Goal: Task Accomplishment & Management: Complete application form

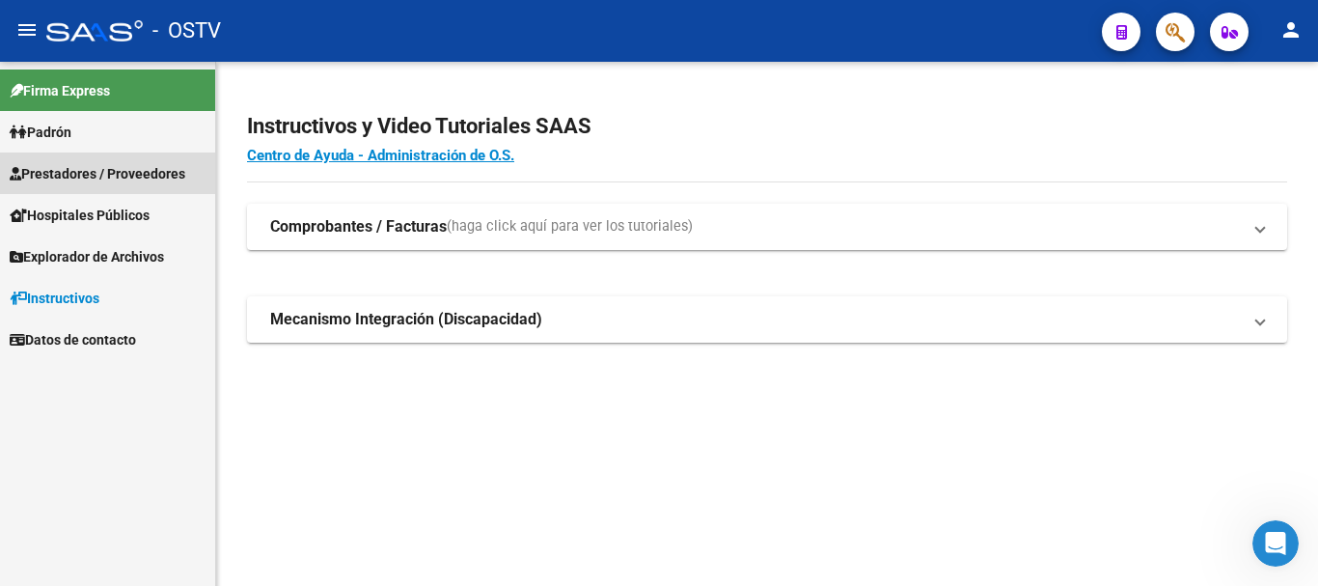
click at [171, 168] on span "Prestadores / Proveedores" at bounding box center [98, 173] width 176 height 21
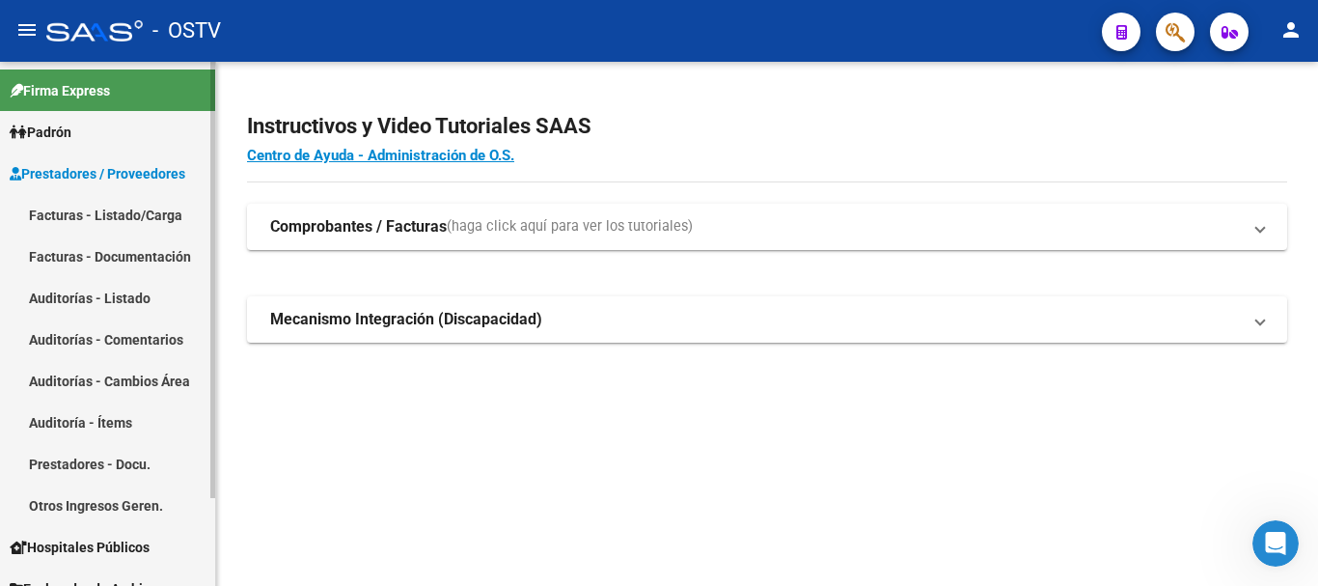
click at [127, 299] on link "Auditorías - Listado" at bounding box center [107, 298] width 215 height 42
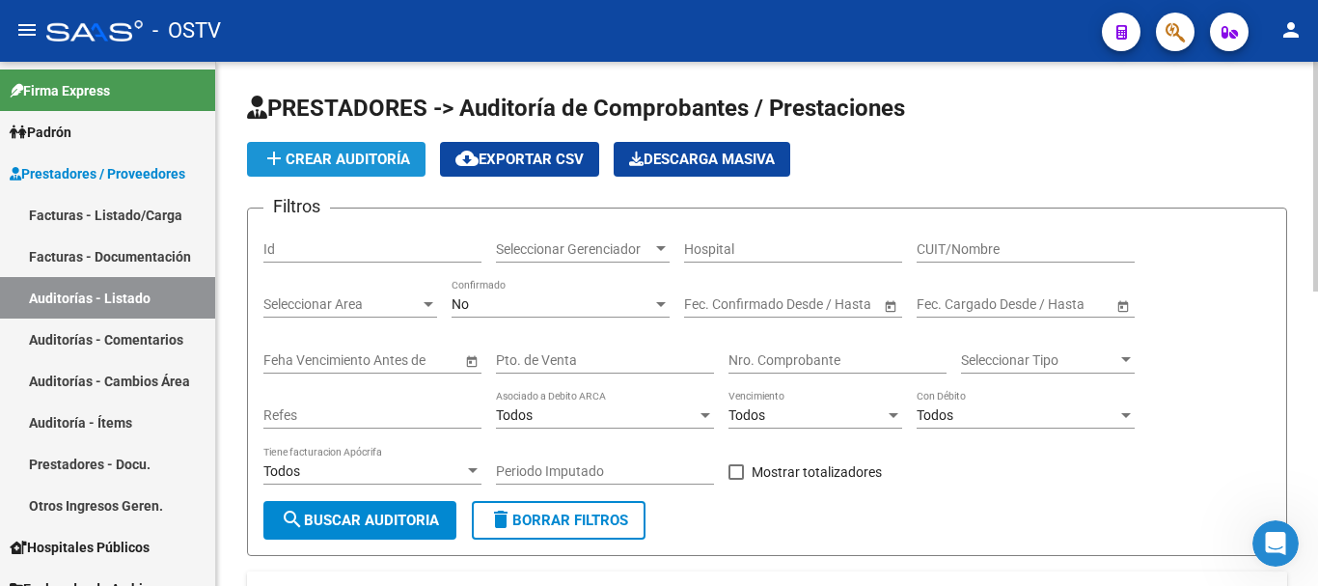
click at [397, 169] on button "add Crear Auditoría" at bounding box center [336, 159] width 179 height 35
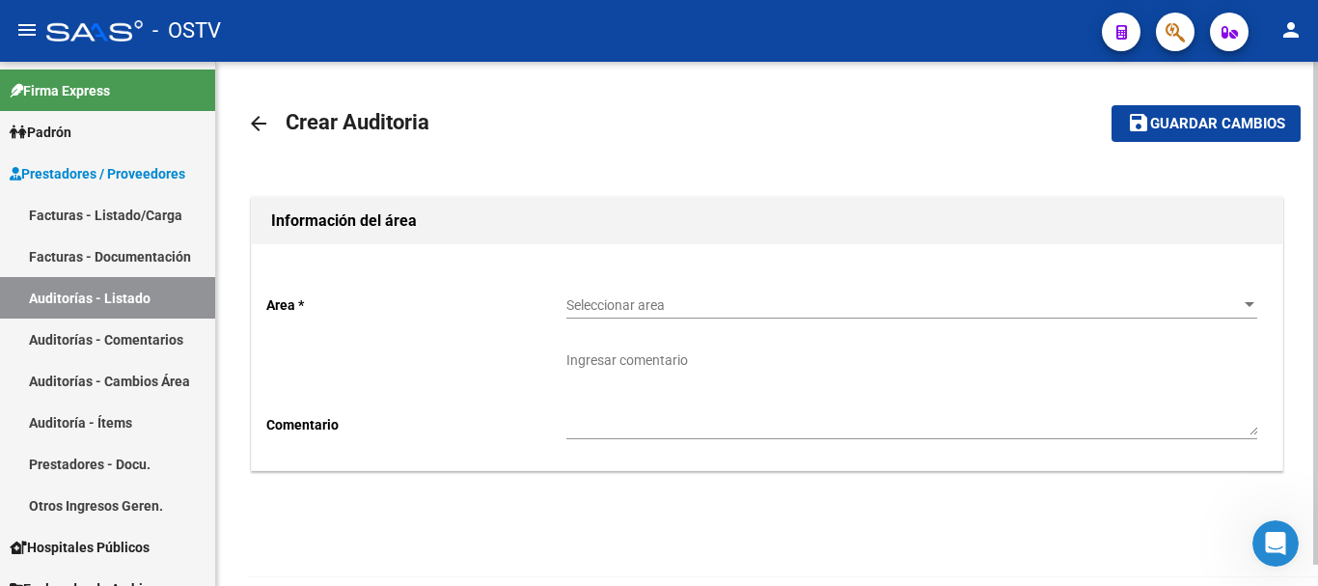
click at [634, 308] on span "Seleccionar area" at bounding box center [904, 305] width 674 height 16
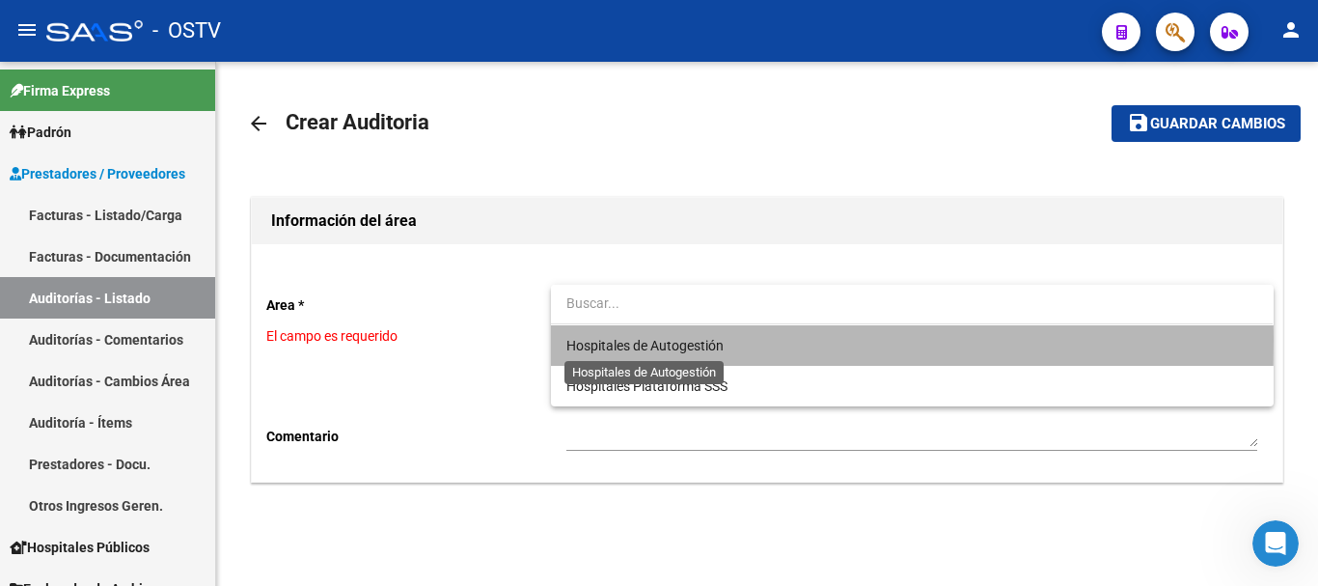
click at [631, 339] on span "Hospitales de Autogestión" at bounding box center [645, 345] width 157 height 15
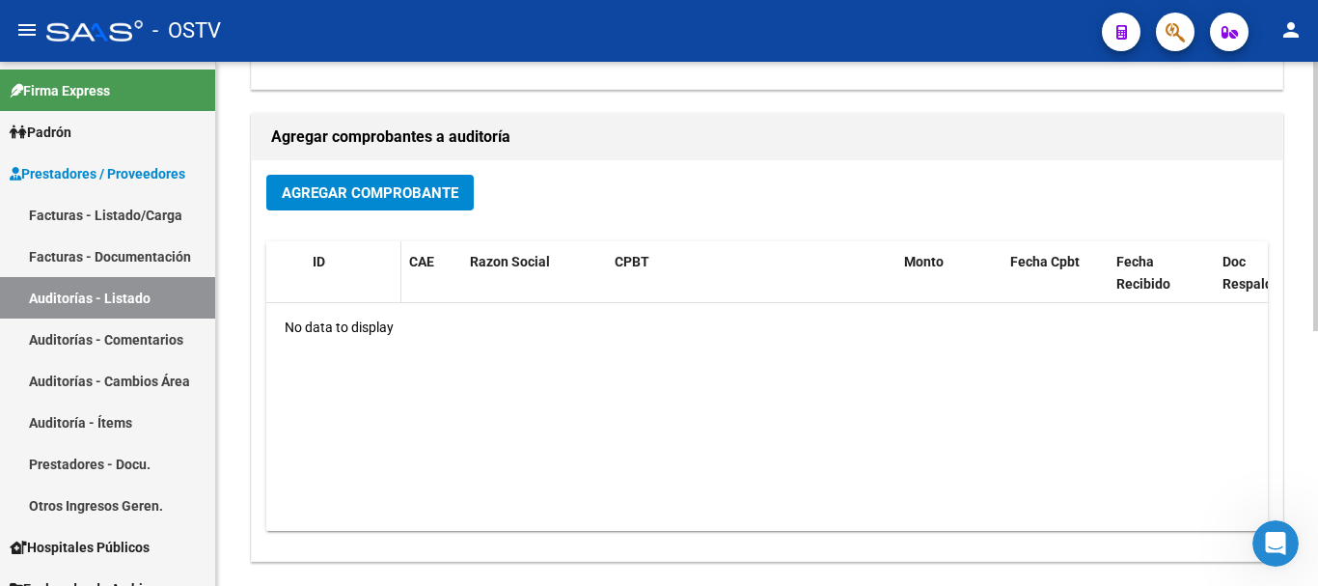
scroll to position [386, 0]
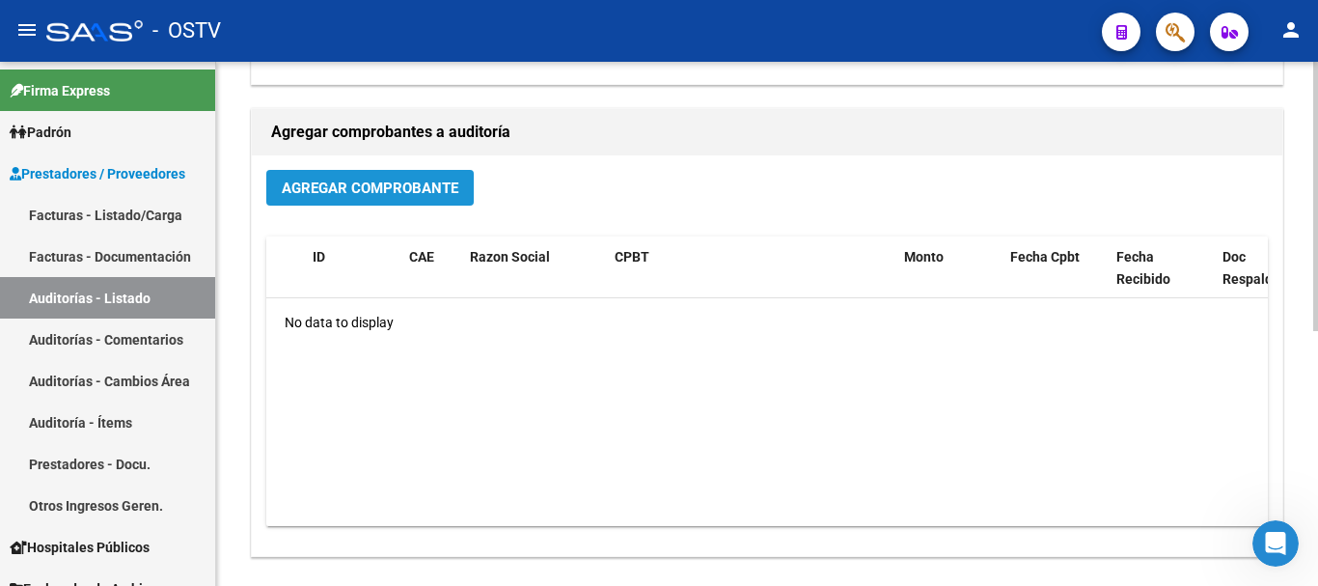
click at [351, 183] on span "Agregar Comprobante" at bounding box center [370, 188] width 177 height 17
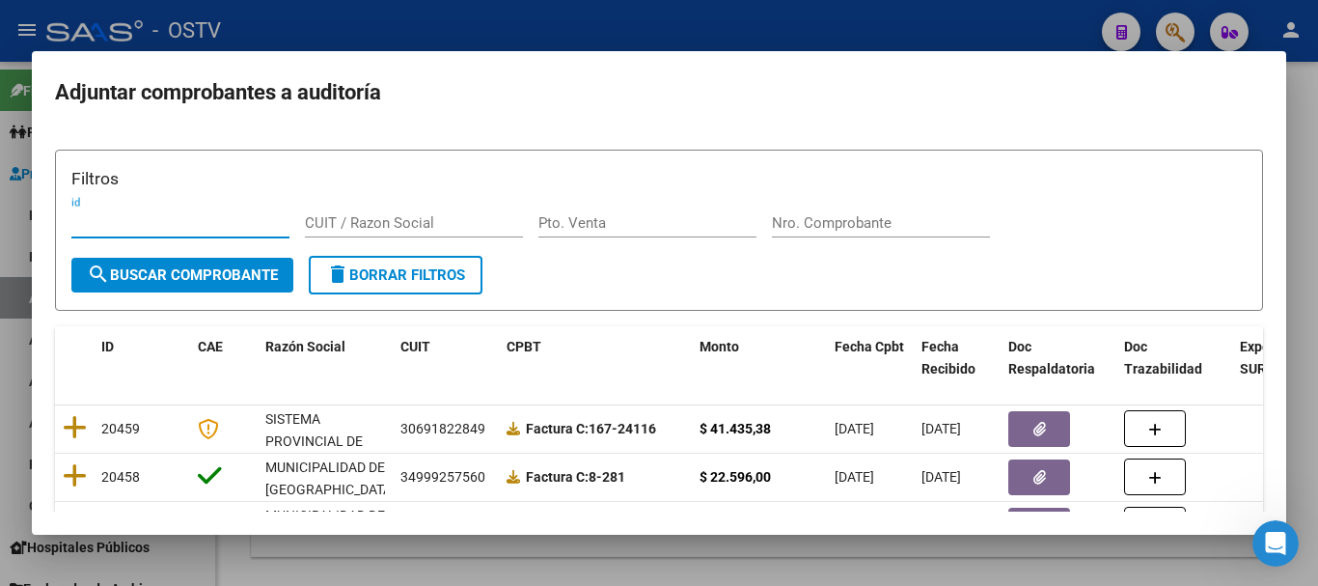
click at [830, 215] on input "Nro. Comprobante" at bounding box center [881, 222] width 218 height 17
paste input "18367"
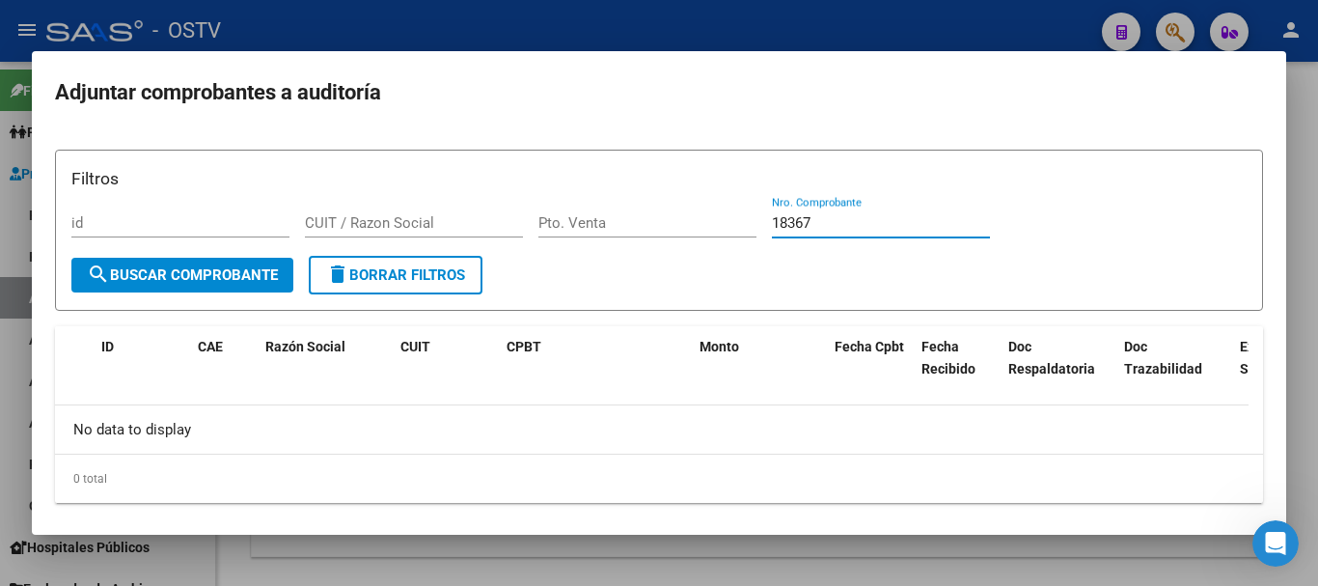
type input "18367"
click at [536, 36] on div at bounding box center [659, 293] width 1318 height 586
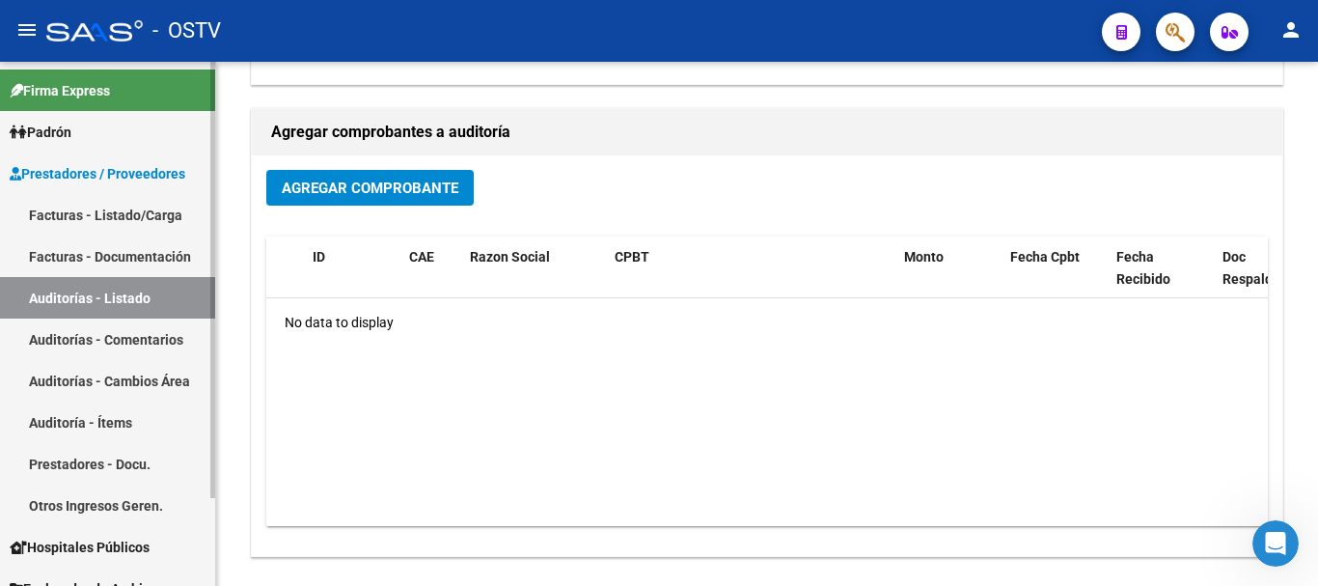
click at [125, 290] on link "Auditorías - Listado" at bounding box center [107, 298] width 215 height 42
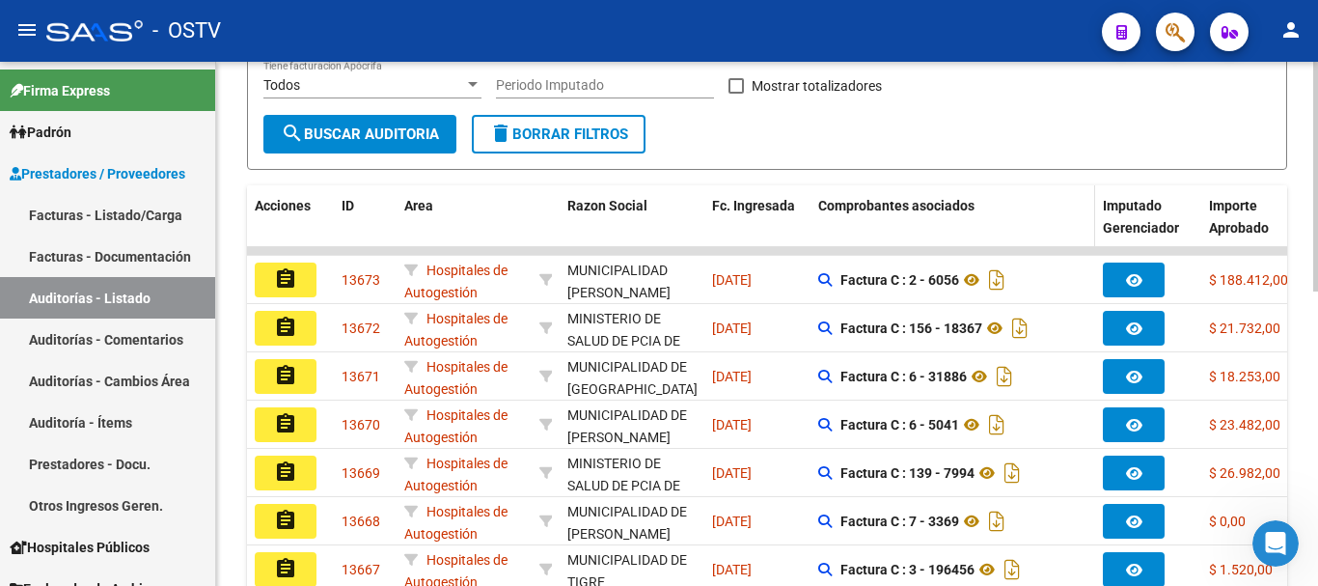
drag, startPoint x: 839, startPoint y: 191, endPoint x: 811, endPoint y: 223, distance: 42.4
click at [840, 191] on datatable-header-cell "Comprobantes asociados" at bounding box center [953, 227] width 285 height 85
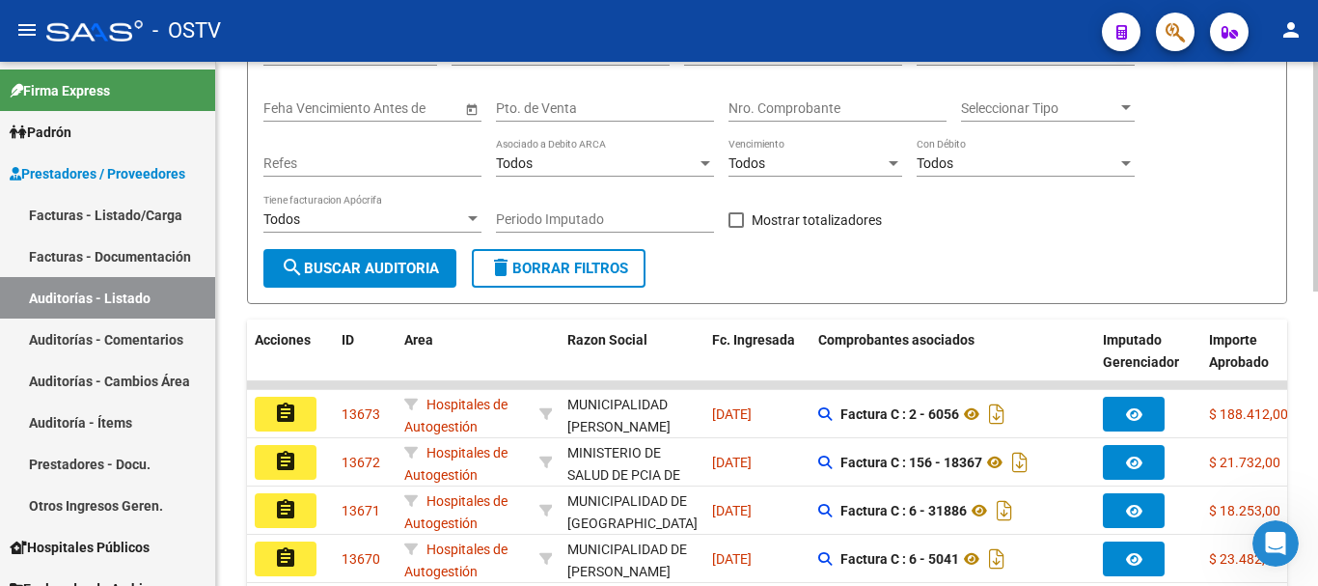
scroll to position [97, 0]
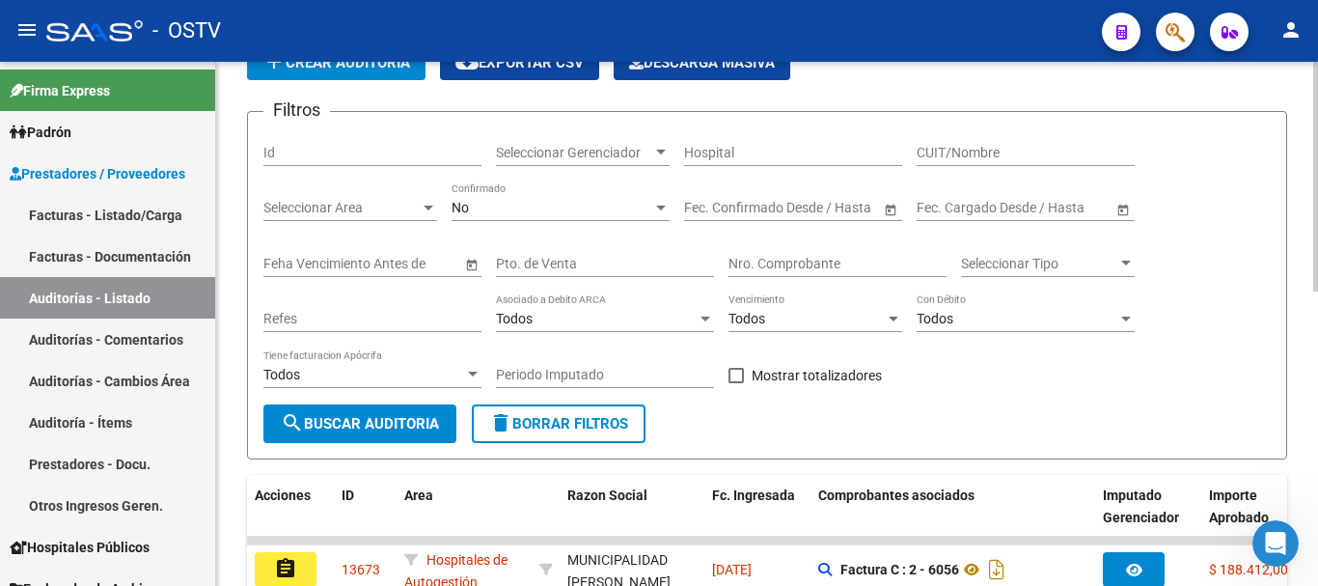
click at [826, 258] on input "Nro. Comprobante" at bounding box center [838, 264] width 218 height 16
paste input "18367"
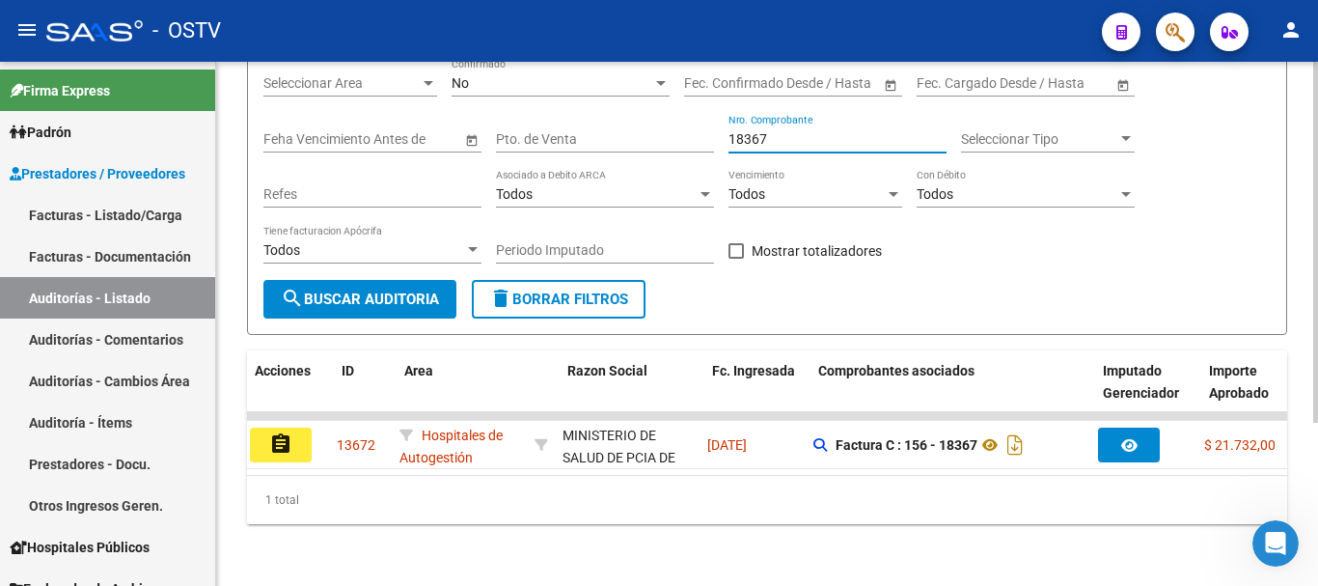
scroll to position [0, 0]
type input "18367"
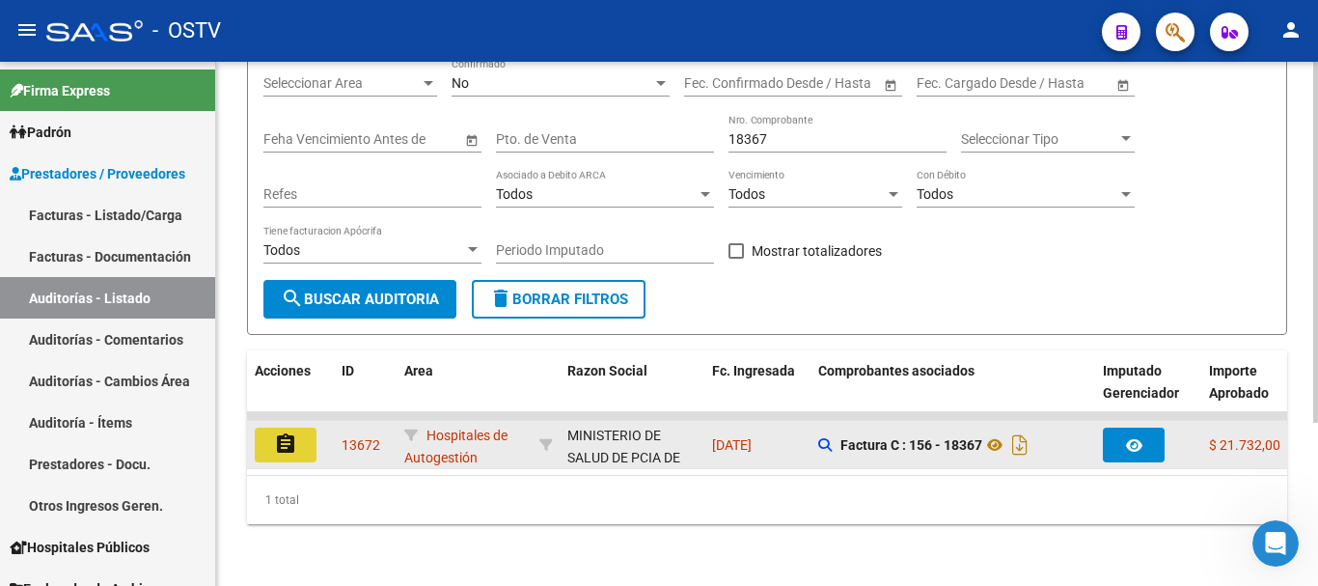
click at [291, 432] on mat-icon "assignment" at bounding box center [285, 443] width 23 height 23
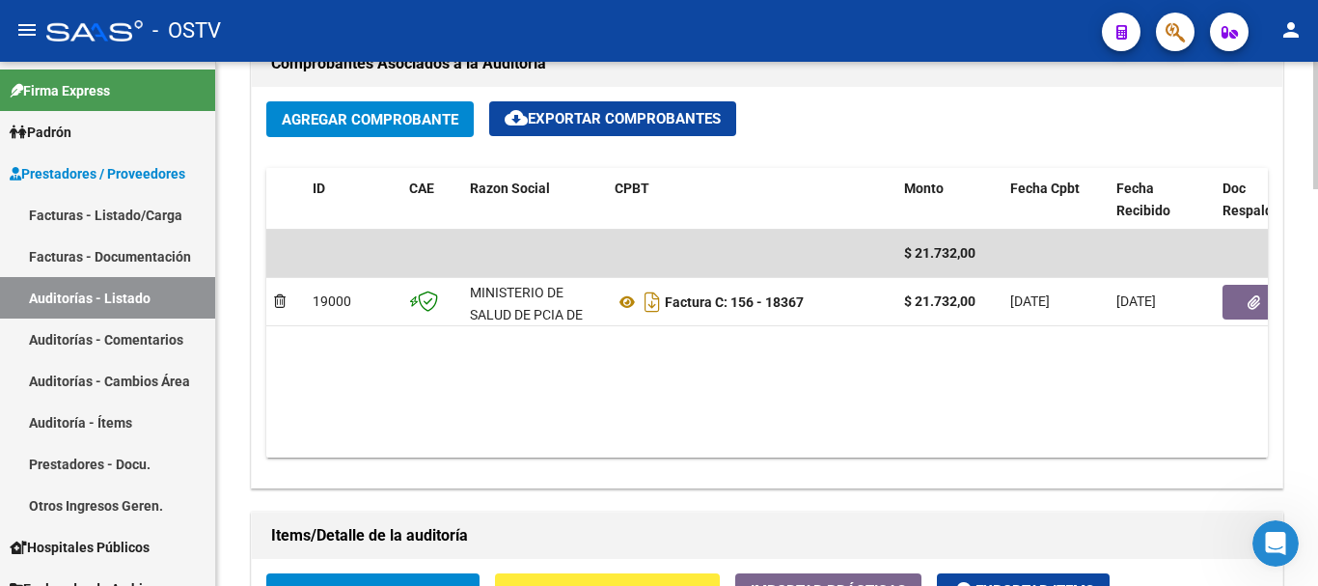
scroll to position [965, 0]
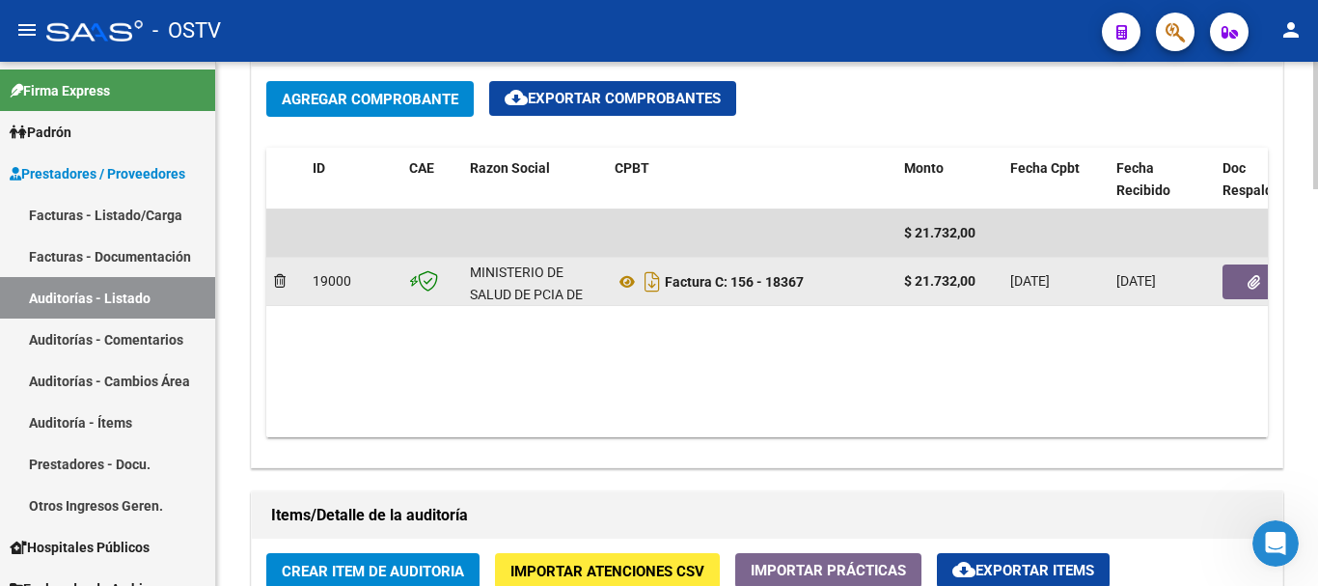
click at [1249, 291] on button "button" at bounding box center [1254, 281] width 62 height 35
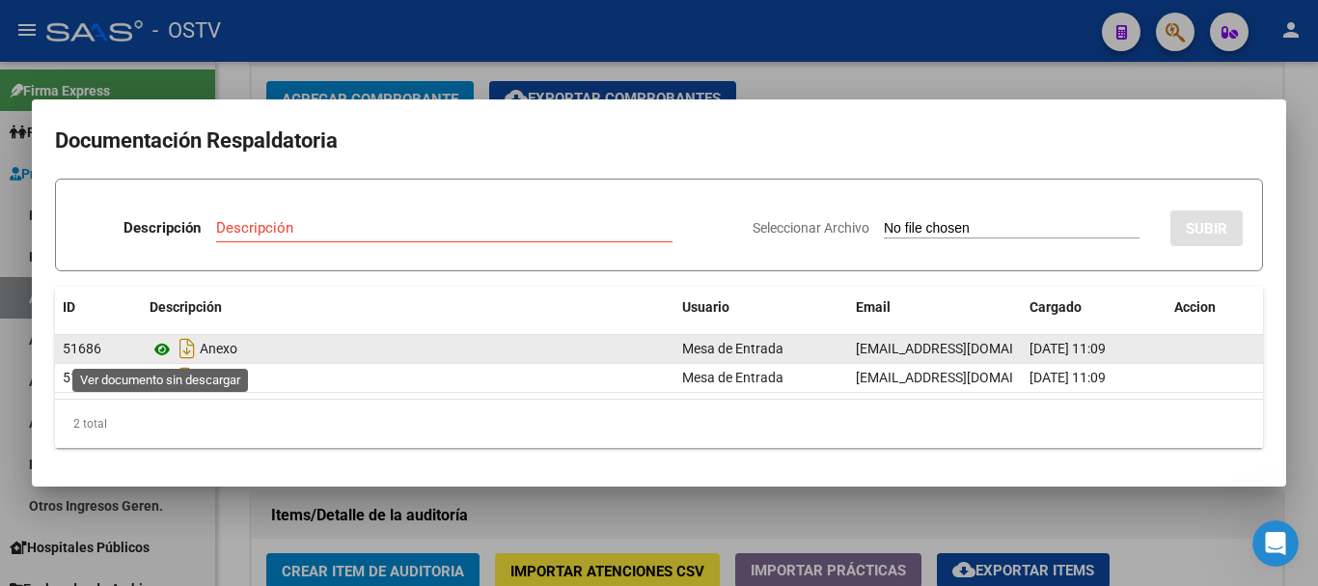
click at [164, 346] on icon at bounding box center [162, 349] width 25 height 23
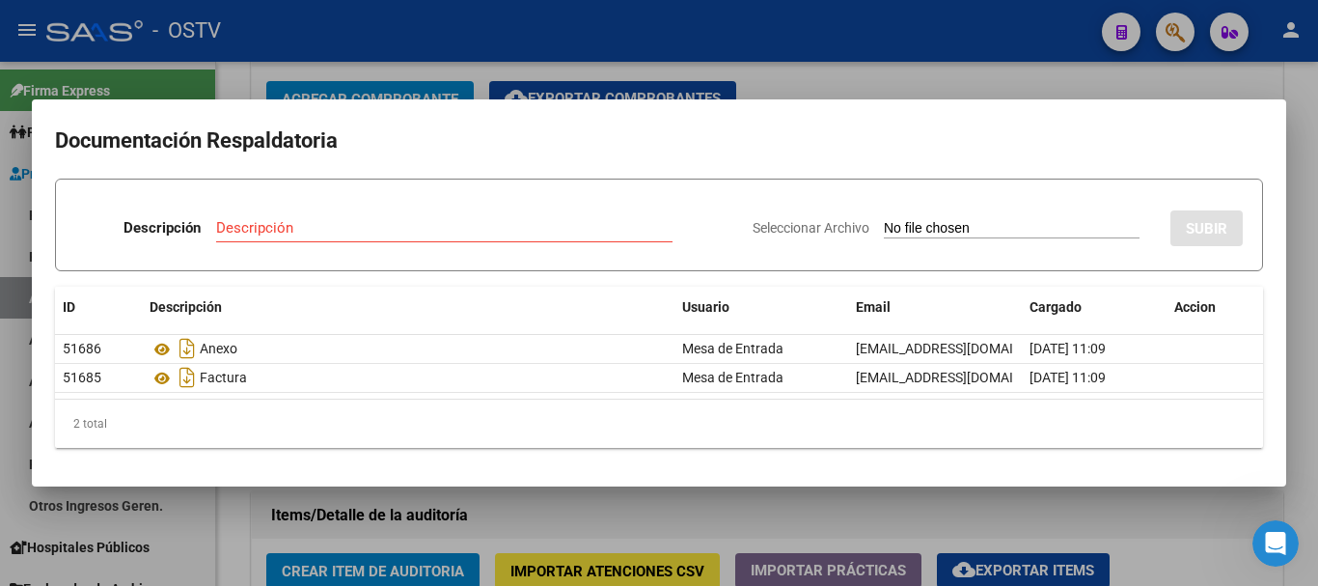
click at [763, 68] on div at bounding box center [659, 293] width 1318 height 586
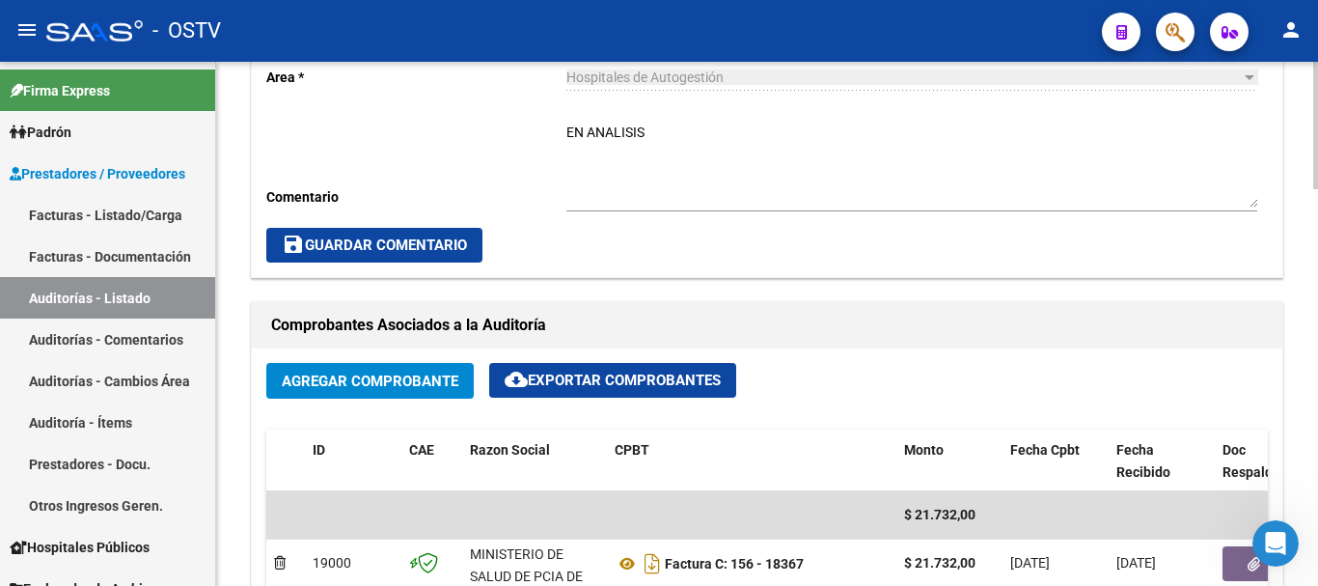
scroll to position [579, 0]
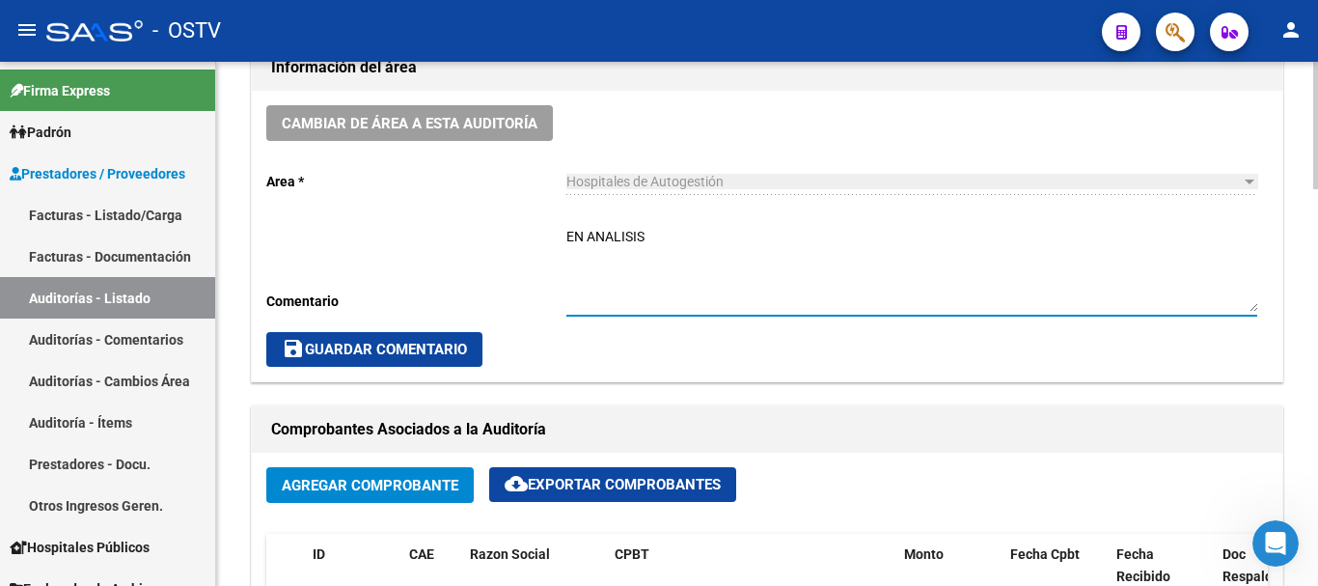
drag, startPoint x: 543, startPoint y: 249, endPoint x: 399, endPoint y: 268, distance: 146.1
click at [399, 268] on div "Cambiar de área a esta auditoría Area * Hospitales de Autogestión Seleccionar a…" at bounding box center [767, 236] width 1031 height 291
type textarea "c"
type textarea "CERRADA"
click at [401, 350] on span "save Guardar Comentario" at bounding box center [374, 349] width 185 height 17
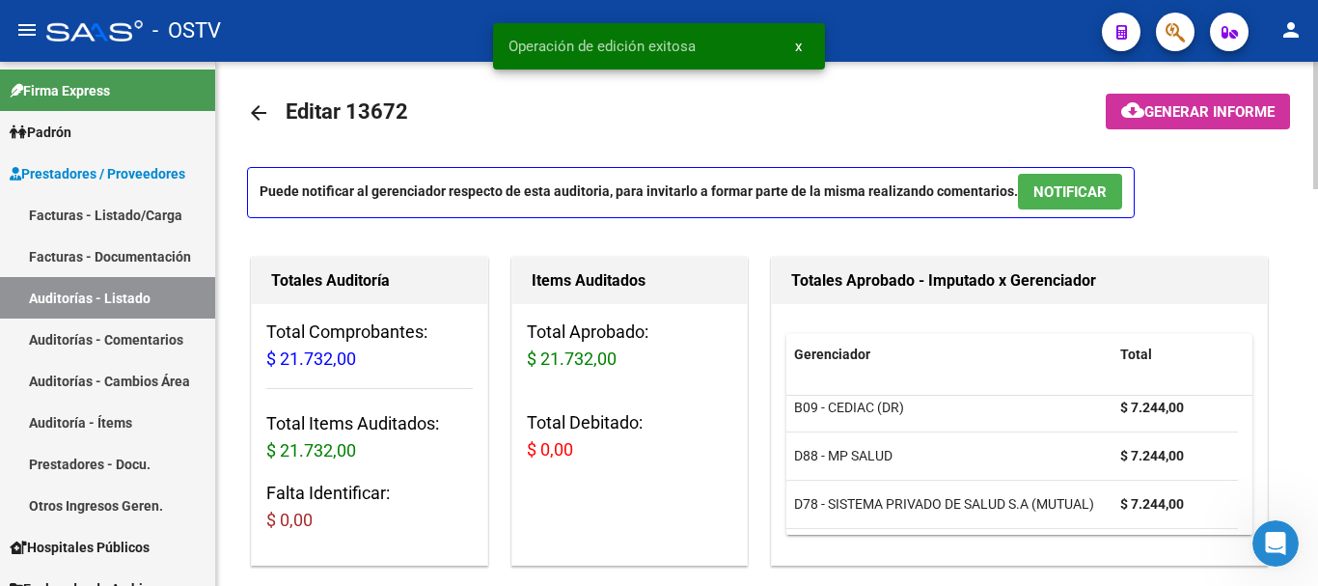
scroll to position [0, 0]
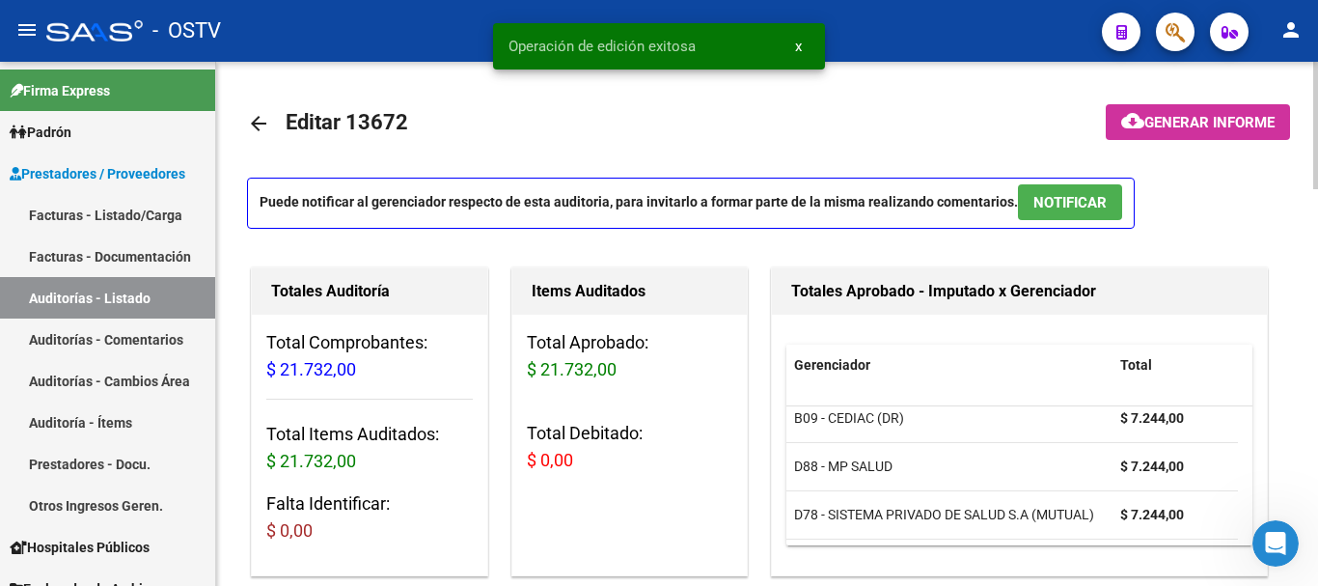
click at [263, 121] on mat-icon "arrow_back" at bounding box center [258, 123] width 23 height 23
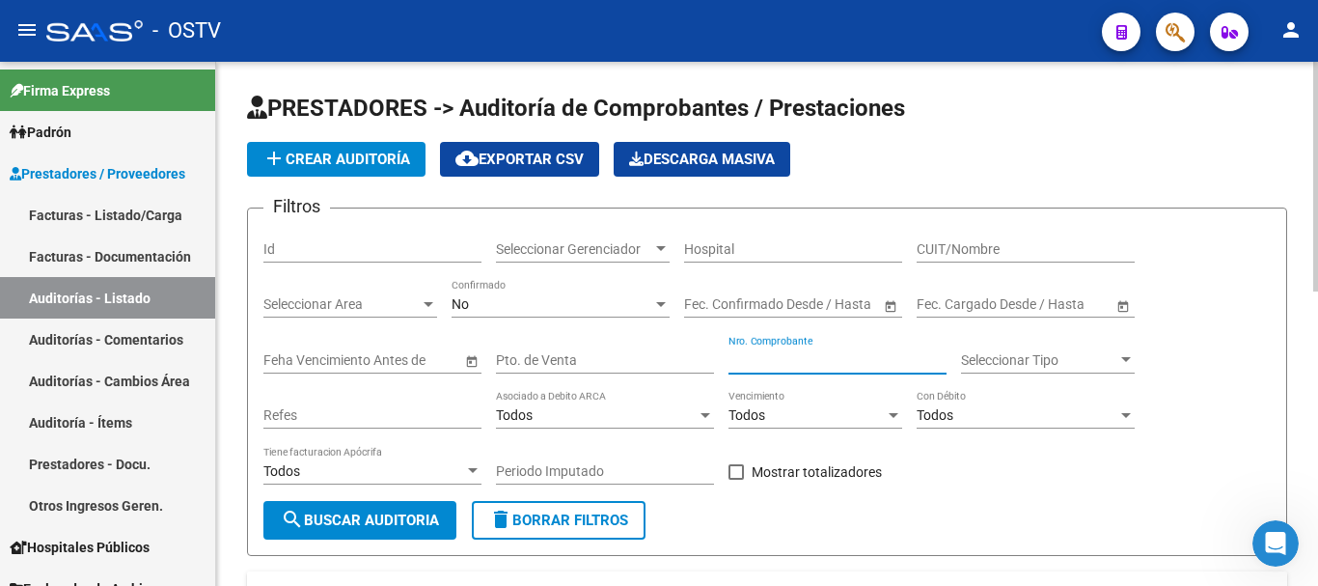
click at [774, 355] on input "Nro. Comprobante" at bounding box center [838, 360] width 218 height 16
paste input "18738"
type input "18738"
click at [367, 159] on span "add Crear Auditoría" at bounding box center [337, 159] width 148 height 17
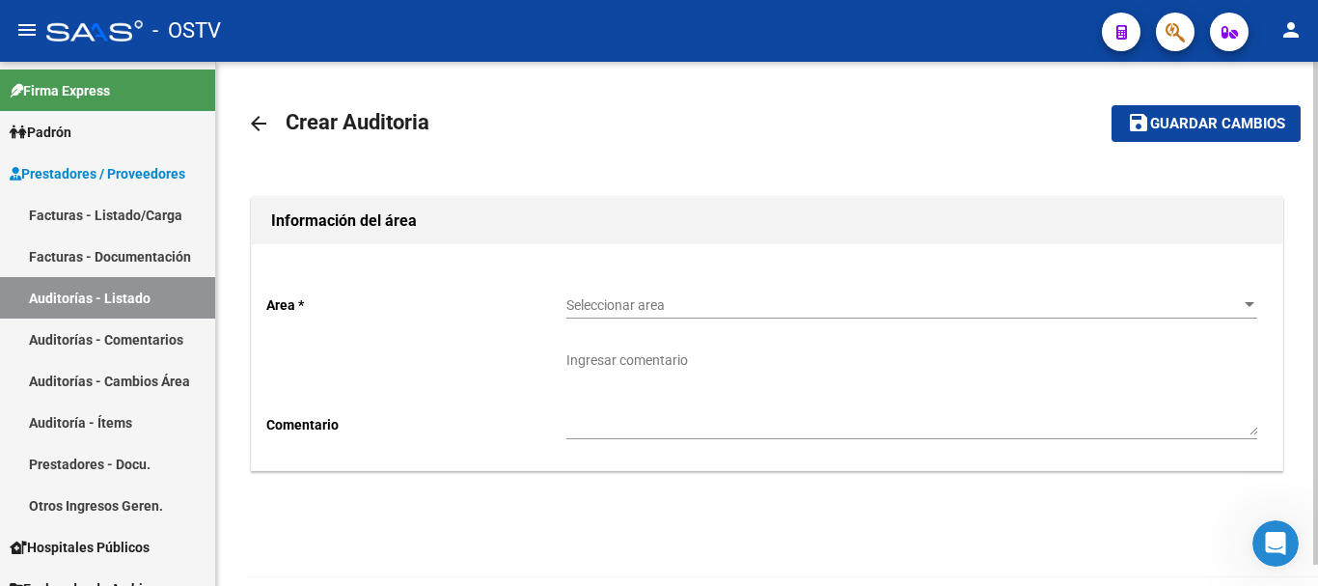
click at [718, 305] on span "Seleccionar area" at bounding box center [904, 305] width 674 height 16
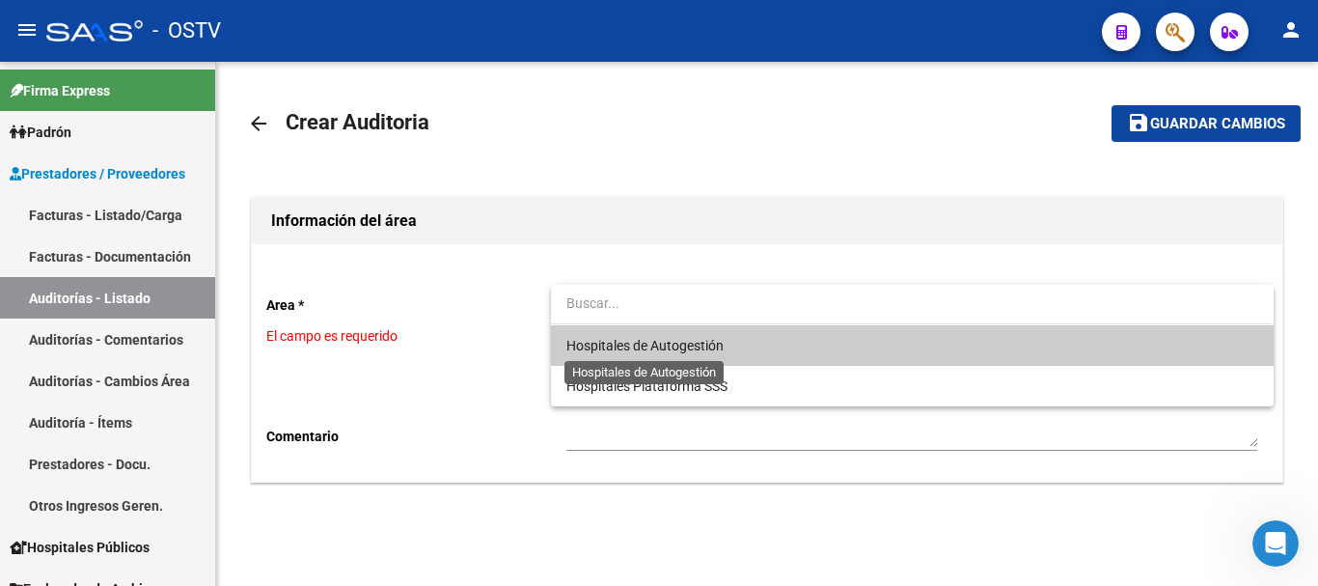
click at [663, 340] on span "Hospitales de Autogestión" at bounding box center [645, 345] width 157 height 15
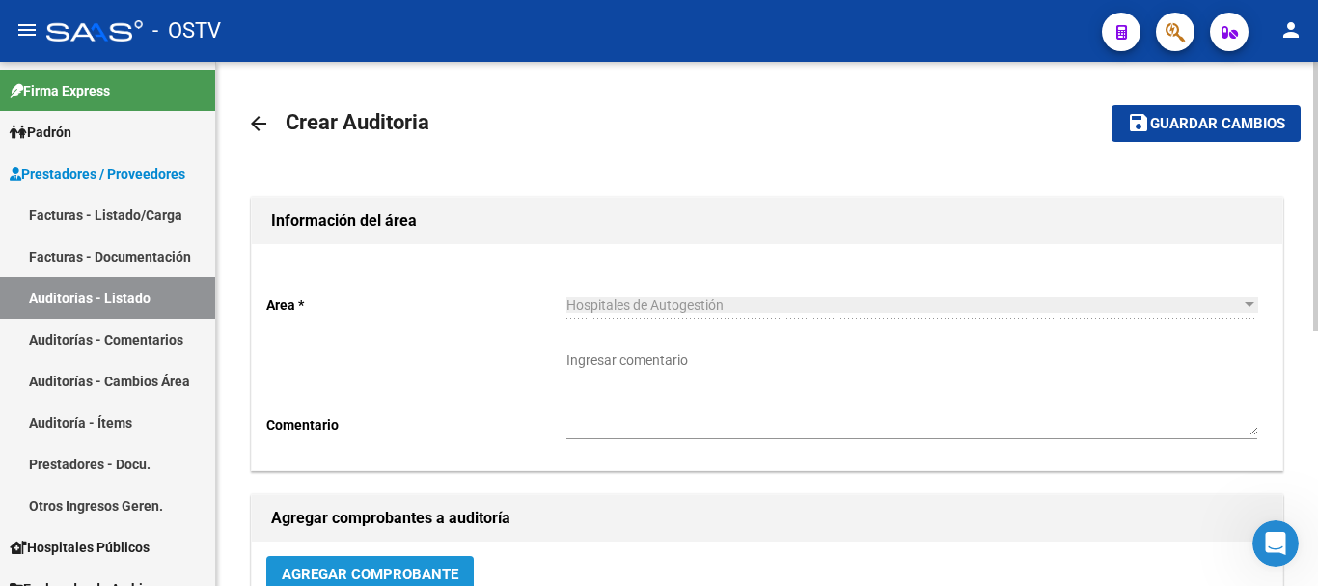
click at [346, 573] on span "Agregar Comprobante" at bounding box center [370, 574] width 177 height 17
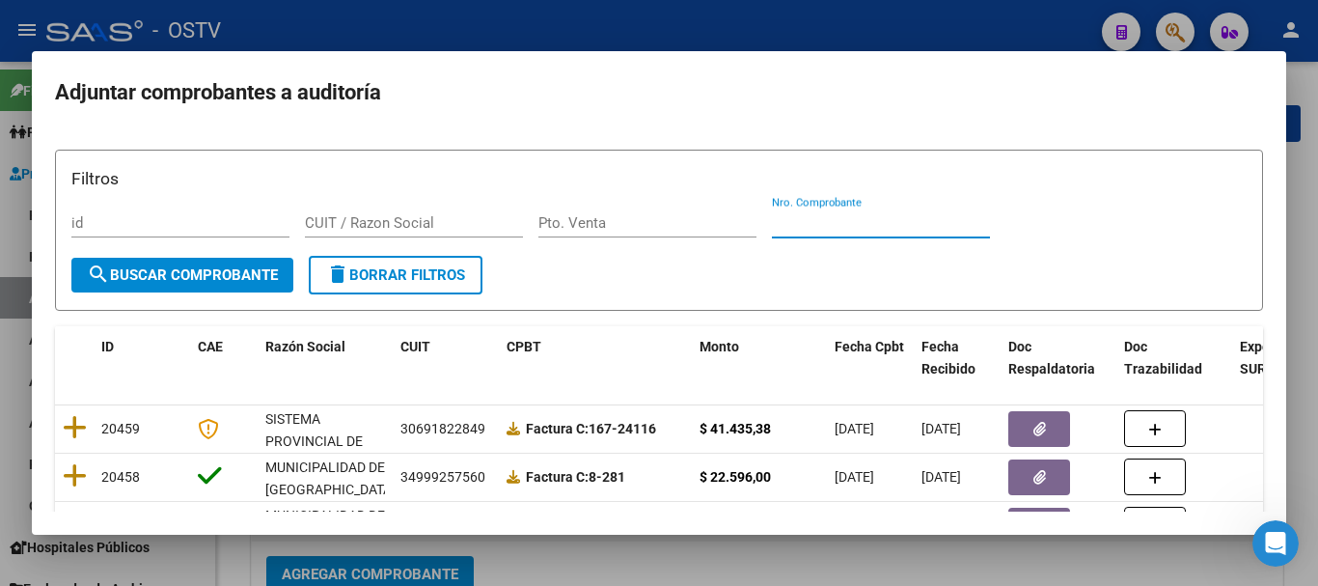
click at [864, 220] on input "Nro. Comprobante" at bounding box center [881, 222] width 218 height 17
paste input "18738"
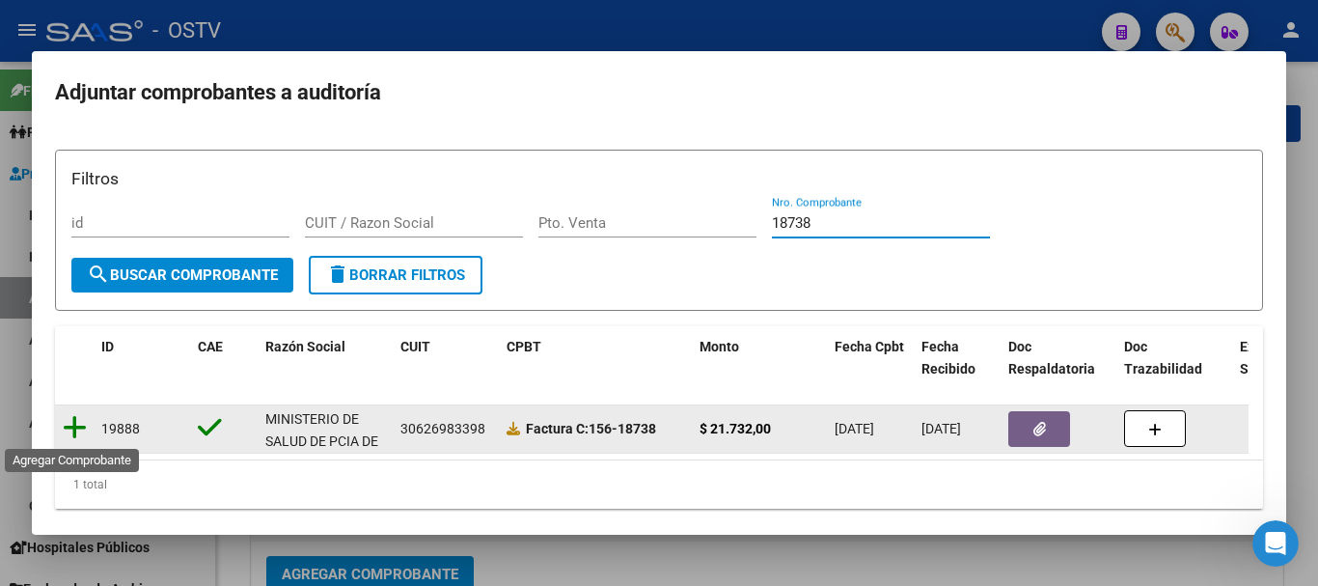
type input "18738"
click at [71, 431] on icon at bounding box center [75, 427] width 24 height 27
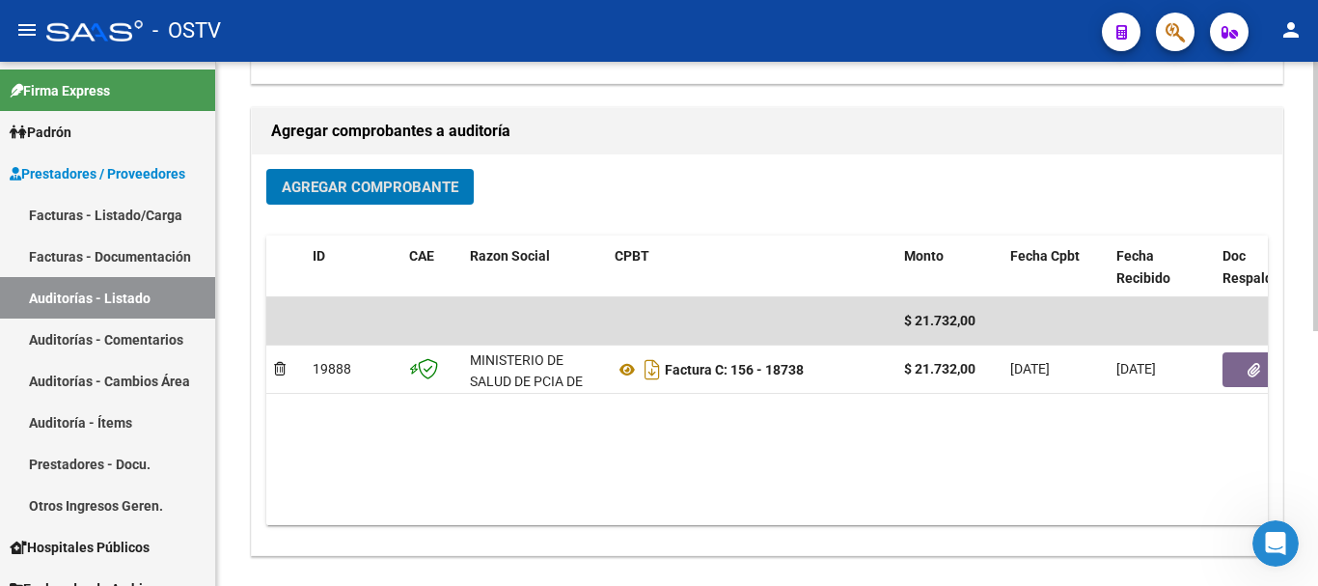
scroll to position [392, 0]
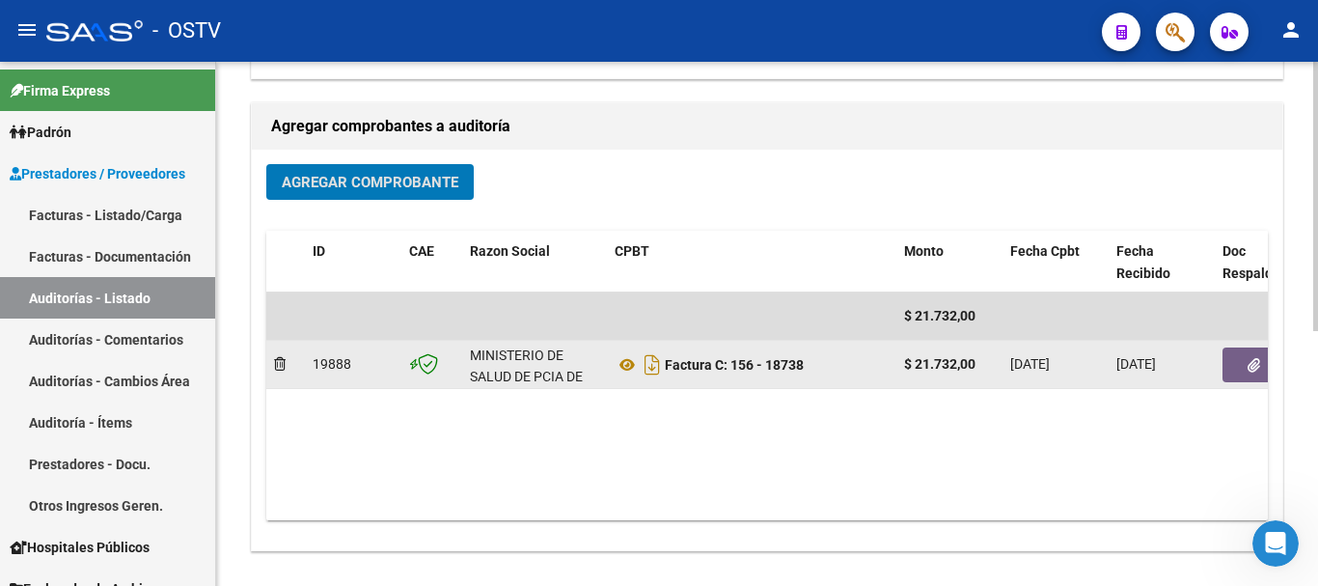
click at [1263, 368] on button "button" at bounding box center [1254, 364] width 62 height 35
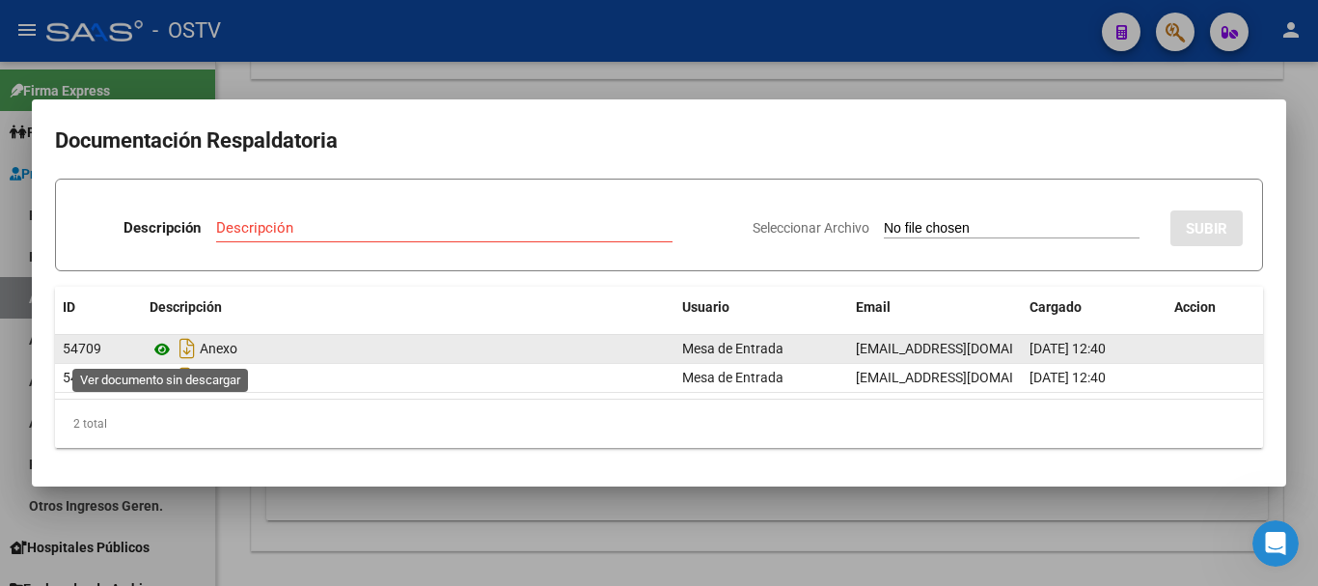
click at [164, 350] on icon at bounding box center [162, 349] width 25 height 23
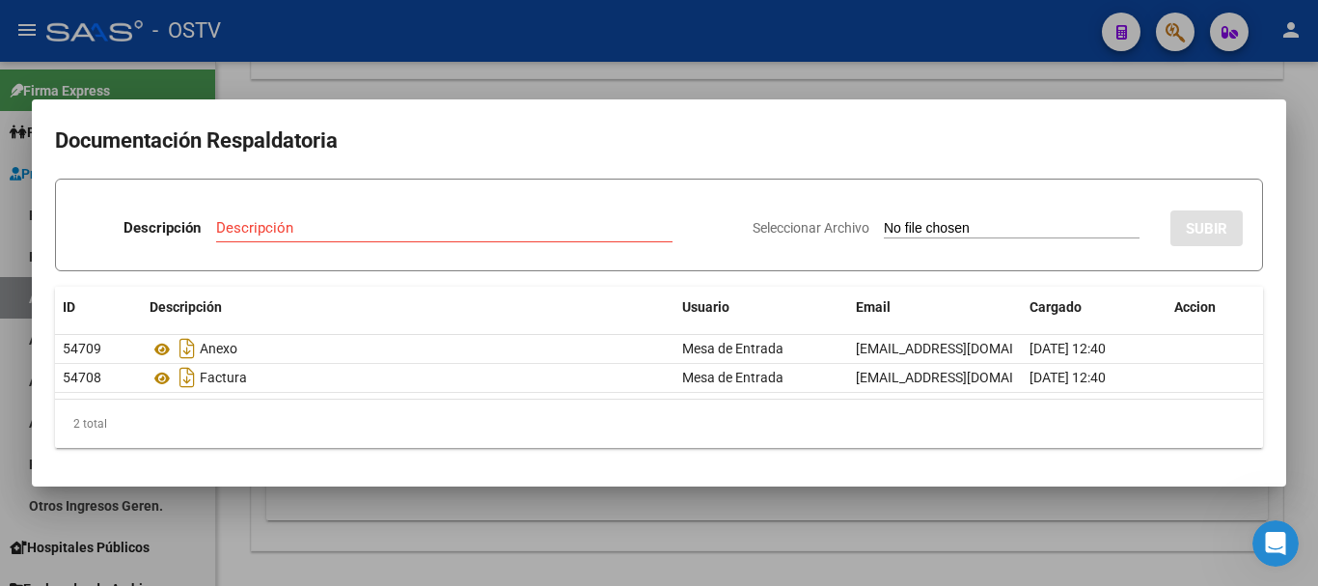
click at [423, 77] on div at bounding box center [659, 293] width 1318 height 586
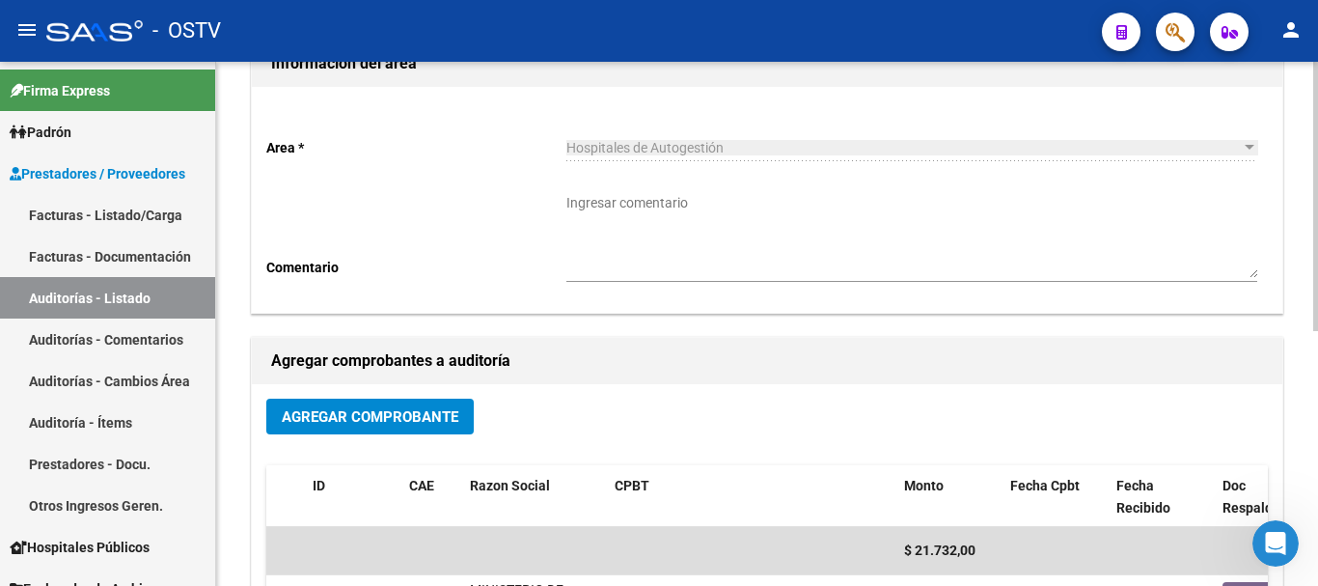
scroll to position [0, 0]
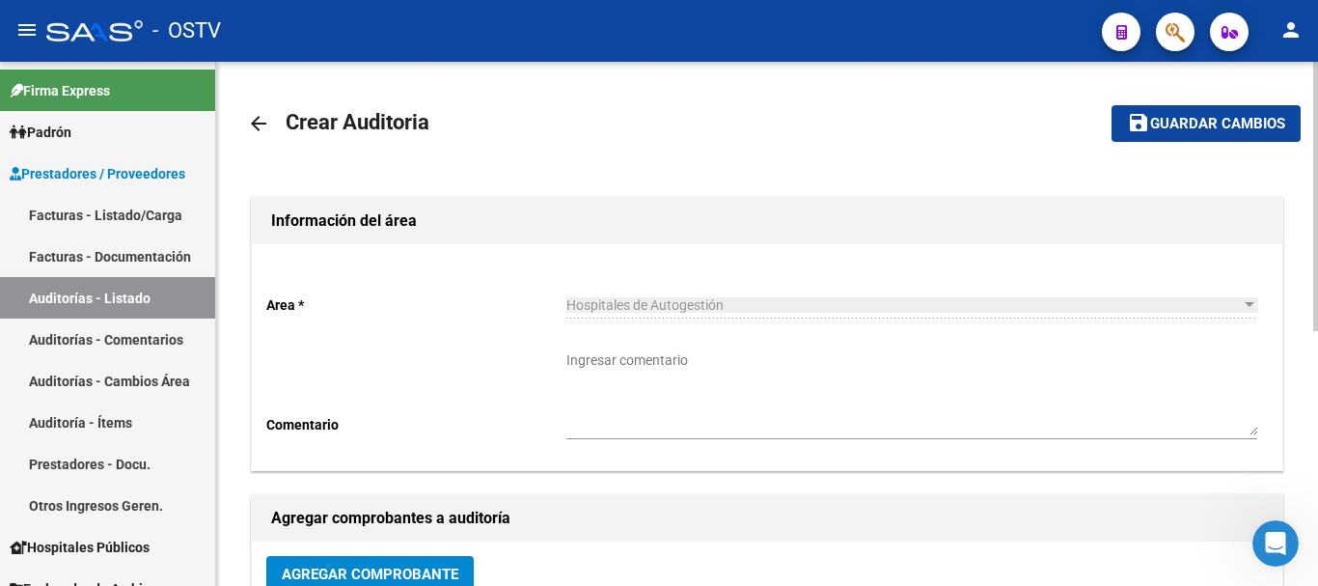
drag, startPoint x: 1228, startPoint y: 125, endPoint x: 1219, endPoint y: 145, distance: 22.1
click at [1228, 123] on span "Guardar cambios" at bounding box center [1217, 124] width 135 height 17
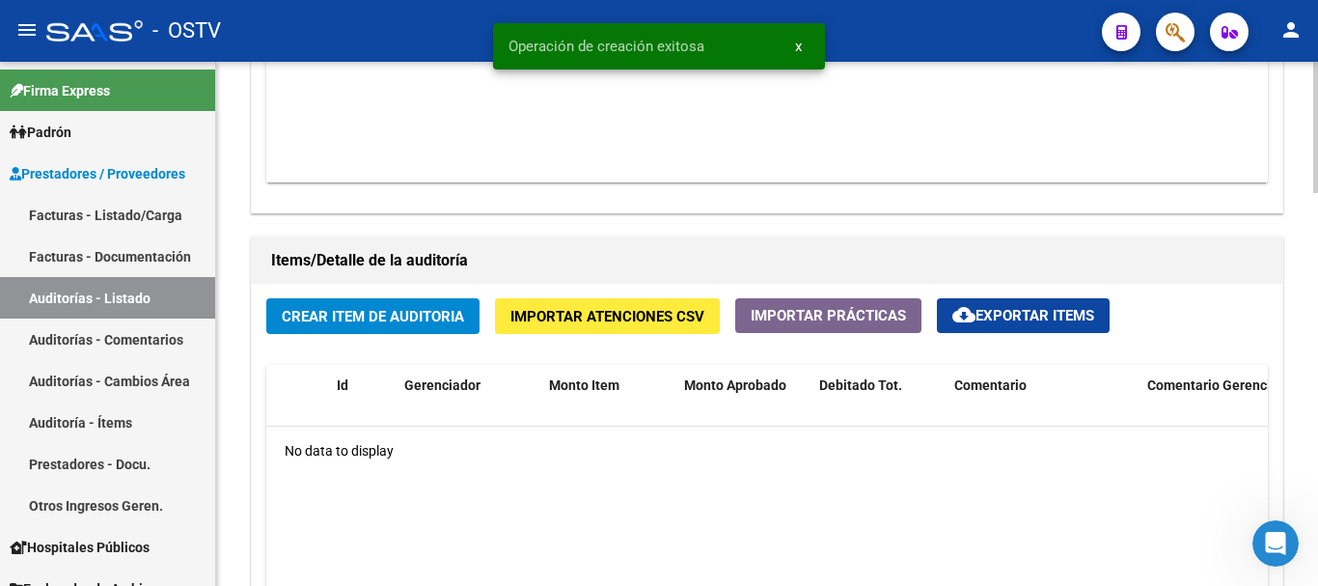
scroll to position [1255, 0]
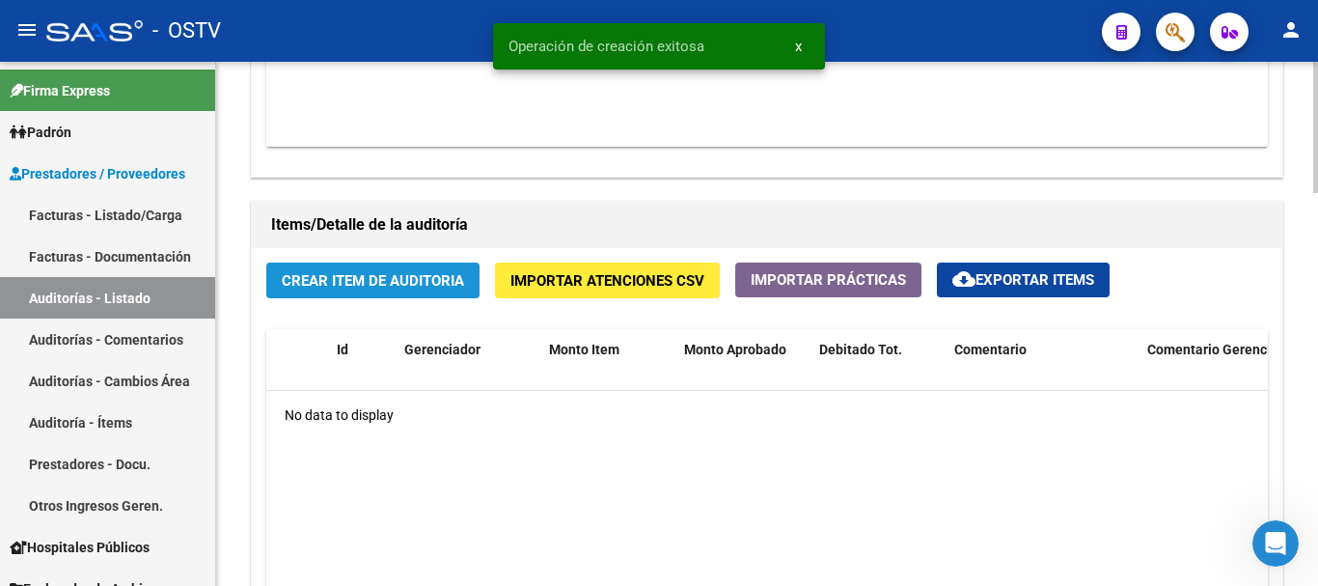
click at [373, 276] on span "Crear Item de Auditoria" at bounding box center [373, 280] width 182 height 17
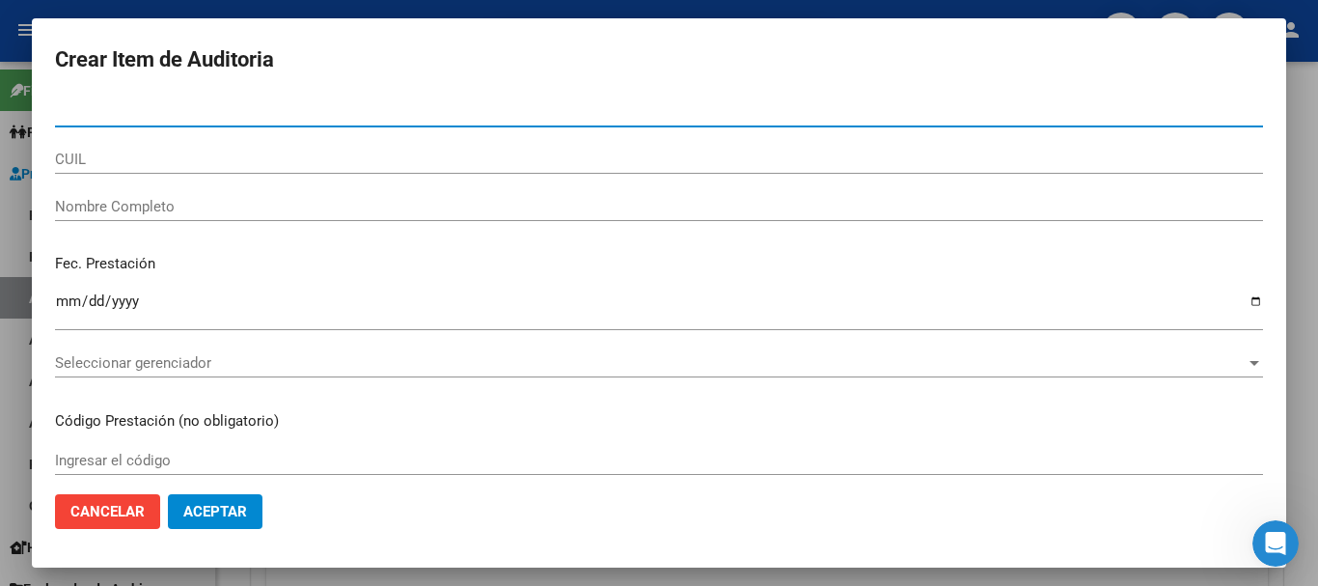
paste input "35393171"
type input "35393171"
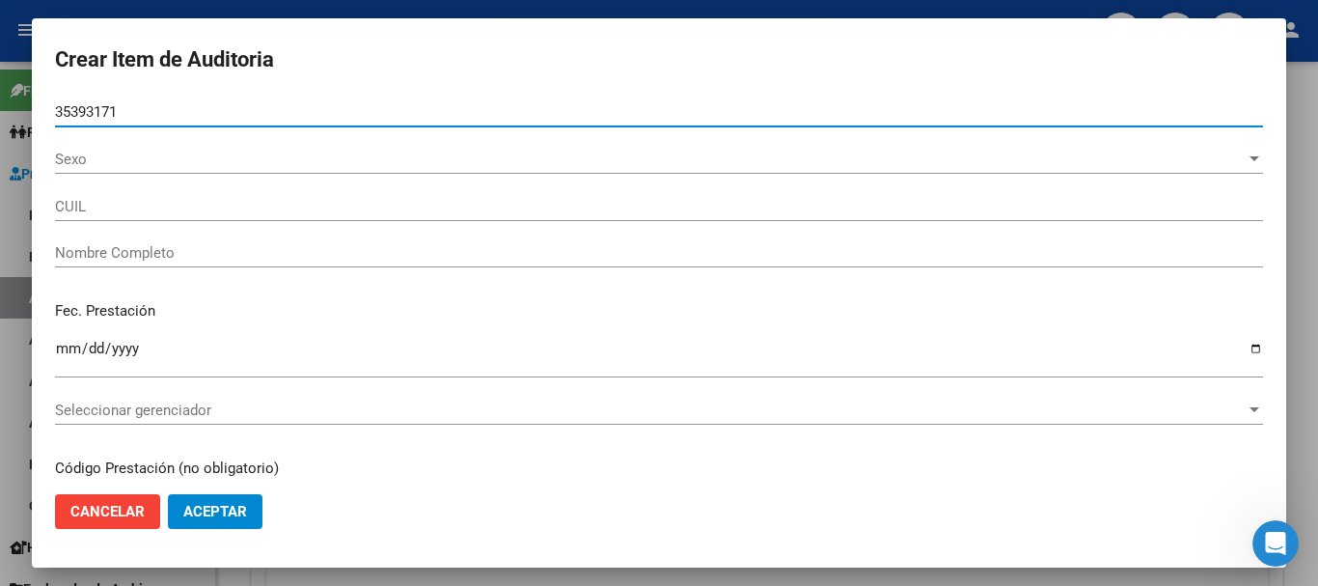
type input "20353931718"
type input "[PERSON_NAME]"
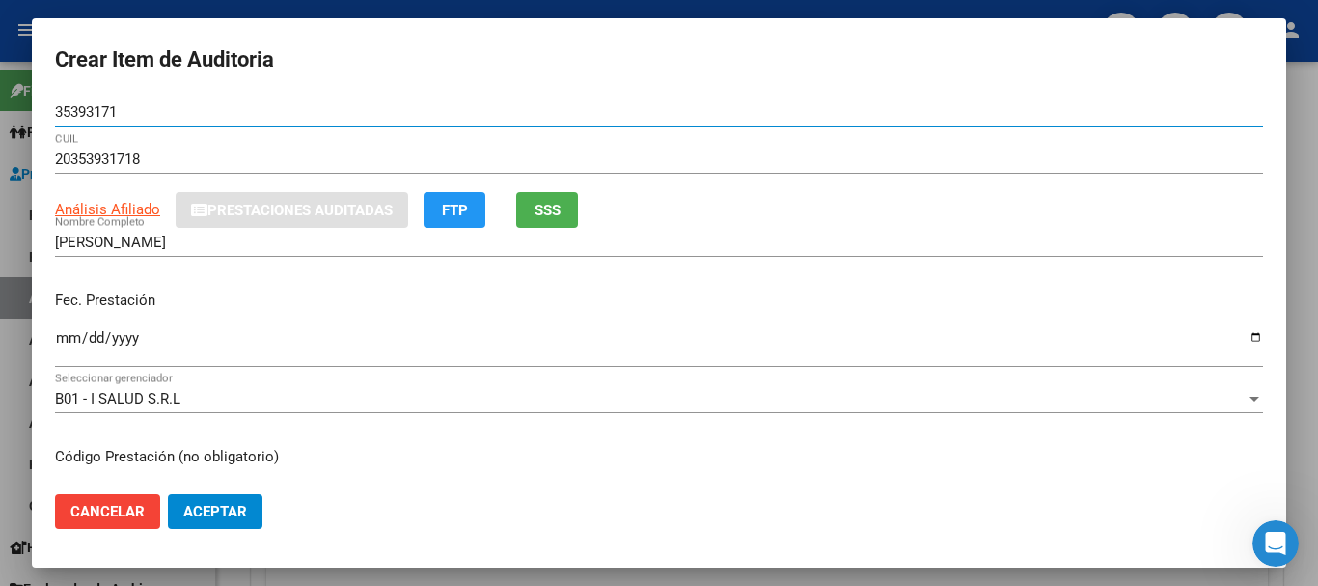
type input "35393171"
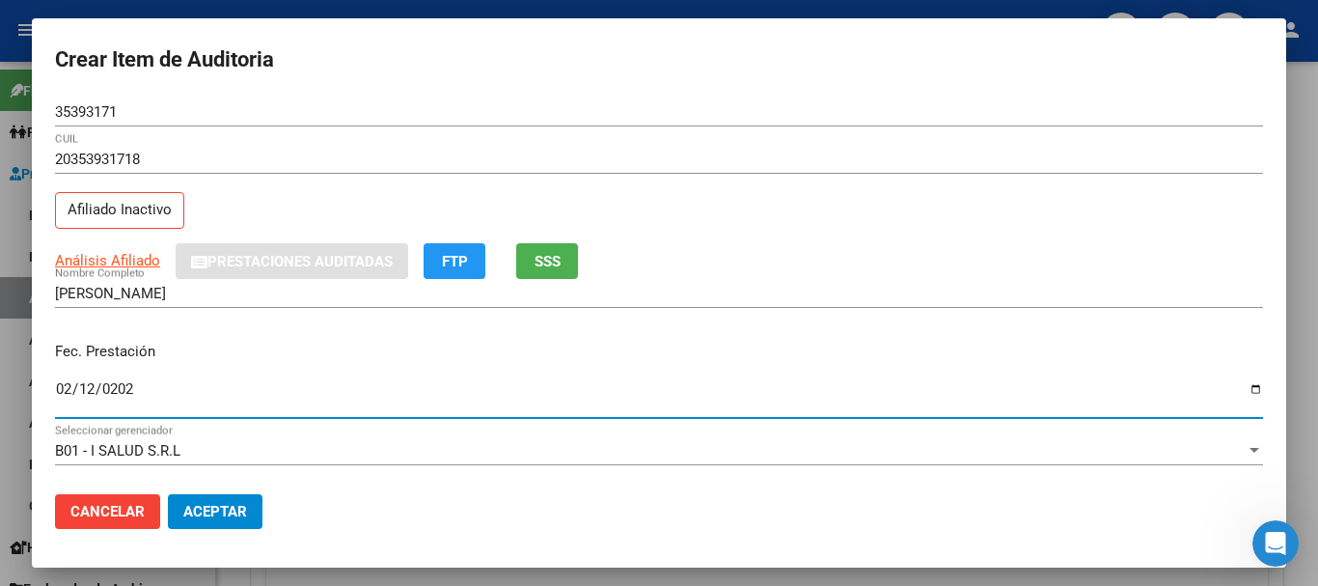
type input "[DATE]"
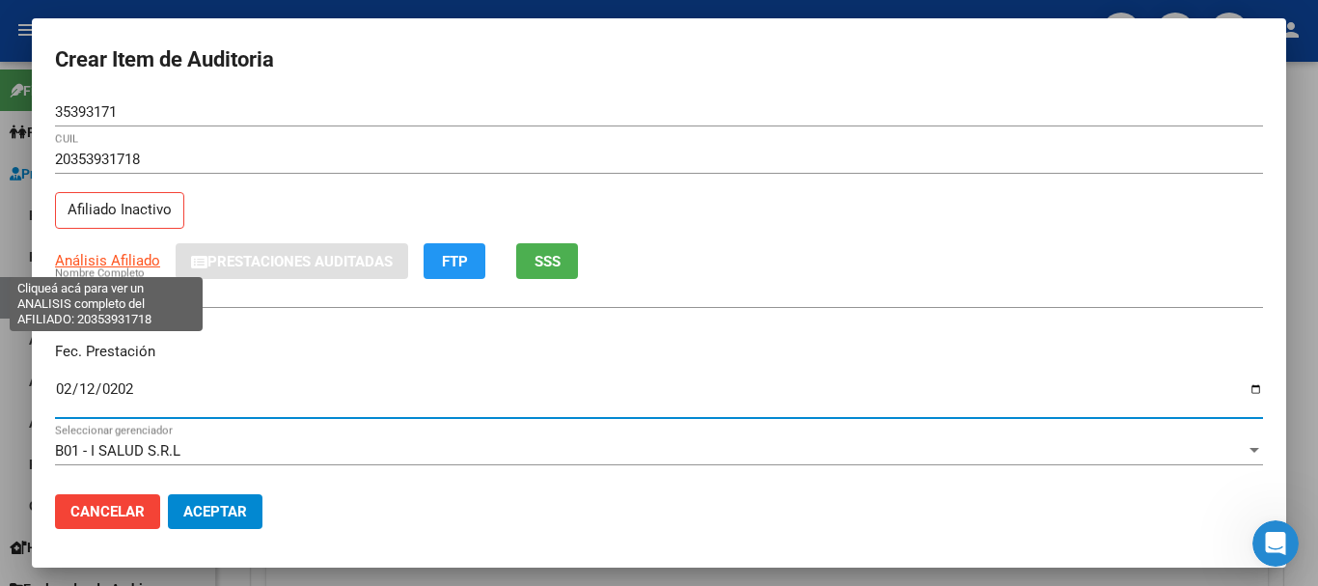
click at [122, 263] on span "Análisis Afiliado" at bounding box center [107, 260] width 105 height 17
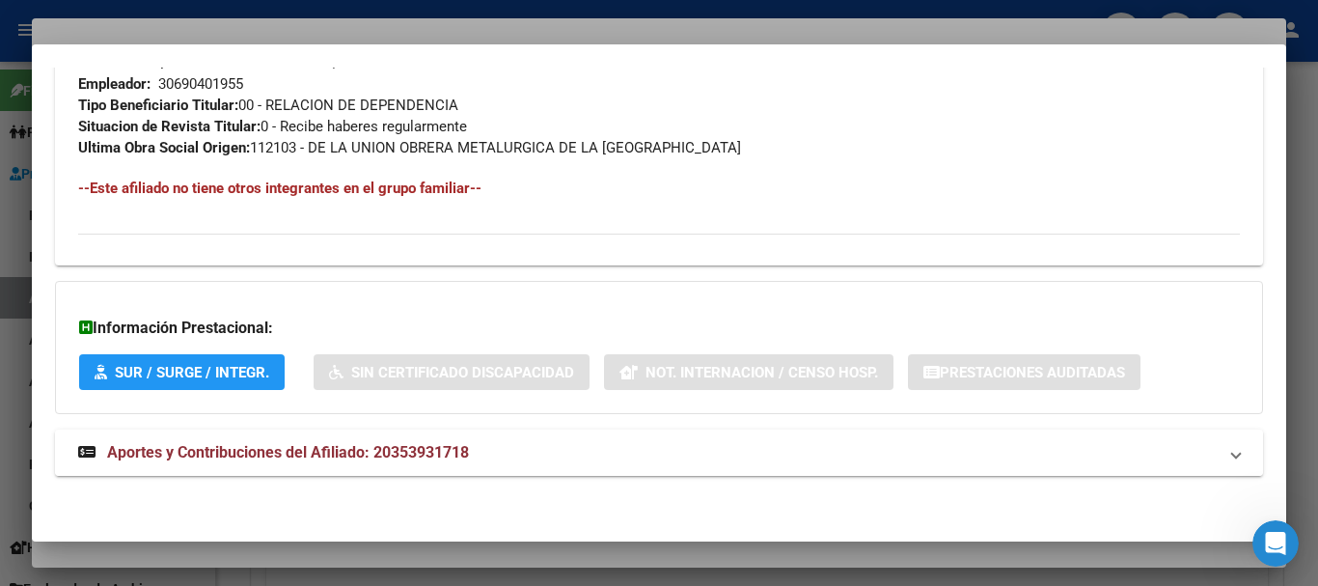
click at [285, 443] on span "Aportes y Contribuciones del Afiliado: 20353931718" at bounding box center [288, 452] width 362 height 18
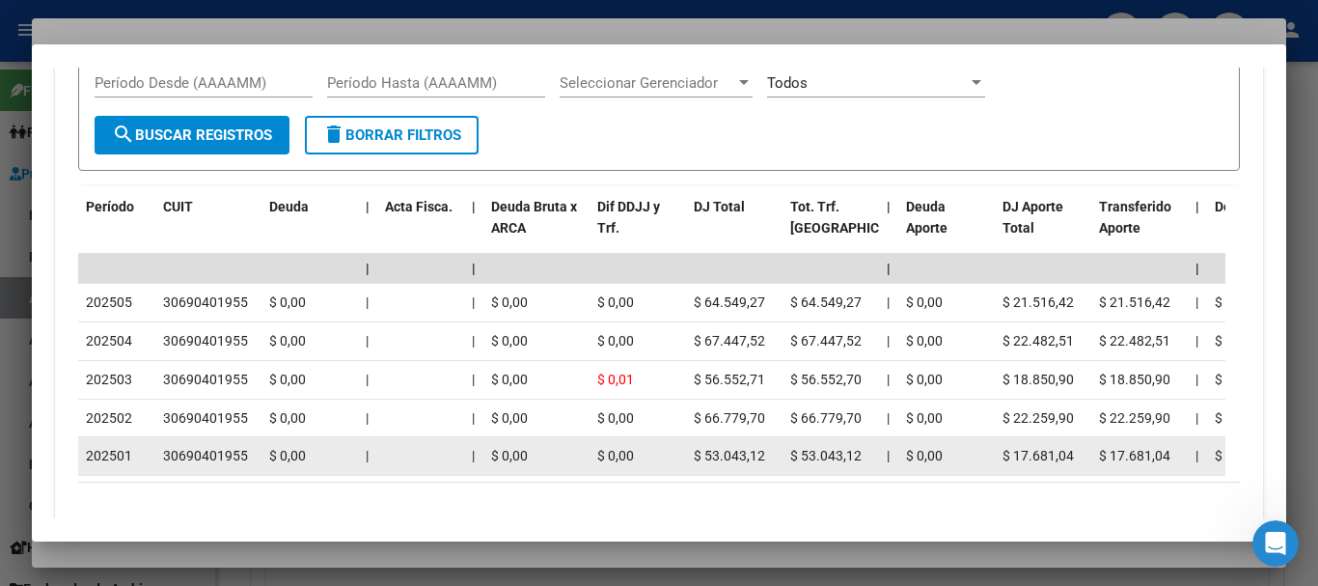
scroll to position [1731, 0]
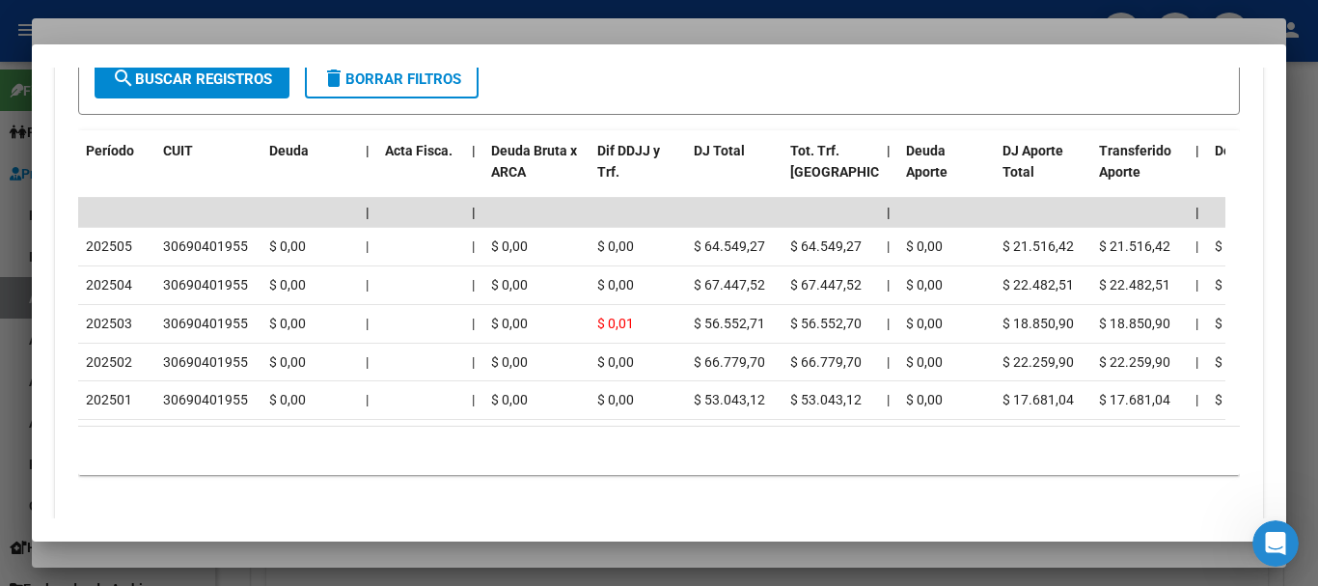
click at [319, 24] on div at bounding box center [659, 293] width 1318 height 586
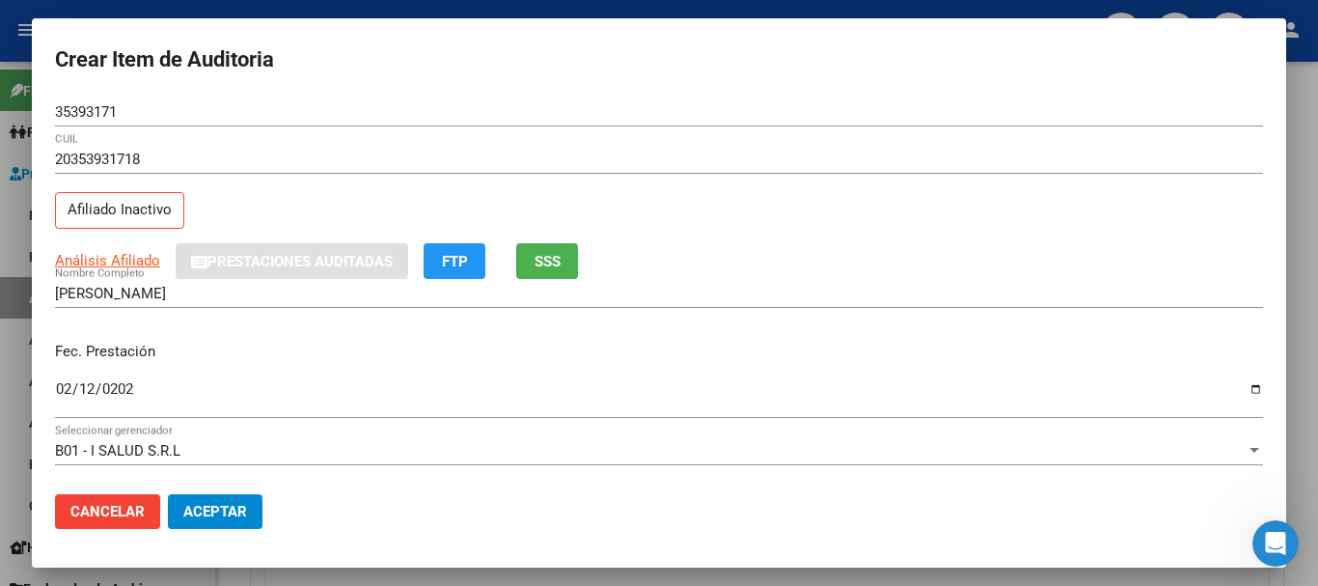
click at [670, 187] on div "20353931718 CUIL" at bounding box center [659, 168] width 1208 height 47
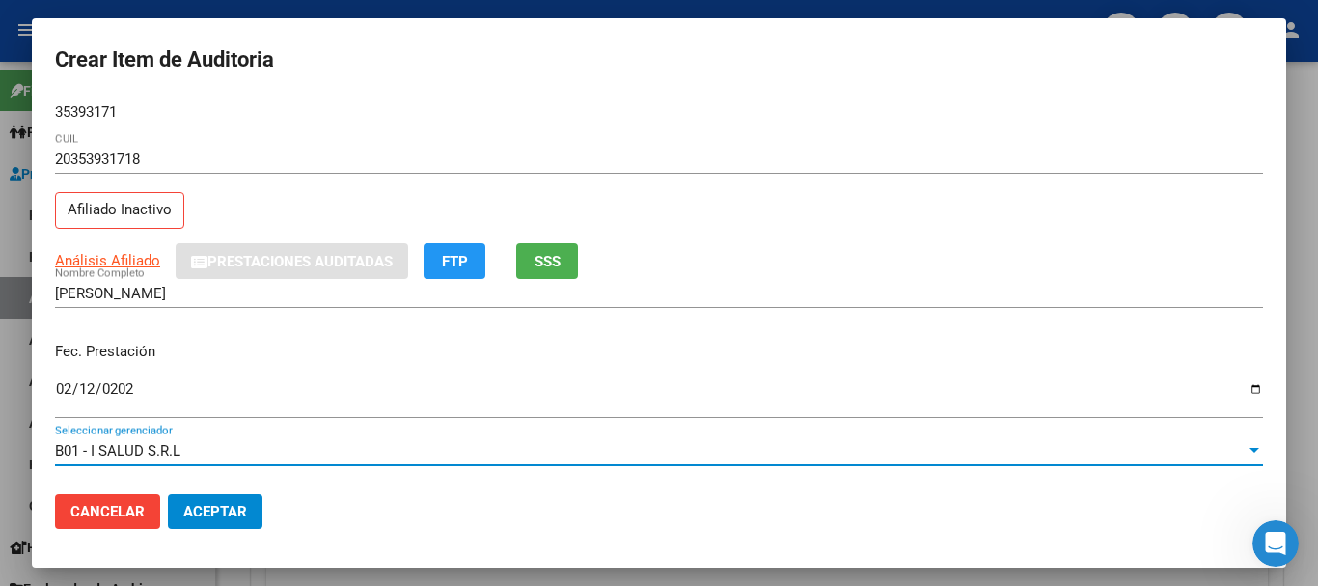
scroll to position [261, 0]
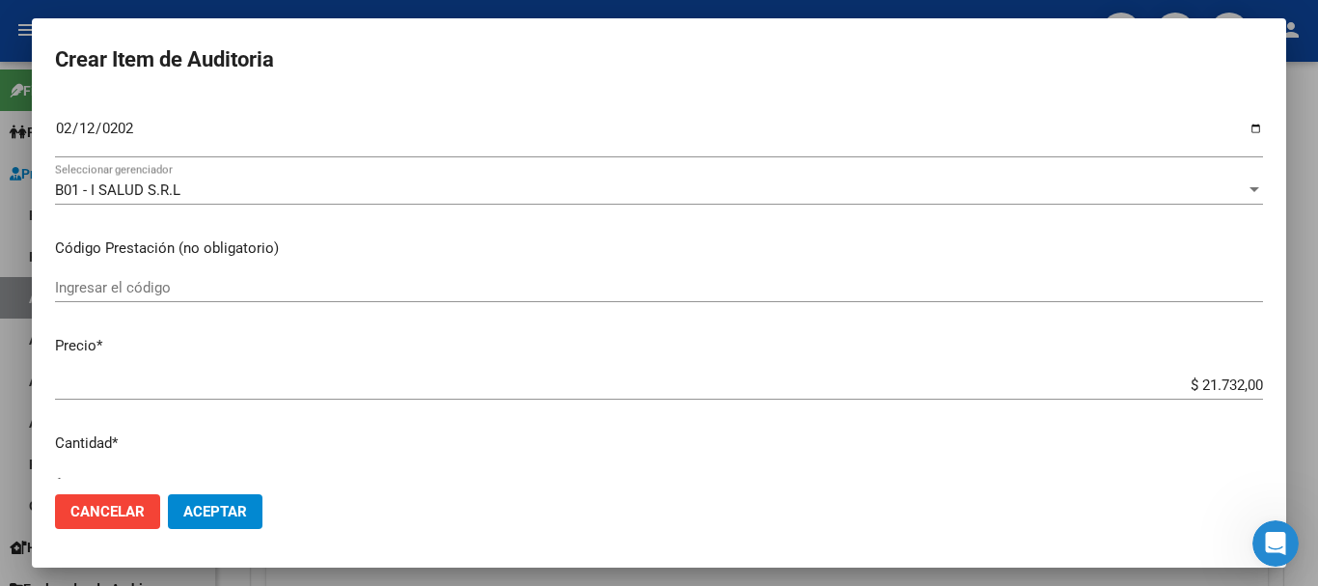
type input "$ 0,07"
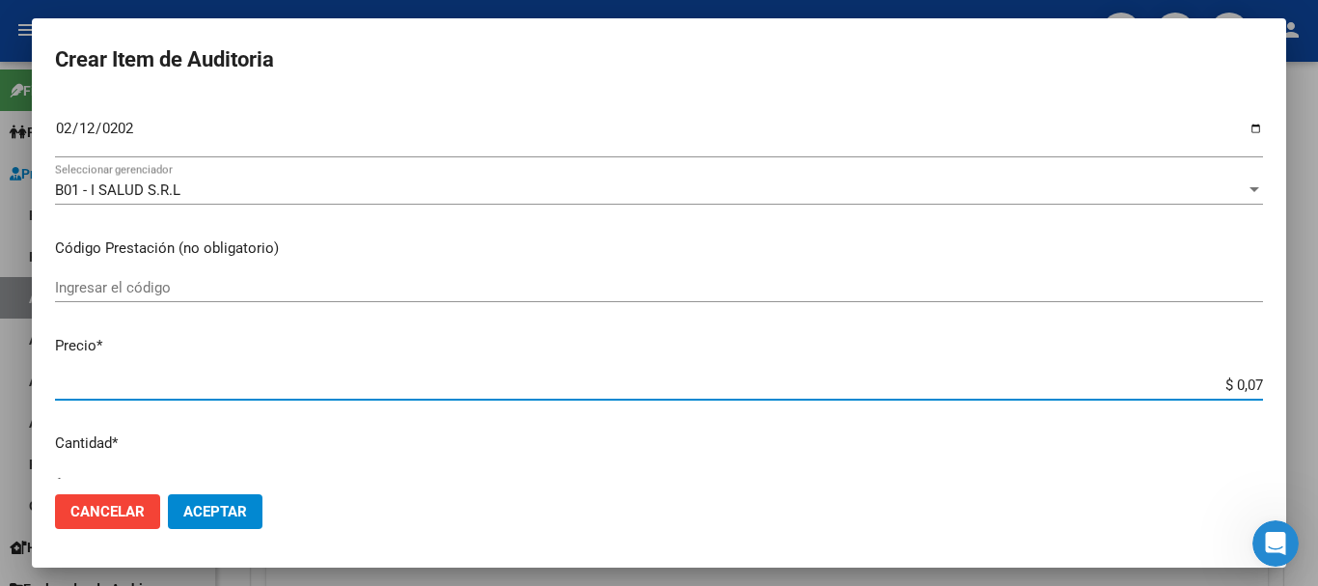
type input "$ 0,72"
type input "$ 7,24"
type input "$ 72,44"
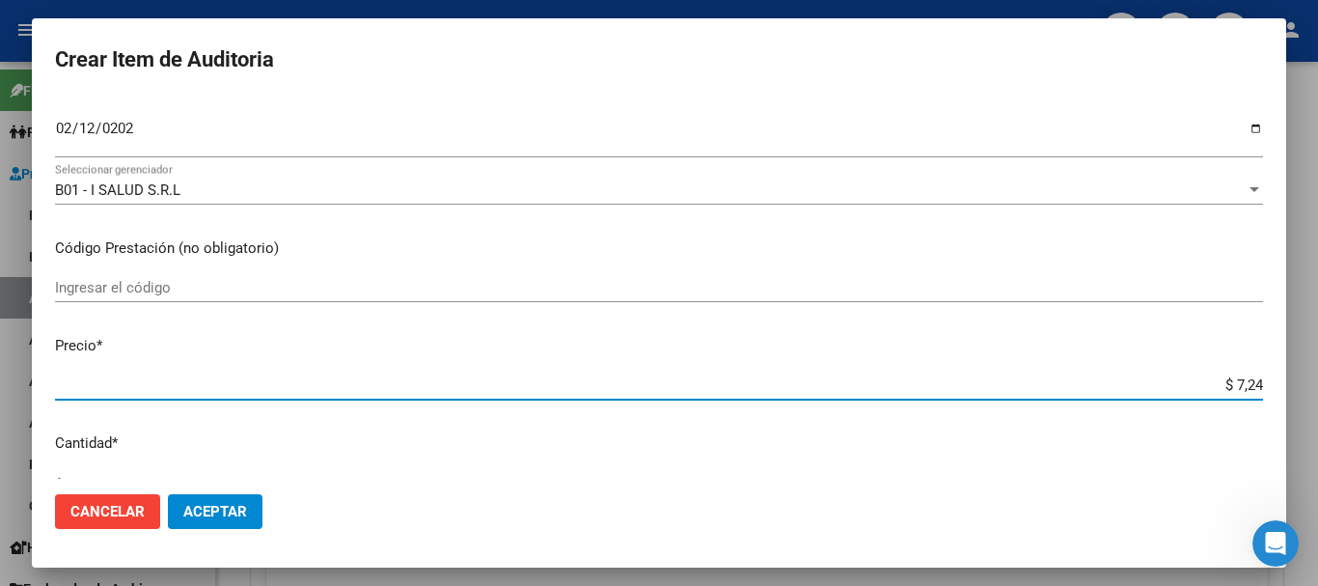
type input "$ 72,44"
type input "$ 724,40"
type input "$ 7.244,00"
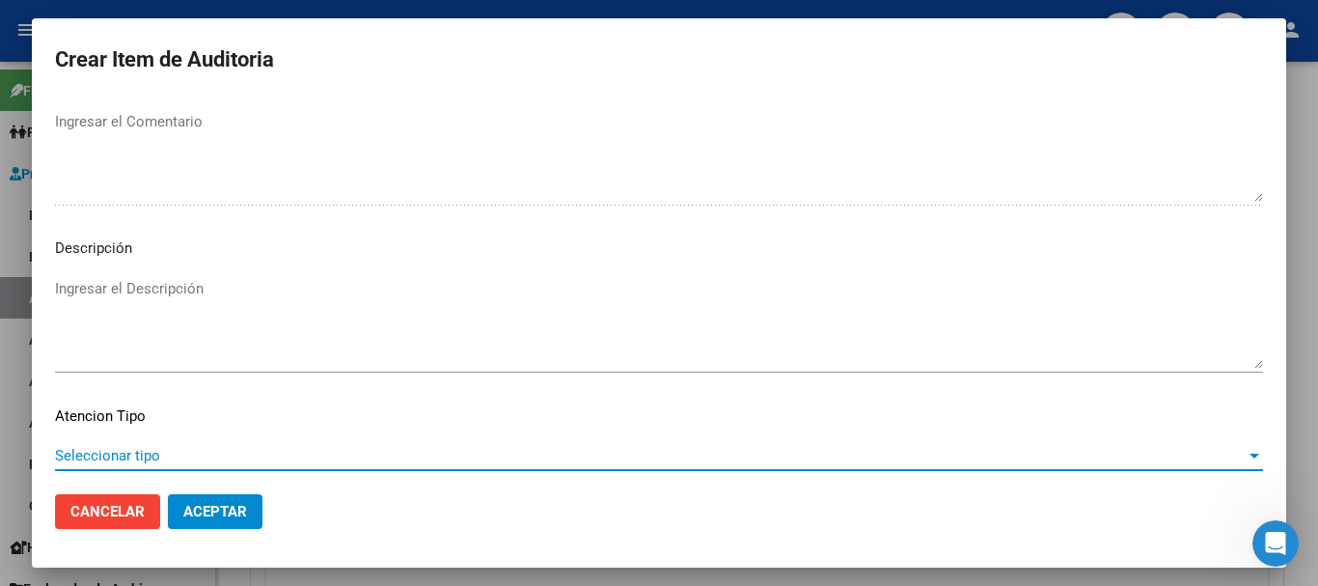
scroll to position [1190, 0]
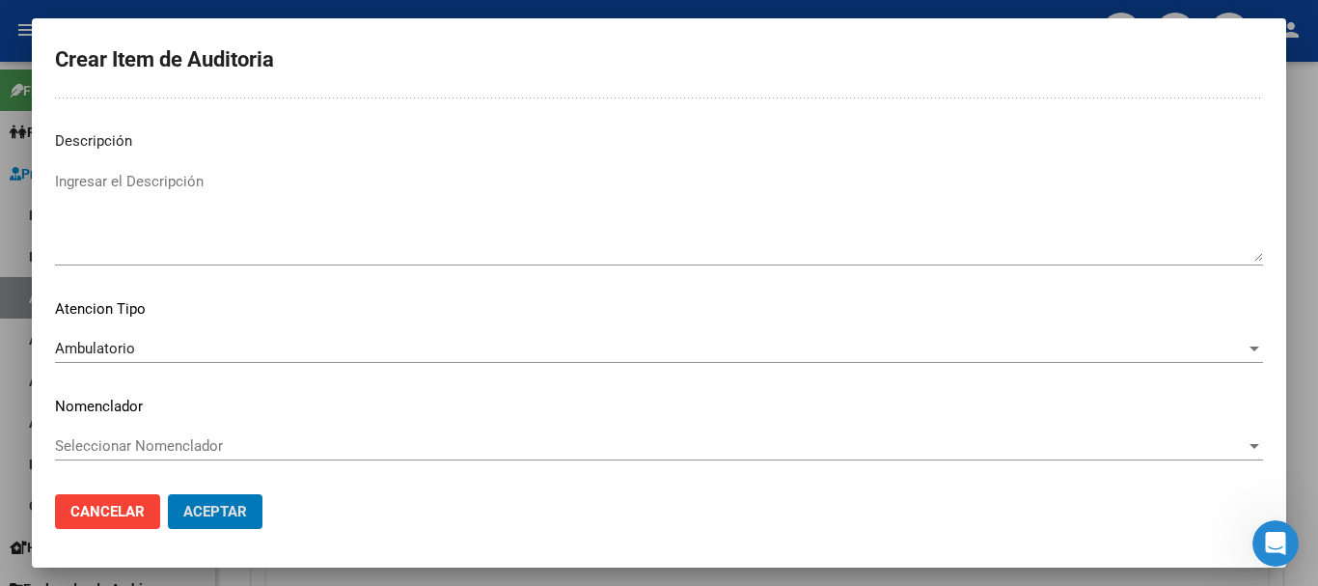
click at [168, 494] on button "Aceptar" at bounding box center [215, 511] width 95 height 35
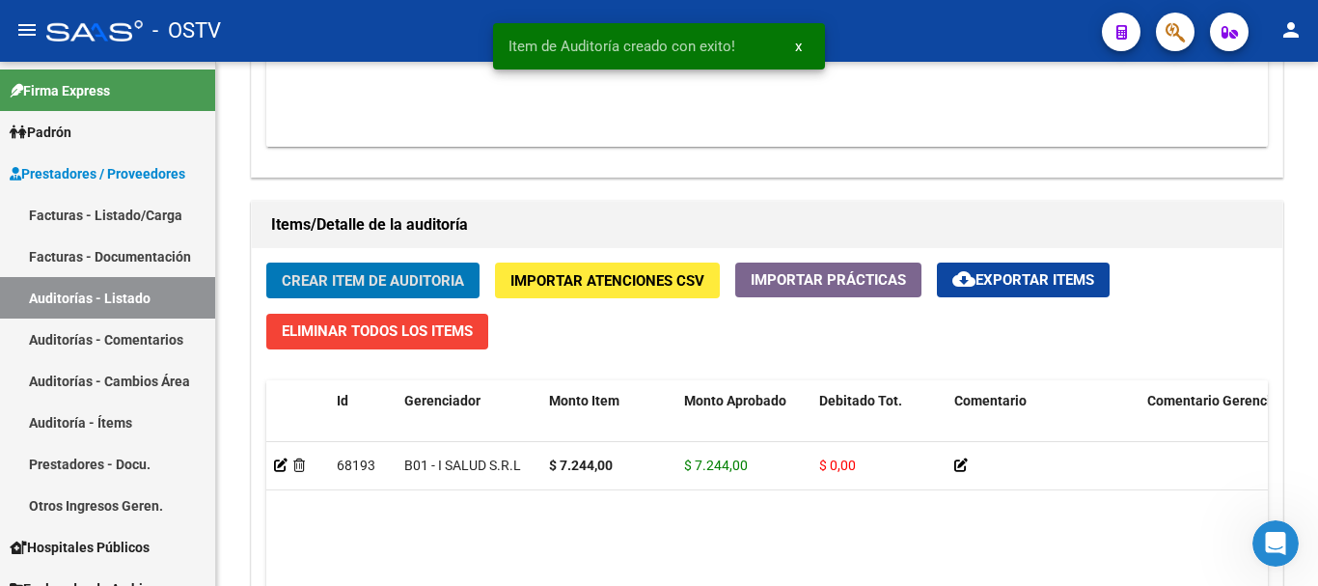
click at [266, 263] on button "Crear Item de Auditoria" at bounding box center [372, 281] width 213 height 36
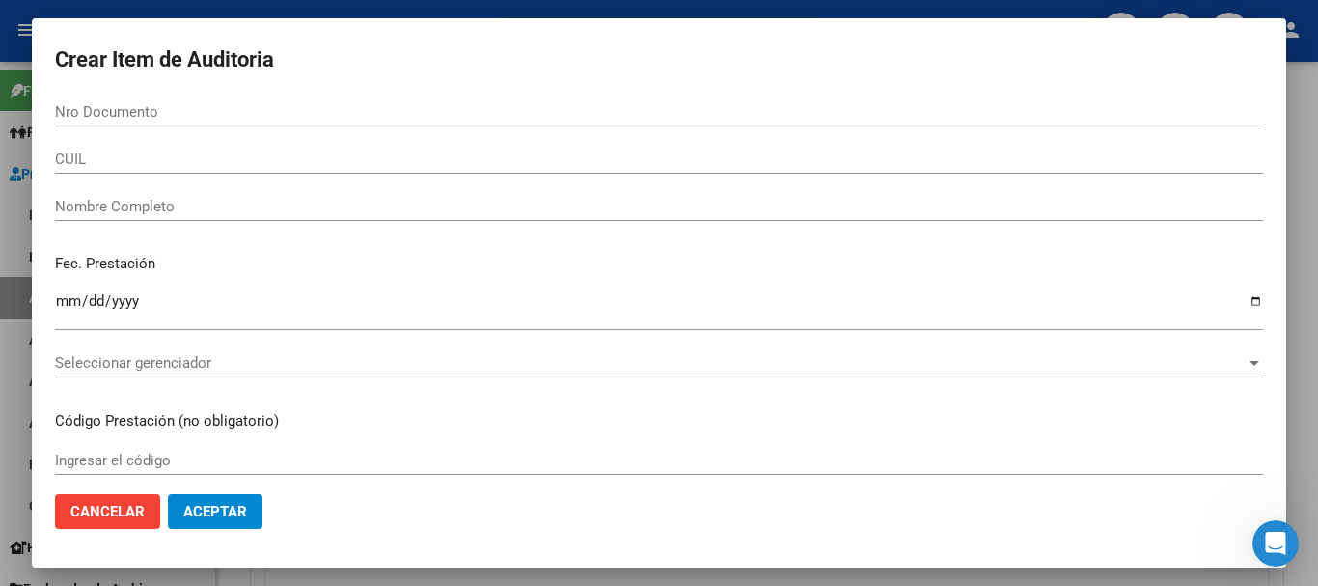
scroll to position [1256, 0]
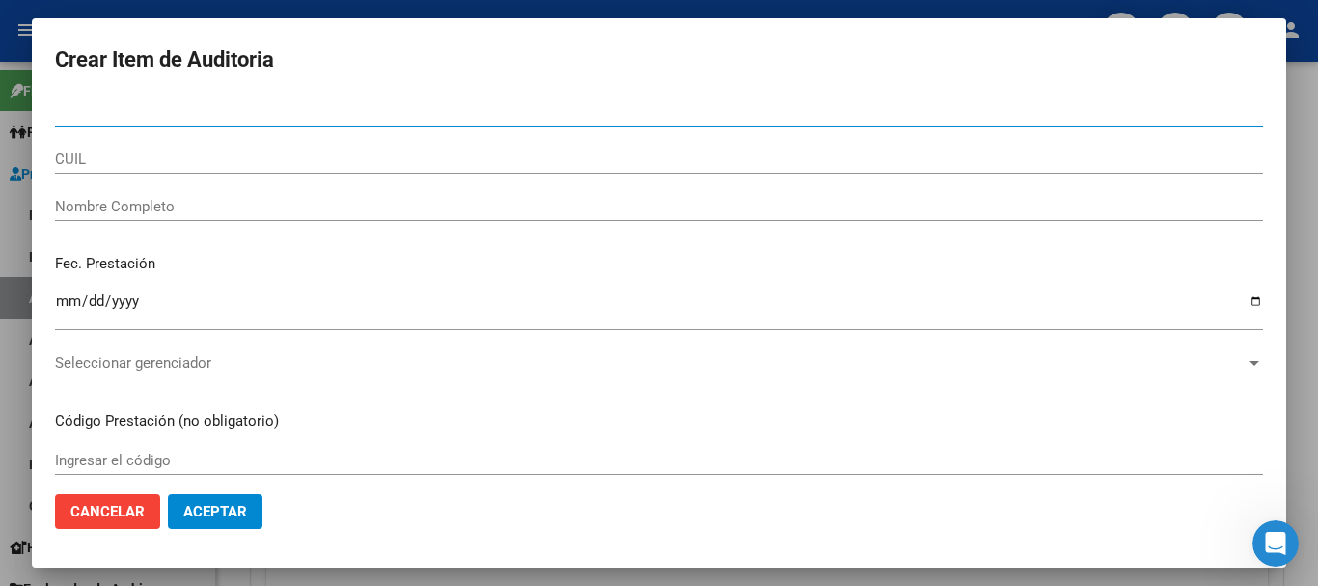
paste input "45523213"
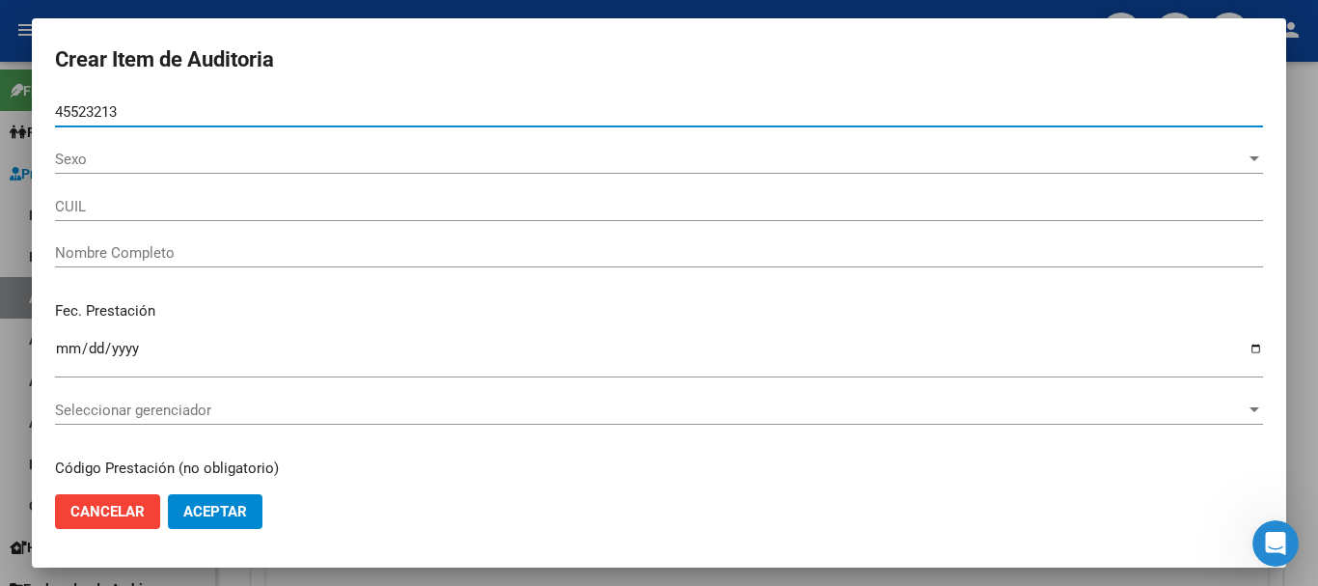
type input "45523213"
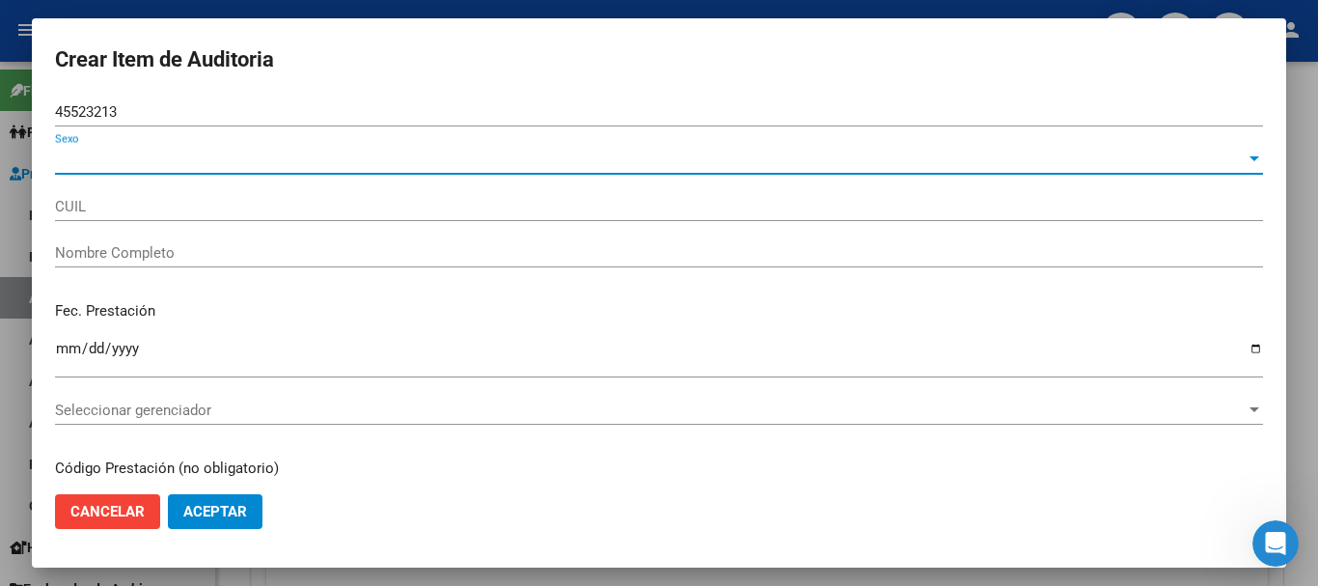
type input "27455232134"
type input "[DEMOGRAPHIC_DATA][PERSON_NAME]"
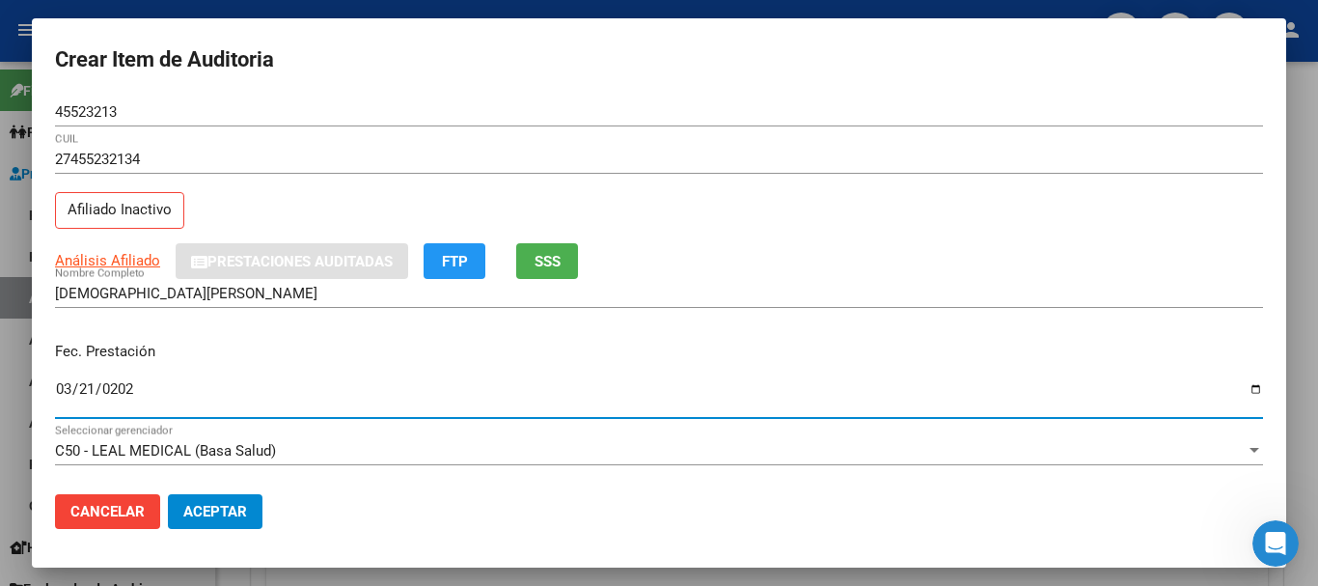
type input "[DATE]"
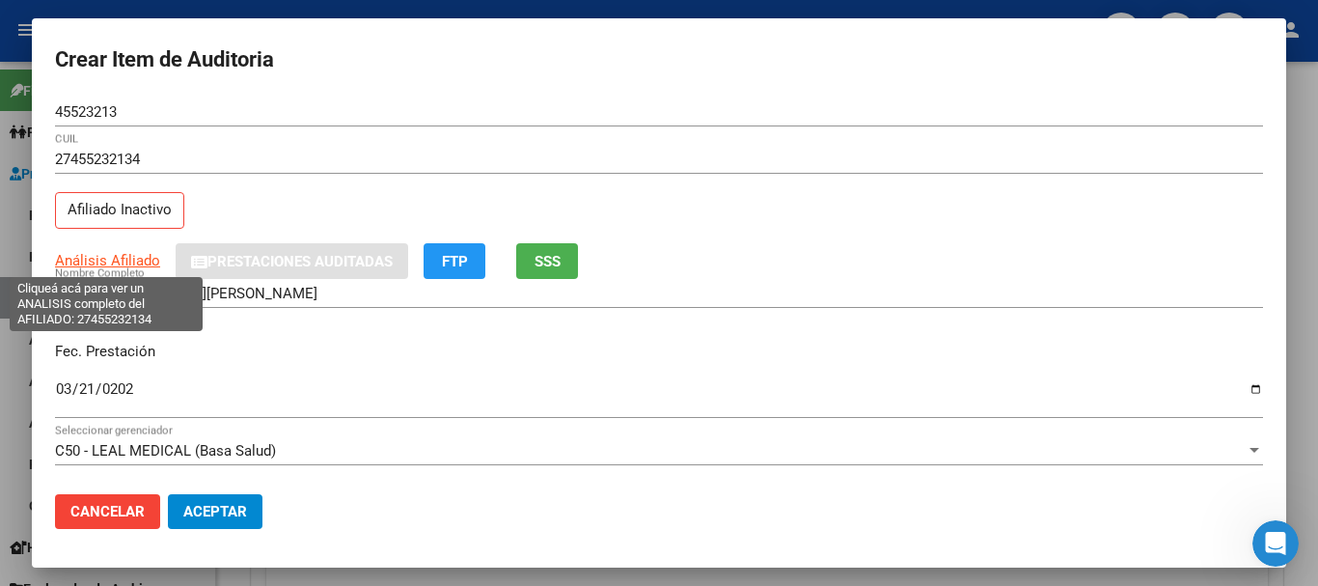
click at [107, 265] on span "Análisis Afiliado" at bounding box center [107, 260] width 105 height 17
type textarea "27455232134"
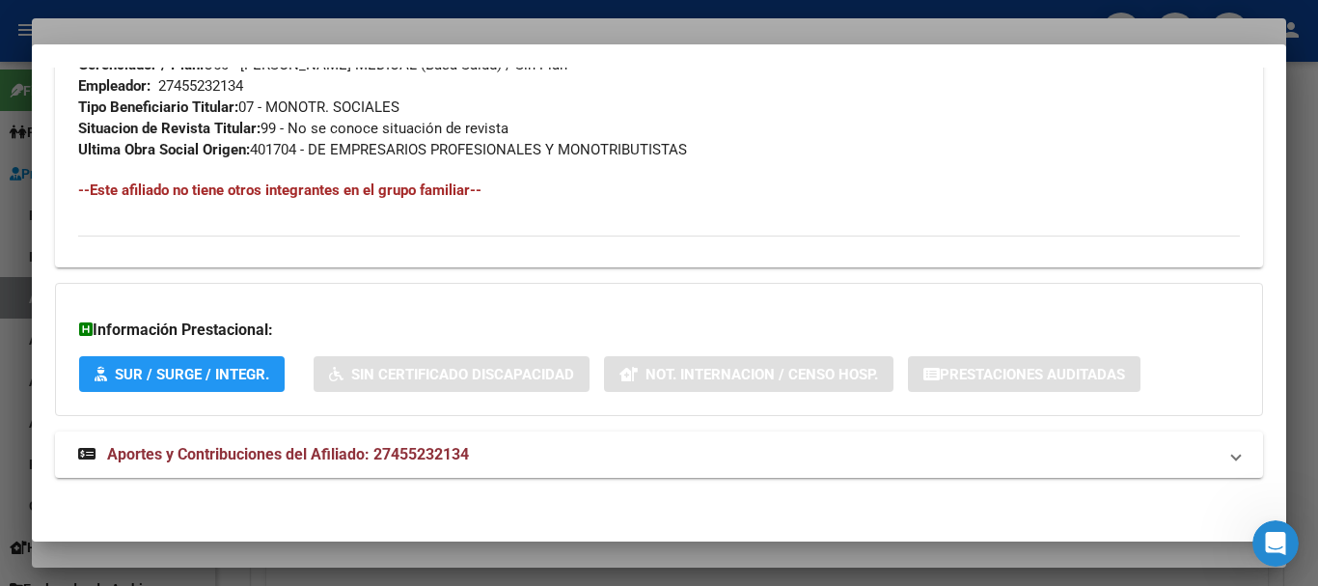
scroll to position [1038, 0]
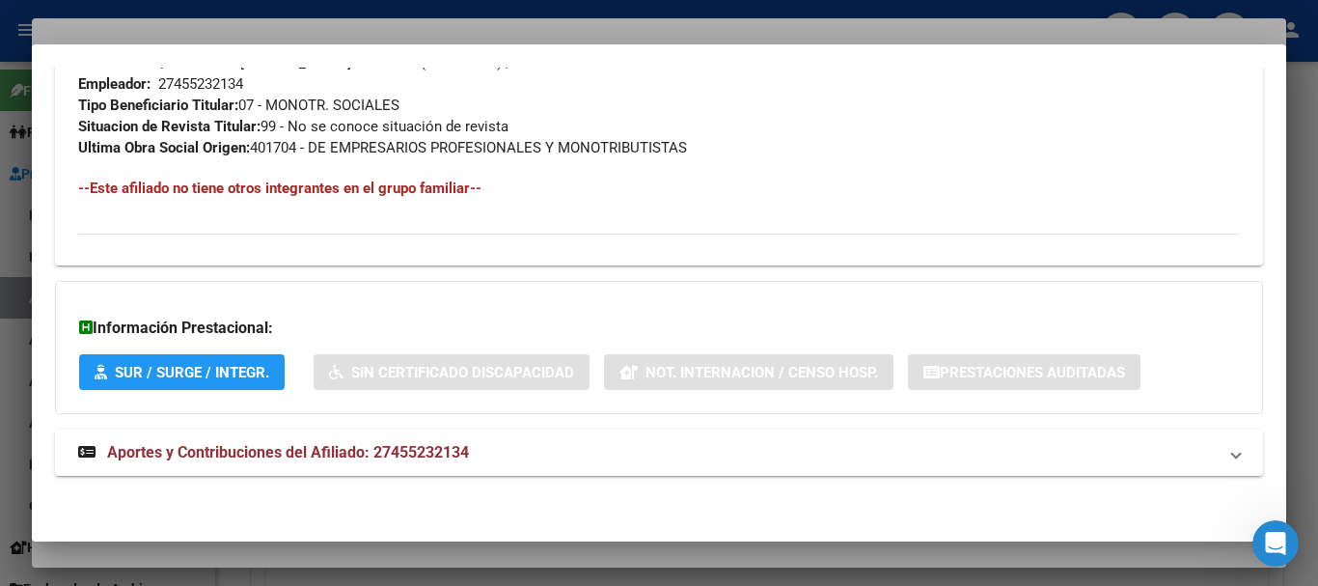
click at [436, 447] on span "Aportes y Contribuciones del Afiliado: 27455232134" at bounding box center [288, 452] width 362 height 18
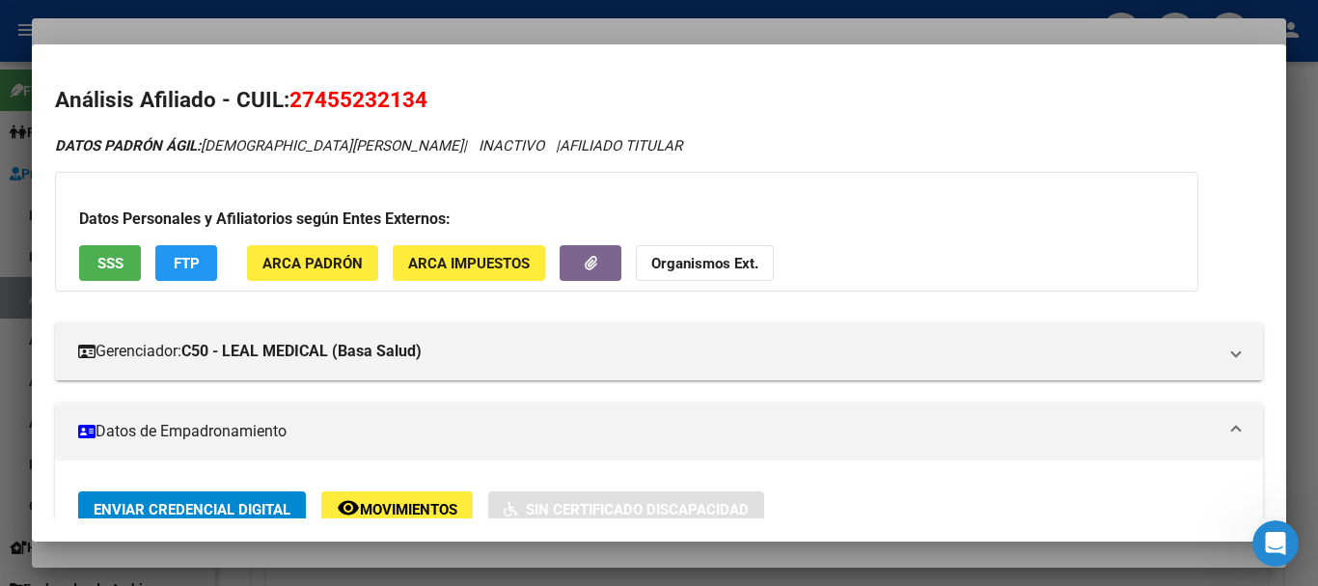
scroll to position [0, 0]
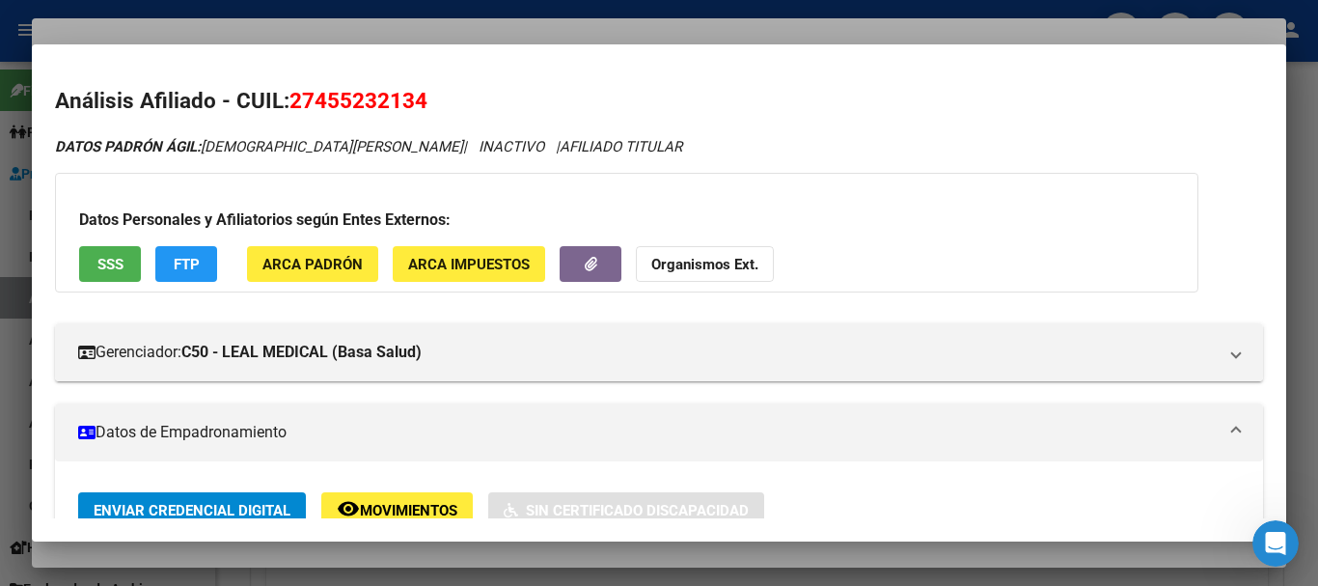
click at [710, 262] on strong "Organismos Ext." at bounding box center [704, 264] width 107 height 17
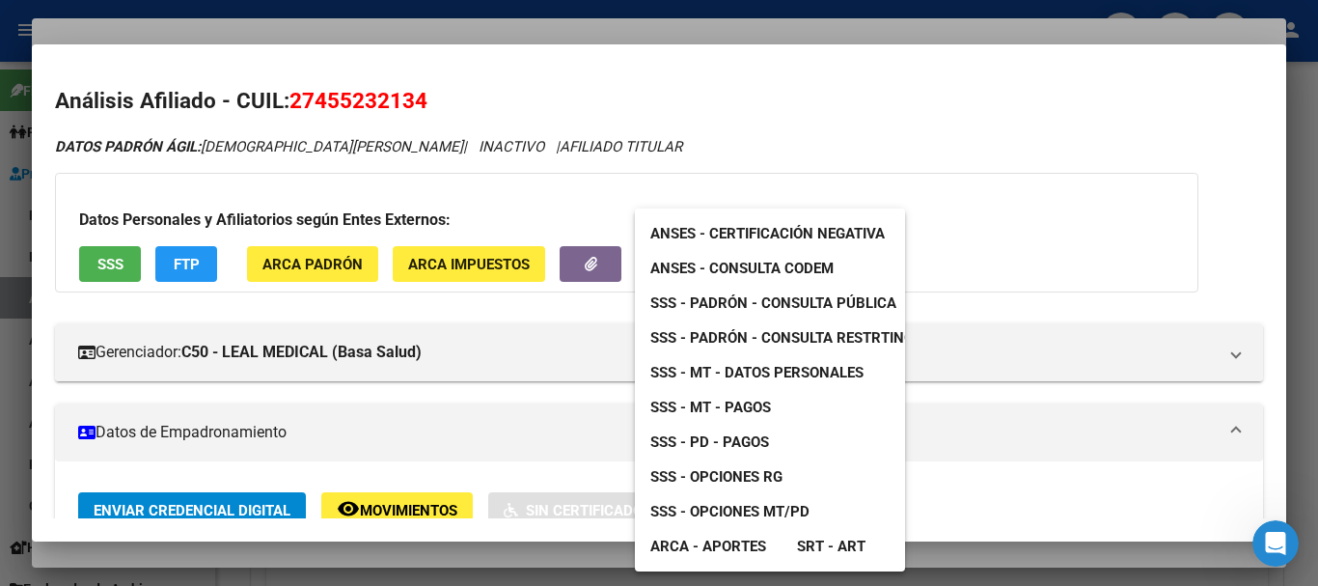
click at [788, 374] on span "SSS - MT - Datos Personales" at bounding box center [757, 372] width 213 height 17
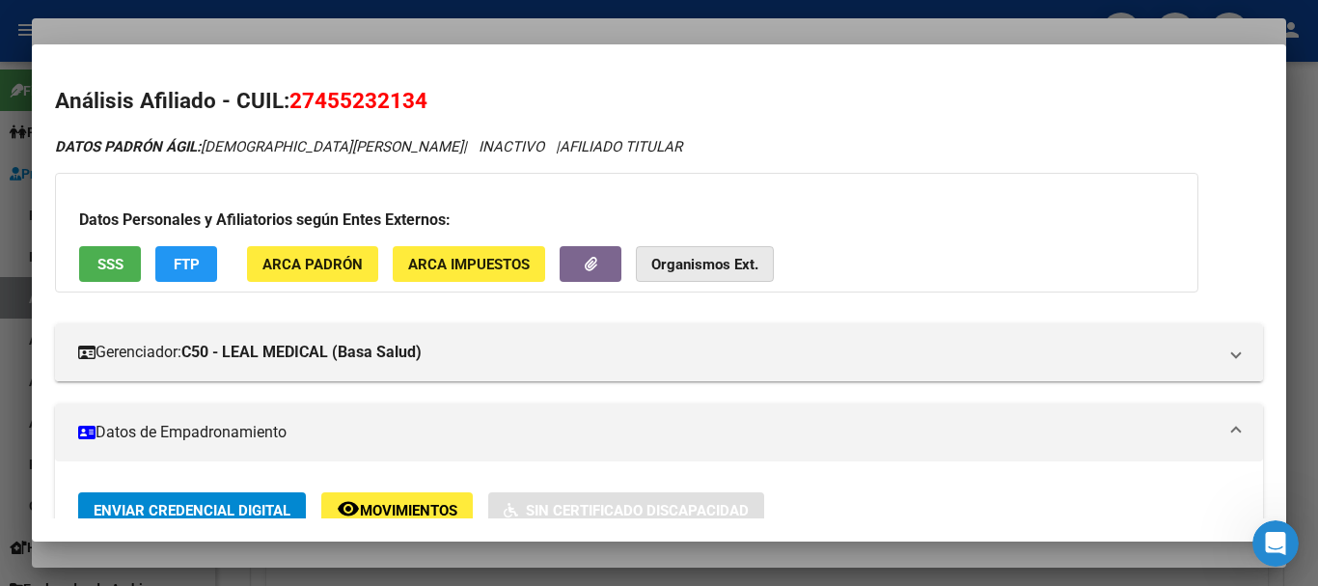
click at [665, 260] on strong "Organismos Ext." at bounding box center [704, 264] width 107 height 17
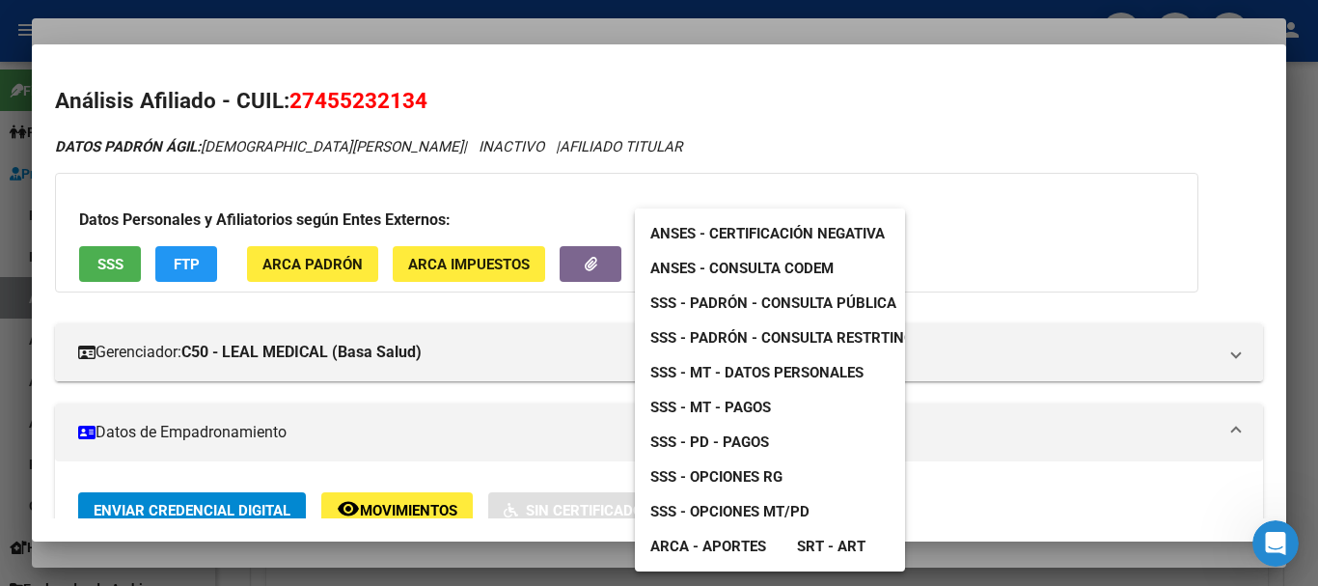
click at [783, 298] on span "SSS - Padrón - Consulta Pública" at bounding box center [774, 302] width 246 height 17
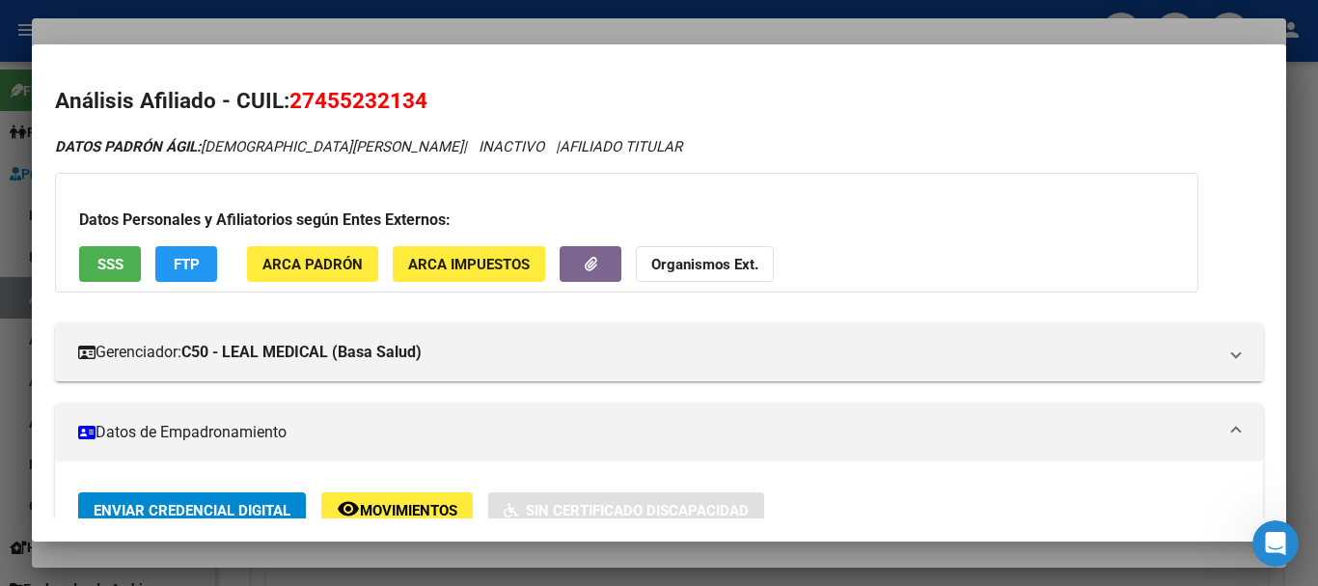
click at [477, 23] on div at bounding box center [659, 293] width 1318 height 586
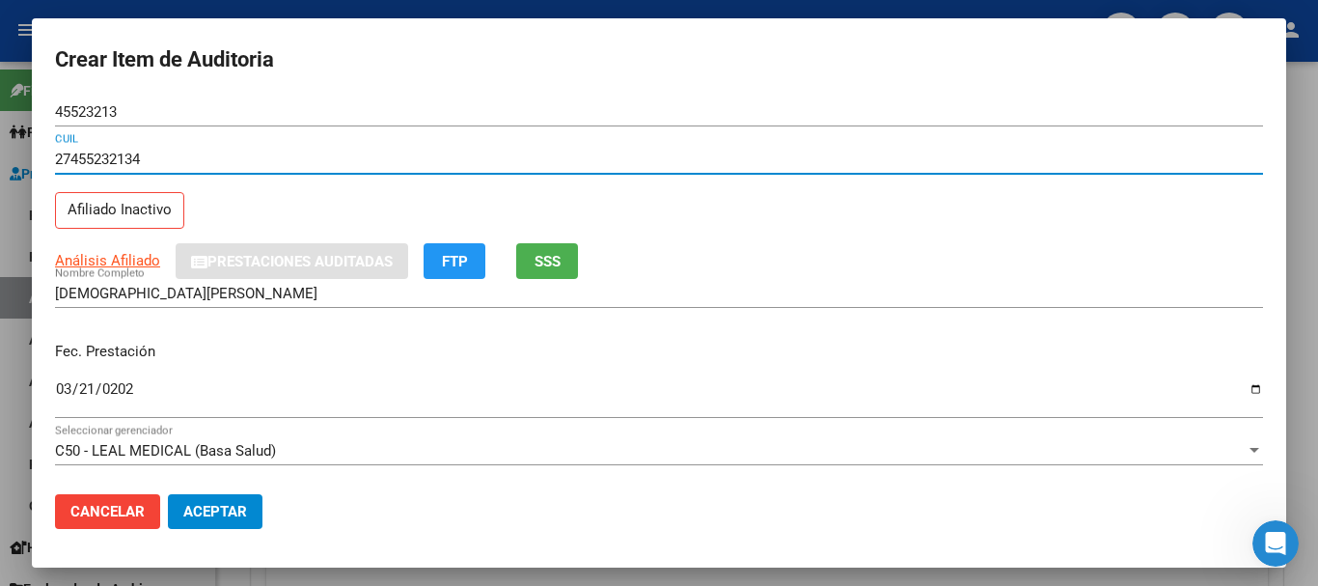
drag, startPoint x: 802, startPoint y: 167, endPoint x: 809, endPoint y: 200, distance: 33.5
click at [812, 187] on div "27455232134 CUIL" at bounding box center [659, 168] width 1208 height 47
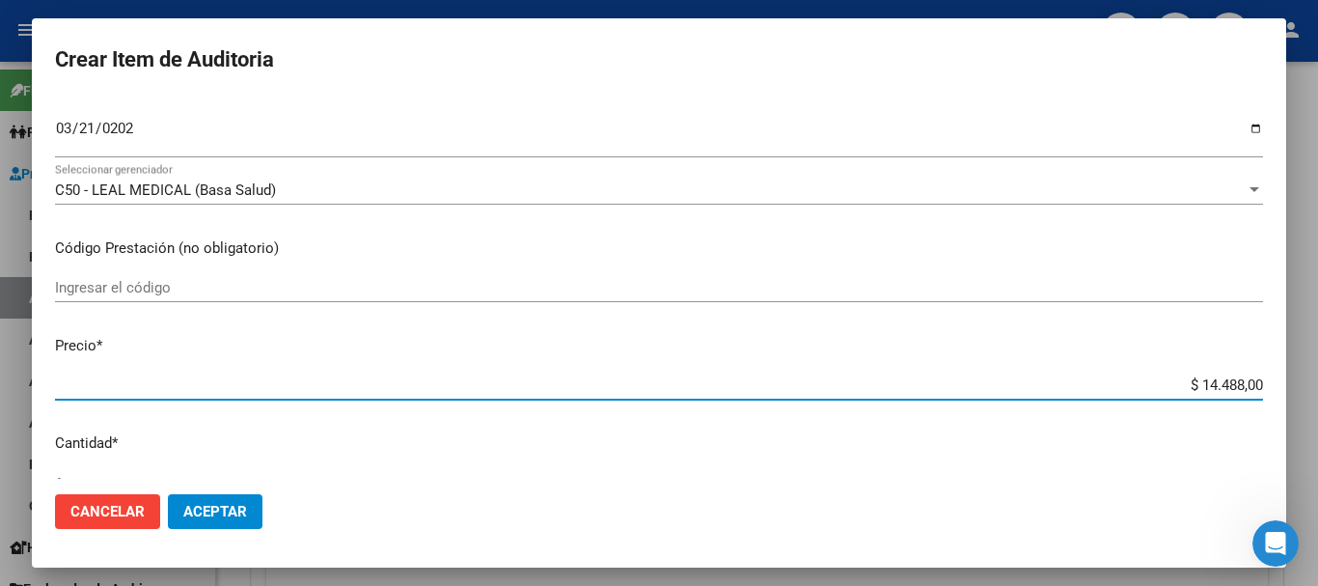
scroll to position [274, 0]
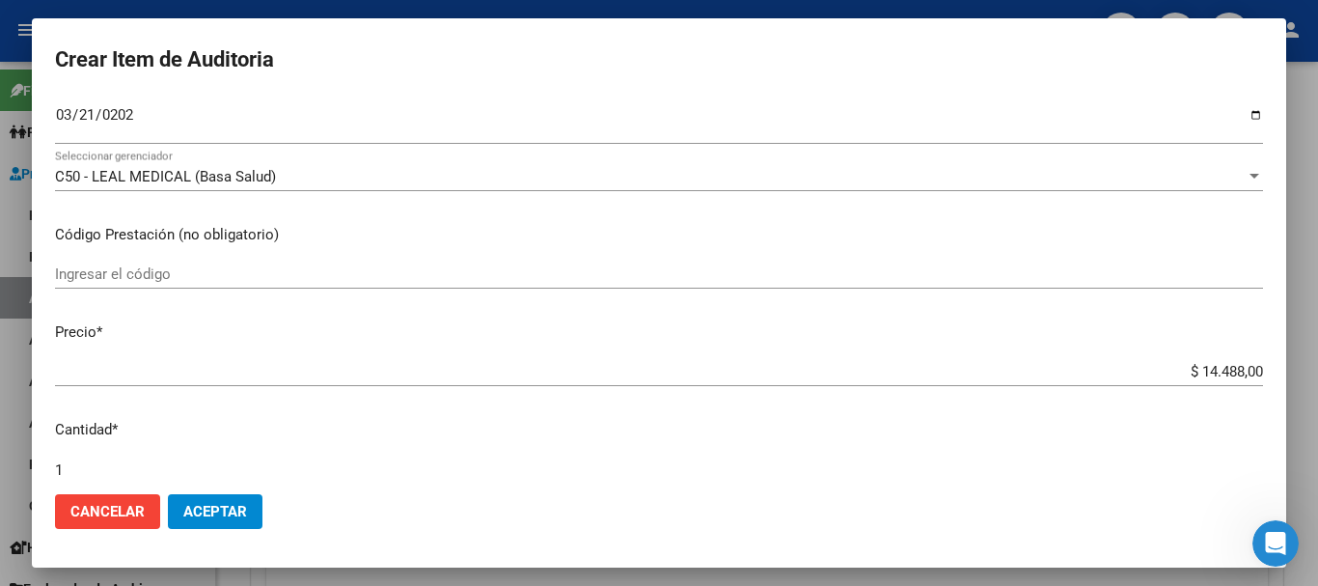
type input "$ 0,07"
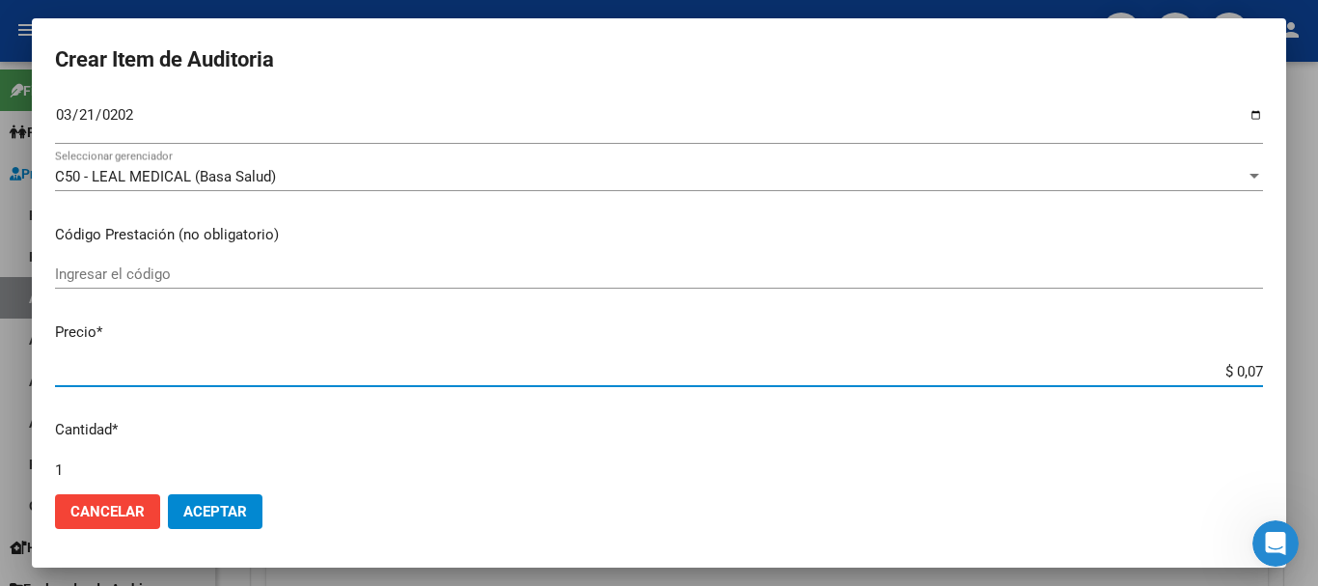
type input "$ 0,72"
type input "$ 7,24"
type input "$ 72,44"
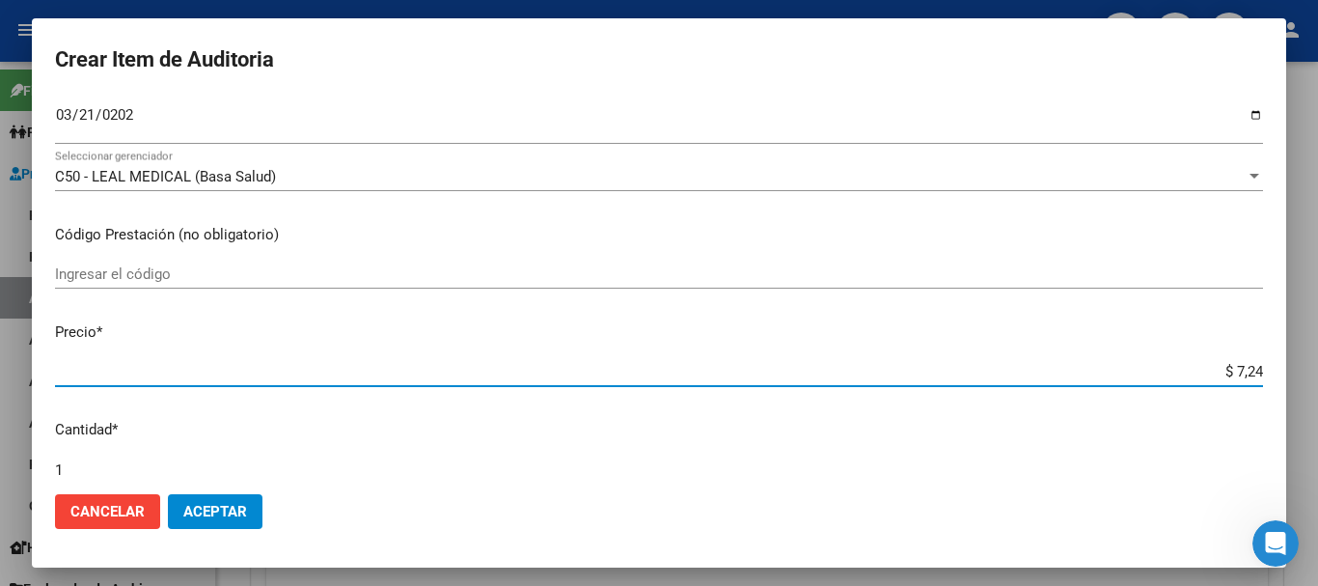
type input "$ 72,44"
type input "$ 724,40"
type input "$ 7.244,00"
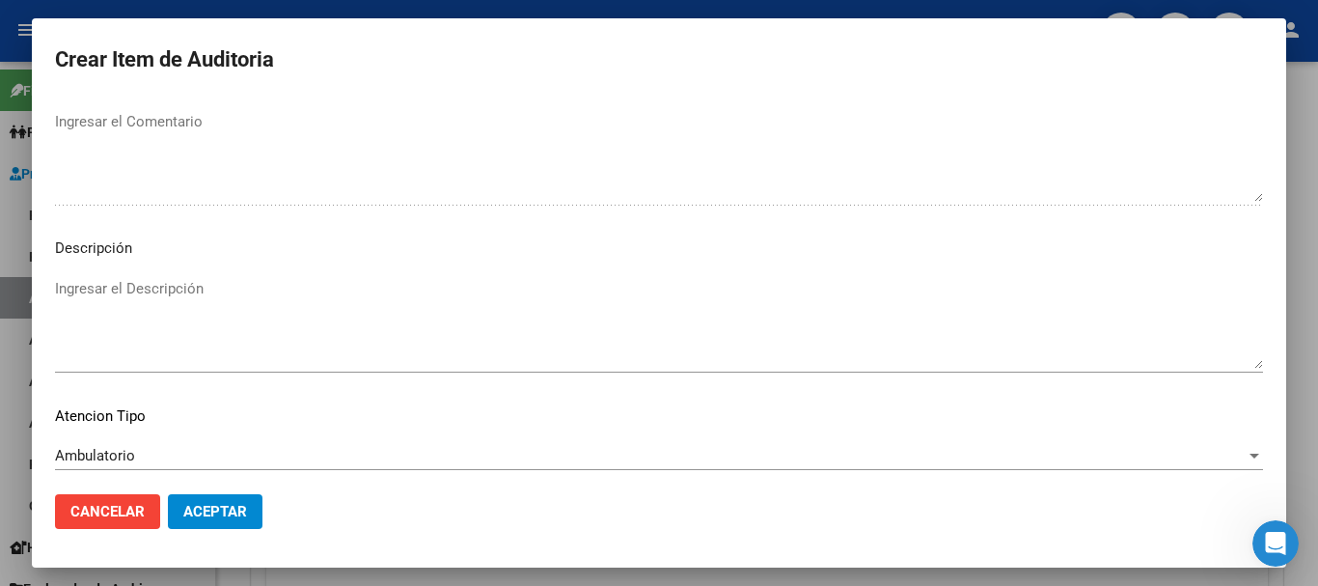
scroll to position [1190, 0]
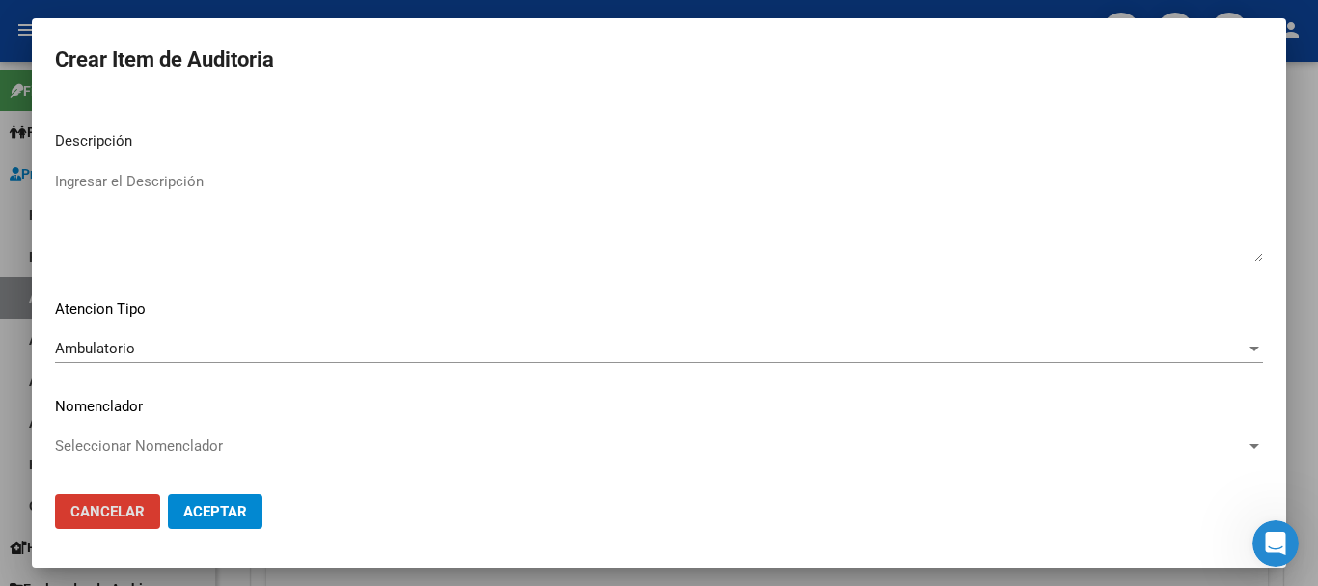
click at [55, 494] on button "Cancelar" at bounding box center [107, 511] width 105 height 35
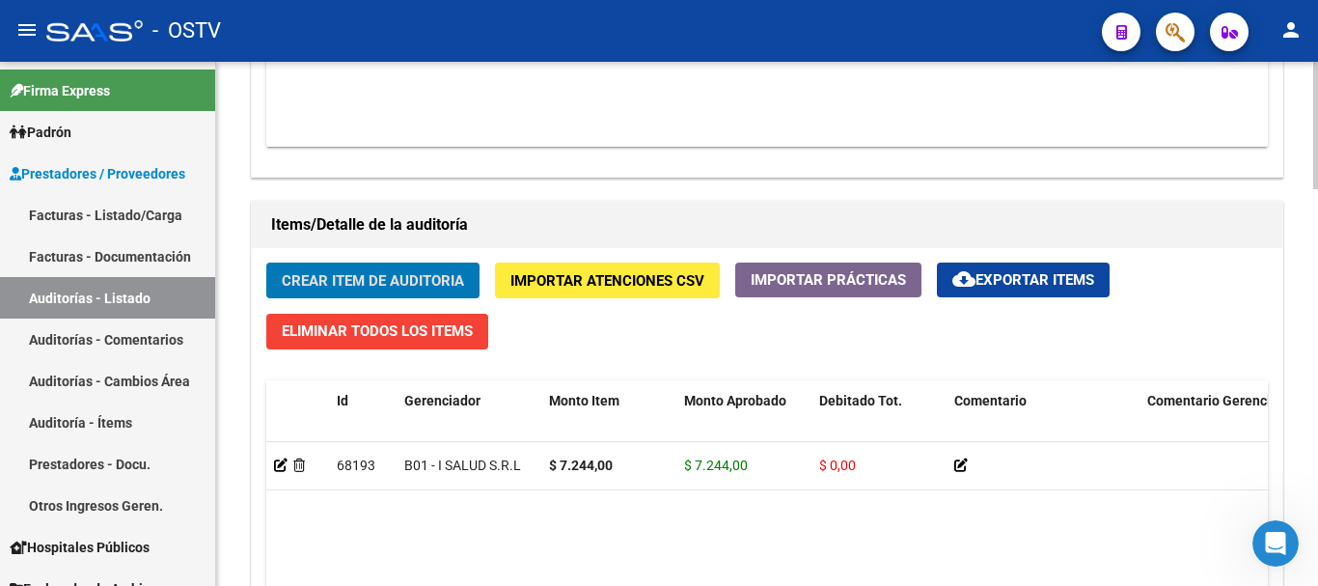
click at [427, 272] on span "Crear Item de Auditoria" at bounding box center [373, 280] width 182 height 17
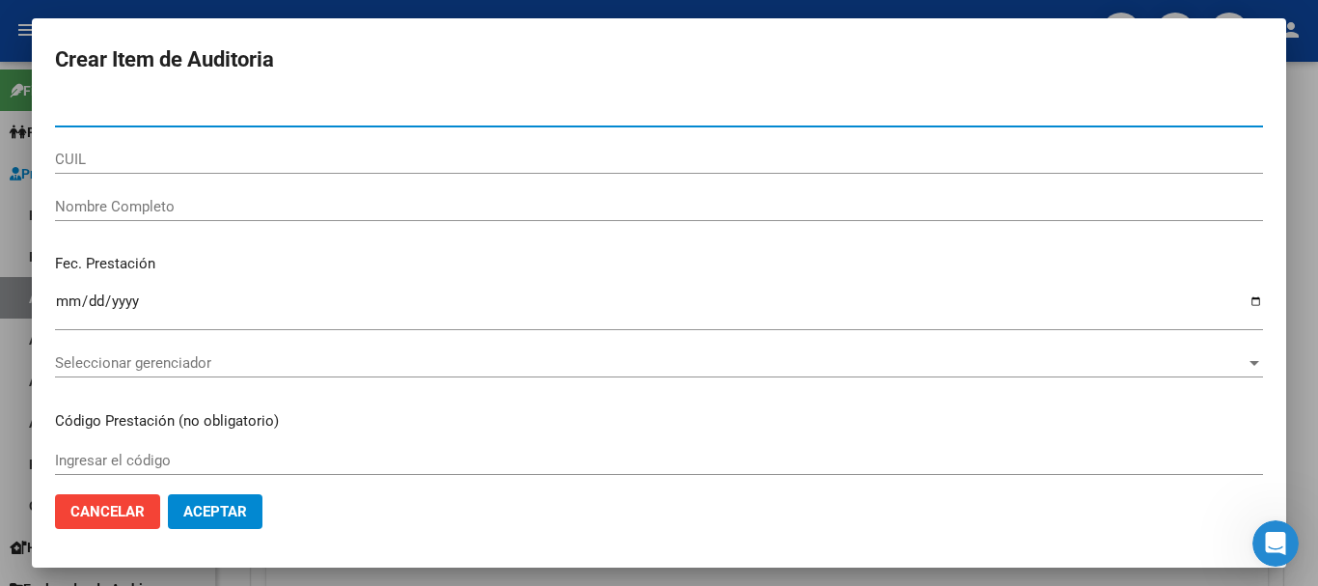
paste input "27455232134"
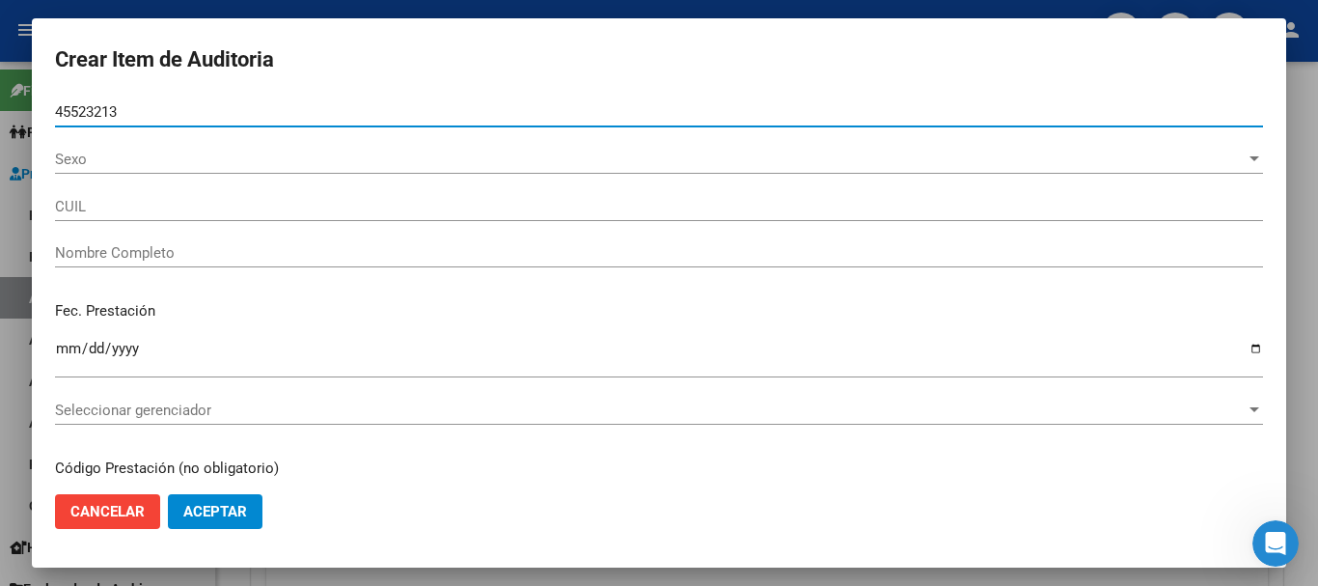
type input "45523213"
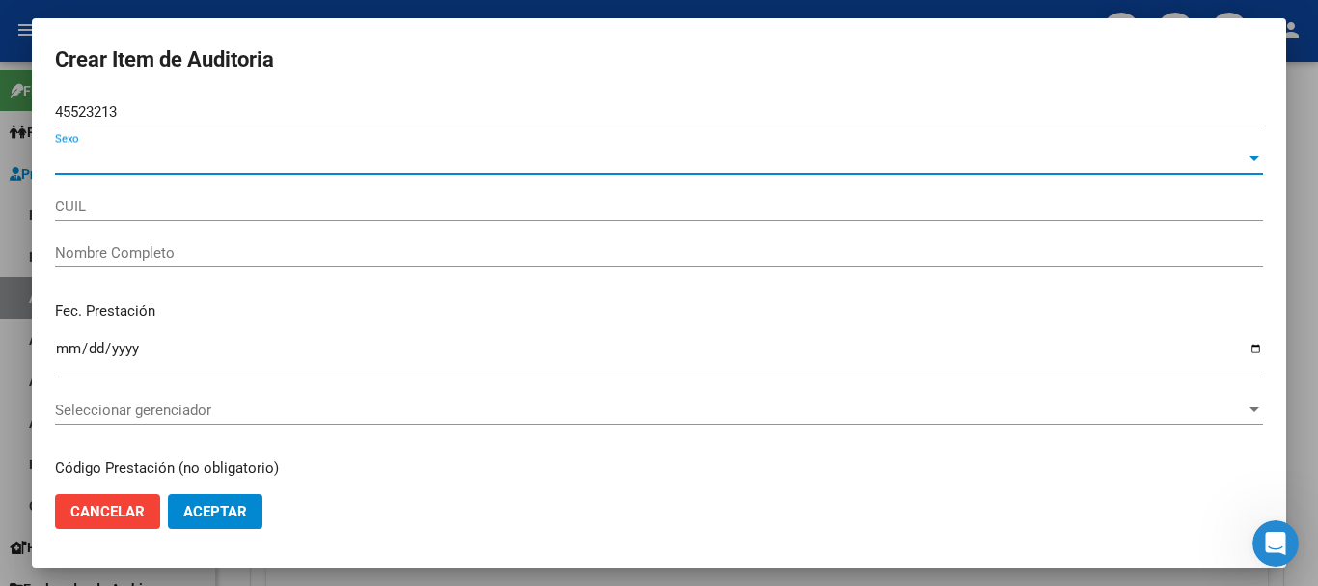
type input "27455232134"
type input "[DEMOGRAPHIC_DATA][PERSON_NAME]"
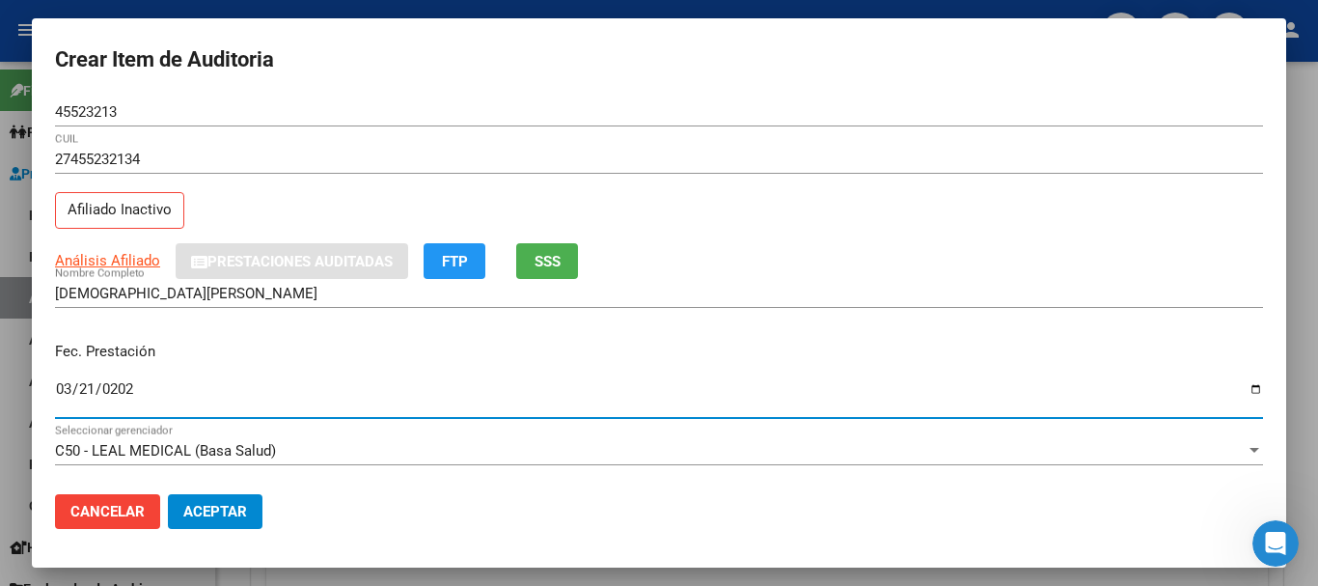
type input "[DATE]"
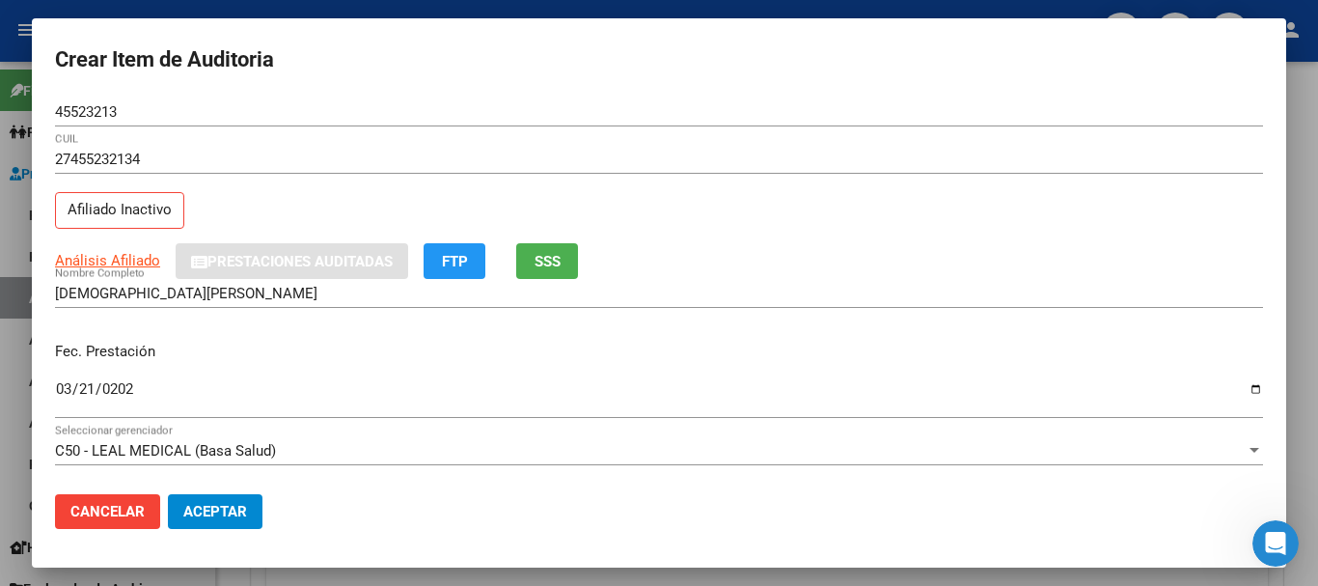
scroll to position [261, 0]
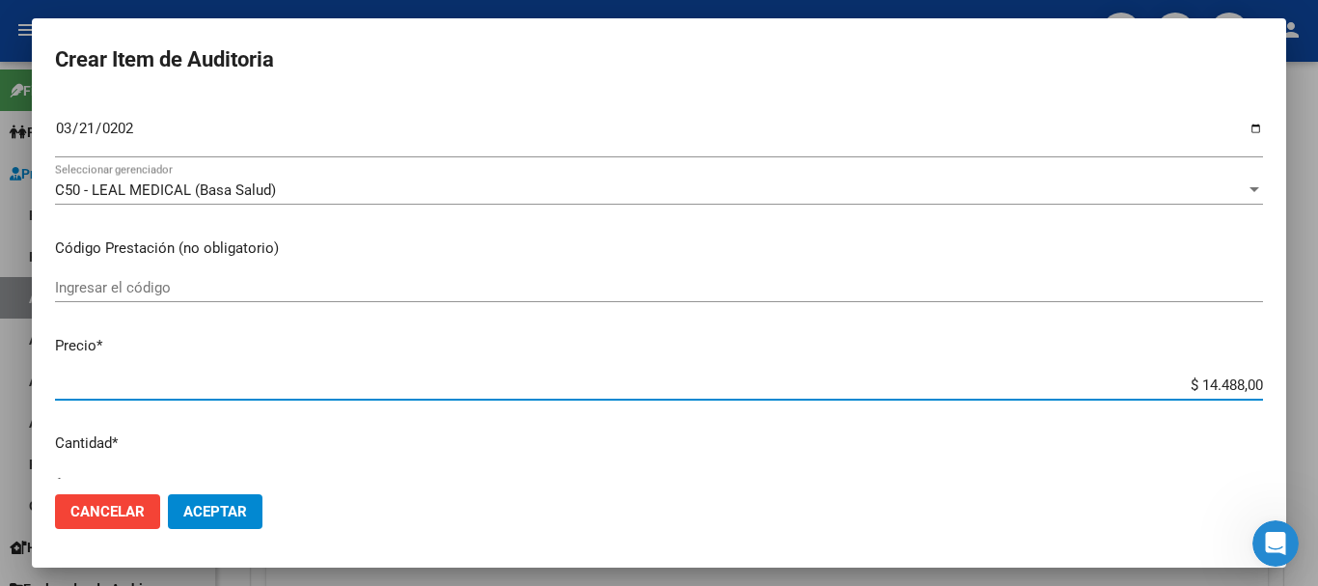
type input "$ 0,07"
type input "$ 0,72"
type input "$ 7,24"
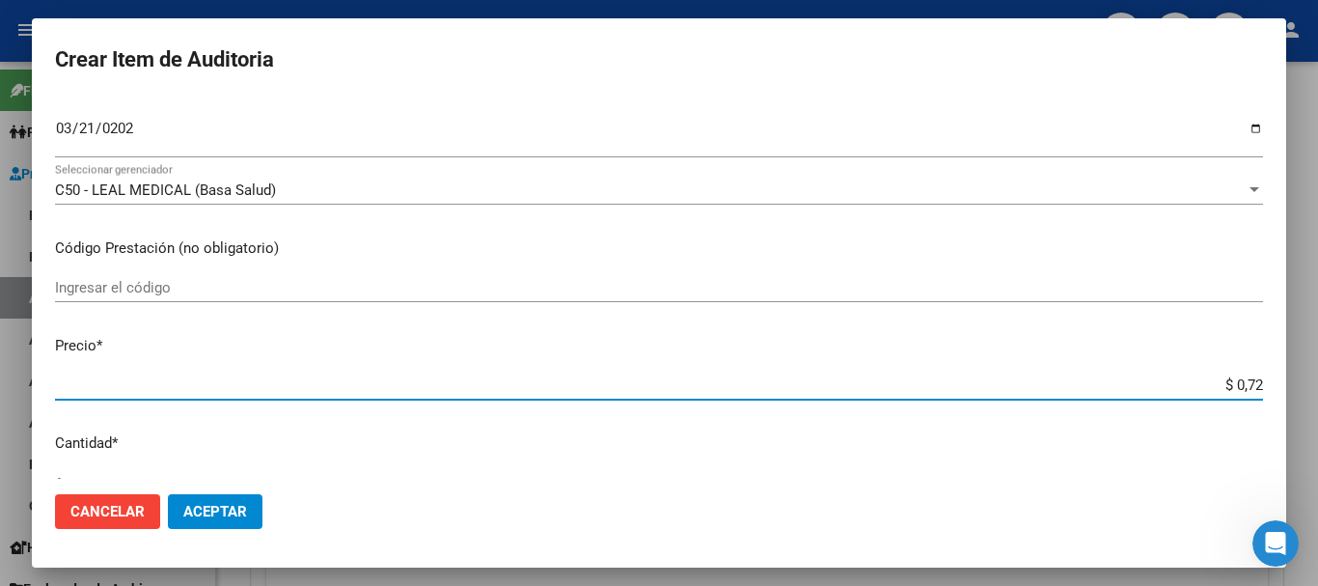
type input "$ 7,24"
type input "$ 72,44"
type input "$ 724,40"
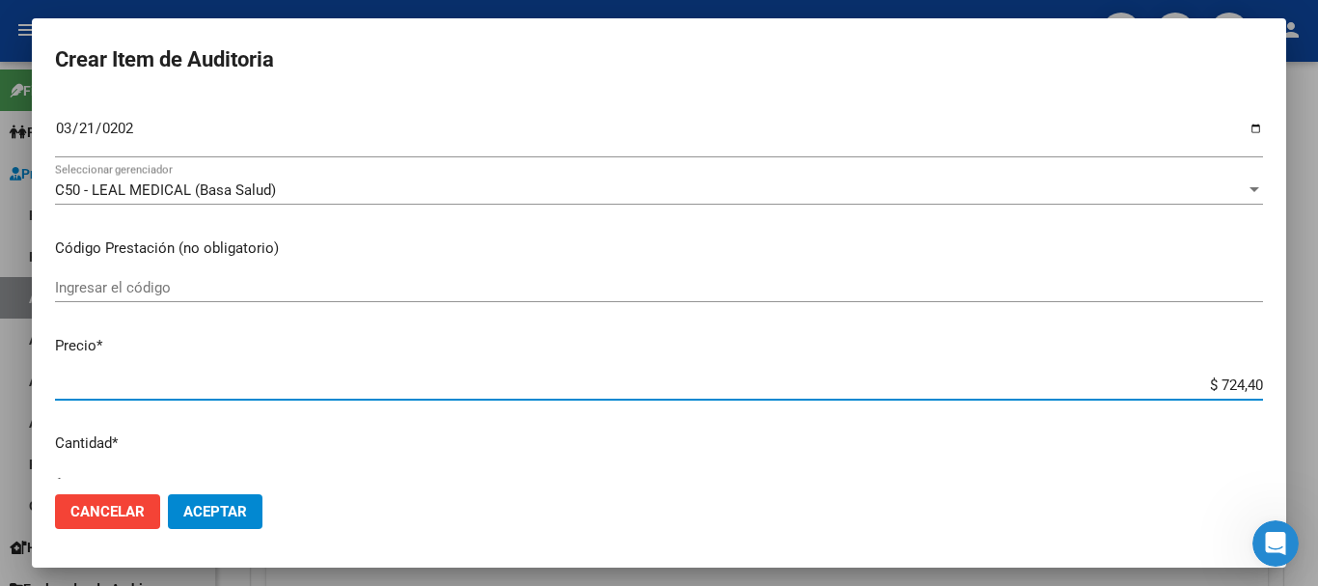
type input "$ 7.244,00"
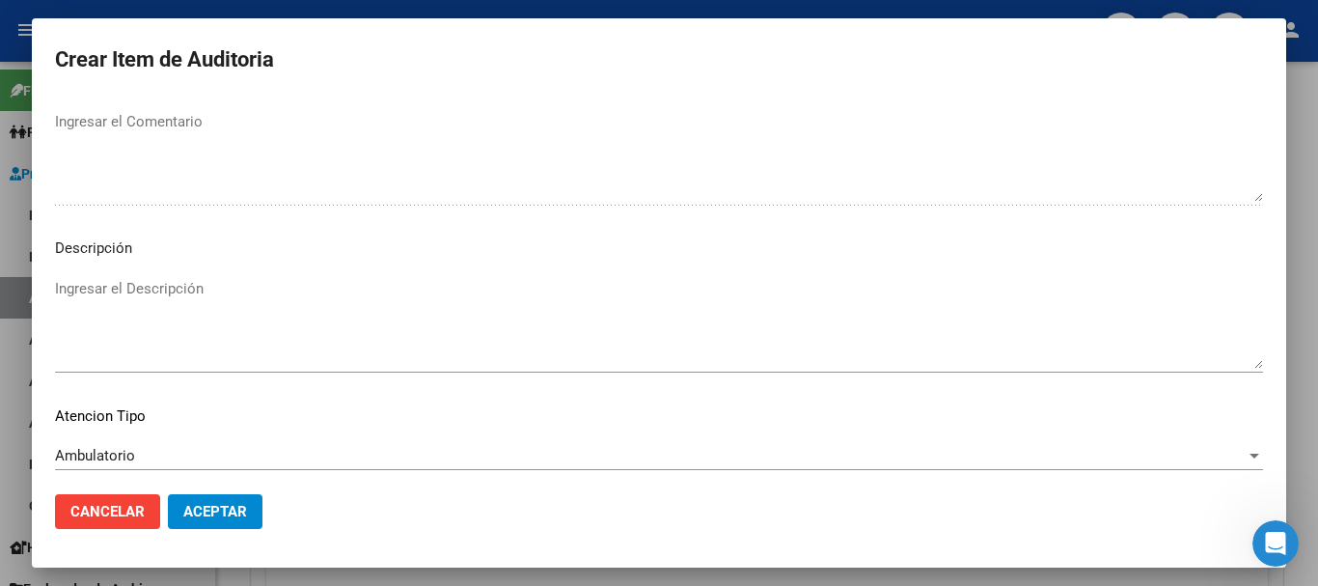
scroll to position [1190, 0]
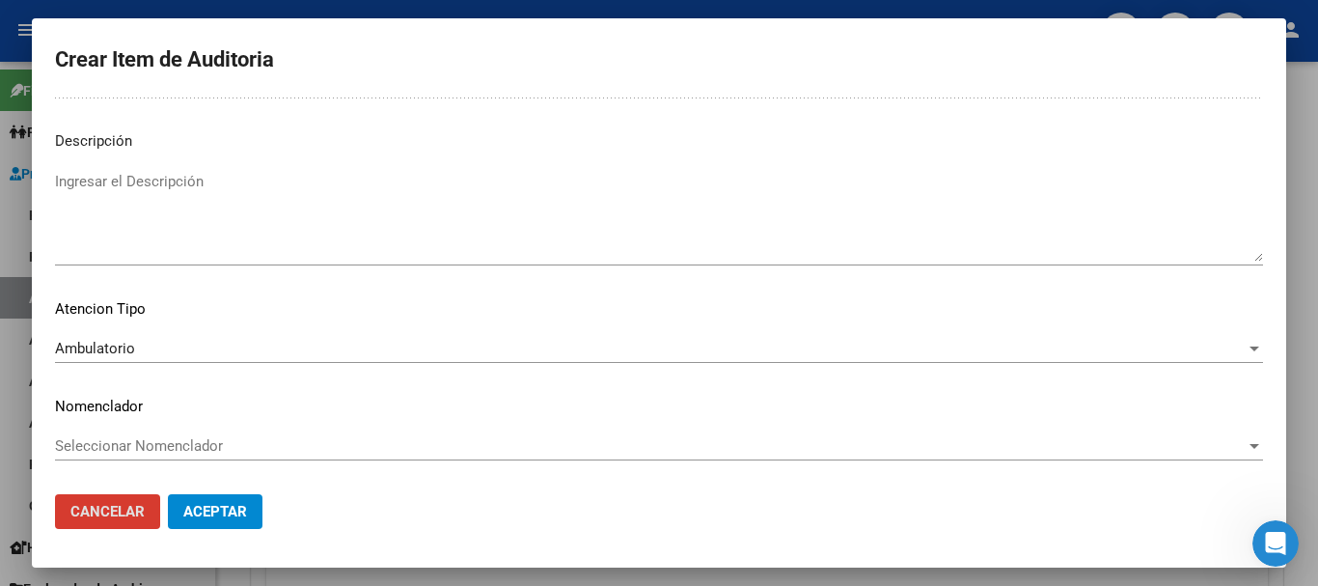
click at [168, 494] on button "Aceptar" at bounding box center [215, 511] width 95 height 35
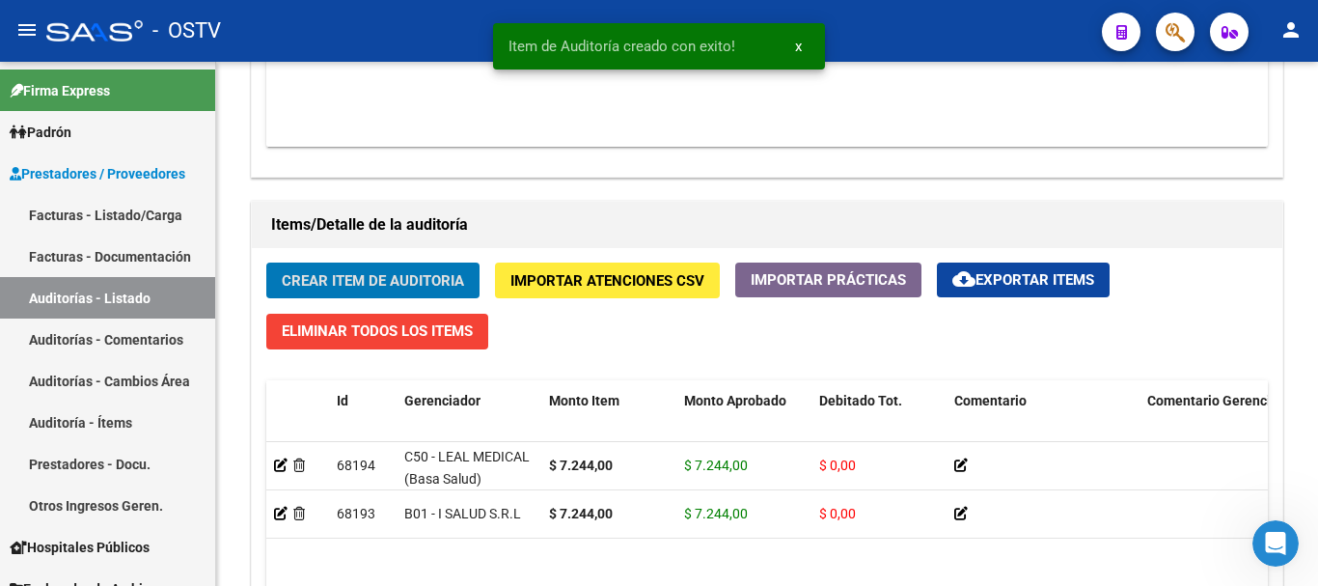
click at [266, 263] on button "Crear Item de Auditoria" at bounding box center [372, 281] width 213 height 36
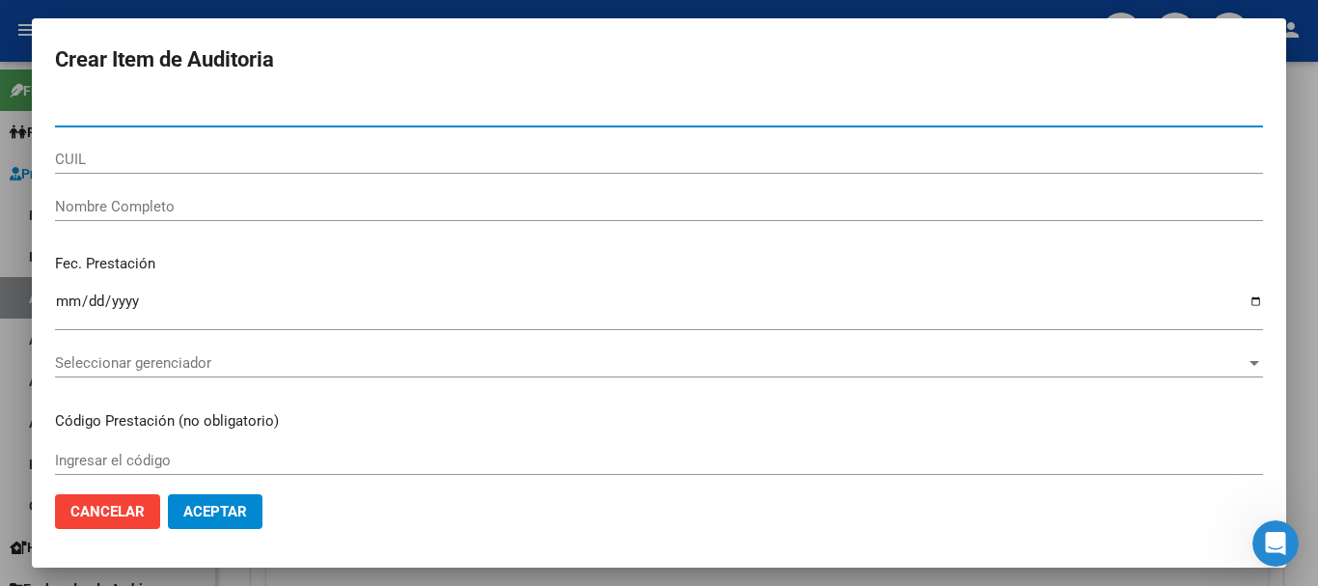
paste input "28493639"
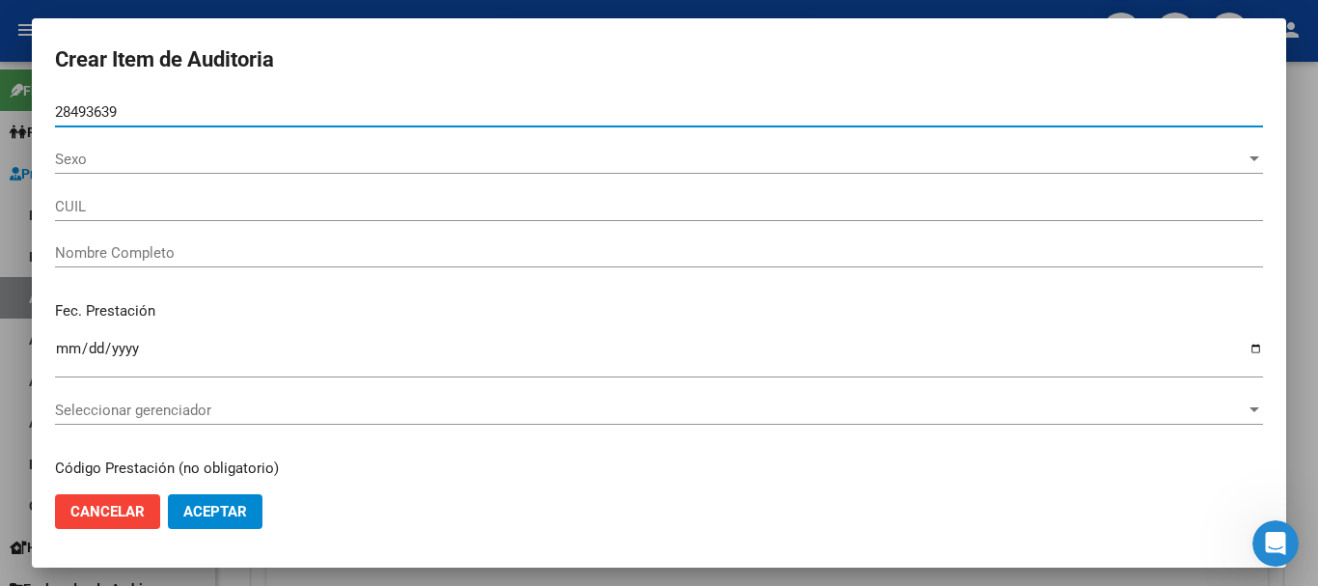
type input "28493639"
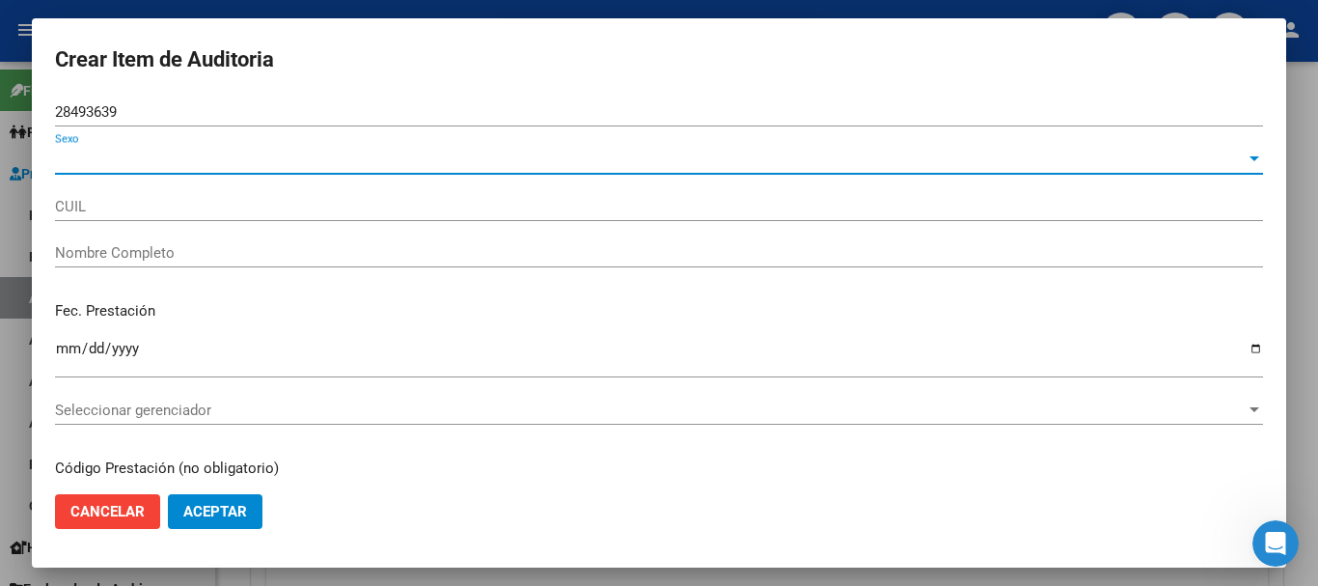
type input "27284936391"
type input "[PERSON_NAME] -"
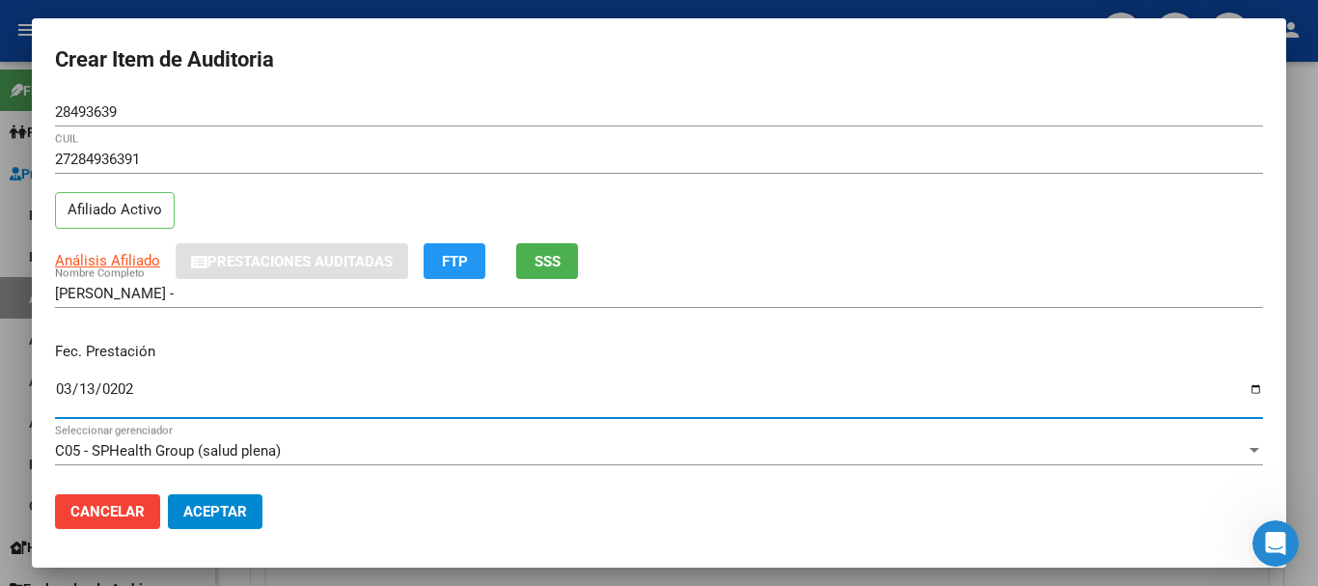
type input "[DATE]"
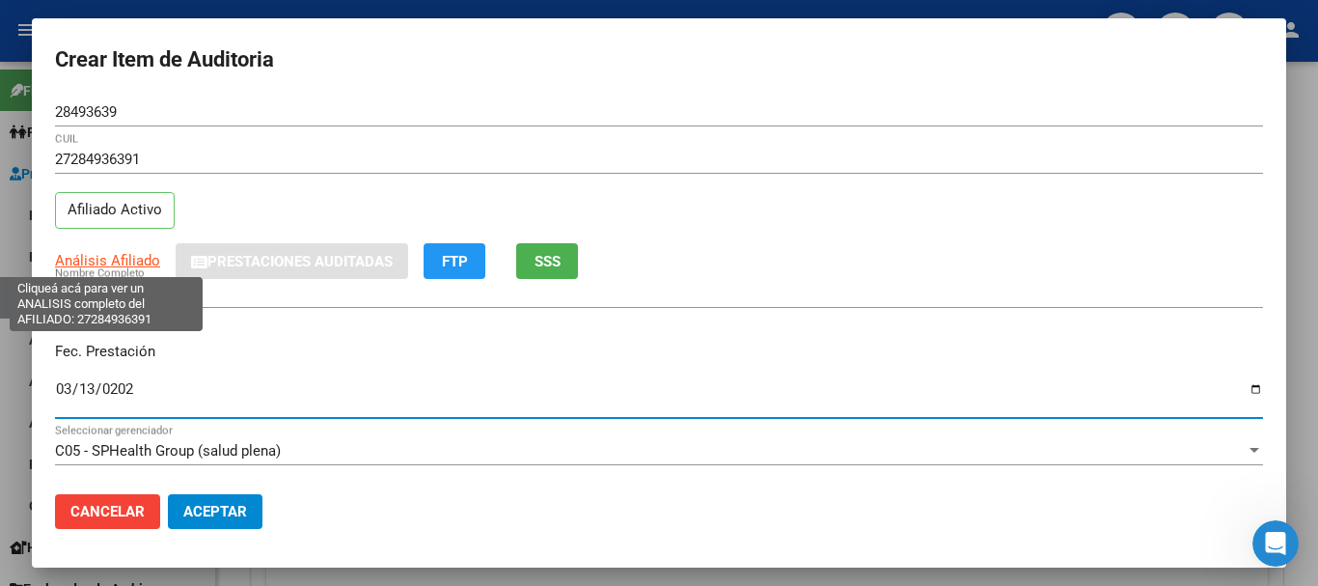
click at [112, 258] on span "Análisis Afiliado" at bounding box center [107, 260] width 105 height 17
type textarea "27284936391"
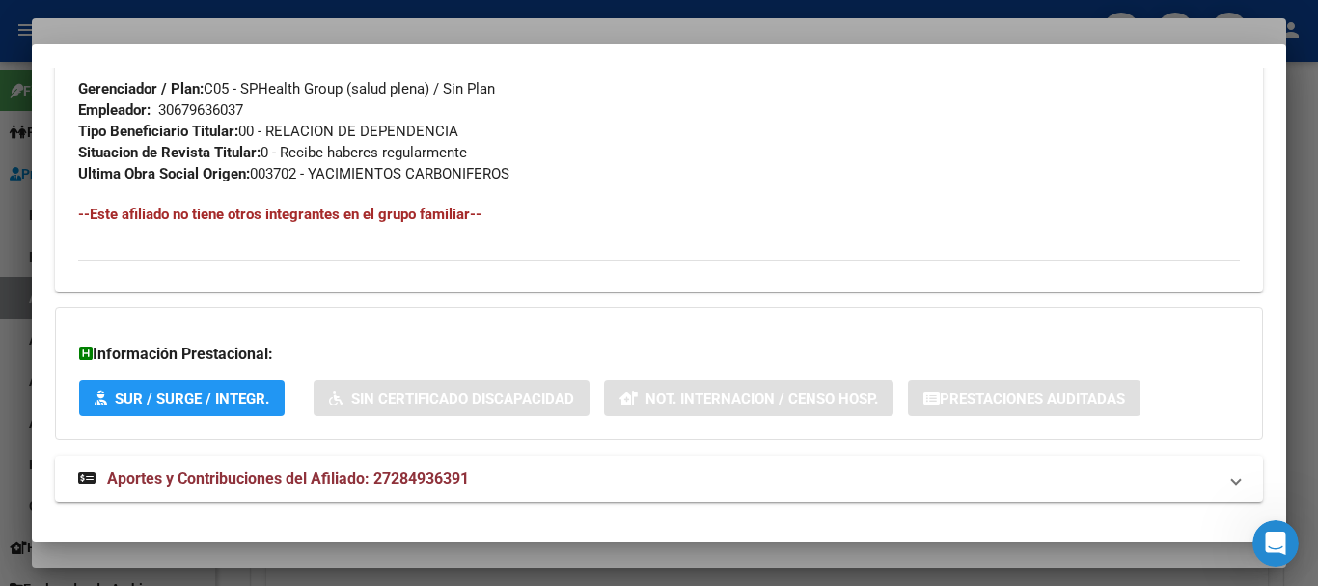
scroll to position [995, 0]
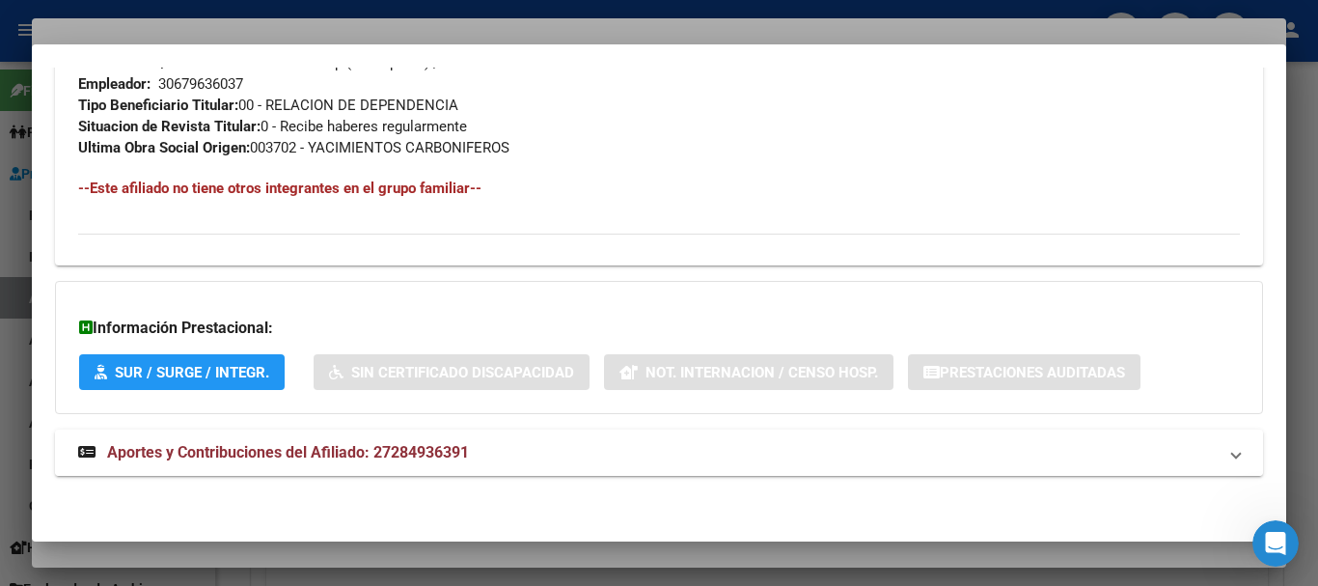
click at [433, 450] on span "Aportes y Contribuciones del Afiliado: 27284936391" at bounding box center [288, 452] width 362 height 18
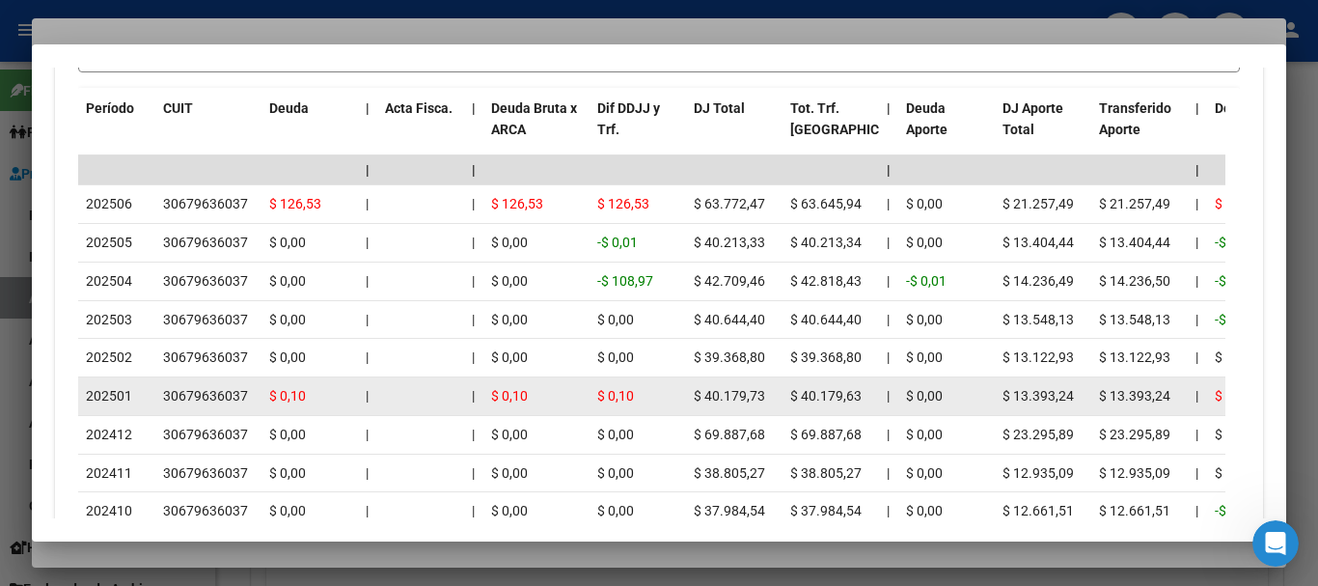
scroll to position [1735, 0]
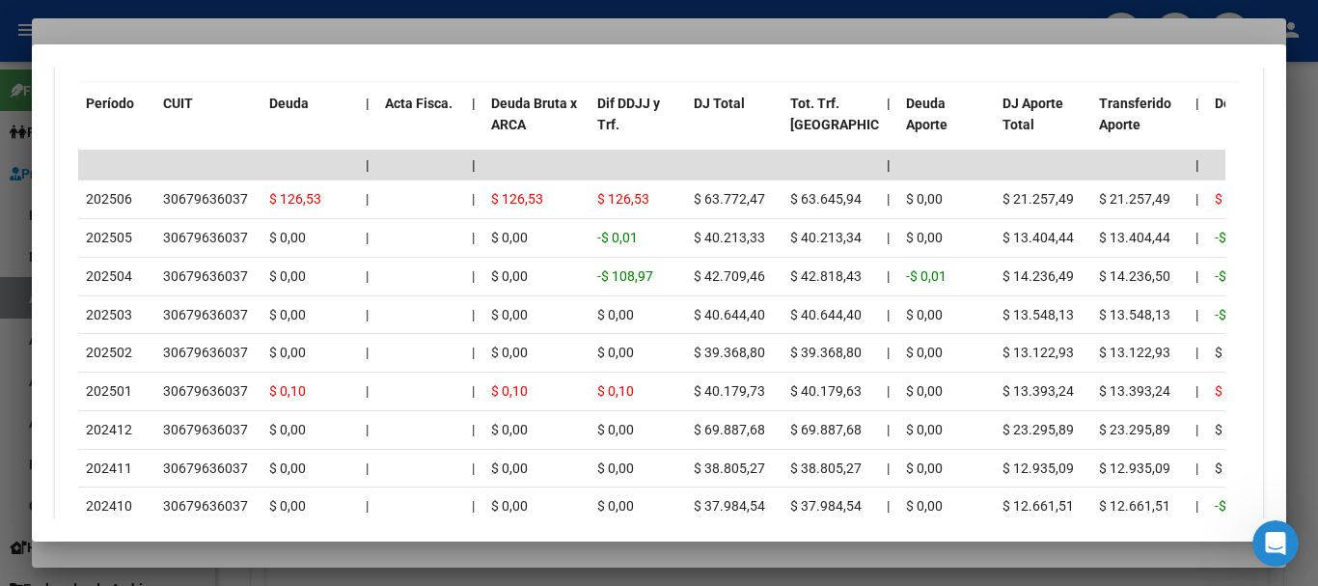
click at [318, 27] on div at bounding box center [659, 293] width 1318 height 586
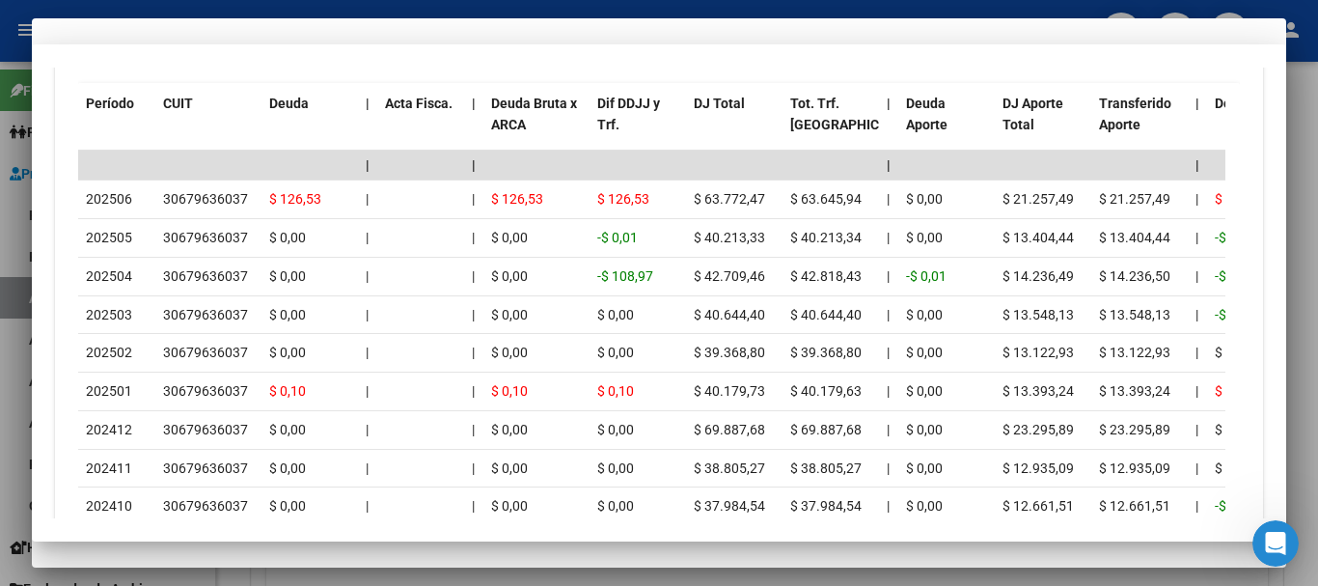
click at [764, 101] on div "28493639 Nro Documento" at bounding box center [659, 111] width 1208 height 29
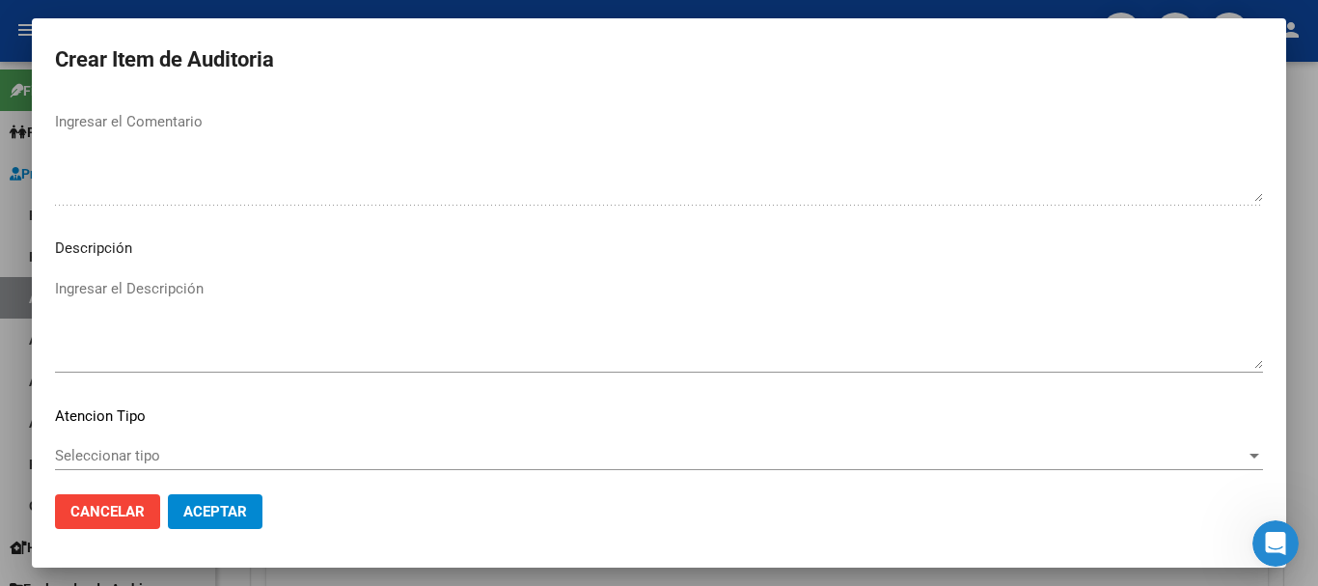
scroll to position [1190, 0]
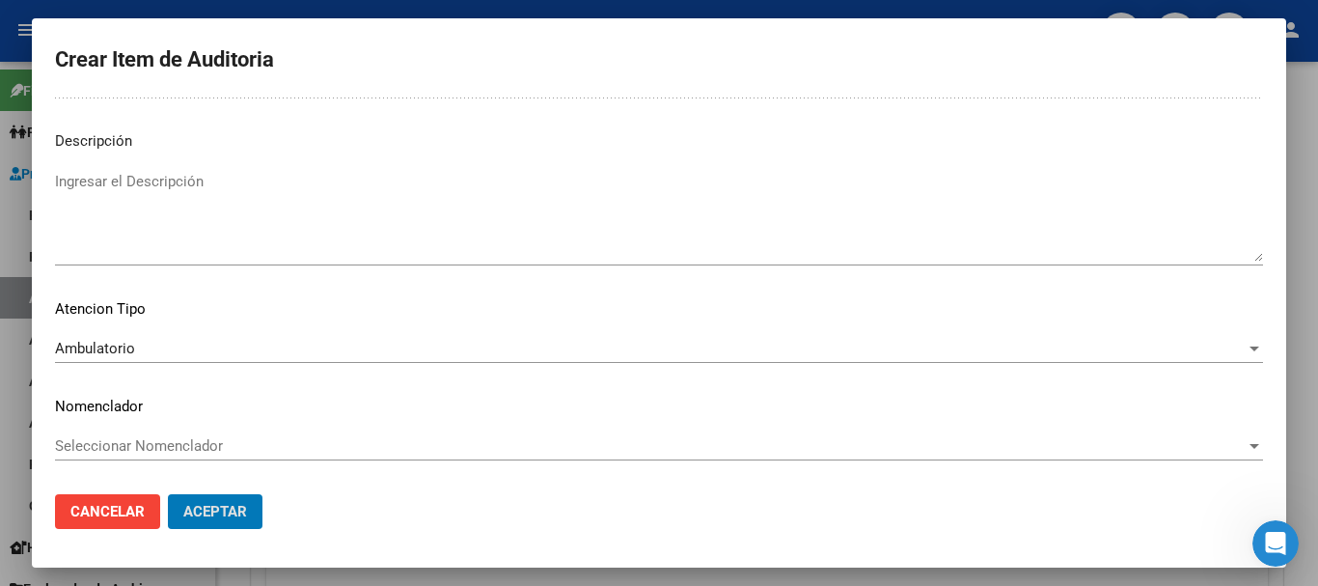
click at [168, 494] on button "Aceptar" at bounding box center [215, 511] width 95 height 35
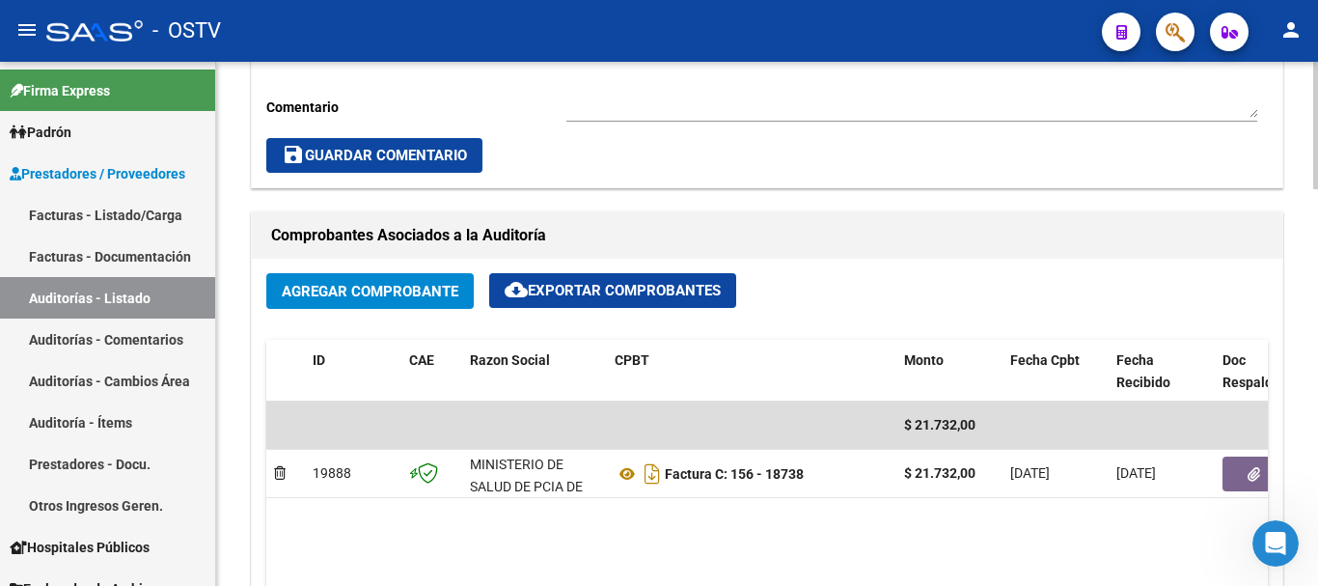
scroll to position [580, 0]
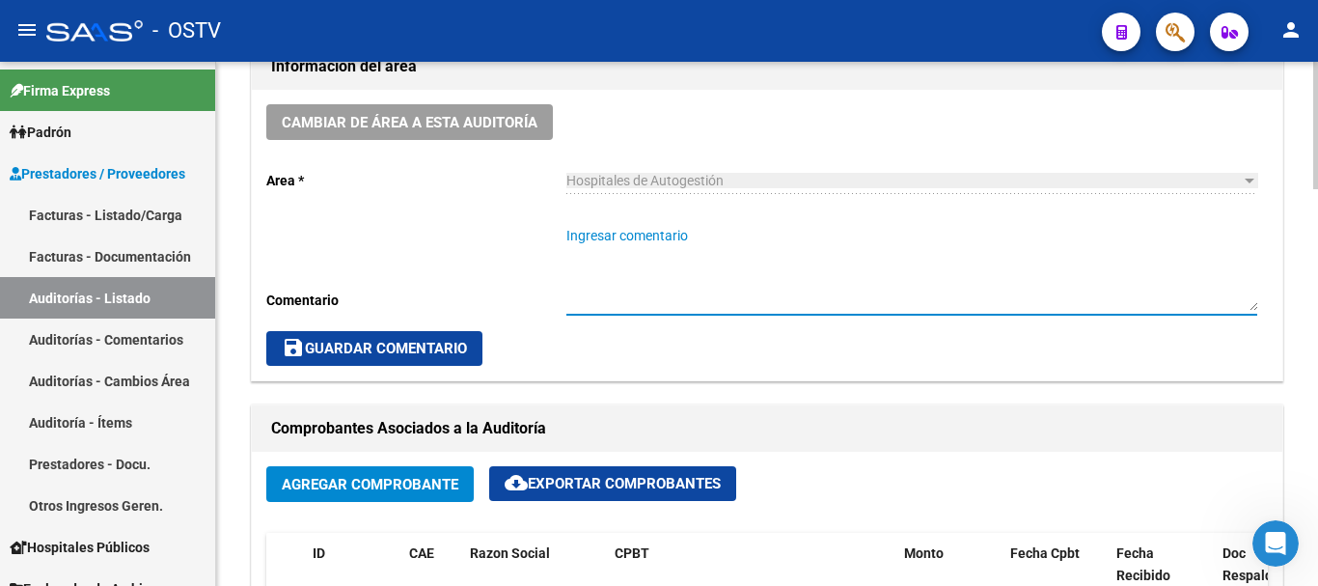
click at [671, 285] on textarea "Ingresar comentario" at bounding box center [912, 268] width 691 height 85
type textarea "c"
type textarea "CERRADA"
click at [457, 352] on span "save Guardar Comentario" at bounding box center [374, 348] width 185 height 17
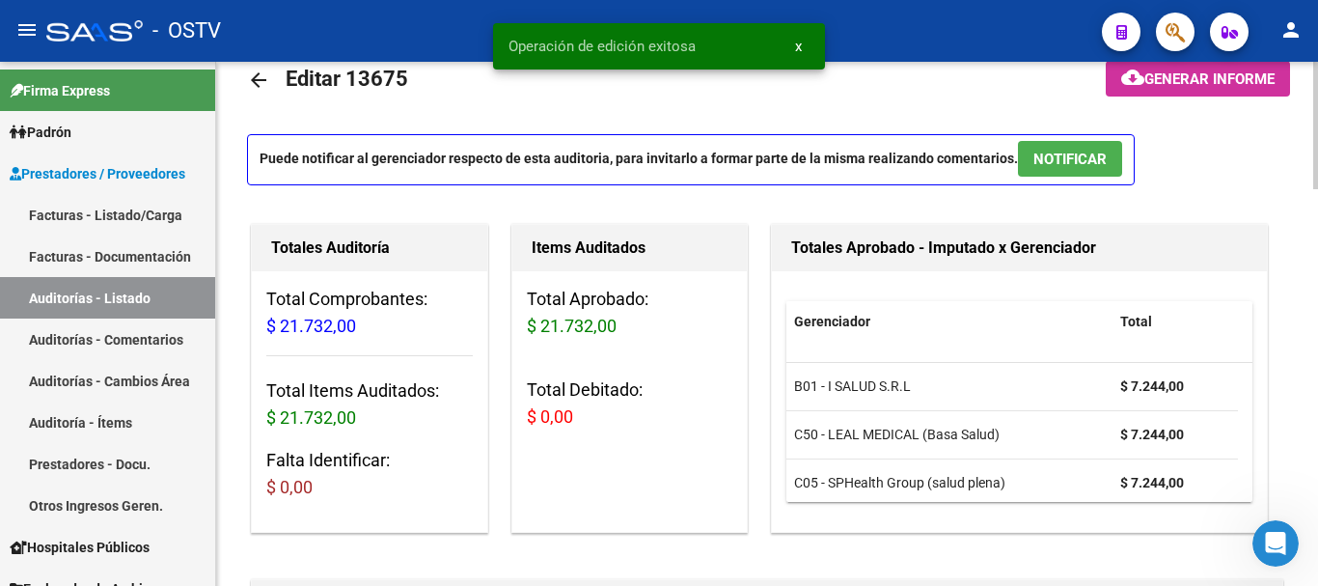
scroll to position [0, 0]
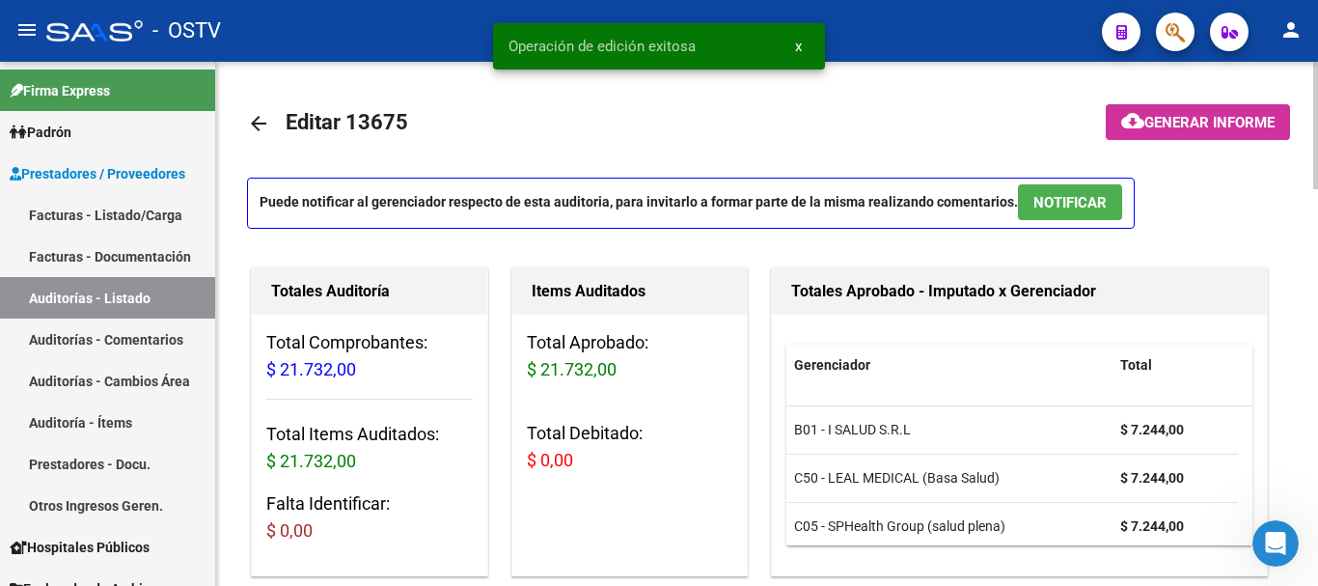
click at [266, 121] on mat-icon "arrow_back" at bounding box center [258, 123] width 23 height 23
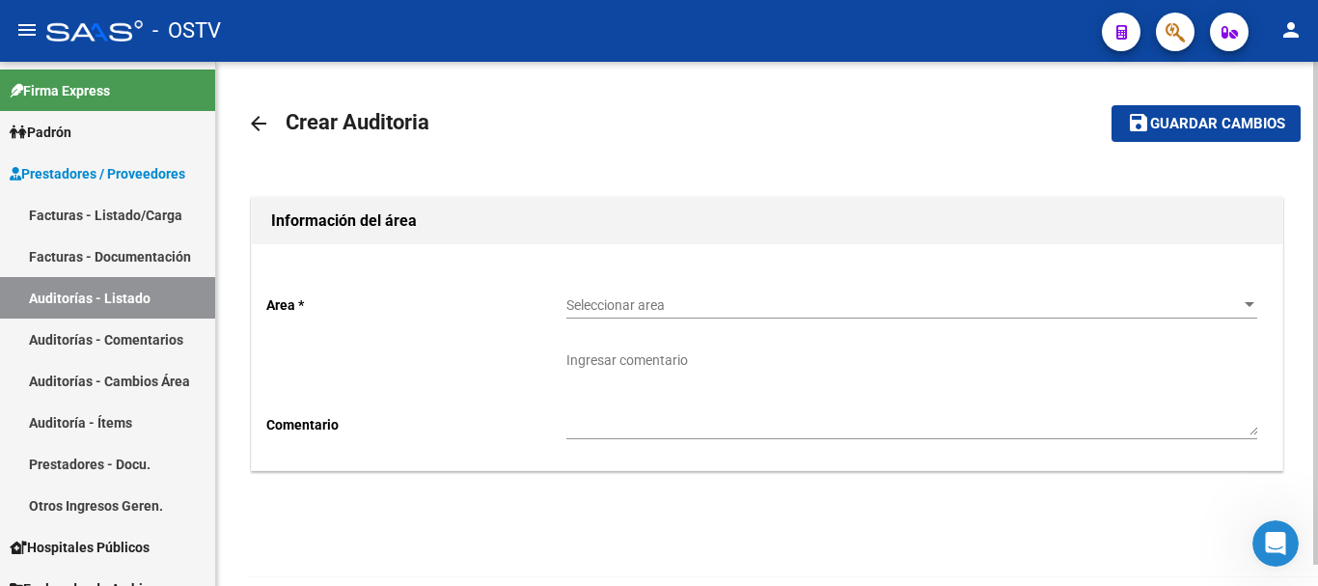
click at [645, 305] on span "Seleccionar area" at bounding box center [904, 305] width 674 height 16
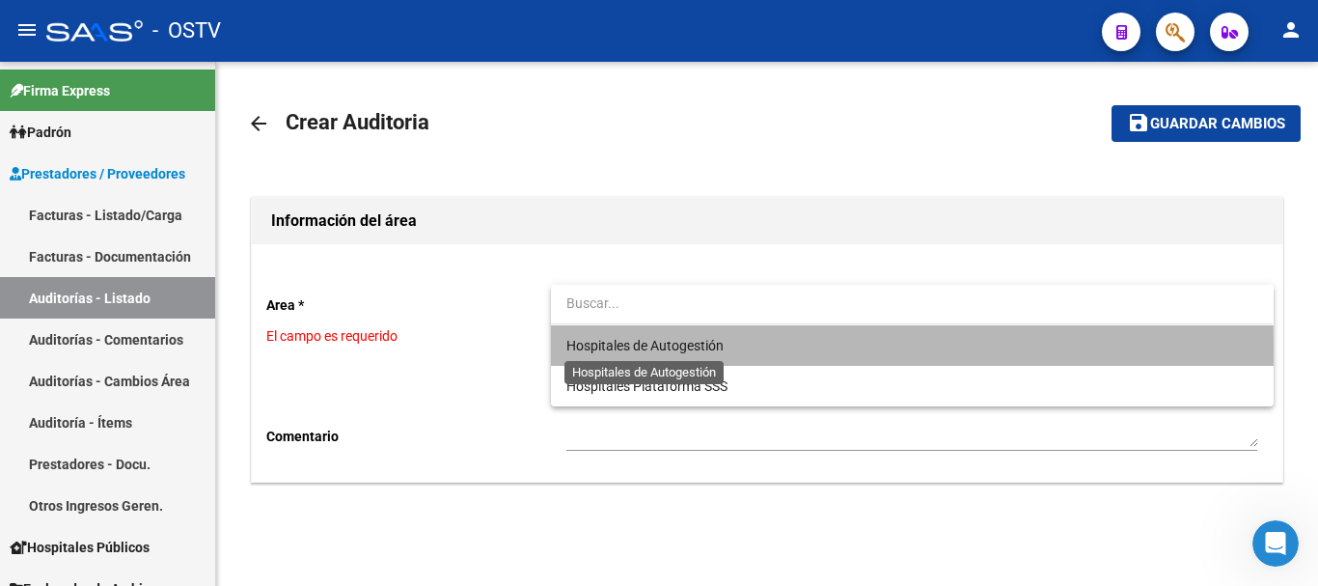
click at [643, 348] on span "Hospitales de Autogestión" at bounding box center [645, 345] width 157 height 15
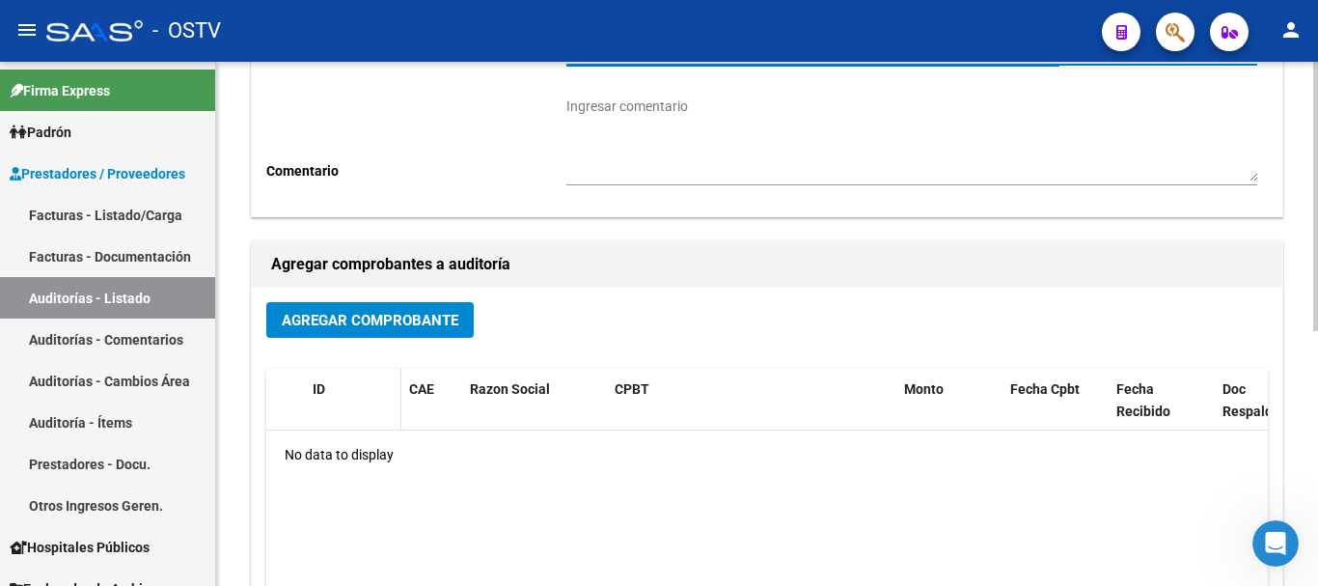
scroll to position [290, 0]
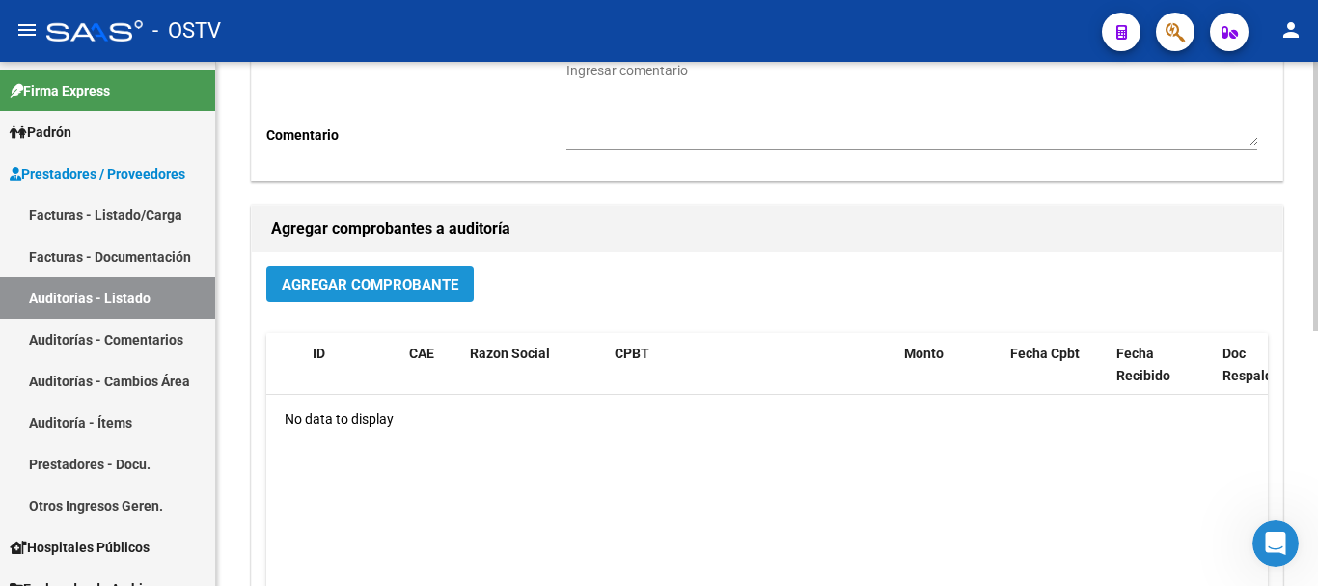
click at [406, 301] on button "Agregar Comprobante" at bounding box center [370, 284] width 208 height 36
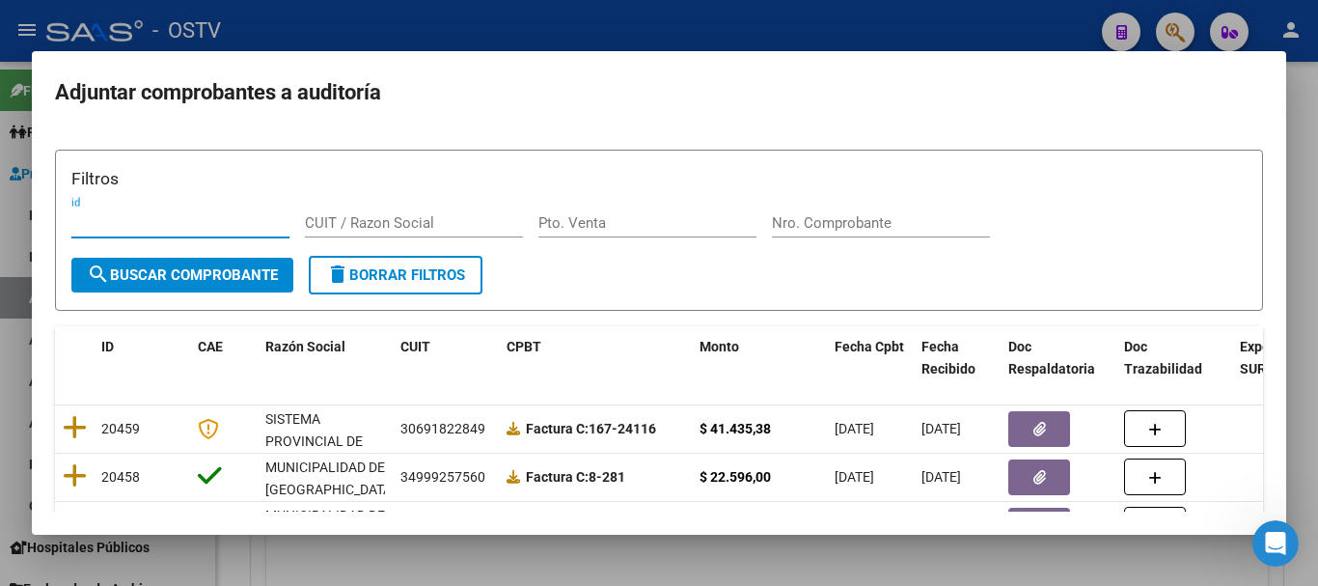
click at [862, 229] on input "Nro. Comprobante" at bounding box center [881, 222] width 218 height 17
paste input "18740"
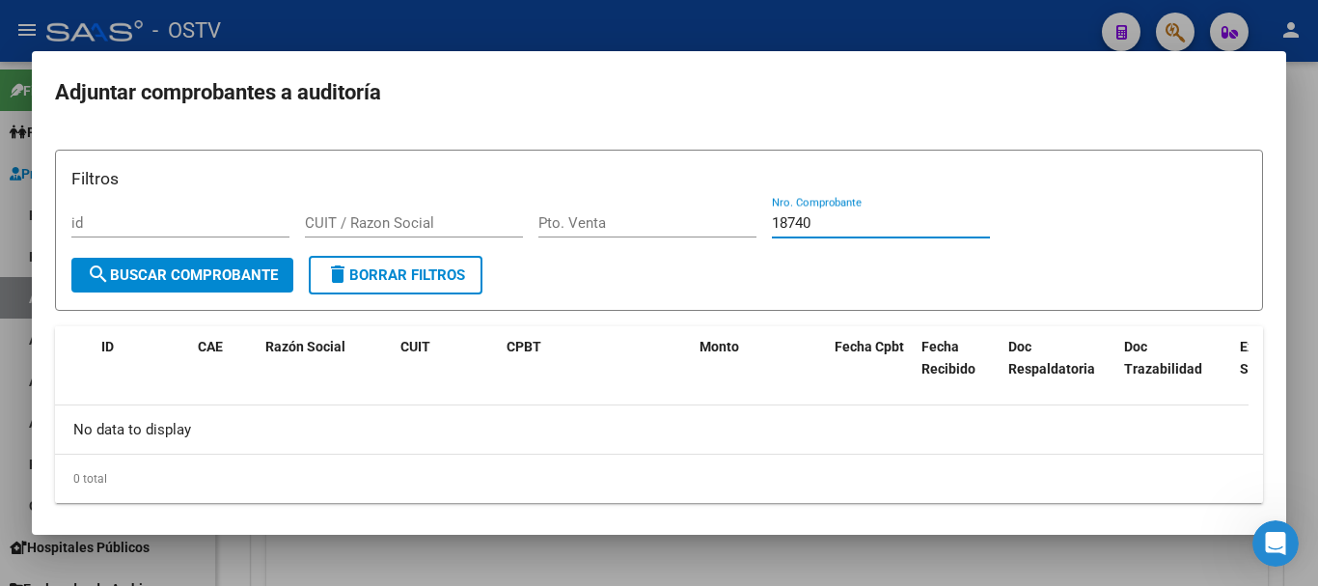
type input "18740"
click at [343, 29] on div at bounding box center [659, 293] width 1318 height 586
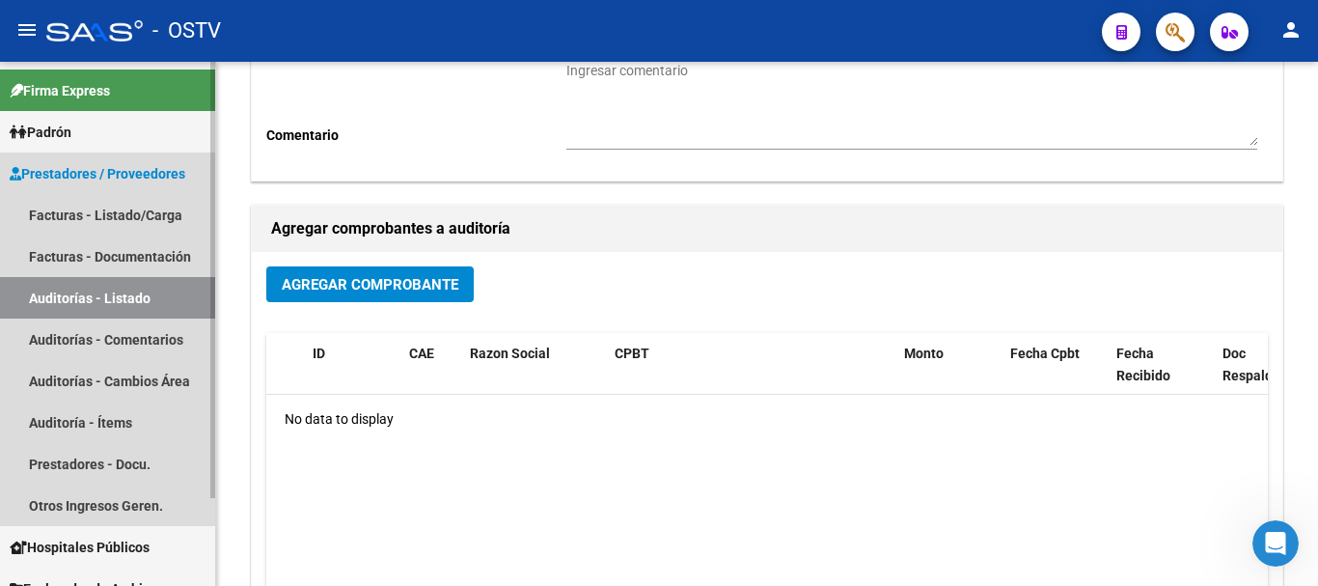
click at [106, 295] on link "Auditorías - Listado" at bounding box center [107, 298] width 215 height 42
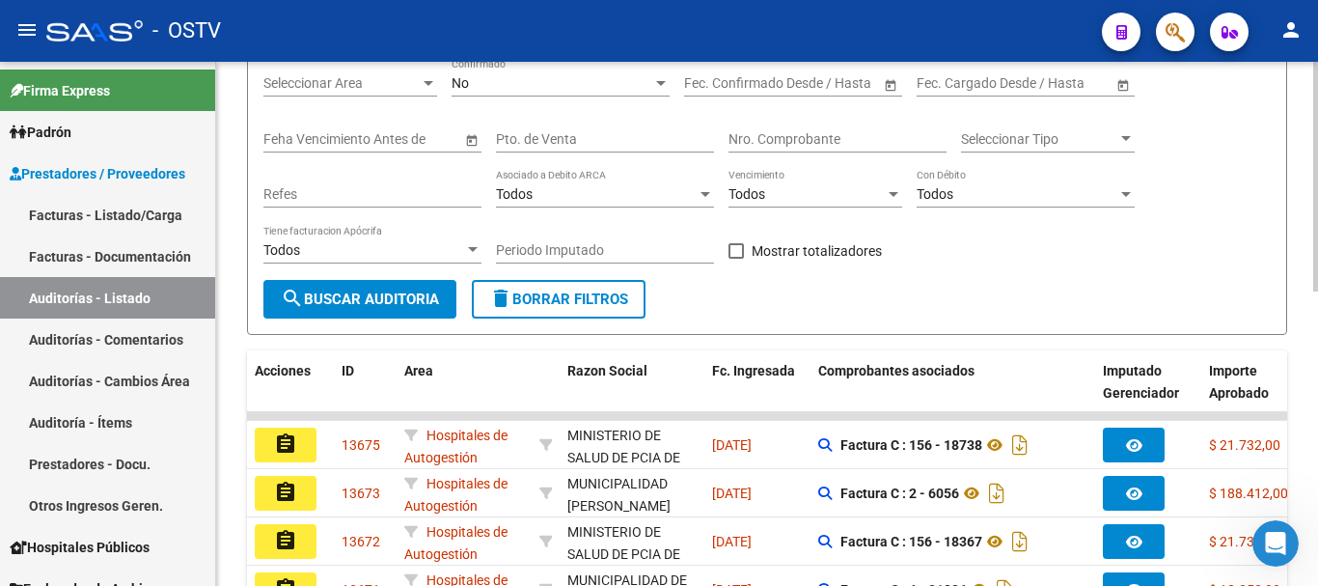
scroll to position [97, 0]
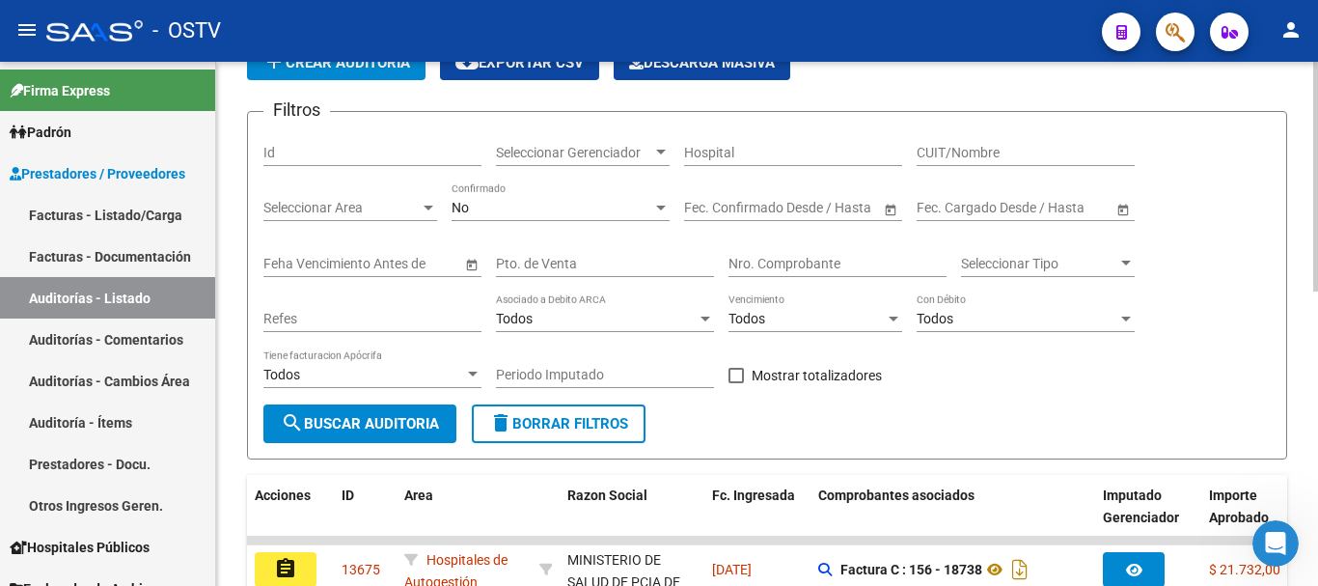
click at [833, 263] on input "Nro. Comprobante" at bounding box center [838, 264] width 218 height 16
paste input "18740"
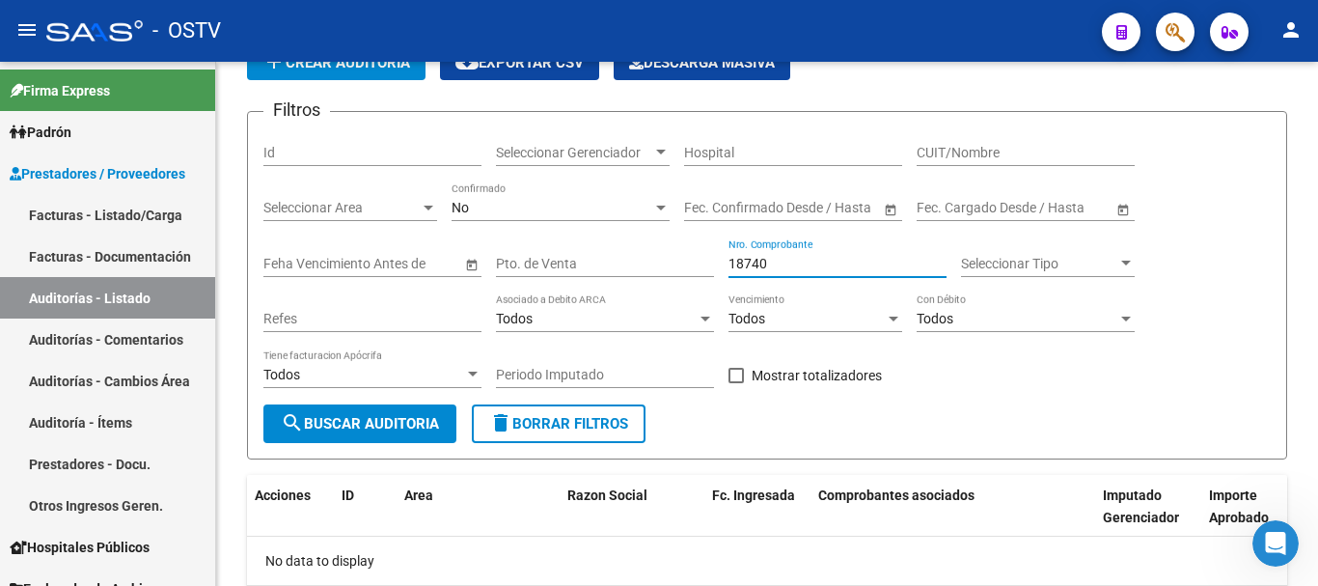
type input "18740"
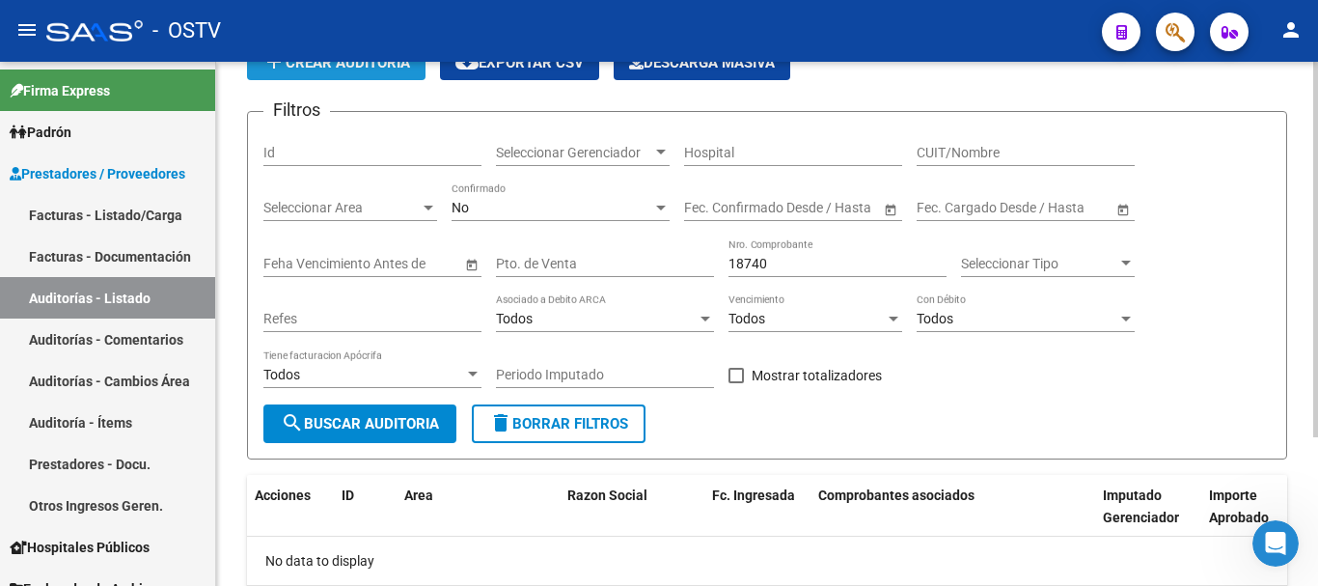
click at [382, 63] on span "add Crear Auditoría" at bounding box center [337, 62] width 148 height 17
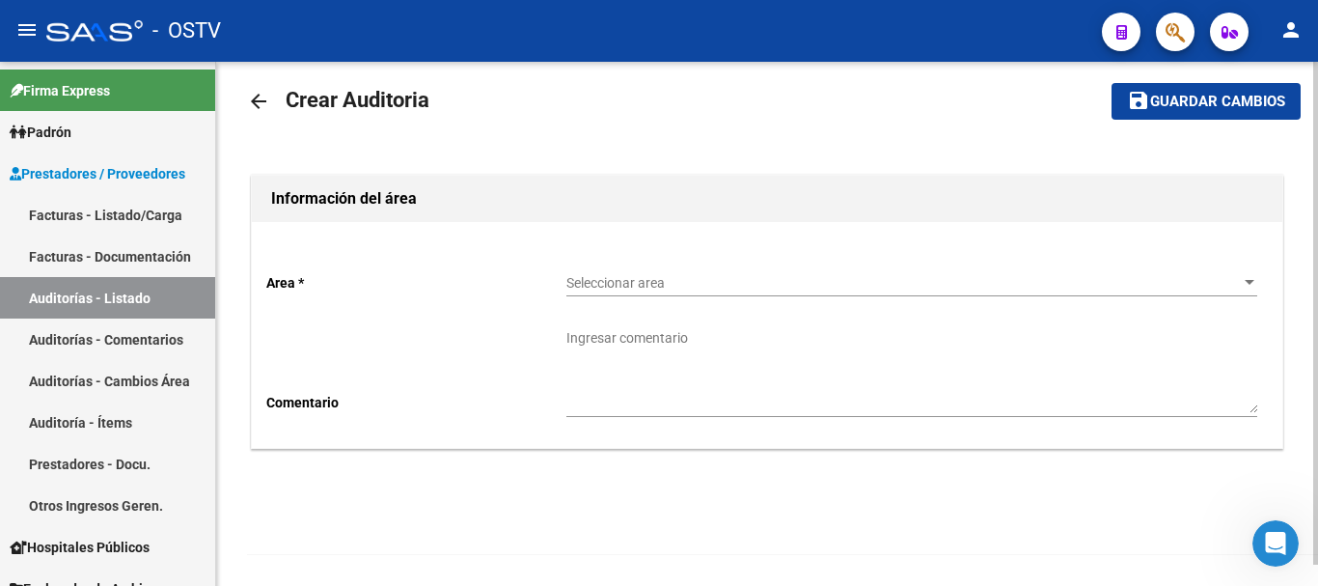
click at [657, 290] on span "Seleccionar area" at bounding box center [904, 283] width 674 height 16
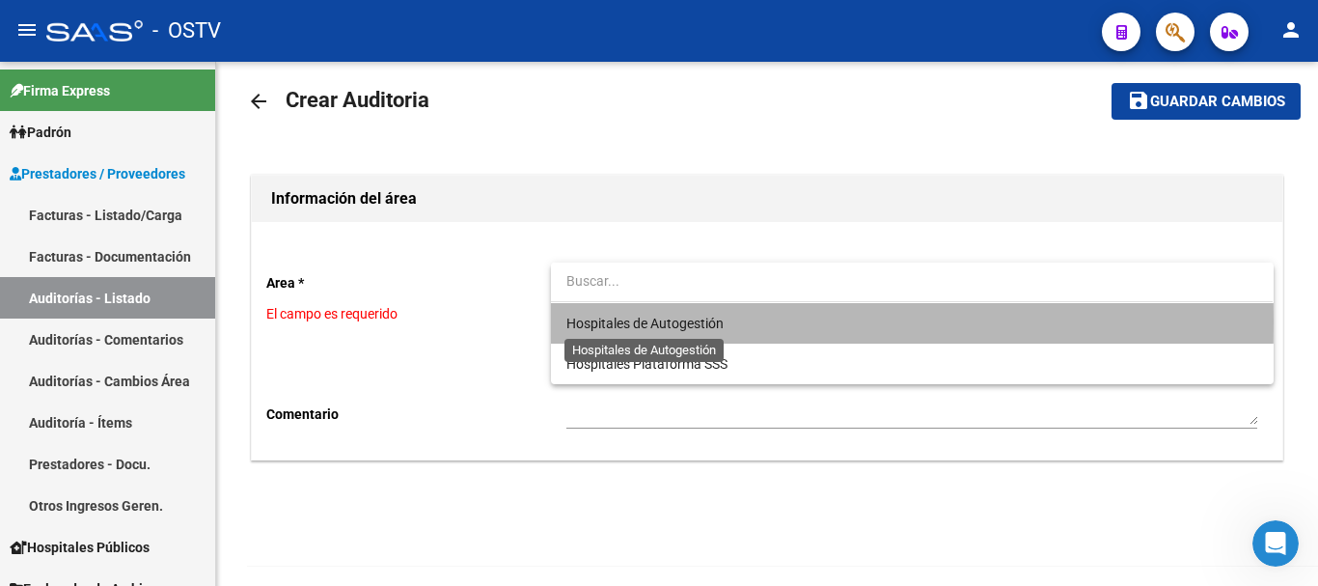
click at [646, 321] on span "Hospitales de Autogestión" at bounding box center [645, 323] width 157 height 15
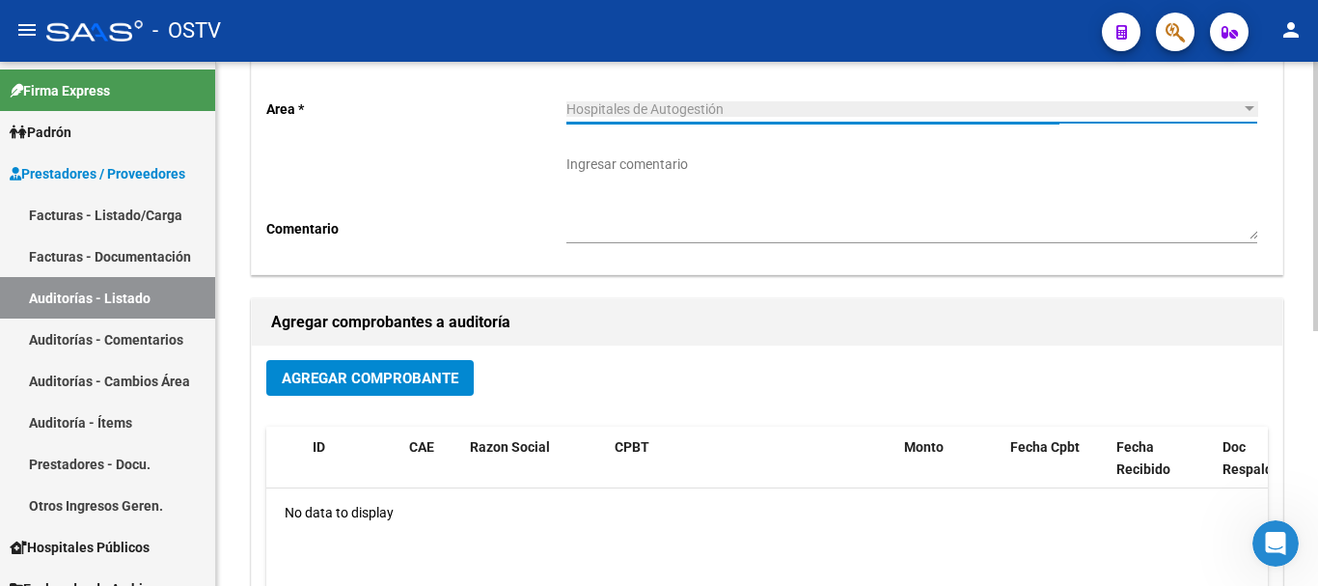
scroll to position [215, 0]
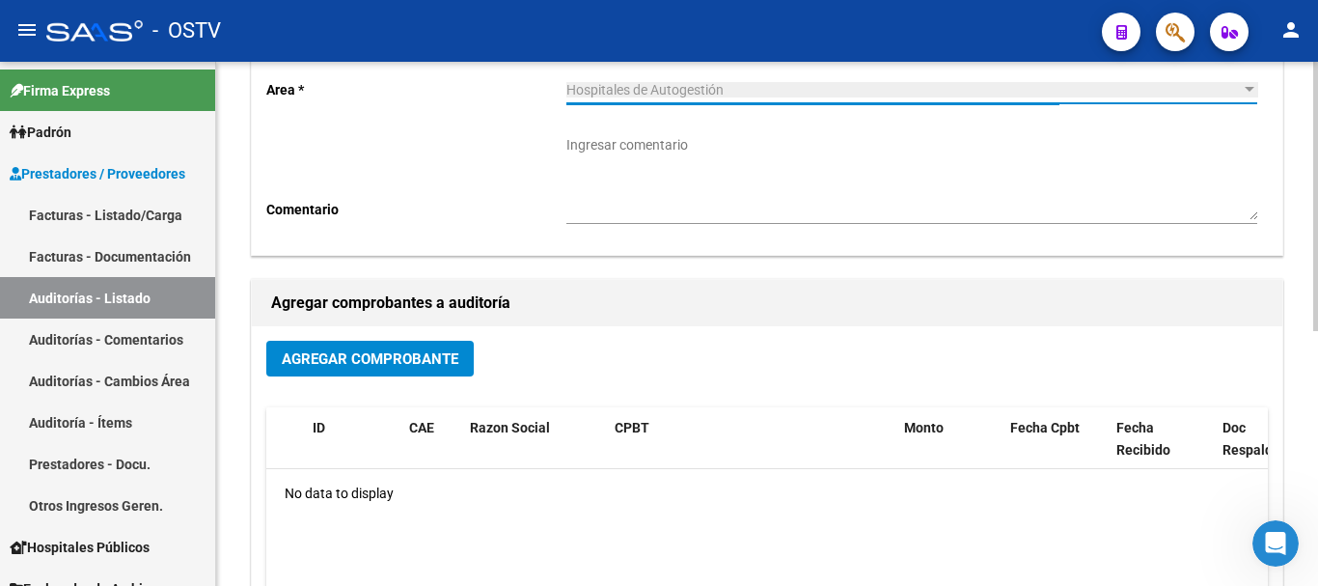
click at [371, 346] on button "Agregar Comprobante" at bounding box center [370, 359] width 208 height 36
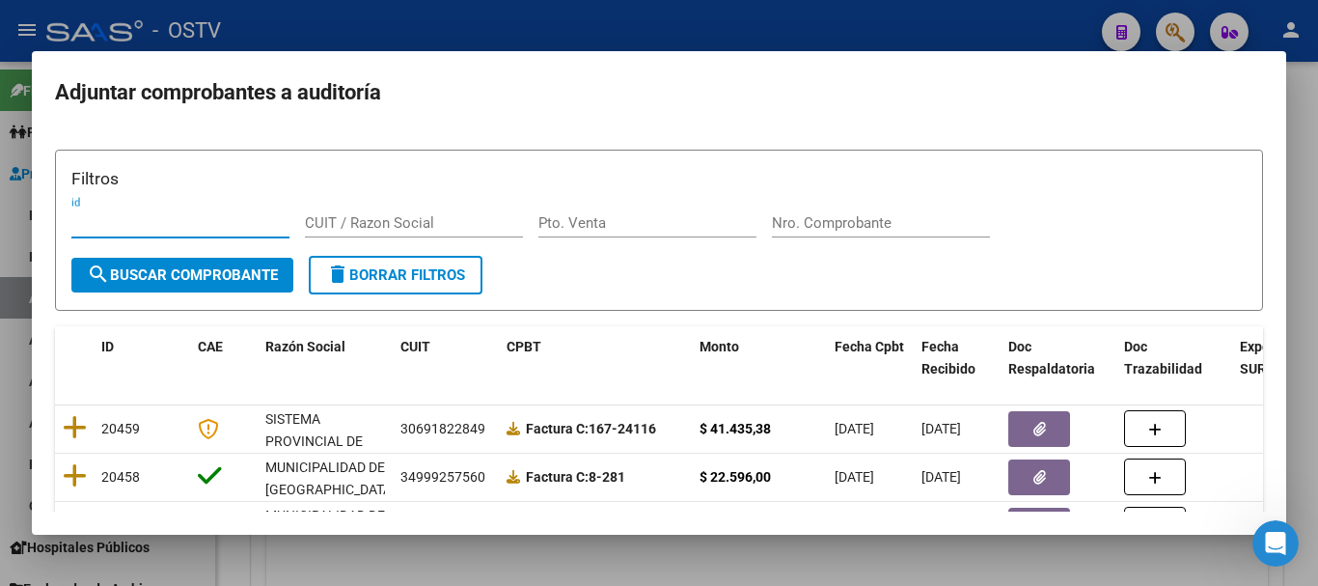
click at [853, 219] on input "Nro. Comprobante" at bounding box center [881, 222] width 218 height 17
paste input "18740"
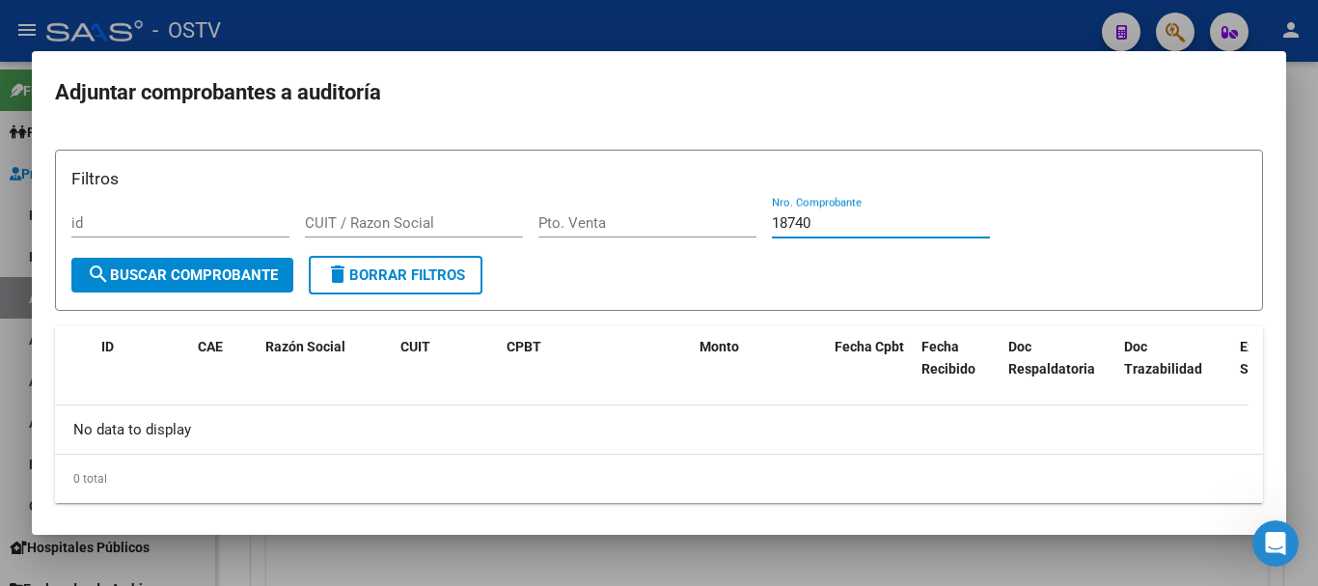
type input "18740"
click at [462, 38] on div at bounding box center [659, 293] width 1318 height 586
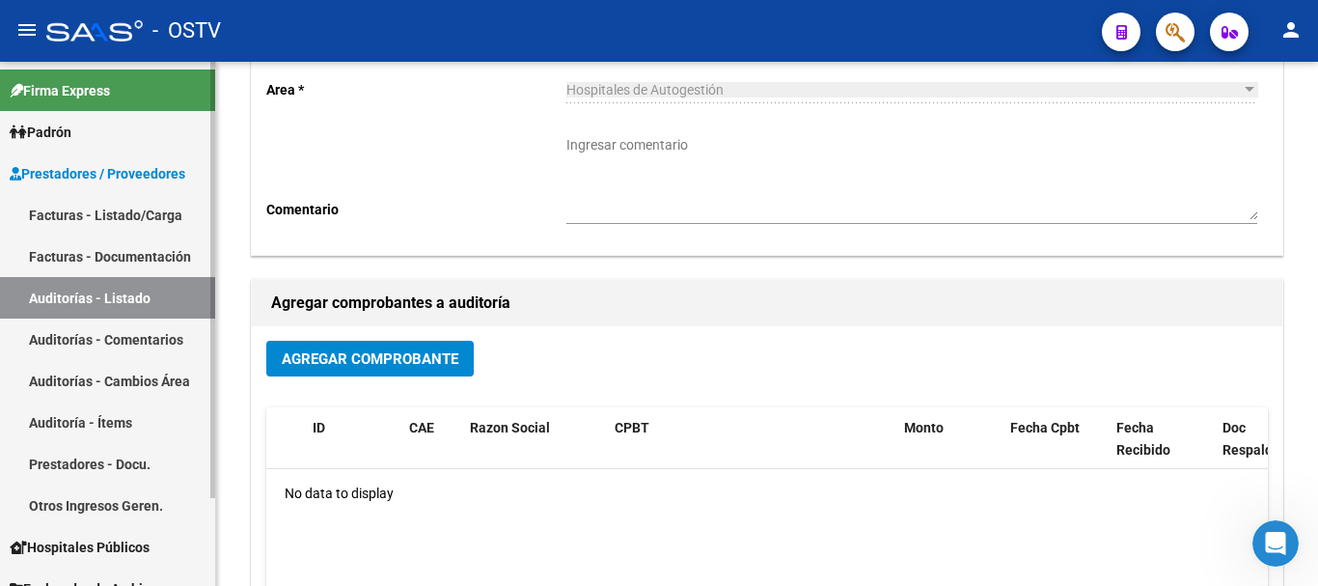
click at [121, 168] on span "Prestadores / Proveedores" at bounding box center [98, 173] width 176 height 21
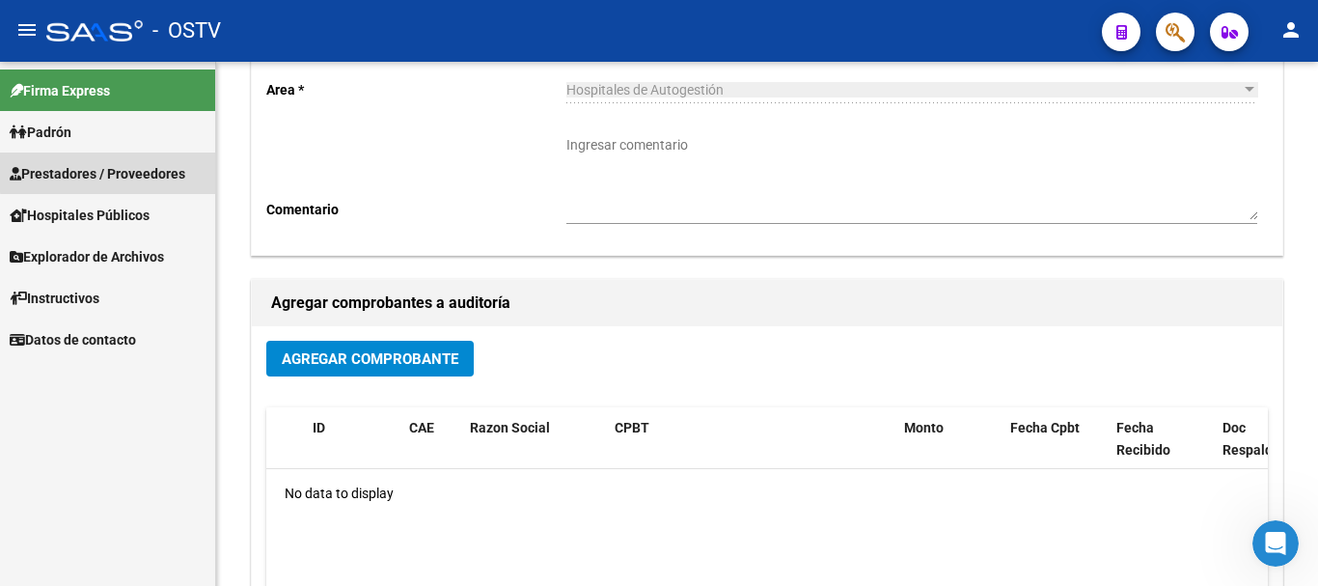
click at [134, 161] on link "Prestadores / Proveedores" at bounding box center [107, 173] width 215 height 42
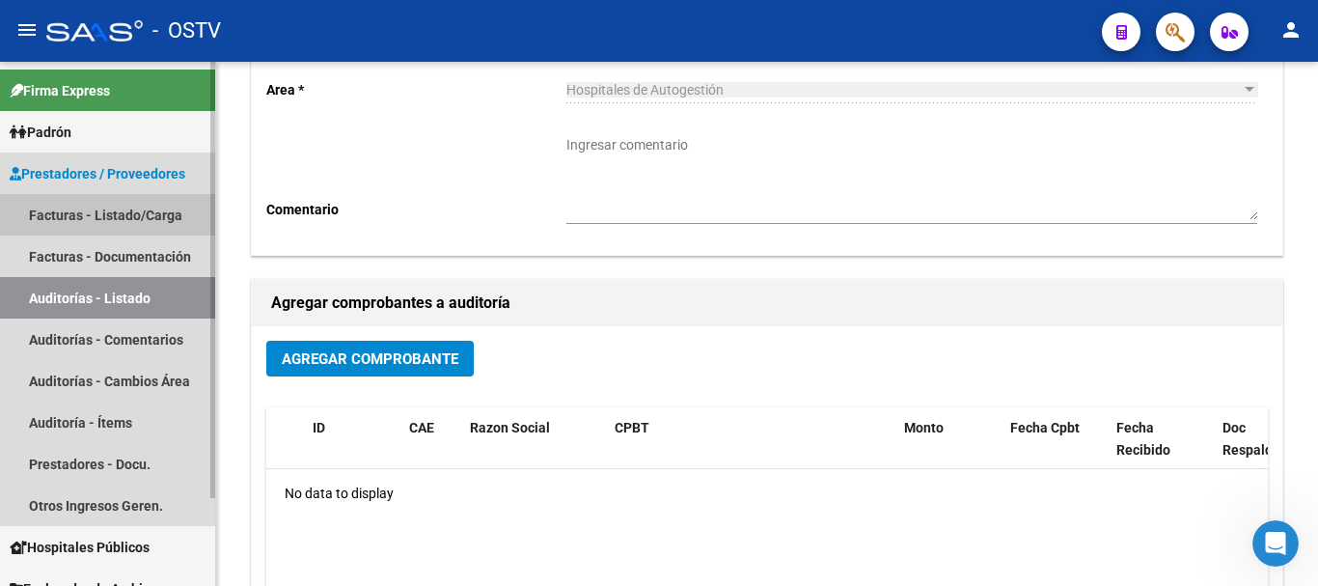
click at [144, 213] on link "Facturas - Listado/Carga" at bounding box center [107, 215] width 215 height 42
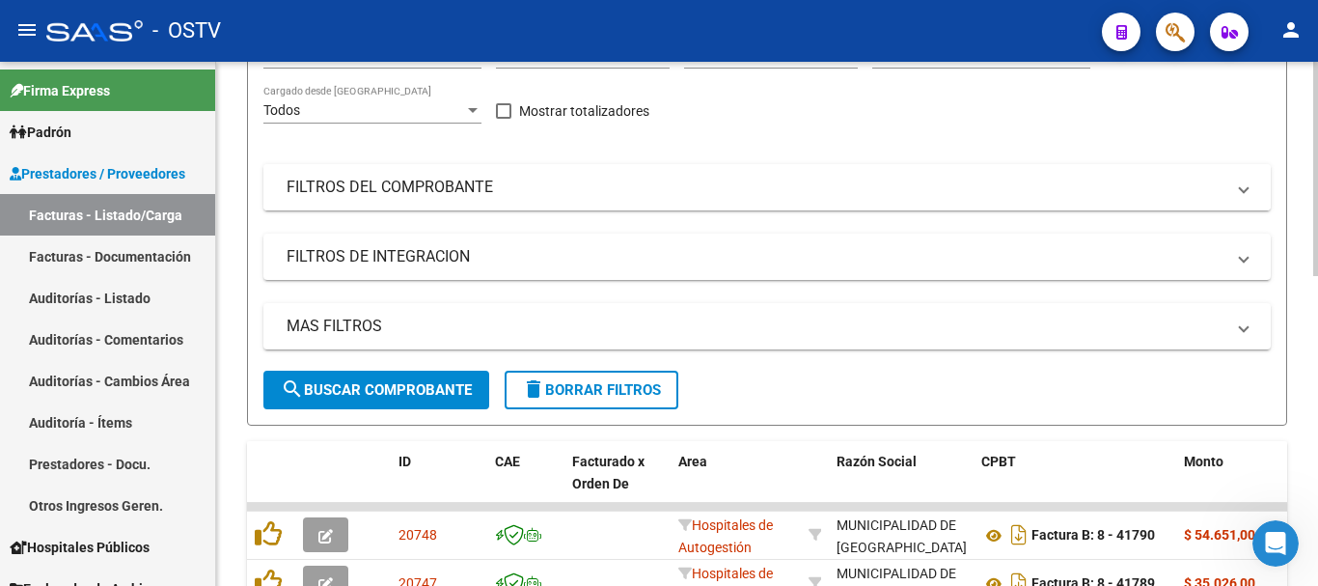
click at [547, 184] on mat-panel-title "FILTROS DEL COMPROBANTE" at bounding box center [756, 187] width 938 height 21
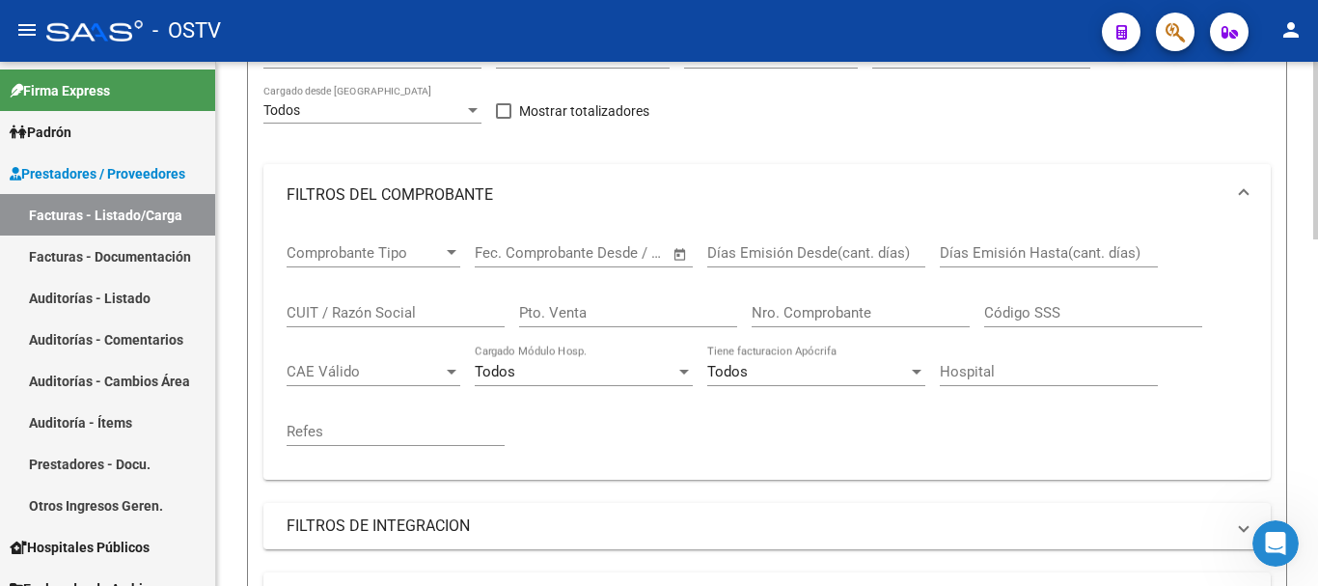
click at [869, 307] on input "Nro. Comprobante" at bounding box center [861, 312] width 218 height 17
paste input "18740"
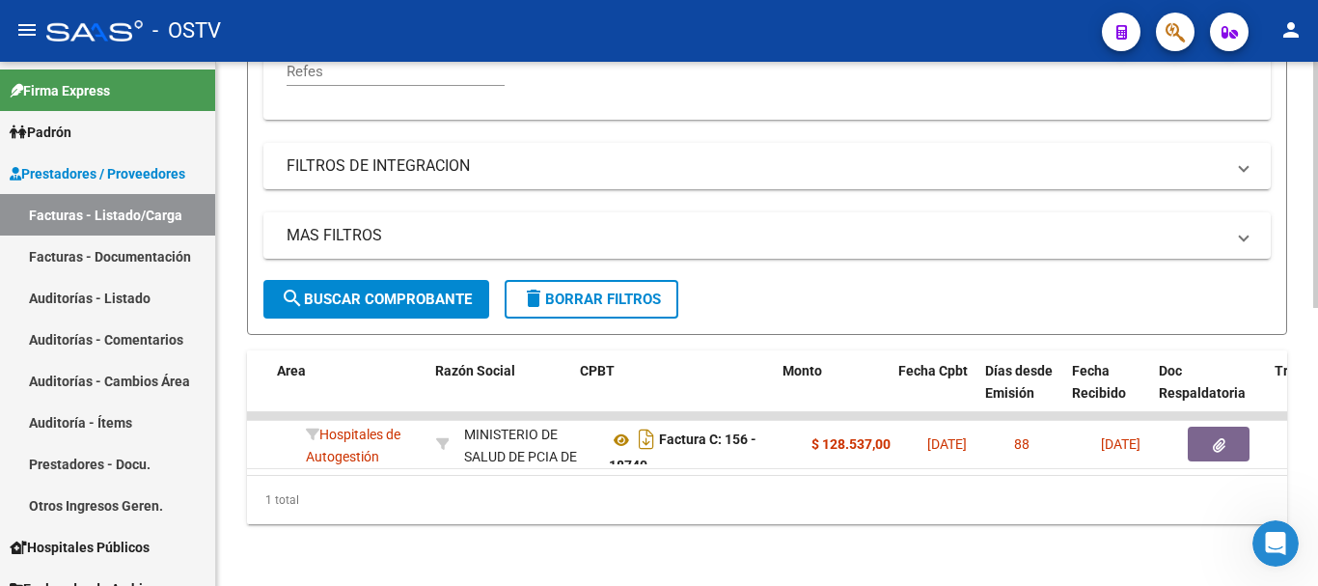
scroll to position [0, 487]
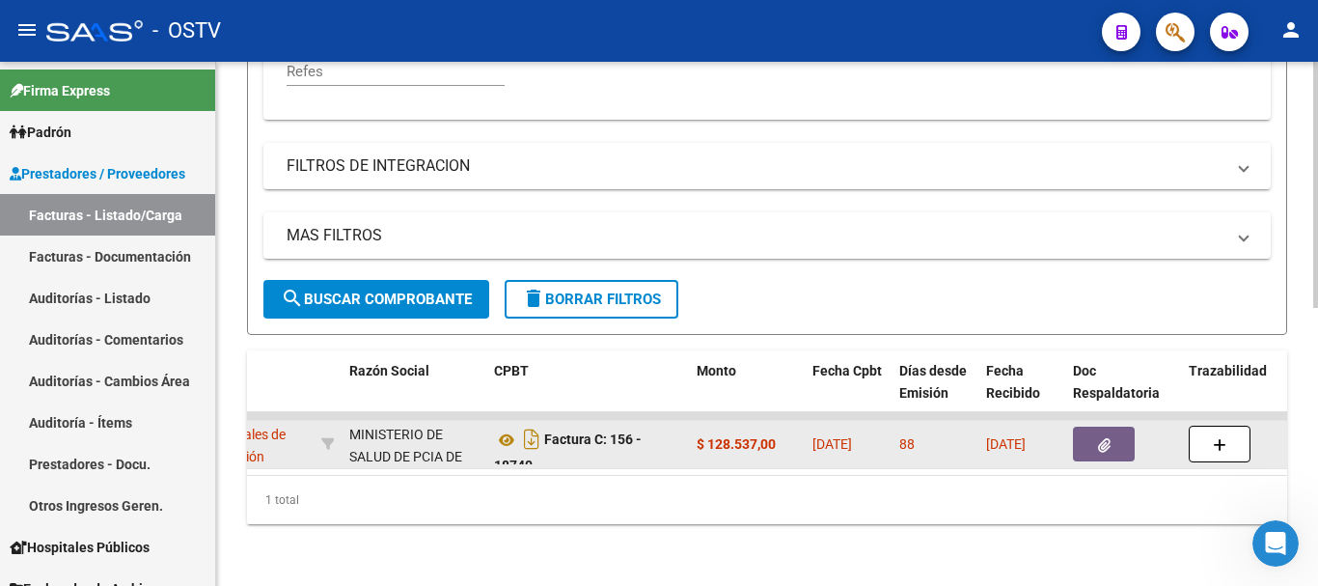
type input "18740"
click at [1098, 435] on span "button" at bounding box center [1104, 443] width 13 height 17
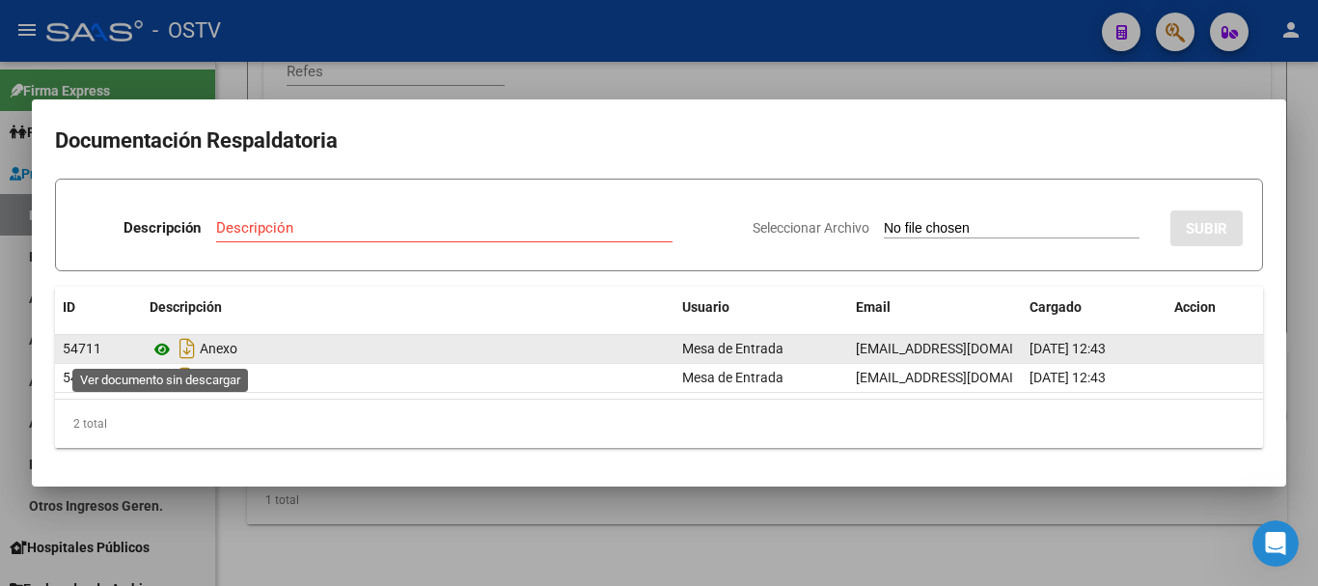
click at [159, 351] on icon at bounding box center [162, 349] width 25 height 23
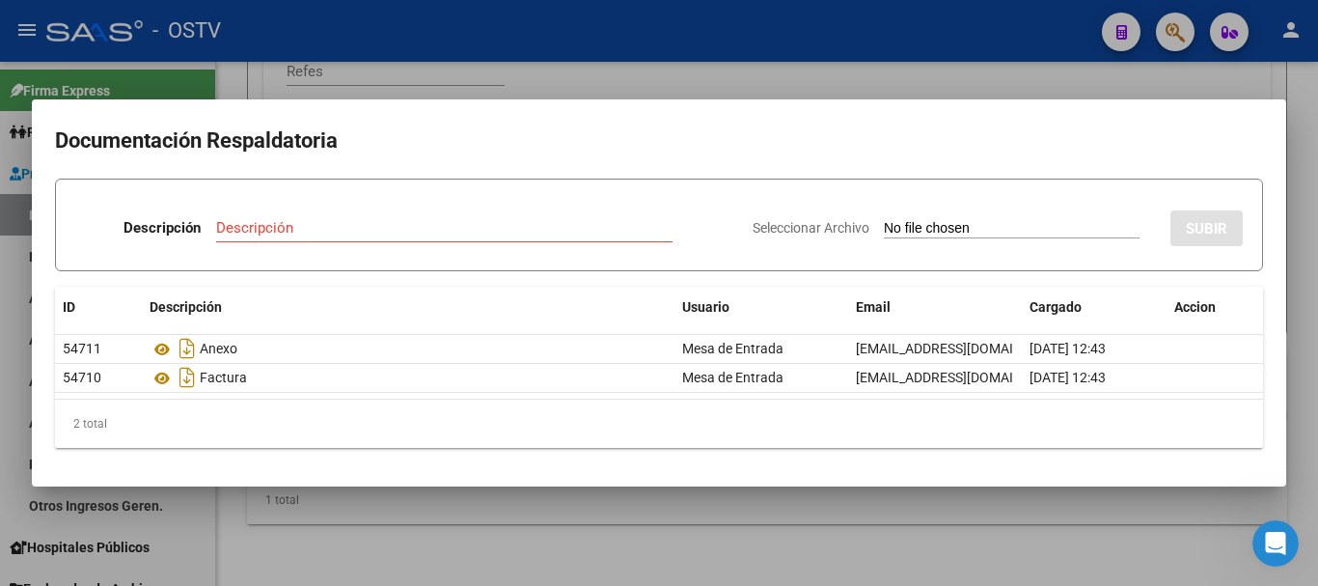
click at [483, 67] on div at bounding box center [659, 293] width 1318 height 586
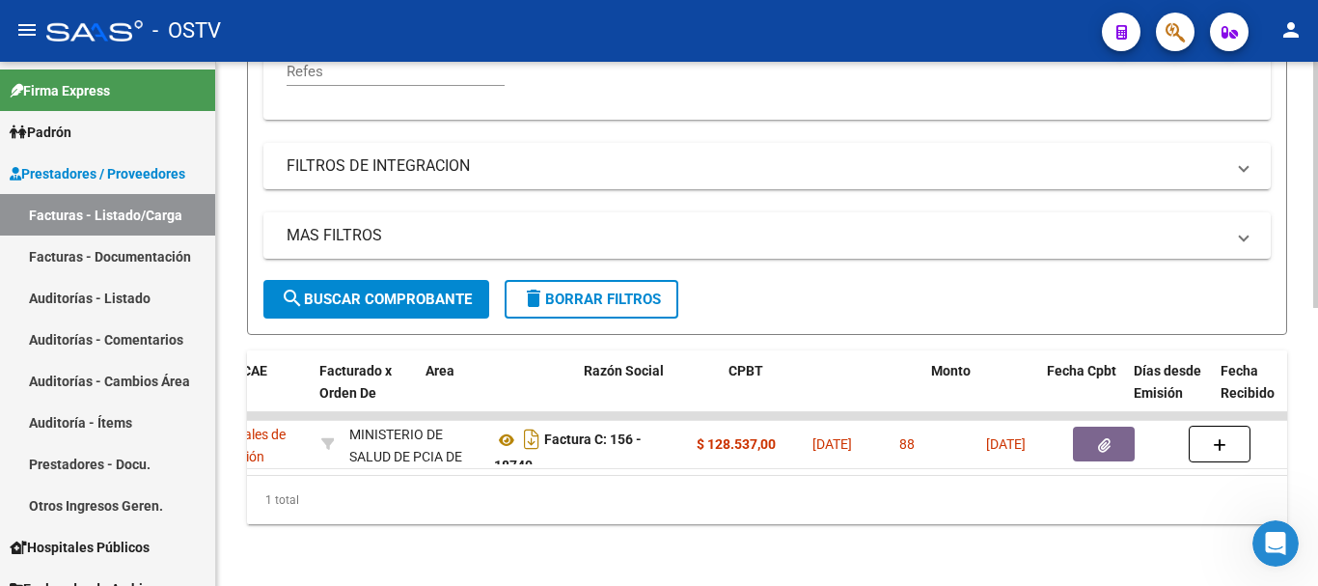
scroll to position [0, 0]
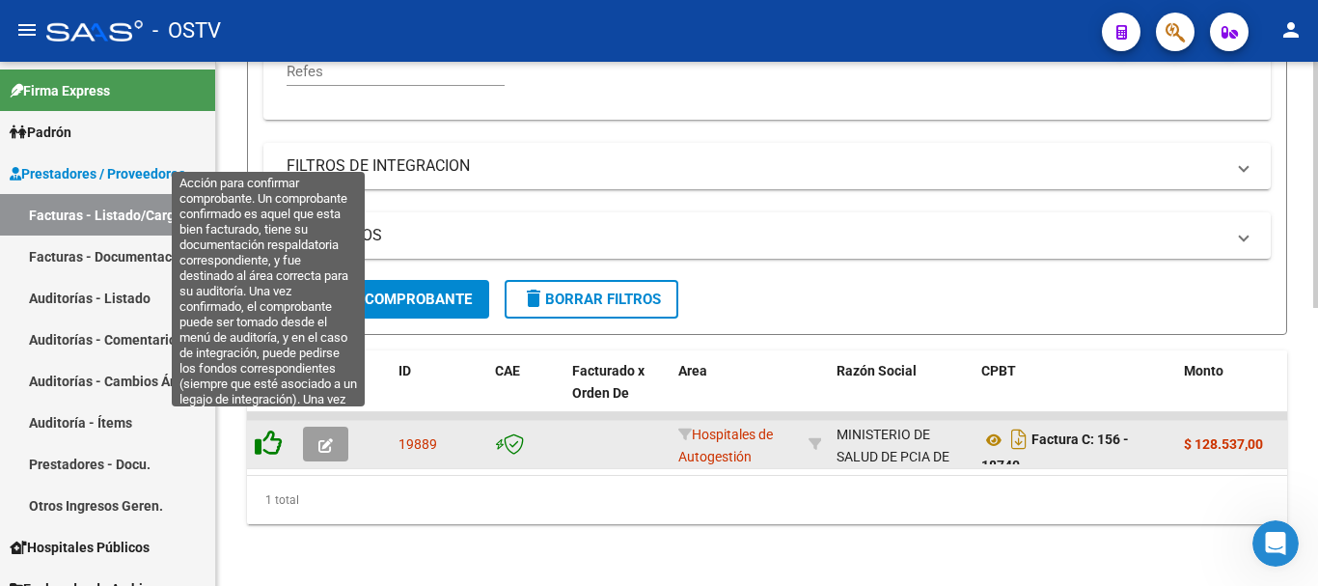
click at [276, 429] on icon at bounding box center [268, 442] width 27 height 27
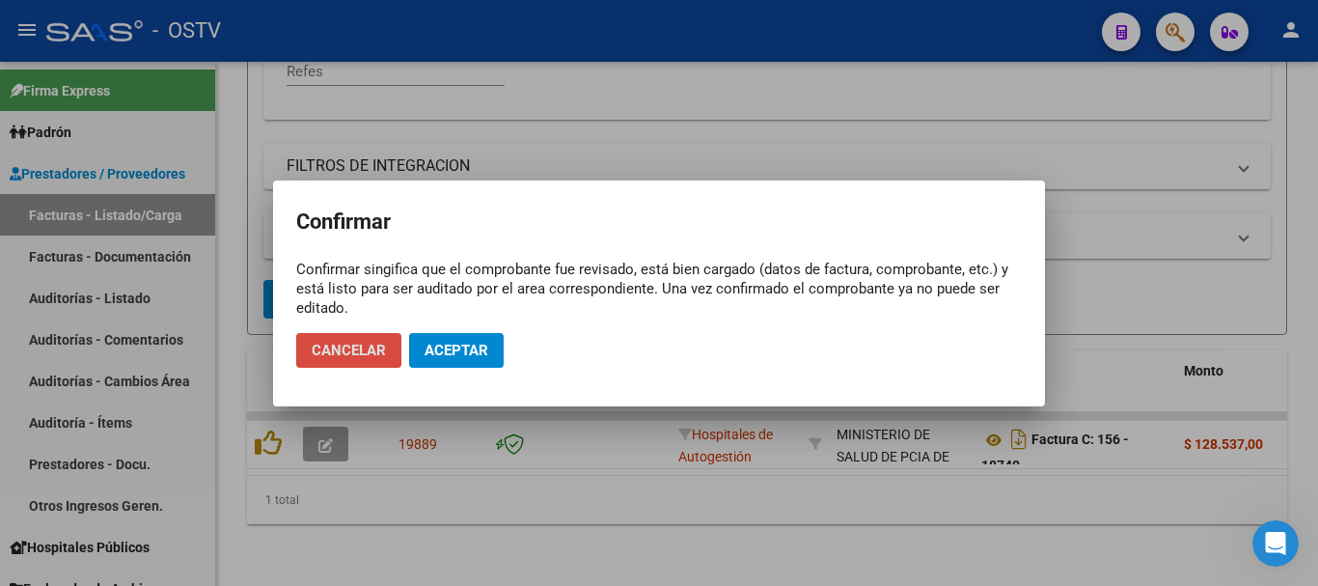
click at [377, 352] on span "Cancelar" at bounding box center [349, 350] width 74 height 17
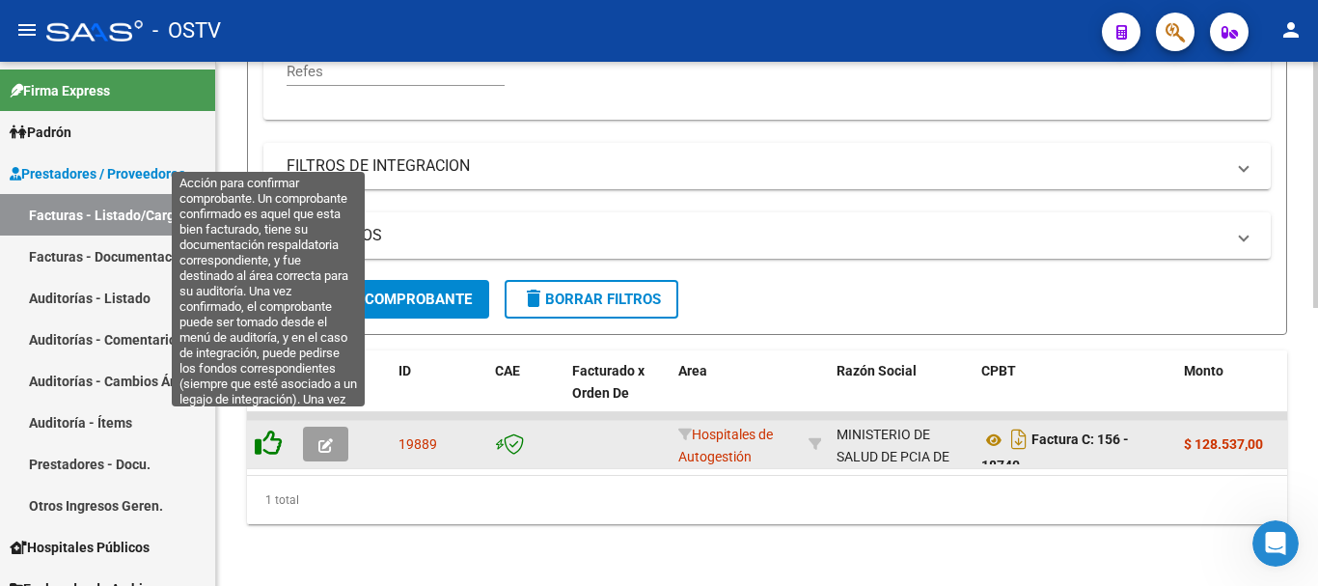
click at [275, 429] on icon at bounding box center [268, 442] width 27 height 27
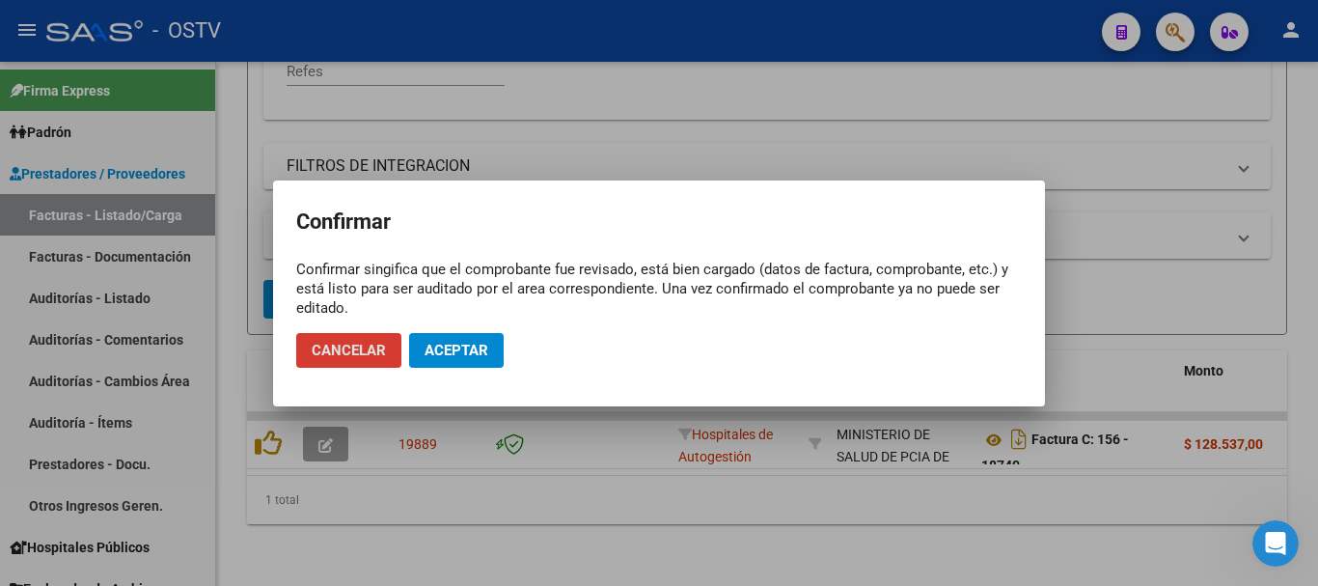
click at [457, 344] on span "Aceptar" at bounding box center [457, 350] width 64 height 17
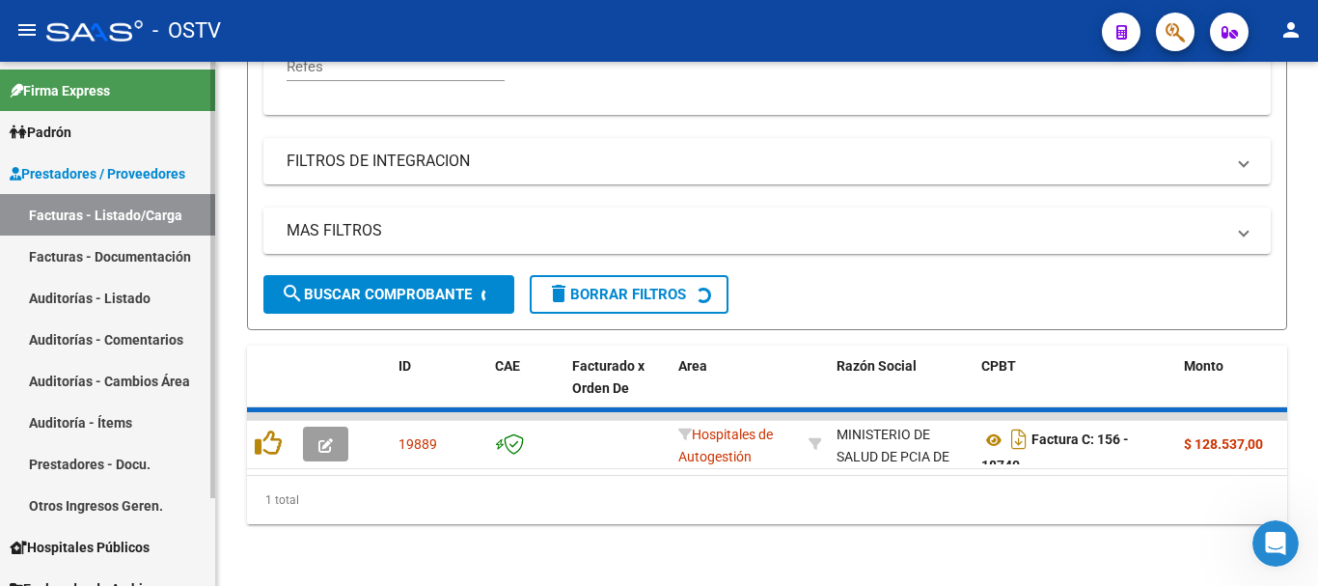
scroll to position [561, 0]
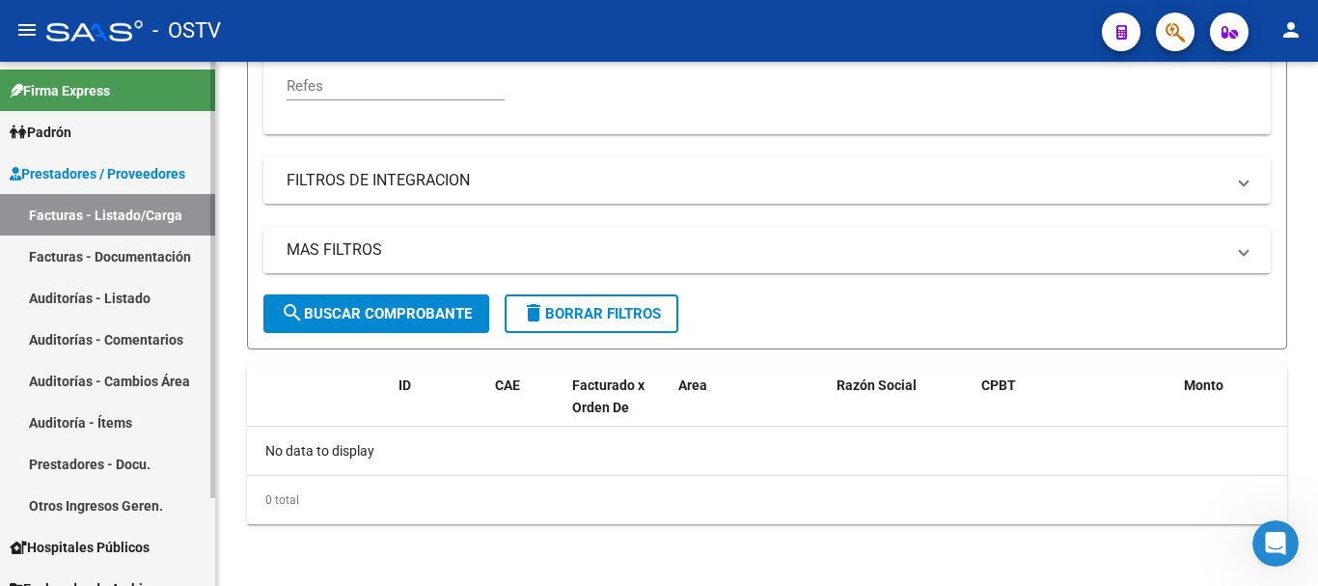
click at [131, 302] on link "Auditorías - Listado" at bounding box center [107, 298] width 215 height 42
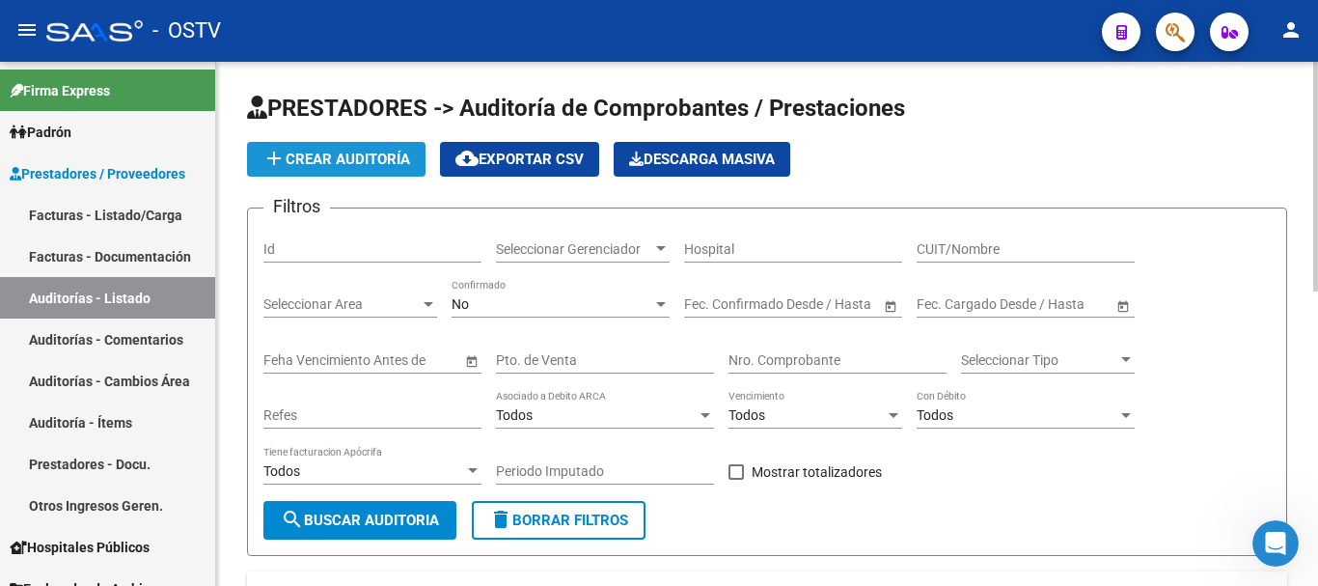
click at [316, 161] on span "add Crear Auditoría" at bounding box center [337, 159] width 148 height 17
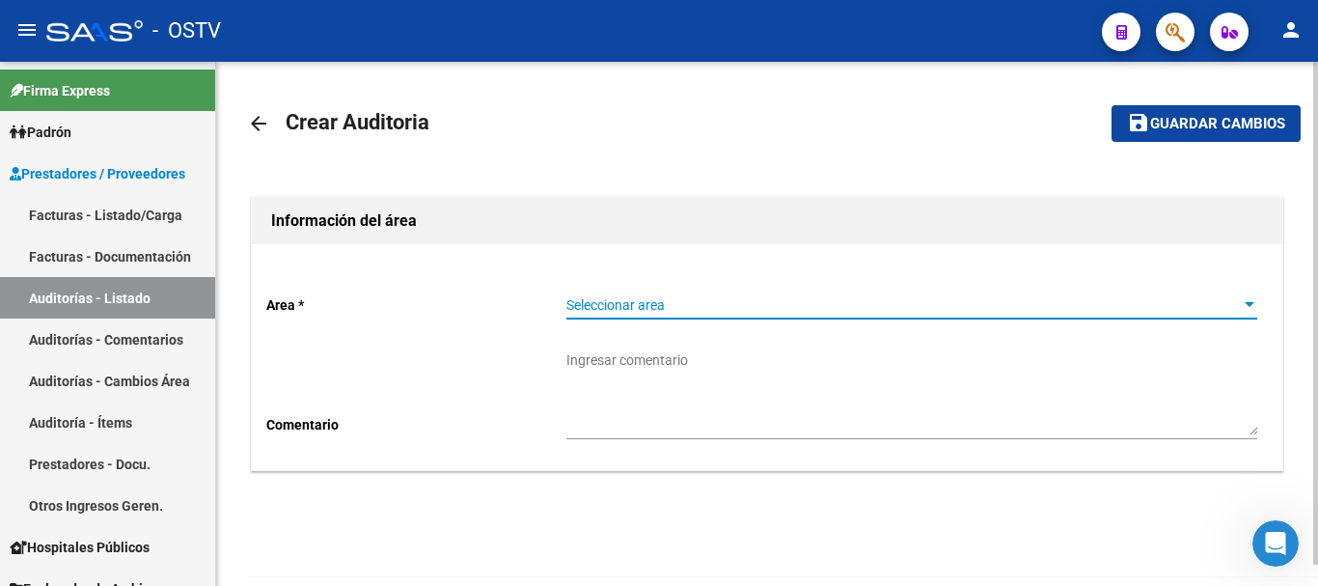
click at [706, 311] on span "Seleccionar area" at bounding box center [904, 305] width 674 height 16
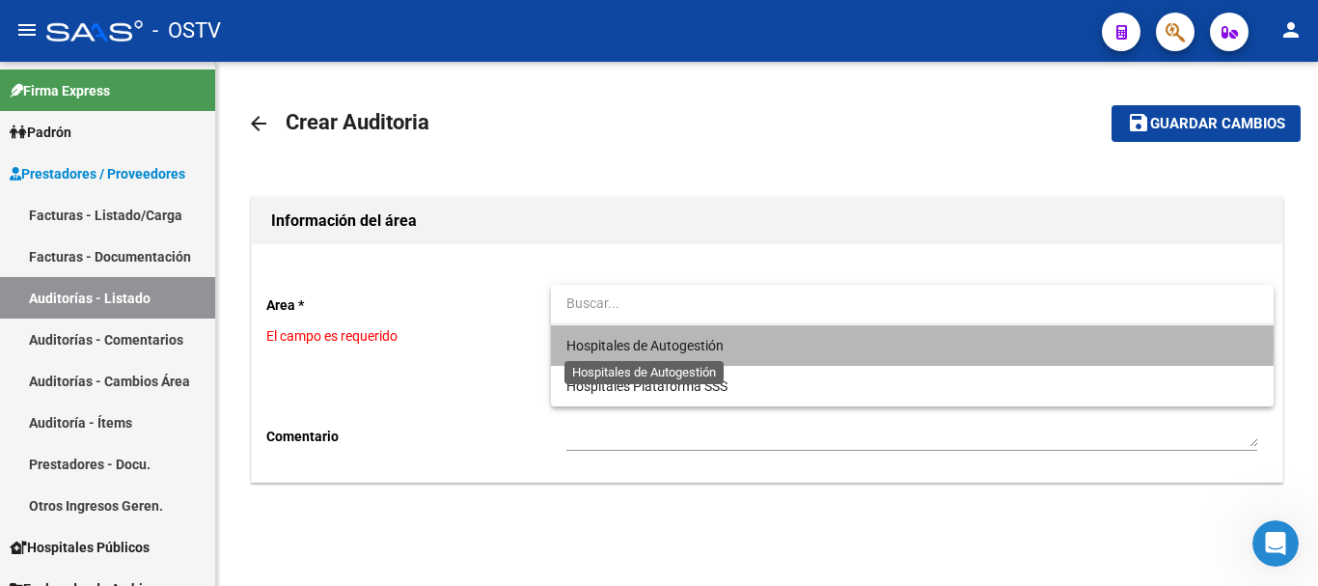
click at [664, 346] on span "Hospitales de Autogestión" at bounding box center [645, 345] width 157 height 15
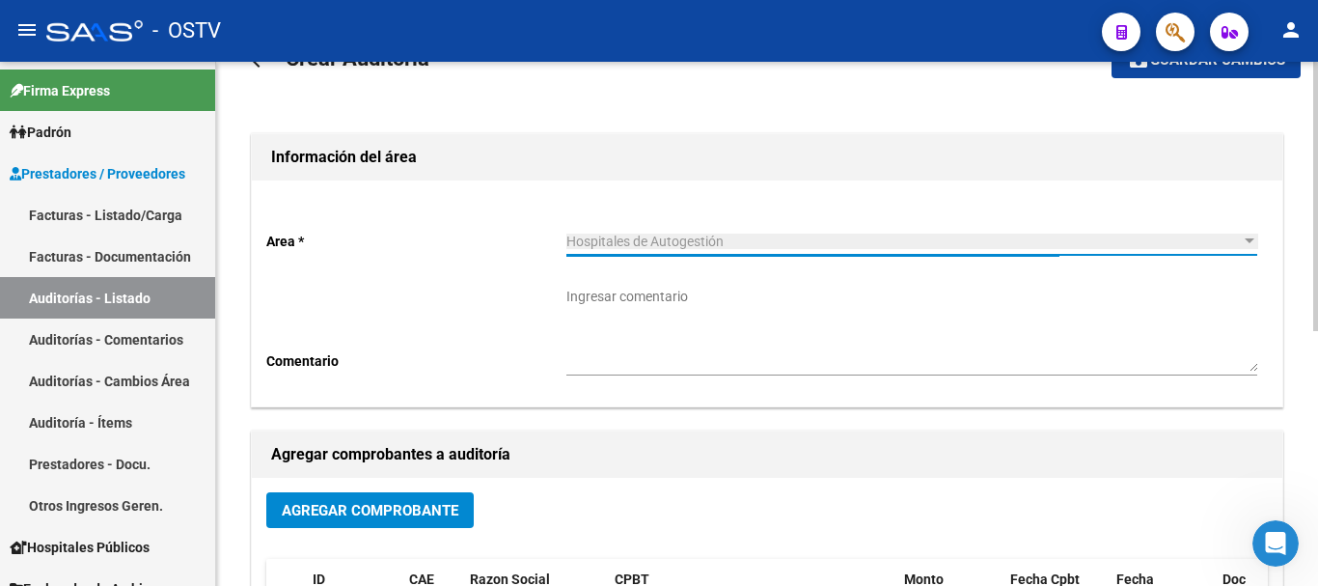
scroll to position [97, 0]
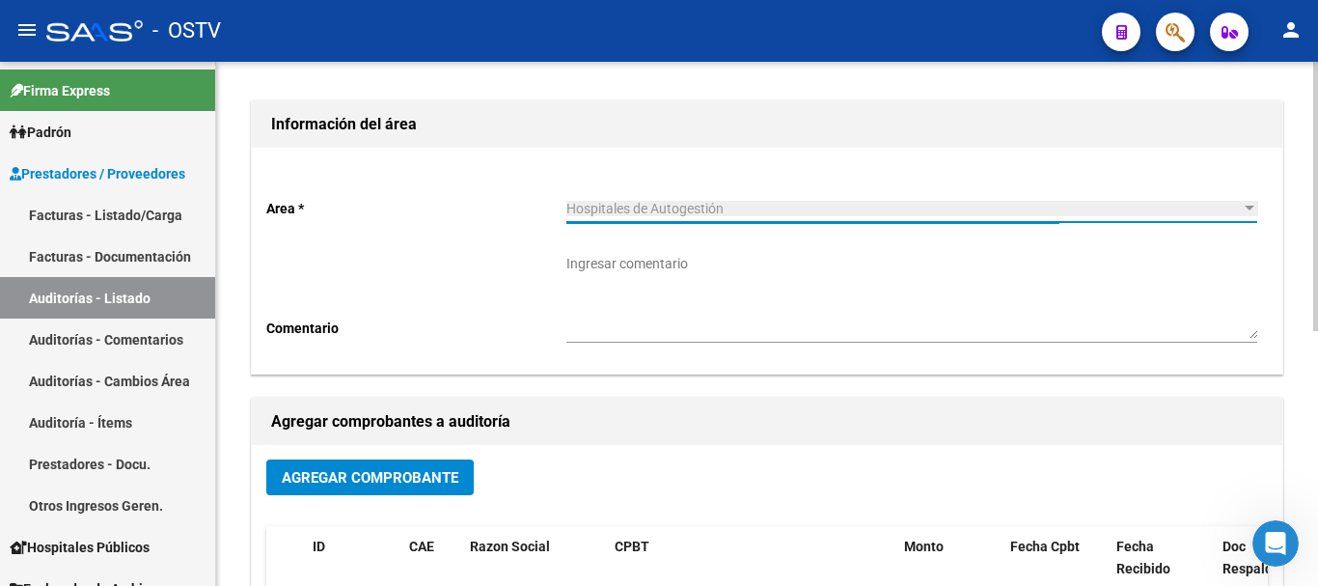
click at [402, 476] on span "Agregar Comprobante" at bounding box center [370, 477] width 177 height 17
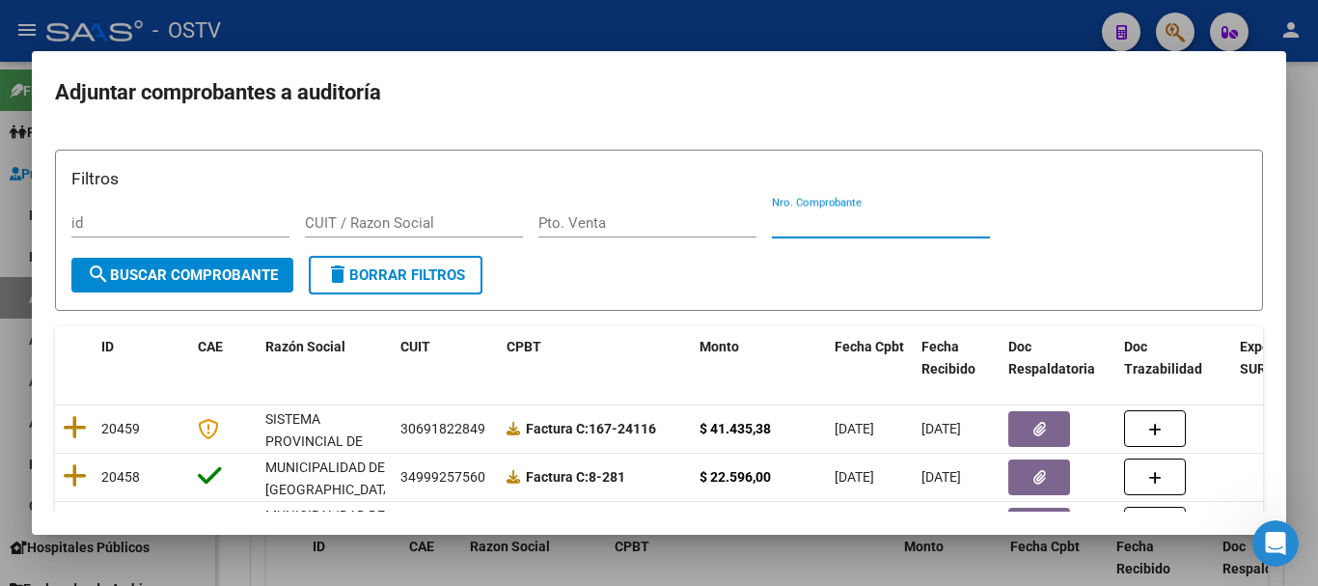
click at [868, 225] on input "Nro. Comprobante" at bounding box center [881, 222] width 218 height 17
paste input "18740"
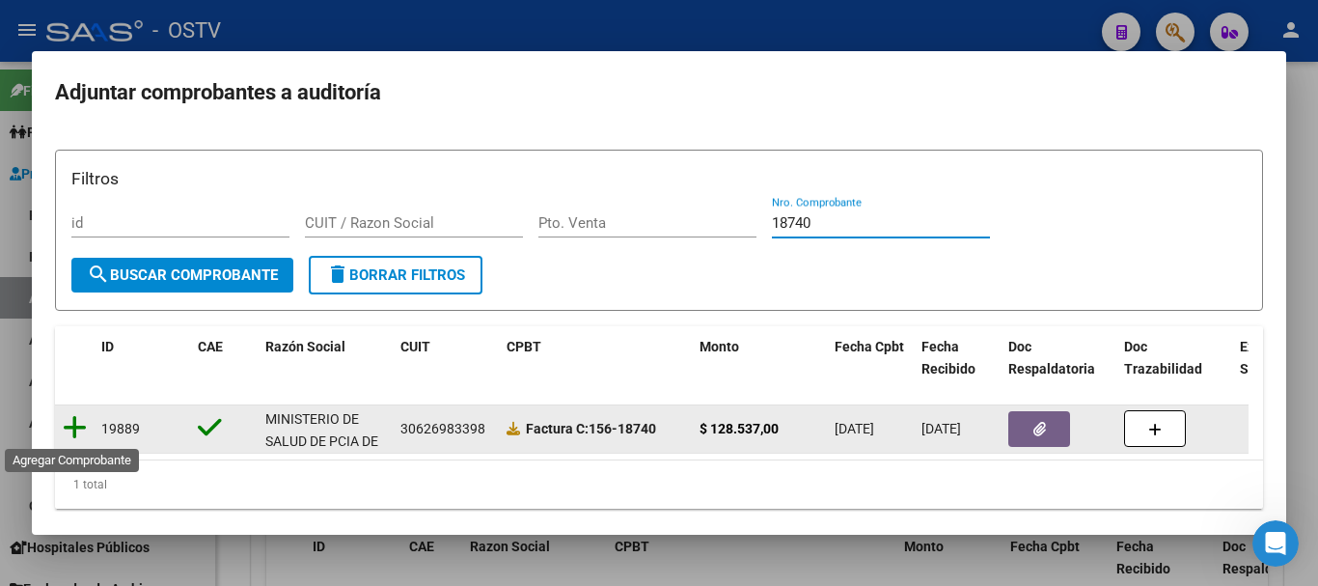
type input "18740"
click at [64, 430] on icon at bounding box center [75, 427] width 24 height 27
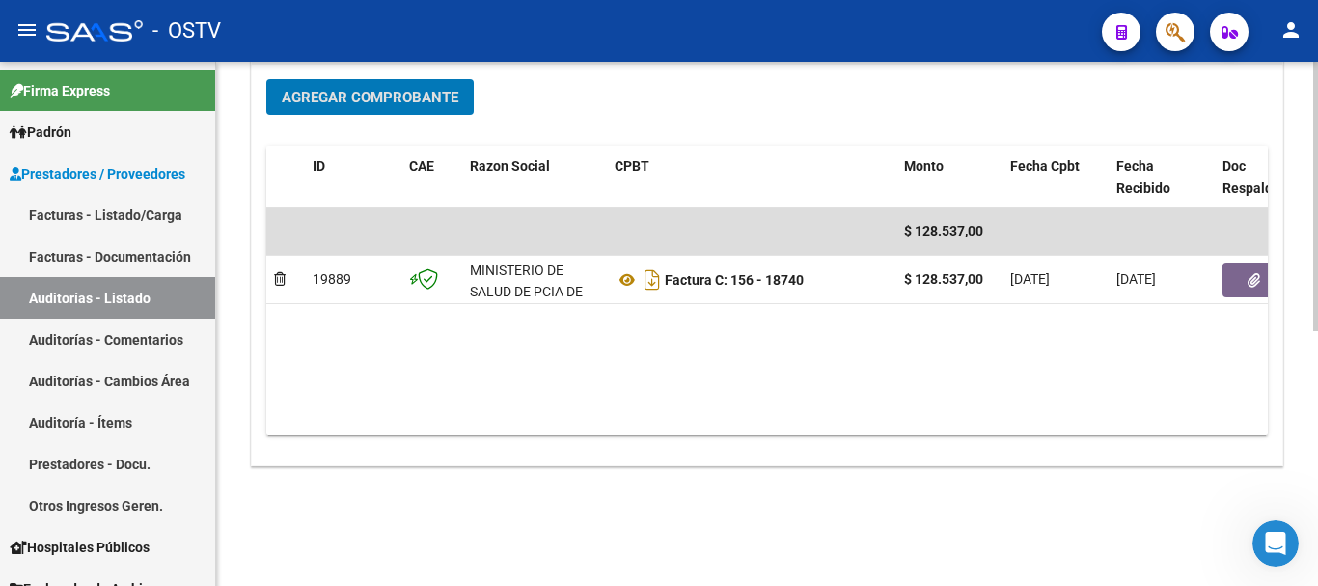
scroll to position [494, 0]
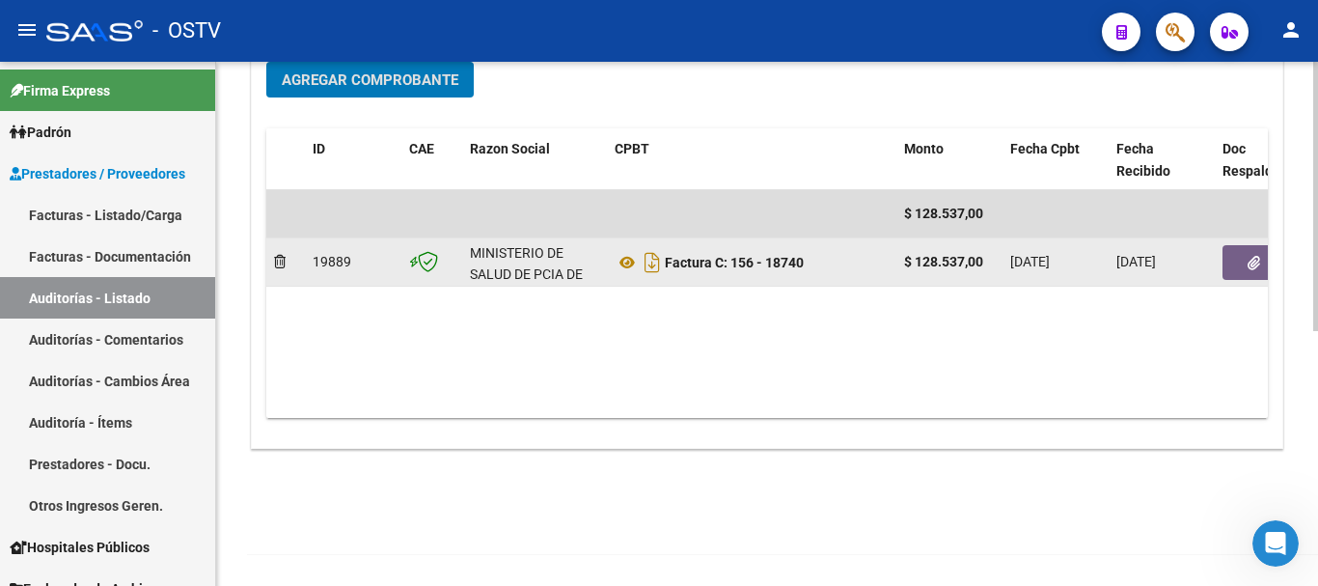
click at [1238, 268] on button "button" at bounding box center [1254, 262] width 62 height 35
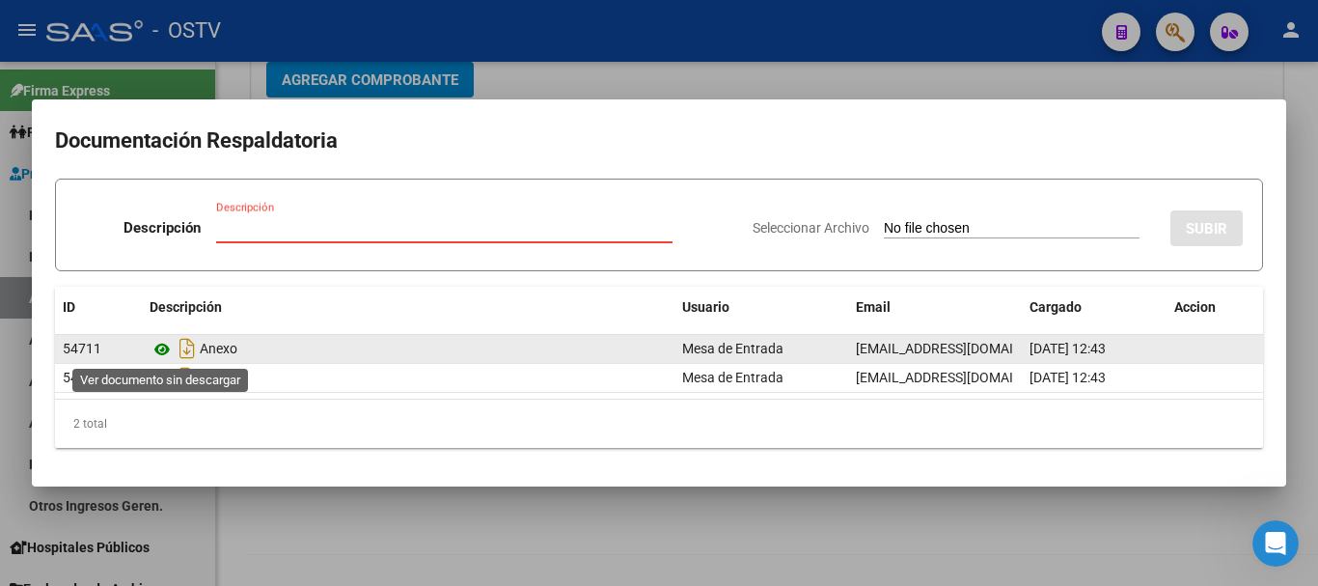
click at [159, 346] on icon at bounding box center [162, 349] width 25 height 23
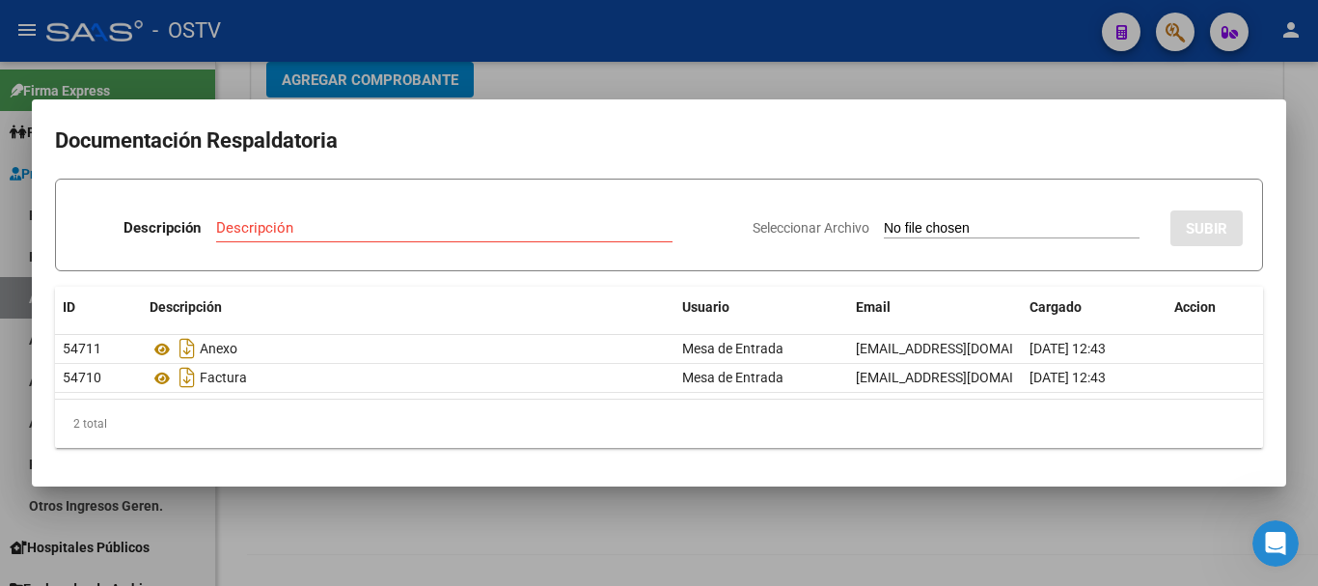
click at [575, 69] on div at bounding box center [659, 293] width 1318 height 586
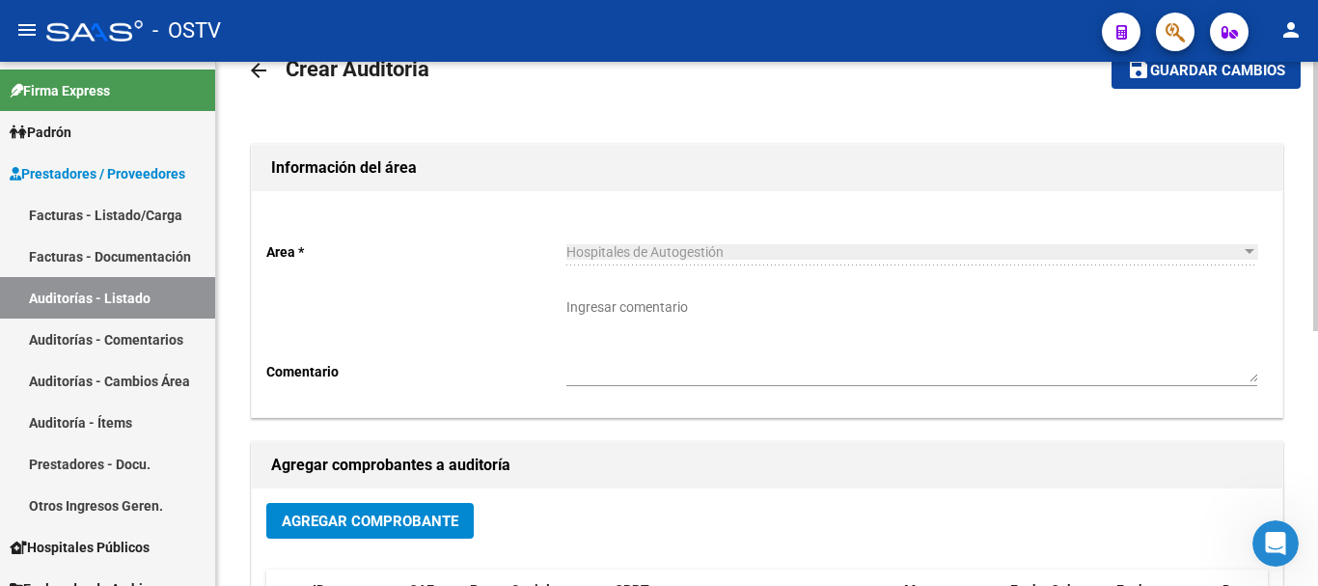
scroll to position [0, 0]
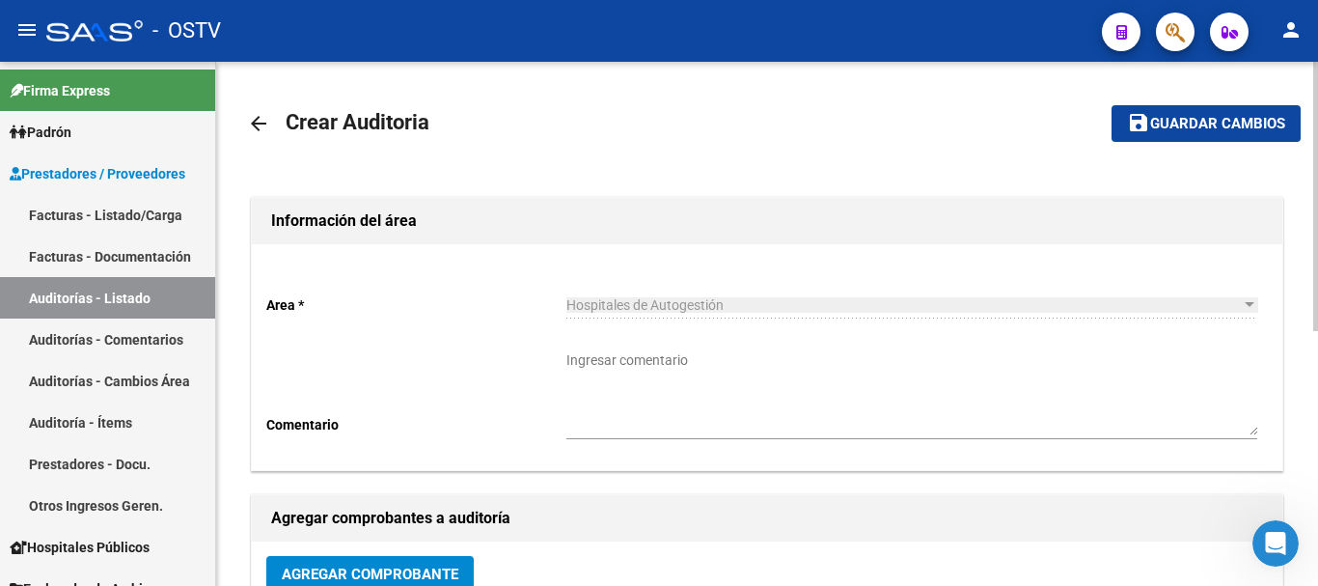
click at [1207, 111] on button "save Guardar cambios" at bounding box center [1206, 123] width 189 height 36
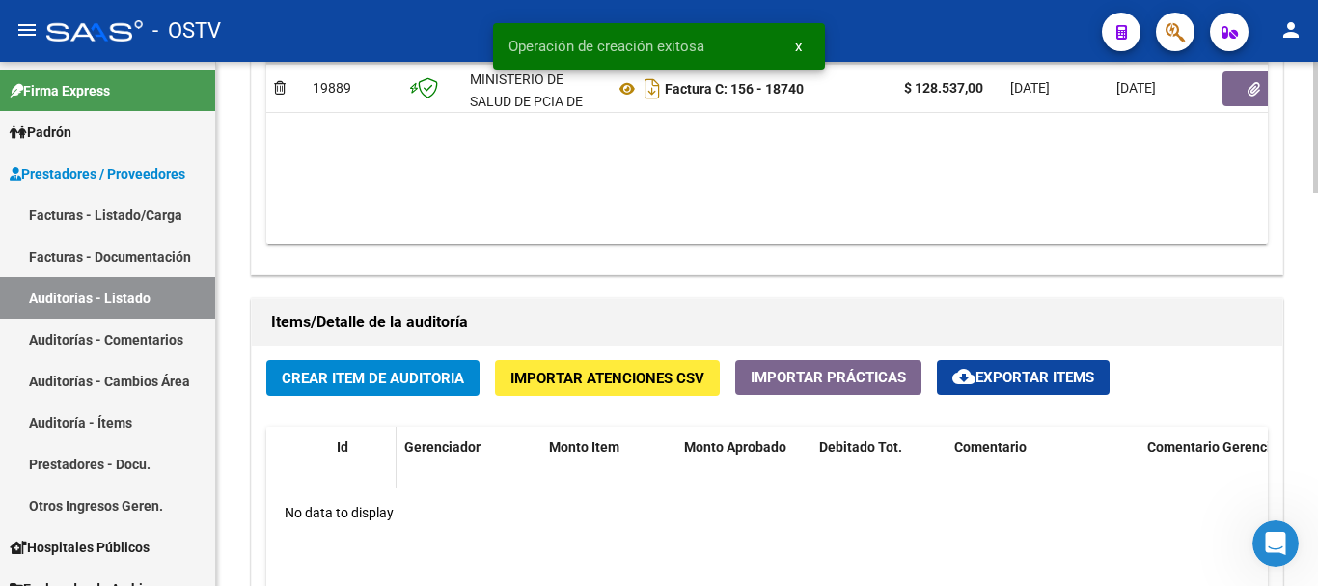
scroll to position [1158, 0]
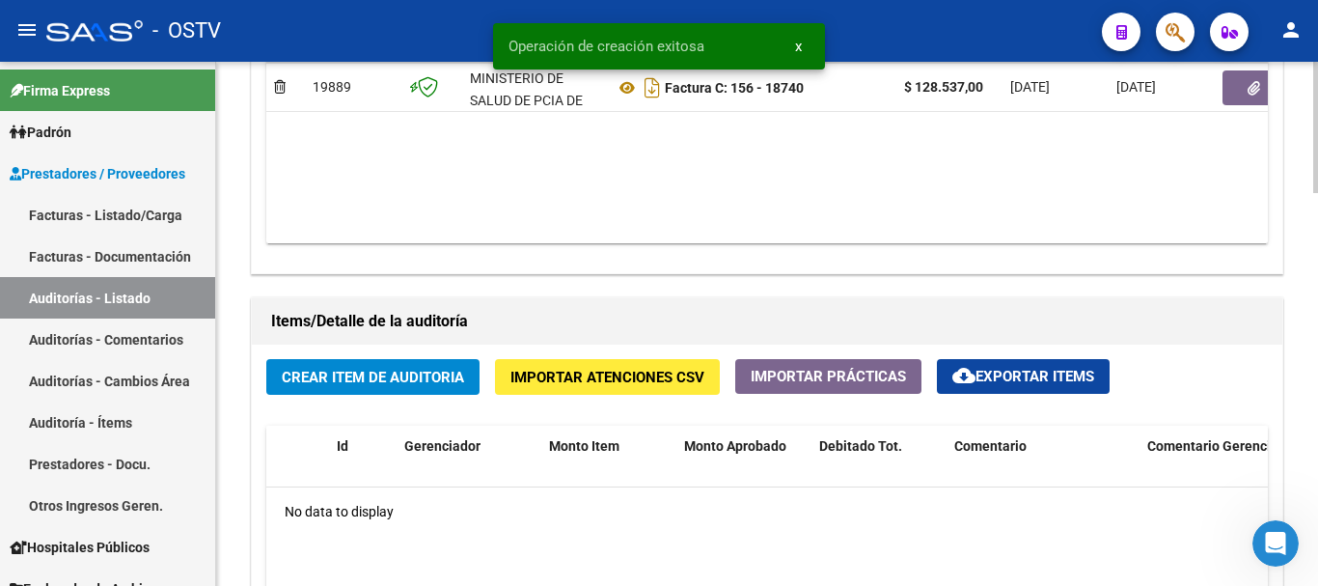
click at [388, 380] on span "Crear Item de Auditoria" at bounding box center [373, 377] width 182 height 17
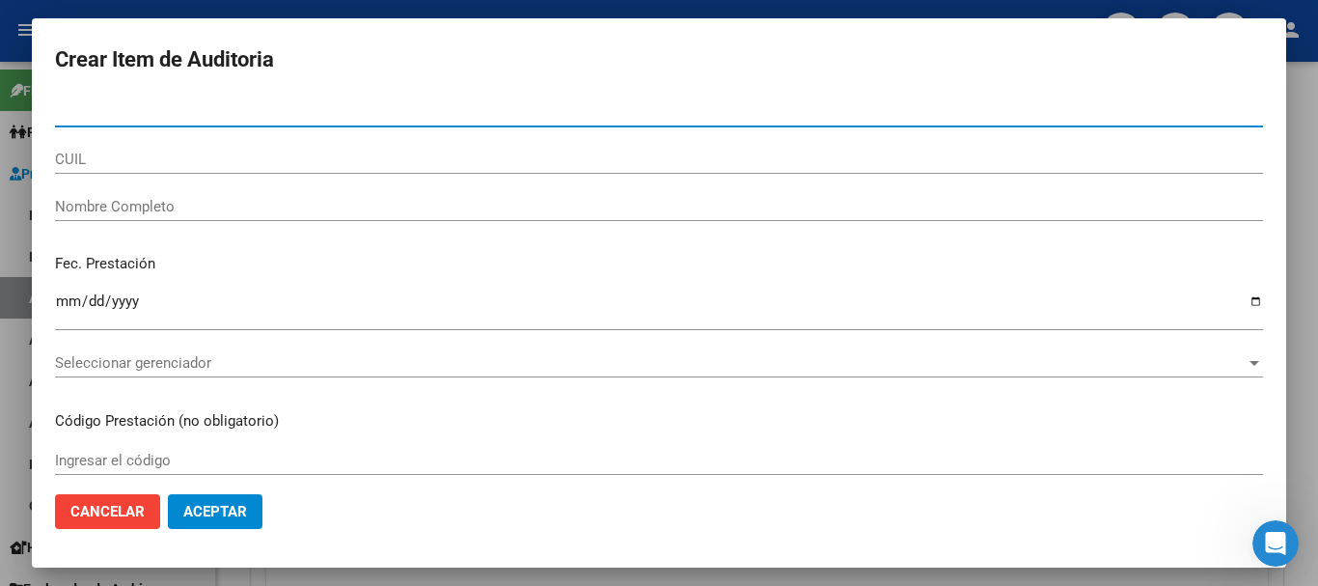
paste input "38452850"
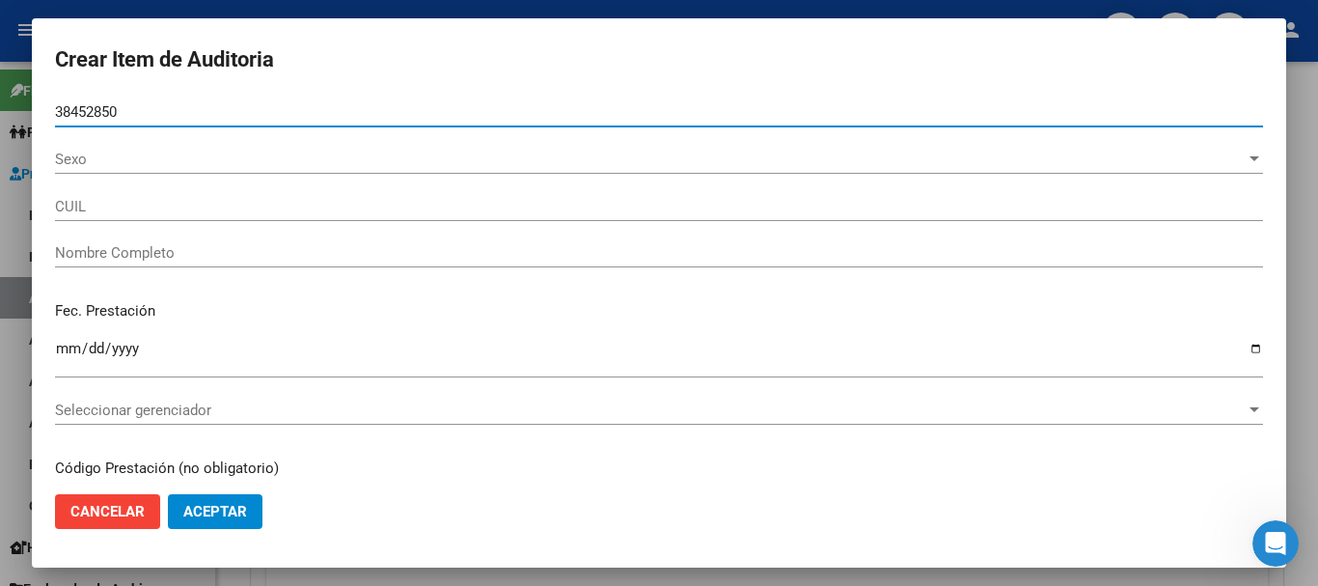
type input "38452850"
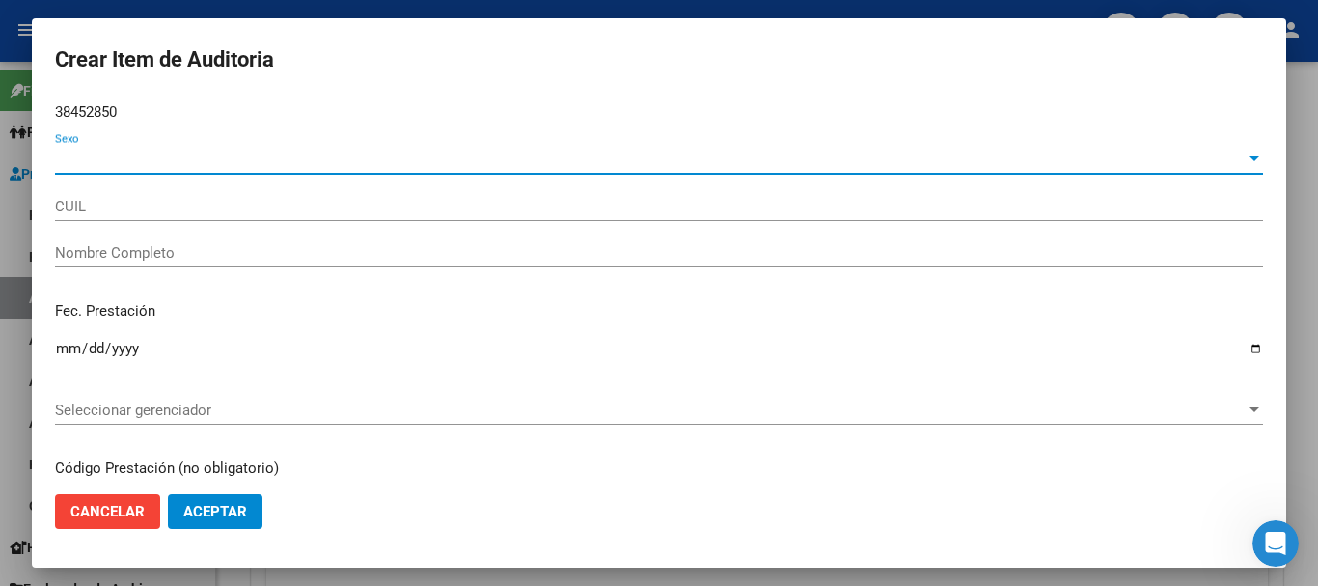
type input "27384528509"
type input "[PERSON_NAME]"
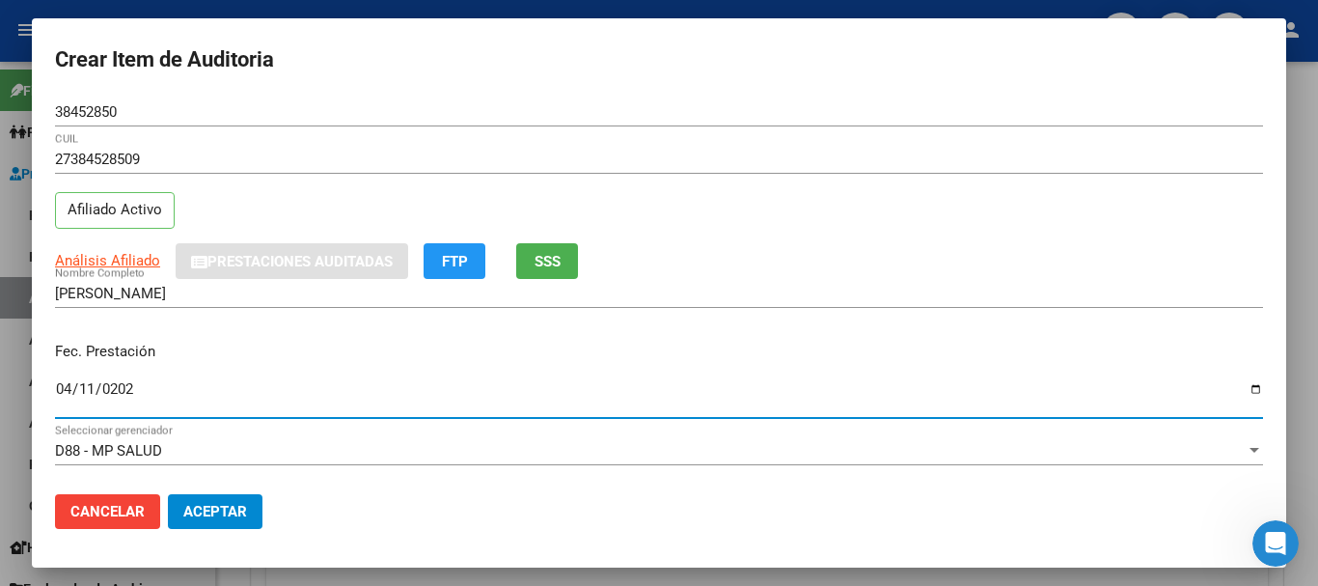
type input "[DATE]"
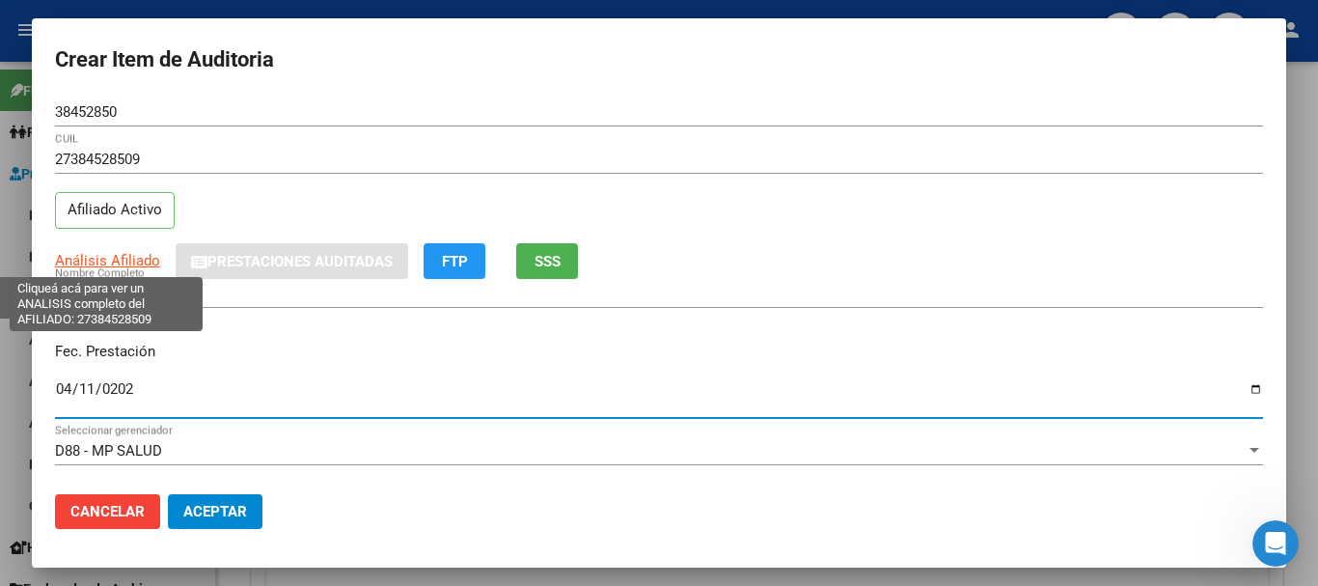
click at [123, 260] on span "Análisis Afiliado" at bounding box center [107, 260] width 105 height 17
type textarea "27384528509"
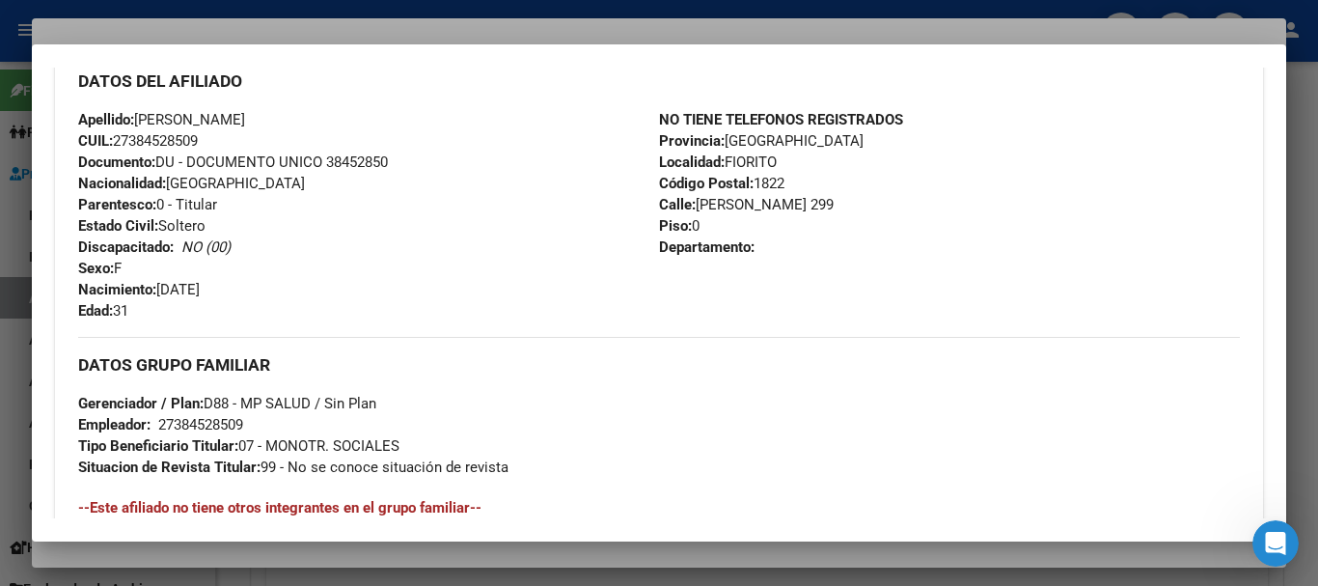
scroll to position [995, 0]
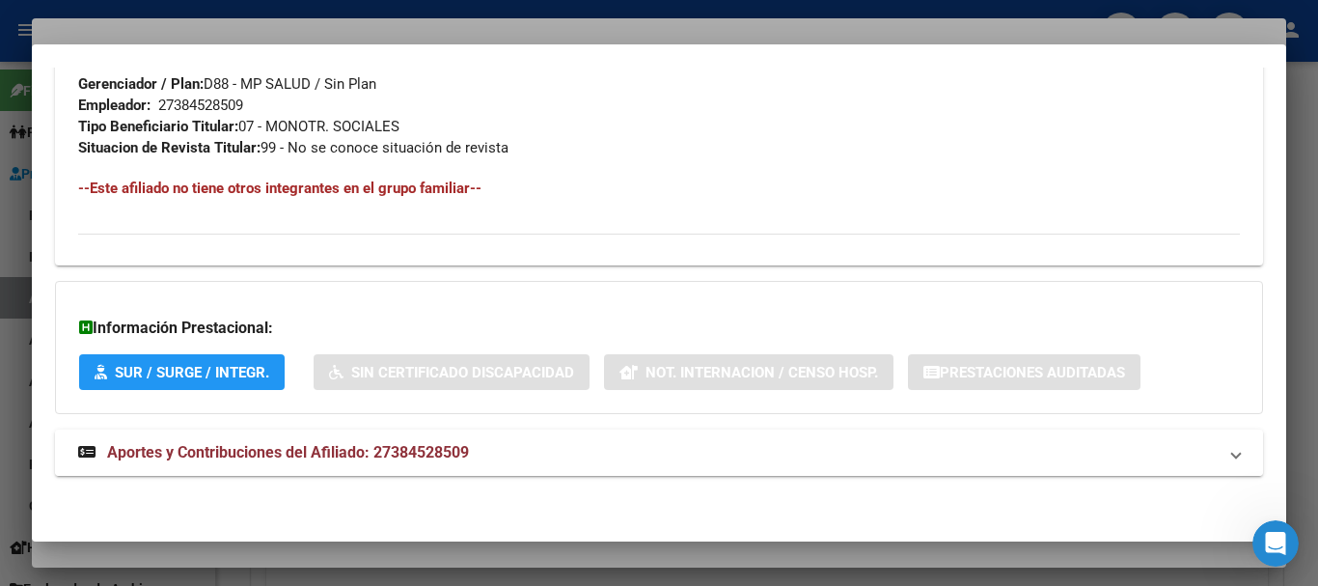
click at [452, 445] on span "Aportes y Contribuciones del Afiliado: 27384528509" at bounding box center [288, 452] width 362 height 18
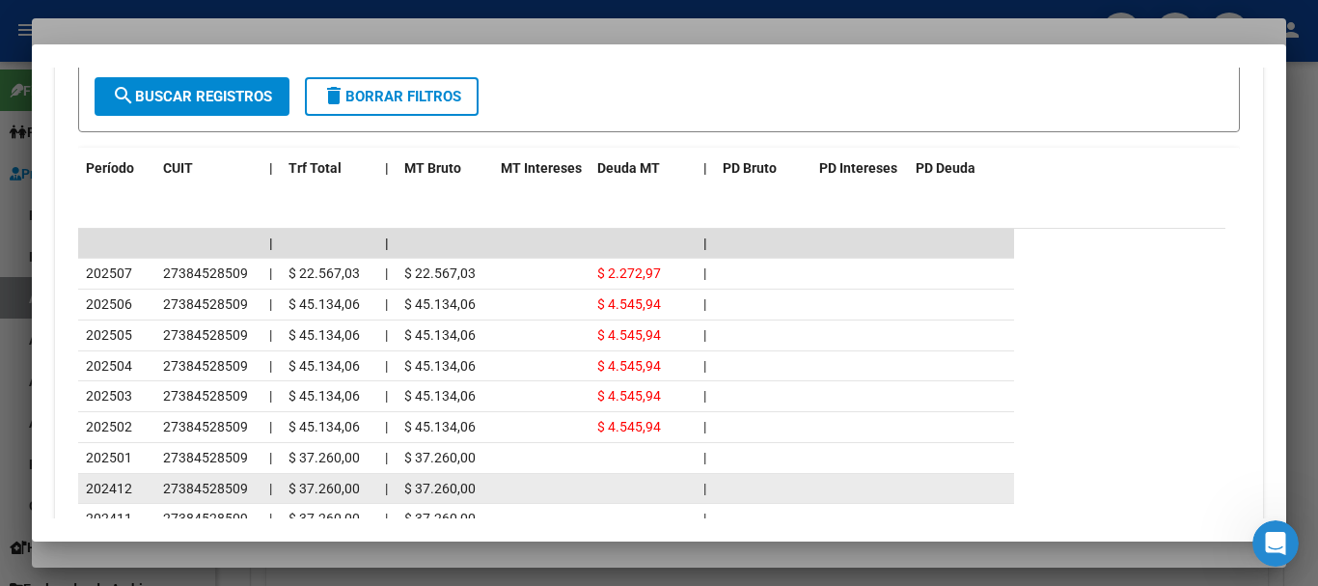
scroll to position [1767, 0]
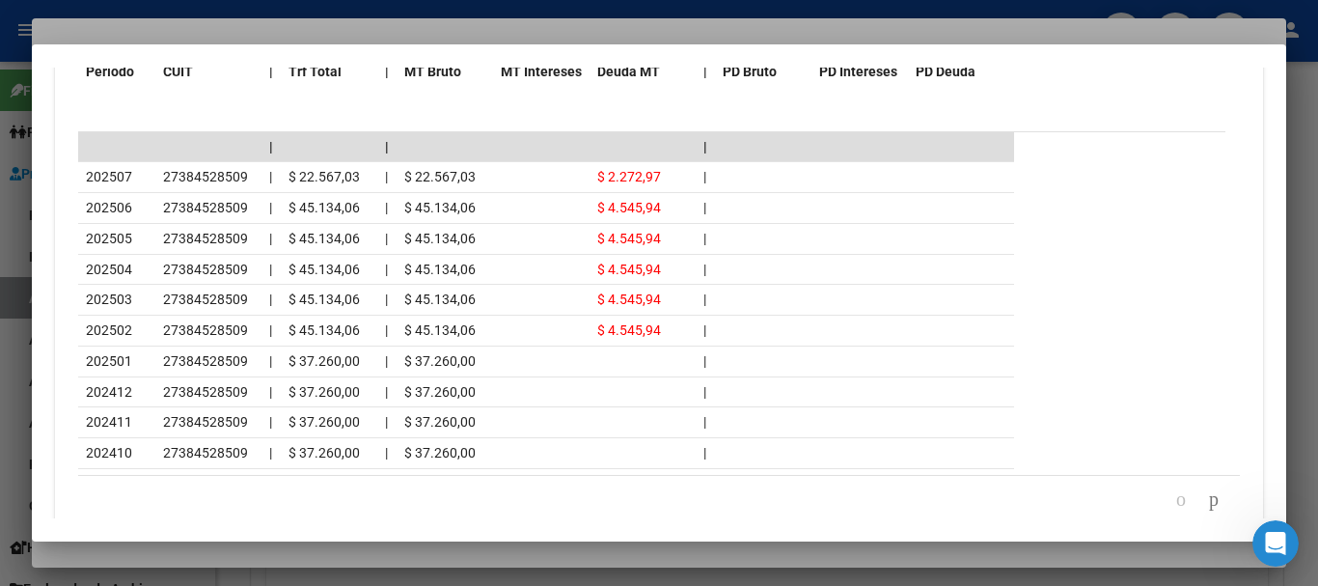
click at [323, 20] on div at bounding box center [659, 293] width 1318 height 586
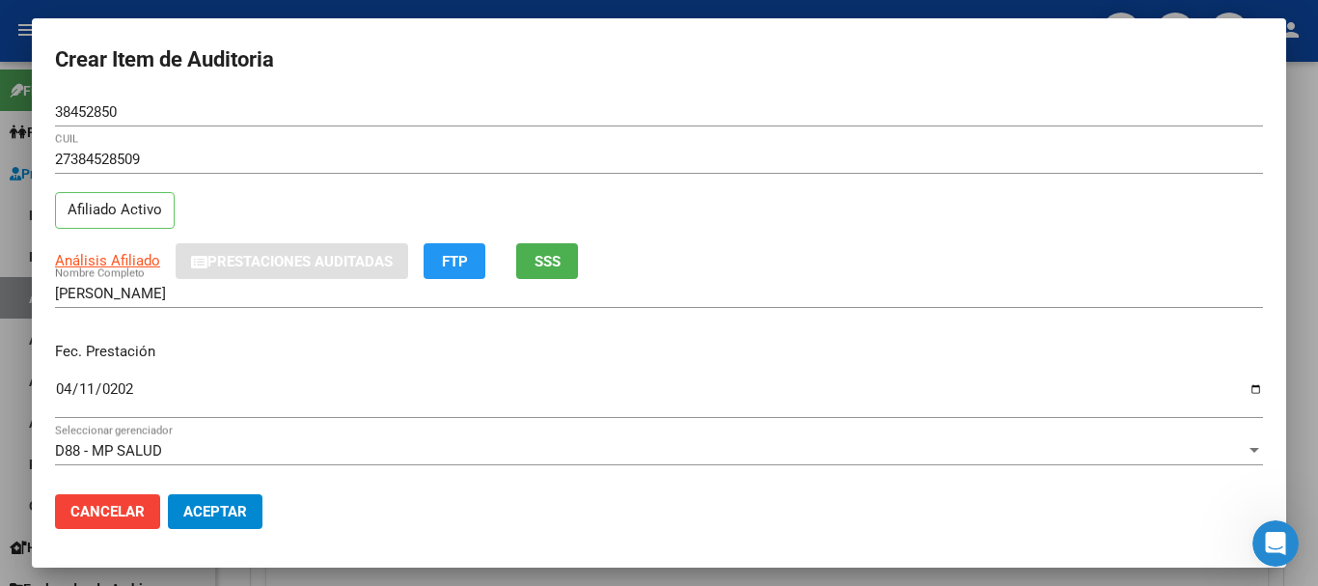
click at [589, 123] on div "38452850 Nro Documento" at bounding box center [659, 111] width 1208 height 29
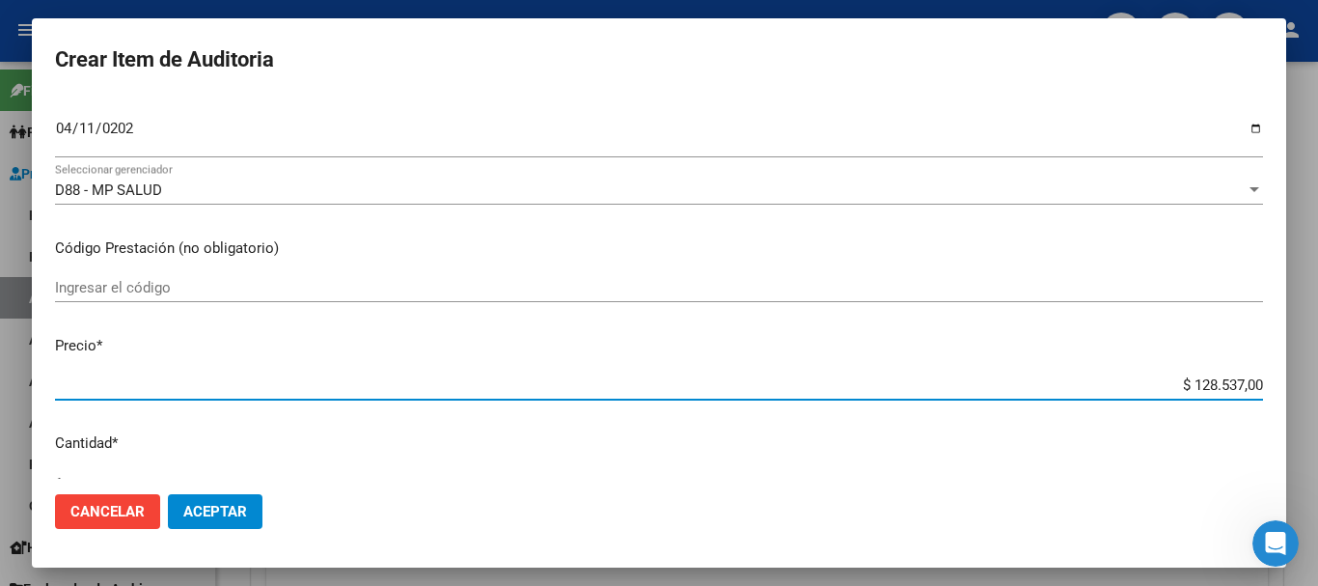
type input "$ 0,01"
type input "$ 0,11"
type input "$ 1,18"
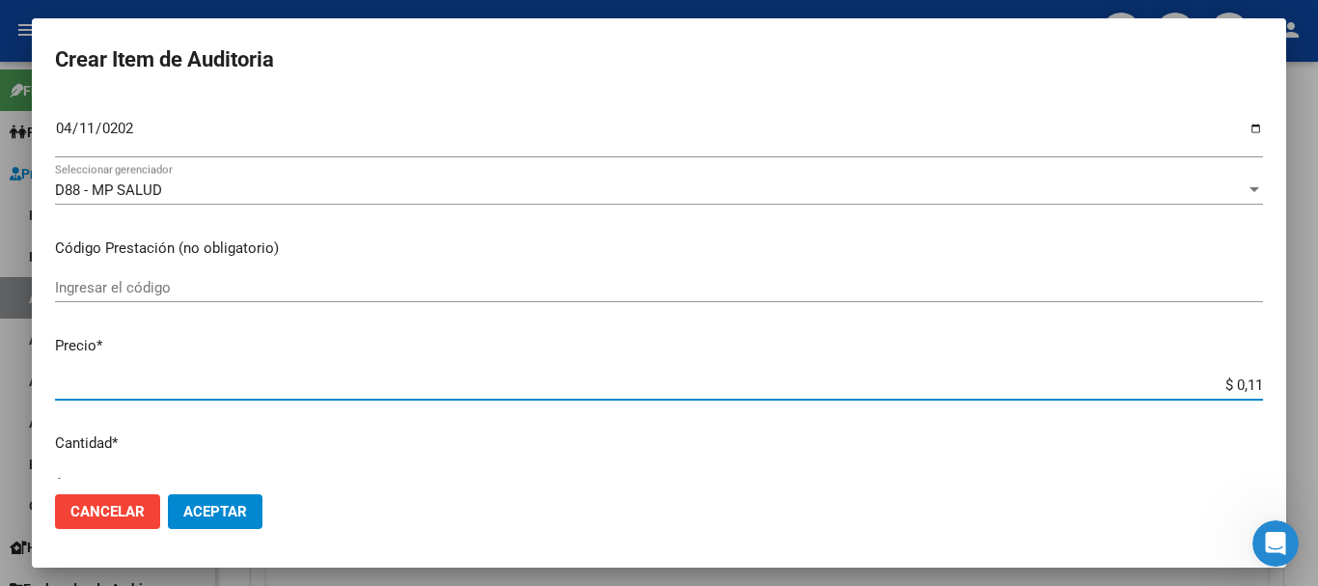
type input "$ 1,18"
type input "$ 11,88"
type input "$ 118,89"
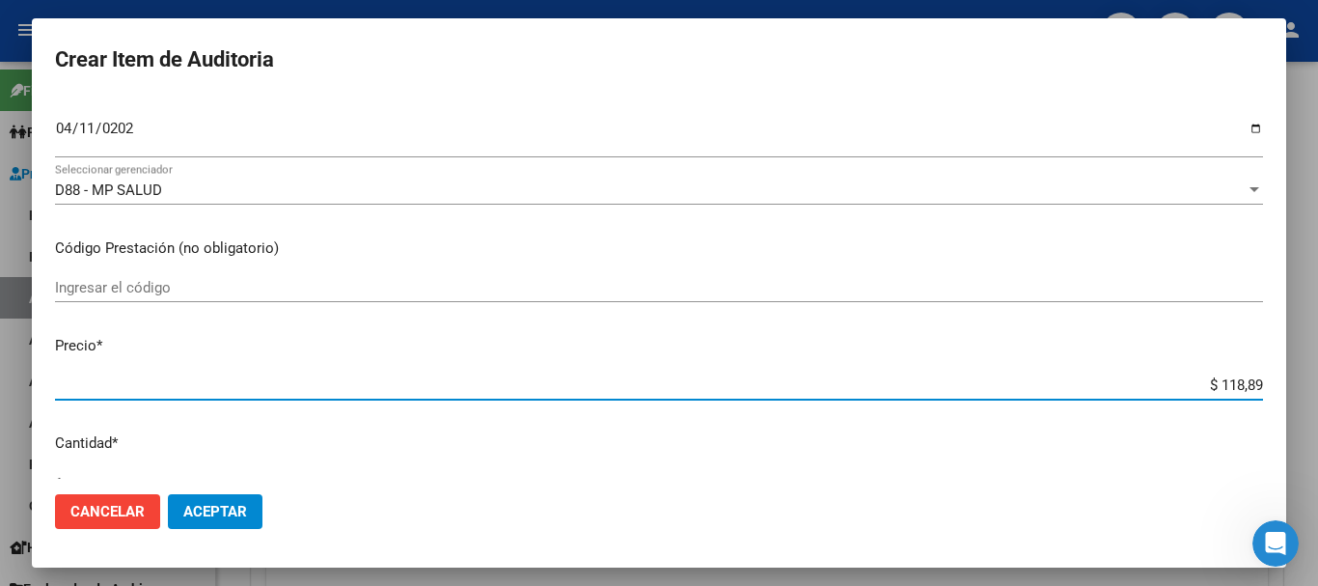
type input "$ 1.188,90"
type input "$ 11.889,00"
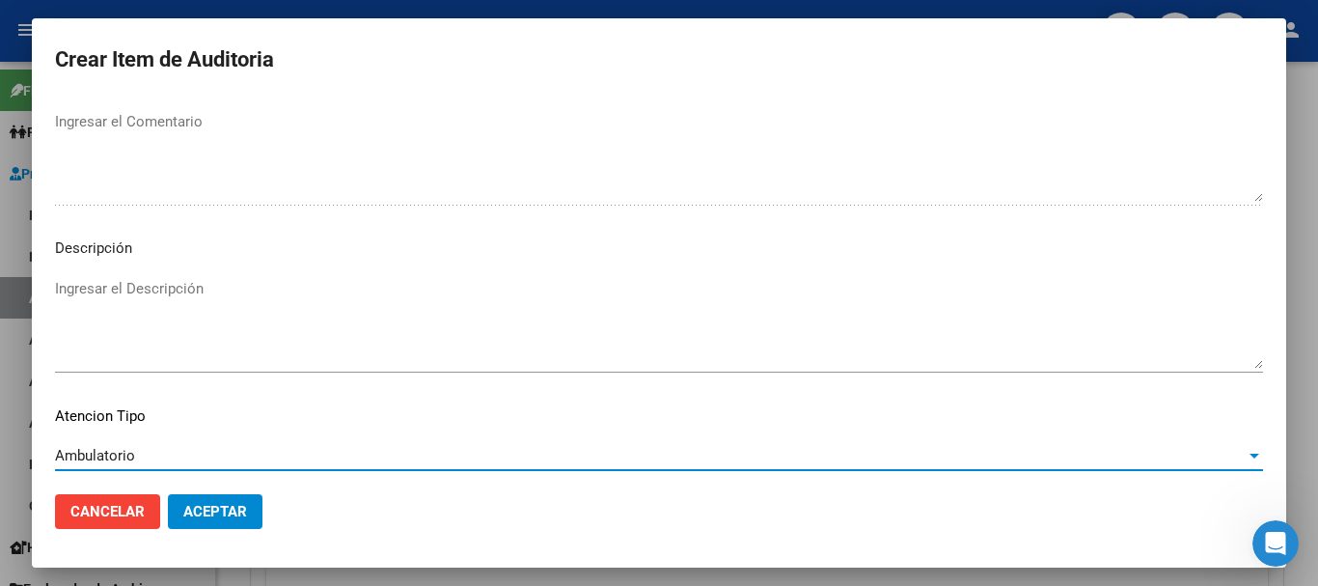
scroll to position [1190, 0]
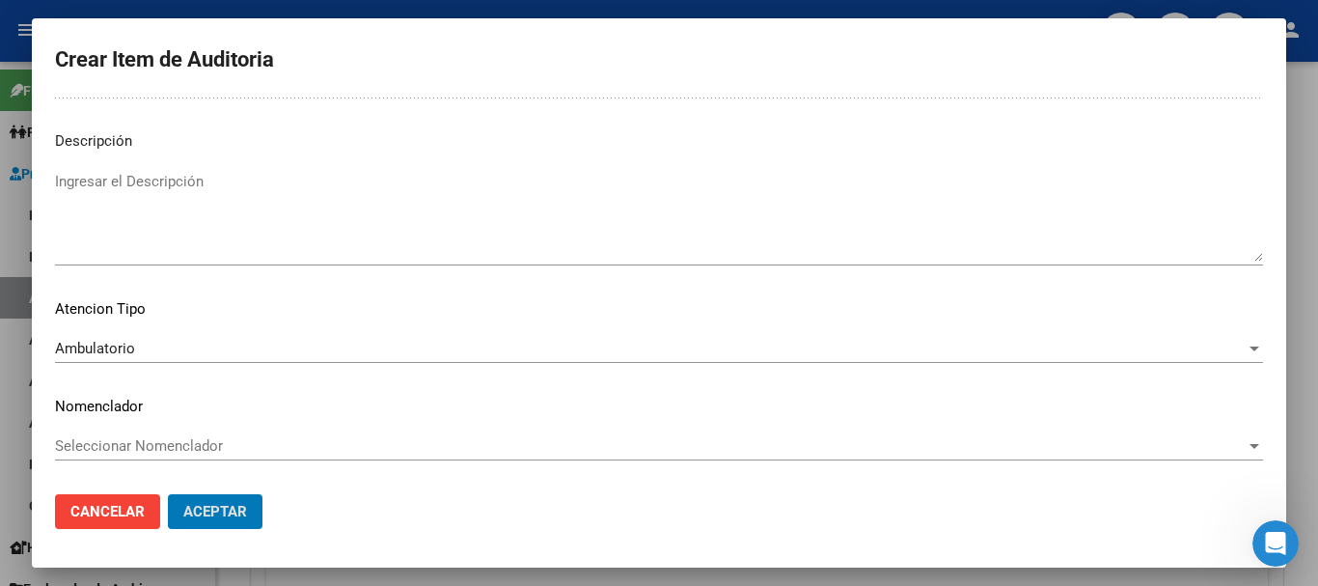
click at [168, 494] on button "Aceptar" at bounding box center [215, 511] width 95 height 35
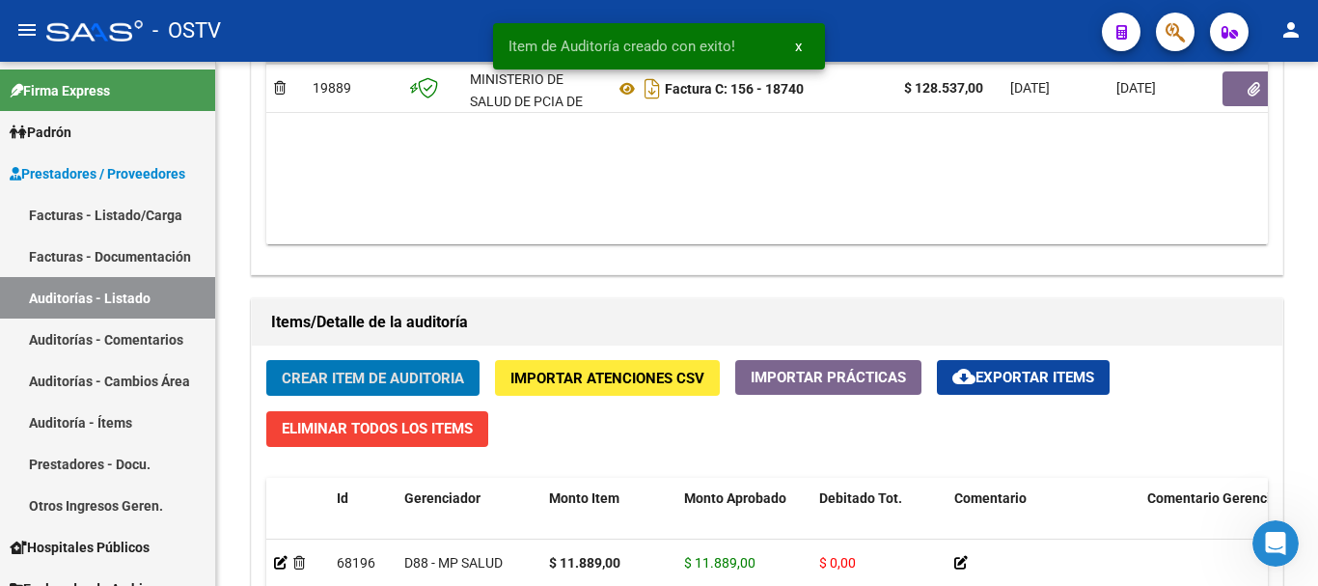
scroll to position [1159, 0]
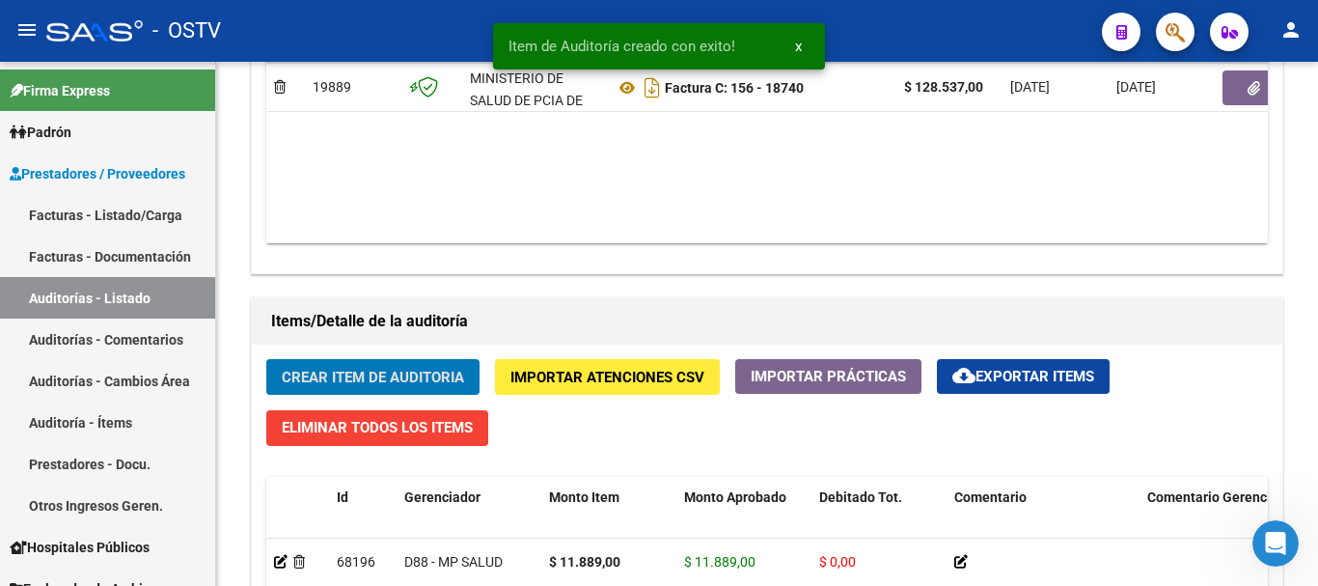
click at [266, 359] on button "Crear Item de Auditoria" at bounding box center [372, 377] width 213 height 36
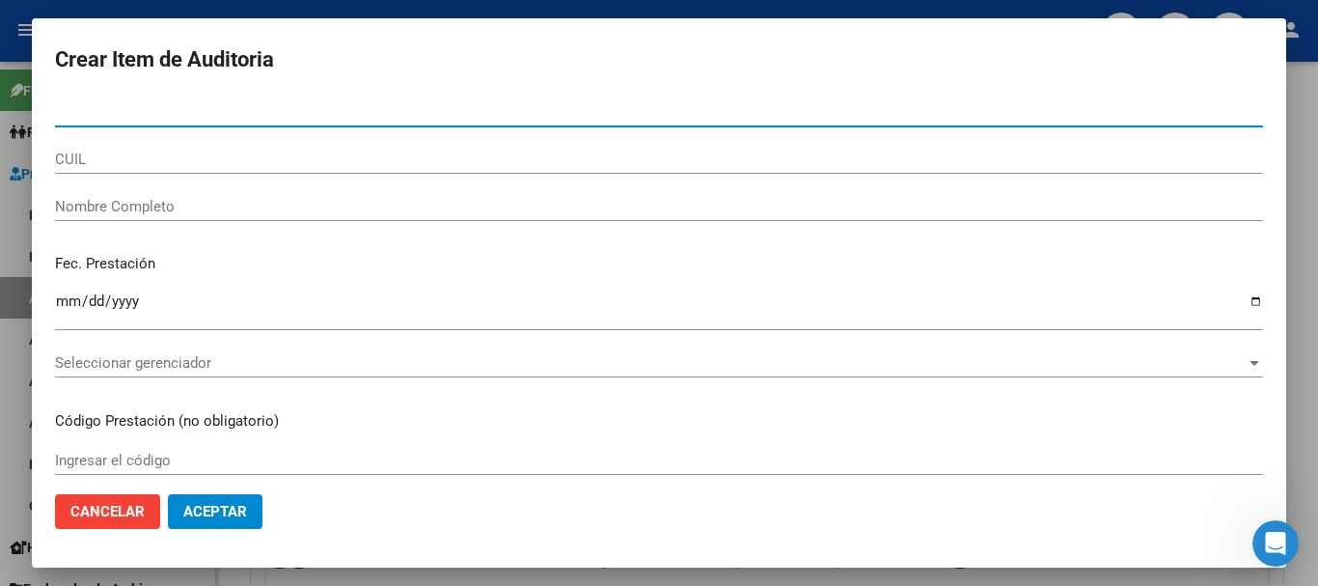
paste input "38869275"
type input "38869275"
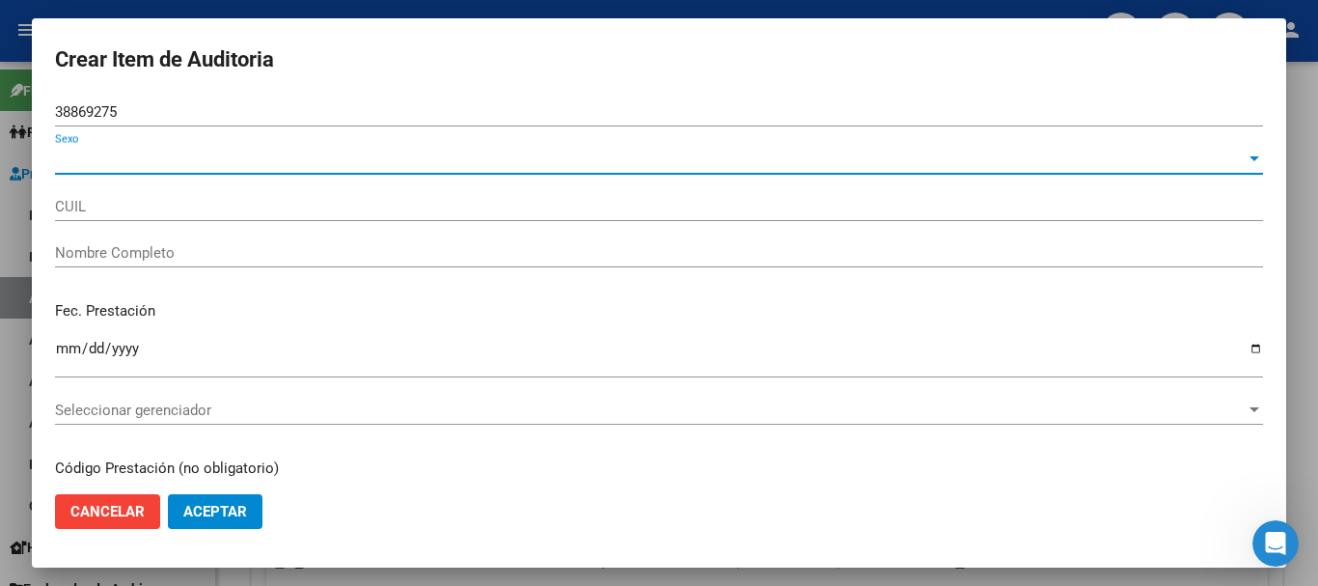
type input "27388692753"
type input "[PERSON_NAME] SOLEDAD"
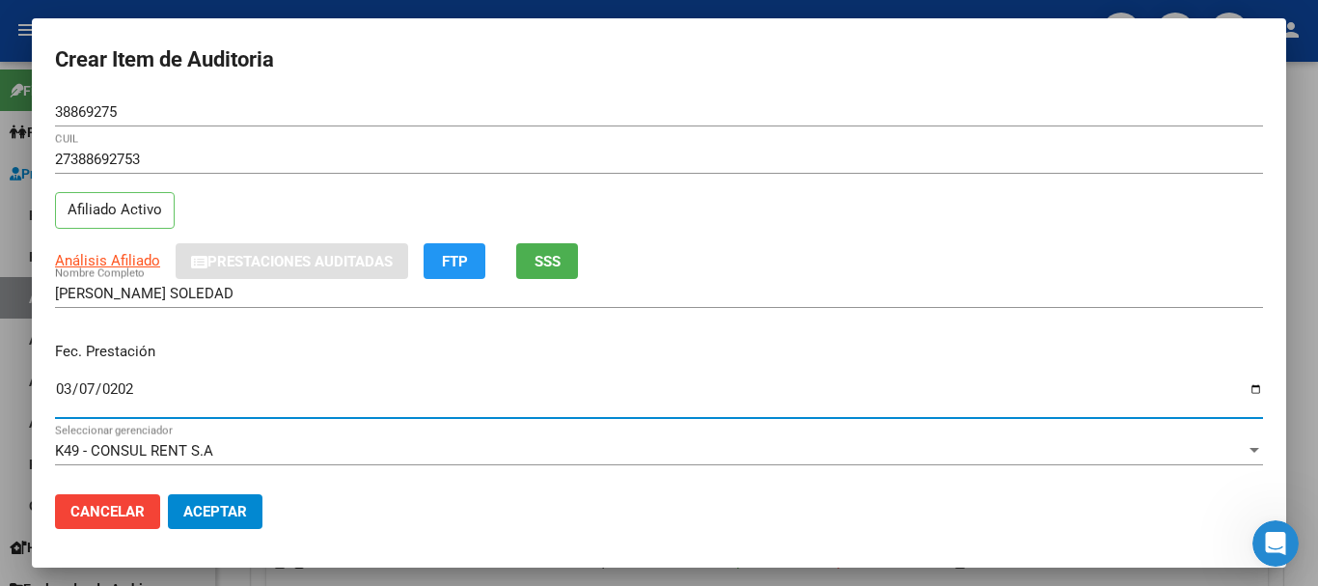
type input "[DATE]"
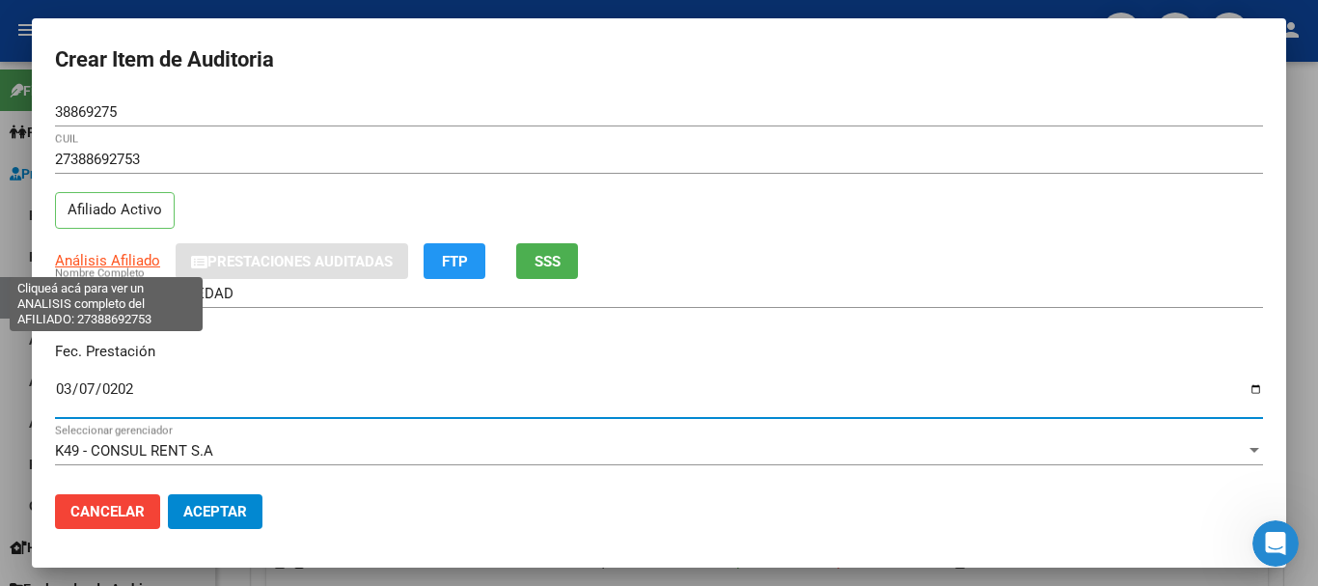
click at [101, 263] on span "Análisis Afiliado" at bounding box center [107, 260] width 105 height 17
type textarea "27388692753"
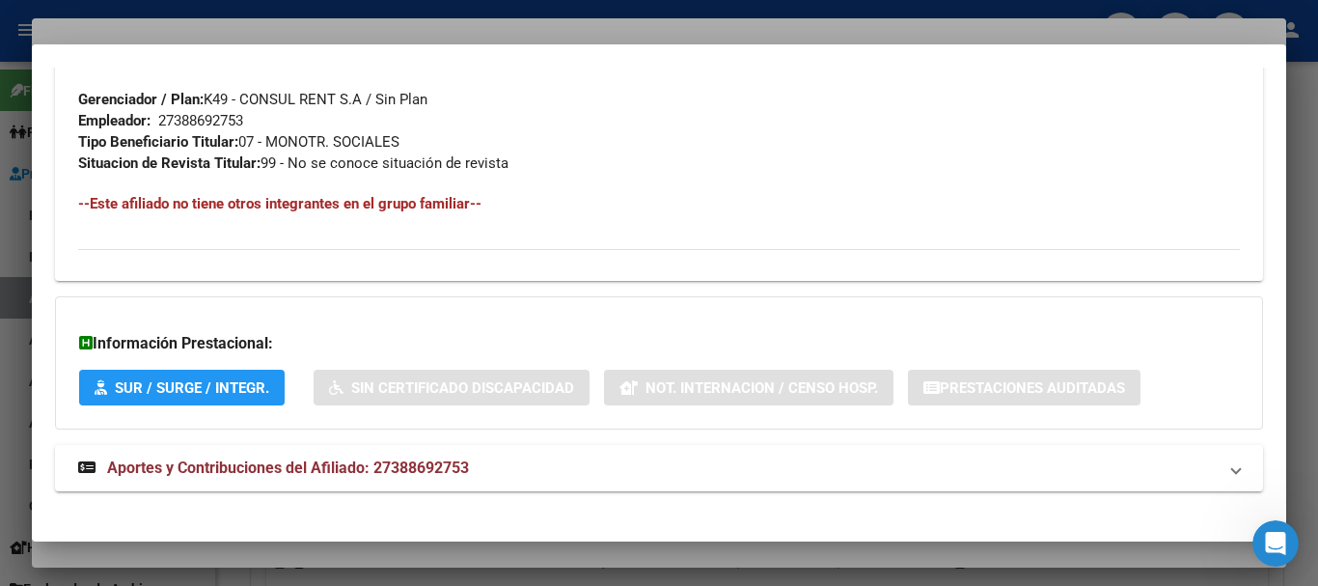
scroll to position [995, 0]
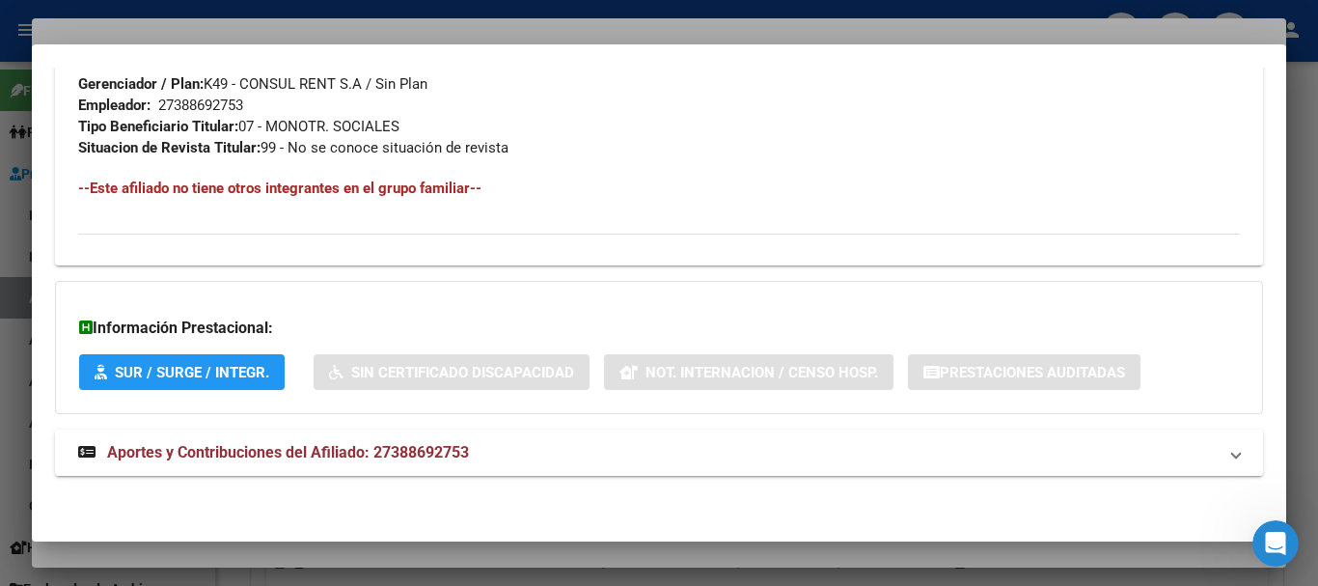
click at [374, 439] on mat-expansion-panel-header "Aportes y Contribuciones del Afiliado: 27388692753" at bounding box center [659, 452] width 1208 height 46
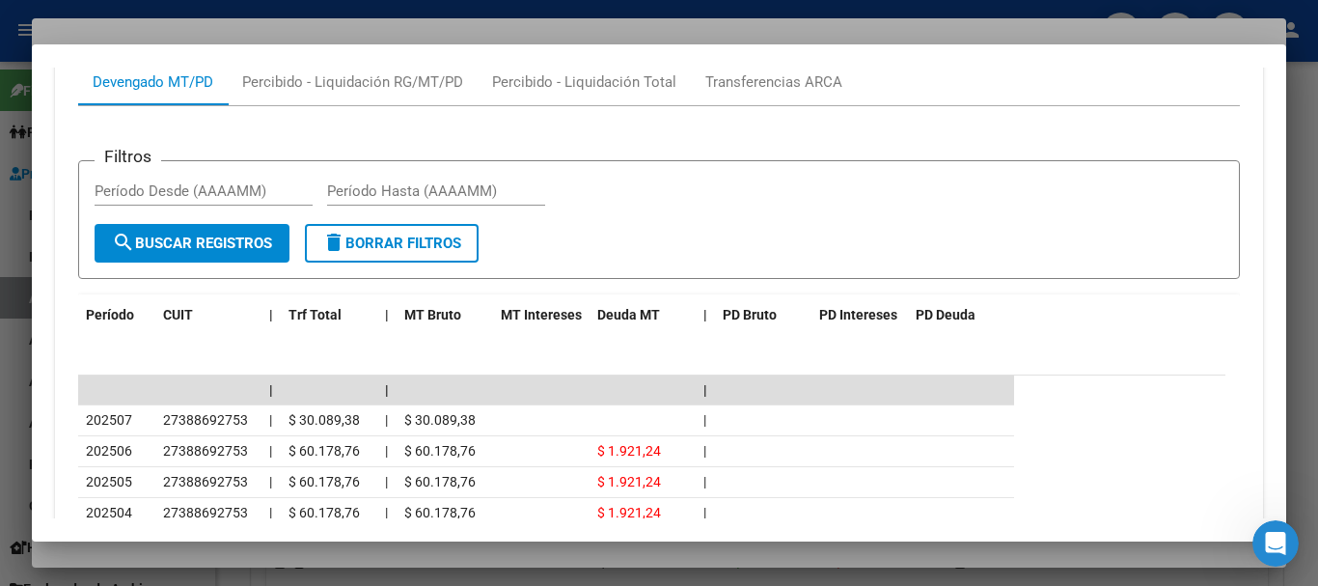
scroll to position [1621, 0]
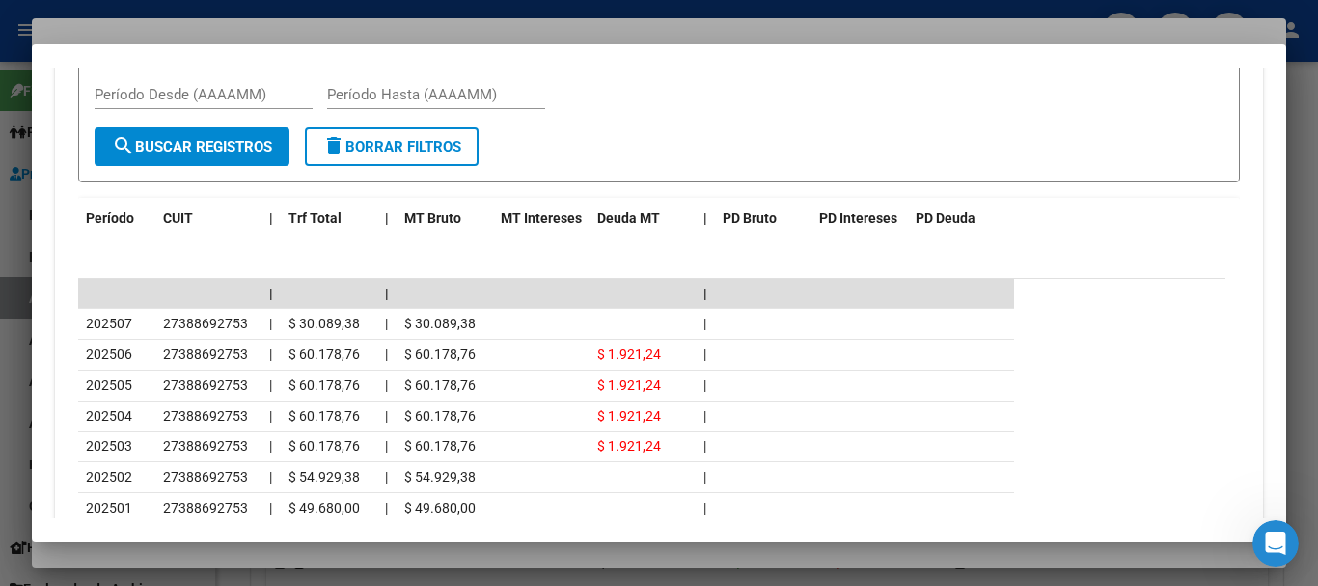
click at [378, 22] on div at bounding box center [659, 293] width 1318 height 586
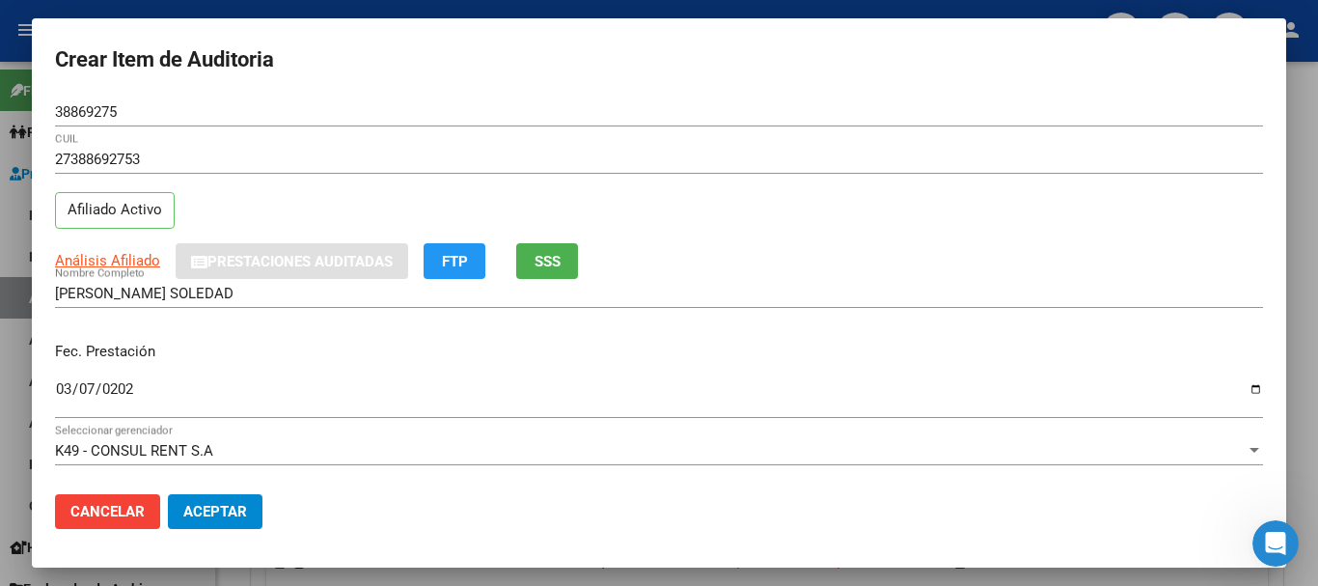
click at [695, 136] on div "38869275 Nro Documento" at bounding box center [659, 120] width 1208 height 47
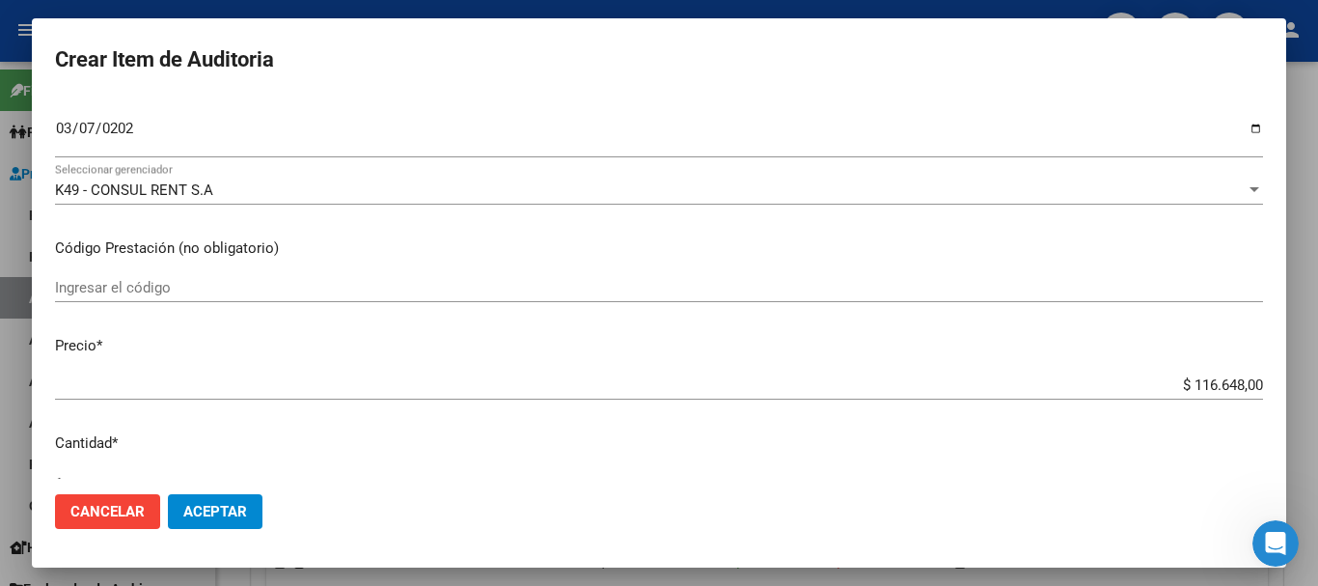
scroll to position [274, 0]
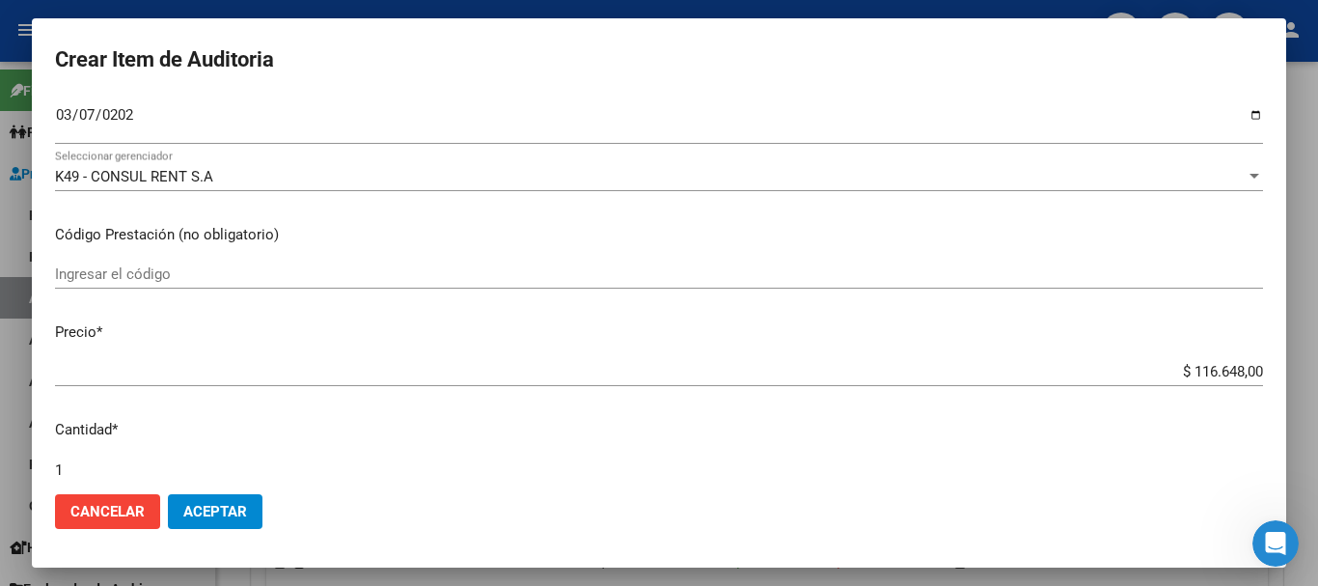
type input "$ 0,01"
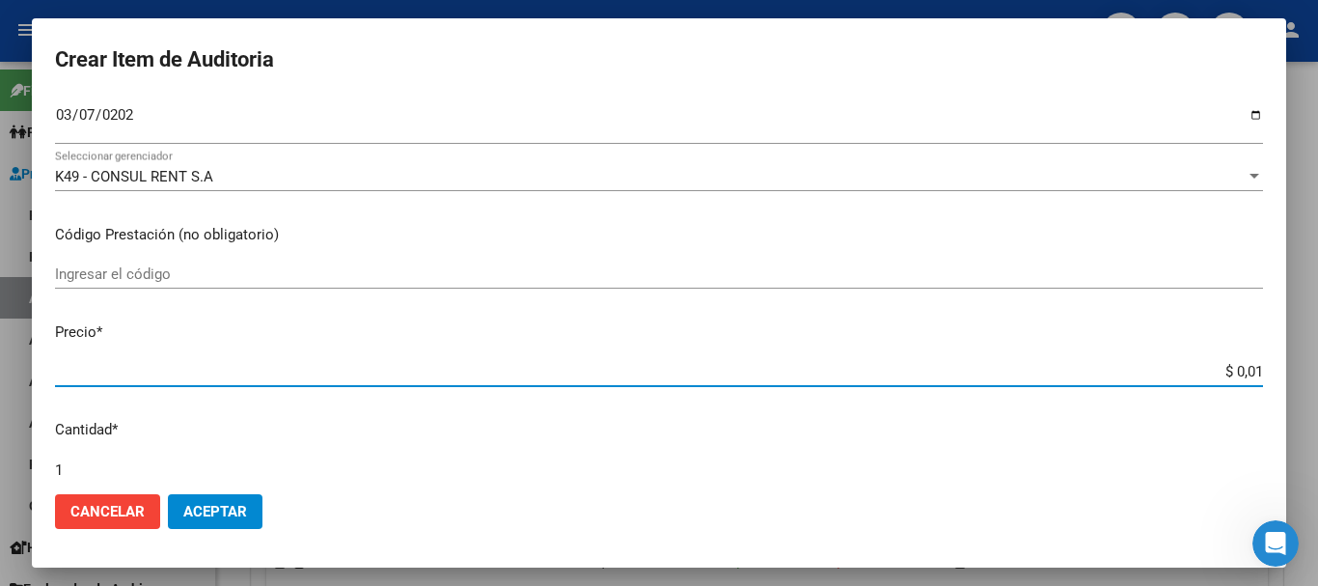
type input "$ 0,01"
type input "$ 0,11"
type input "$ 1,18"
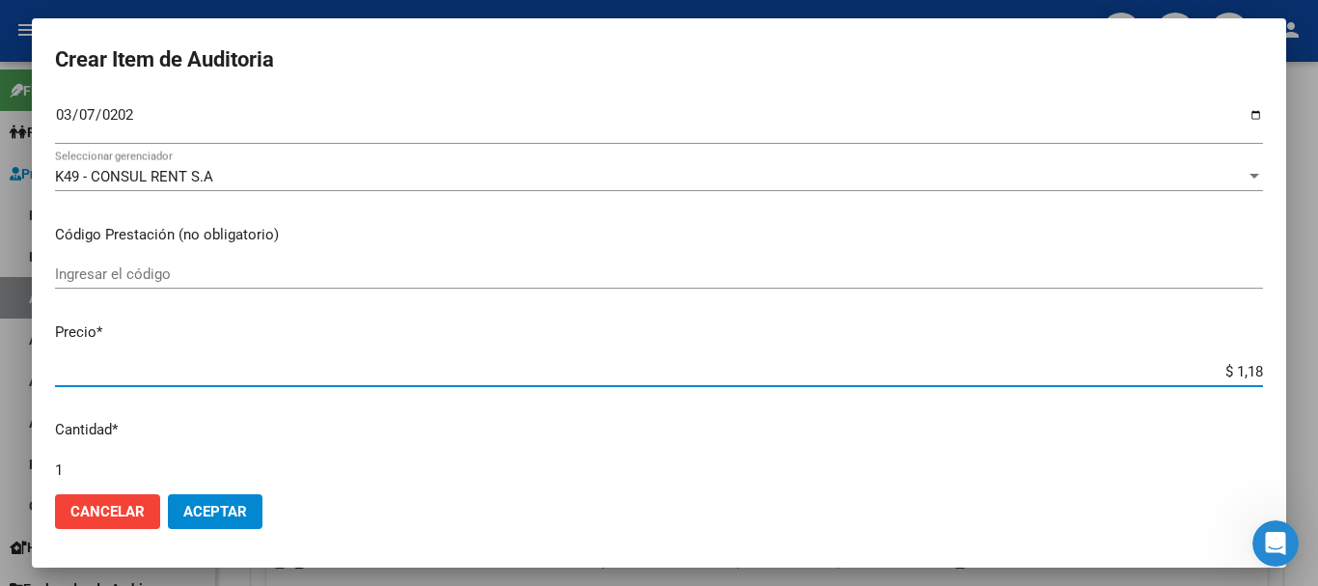
type input "$ 11,88"
type input "$ 118,89"
type input "$ 1.188,90"
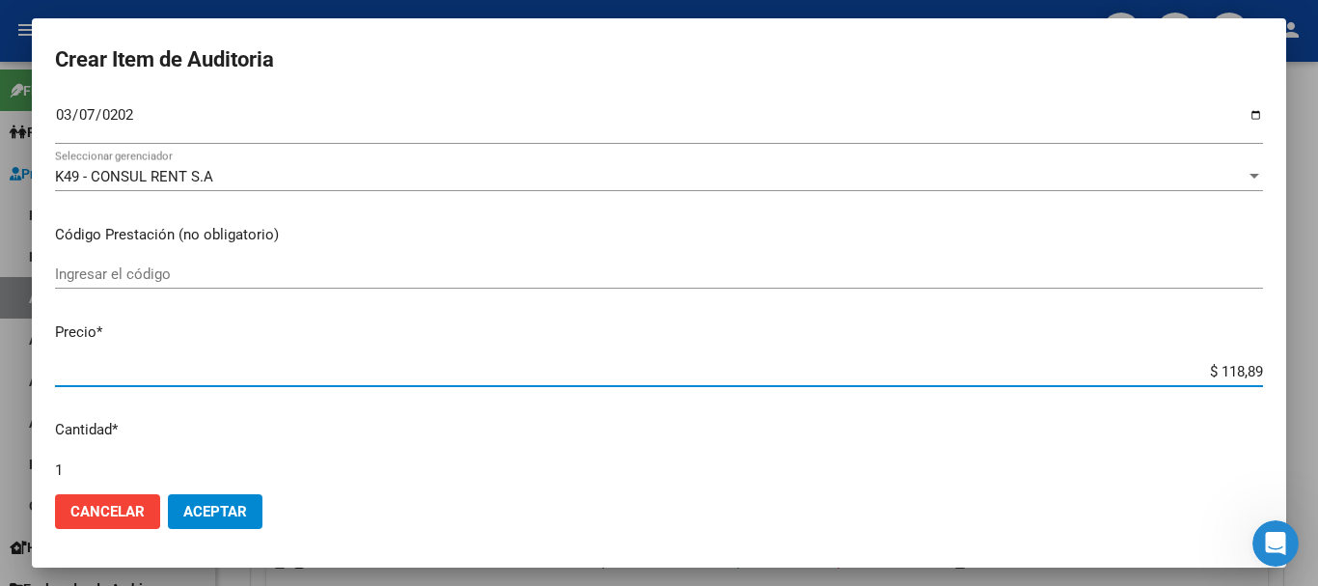
type input "$ 1.188,90"
type input "$ 11.889,00"
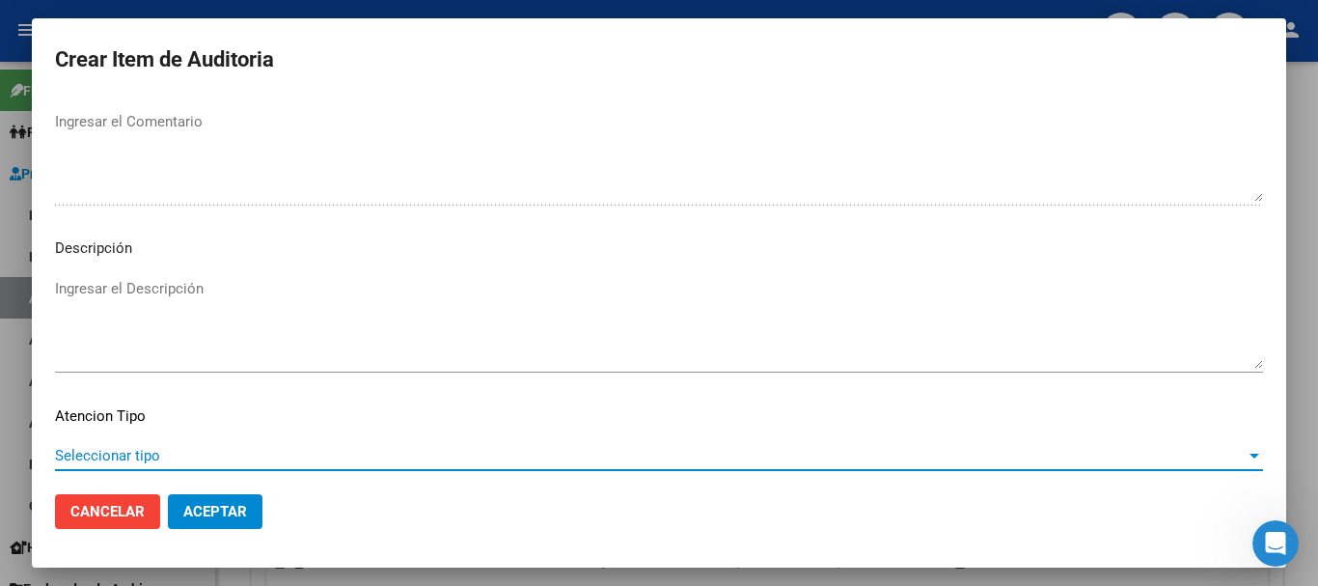
scroll to position [1190, 0]
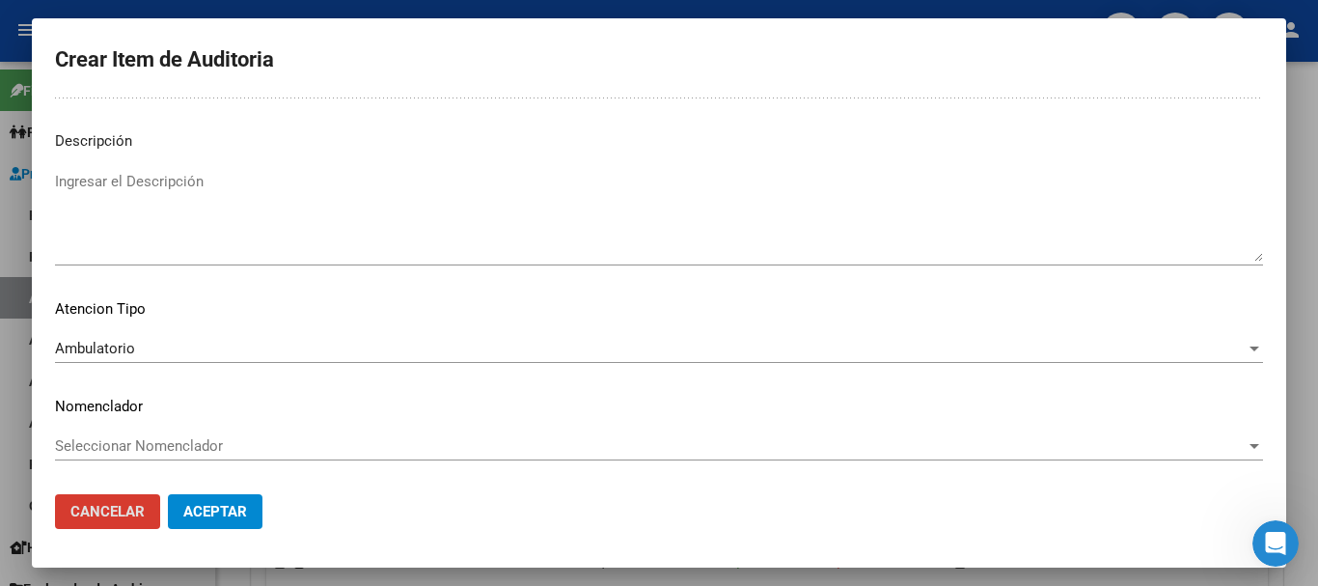
click at [168, 494] on button "Aceptar" at bounding box center [215, 511] width 95 height 35
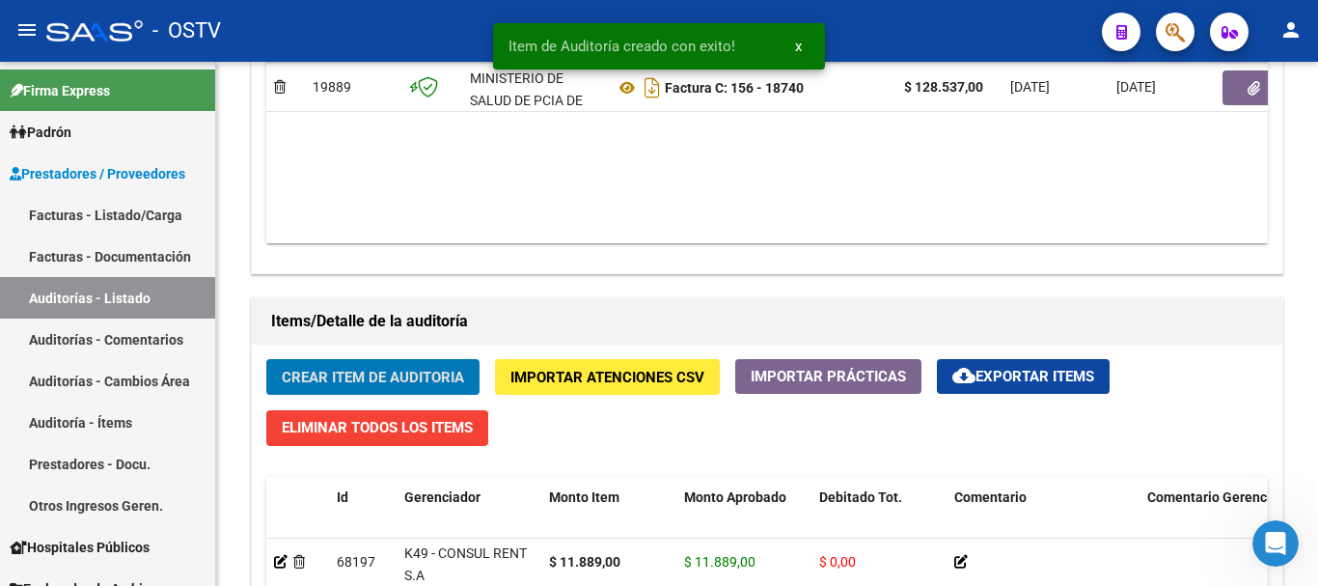
click at [266, 359] on button "Crear Item de Auditoria" at bounding box center [372, 377] width 213 height 36
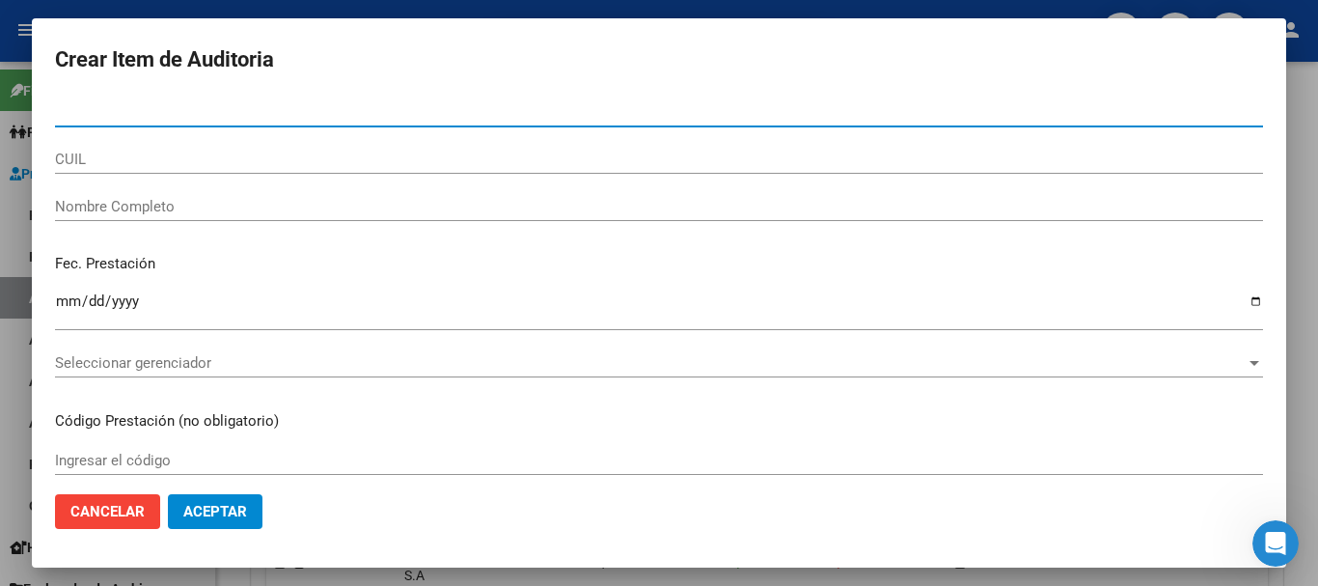
paste input "47515976"
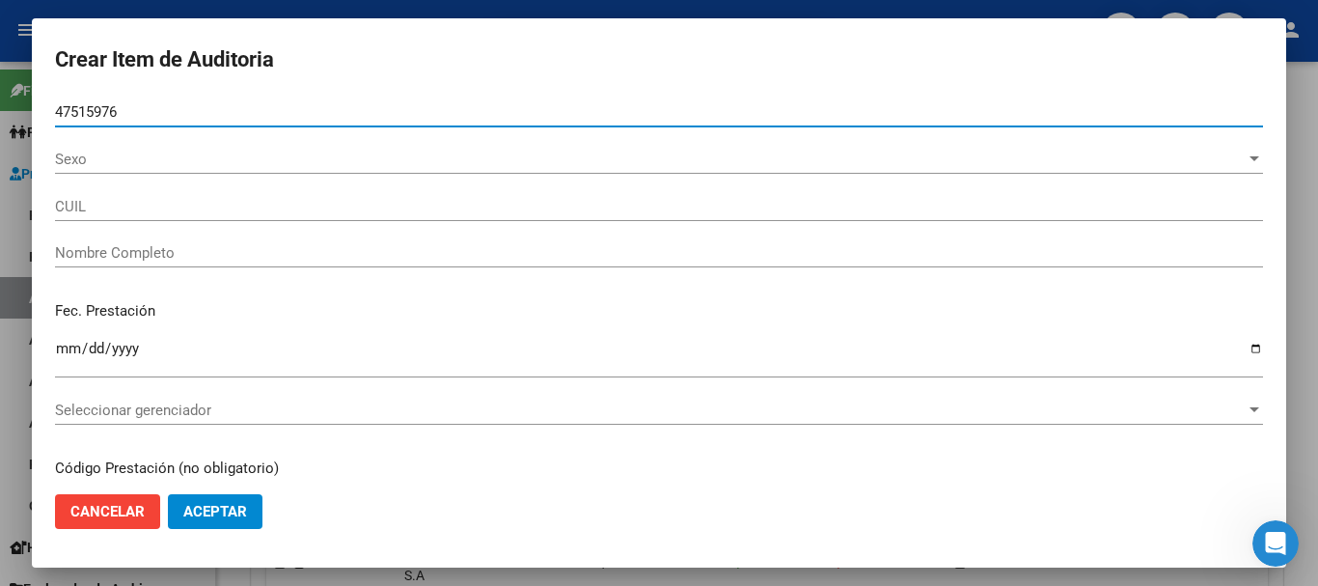
type input "47515976"
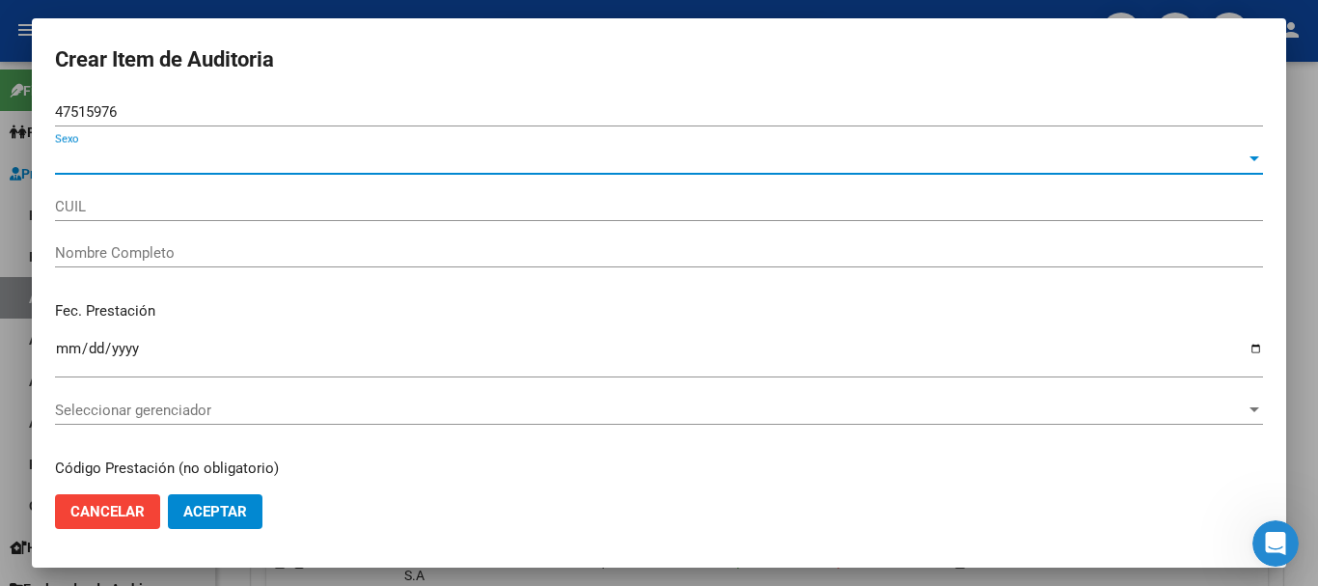
type input "23475159764"
type input "[PERSON_NAME]"
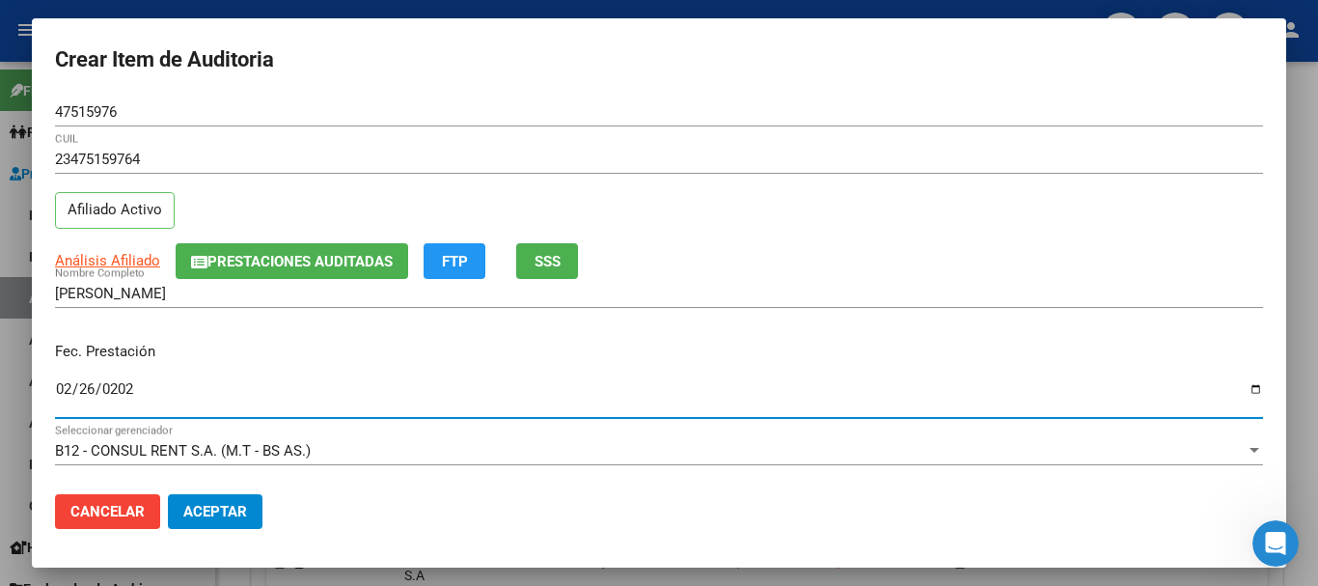
type input "[DATE]"
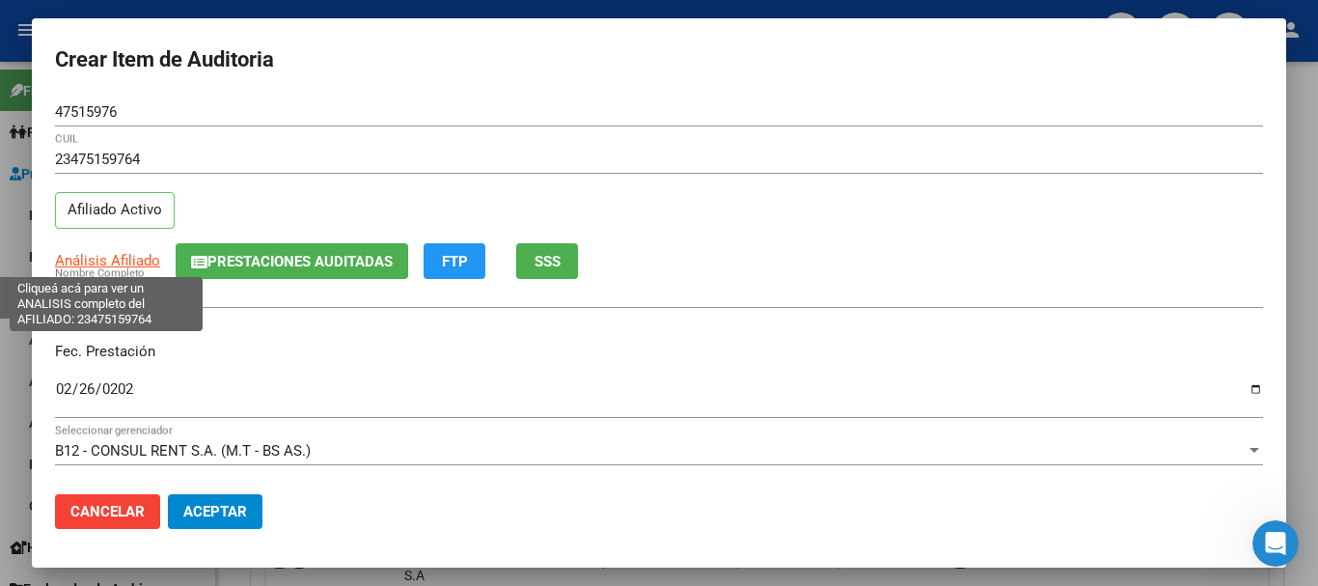
click at [110, 266] on span "Análisis Afiliado" at bounding box center [107, 260] width 105 height 17
type textarea "23475159764"
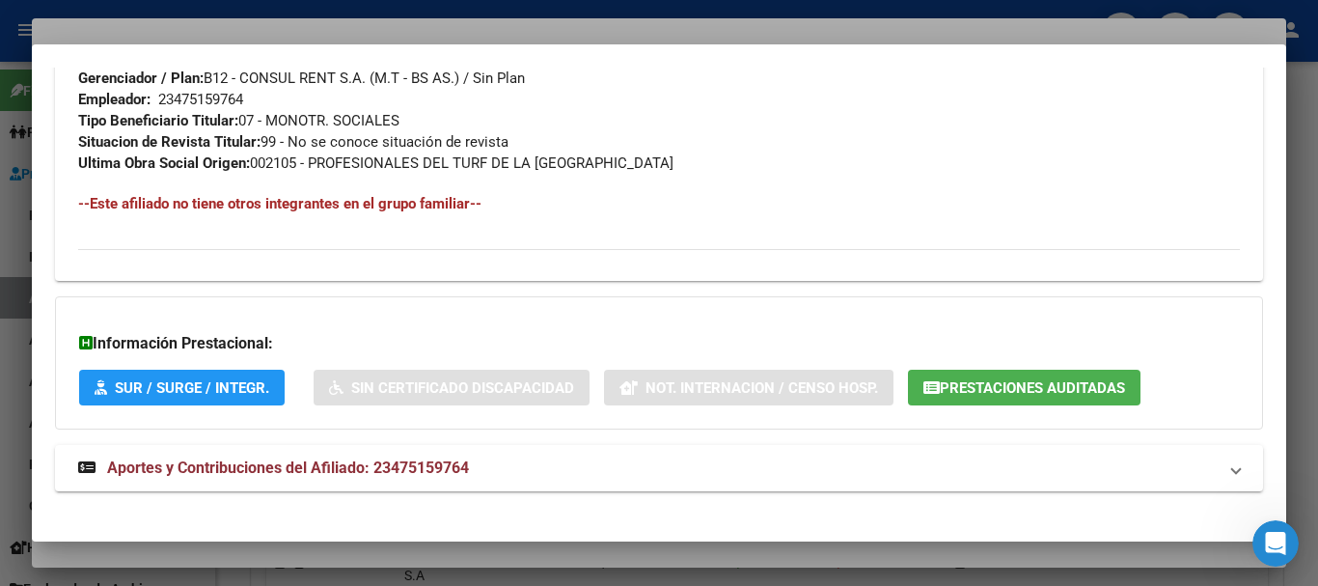
scroll to position [995, 0]
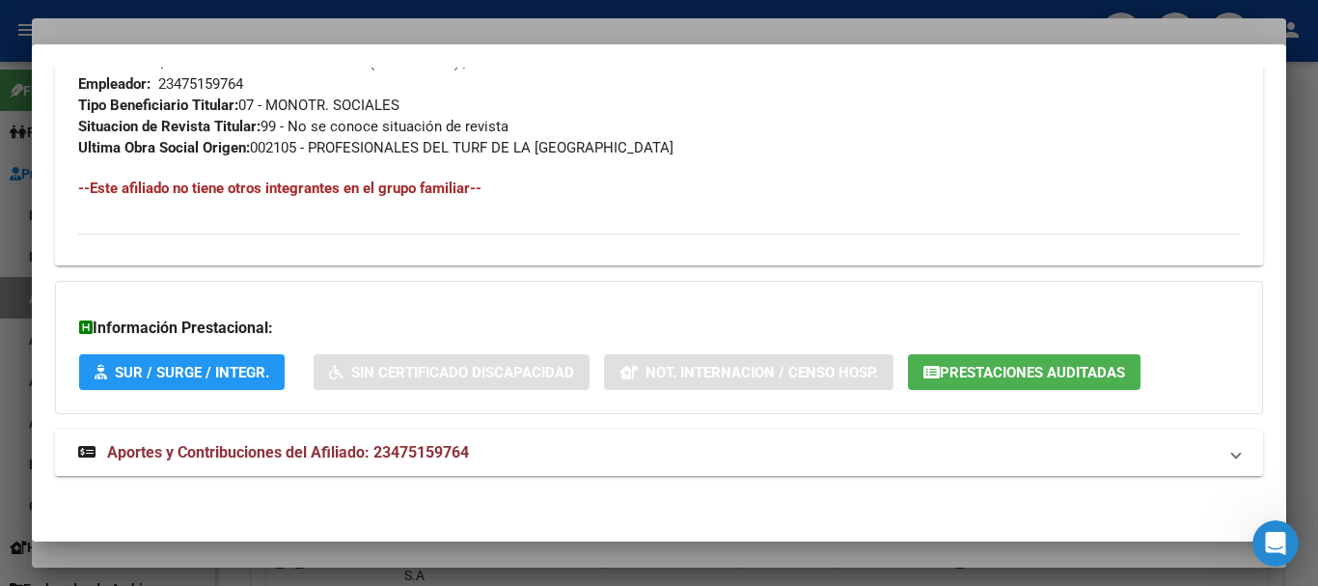
click at [318, 460] on span "Aportes y Contribuciones del Afiliado: 23475159764" at bounding box center [288, 452] width 362 height 18
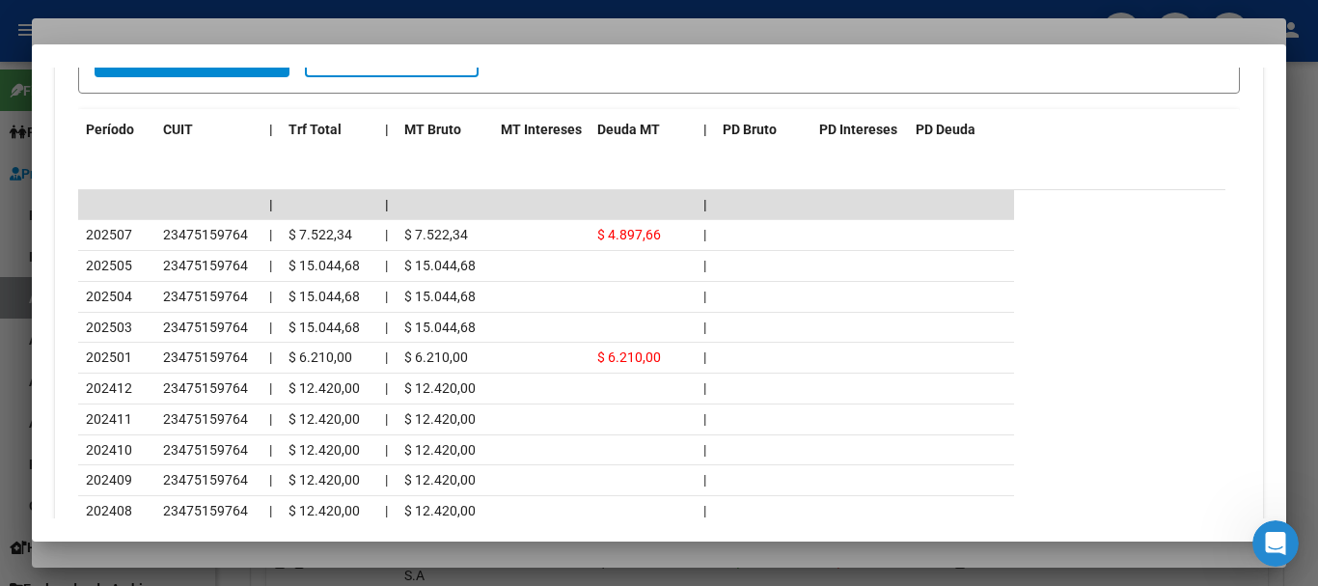
scroll to position [1717, 0]
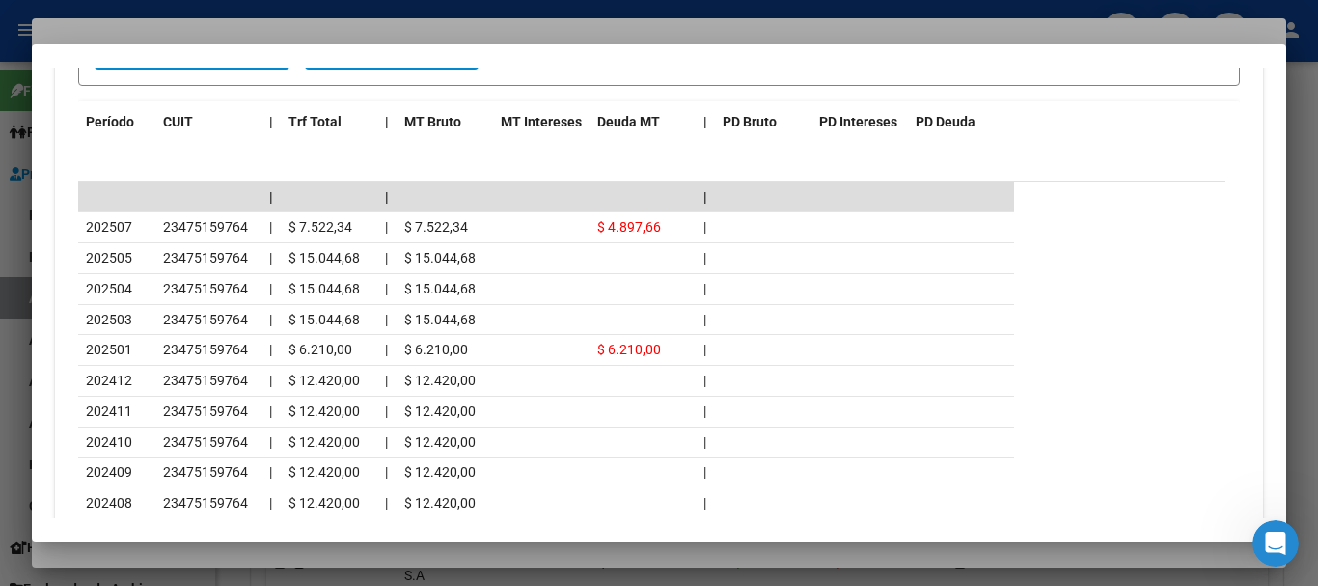
click at [343, 25] on div at bounding box center [659, 293] width 1318 height 586
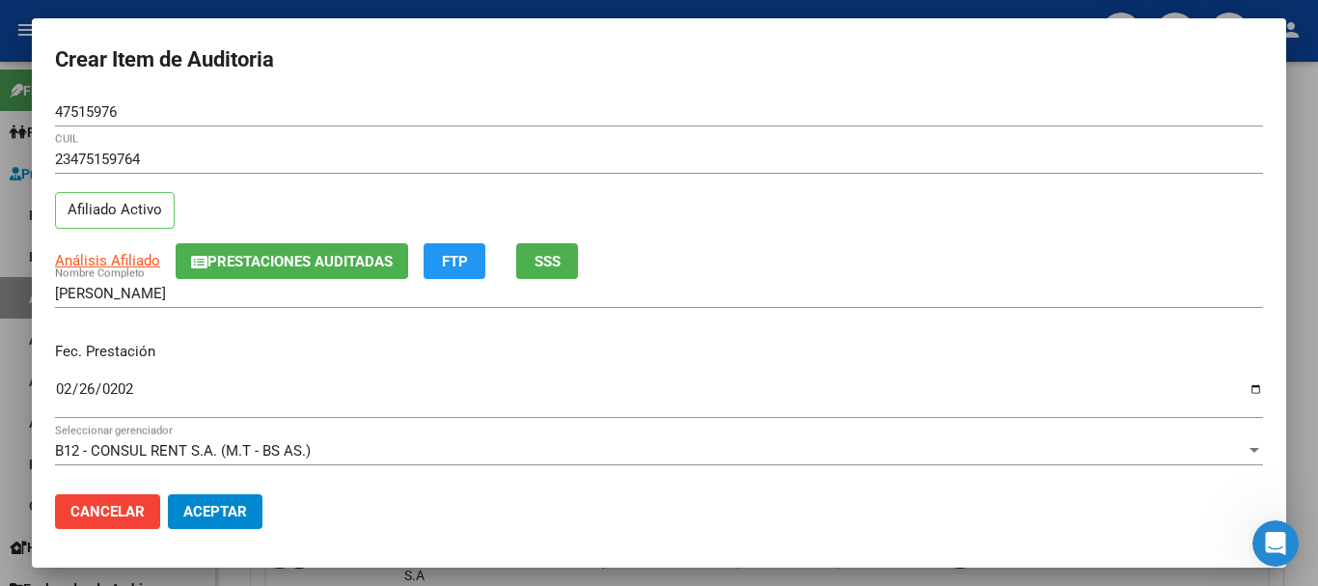
click at [650, 177] on div "23475159764 CUIL" at bounding box center [659, 168] width 1208 height 47
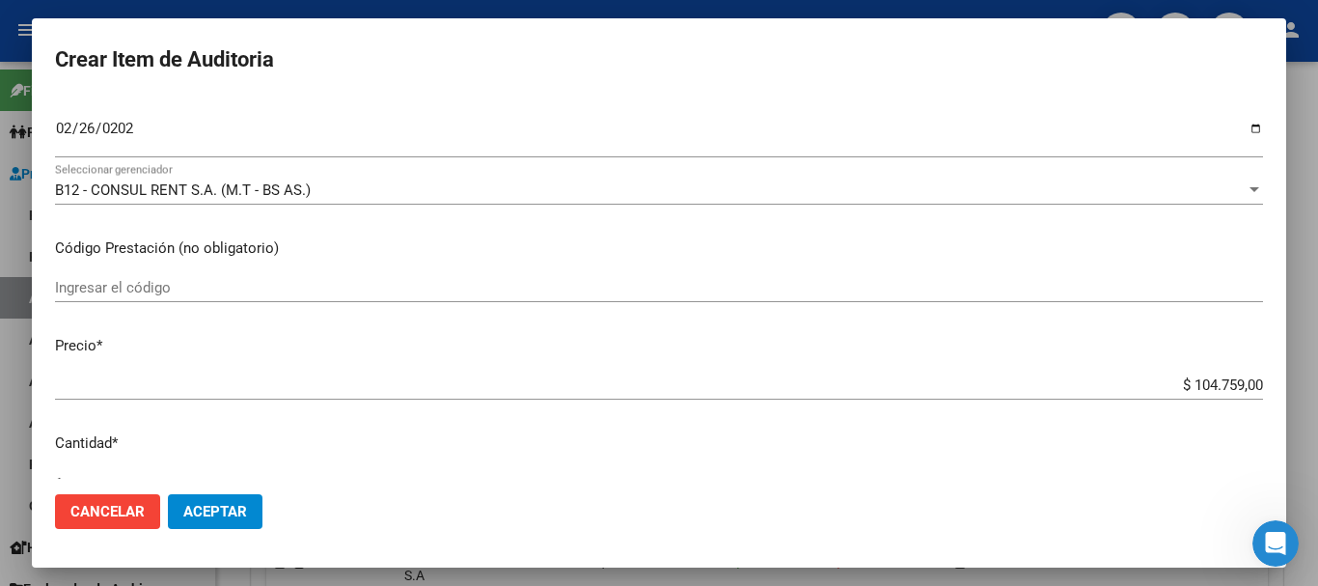
type input "$ 0,01"
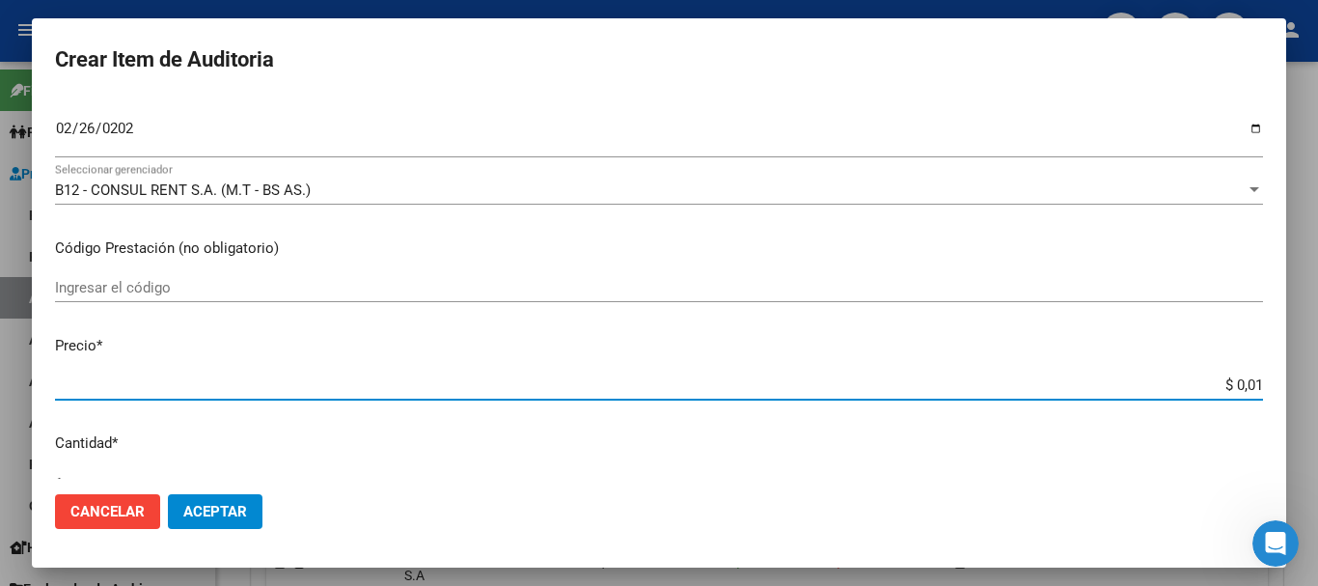
type input "$ 0,11"
type input "$ 1,18"
type input "$ 11,88"
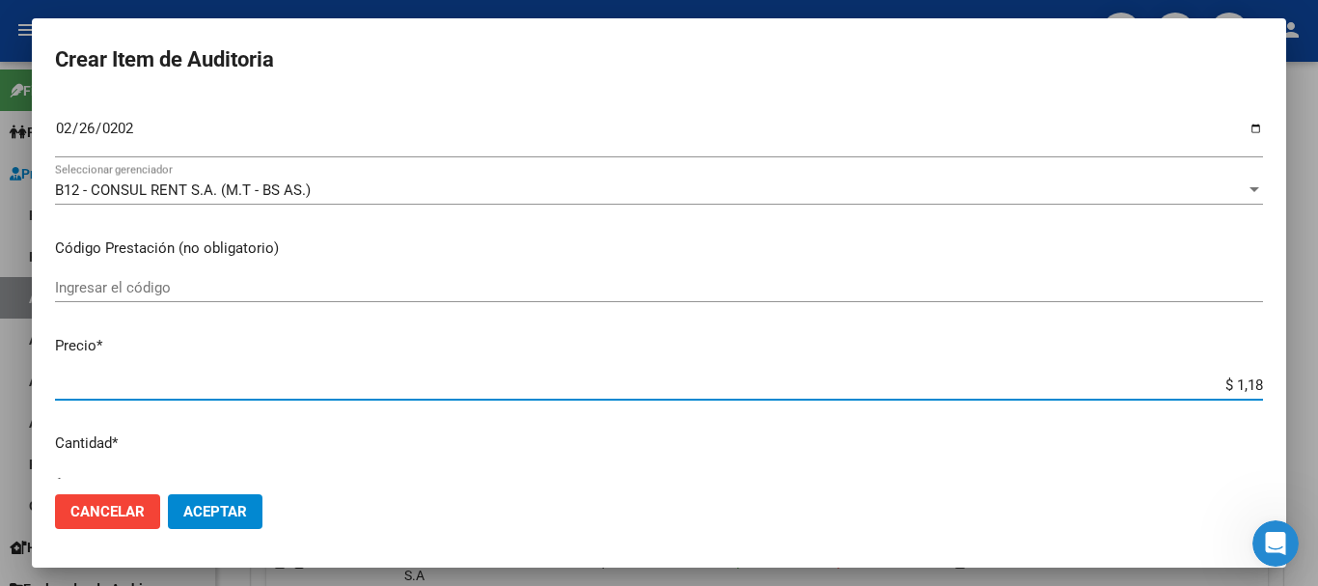
type input "$ 11,88"
type input "$ 118,89"
type input "$ 1.188,90"
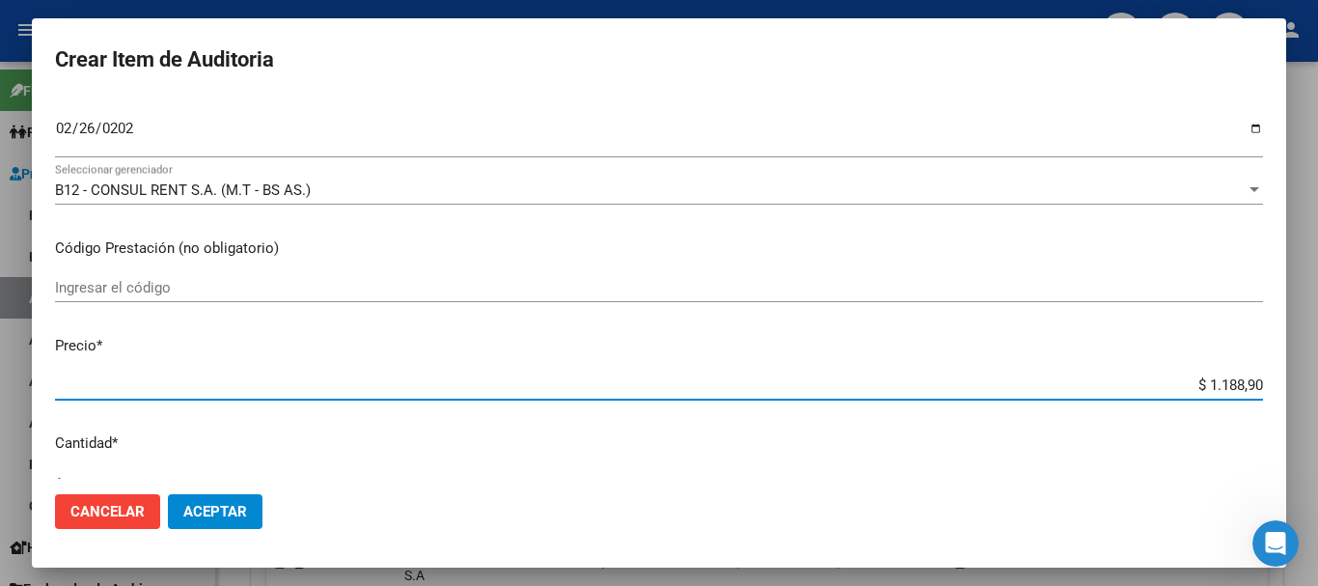
type input "$ 11.889,00"
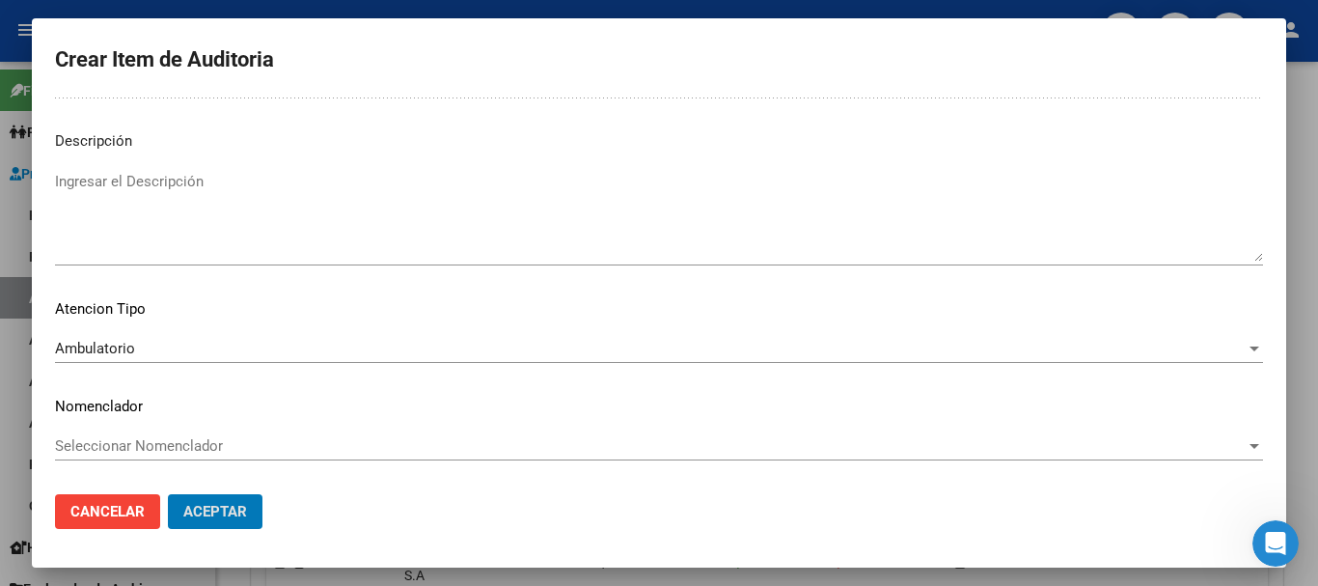
scroll to position [0, 0]
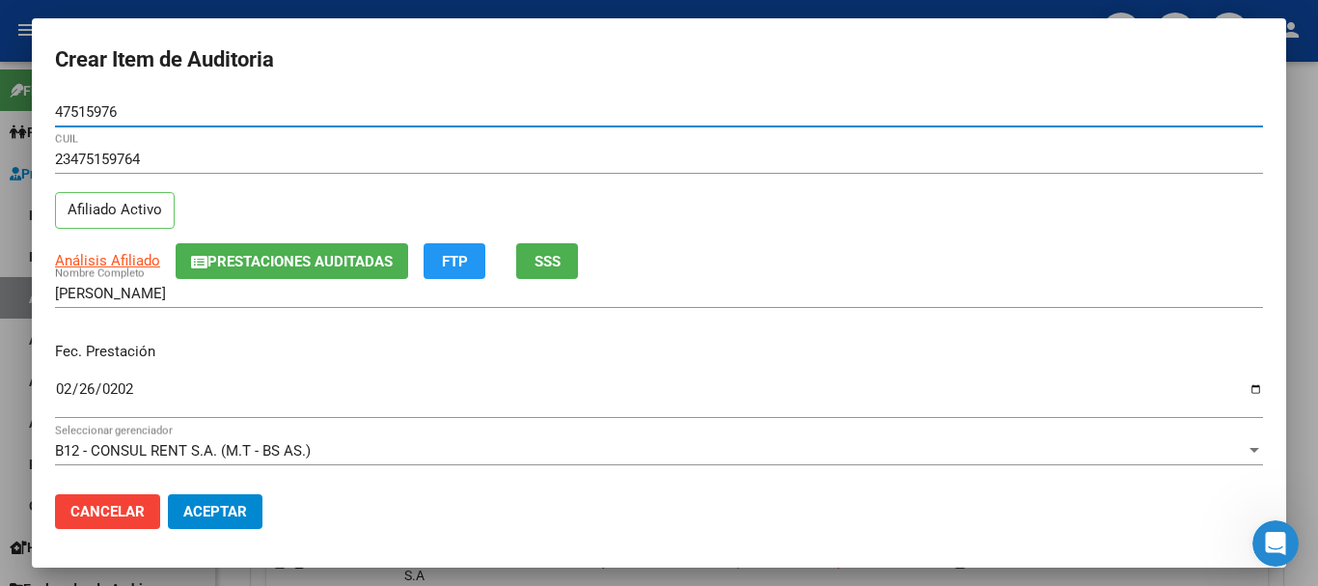
click at [168, 494] on button "Aceptar" at bounding box center [215, 511] width 95 height 35
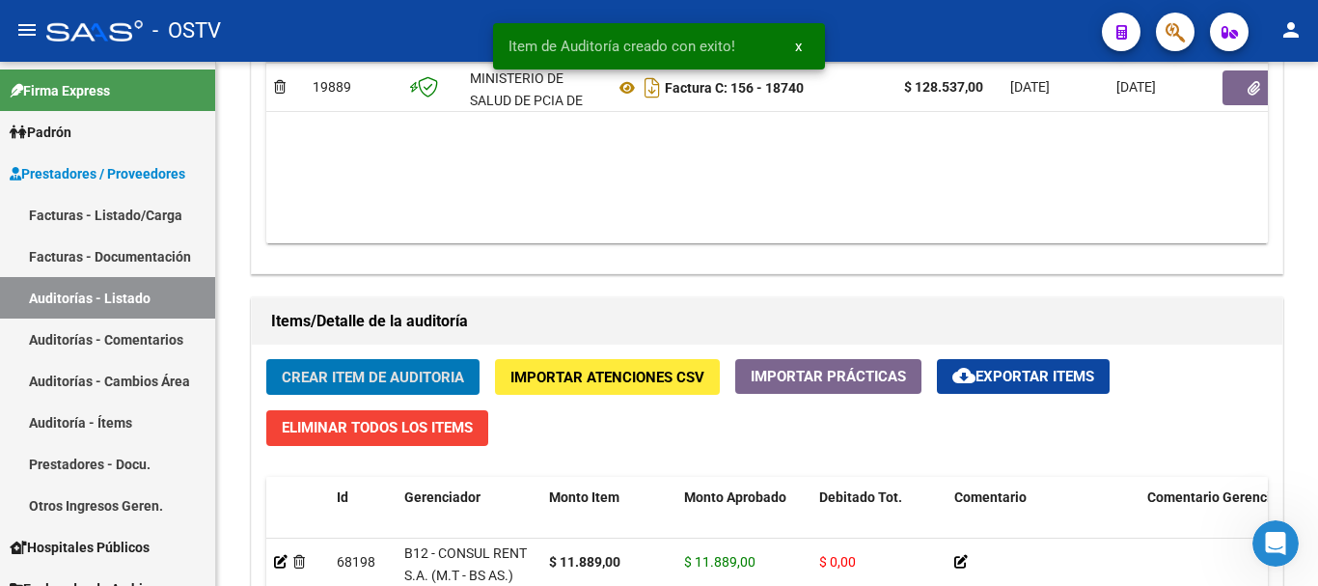
click at [266, 359] on button "Crear Item de Auditoria" at bounding box center [372, 377] width 213 height 36
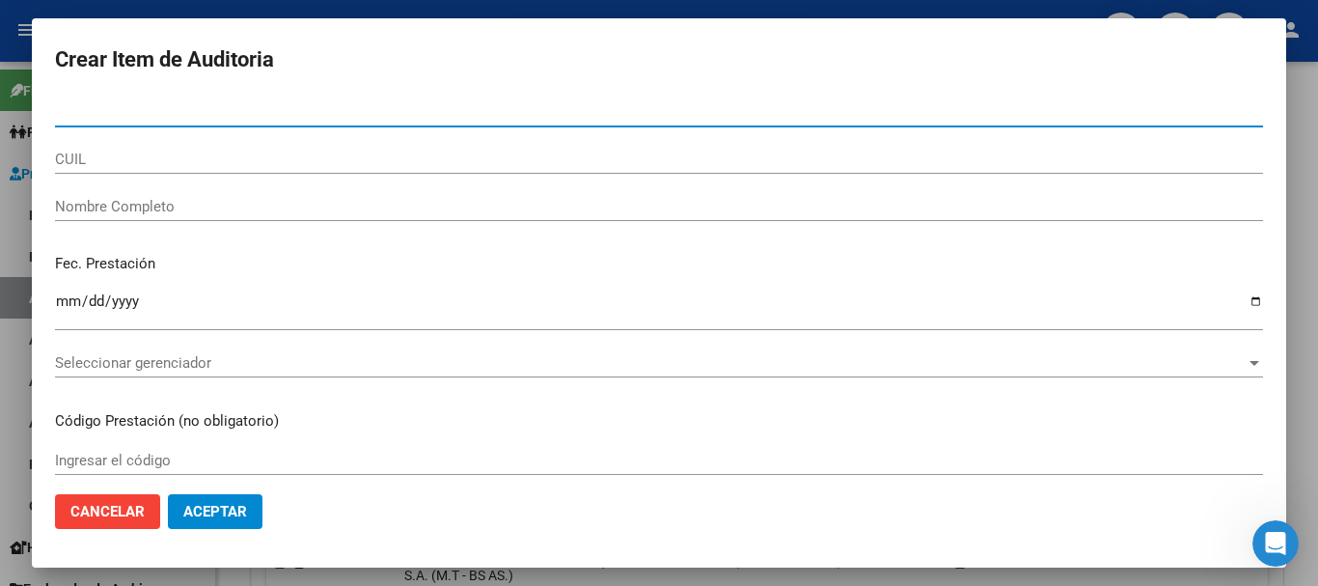
paste input "31605705"
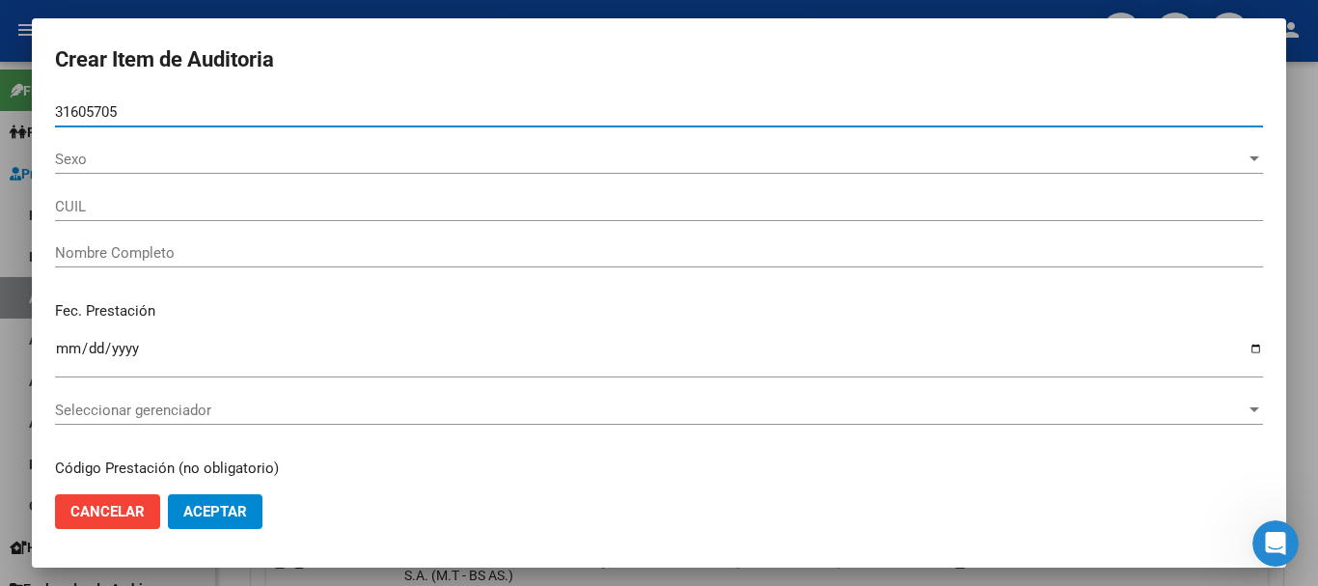
type input "31605705"
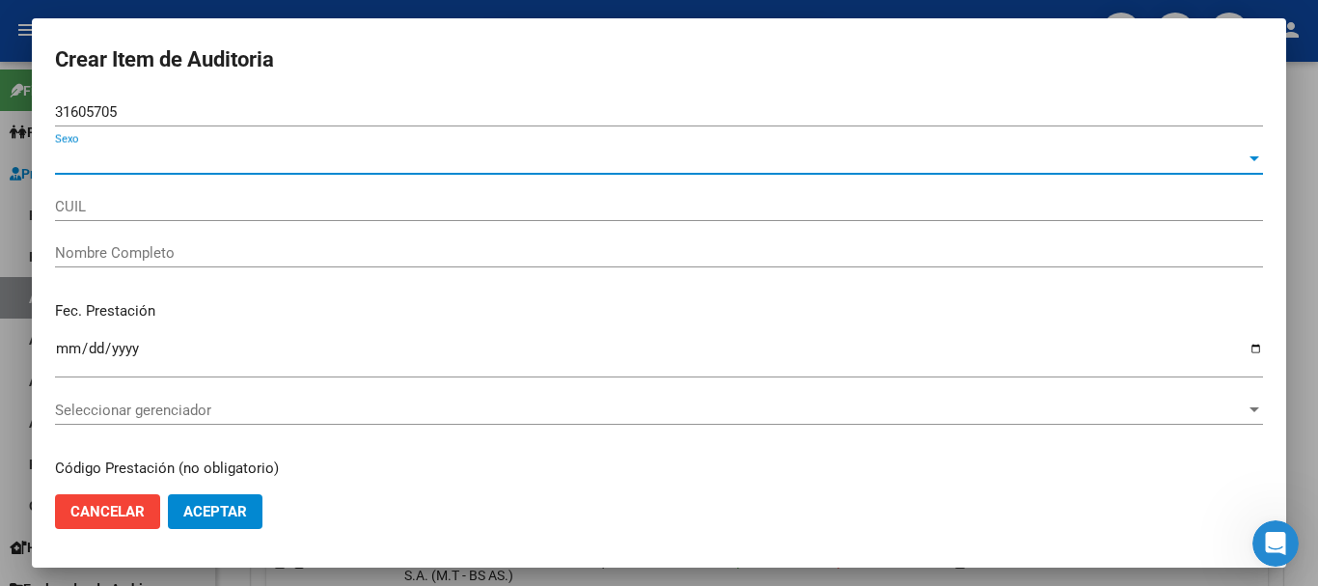
type input "20316057056"
type input "[PERSON_NAME] DE [PERSON_NAME]"
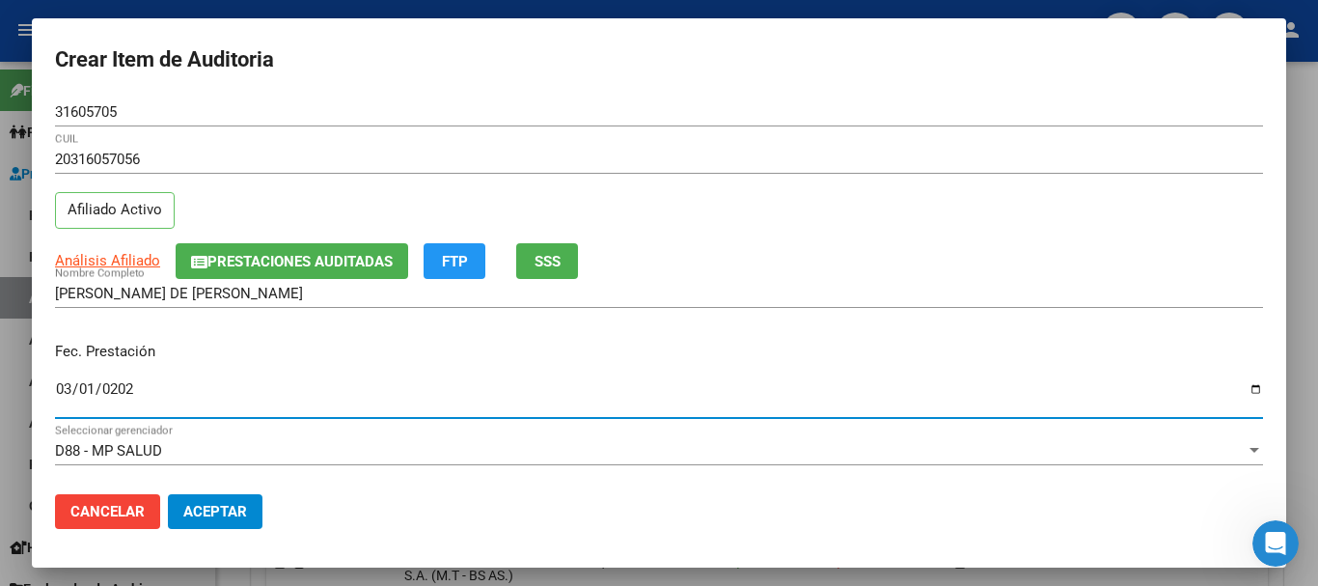
type input "[DATE]"
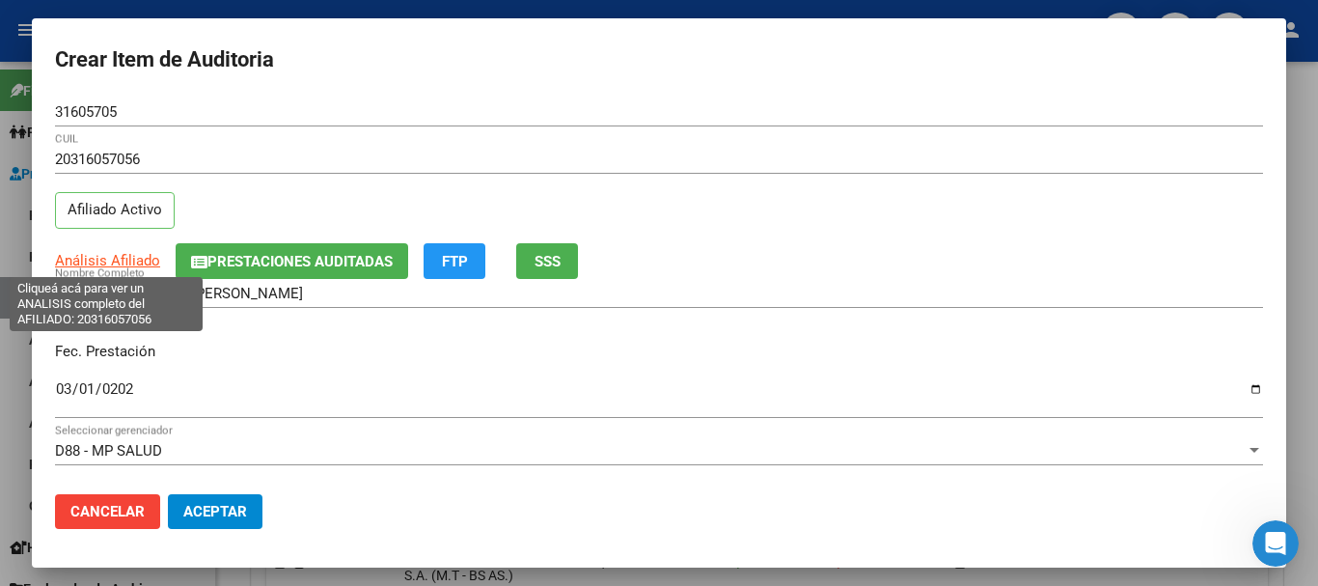
click at [147, 266] on span "Análisis Afiliado" at bounding box center [107, 260] width 105 height 17
type textarea "20316057056"
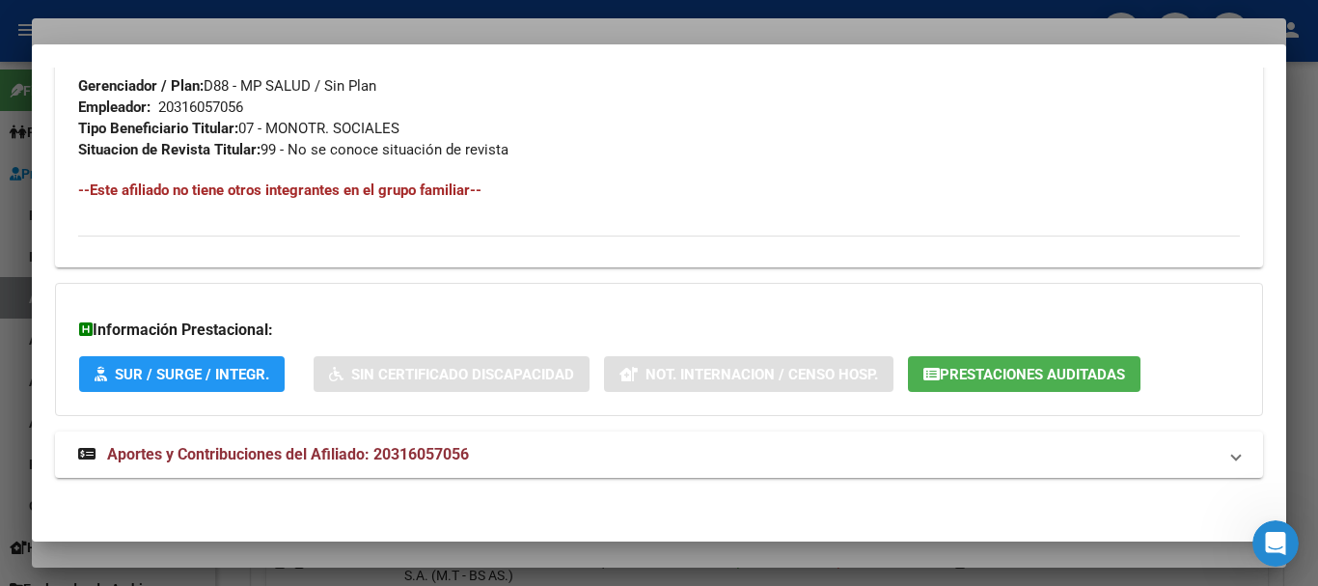
scroll to position [995, 0]
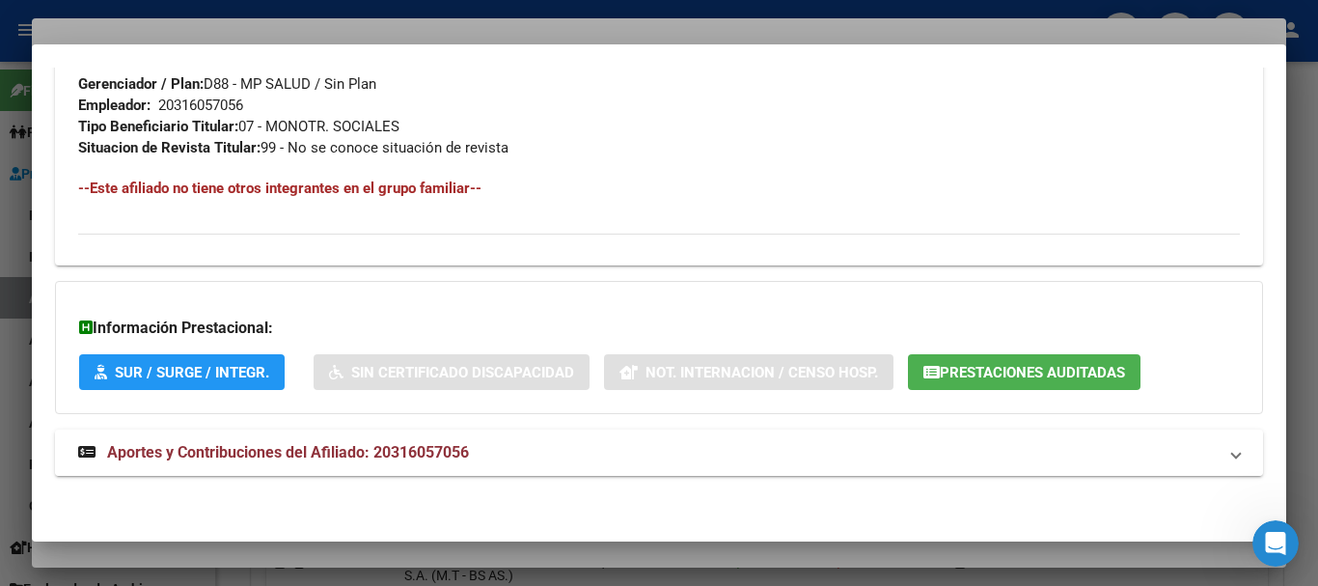
click at [256, 464] on mat-expansion-panel-header "Aportes y Contribuciones del Afiliado: 20316057056" at bounding box center [659, 452] width 1208 height 46
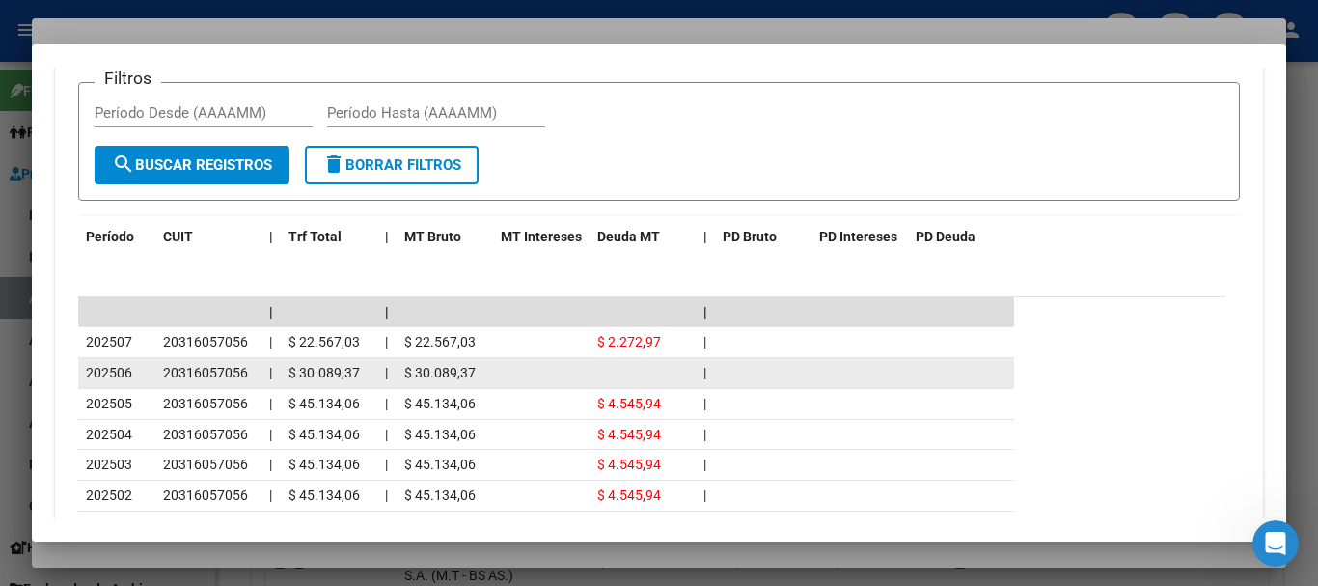
scroll to position [1687, 0]
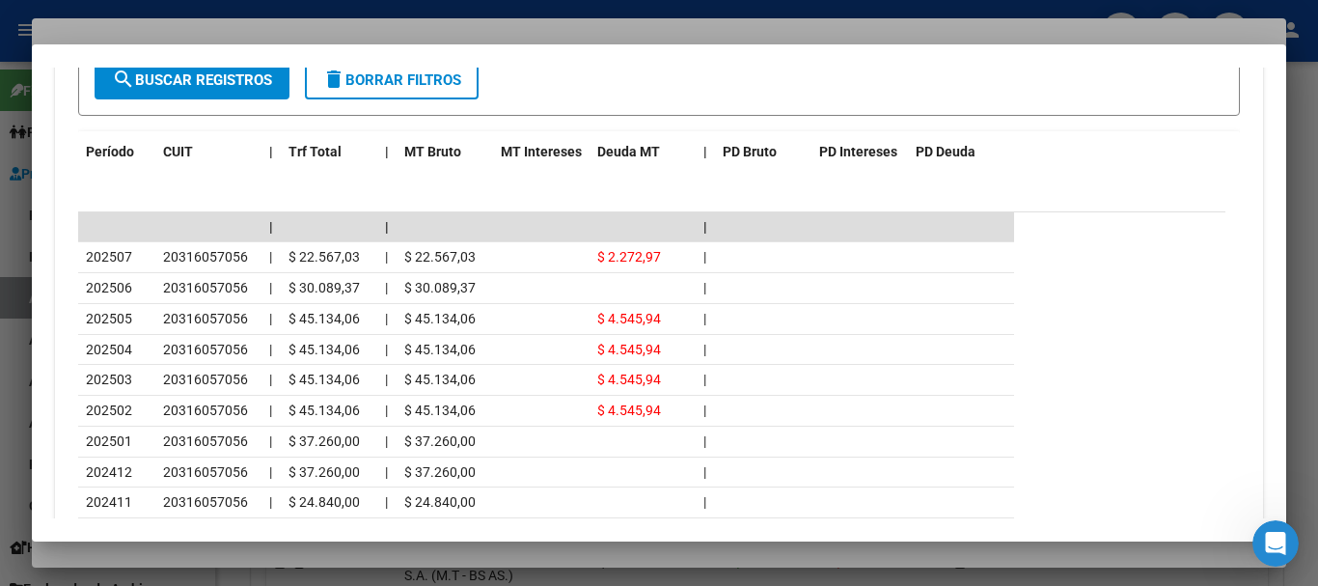
click at [416, 33] on div at bounding box center [659, 293] width 1318 height 586
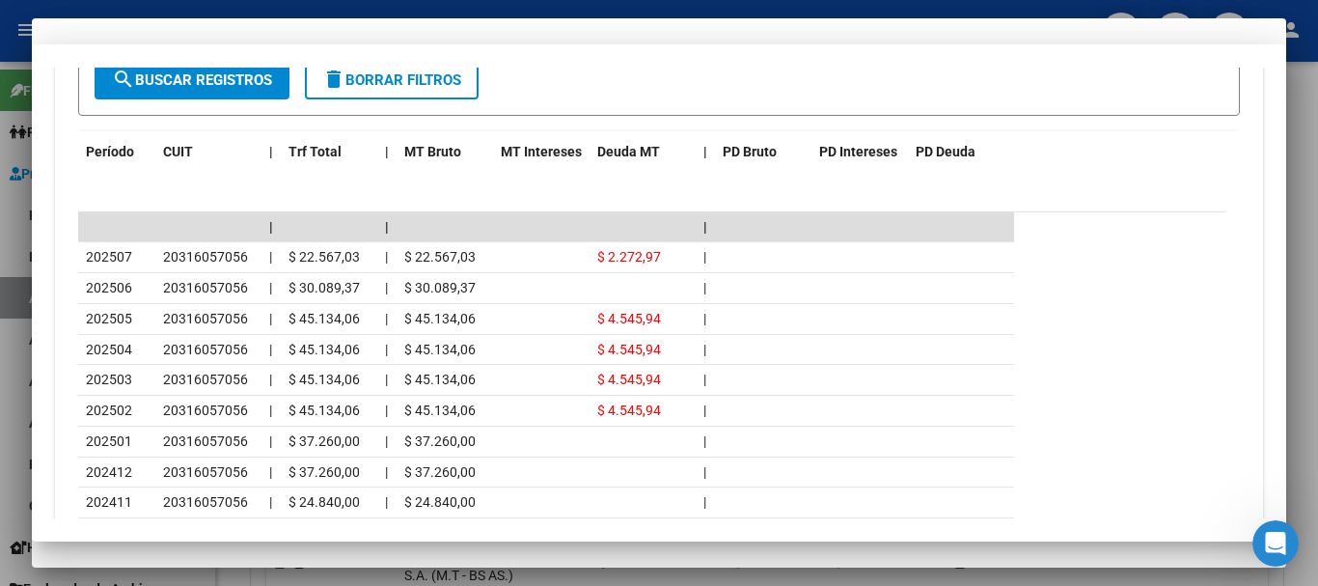
click at [731, 189] on div "20316057056 CUIL" at bounding box center [659, 168] width 1208 height 47
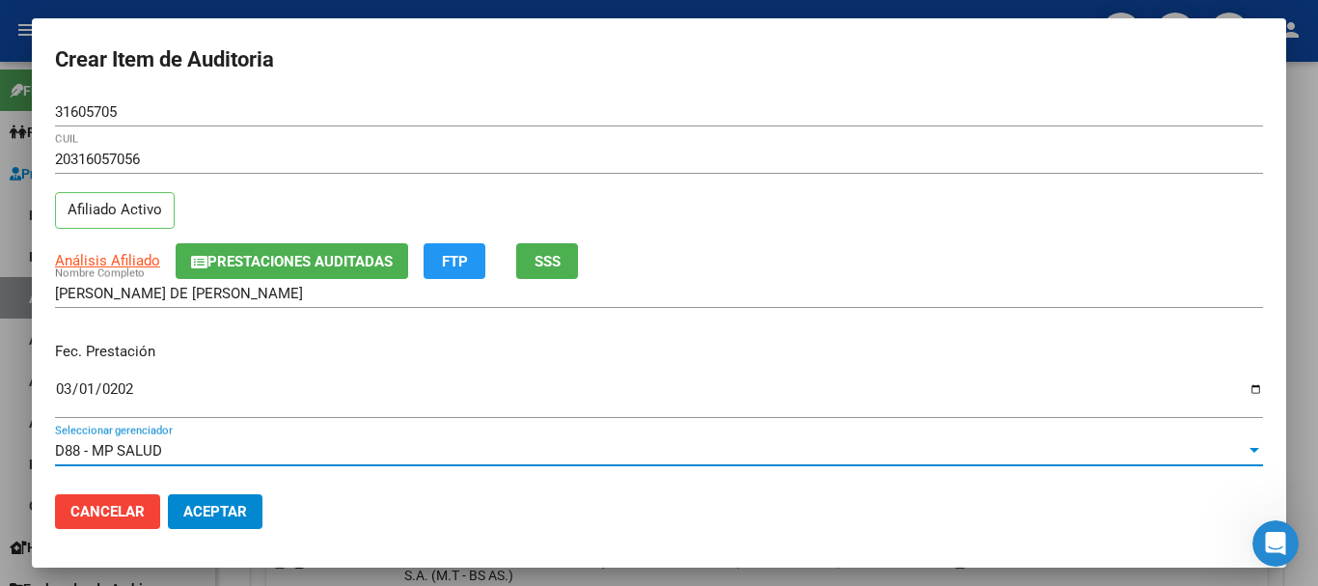
scroll to position [261, 0]
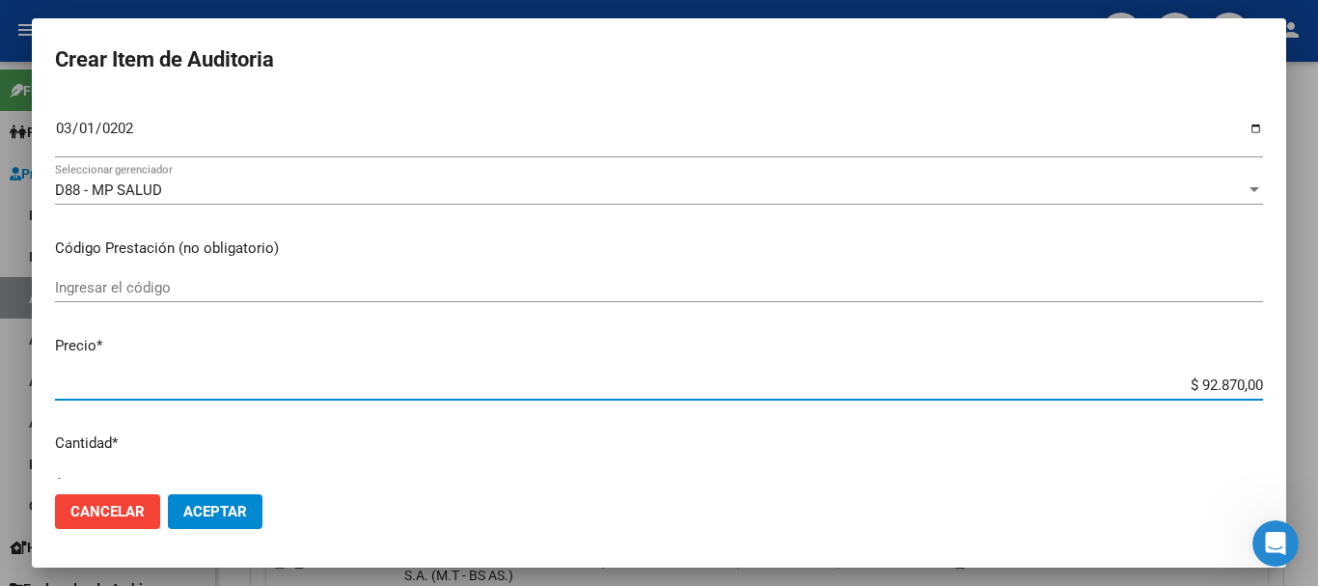
type input "$ 0,01"
type input "$ 0,11"
type input "$ 1,18"
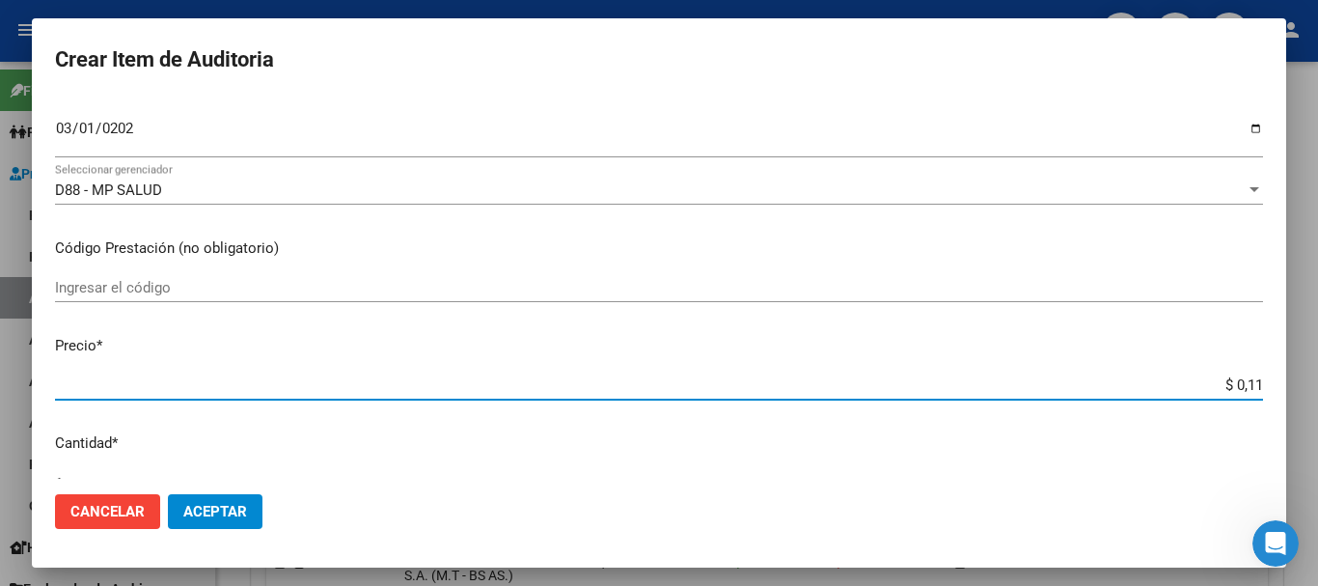
type input "$ 1,18"
type input "$ 11,88"
type input "$ 118,89"
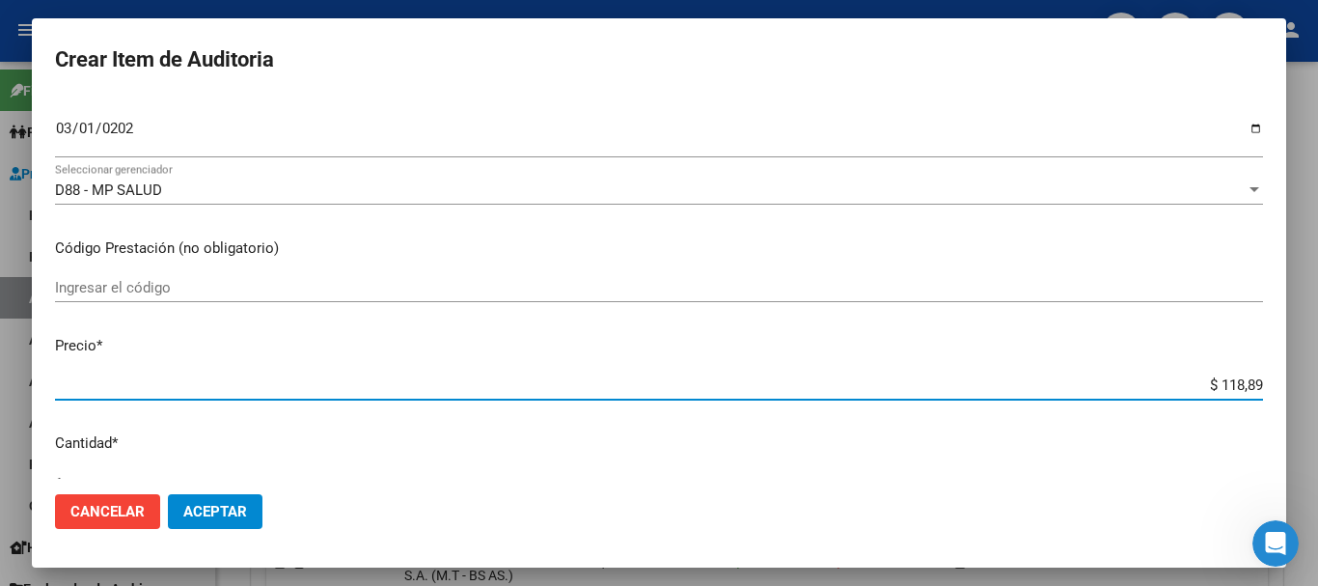
type input "$ 1.188,90"
type input "$ 11.889,00"
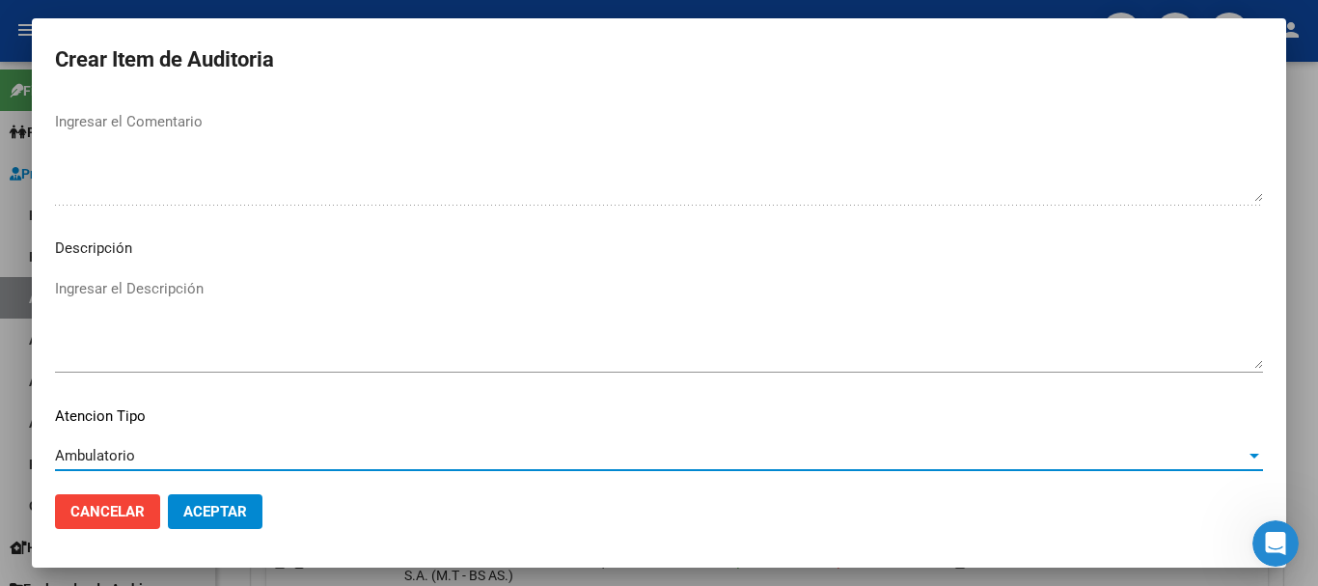
scroll to position [1190, 0]
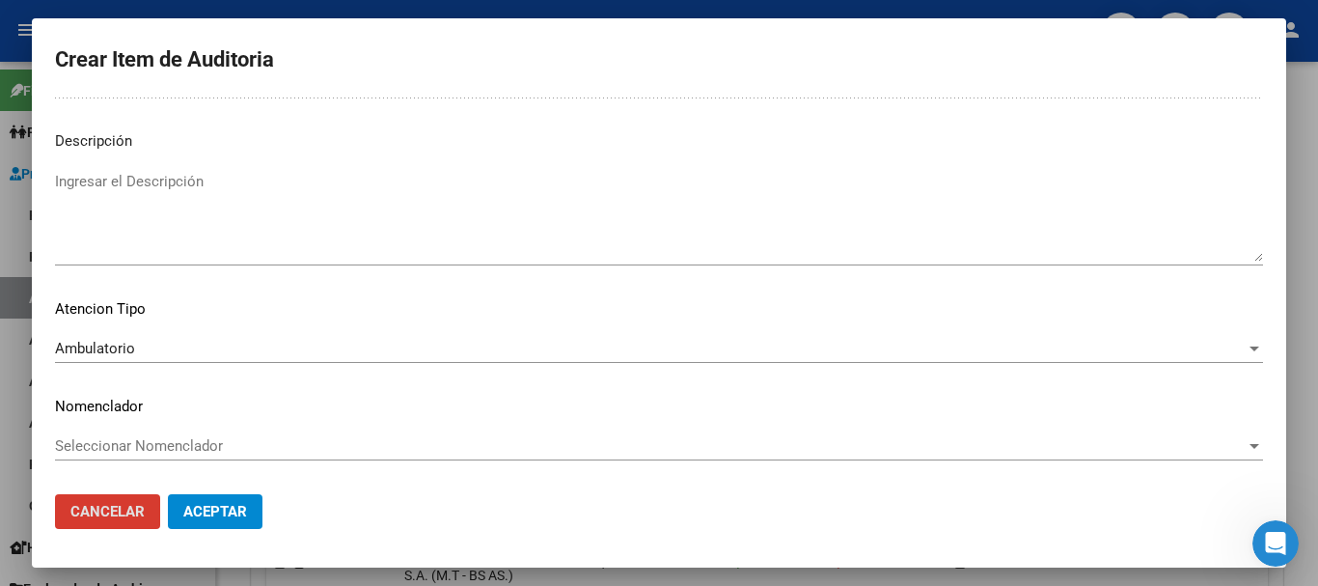
click at [168, 494] on button "Aceptar" at bounding box center [215, 511] width 95 height 35
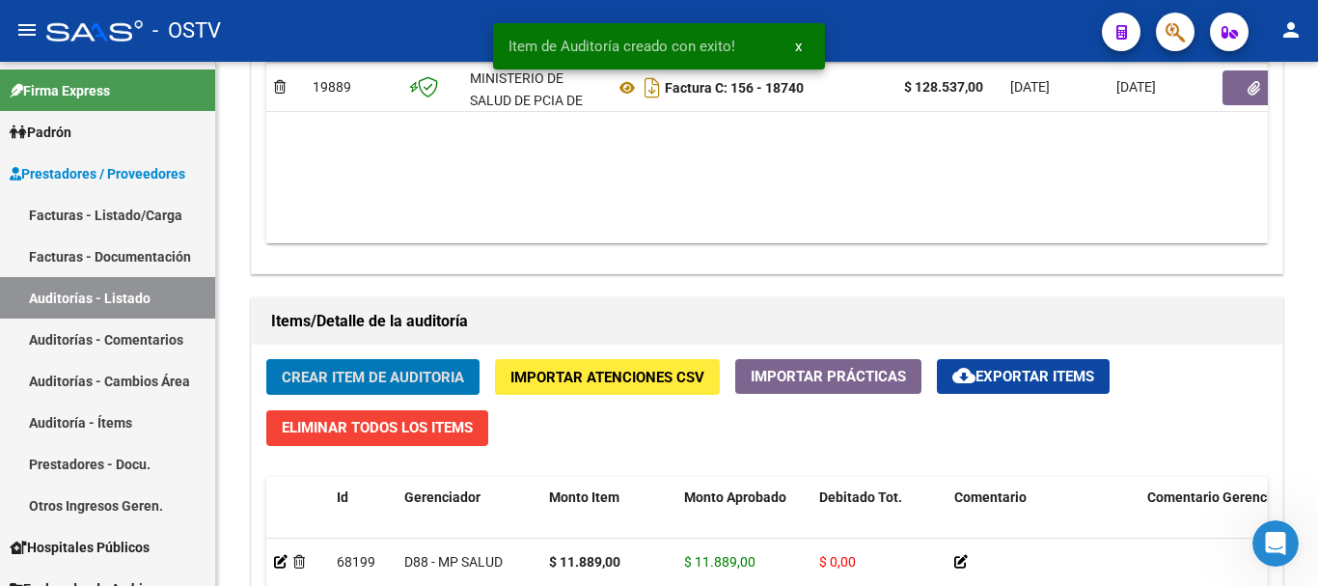
click at [266, 359] on button "Crear Item de Auditoria" at bounding box center [372, 377] width 213 height 36
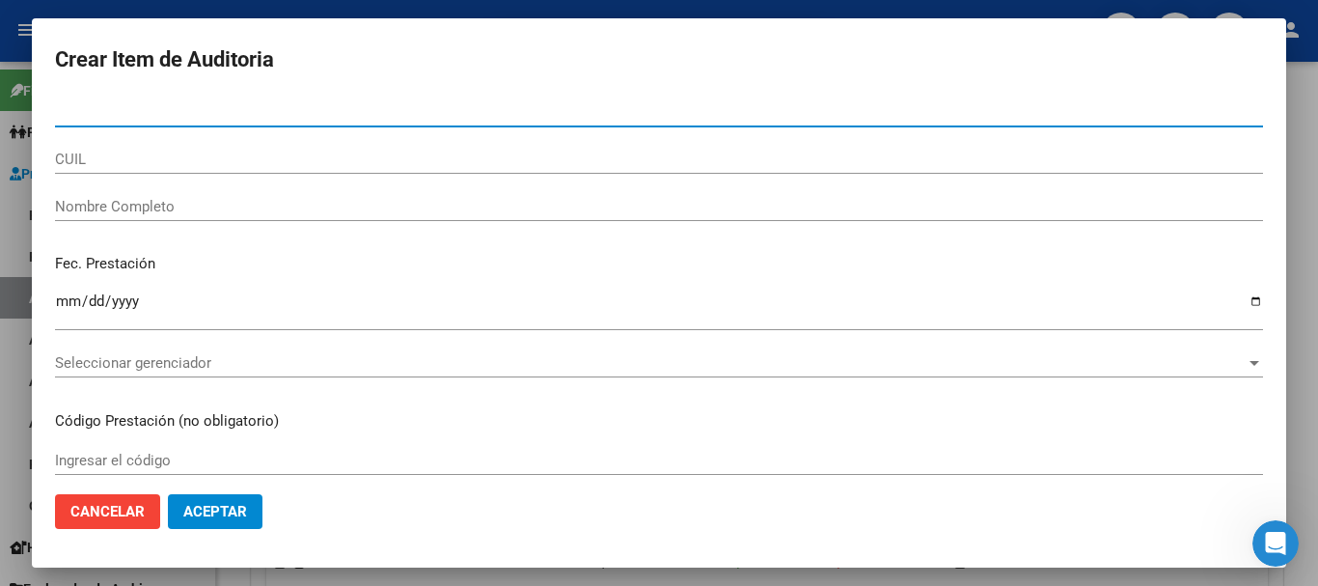
paste input "2786555"
type input "2786555"
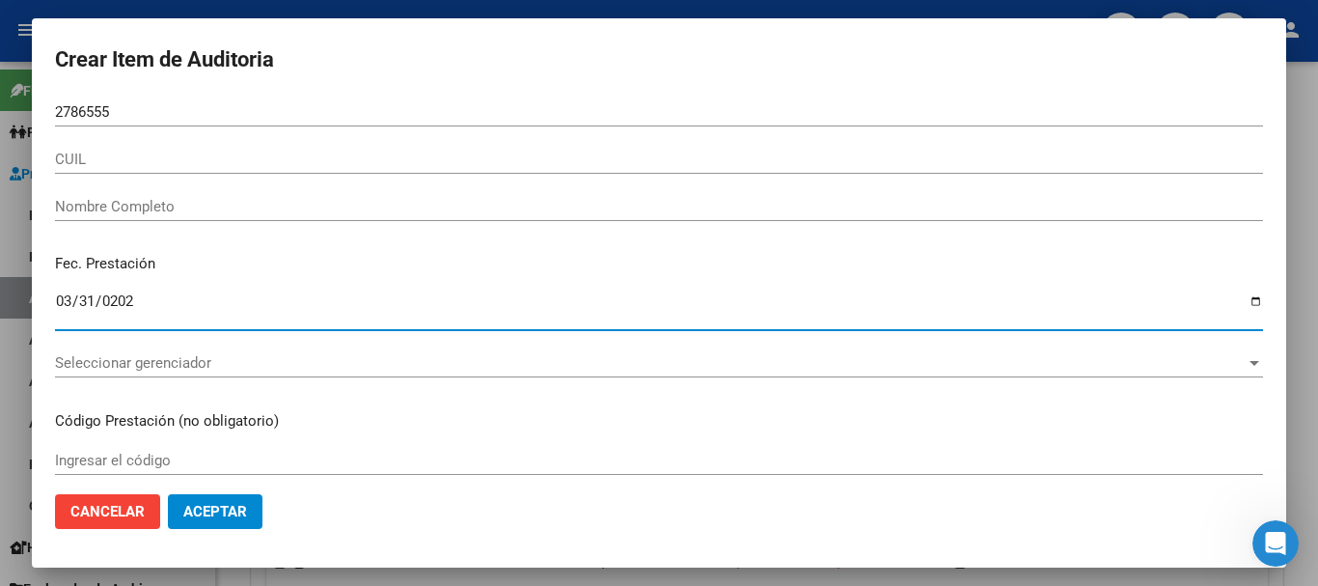
type input "[DATE]"
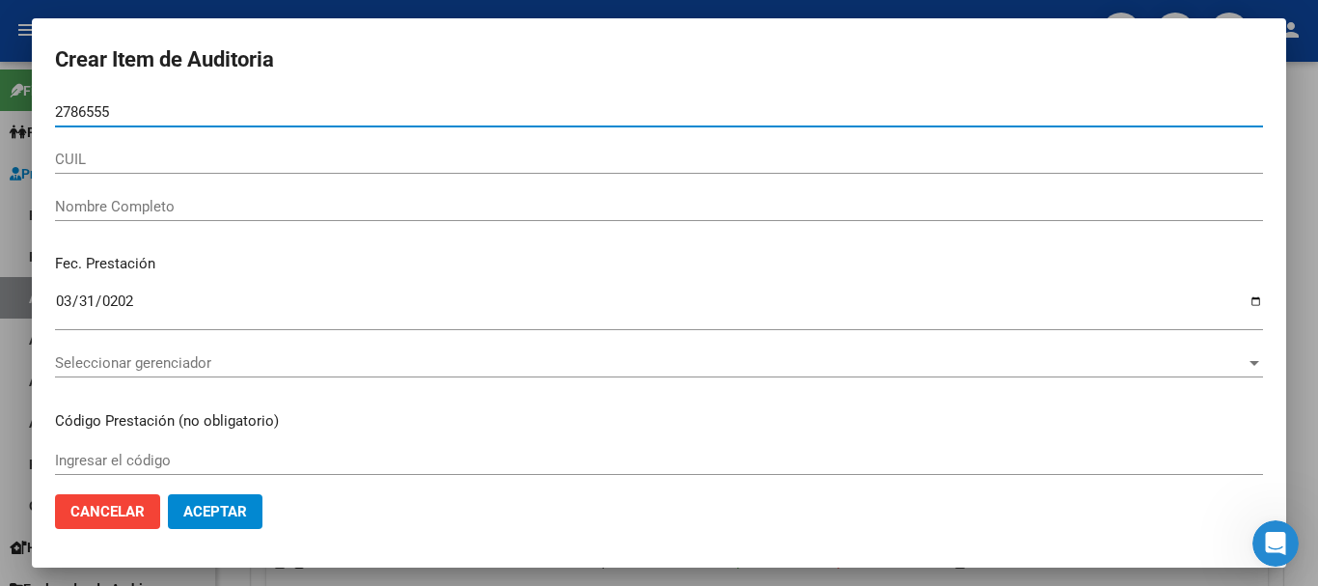
paste input "6"
drag, startPoint x: 121, startPoint y: 110, endPoint x: 9, endPoint y: 105, distance: 112.1
click at [9, 105] on div "Crear Item de Auditoria 2786555 Nro Documento CUIL Nombre Completo Fec. Prestac…" at bounding box center [659, 293] width 1318 height 586
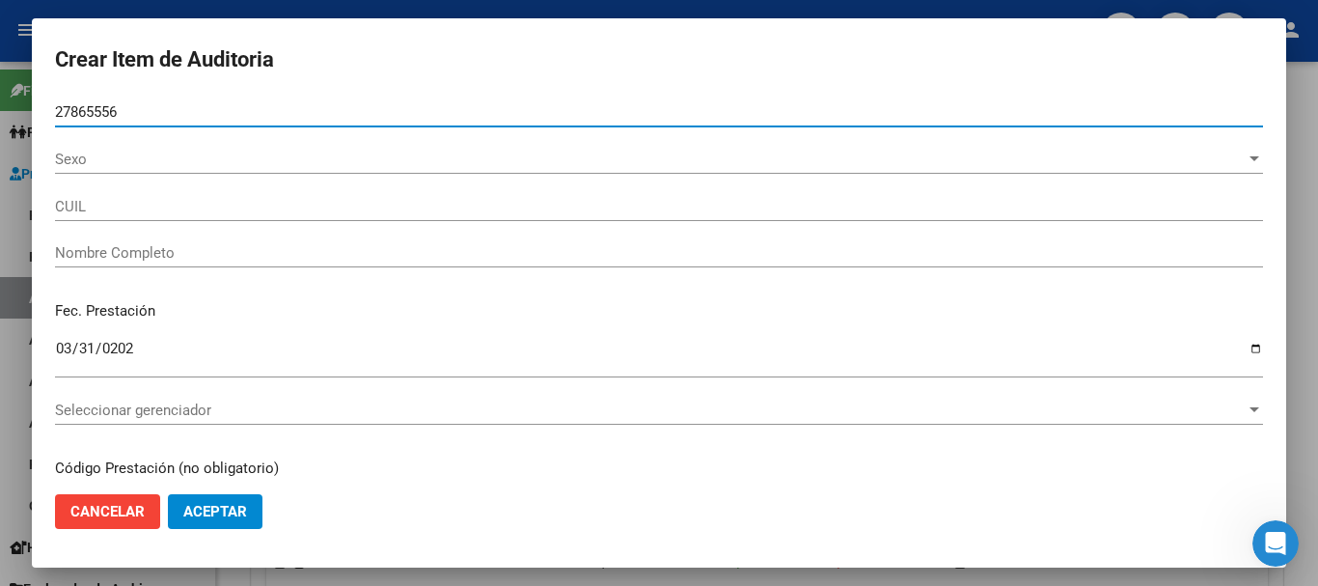
type input "27865556"
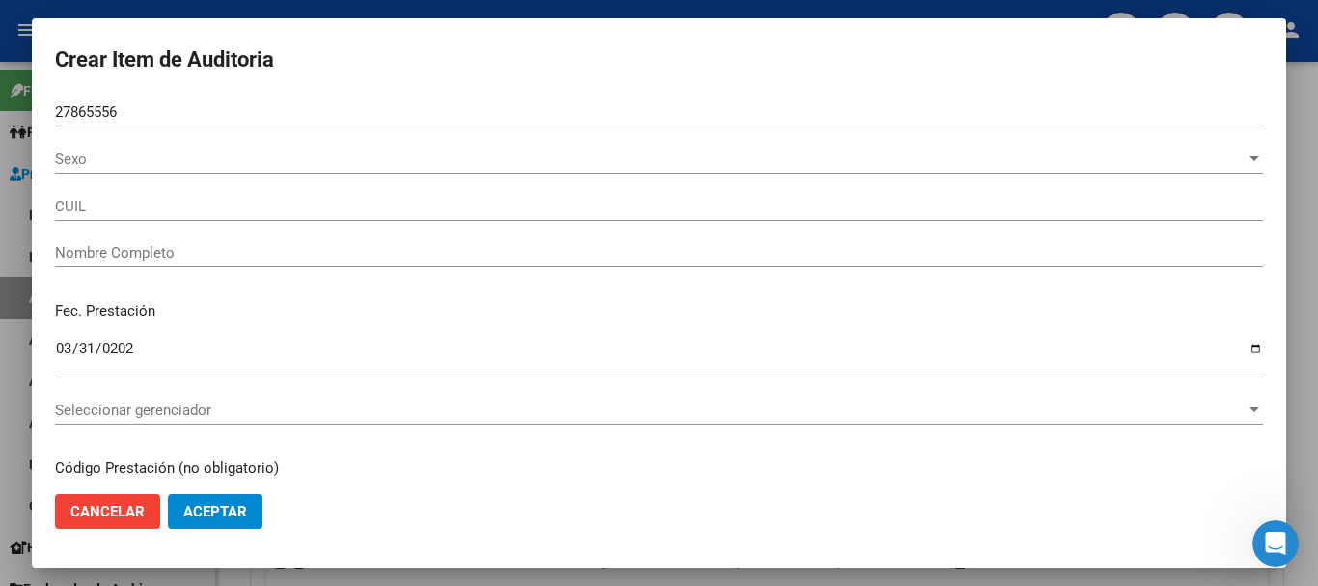
type input "27278655569"
type input "[PERSON_NAME] [PERSON_NAME]"
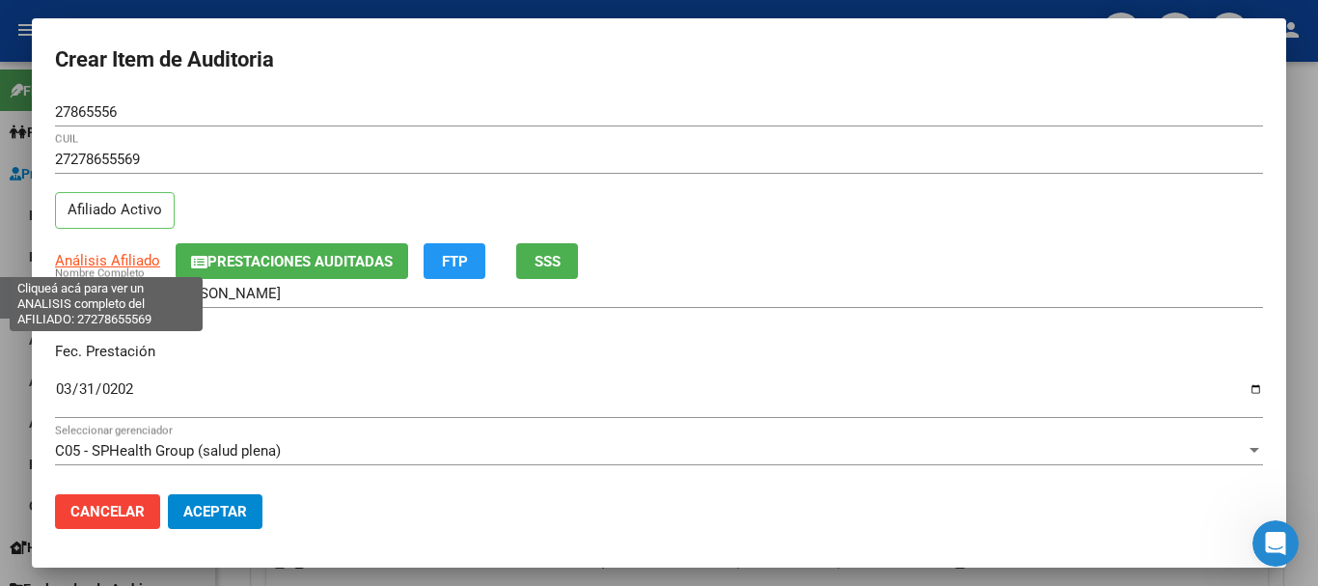
click at [136, 260] on span "Análisis Afiliado" at bounding box center [107, 260] width 105 height 17
type textarea "27278655569"
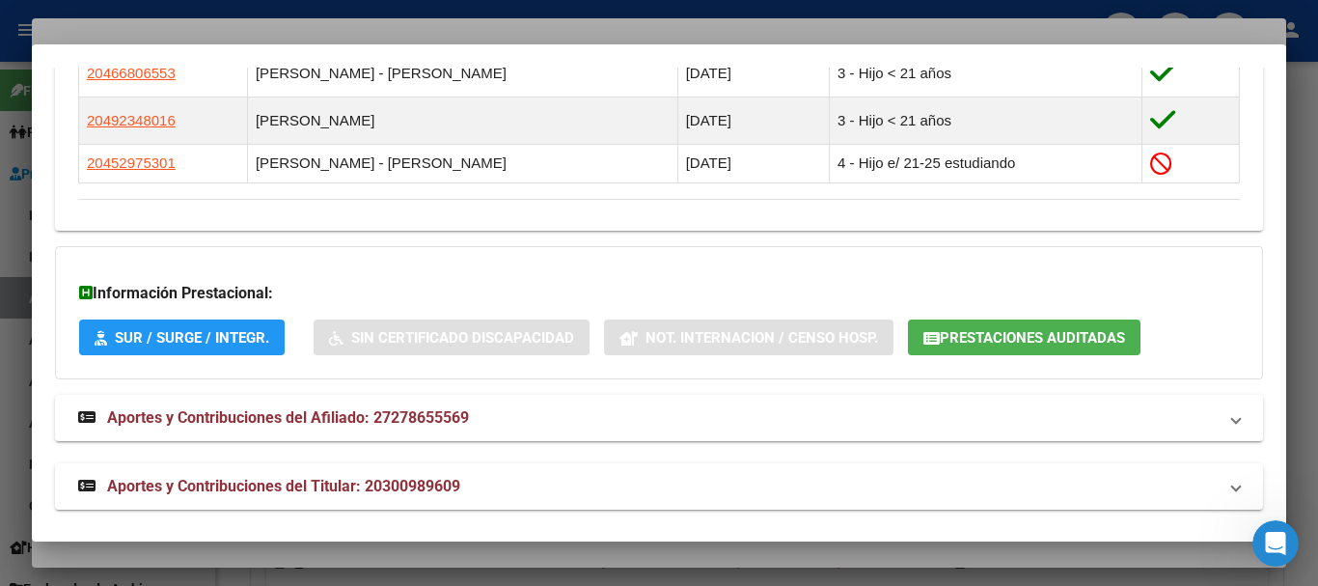
scroll to position [1246, 0]
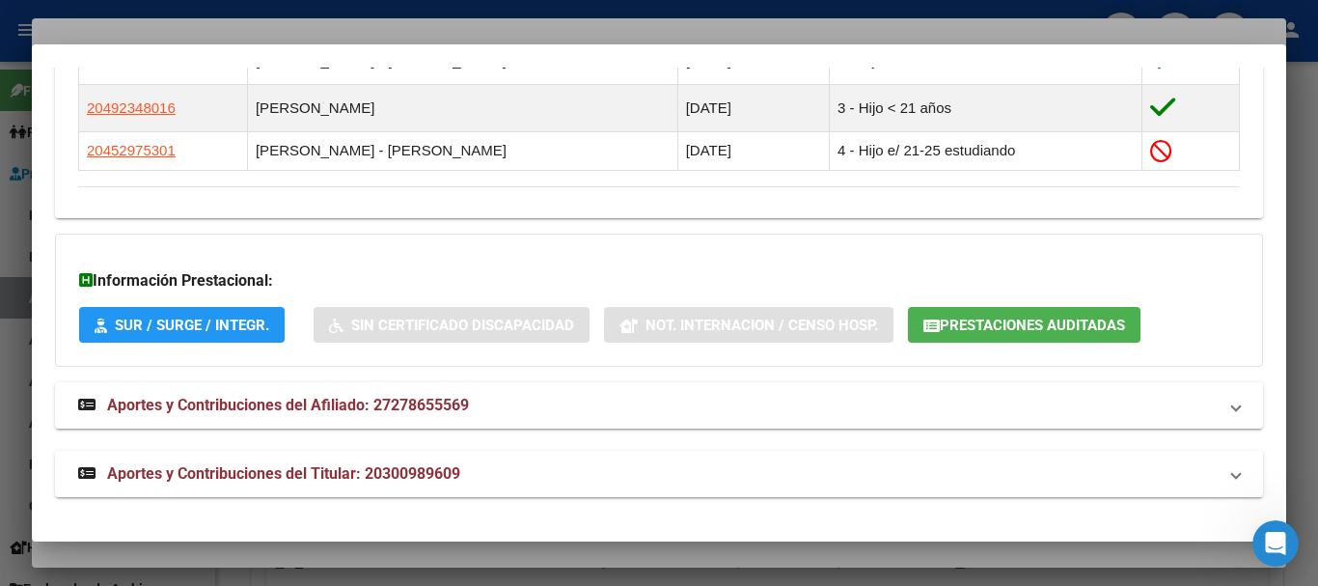
click at [373, 471] on span "Aportes y Contribuciones del Titular: 20300989609" at bounding box center [283, 473] width 353 height 18
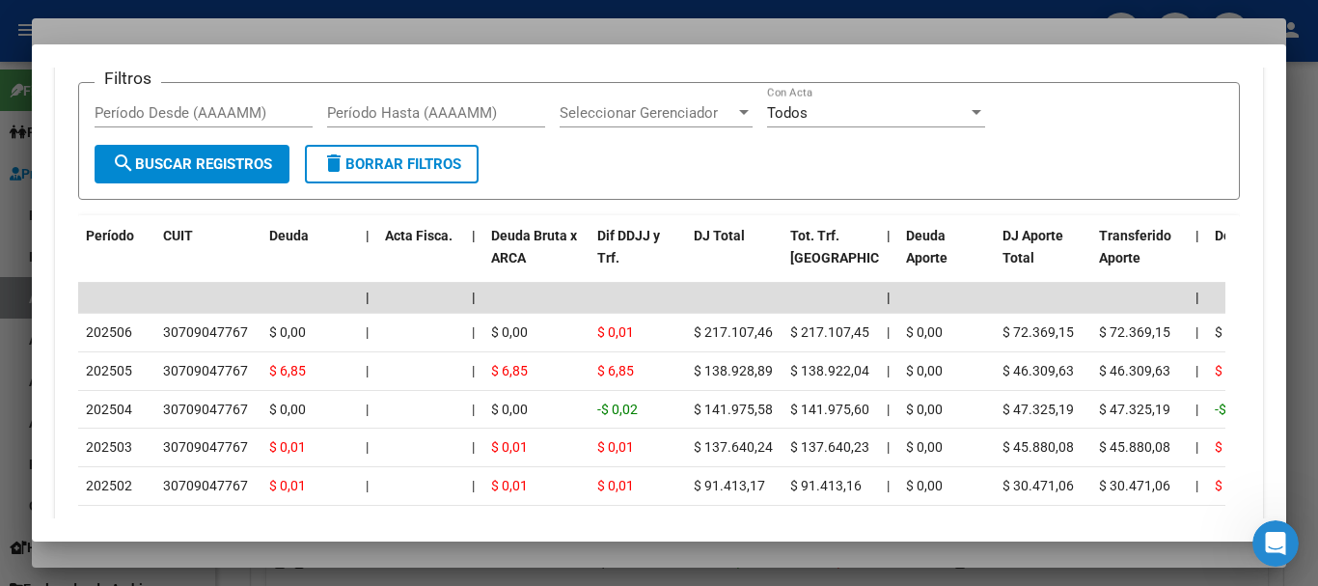
scroll to position [1922, 0]
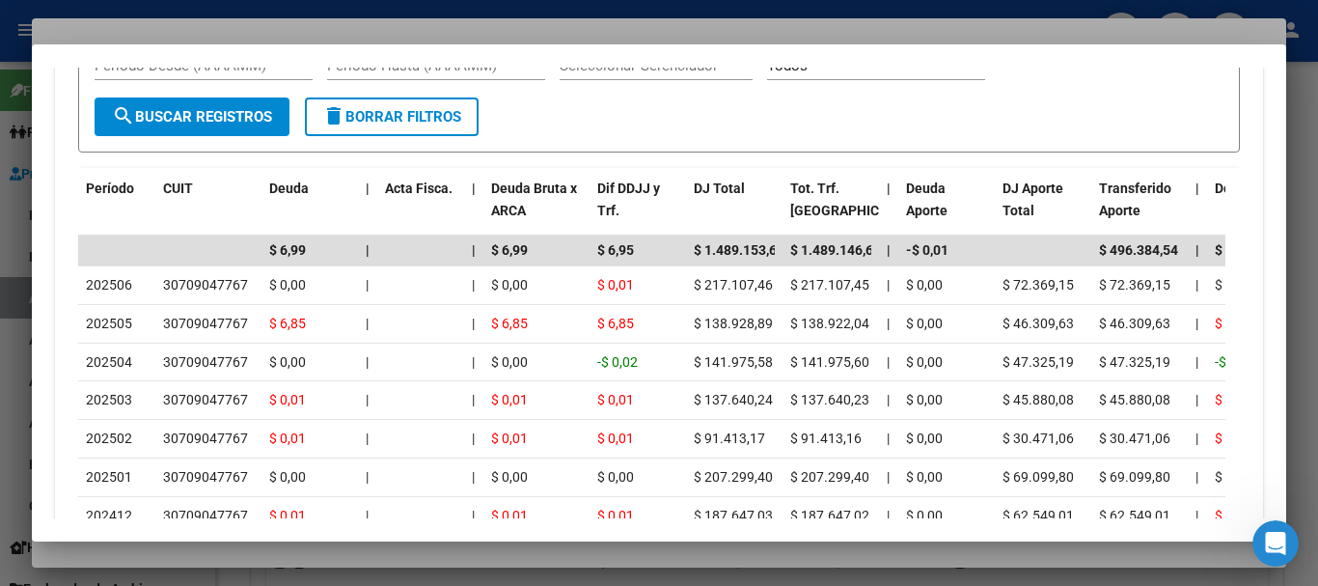
click at [338, 30] on div at bounding box center [659, 293] width 1318 height 586
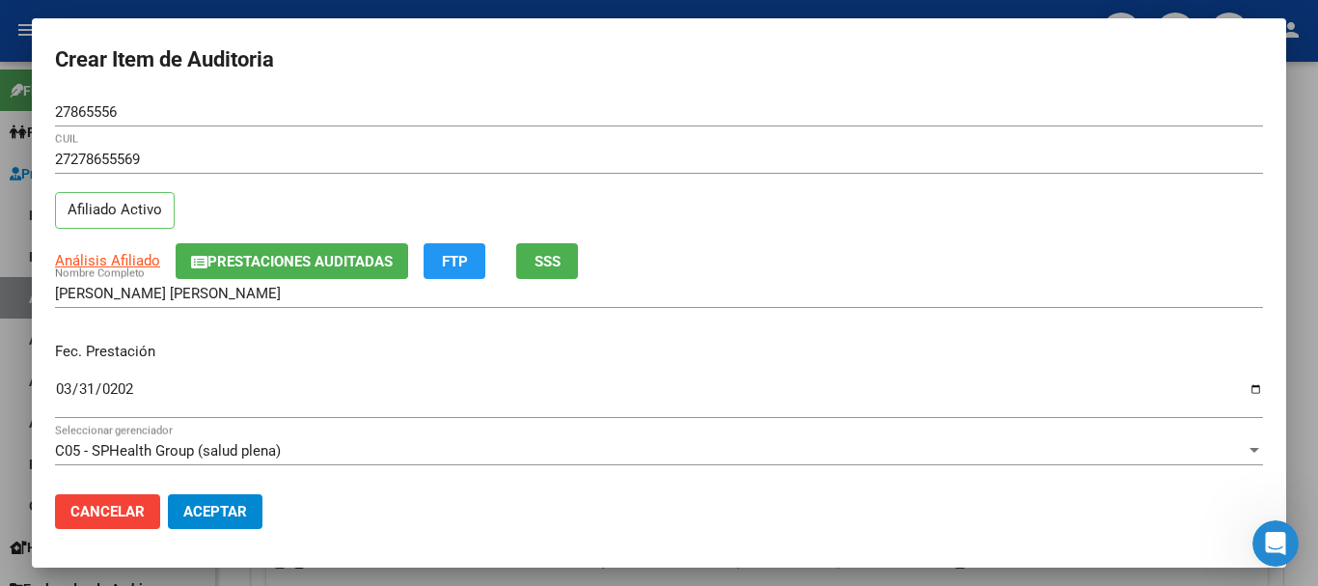
click at [546, 73] on h2 "Crear Item de Auditoria" at bounding box center [659, 60] width 1208 height 37
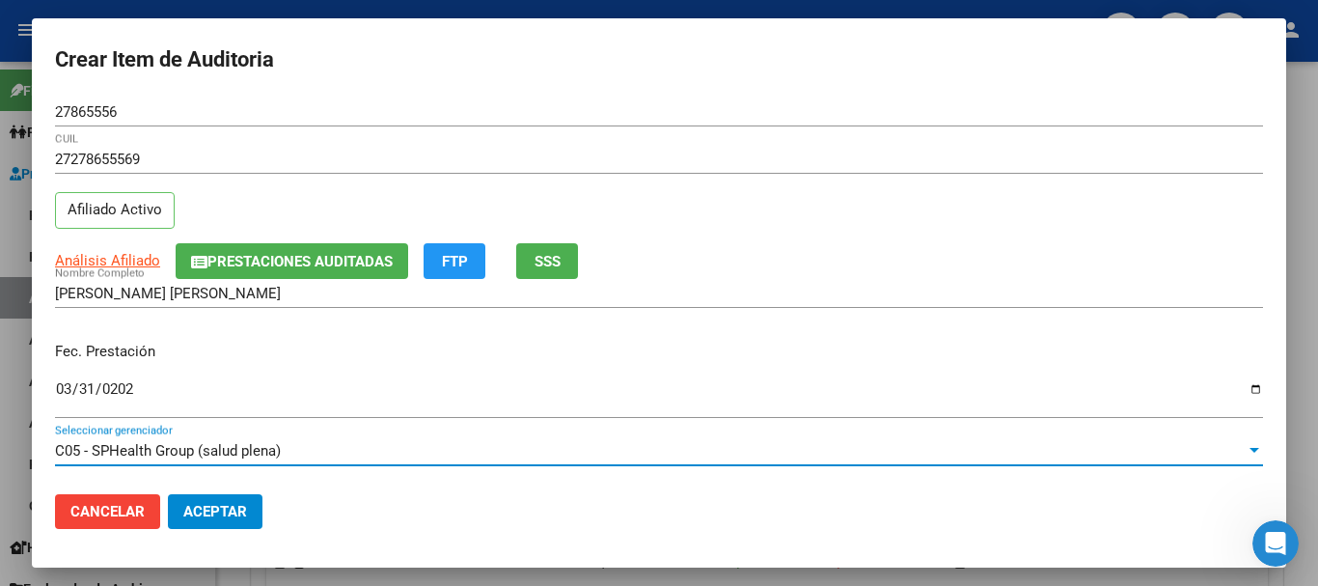
scroll to position [261, 0]
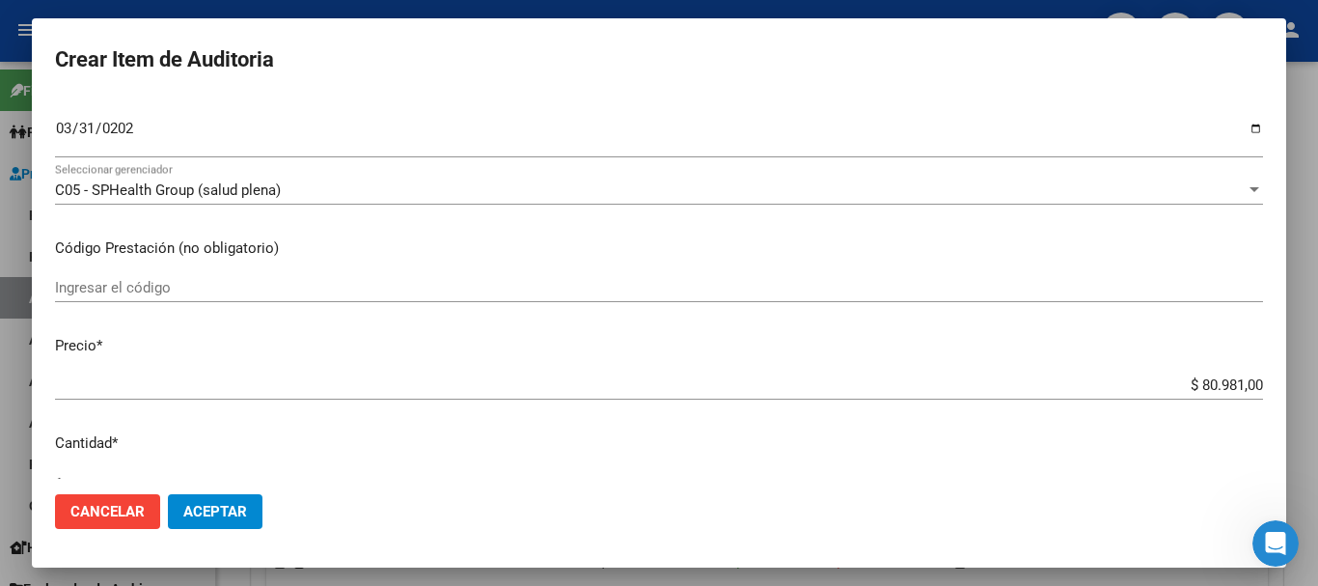
type input "$ 0,01"
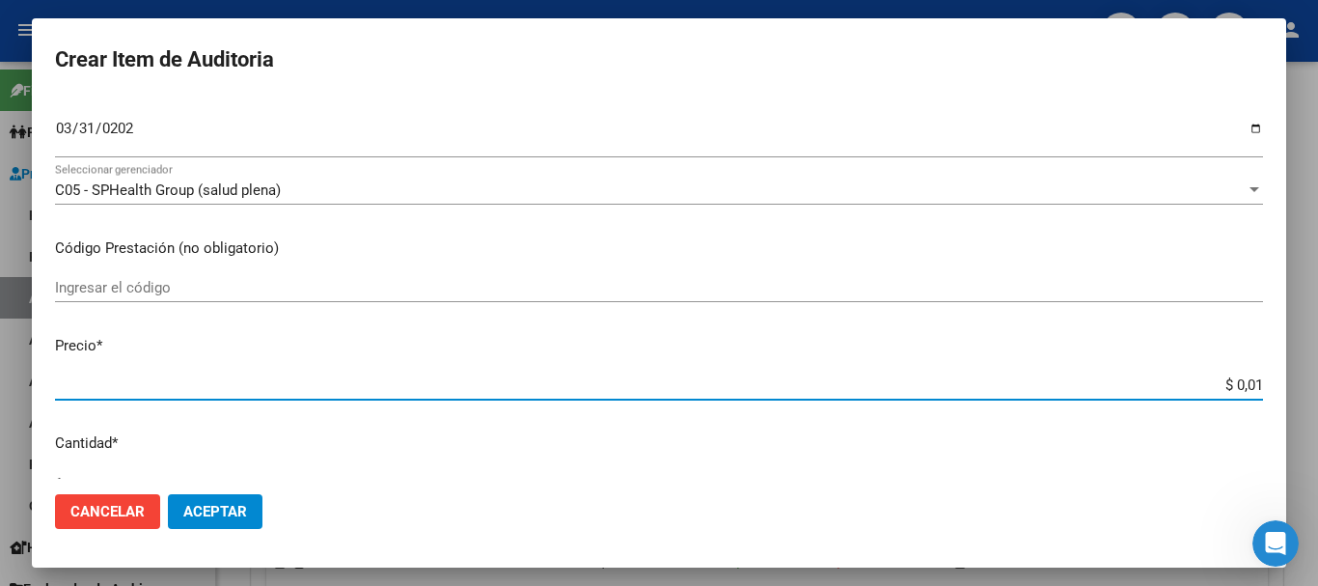
type input "$ 0,11"
type input "$ 1,18"
type input "$ 11,88"
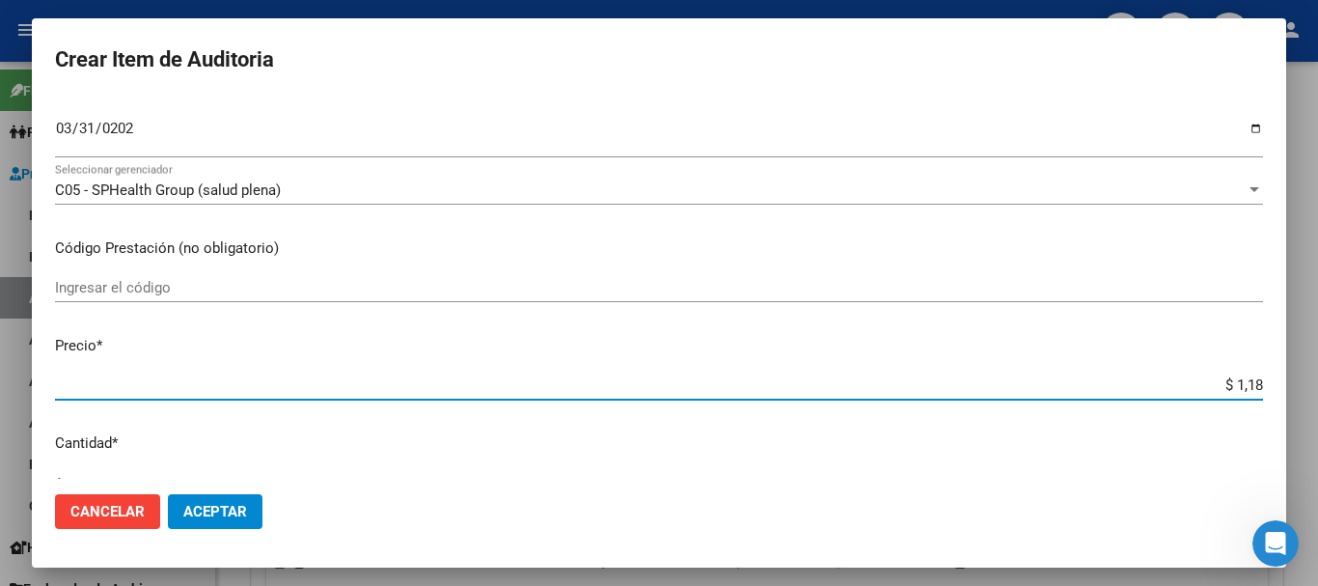
type input "$ 11,88"
type input "$ 118,89"
type input "$ 1.188,90"
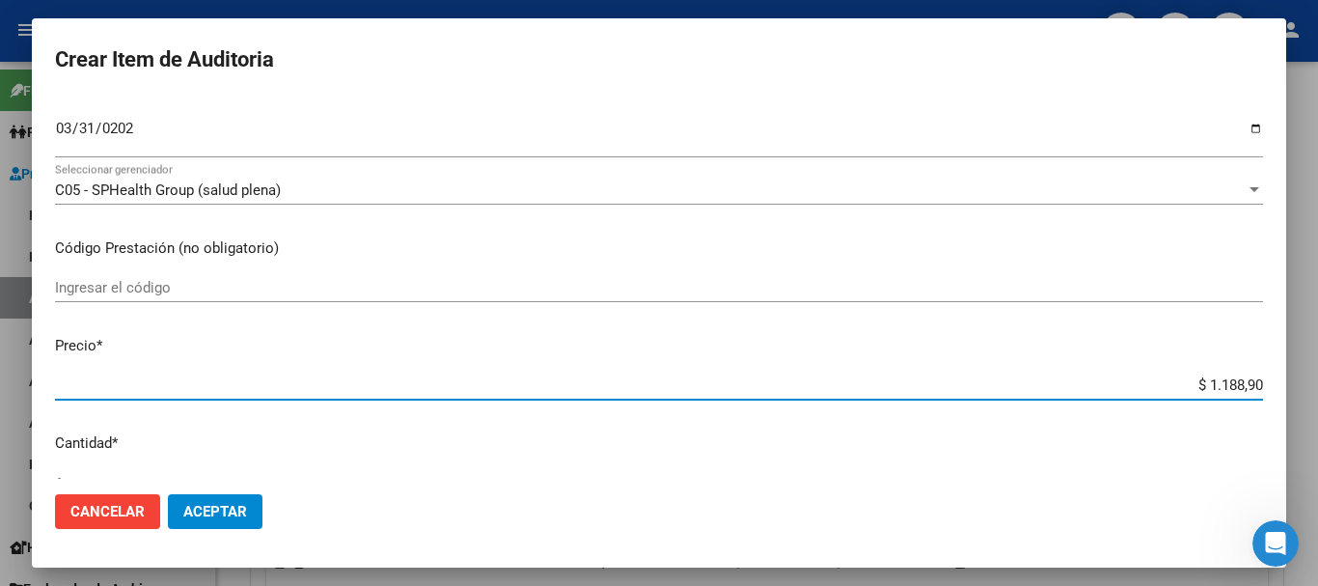
type input "$ 11.889,00"
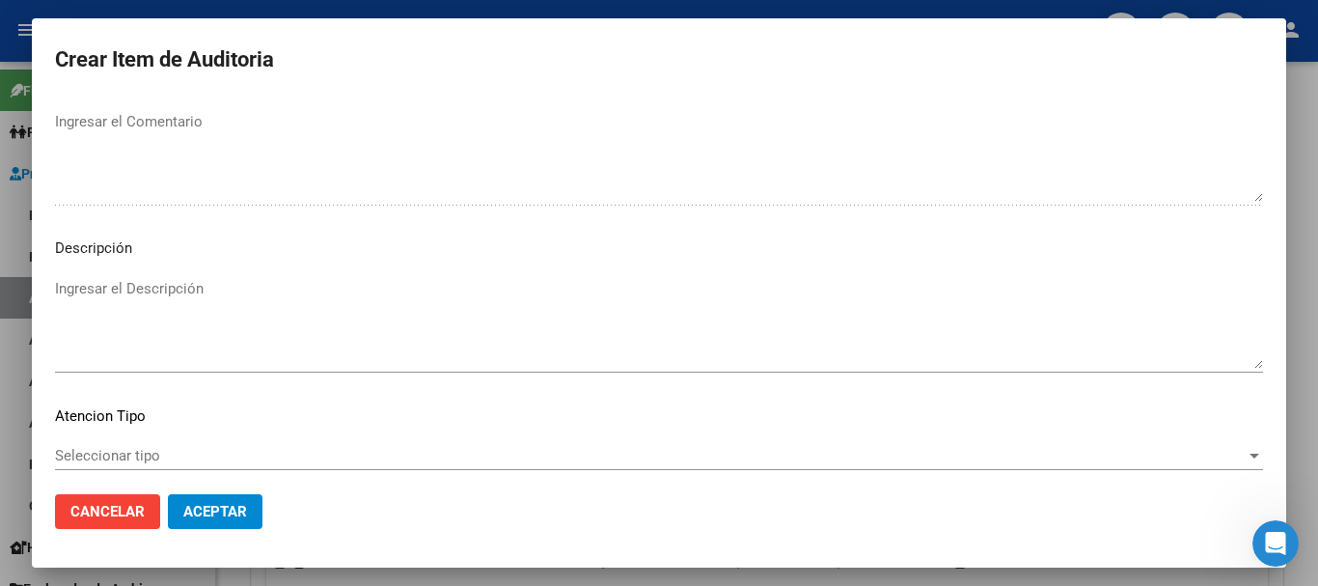
scroll to position [1190, 0]
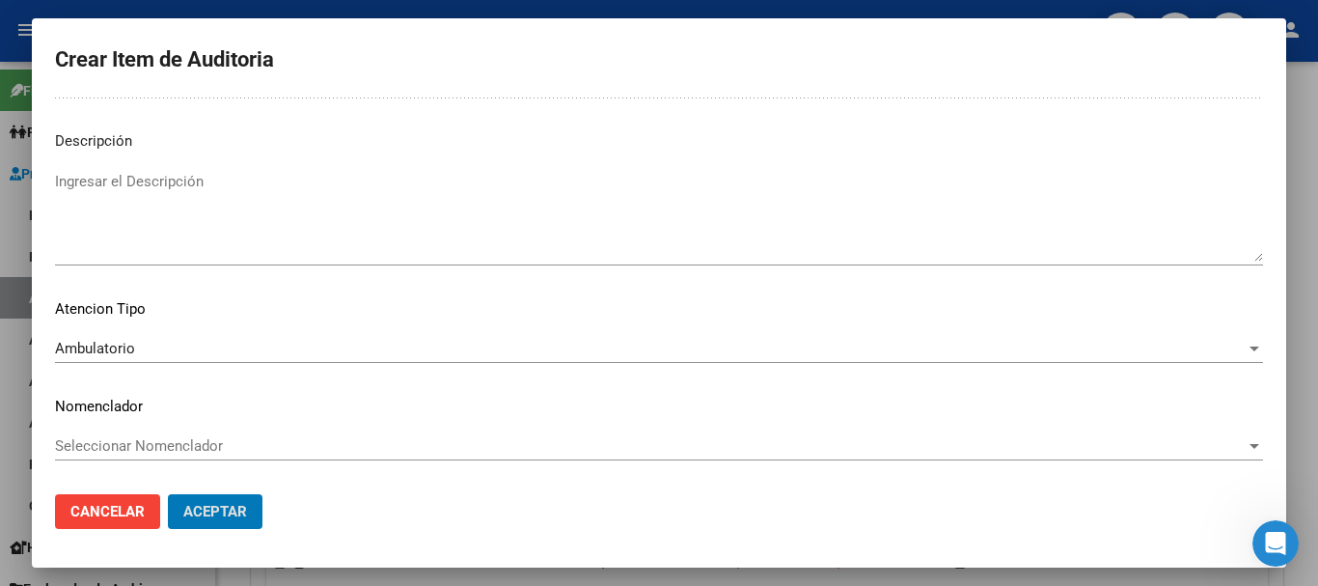
click at [168, 494] on button "Aceptar" at bounding box center [215, 511] width 95 height 35
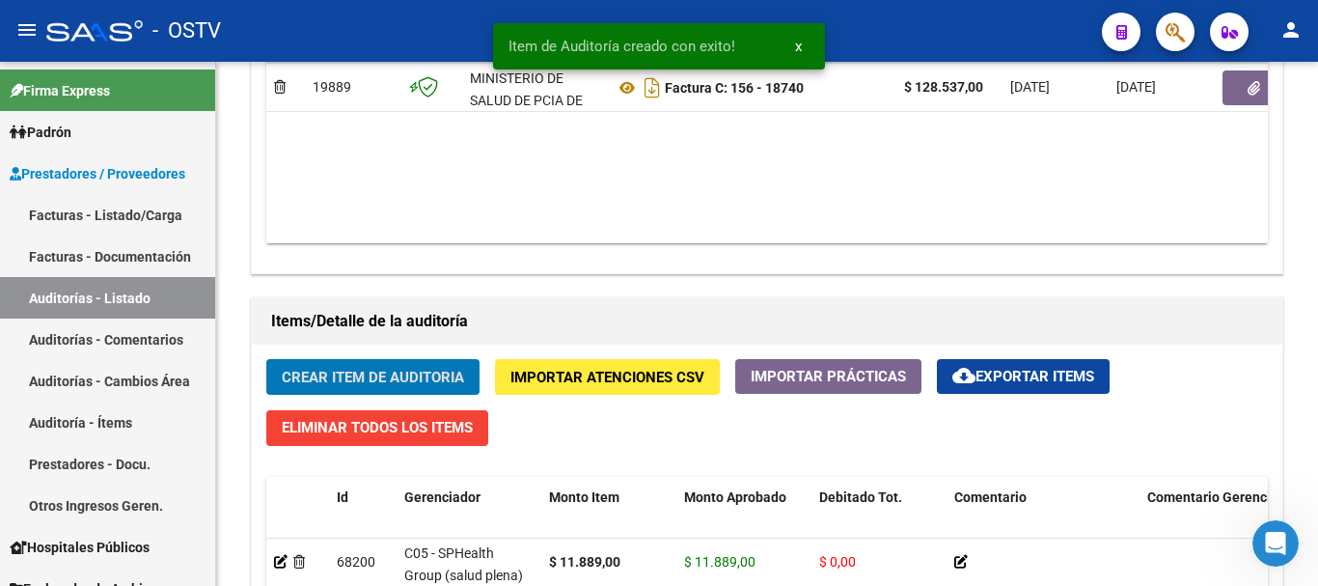
click at [266, 359] on button "Crear Item de Auditoria" at bounding box center [372, 377] width 213 height 36
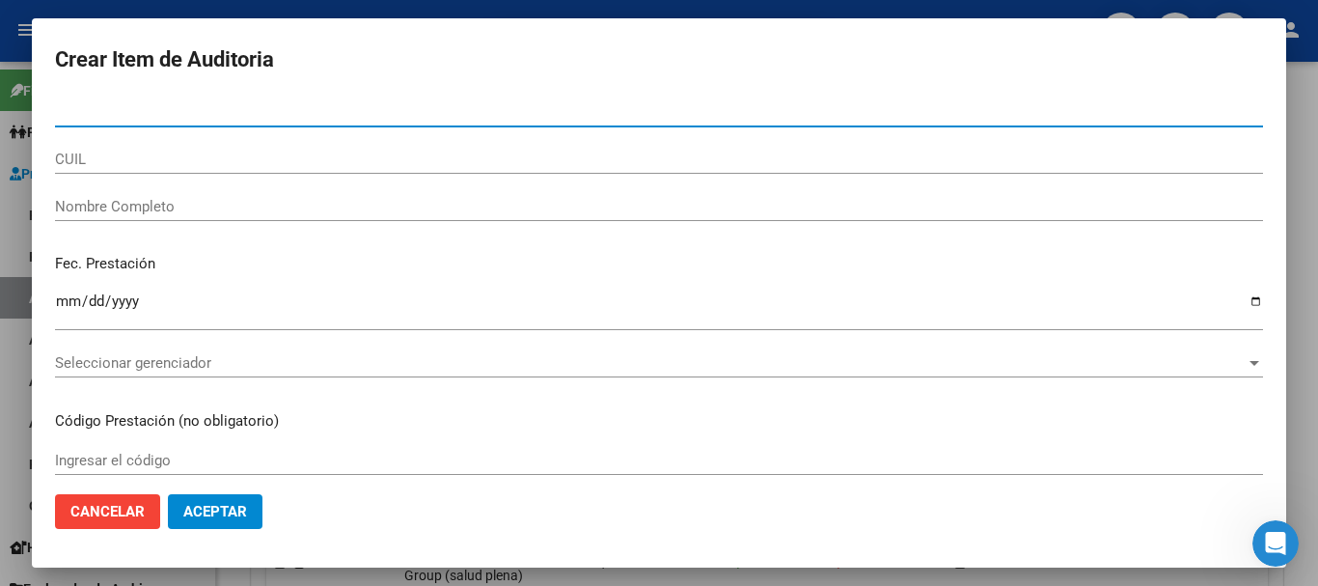
paste input "17014933"
type input "17014933"
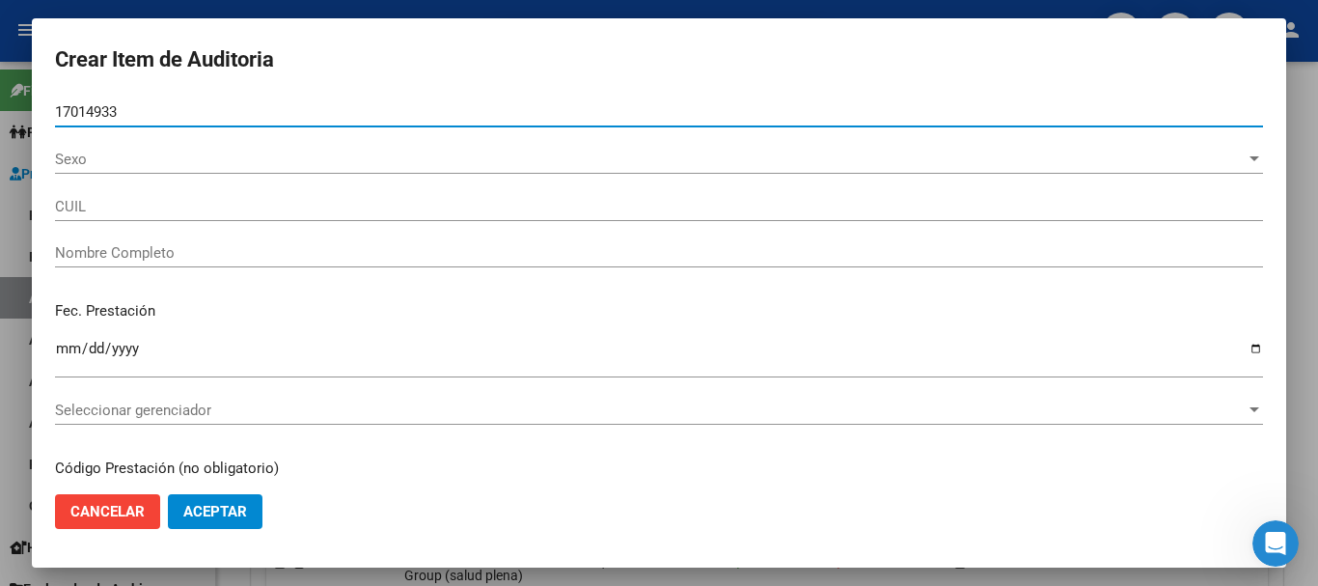
type input "27170149330"
type input "[PERSON_NAME] [PERSON_NAME]"
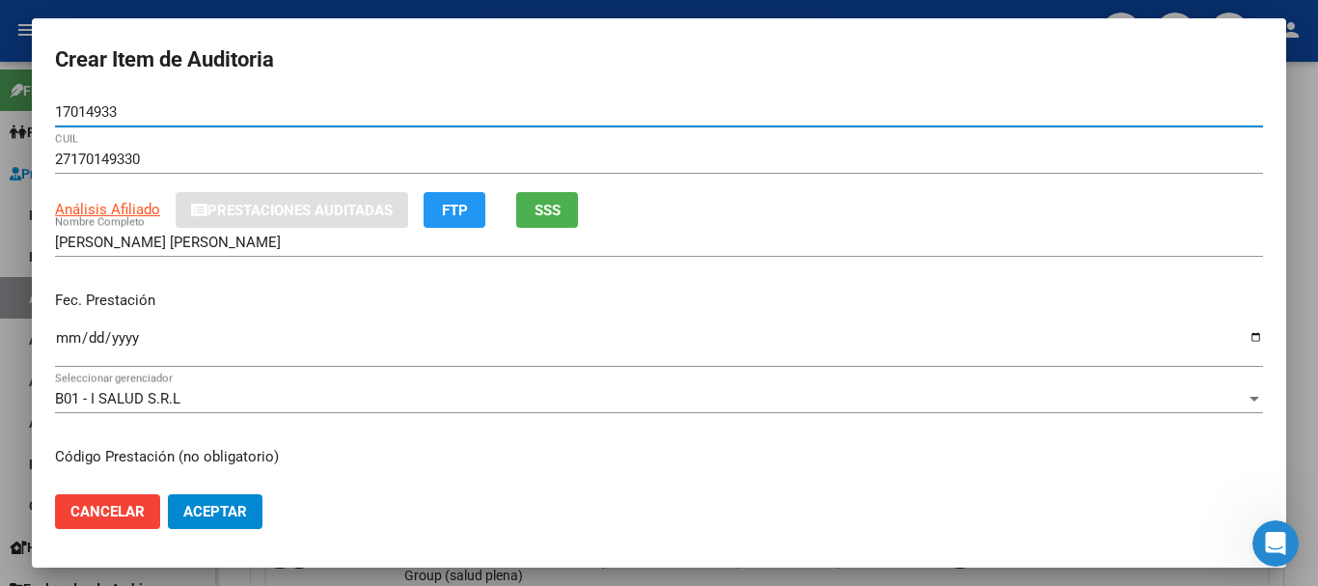
type input "17014933"
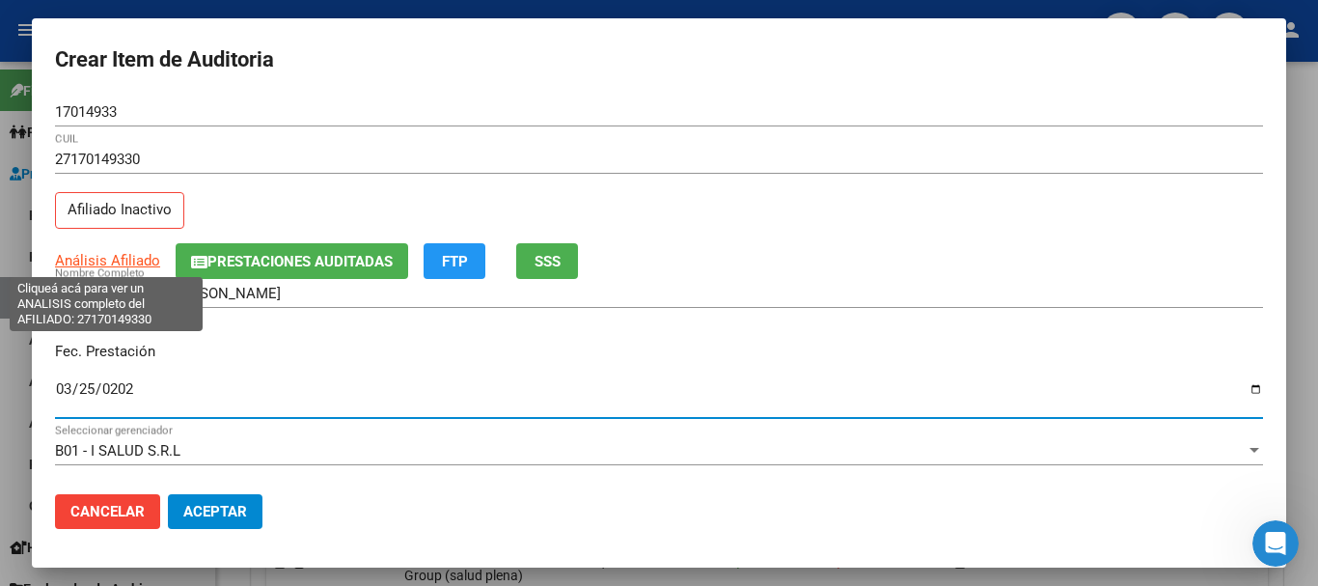
click at [120, 258] on span "Análisis Afiliado" at bounding box center [107, 260] width 105 height 17
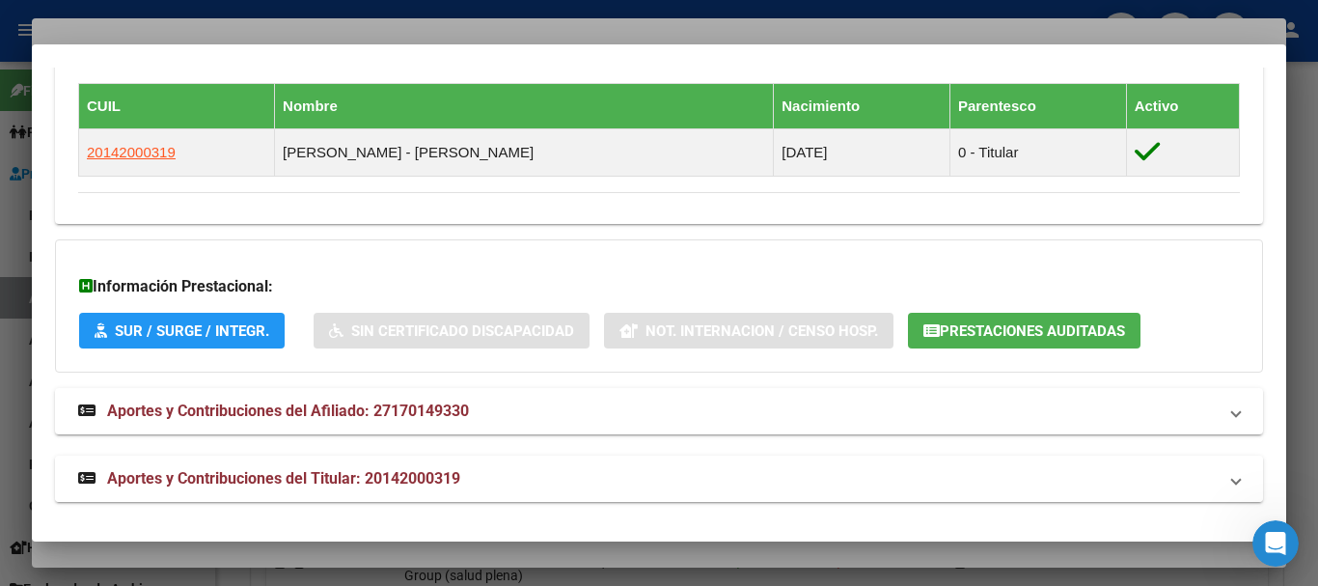
scroll to position [1133, 0]
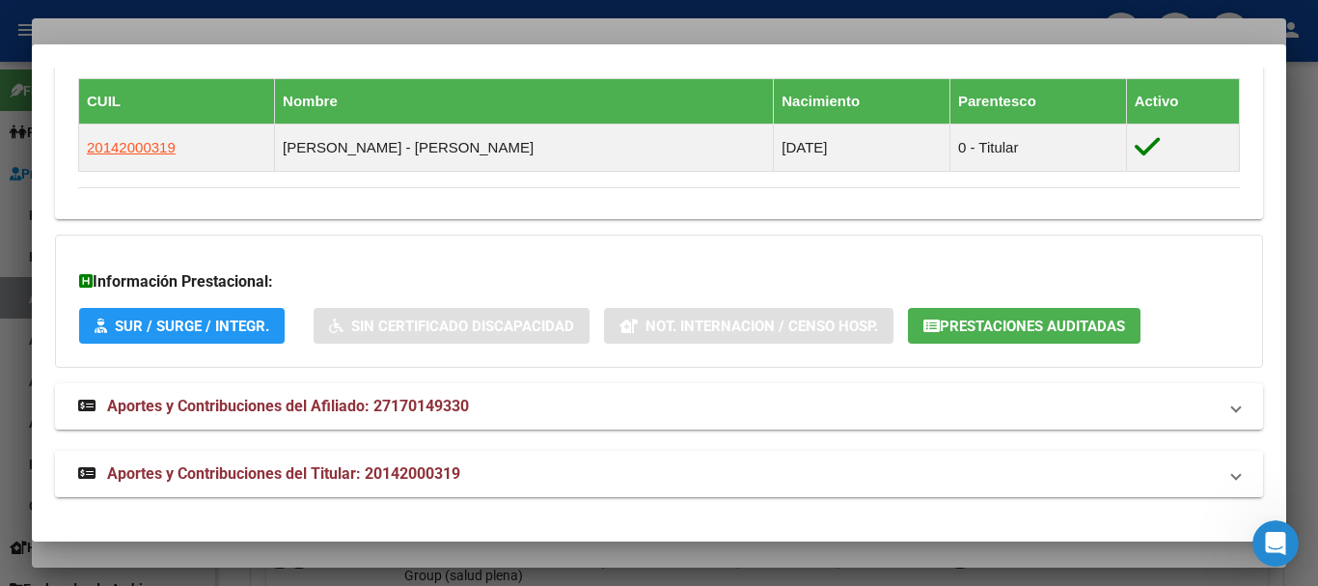
click at [368, 485] on mat-expansion-panel-header "Aportes y Contribuciones del Titular: 20142000319" at bounding box center [659, 474] width 1208 height 46
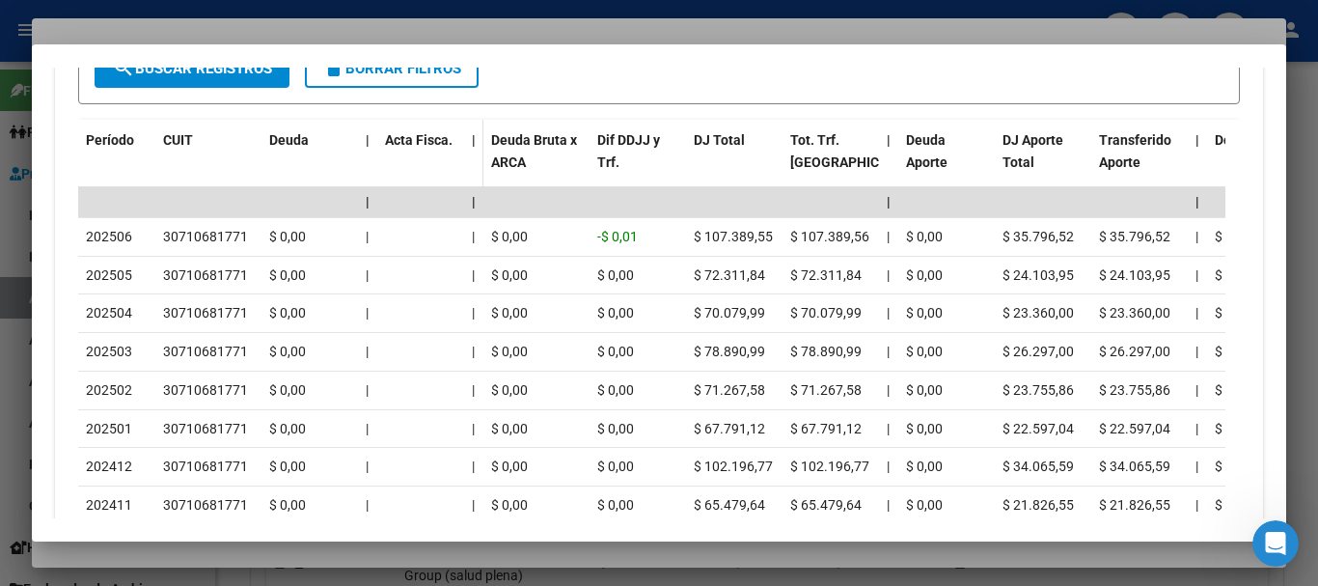
scroll to position [1892, 0]
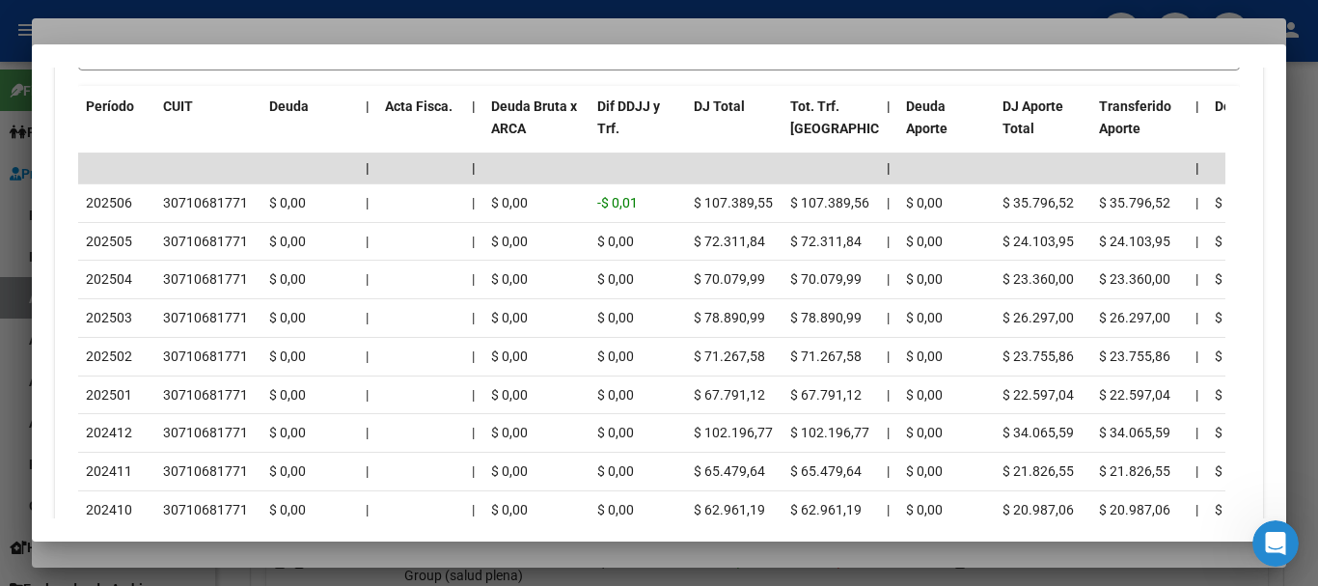
click at [276, 31] on div at bounding box center [659, 293] width 1318 height 586
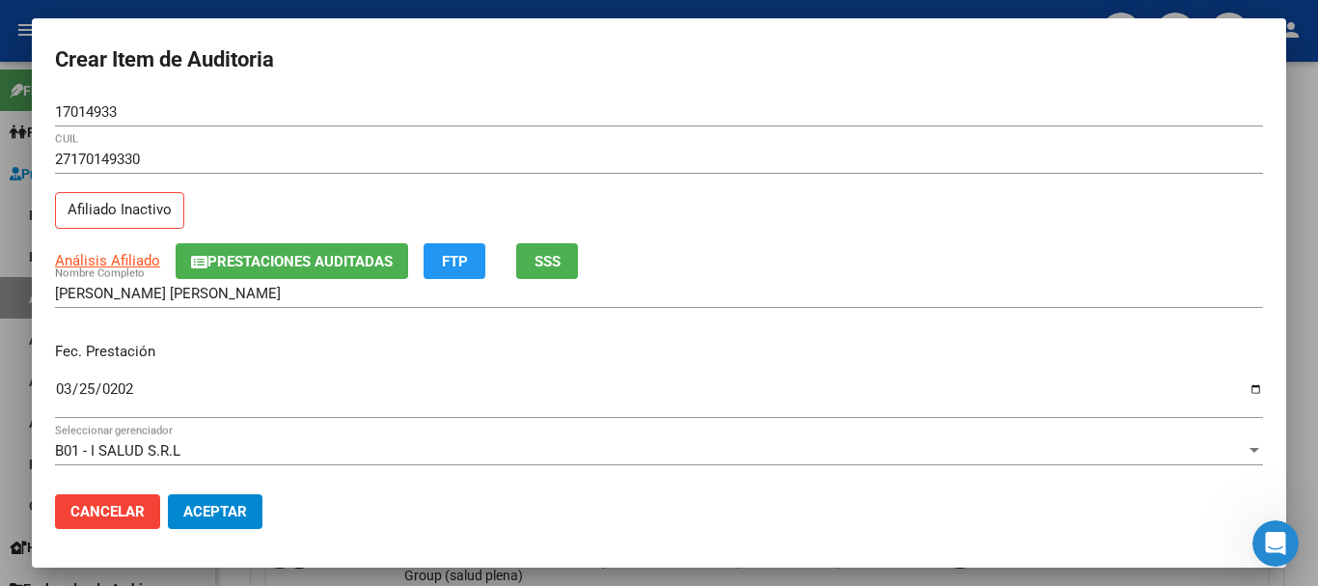
click at [816, 344] on p "Fec. Prestación" at bounding box center [659, 352] width 1208 height 22
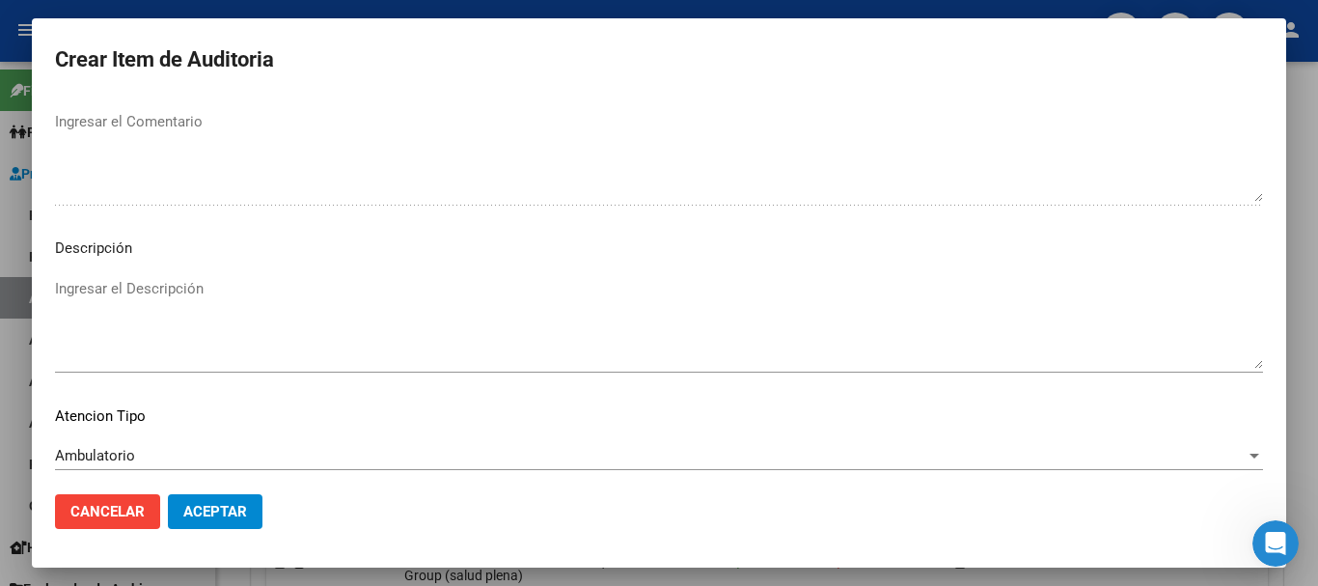
scroll to position [1190, 0]
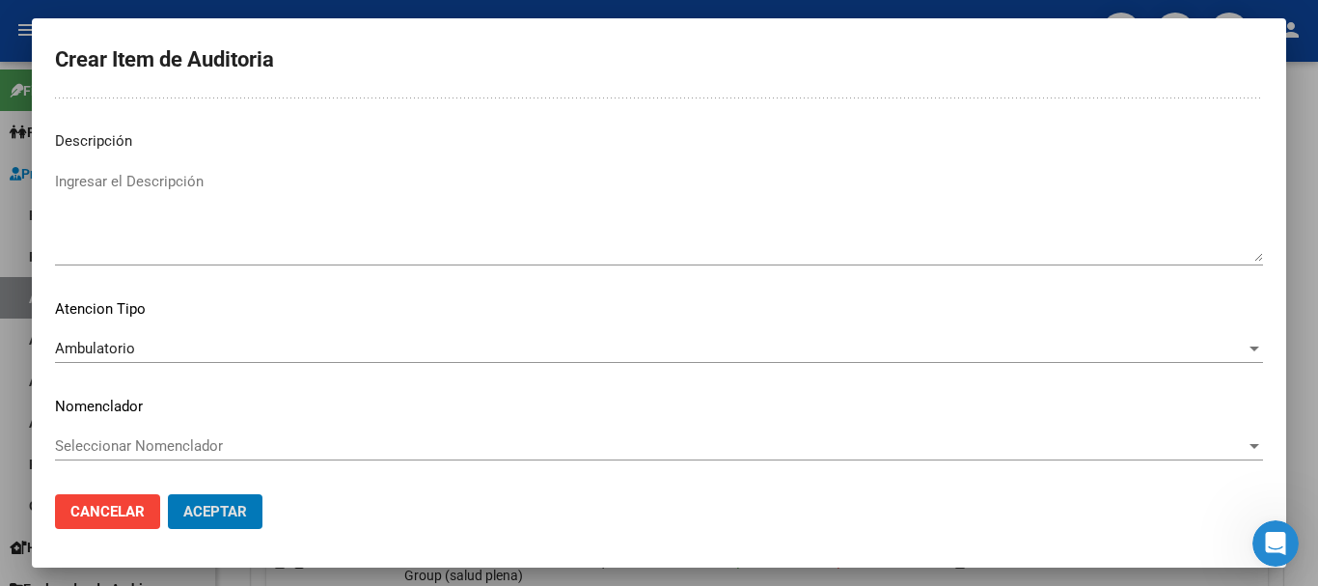
click at [168, 494] on button "Aceptar" at bounding box center [215, 511] width 95 height 35
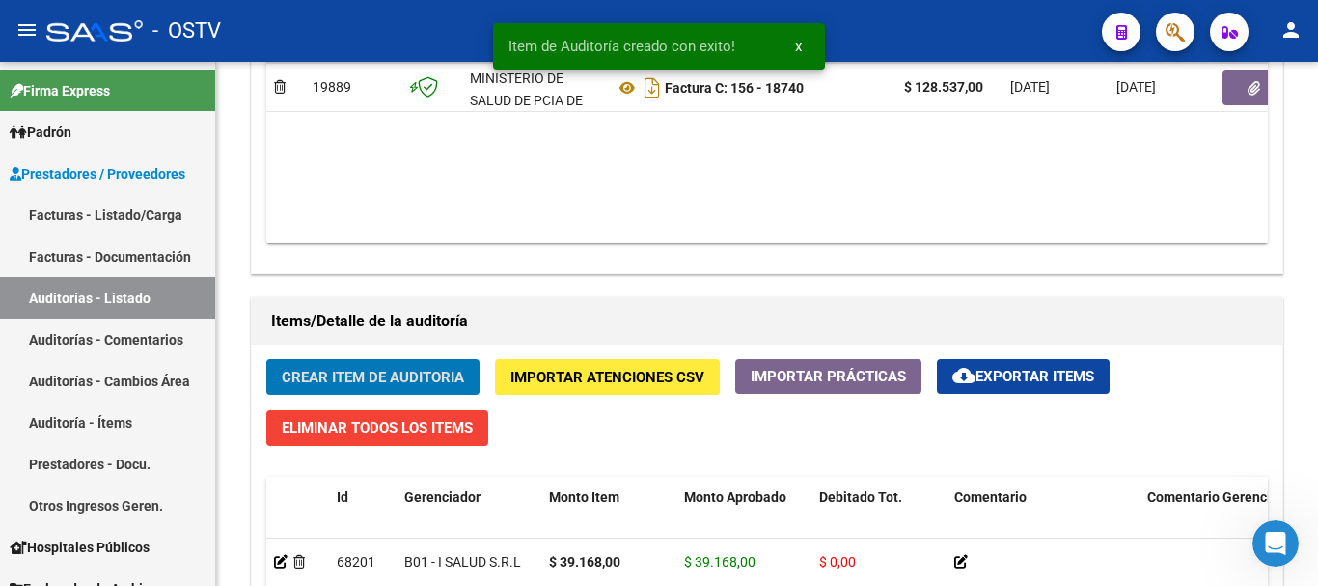
click at [266, 359] on button "Crear Item de Auditoria" at bounding box center [372, 377] width 213 height 36
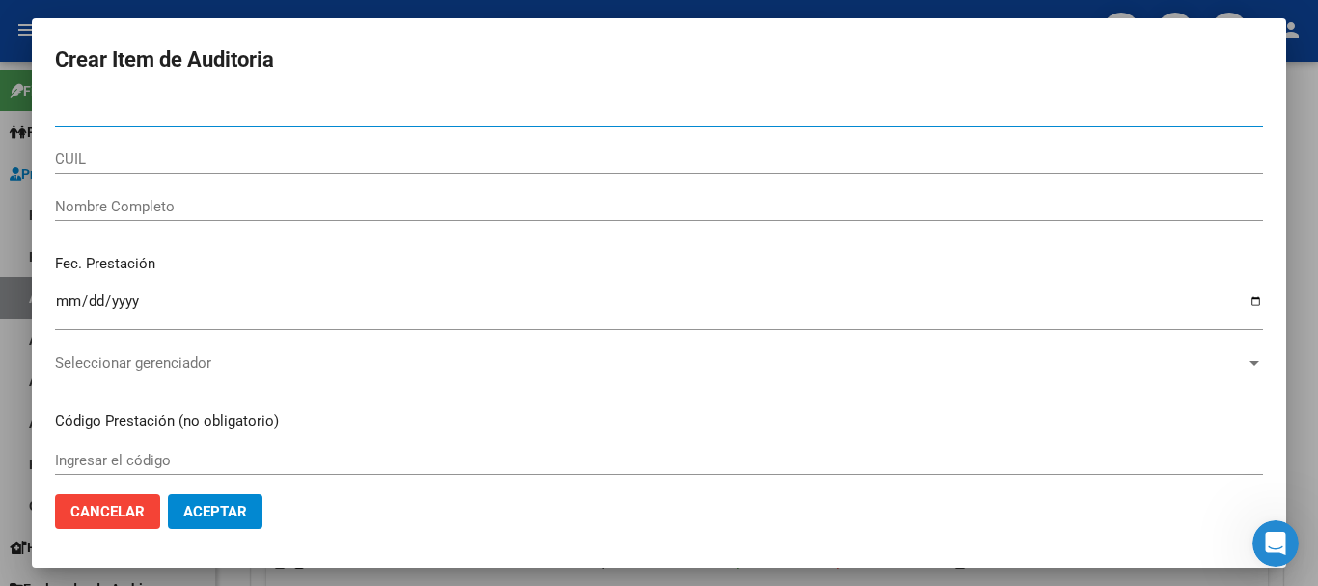
paste input "17014933"
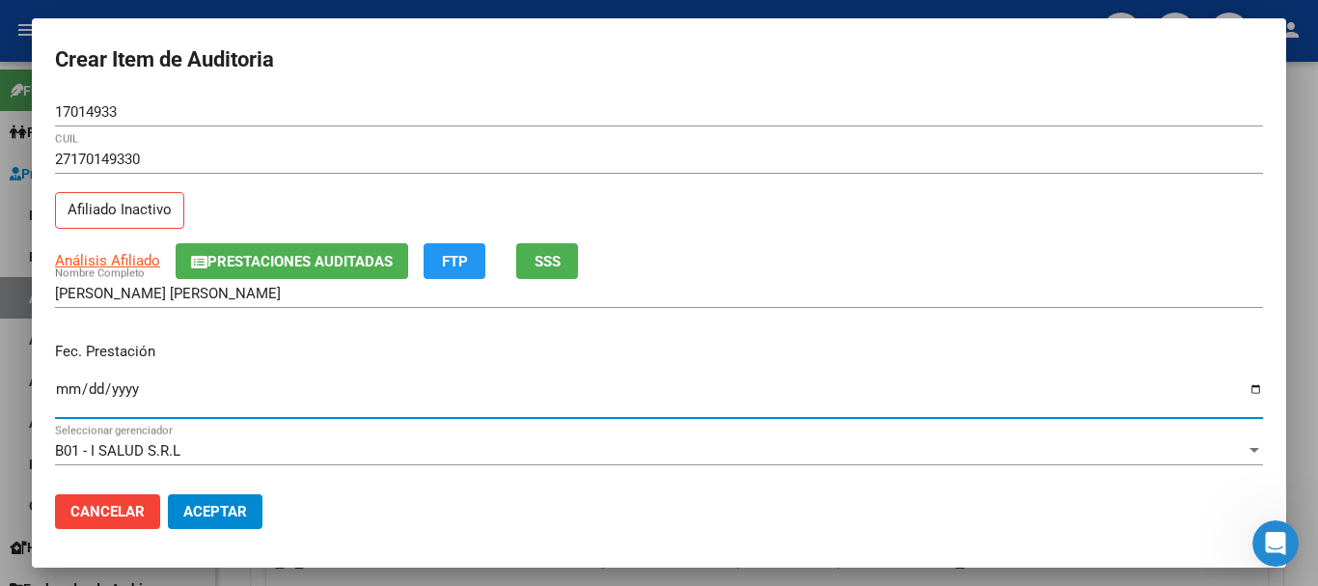
click at [146, 251] on app-link-go-to "Análisis Afiliado" at bounding box center [107, 261] width 105 height 22
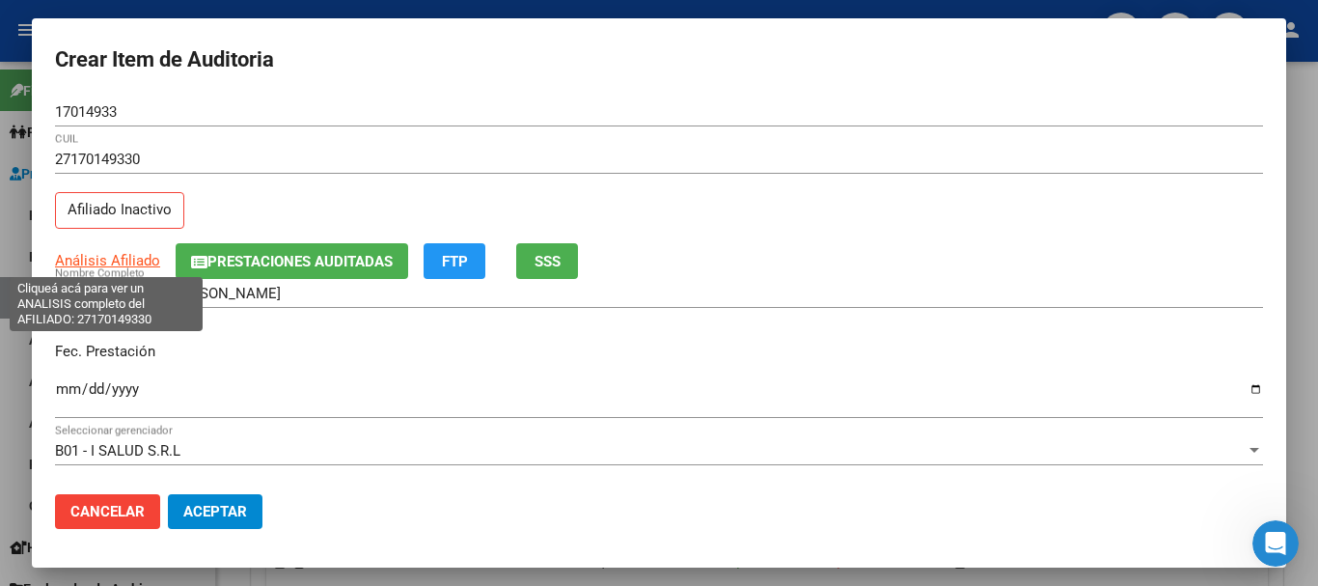
click at [152, 254] on span "Análisis Afiliado" at bounding box center [107, 260] width 105 height 17
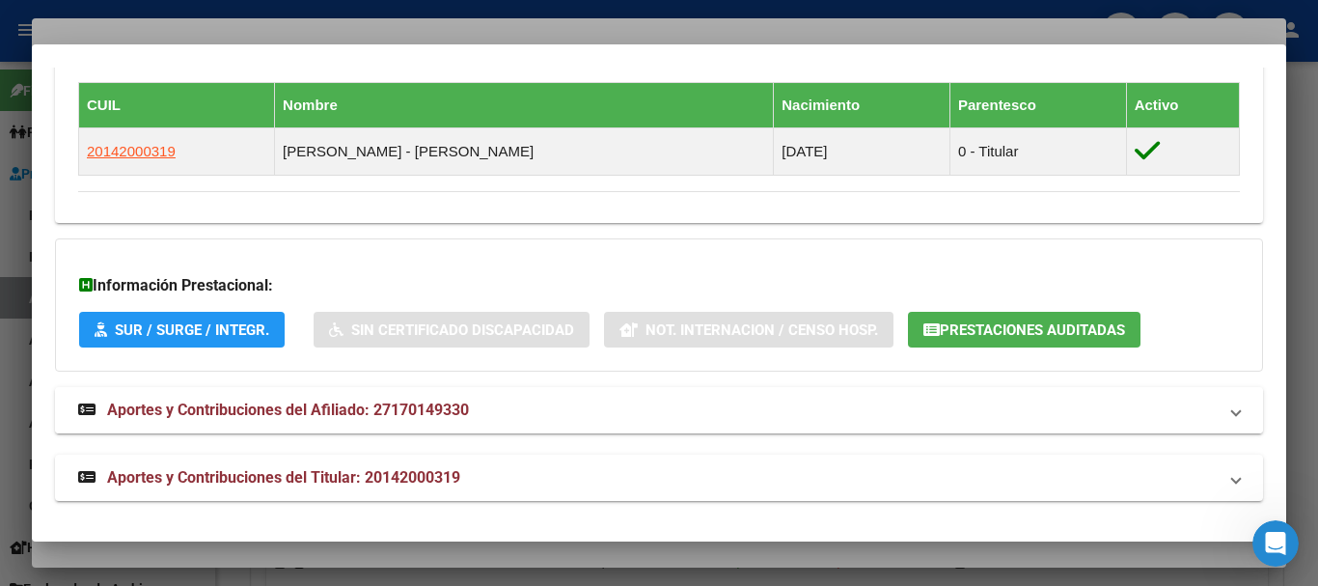
scroll to position [1133, 0]
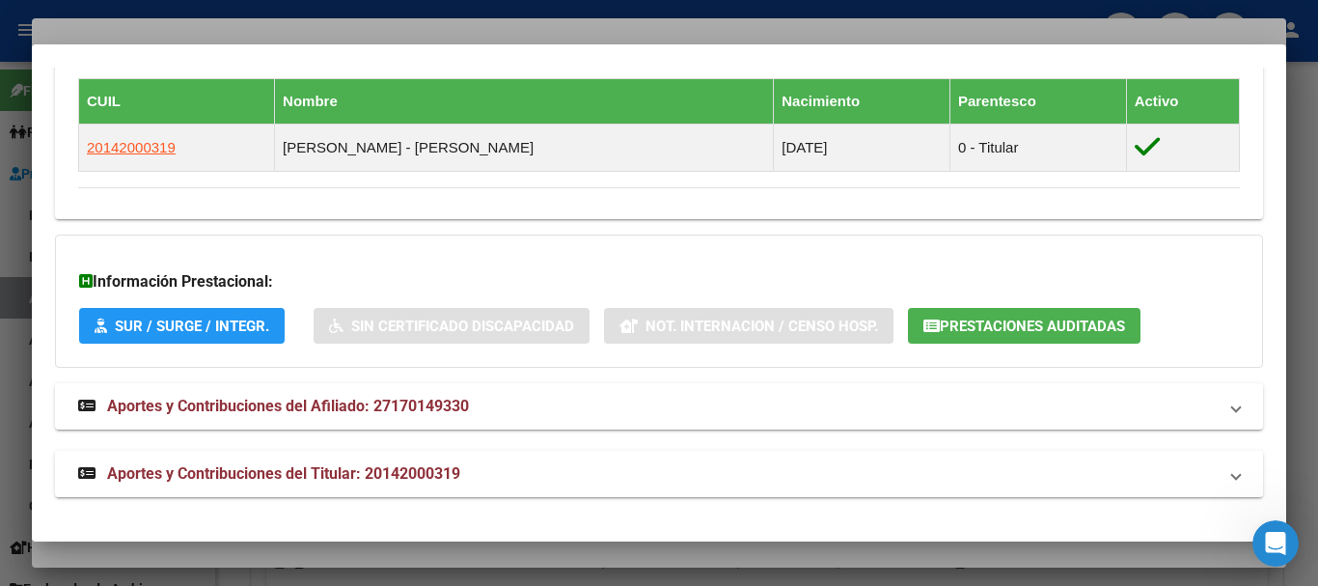
click at [414, 466] on span "Aportes y Contribuciones del Titular: 20142000319" at bounding box center [283, 473] width 353 height 18
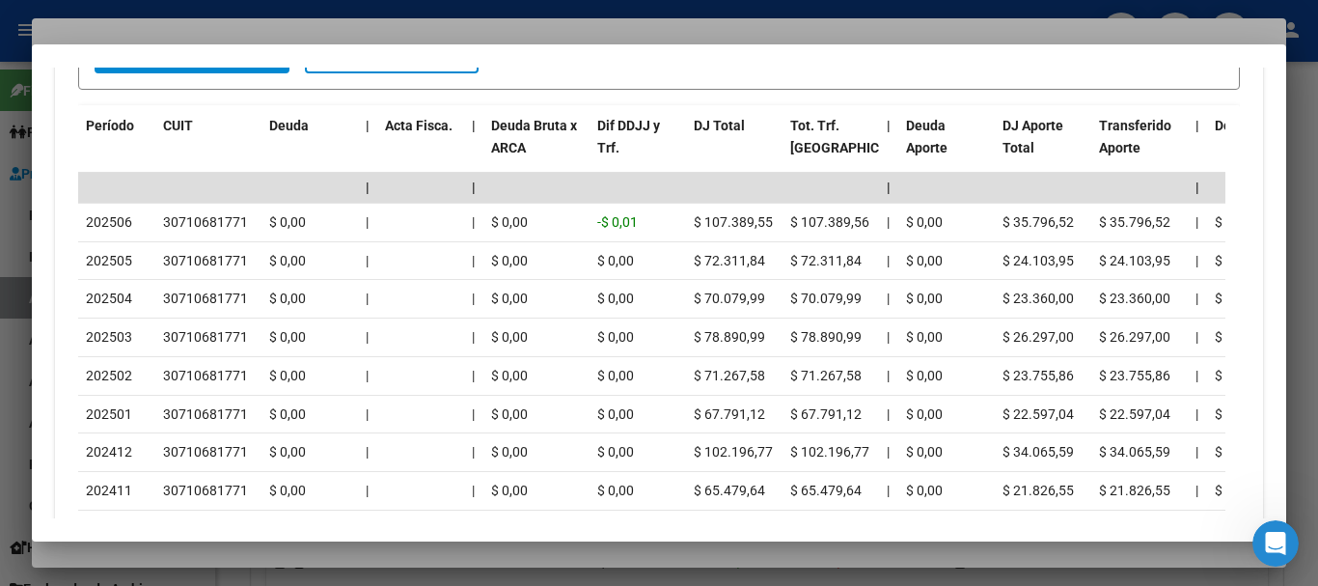
scroll to position [1873, 0]
click at [380, 18] on div at bounding box center [659, 293] width 1318 height 586
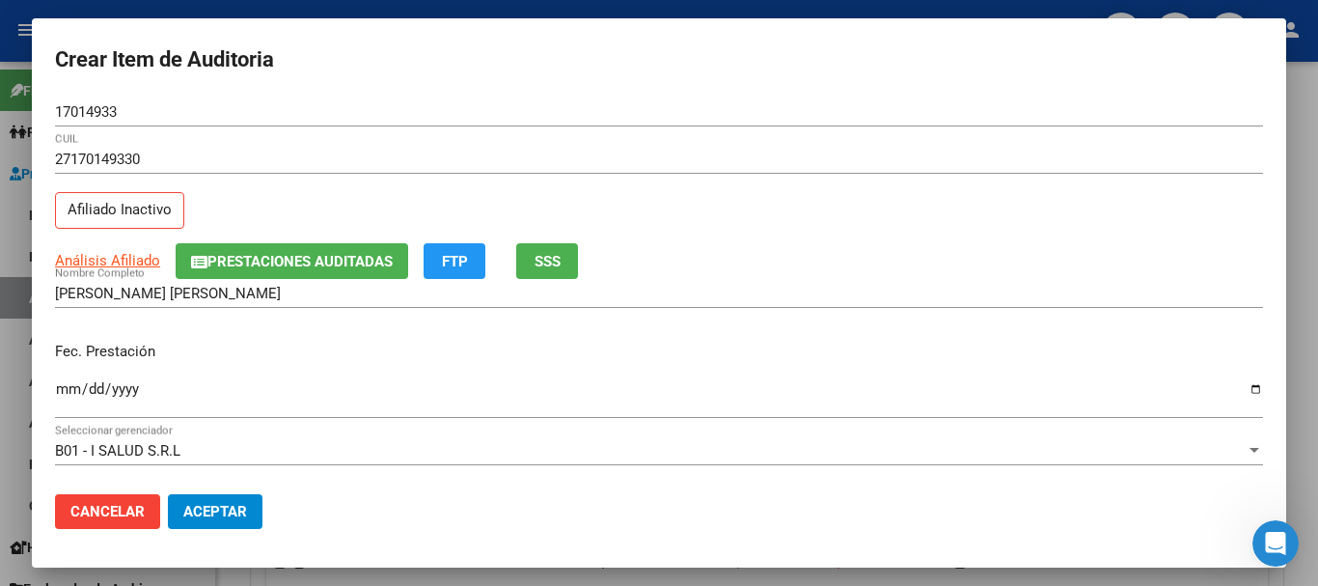
click at [795, 125] on div "17014933 Nro Documento" at bounding box center [659, 111] width 1208 height 29
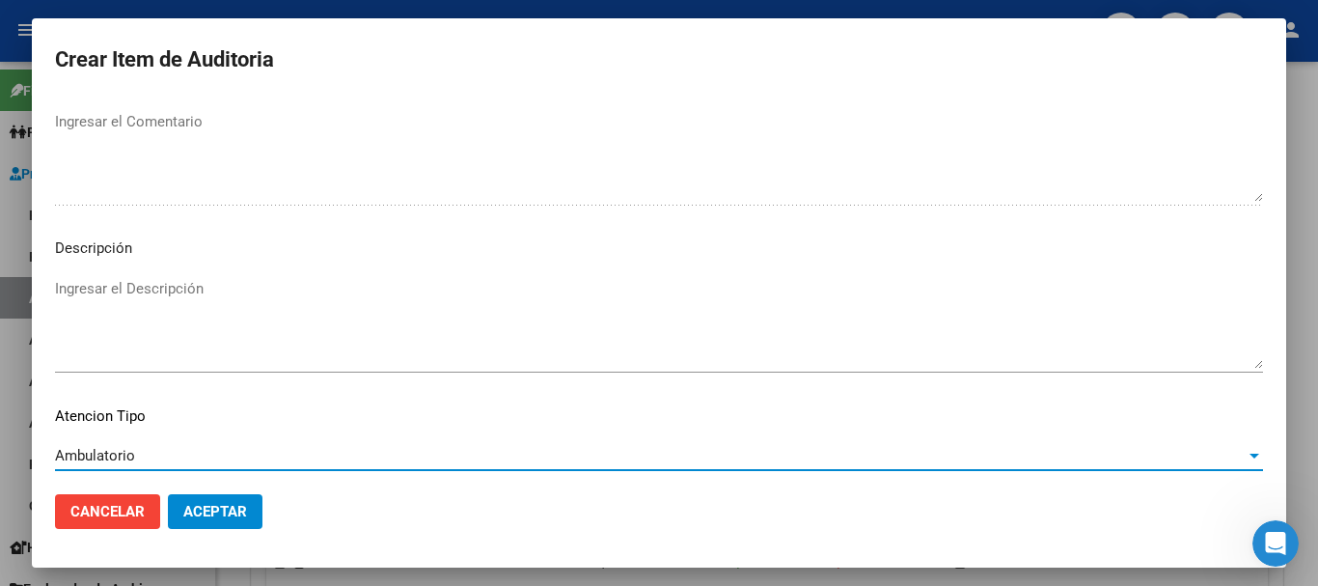
scroll to position [1190, 0]
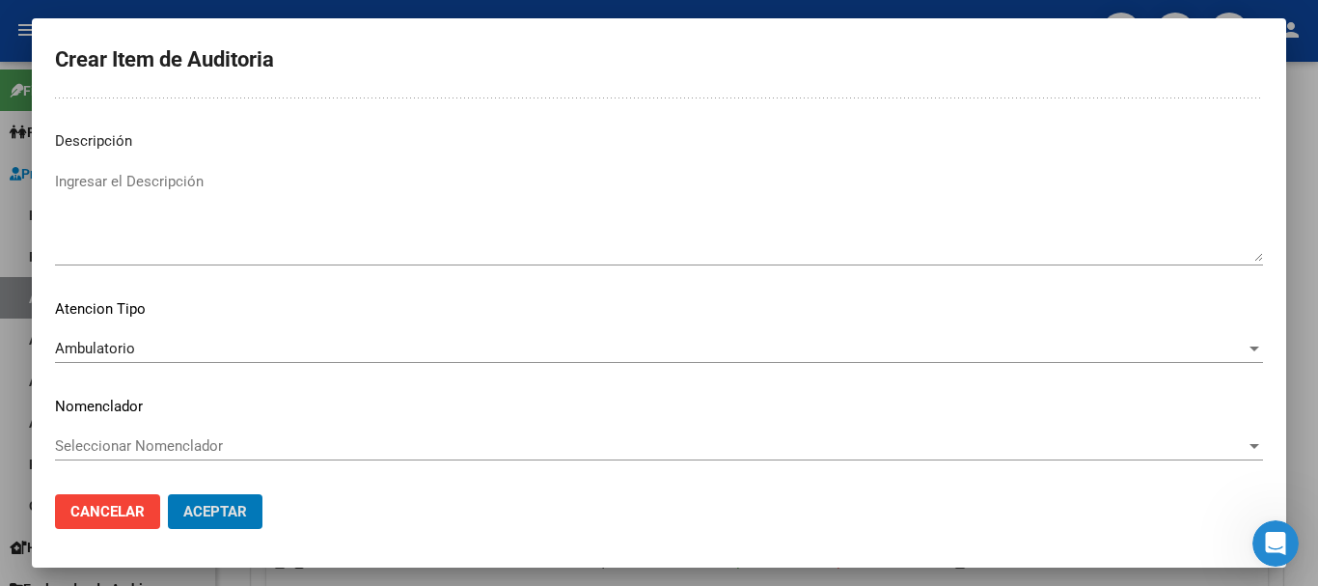
click at [168, 494] on button "Aceptar" at bounding box center [215, 511] width 95 height 35
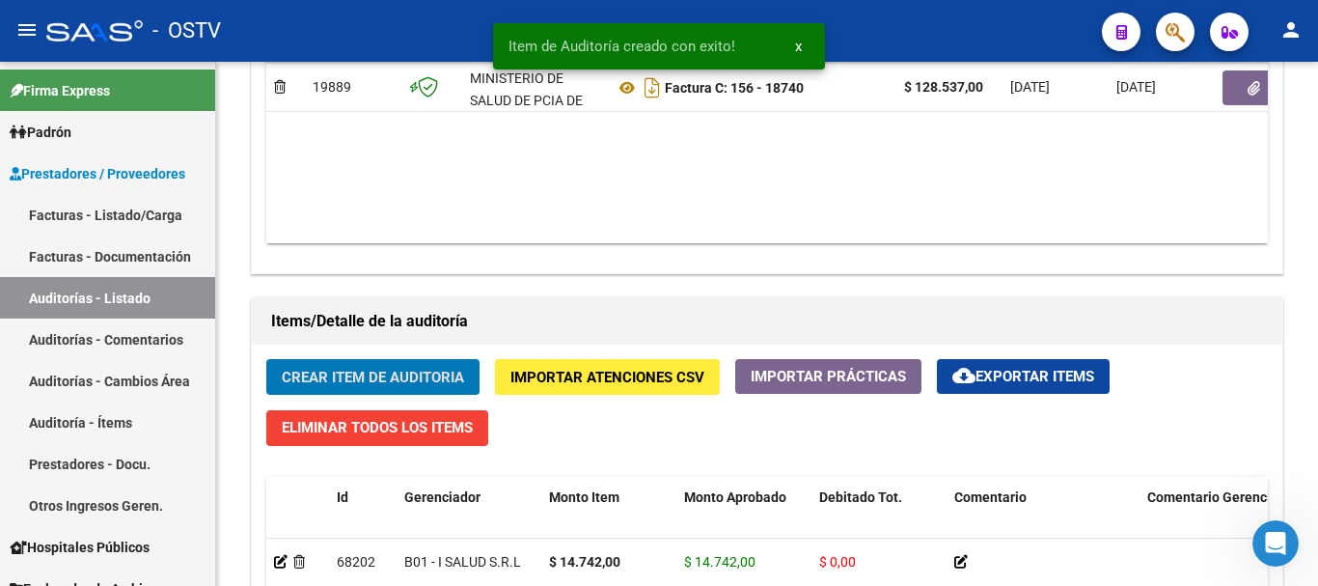
click at [266, 359] on button "Crear Item de Auditoria" at bounding box center [372, 377] width 213 height 36
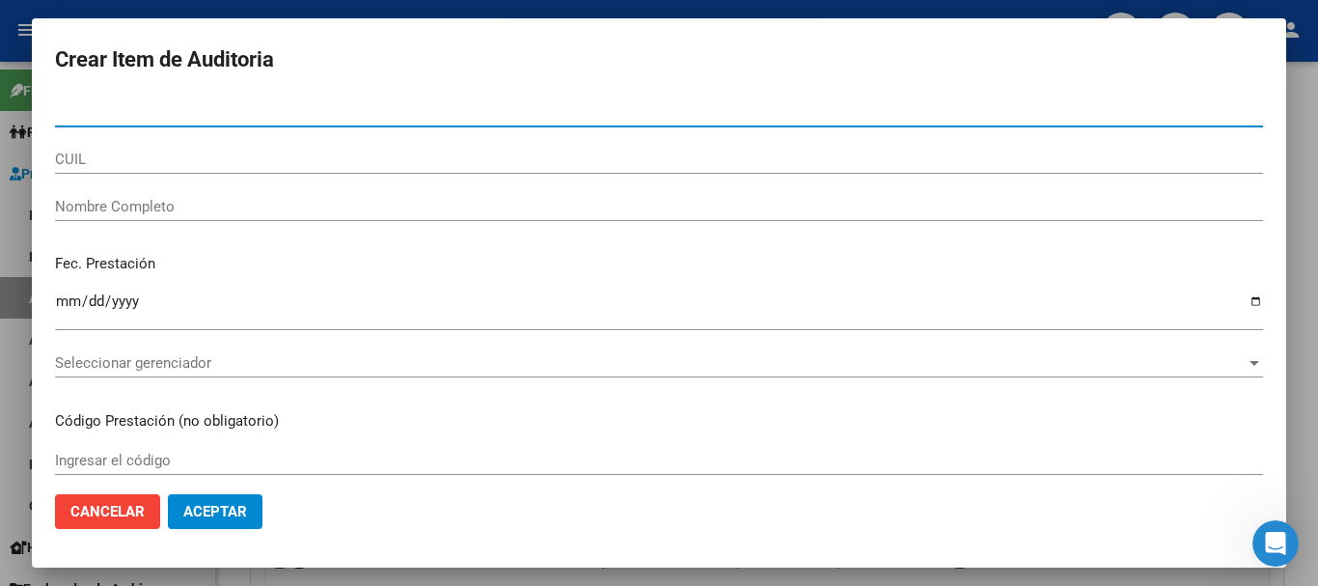
paste input "34619225"
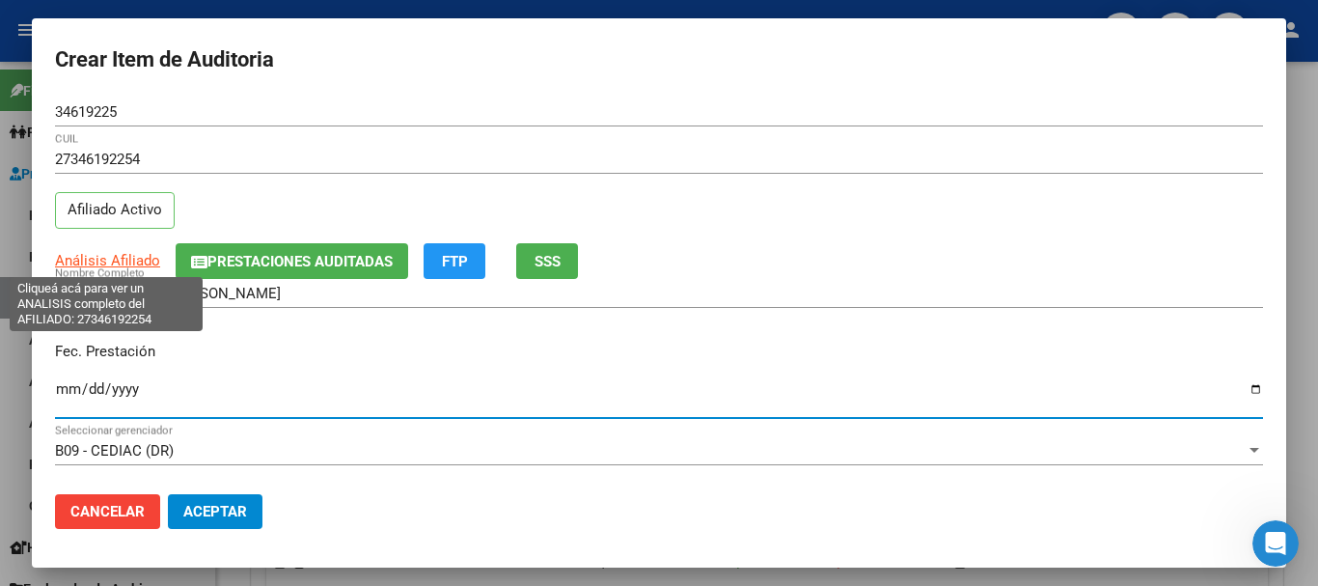
click at [108, 258] on span "Análisis Afiliado" at bounding box center [107, 260] width 105 height 17
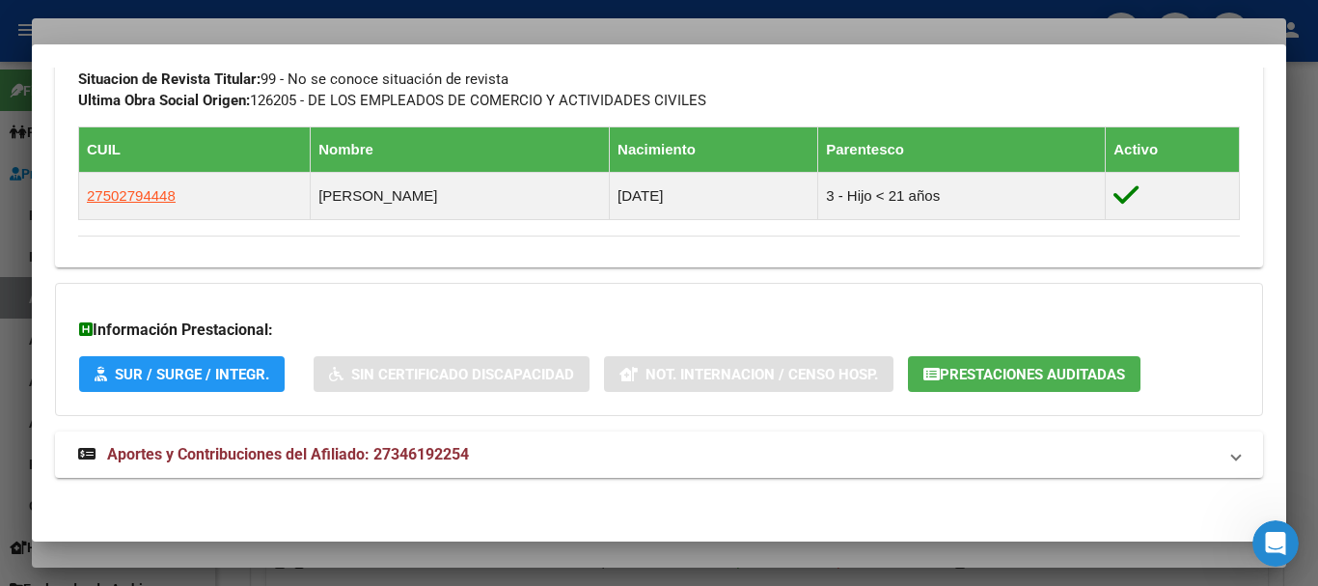
scroll to position [1044, 0]
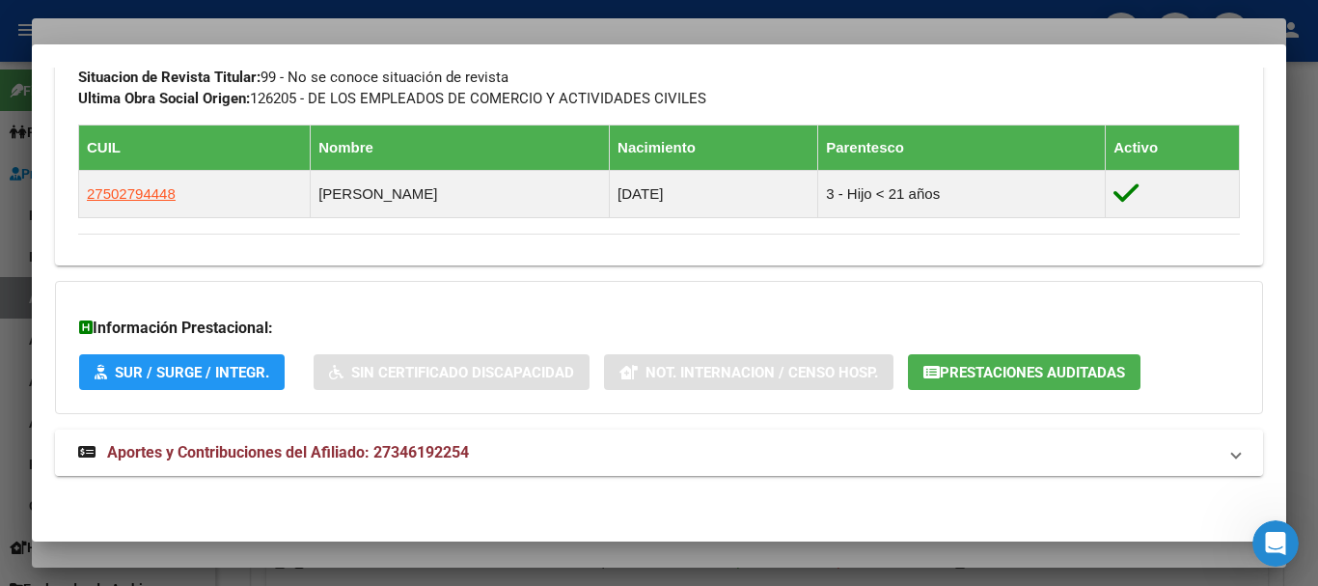
click at [399, 454] on span "Aportes y Contribuciones del Afiliado: 27346192254" at bounding box center [288, 452] width 362 height 18
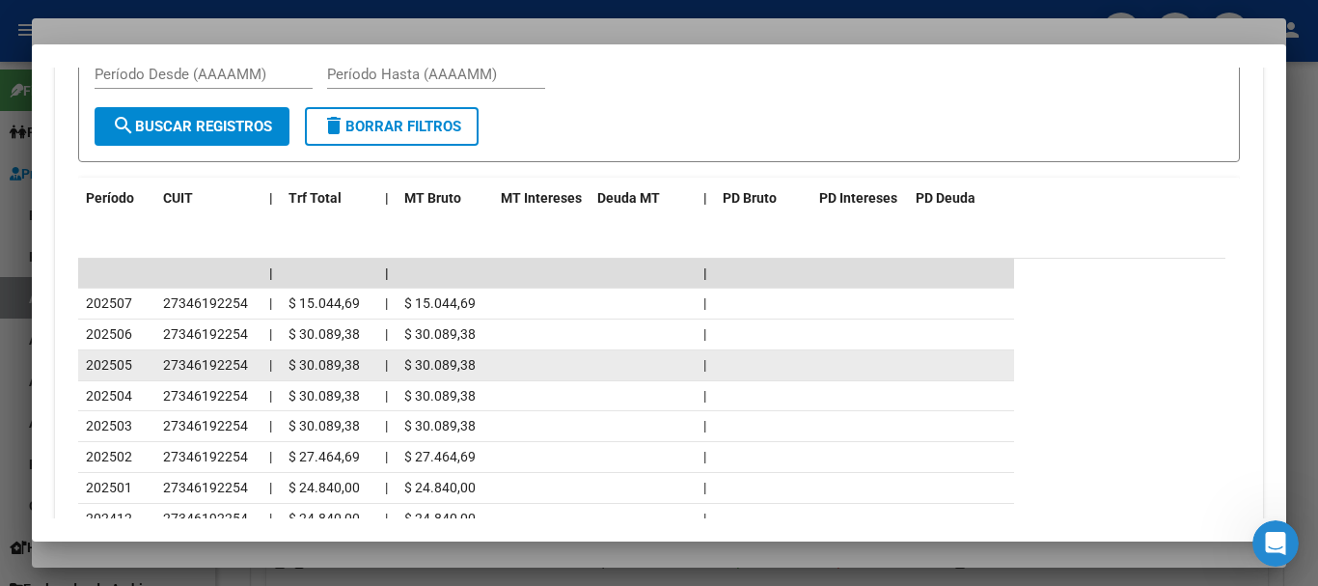
scroll to position [1736, 0]
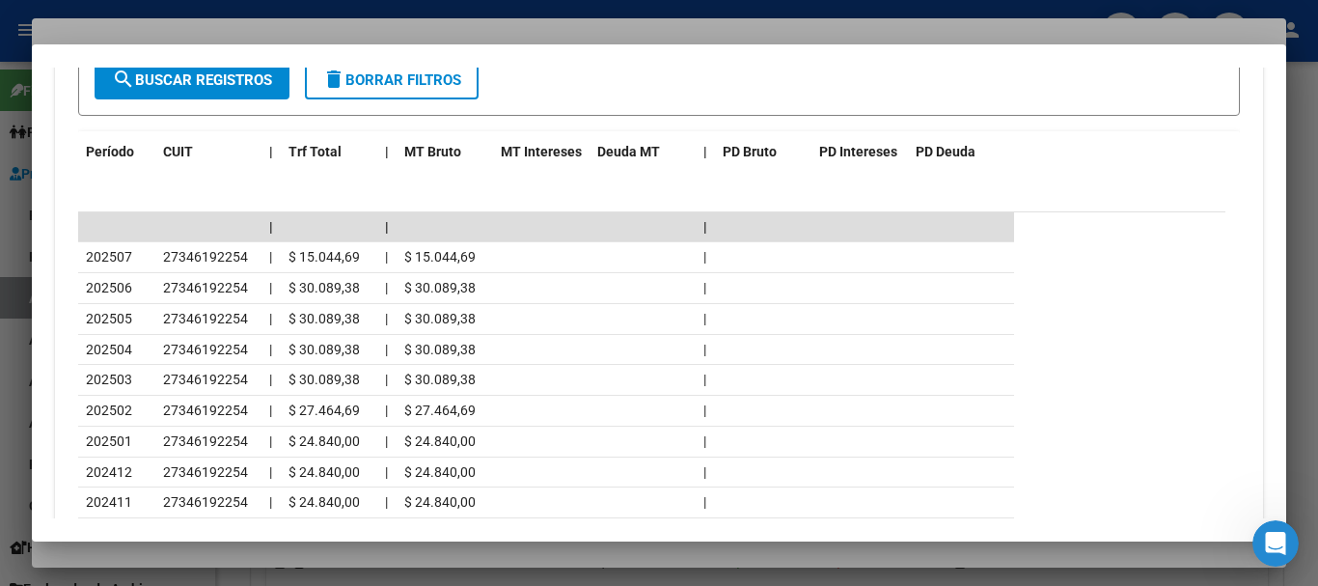
click at [347, 30] on div at bounding box center [659, 293] width 1318 height 586
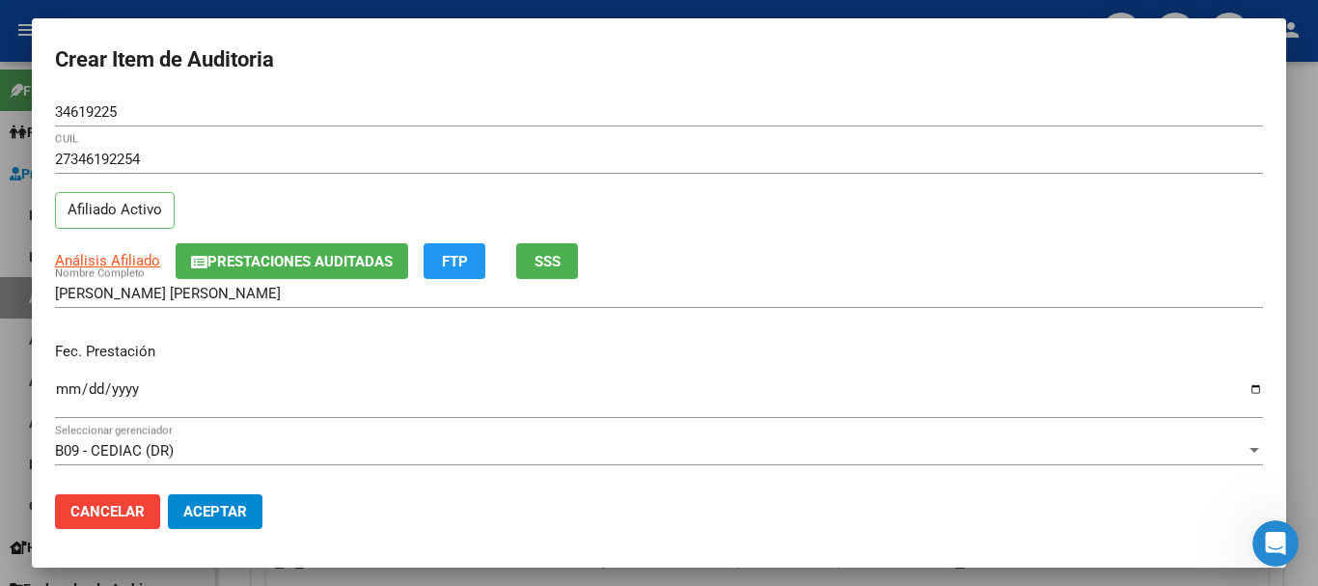
click at [774, 210] on div "27346192254 CUIL Afiliado Activo" at bounding box center [659, 194] width 1208 height 98
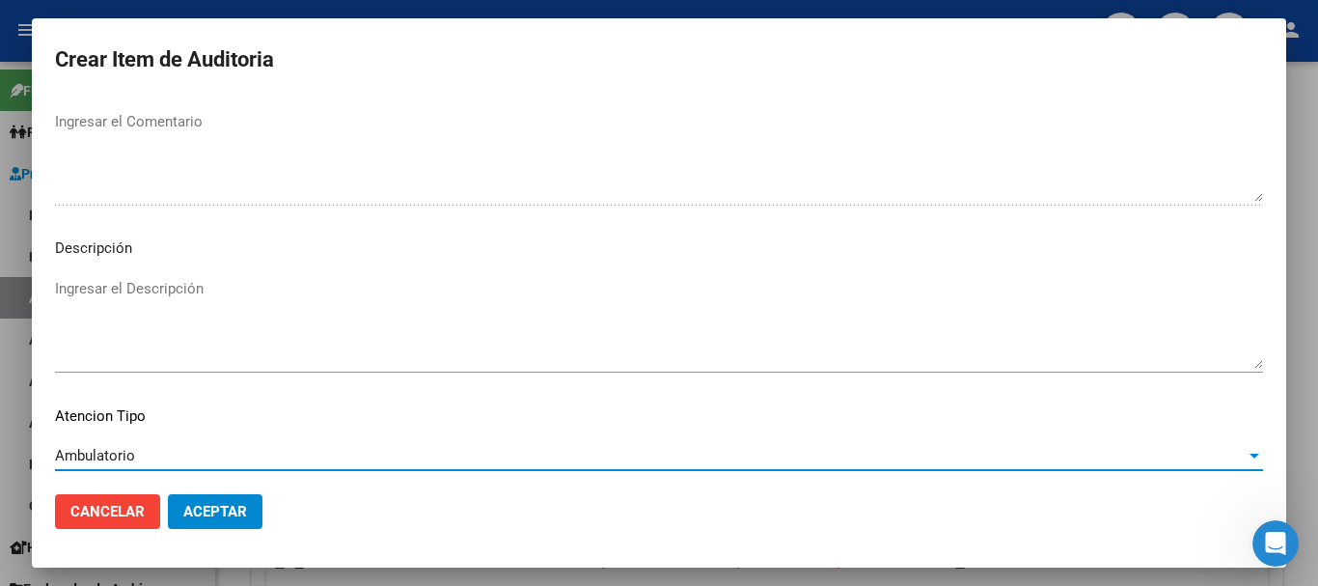
scroll to position [1190, 0]
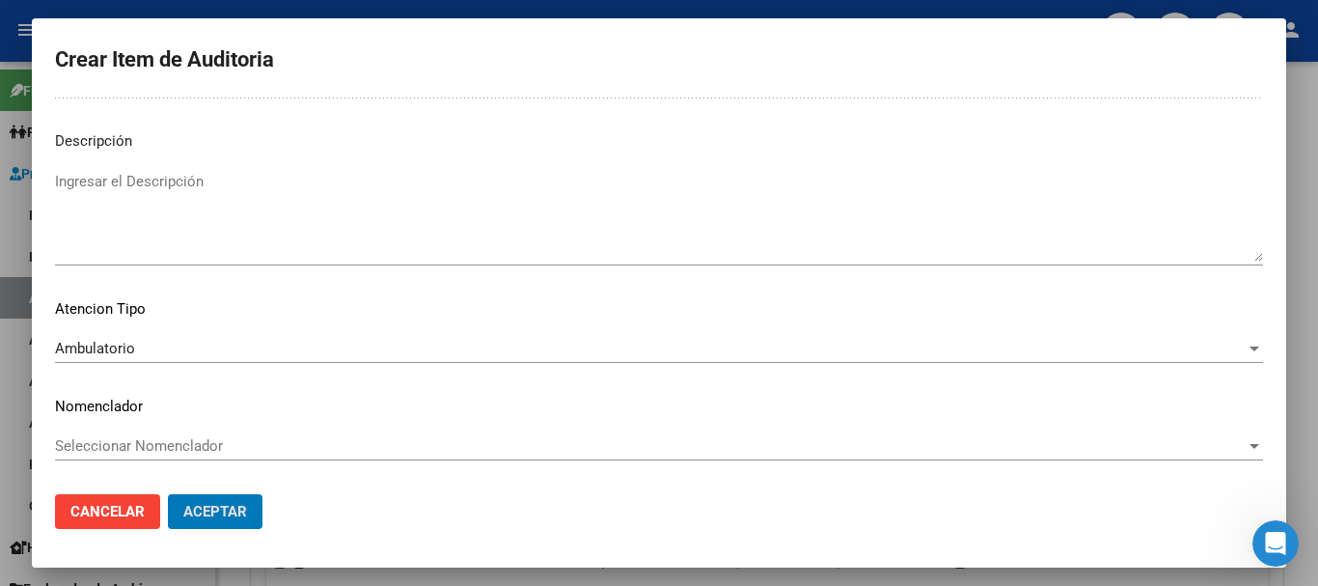
click at [168, 494] on button "Aceptar" at bounding box center [215, 511] width 95 height 35
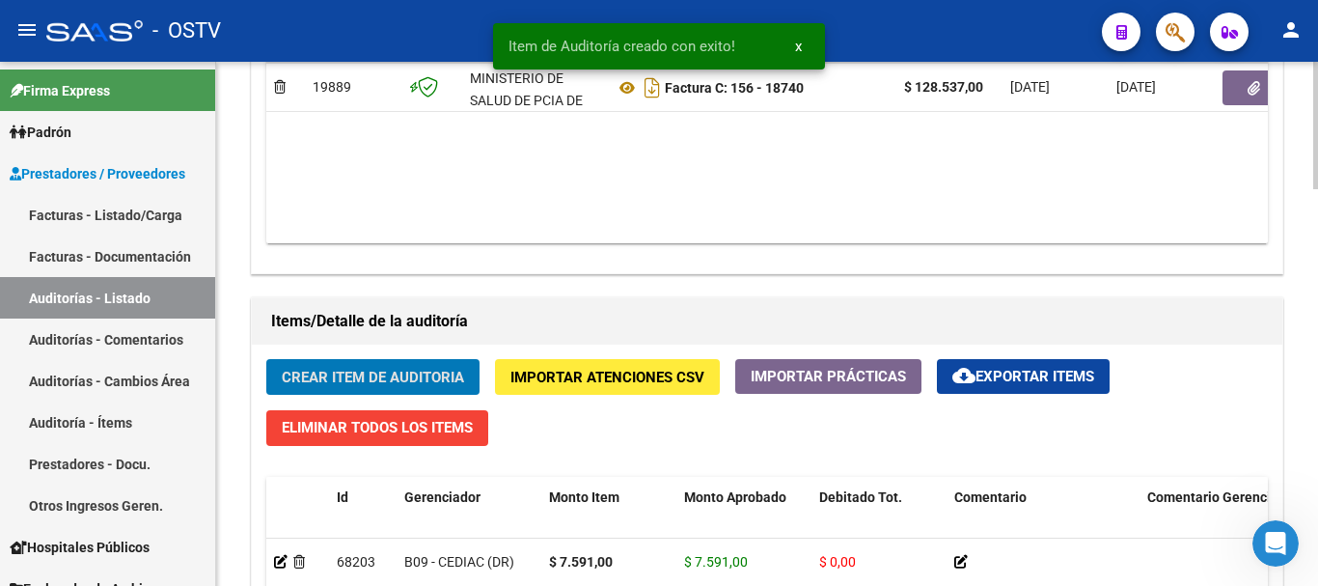
click at [266, 359] on button "Crear Item de Auditoria" at bounding box center [372, 377] width 213 height 36
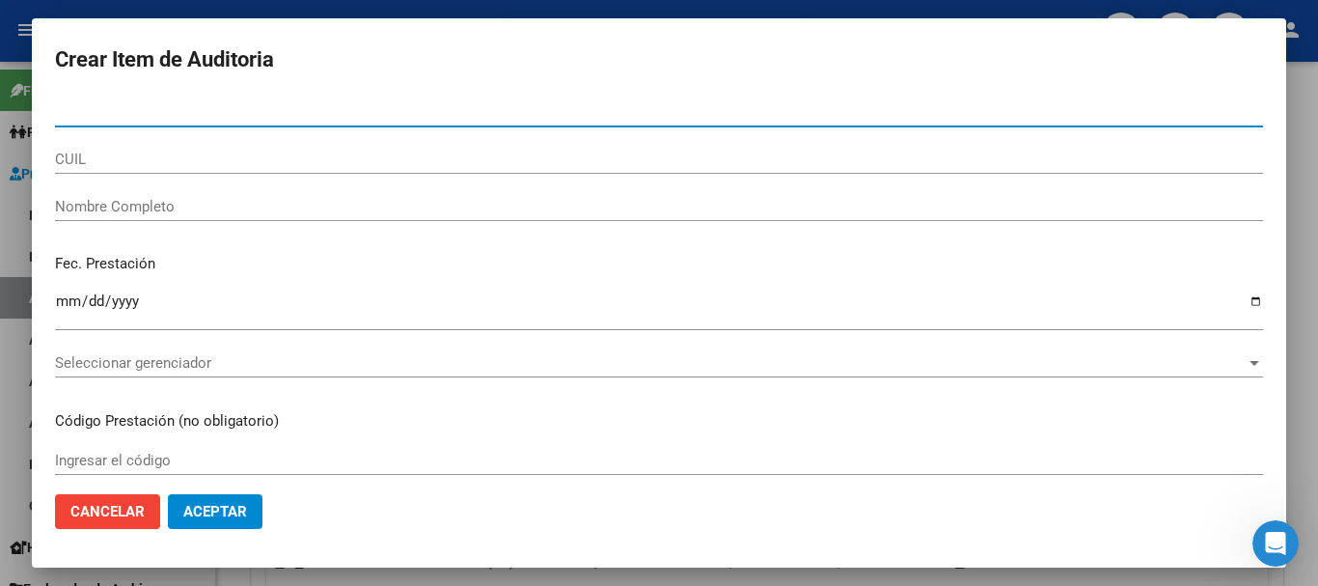
paste input "31447051"
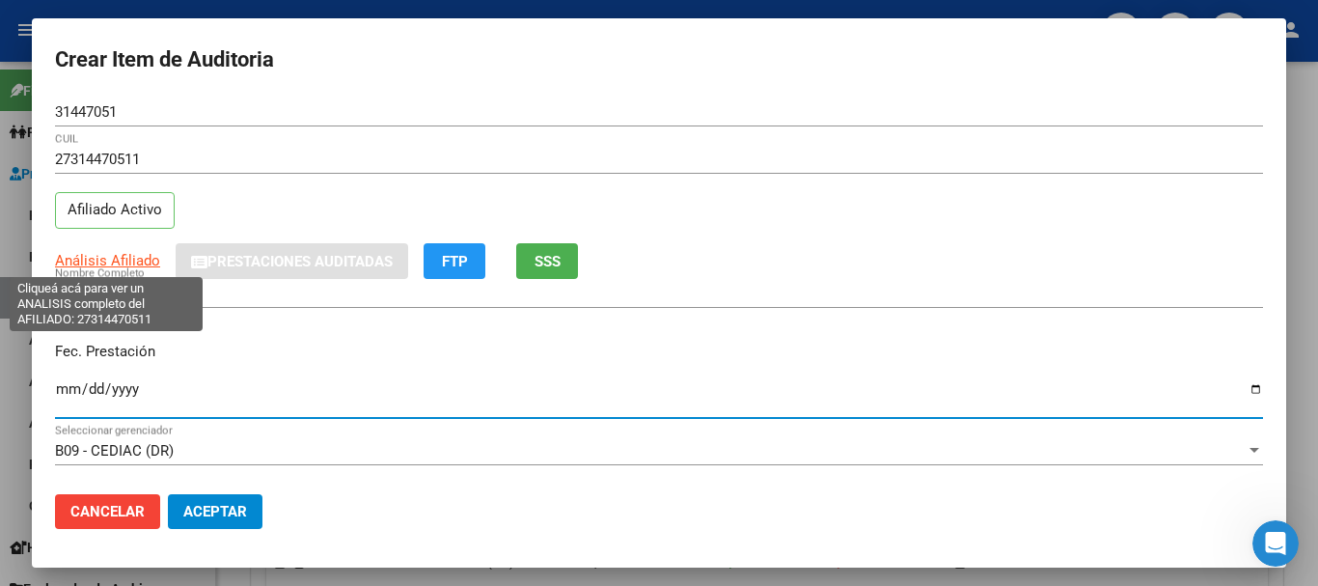
click at [130, 264] on span "Análisis Afiliado" at bounding box center [107, 260] width 105 height 17
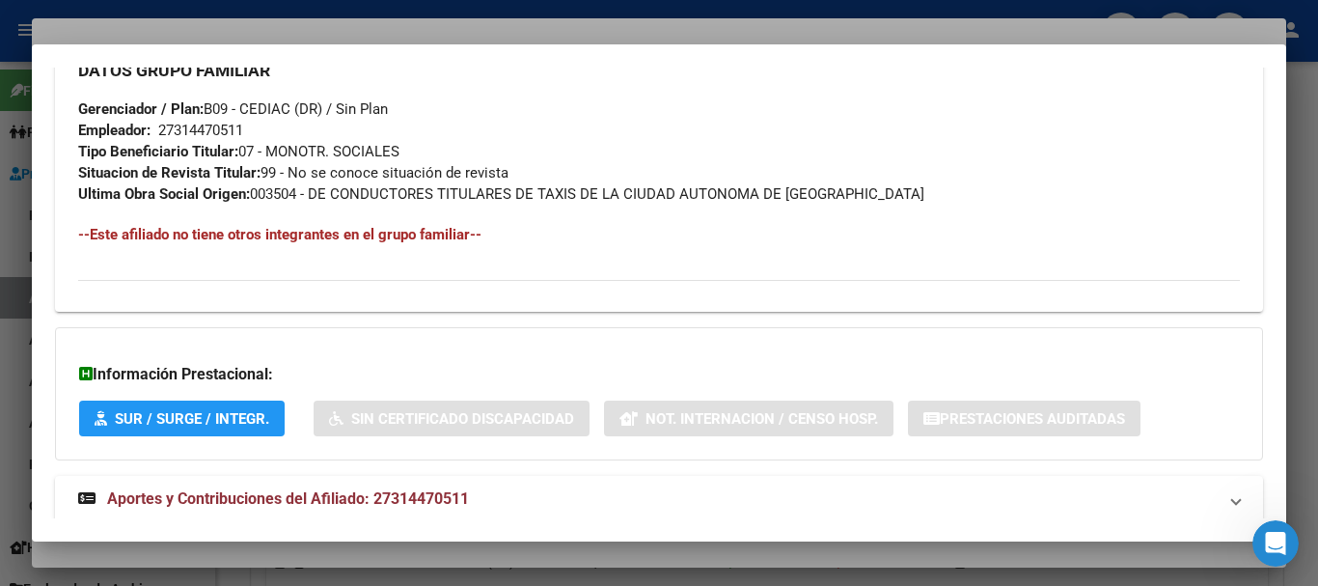
scroll to position [995, 0]
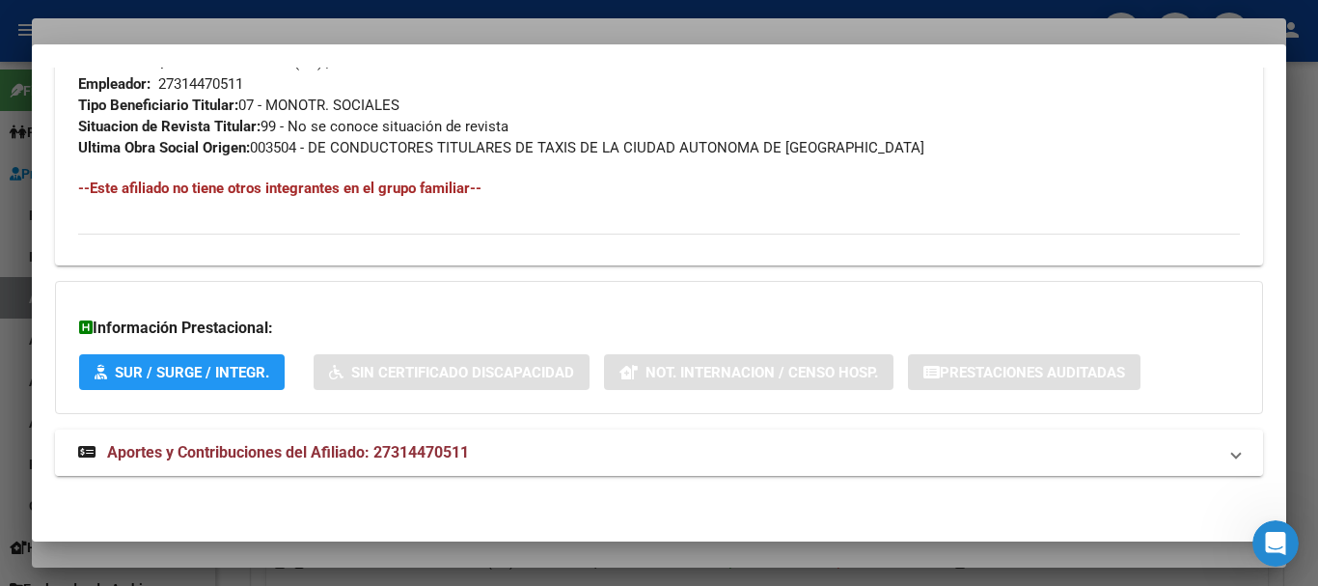
click at [281, 445] on span "Aportes y Contribuciones del Afiliado: 27314470511" at bounding box center [288, 452] width 362 height 18
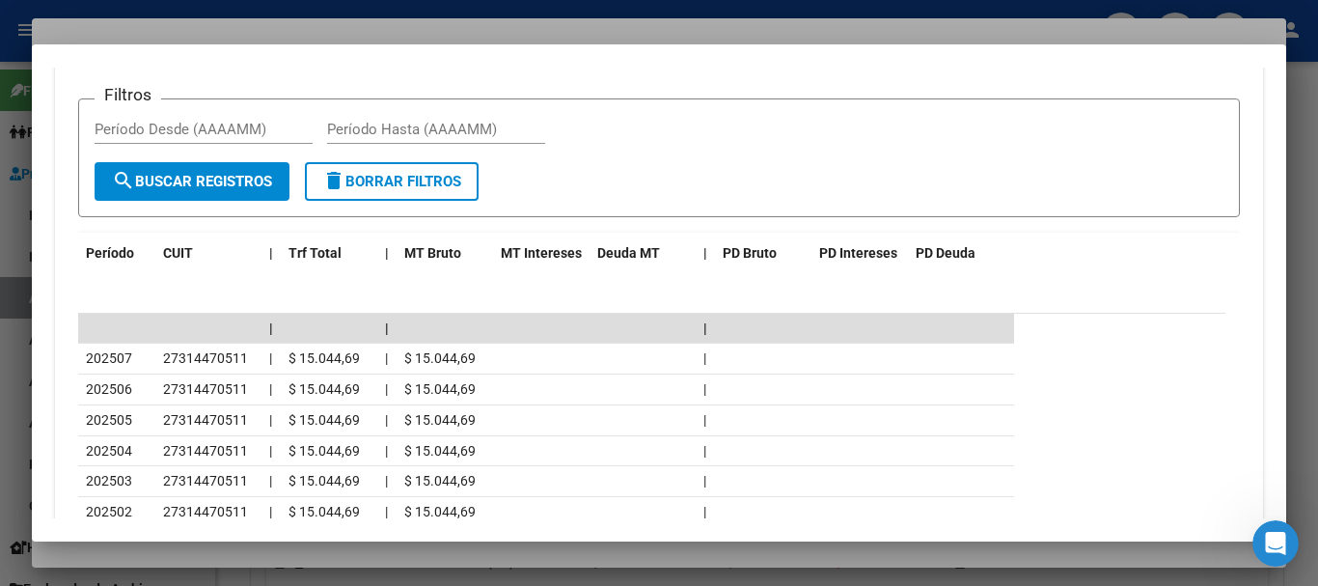
scroll to position [1591, 0]
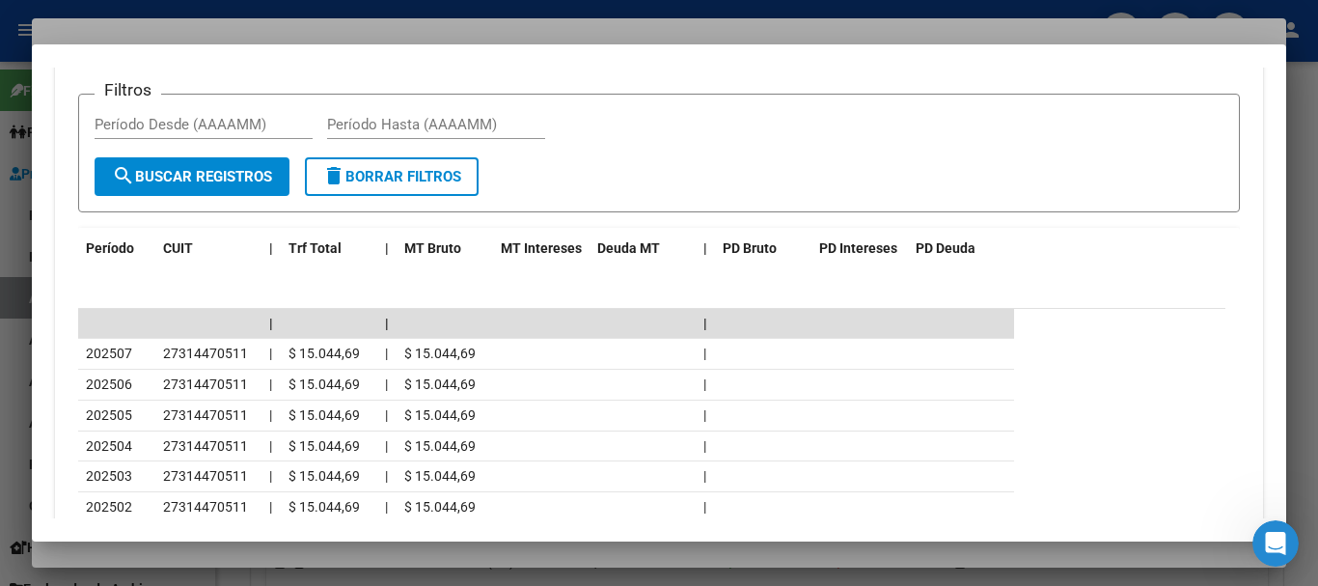
click at [560, 36] on div at bounding box center [659, 293] width 1318 height 586
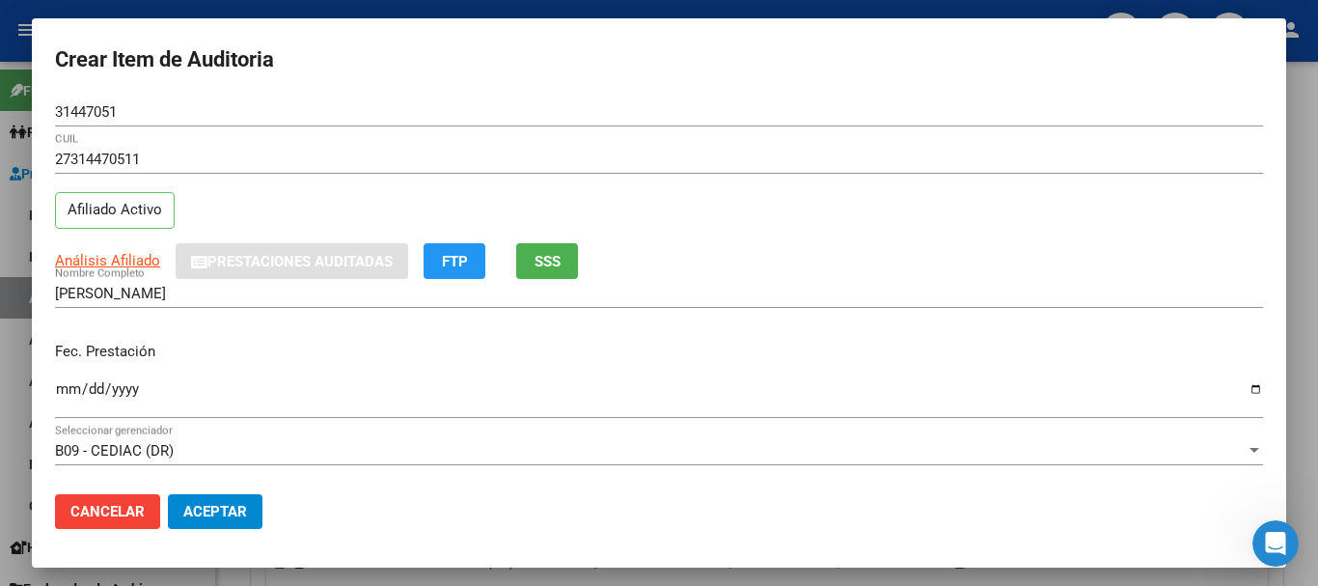
click at [972, 140] on div "31447051 Nro Documento" at bounding box center [659, 120] width 1208 height 47
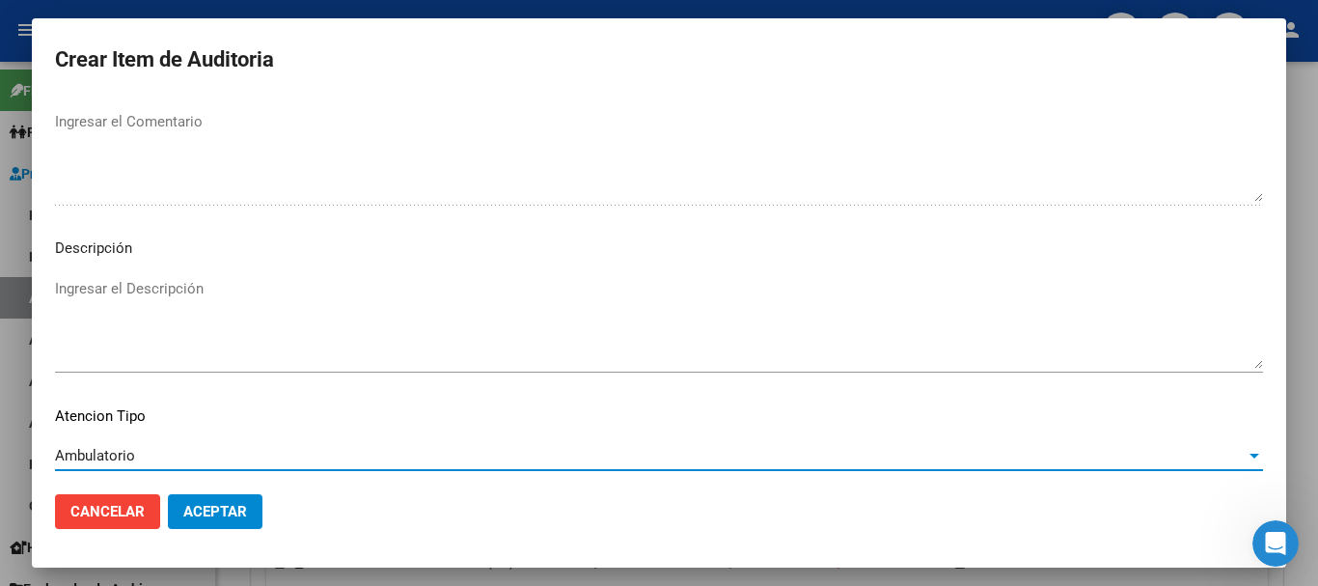
scroll to position [1190, 0]
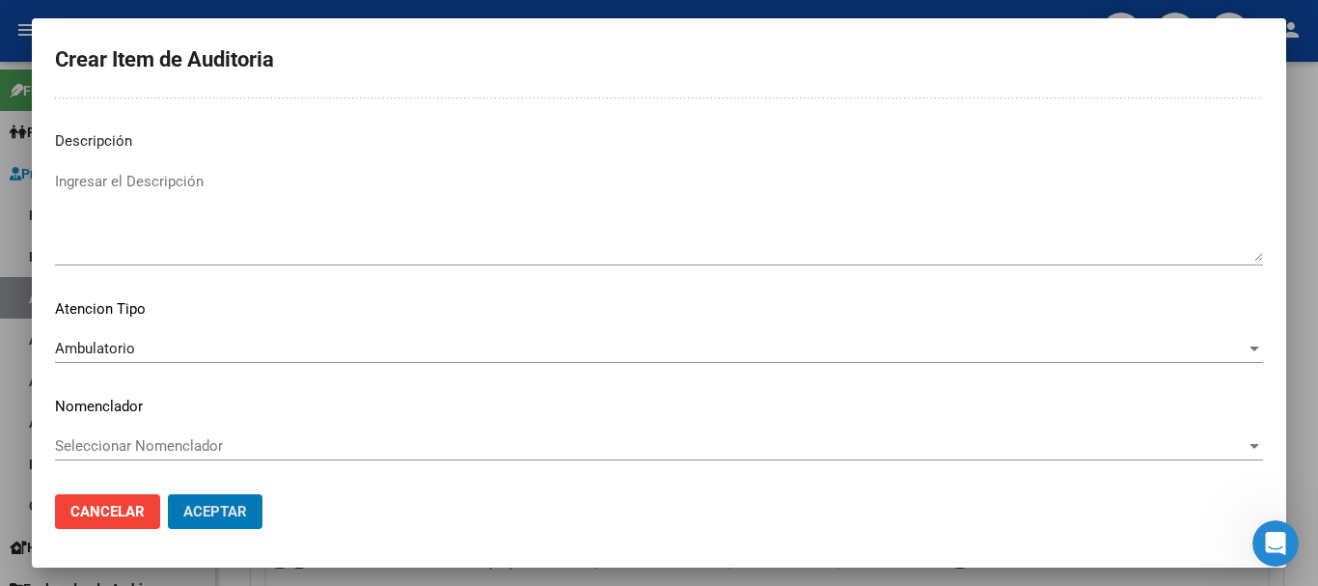
click at [168, 494] on button "Aceptar" at bounding box center [215, 511] width 95 height 35
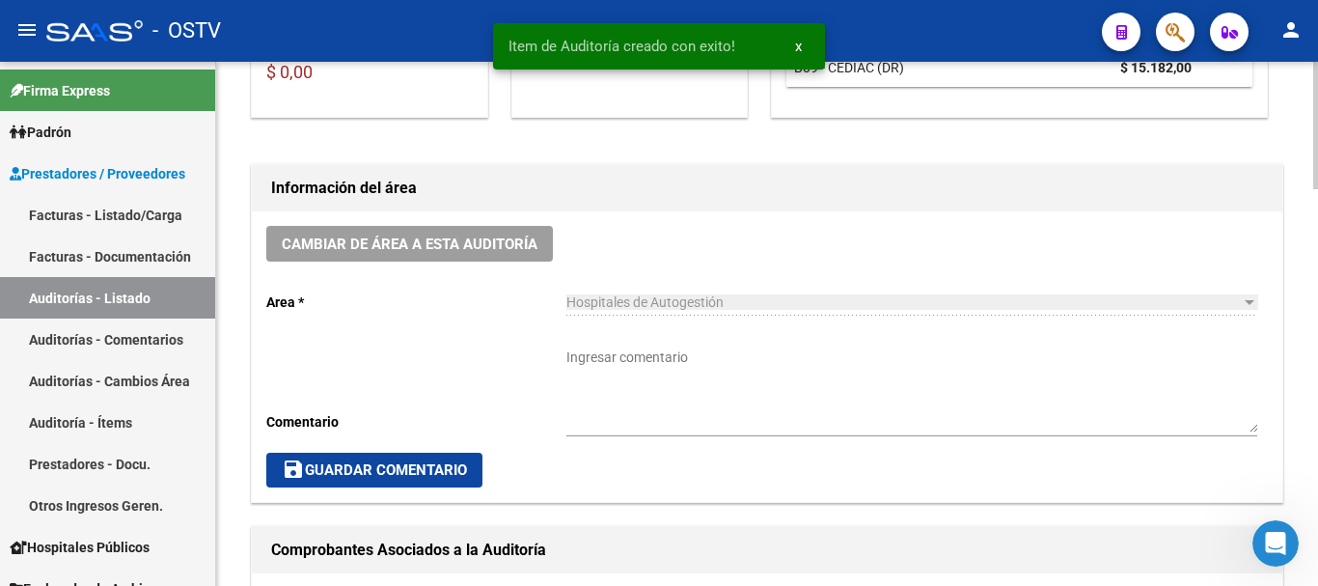
scroll to position [483, 0]
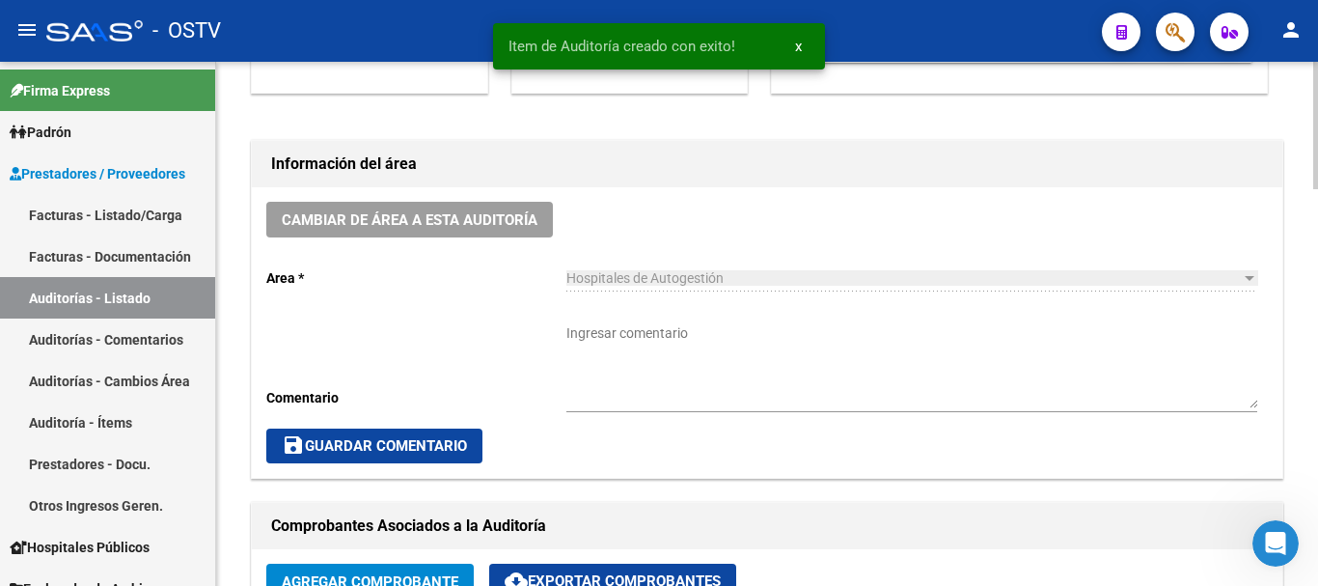
click at [732, 364] on textarea "Ingresar comentario" at bounding box center [912, 365] width 691 height 85
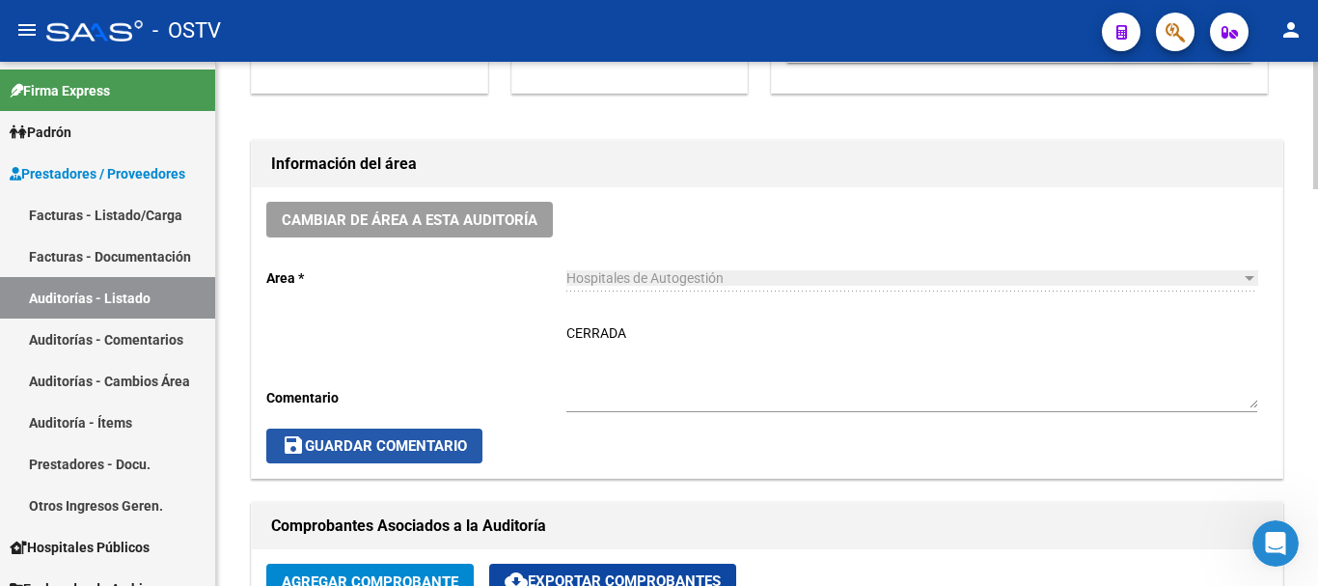
click at [461, 437] on button "save Guardar Comentario" at bounding box center [374, 446] width 216 height 35
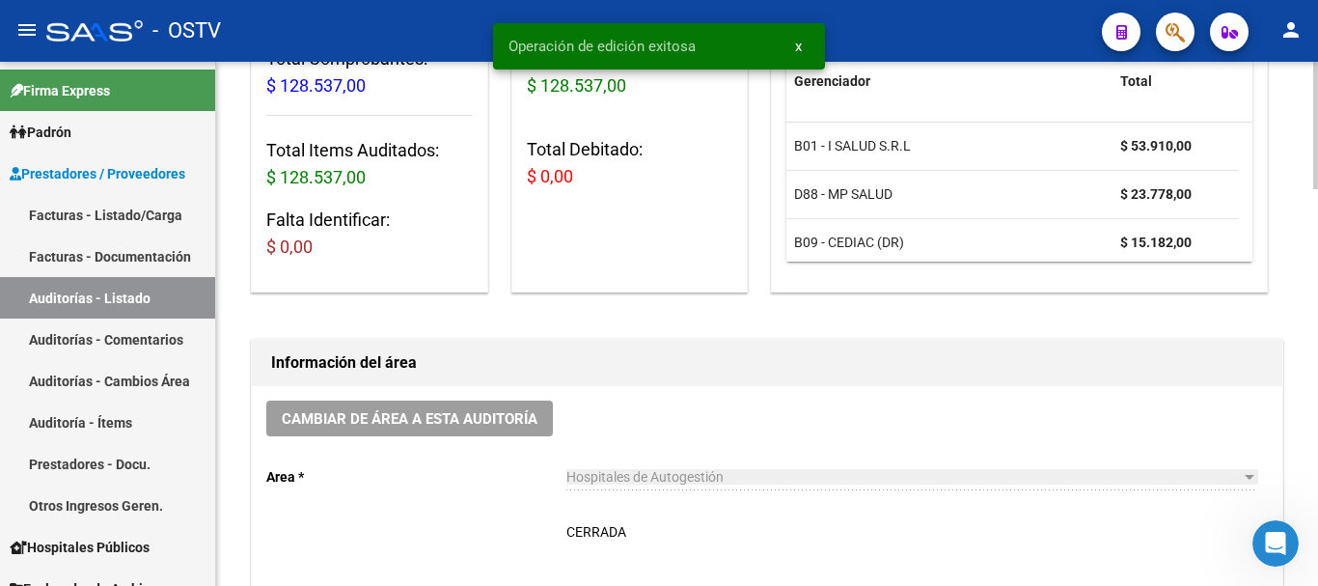
scroll to position [0, 0]
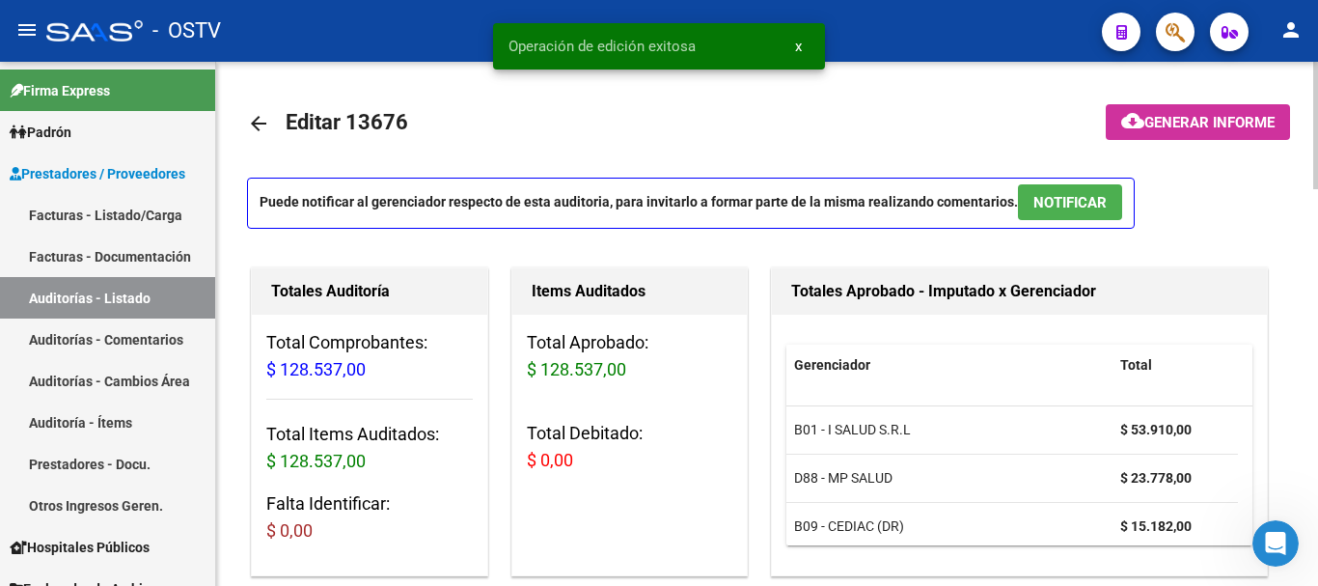
click at [260, 125] on mat-icon "arrow_back" at bounding box center [258, 123] width 23 height 23
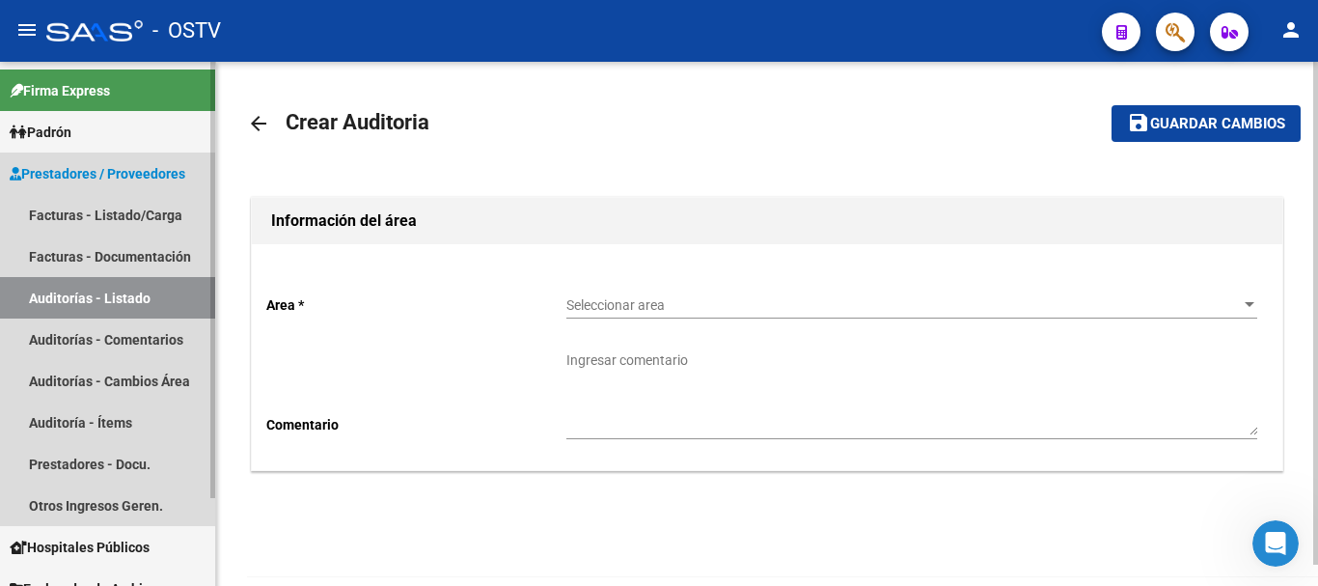
click at [153, 295] on link "Auditorías - Listado" at bounding box center [107, 298] width 215 height 42
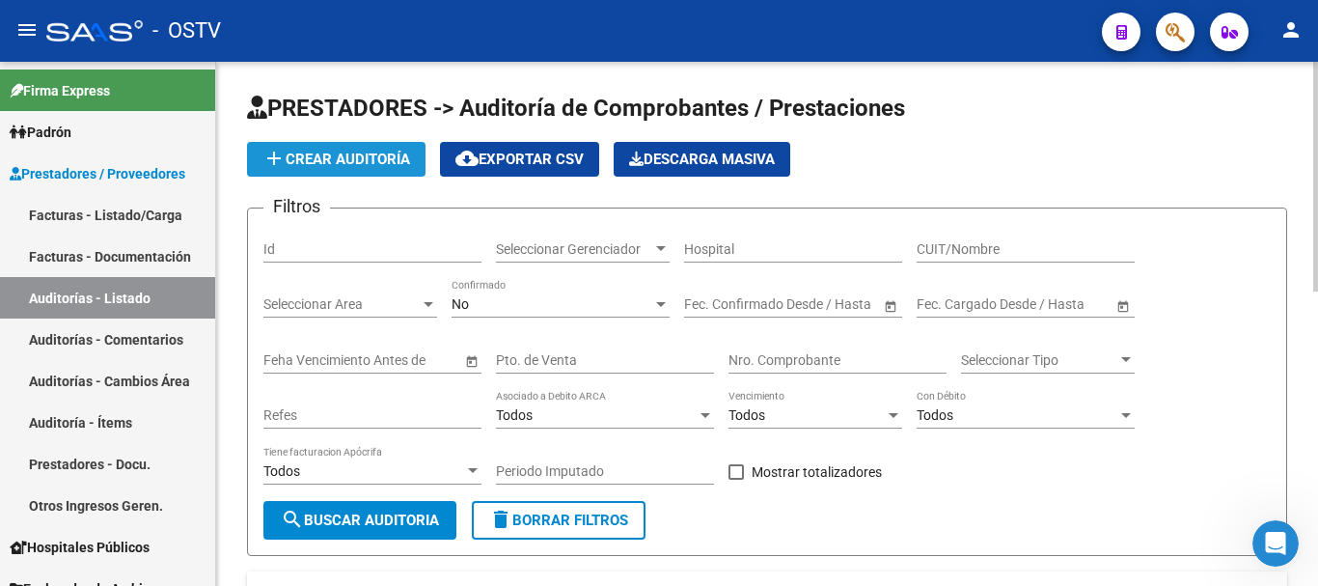
click at [319, 155] on span "add Crear Auditoría" at bounding box center [337, 159] width 148 height 17
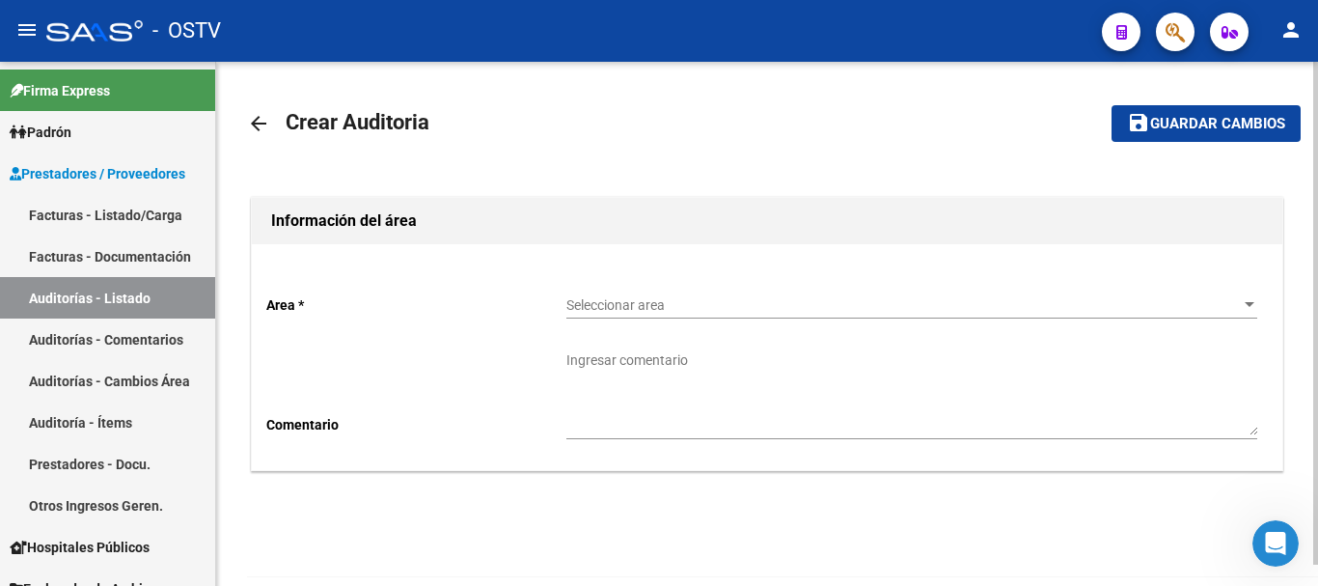
click at [711, 300] on span "Seleccionar area" at bounding box center [904, 305] width 674 height 16
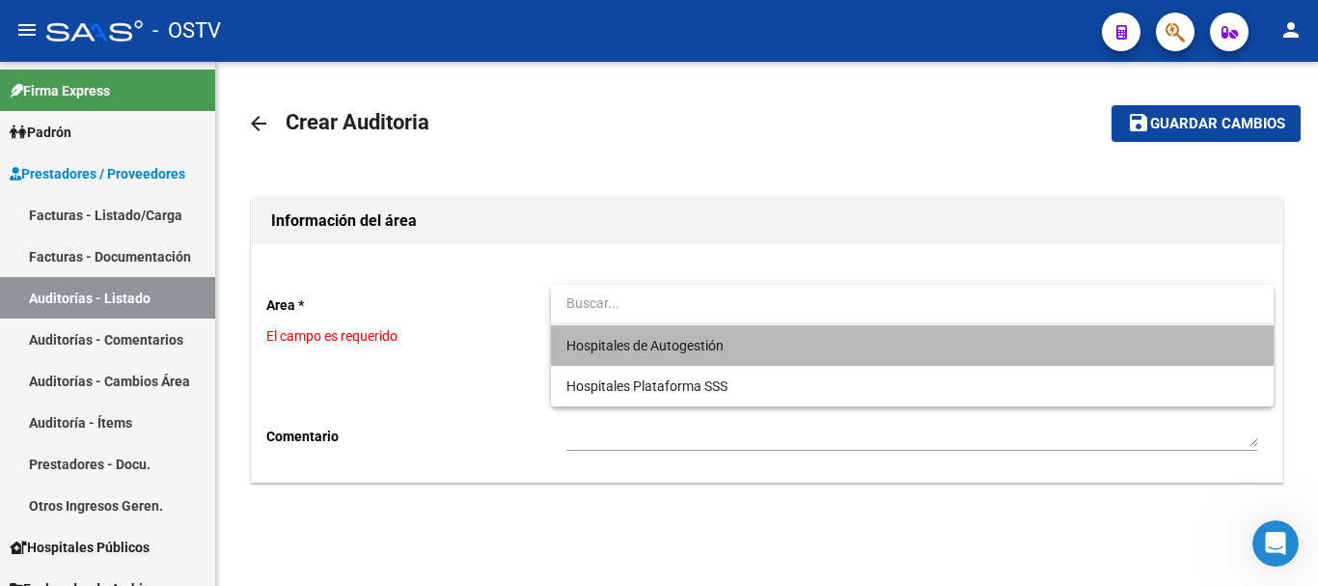
drag, startPoint x: 676, startPoint y: 329, endPoint x: 662, endPoint y: 358, distance: 32.0
click at [675, 330] on span "Hospitales de Autogestión" at bounding box center [912, 345] width 691 height 41
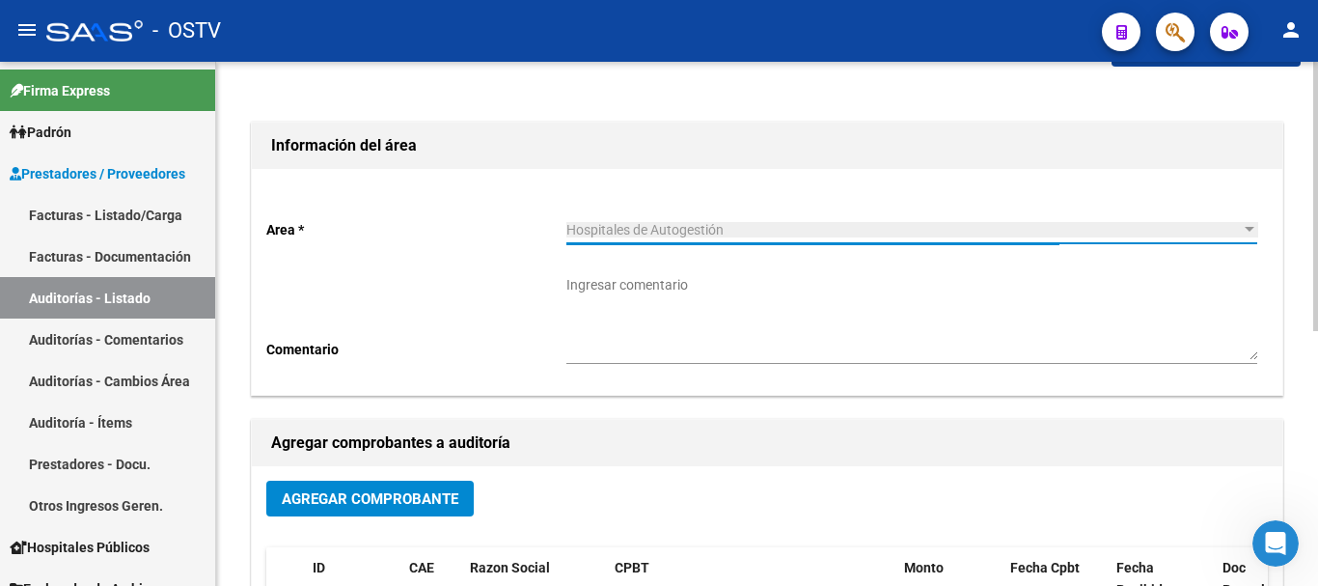
scroll to position [193, 0]
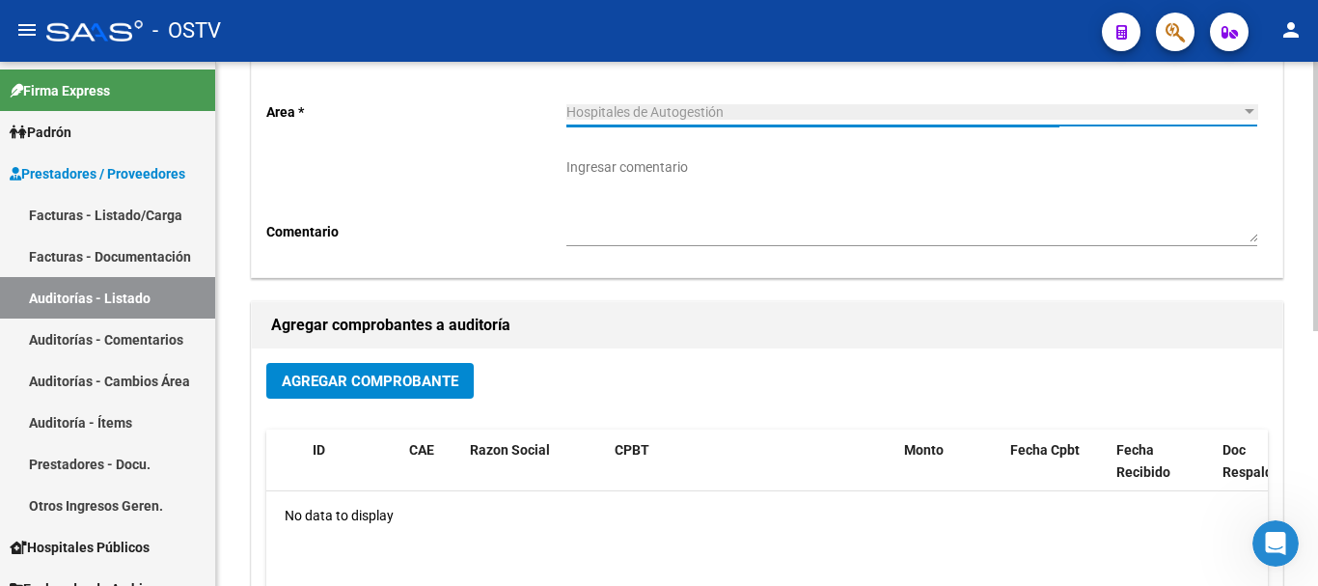
click at [415, 372] on span "Agregar Comprobante" at bounding box center [370, 380] width 177 height 17
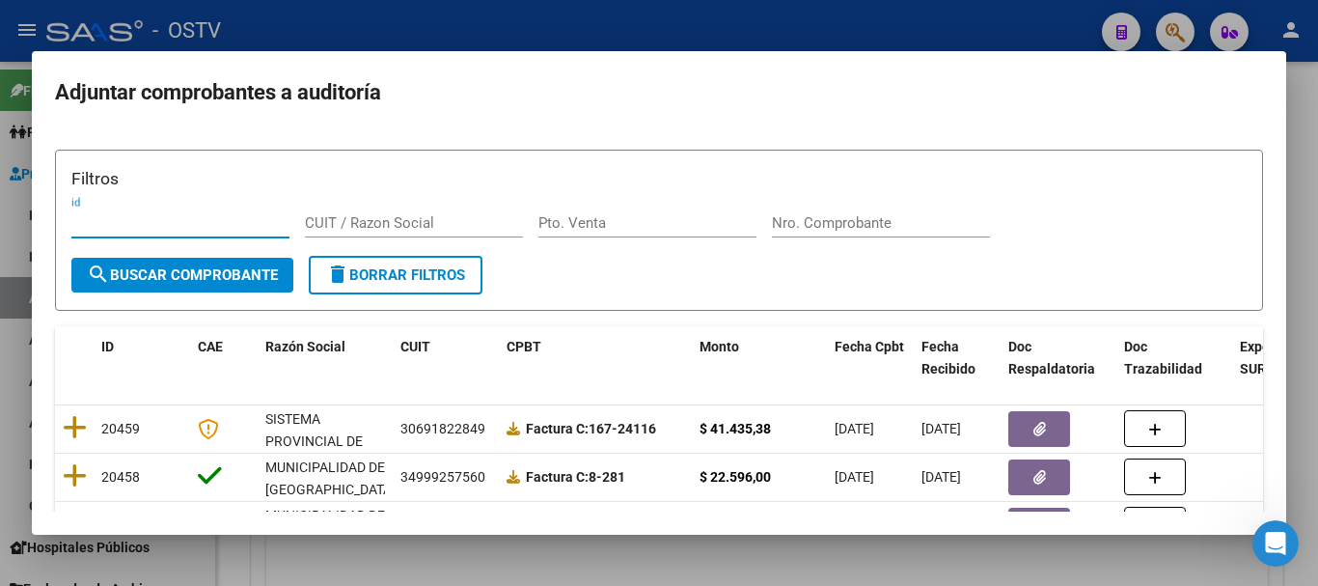
click at [827, 222] on input "Nro. Comprobante" at bounding box center [881, 222] width 218 height 17
paste input "18880"
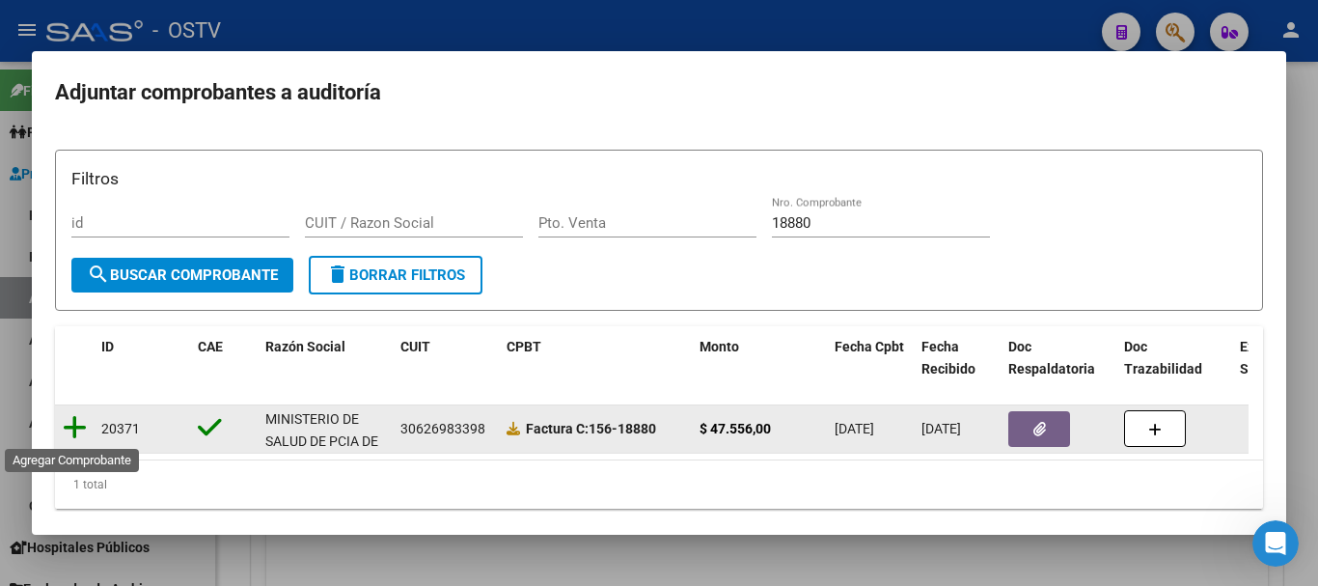
click at [71, 419] on icon at bounding box center [75, 427] width 24 height 27
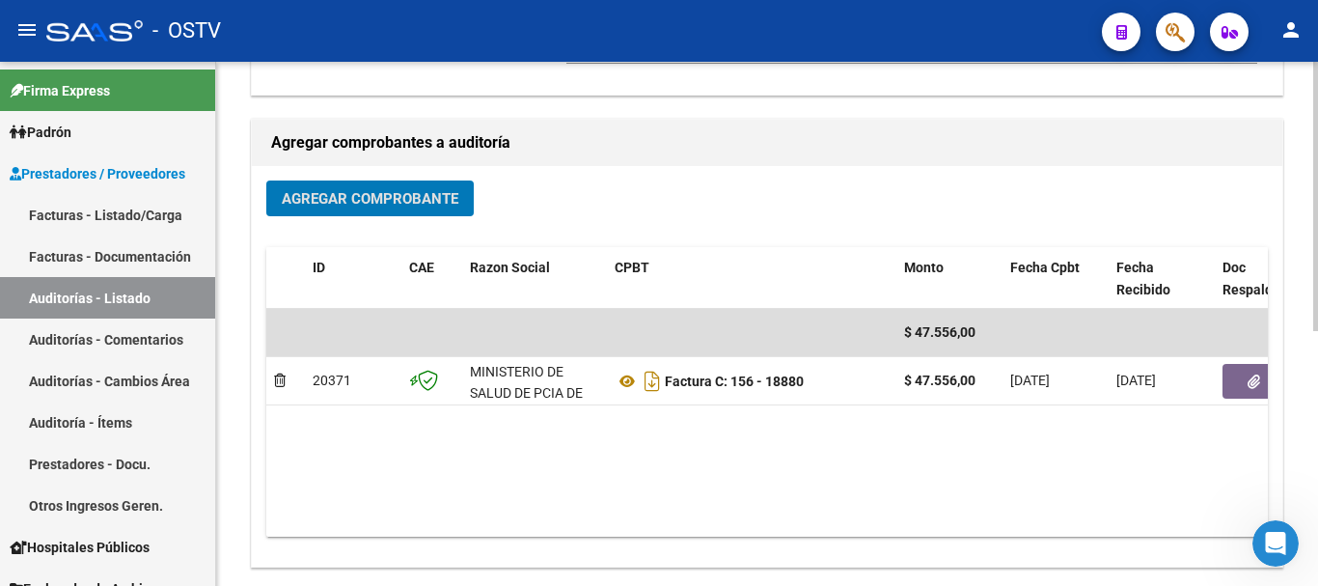
scroll to position [386, 0]
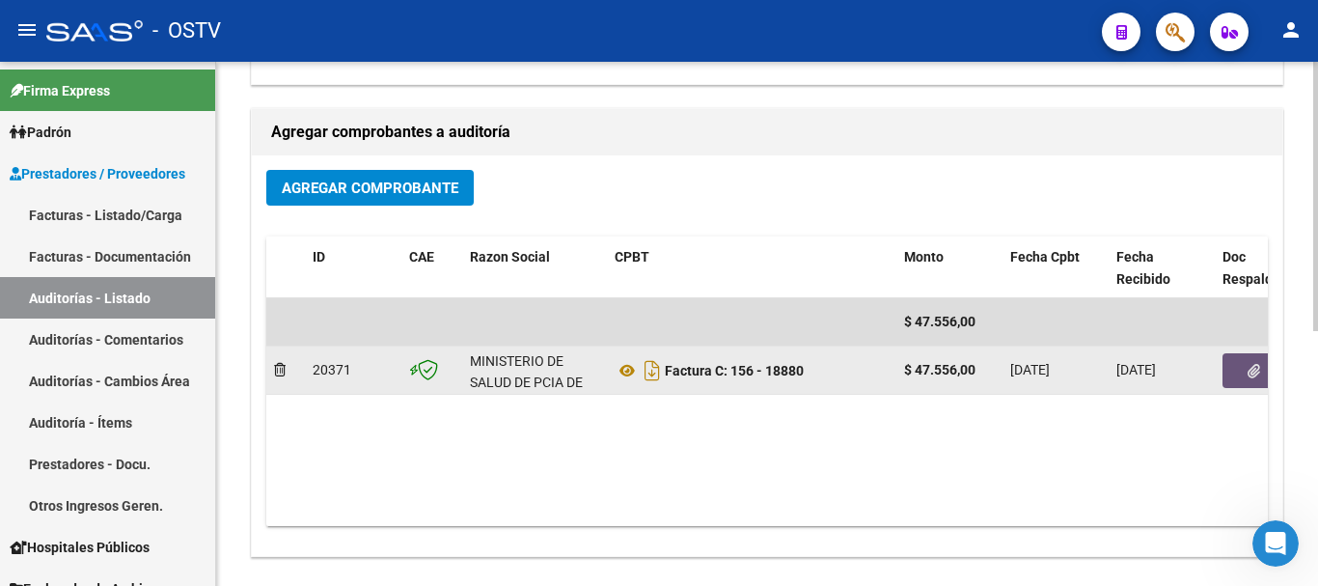
click at [1256, 372] on icon "button" at bounding box center [1254, 371] width 13 height 14
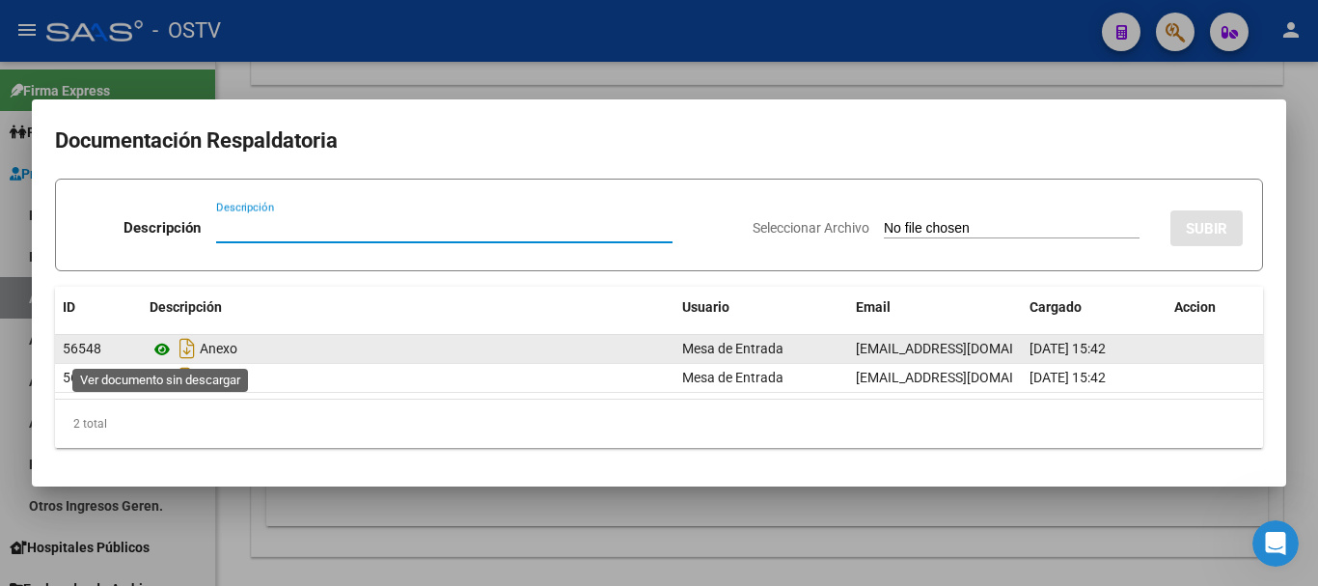
click at [172, 348] on icon at bounding box center [162, 349] width 25 height 23
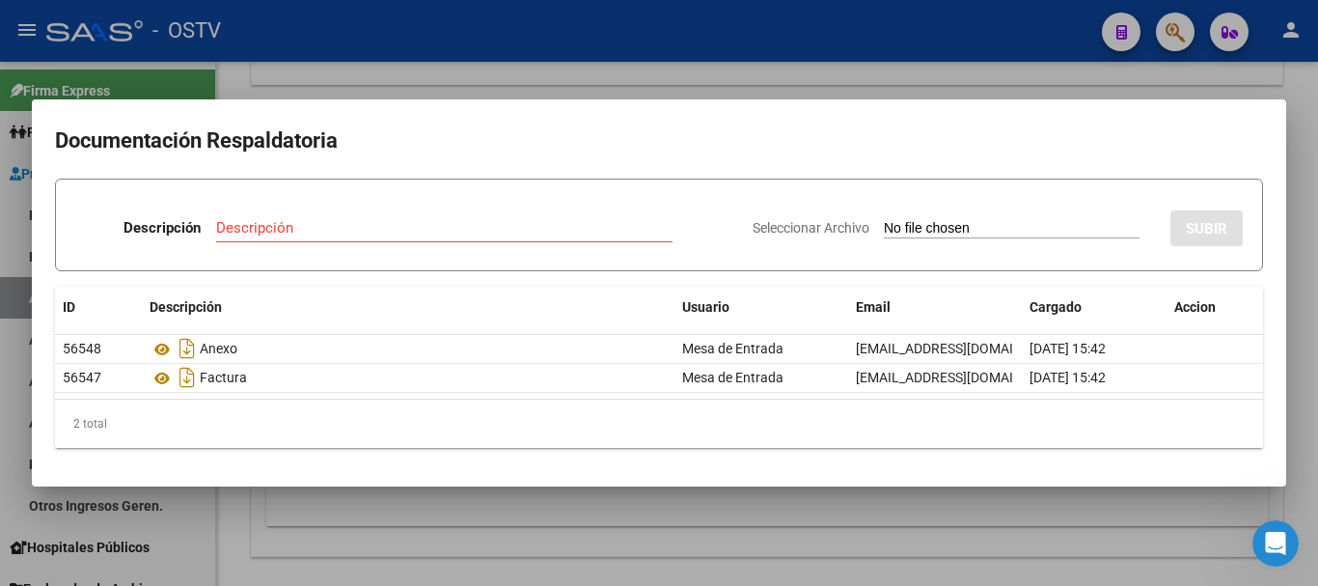
click at [431, 78] on div at bounding box center [659, 293] width 1318 height 586
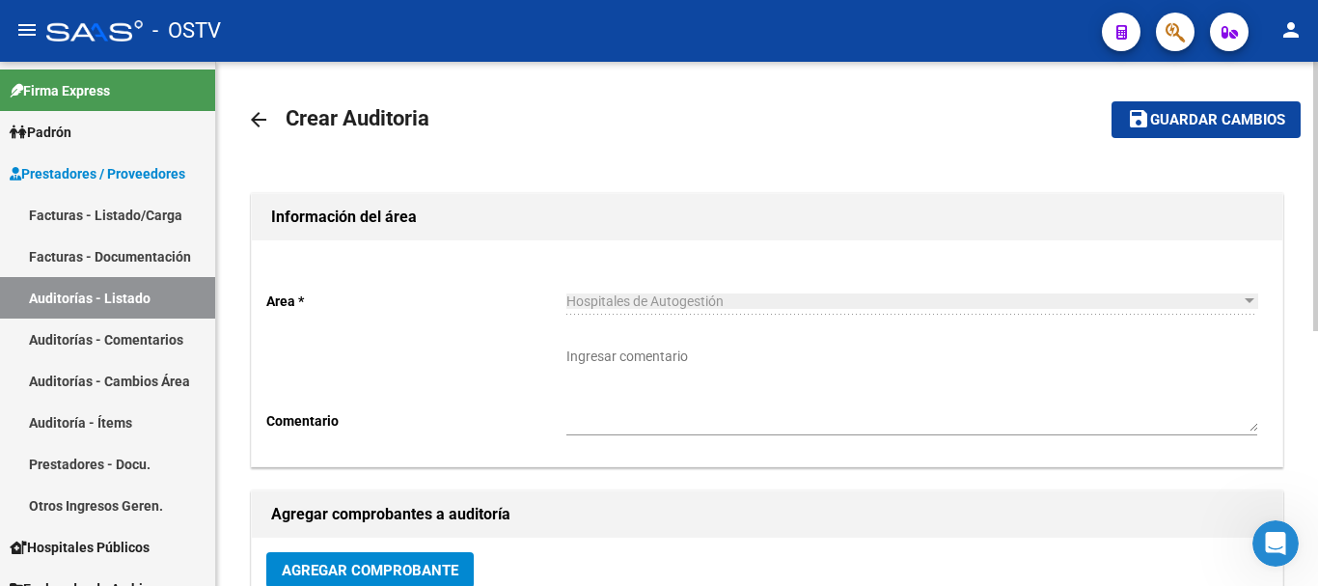
scroll to position [0, 0]
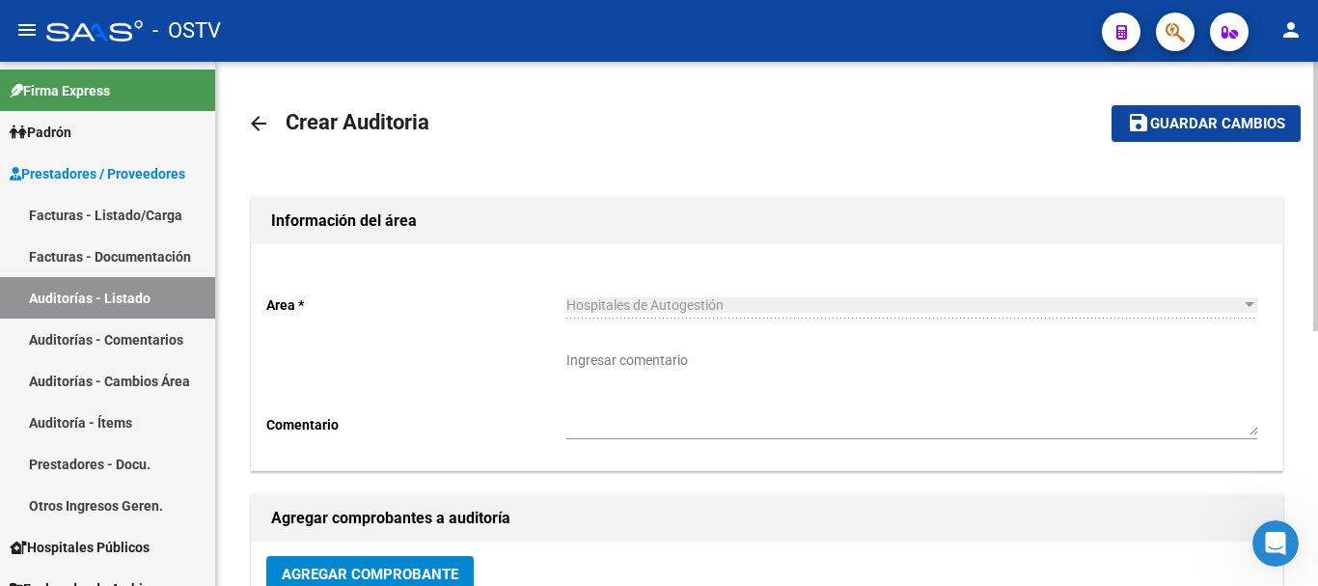
click at [1157, 114] on span "save Guardar cambios" at bounding box center [1206, 122] width 158 height 17
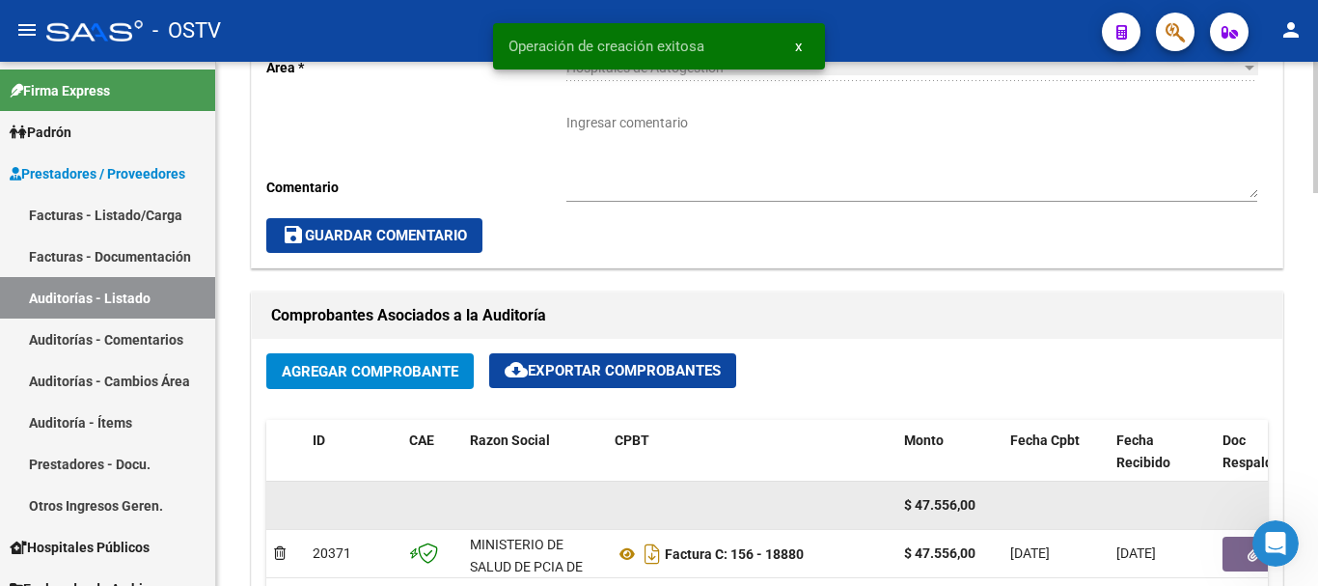
scroll to position [772, 0]
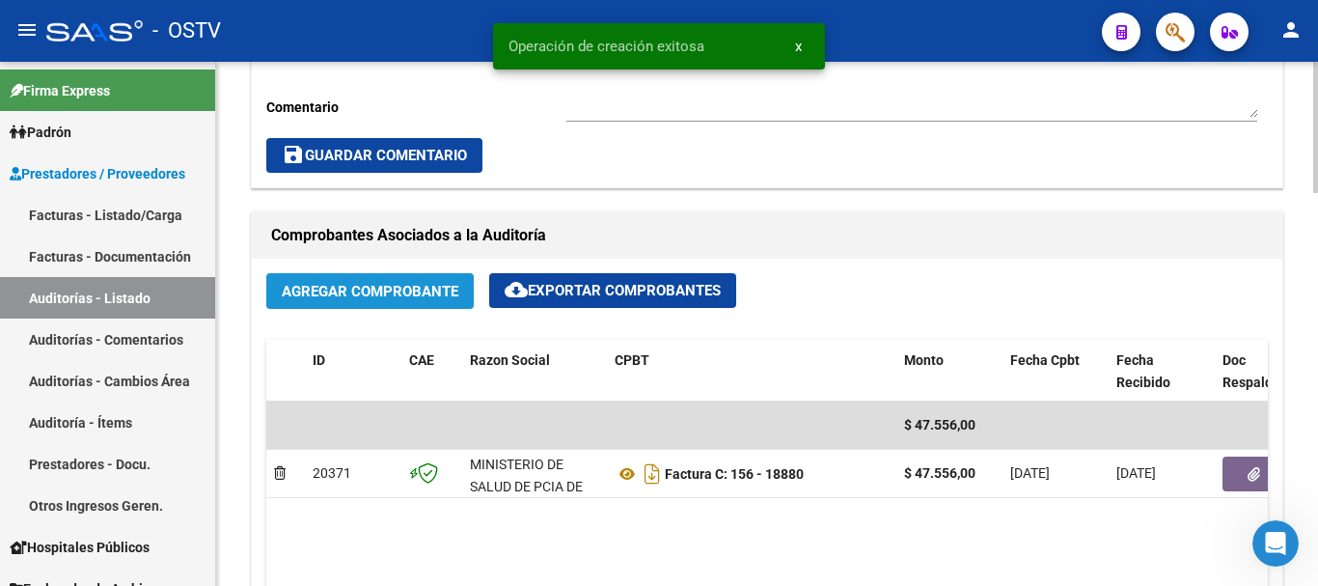
click at [353, 300] on span "Agregar Comprobante" at bounding box center [370, 291] width 177 height 17
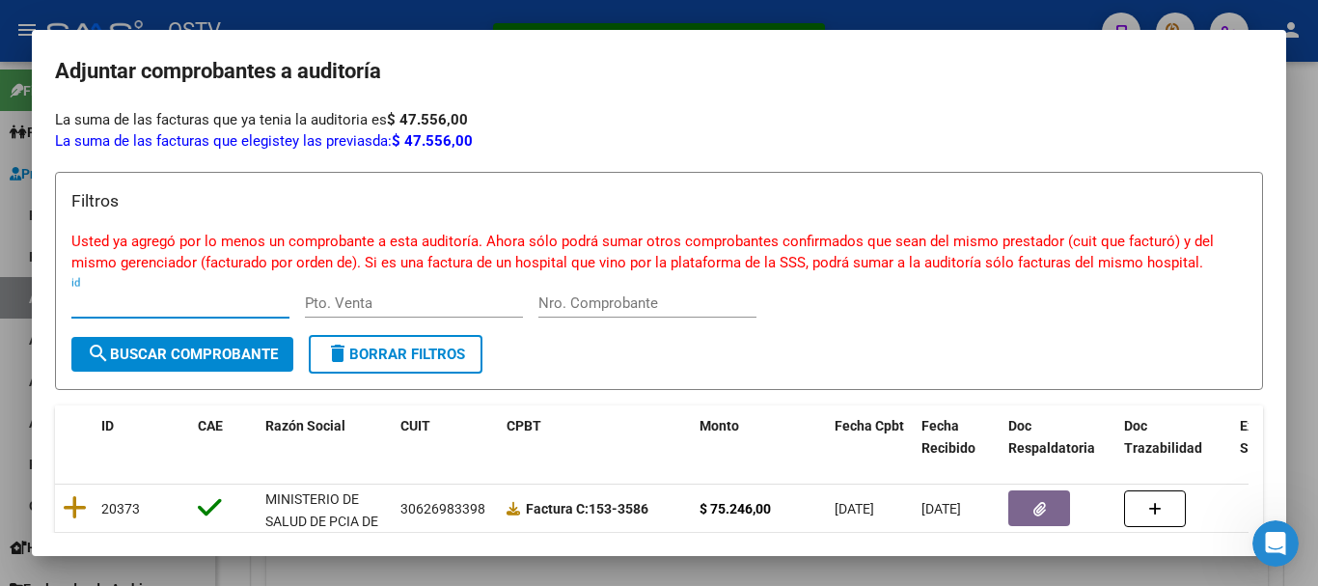
click at [482, 18] on div at bounding box center [659, 293] width 1318 height 586
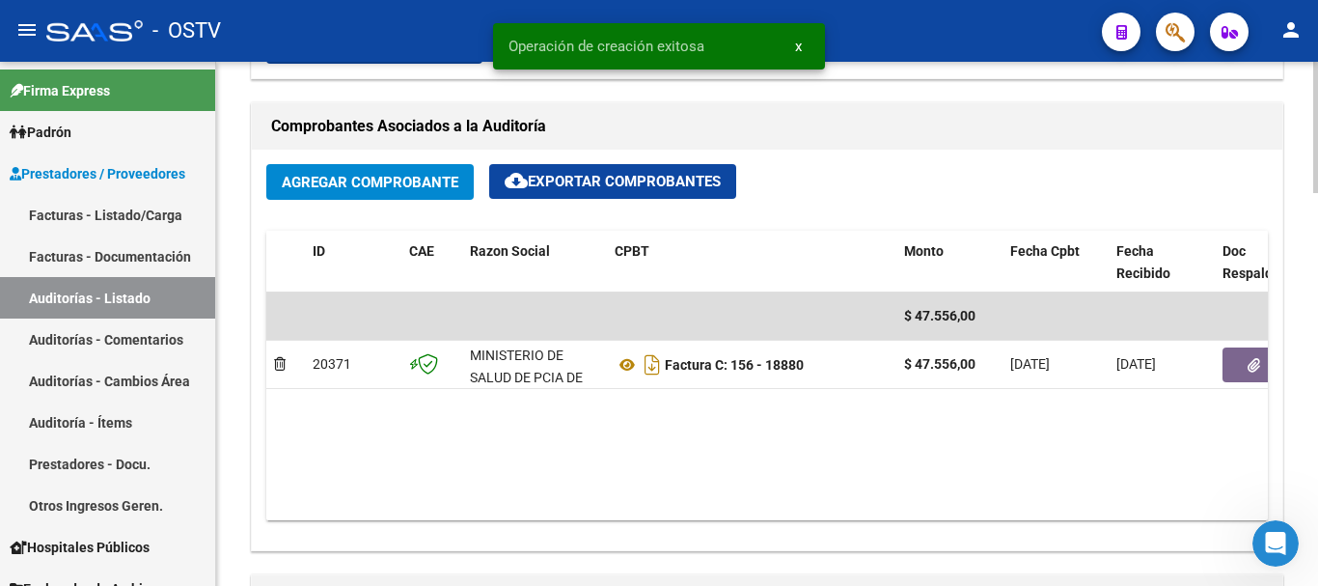
scroll to position [1062, 0]
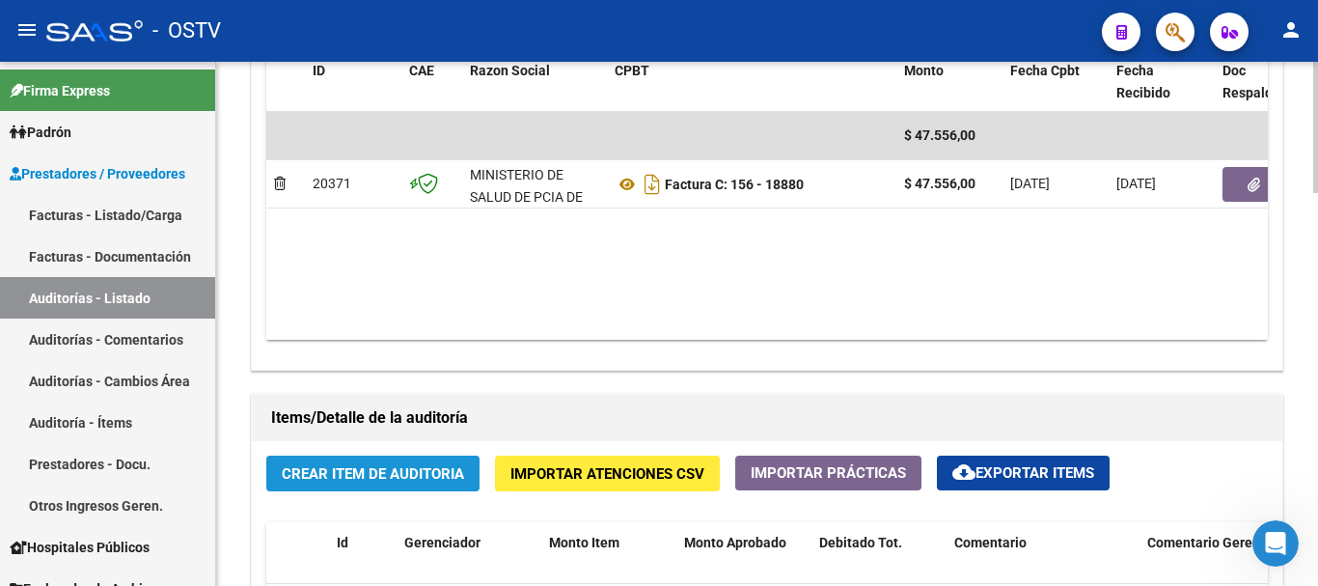
click at [419, 466] on span "Crear Item de Auditoria" at bounding box center [373, 473] width 182 height 17
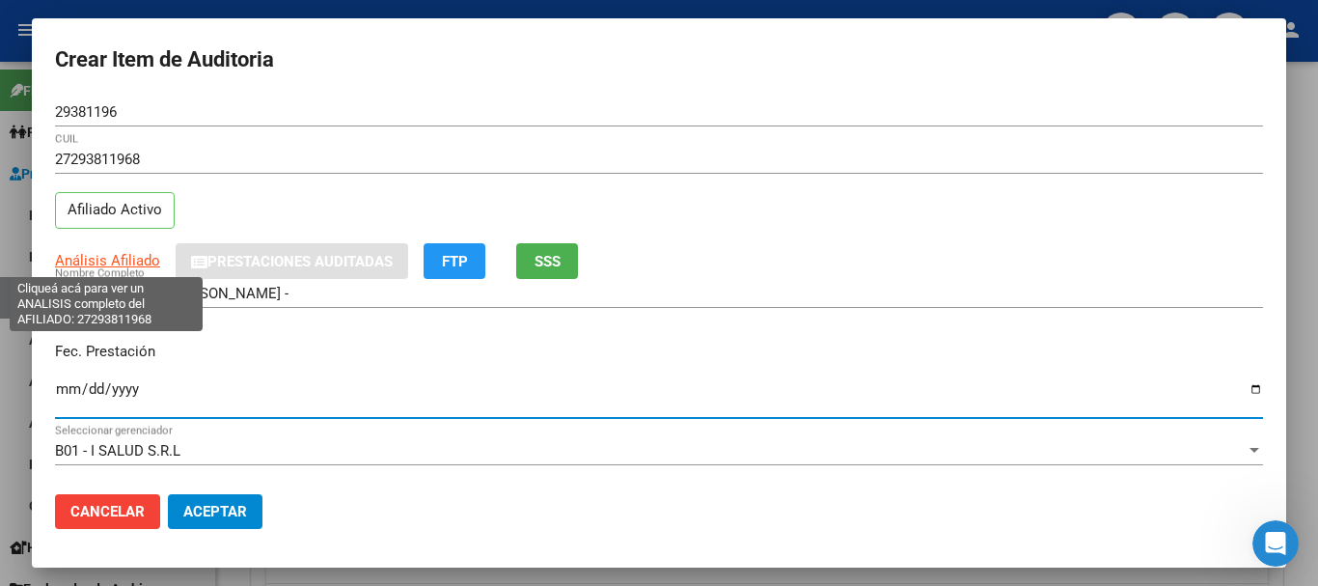
click at [119, 262] on span "Análisis Afiliado" at bounding box center [107, 260] width 105 height 17
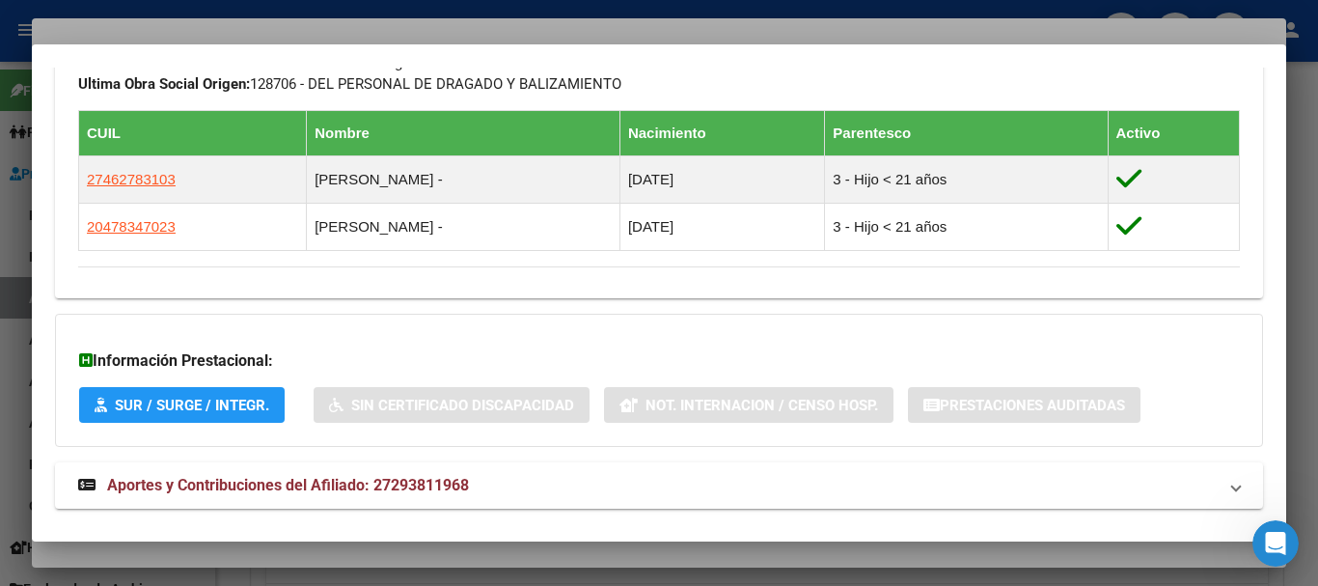
scroll to position [1092, 0]
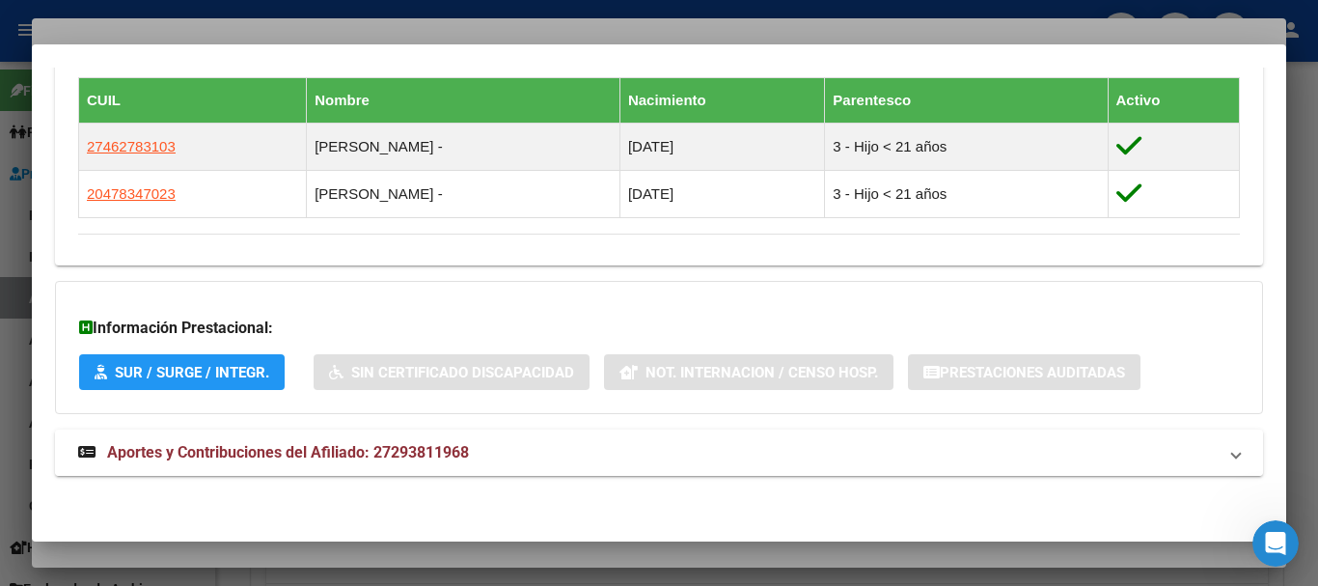
click at [485, 460] on mat-panel-title "Aportes y Contribuciones del Afiliado: 27293811968" at bounding box center [647, 452] width 1139 height 23
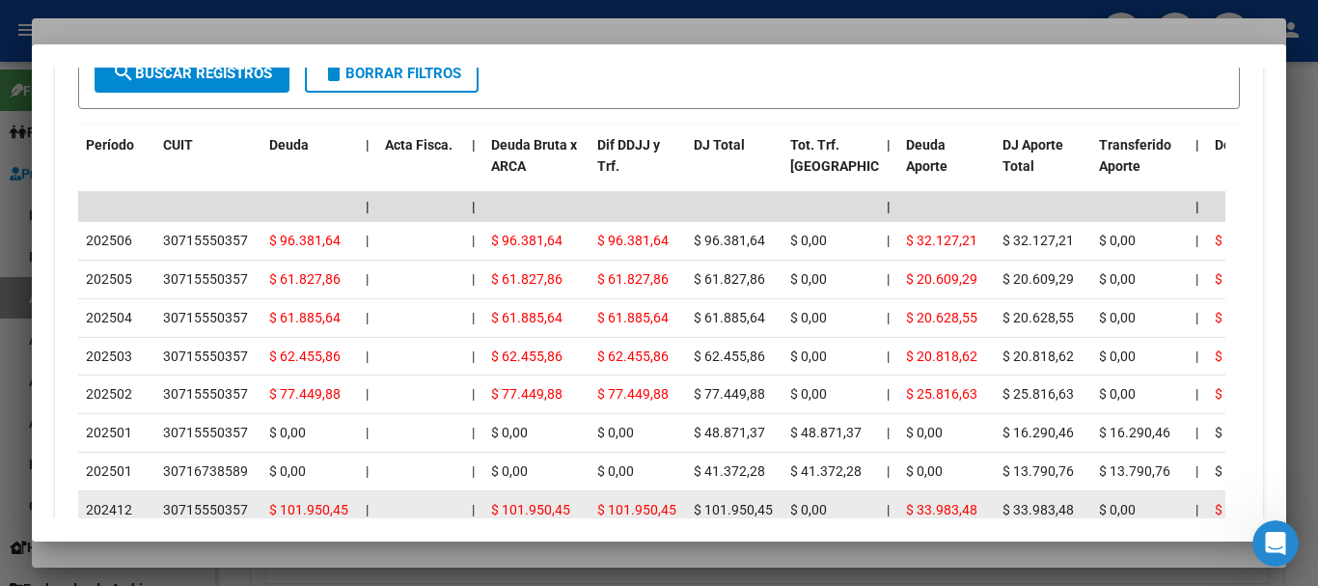
scroll to position [1798, 0]
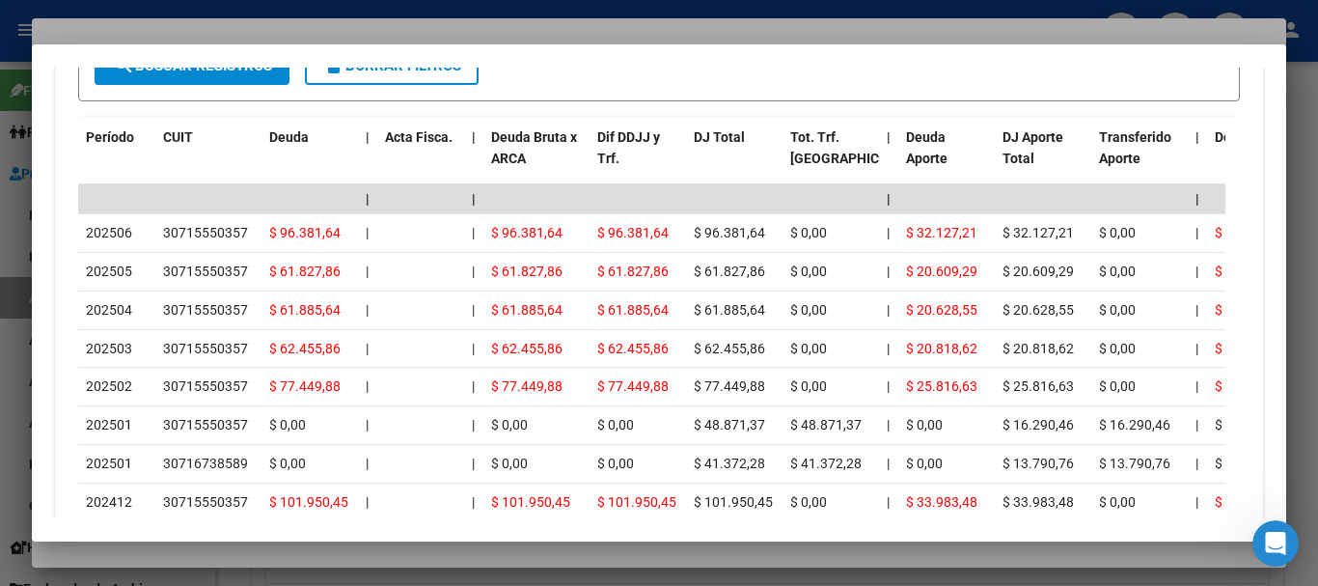
click at [396, 36] on div at bounding box center [659, 293] width 1318 height 586
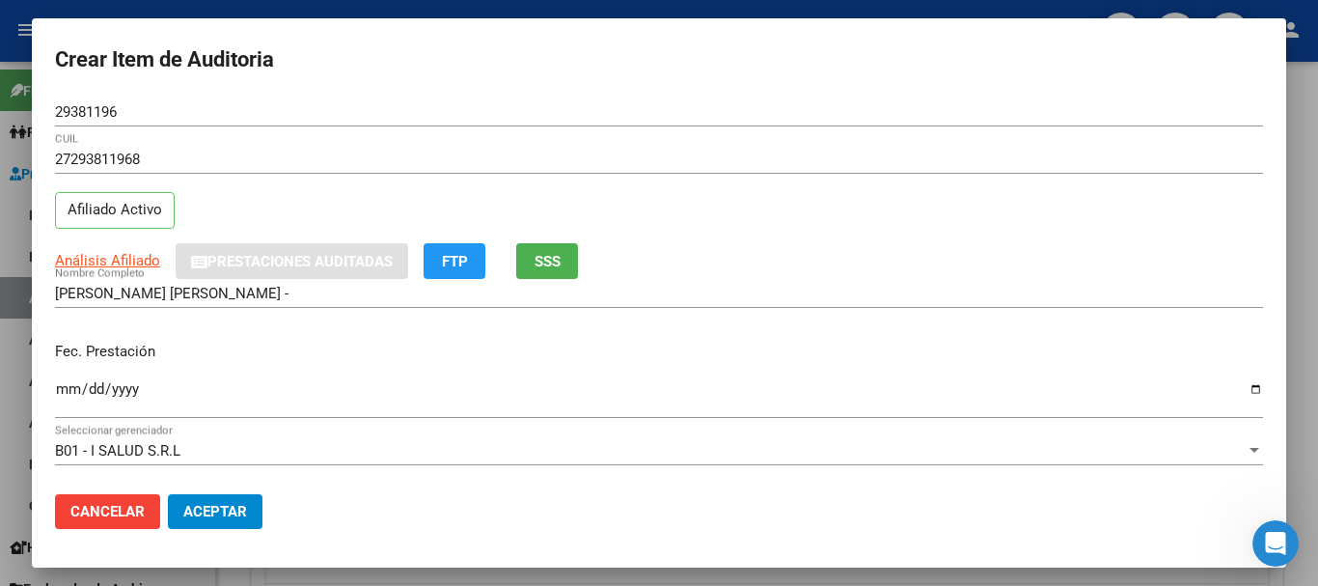
click at [559, 142] on div "29381196 Nro Documento" at bounding box center [659, 120] width 1208 height 47
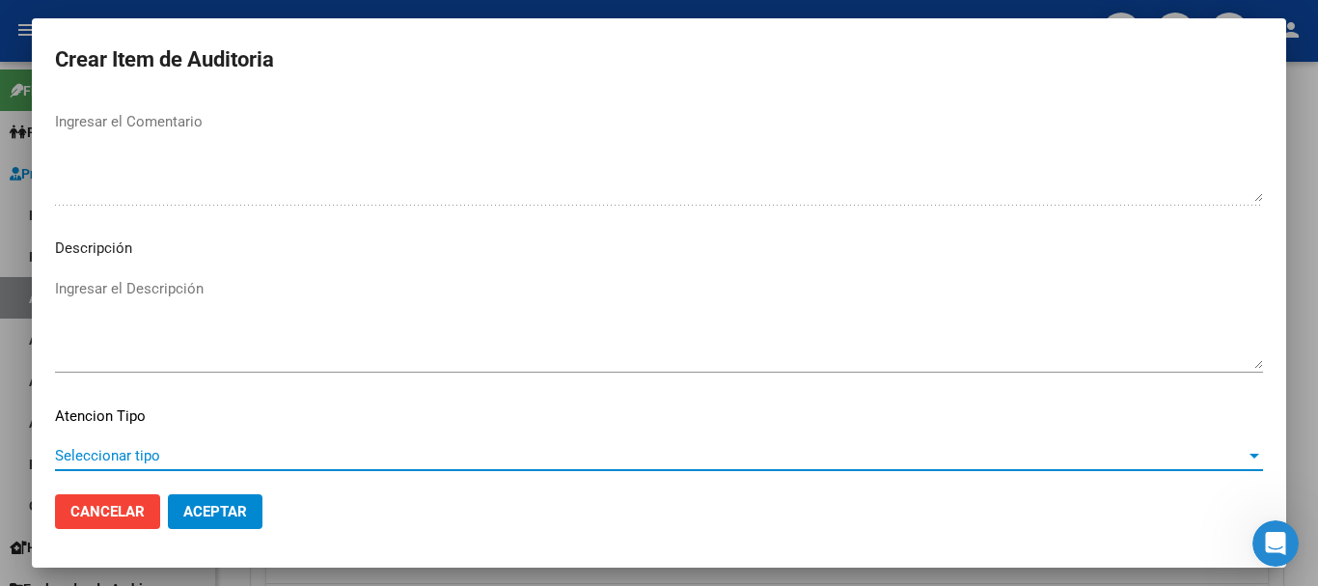
scroll to position [1190, 0]
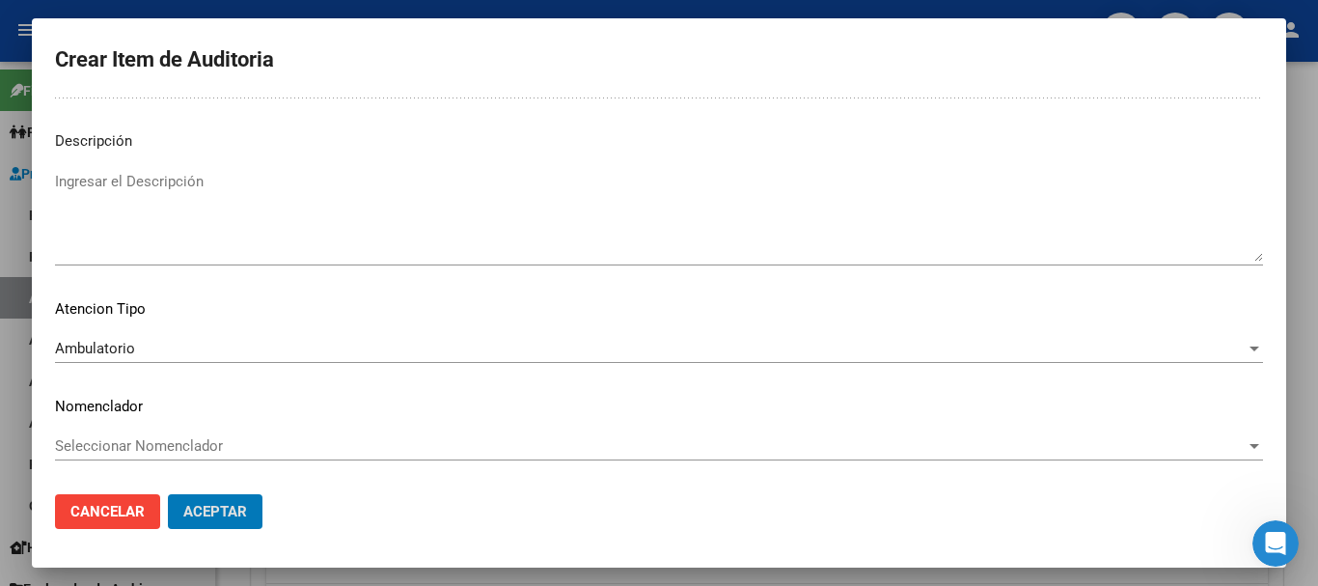
click at [168, 494] on button "Aceptar" at bounding box center [215, 511] width 95 height 35
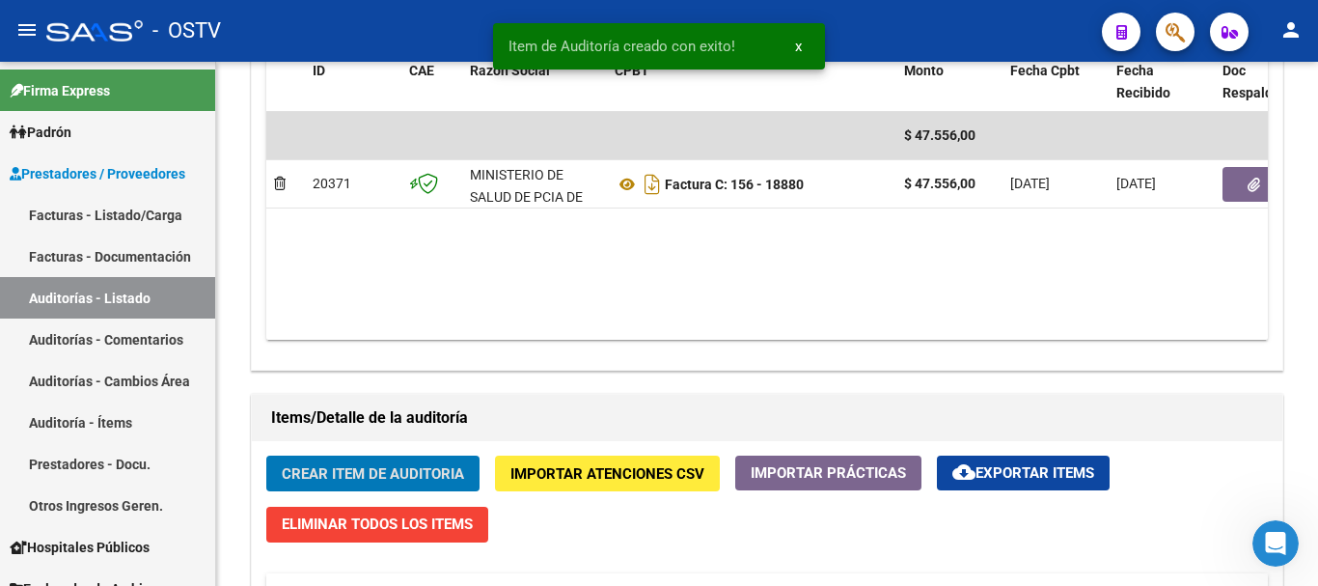
click at [266, 456] on button "Crear Item de Auditoria" at bounding box center [372, 474] width 213 height 36
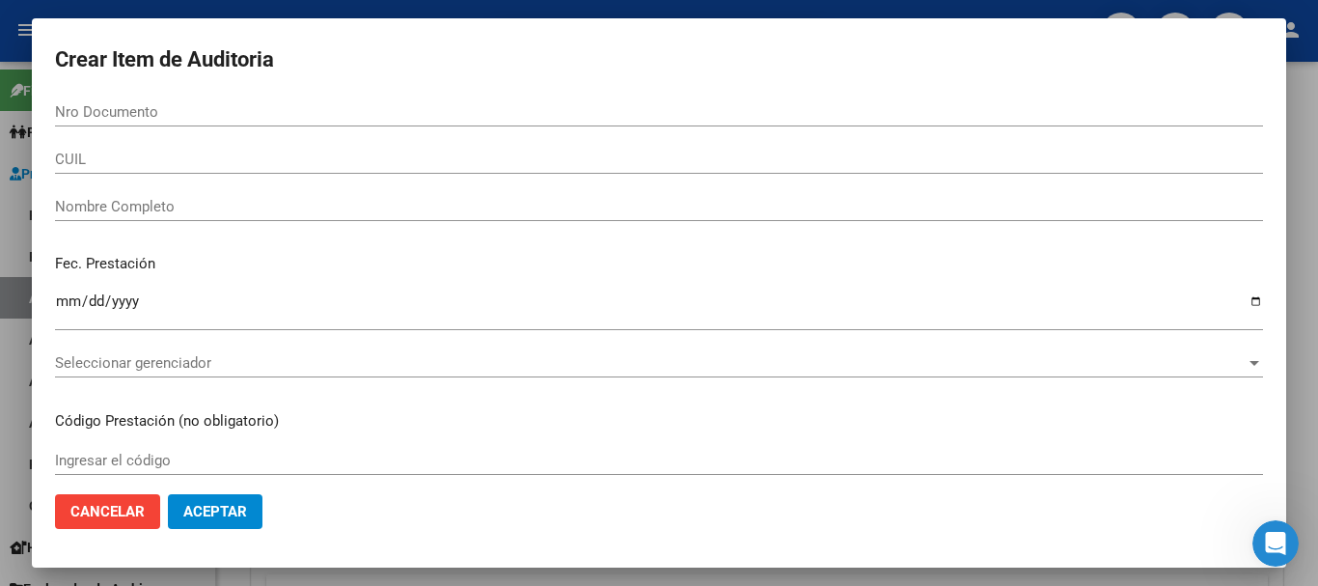
scroll to position [1063, 0]
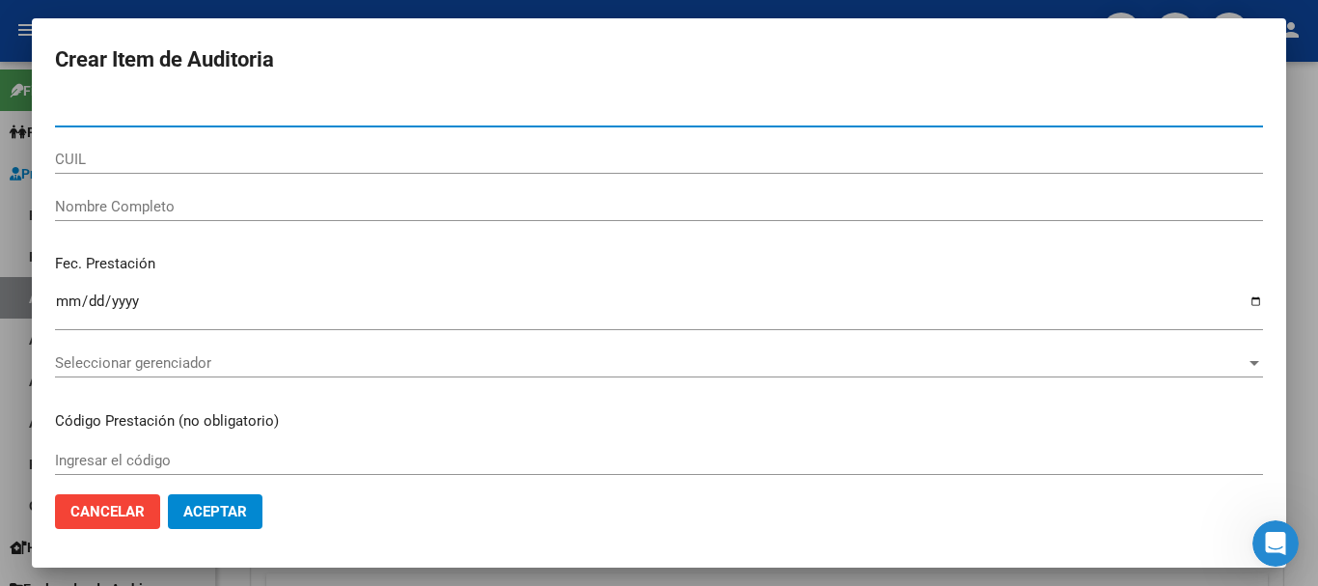
paste input "14539093"
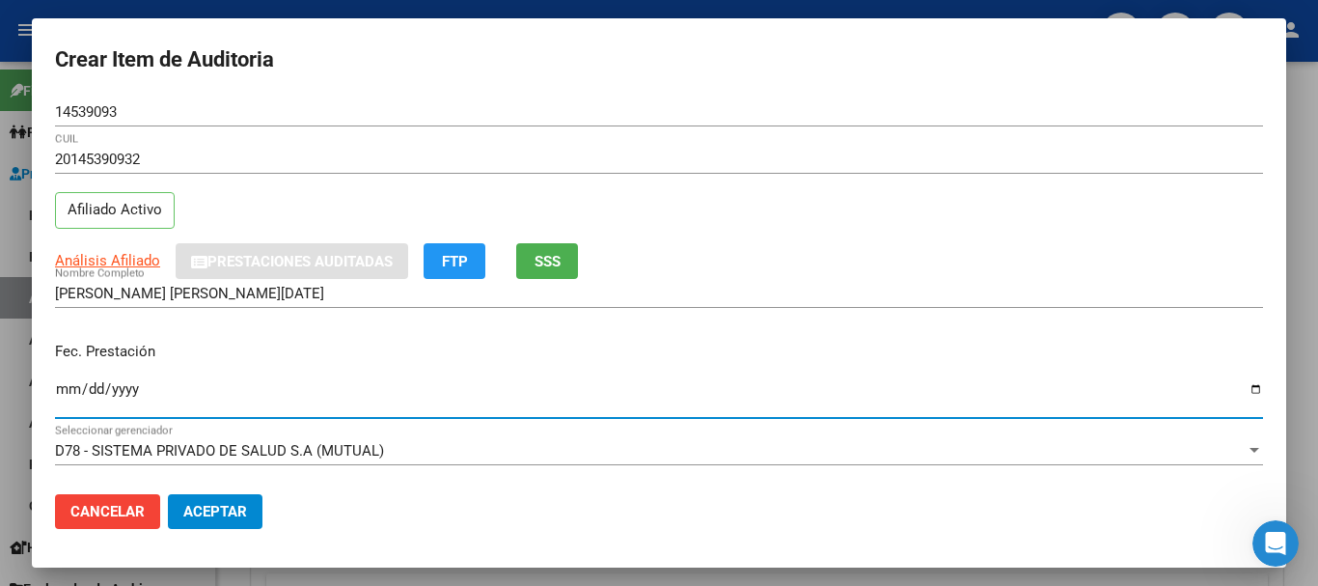
click at [138, 272] on div "Análisis Afiliado Prestaciones Auditadas FTP SSS" at bounding box center [659, 261] width 1208 height 36
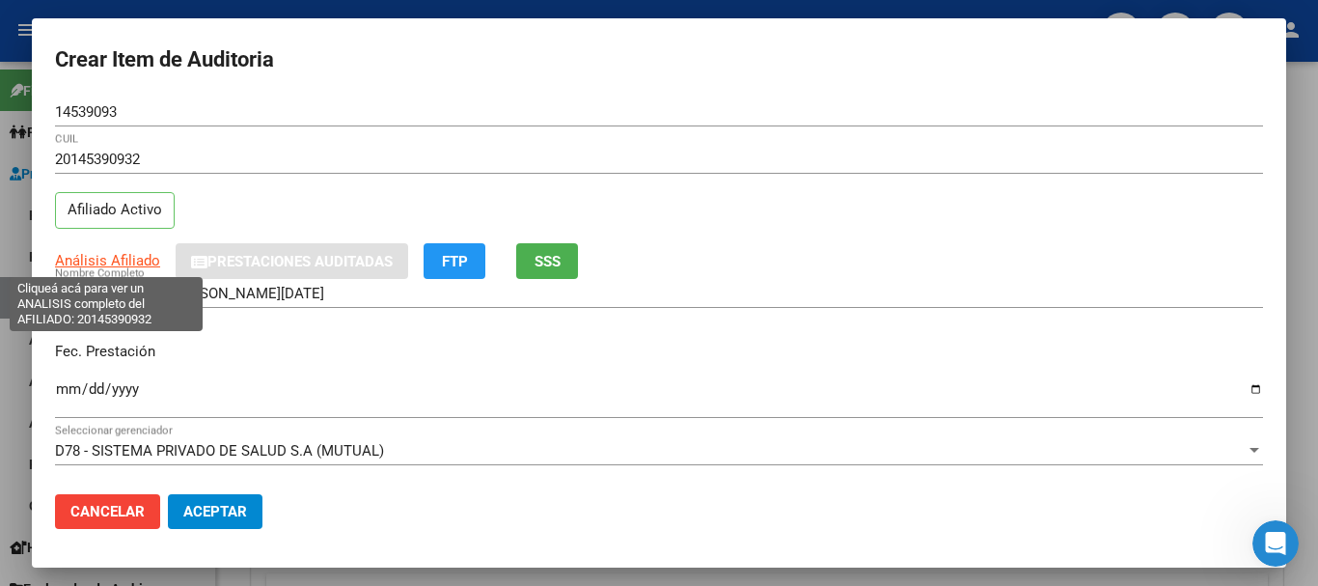
click at [131, 260] on span "Análisis Afiliado" at bounding box center [107, 260] width 105 height 17
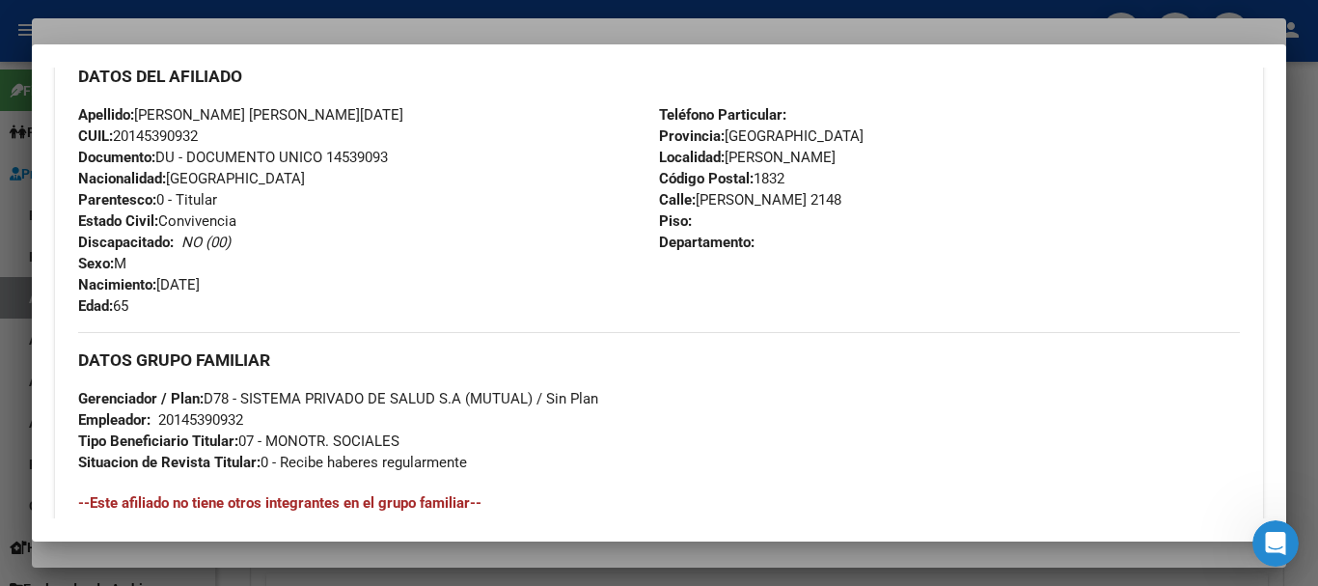
scroll to position [974, 0]
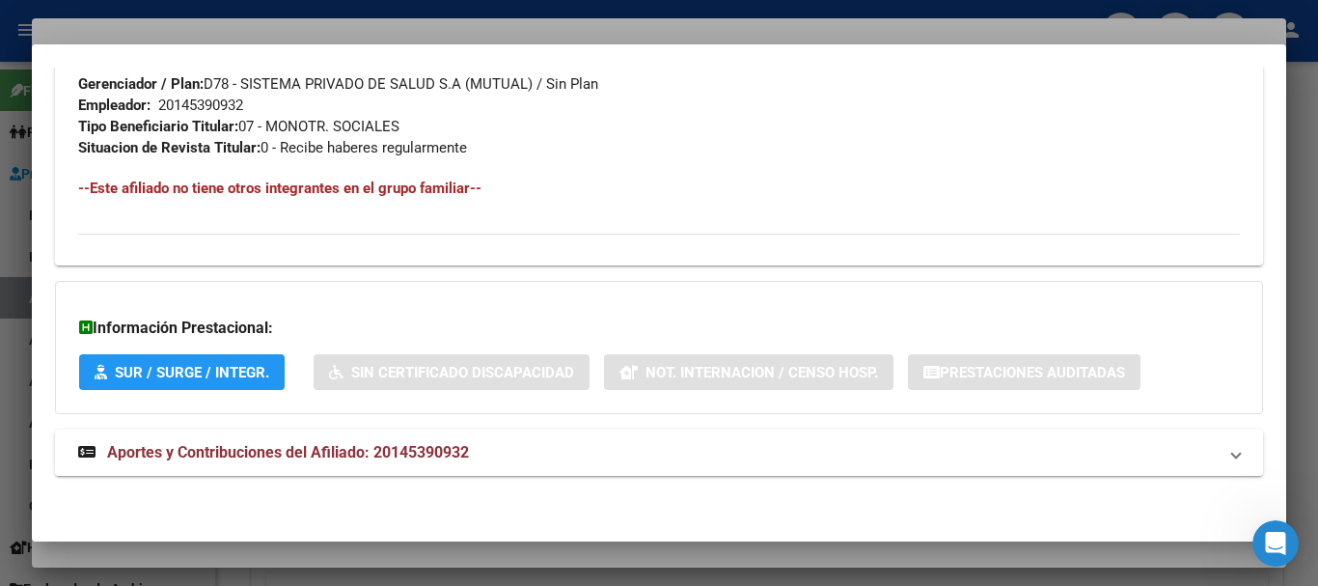
click at [279, 438] on mat-expansion-panel-header "Aportes y Contribuciones del Afiliado: 20145390932" at bounding box center [659, 452] width 1208 height 46
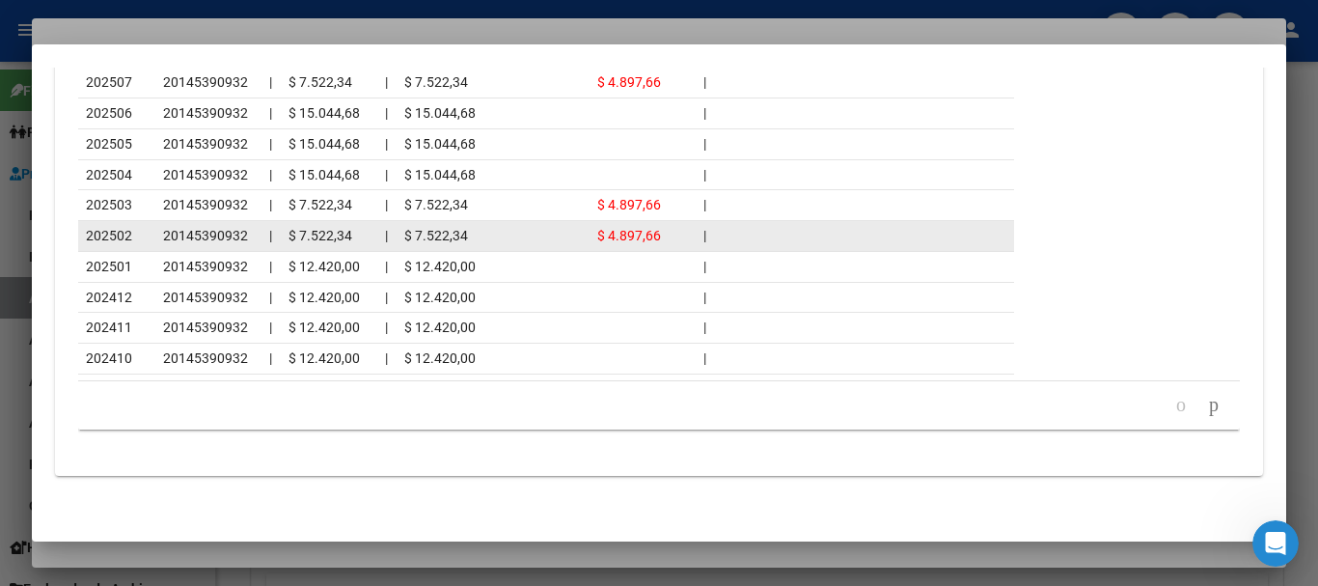
scroll to position [1744, 0]
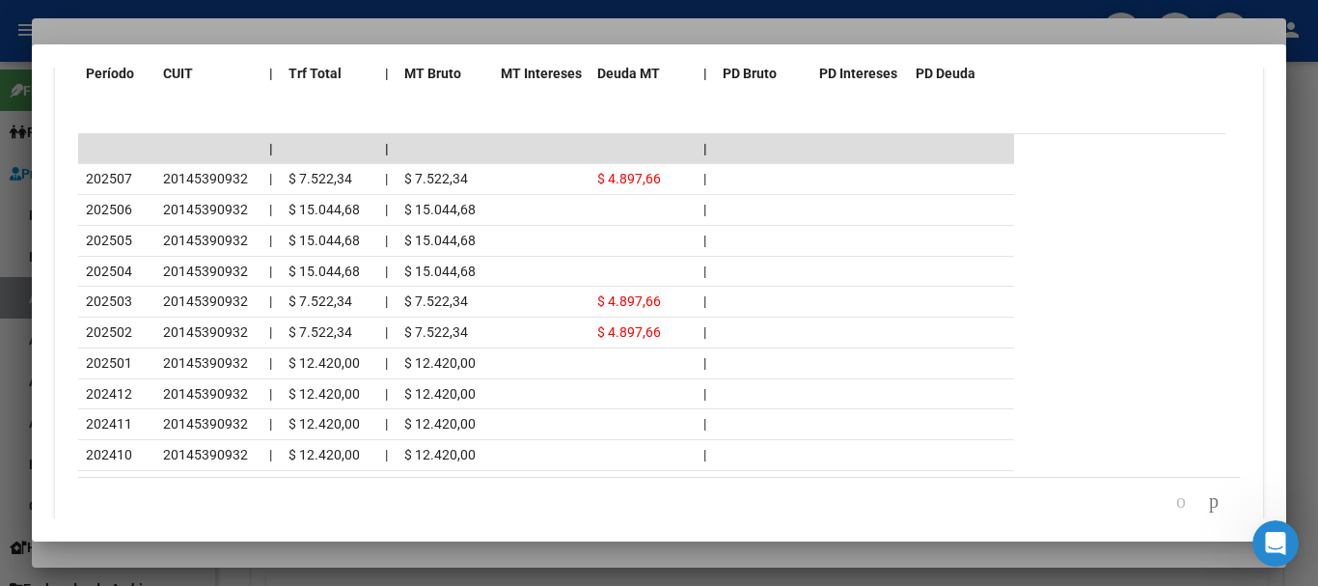
click at [244, 23] on div at bounding box center [659, 293] width 1318 height 586
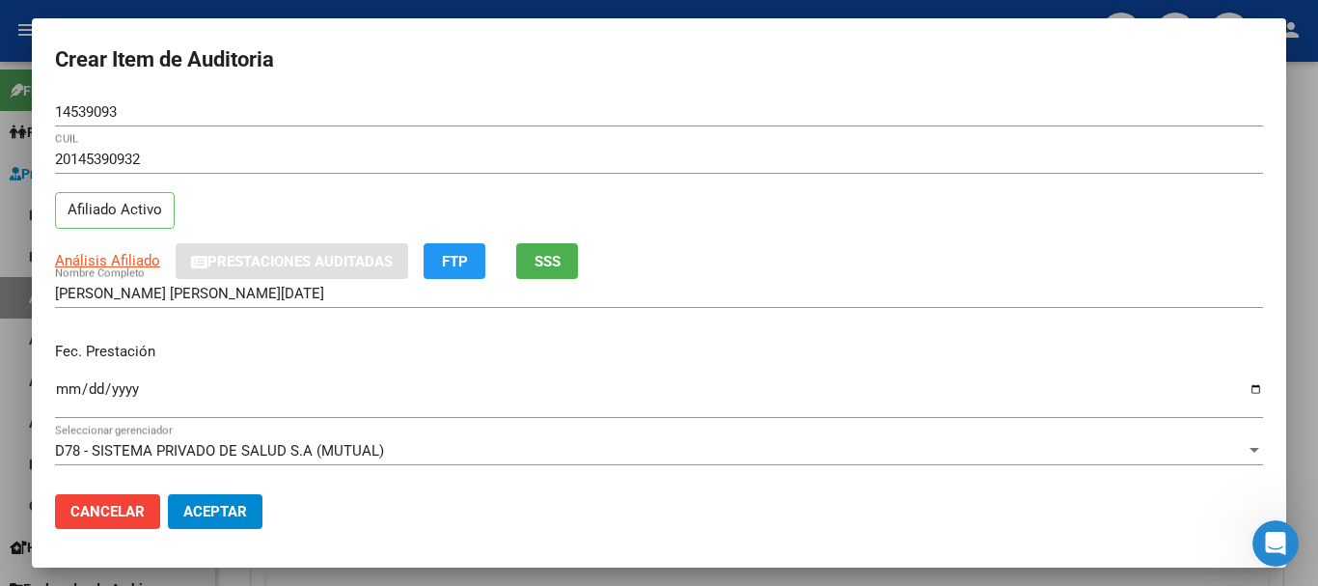
click at [468, 129] on div "14539093 Nro Documento" at bounding box center [659, 120] width 1208 height 47
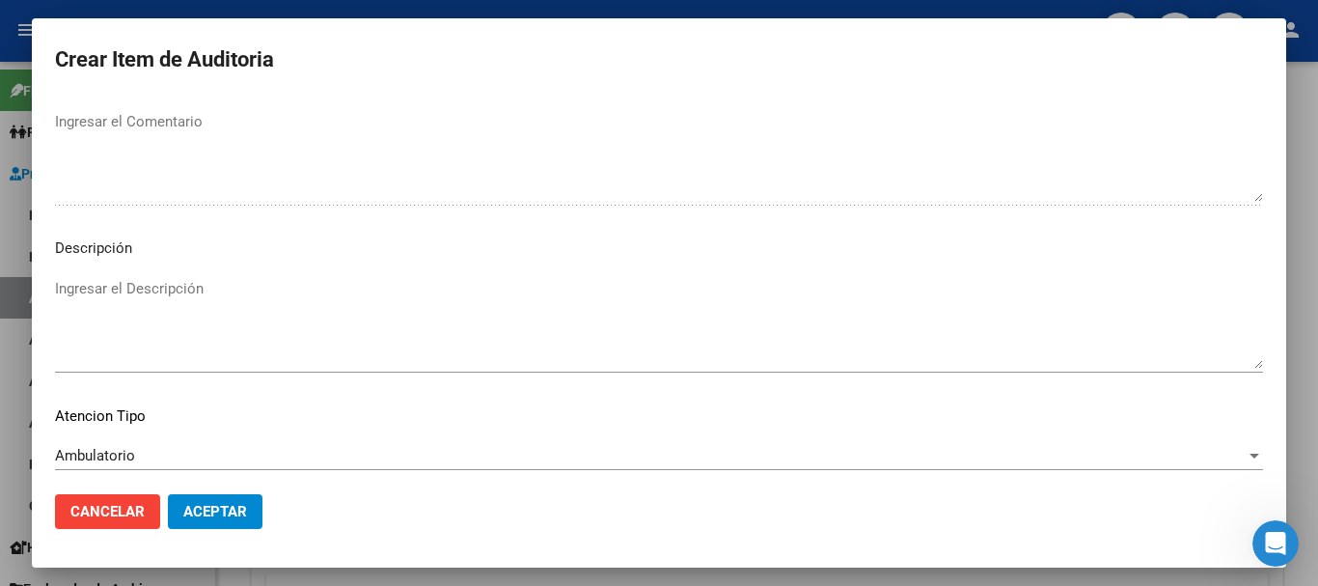
scroll to position [1190, 0]
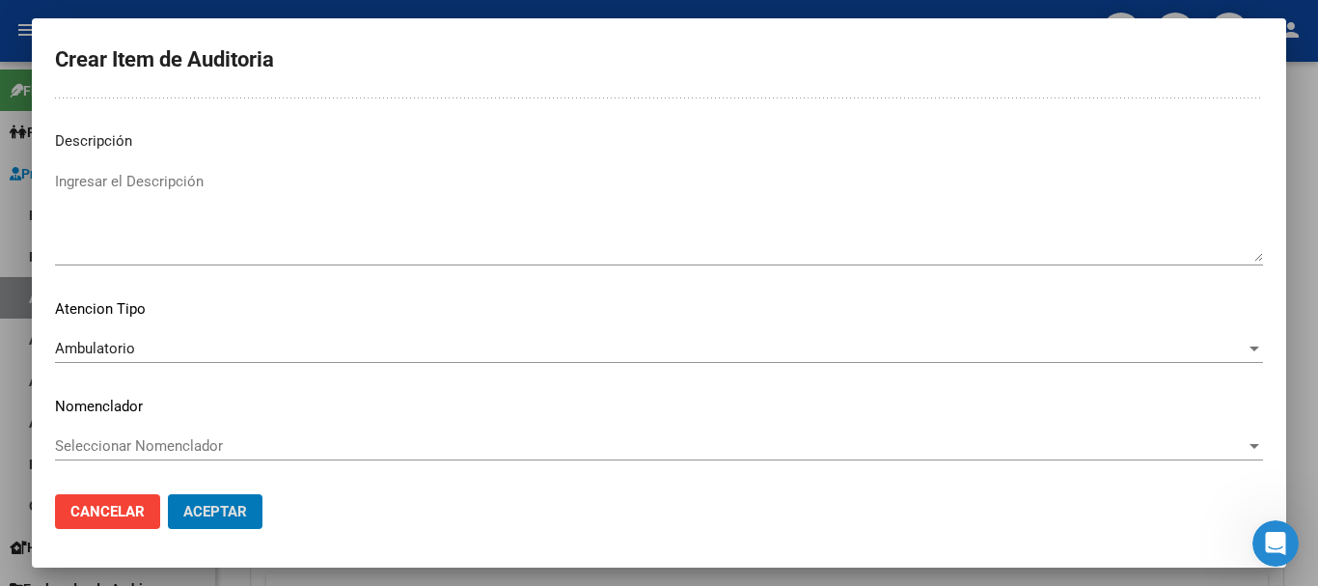
click at [168, 494] on button "Aceptar" at bounding box center [215, 511] width 95 height 35
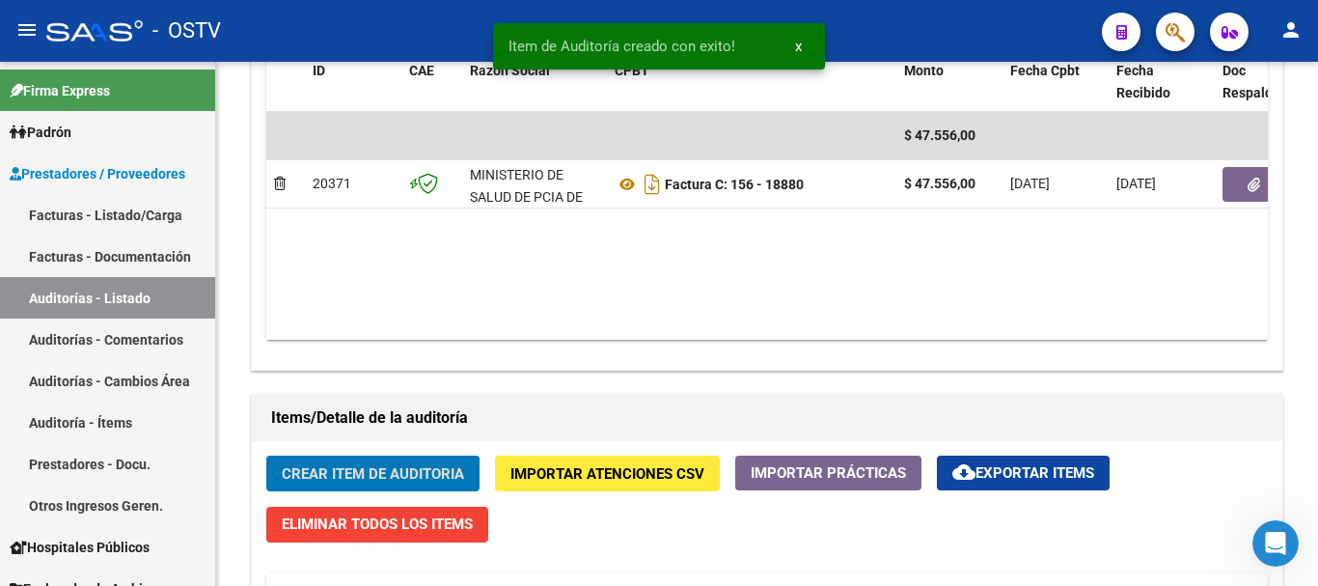
click at [266, 456] on button "Crear Item de Auditoria" at bounding box center [372, 474] width 213 height 36
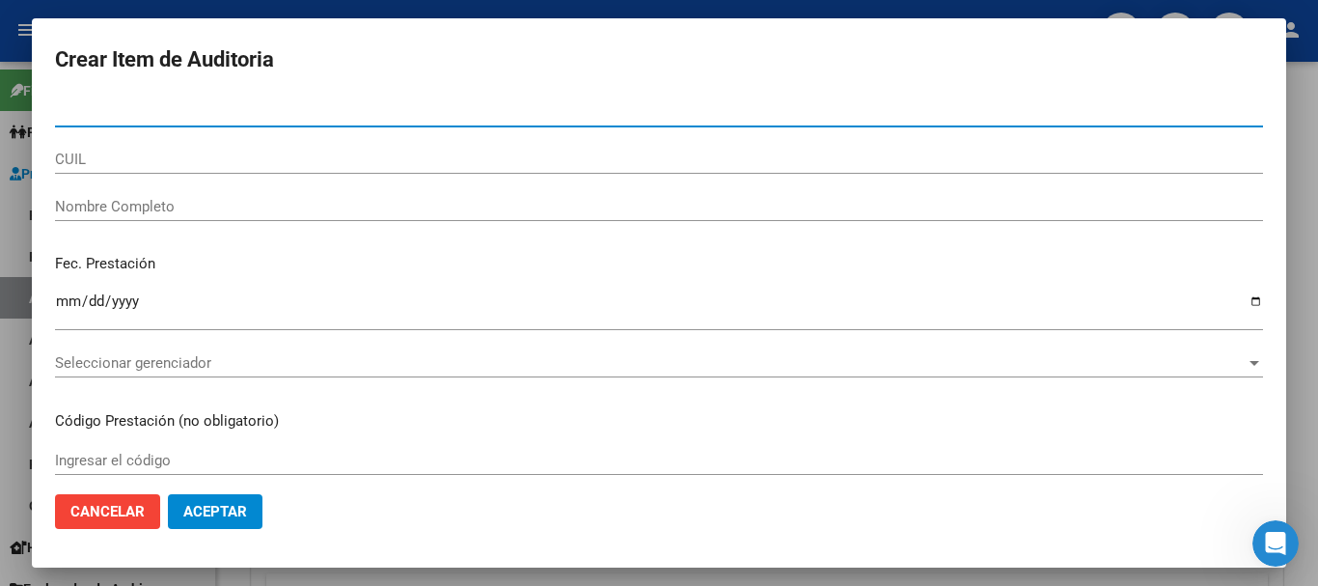
paste input "20480923"
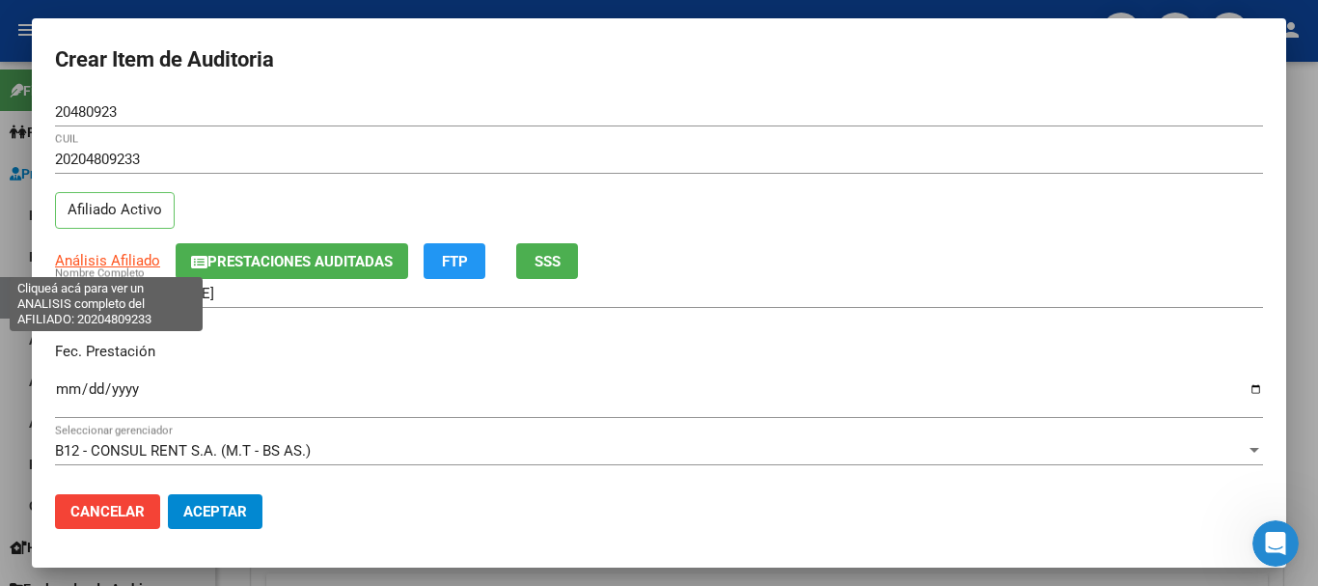
click at [132, 254] on span "Análisis Afiliado" at bounding box center [107, 260] width 105 height 17
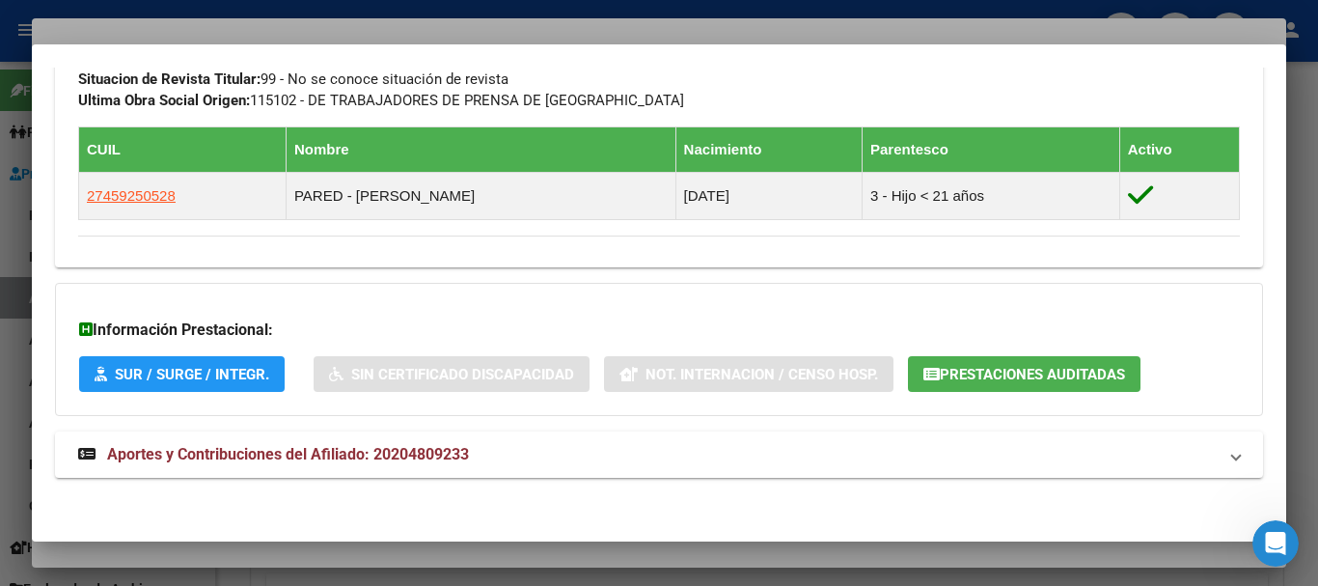
scroll to position [1044, 0]
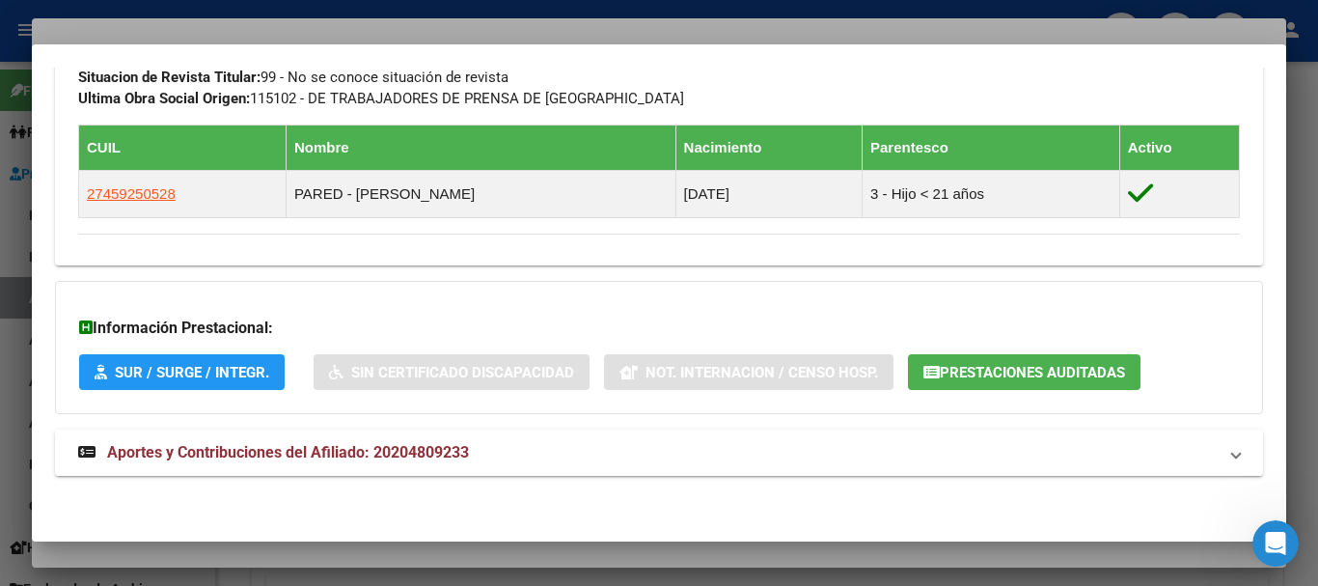
click at [312, 456] on span "Aportes y Contribuciones del Afiliado: 20204809233" at bounding box center [288, 452] width 362 height 18
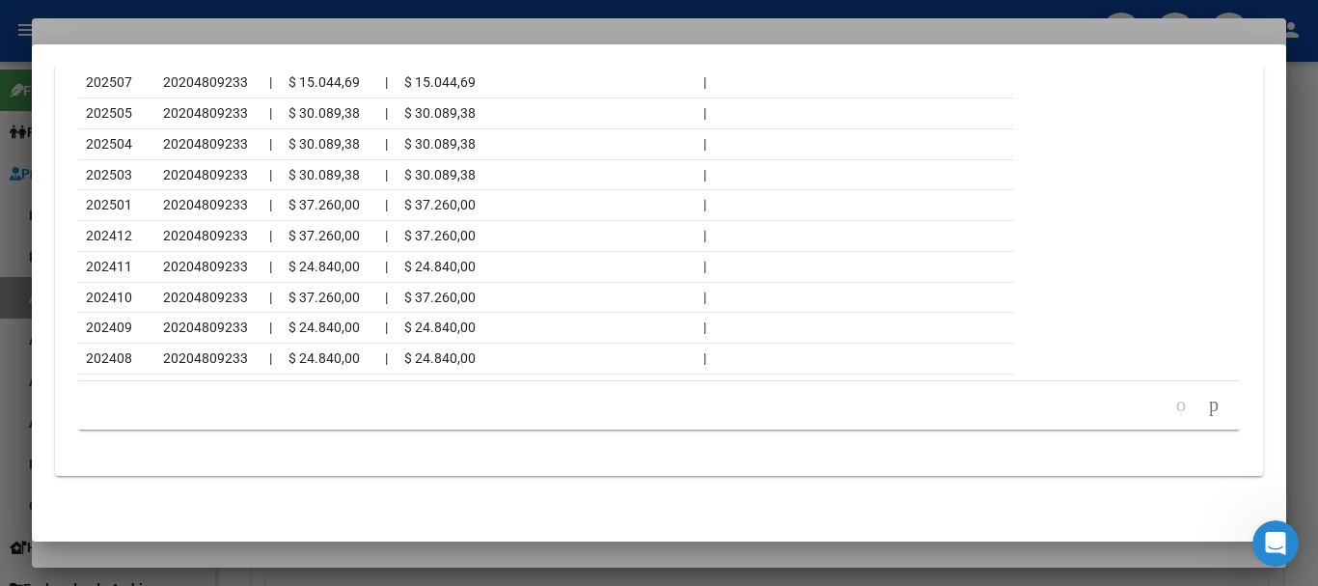
scroll to position [1718, 0]
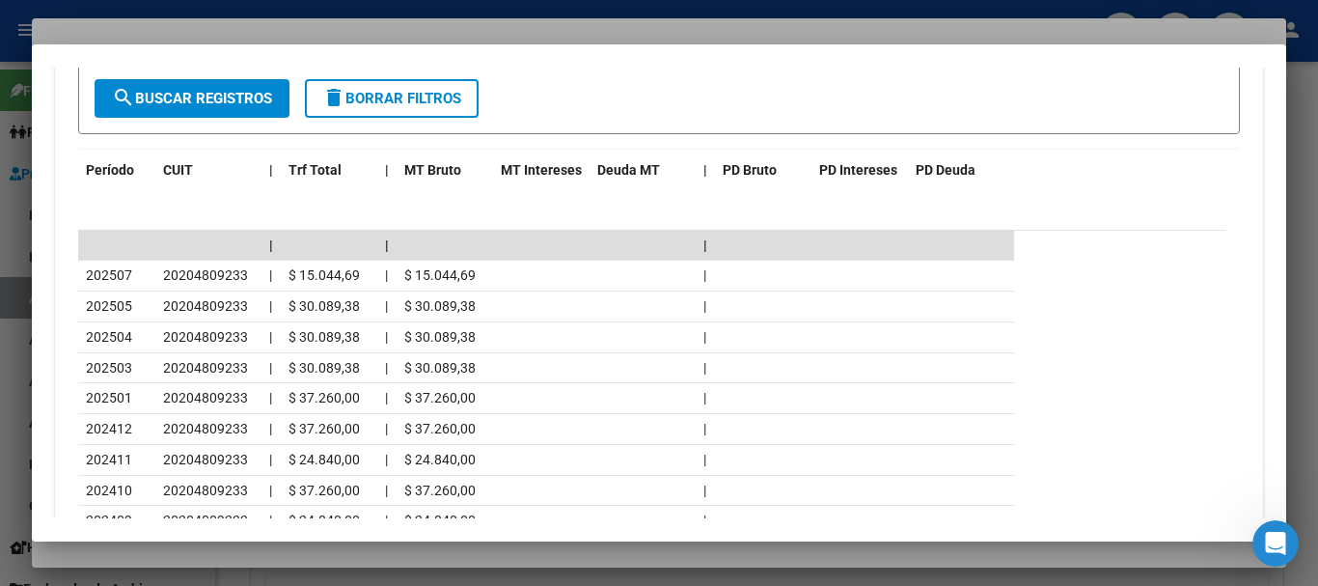
click at [359, 21] on div at bounding box center [659, 293] width 1318 height 586
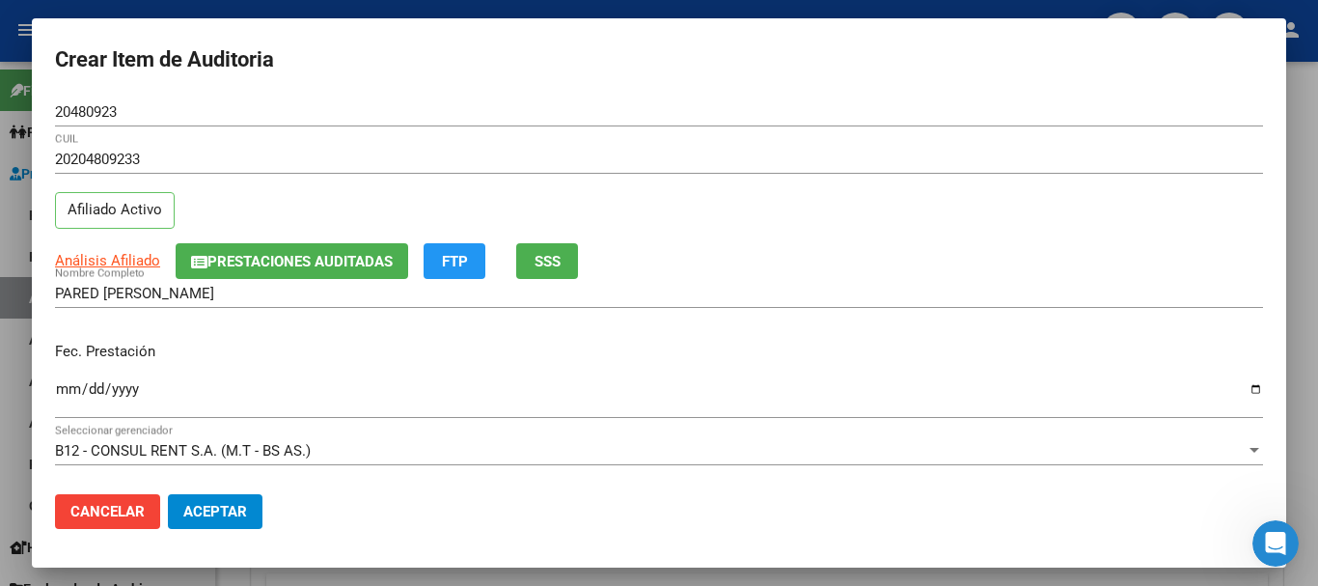
click at [740, 274] on div "Análisis Afiliado Prestaciones Auditadas FTP SSS" at bounding box center [659, 261] width 1208 height 36
click at [756, 432] on div "[DATE] Ingresar la fecha" at bounding box center [659, 406] width 1208 height 59
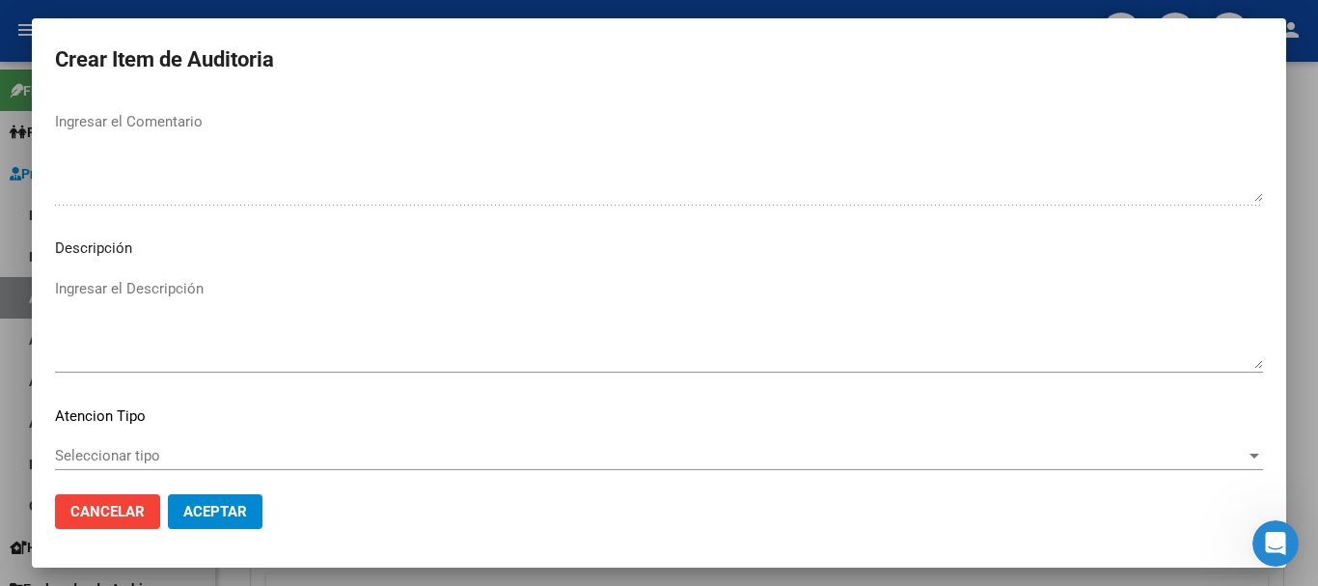
scroll to position [1190, 0]
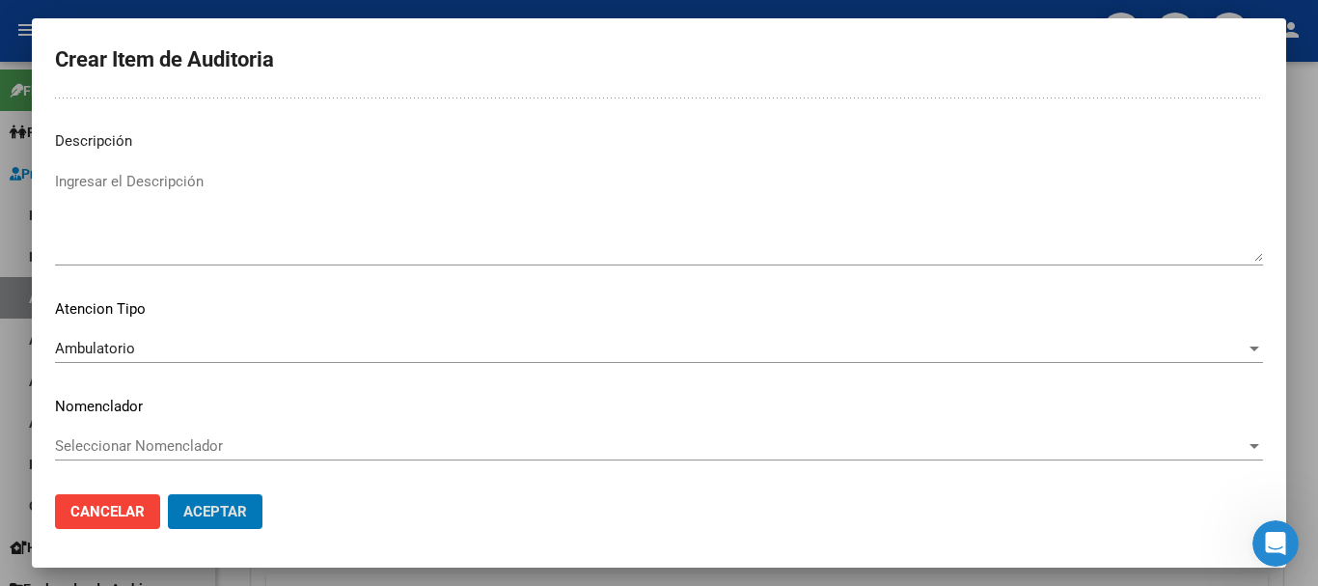
click at [168, 494] on button "Aceptar" at bounding box center [215, 511] width 95 height 35
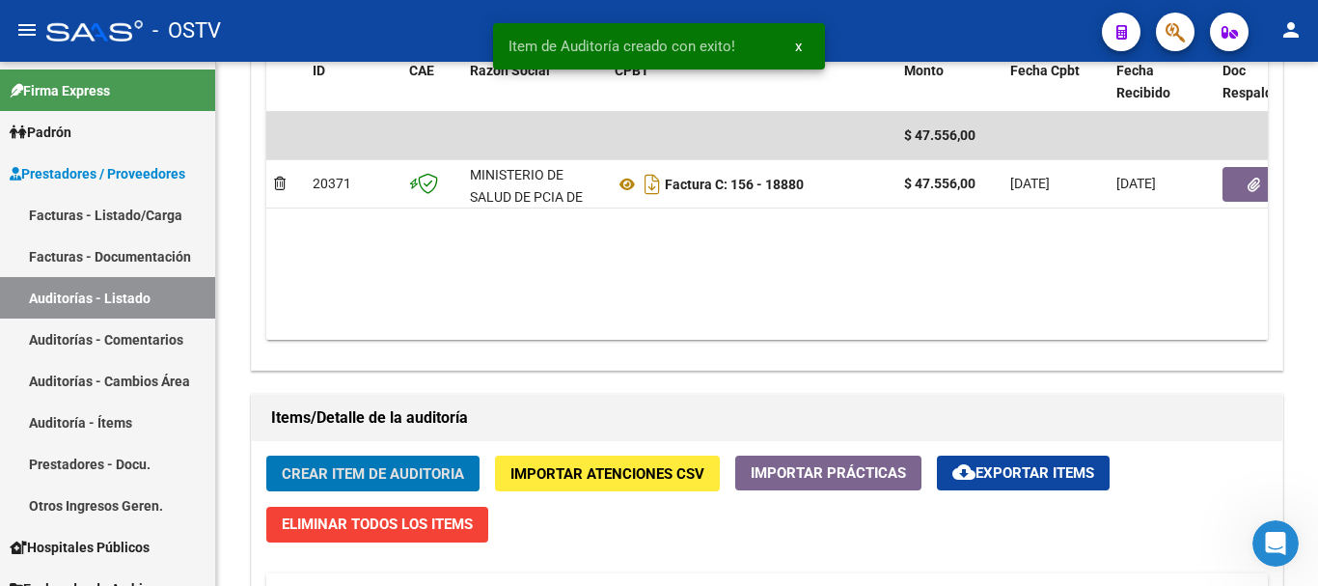
click at [266, 456] on button "Crear Item de Auditoria" at bounding box center [372, 474] width 213 height 36
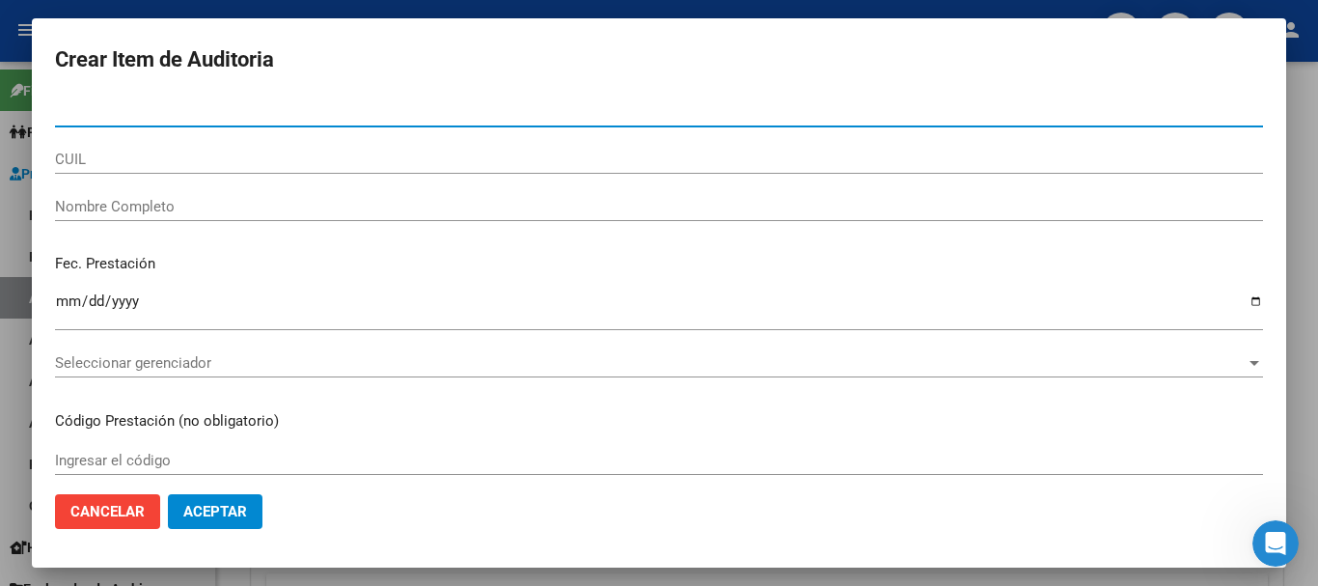
paste input "26054382"
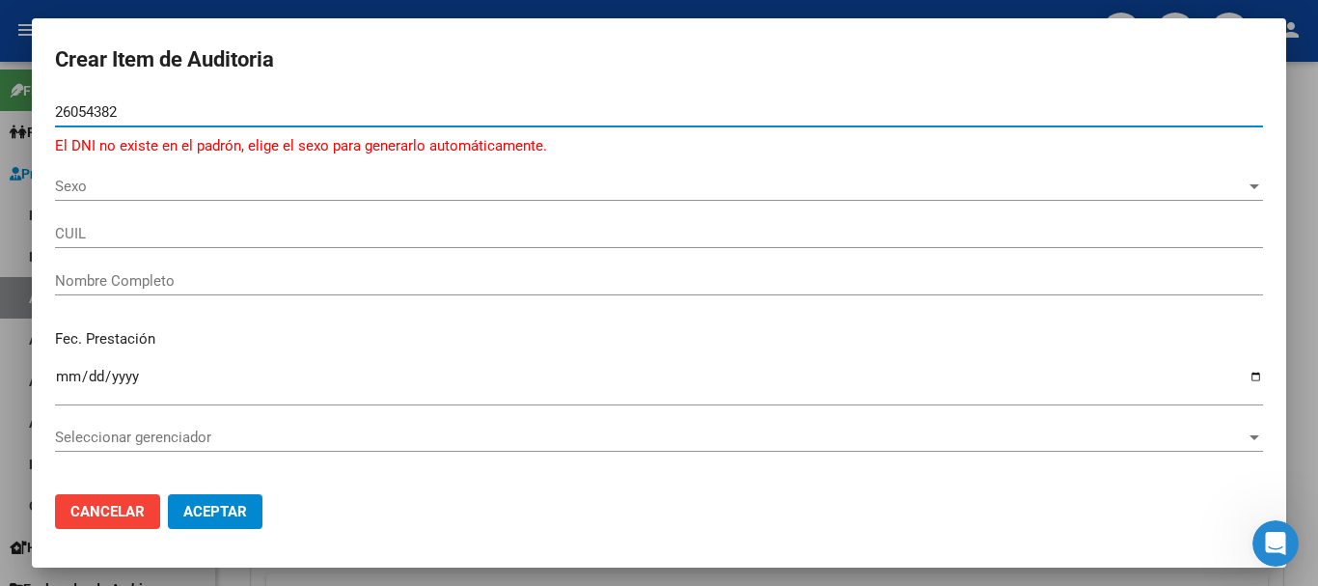
drag, startPoint x: 149, startPoint y: 116, endPoint x: 21, endPoint y: 117, distance: 127.4
click at [21, 117] on div "Crear Item de Auditoria 26054382 Nro Documento El DNI no existe en el padrón, e…" at bounding box center [659, 293] width 1318 height 586
paste input "8"
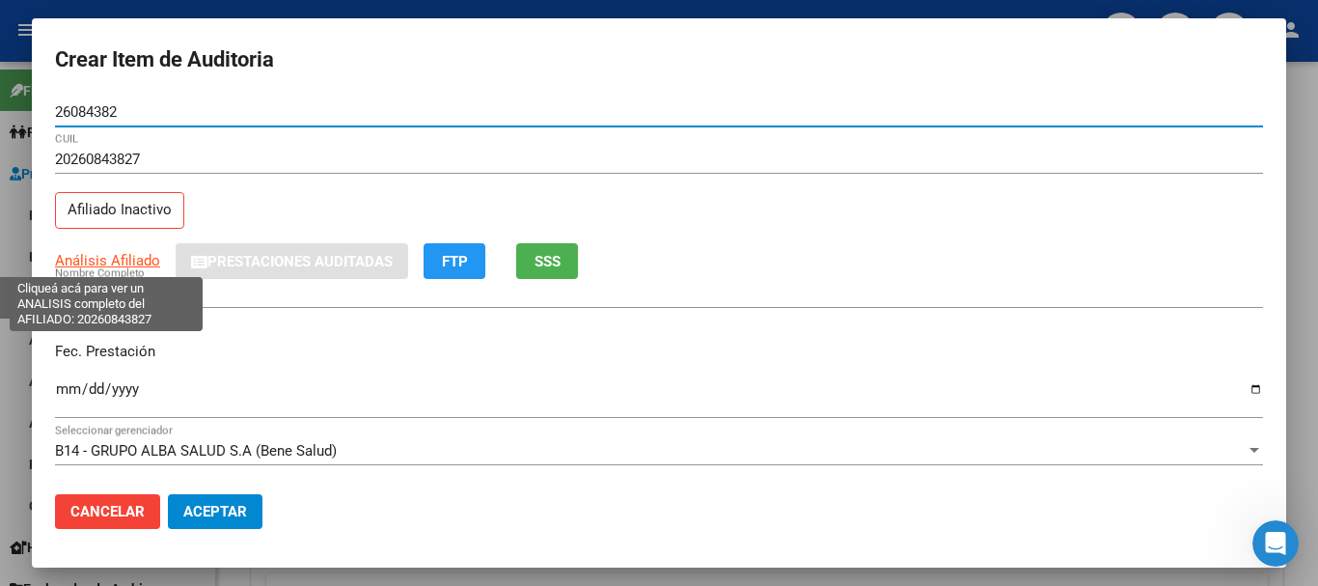
click at [122, 265] on span "Análisis Afiliado" at bounding box center [107, 260] width 105 height 17
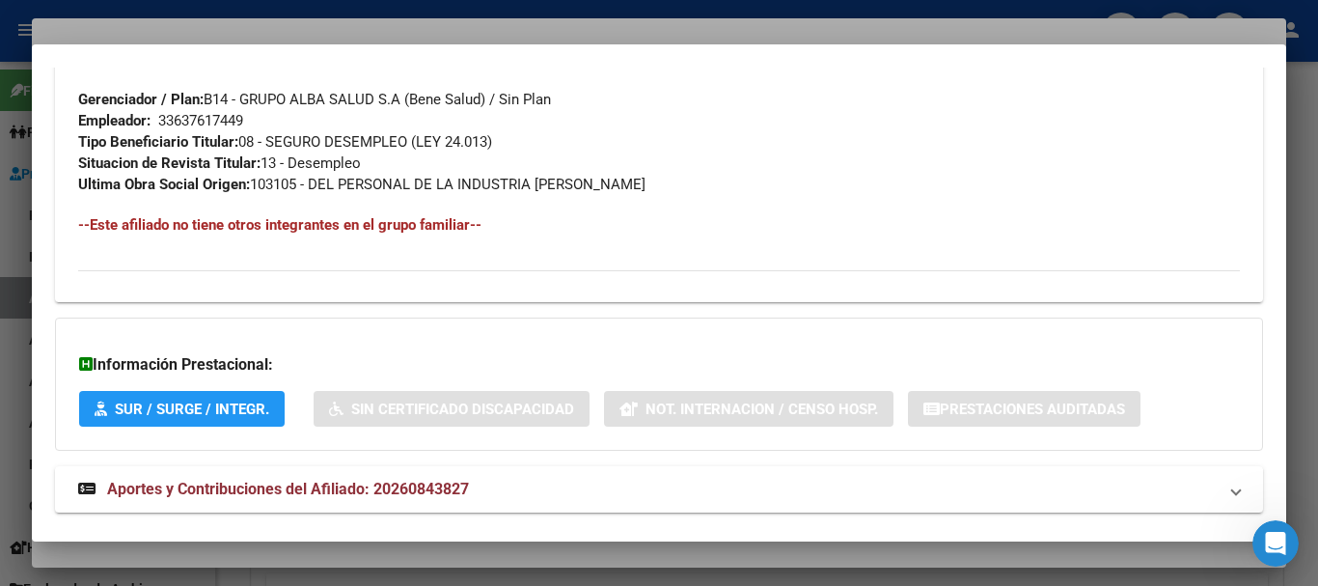
scroll to position [1038, 0]
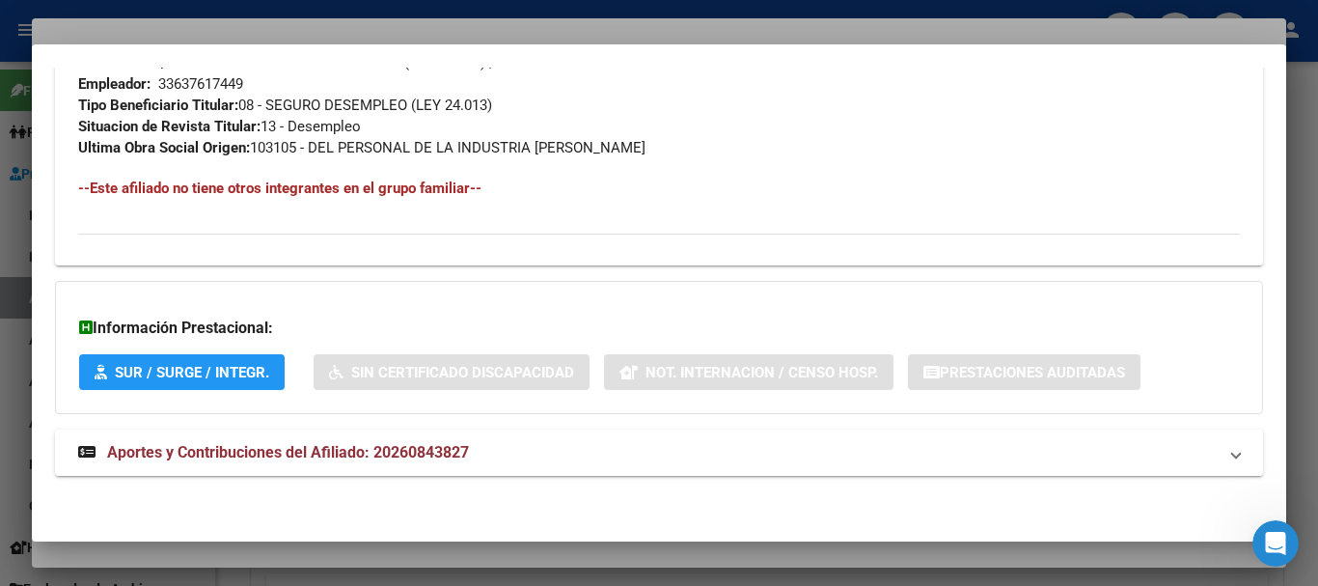
click at [311, 459] on span "Aportes y Contribuciones del Afiliado: 20260843827" at bounding box center [288, 452] width 362 height 18
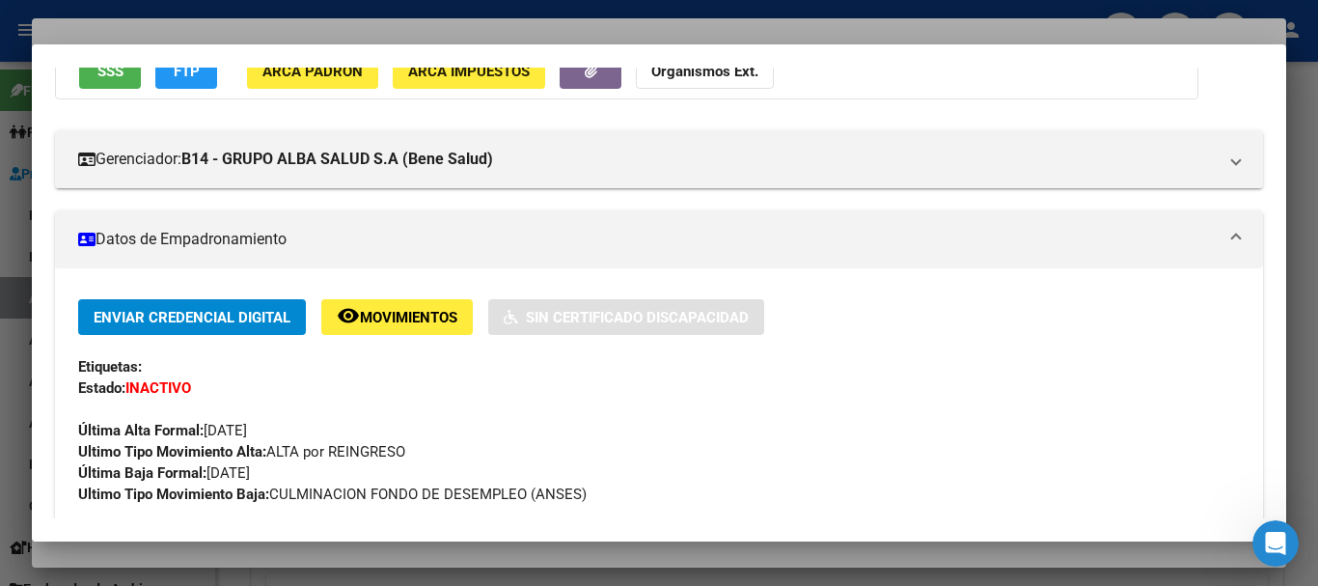
scroll to position [97, 0]
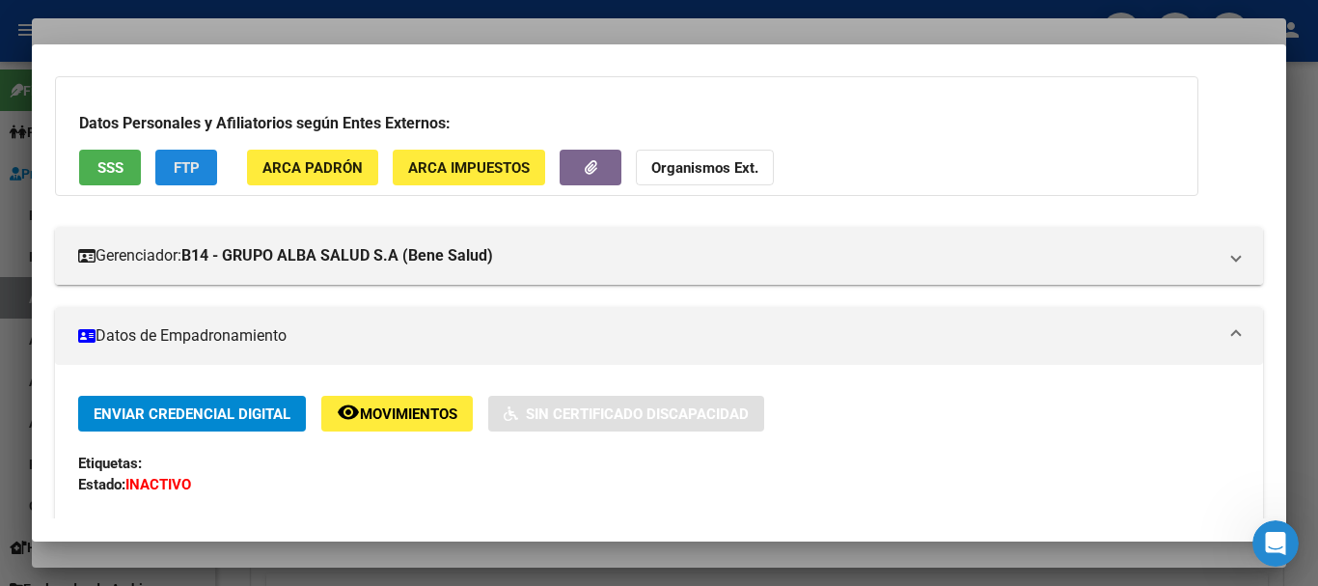
click at [191, 167] on span "FTP" at bounding box center [187, 167] width 26 height 17
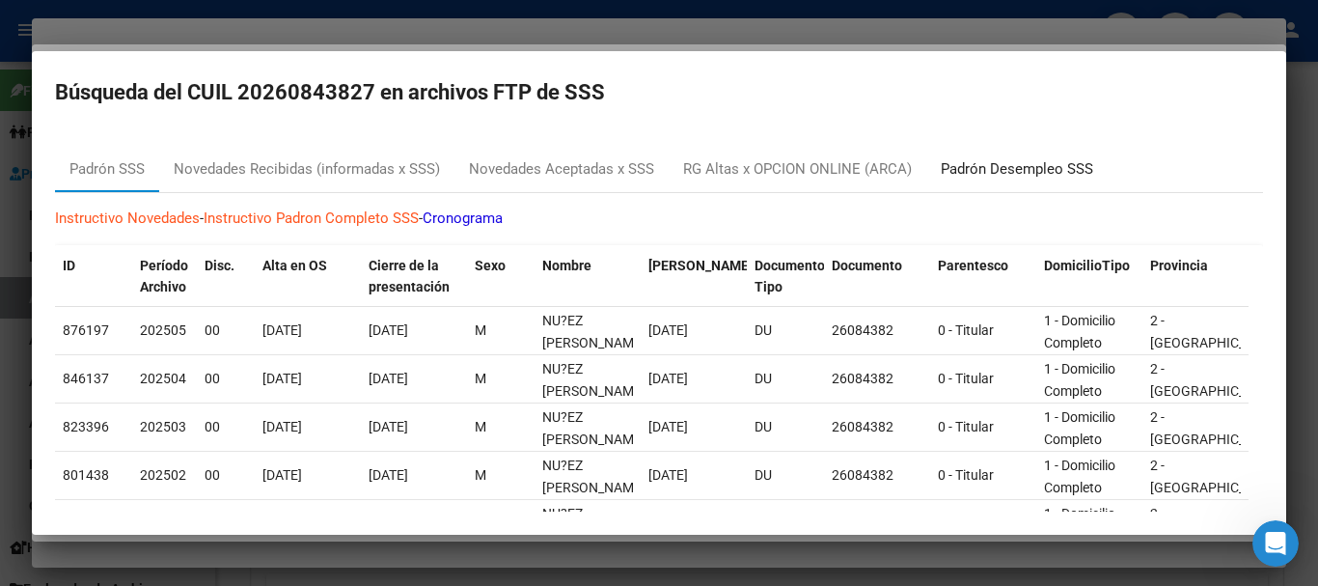
click at [1040, 171] on div "Padrón Desempleo SSS" at bounding box center [1017, 169] width 152 height 22
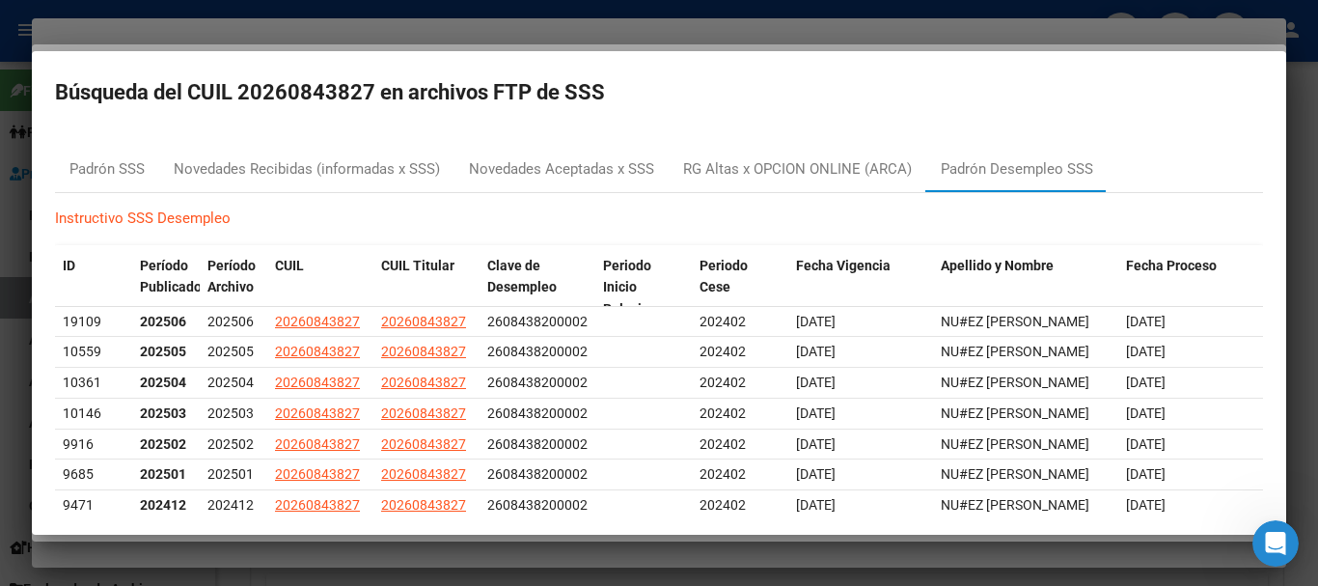
click at [446, 10] on div at bounding box center [659, 293] width 1318 height 586
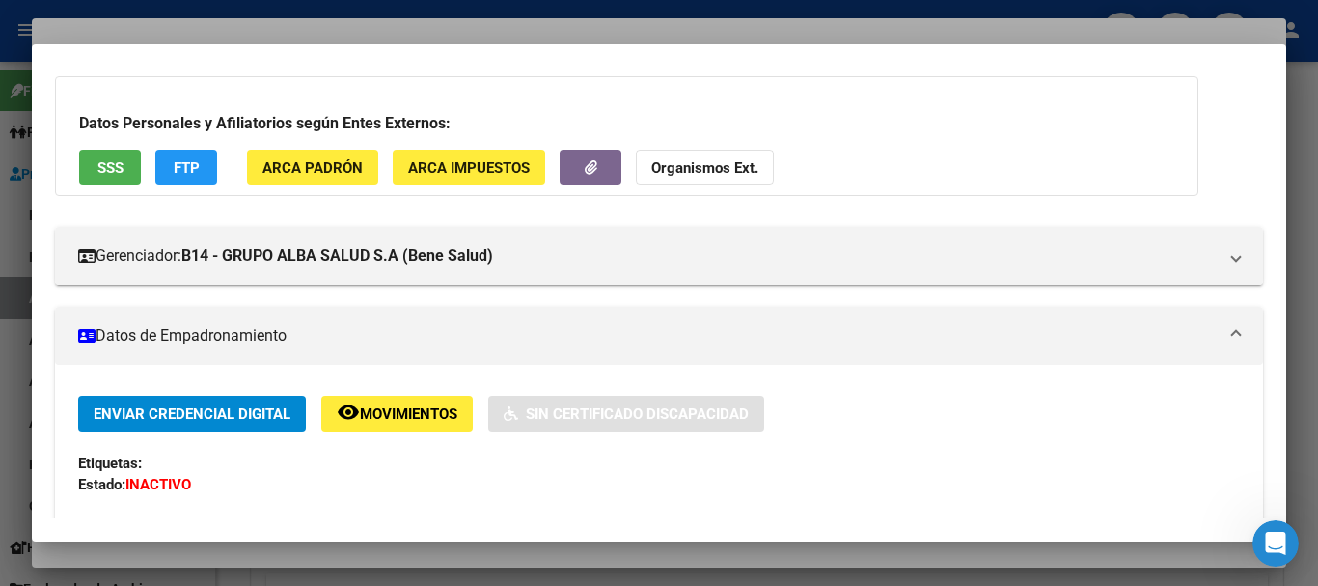
click at [705, 29] on div at bounding box center [659, 293] width 1318 height 586
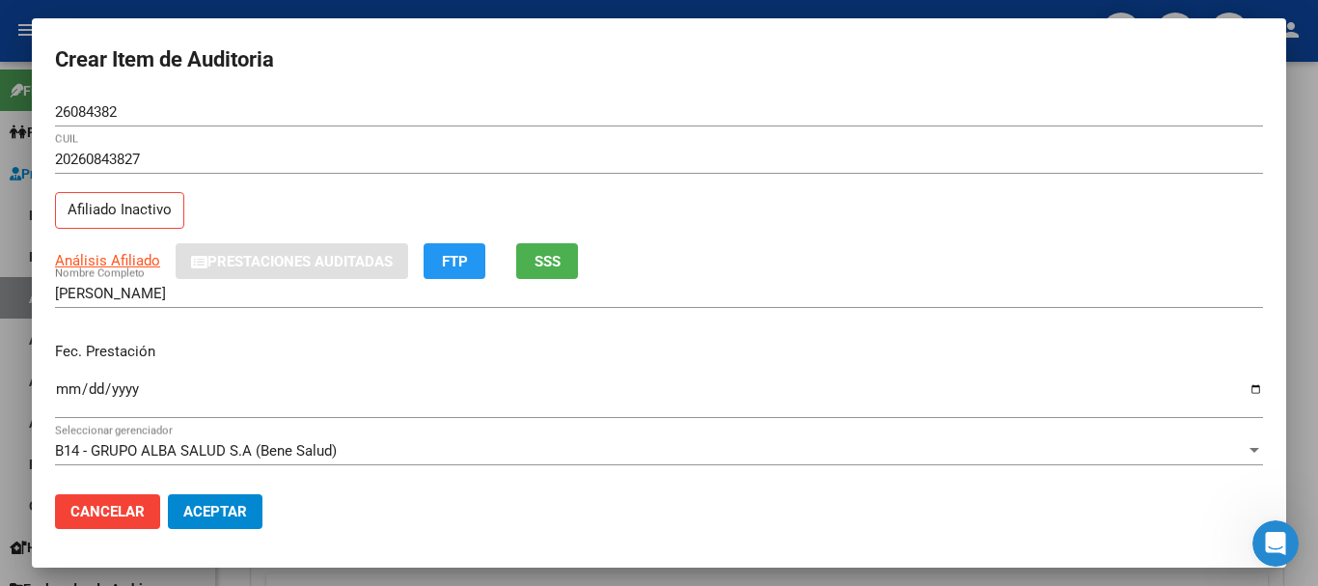
click at [827, 142] on div "26084382 Nro Documento" at bounding box center [659, 120] width 1208 height 47
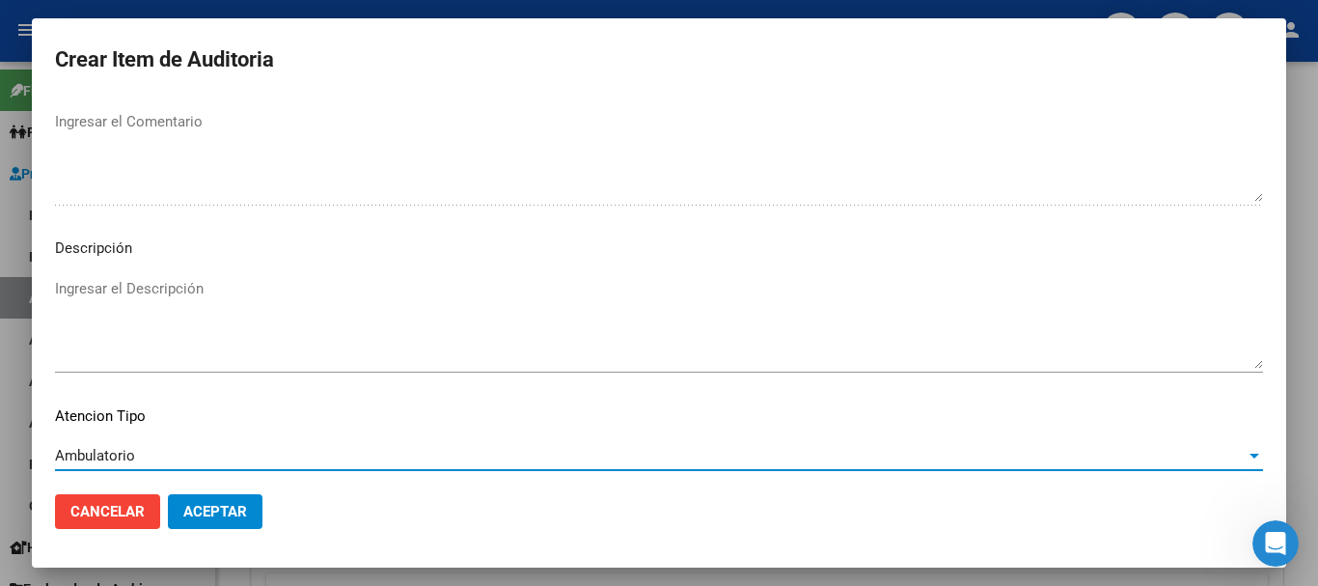
scroll to position [1190, 0]
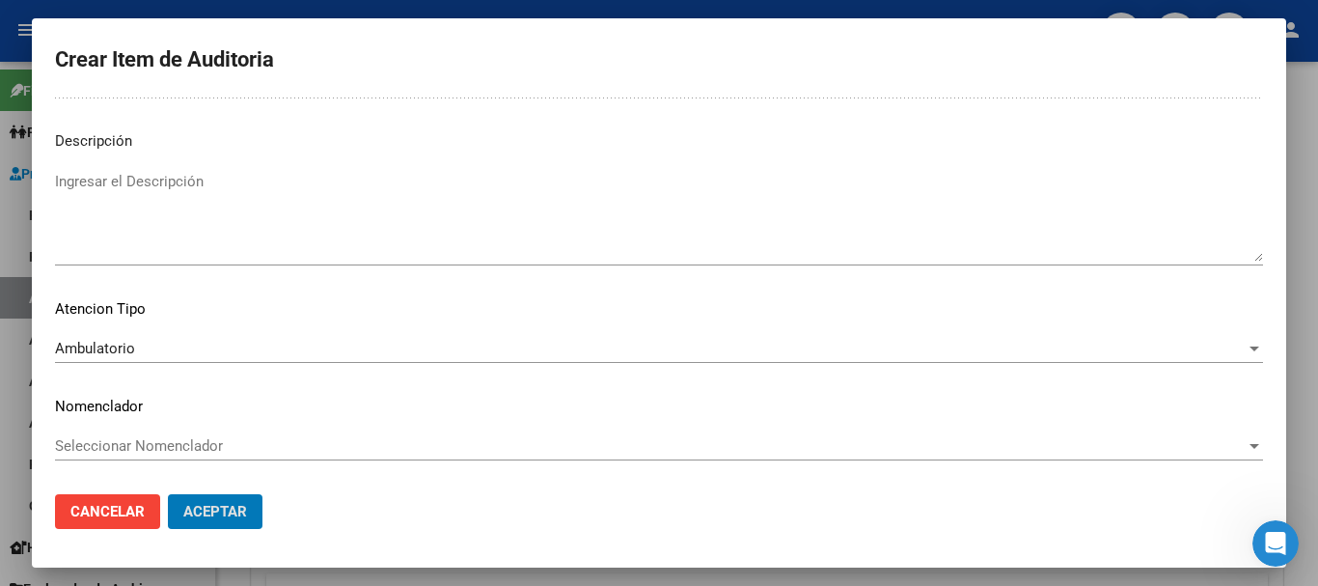
click at [168, 494] on button "Aceptar" at bounding box center [215, 511] width 95 height 35
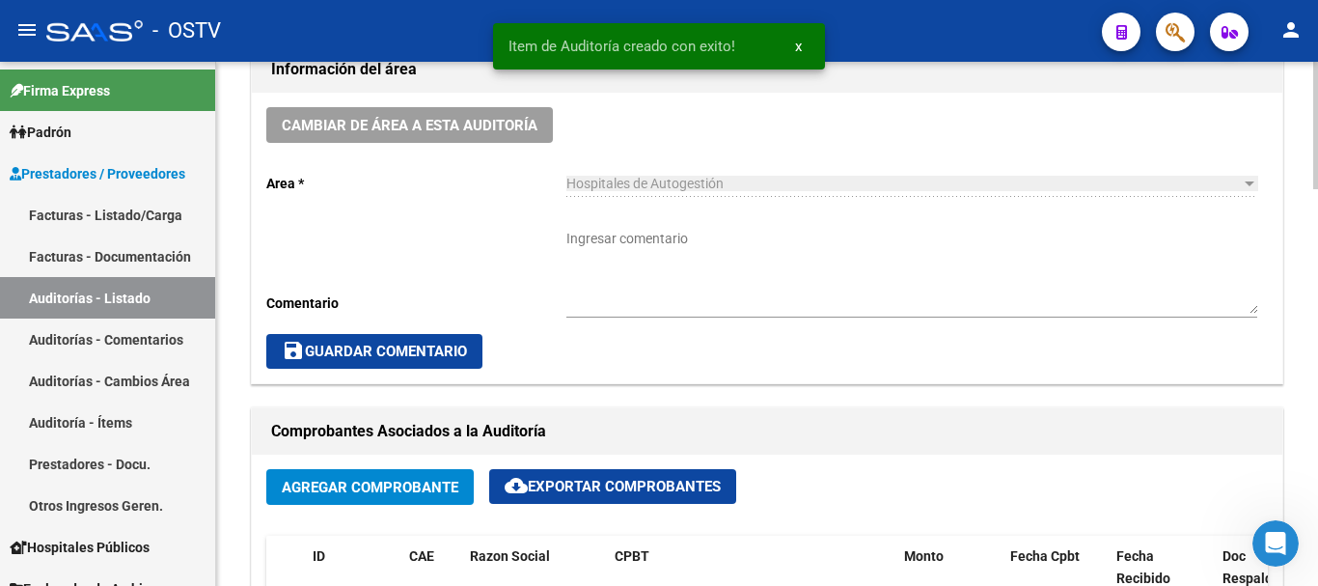
scroll to position [580, 0]
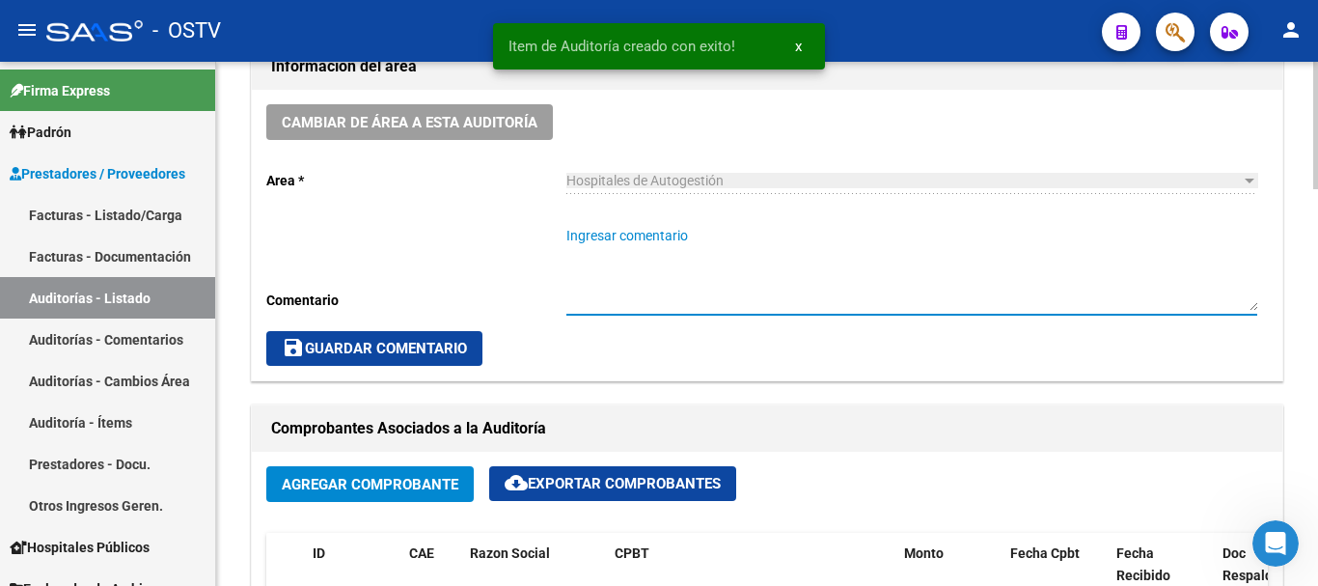
click at [714, 245] on textarea "Ingresar comentario" at bounding box center [912, 268] width 691 height 85
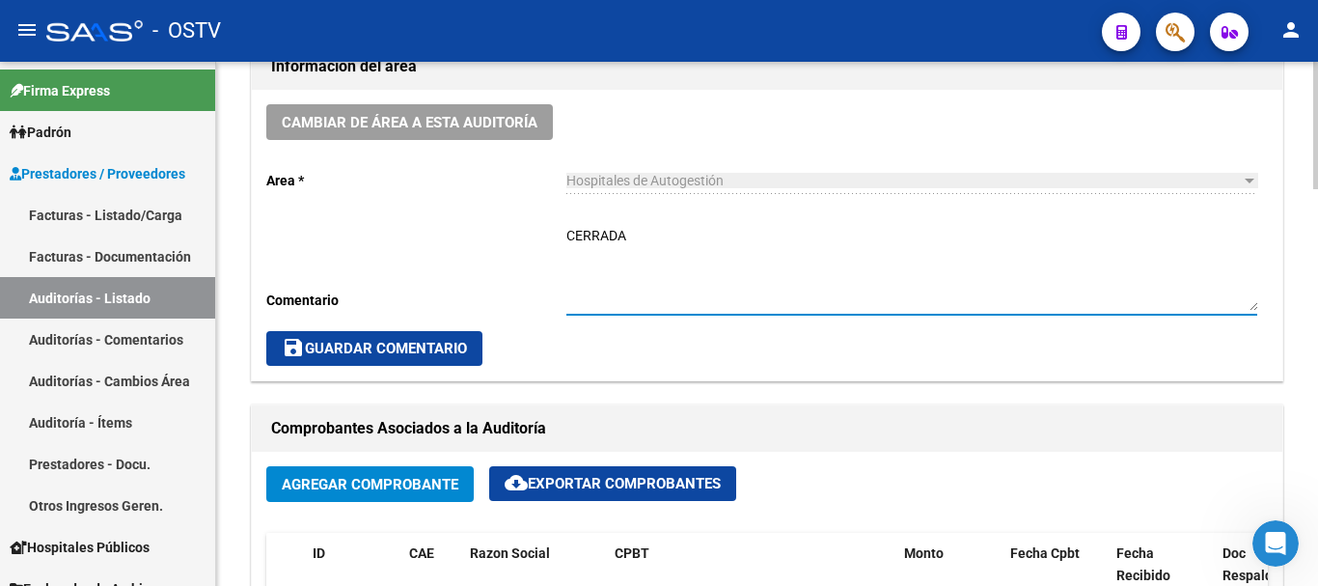
click at [323, 351] on span "save Guardar Comentario" at bounding box center [374, 348] width 185 height 17
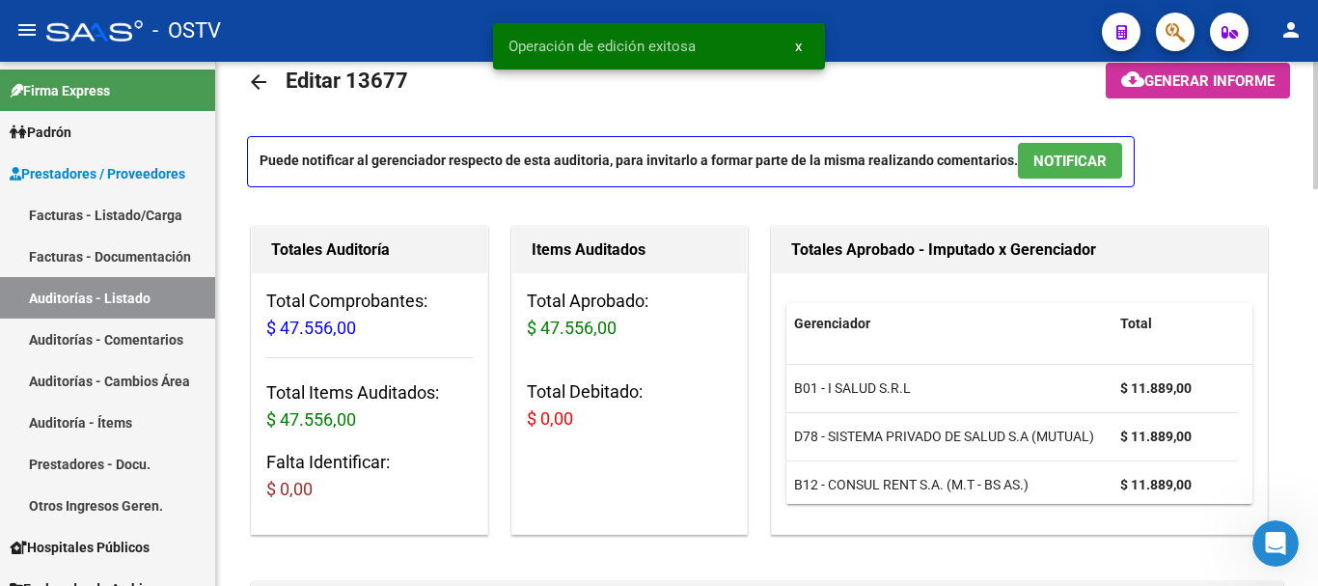
scroll to position [0, 0]
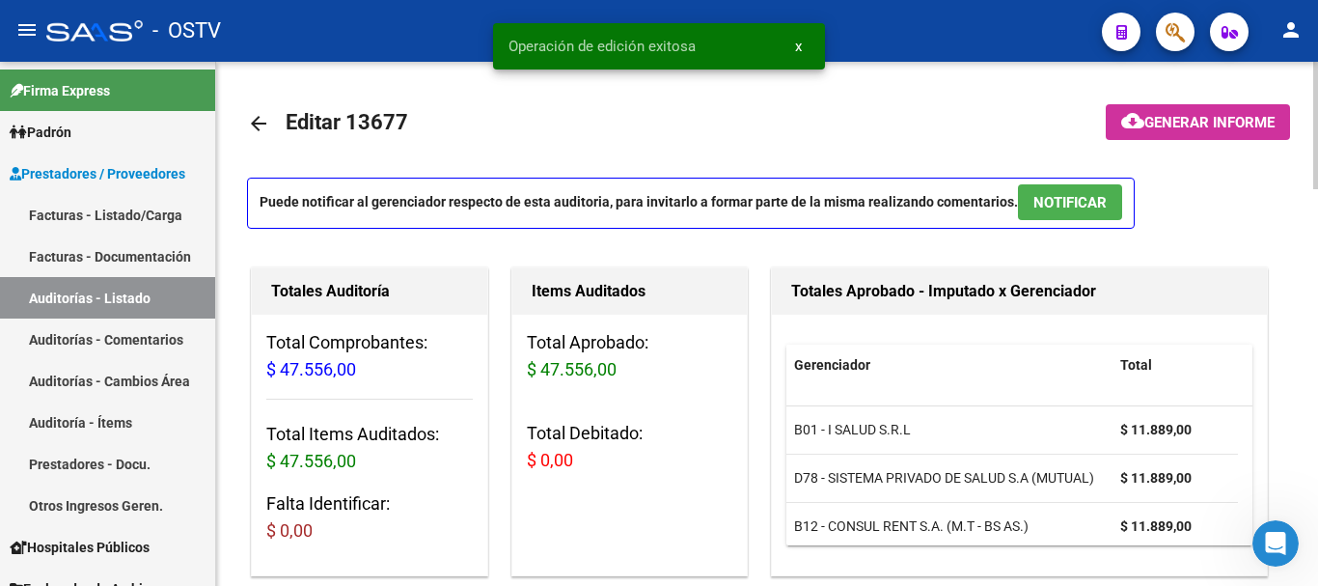
click at [272, 119] on link "arrow_back" at bounding box center [266, 122] width 39 height 45
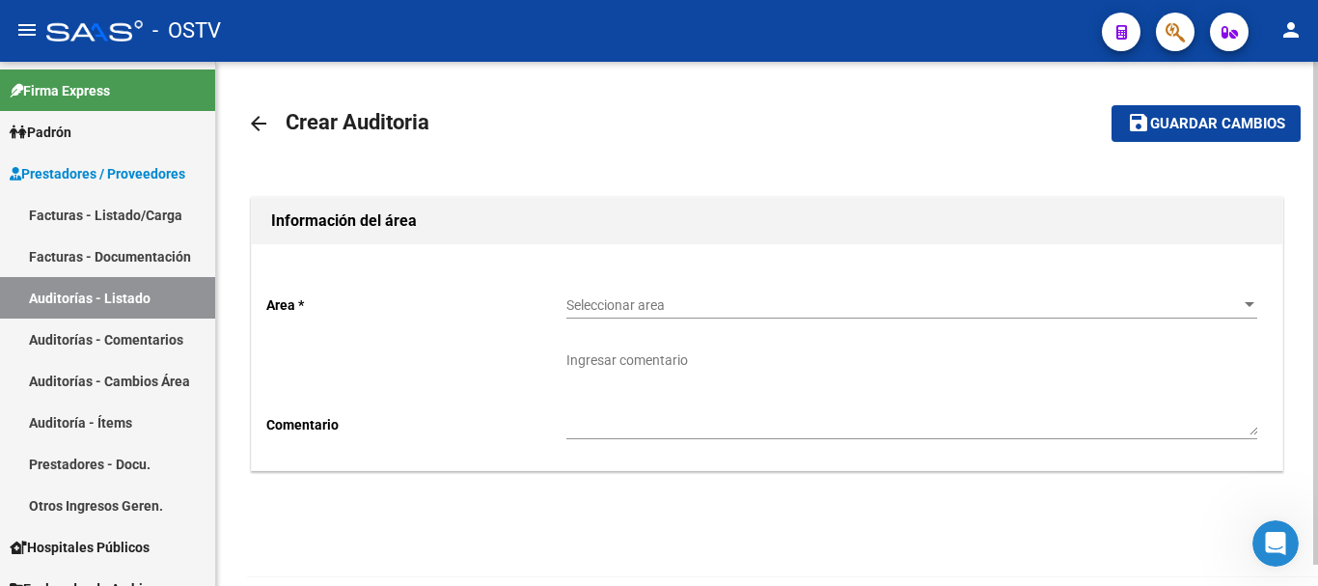
click at [631, 301] on span "Seleccionar area" at bounding box center [904, 305] width 674 height 16
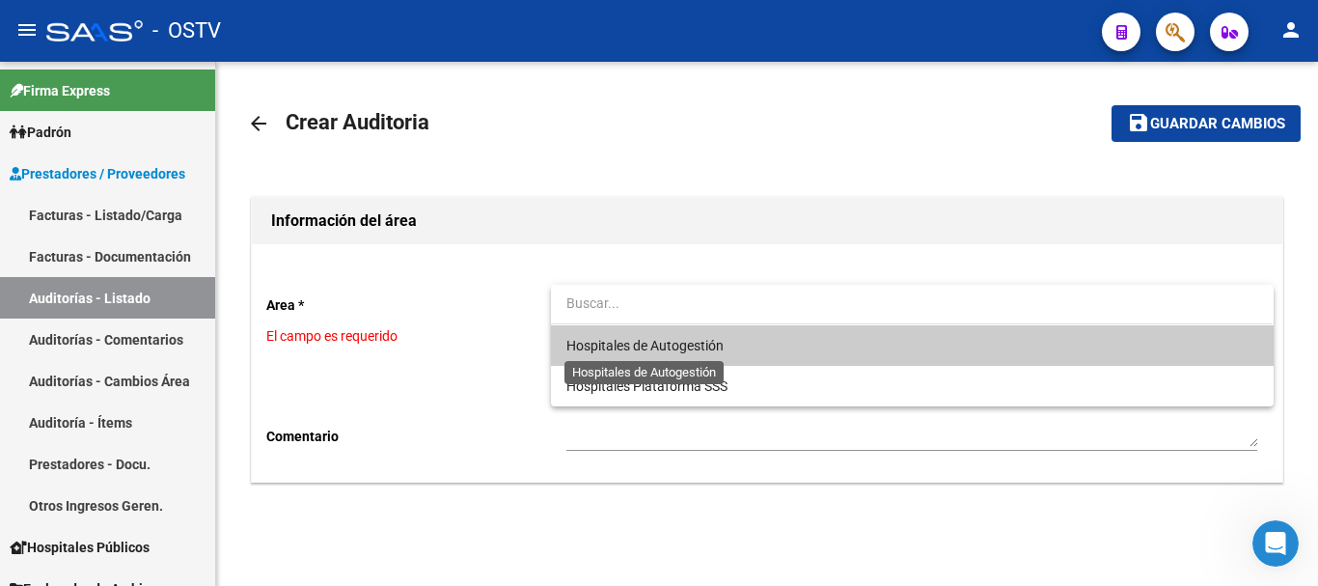
click at [638, 338] on span "Hospitales de Autogestión" at bounding box center [645, 345] width 157 height 15
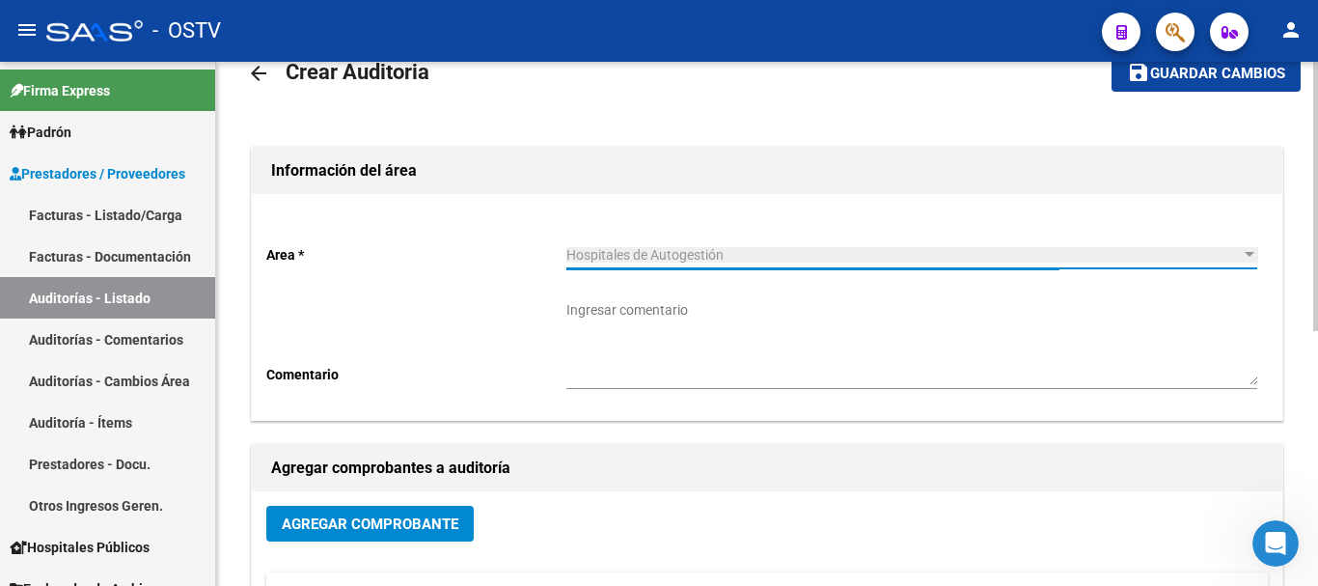
scroll to position [97, 0]
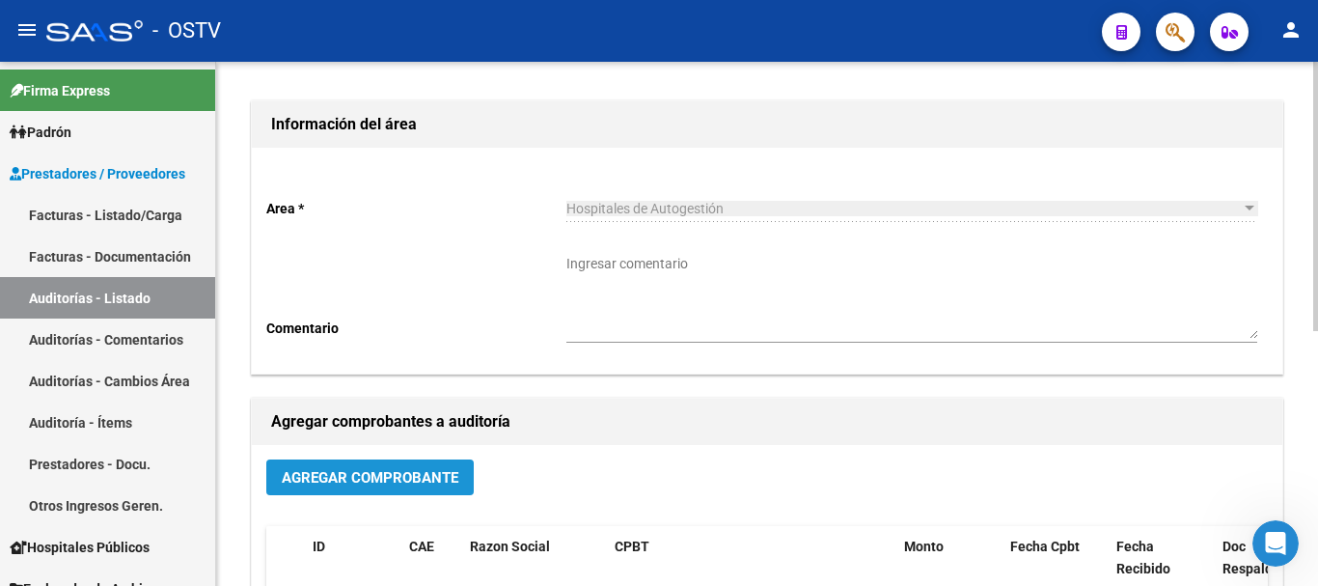
click at [389, 478] on span "Agregar Comprobante" at bounding box center [370, 477] width 177 height 17
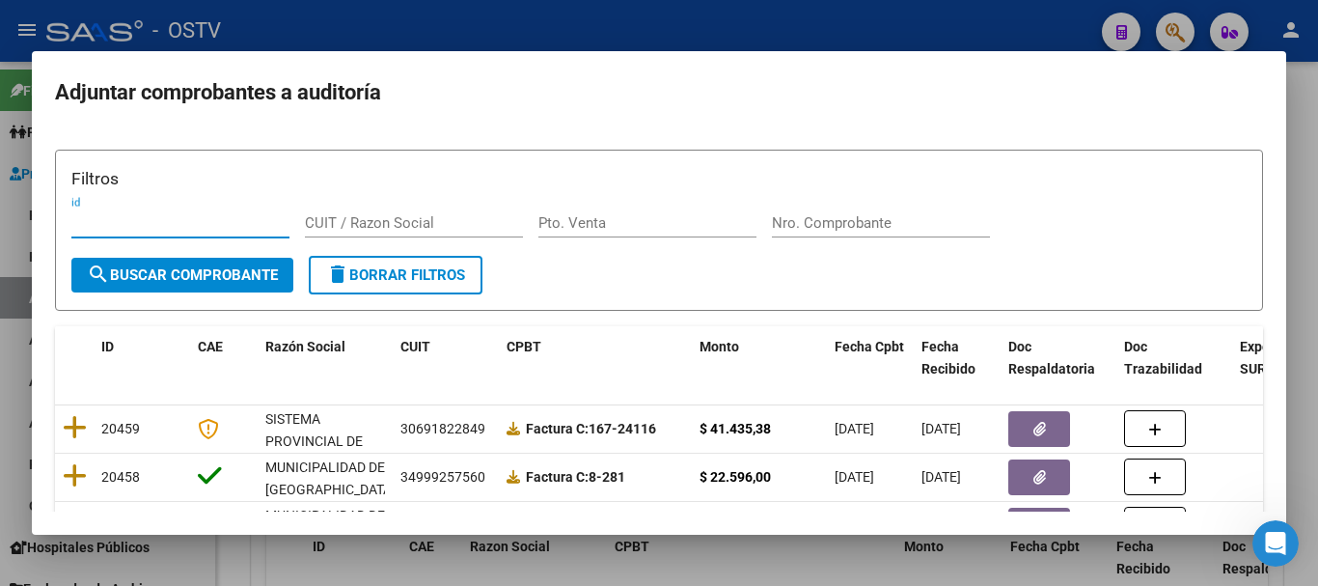
click at [813, 225] on input "Nro. Comprobante" at bounding box center [881, 222] width 218 height 17
paste input "18880"
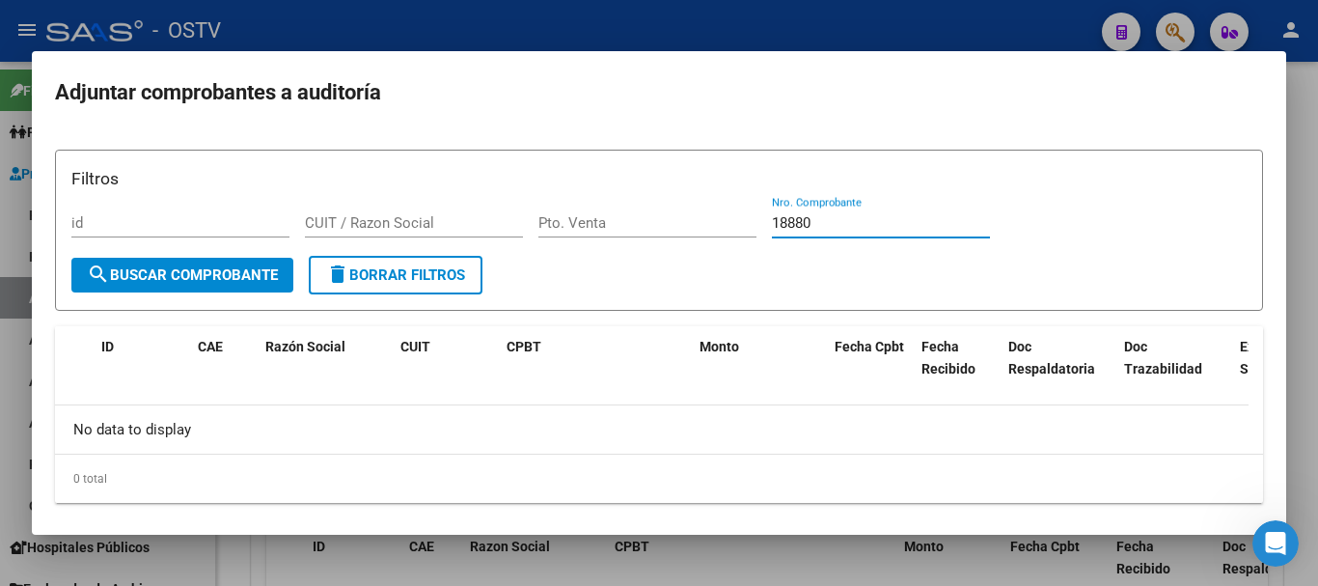
click at [514, 16] on div at bounding box center [659, 293] width 1318 height 586
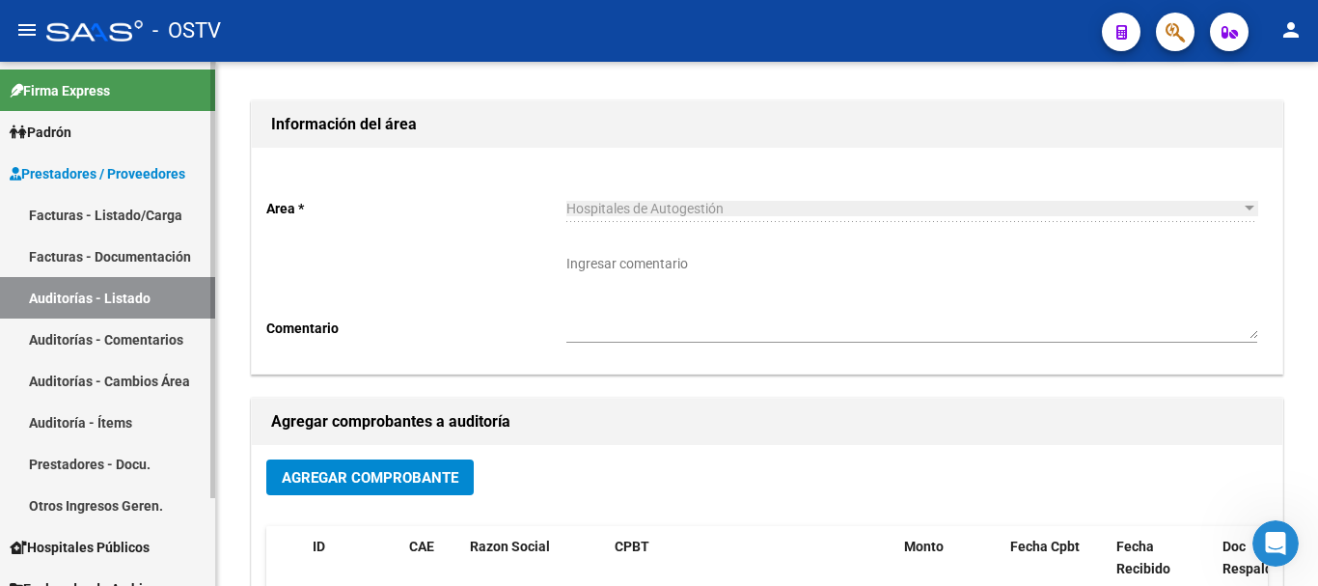
click at [118, 295] on link "Auditorías - Listado" at bounding box center [107, 298] width 215 height 42
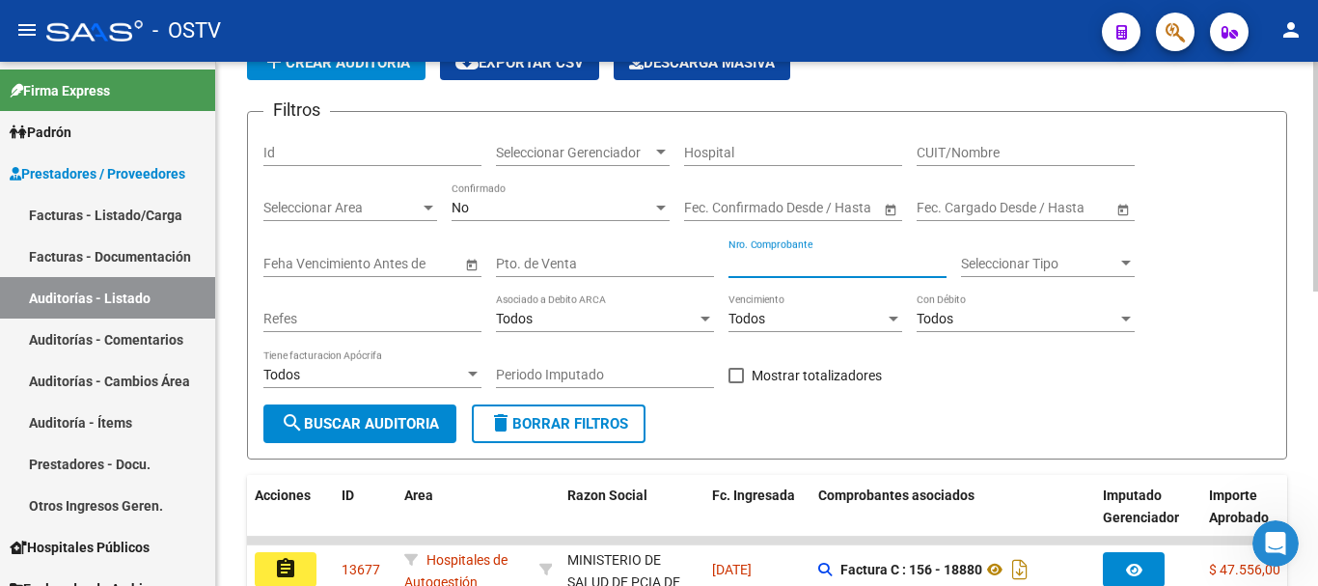
click at [864, 268] on input "Nro. Comprobante" at bounding box center [838, 264] width 218 height 16
paste input "18880"
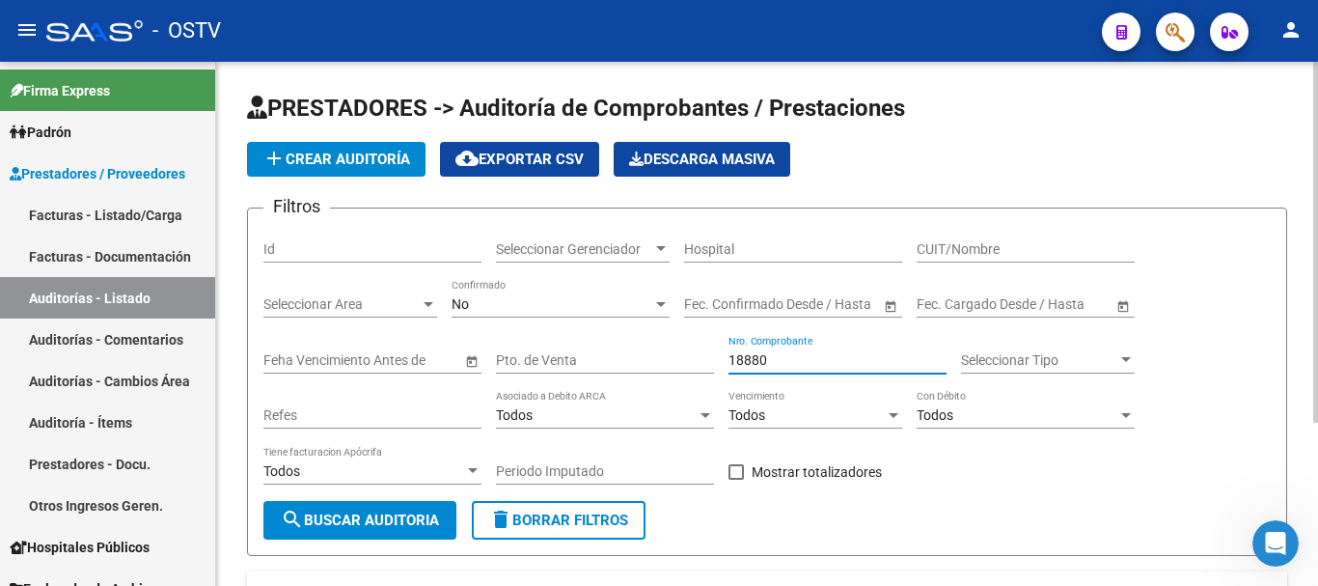
click at [356, 145] on button "add Crear Auditoría" at bounding box center [336, 159] width 179 height 35
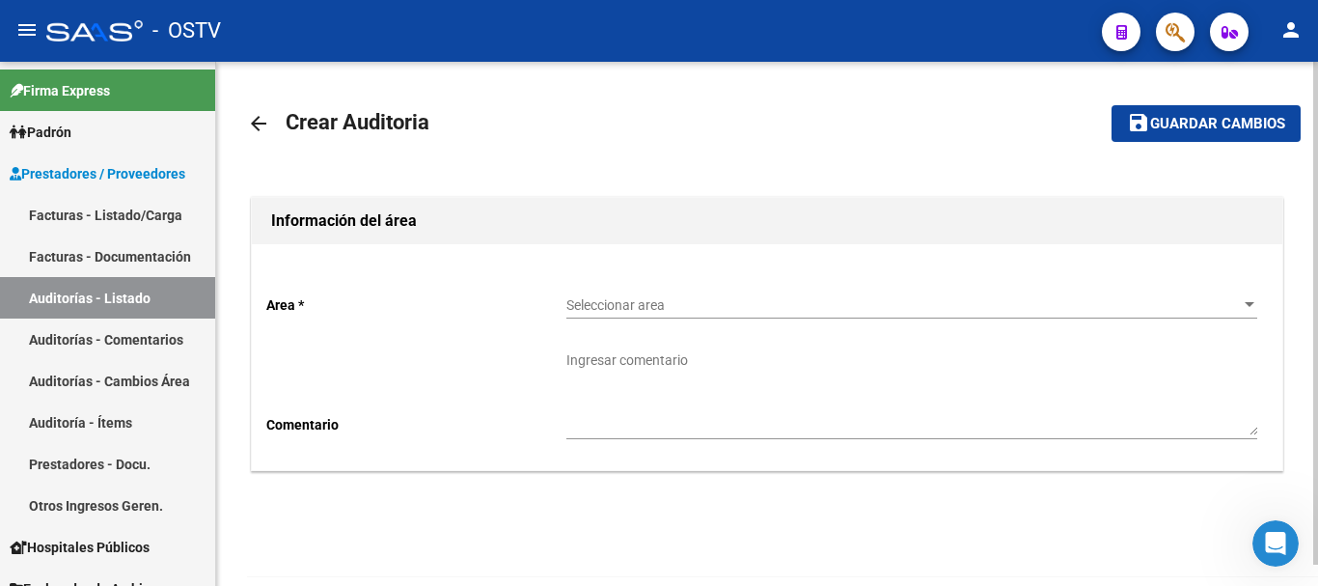
click at [630, 308] on span "Seleccionar area" at bounding box center [904, 305] width 674 height 16
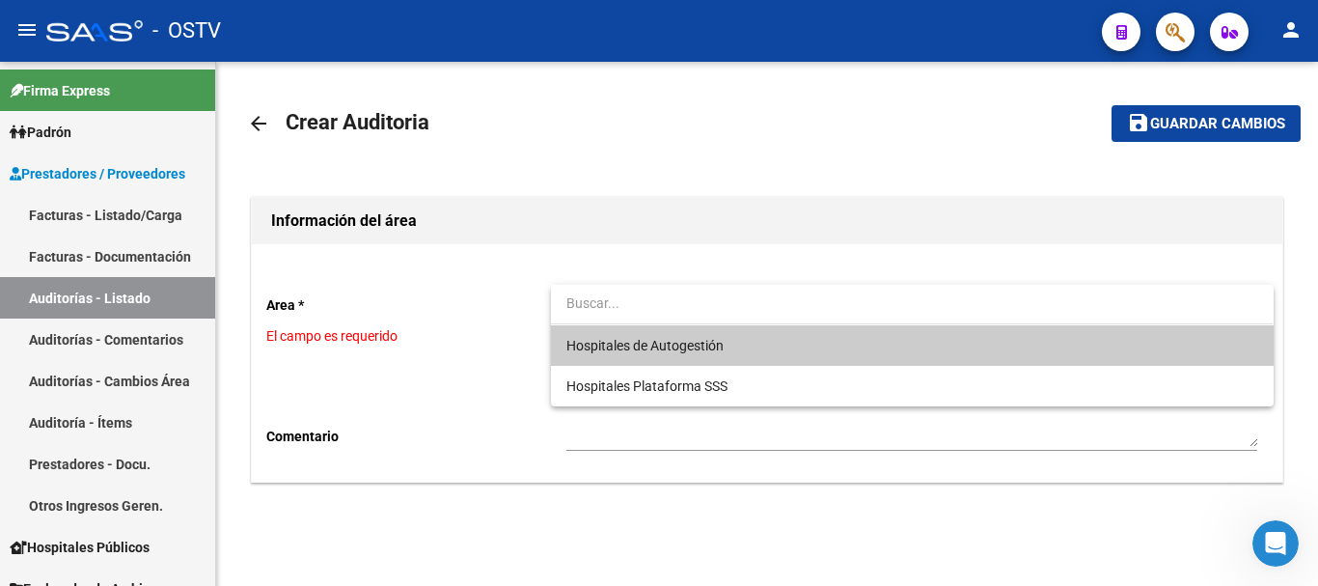
click at [646, 341] on span "Hospitales de Autogestión" at bounding box center [645, 345] width 157 height 15
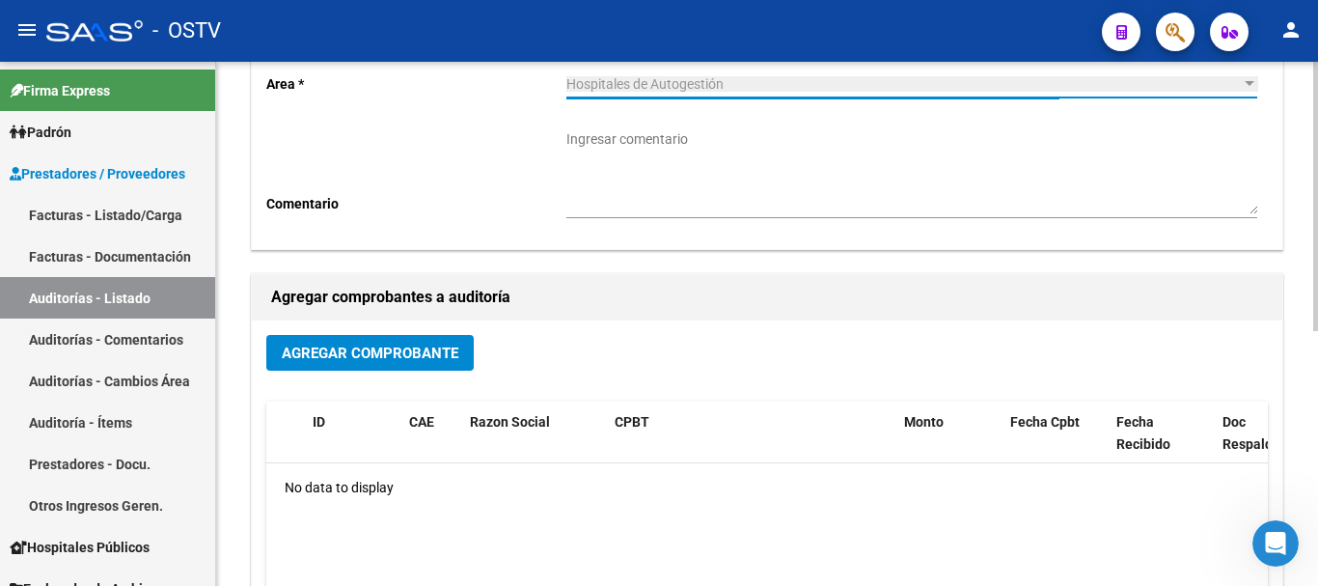
scroll to position [290, 0]
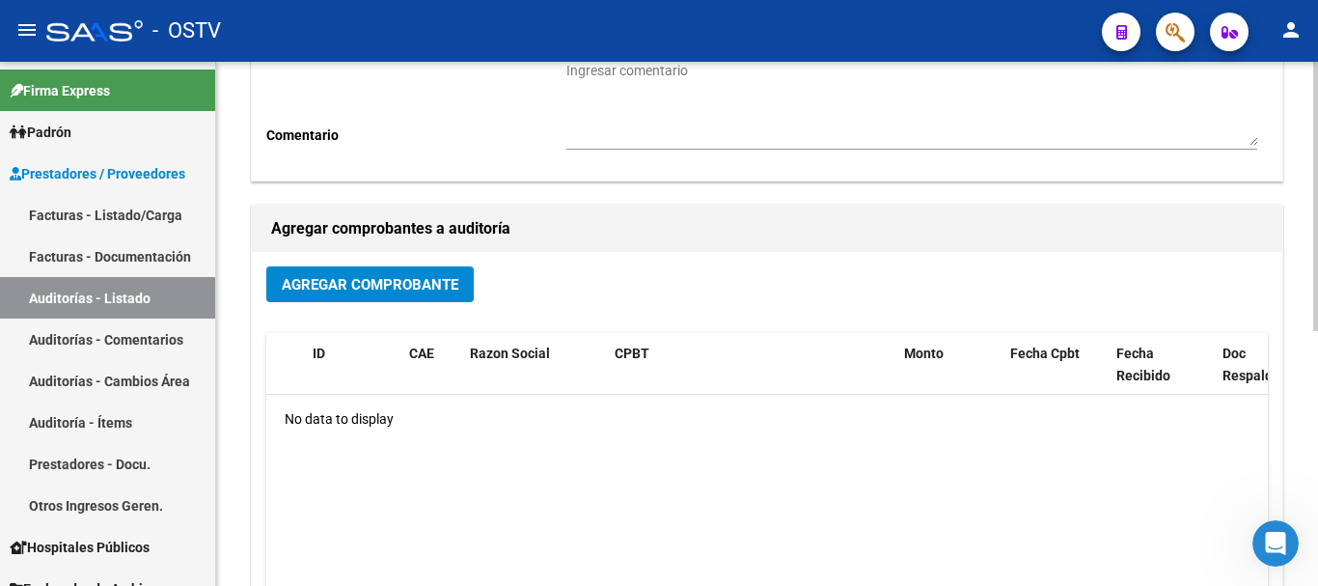
click at [408, 288] on span "Agregar Comprobante" at bounding box center [370, 284] width 177 height 17
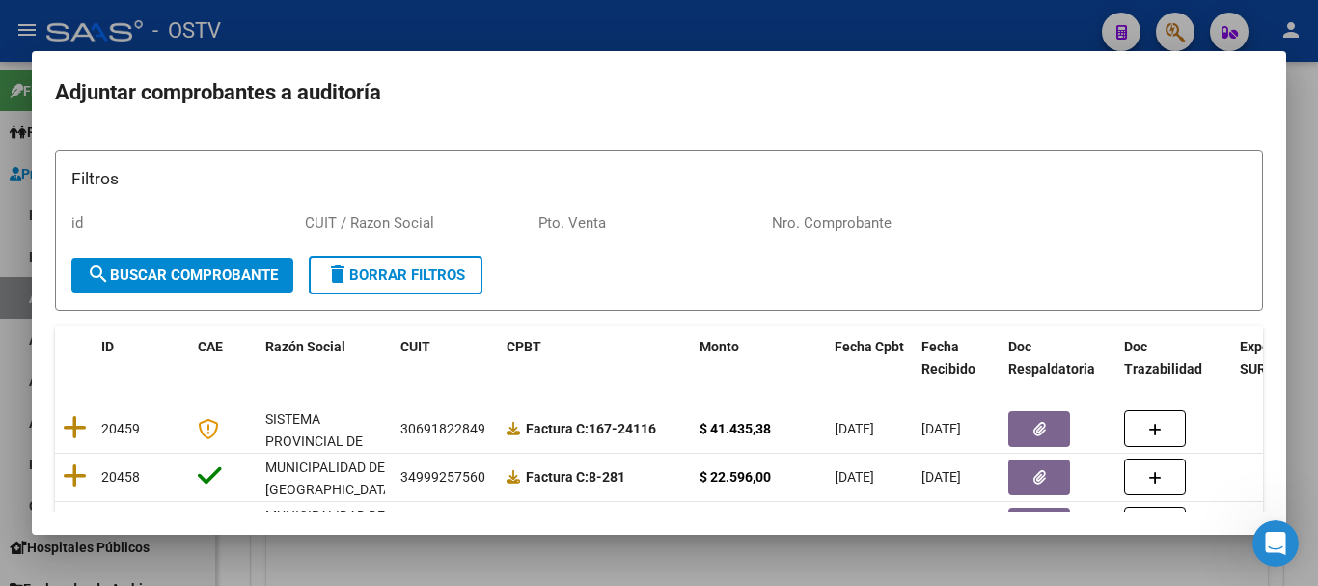
click at [841, 234] on div "Nro. Comprobante" at bounding box center [881, 222] width 218 height 29
paste input "18883"
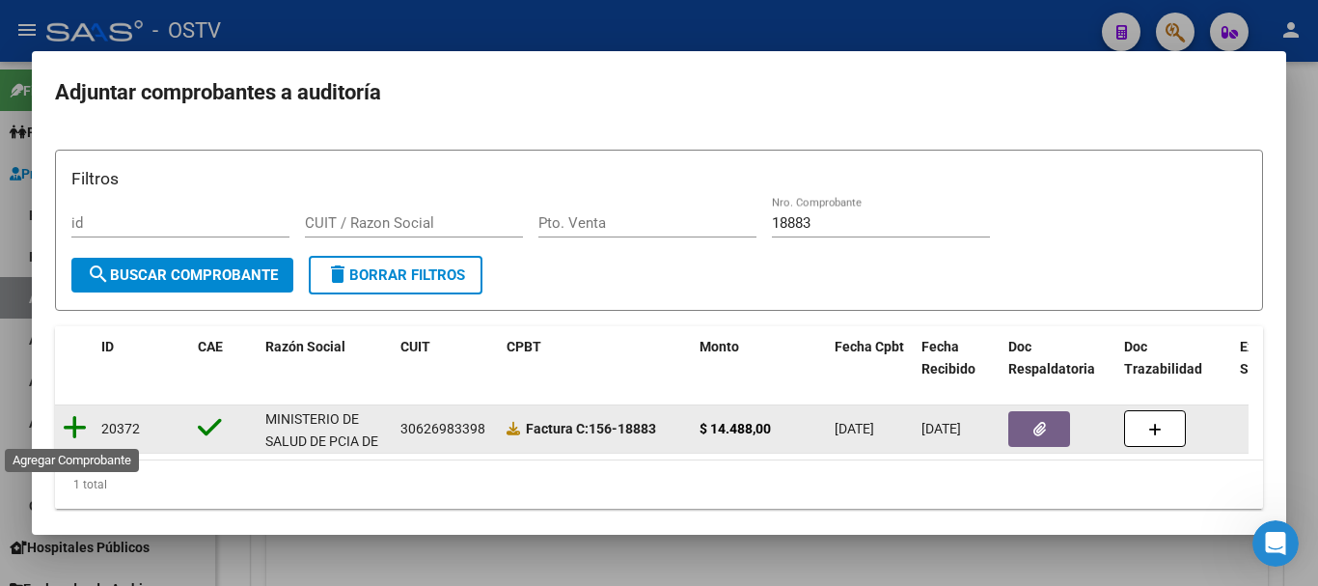
click at [80, 416] on icon at bounding box center [75, 427] width 24 height 27
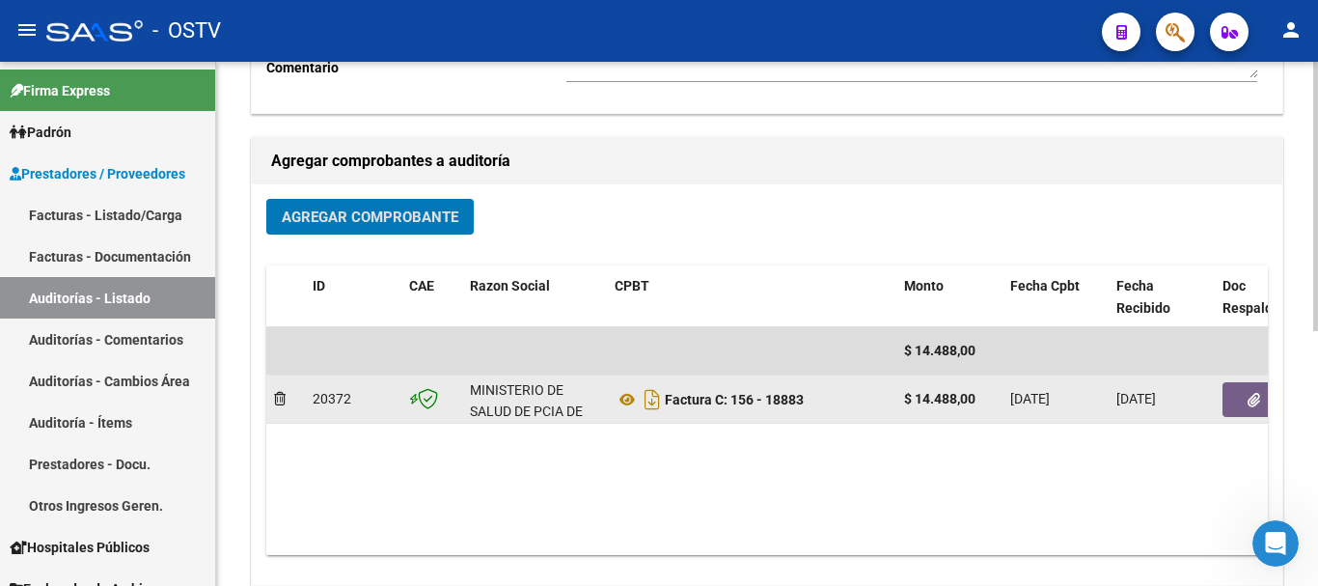
scroll to position [386, 0]
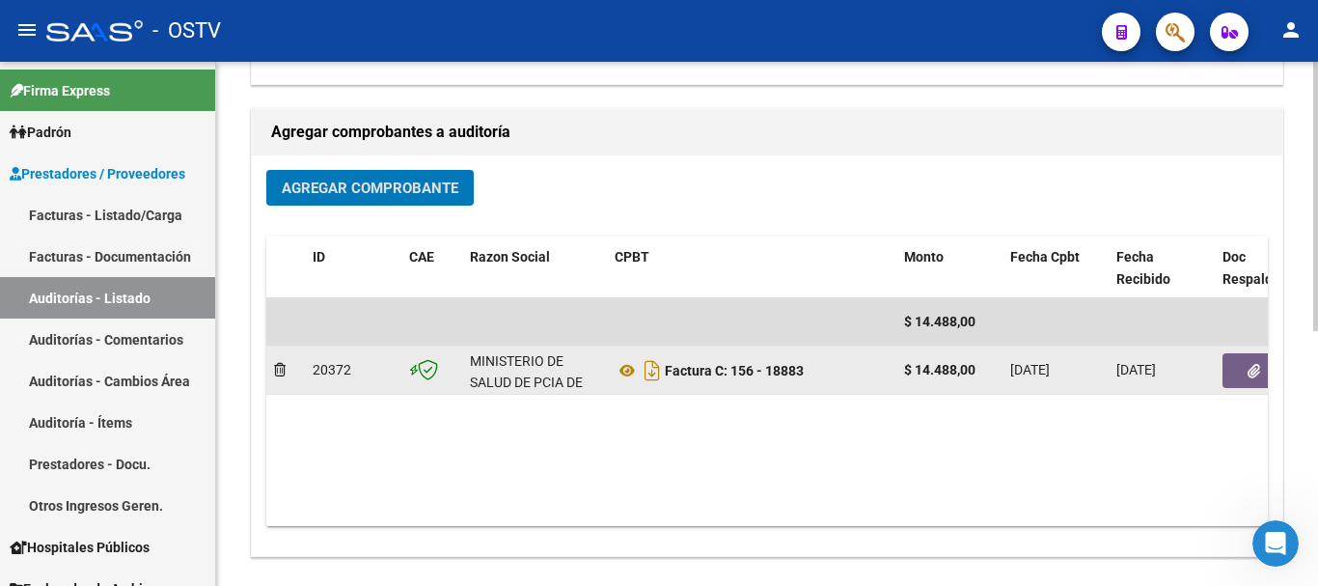
click at [1240, 369] on button "button" at bounding box center [1254, 370] width 62 height 35
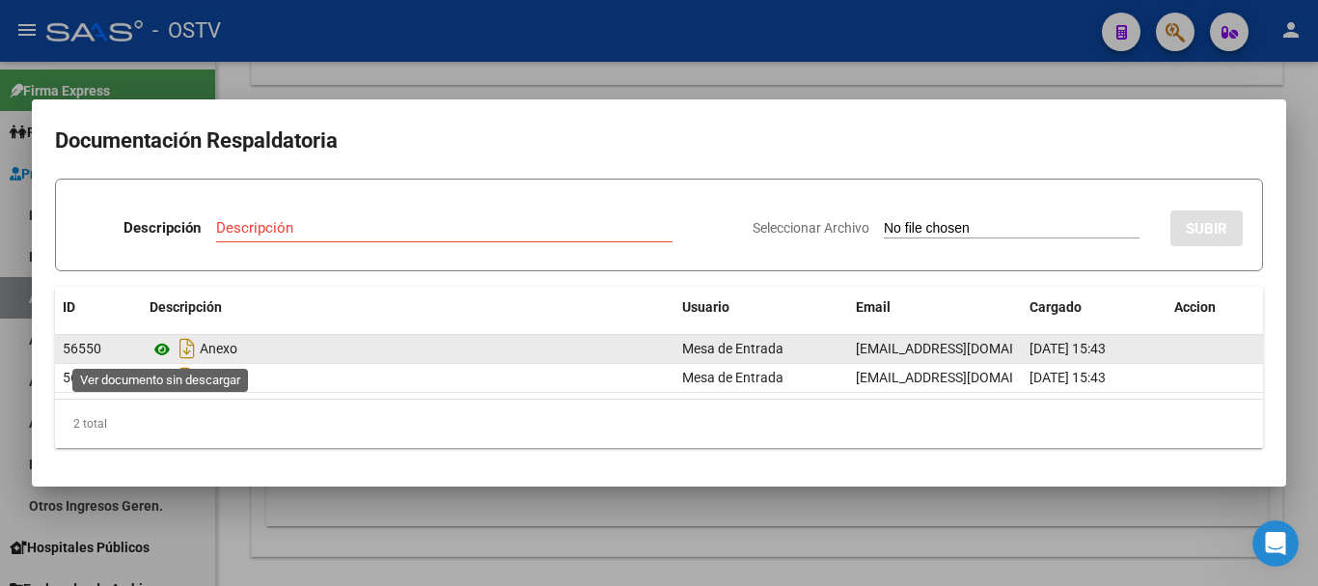
click at [156, 351] on icon at bounding box center [162, 349] width 25 height 23
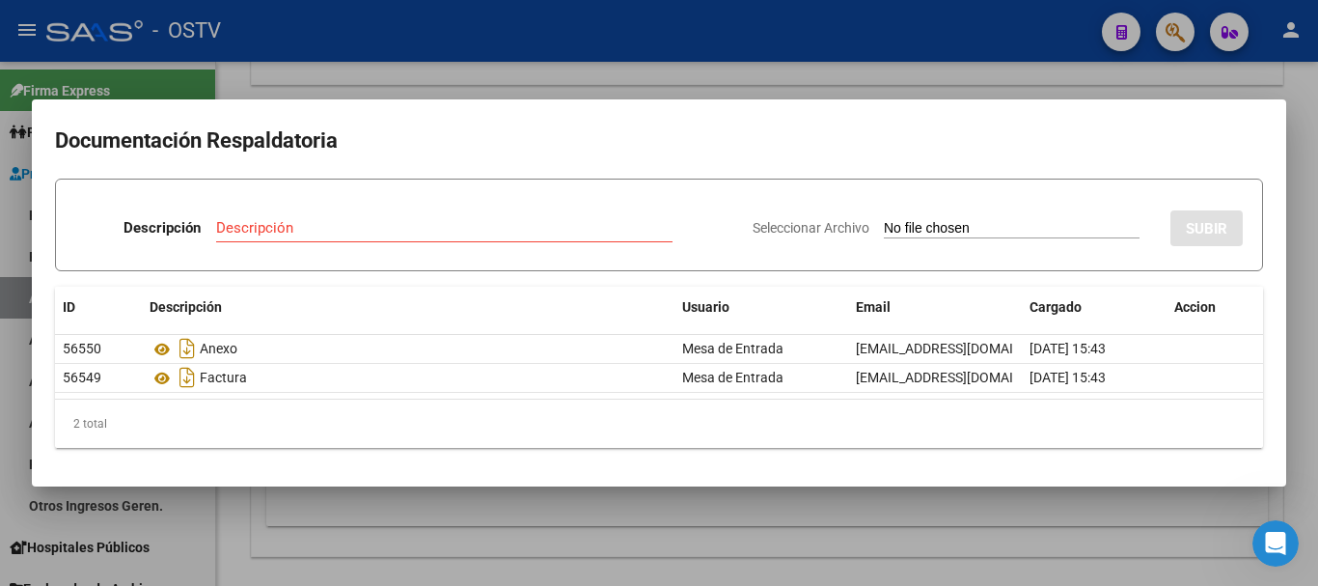
click at [922, 66] on div at bounding box center [659, 293] width 1318 height 586
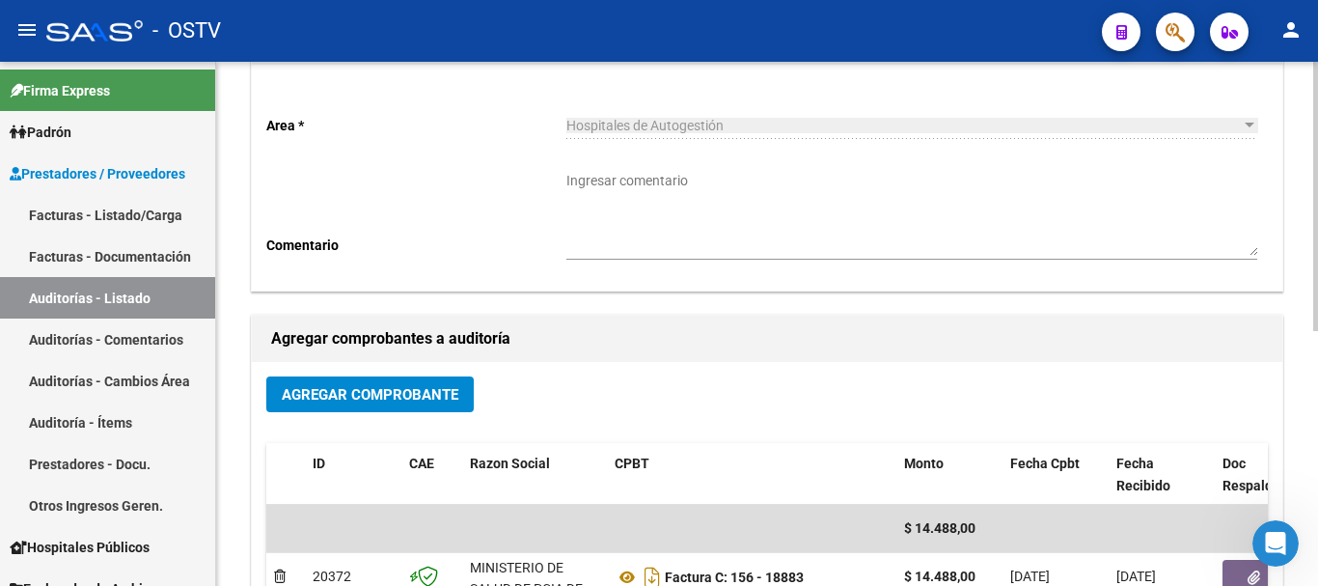
scroll to position [0, 0]
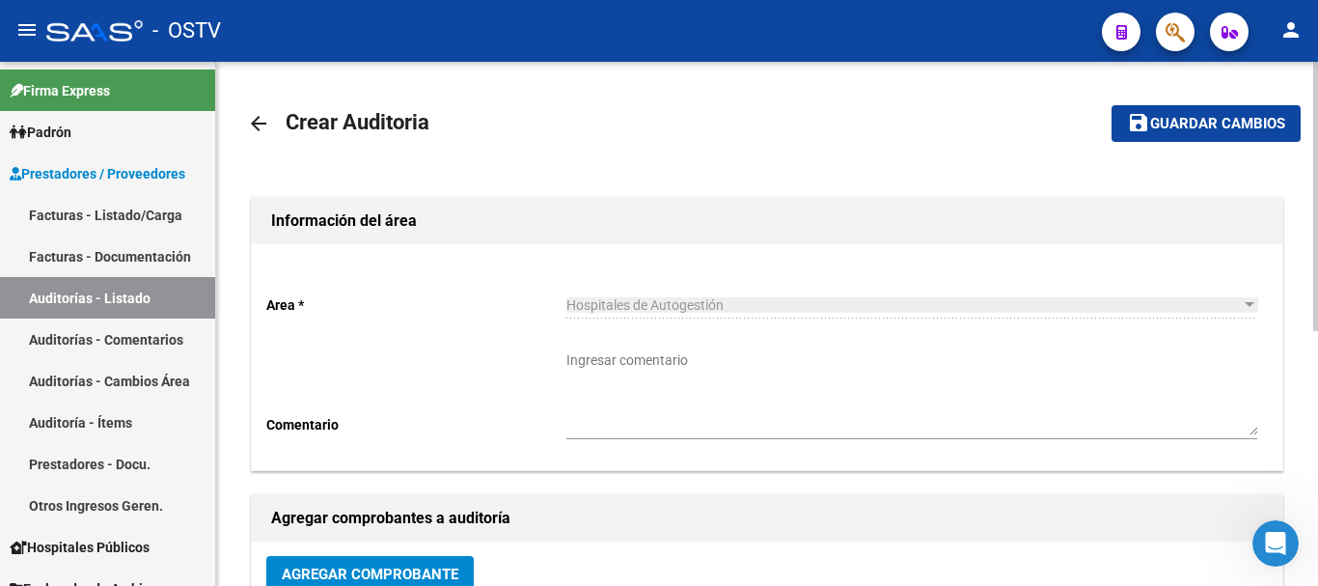
click at [1204, 120] on span "Guardar cambios" at bounding box center [1217, 124] width 135 height 17
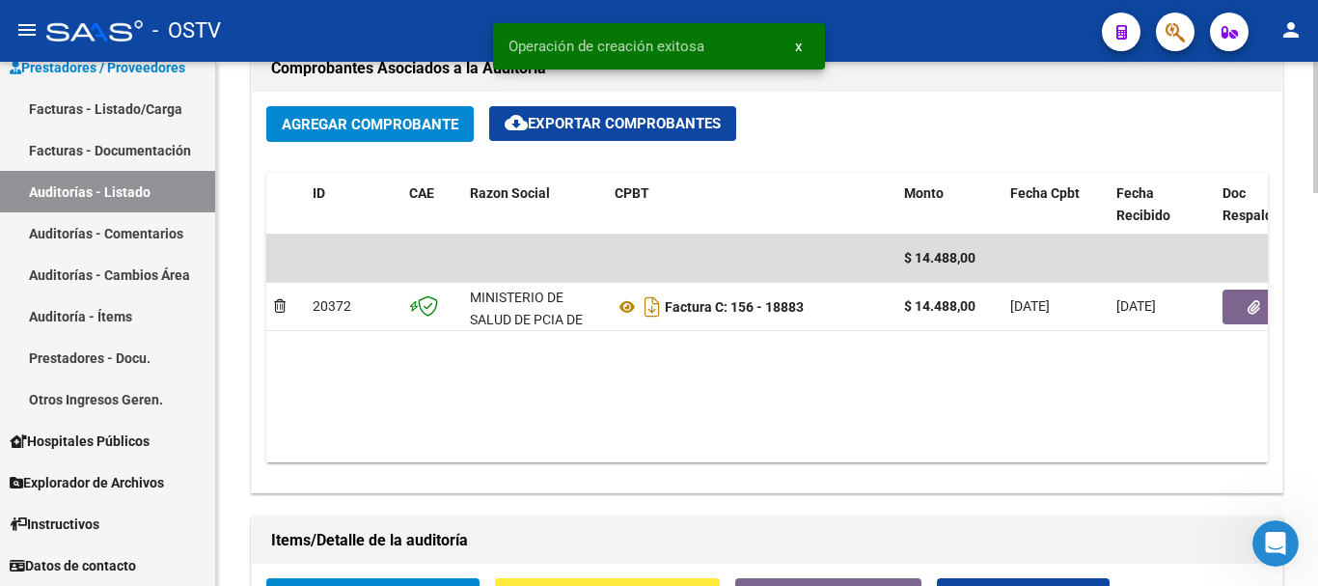
scroll to position [965, 0]
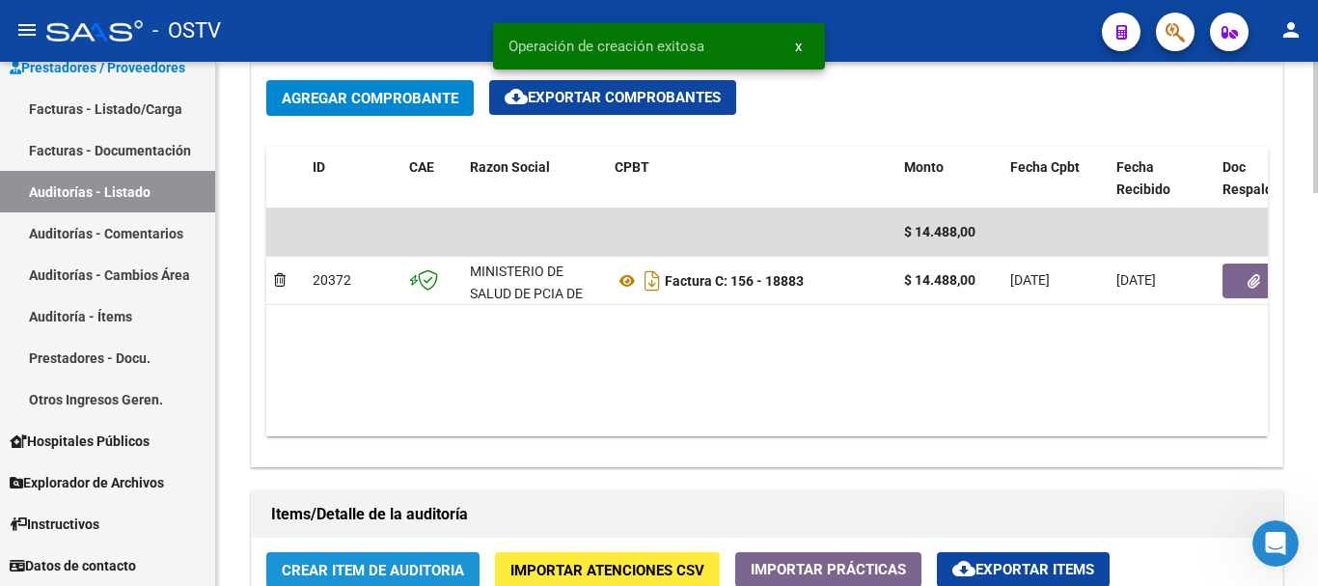
click at [357, 572] on span "Crear Item de Auditoria" at bounding box center [373, 570] width 182 height 17
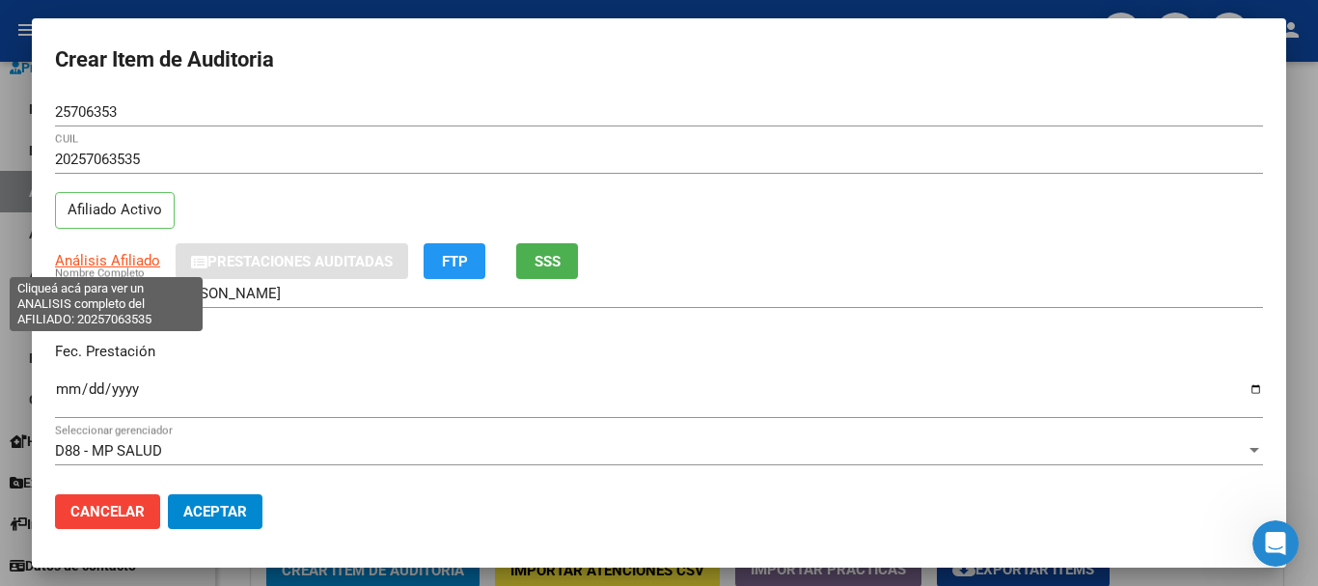
click at [131, 264] on span "Análisis Afiliado" at bounding box center [107, 260] width 105 height 17
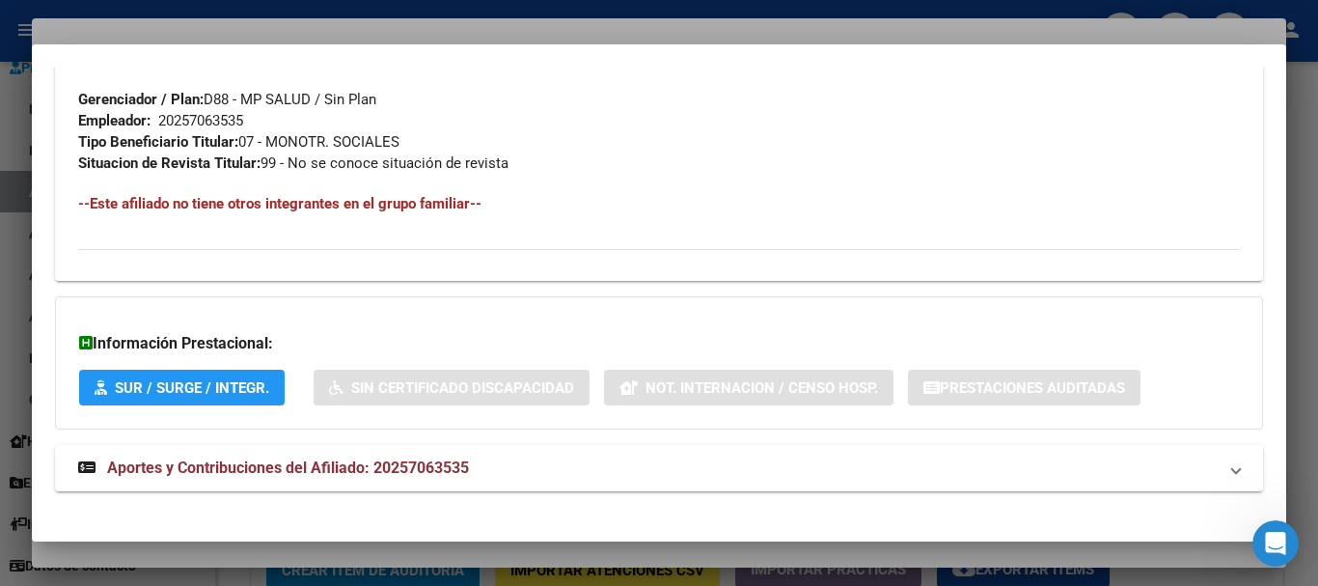
scroll to position [995, 0]
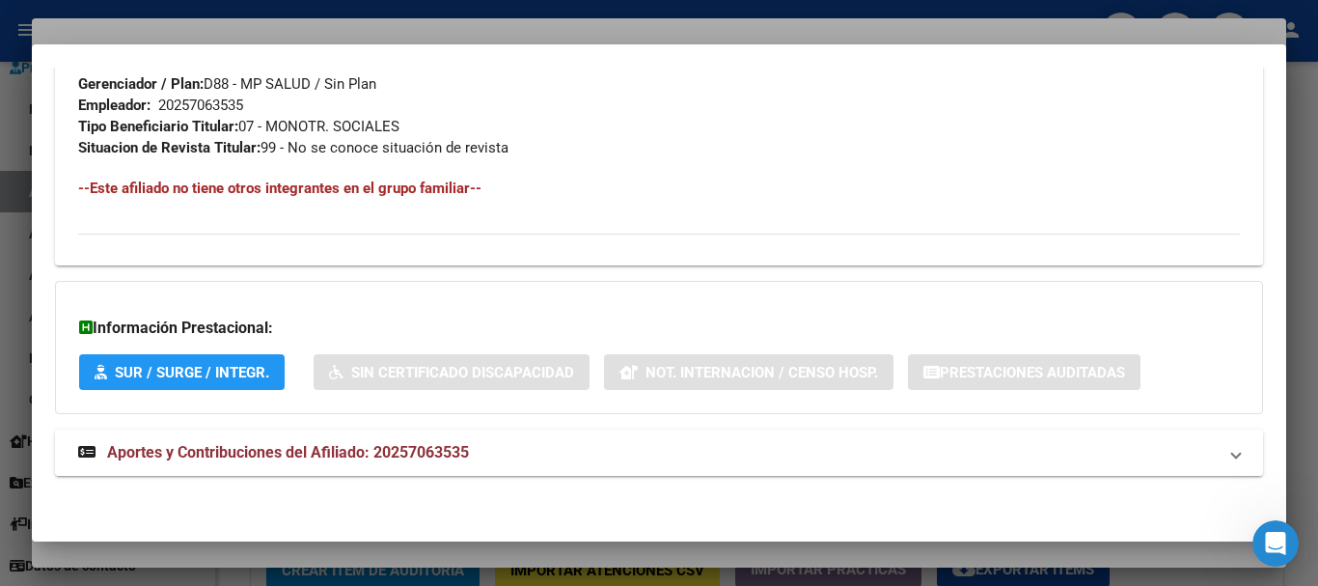
click at [395, 429] on mat-expansion-panel-header "Aportes y Contribuciones del Afiliado: 20257063535" at bounding box center [659, 452] width 1208 height 46
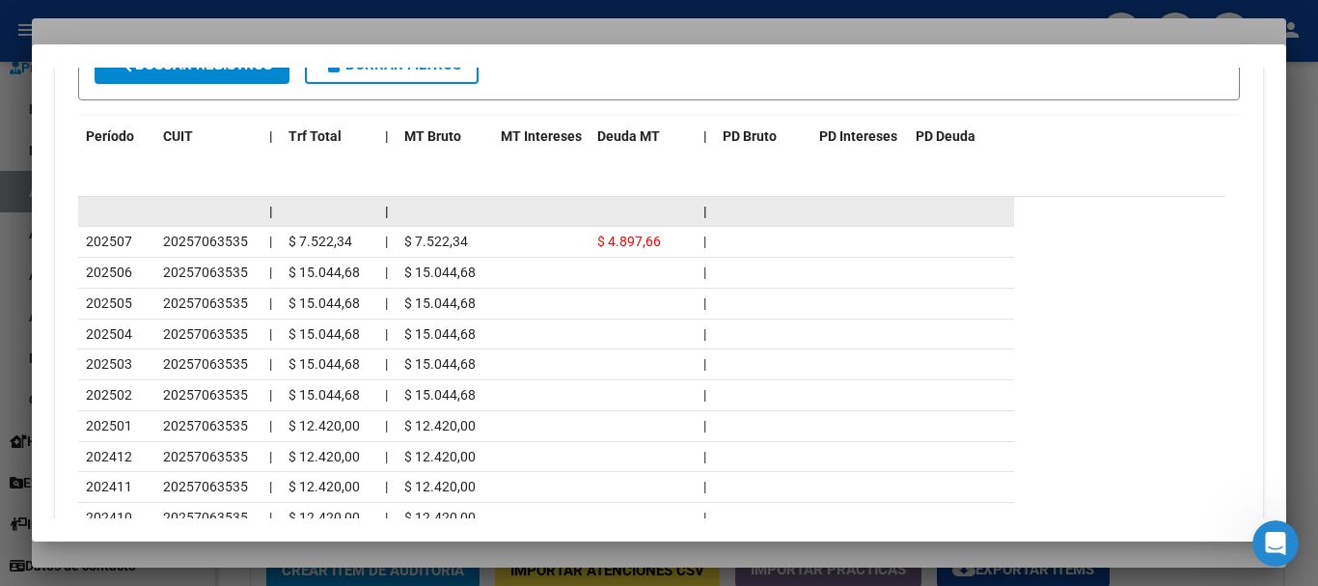
scroll to position [1717, 0]
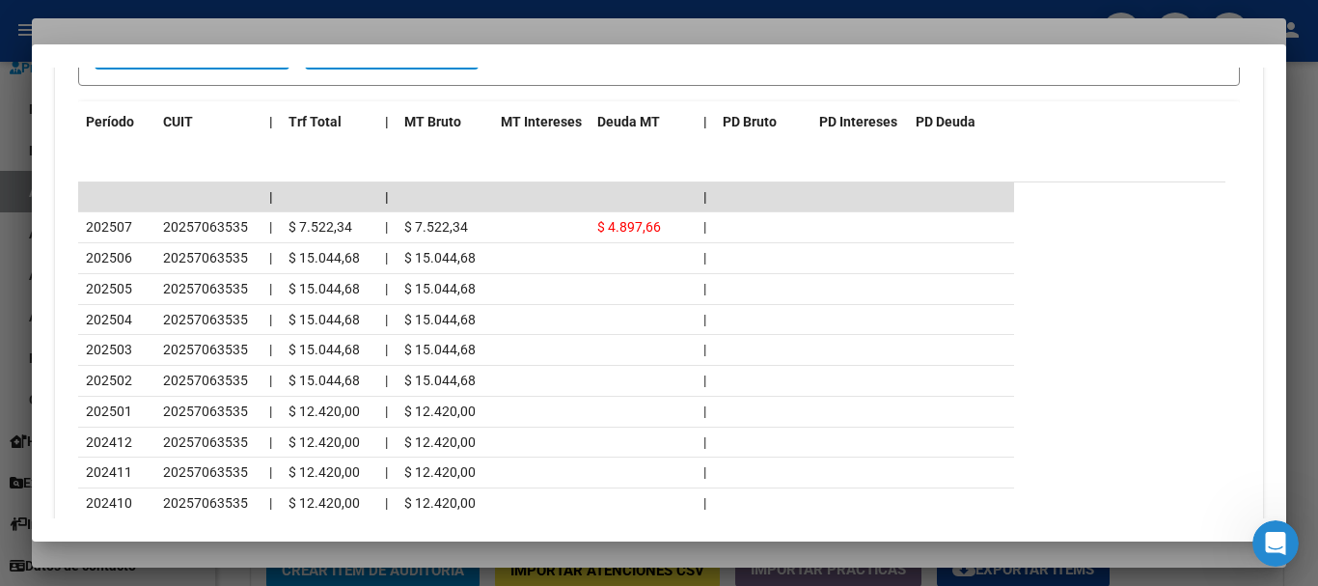
click at [327, 27] on div at bounding box center [659, 293] width 1318 height 586
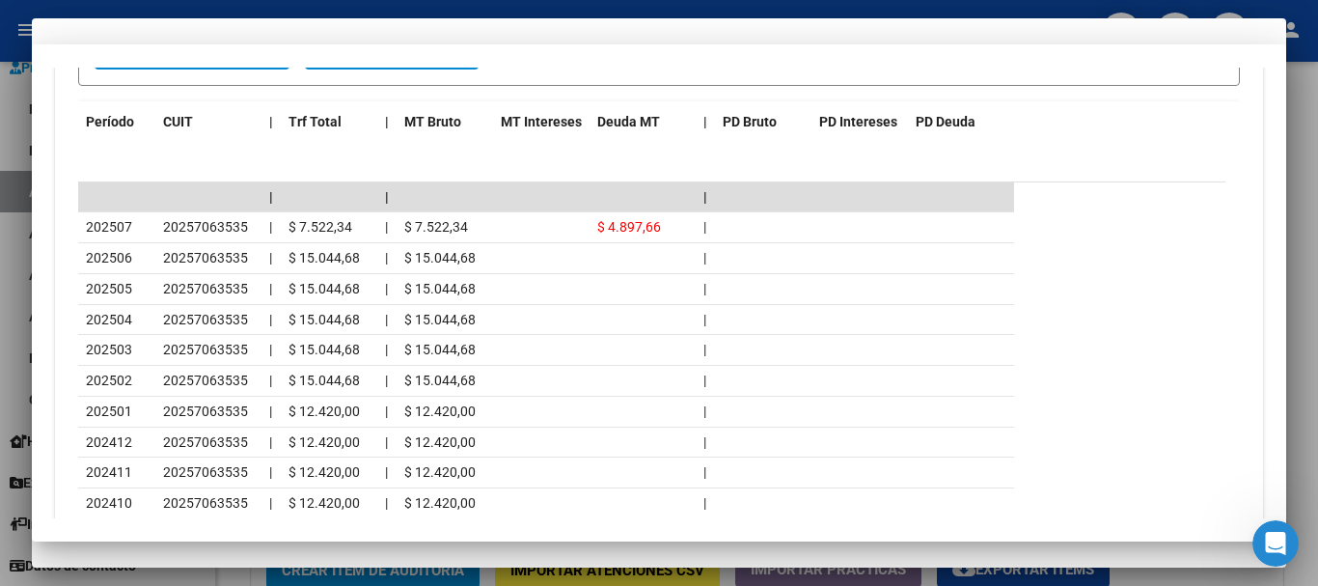
drag, startPoint x: 702, startPoint y: 139, endPoint x: 710, endPoint y: 152, distance: 16.1
click at [710, 150] on mat-dialog-content "25706353 Nro Documento 20257063535 CUIL Afiliado Activo Análisis Afiliado Prest…" at bounding box center [659, 287] width 1255 height 381
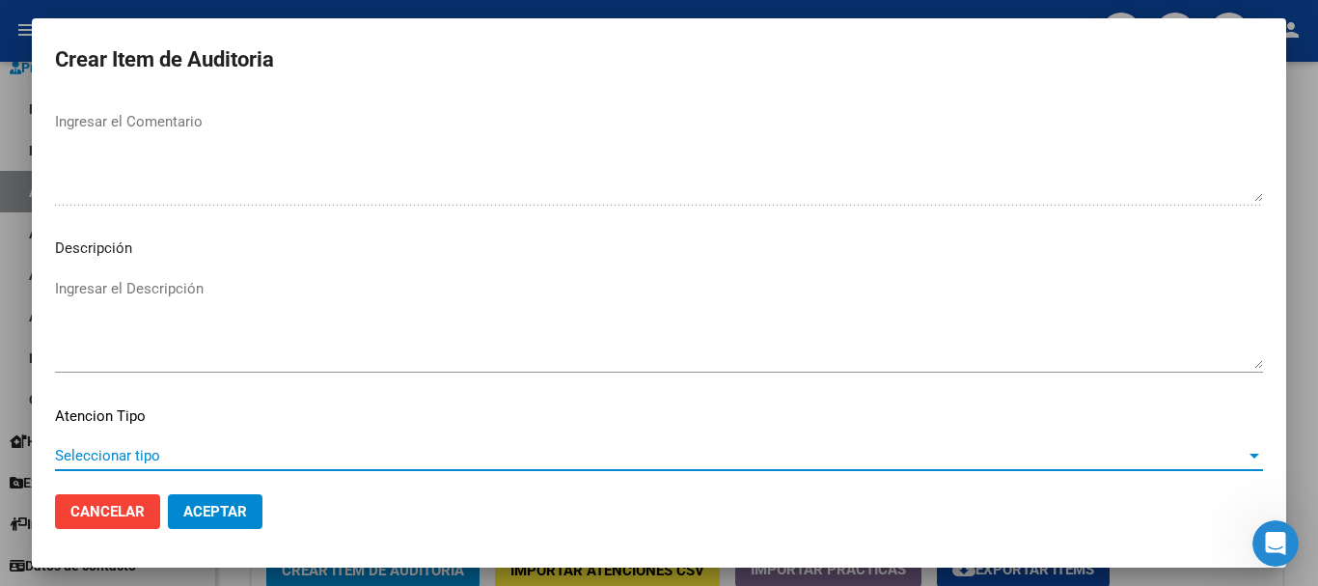
scroll to position [1190, 0]
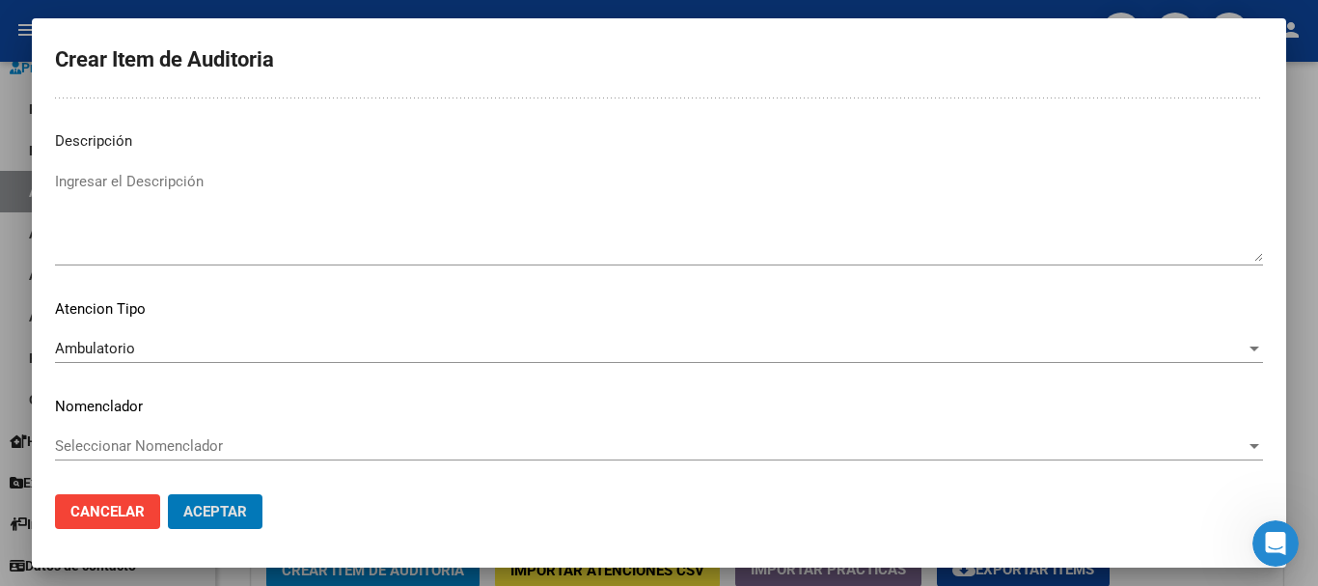
click at [168, 494] on button "Aceptar" at bounding box center [215, 511] width 95 height 35
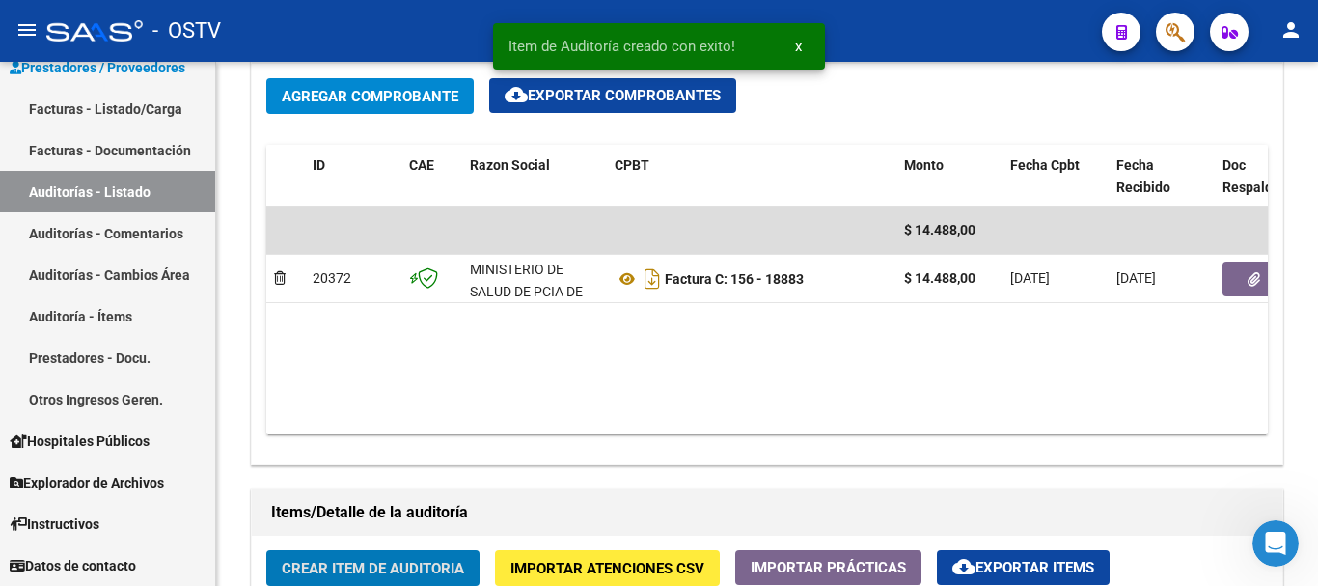
click at [266, 550] on button "Crear Item de Auditoria" at bounding box center [372, 568] width 213 height 36
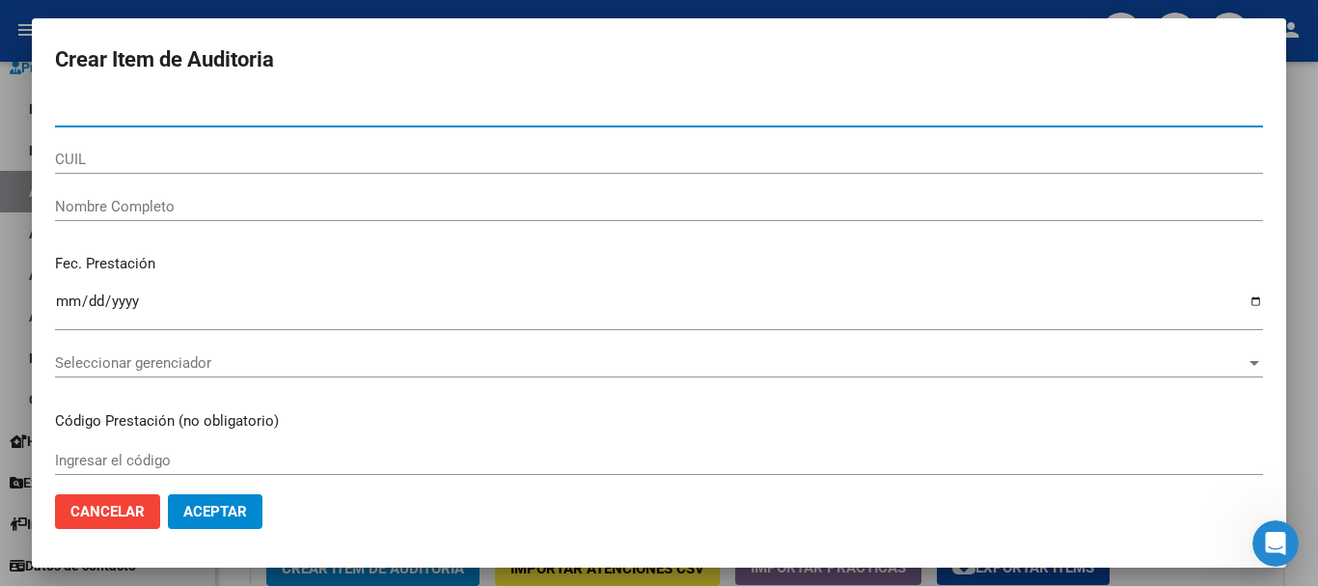
paste input "43182658"
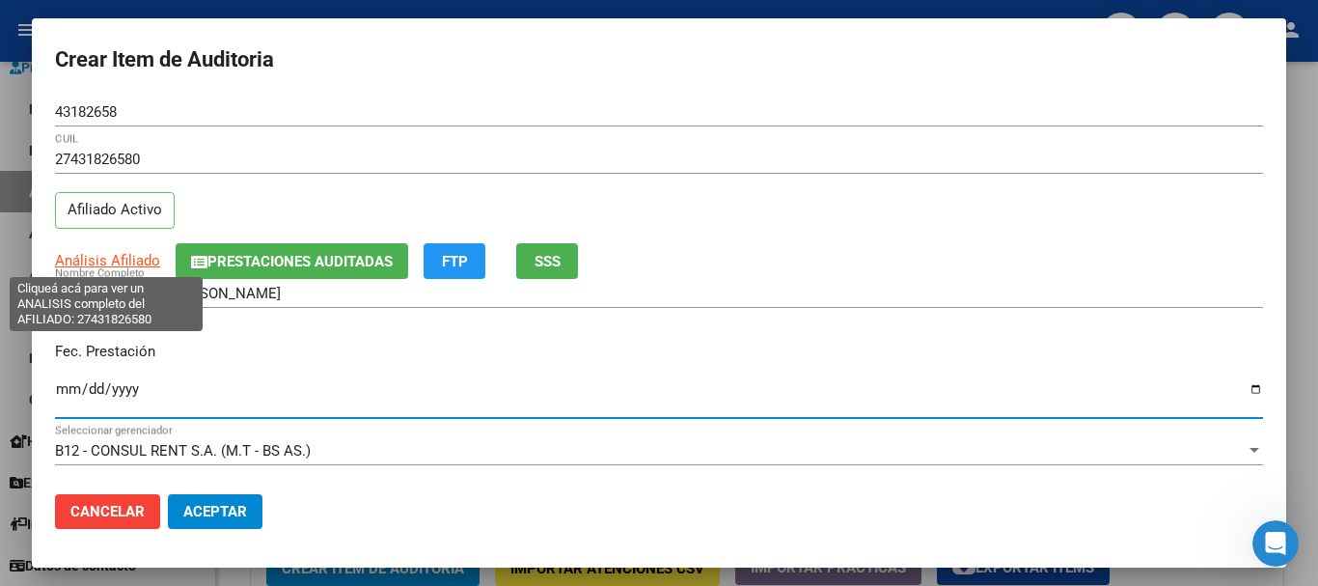
click at [121, 263] on span "Análisis Afiliado" at bounding box center [107, 260] width 105 height 17
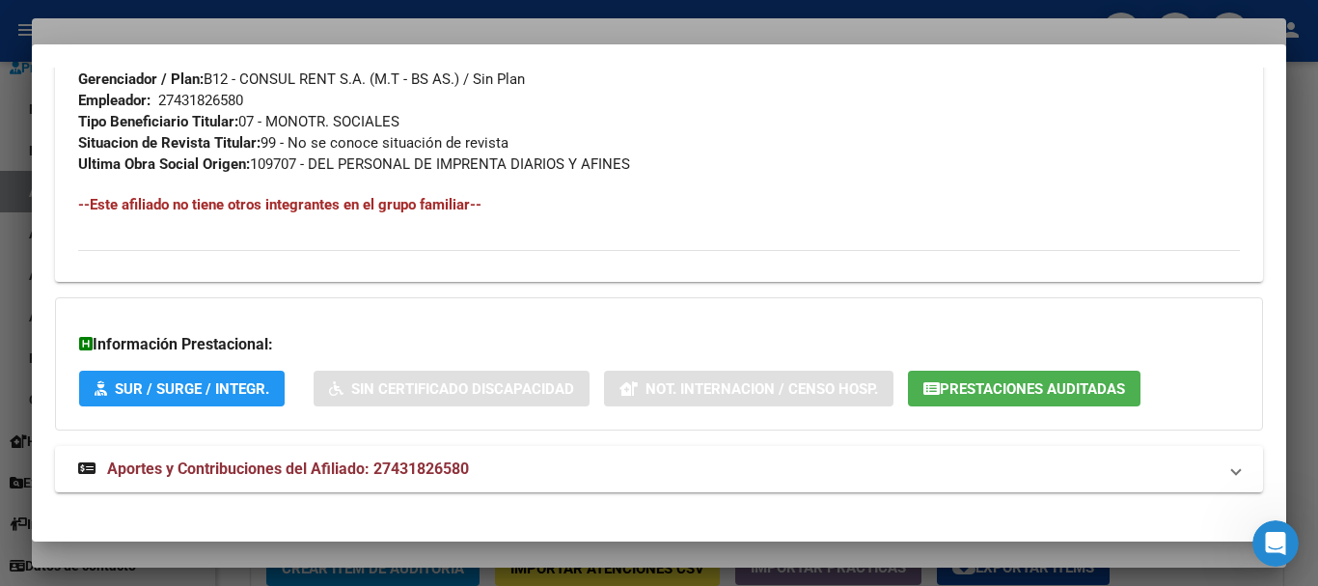
scroll to position [995, 0]
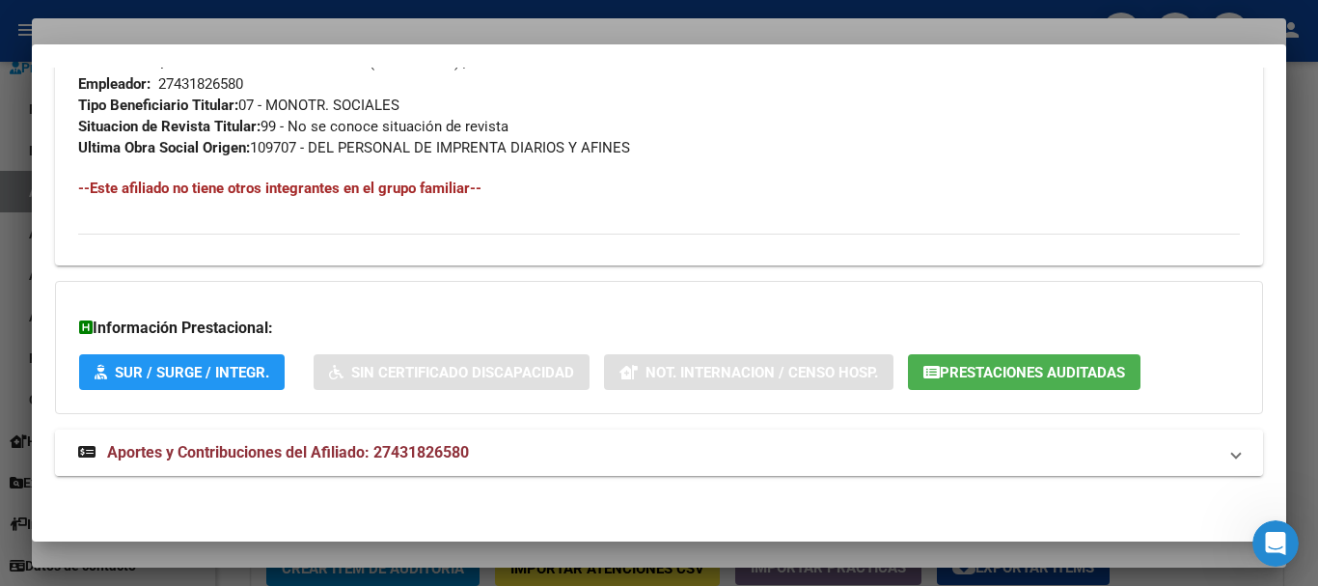
click at [370, 451] on span "Aportes y Contribuciones del Afiliado: 27431826580" at bounding box center [288, 452] width 362 height 18
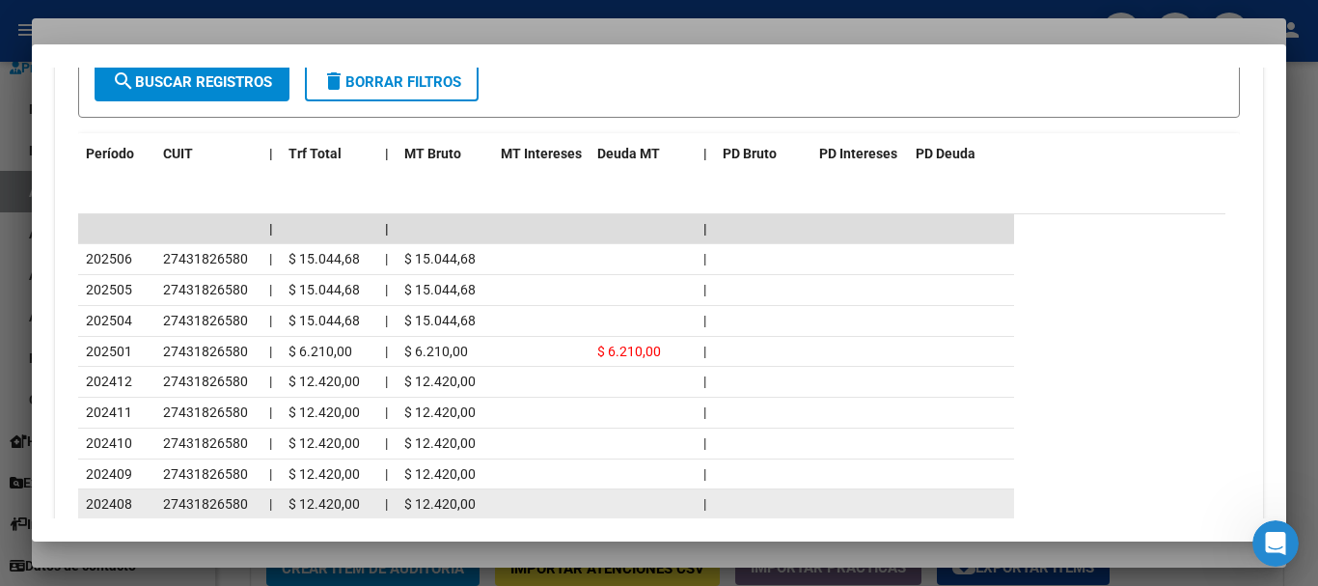
scroll to position [1767, 0]
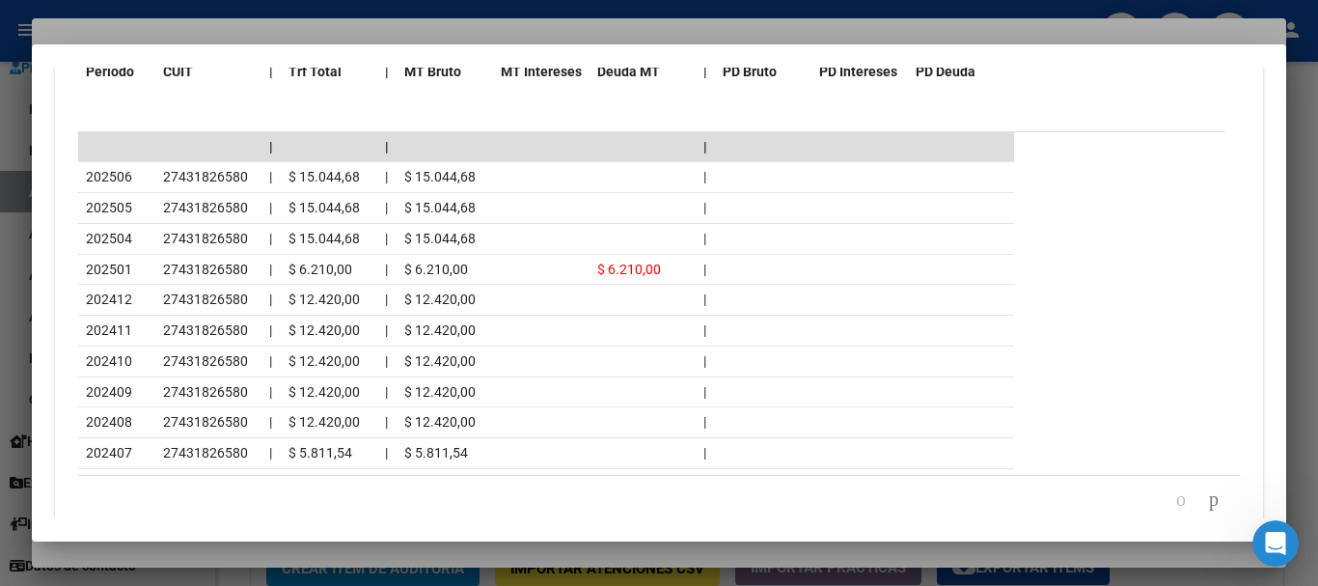
click at [256, 23] on div at bounding box center [659, 293] width 1318 height 586
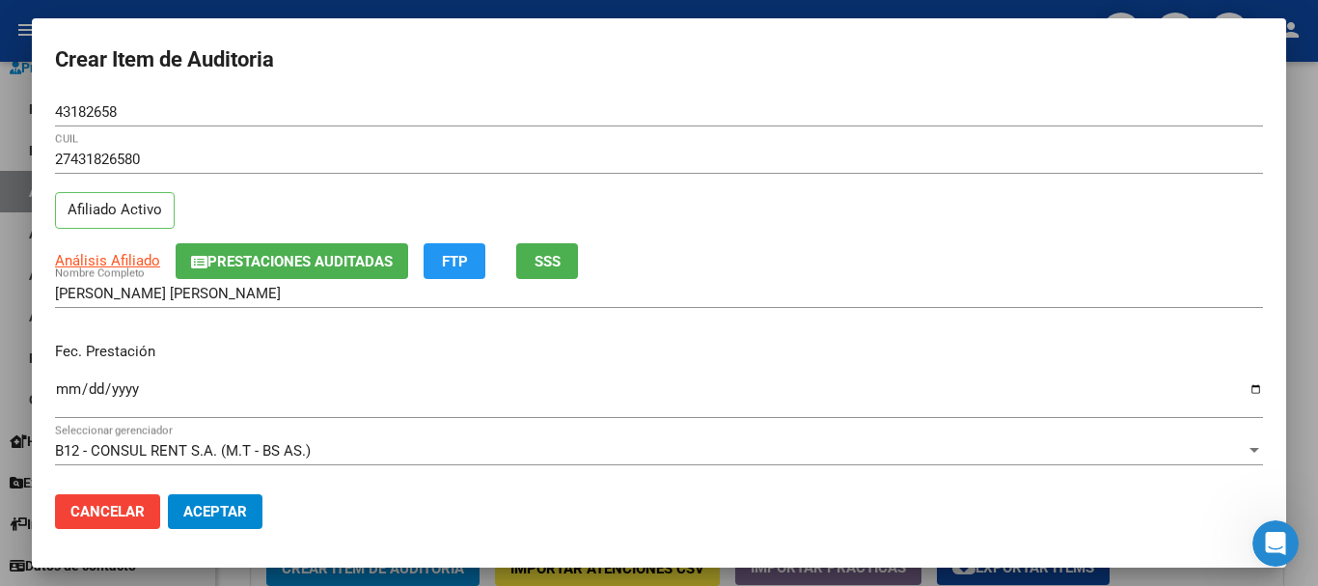
drag, startPoint x: 636, startPoint y: 180, endPoint x: 628, endPoint y: 204, distance: 24.4
click at [637, 185] on div "27431826580 CUIL" at bounding box center [659, 168] width 1208 height 47
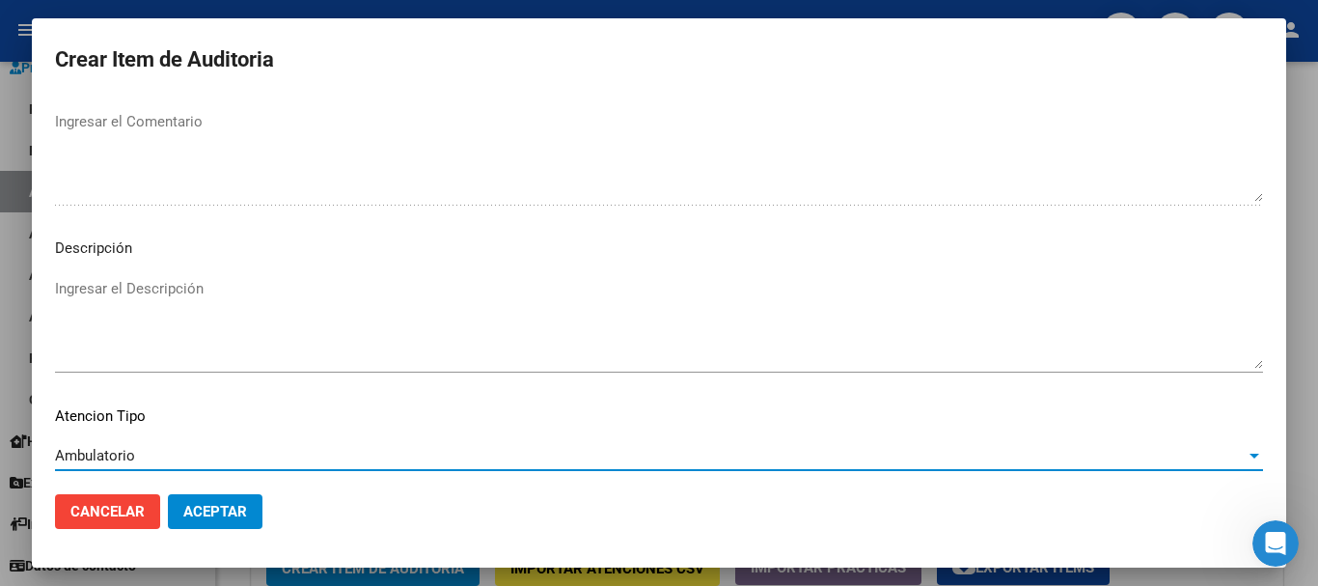
scroll to position [1190, 0]
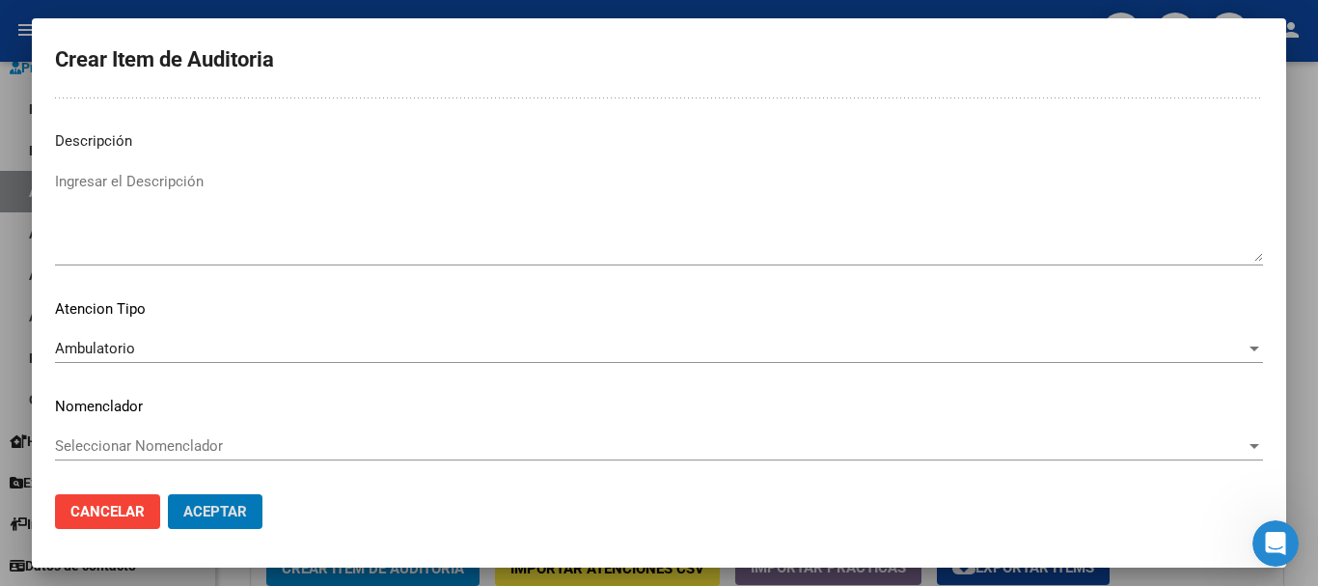
click at [168, 494] on button "Aceptar" at bounding box center [215, 511] width 95 height 35
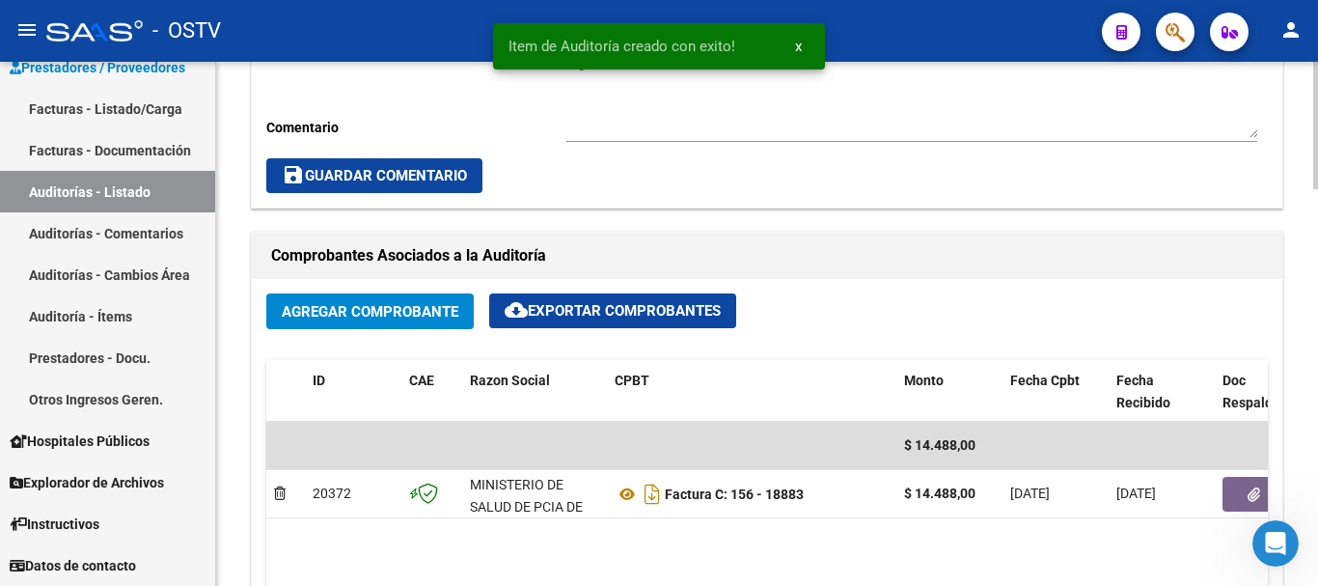
scroll to position [582, 0]
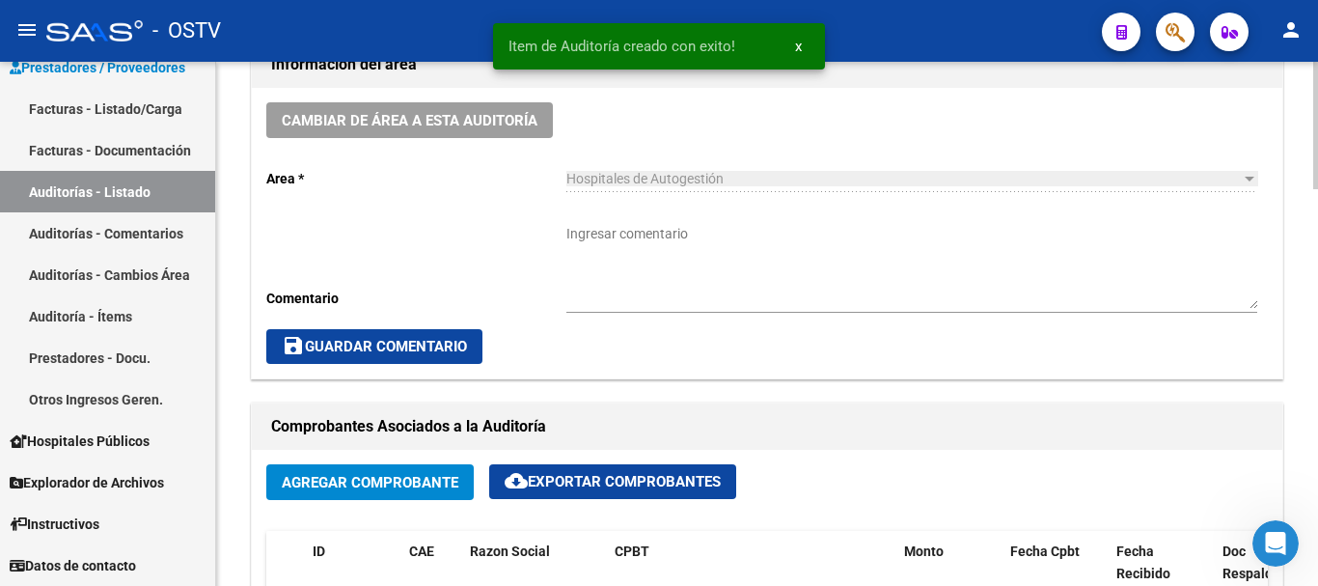
click at [823, 283] on textarea "Ingresar comentario" at bounding box center [912, 266] width 691 height 85
click at [370, 333] on button "save Guardar Comentario" at bounding box center [374, 346] width 216 height 35
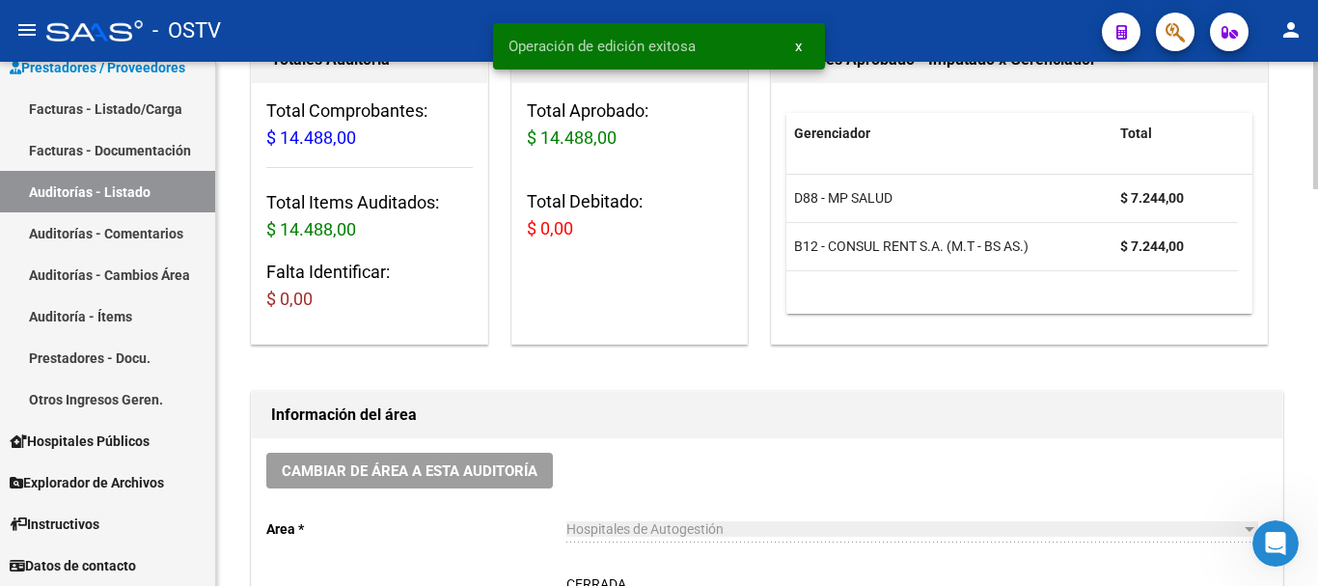
scroll to position [3, 0]
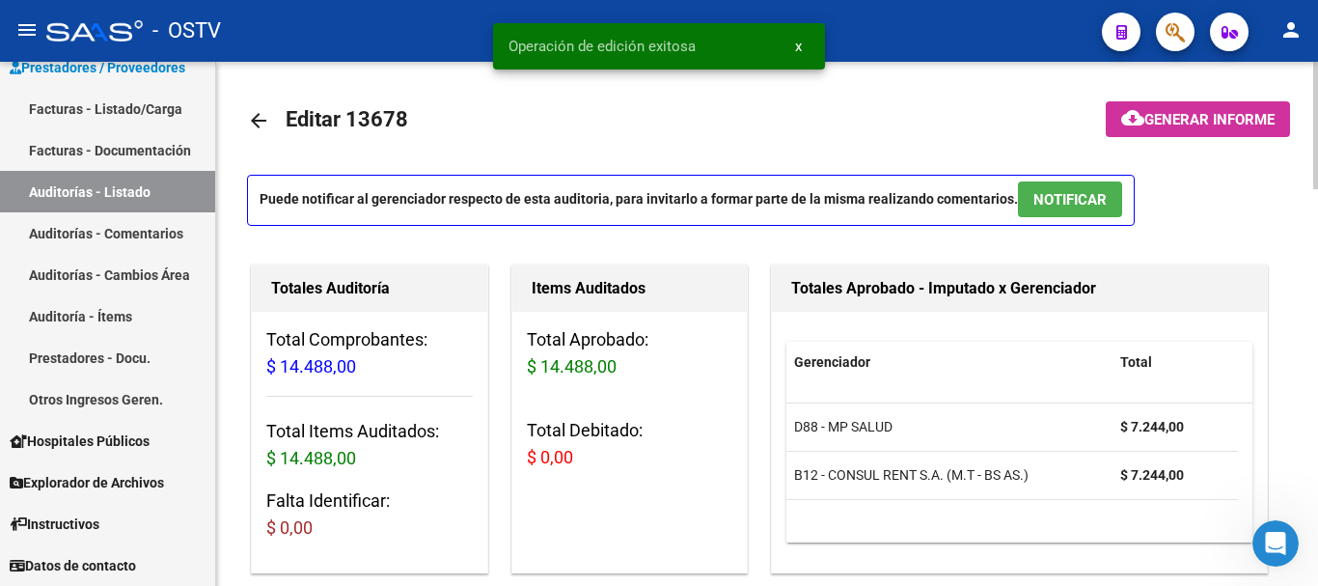
click at [263, 124] on mat-icon "arrow_back" at bounding box center [258, 120] width 23 height 23
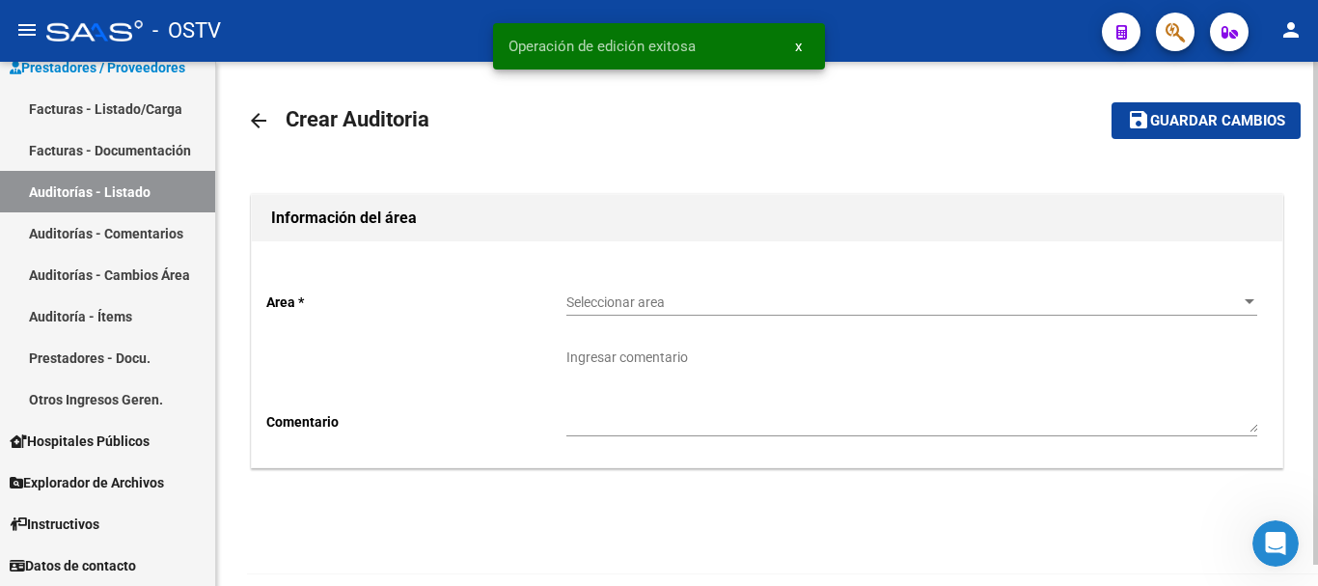
click at [629, 287] on div "Seleccionar area Seleccionar area" at bounding box center [912, 296] width 691 height 39
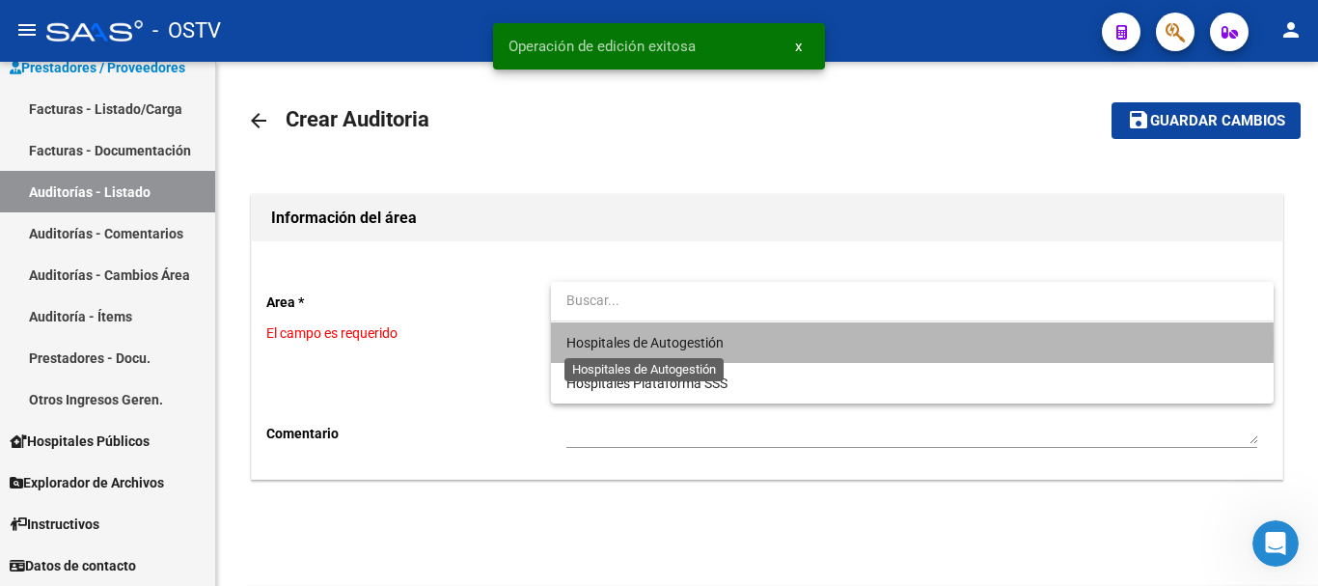
click at [617, 344] on span "Hospitales de Autogestión" at bounding box center [645, 342] width 157 height 15
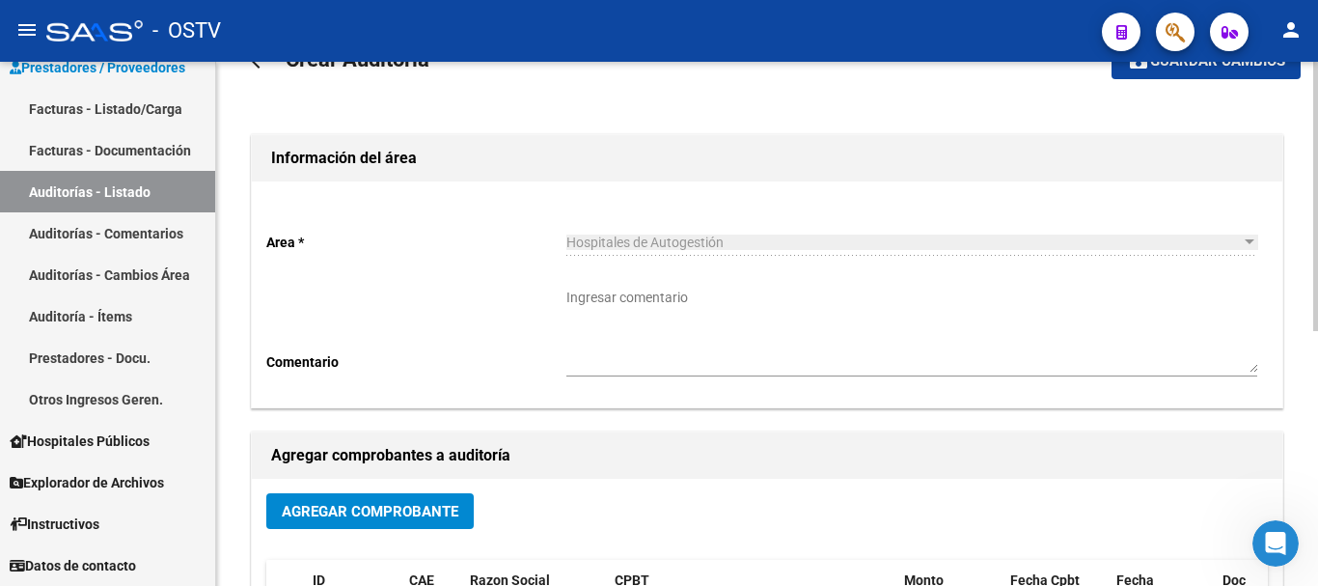
scroll to position [193, 0]
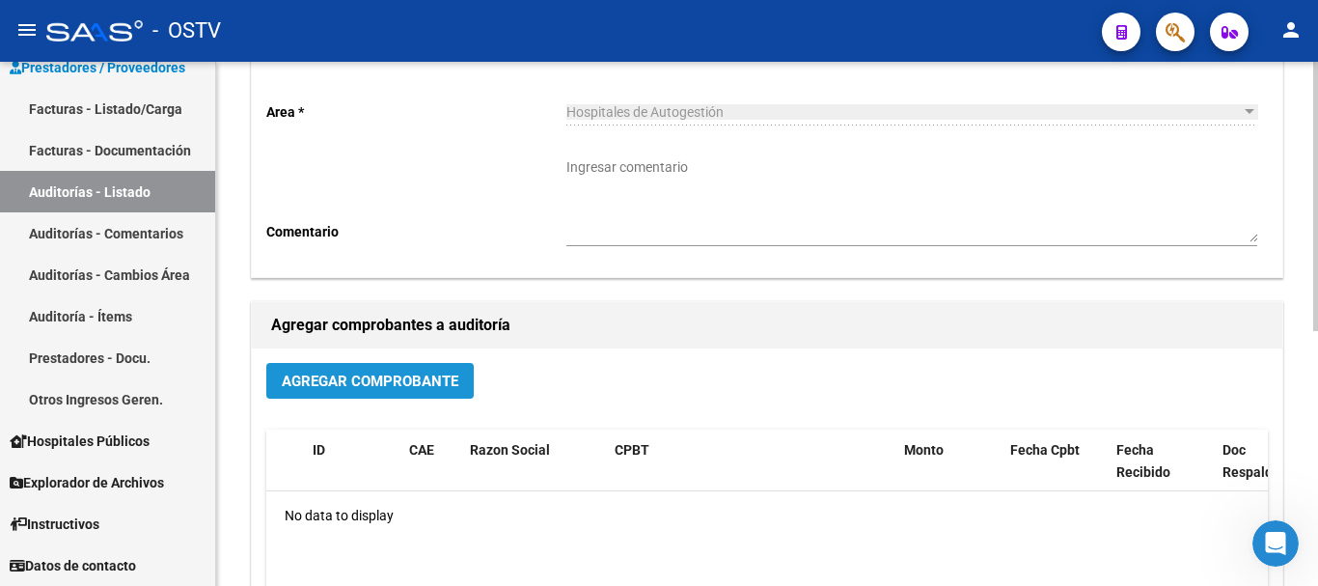
click at [422, 380] on span "Agregar Comprobante" at bounding box center [370, 381] width 177 height 17
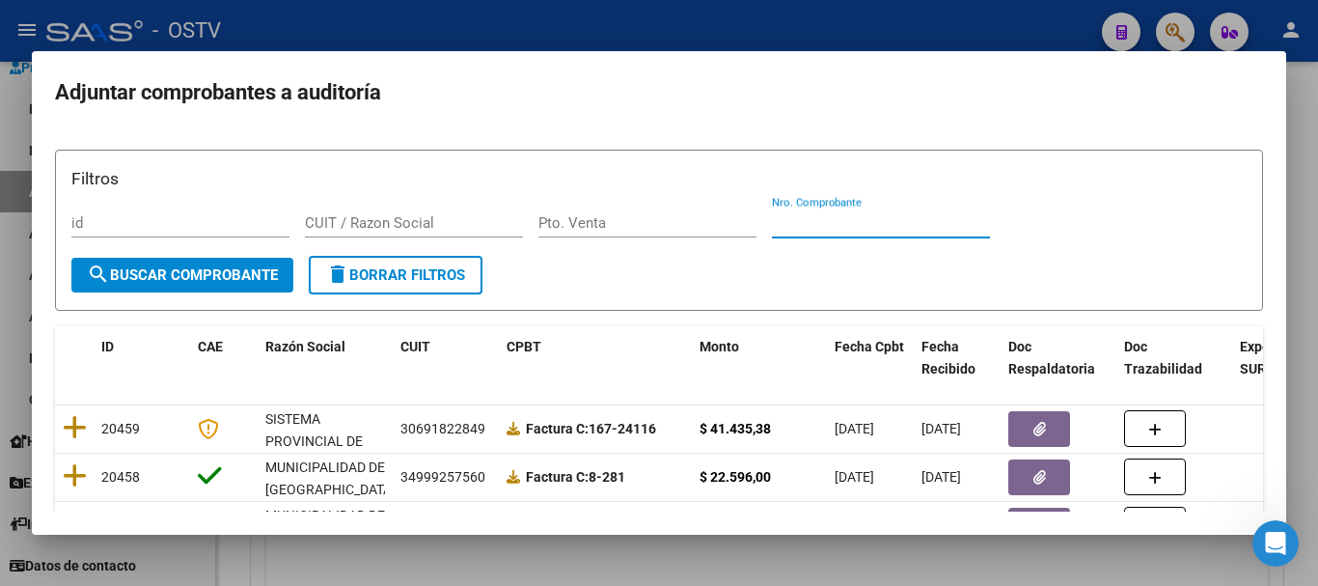
click at [906, 216] on input "Nro. Comprobante" at bounding box center [881, 222] width 218 height 17
paste input "3406"
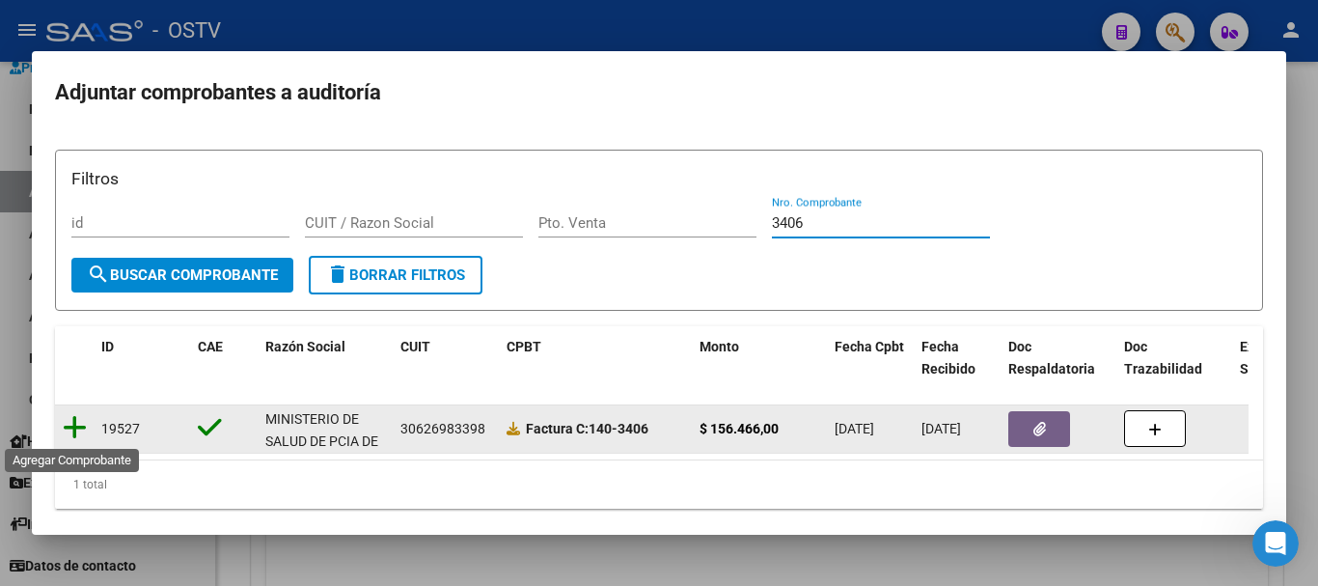
click at [70, 428] on icon at bounding box center [75, 427] width 24 height 27
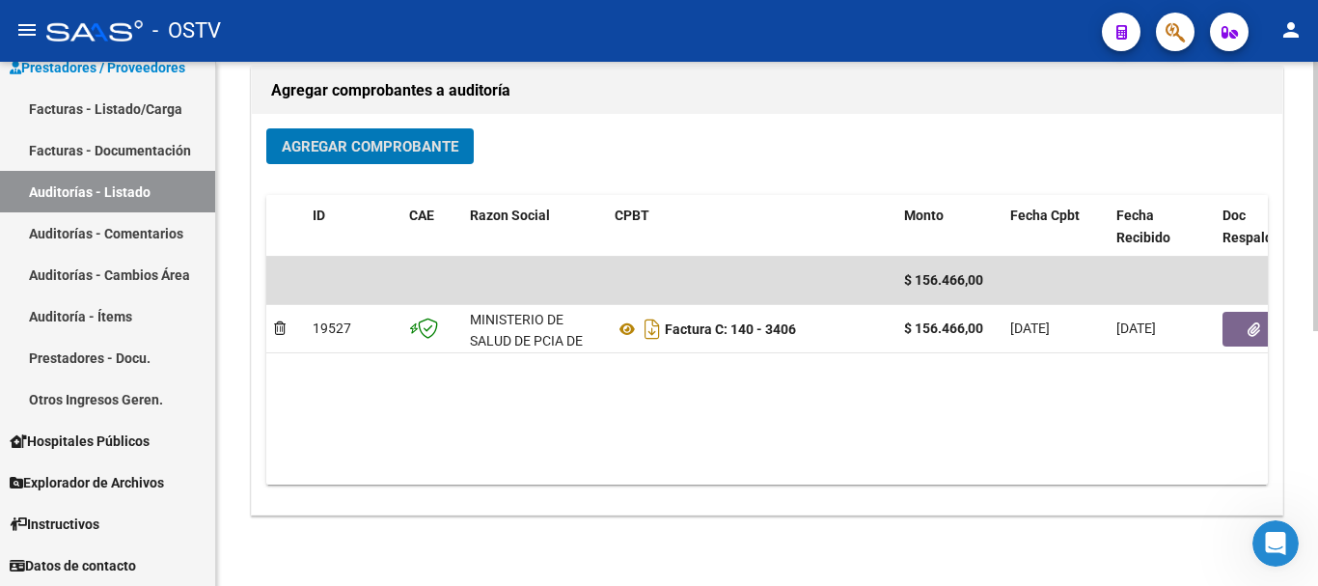
scroll to position [494, 0]
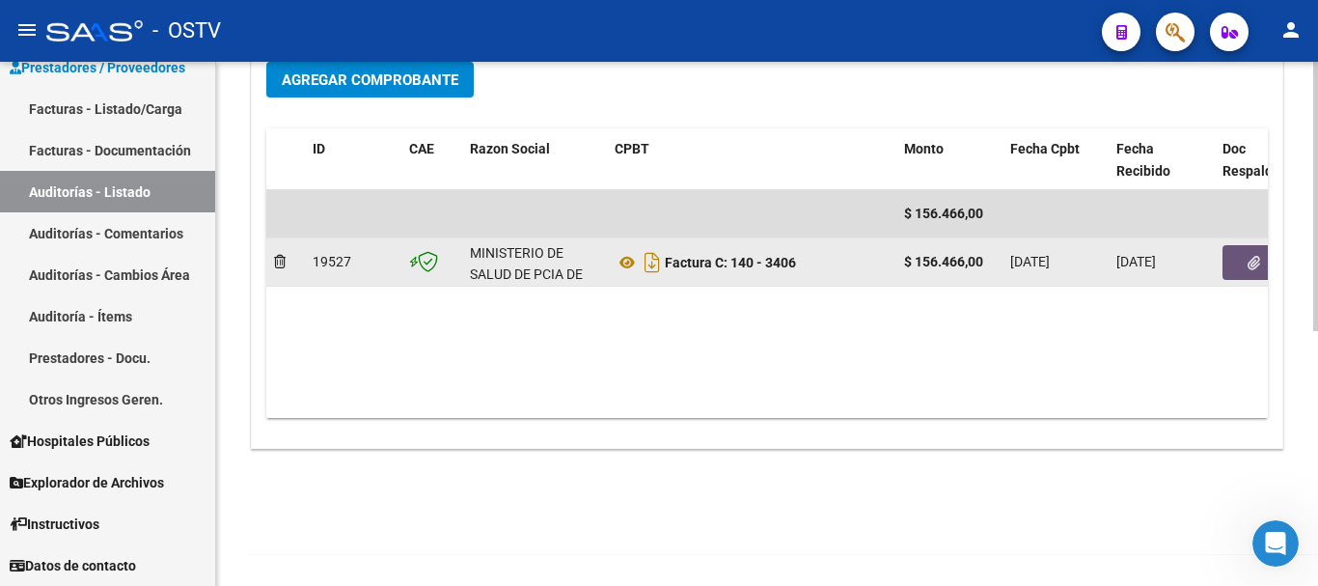
click at [1246, 254] on button "button" at bounding box center [1254, 262] width 62 height 35
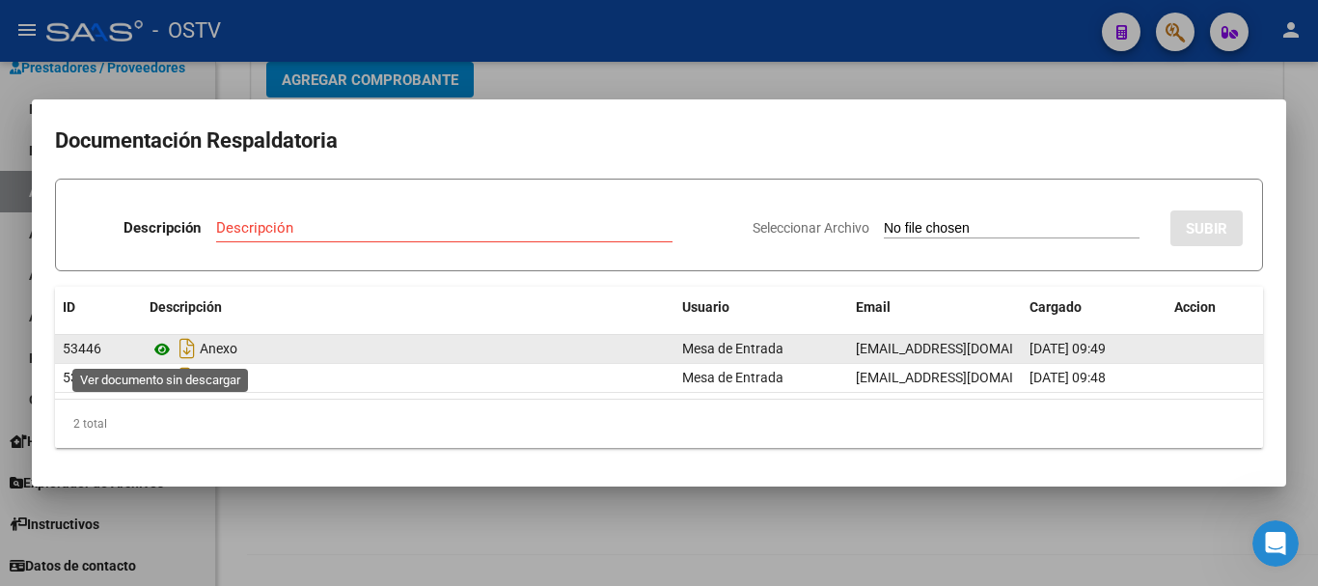
click at [165, 346] on icon at bounding box center [162, 349] width 25 height 23
click at [157, 350] on icon at bounding box center [162, 349] width 25 height 23
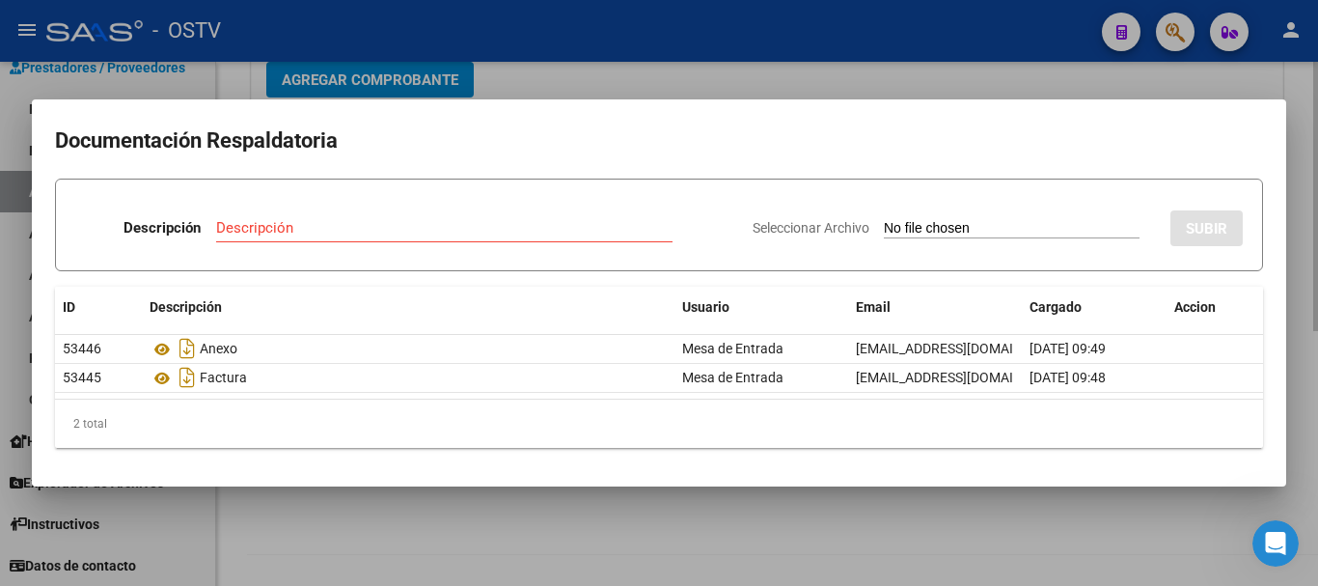
drag, startPoint x: 576, startPoint y: 71, endPoint x: 670, endPoint y: 80, distance: 94.0
click at [577, 70] on div at bounding box center [659, 293] width 1318 height 586
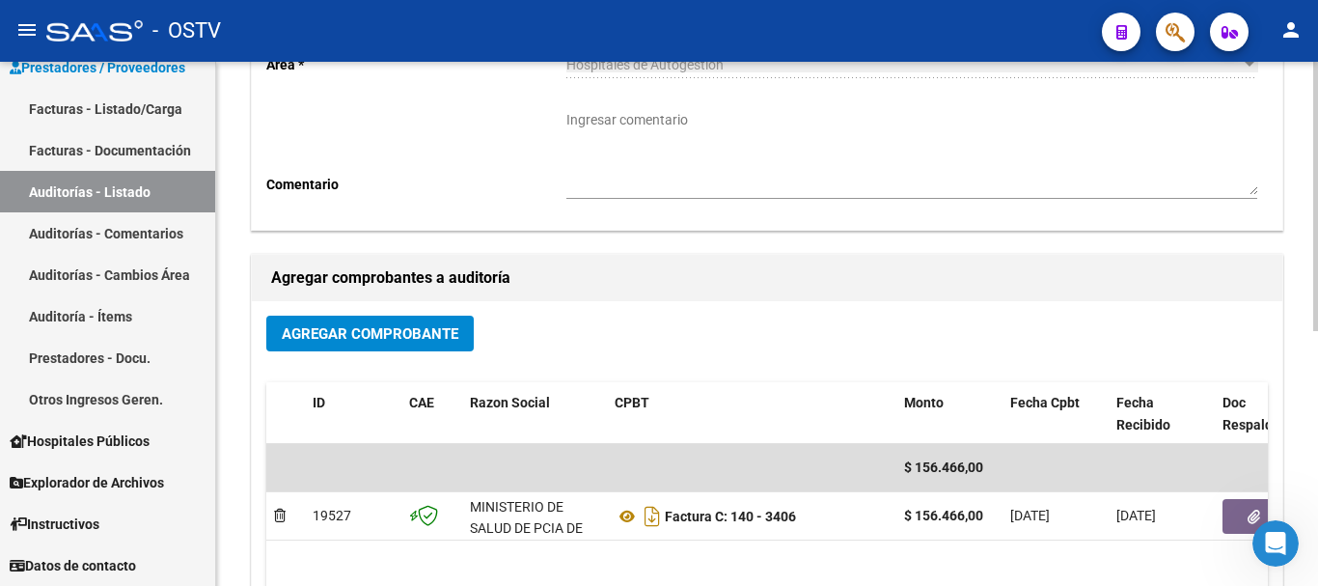
scroll to position [0, 0]
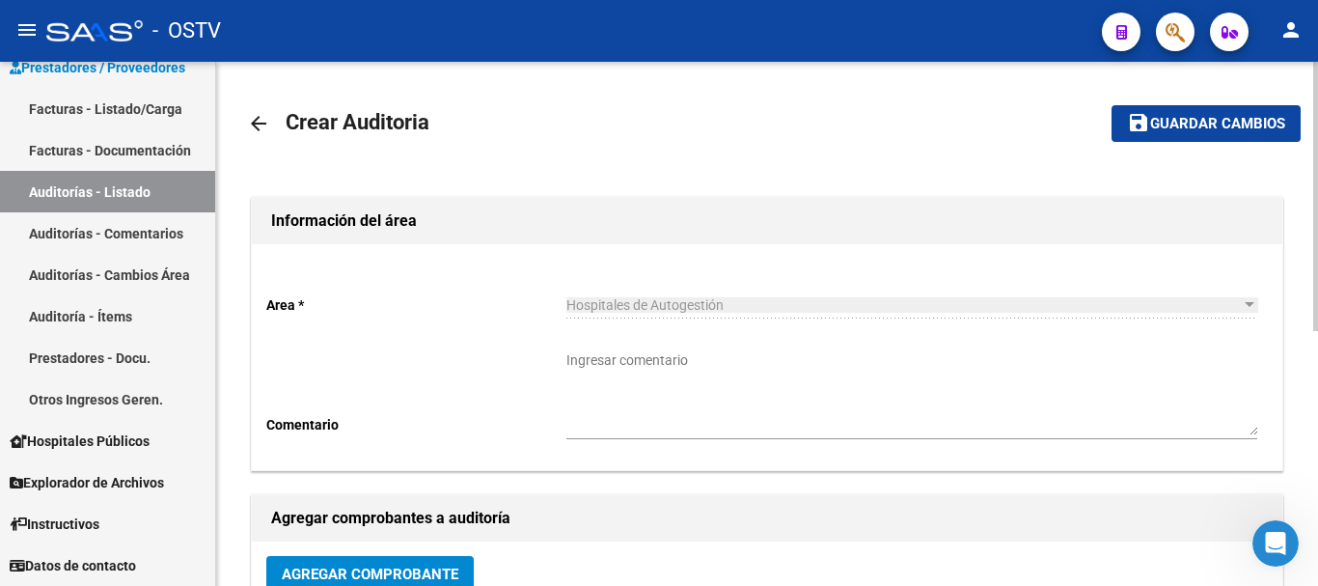
click at [1200, 117] on span "Guardar cambios" at bounding box center [1217, 124] width 135 height 17
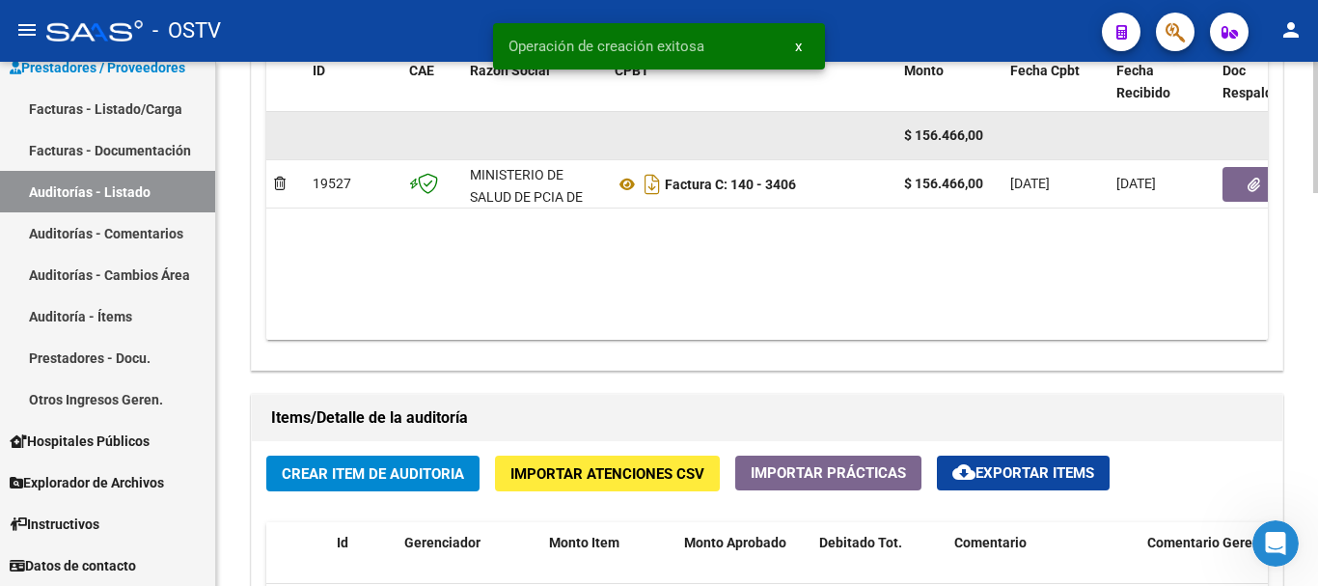
scroll to position [1158, 0]
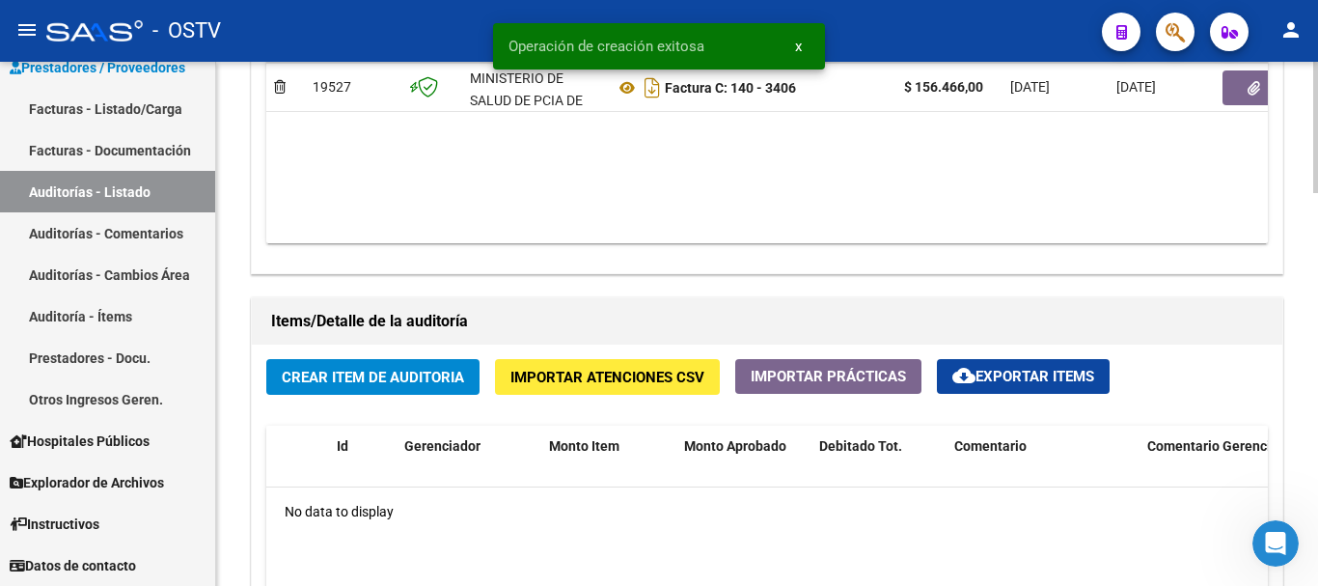
click at [414, 379] on span "Crear Item de Auditoria" at bounding box center [373, 377] width 182 height 17
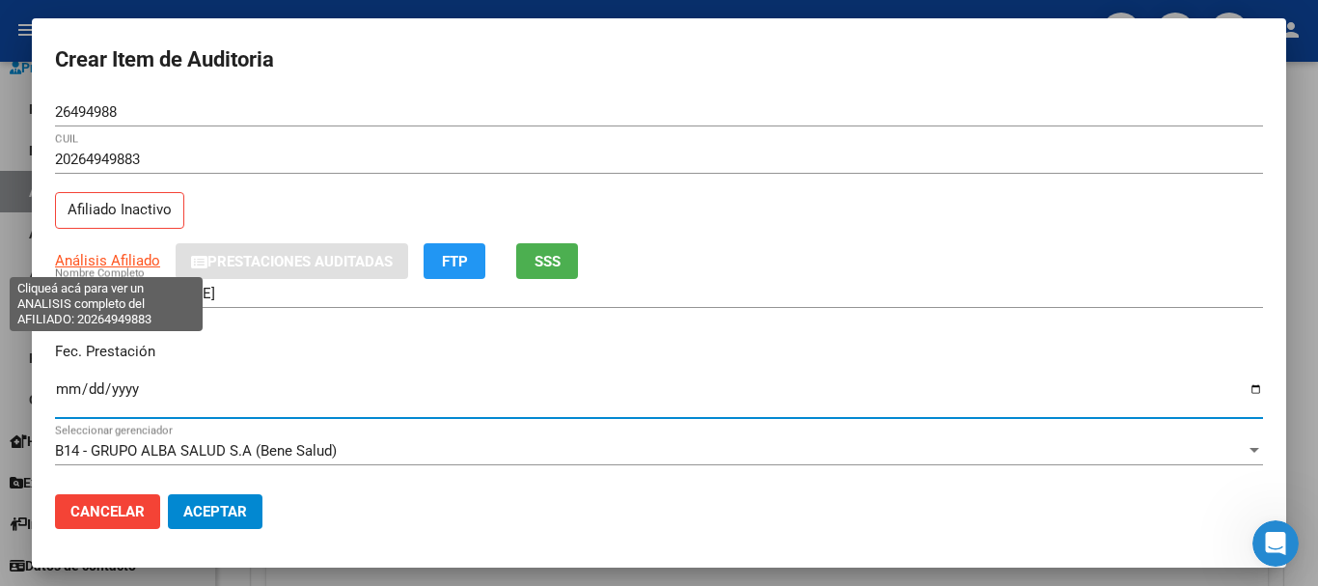
click at [112, 259] on span "Análisis Afiliado" at bounding box center [107, 260] width 105 height 17
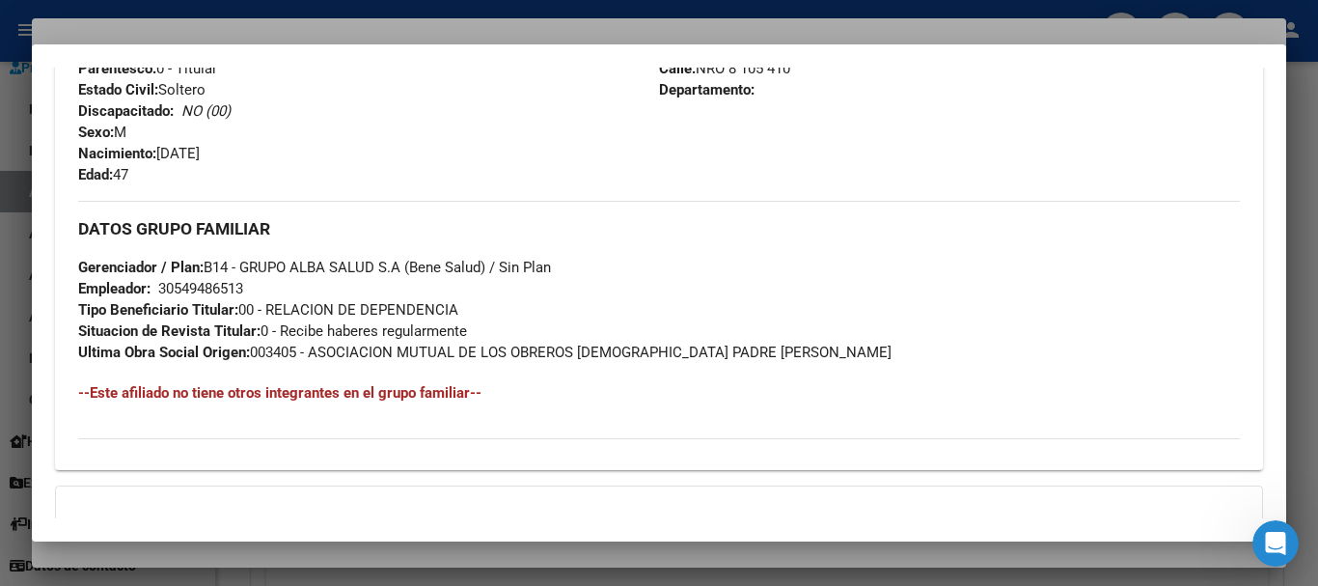
scroll to position [1038, 0]
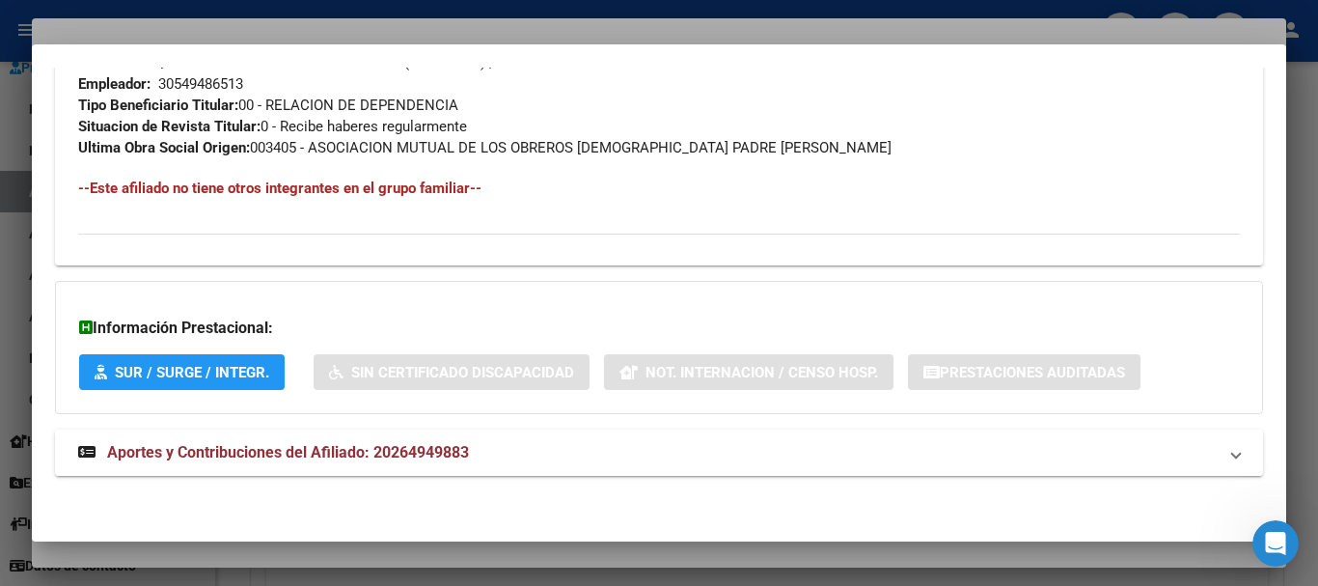
click at [394, 448] on span "Aportes y Contribuciones del Afiliado: 20264949883" at bounding box center [288, 452] width 362 height 18
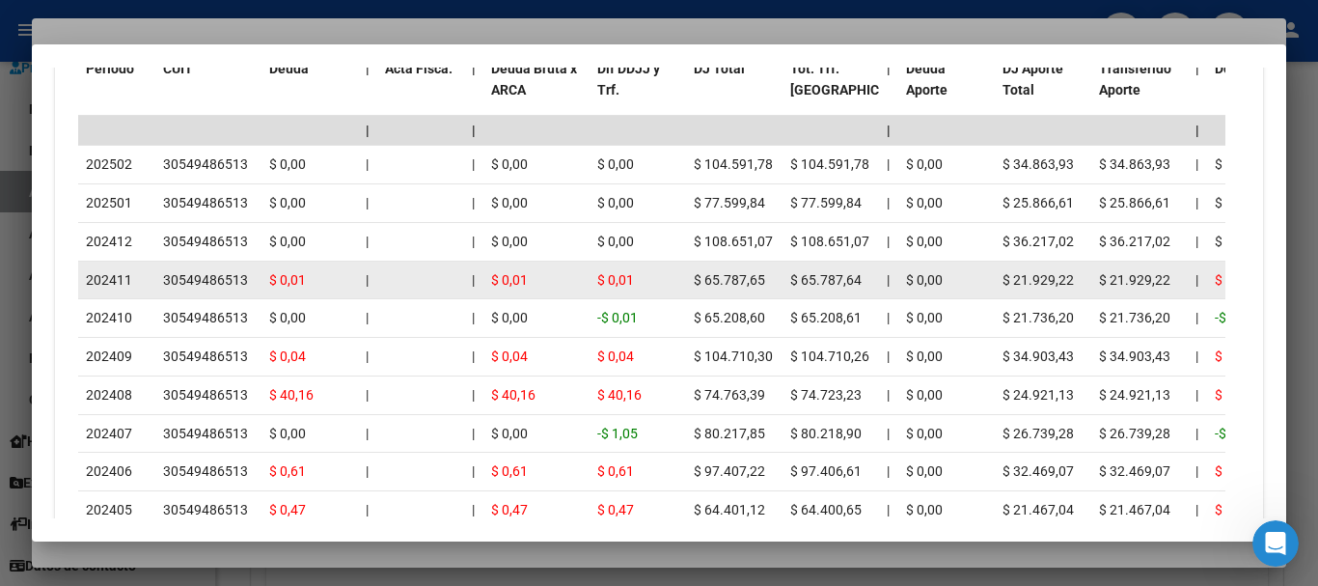
scroll to position [1827, 0]
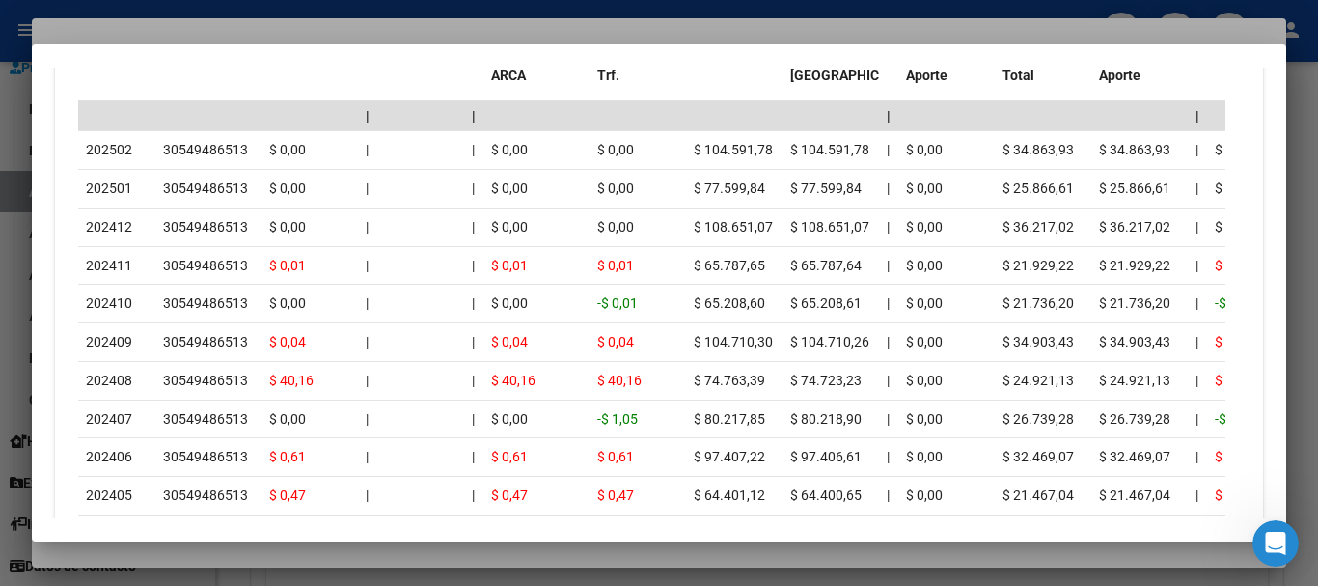
click at [393, 30] on div at bounding box center [659, 293] width 1318 height 586
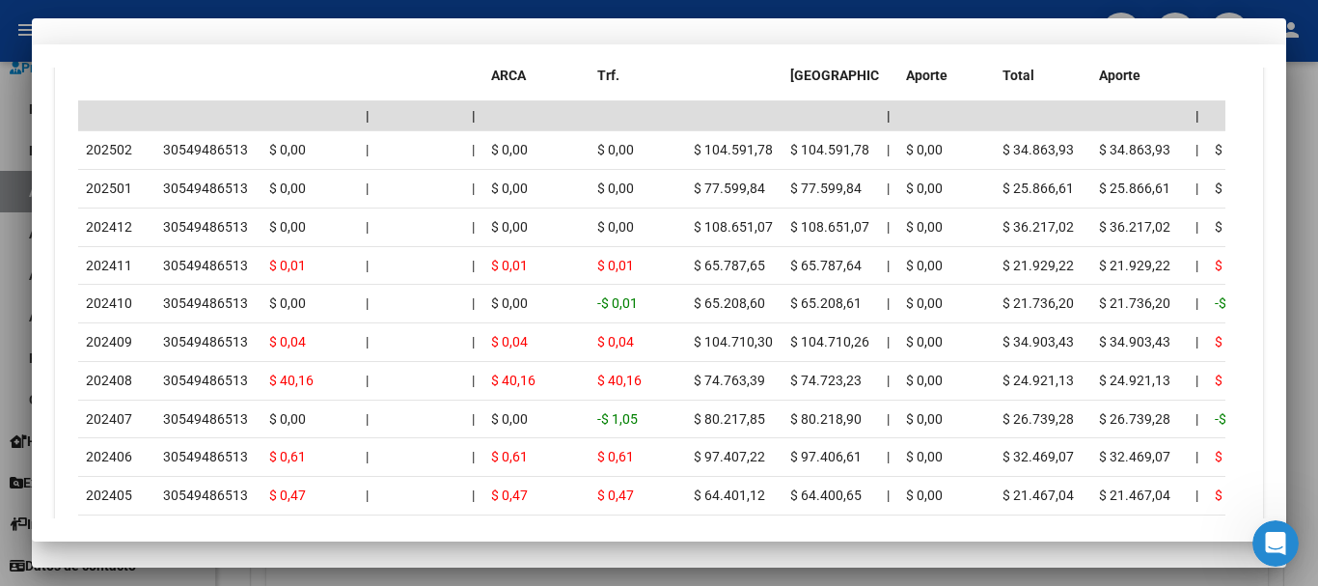
drag, startPoint x: 558, startPoint y: 92, endPoint x: 564, endPoint y: 103, distance: 12.9
click at [564, 99] on form "Crear Item de Auditoria 26494988 Nro Documento 20264949883 CUIL Afiliado Inacti…" at bounding box center [659, 293] width 1208 height 503
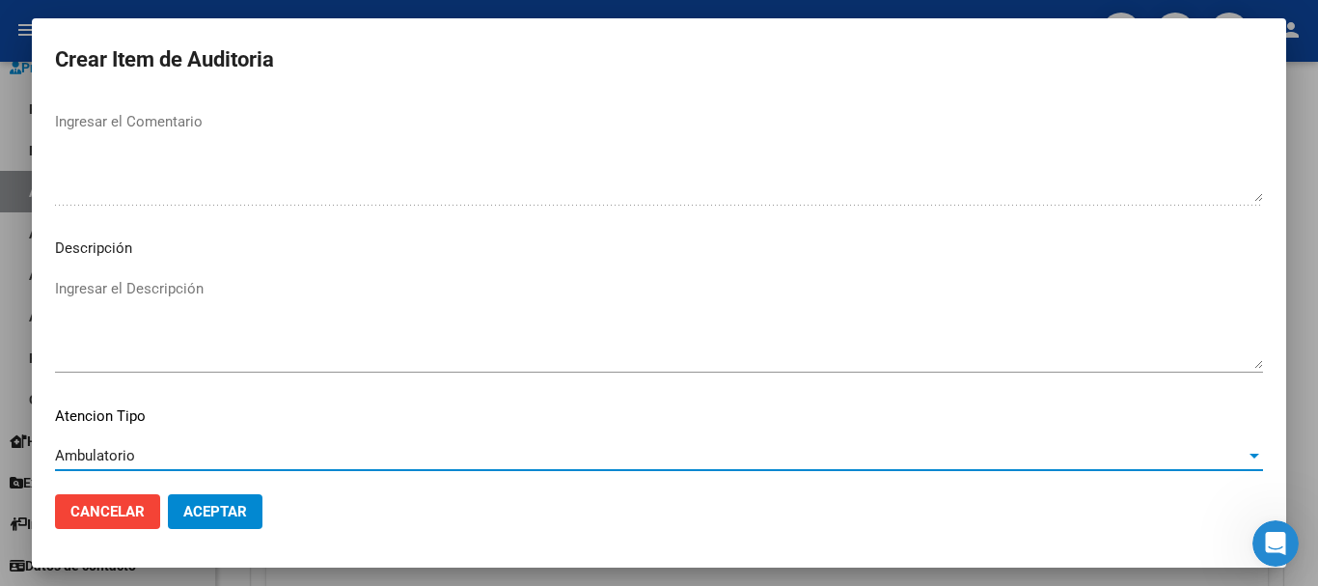
scroll to position [1190, 0]
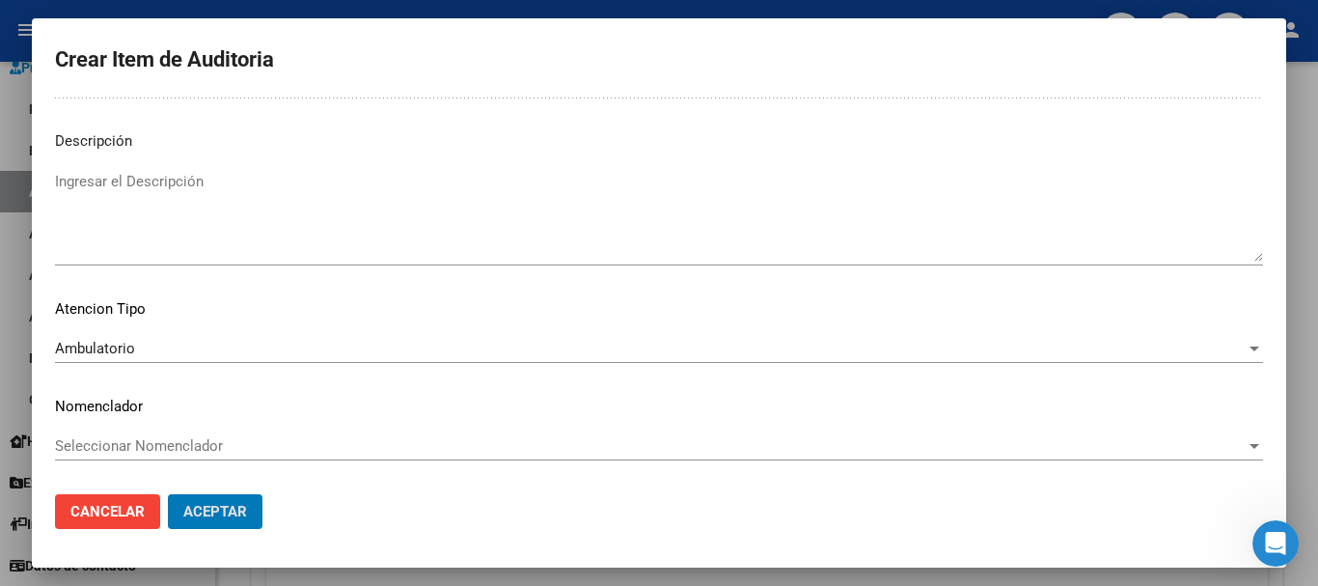
click at [168, 494] on button "Aceptar" at bounding box center [215, 511] width 95 height 35
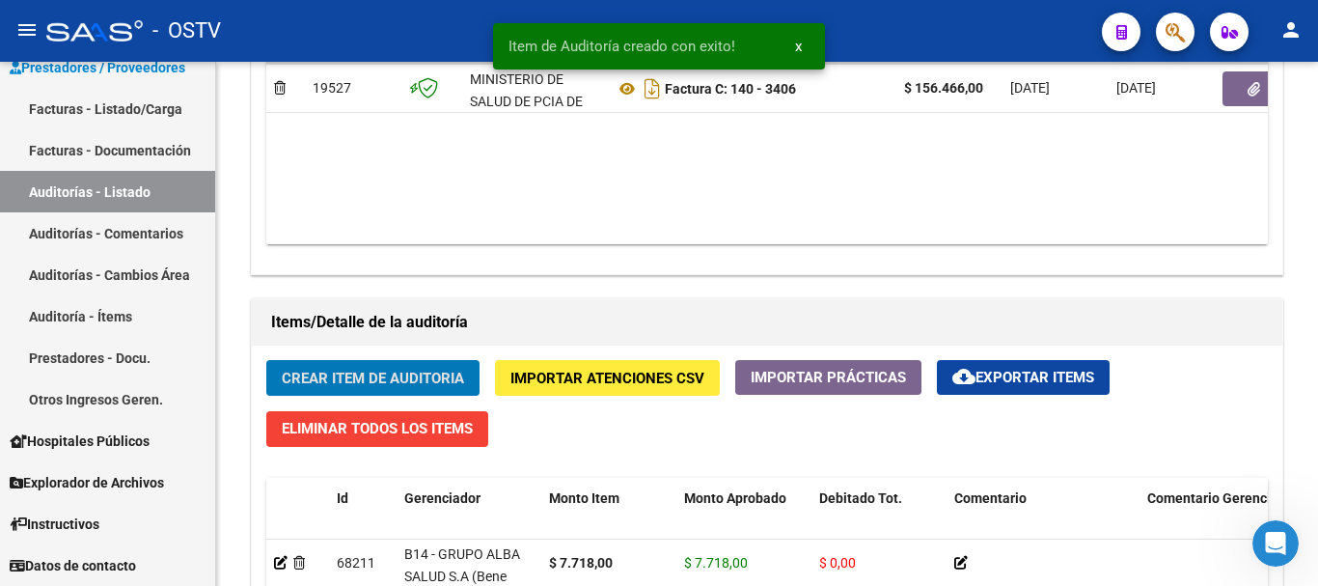
scroll to position [1159, 0]
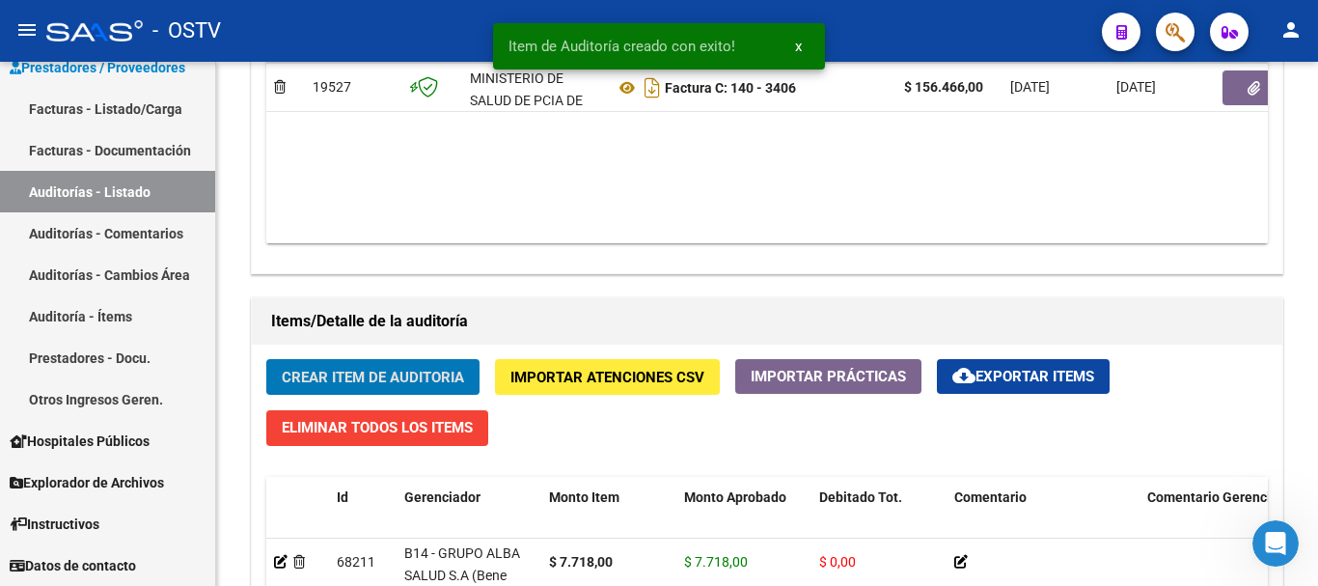
click at [266, 359] on button "Crear Item de Auditoria" at bounding box center [372, 377] width 213 height 36
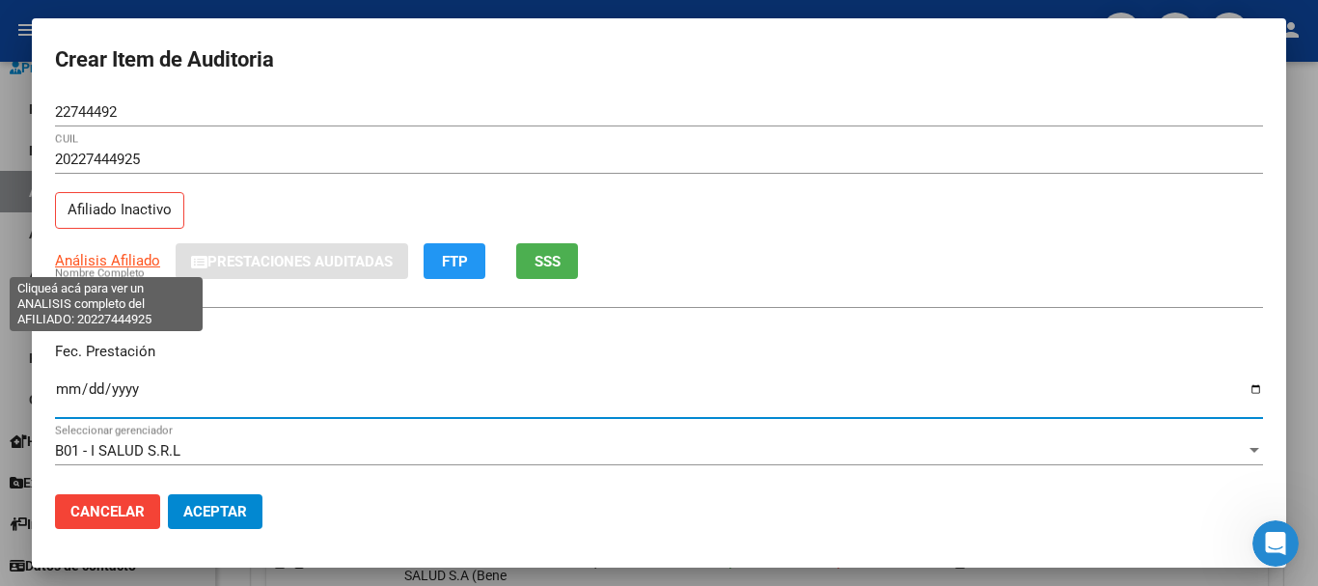
click at [104, 258] on span "Análisis Afiliado" at bounding box center [107, 260] width 105 height 17
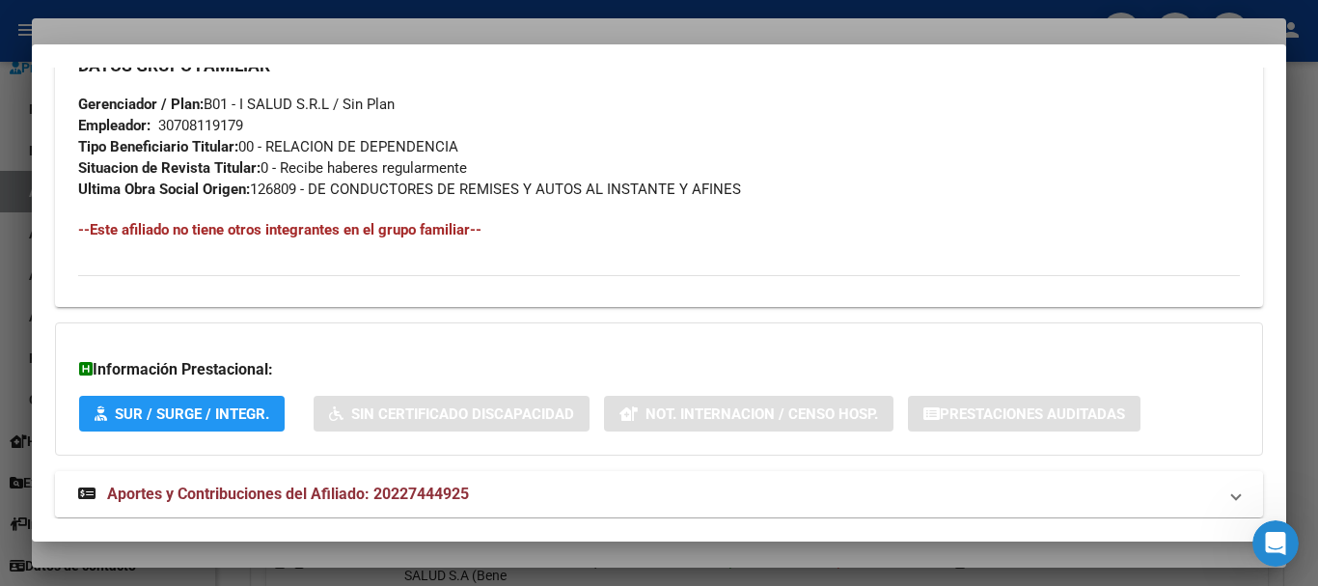
scroll to position [1038, 0]
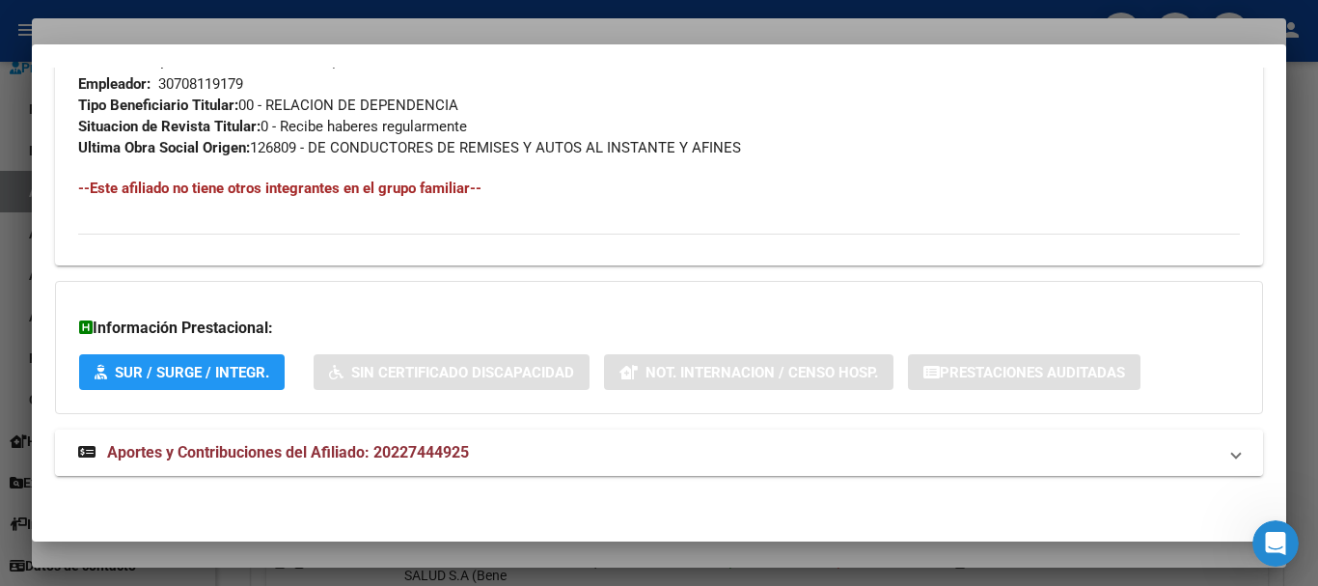
click at [443, 454] on span "Aportes y Contribuciones del Afiliado: 20227444925" at bounding box center [288, 452] width 362 height 18
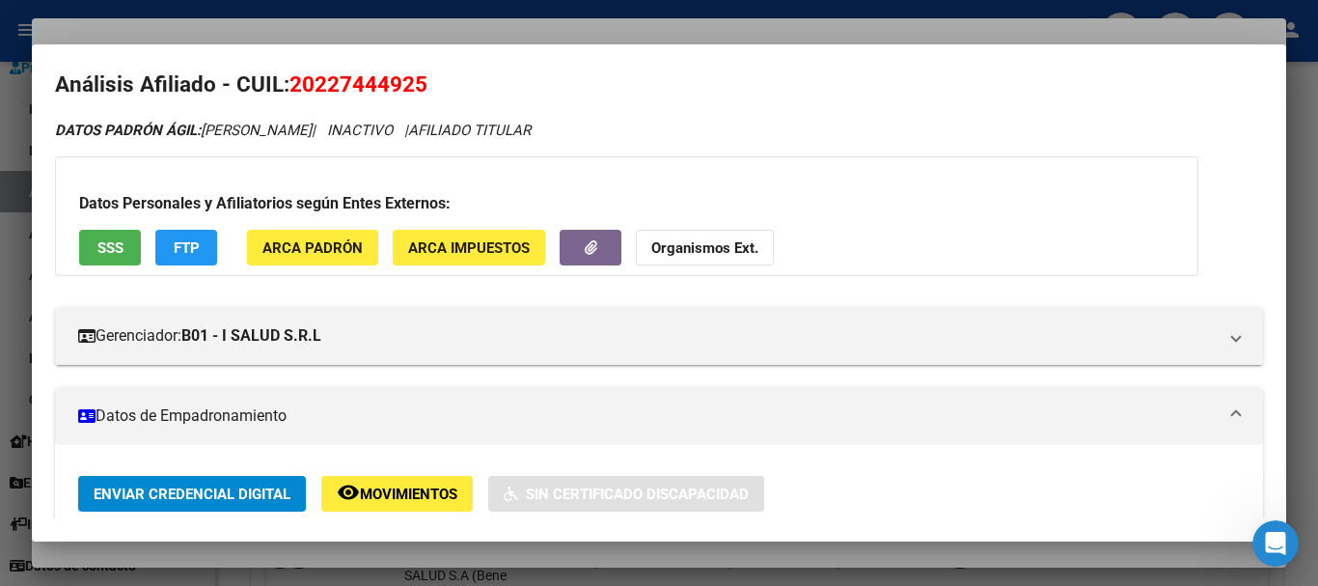
scroll to position [0, 0]
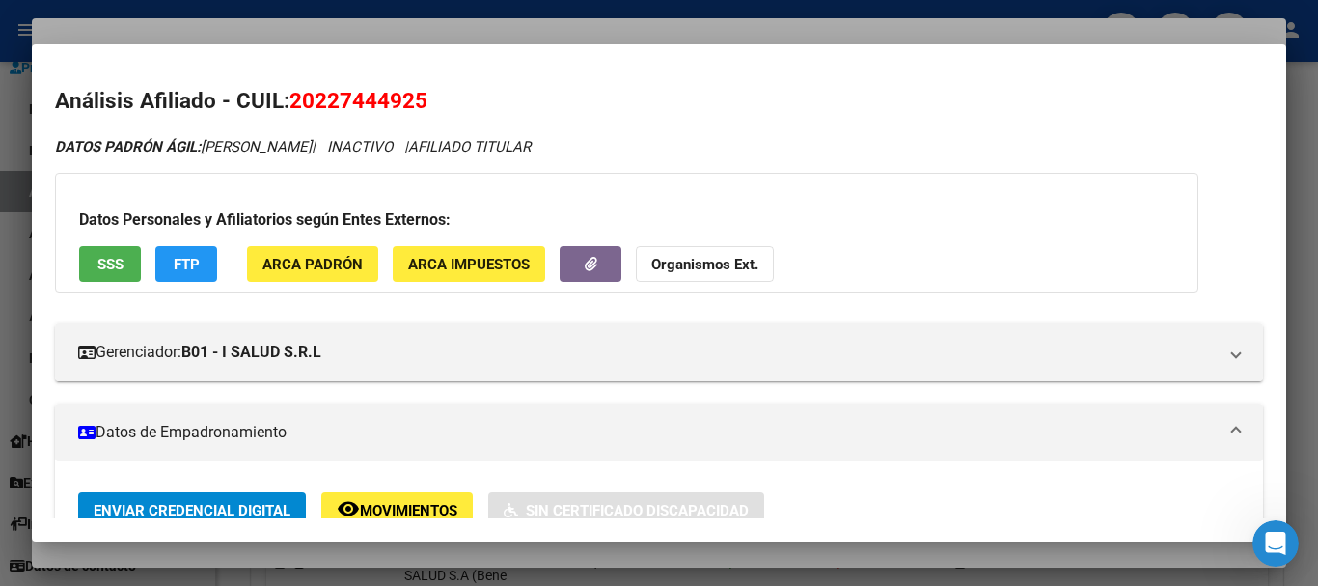
click at [759, 265] on button "Organismos Ext." at bounding box center [705, 264] width 138 height 36
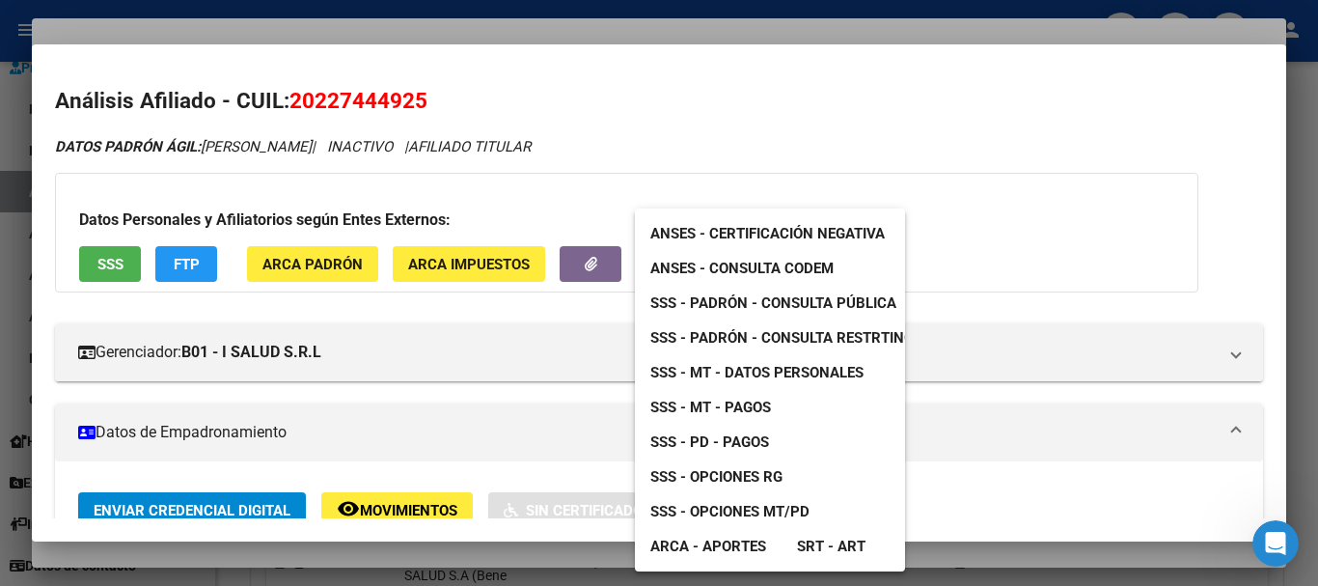
click at [766, 478] on span "SSS - Opciones RG" at bounding box center [717, 476] width 132 height 17
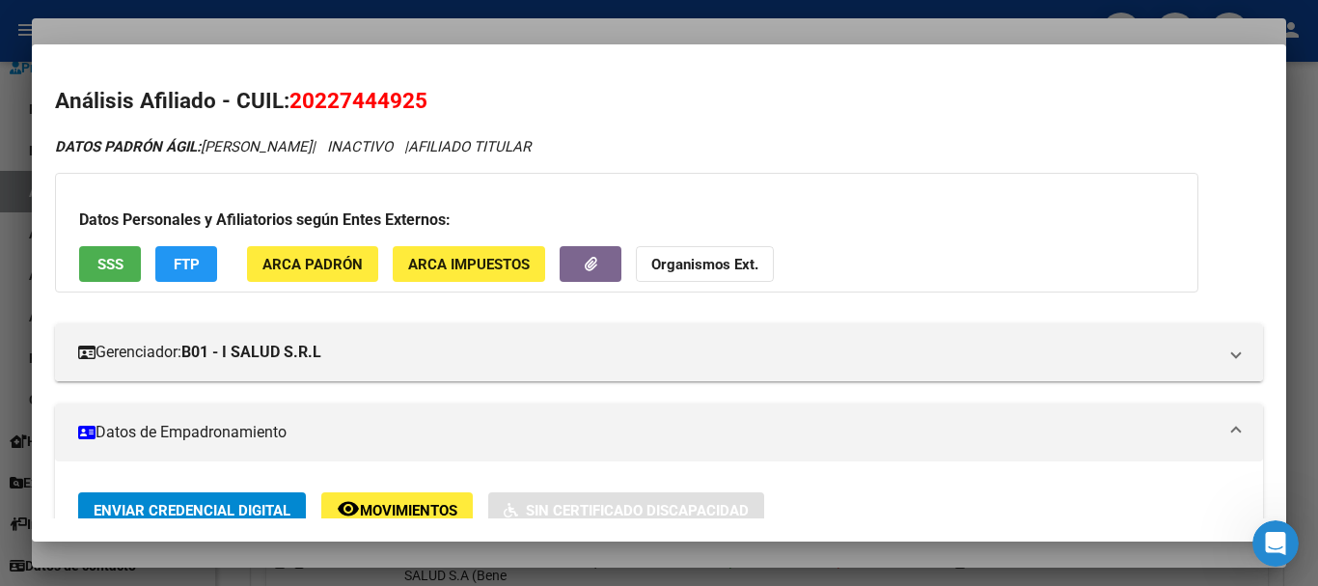
click at [359, 31] on div at bounding box center [659, 293] width 1318 height 586
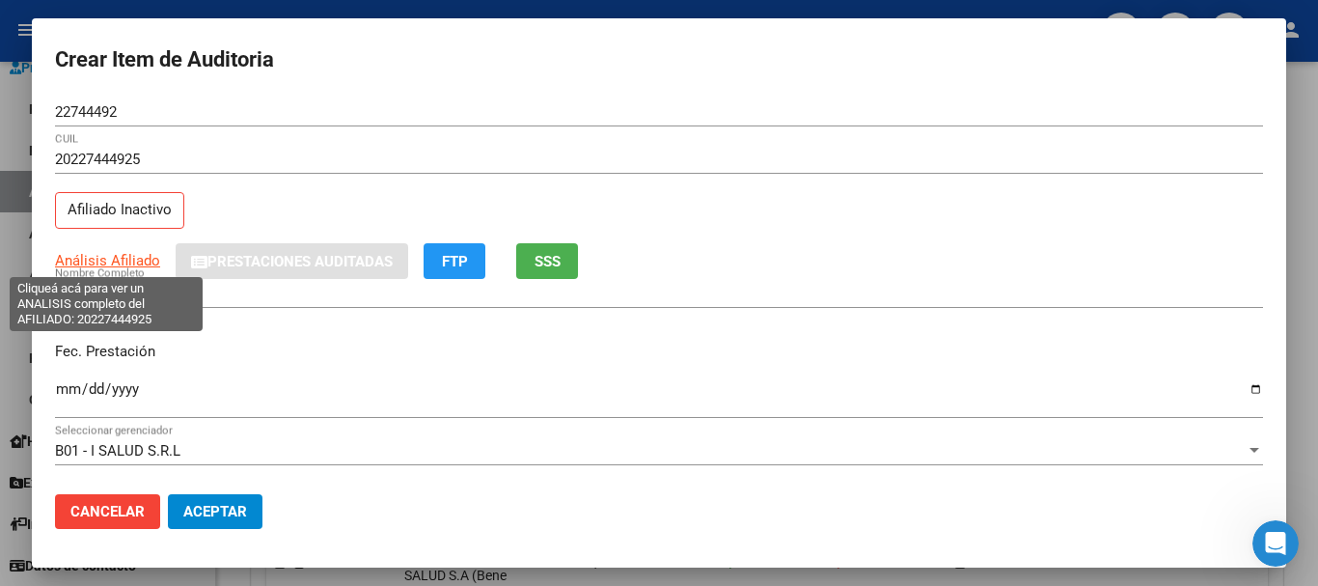
click at [78, 261] on span "Análisis Afiliado" at bounding box center [107, 260] width 105 height 17
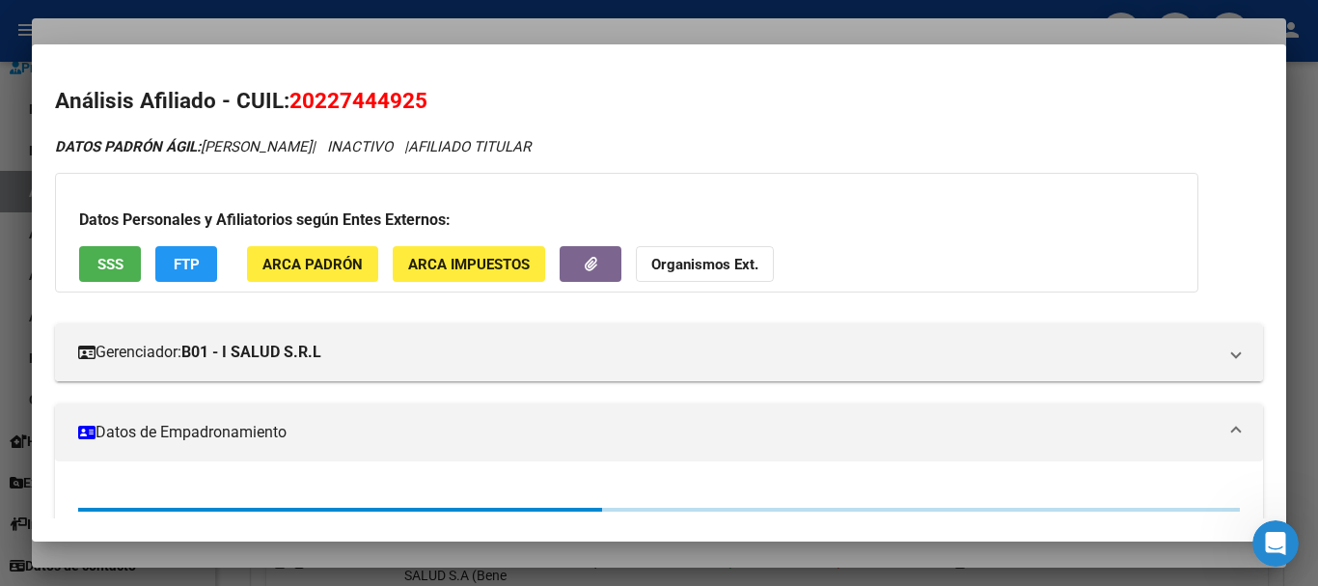
click at [672, 260] on strong "Organismos Ext." at bounding box center [704, 264] width 107 height 17
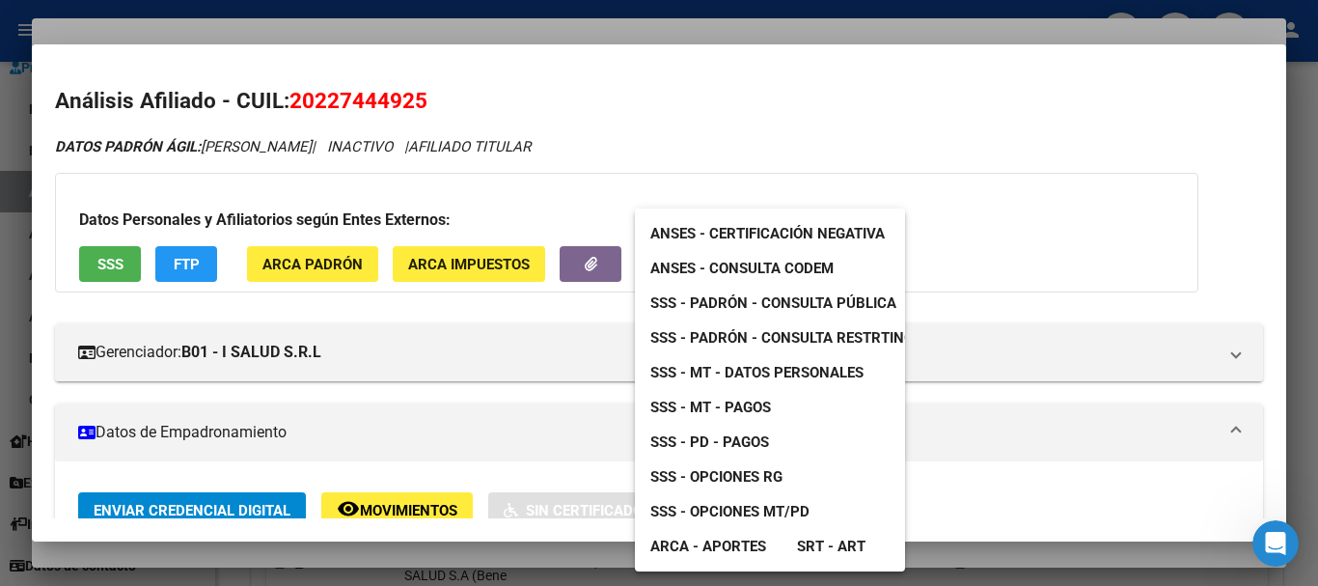
click at [750, 301] on span "SSS - Padrón - Consulta Pública" at bounding box center [774, 302] width 246 height 17
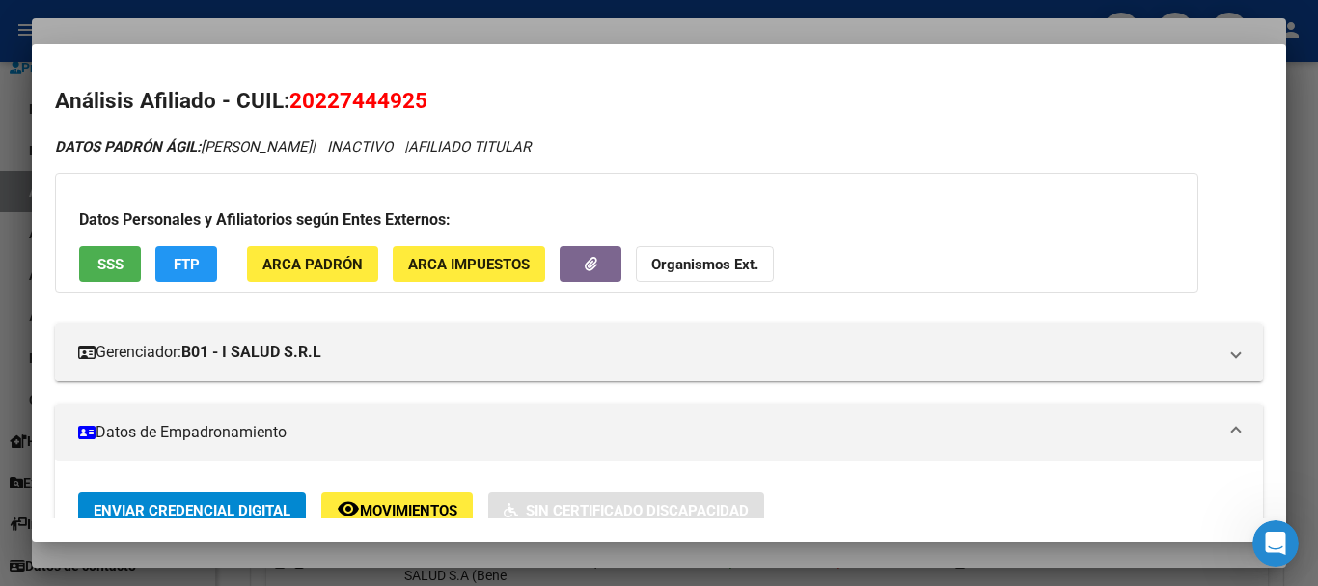
click at [569, 27] on div at bounding box center [659, 293] width 1318 height 586
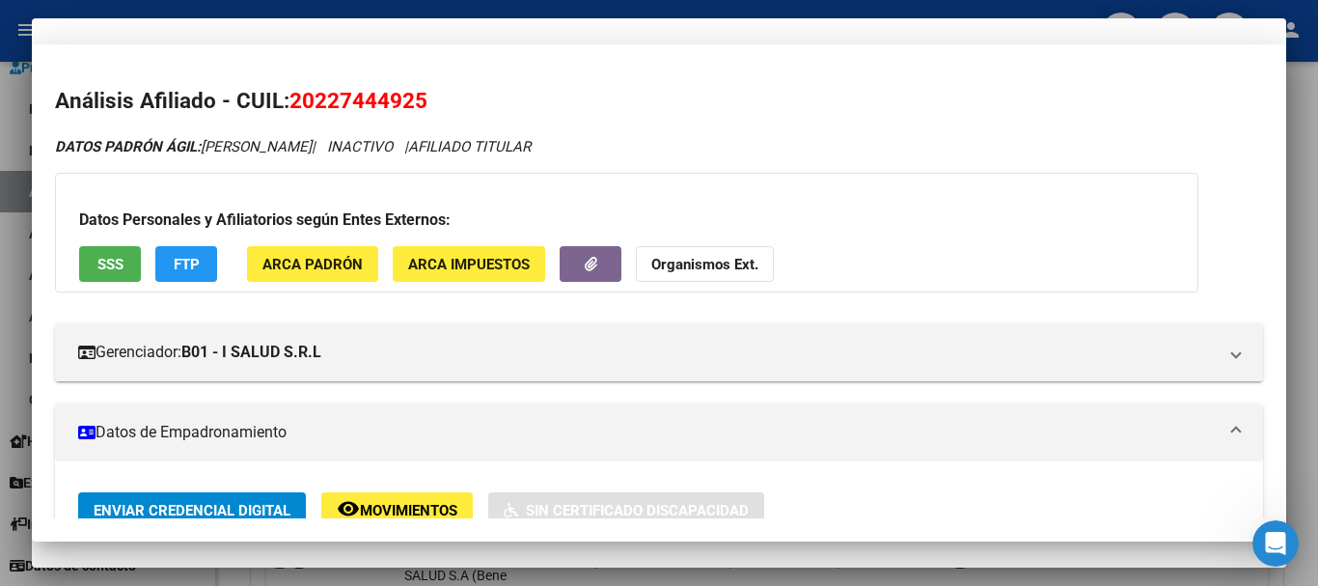
click at [771, 139] on div "22744492 Nro Documento" at bounding box center [659, 120] width 1208 height 47
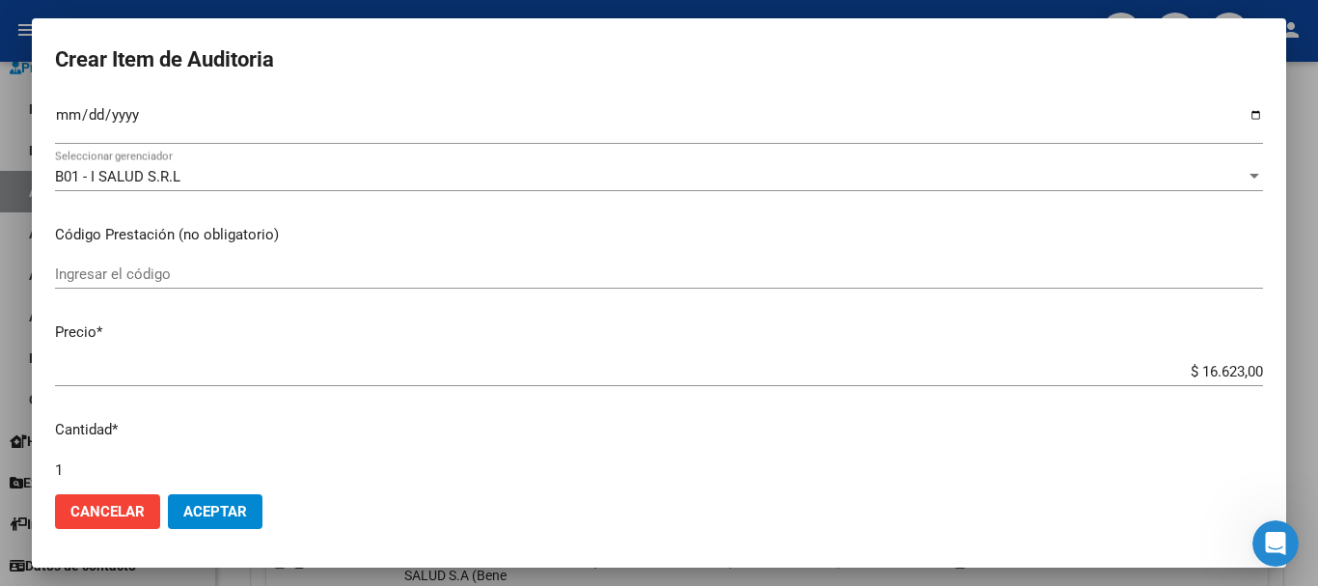
scroll to position [651, 0]
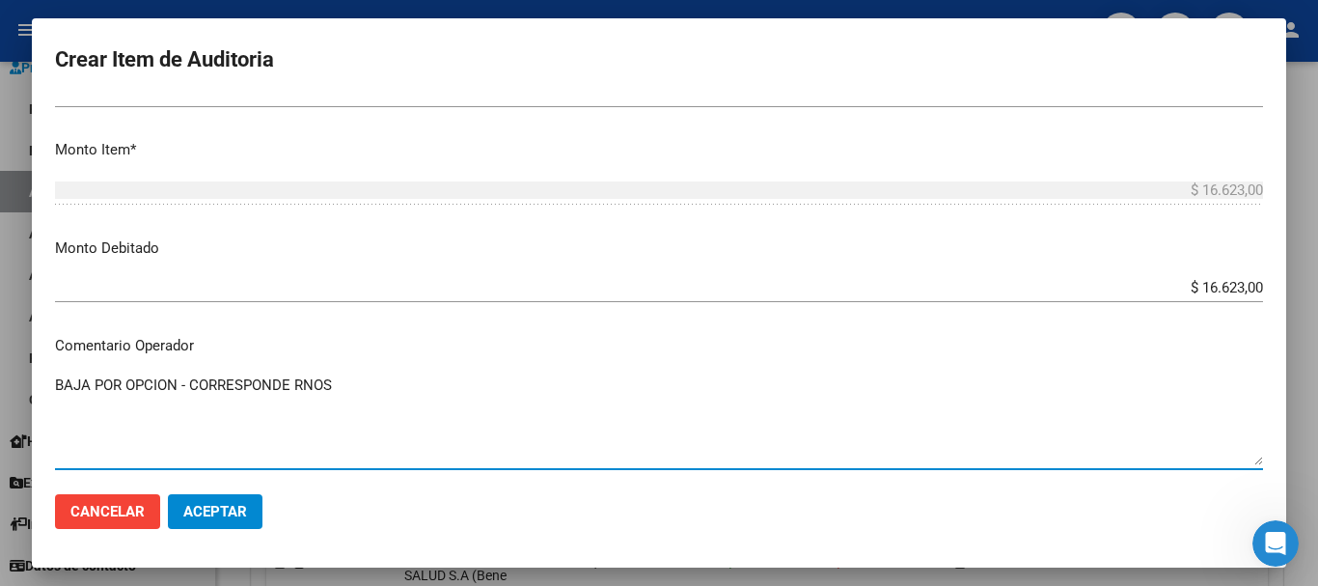
paste textarea "0-0330-6"
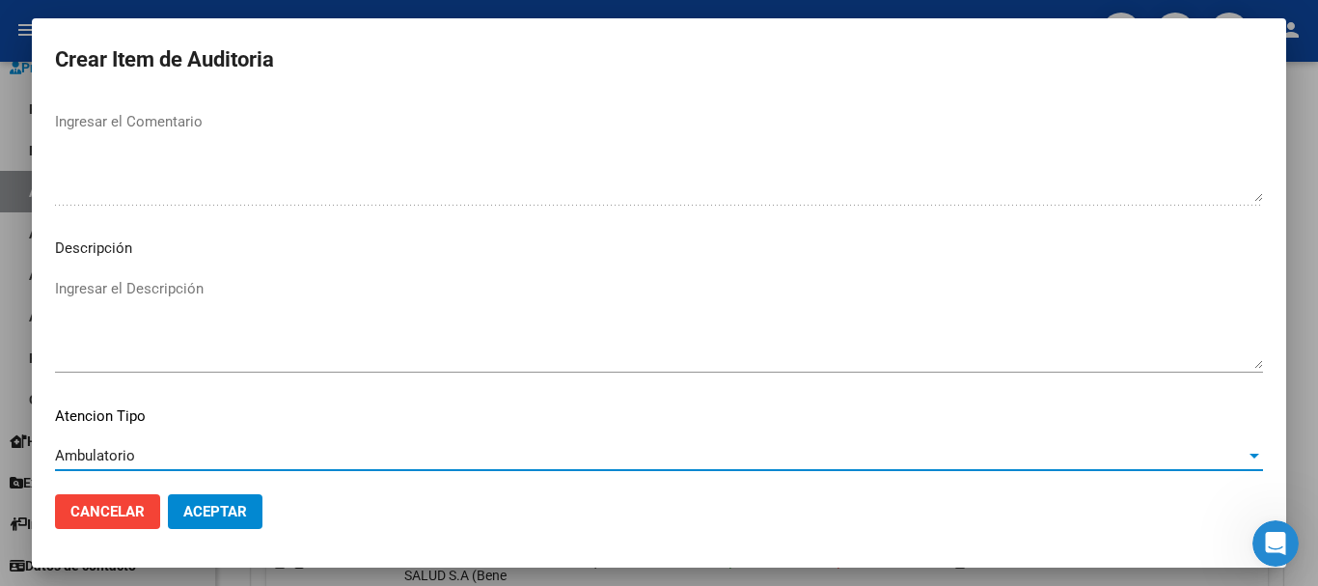
scroll to position [1190, 0]
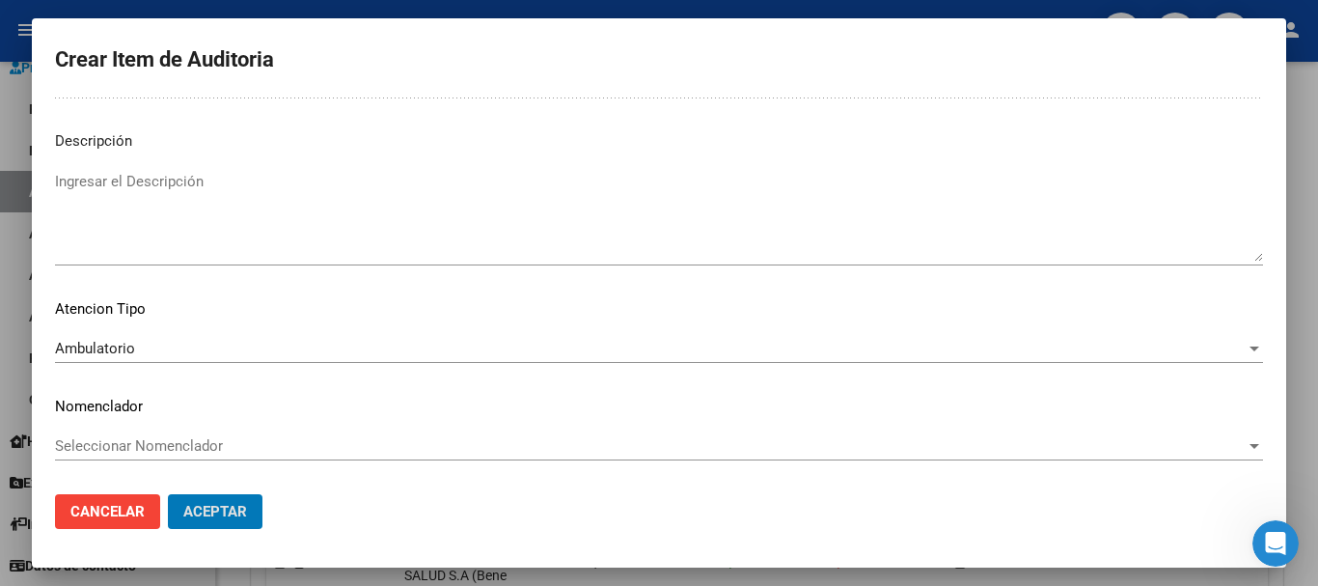
click at [168, 494] on button "Aceptar" at bounding box center [215, 511] width 95 height 35
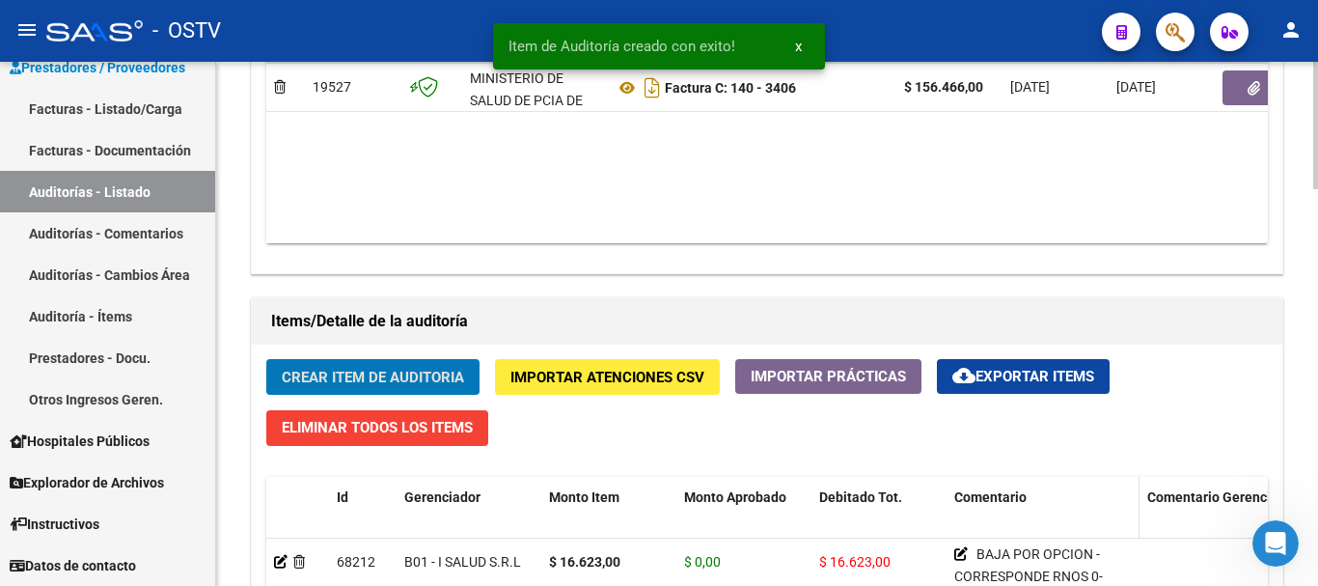
click at [266, 359] on button "Crear Item de Auditoria" at bounding box center [372, 377] width 213 height 36
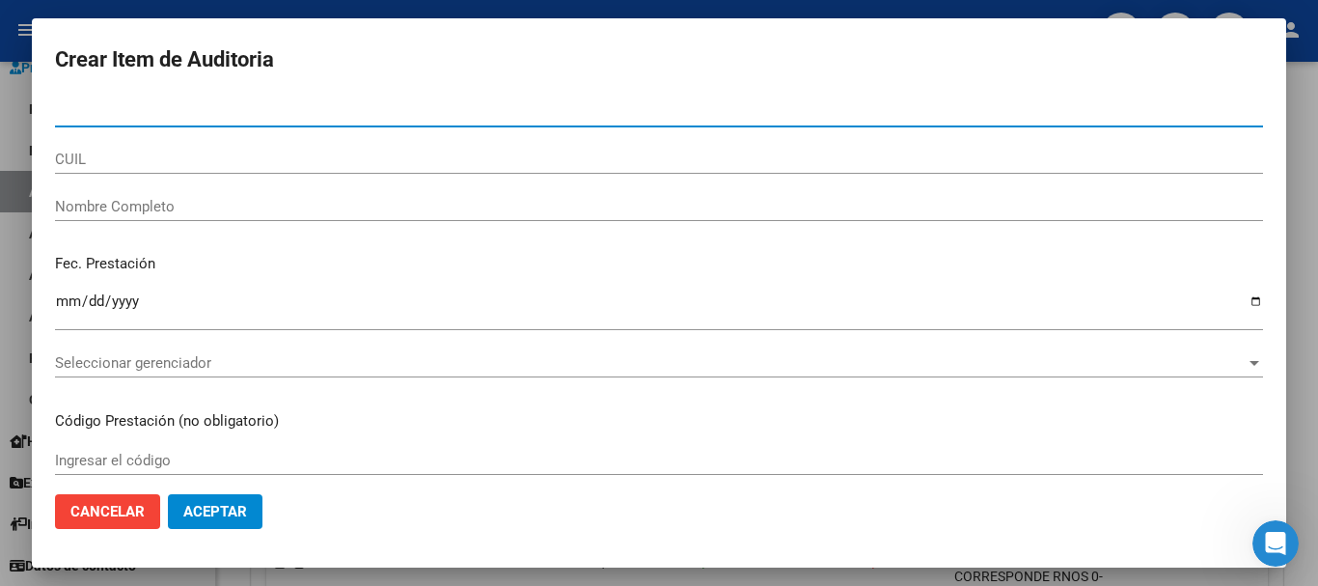
paste input "31472606"
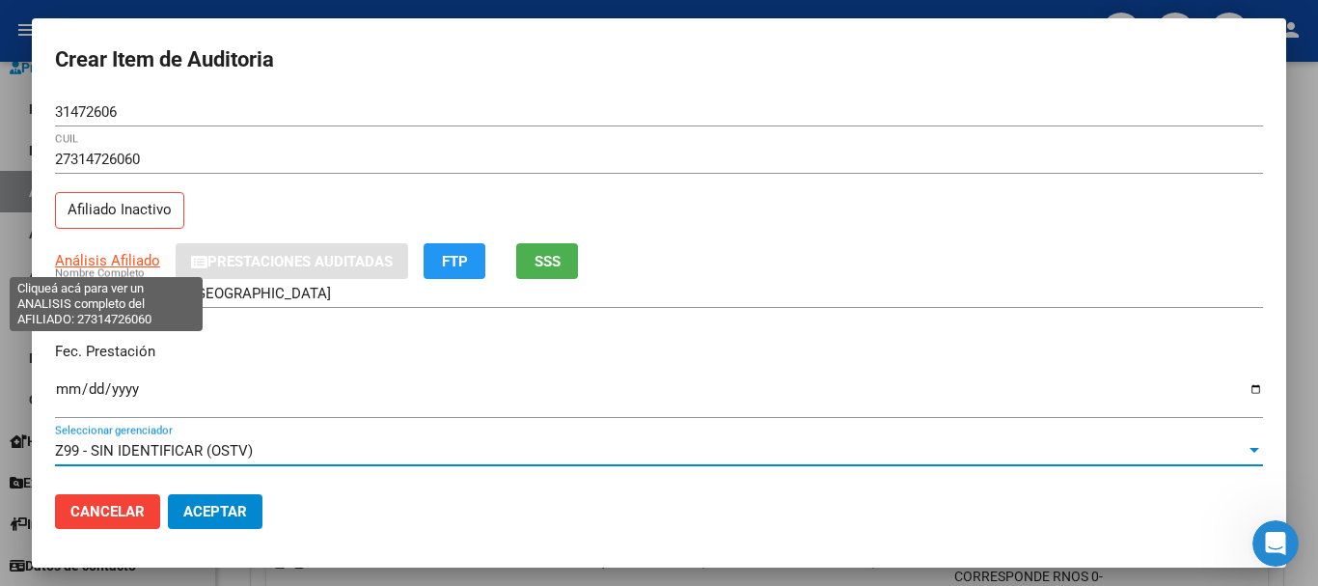
click at [124, 263] on span "Análisis Afiliado" at bounding box center [107, 260] width 105 height 17
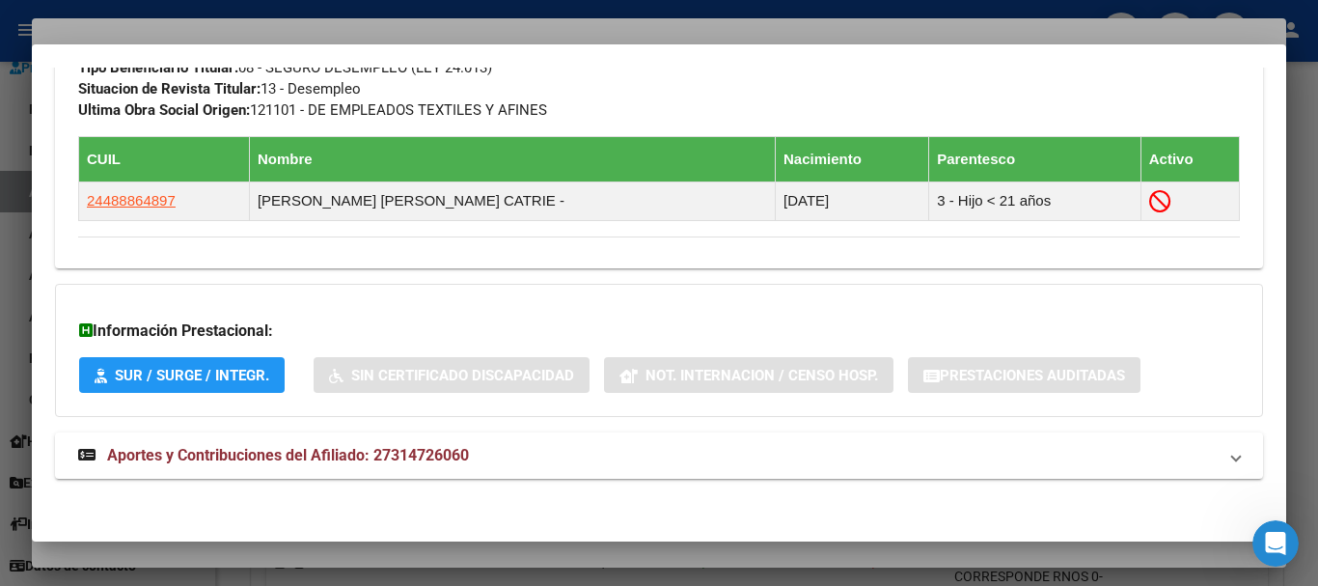
scroll to position [1079, 0]
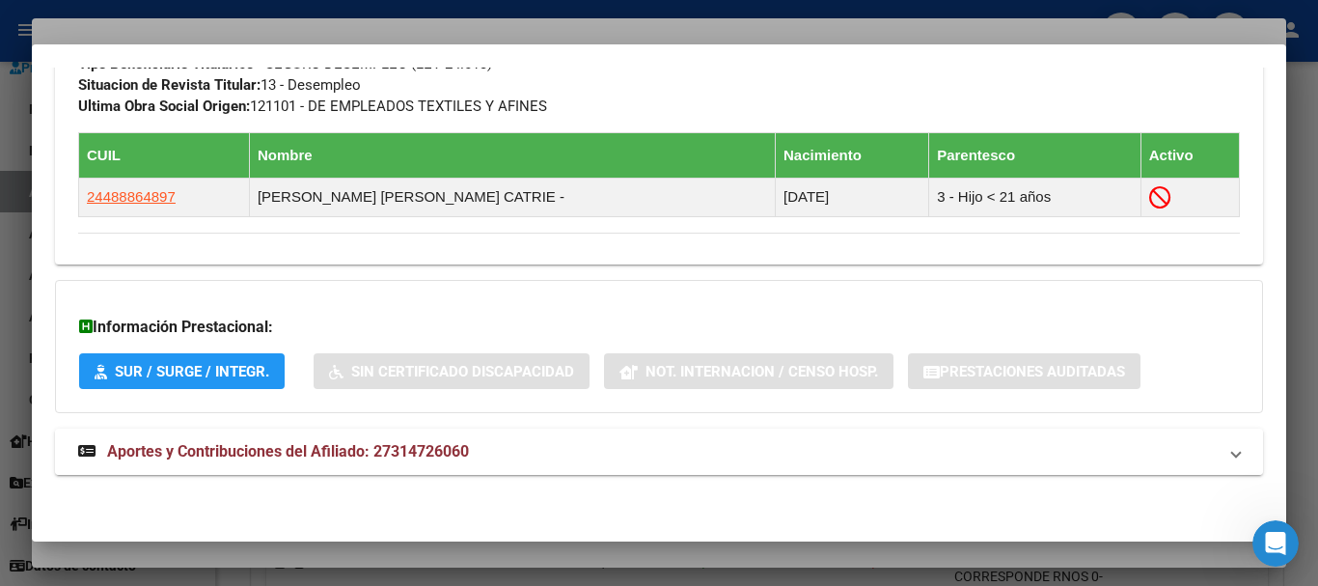
click at [222, 453] on span "Aportes y Contribuciones del Afiliado: 27314726060" at bounding box center [288, 451] width 362 height 18
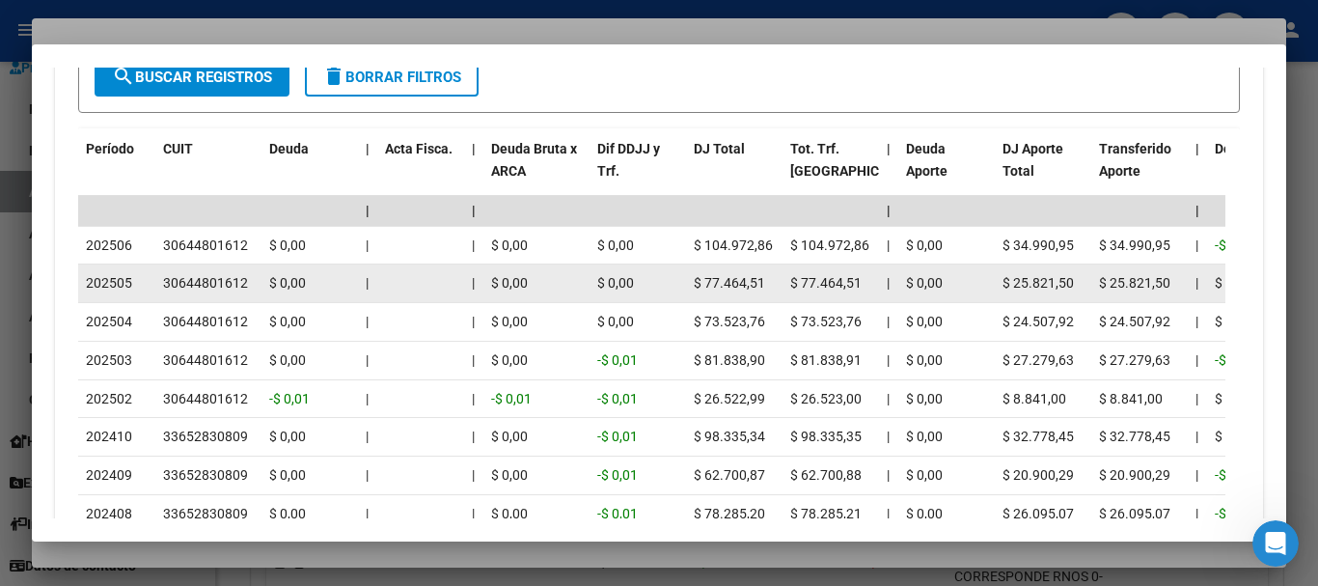
scroll to position [1883, 0]
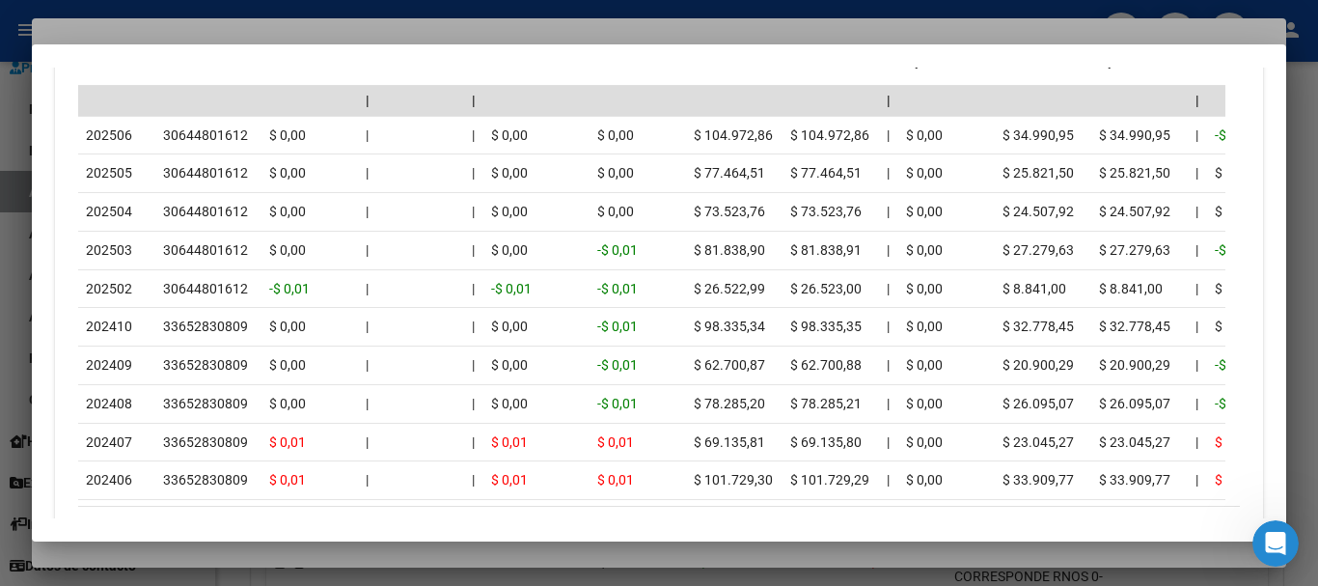
click at [246, 34] on div at bounding box center [659, 293] width 1318 height 586
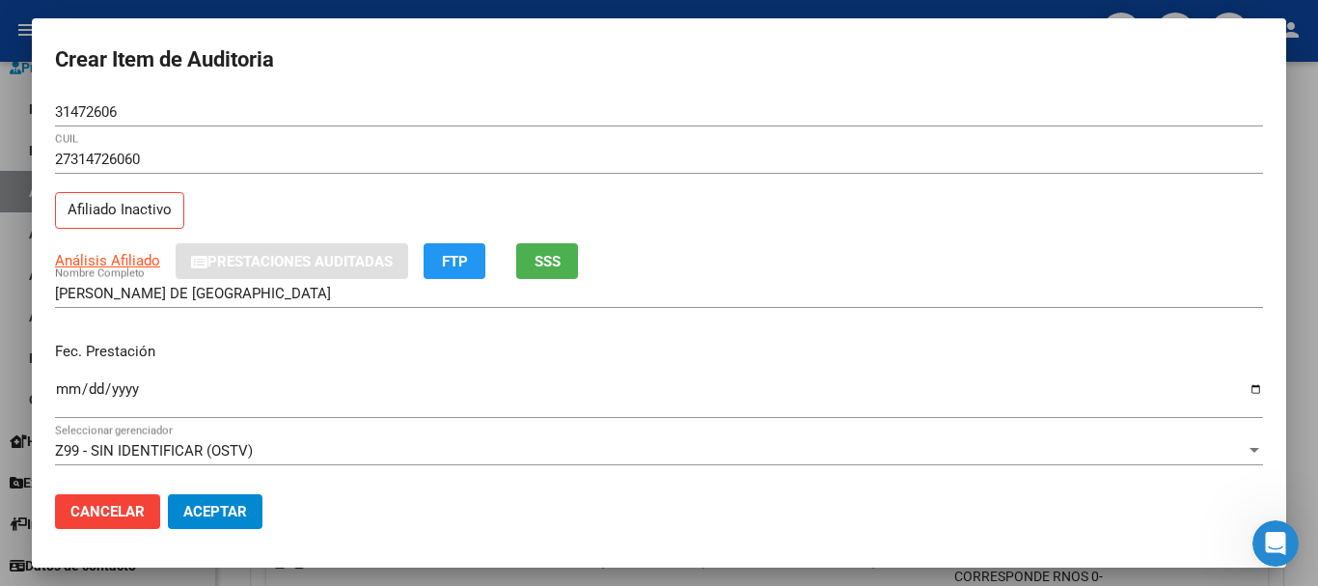
click at [622, 134] on div "31472606 Nro Documento" at bounding box center [659, 120] width 1208 height 47
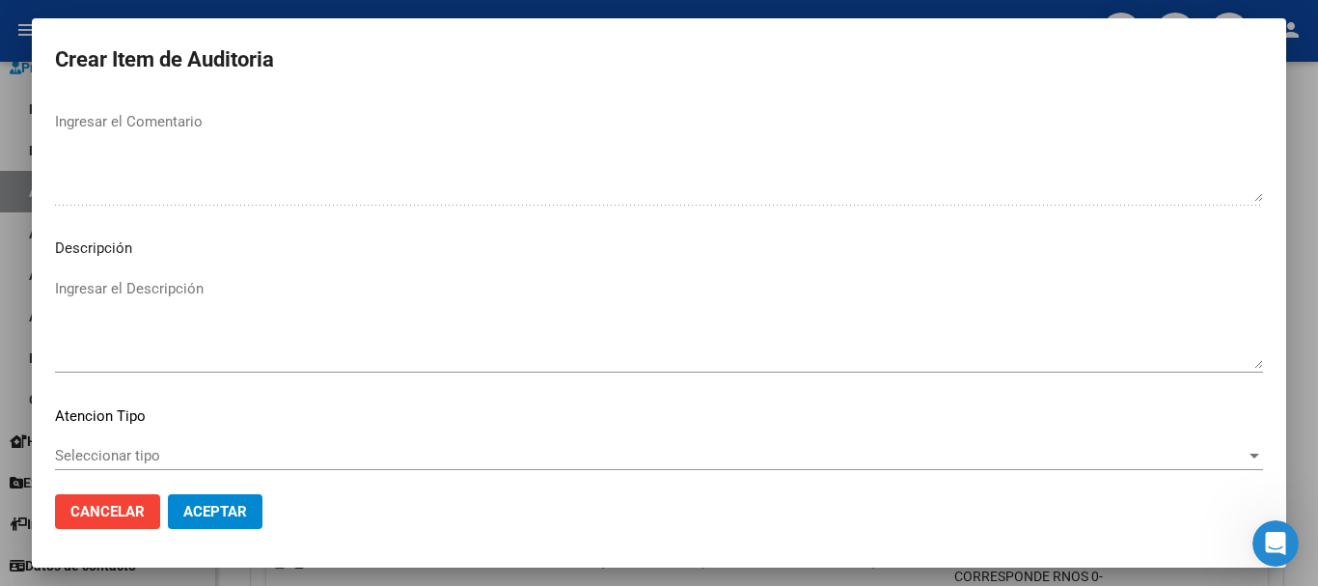
scroll to position [1190, 0]
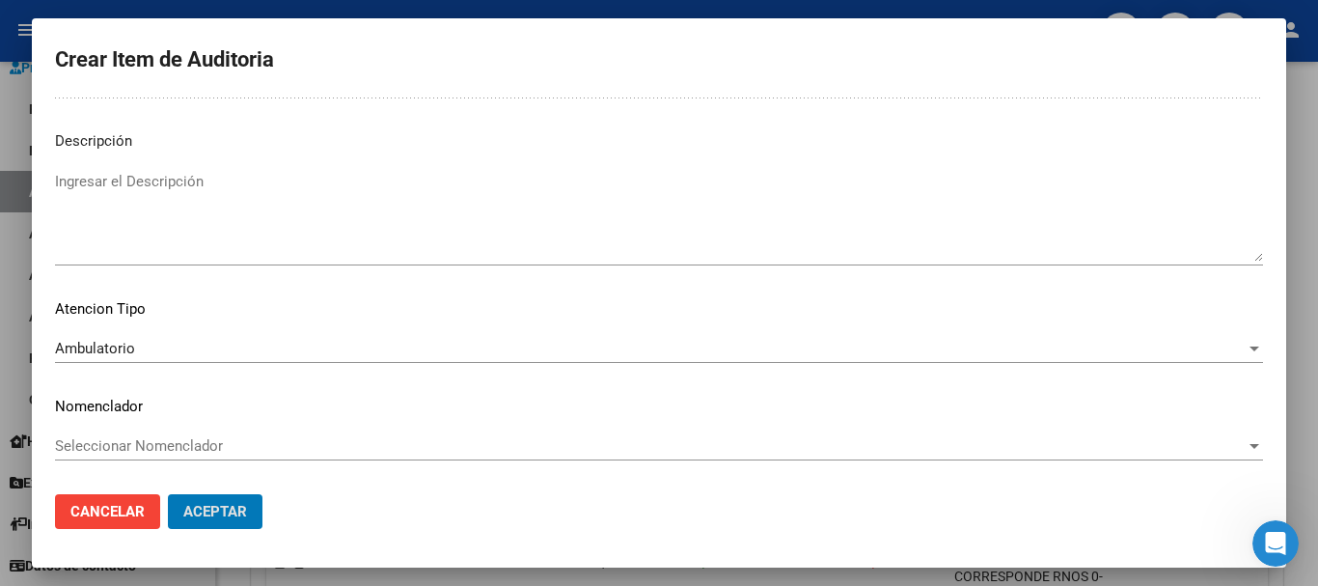
click at [168, 494] on button "Aceptar" at bounding box center [215, 511] width 95 height 35
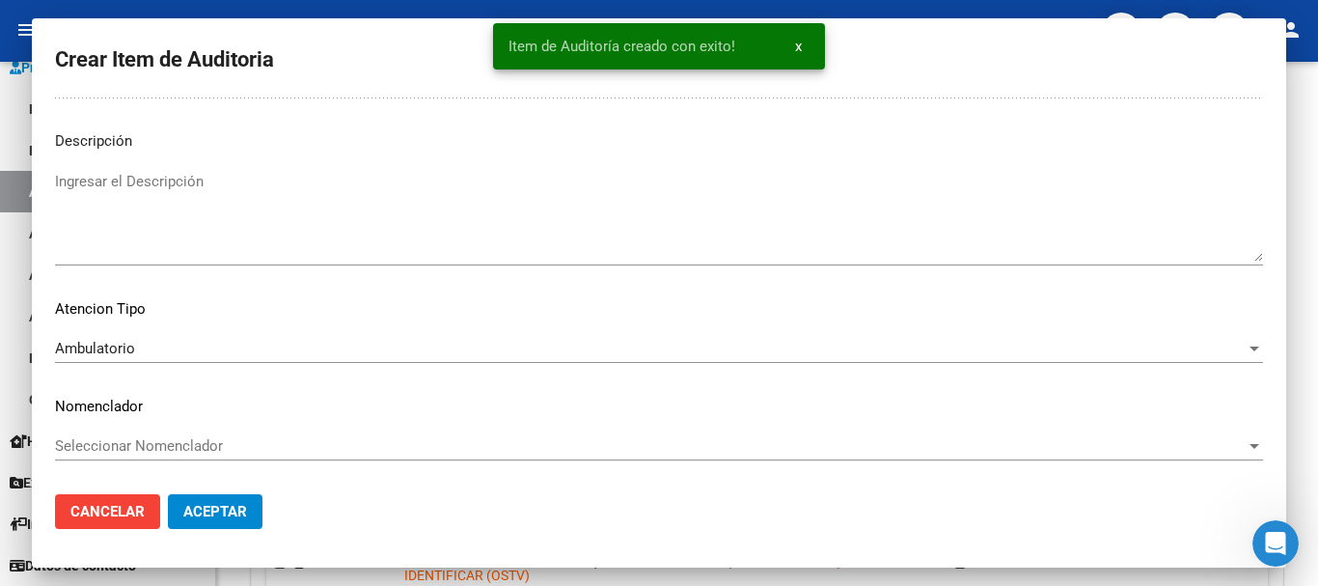
click at [266, 359] on button "Crear Item de Auditoria" at bounding box center [372, 377] width 213 height 36
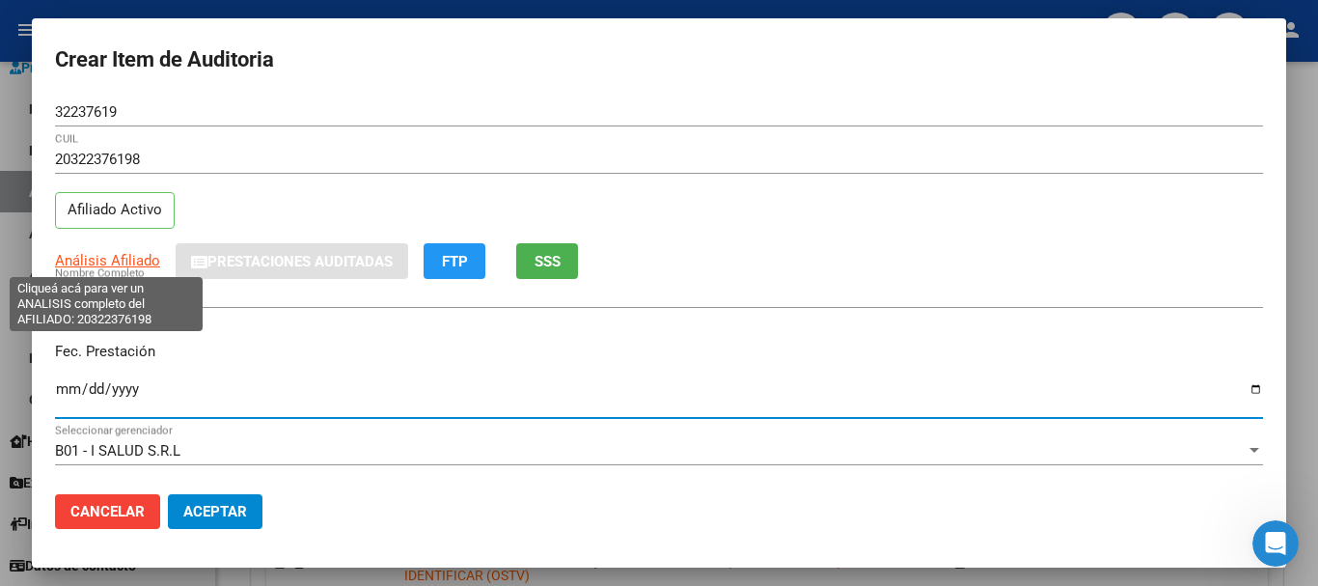
click at [153, 258] on span "Análisis Afiliado" at bounding box center [107, 260] width 105 height 17
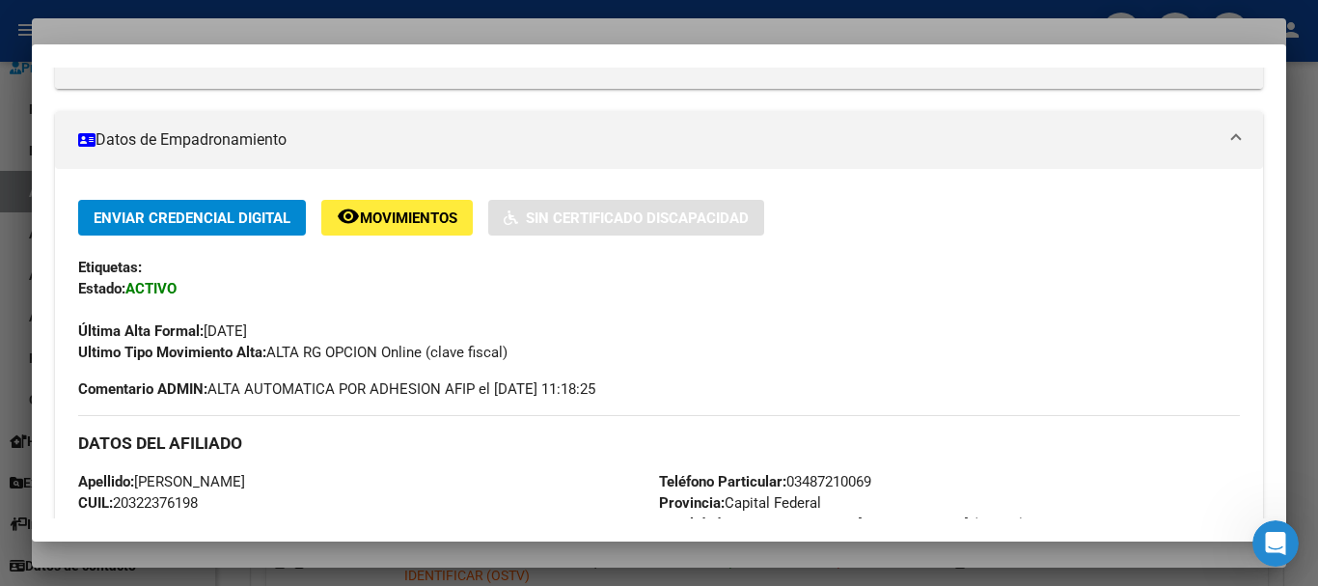
scroll to position [995, 0]
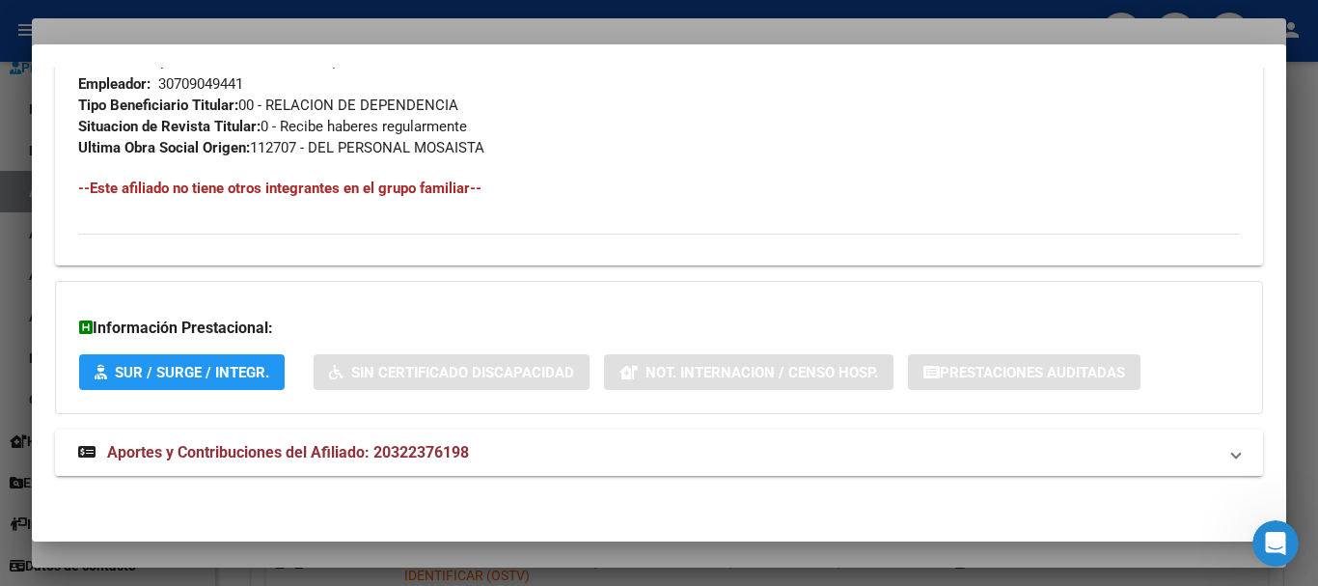
click at [363, 457] on span "Aportes y Contribuciones del Afiliado: 20322376198" at bounding box center [288, 452] width 362 height 18
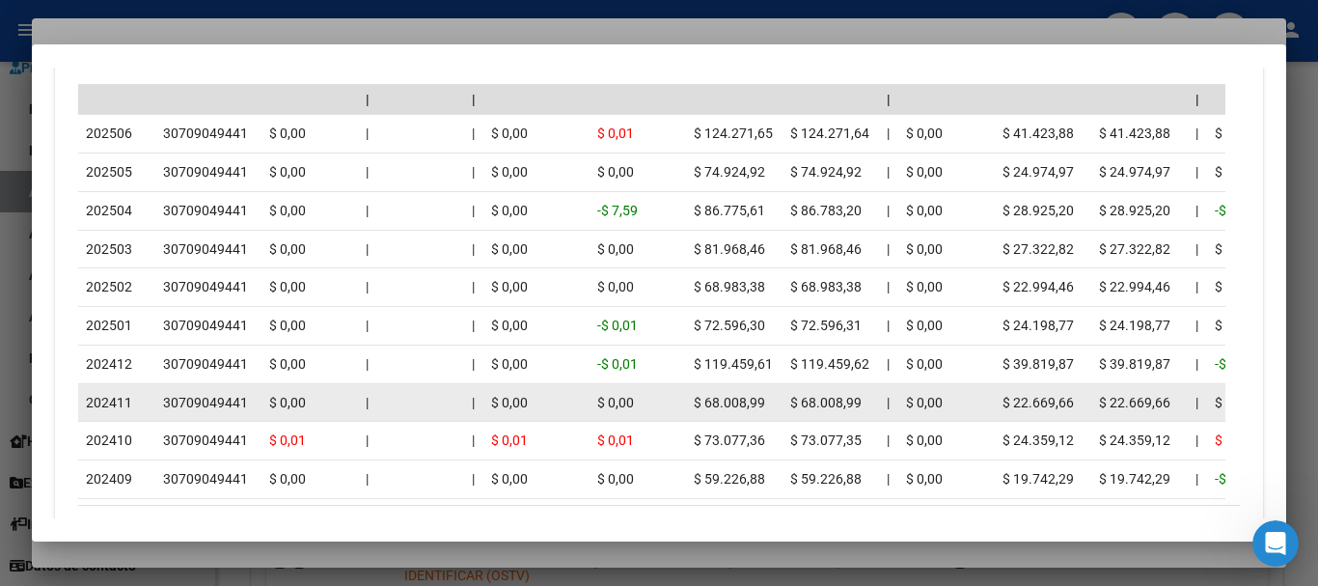
scroll to position [1867, 0]
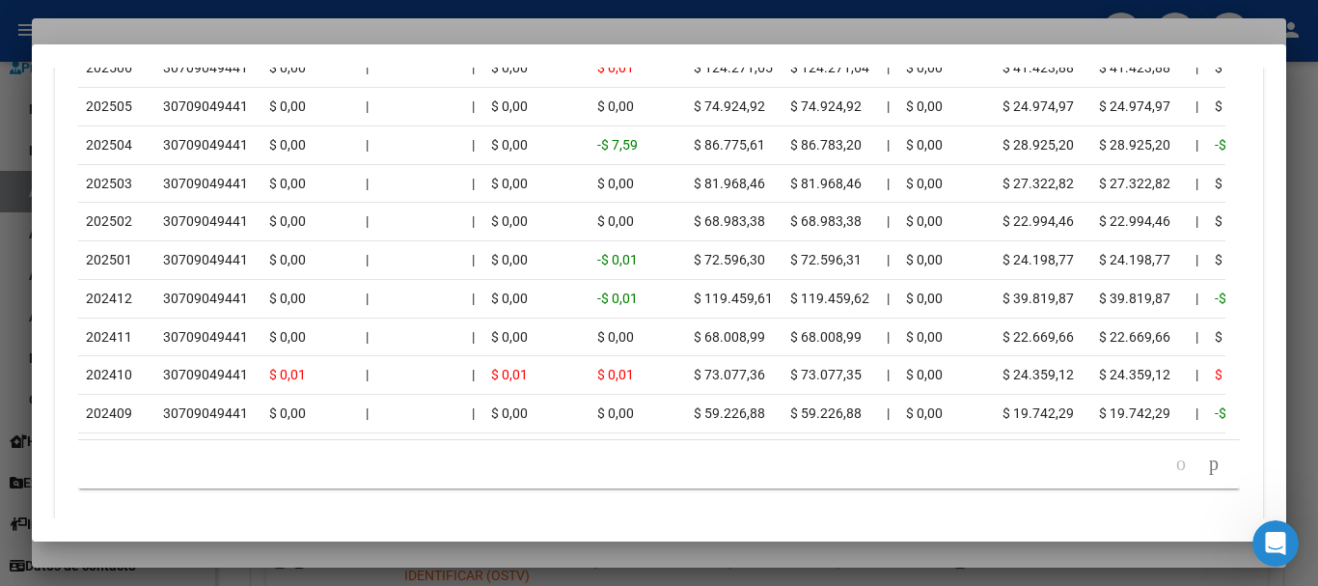
click at [281, 29] on div at bounding box center [659, 293] width 1318 height 586
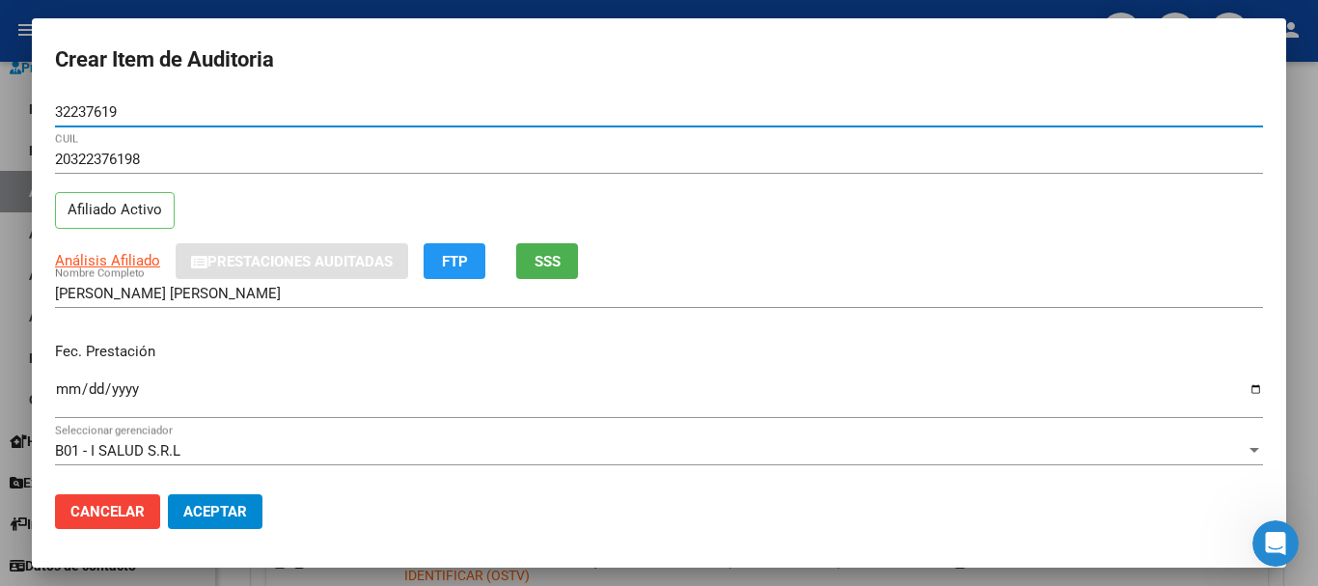
click at [518, 104] on input "32237619" at bounding box center [659, 111] width 1208 height 17
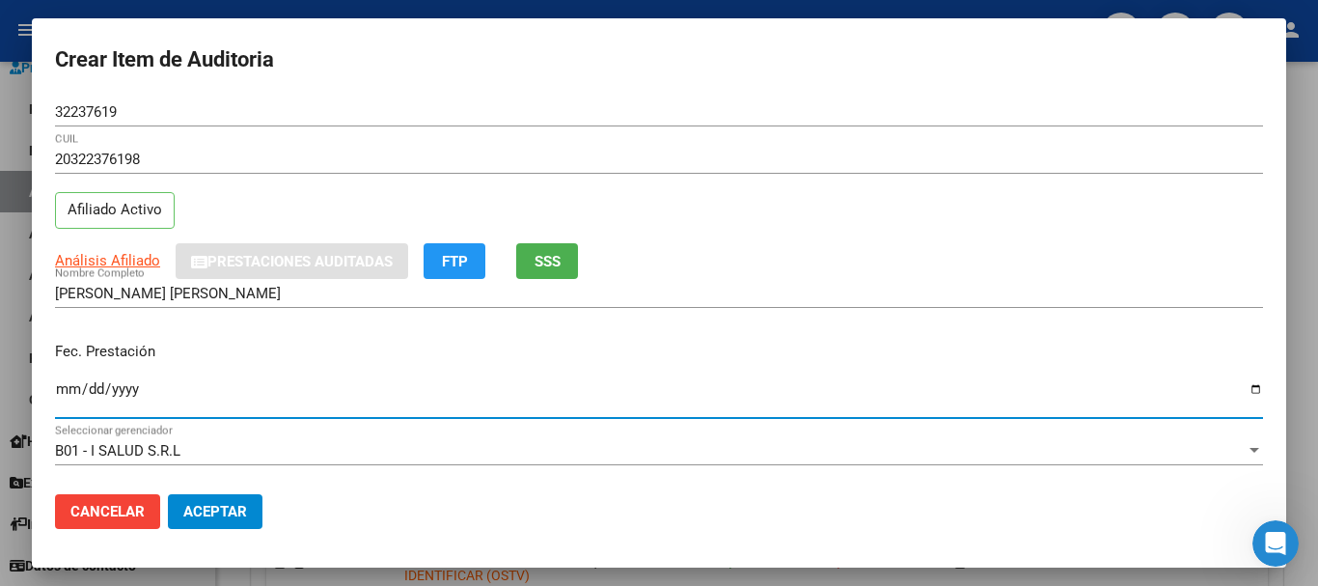
type input "2025-01-25"
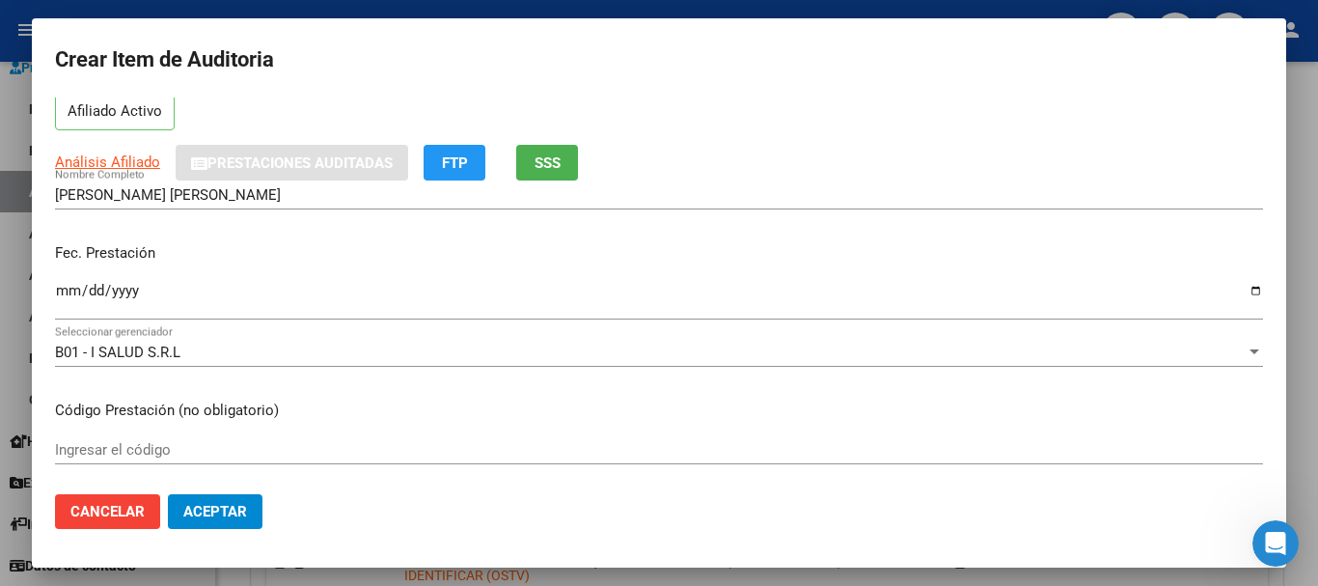
scroll to position [68, 0]
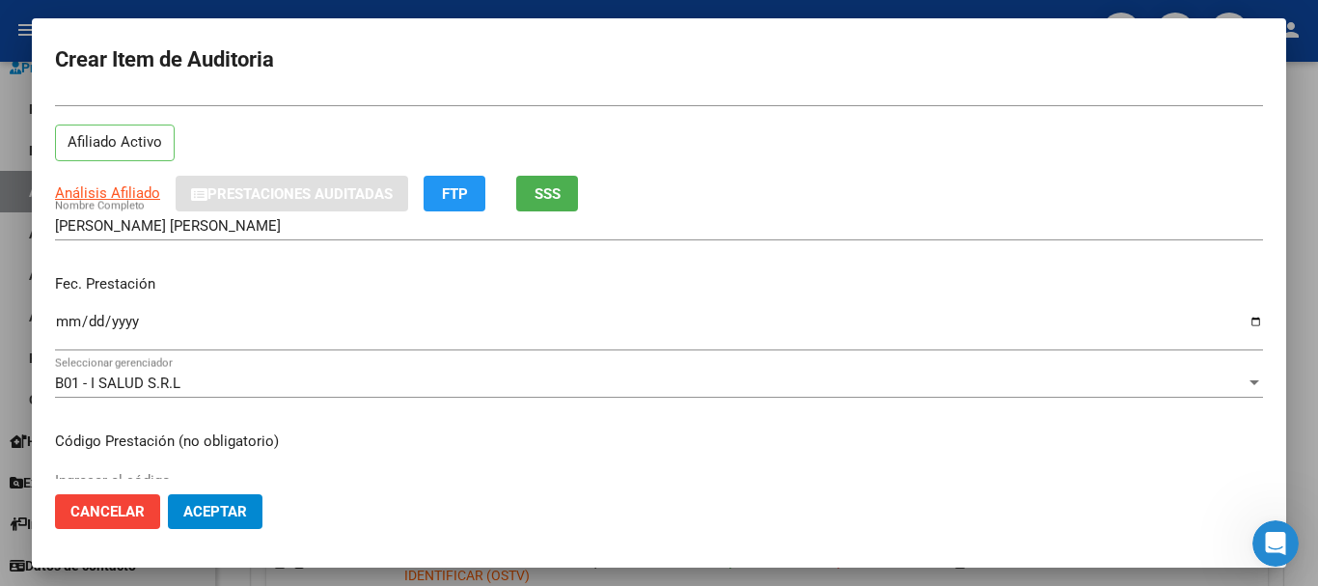
type input "$ 0,03"
type input "$ 0,30"
type input "$ 3,04"
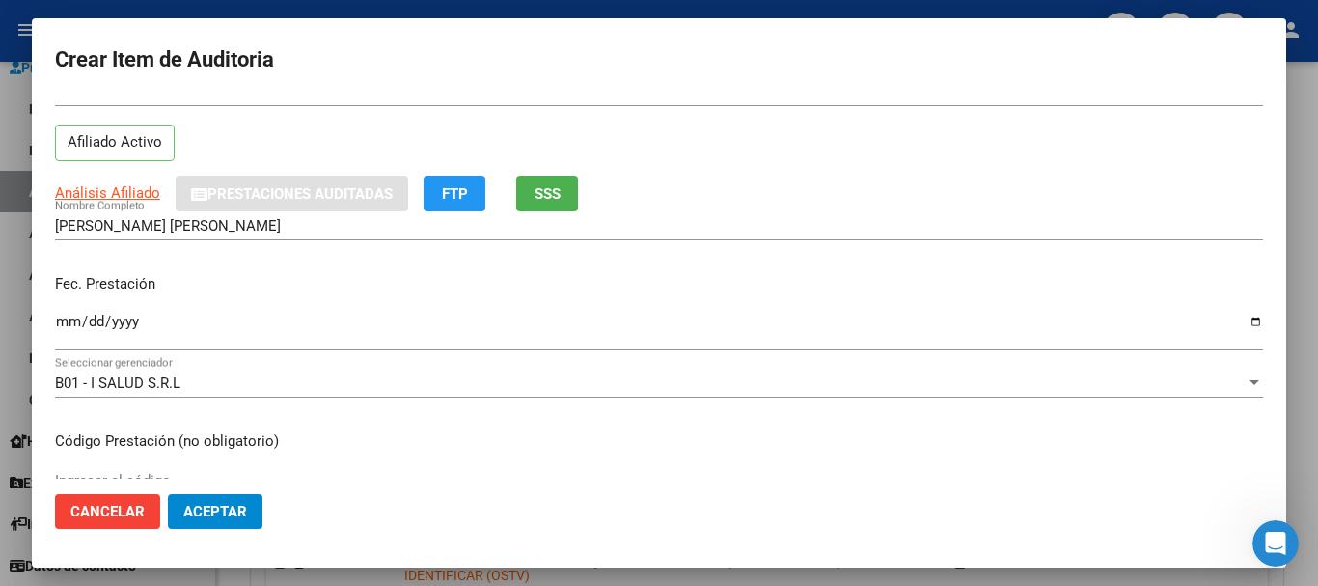
type input "$ 3,04"
type input "$ 30,45"
type input "$ 304,59"
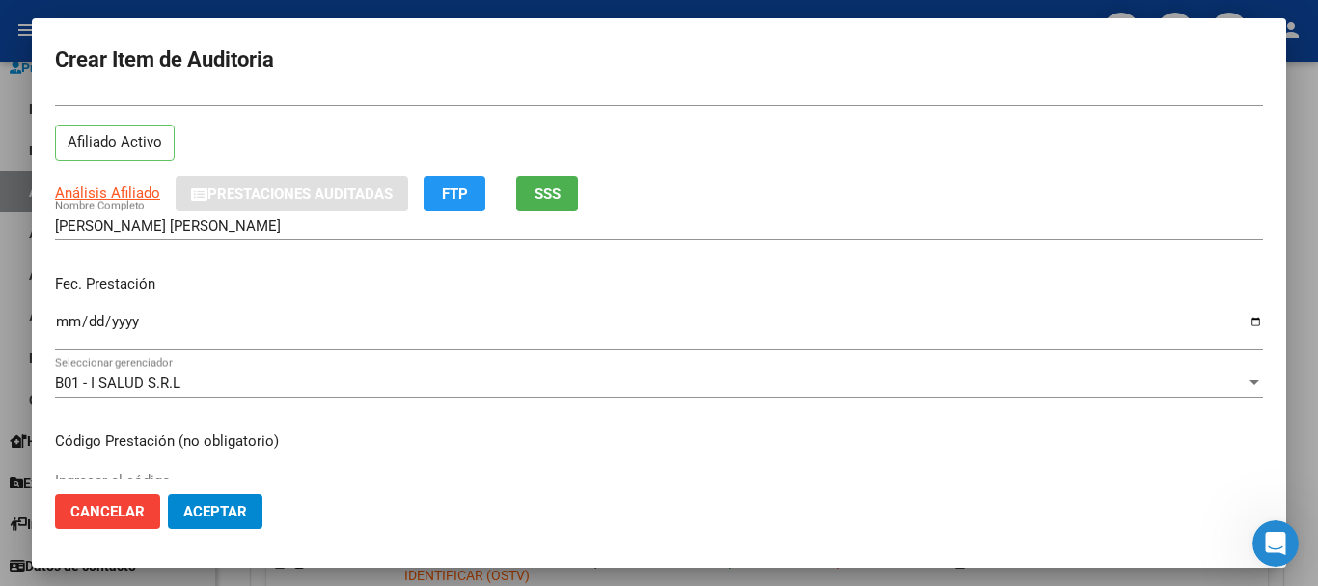
type input "$ 3.045,90"
type input "$ 30.459,00"
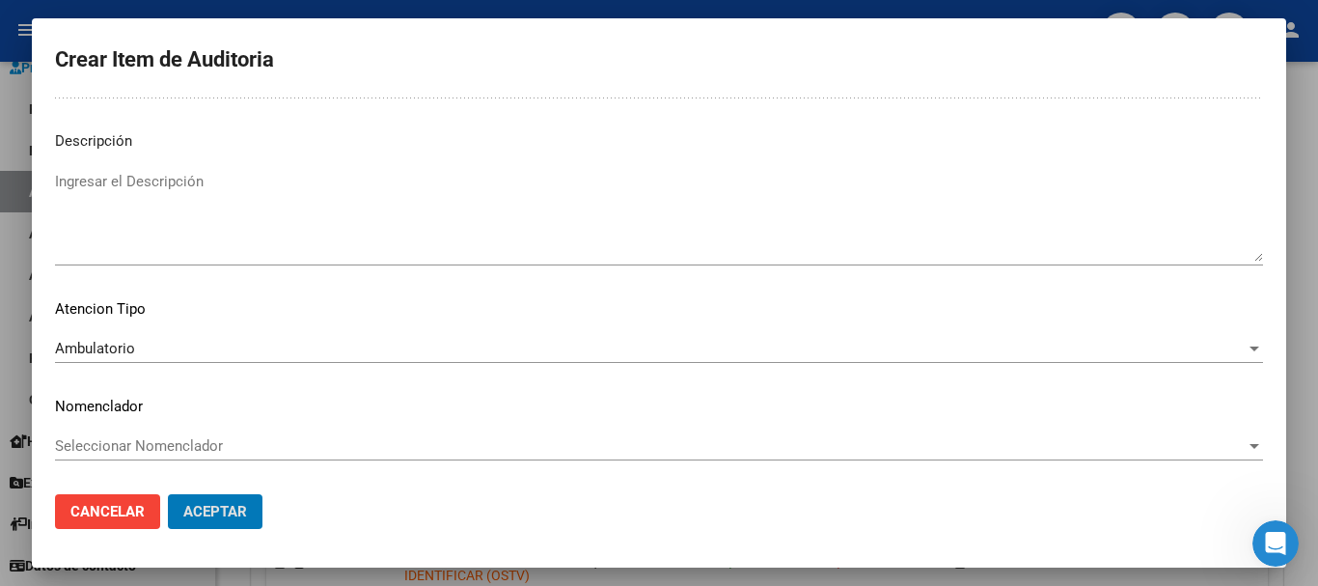
scroll to position [0, 0]
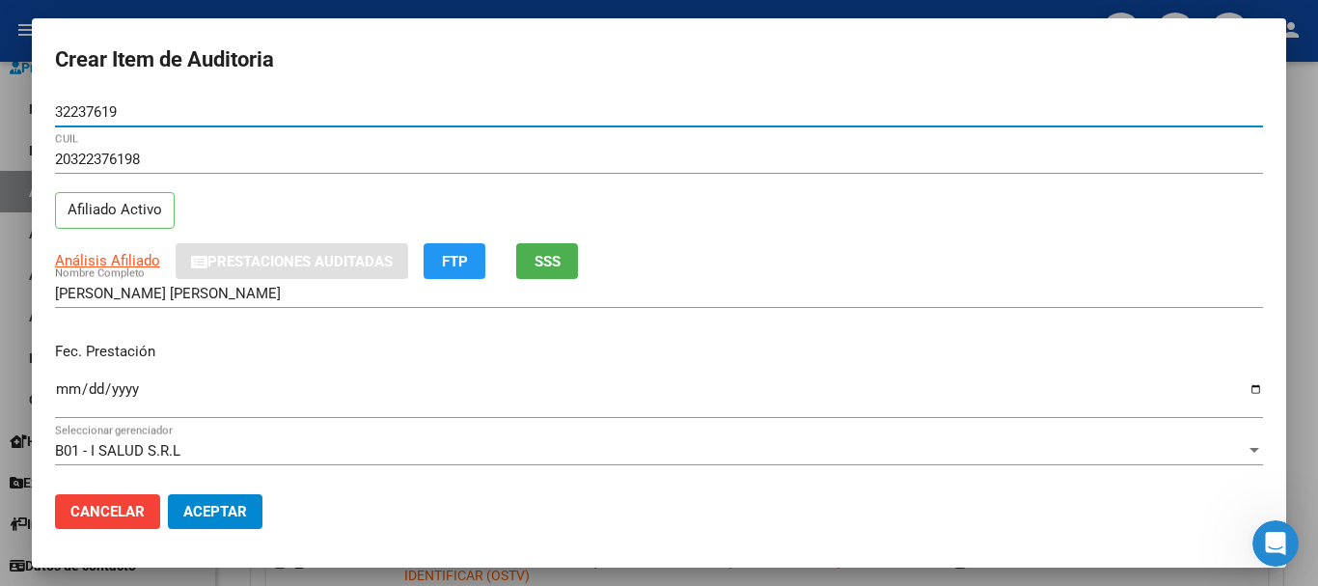
click at [168, 494] on button "Aceptar" at bounding box center [215, 511] width 95 height 35
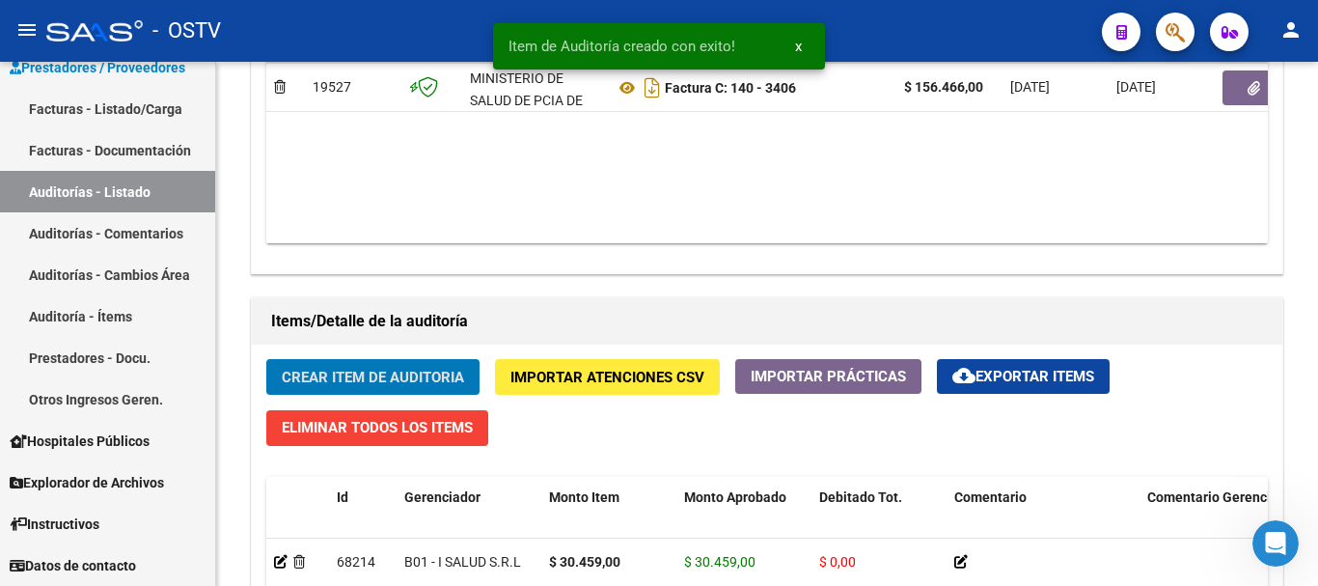
click at [266, 359] on button "Crear Item de Auditoria" at bounding box center [372, 377] width 213 height 36
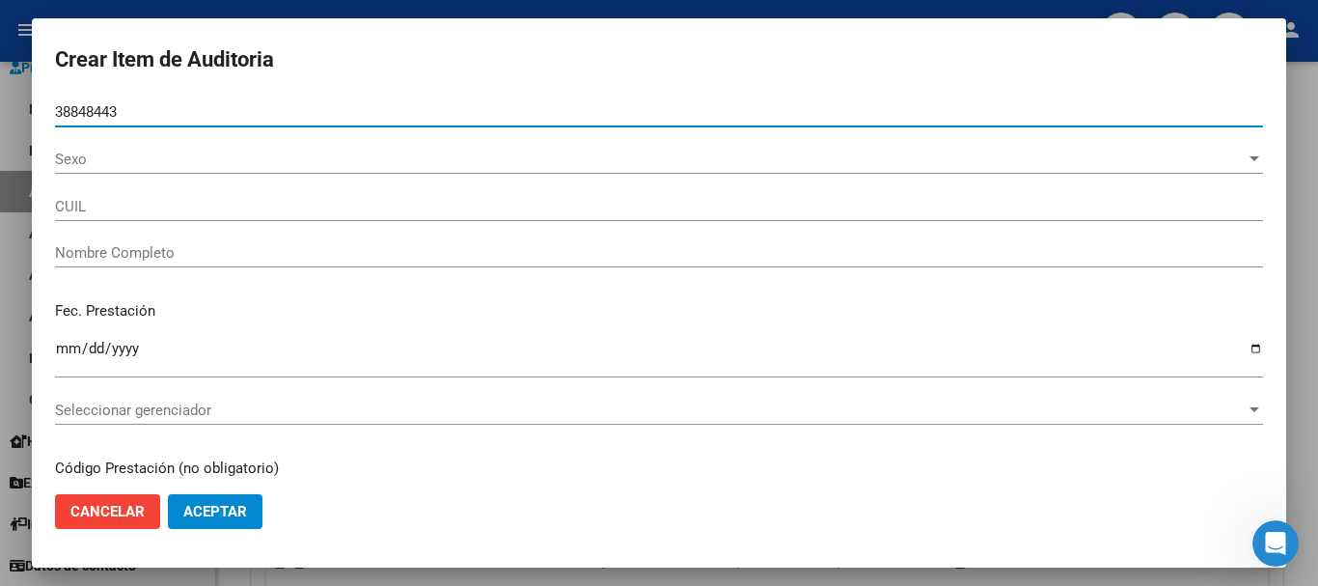
type input "38848443"
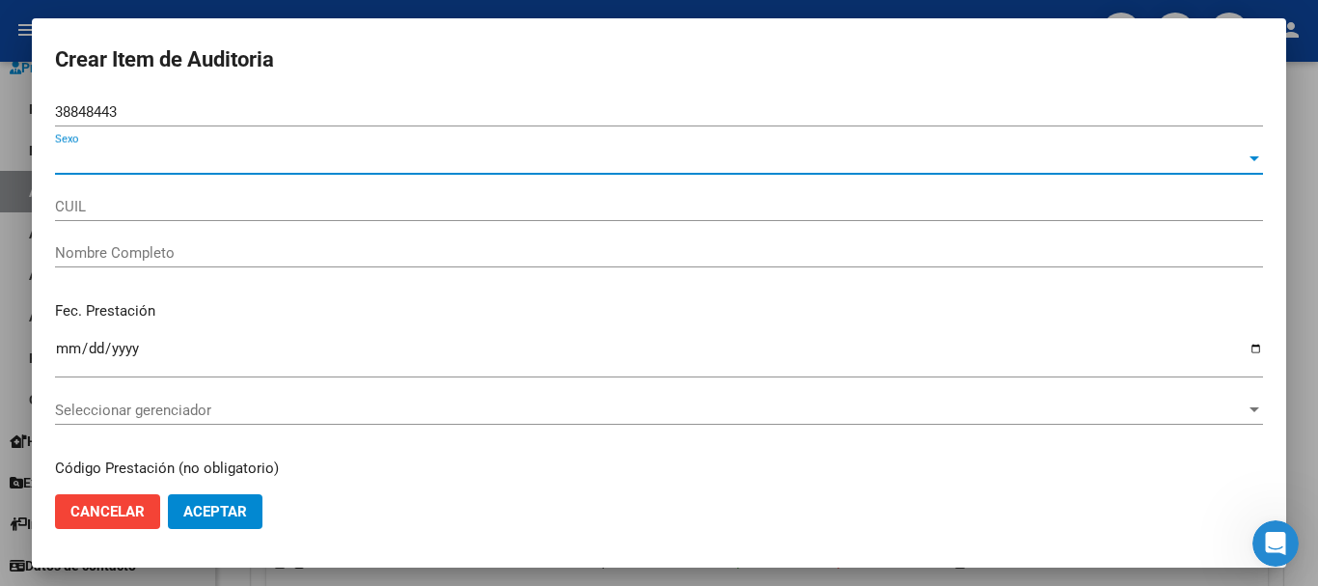
type input "20388484439"
type input "LUNA ALAN NAHUEL"
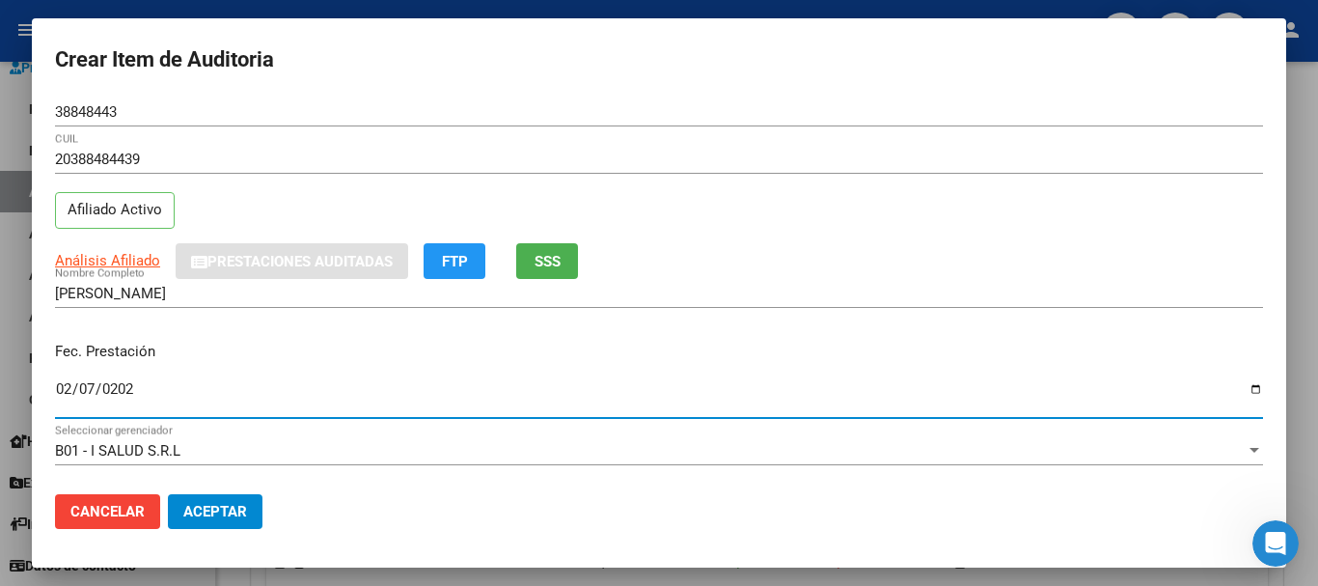
type input "2025-02-07"
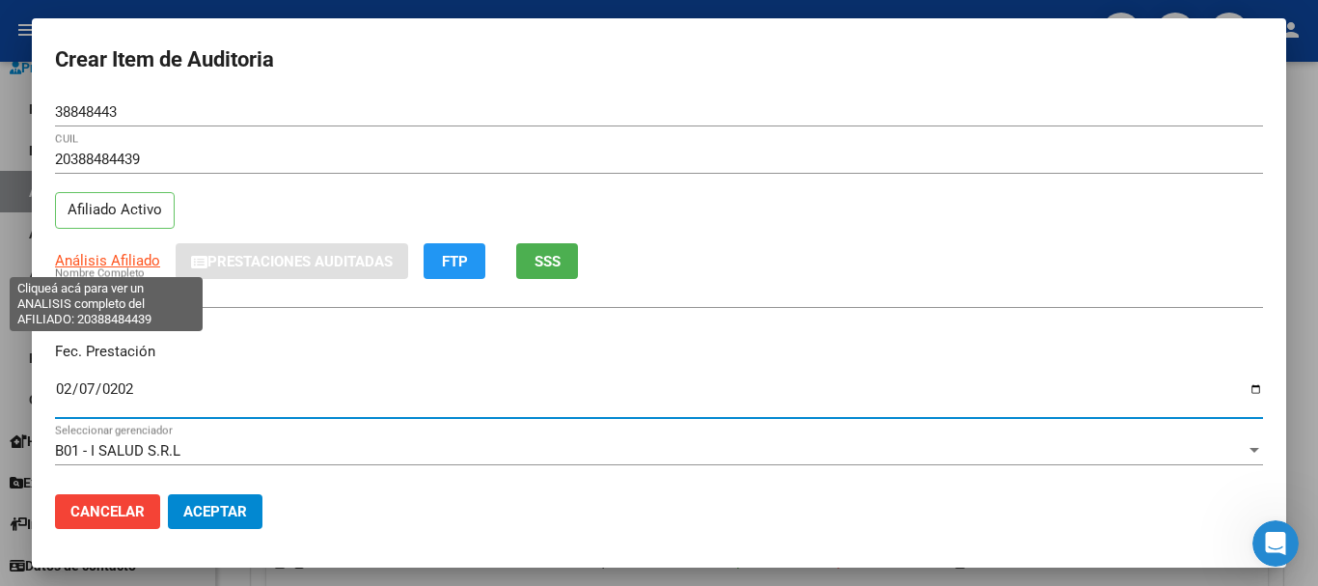
click at [117, 263] on span "Análisis Afiliado" at bounding box center [107, 260] width 105 height 17
type textarea "20388484439"
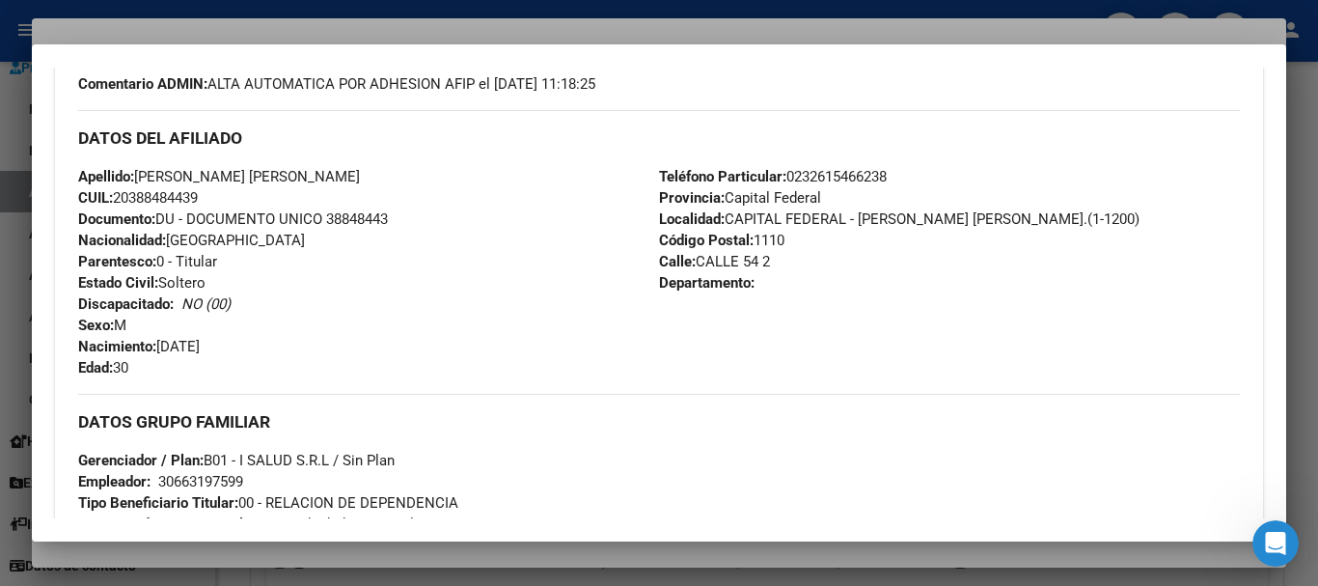
scroll to position [979, 0]
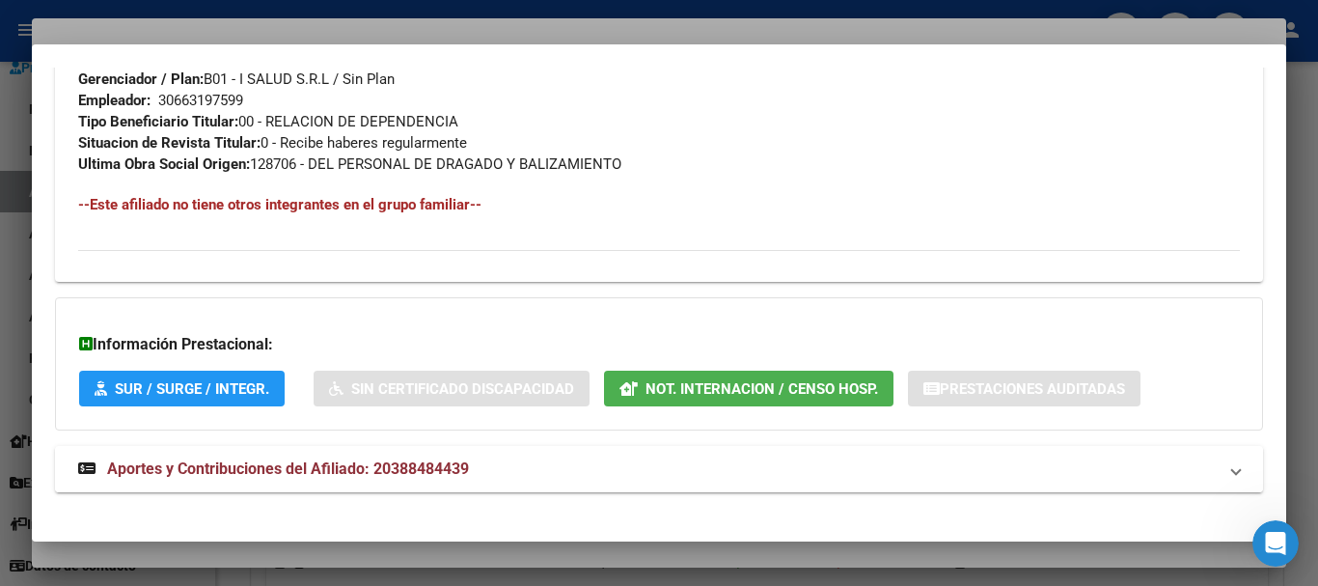
click at [427, 454] on mat-expansion-panel-header "Aportes y Contribuciones del Afiliado: 20388484439" at bounding box center [659, 469] width 1208 height 46
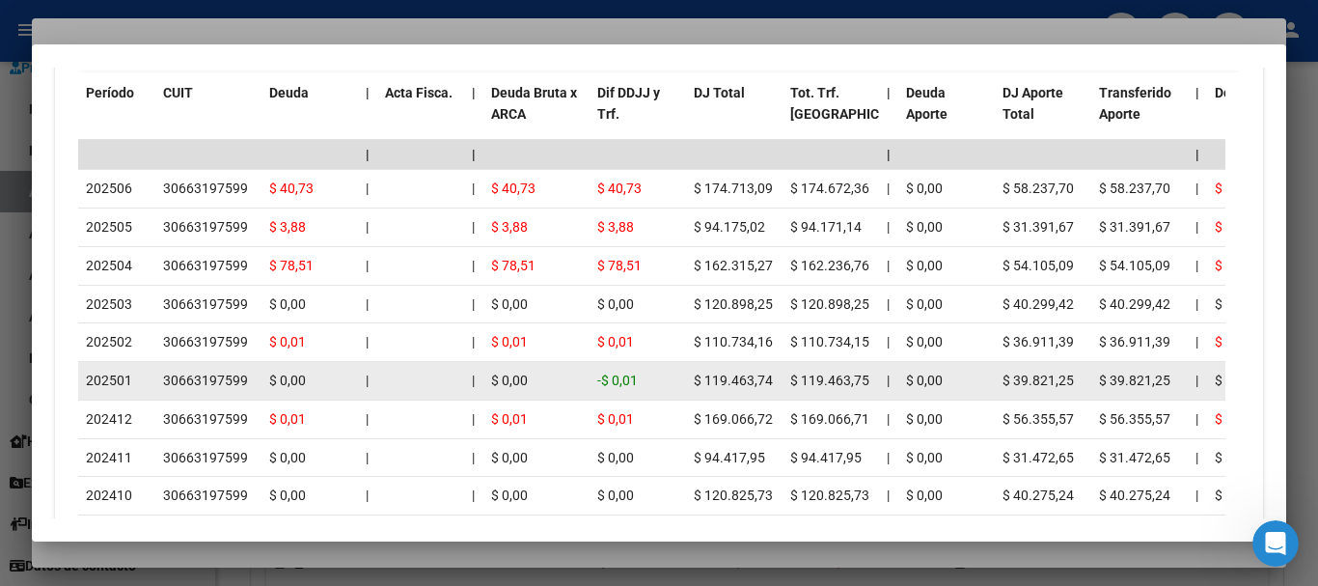
scroll to position [1800, 0]
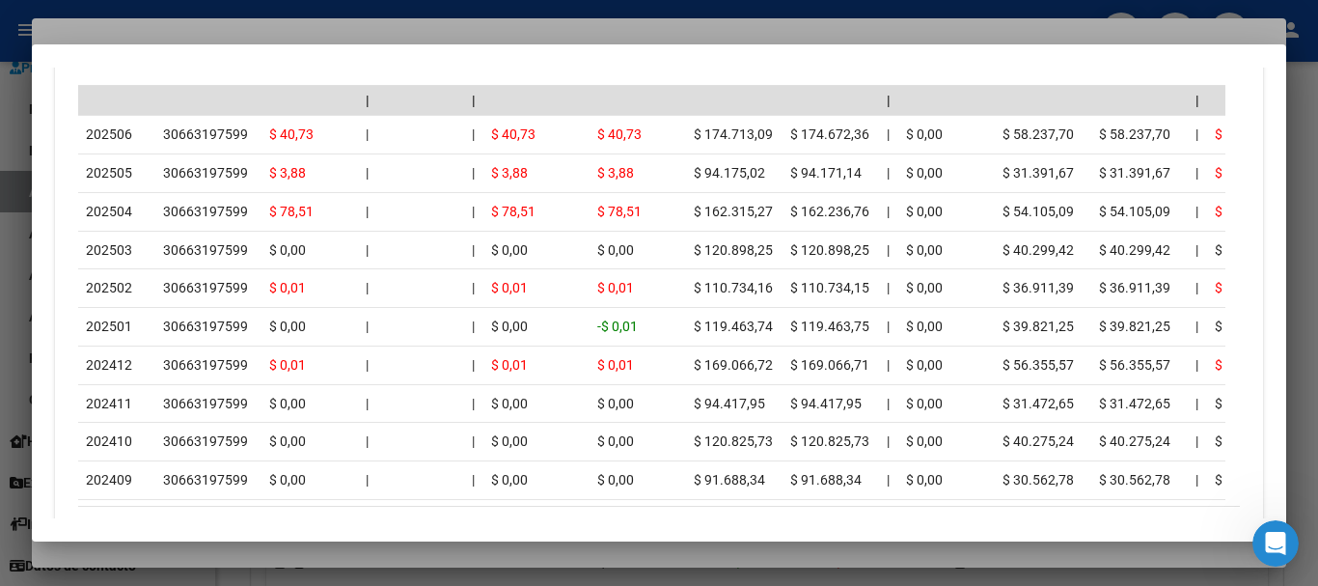
click at [199, 29] on div at bounding box center [659, 293] width 1318 height 586
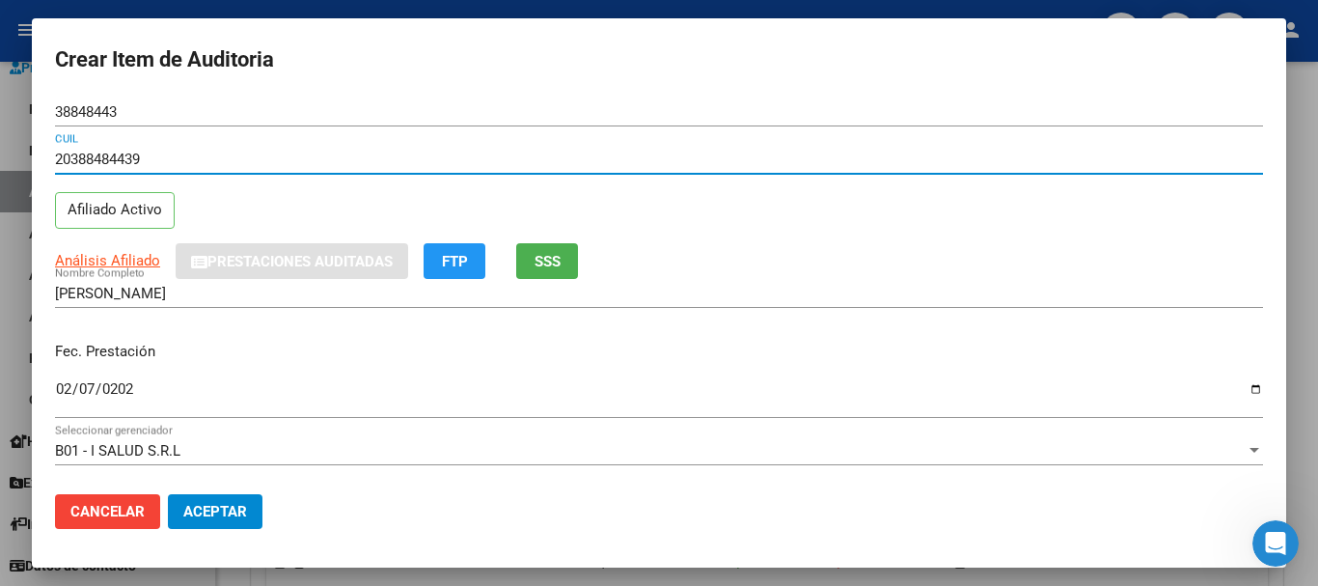
click at [635, 153] on input "20388484439" at bounding box center [659, 159] width 1208 height 17
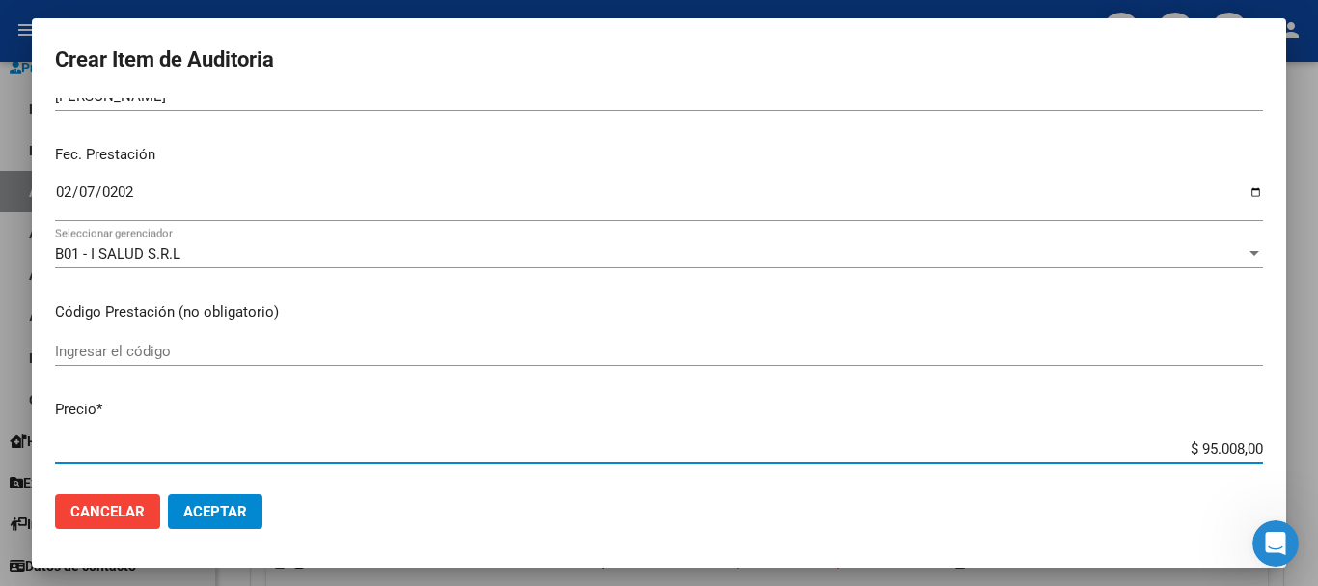
scroll to position [164, 0]
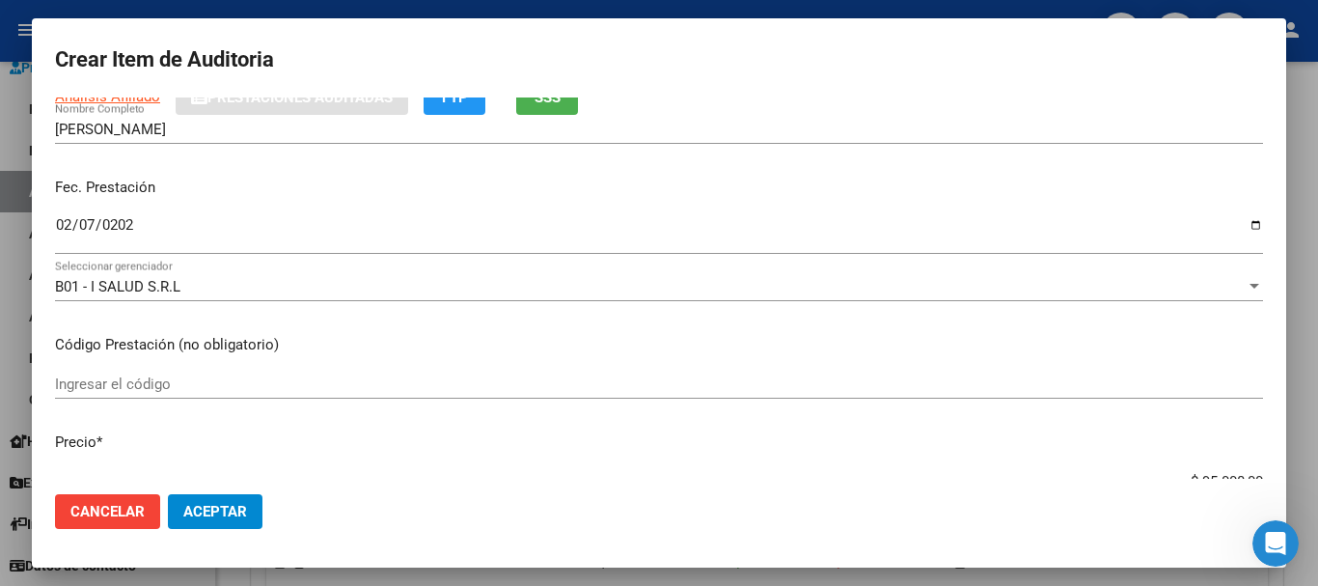
click at [125, 97] on form "Crear Item de Auditoria 38848443 Nro Documento 20388484439 CUIL Afiliado Activo…" at bounding box center [659, 293] width 1208 height 503
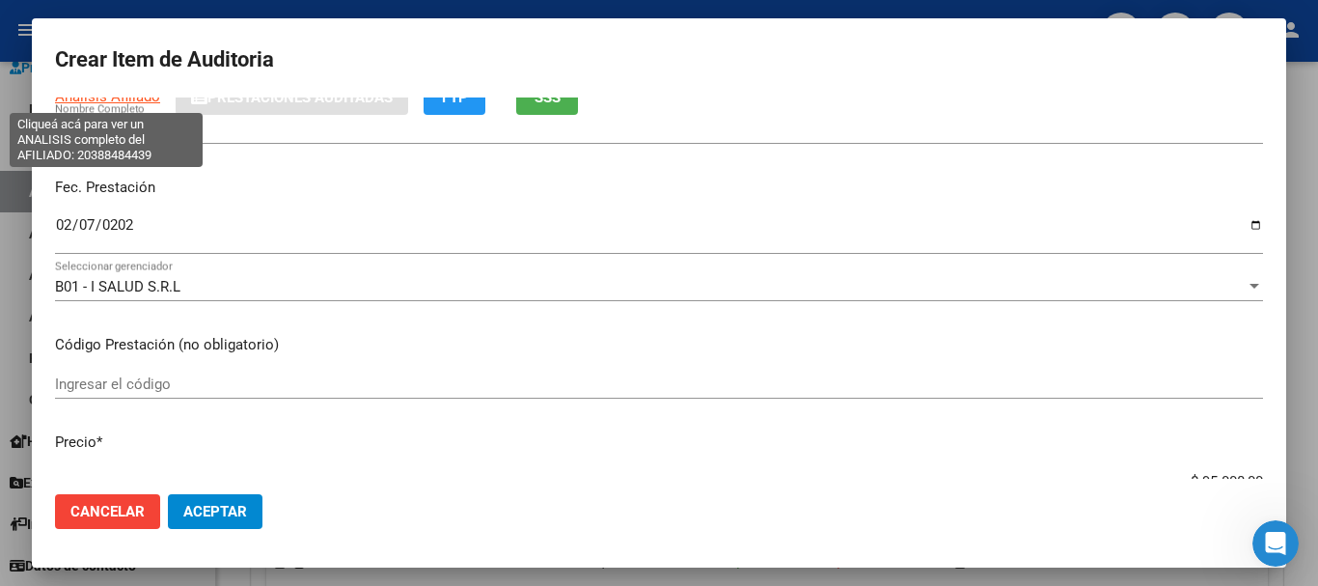
click at [136, 99] on span "Análisis Afiliado" at bounding box center [107, 96] width 105 height 17
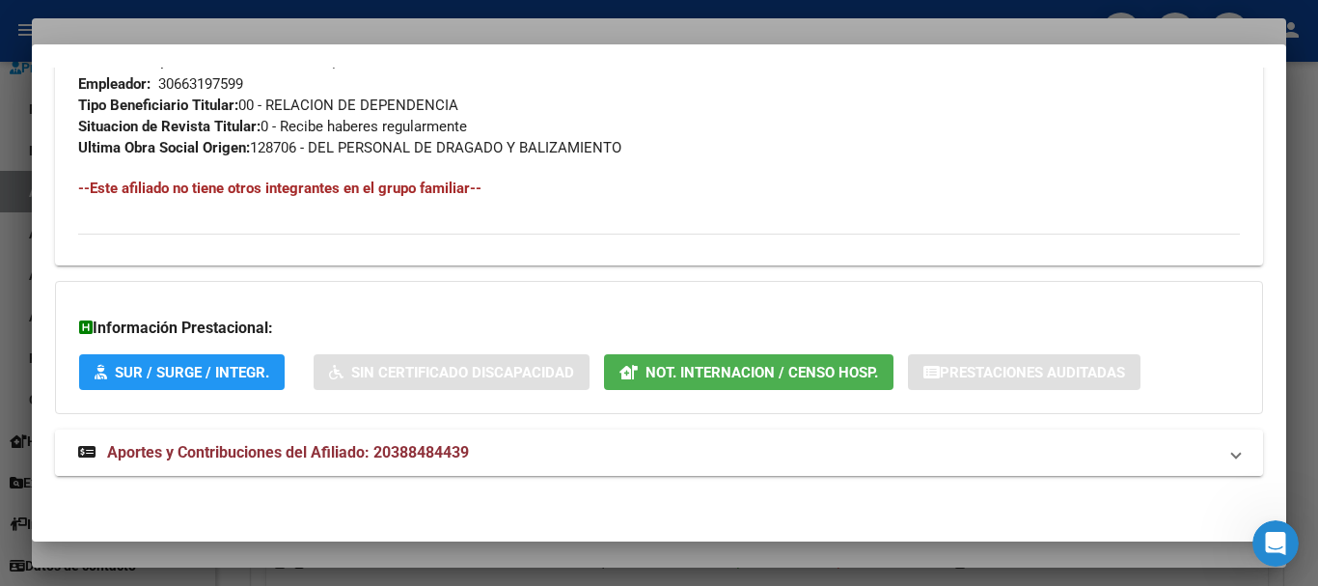
click at [319, 443] on span "Aportes y Contribuciones del Afiliado: 20388484439" at bounding box center [288, 452] width 362 height 18
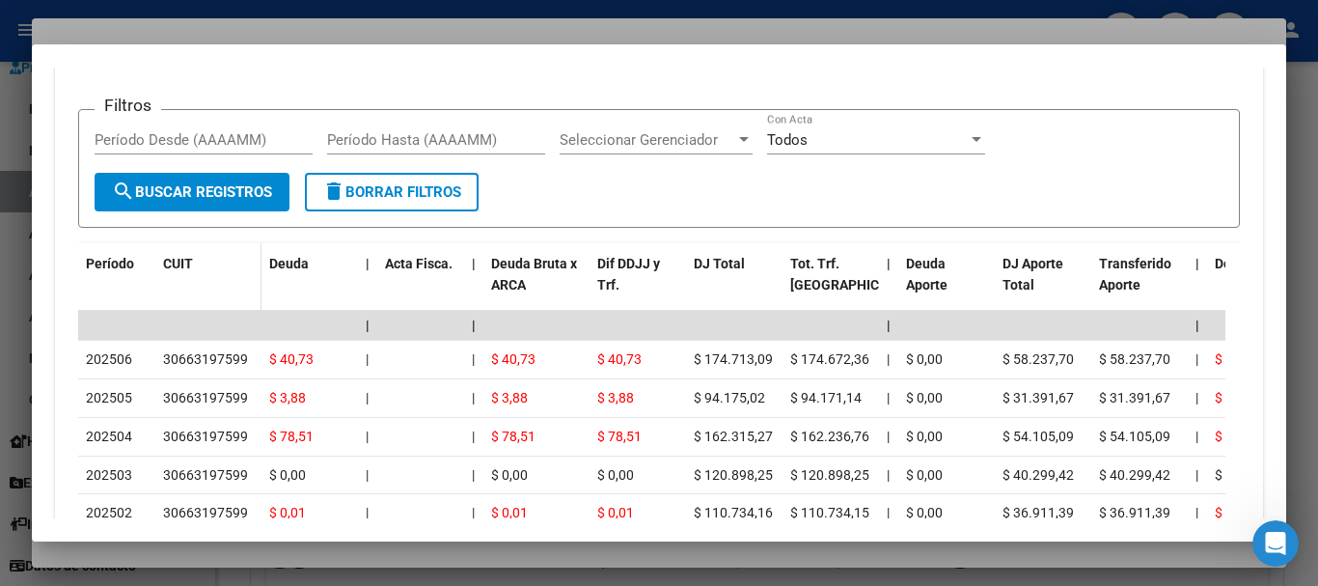
scroll to position [1608, 0]
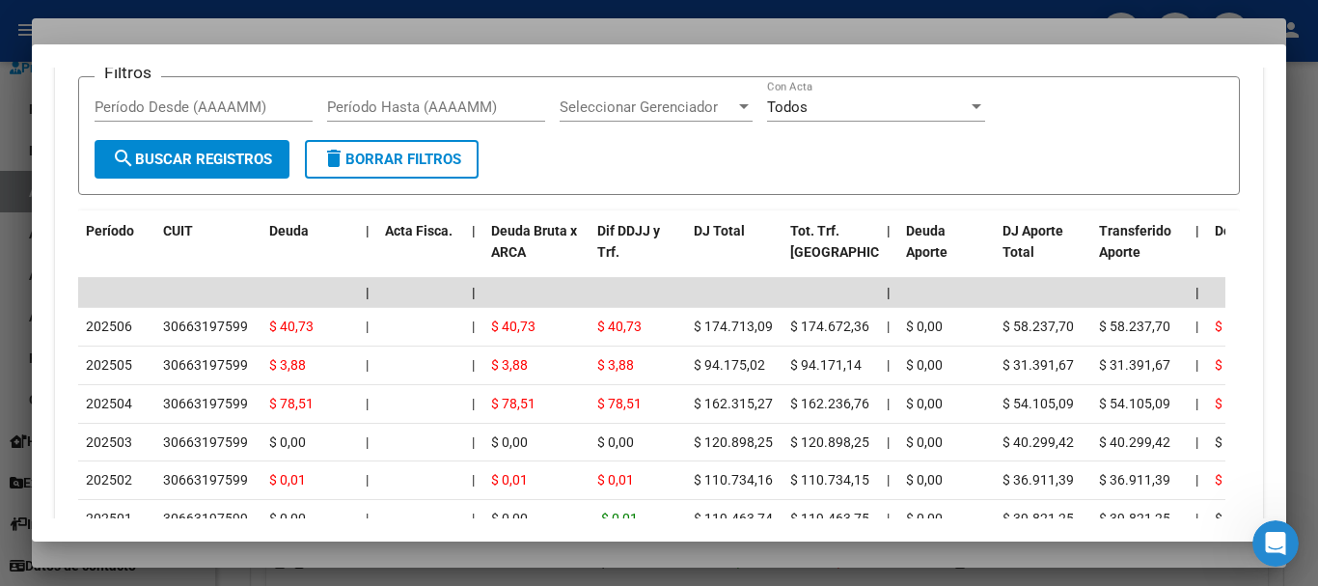
click at [242, 31] on div at bounding box center [659, 293] width 1318 height 586
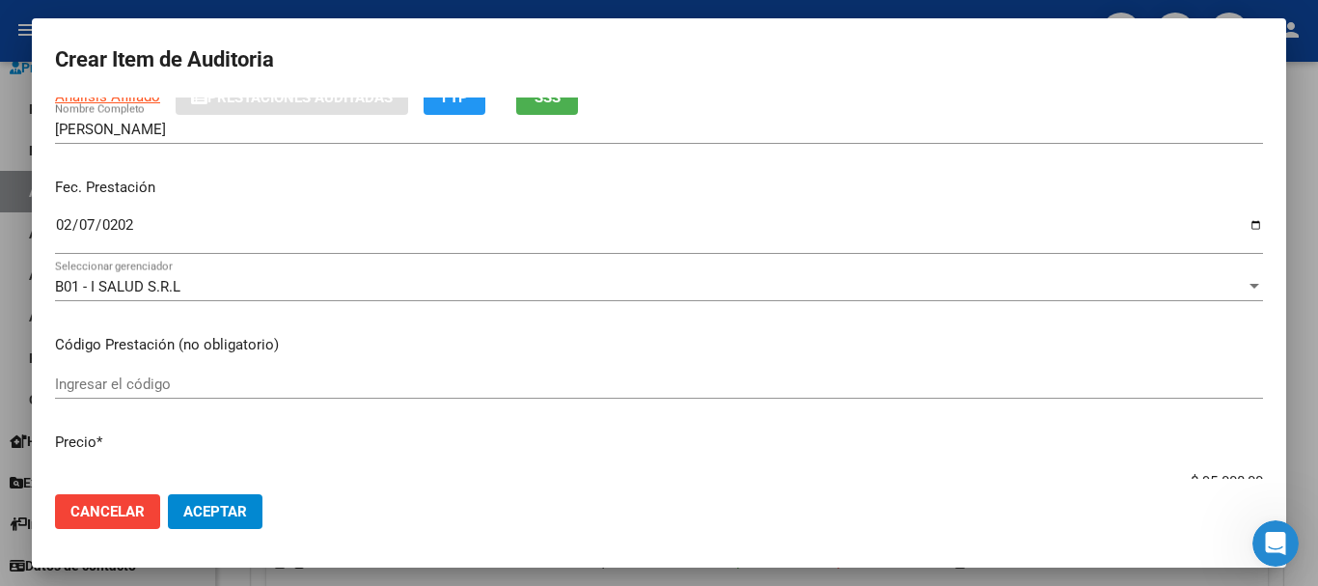
click at [780, 311] on div "B01 - I SALUD S.R.L Seleccionar gerenciador" at bounding box center [659, 295] width 1208 height 47
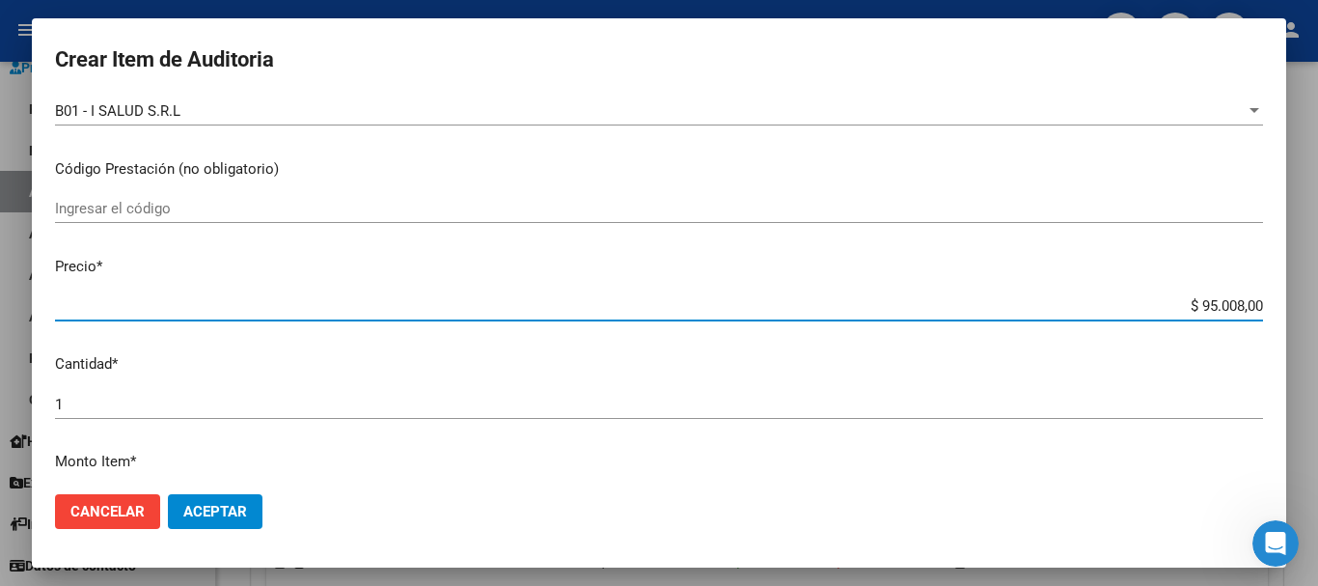
scroll to position [357, 0]
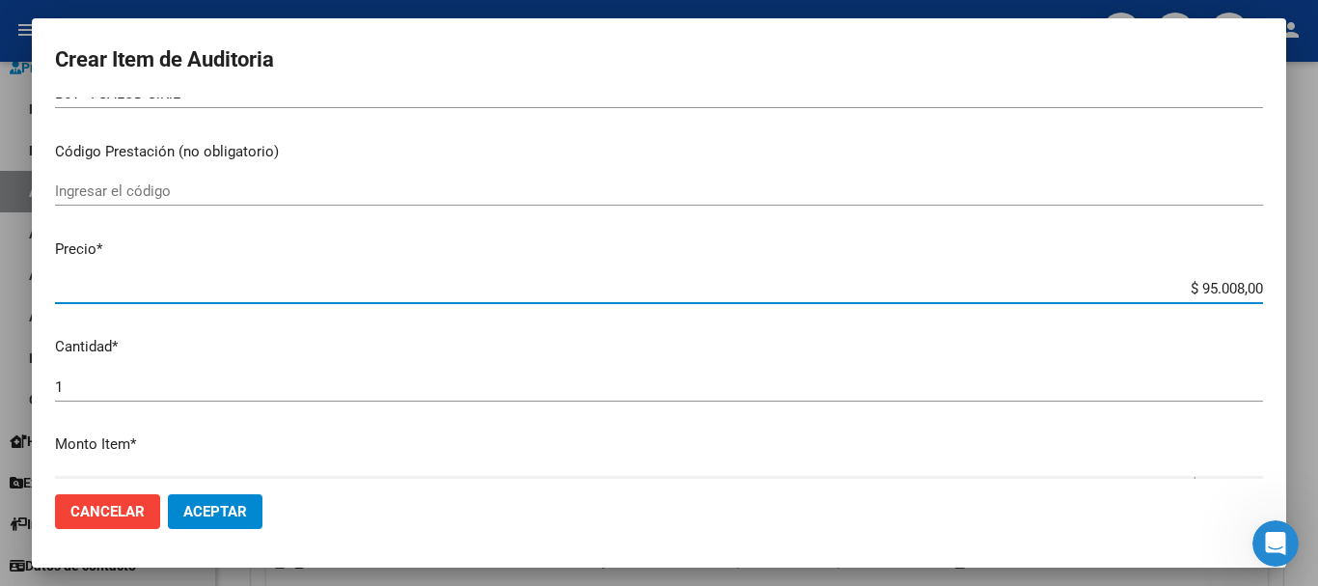
type input "$ 0,05"
type input "$ 0,59"
type input "$ 5,91"
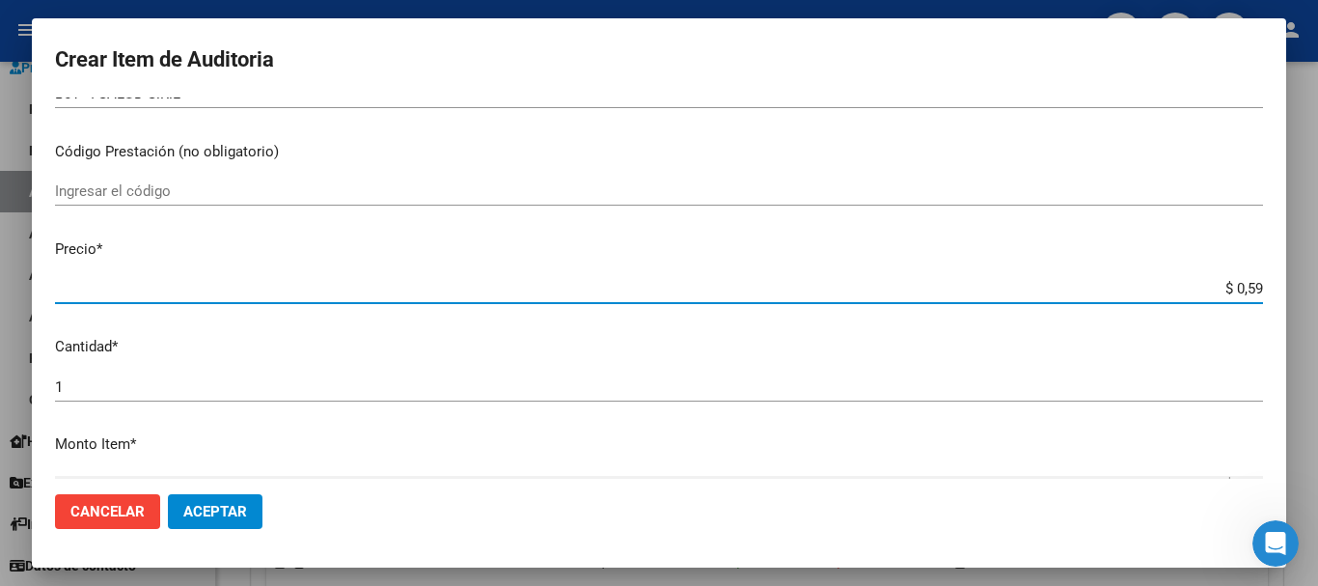
type input "$ 5,91"
type input "$ 59,14"
type input "$ 591,40"
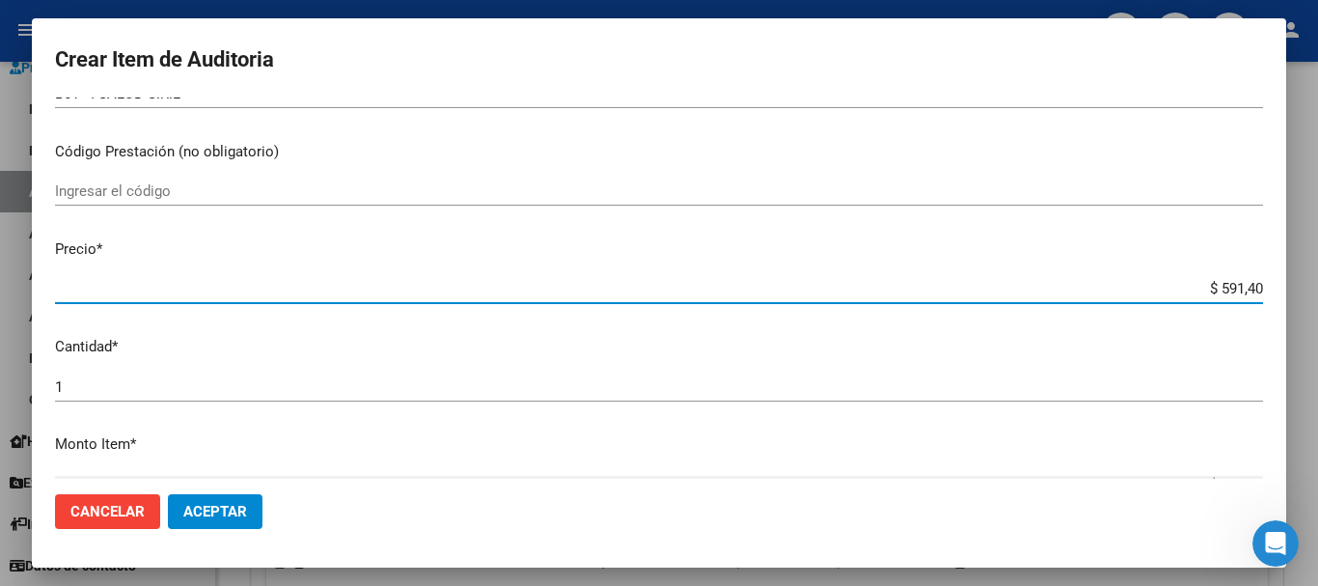
type input "$ 5.914,00"
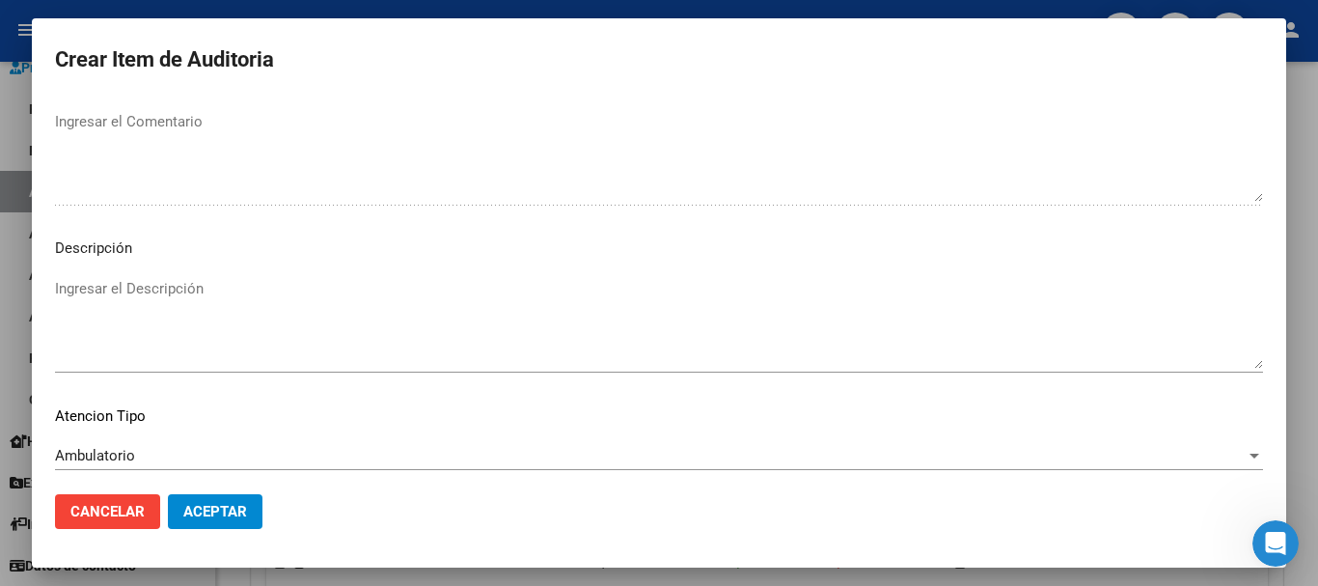
scroll to position [1190, 0]
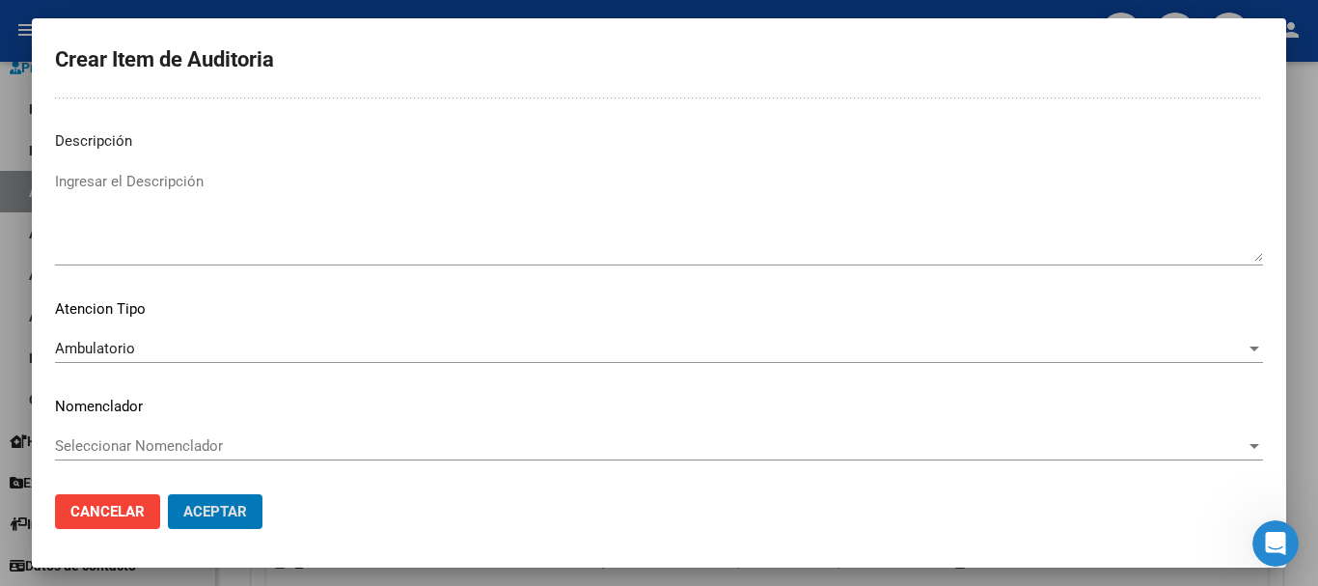
click at [168, 494] on button "Aceptar" at bounding box center [215, 511] width 95 height 35
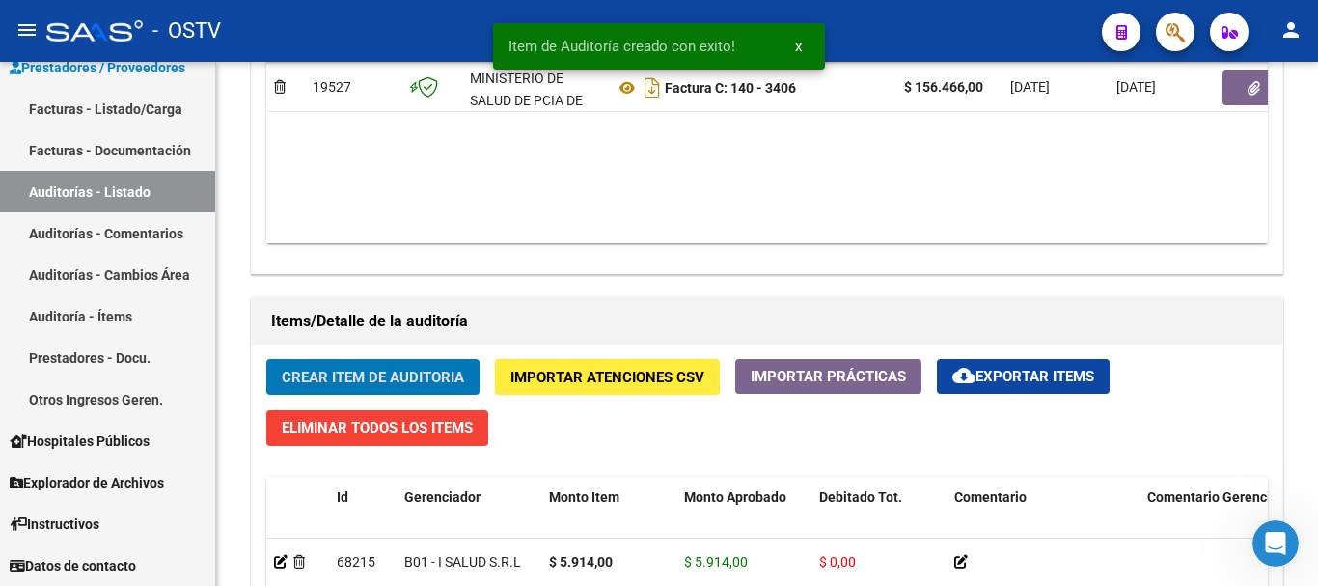
click at [266, 359] on button "Crear Item de Auditoria" at bounding box center [372, 377] width 213 height 36
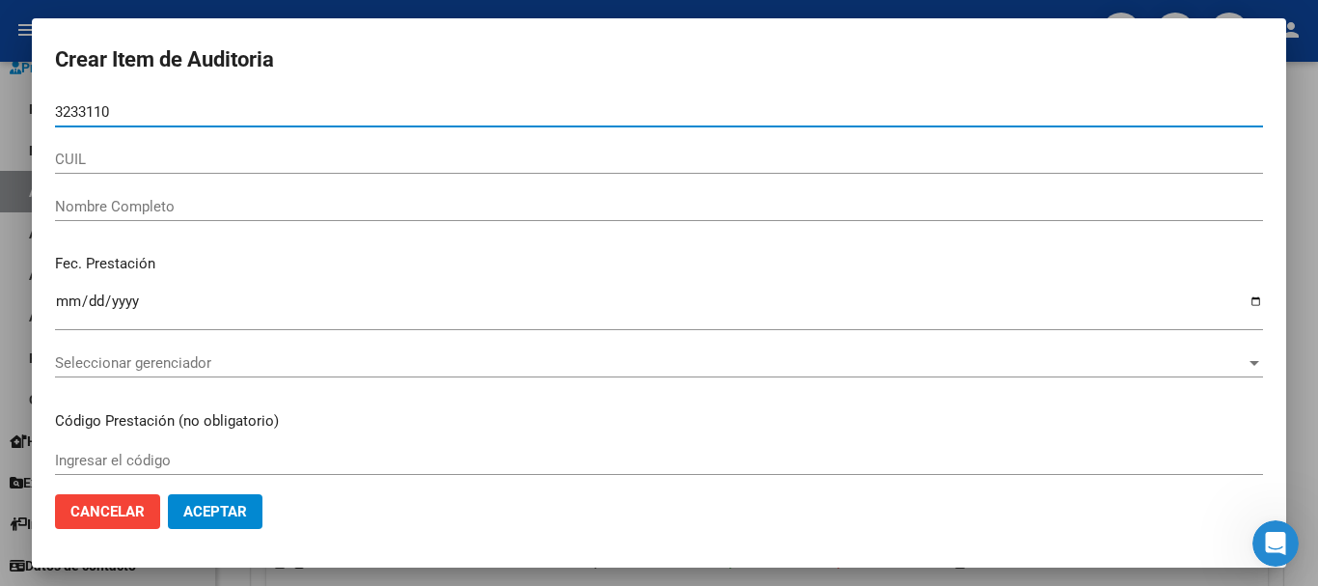
type input "32331106"
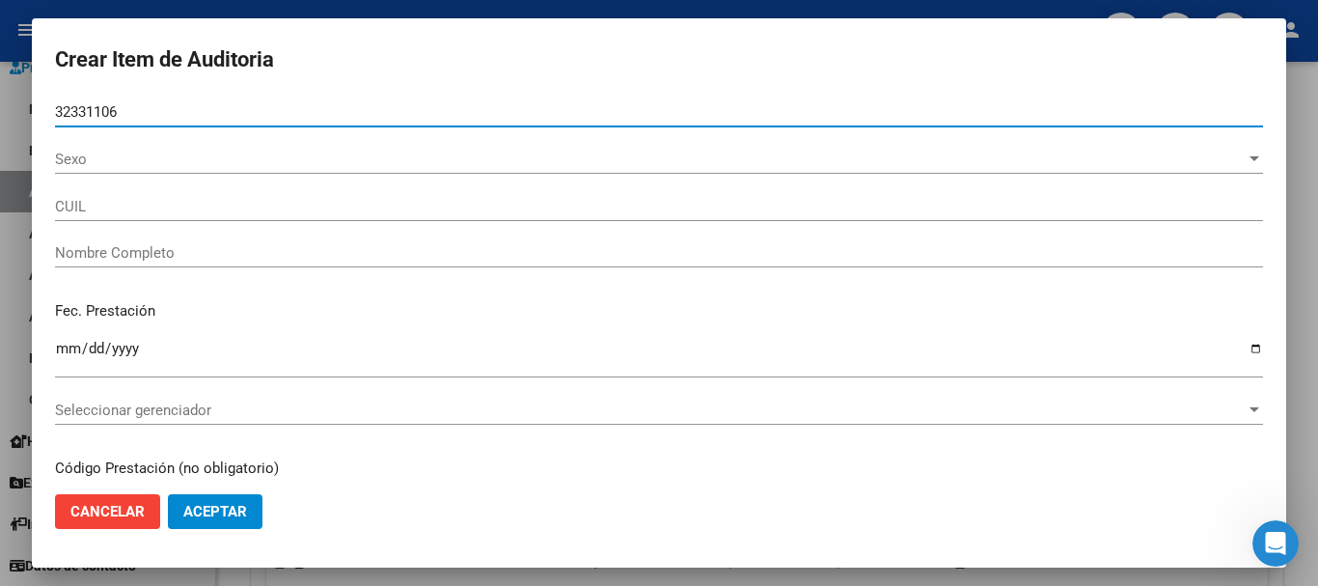
type input "20323311065"
type input "RAMIREZ CRISTIAN MANUEL"
type input "32331106"
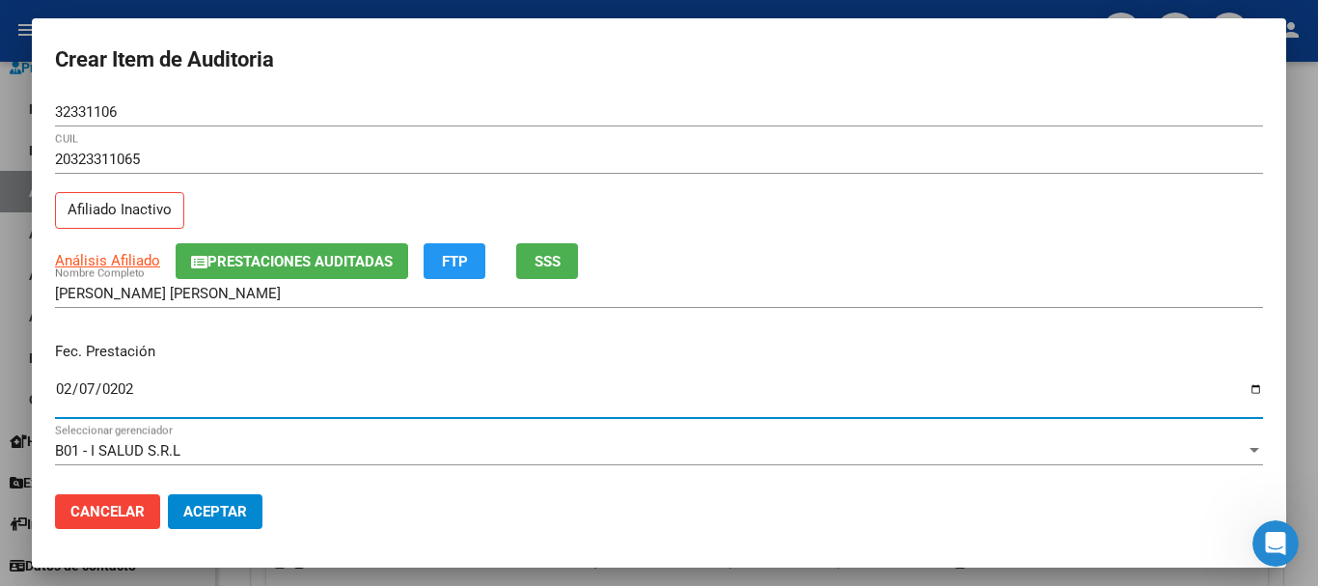
type input "2025-02-07"
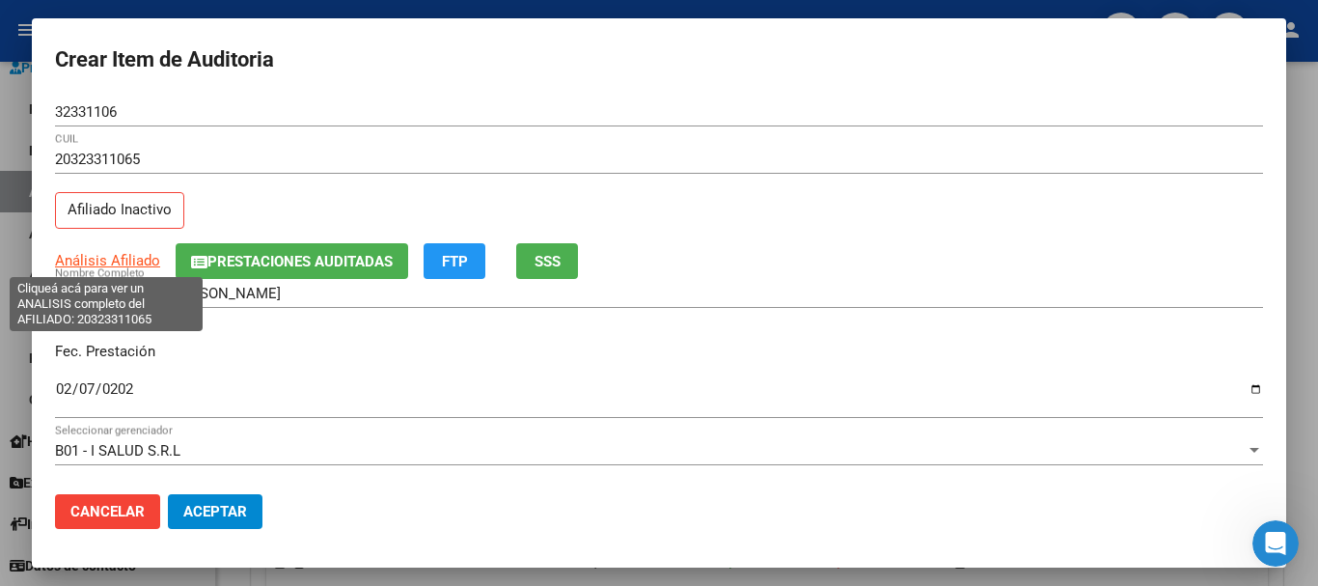
click at [133, 263] on span "Análisis Afiliado" at bounding box center [107, 260] width 105 height 17
type textarea "20323311065"
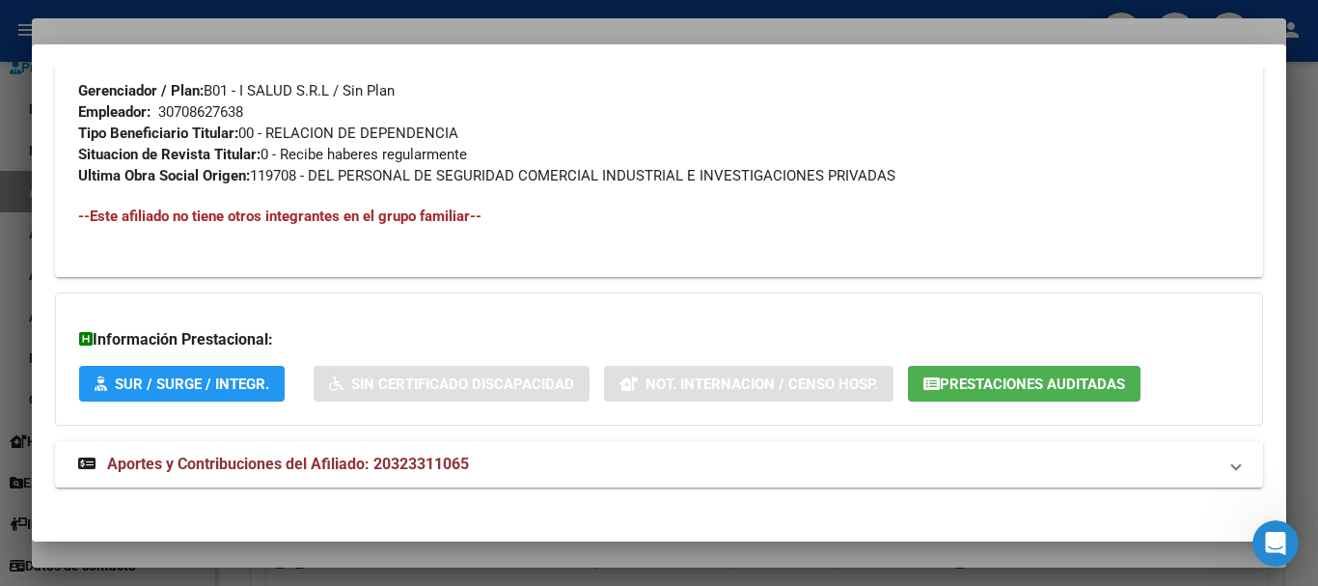
scroll to position [1021, 0]
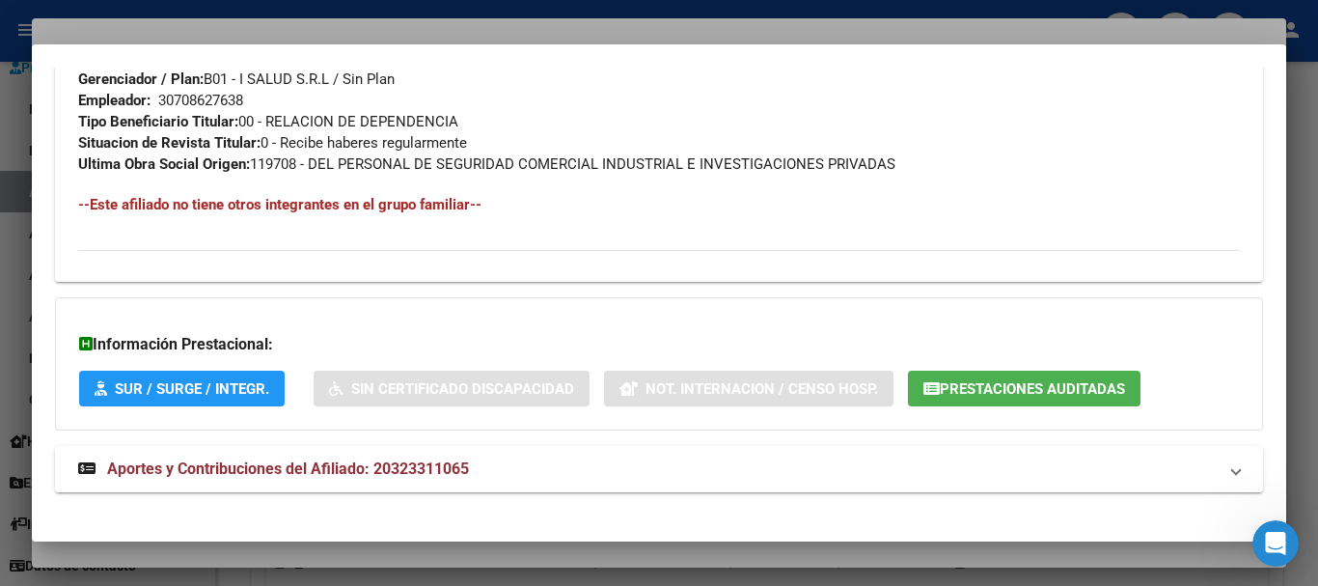
click at [276, 460] on span "Aportes y Contribuciones del Afiliado: 20323311065" at bounding box center [288, 468] width 362 height 18
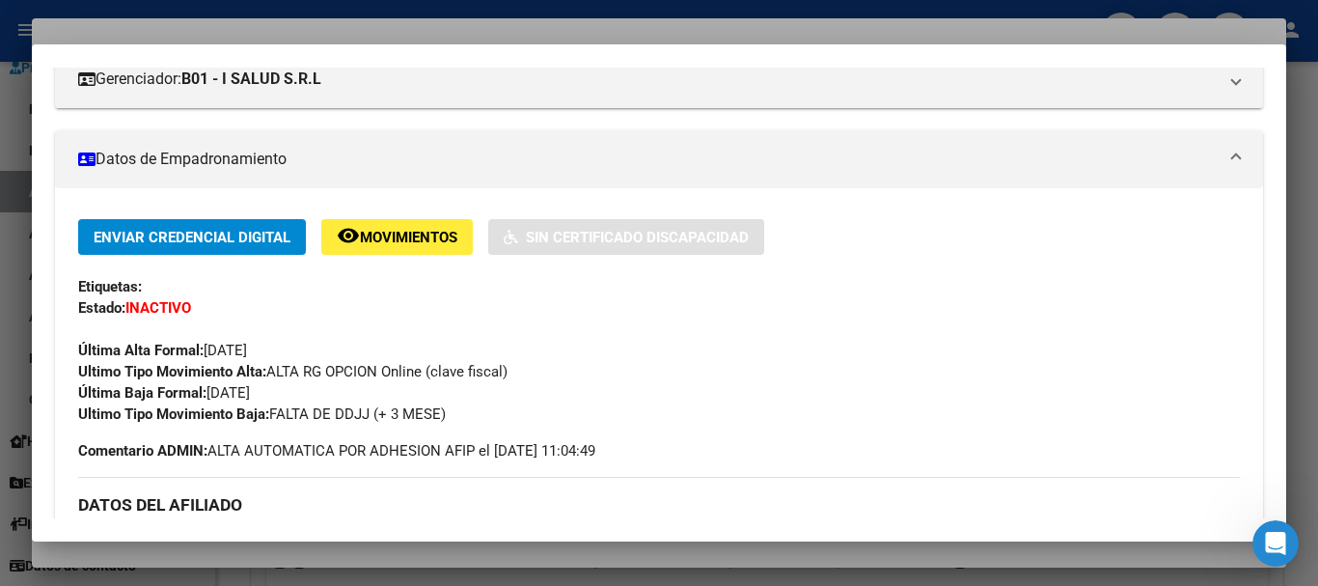
scroll to position [0, 0]
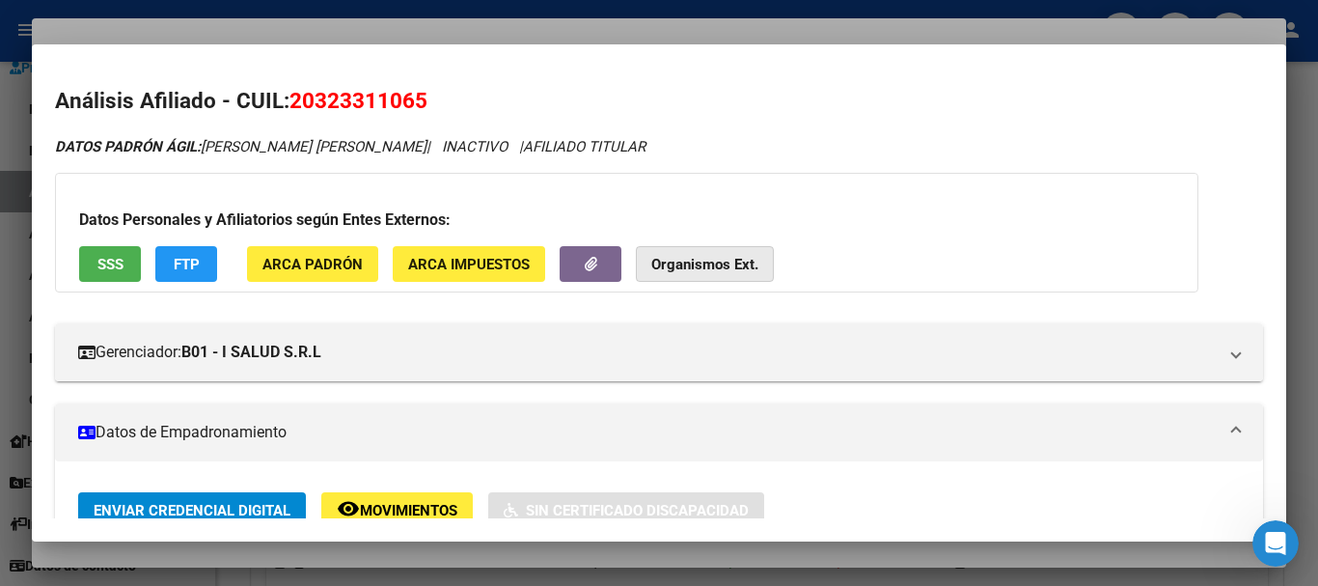
click at [716, 259] on strong "Organismos Ext." at bounding box center [704, 264] width 107 height 17
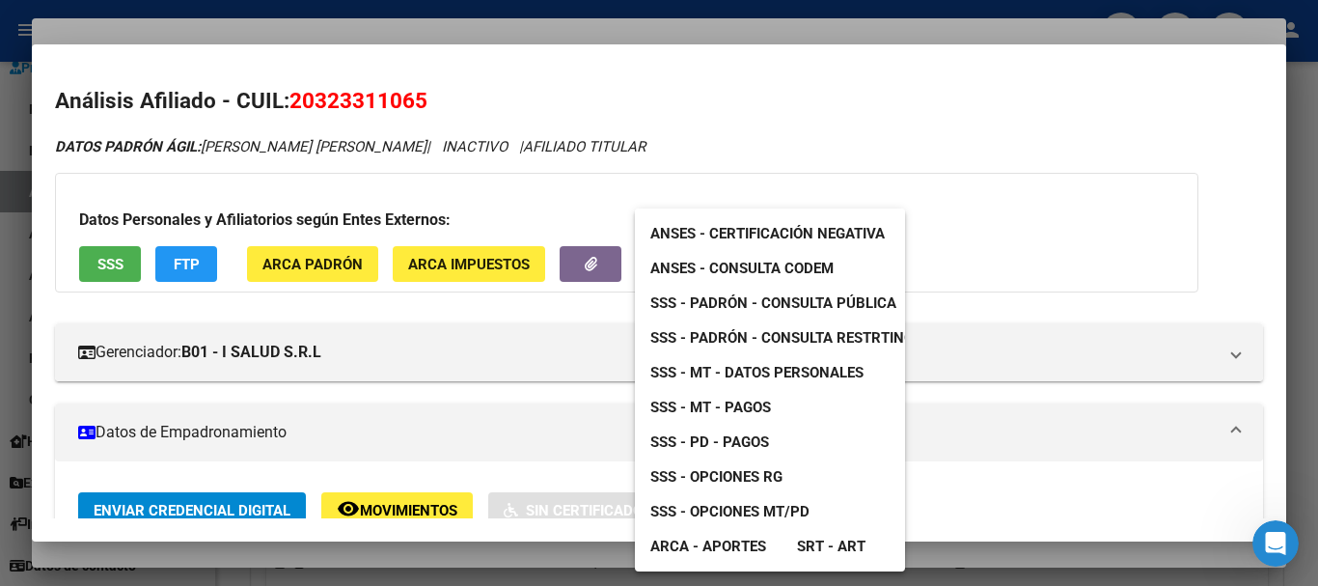
click at [749, 303] on span "SSS - Padrón - Consulta Pública" at bounding box center [774, 302] width 246 height 17
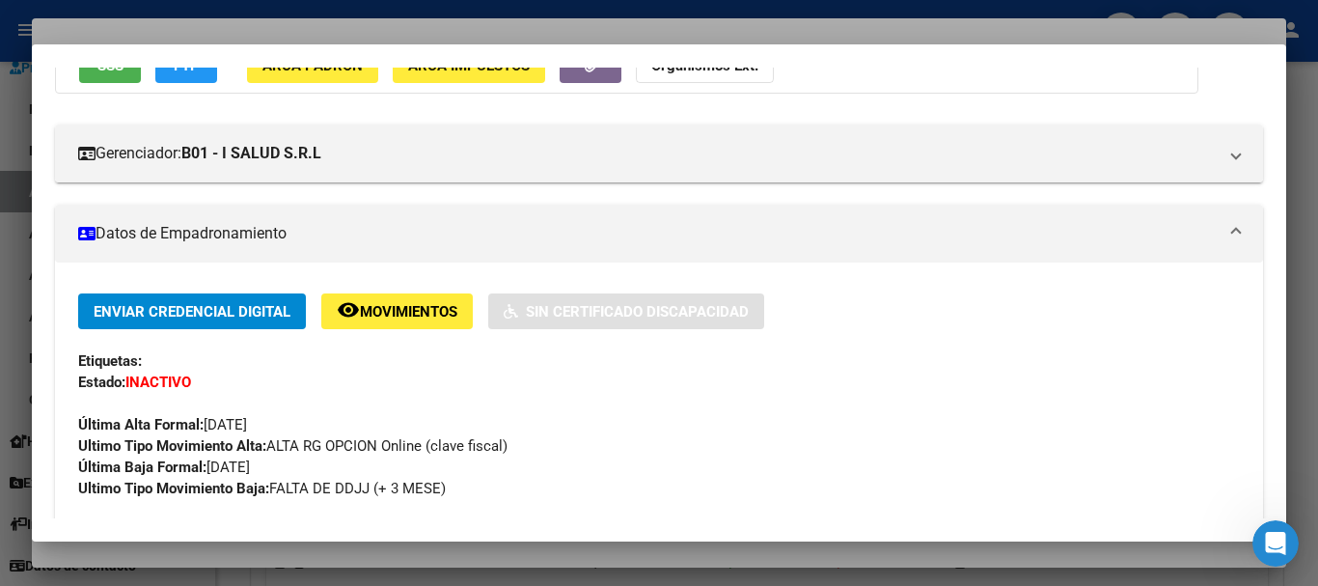
scroll to position [97, 0]
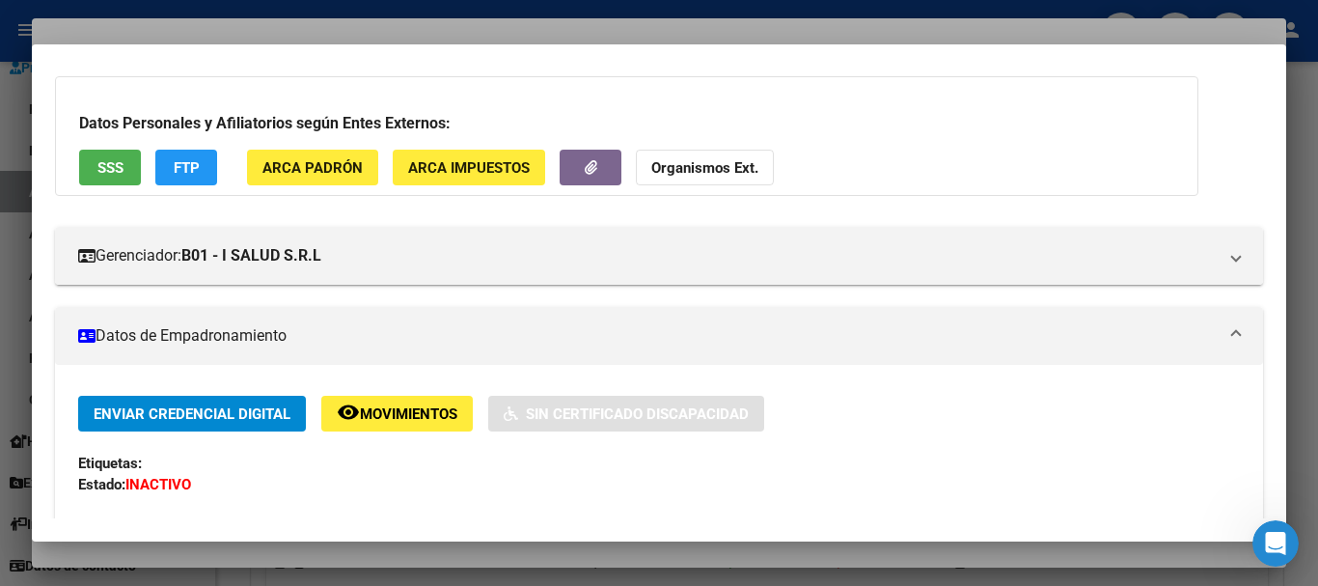
click at [590, 15] on div at bounding box center [659, 293] width 1318 height 586
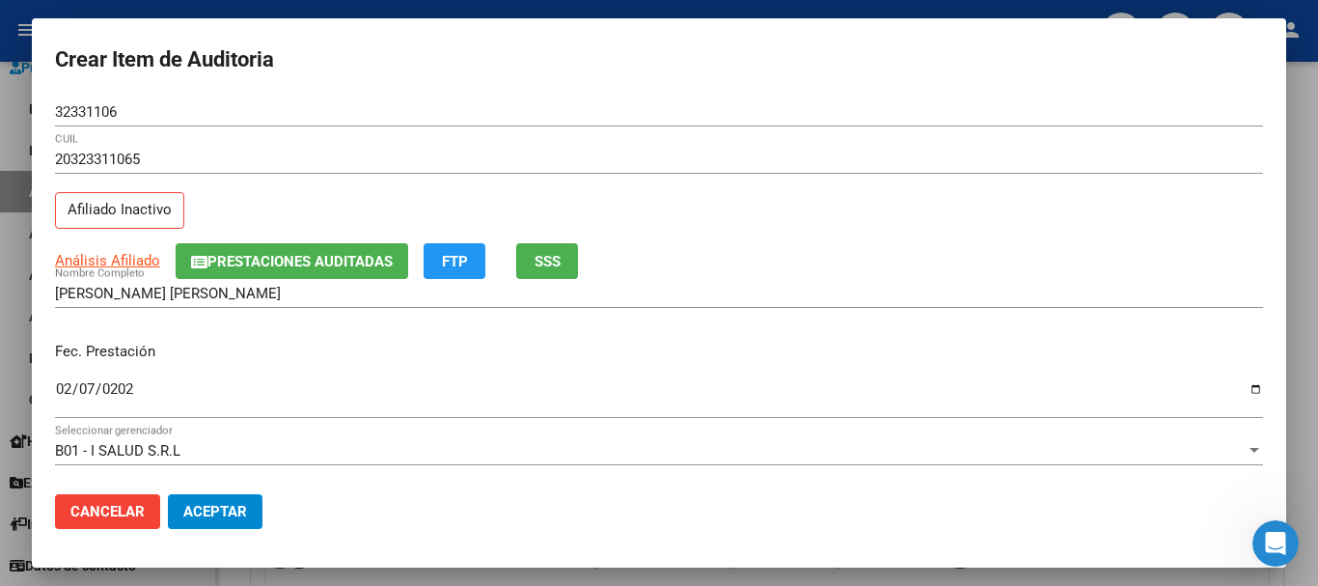
click at [849, 126] on div "32331106 Nro Documento" at bounding box center [659, 111] width 1208 height 29
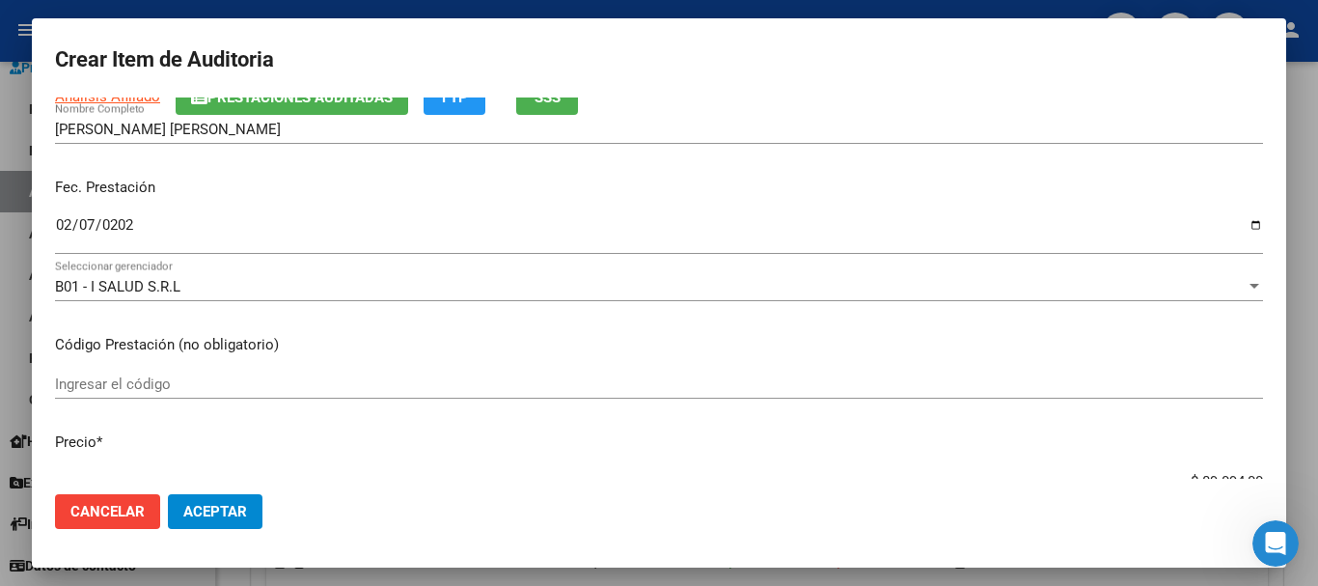
scroll to position [261, 0]
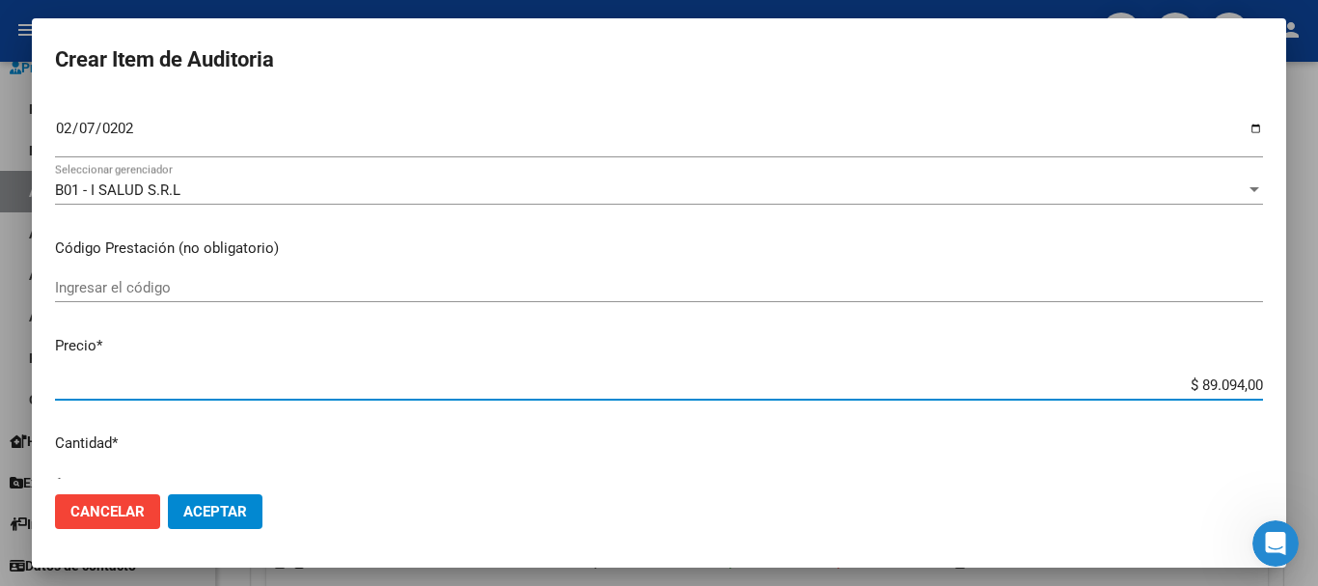
type input "$ 0,03"
type input "$ 0,35"
type input "$ 3,58"
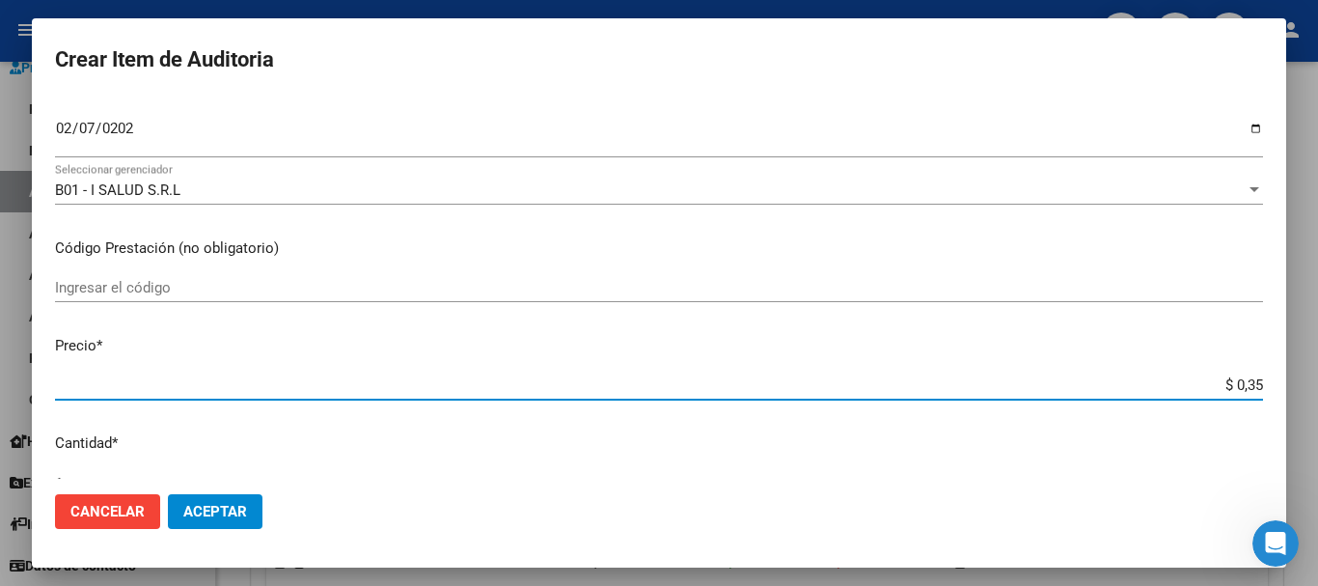
type input "$ 3,58"
type input "$ 35,85"
type input "$ 358,50"
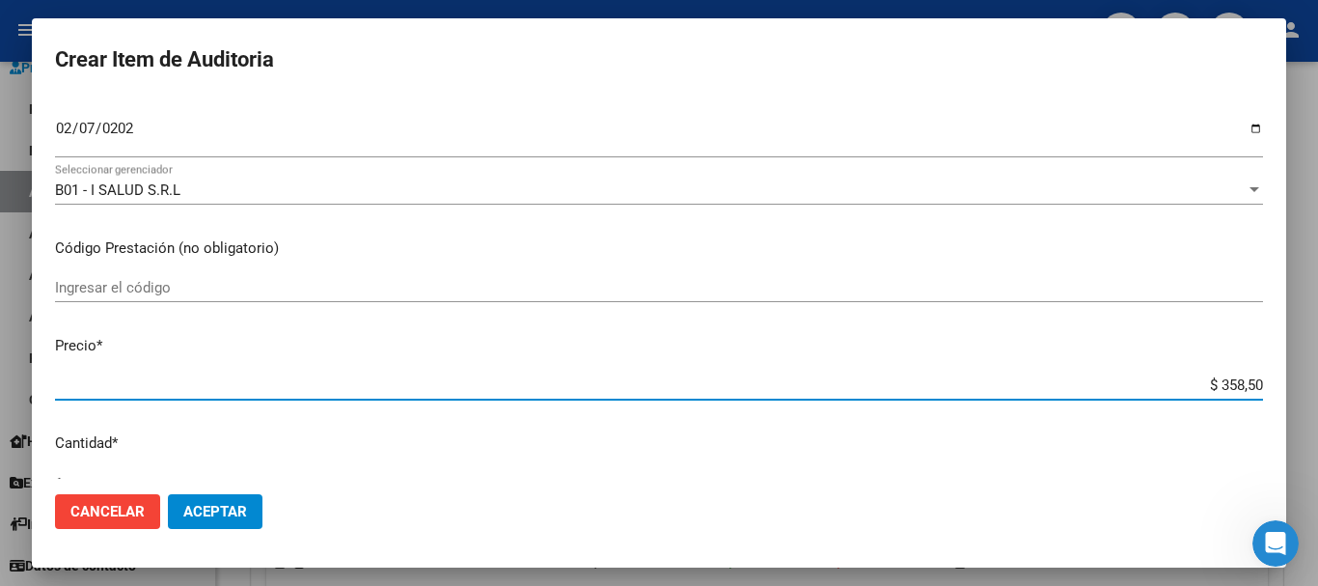
type input "$ 3.585,00"
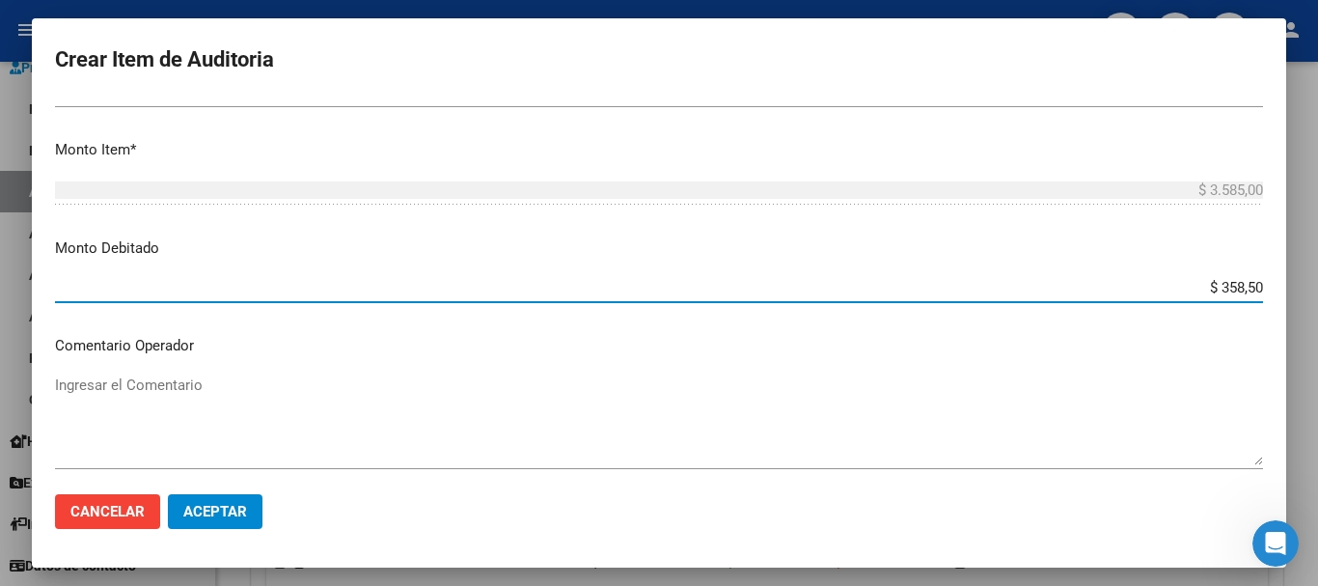
type input "$ 3.585,00"
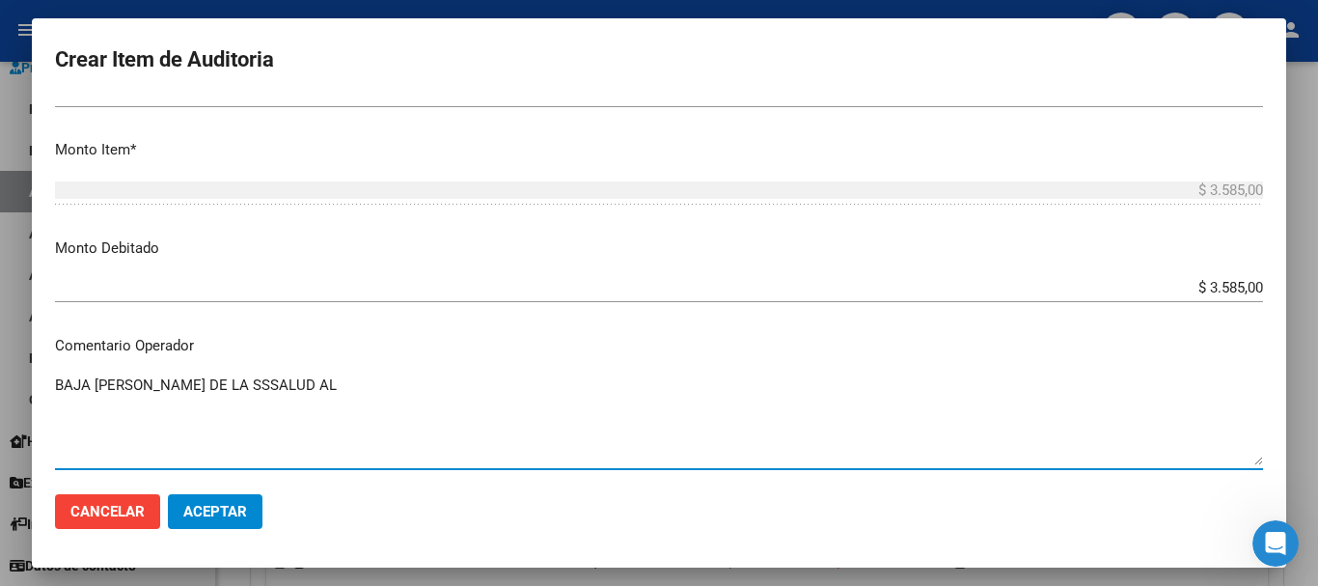
paste textarea "31-01-2025"
type textarea "BAJA DE PADRON DE LA SSSALUD AL 31-01-2025"
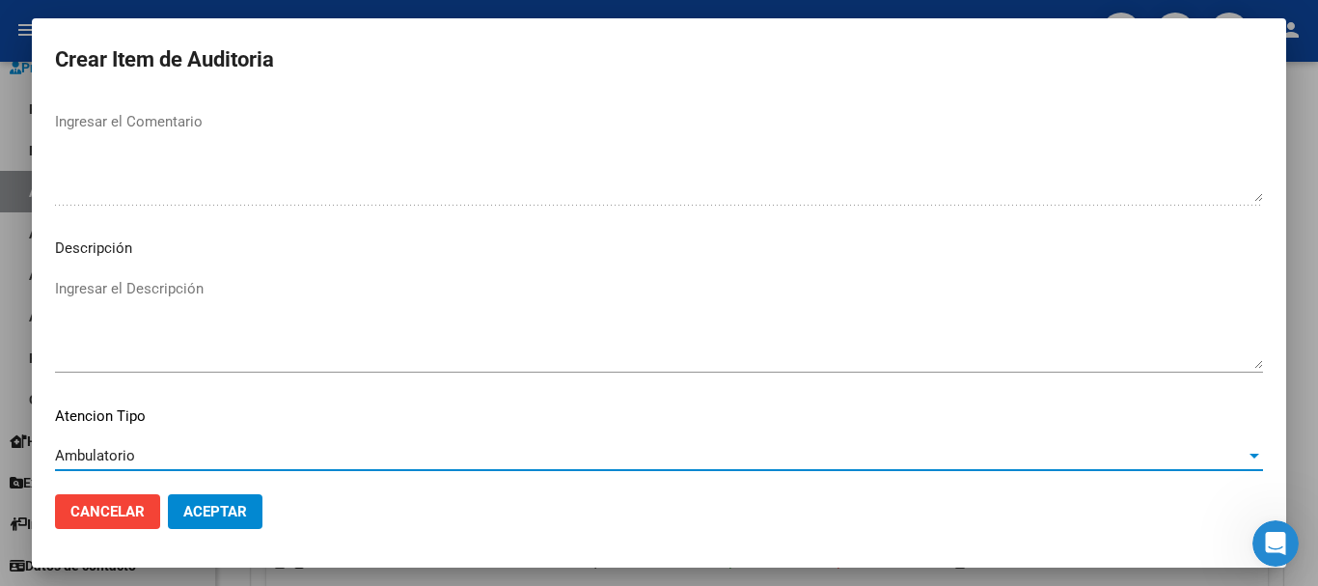
scroll to position [1190, 0]
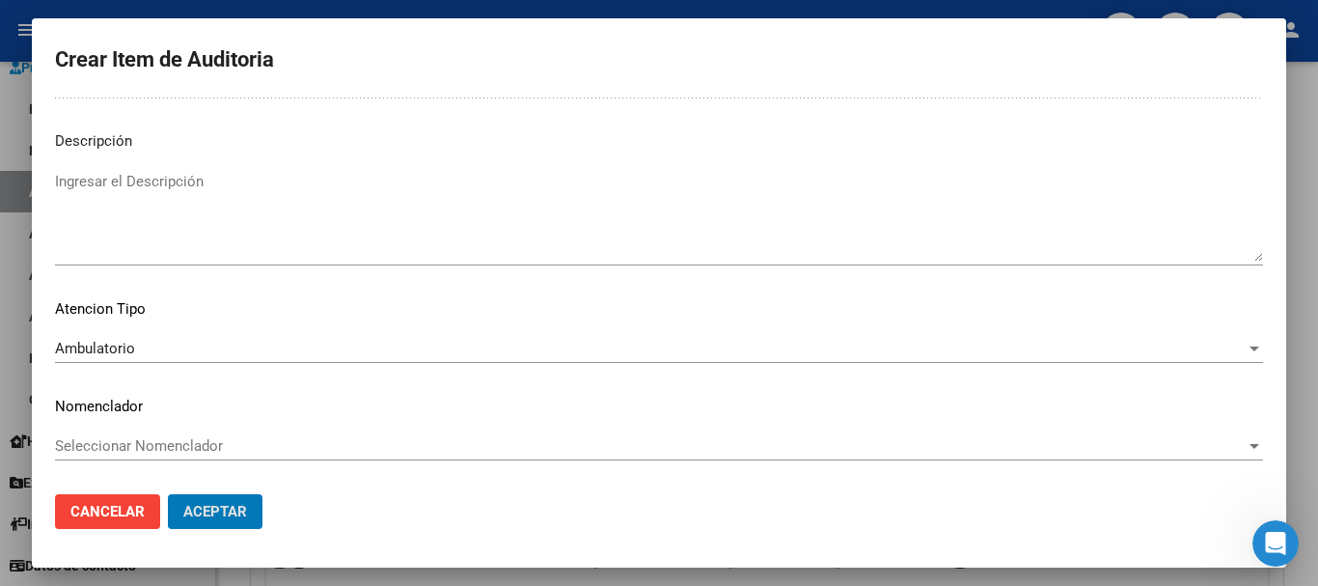
click at [168, 494] on button "Aceptar" at bounding box center [215, 511] width 95 height 35
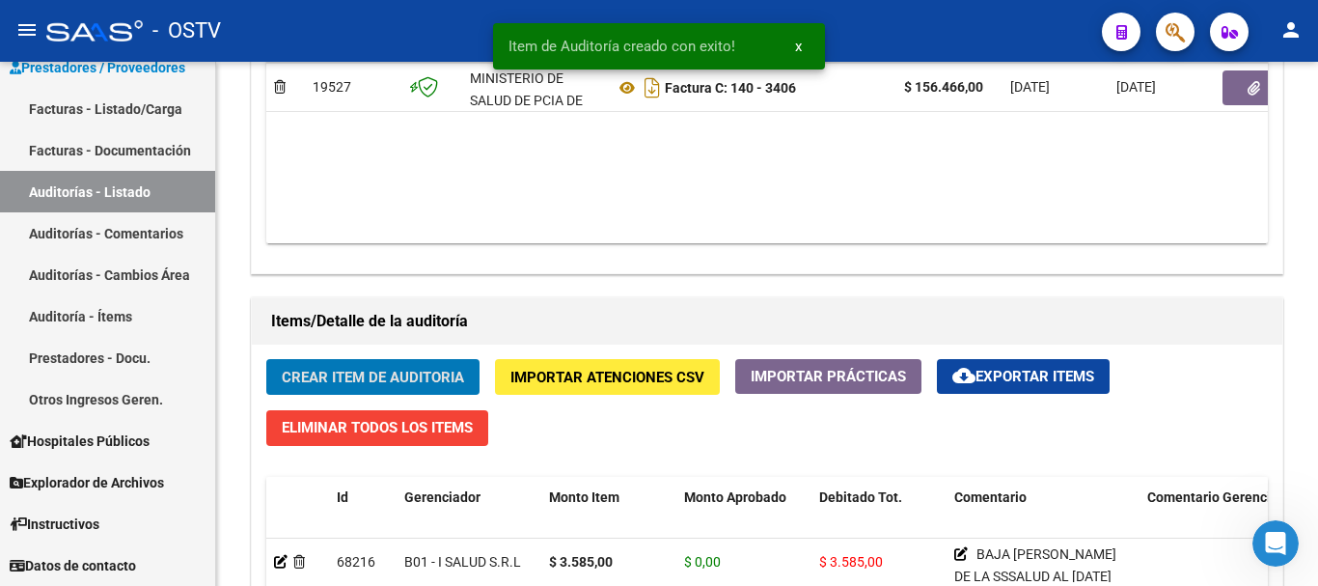
click at [266, 359] on button "Crear Item de Auditoria" at bounding box center [372, 377] width 213 height 36
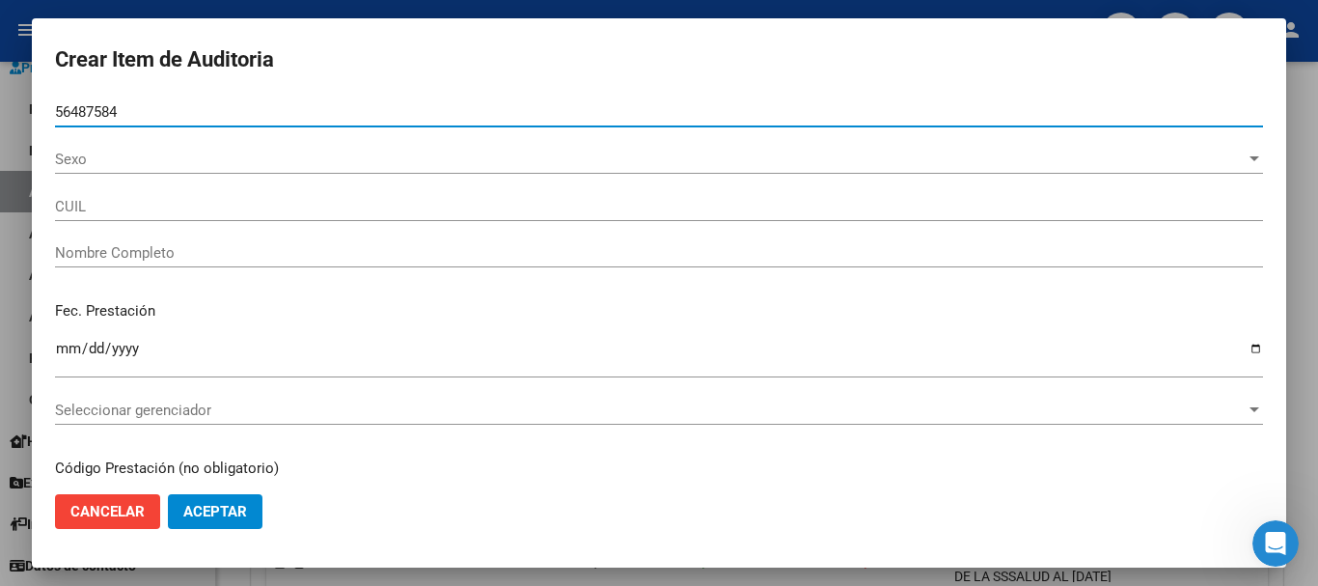
type input "56487584"
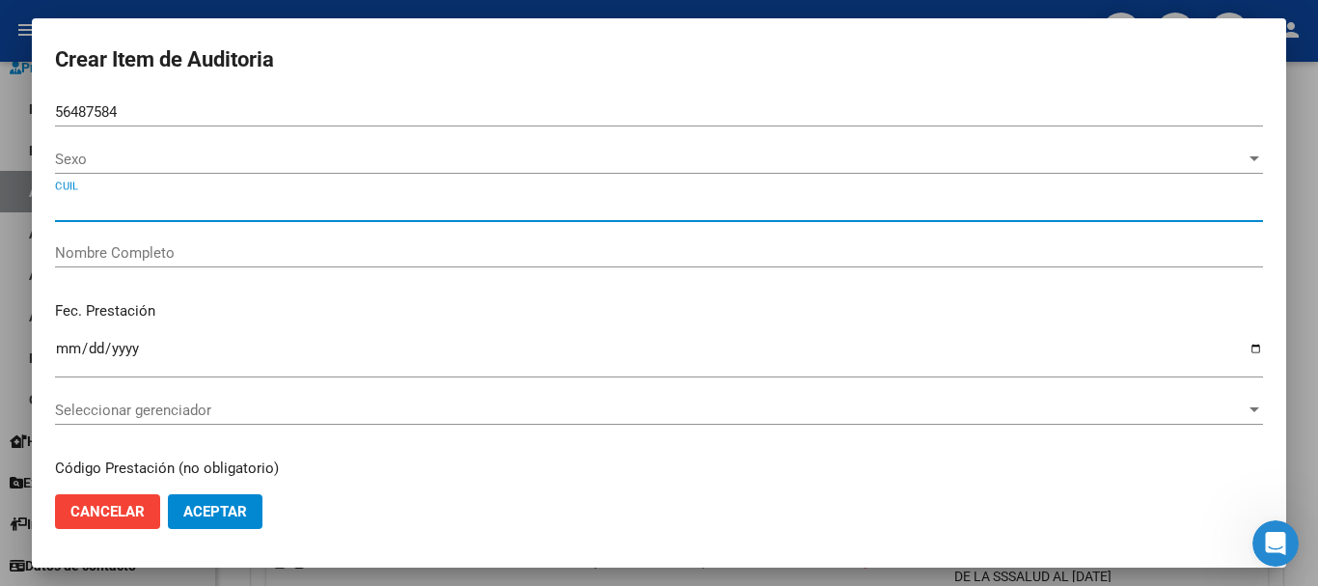
type input "20564875849"
type input "MI? a O BASTIAN LIONEL -"
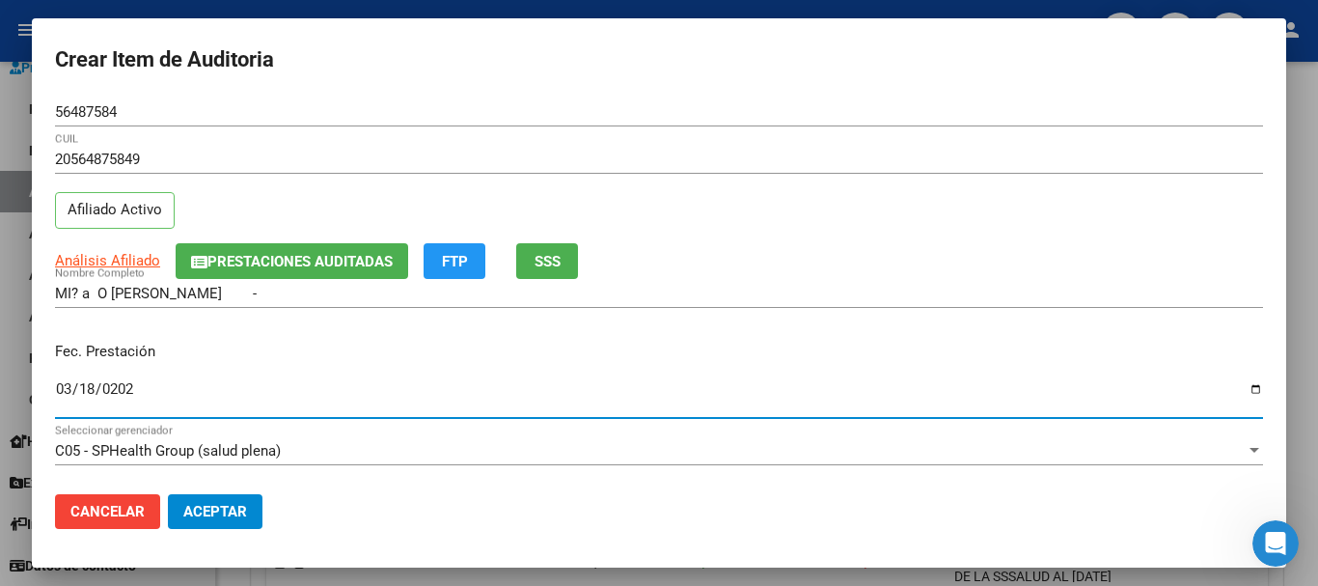
type input "2025-03-18"
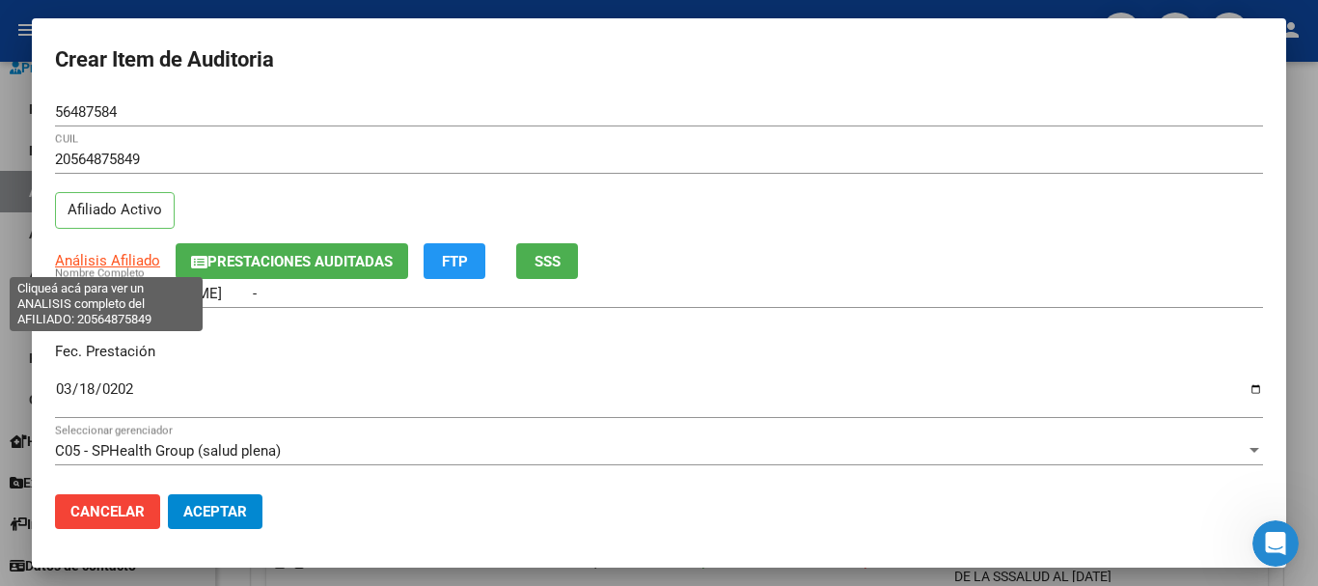
click at [134, 262] on span "Análisis Afiliado" at bounding box center [107, 260] width 105 height 17
type textarea "20564875849"
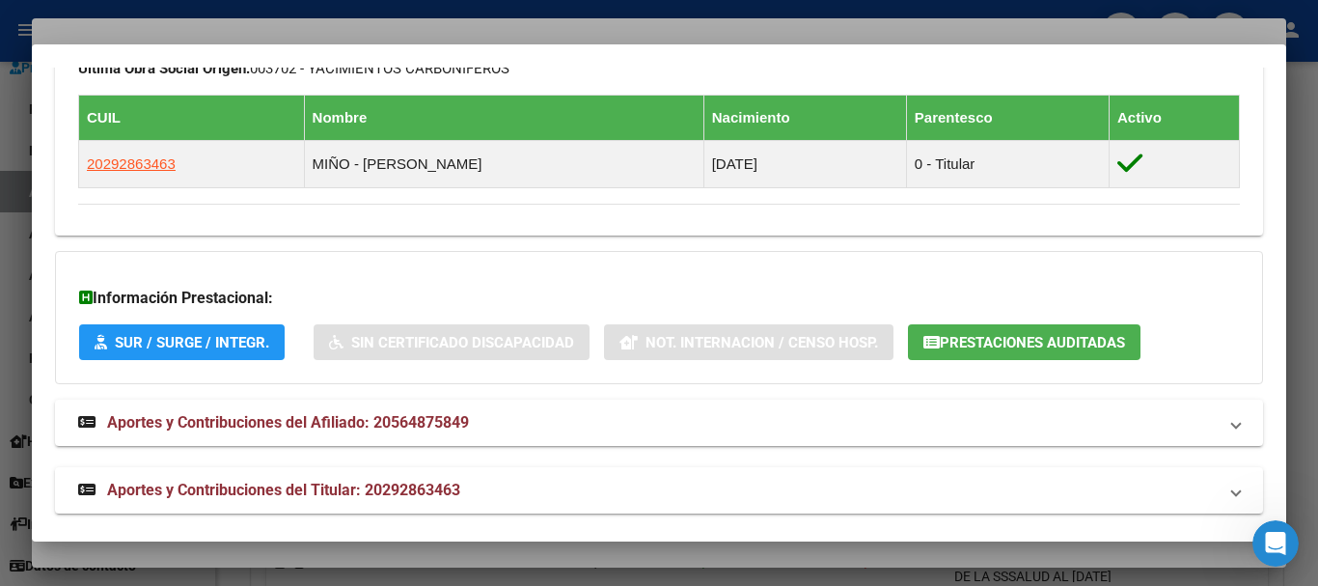
scroll to position [1075, 0]
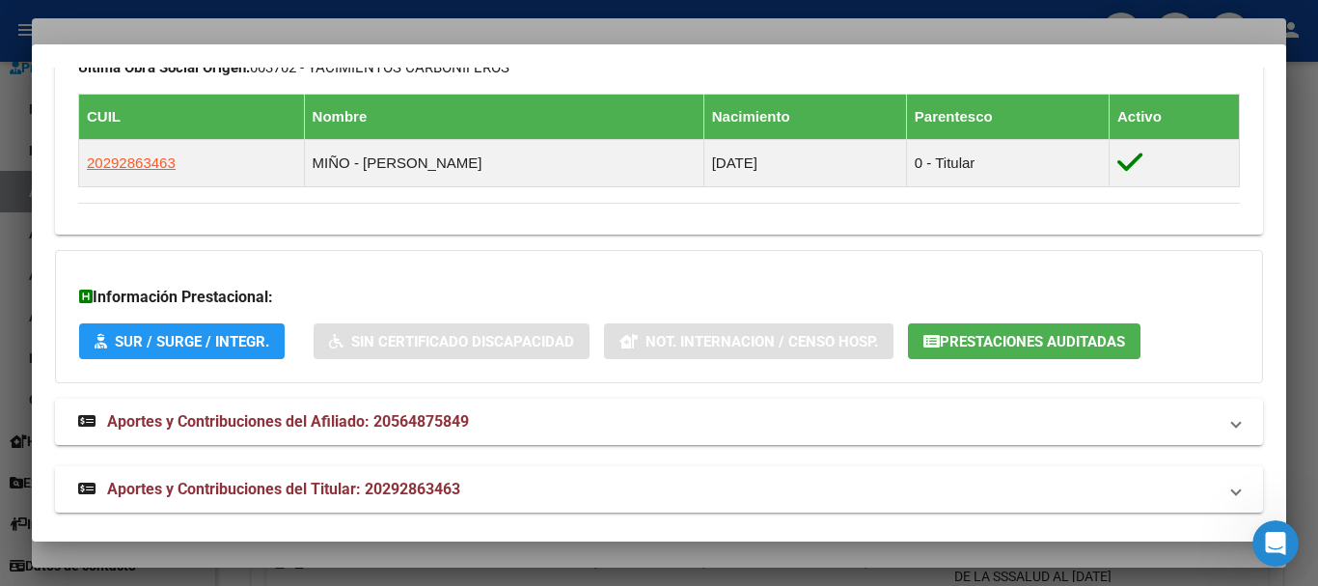
click at [428, 478] on strong "Aportes y Contribuciones del Titular: 20292863463" at bounding box center [269, 489] width 382 height 23
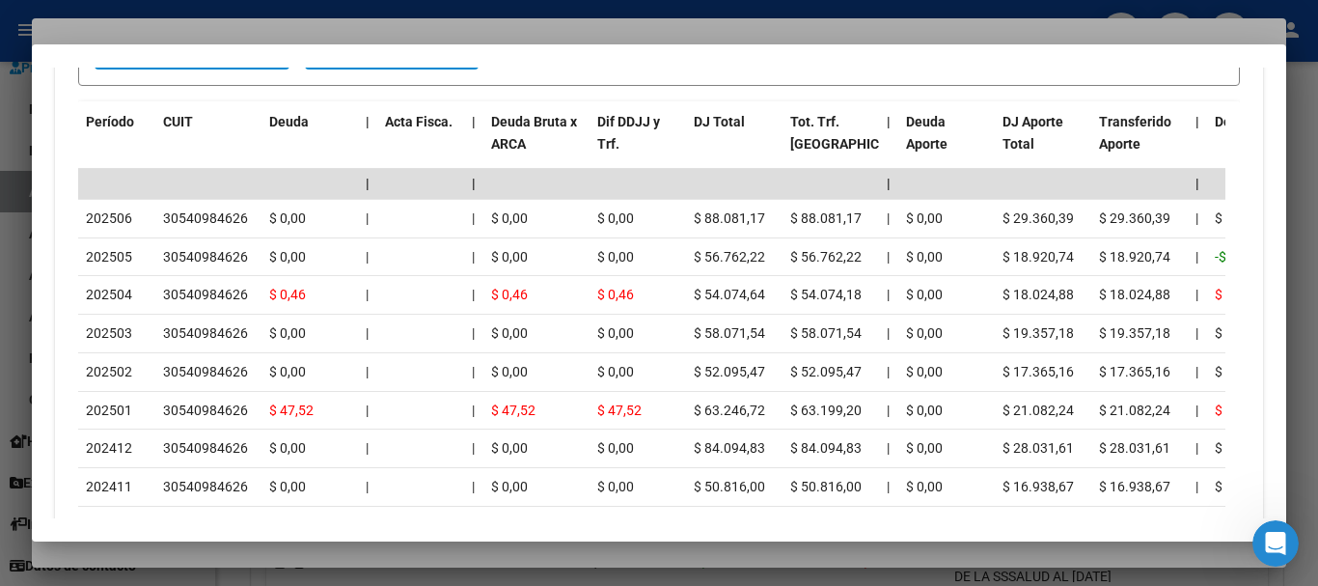
scroll to position [1946, 0]
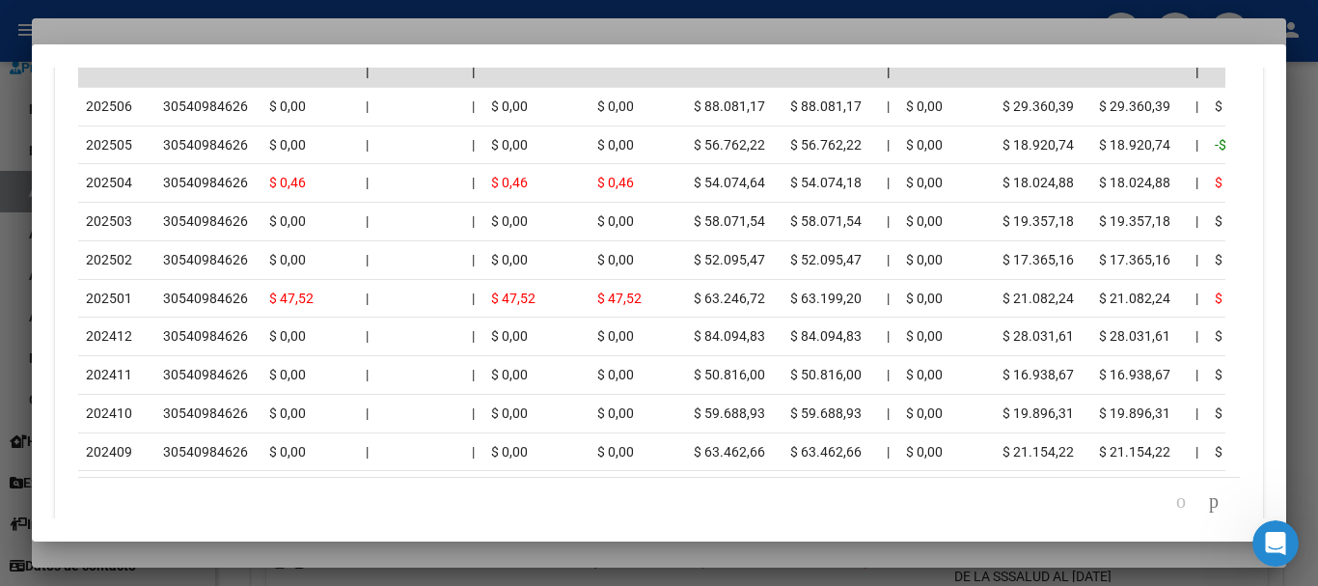
click at [195, 21] on div at bounding box center [659, 293] width 1318 height 586
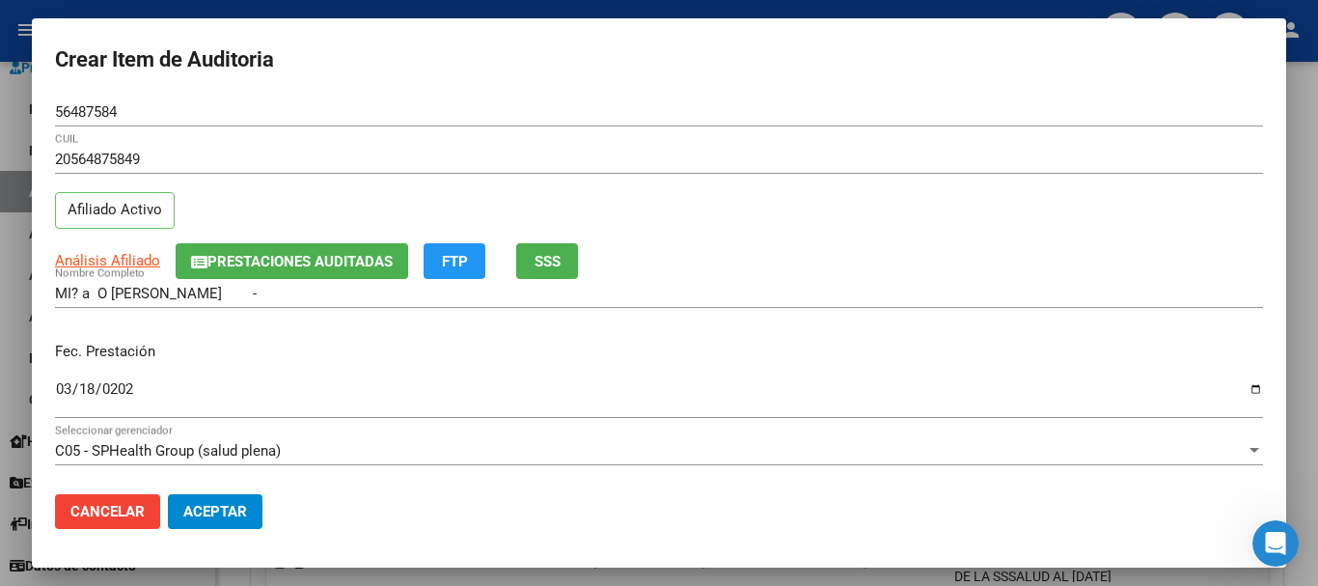
click at [870, 201] on div "20564875849 CUIL Afiliado Activo" at bounding box center [659, 194] width 1208 height 98
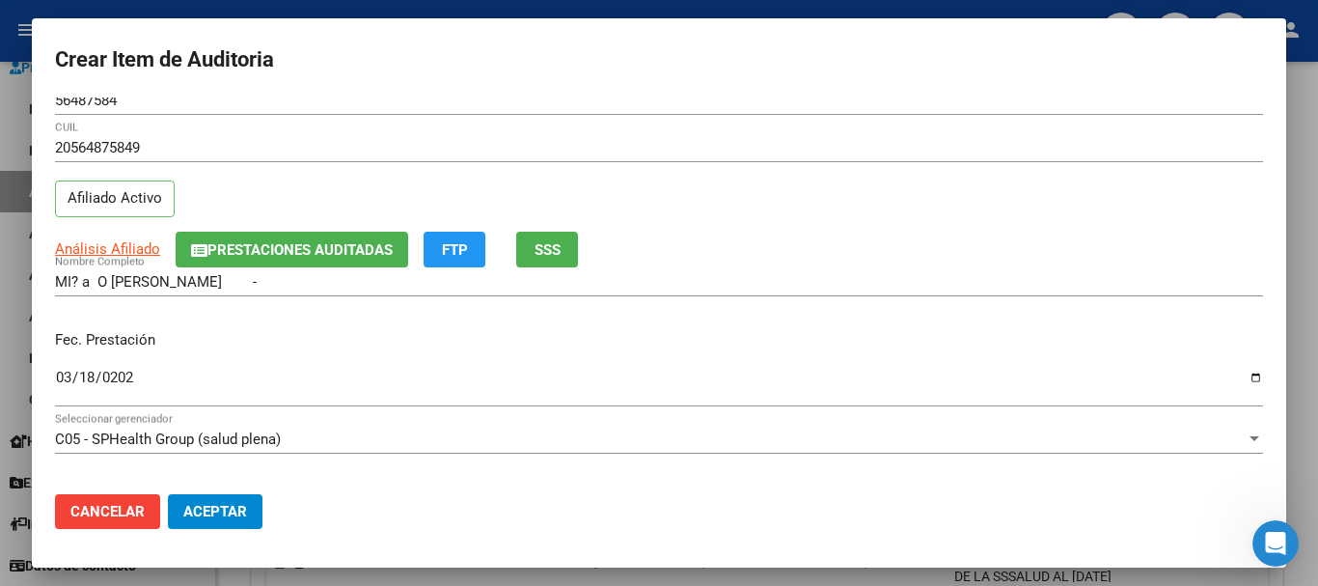
scroll to position [0, 0]
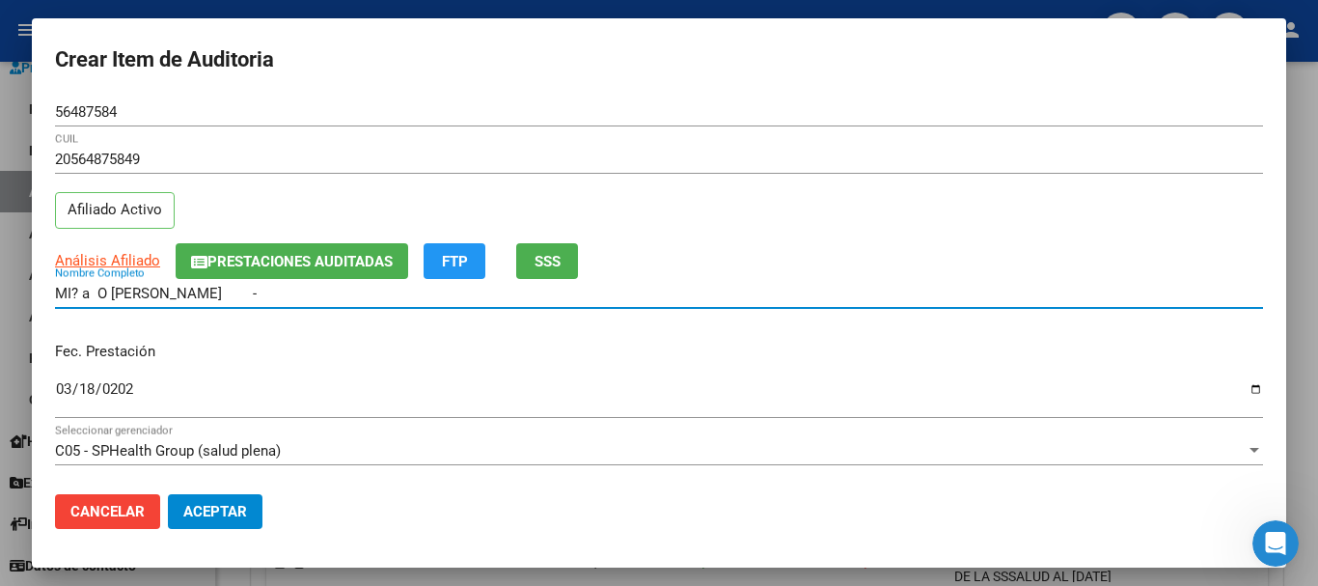
click at [99, 293] on input "MI? a O BASTIAN LIONEL -" at bounding box center [659, 293] width 1208 height 17
type input "MIÑO BASTIAN LIONEL -"
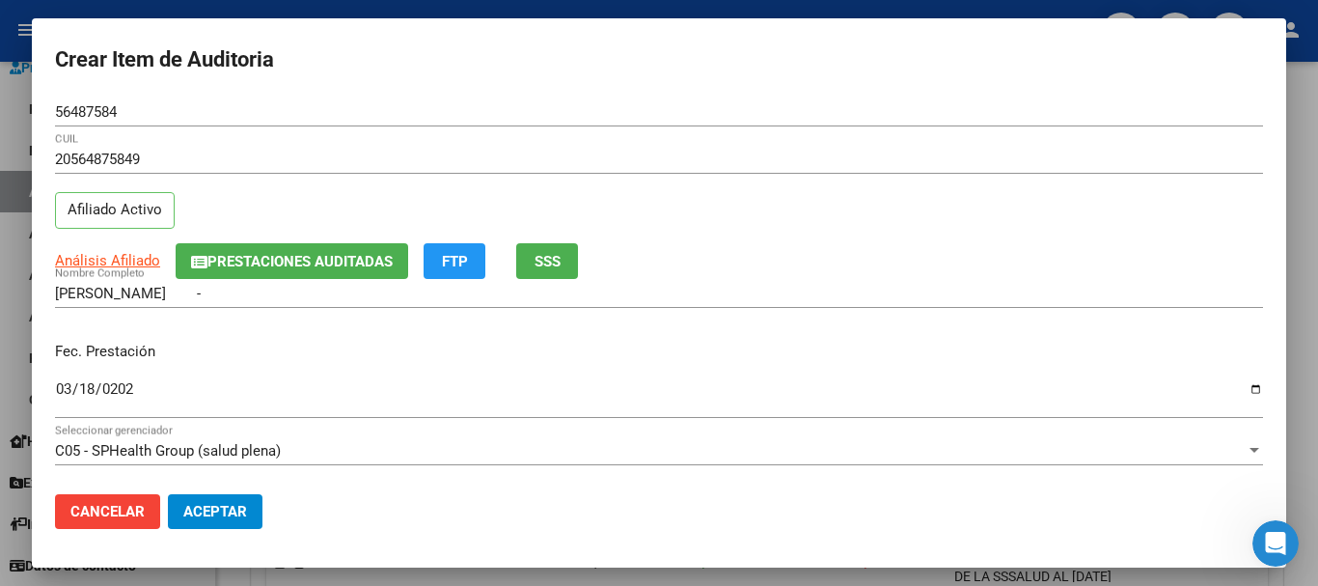
scroll to position [261, 0]
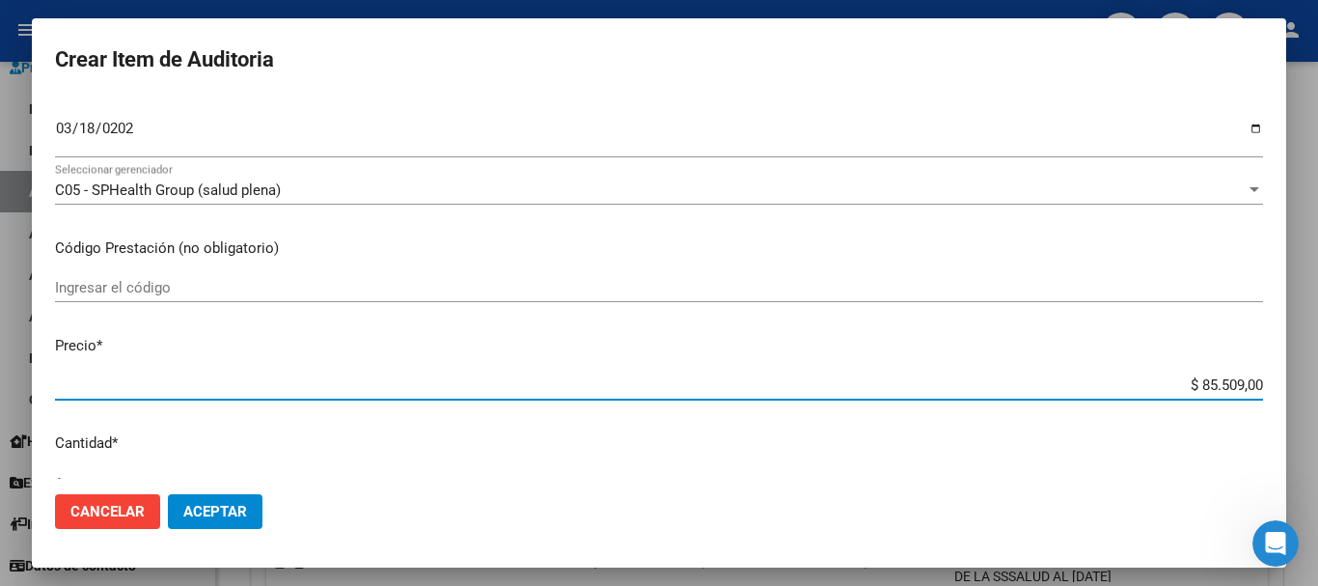
type input "$ 0,07"
type input "$ 0,77"
type input "$ 7,71"
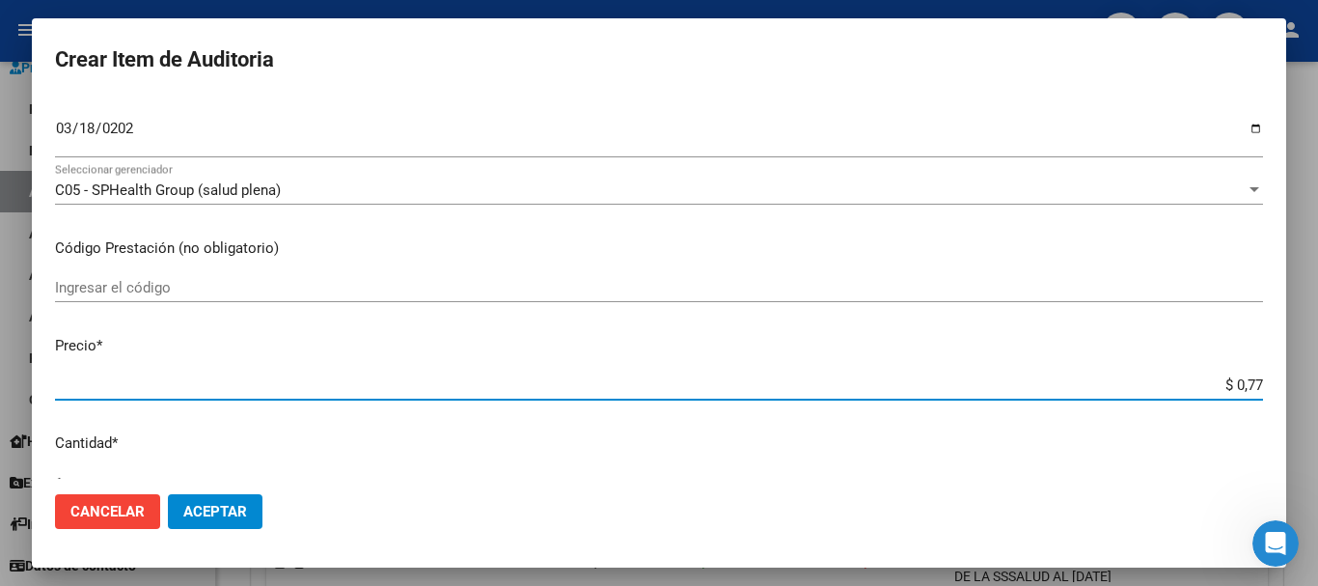
type input "$ 7,71"
type input "$ 77,18"
type input "$ 771,80"
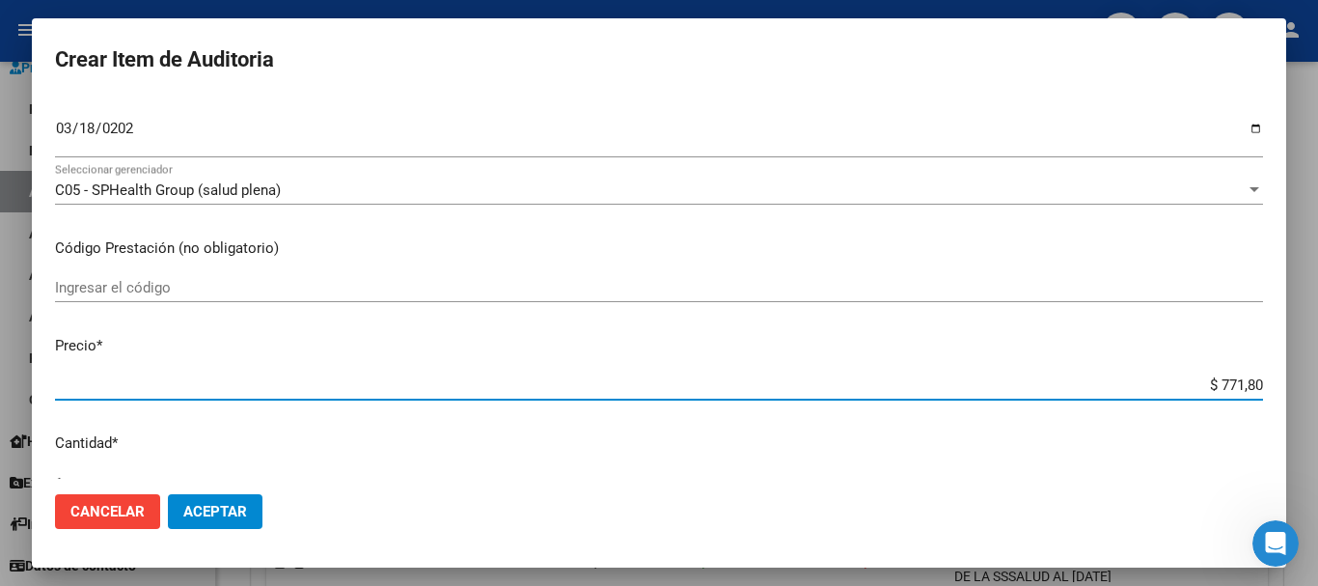
type input "$ 7.718,00"
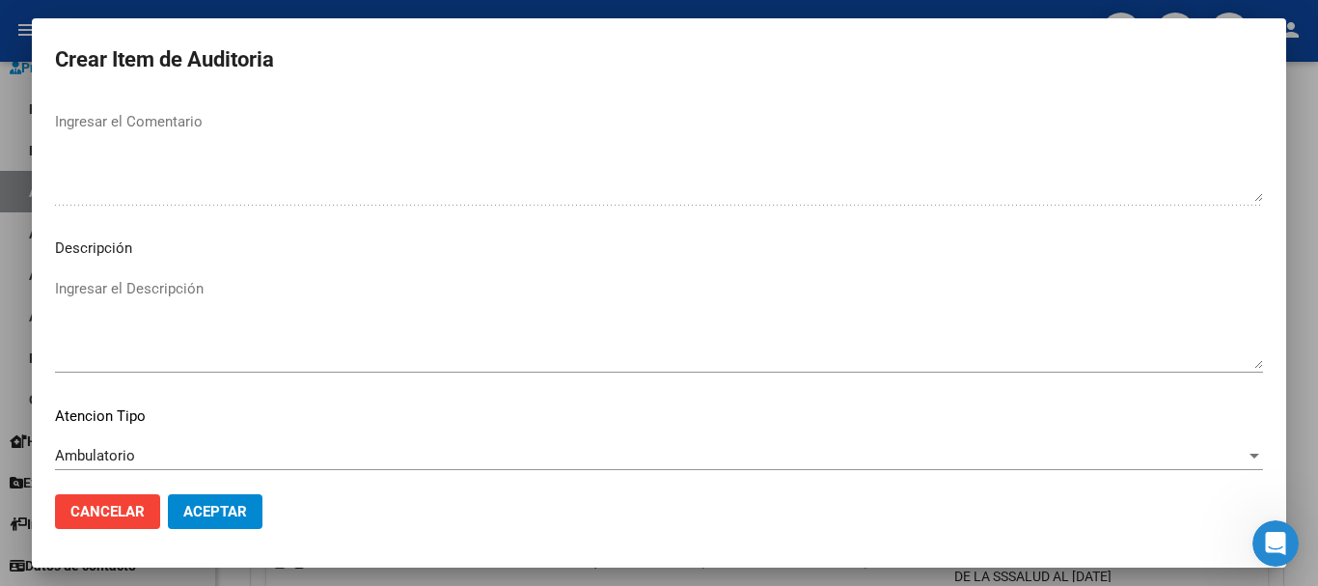
scroll to position [1190, 0]
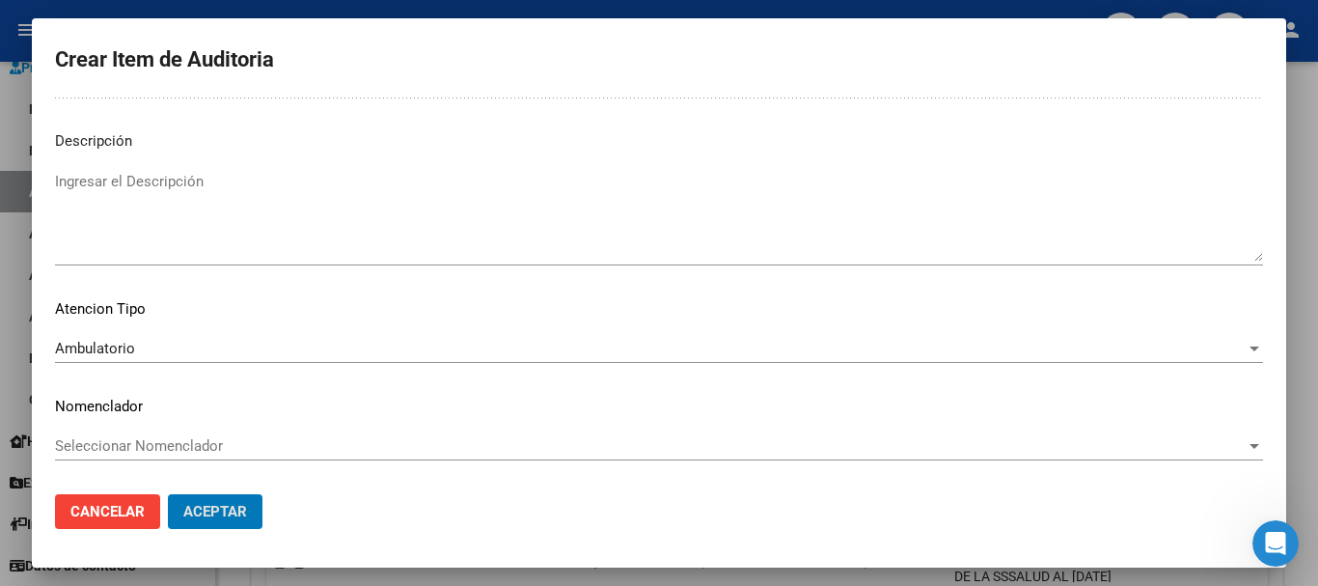
click at [168, 494] on button "Aceptar" at bounding box center [215, 511] width 95 height 35
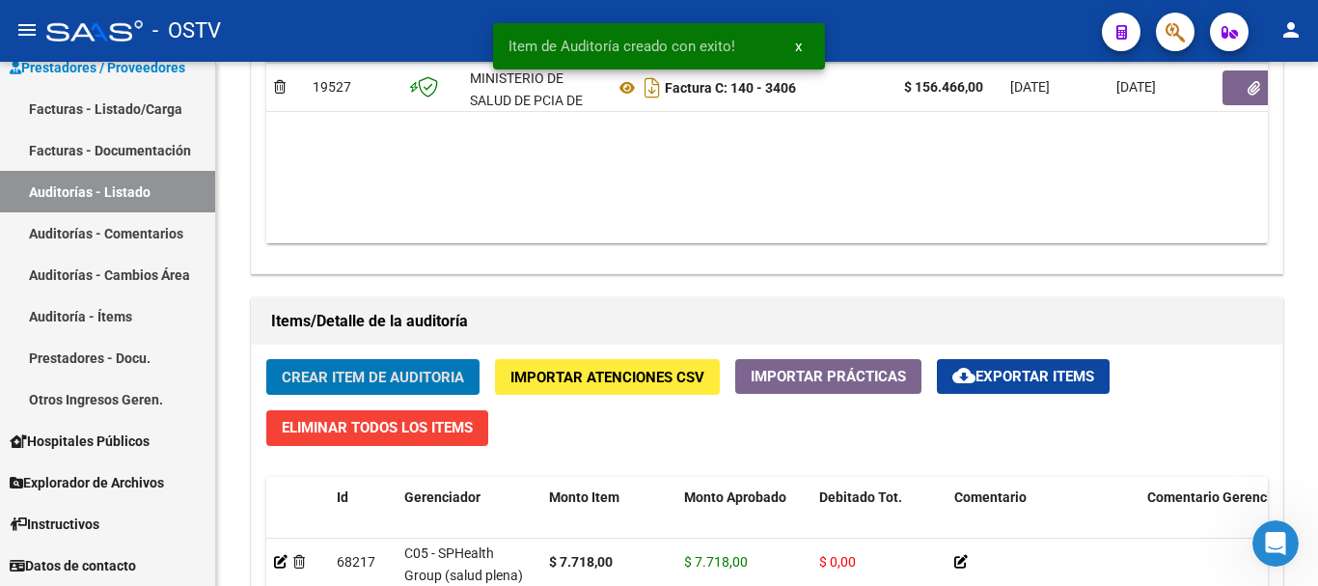
click at [266, 359] on button "Crear Item de Auditoria" at bounding box center [372, 377] width 213 height 36
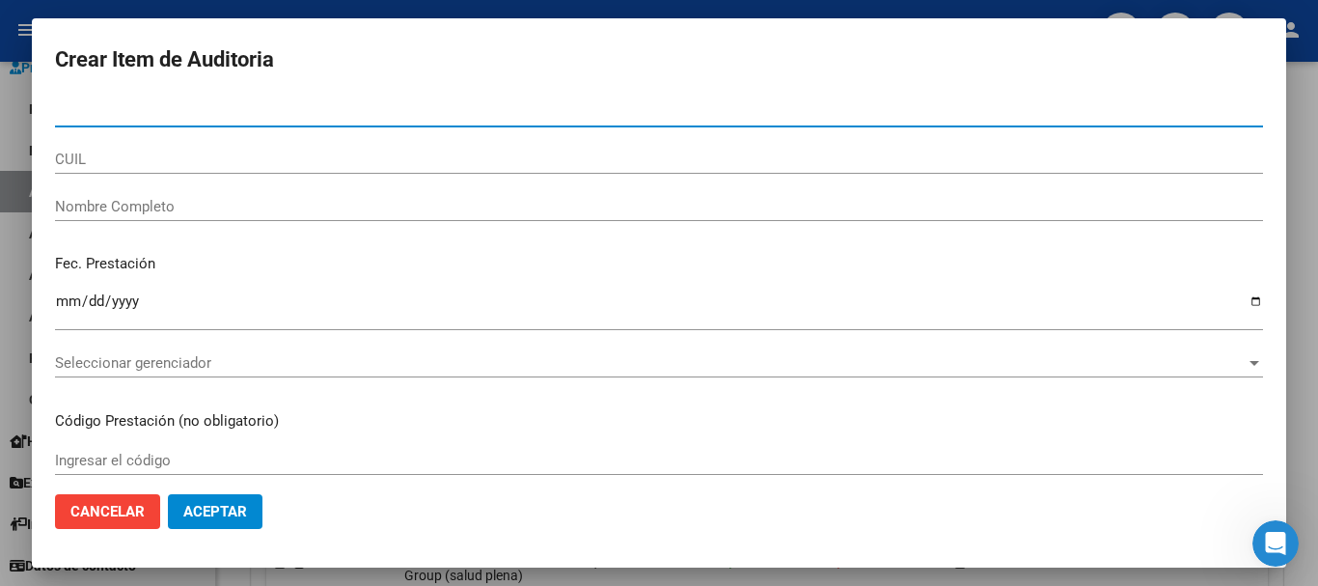
paste input "20020375"
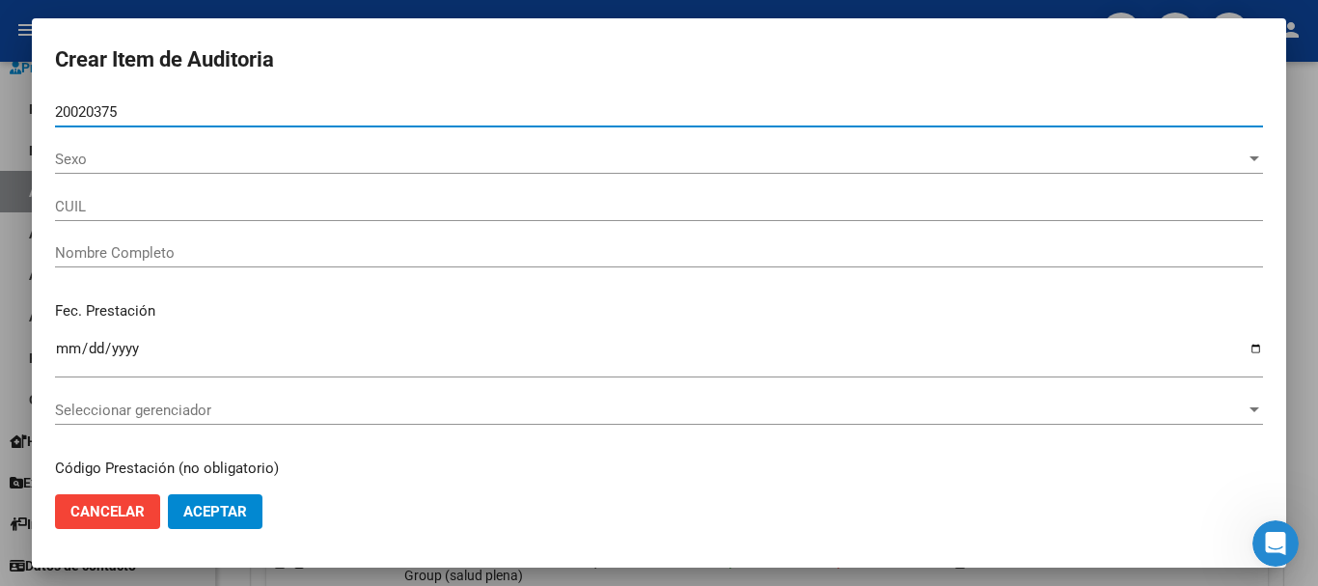
type input "20020375"
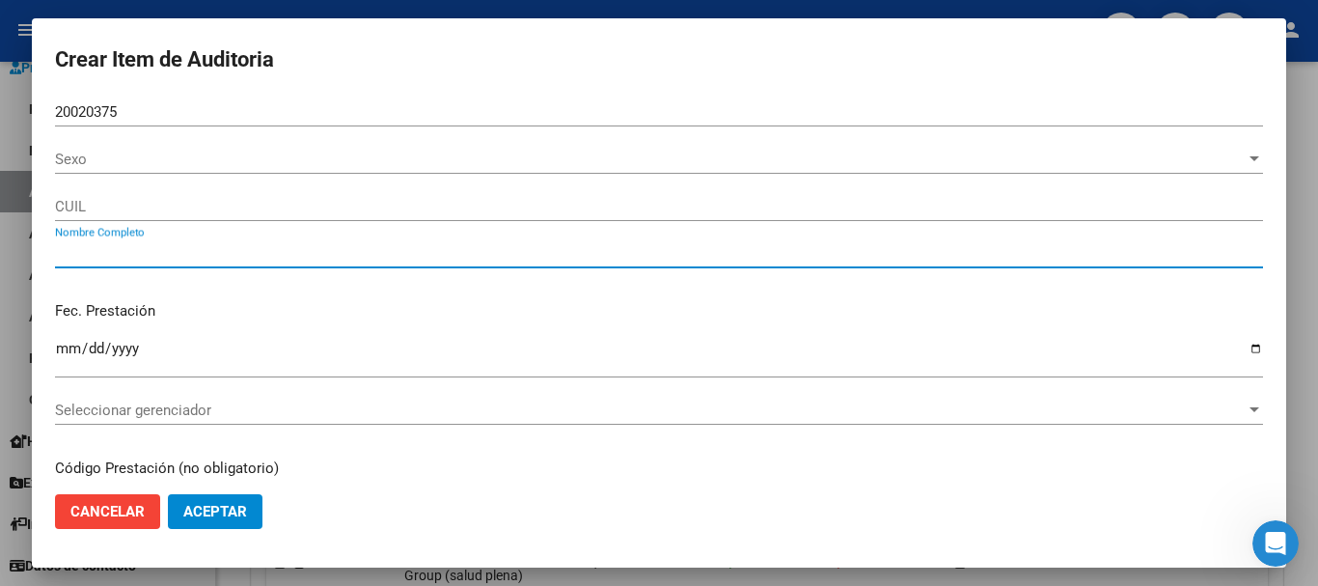
type input "20200203756"
type input "RODRIGUEZ JUAN CARLOS -"
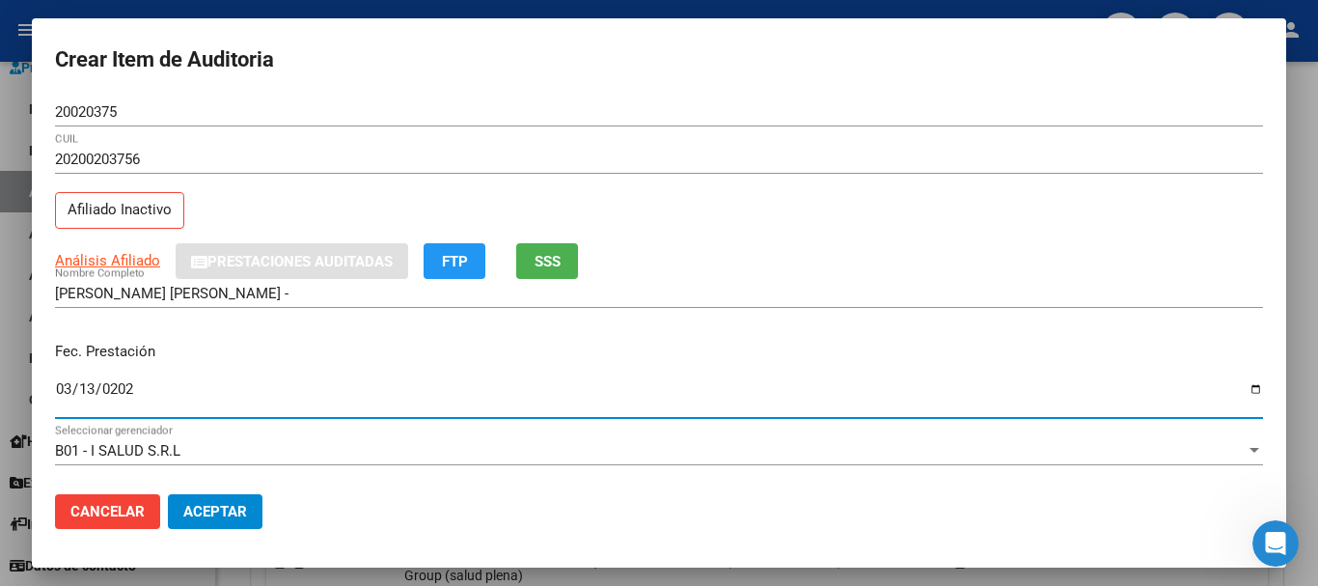
type input "[DATE]"
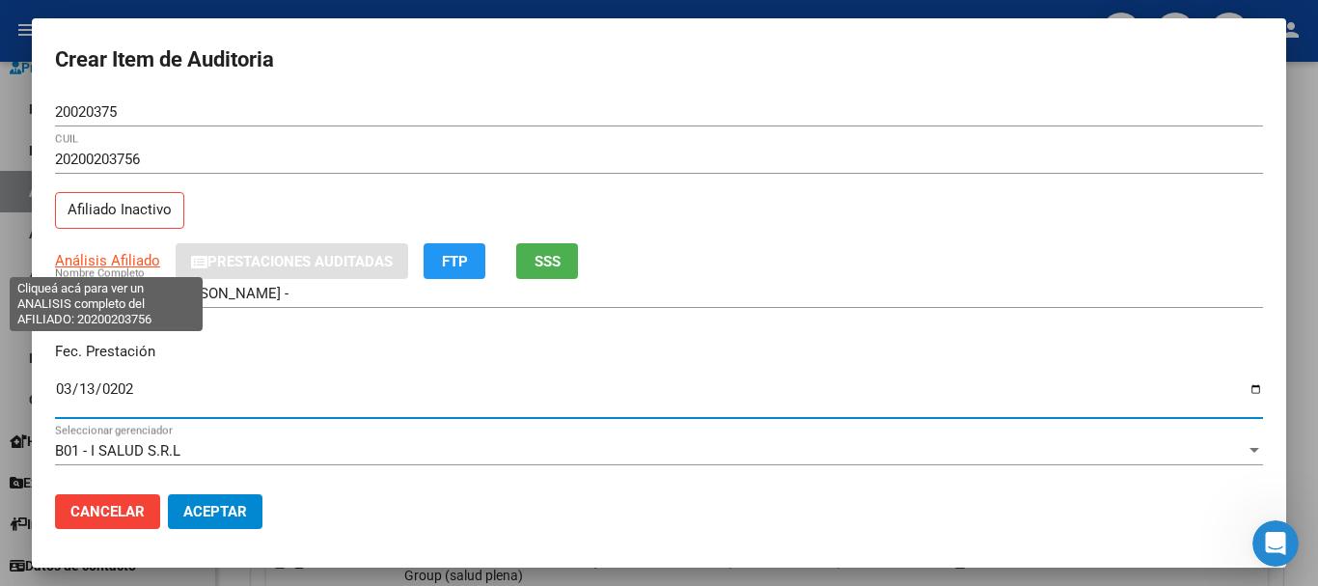
click at [98, 258] on span "Análisis Afiliado" at bounding box center [107, 260] width 105 height 17
type textarea "20200203756"
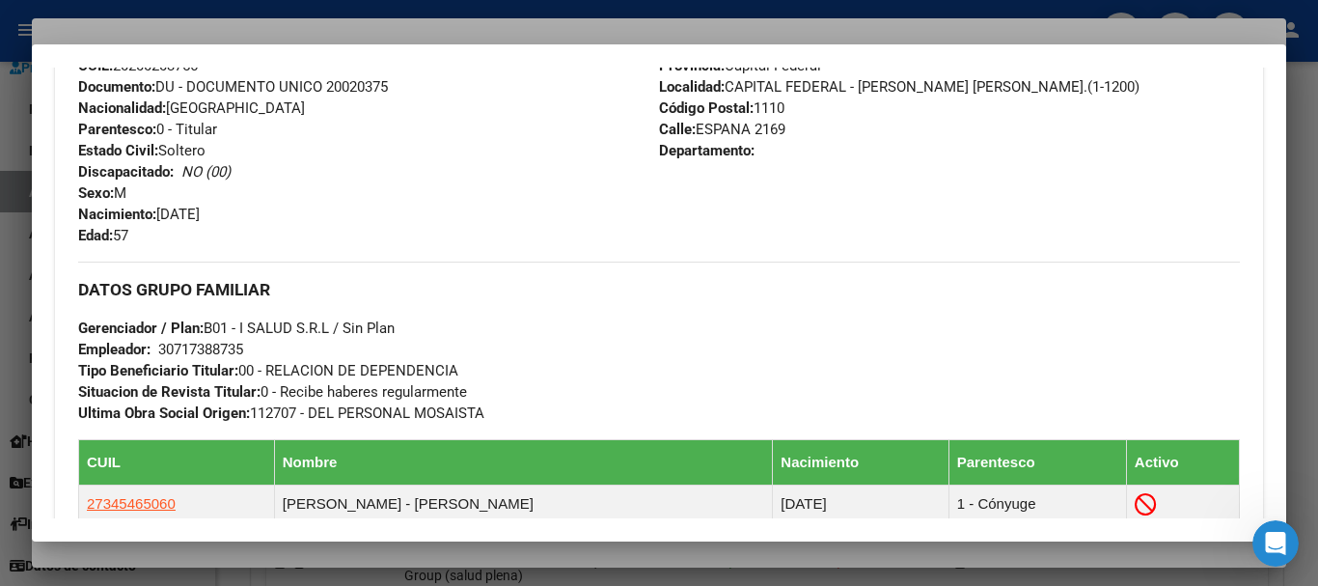
scroll to position [1063, 0]
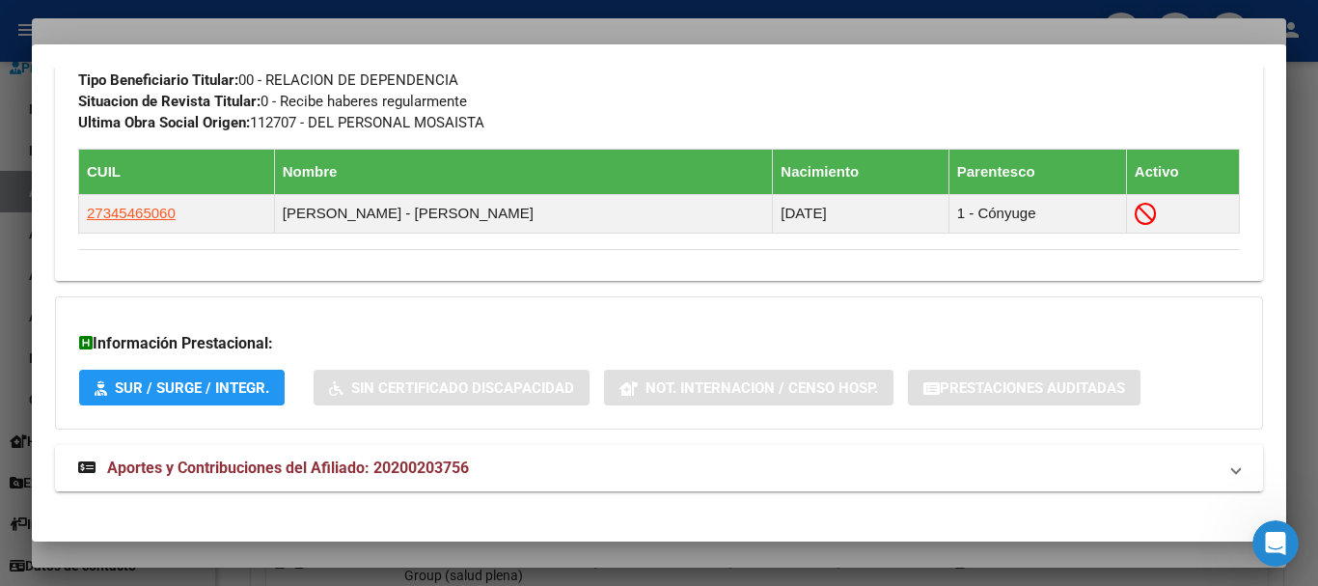
click at [540, 469] on mat-panel-title "Aportes y Contribuciones del Afiliado: 20200203756" at bounding box center [647, 468] width 1139 height 23
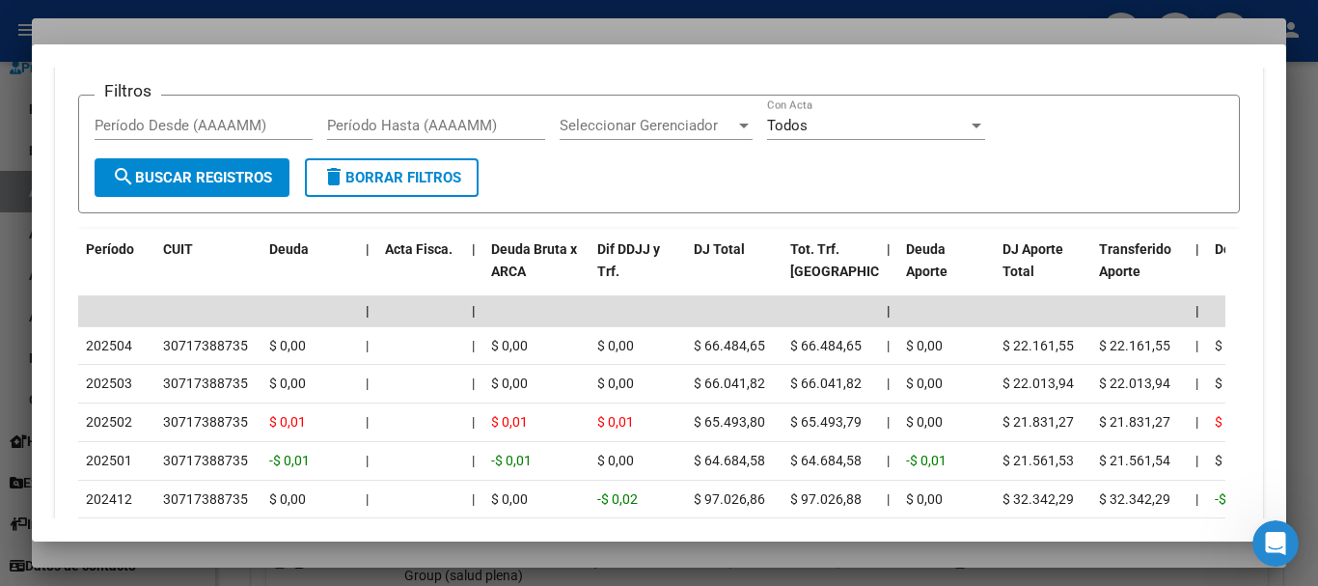
scroll to position [1757, 0]
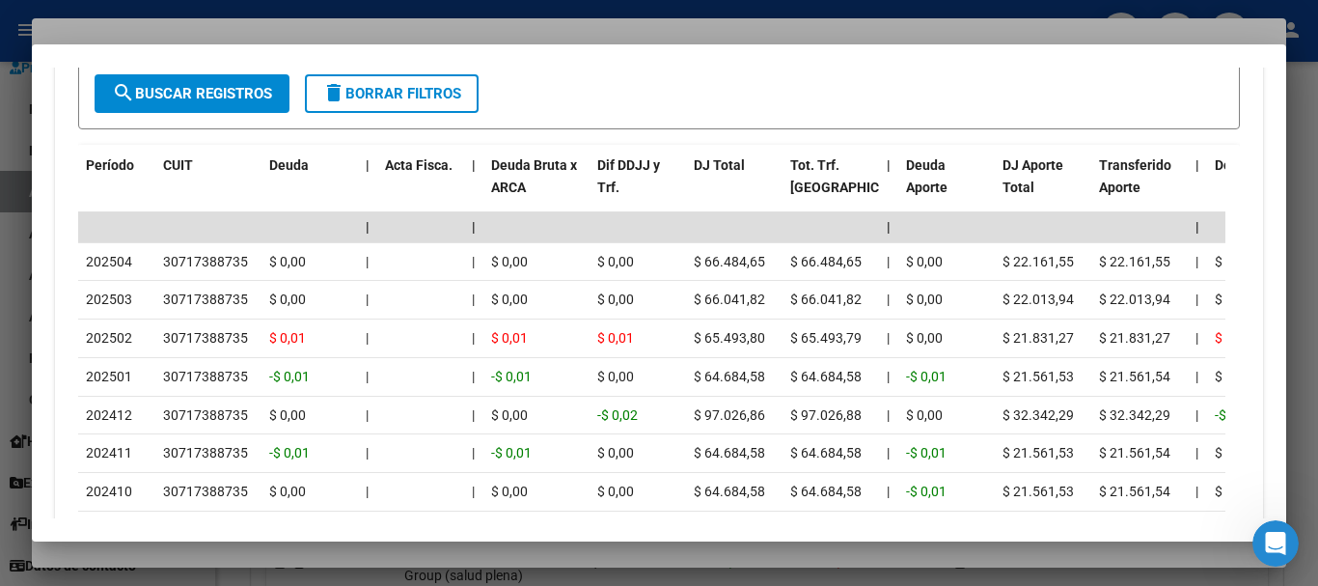
click at [236, 33] on div at bounding box center [659, 293] width 1318 height 586
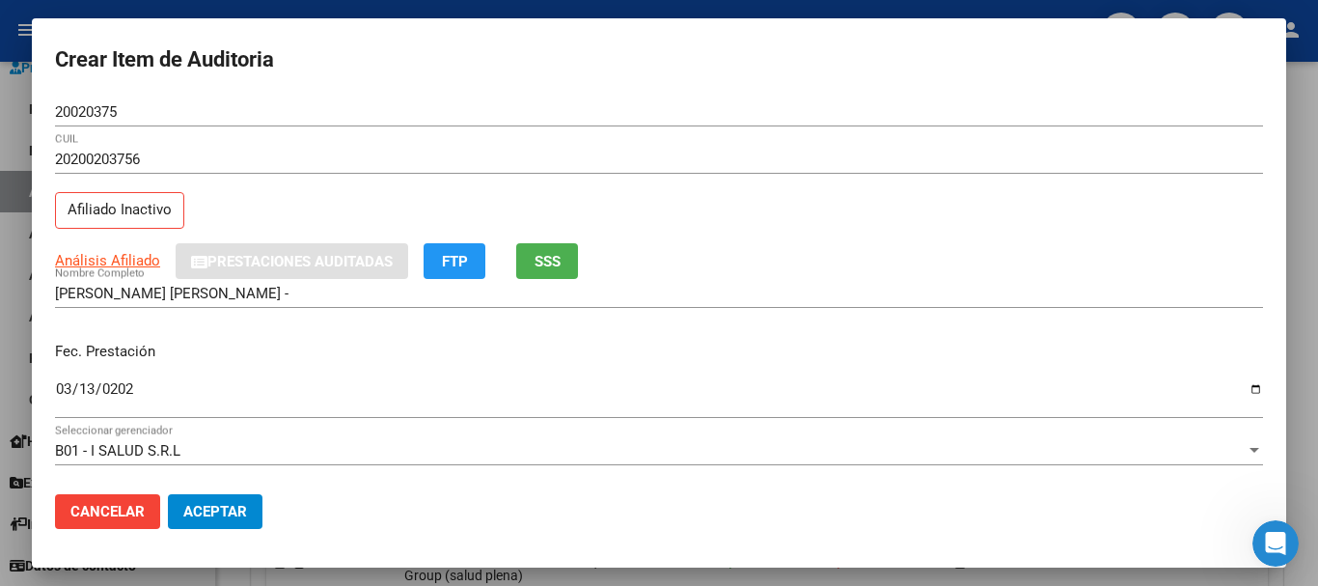
click at [784, 178] on div "20200203756 CUIL" at bounding box center [659, 168] width 1208 height 47
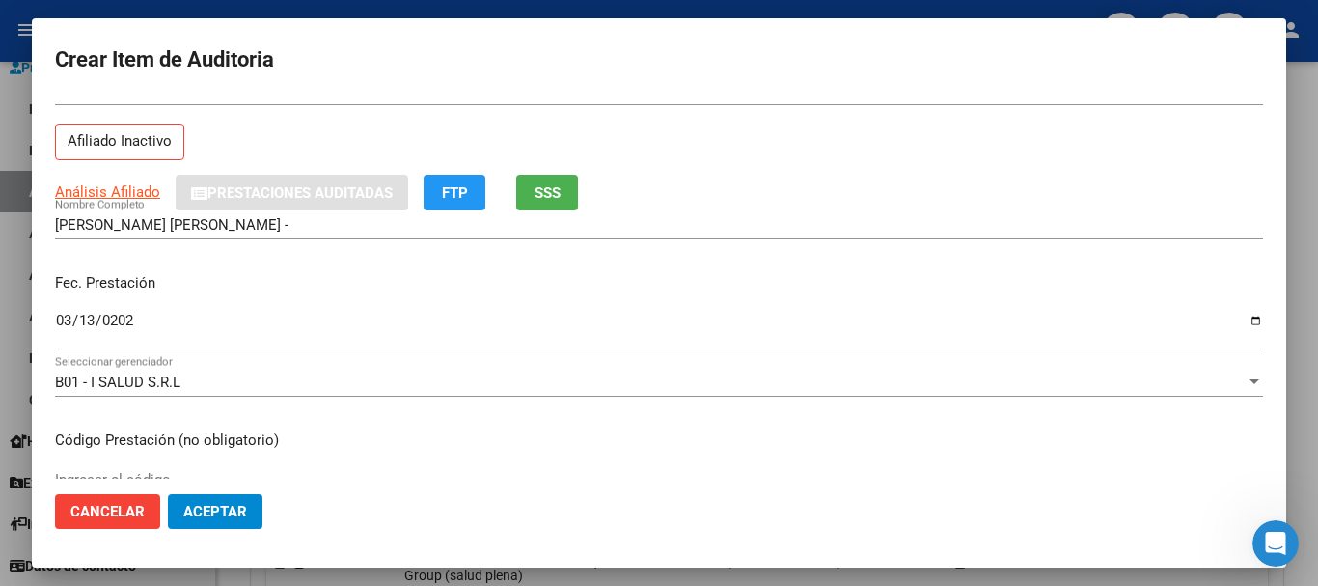
scroll to position [68, 0]
type input "$ 0,07"
type input "$ 0,74"
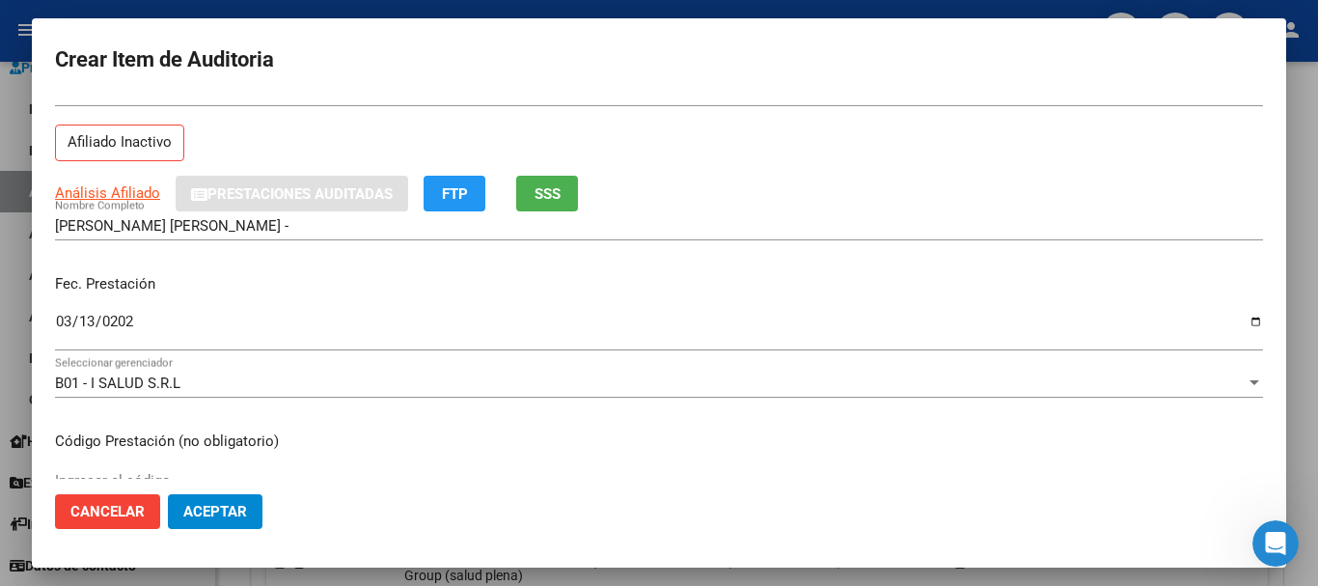
type input "$ 7,47"
type input "$ 74,71"
type input "$ 747,10"
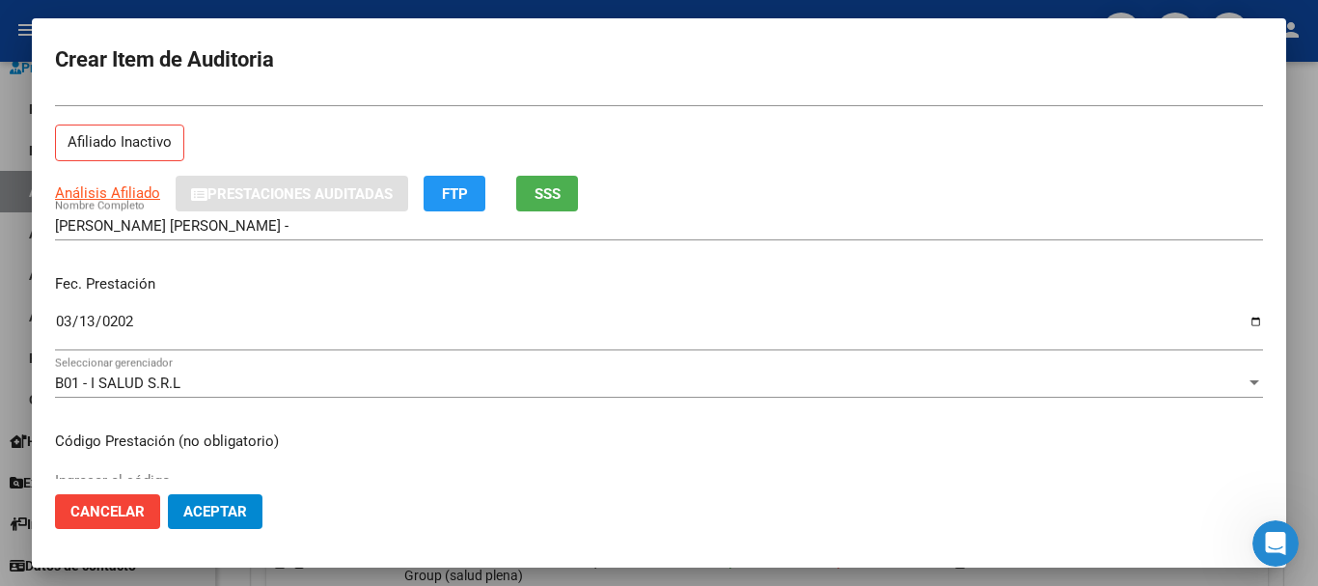
type input "$ 747,10"
type input "$ 7.471,00"
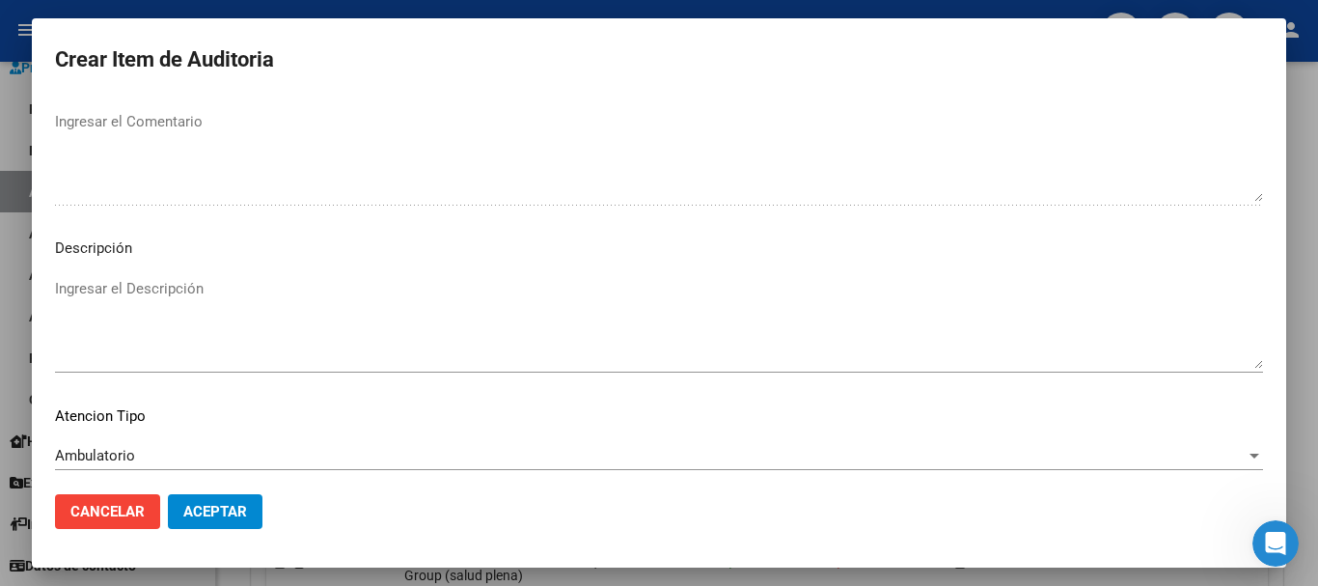
scroll to position [1190, 0]
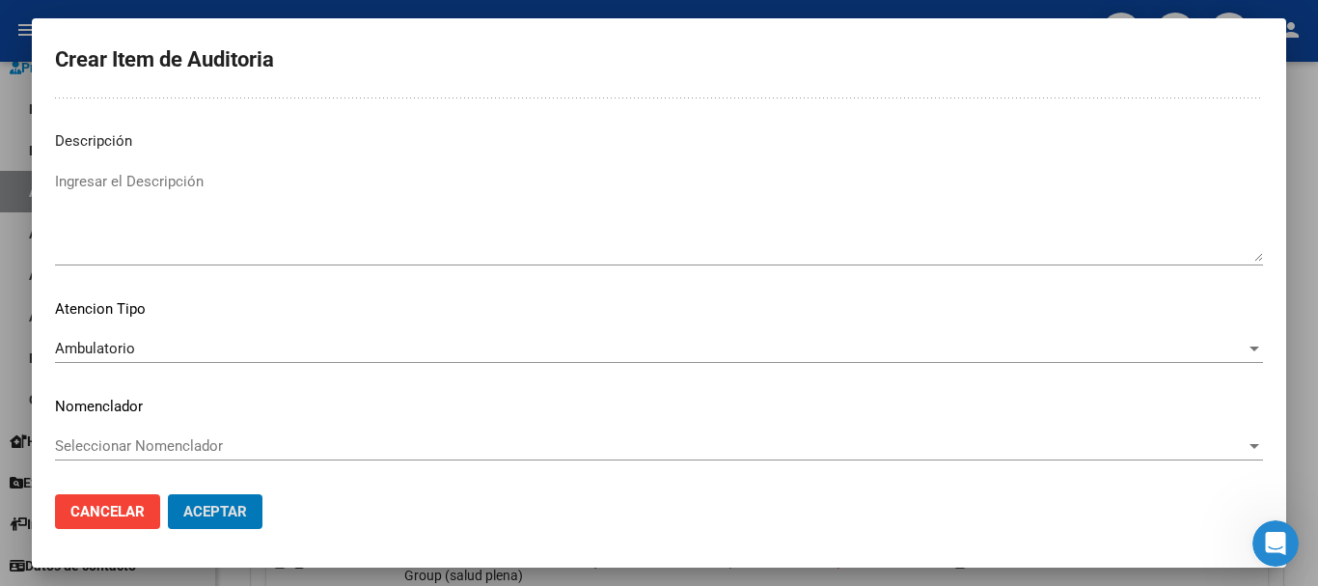
click at [168, 494] on button "Aceptar" at bounding box center [215, 511] width 95 height 35
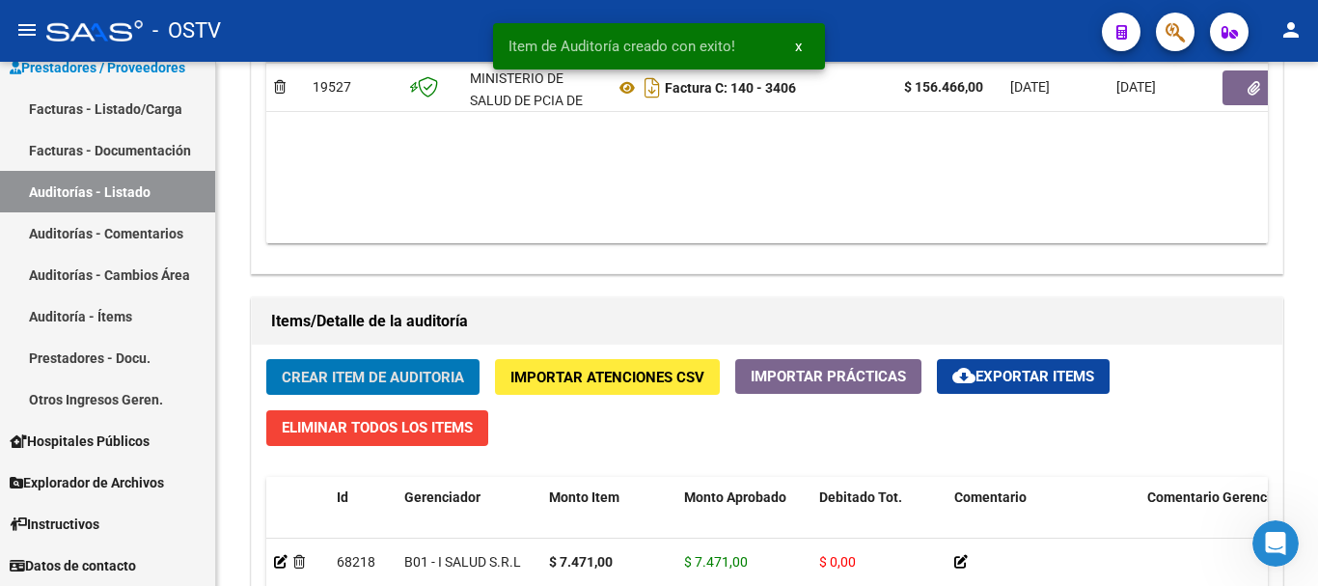
click at [266, 359] on button "Crear Item de Auditoria" at bounding box center [372, 377] width 213 height 36
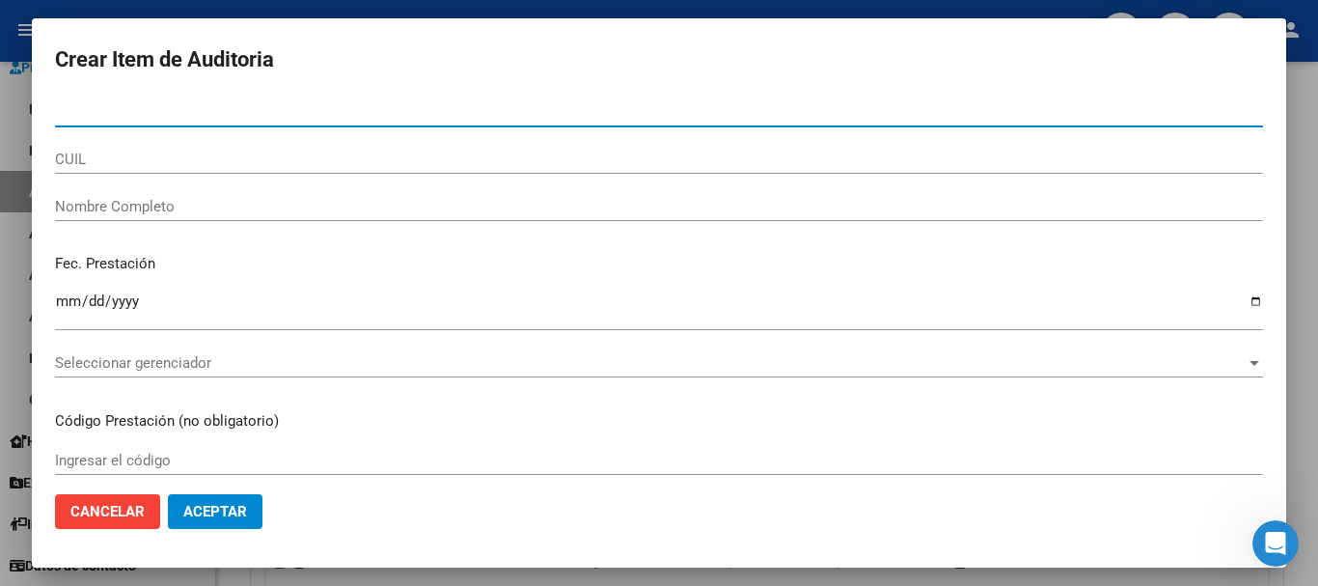
paste input "44734073"
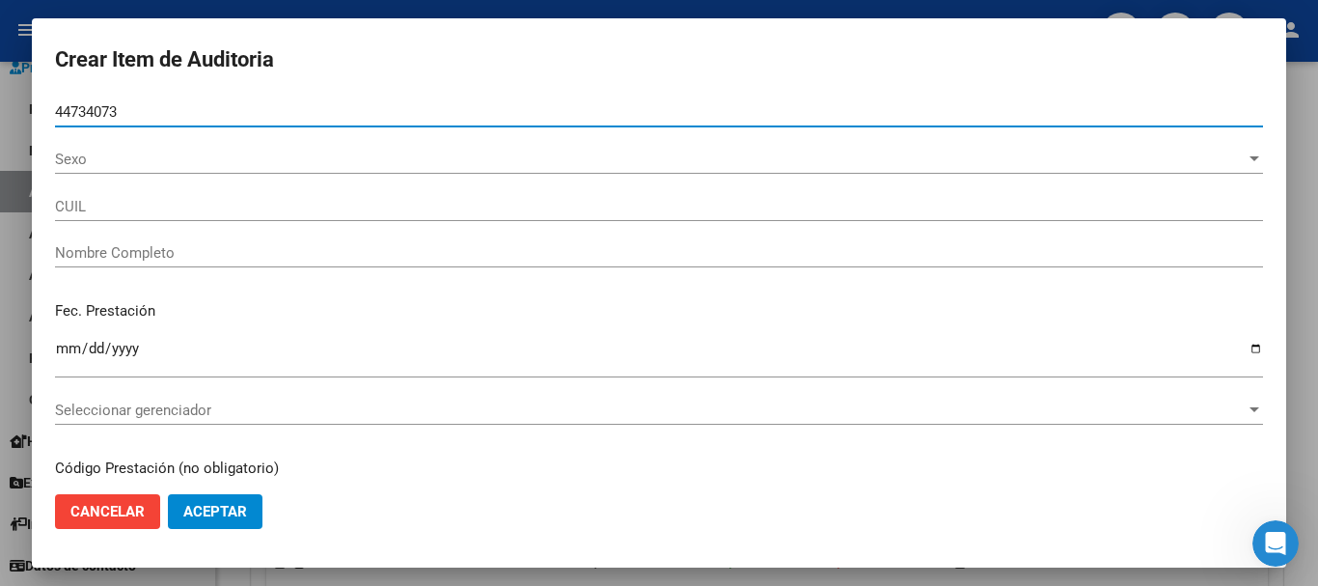
type input "44734073"
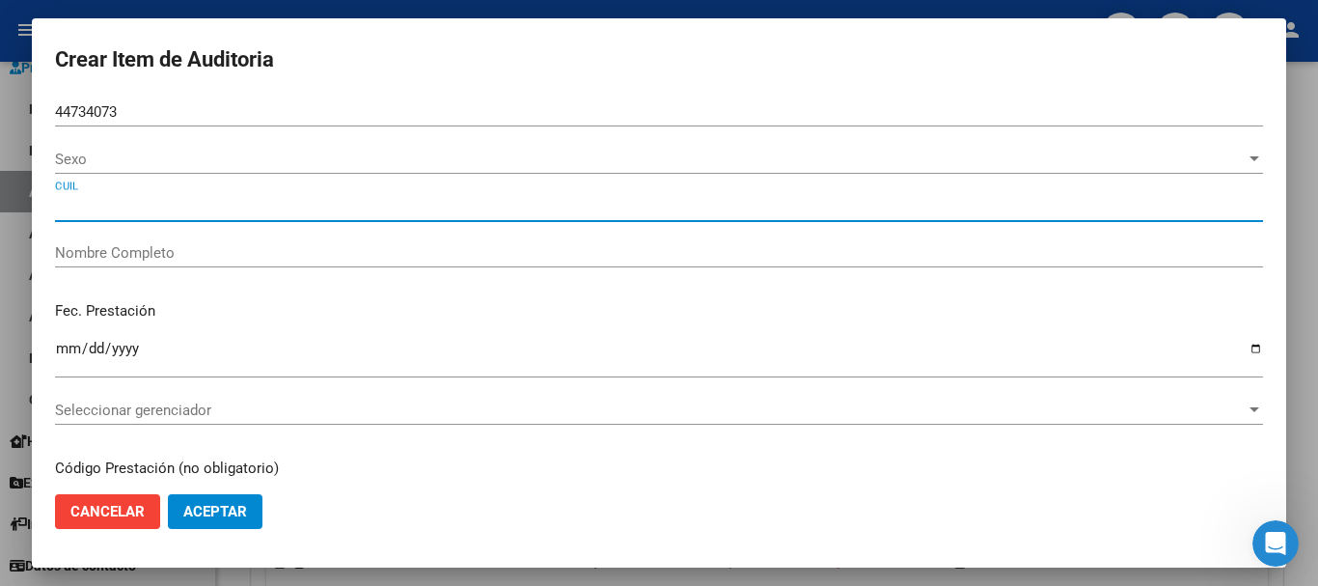
type input "27447340734"
type input "WITT SALOME"
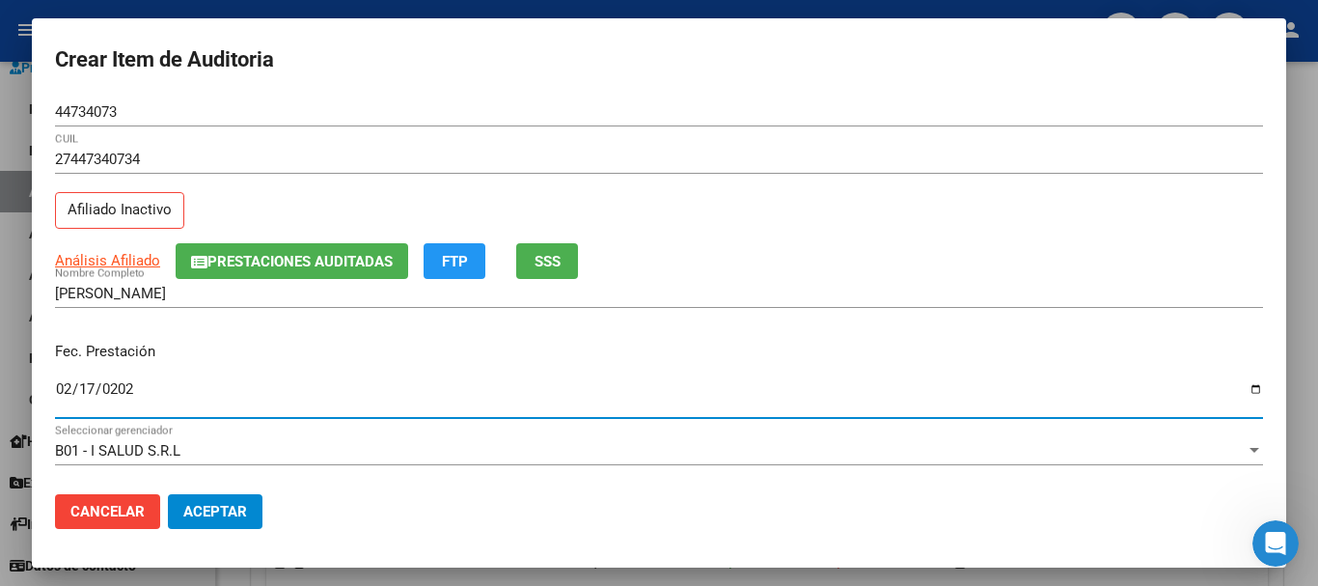
type input "[DATE]"
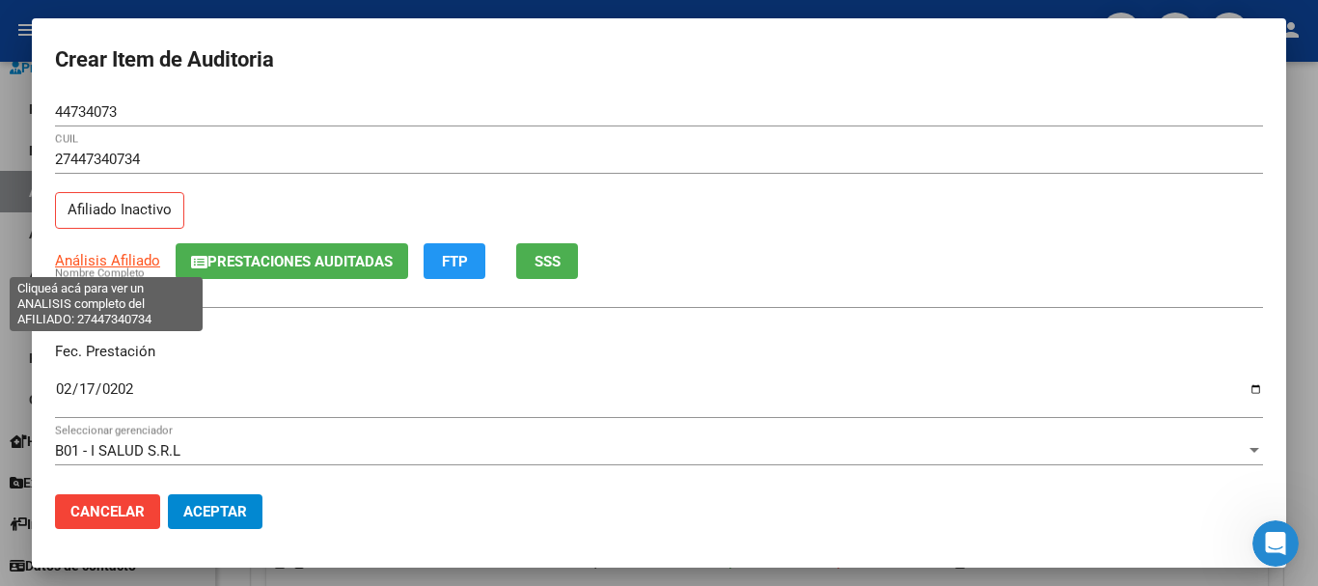
click at [82, 267] on span "Análisis Afiliado" at bounding box center [107, 260] width 105 height 17
type textarea "27447340734"
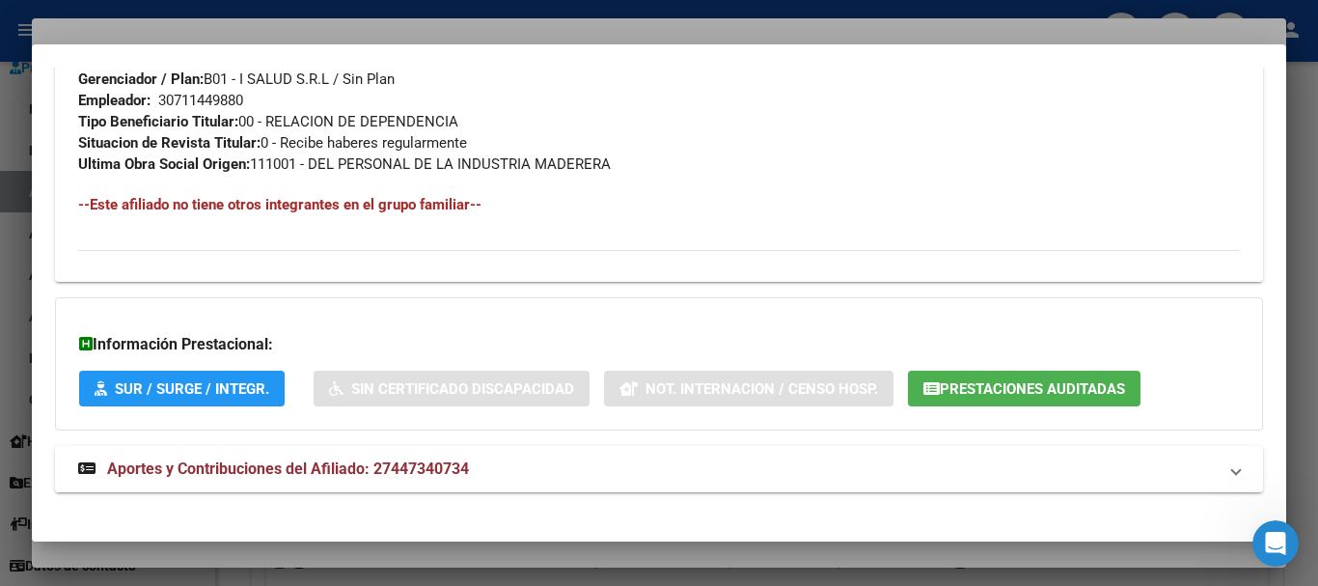
scroll to position [1038, 0]
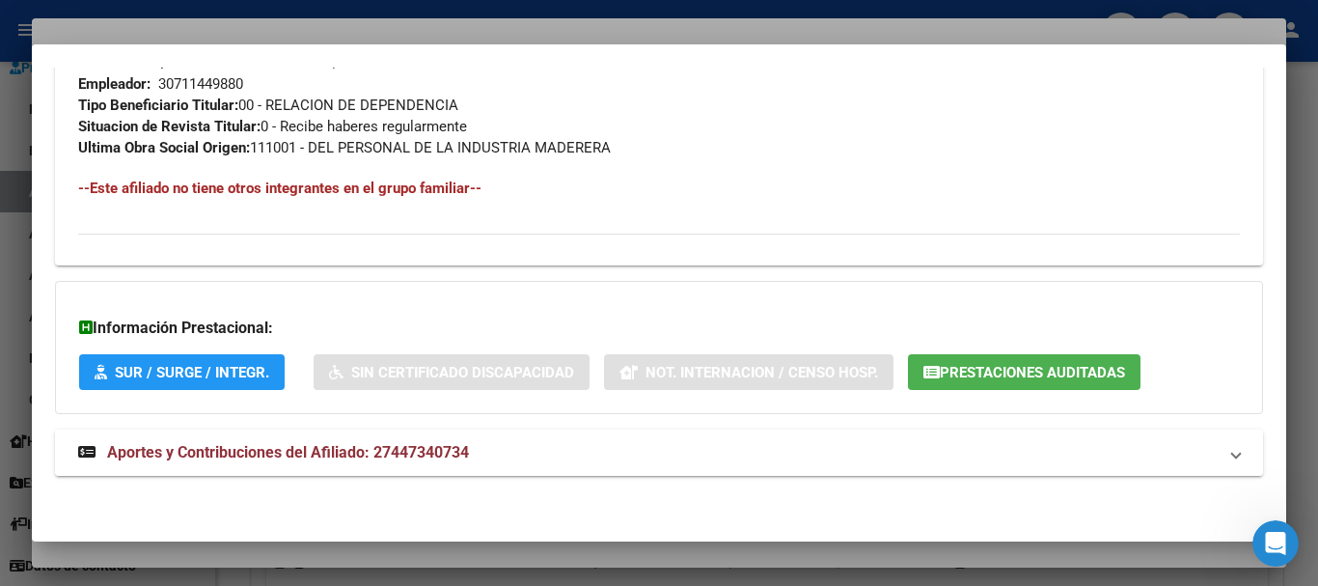
click at [425, 441] on strong "Aportes y Contribuciones del Afiliado: 27447340734" at bounding box center [273, 452] width 391 height 23
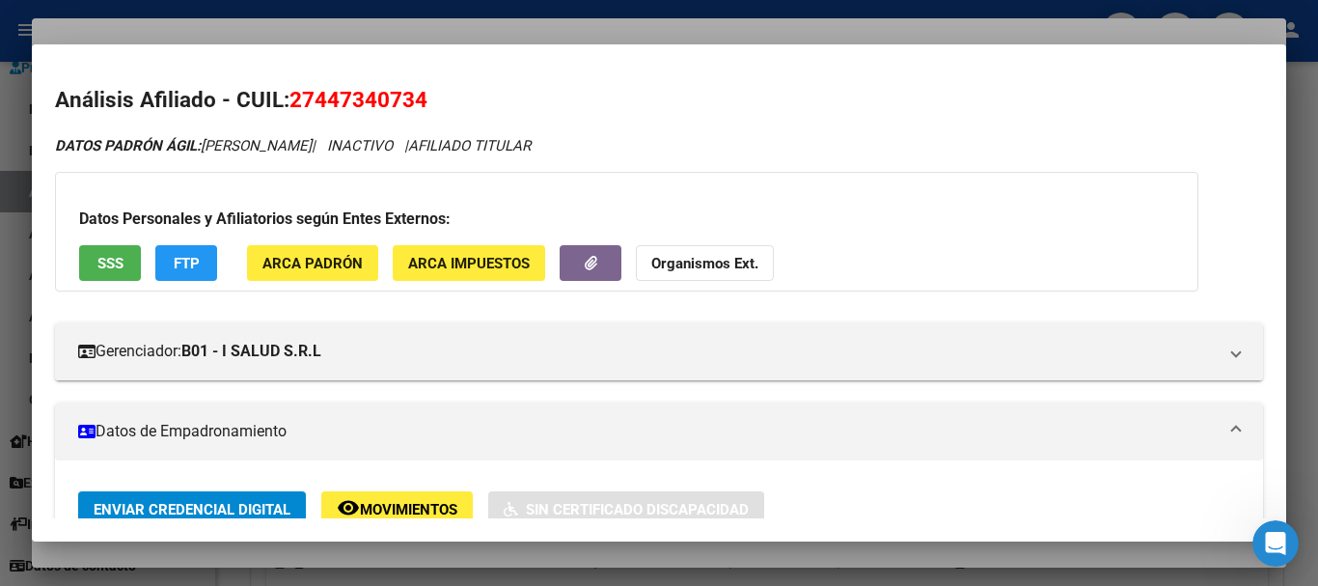
scroll to position [0, 0]
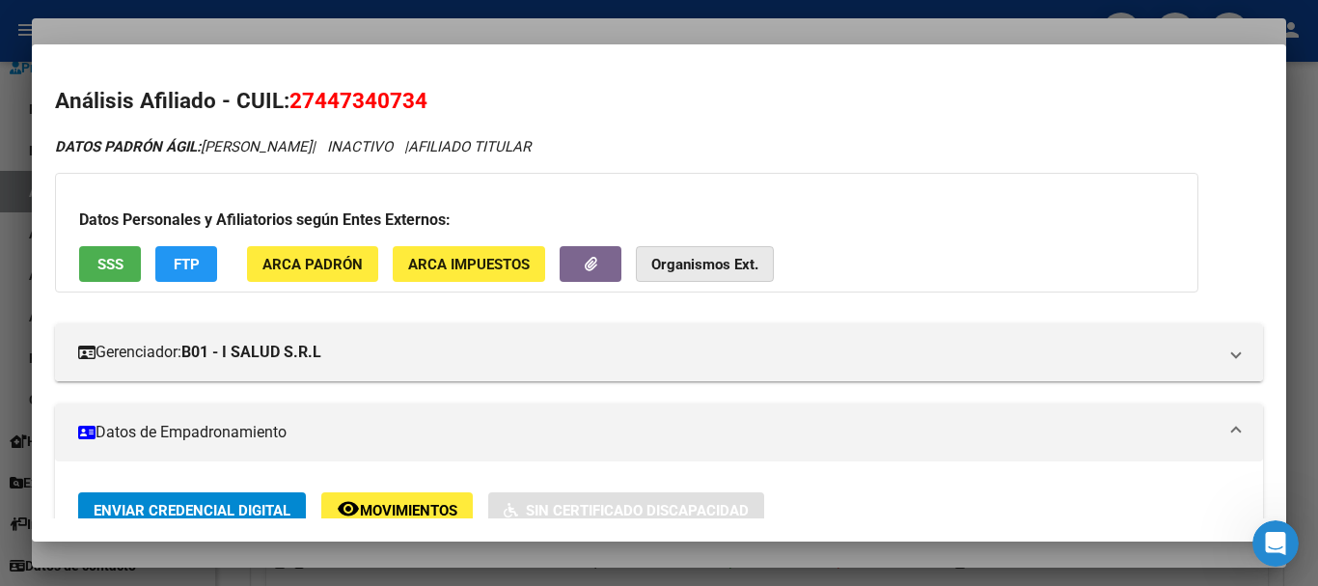
click at [743, 258] on strong "Organismos Ext." at bounding box center [704, 264] width 107 height 17
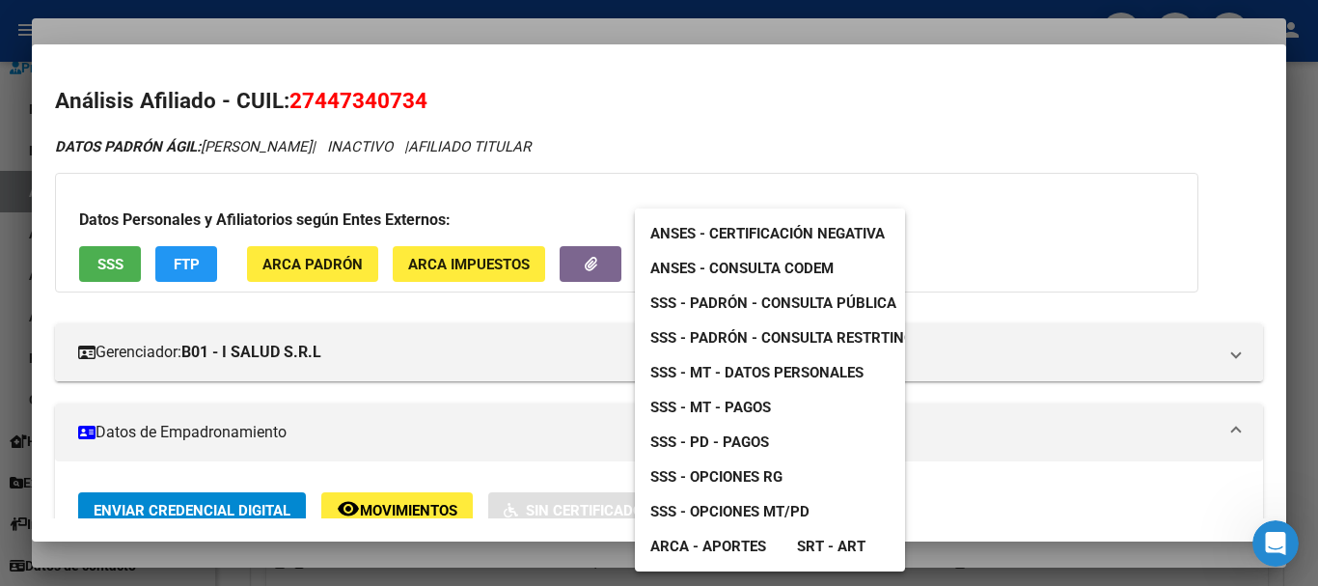
click at [743, 369] on span "SSS - MT - Datos Personales" at bounding box center [757, 372] width 213 height 17
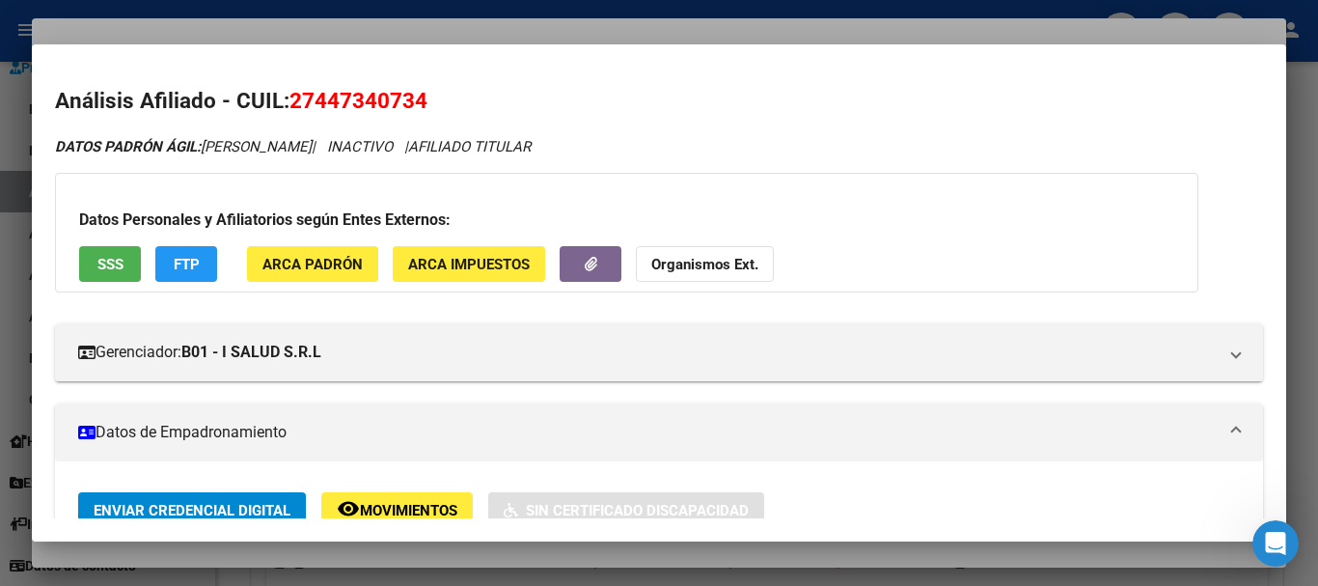
click at [679, 276] on button "Organismos Ext." at bounding box center [705, 264] width 138 height 36
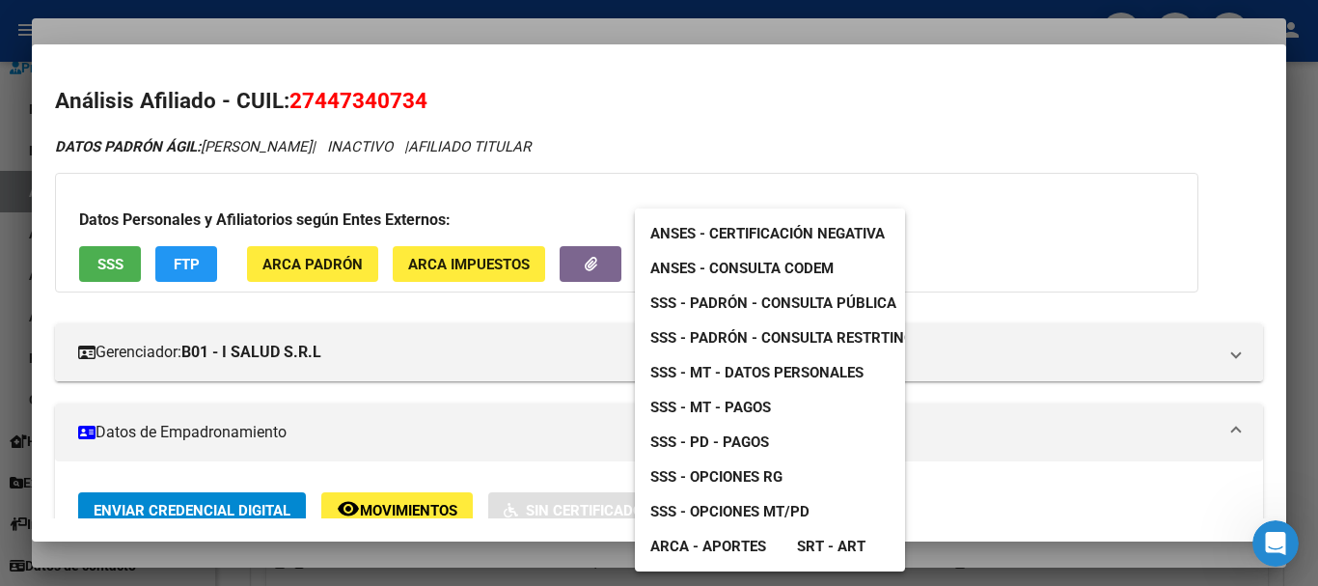
click at [801, 293] on link "SSS - Padrón - Consulta Pública" at bounding box center [773, 303] width 277 height 35
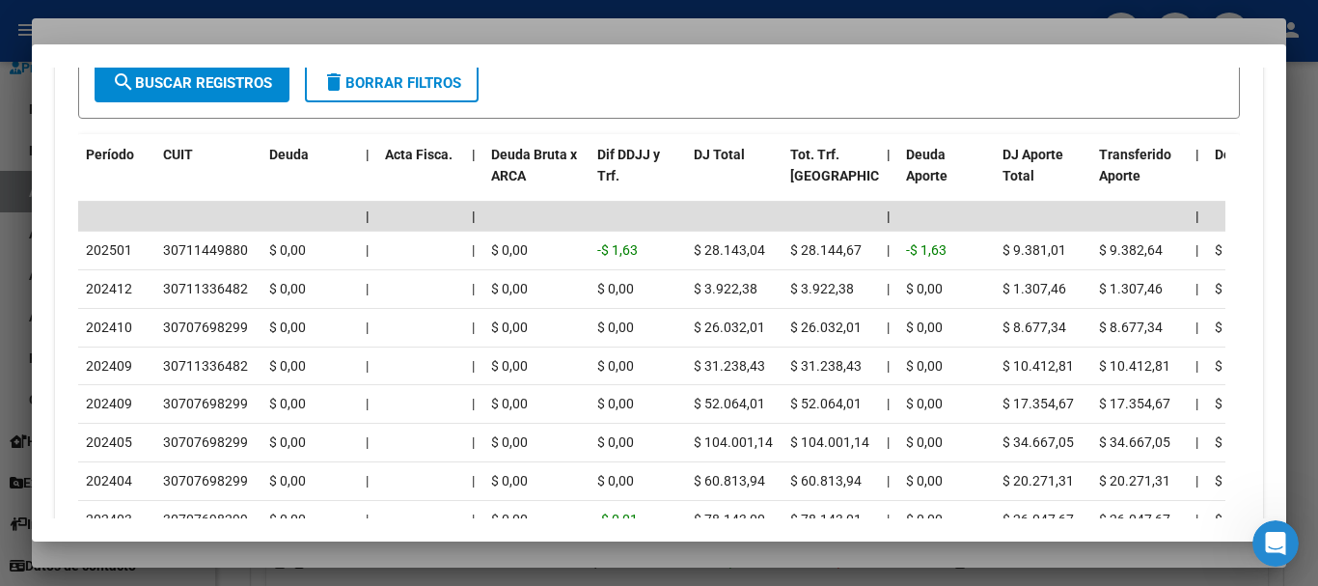
scroll to position [1607, 0]
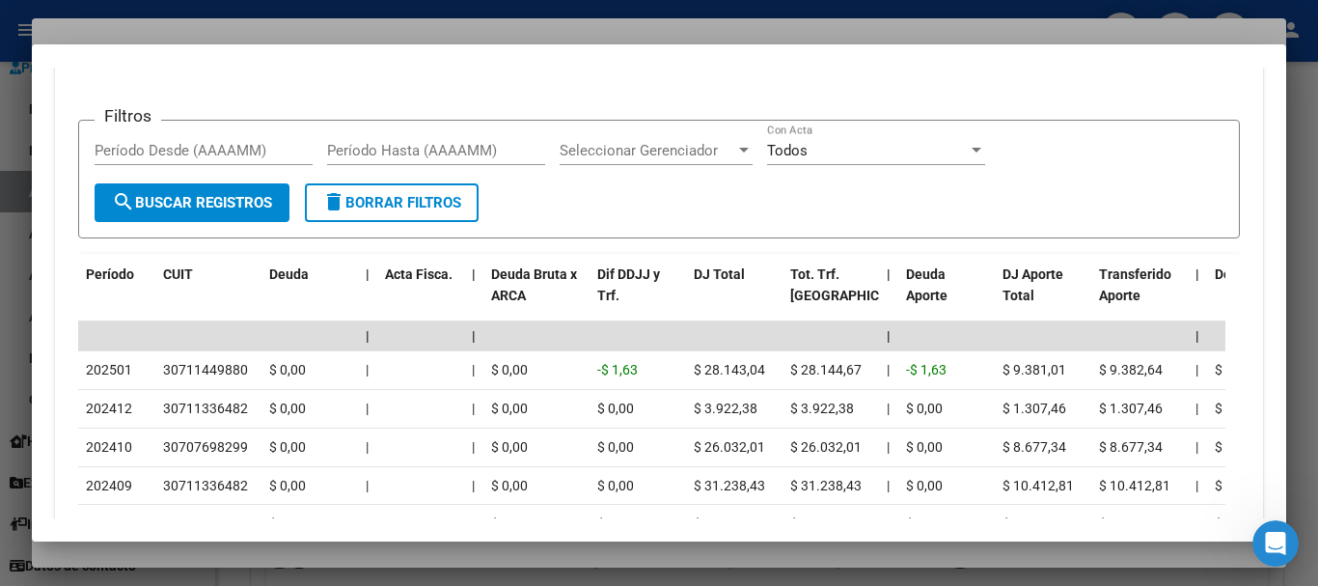
click at [284, 31] on div at bounding box center [659, 293] width 1318 height 586
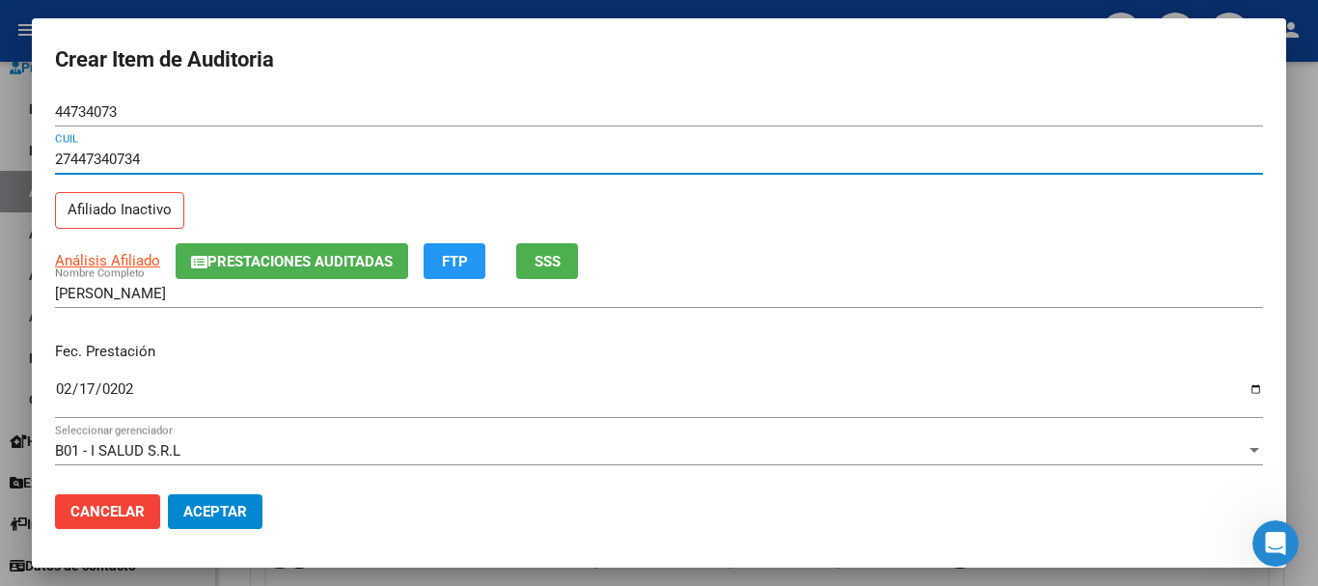
click at [721, 168] on div "27447340734 CUIL" at bounding box center [659, 159] width 1208 height 29
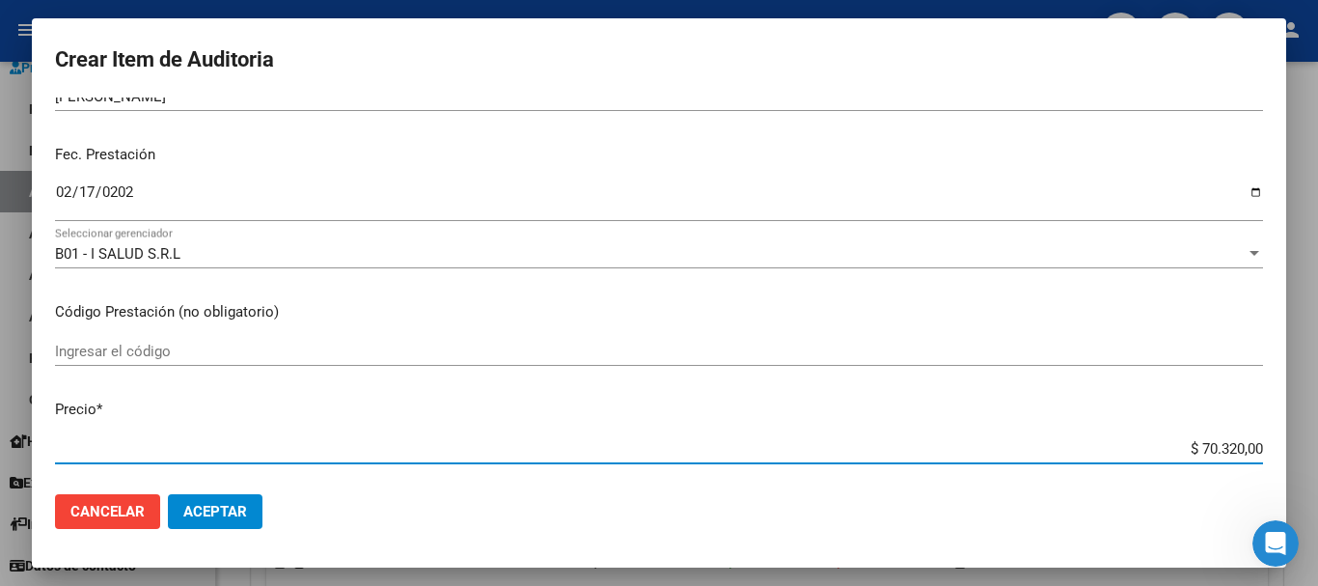
scroll to position [164, 0]
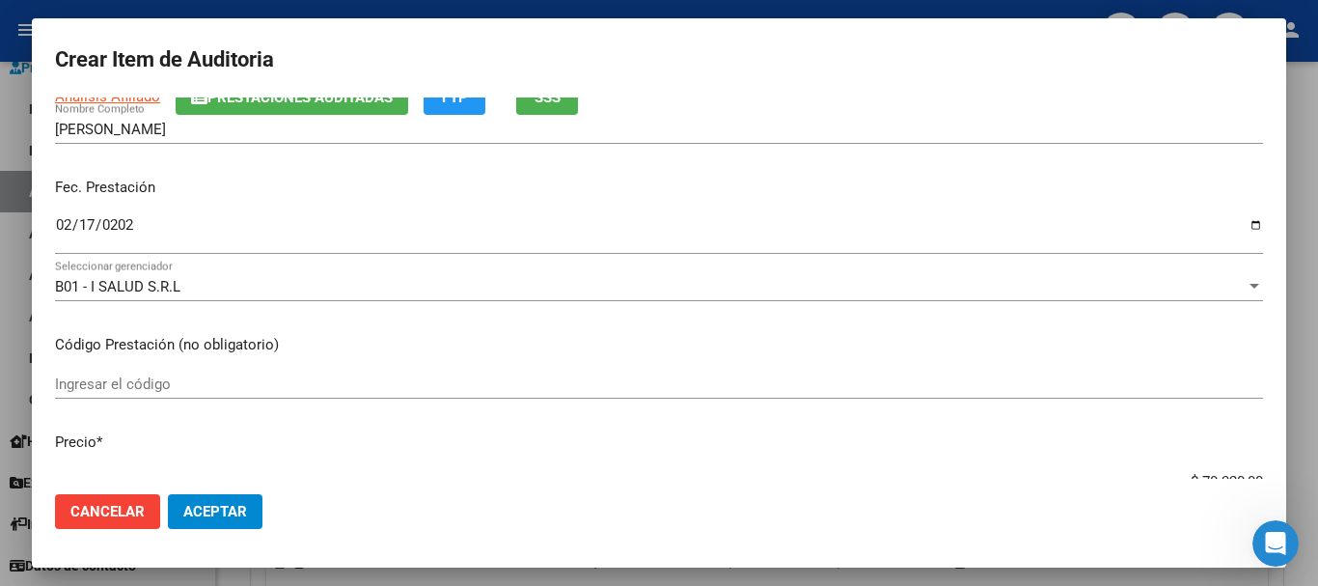
type input "$ 0,03"
type input "$ 0,30"
type input "$ 3,08"
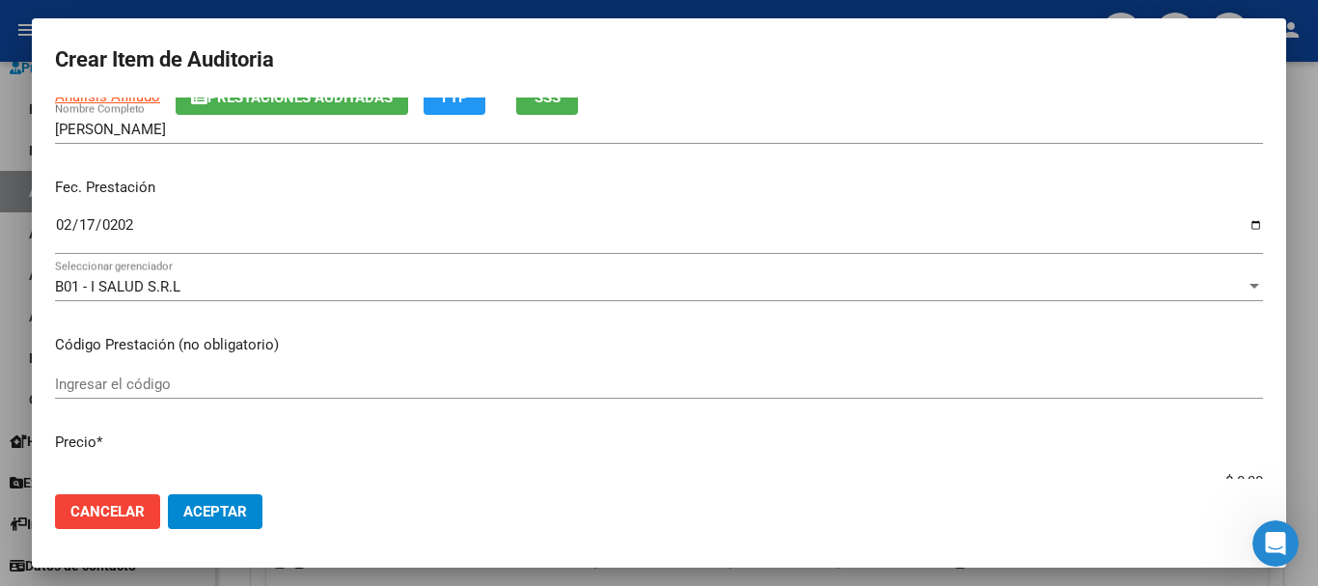
type input "$ 3,08"
type input "$ 30,89"
type input "$ 308,93"
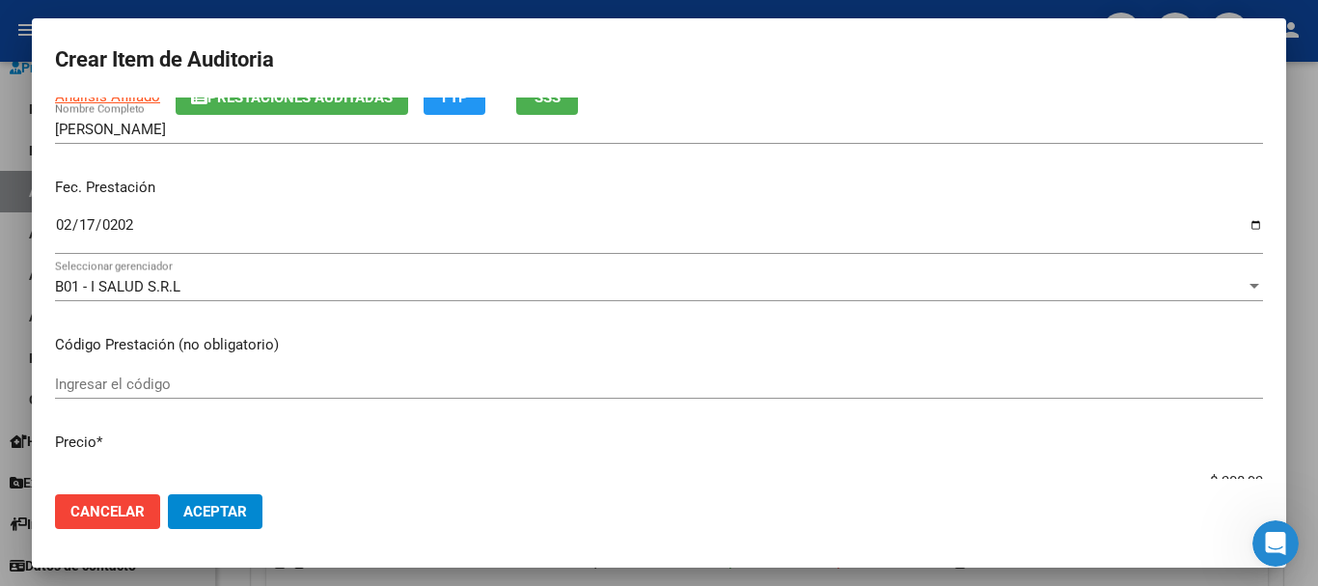
type input "$ 3.089,30"
type input "$ 30.893,00"
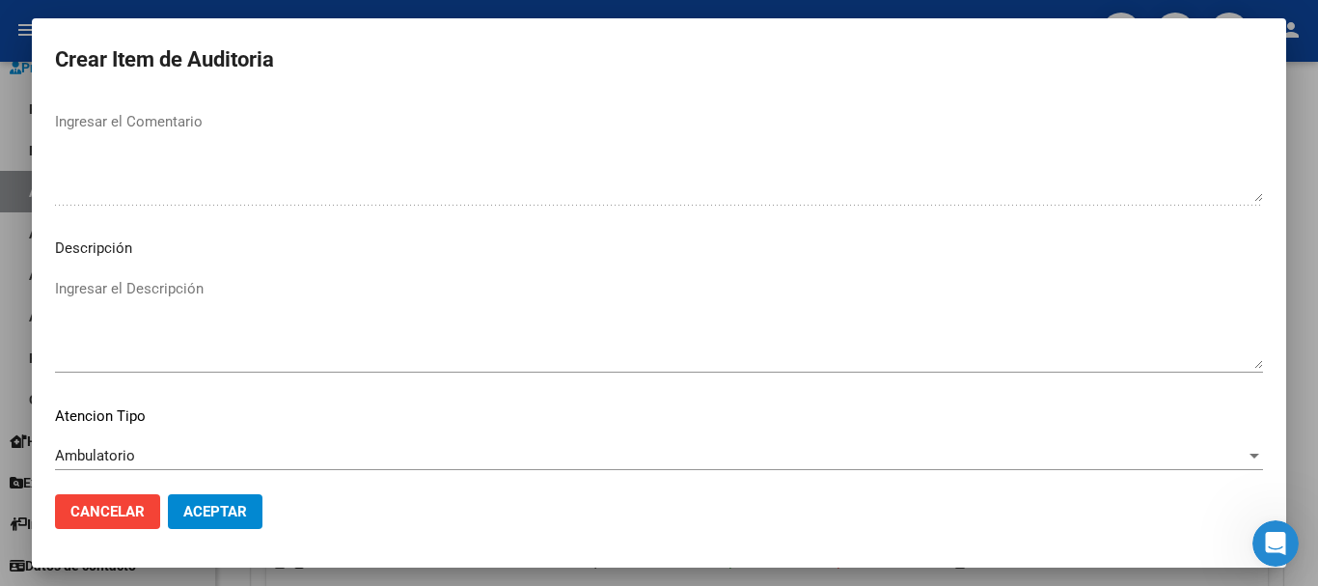
scroll to position [1190, 0]
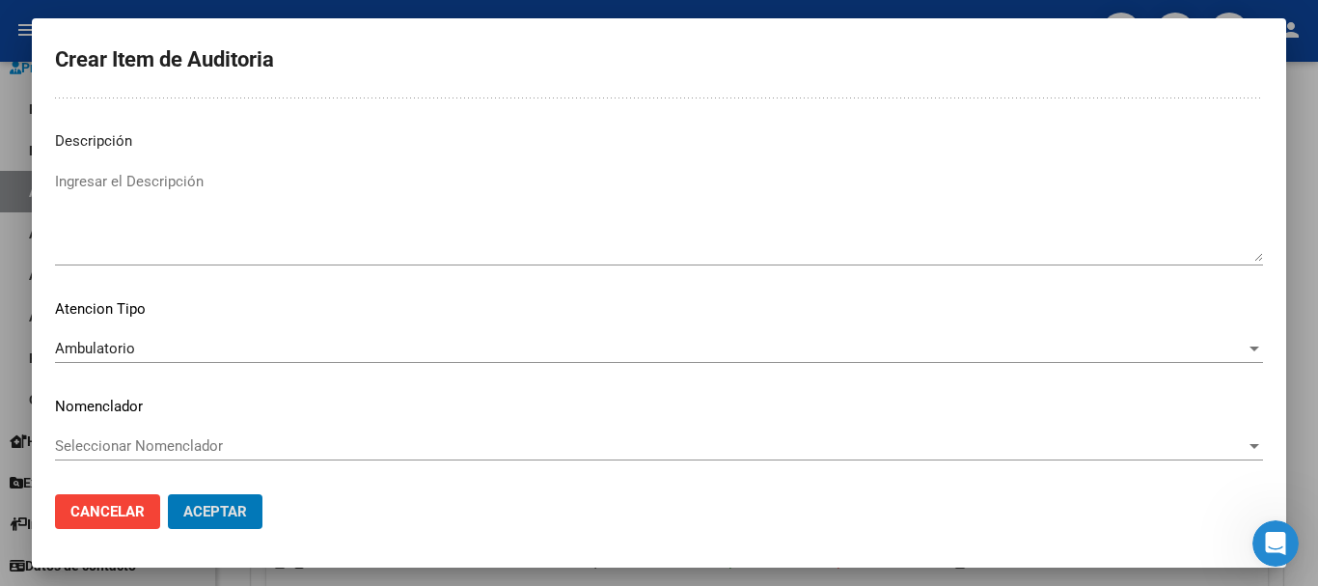
click at [168, 494] on button "Aceptar" at bounding box center [215, 511] width 95 height 35
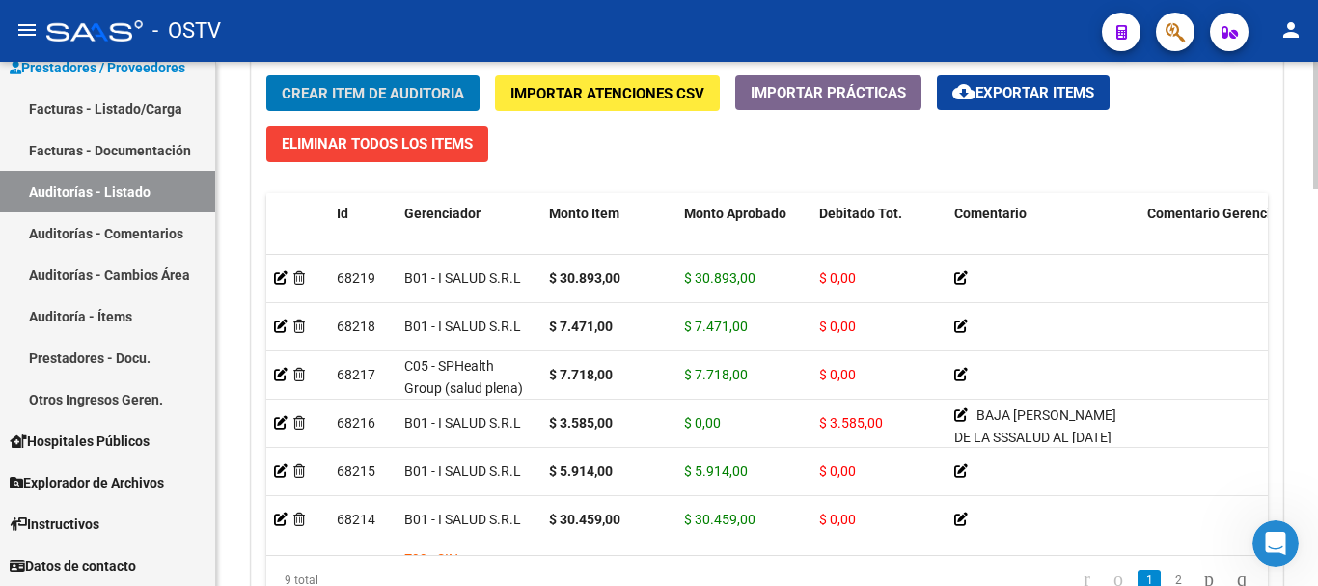
scroll to position [1449, 0]
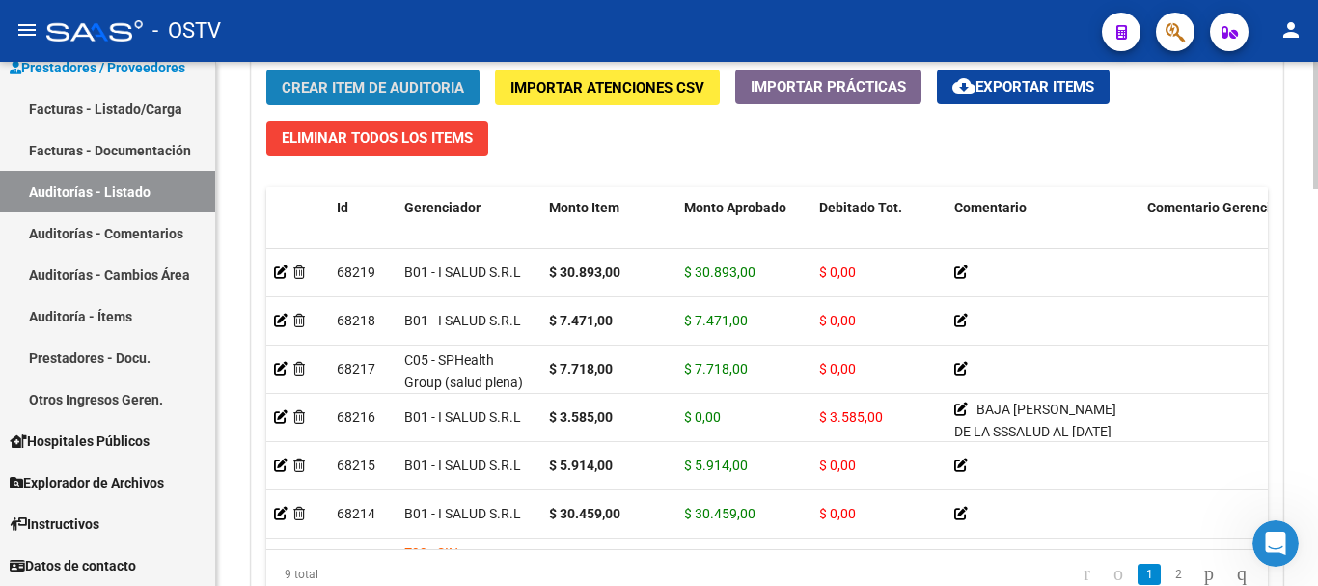
click at [374, 89] on span "Crear Item de Auditoria" at bounding box center [373, 87] width 182 height 17
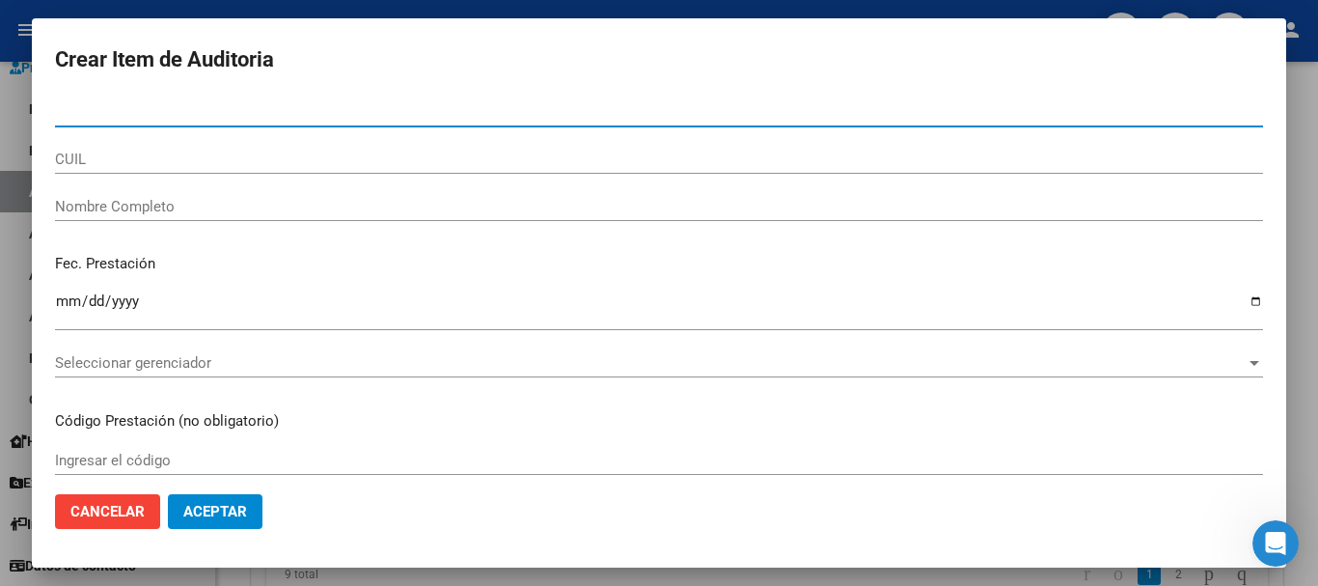
paste input "44734073"
type input "44734073"
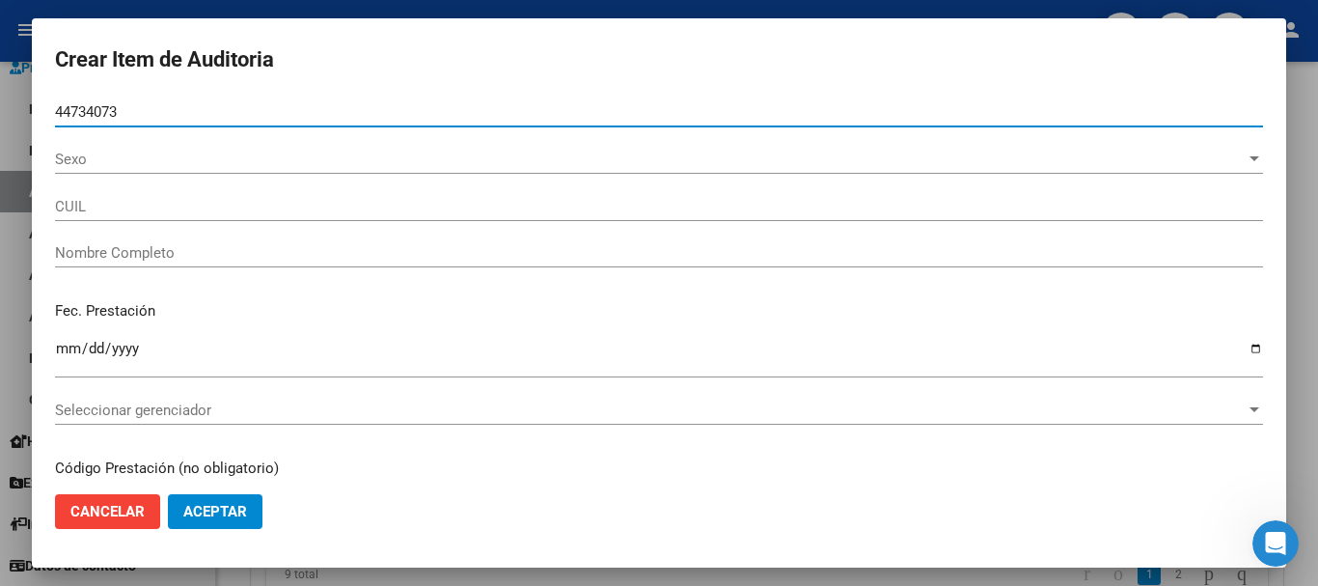
type input "27447340734"
type input "WITT SALOME"
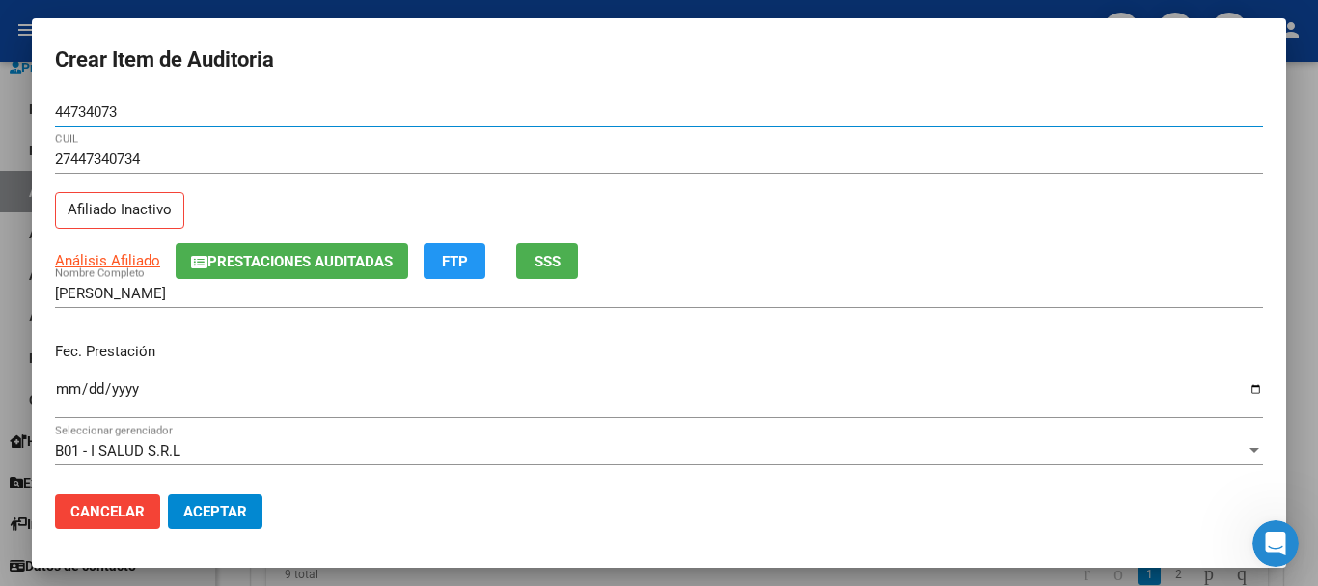
type input "44734073"
click at [284, 256] on button "Prestaciones Auditadas" at bounding box center [292, 261] width 233 height 36
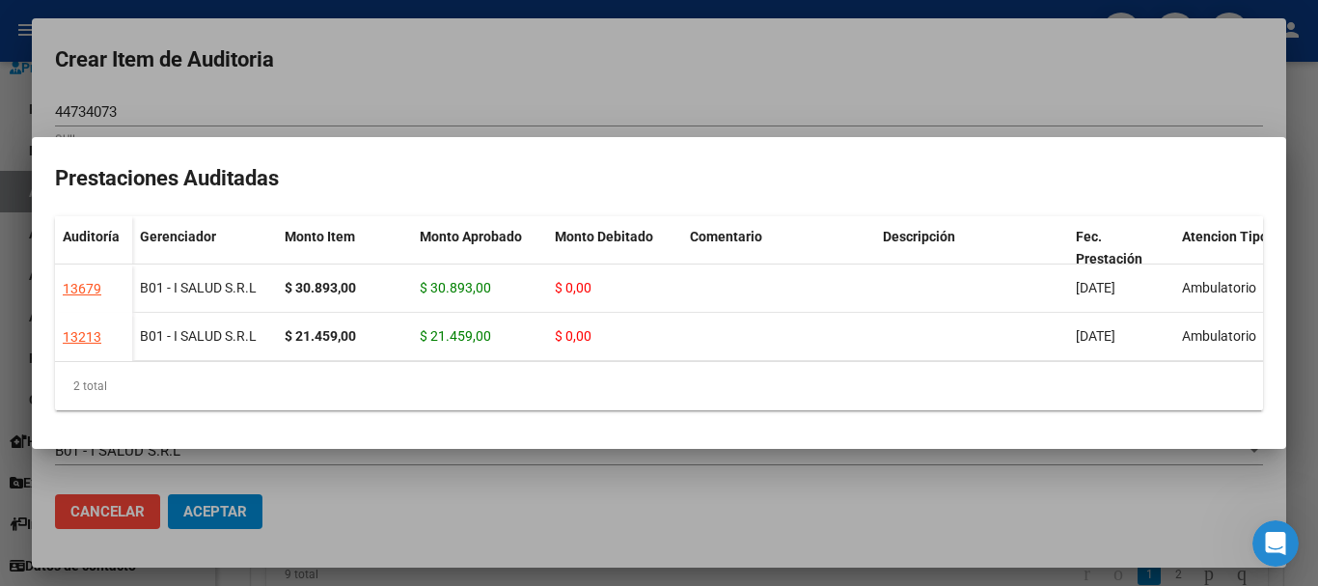
click at [1311, 99] on div at bounding box center [659, 293] width 1318 height 586
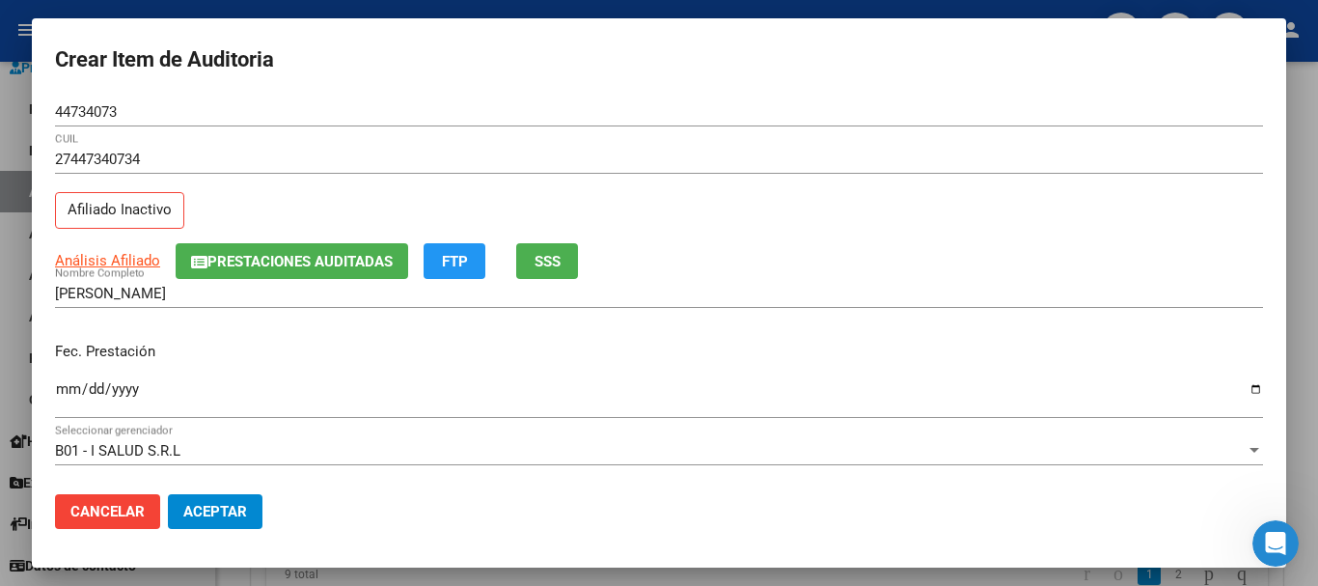
click at [1311, 100] on div at bounding box center [659, 293] width 1318 height 586
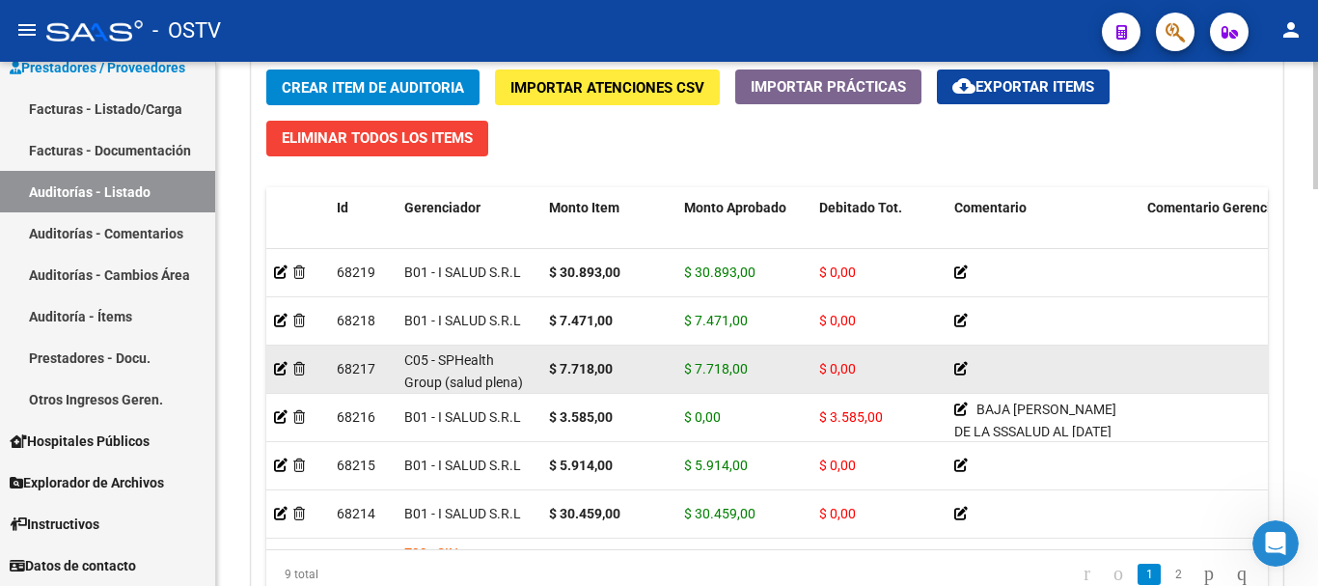
click at [266, 69] on button "Crear Item de Auditoria" at bounding box center [372, 87] width 213 height 36
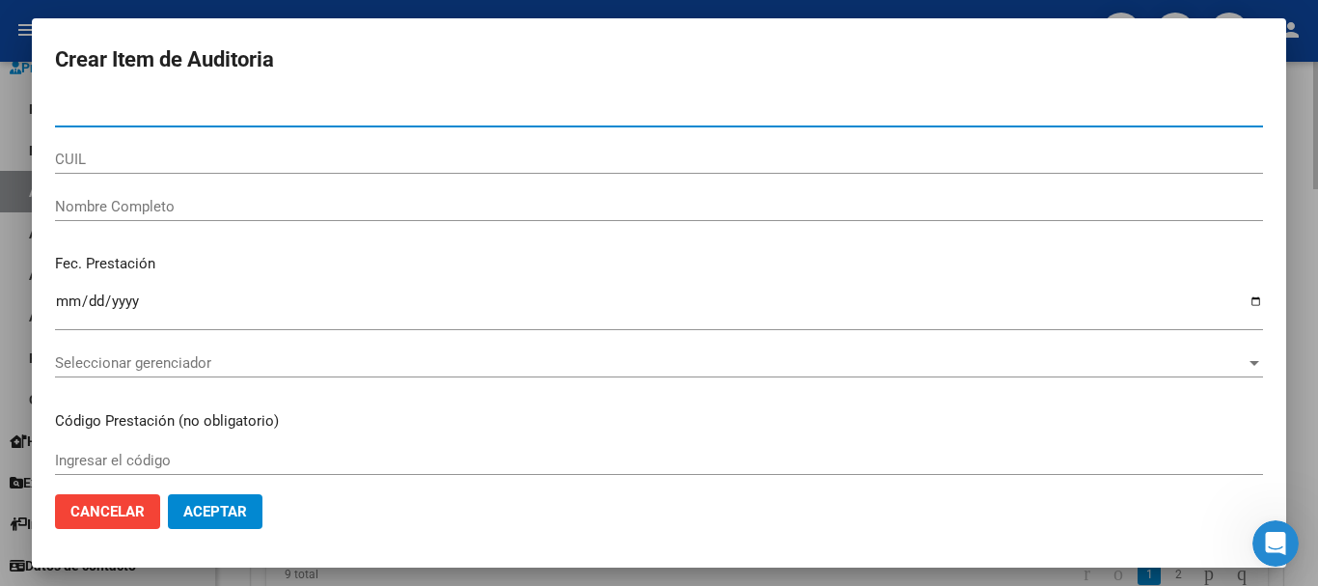
paste input "44734073"
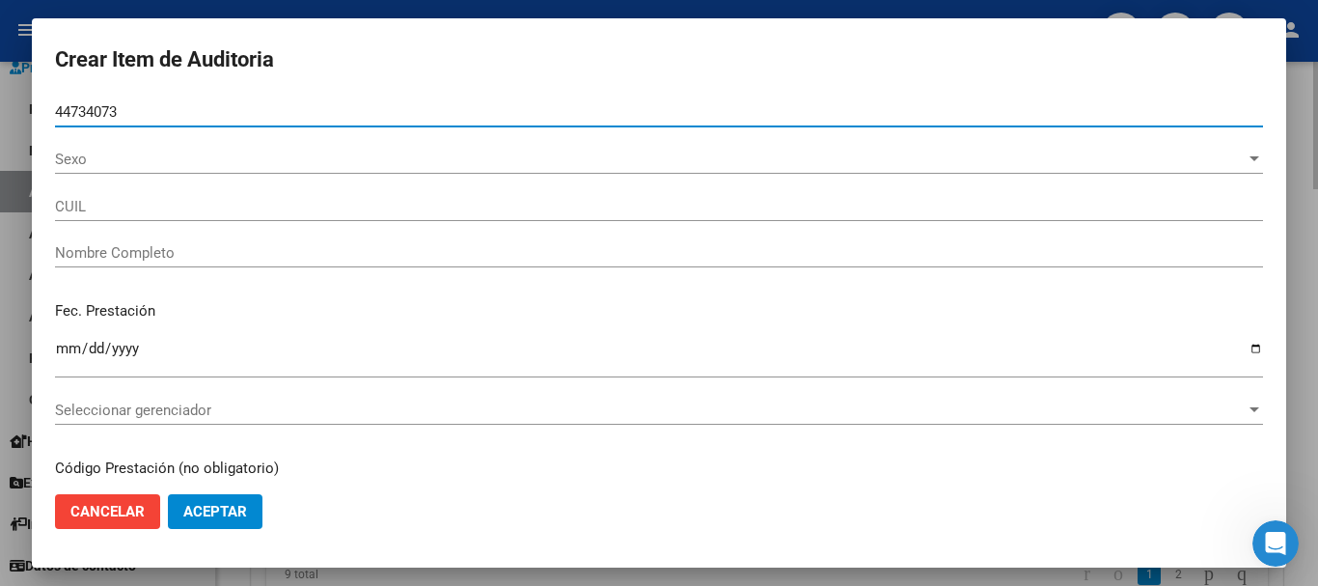
type input "44734073"
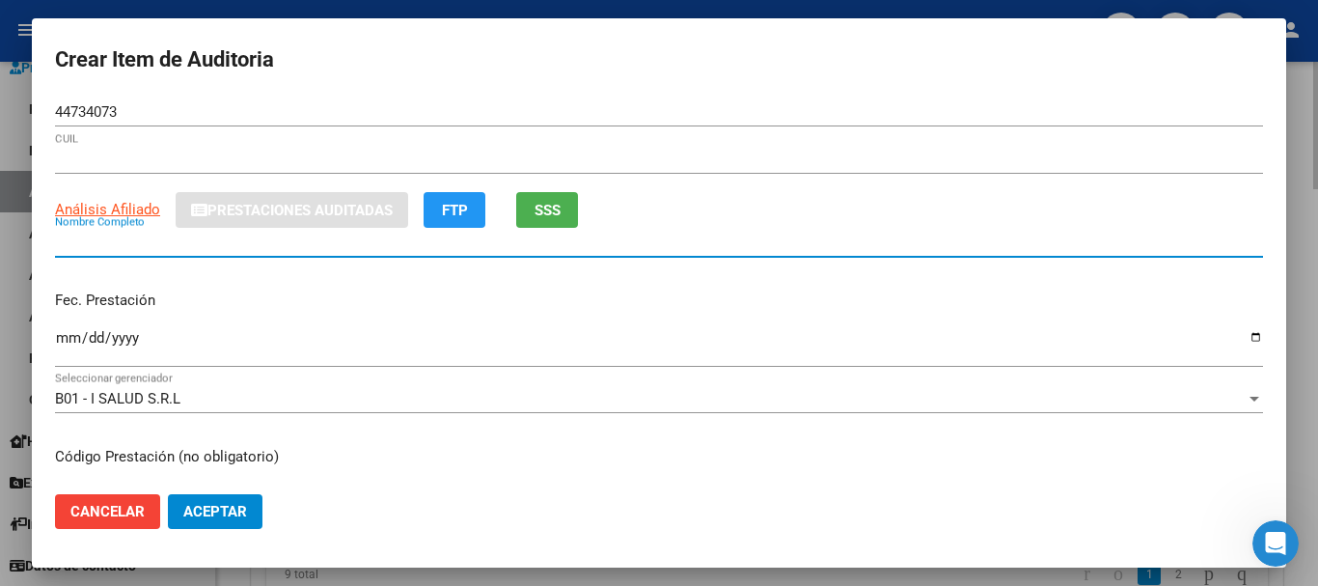
type input "27447340734"
type input "WITT SALOME"
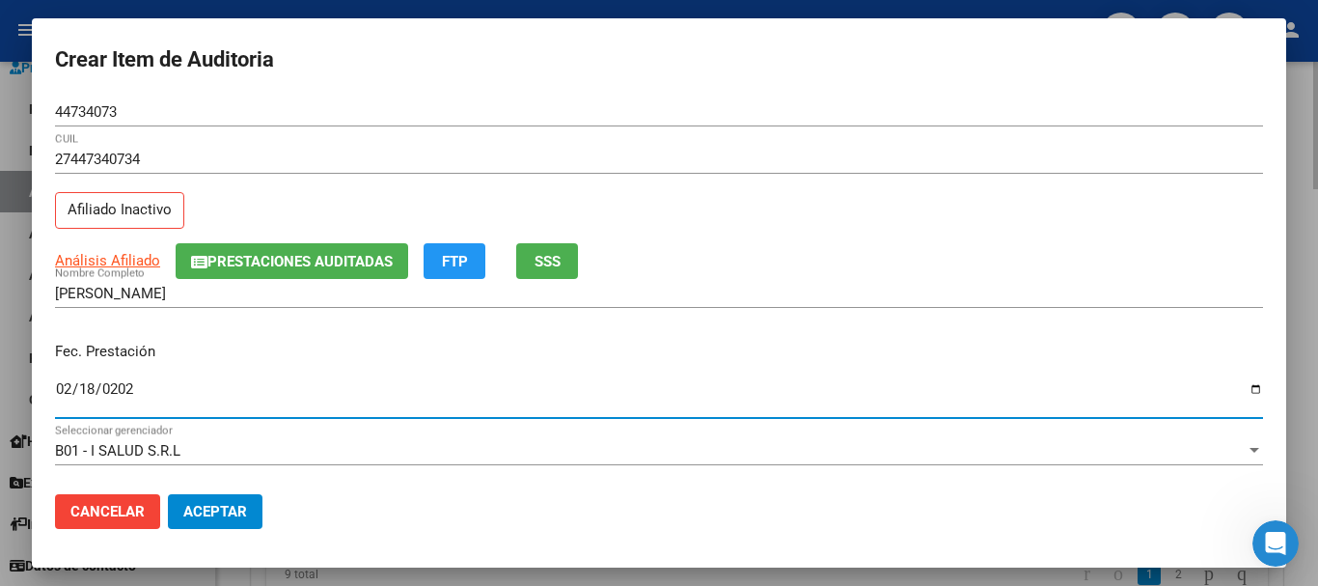
type input "2025-02-18"
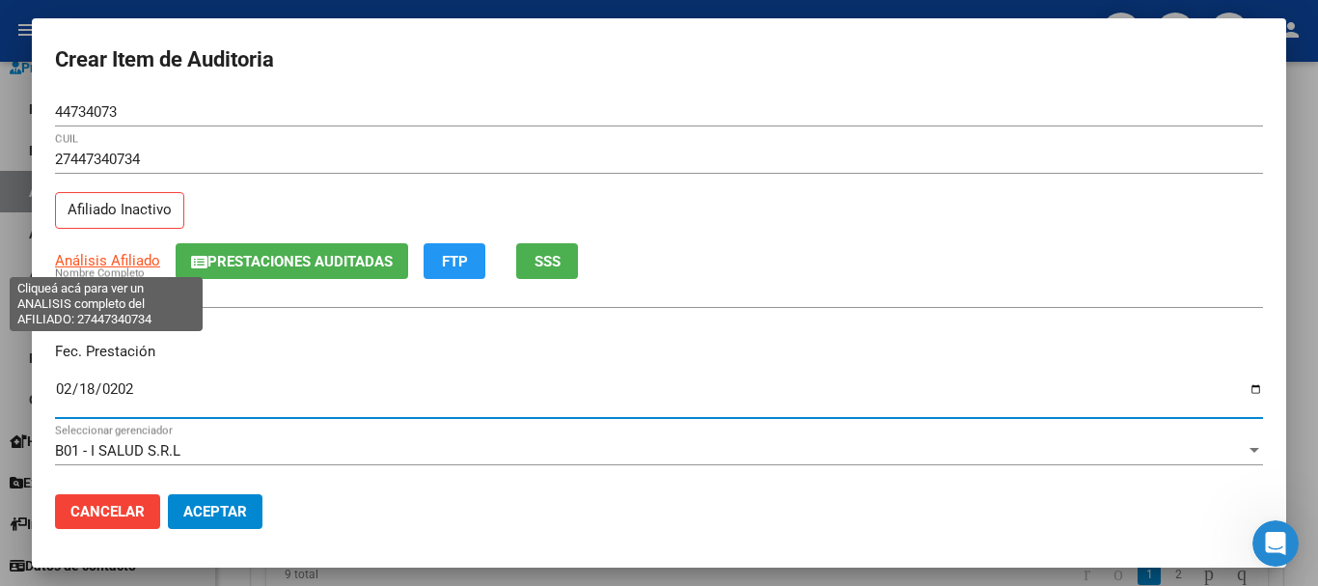
click at [106, 263] on span "Análisis Afiliado" at bounding box center [107, 260] width 105 height 17
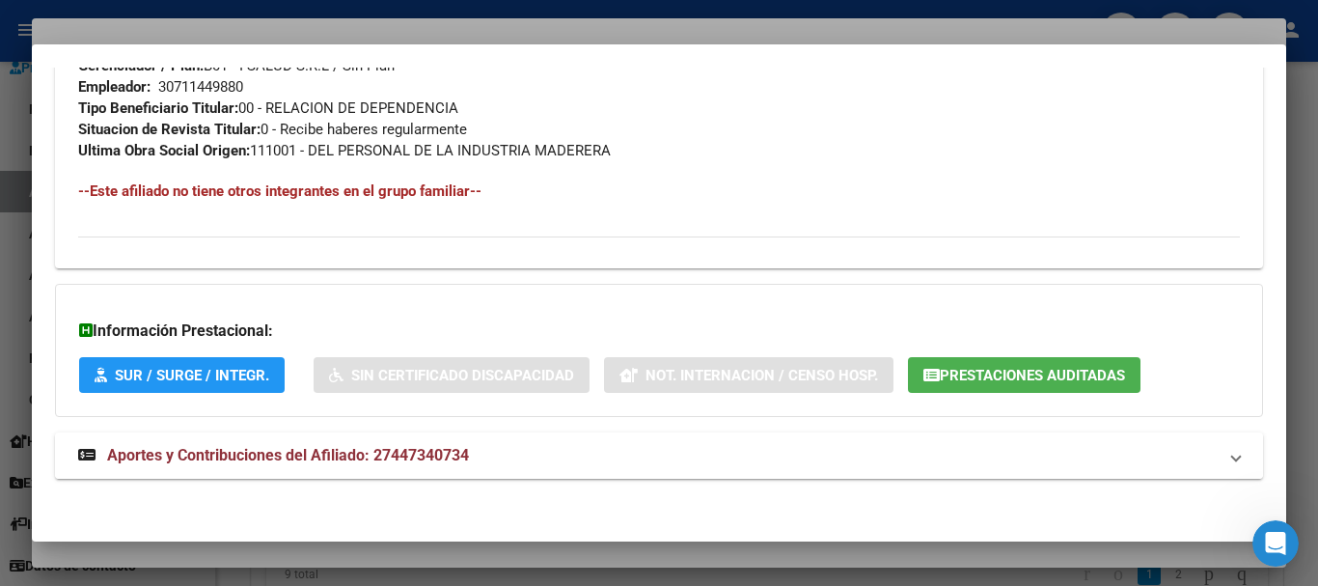
scroll to position [1038, 0]
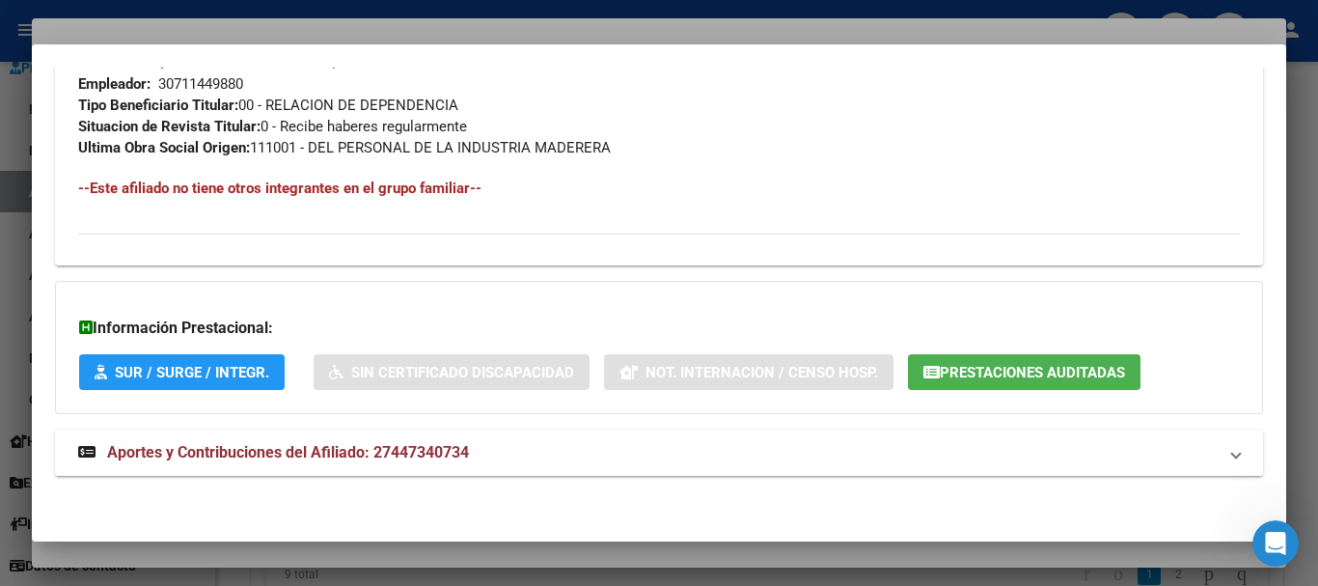
click at [424, 435] on mat-expansion-panel-header "Aportes y Contribuciones del Afiliado: 27447340734" at bounding box center [659, 452] width 1208 height 46
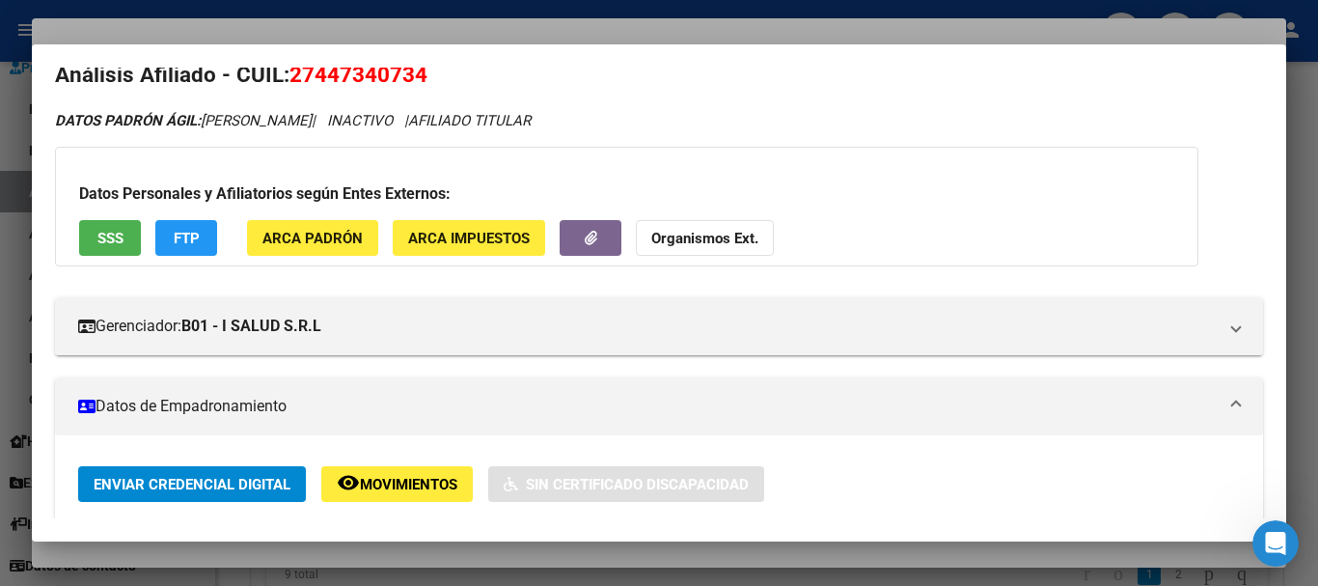
scroll to position [0, 0]
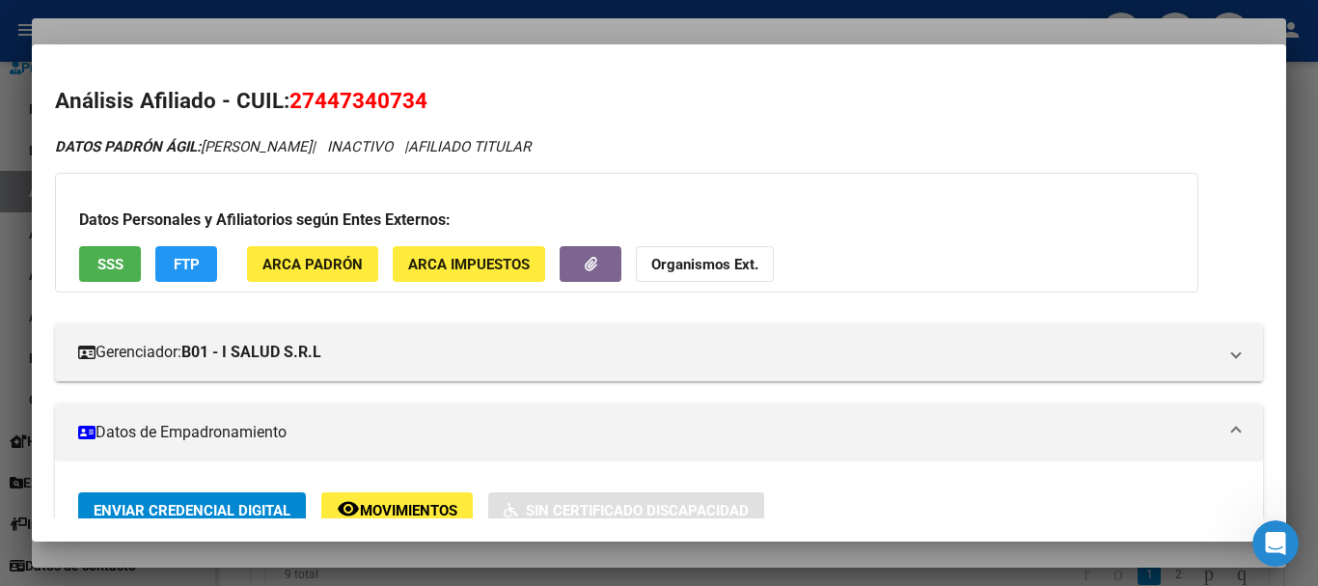
click at [707, 263] on strong "Organismos Ext." at bounding box center [704, 264] width 107 height 17
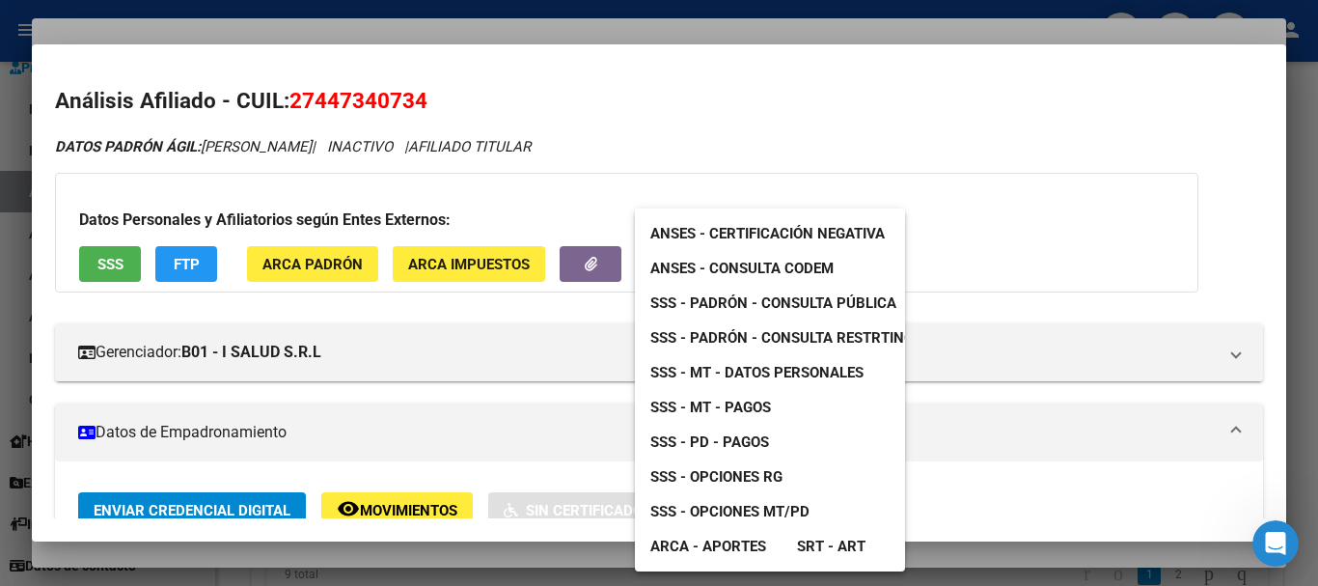
click at [767, 299] on span "SSS - Padrón - Consulta Pública" at bounding box center [774, 302] width 246 height 17
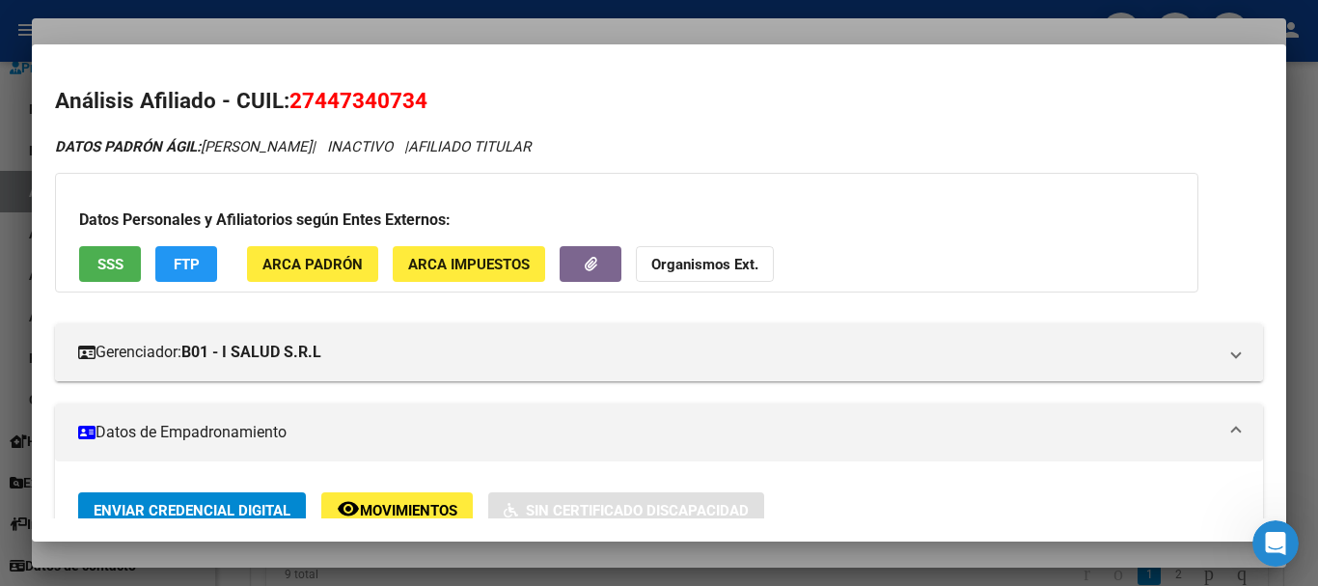
click at [326, 32] on div at bounding box center [659, 293] width 1318 height 586
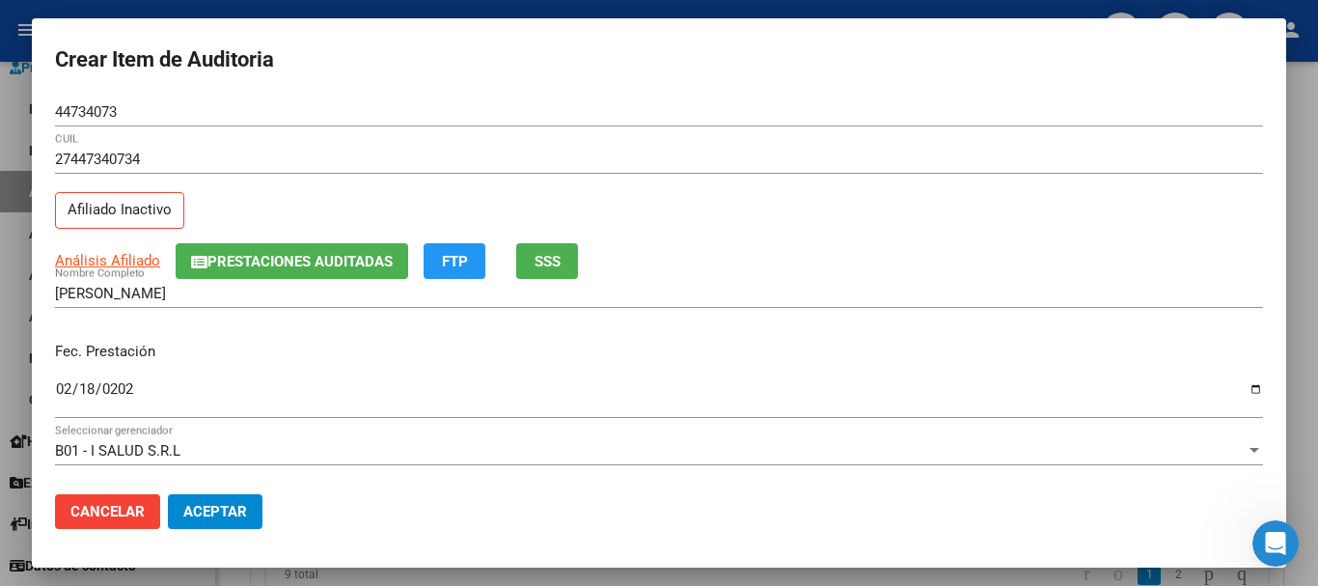
click at [686, 133] on div "44734073 Nro Documento" at bounding box center [659, 120] width 1208 height 47
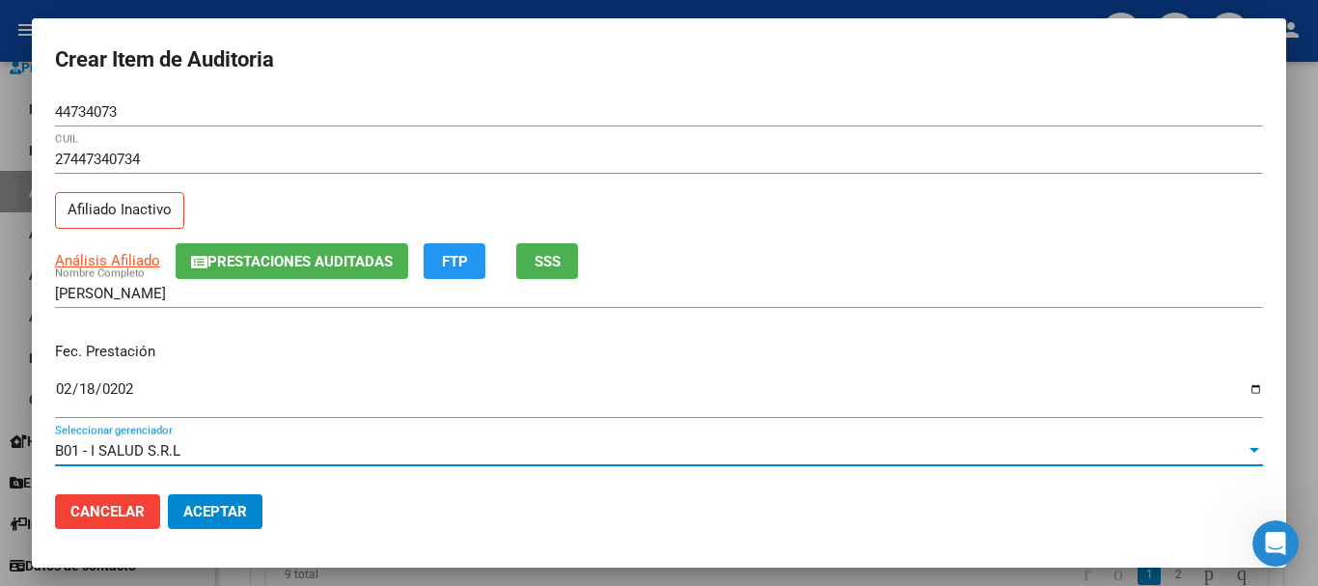
scroll to position [261, 0]
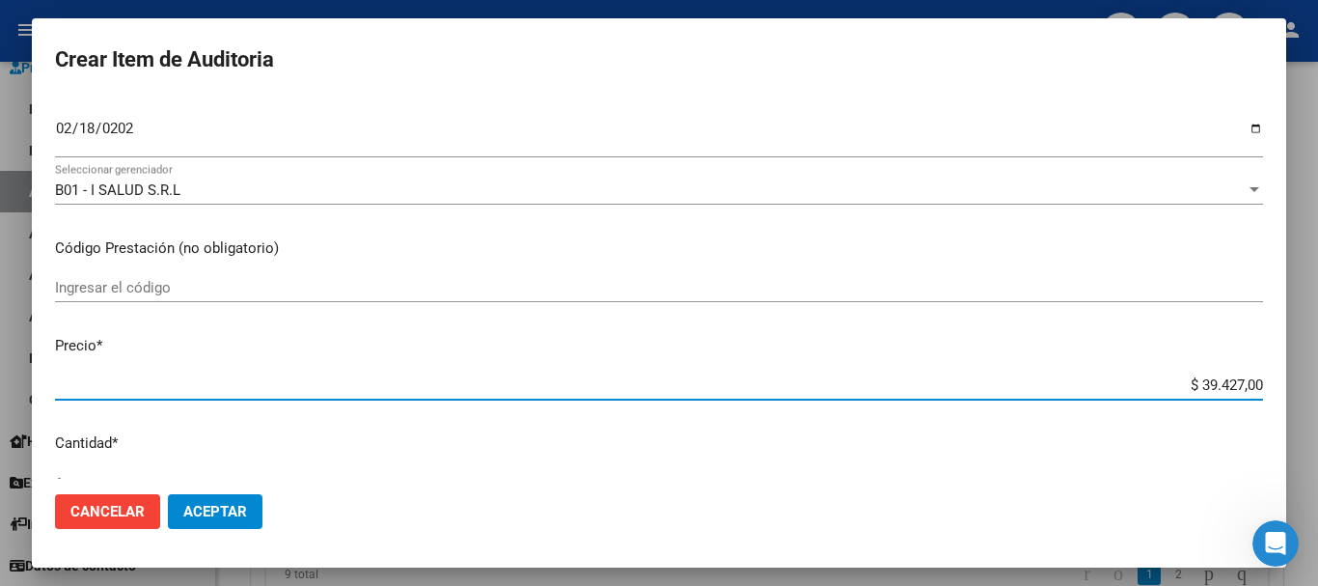
type input "$ 0,01"
type input "$ 0,11"
type input "$ 1,15"
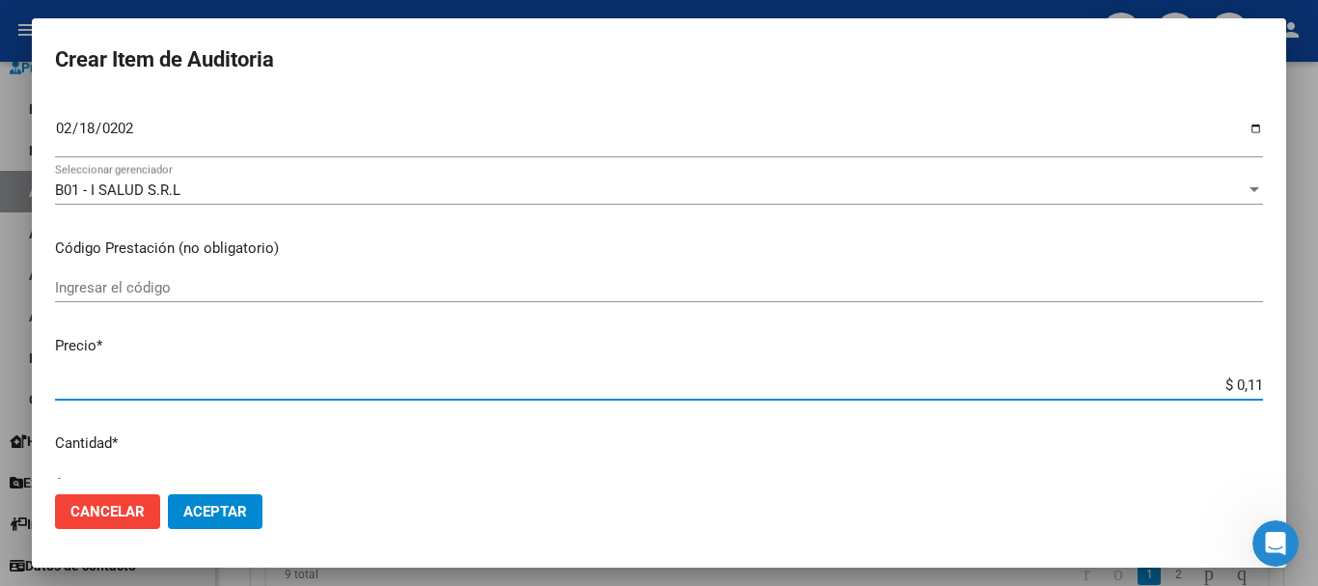
type input "$ 1,15"
type input "$ 11,52"
type input "$ 115,26"
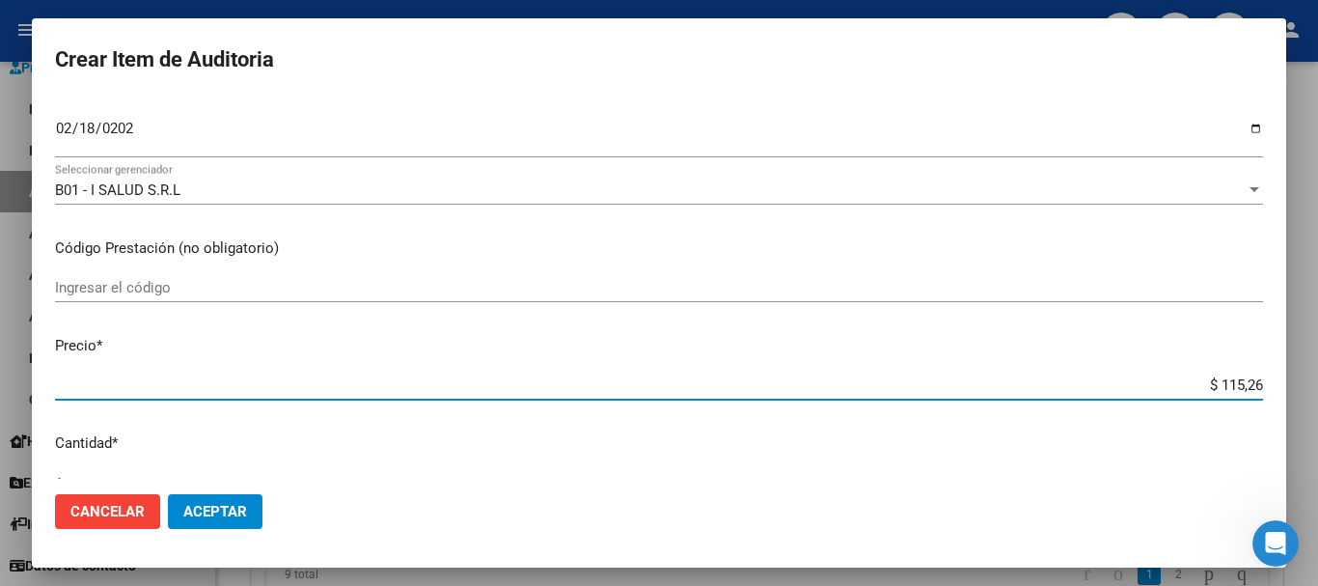
type input "$ 1.152,60"
type input "$ 11.526,00"
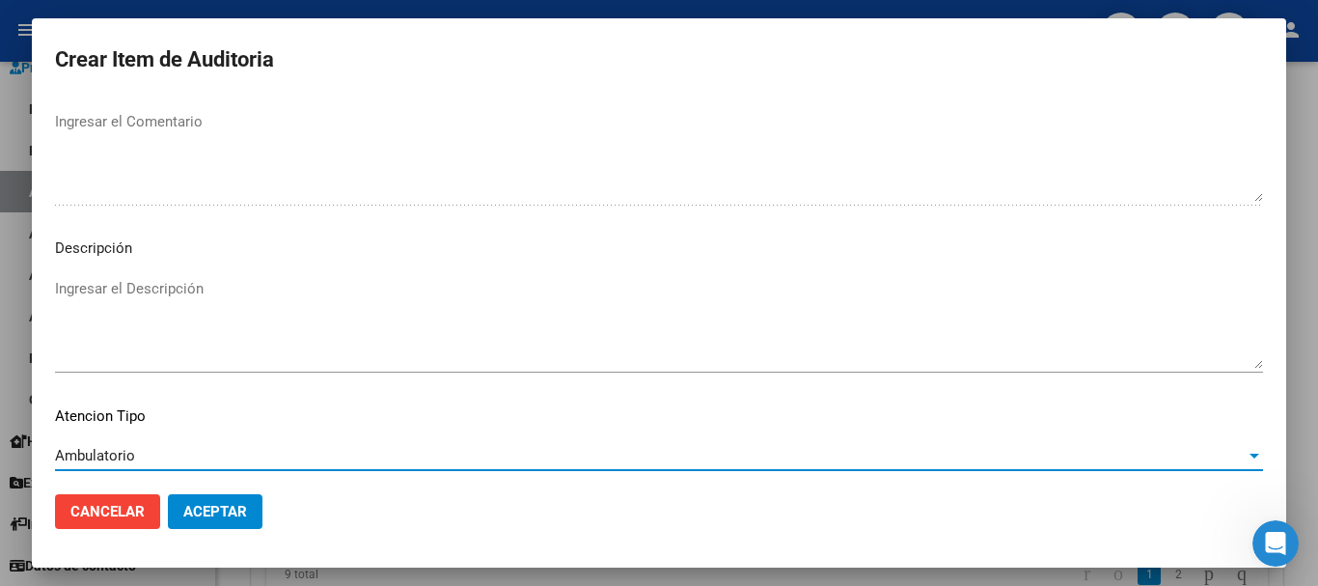
scroll to position [1190, 0]
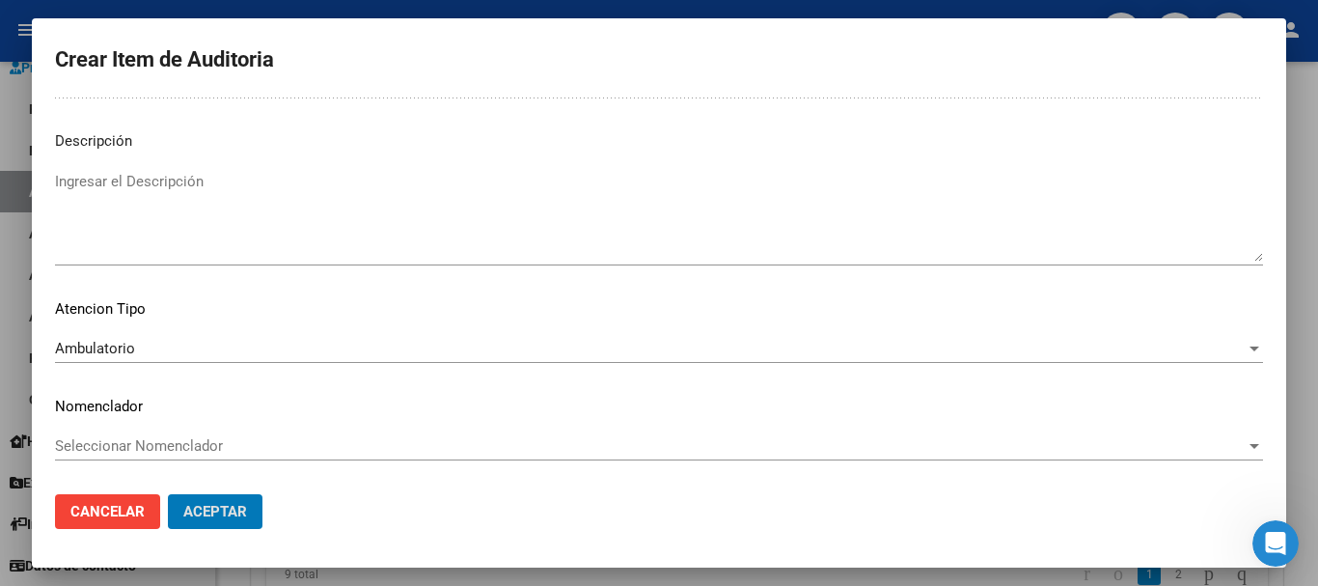
click at [168, 494] on button "Aceptar" at bounding box center [215, 511] width 95 height 35
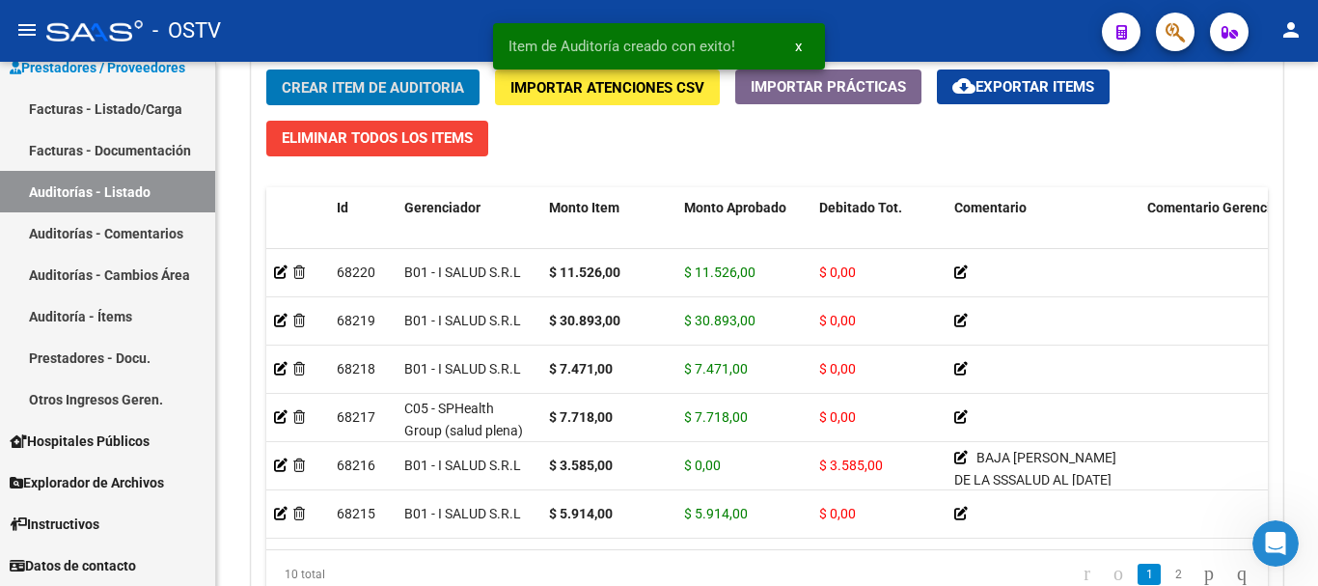
click at [266, 69] on button "Crear Item de Auditoria" at bounding box center [372, 87] width 213 height 36
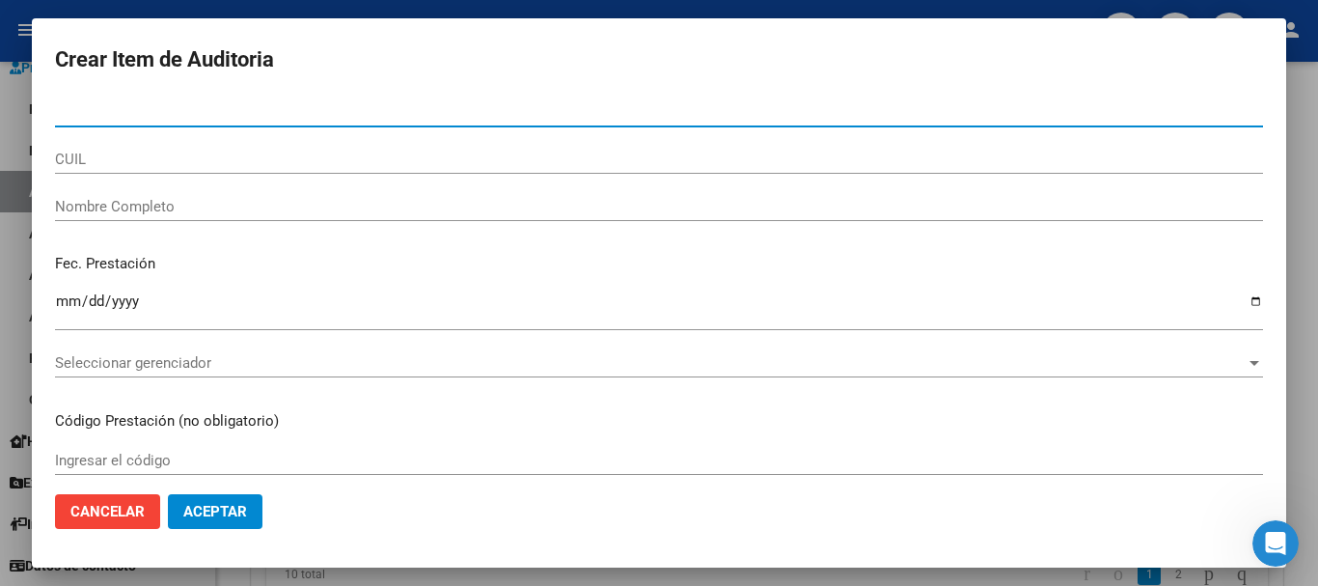
paste input "44734073"
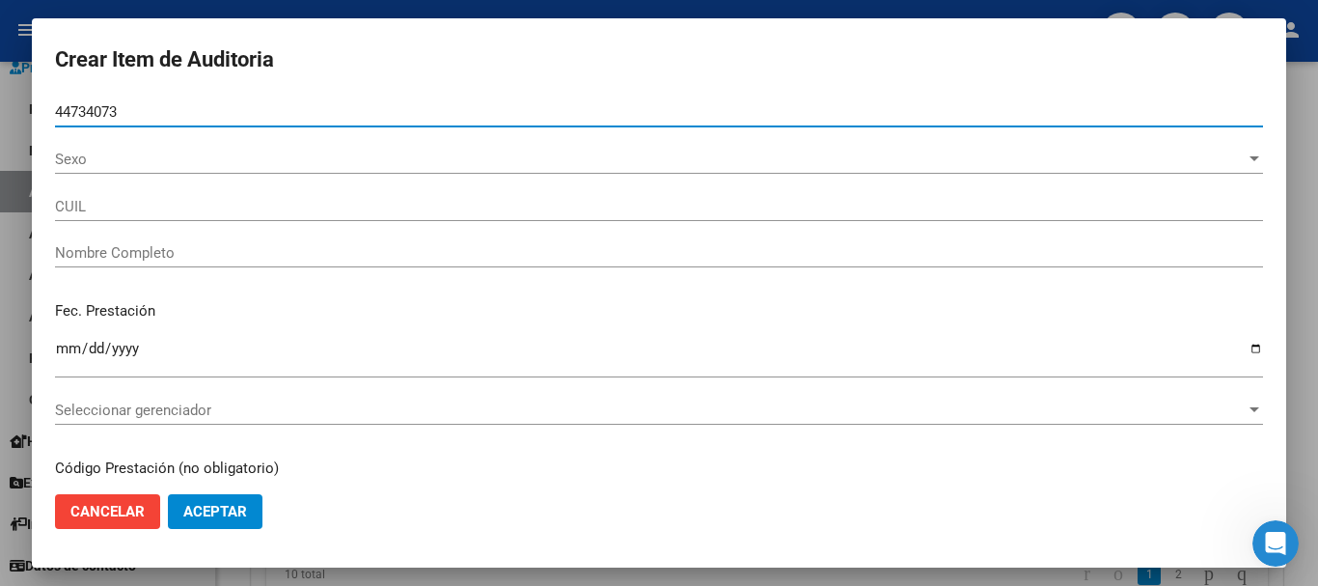
type input "44734073"
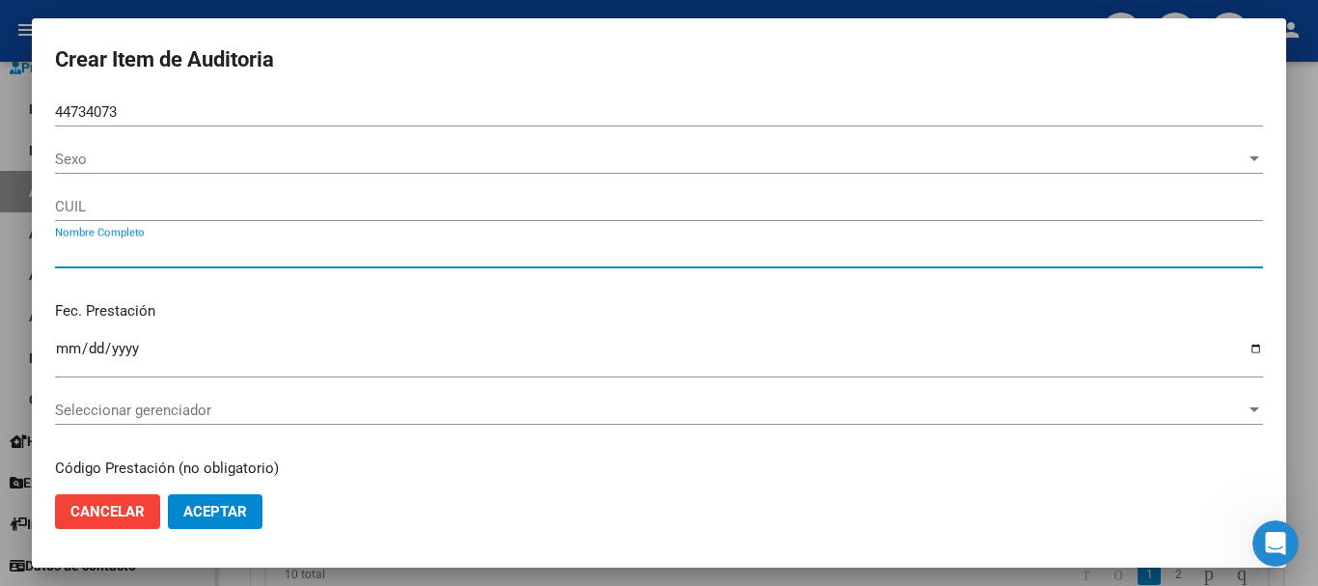
type input "27447340734"
type input "WITT SALOME"
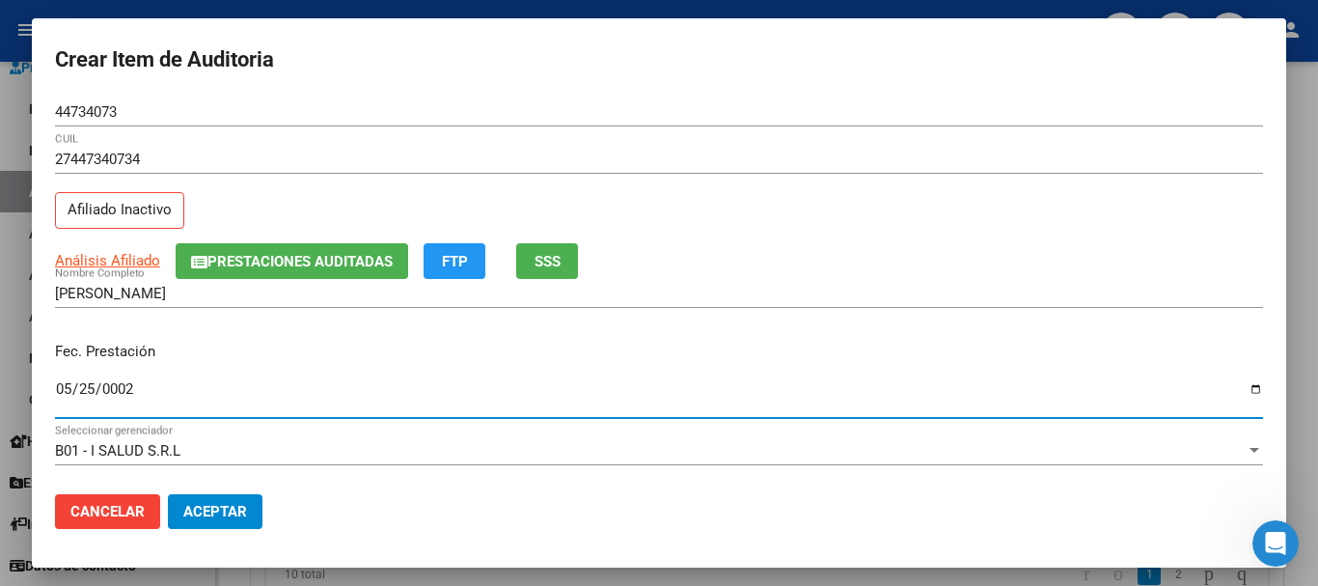
type input "0020-05-25"
type input "2025-02-25"
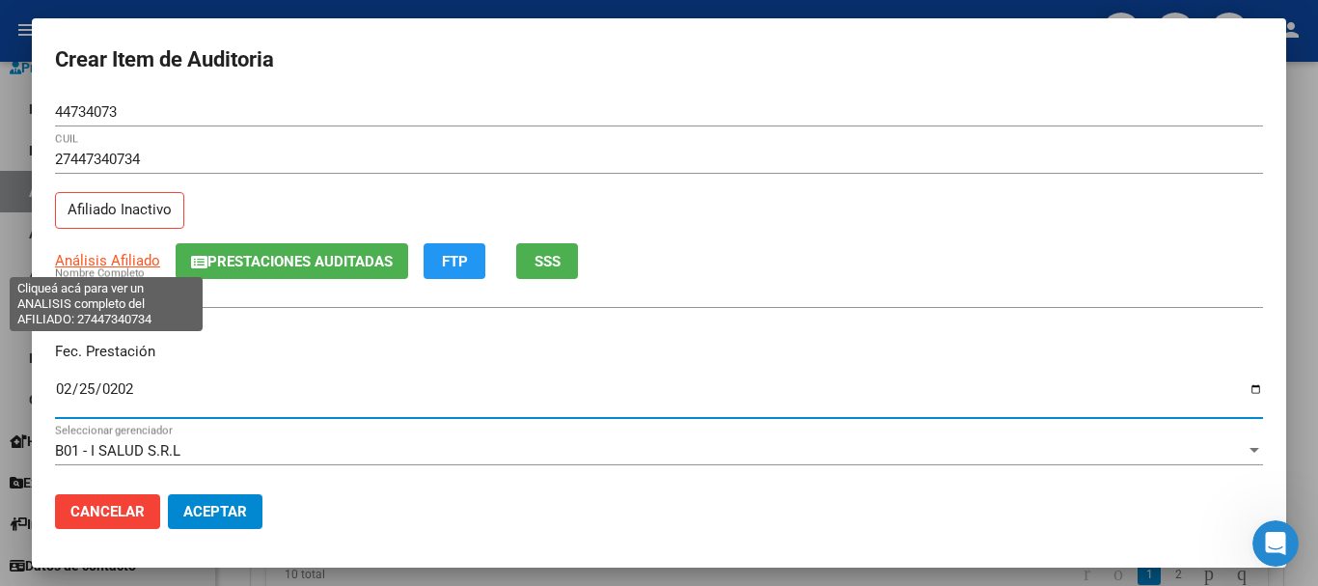
click at [127, 257] on span "Análisis Afiliado" at bounding box center [107, 260] width 105 height 17
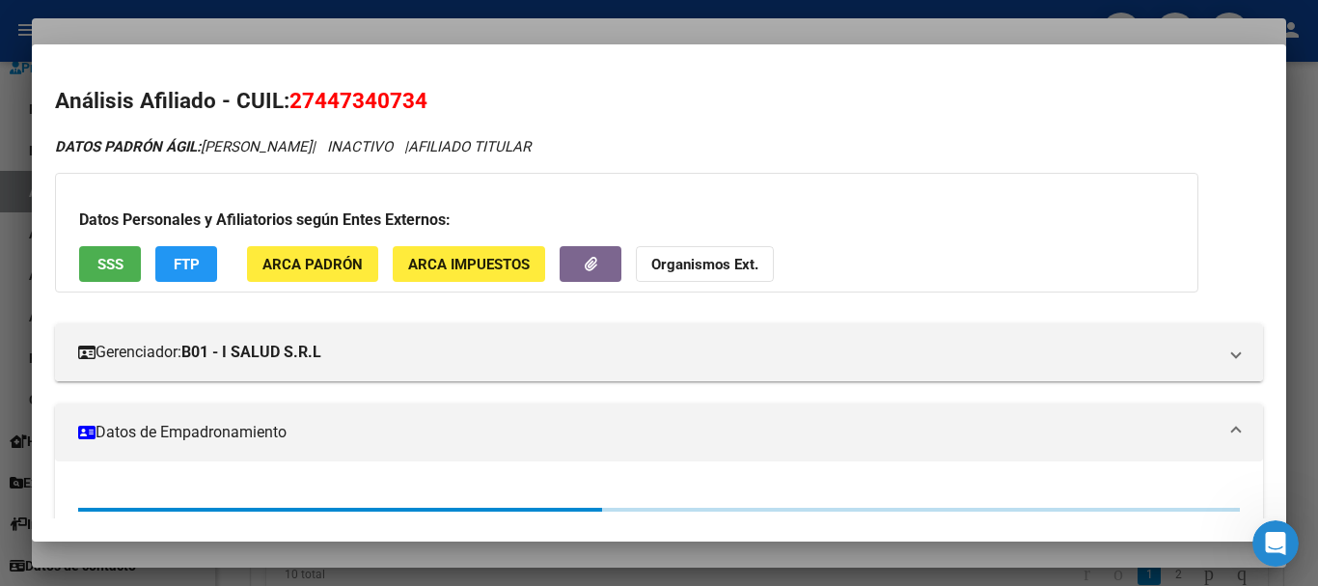
drag, startPoint x: 339, startPoint y: 37, endPoint x: 401, endPoint y: 48, distance: 62.8
click at [340, 35] on div at bounding box center [659, 293] width 1318 height 586
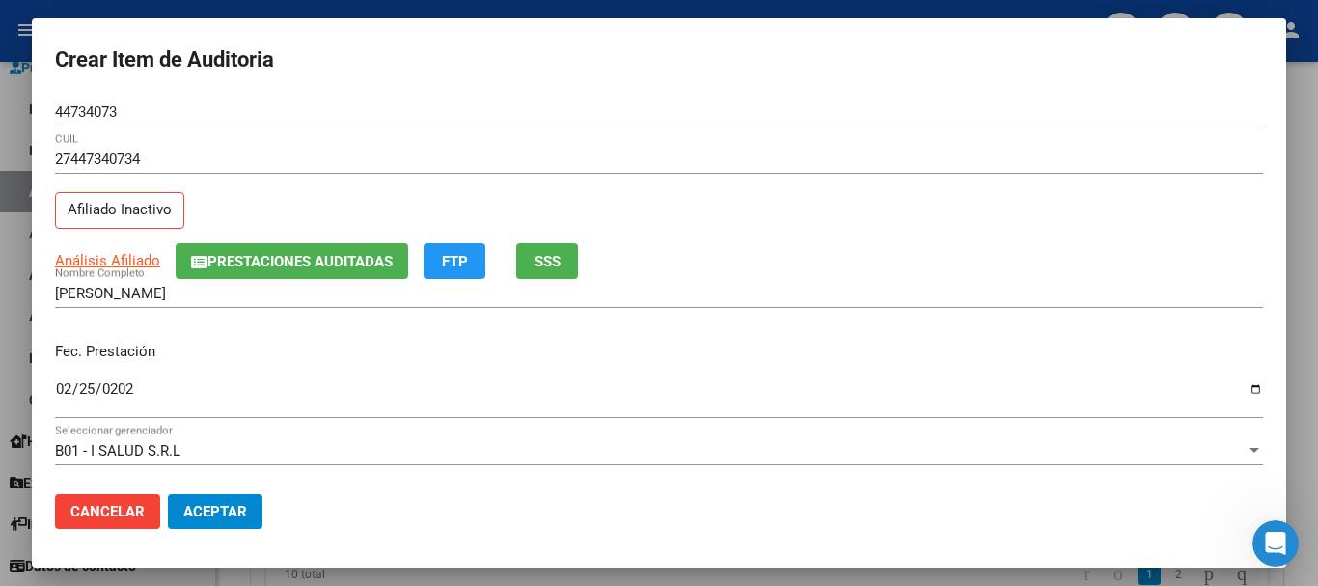
click at [535, 182] on div "27447340734 CUIL" at bounding box center [659, 168] width 1208 height 47
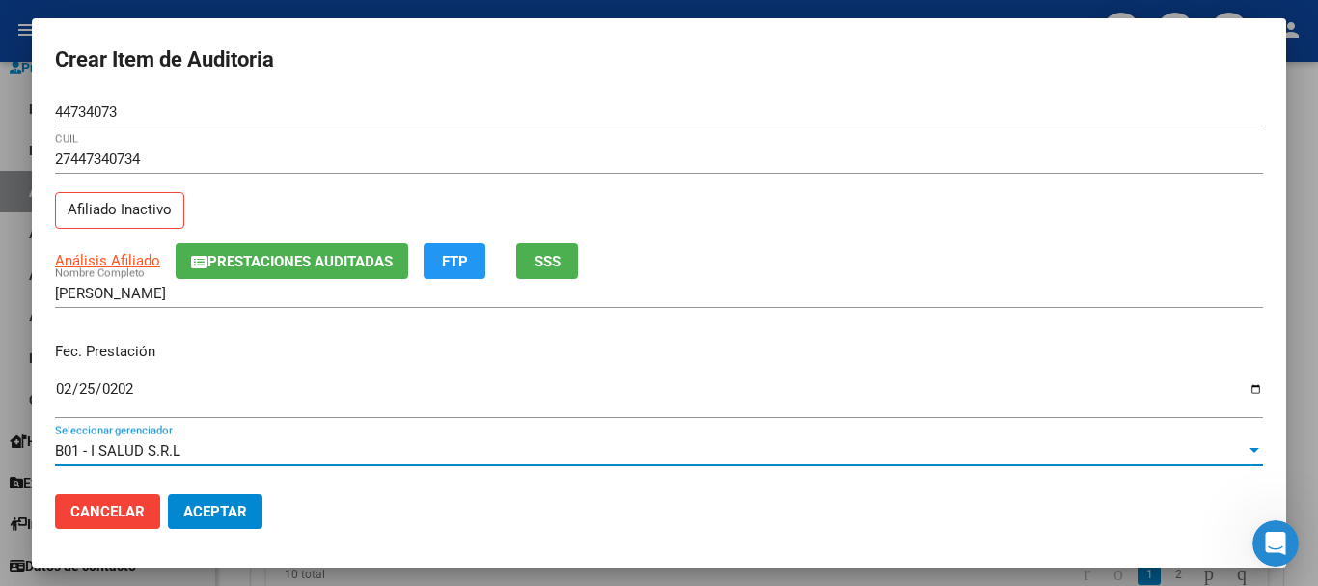
scroll to position [261, 0]
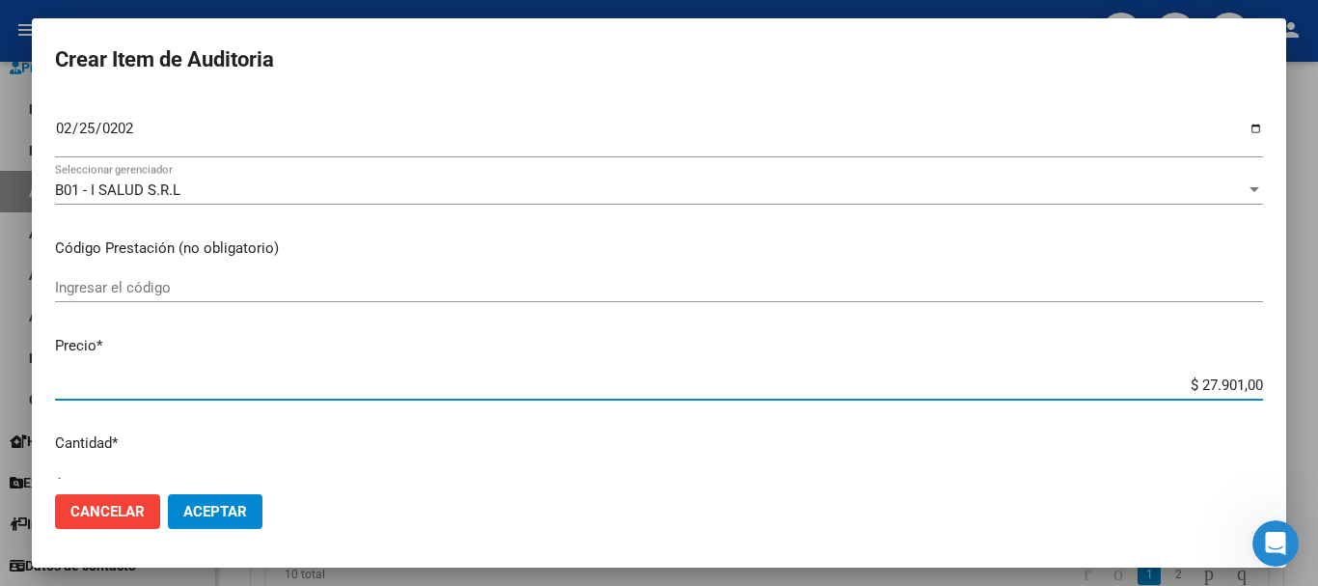
type input "$ 0,08"
type input "$ 0,86"
type input "$ 8,63"
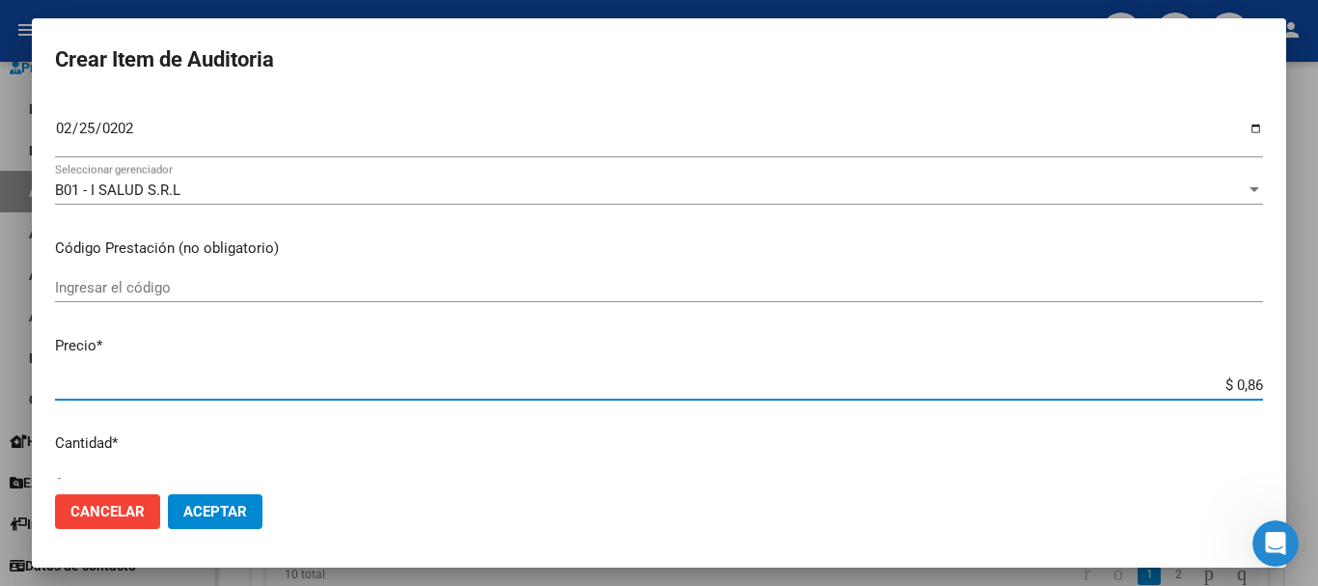
type input "$ 8,63"
type input "$ 86,37"
type input "$ 863,70"
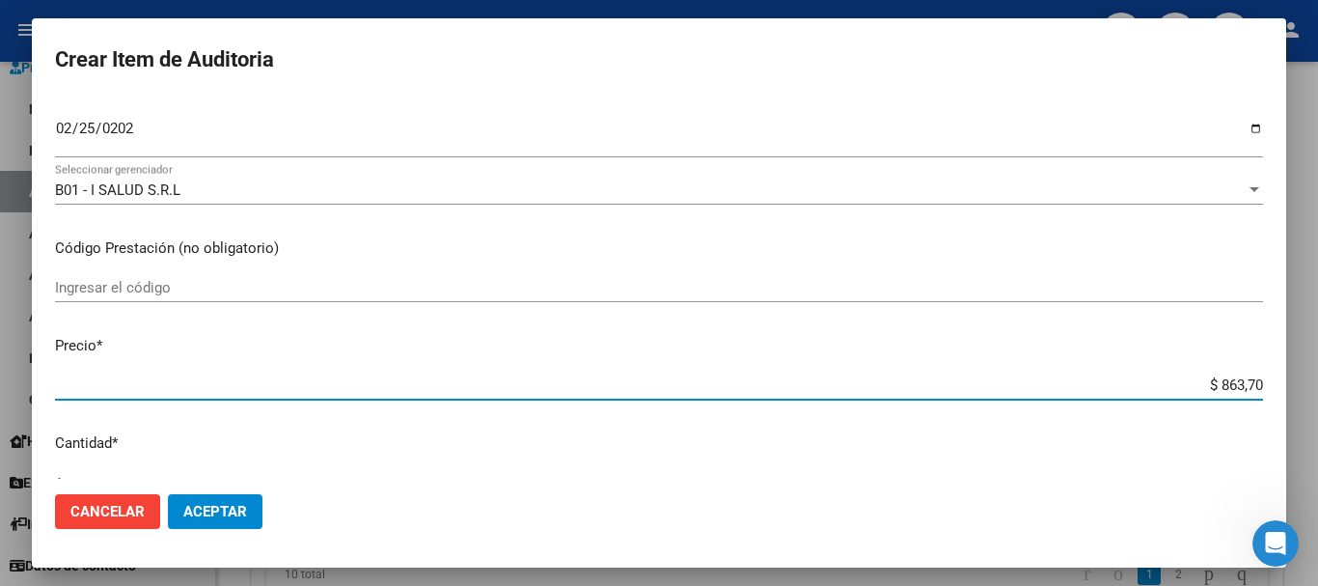
type input "$ 8.637,00"
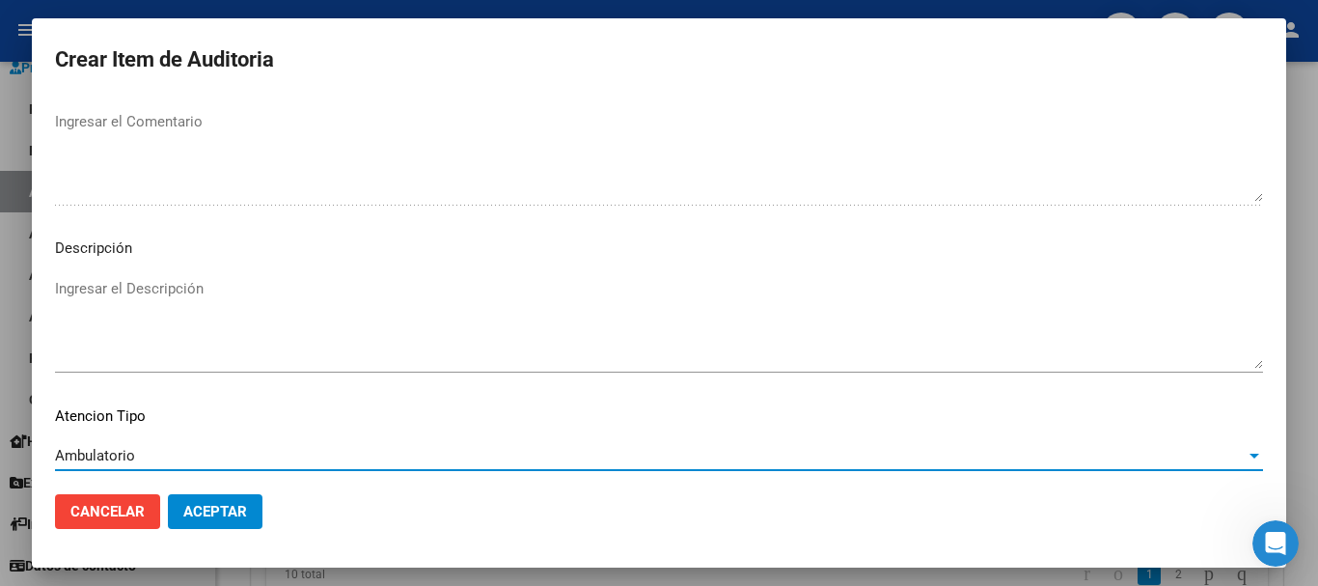
scroll to position [1190, 0]
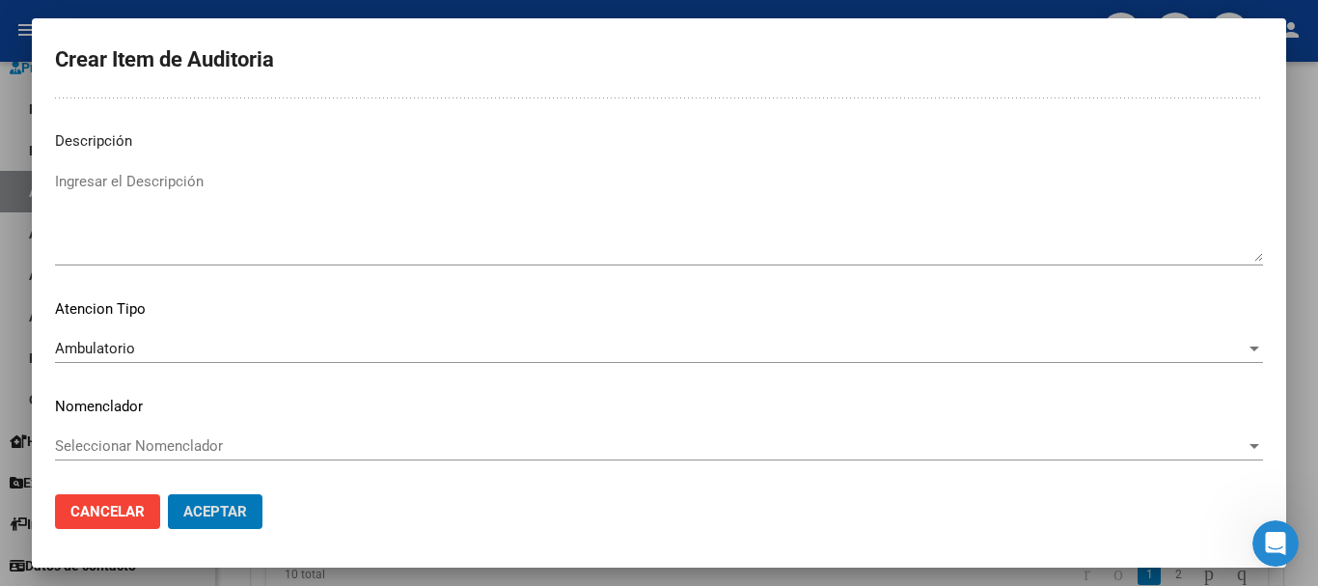
click at [168, 494] on button "Aceptar" at bounding box center [215, 511] width 95 height 35
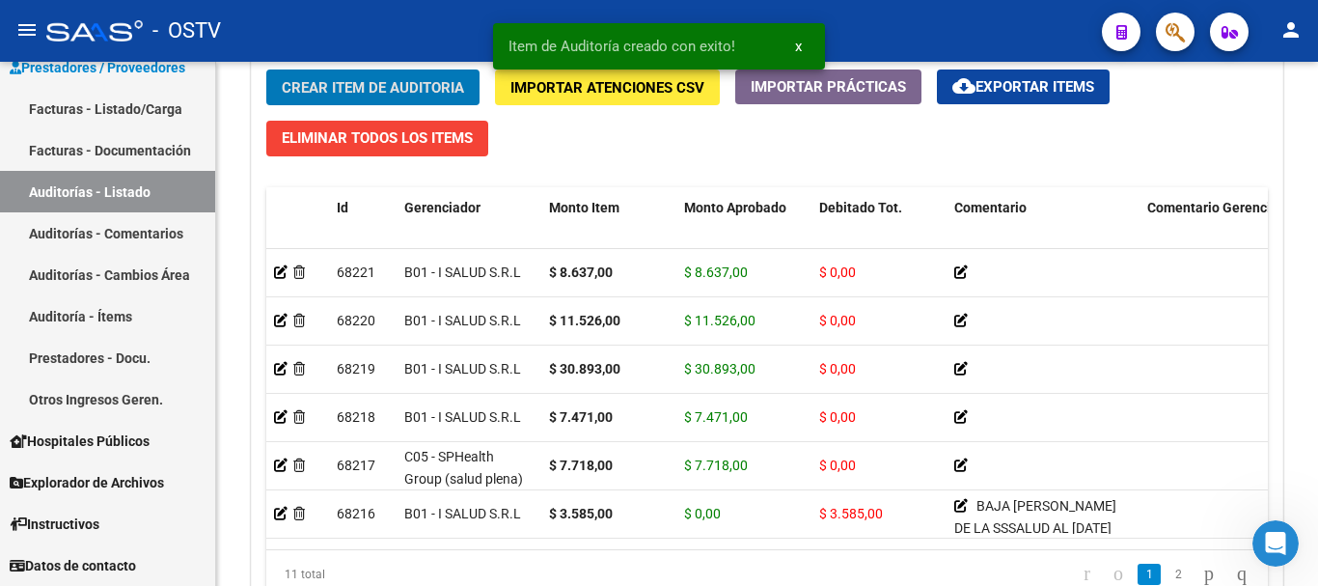
click at [266, 69] on button "Crear Item de Auditoria" at bounding box center [372, 87] width 213 height 36
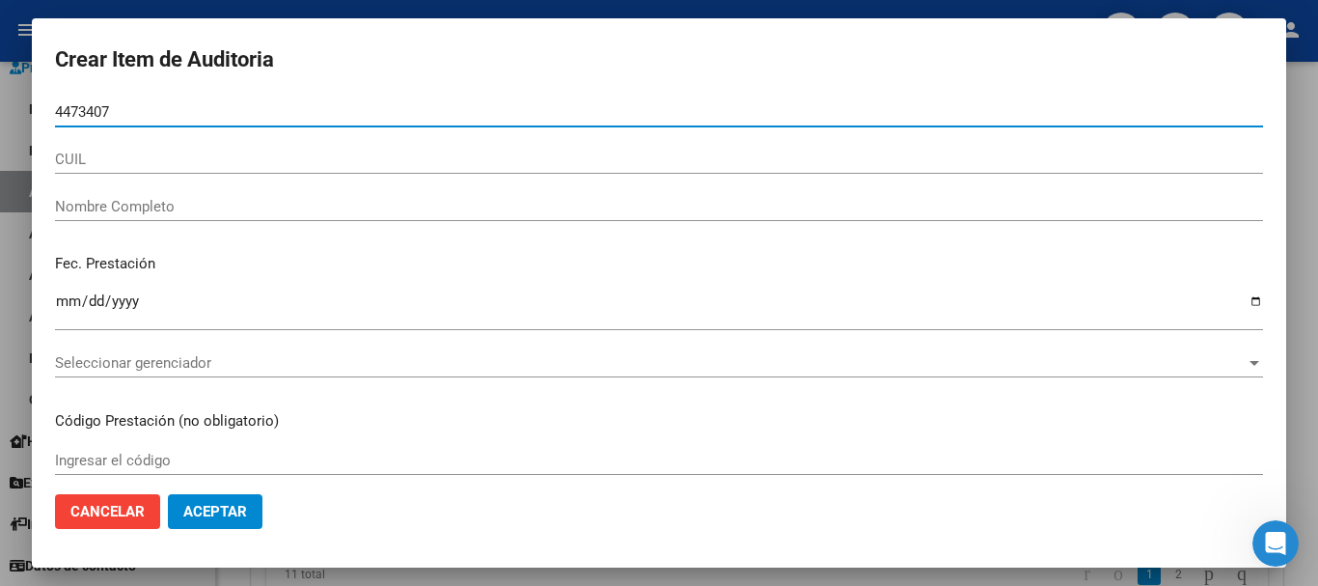
type input "44734073"
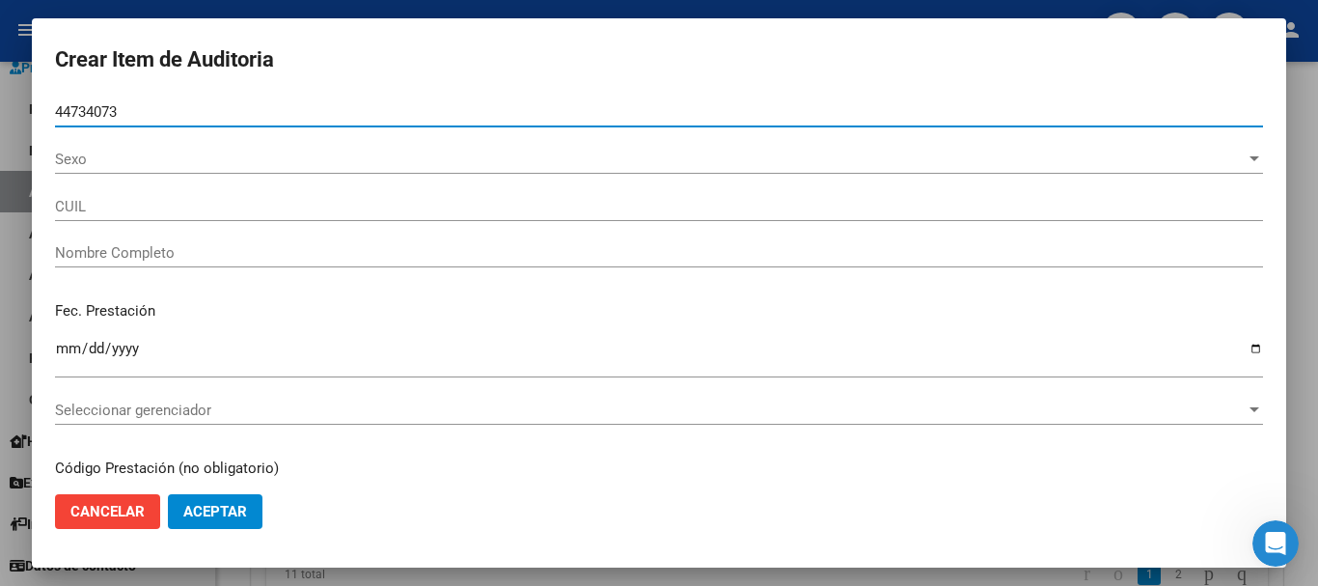
type input "27447340734"
type input "WITT SALOME"
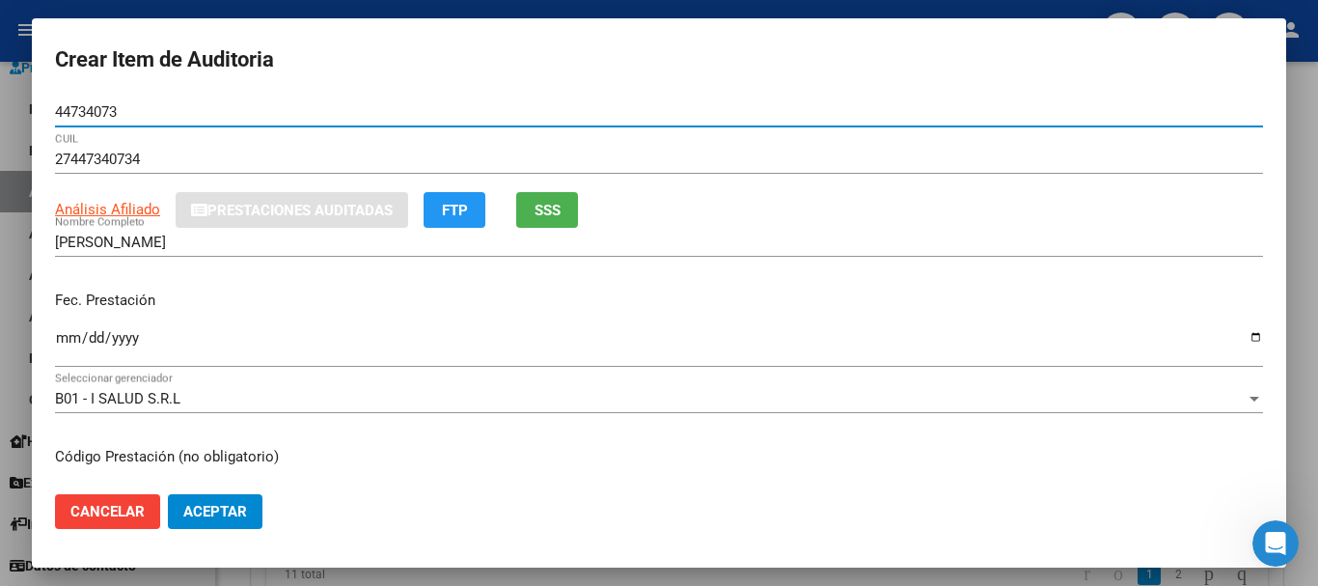
type input "44734073"
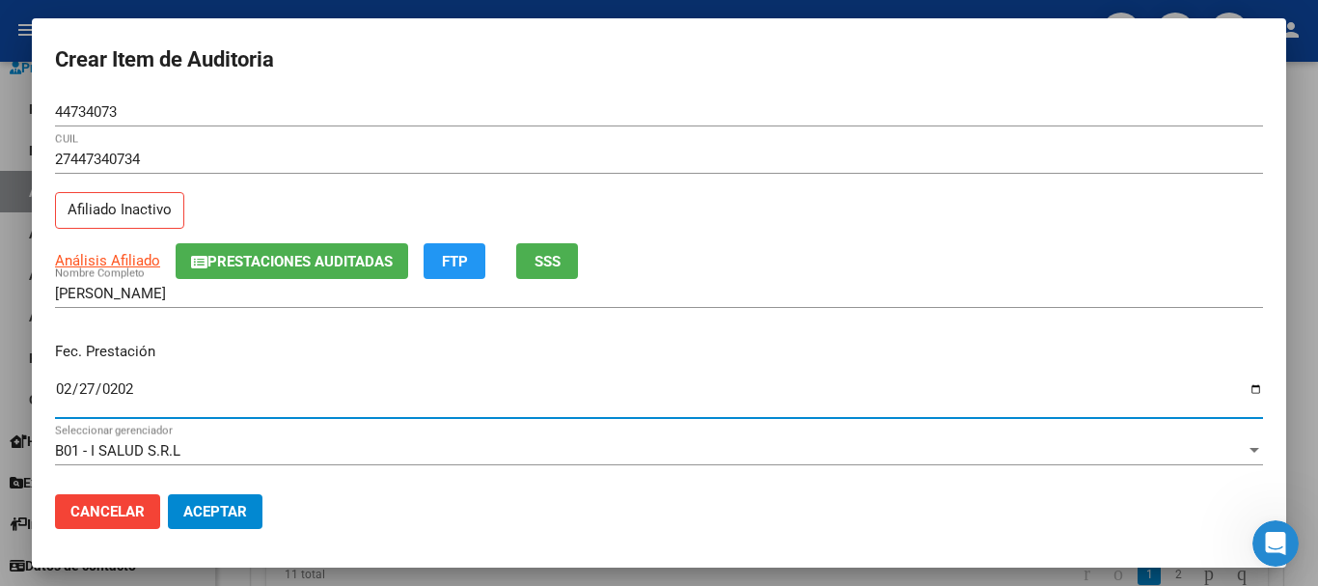
type input "2025-02-27"
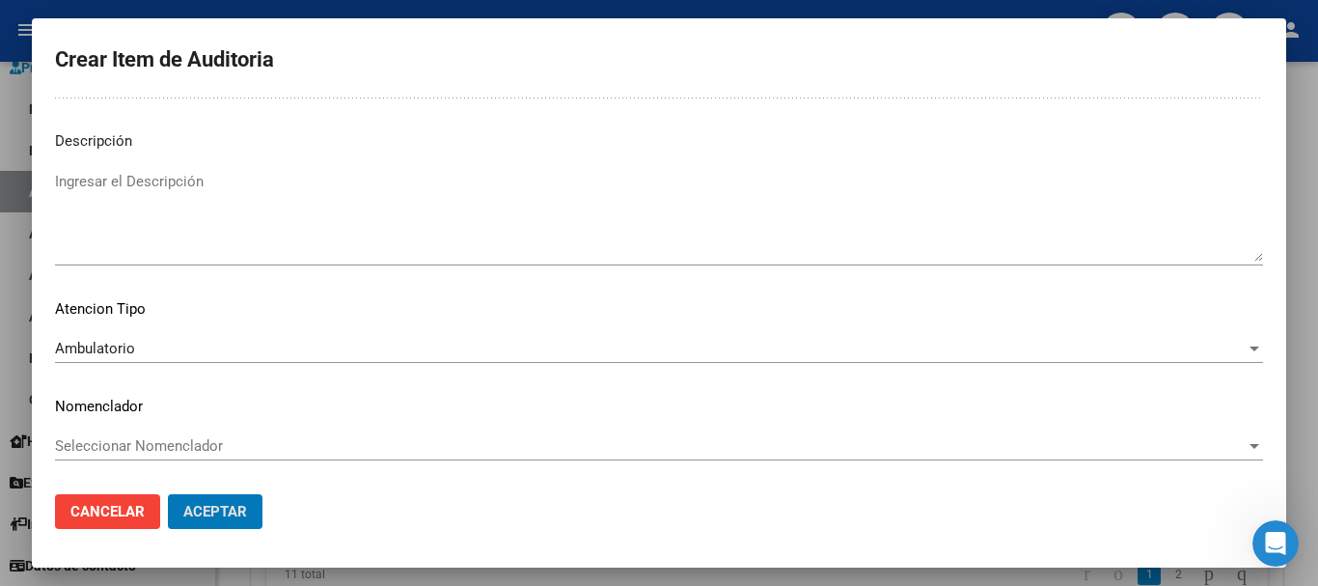
click at [168, 494] on button "Aceptar" at bounding box center [215, 511] width 95 height 35
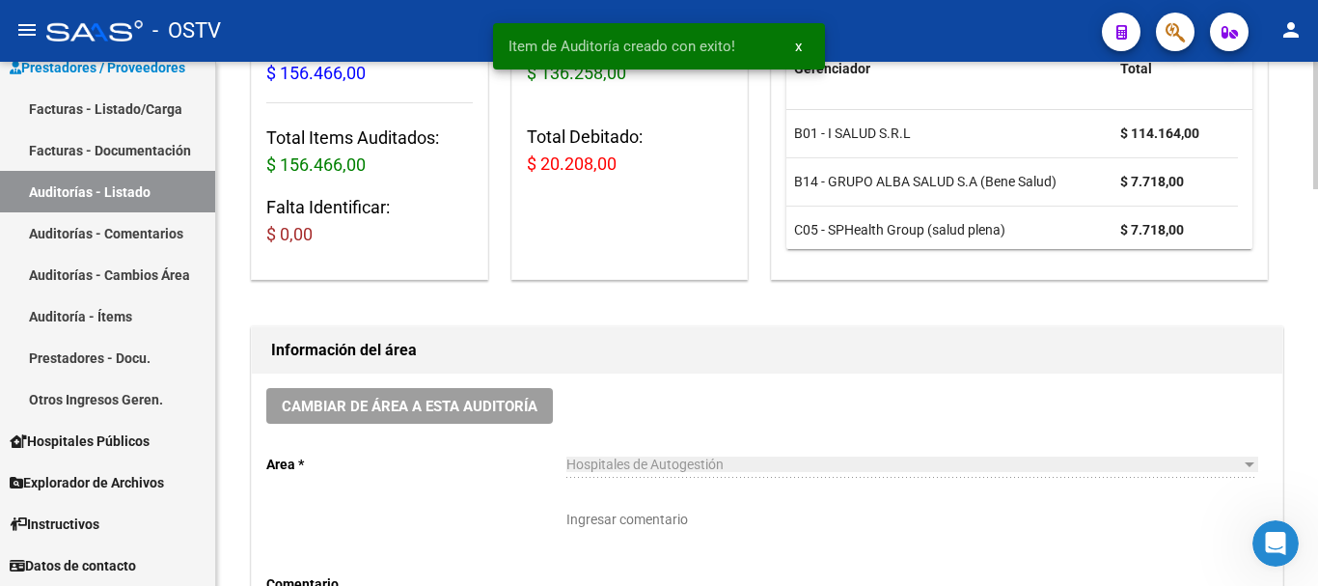
scroll to position [1, 0]
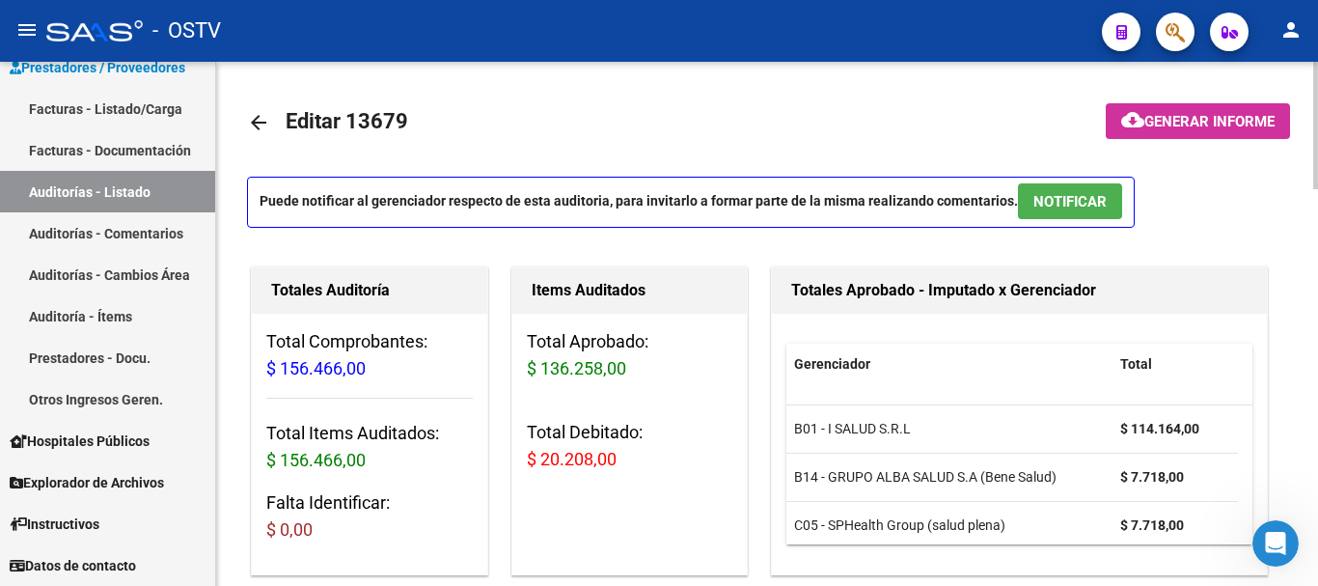
click at [1198, 124] on span "Generar informe" at bounding box center [1210, 121] width 130 height 17
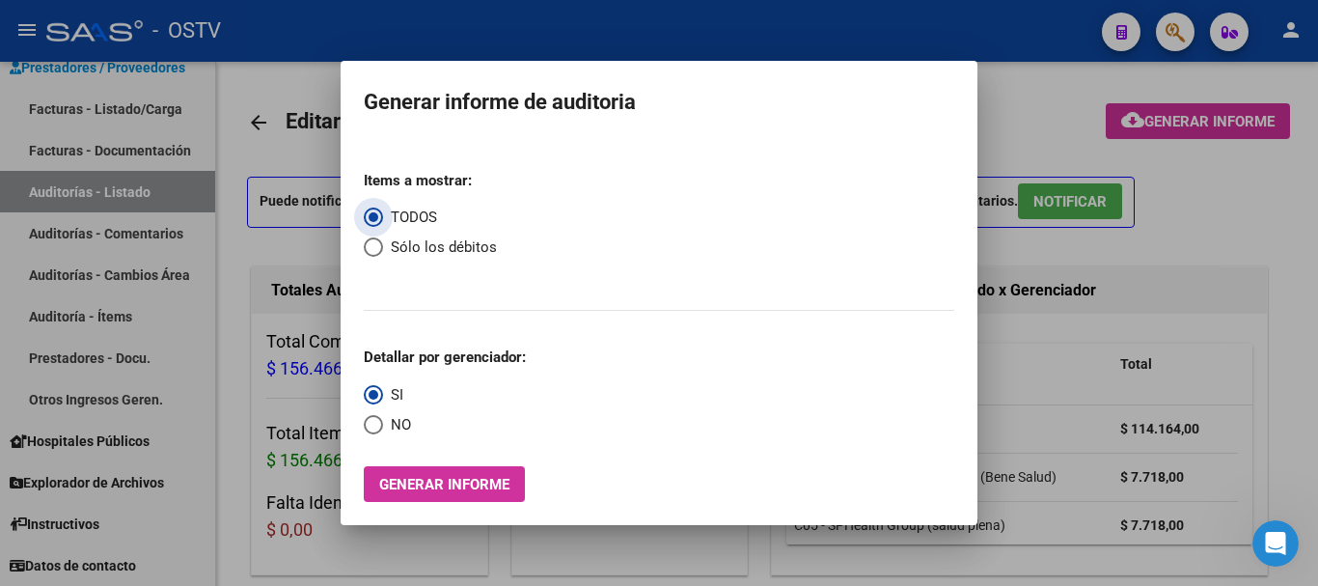
click at [386, 241] on span "Sólo los débitos" at bounding box center [440, 247] width 114 height 22
click at [383, 241] on input "Sólo los débitos" at bounding box center [373, 246] width 19 height 19
radio input "true"
click at [371, 428] on span "Select an option" at bounding box center [373, 424] width 19 height 19
click at [371, 428] on input "NO" at bounding box center [373, 424] width 19 height 19
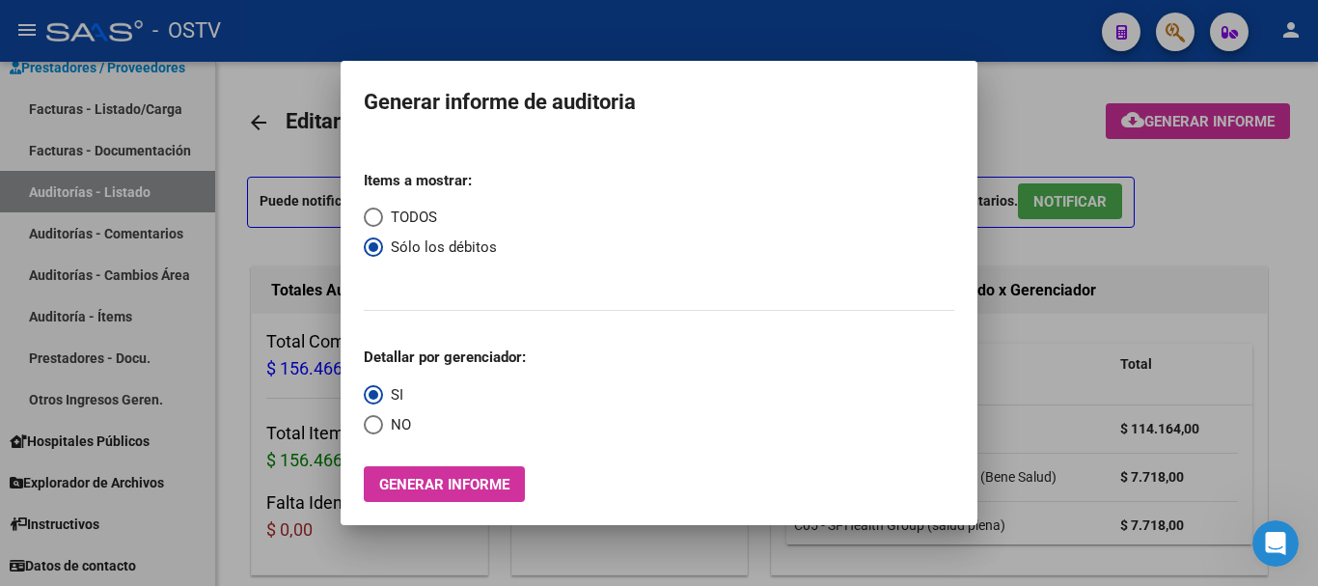
radio input "true"
click at [419, 477] on span "Generar informe" at bounding box center [444, 484] width 130 height 17
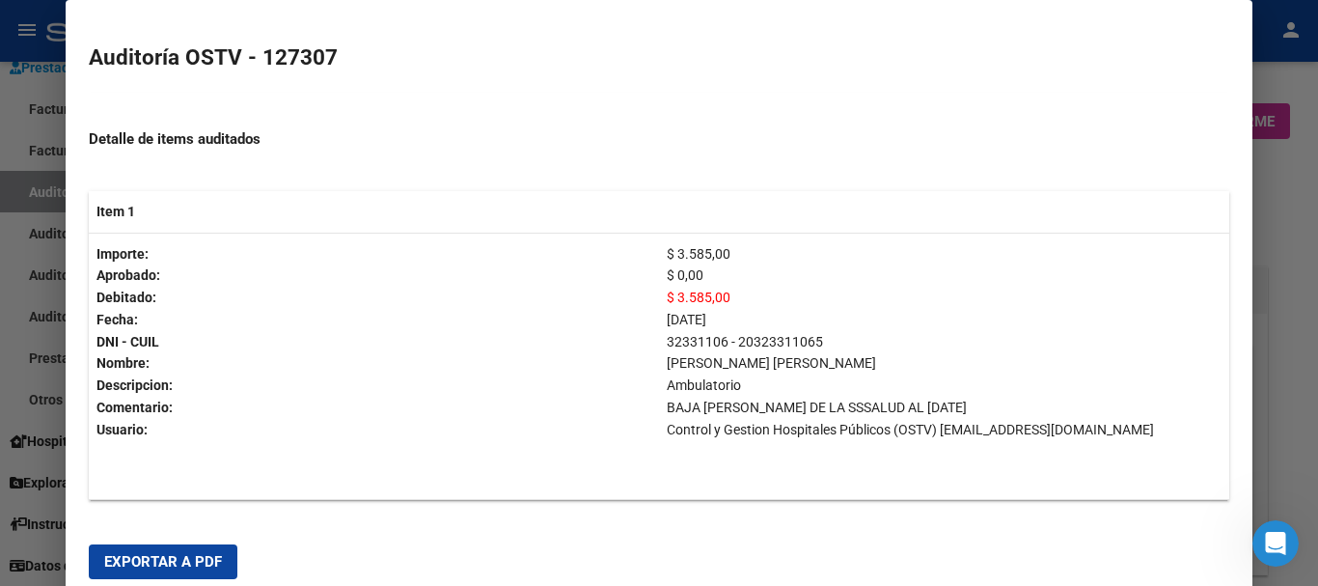
scroll to position [290, 0]
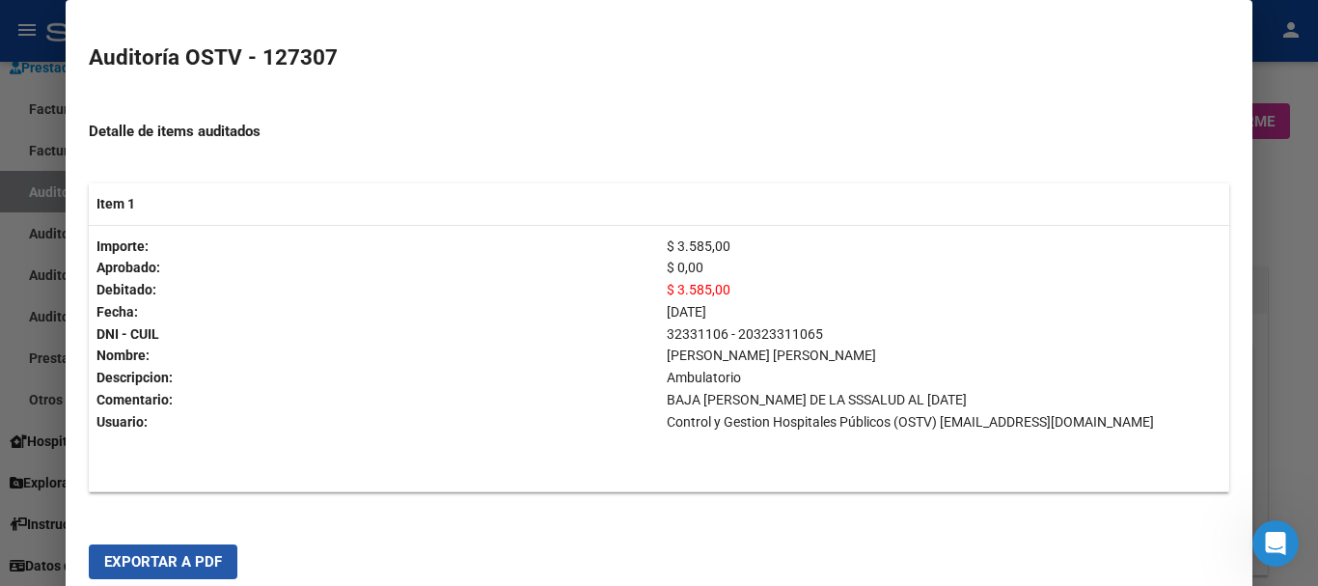
click at [174, 555] on span "Exportar a PDF" at bounding box center [163, 561] width 118 height 17
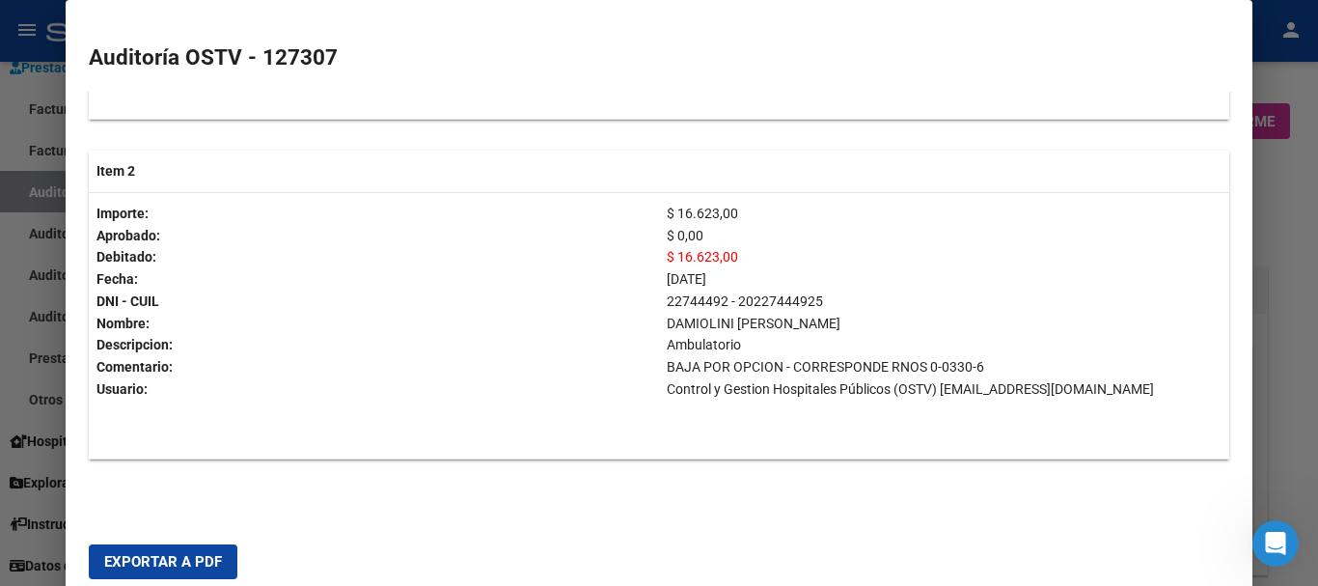
scroll to position [707, 0]
click at [1266, 293] on div at bounding box center [659, 293] width 1318 height 586
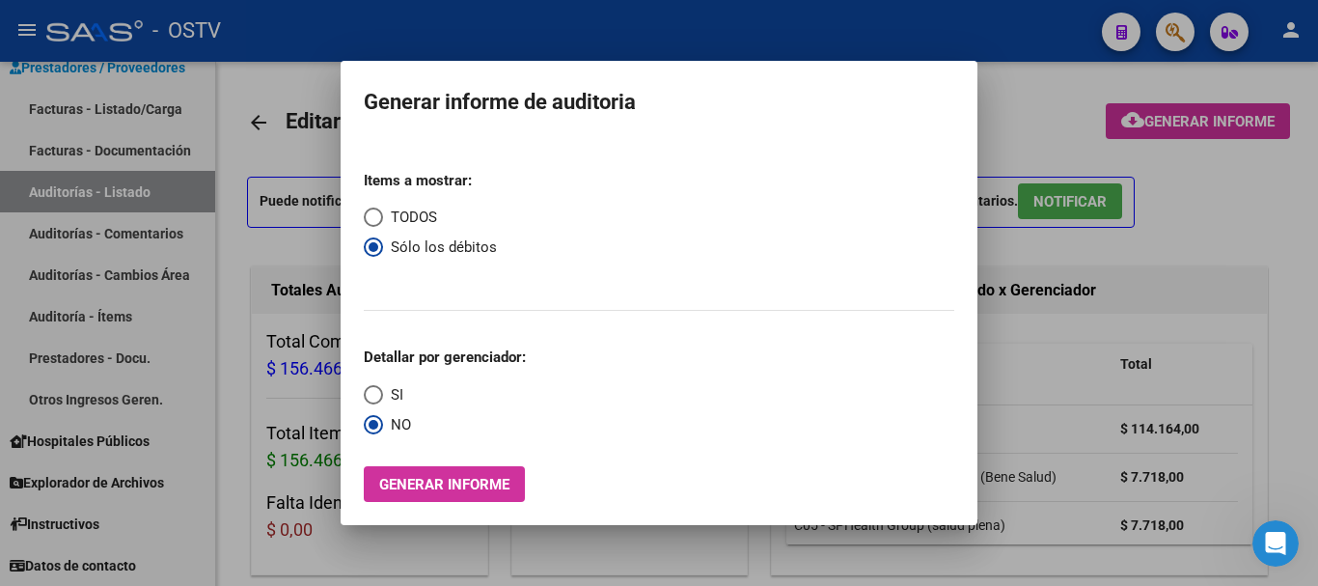
click at [1315, 287] on div at bounding box center [659, 293] width 1318 height 586
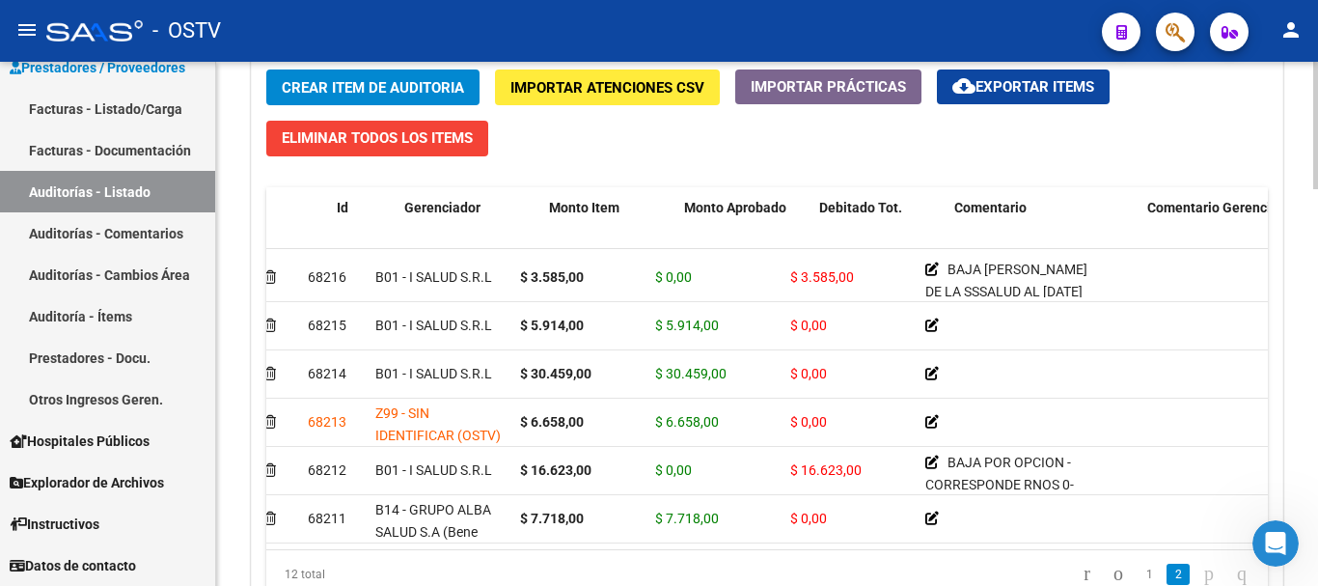
scroll to position [300, 0]
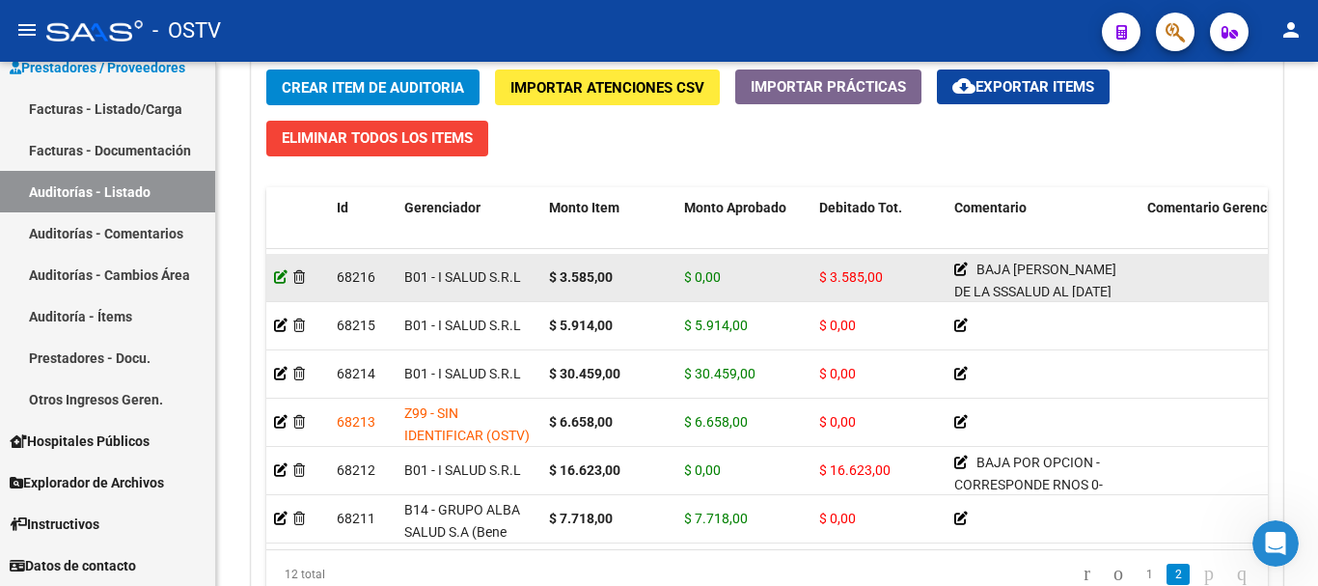
click at [281, 270] on icon at bounding box center [281, 277] width 14 height 14
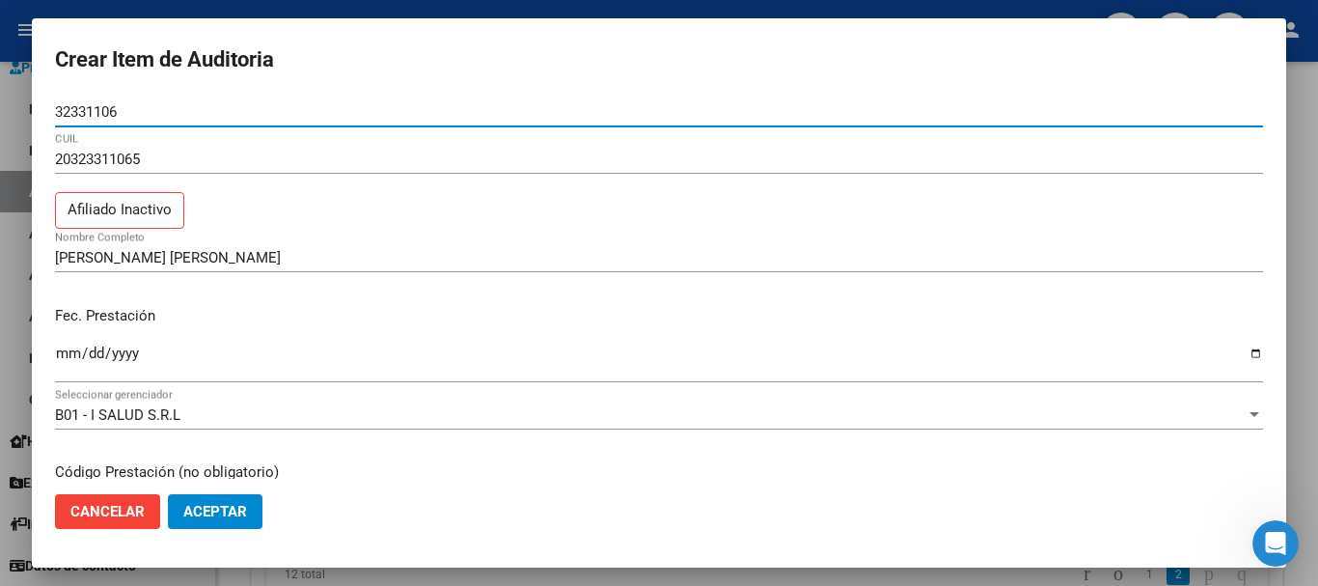
drag, startPoint x: 117, startPoint y: 112, endPoint x: 23, endPoint y: 113, distance: 93.6
click at [23, 113] on div "Crear Item de Auditoria 32331106 Nro Documento 20323311065 CUIL Afiliado Inacti…" at bounding box center [659, 293] width 1318 height 586
click at [2, 109] on div at bounding box center [659, 293] width 1318 height 586
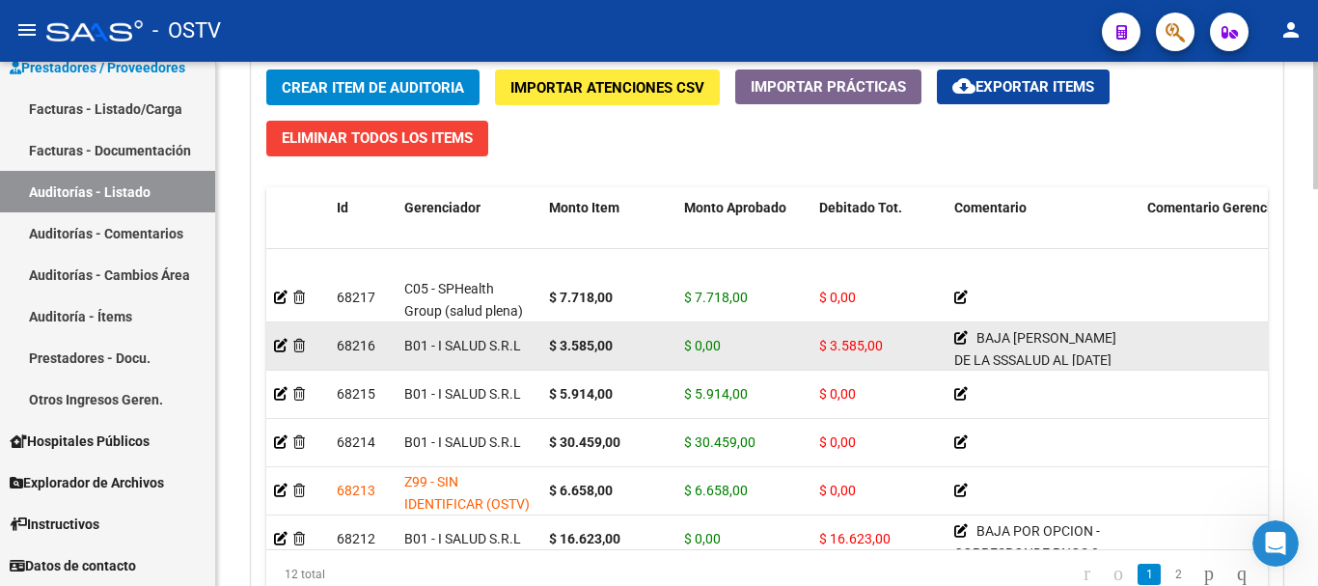
scroll to position [0, 0]
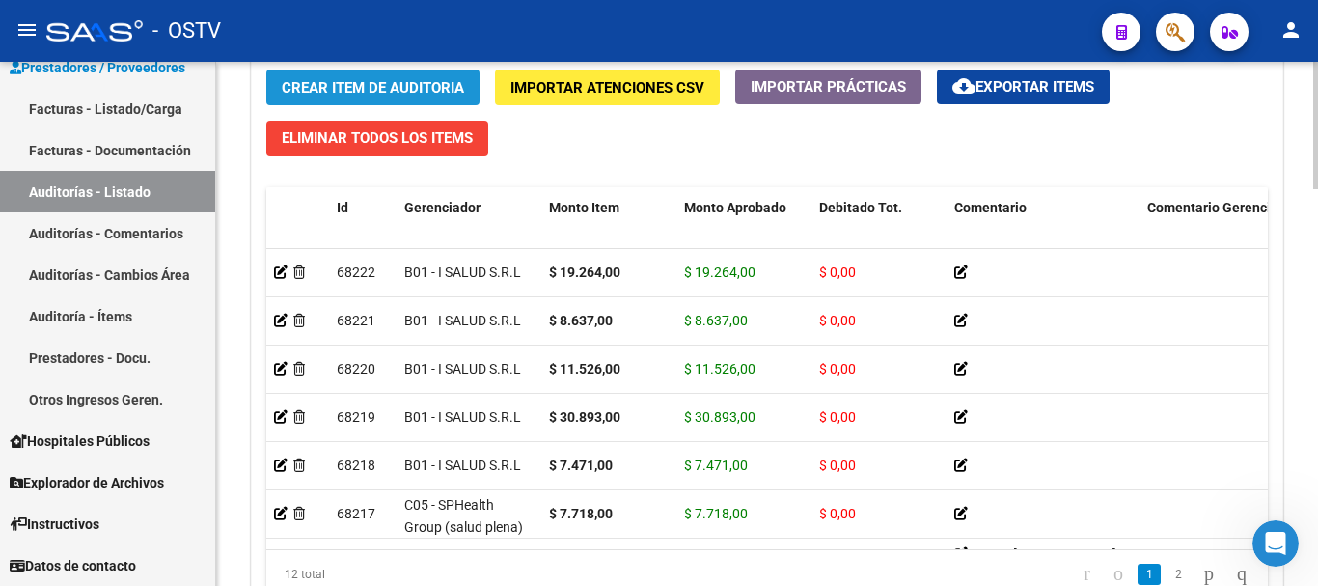
click at [372, 89] on span "Crear Item de Auditoria" at bounding box center [373, 87] width 182 height 17
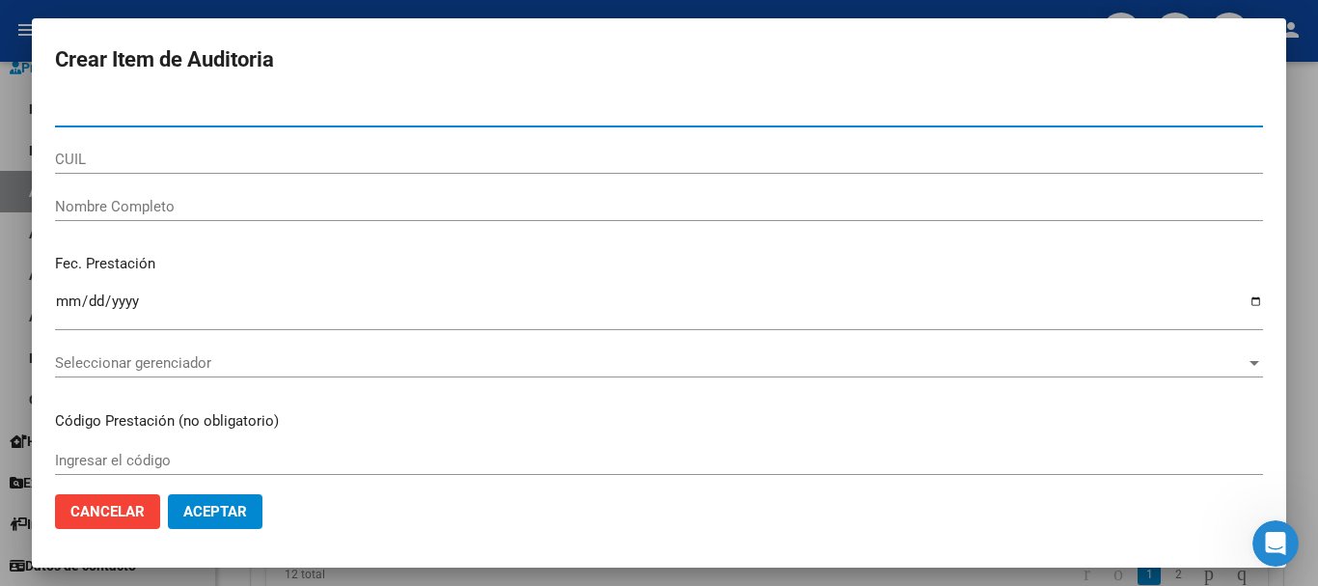
type input "32331106"
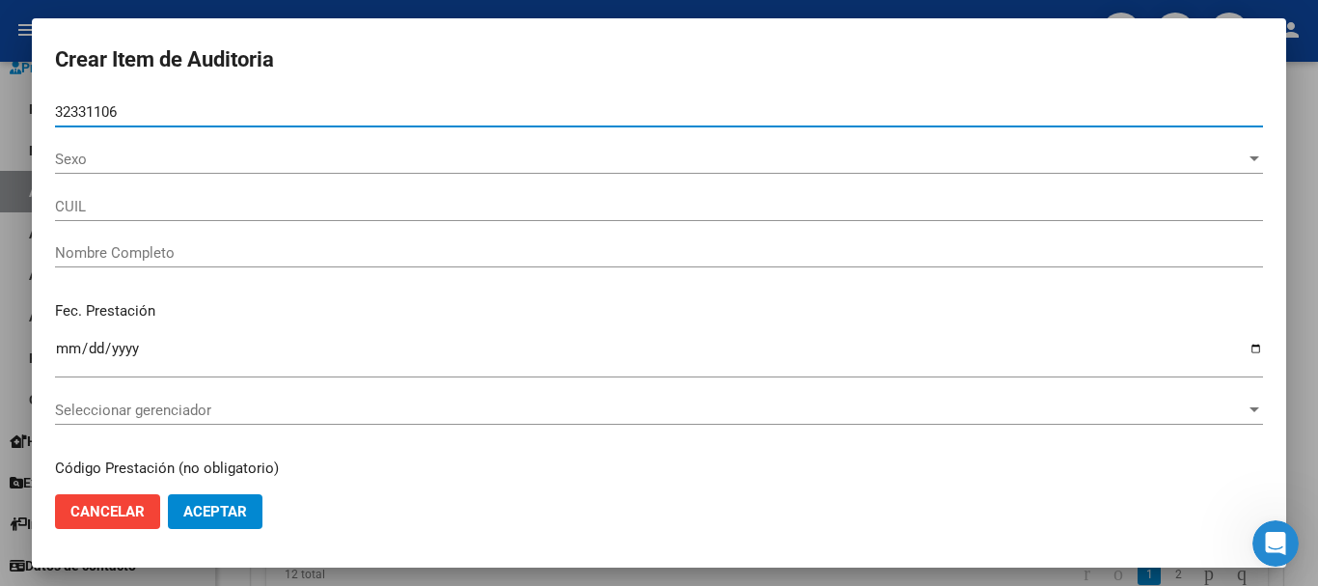
type input "20323311065"
type input "RAMIREZ CRISTIAN MANUEL"
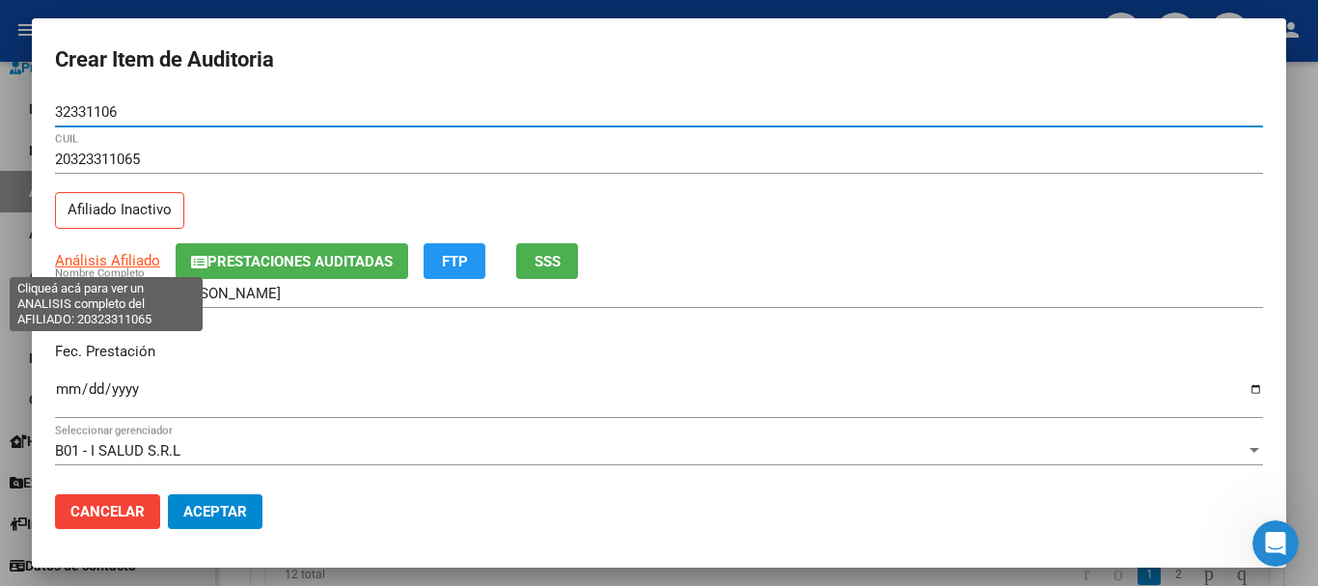
type input "32331106"
click at [122, 261] on span "Análisis Afiliado" at bounding box center [107, 260] width 105 height 17
type textarea "20323311065"
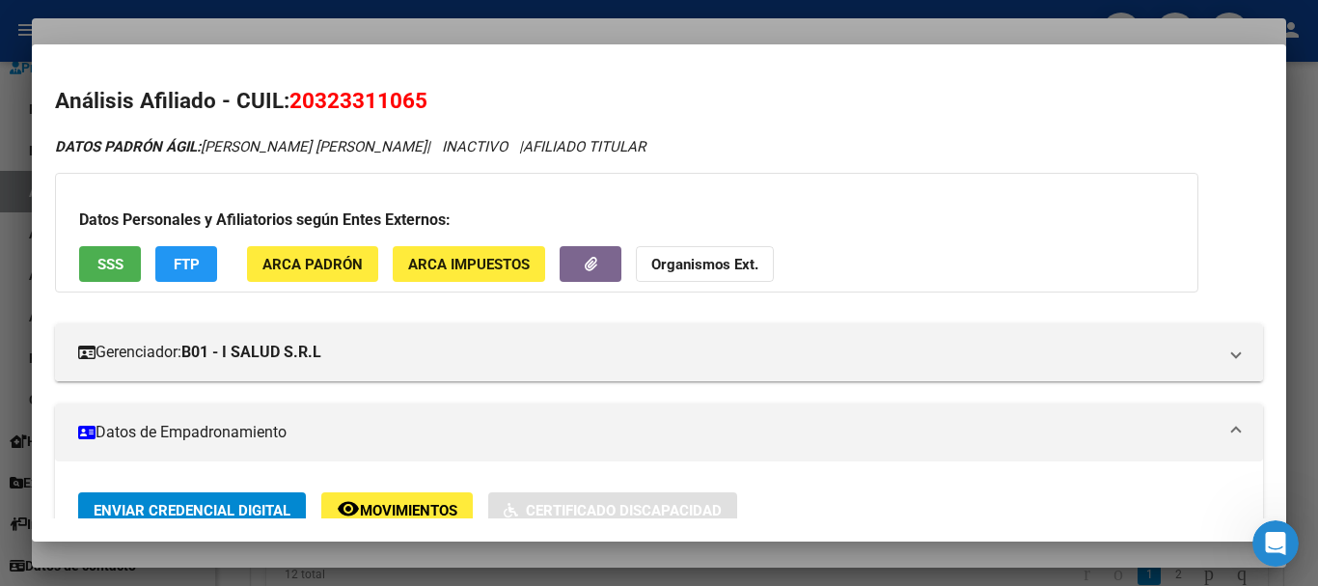
click at [722, 258] on strong "Organismos Ext." at bounding box center [704, 264] width 107 height 17
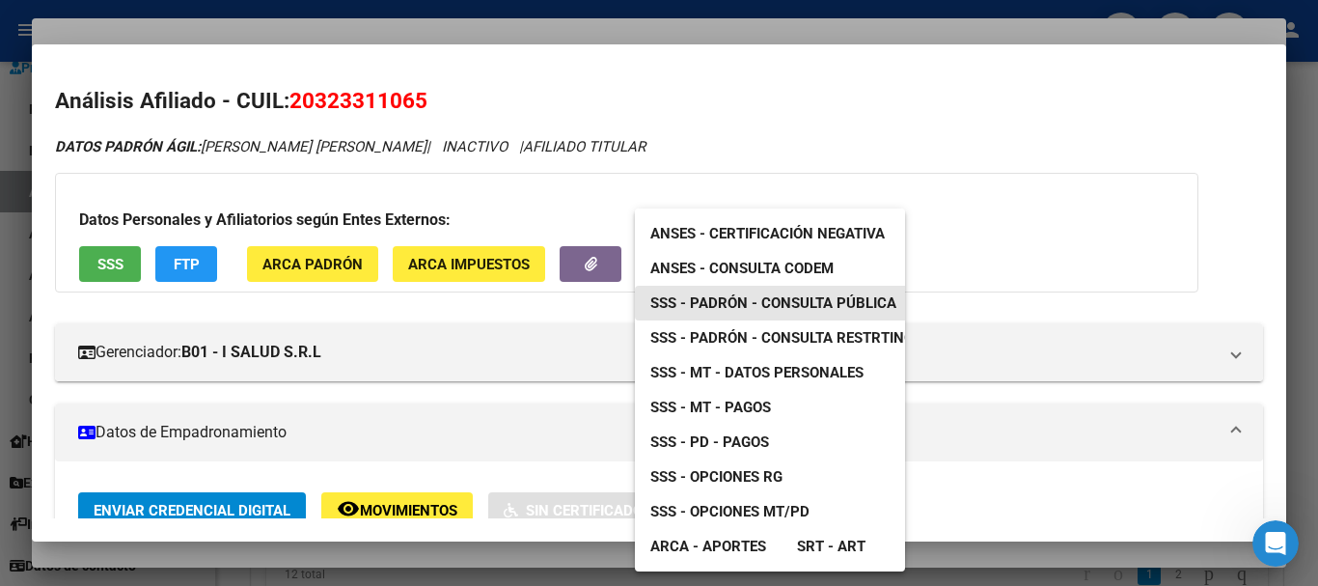
click at [814, 306] on span "SSS - Padrón - Consulta Pública" at bounding box center [774, 302] width 246 height 17
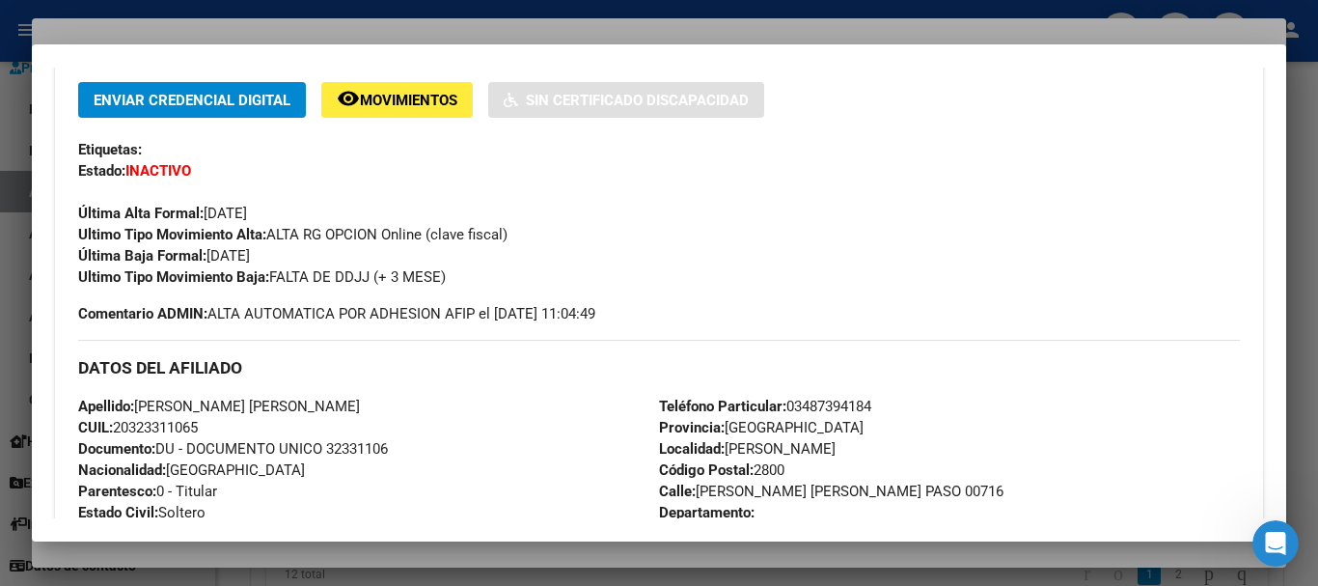
scroll to position [193, 0]
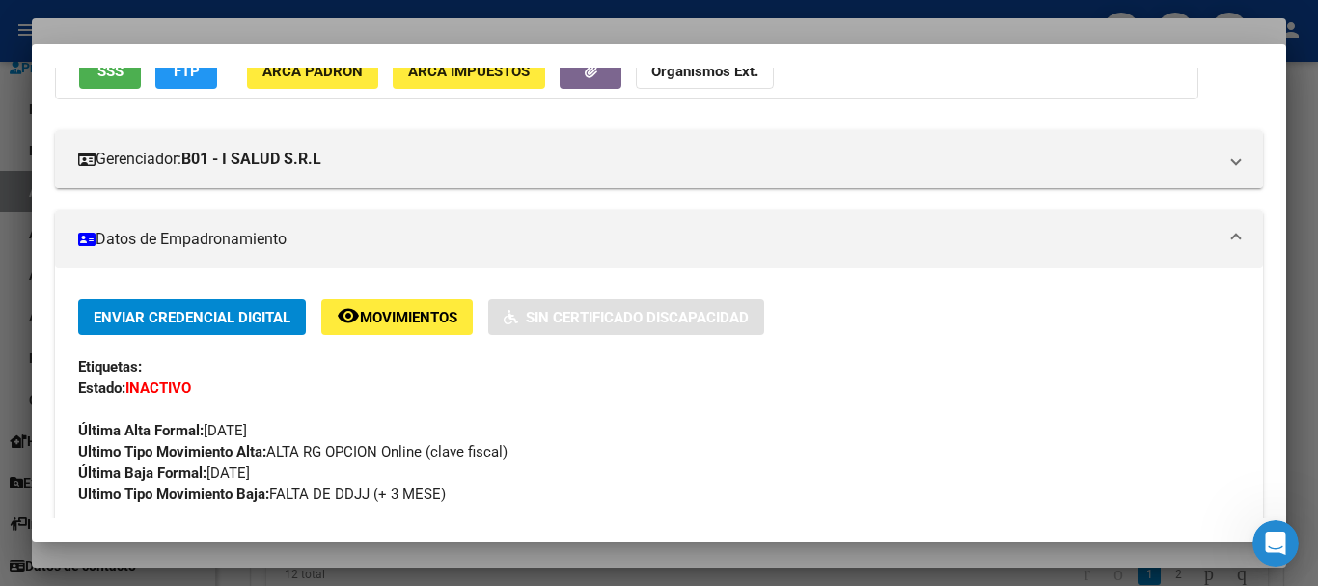
click at [485, 19] on div at bounding box center [659, 293] width 1318 height 586
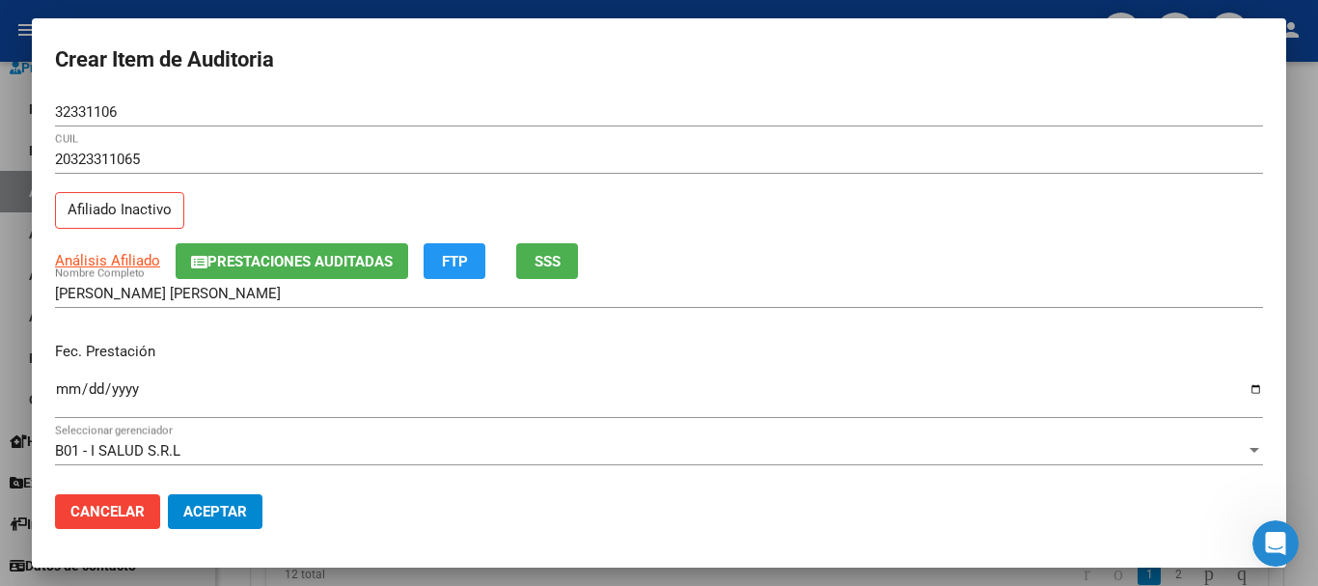
click at [260, 249] on button "Prestaciones Auditadas" at bounding box center [292, 261] width 233 height 36
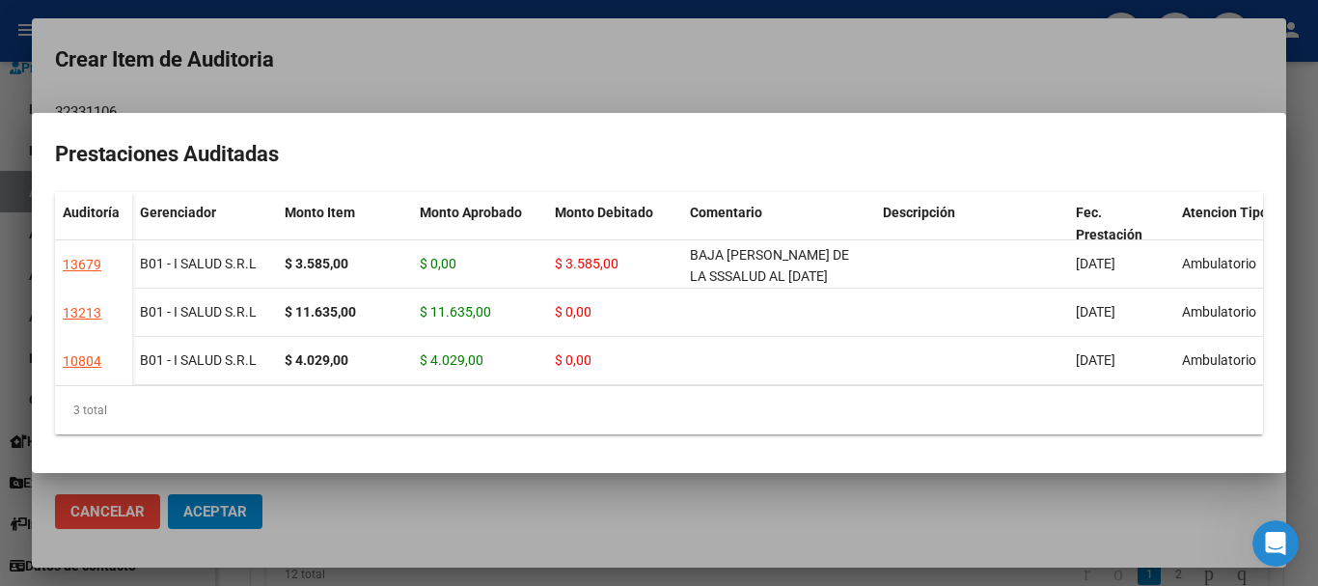
click at [670, 45] on div at bounding box center [659, 293] width 1318 height 586
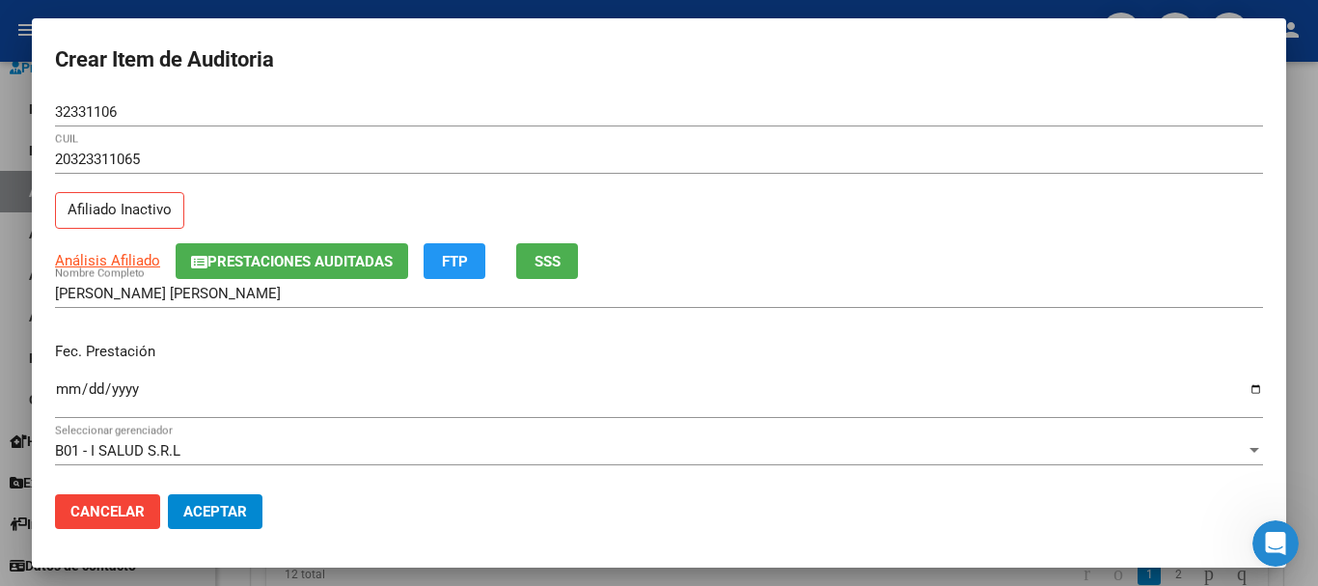
click at [482, 7] on div at bounding box center [659, 293] width 1318 height 586
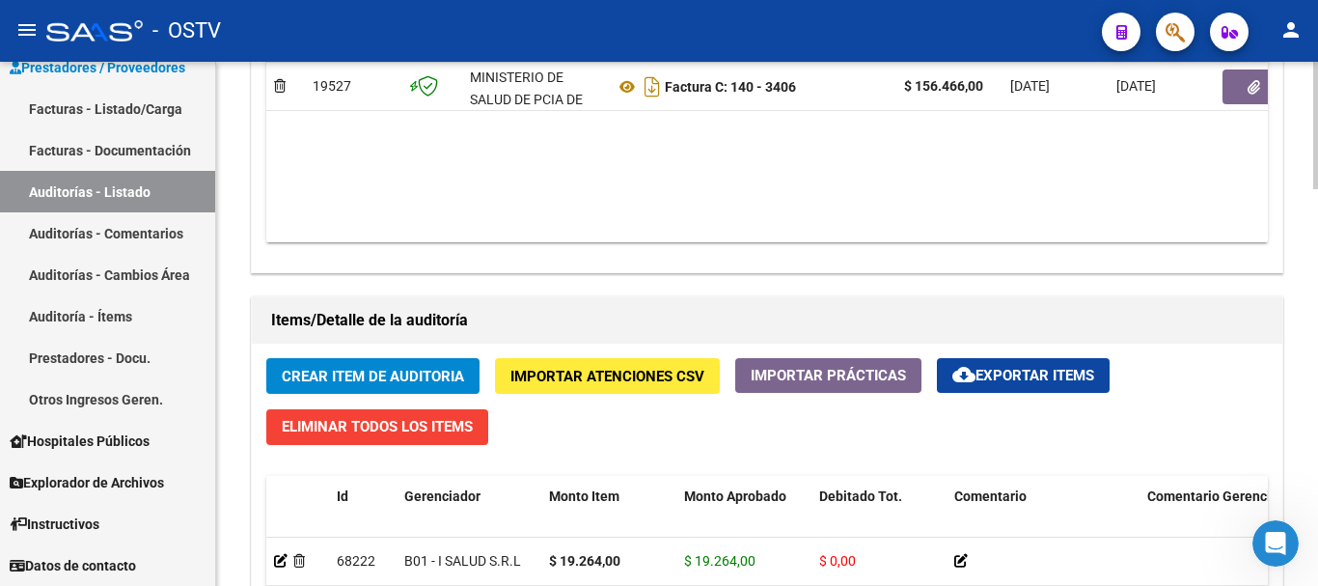
scroll to position [1159, 0]
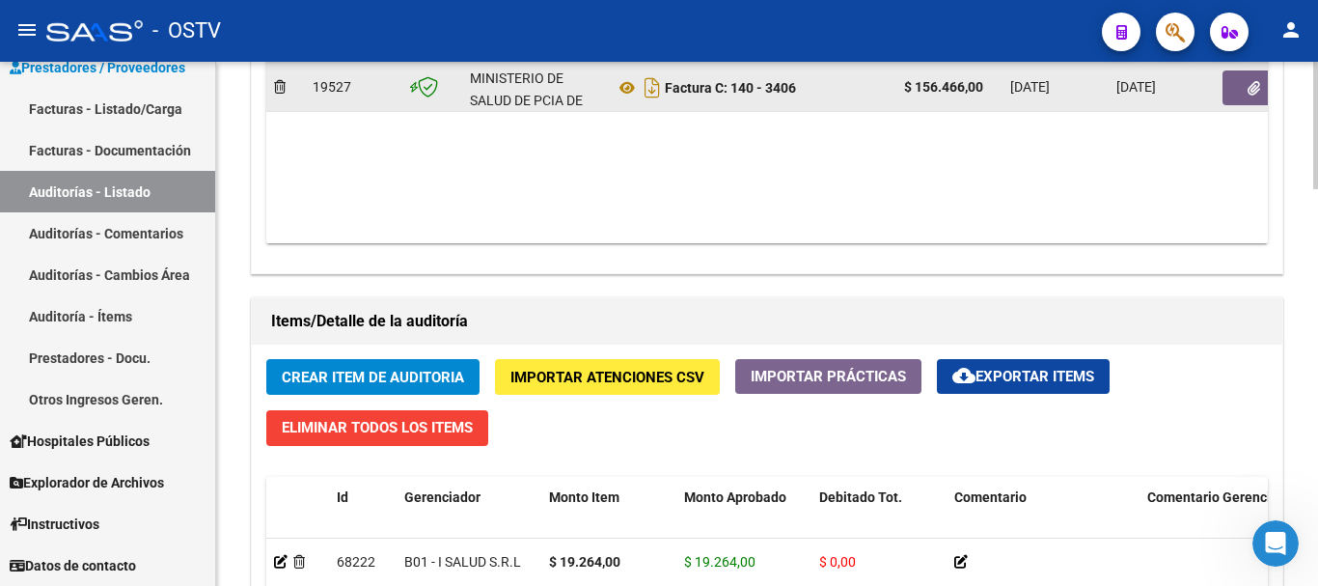
click at [1241, 95] on button "button" at bounding box center [1254, 87] width 62 height 35
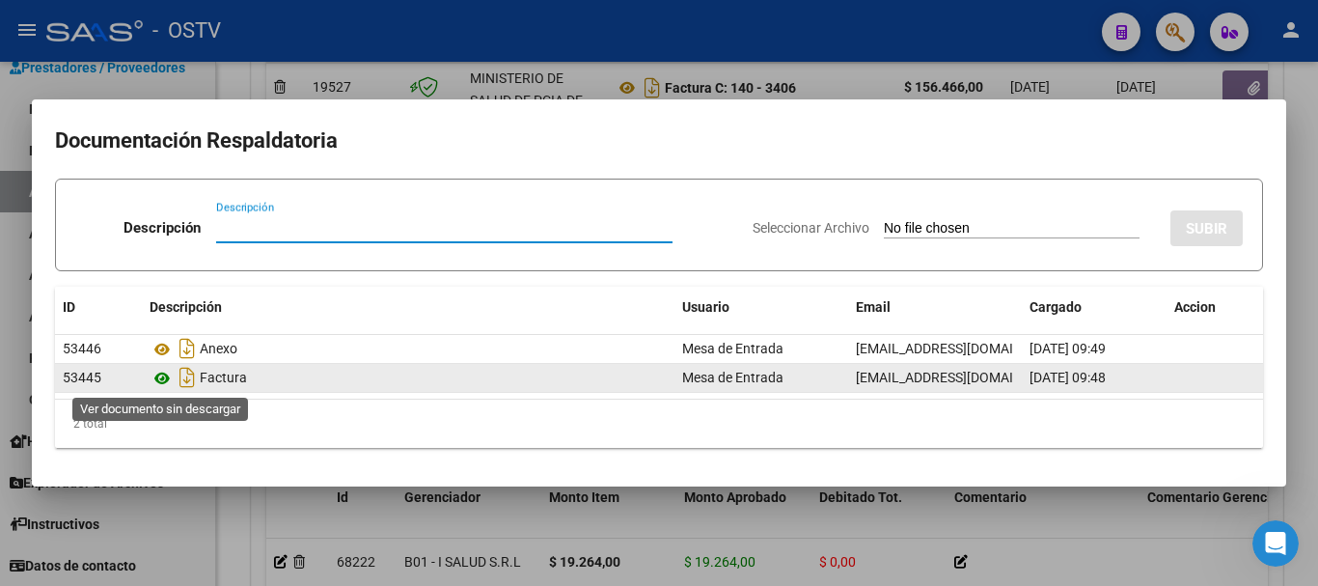
click at [168, 382] on icon at bounding box center [162, 378] width 25 height 23
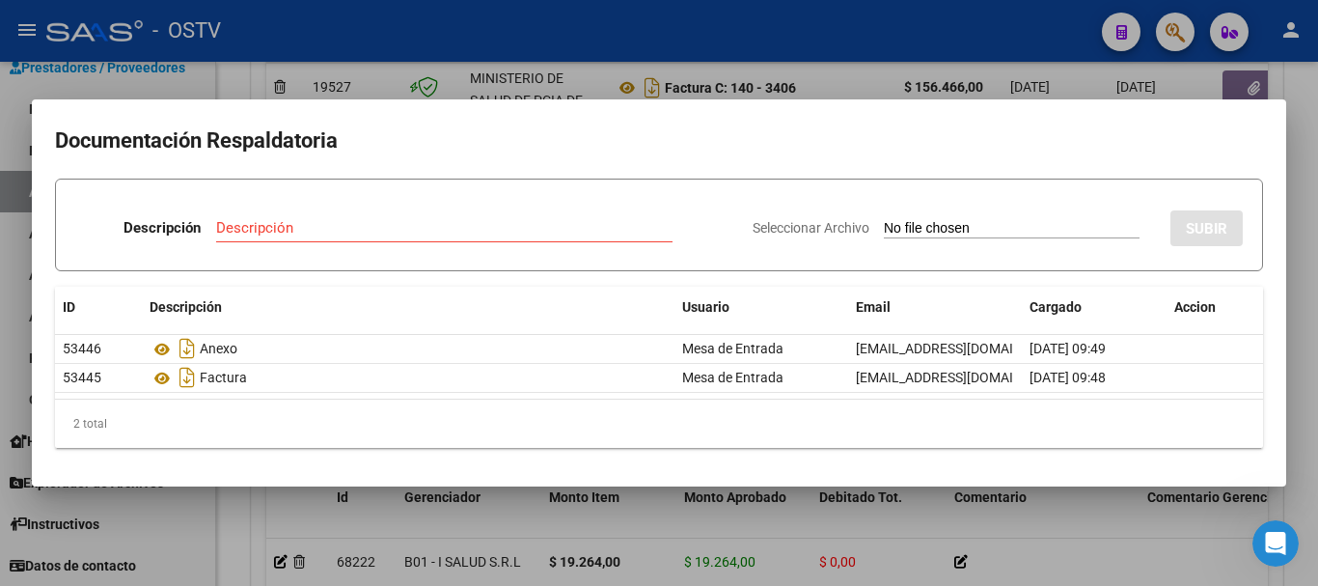
click at [370, 219] on input "Descripción" at bounding box center [444, 227] width 457 height 17
type input "DEBITO"
click at [884, 220] on input "Seleccionar Archivo" at bounding box center [1012, 229] width 256 height 18
type input "C:\fakepath\DEBITO FC 140-3406.pdf"
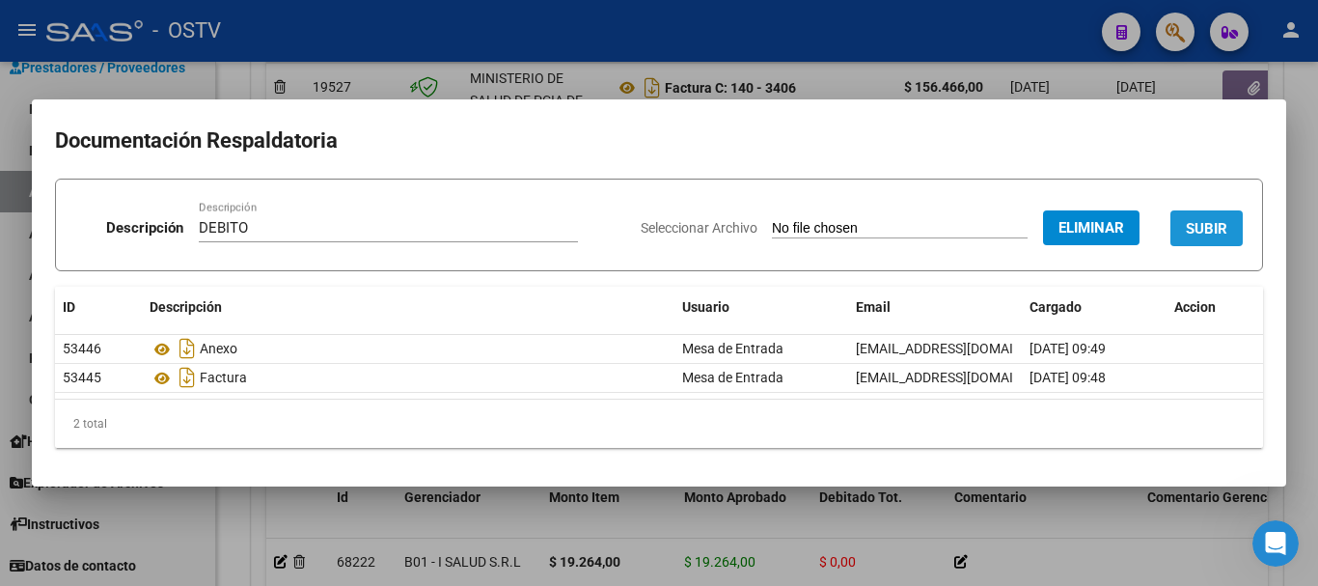
click at [1206, 220] on span "SUBIR" at bounding box center [1207, 228] width 42 height 17
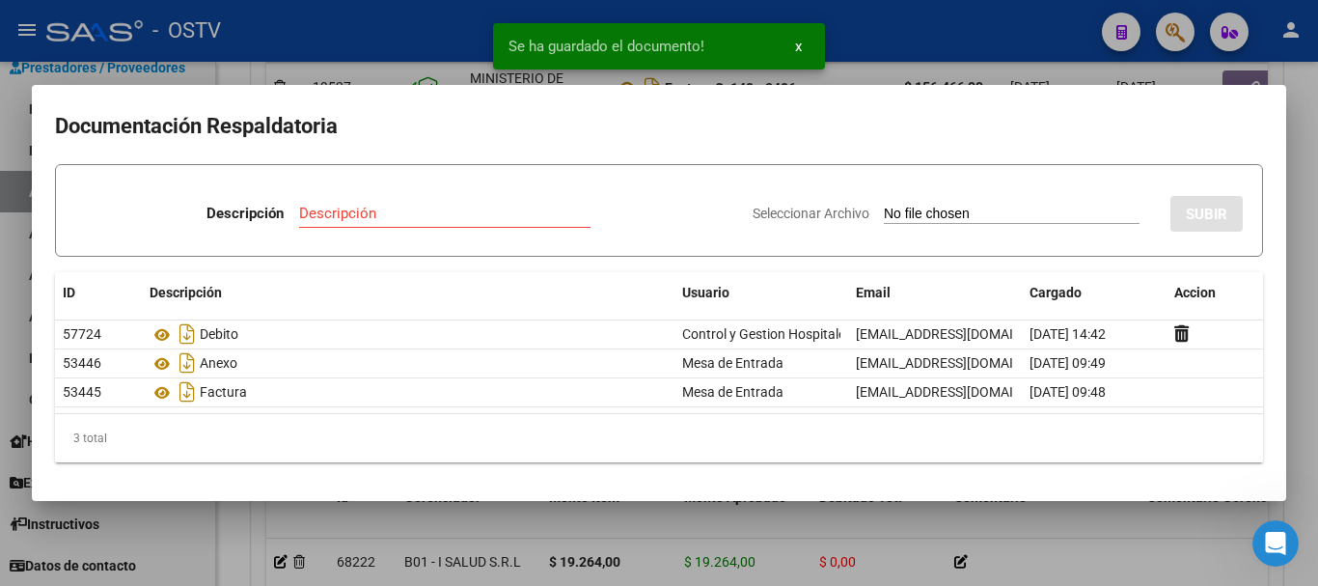
click at [1302, 244] on div at bounding box center [659, 293] width 1318 height 586
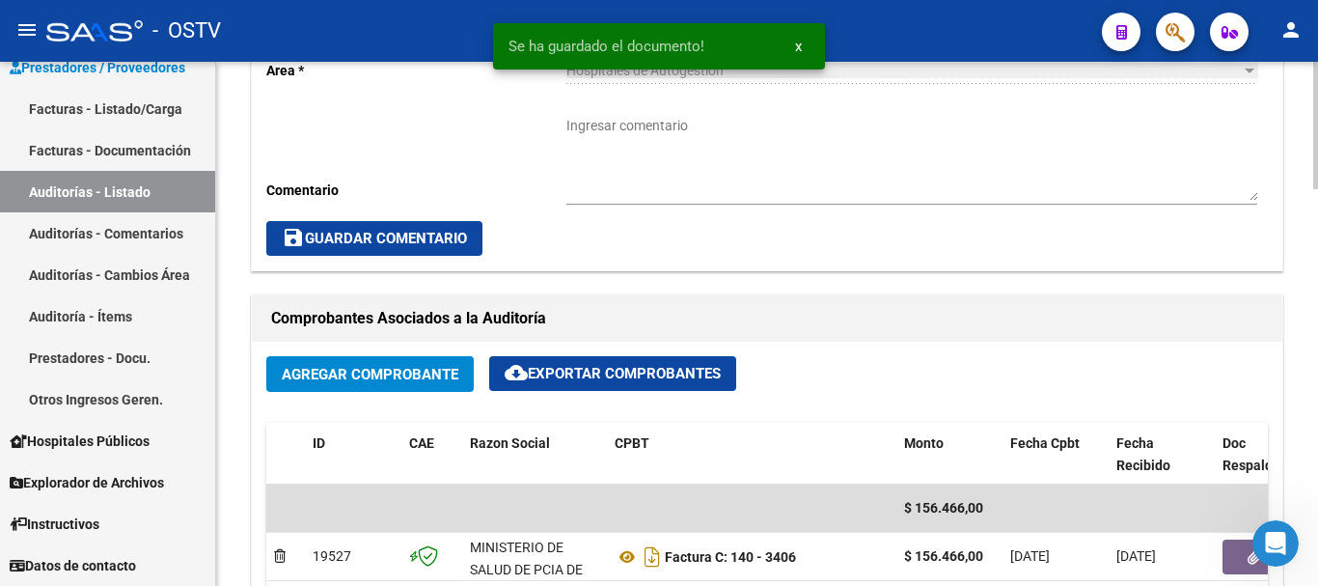
scroll to position [677, 0]
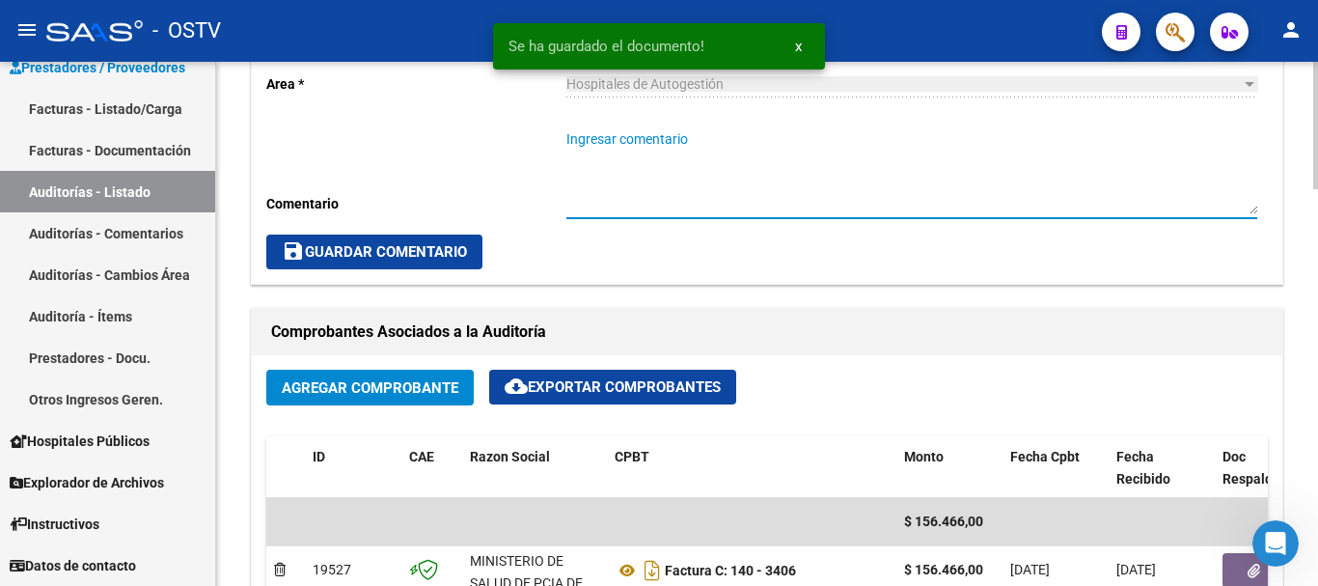
click at [644, 195] on textarea "Ingresar comentario" at bounding box center [912, 171] width 691 height 85
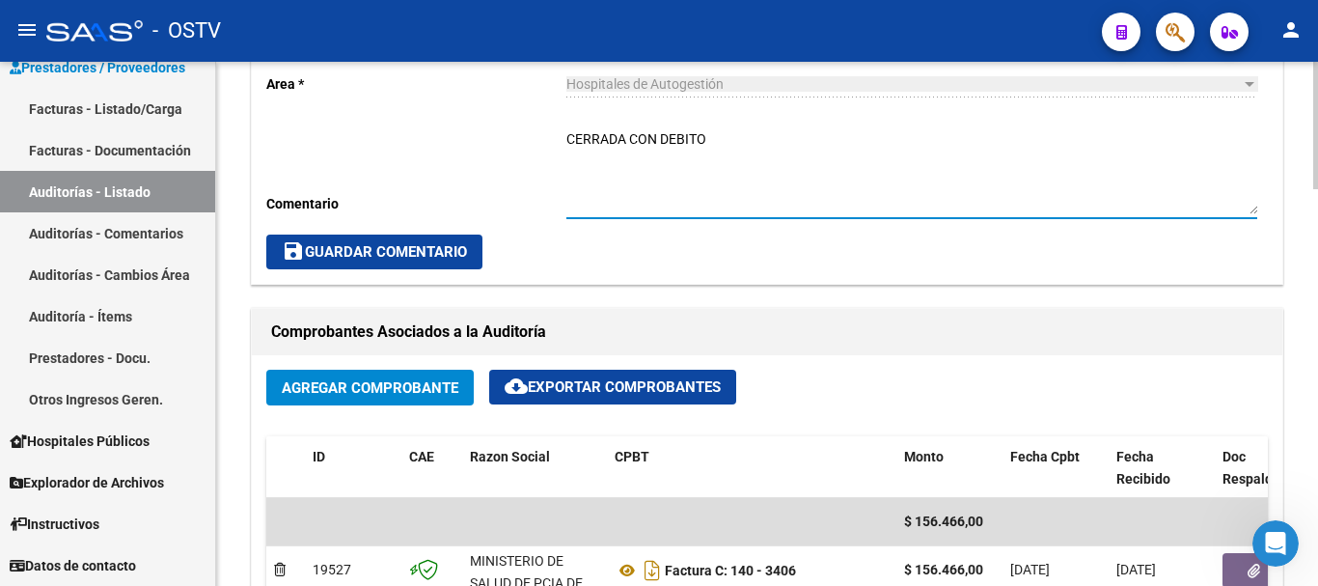
type textarea "CERRADA CON DEBITO"
click at [463, 248] on span "save Guardar Comentario" at bounding box center [374, 251] width 185 height 17
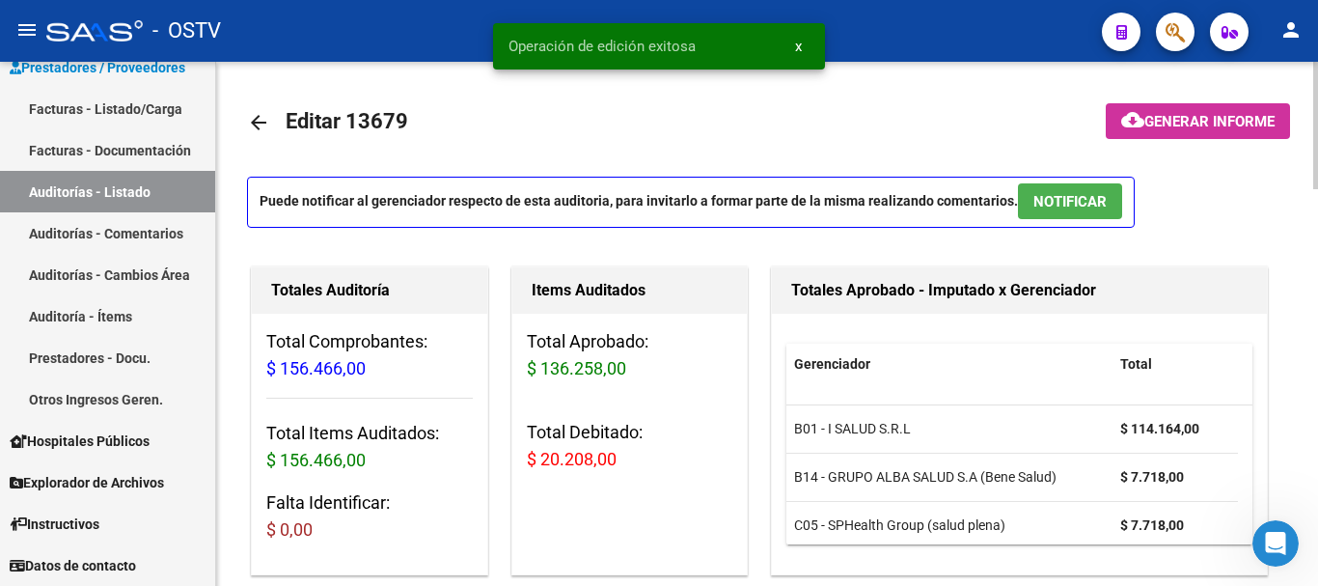
scroll to position [0, 0]
click at [264, 128] on mat-icon "arrow_back" at bounding box center [258, 123] width 23 height 23
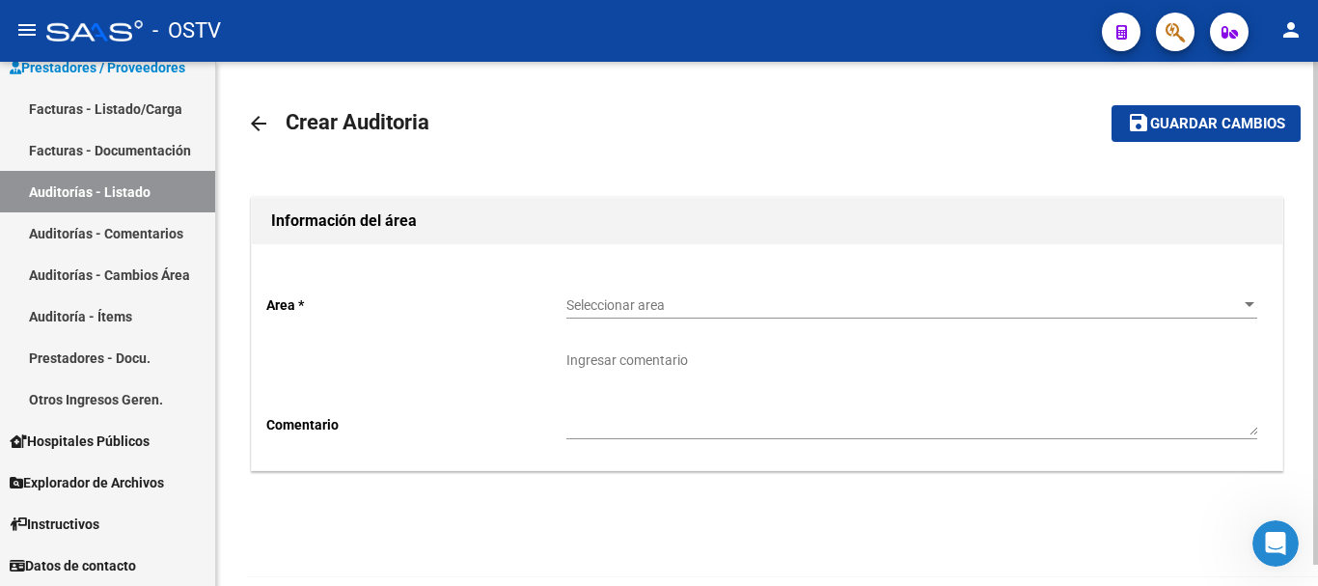
click at [714, 307] on span "Seleccionar area" at bounding box center [904, 305] width 674 height 16
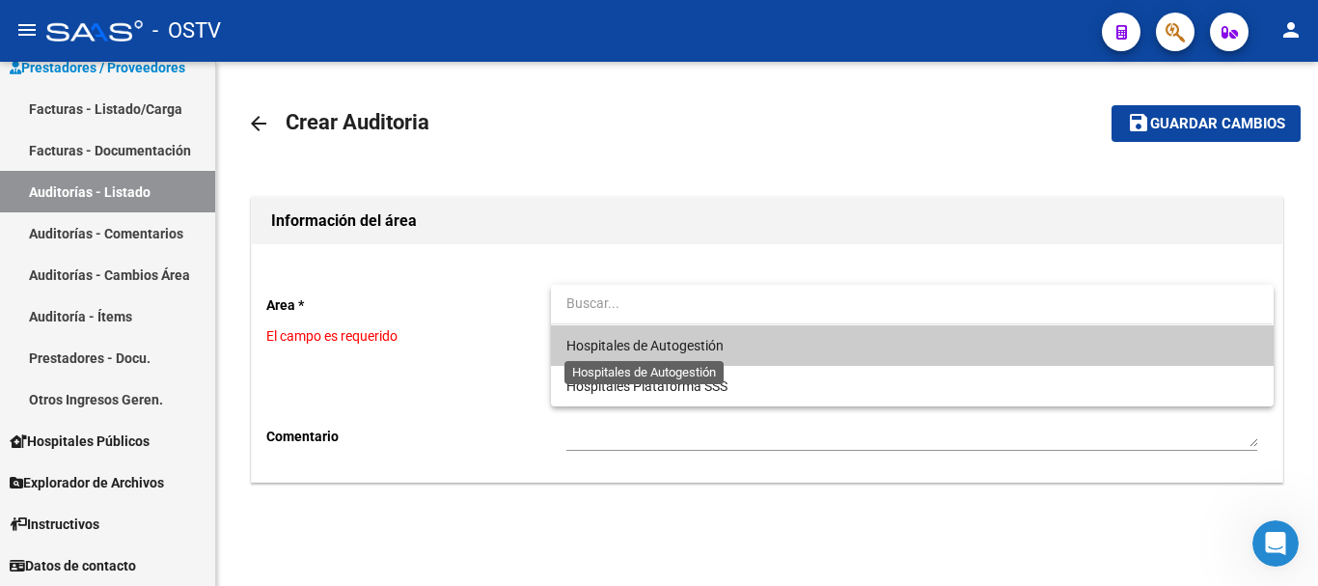
click at [610, 346] on span "Hospitales de Autogestión" at bounding box center [645, 345] width 157 height 15
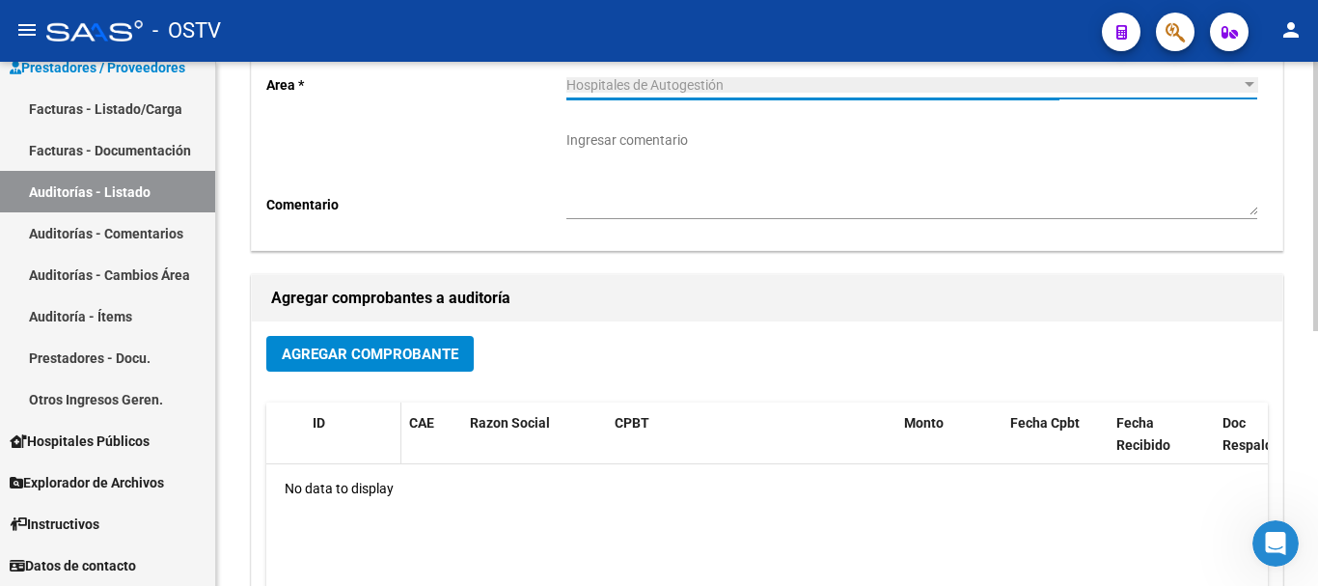
scroll to position [290, 0]
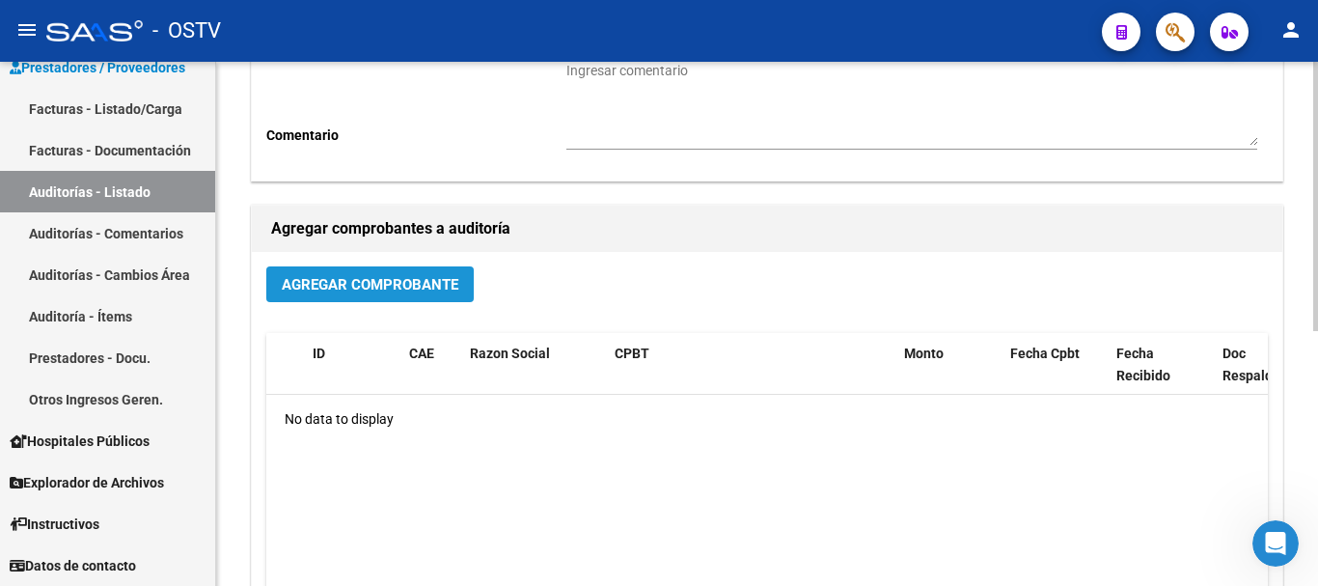
click at [391, 283] on span "Agregar Comprobante" at bounding box center [370, 284] width 177 height 17
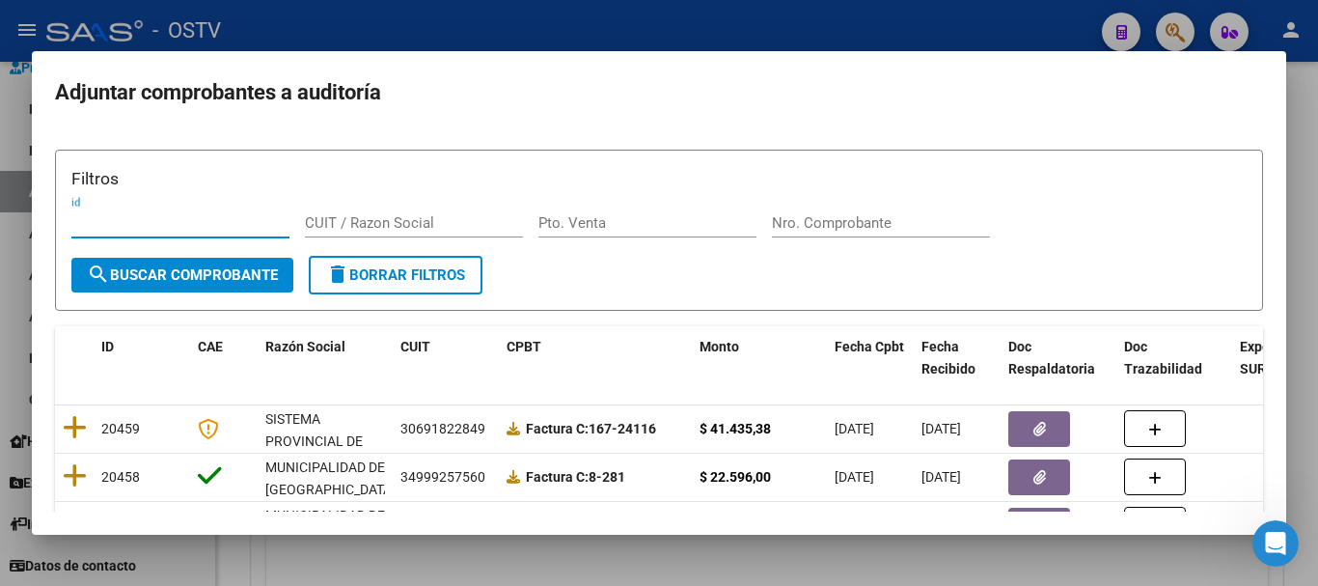
click at [845, 216] on input "Nro. Comprobante" at bounding box center [881, 222] width 218 height 17
paste input "6566"
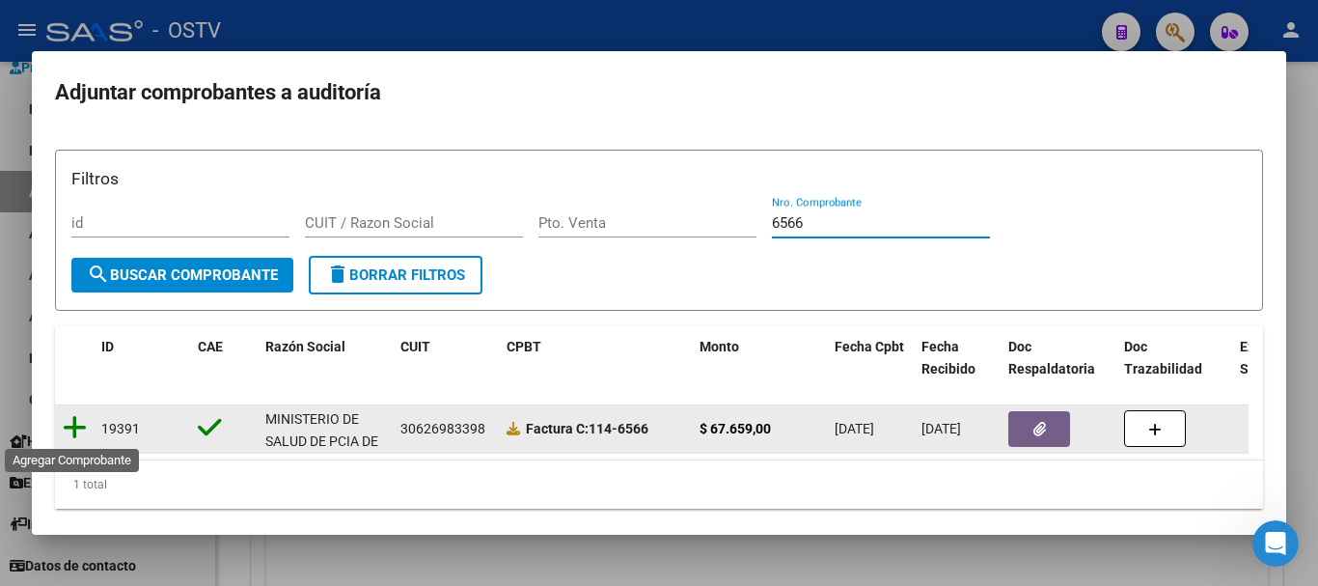
type input "6566"
click at [74, 433] on icon at bounding box center [75, 427] width 24 height 27
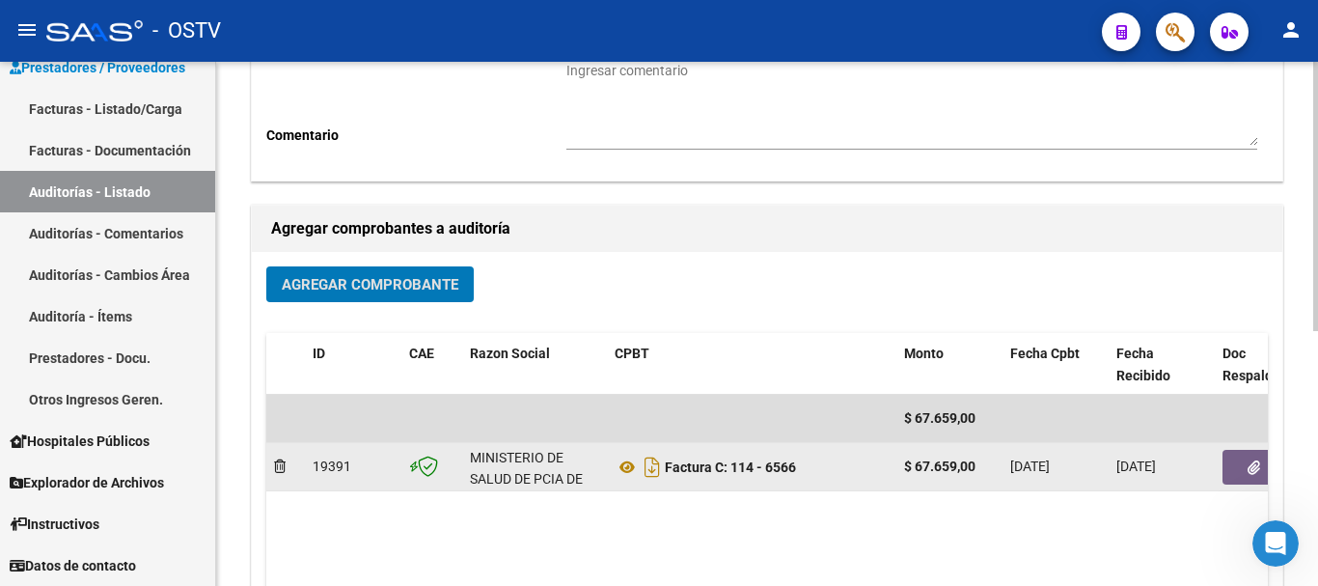
click at [1244, 462] on button "button" at bounding box center [1254, 467] width 62 height 35
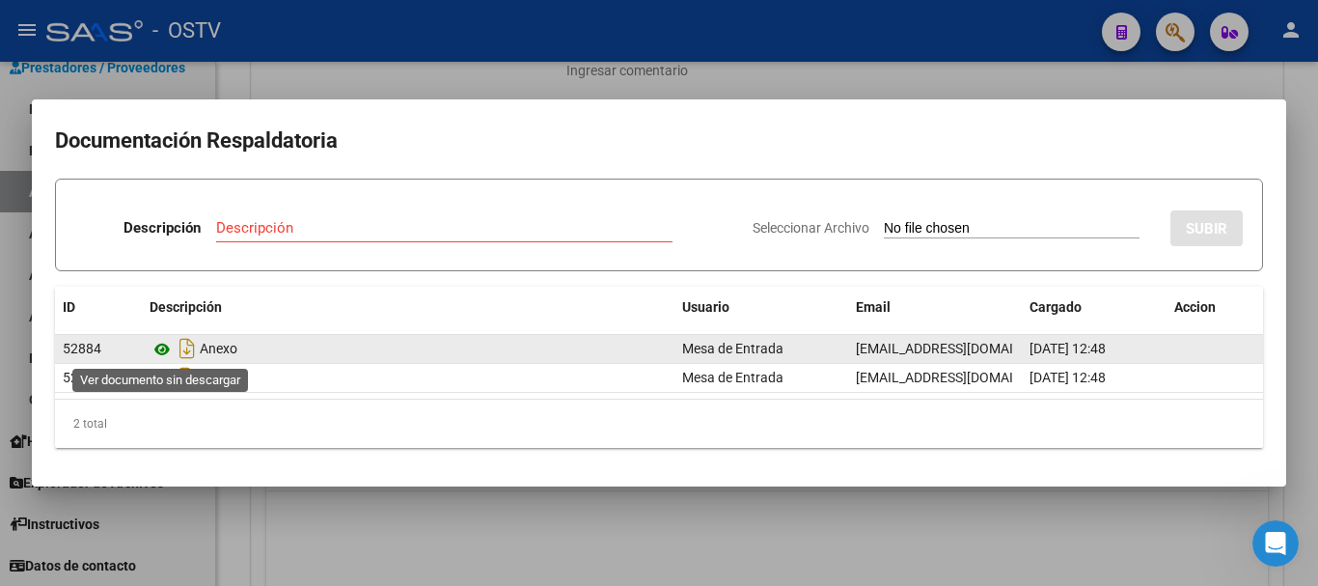
click at [154, 347] on icon at bounding box center [162, 349] width 25 height 23
click at [160, 353] on icon at bounding box center [162, 349] width 25 height 23
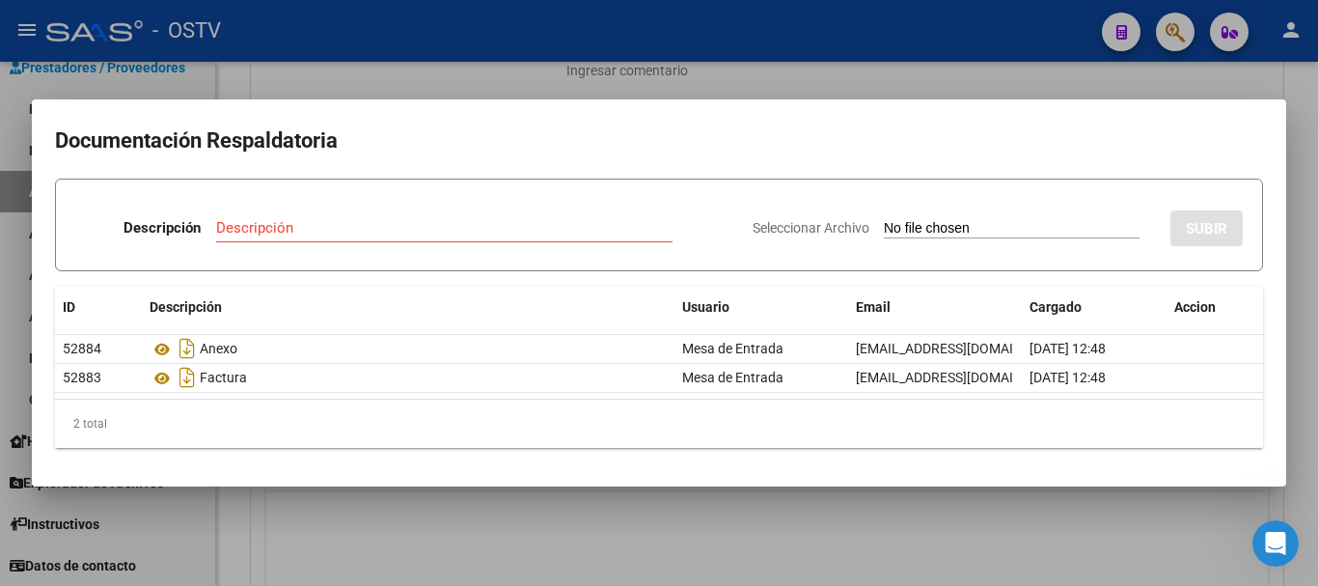
click at [1007, 68] on div at bounding box center [659, 293] width 1318 height 586
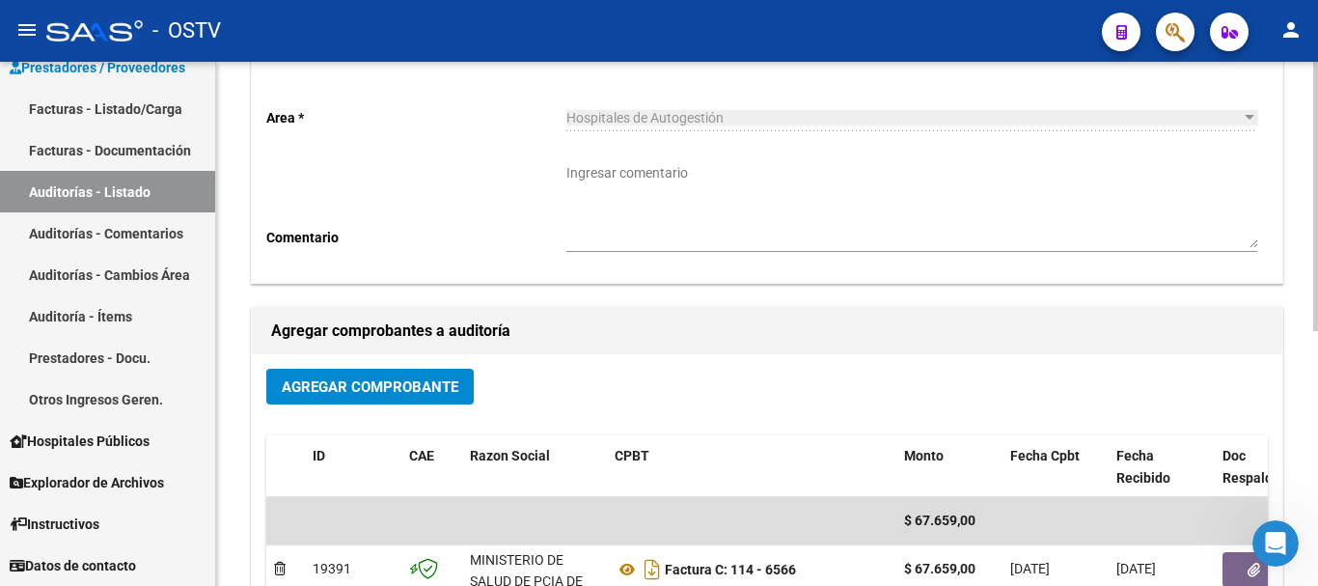
scroll to position [0, 0]
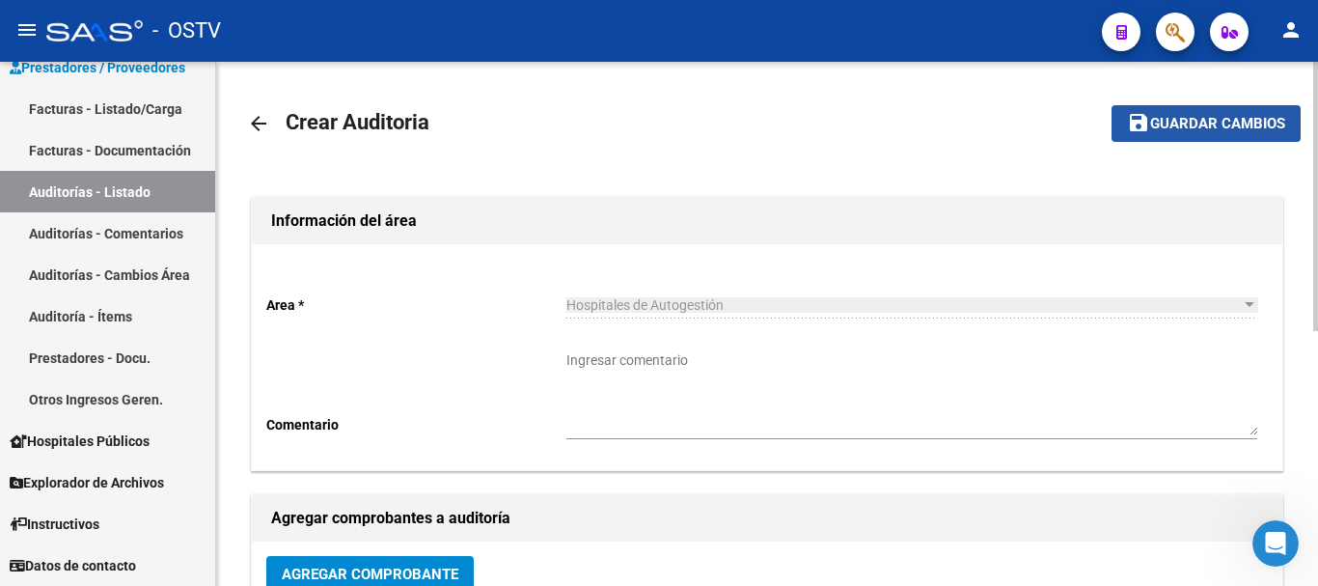
drag, startPoint x: 1239, startPoint y: 131, endPoint x: 1186, endPoint y: 202, distance: 88.2
click at [1239, 132] on span "Guardar cambios" at bounding box center [1217, 124] width 135 height 17
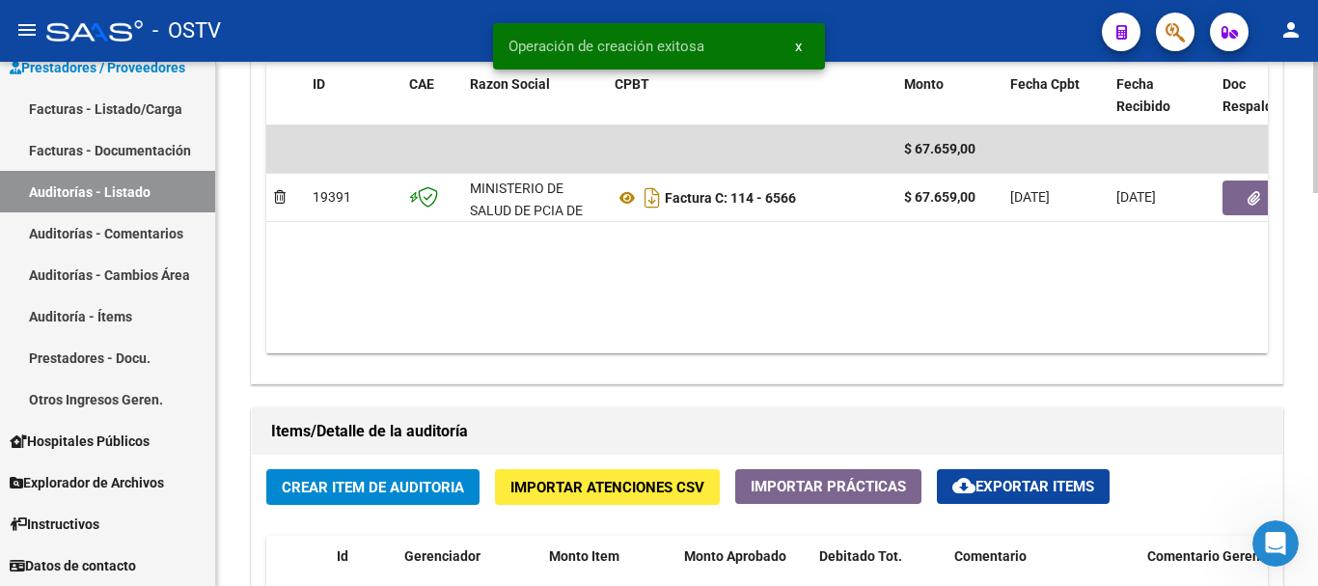
scroll to position [1062, 0]
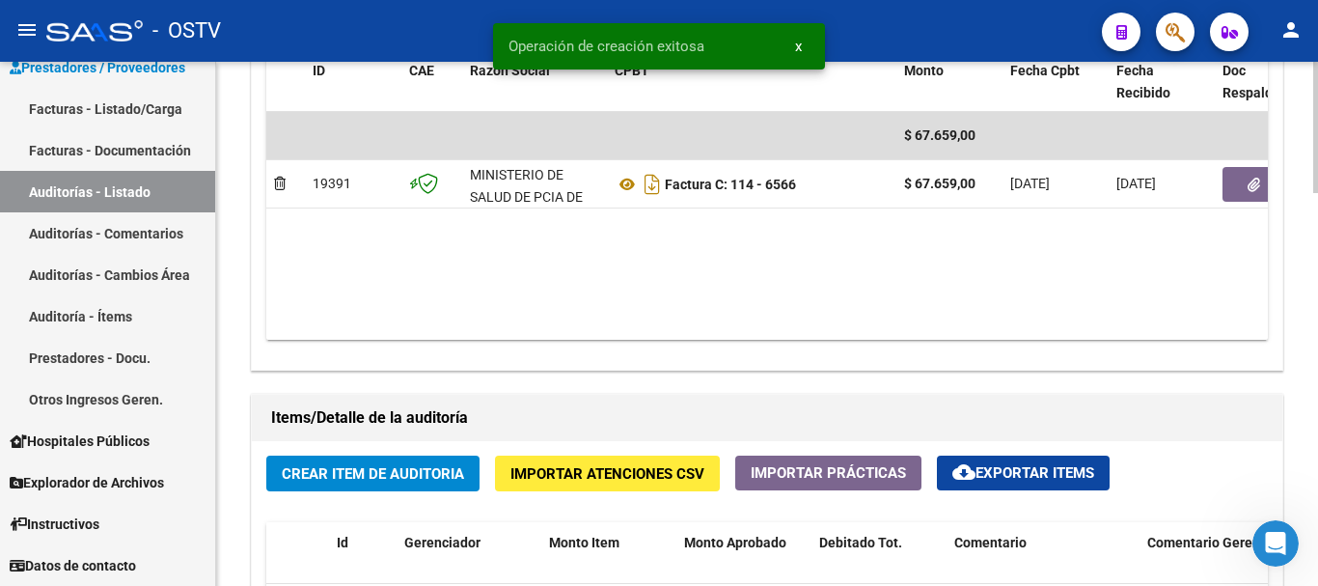
click at [365, 473] on span "Crear Item de Auditoria" at bounding box center [373, 473] width 182 height 17
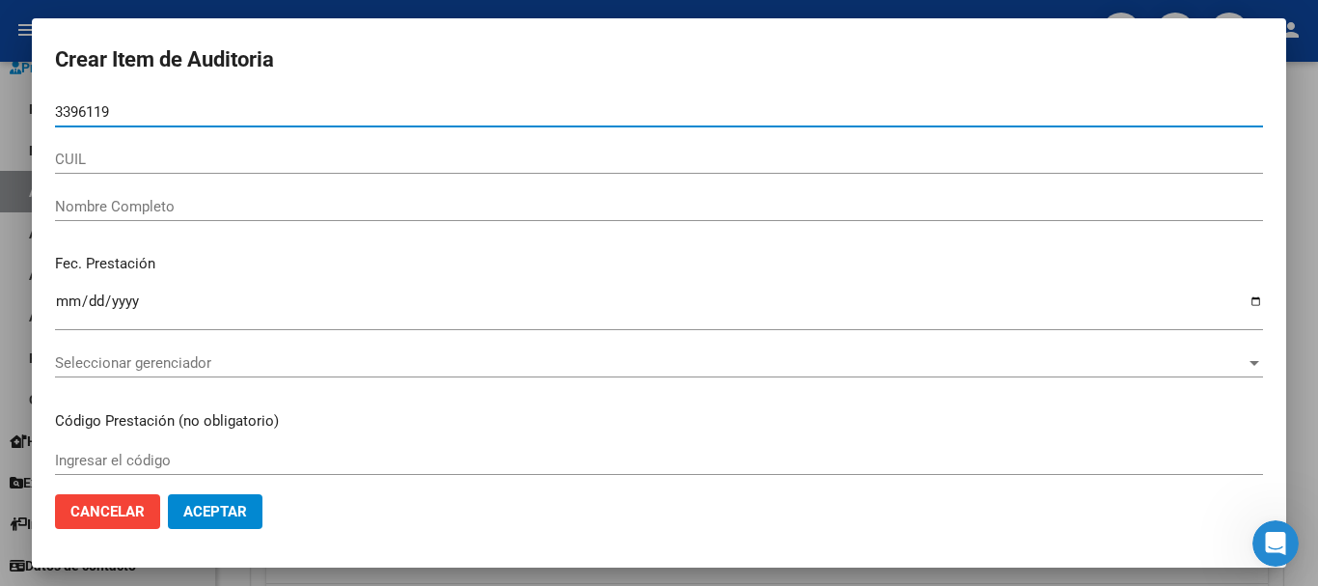
type input "33961194"
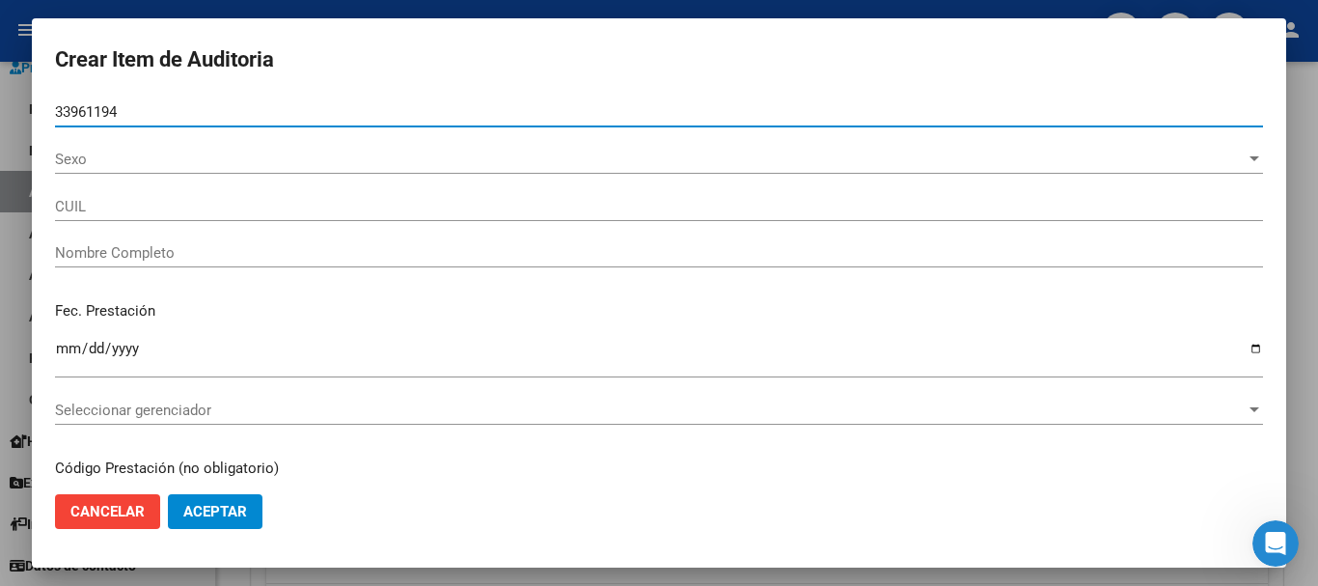
type input "27339611942"
type input "LOPEZ GIMENA EDITH"
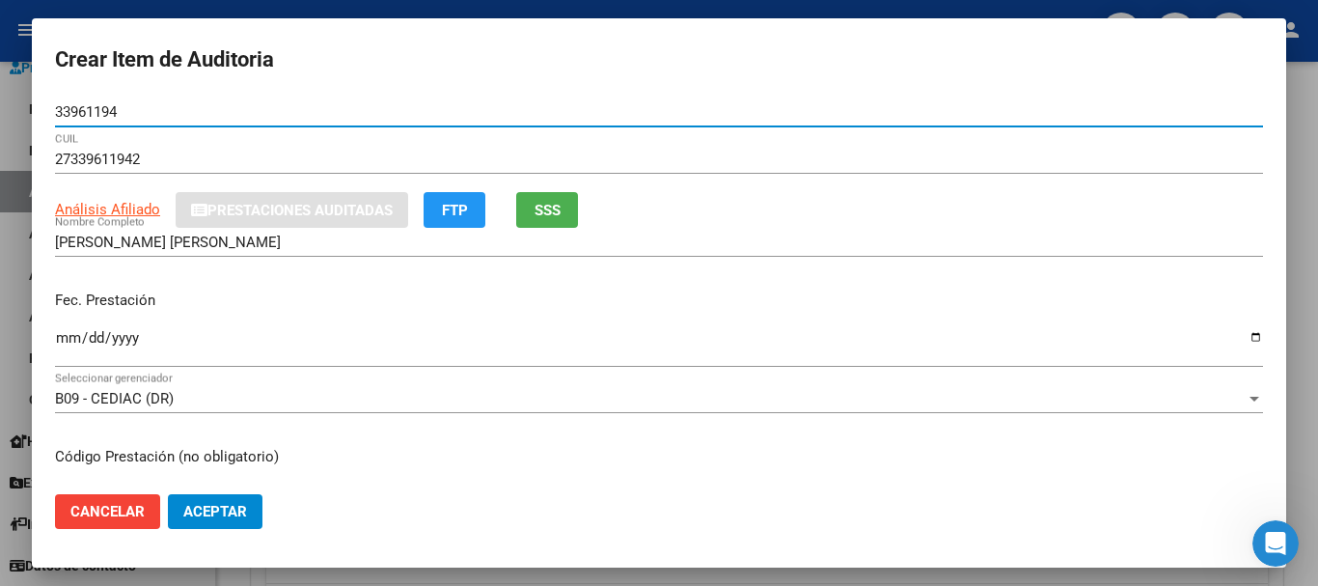
type input "33961194"
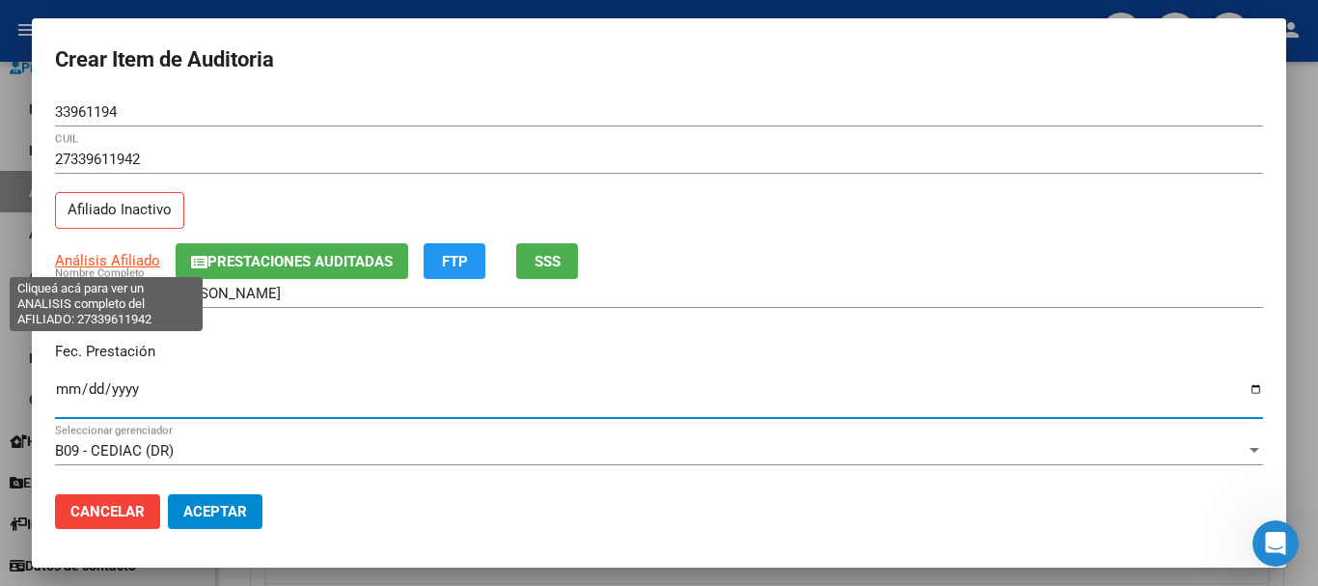
click at [153, 260] on span "Análisis Afiliado" at bounding box center [107, 260] width 105 height 17
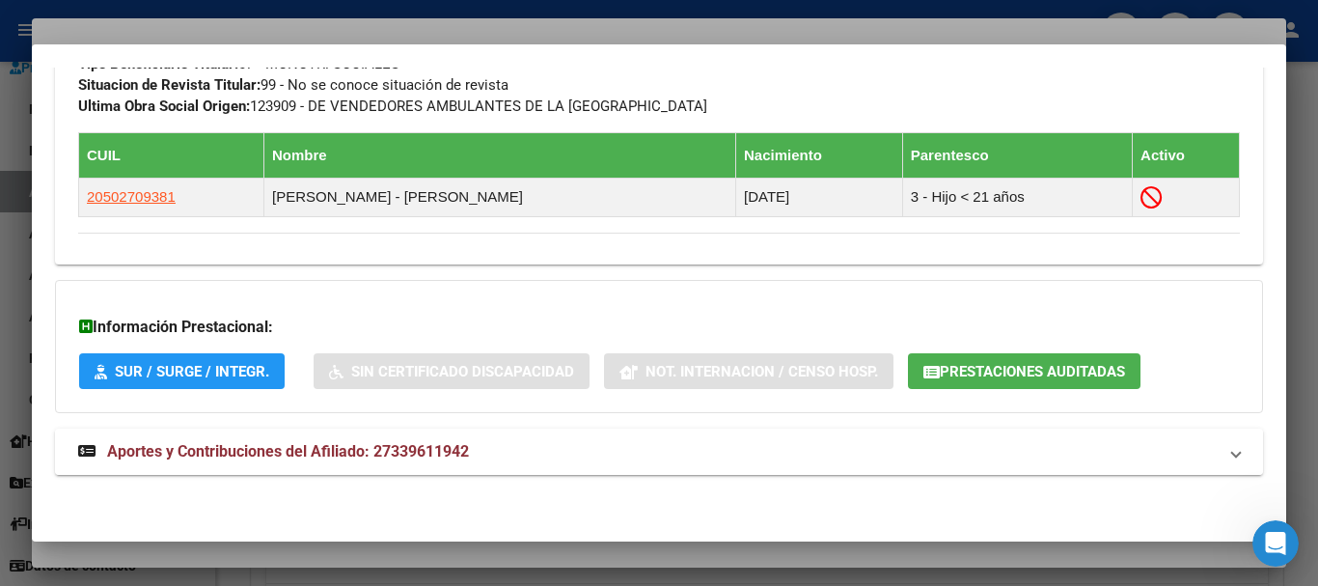
click at [433, 448] on span "Aportes y Contribuciones del Afiliado: 27339611942" at bounding box center [288, 451] width 362 height 18
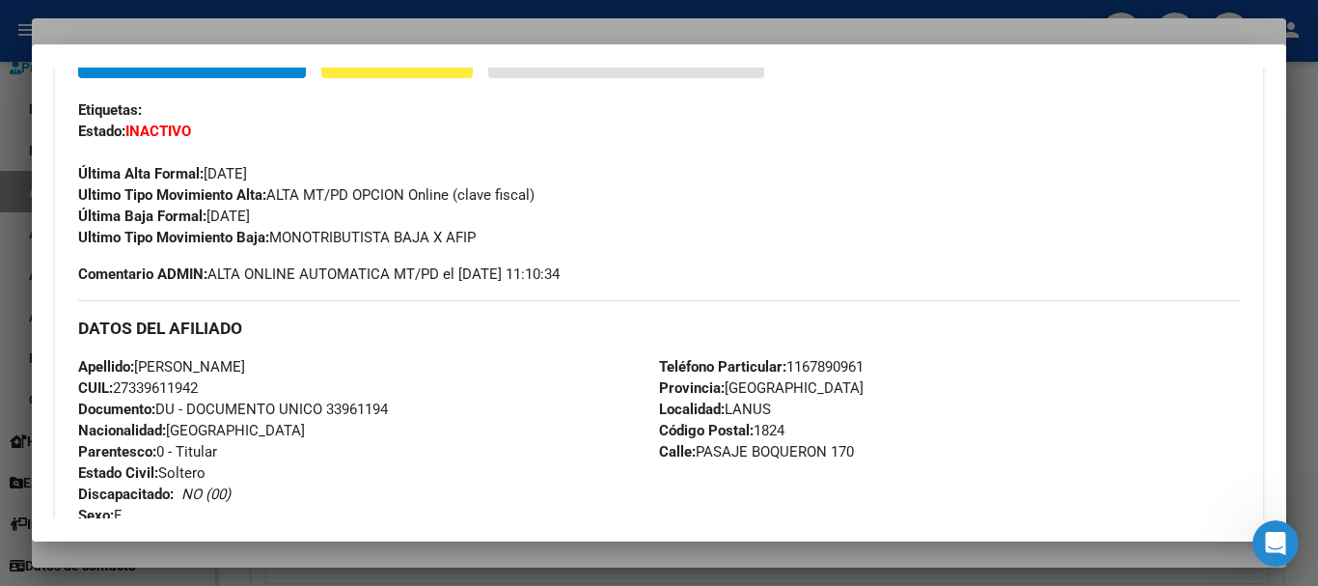
scroll to position [0, 0]
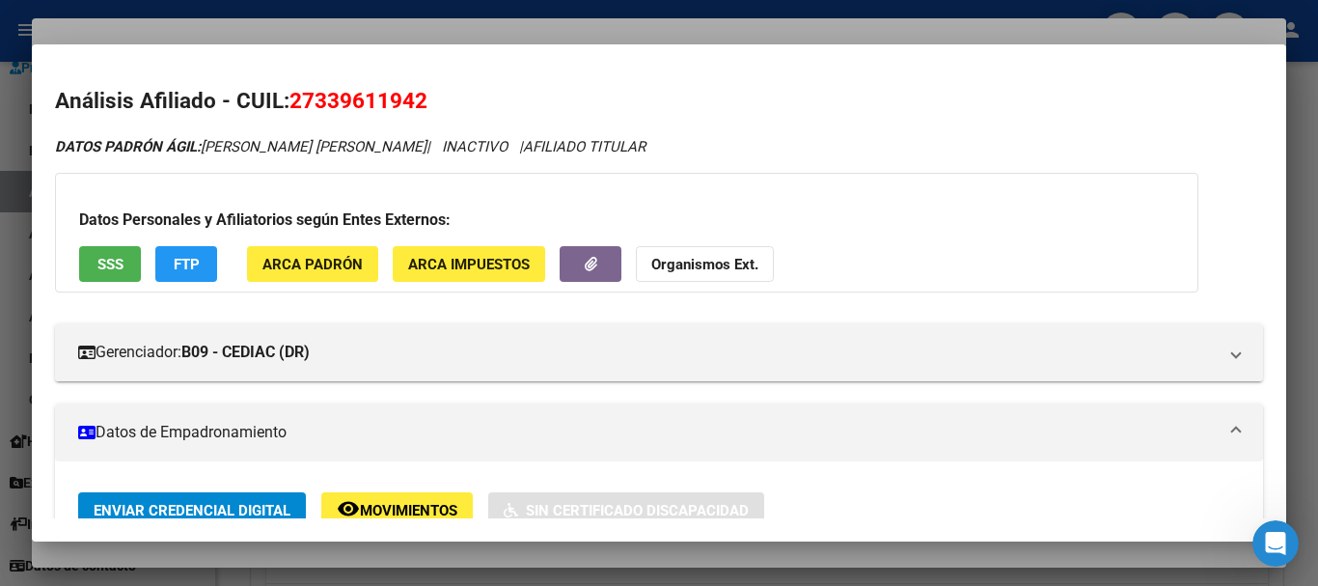
click at [743, 263] on strong "Organismos Ext." at bounding box center [704, 264] width 107 height 17
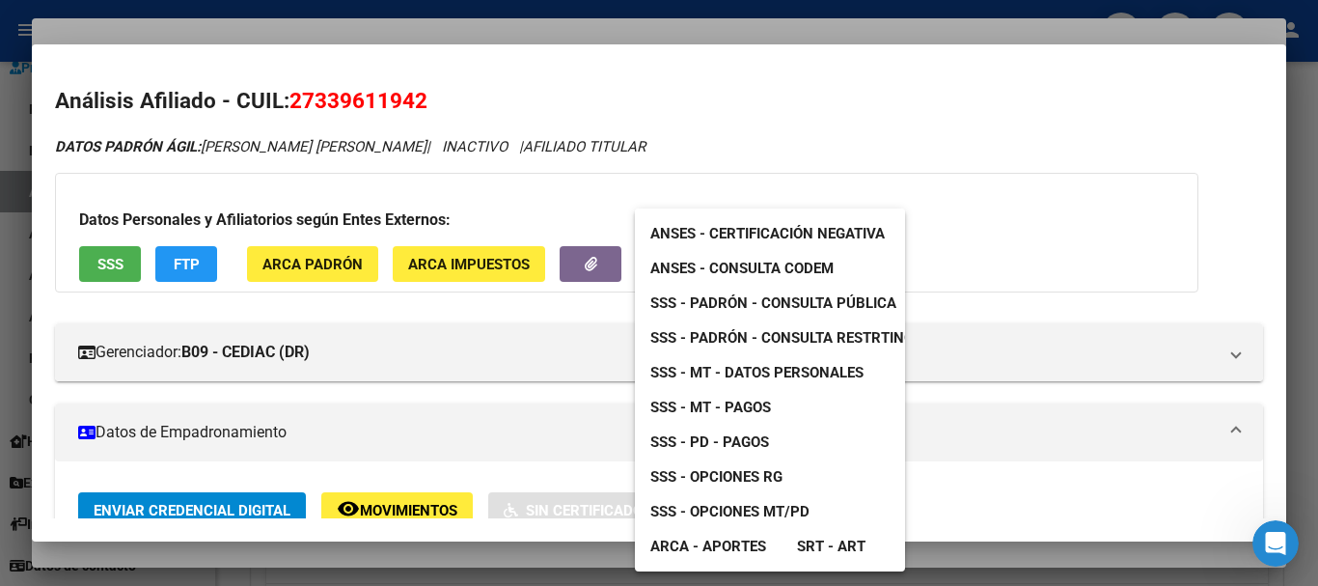
click at [811, 366] on span "SSS - MT - Datos Personales" at bounding box center [757, 372] width 213 height 17
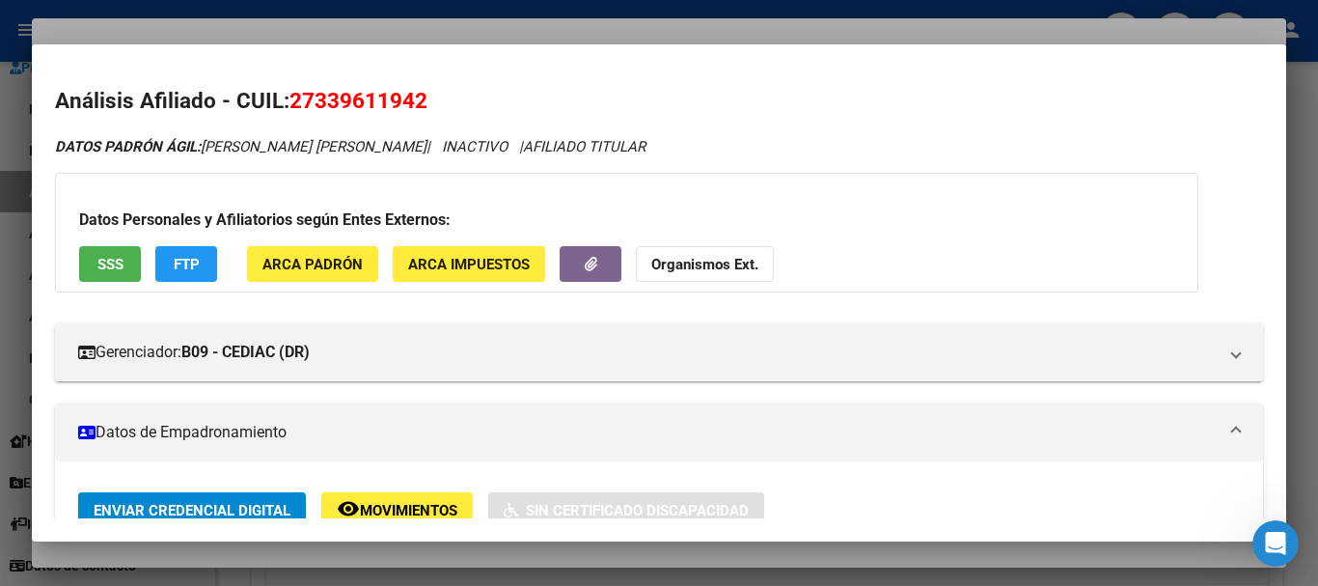
click at [317, 27] on div at bounding box center [659, 293] width 1318 height 586
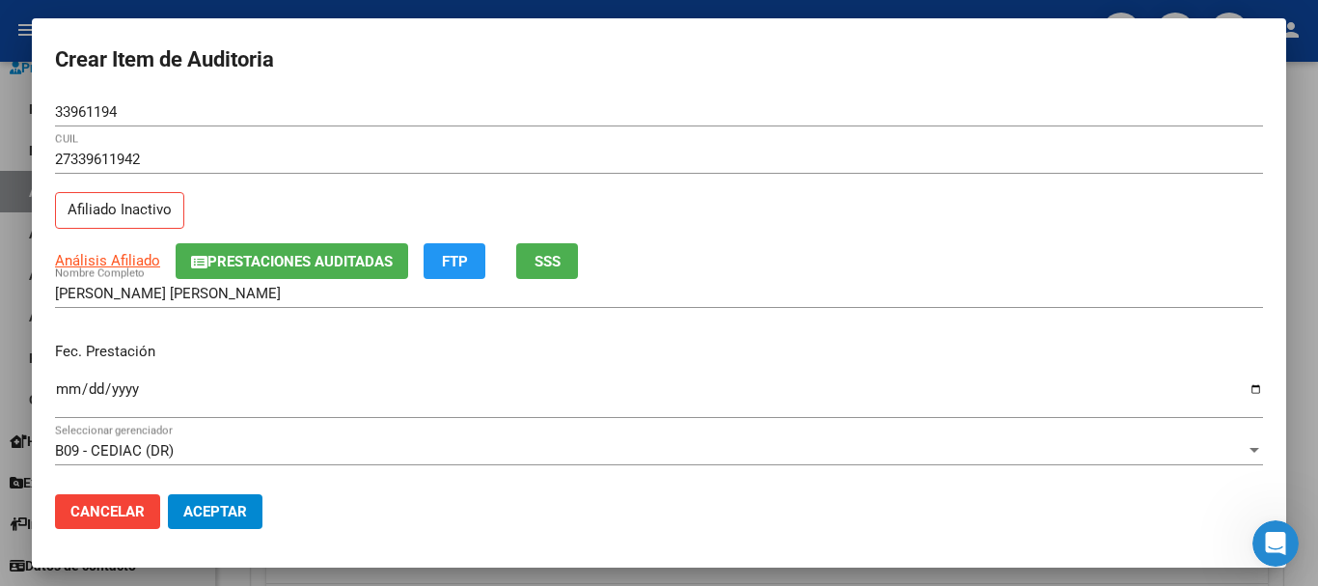
click at [643, 152] on input "27339611942" at bounding box center [659, 159] width 1208 height 17
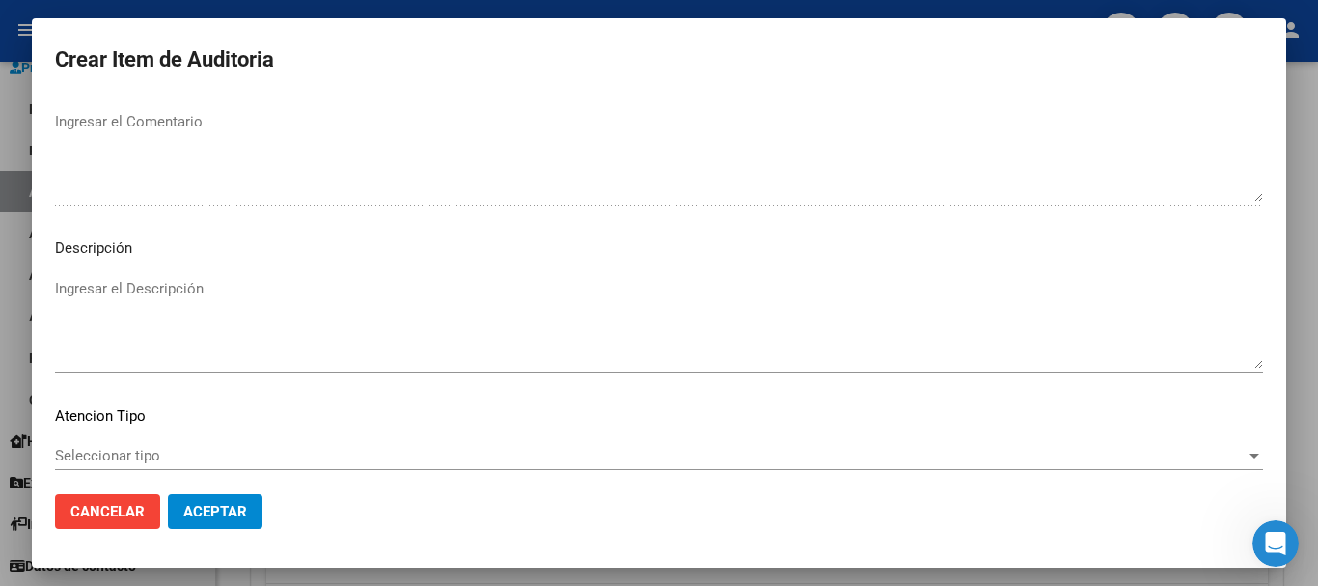
scroll to position [1190, 0]
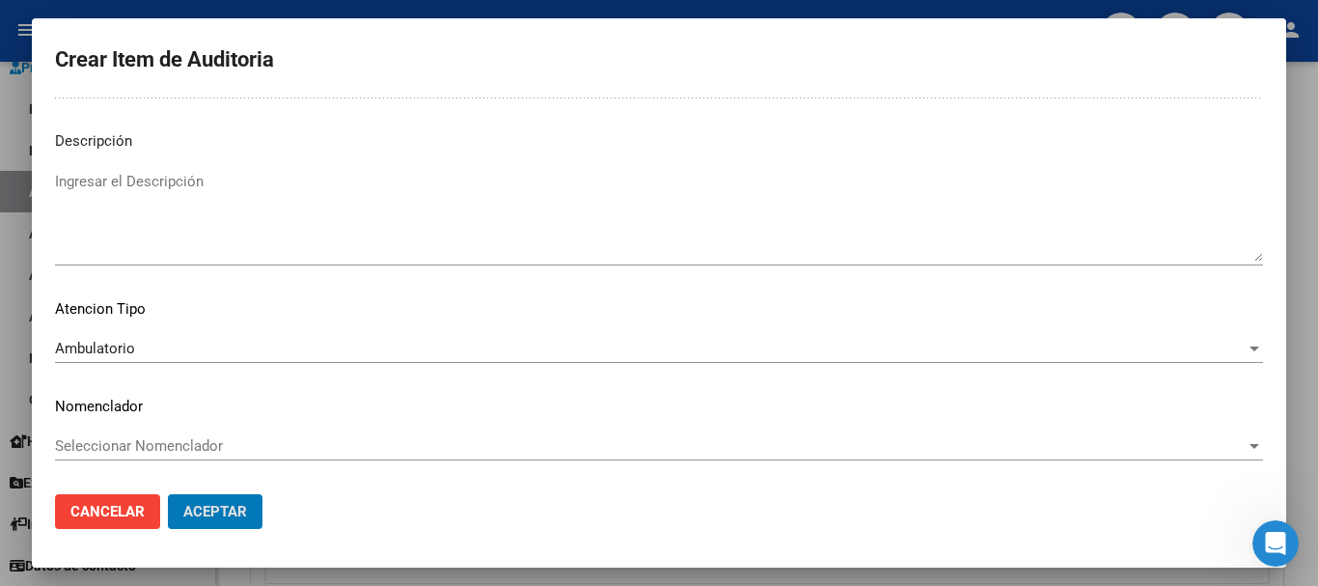
click at [168, 494] on button "Aceptar" at bounding box center [215, 511] width 95 height 35
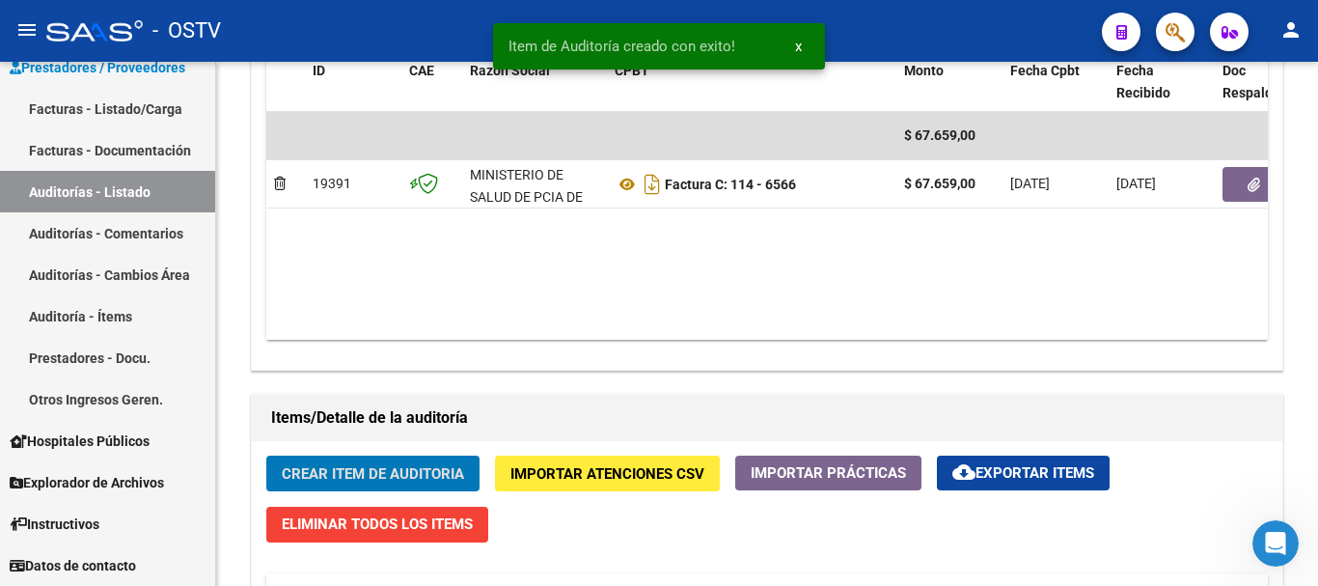
click at [266, 456] on button "Crear Item de Auditoria" at bounding box center [372, 474] width 213 height 36
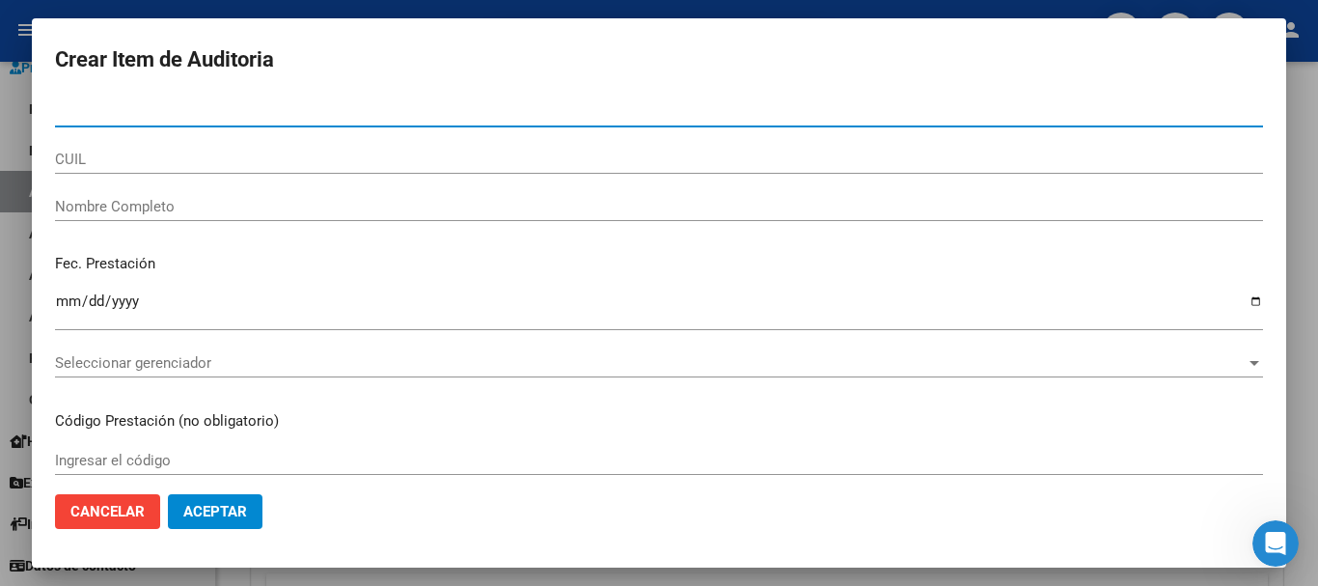
scroll to position [1063, 0]
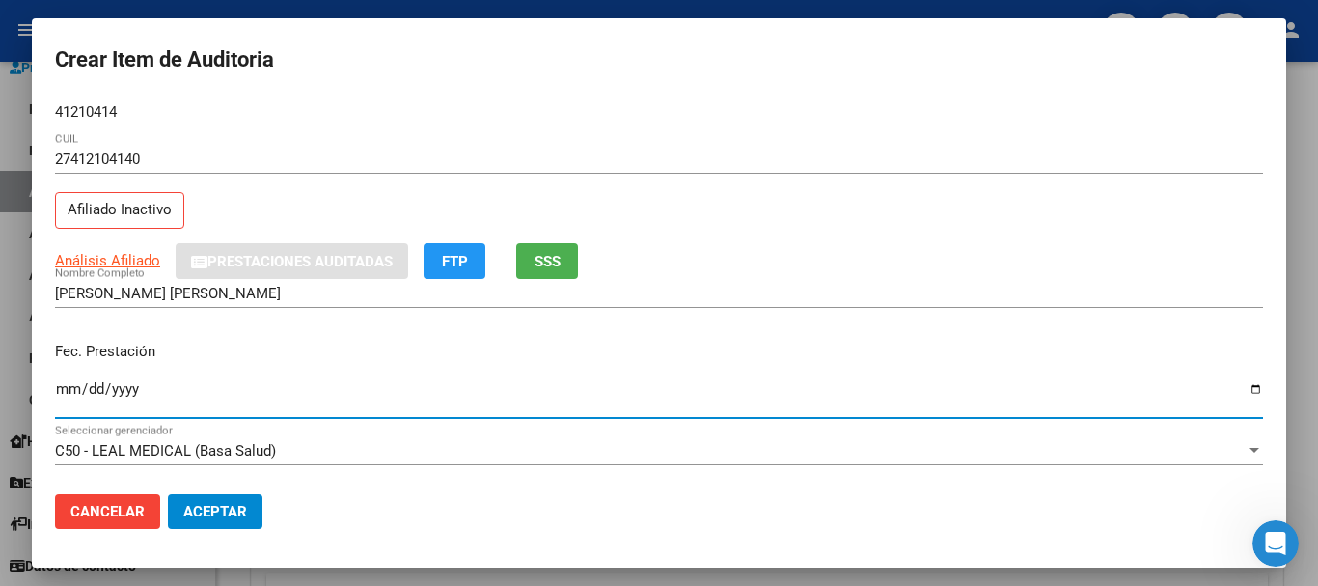
click at [111, 269] on span "Análisis Afiliado" at bounding box center [107, 260] width 105 height 17
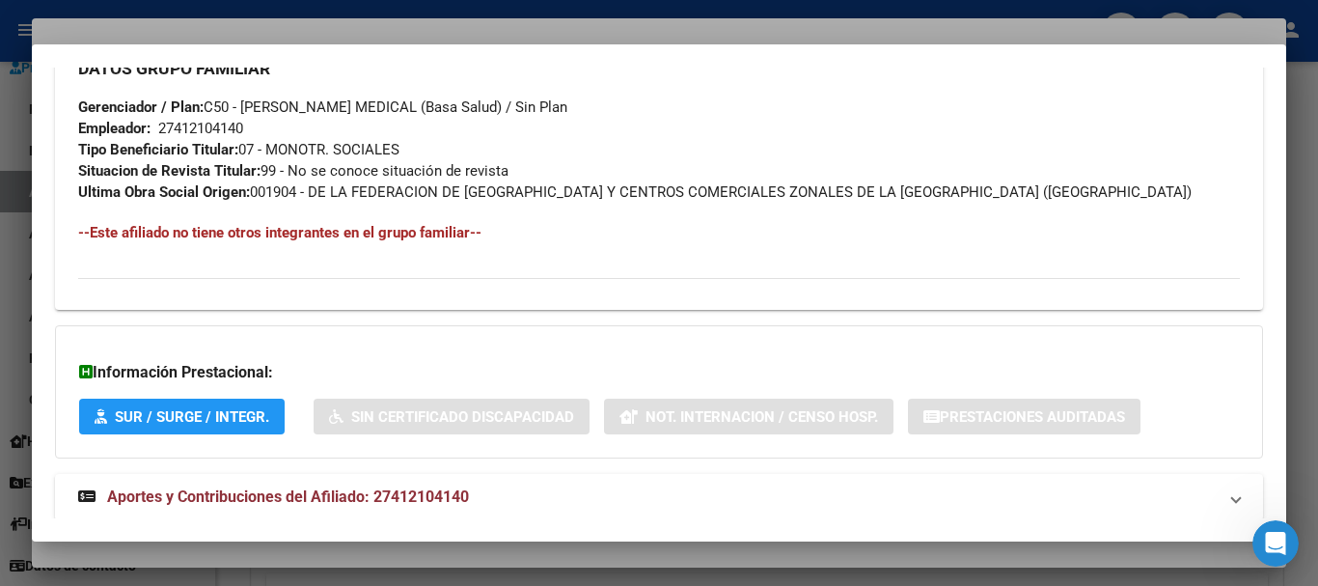
scroll to position [1038, 0]
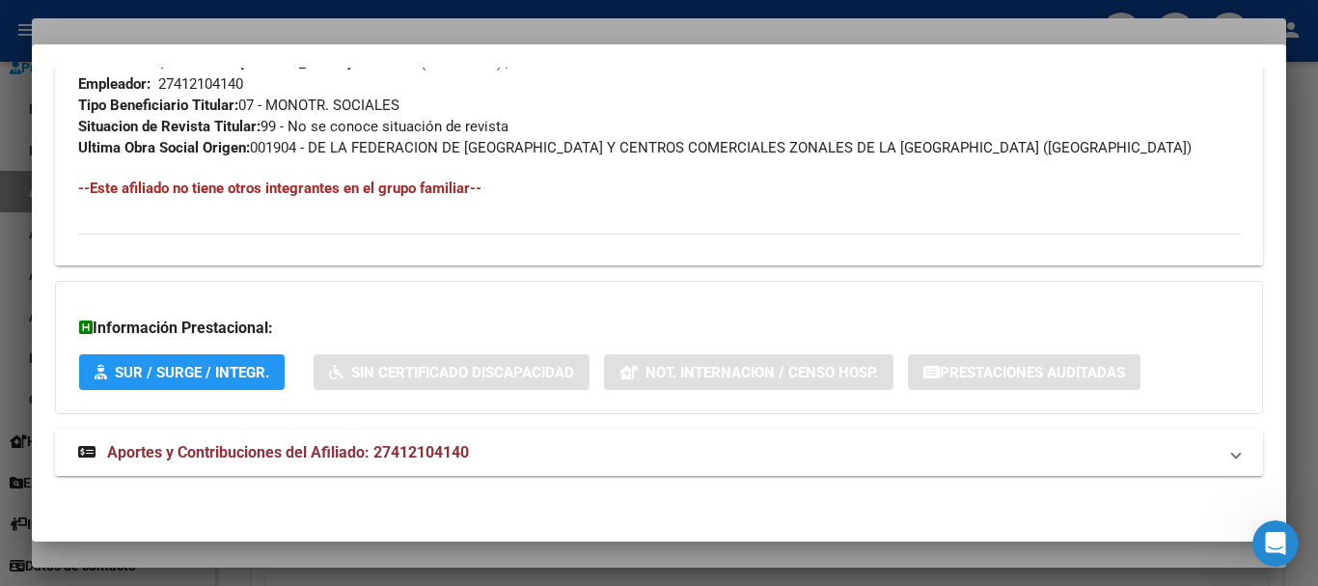
click at [281, 444] on span "Aportes y Contribuciones del Afiliado: 27412104140" at bounding box center [288, 452] width 362 height 18
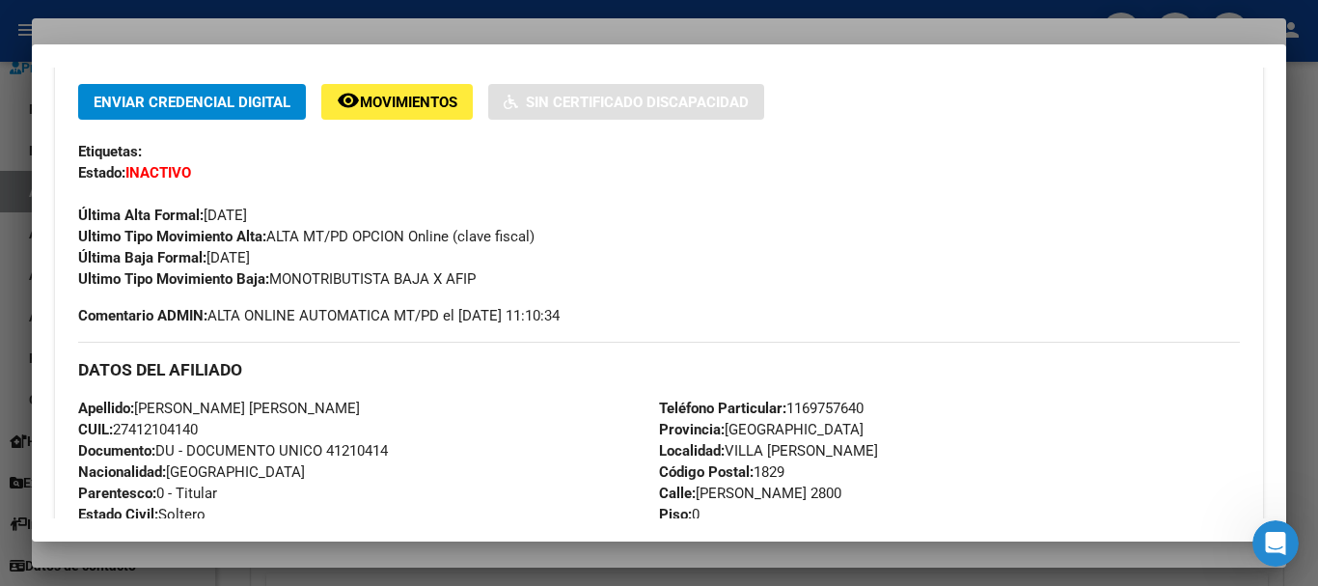
scroll to position [0, 0]
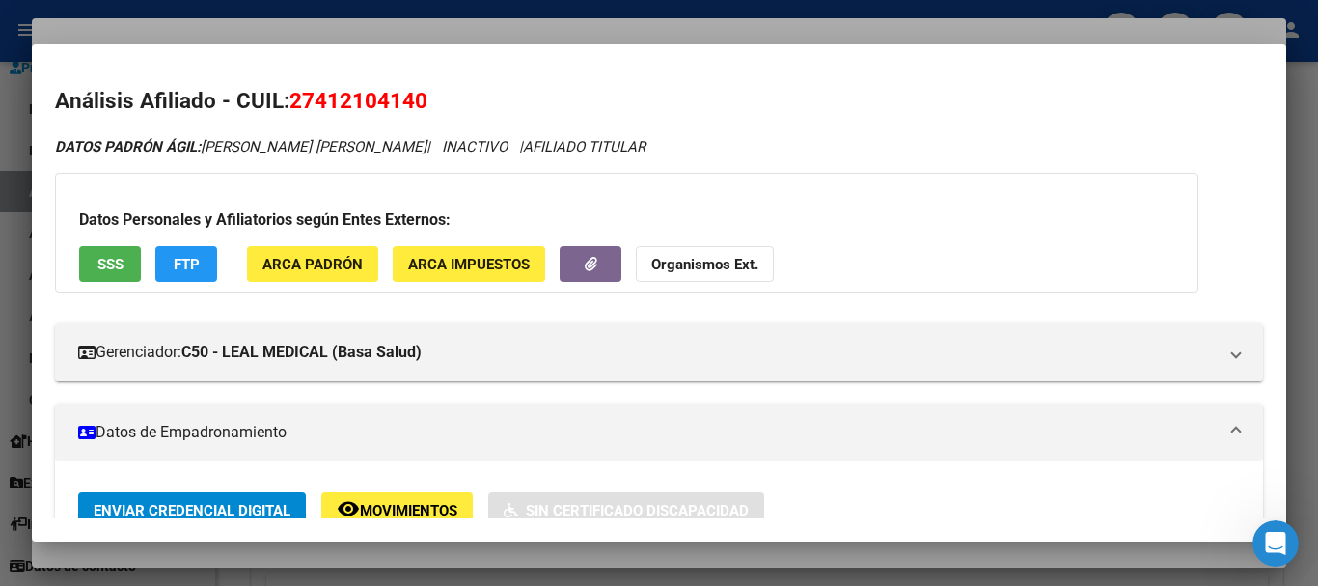
click at [746, 265] on strong "Organismos Ext." at bounding box center [704, 264] width 107 height 17
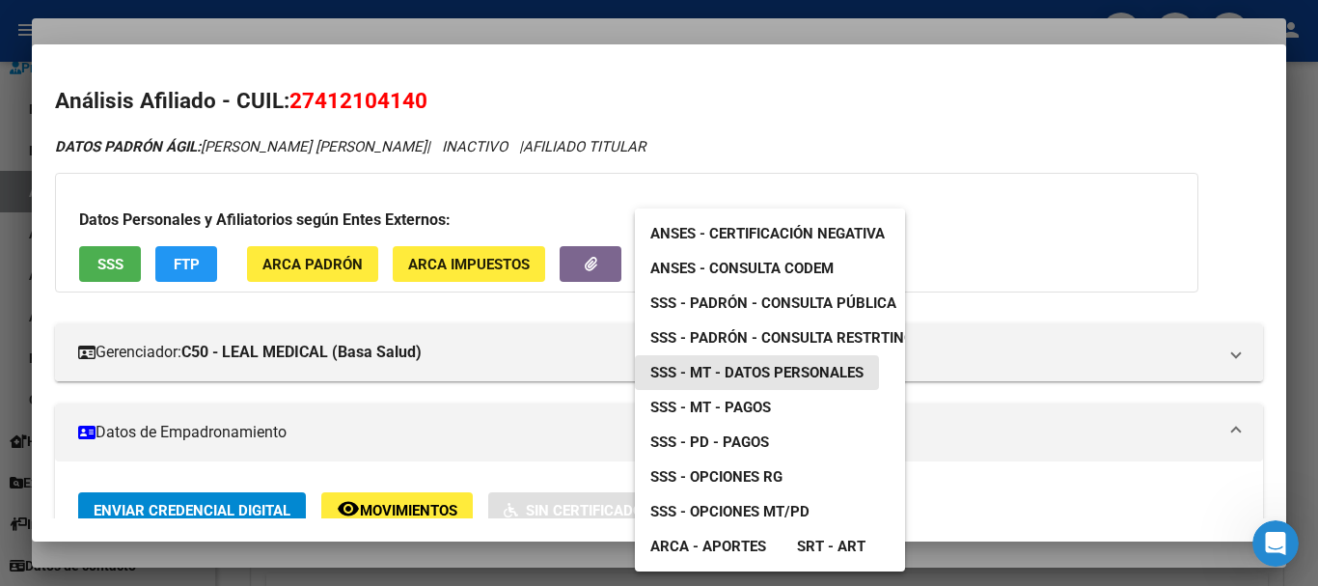
click at [780, 367] on span "SSS - MT - Datos Personales" at bounding box center [757, 372] width 213 height 17
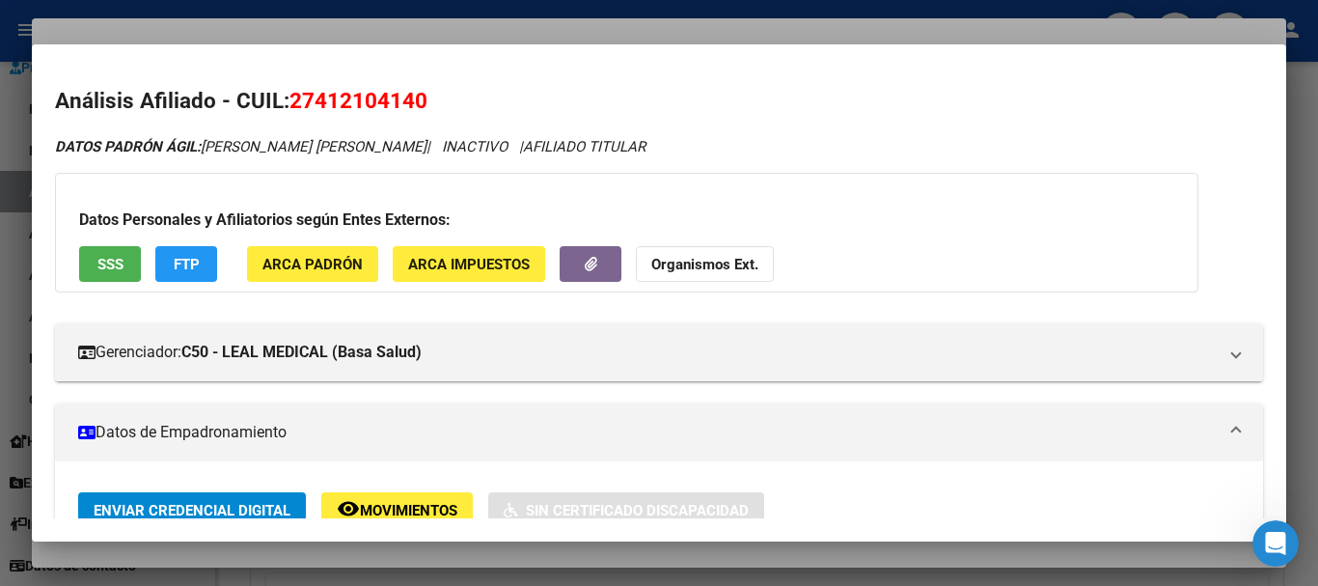
click at [713, 265] on strong "Organismos Ext." at bounding box center [704, 264] width 107 height 17
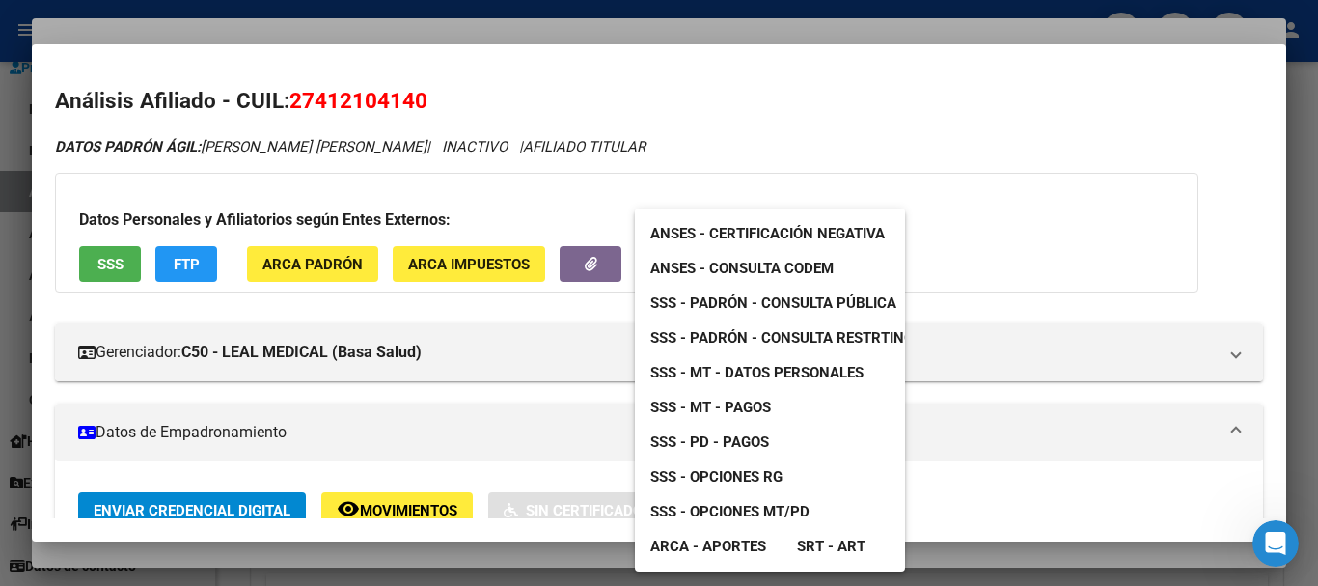
click at [831, 301] on span "SSS - Padrón - Consulta Pública" at bounding box center [774, 302] width 246 height 17
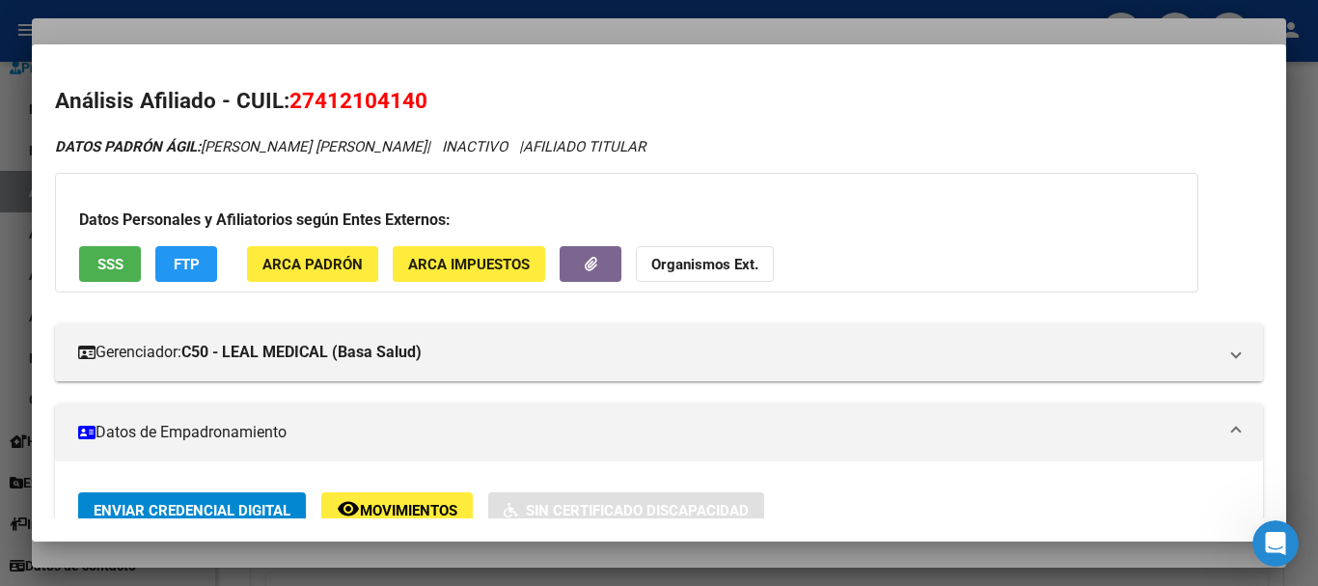
click at [493, 28] on div at bounding box center [659, 293] width 1318 height 586
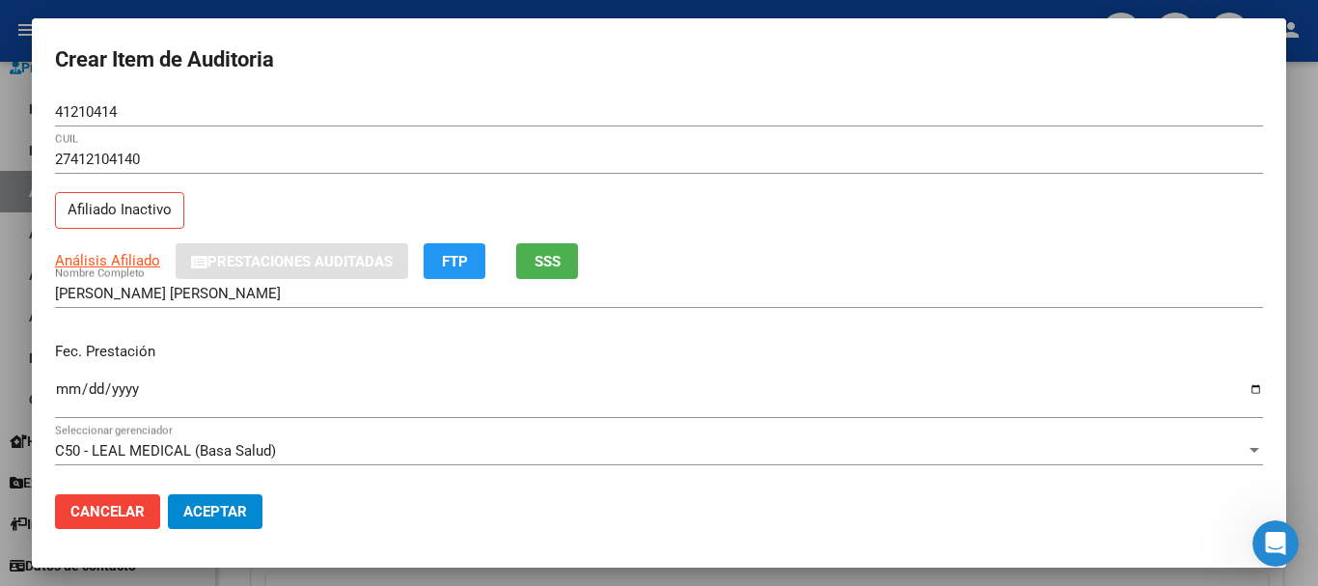
click at [694, 162] on input "27412104140" at bounding box center [659, 159] width 1208 height 17
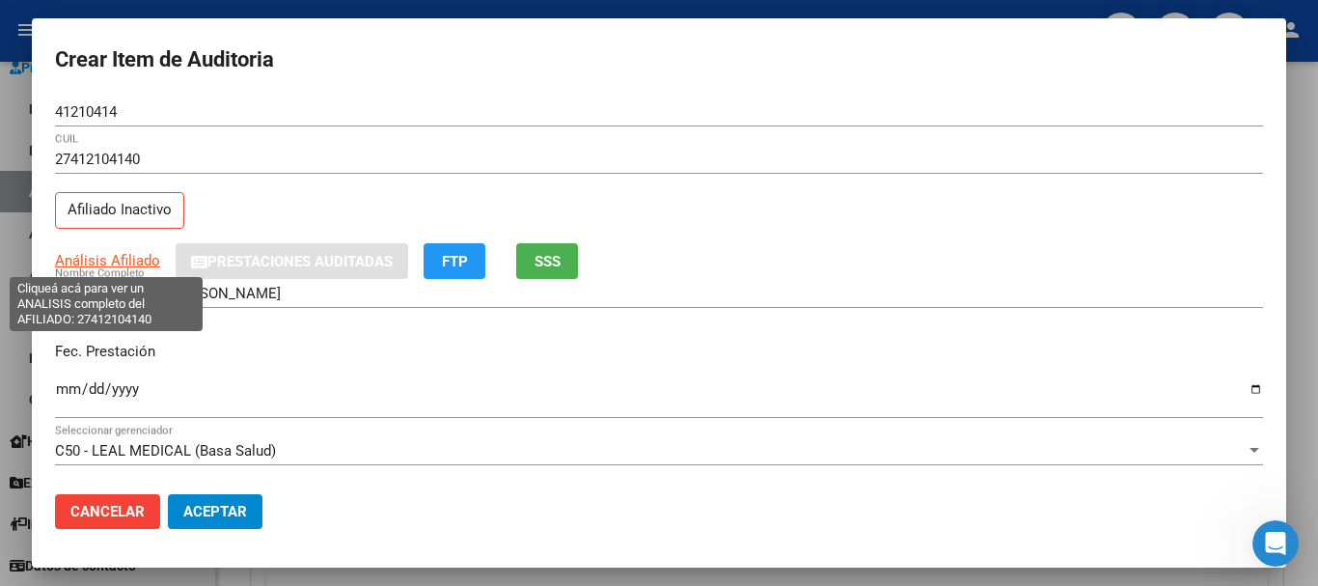
click at [94, 260] on span "Análisis Afiliado" at bounding box center [107, 260] width 105 height 17
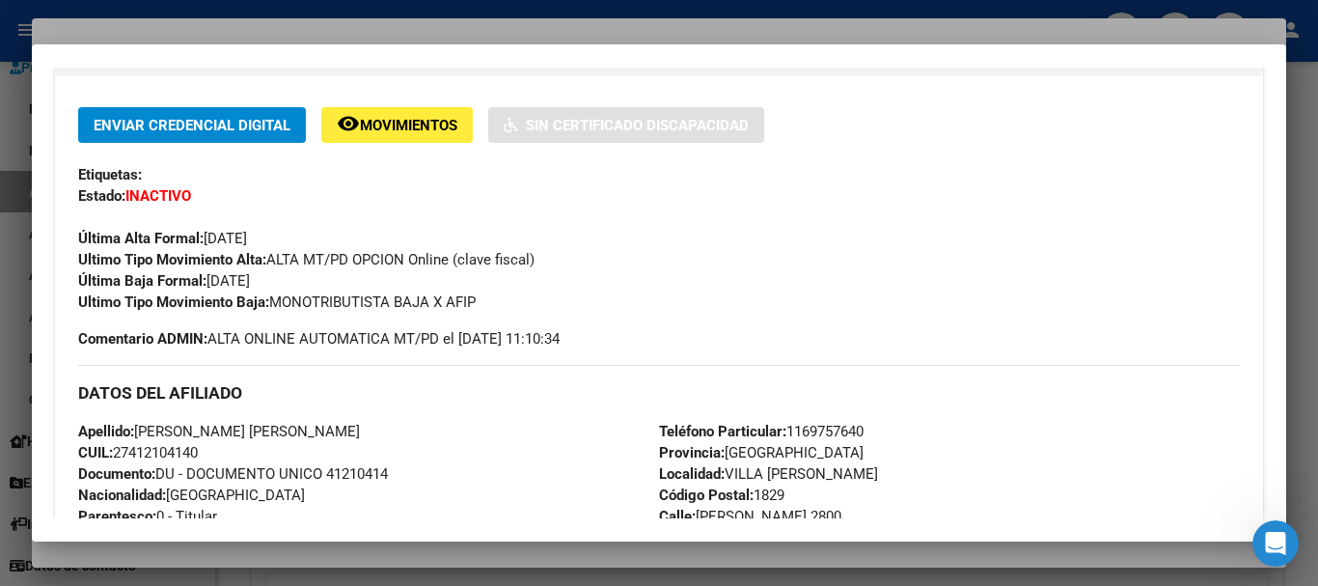
scroll to position [386, 0]
click at [509, 27] on div at bounding box center [659, 293] width 1318 height 586
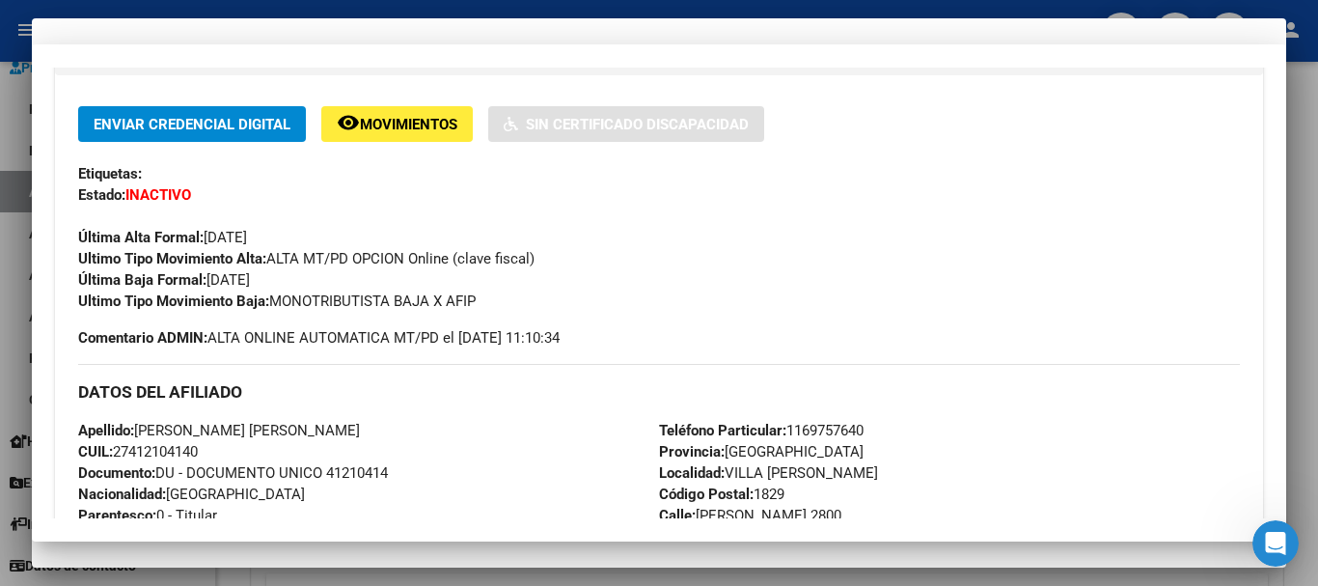
click at [858, 133] on div "41210414 Nro Documento" at bounding box center [659, 120] width 1208 height 47
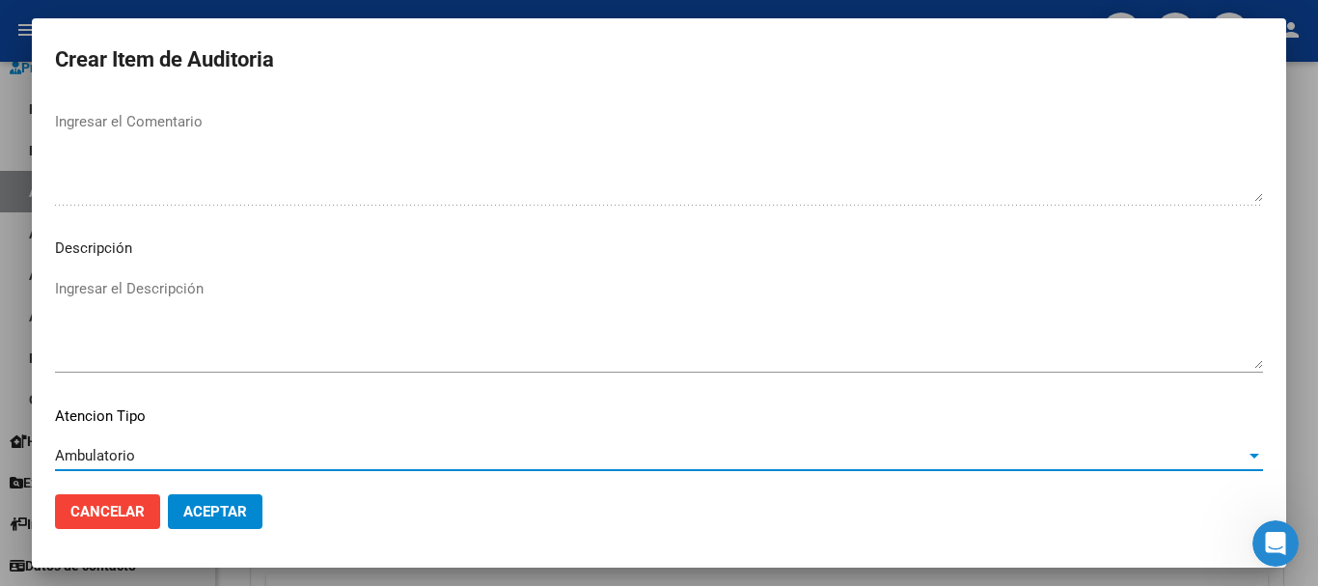
scroll to position [1190, 0]
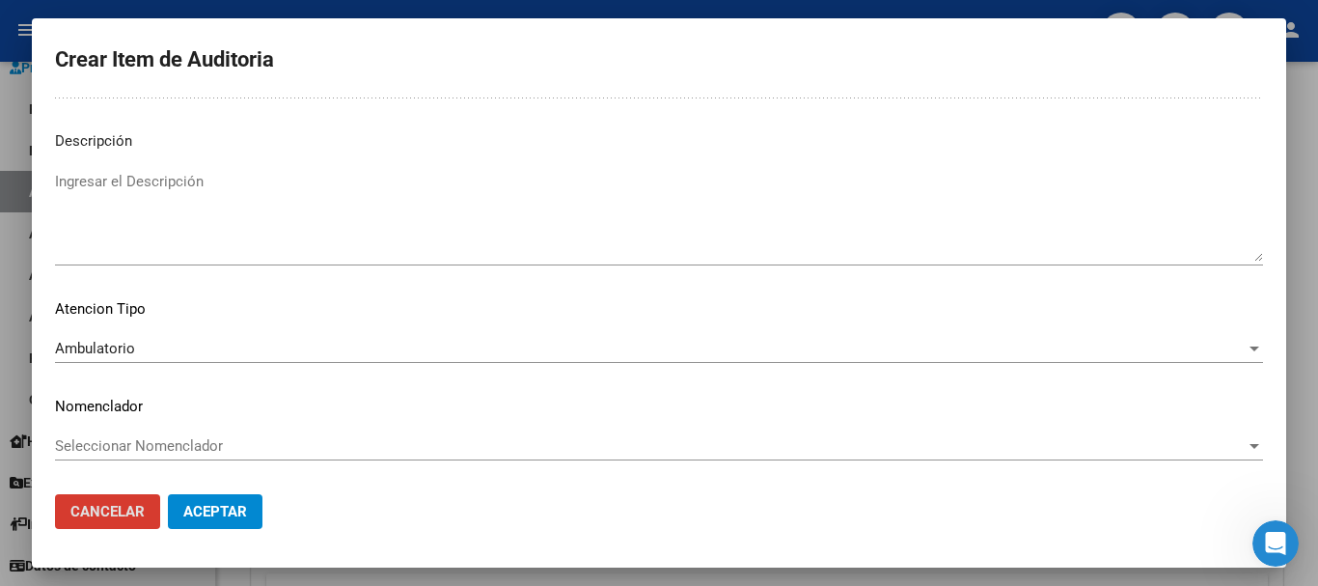
click at [168, 494] on button "Aceptar" at bounding box center [215, 511] width 95 height 35
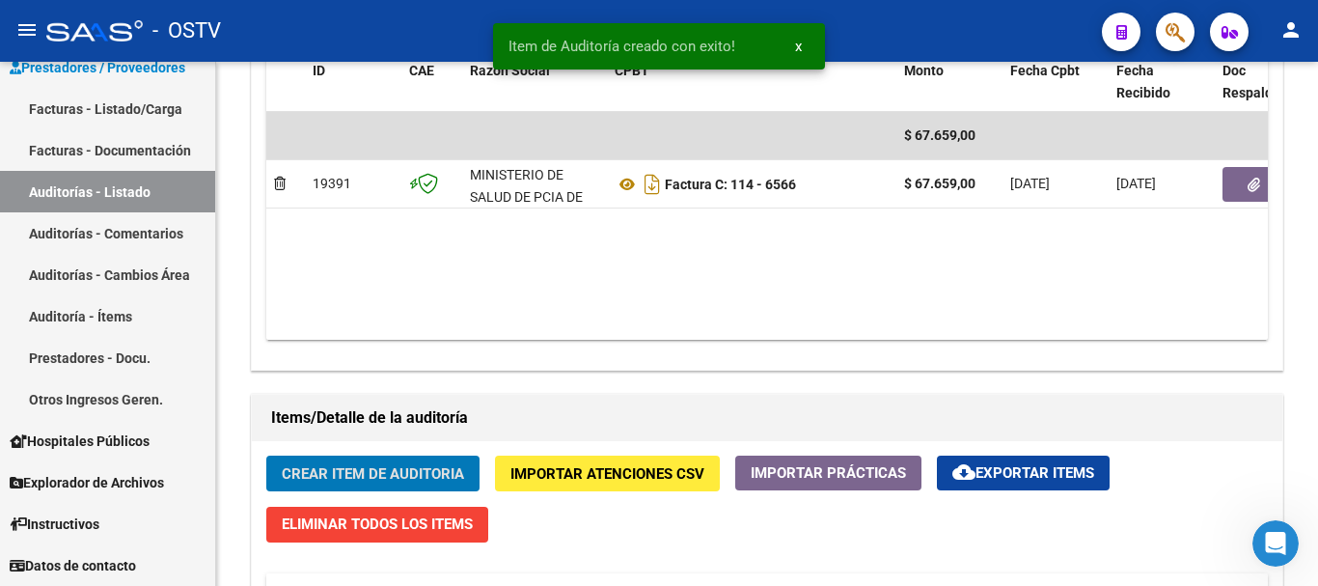
click at [266, 456] on button "Crear Item de Auditoria" at bounding box center [372, 474] width 213 height 36
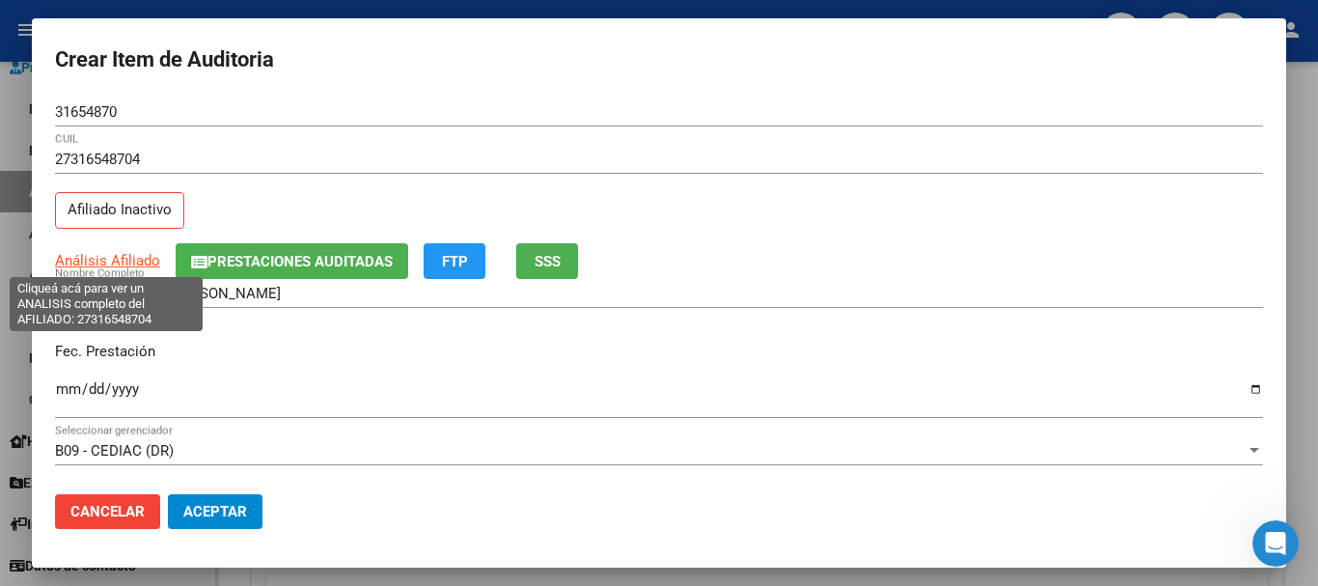
click at [107, 265] on span "Análisis Afiliado" at bounding box center [107, 260] width 105 height 17
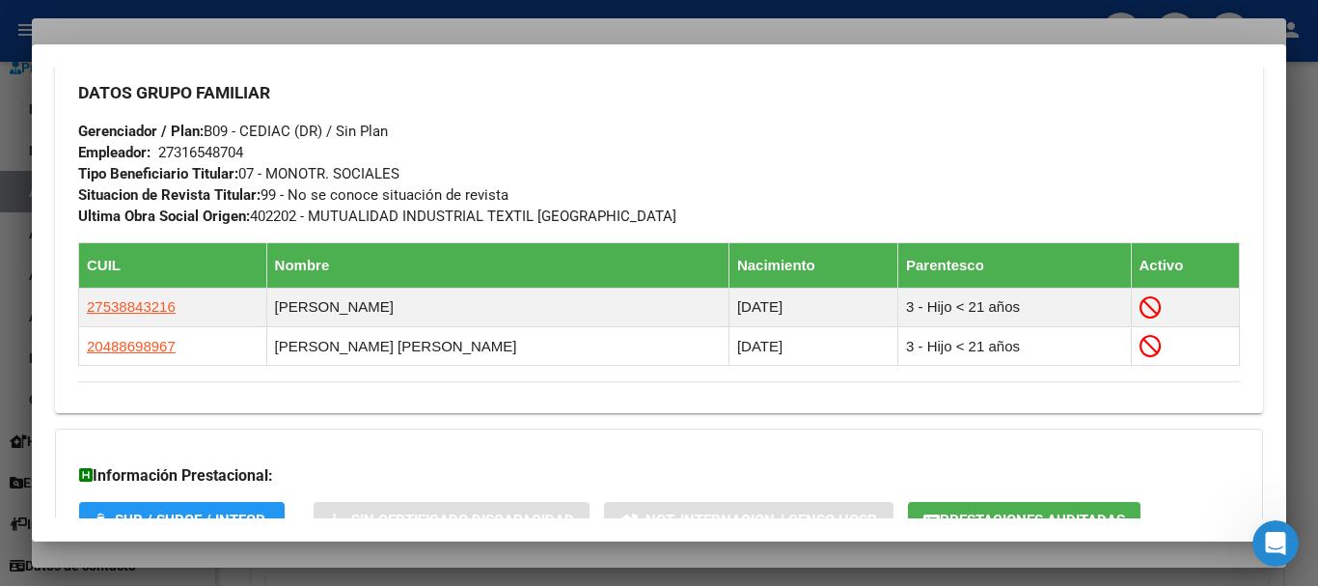
scroll to position [1118, 0]
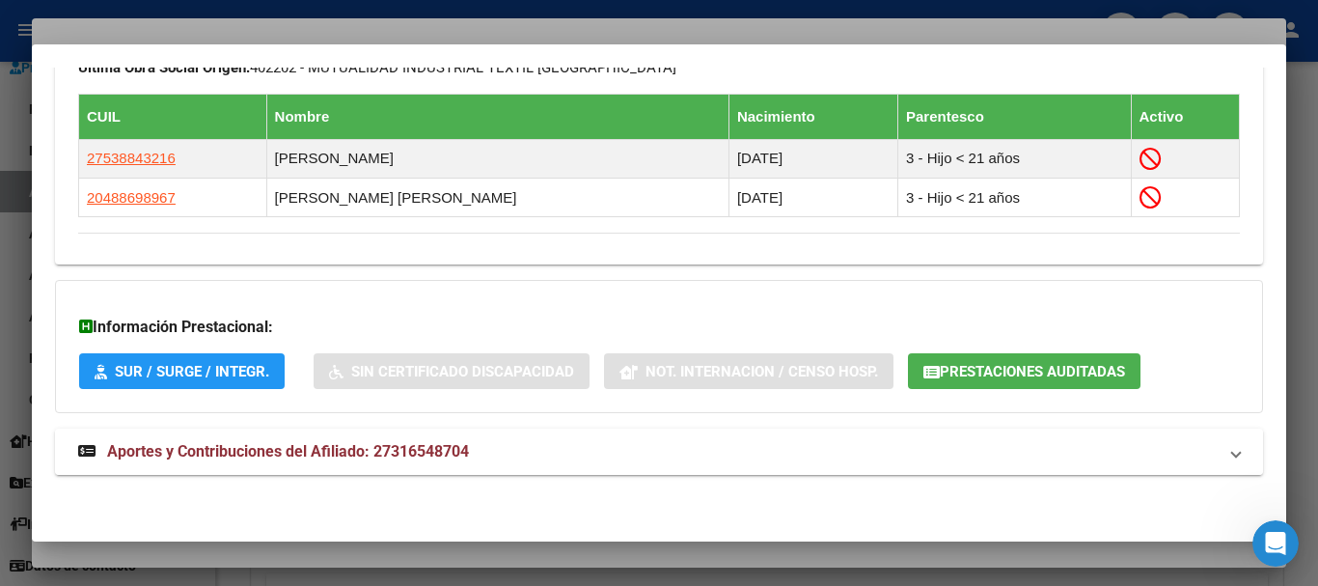
click at [449, 450] on span "Aportes y Contribuciones del Afiliado: 27316548704" at bounding box center [288, 451] width 362 height 18
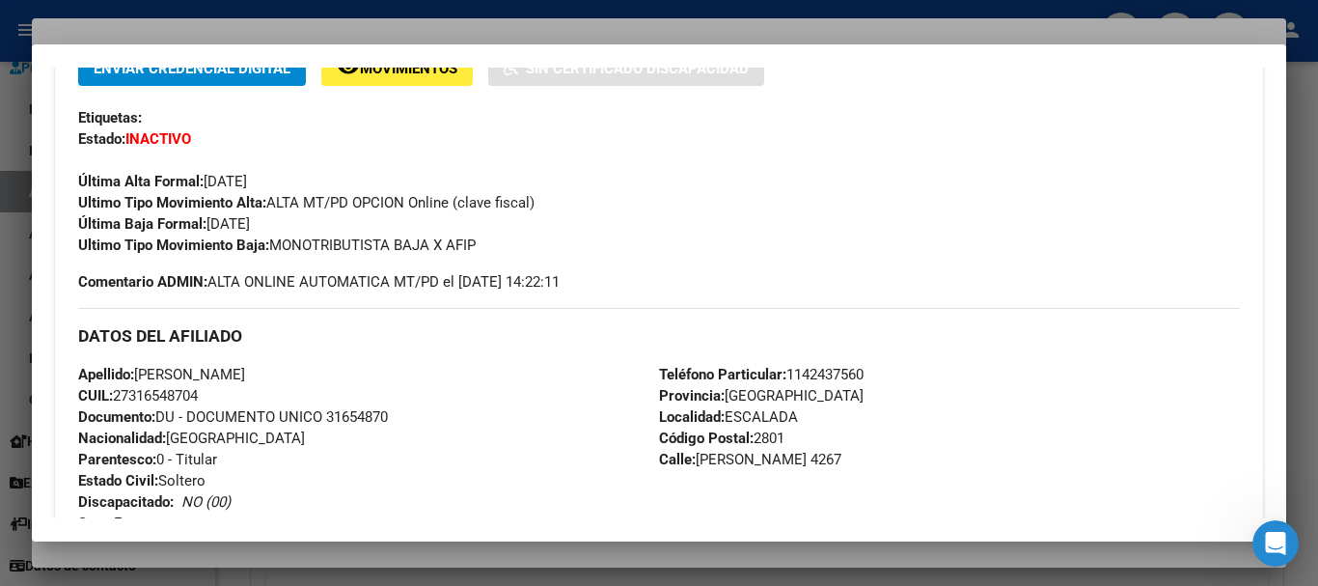
scroll to position [0, 0]
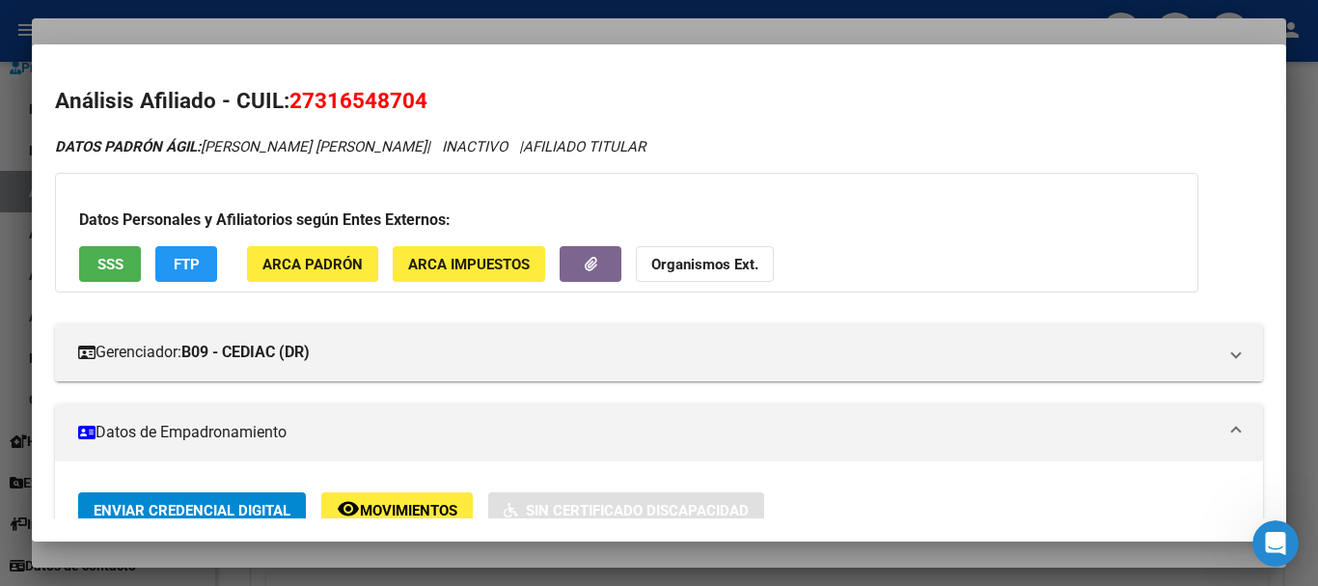
click at [678, 251] on button "Organismos Ext." at bounding box center [705, 264] width 138 height 36
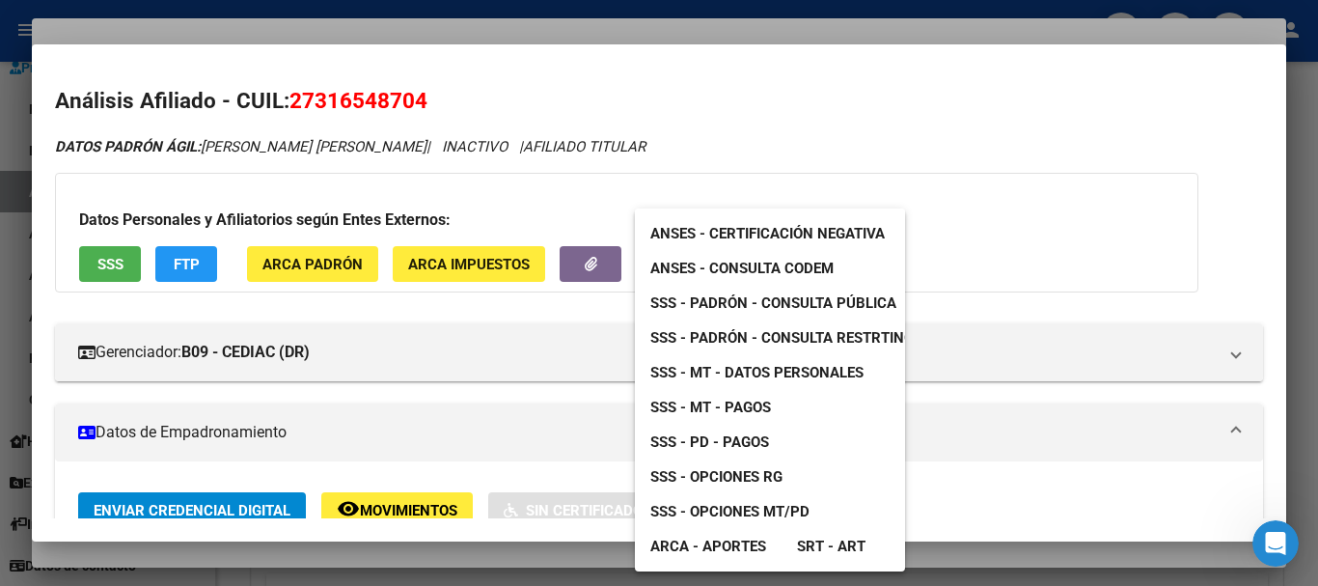
click at [721, 370] on span "SSS - MT - Datos Personales" at bounding box center [757, 372] width 213 height 17
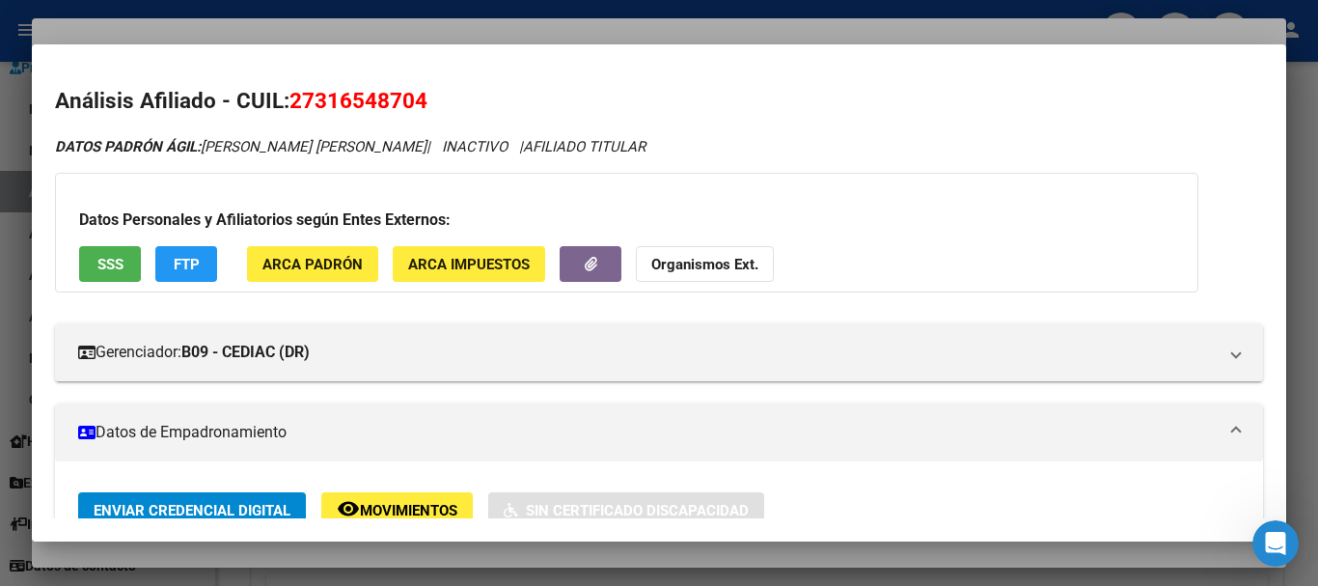
click at [697, 271] on strong "Organismos Ext." at bounding box center [704, 264] width 107 height 17
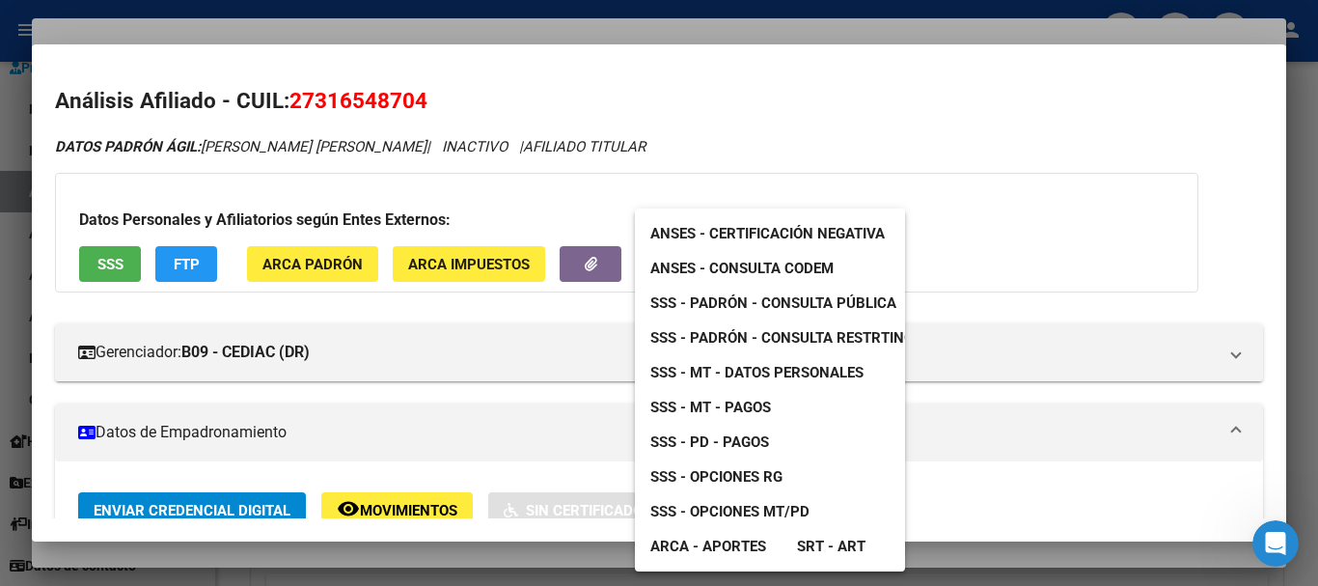
click at [841, 299] on span "SSS - Padrón - Consulta Pública" at bounding box center [774, 302] width 246 height 17
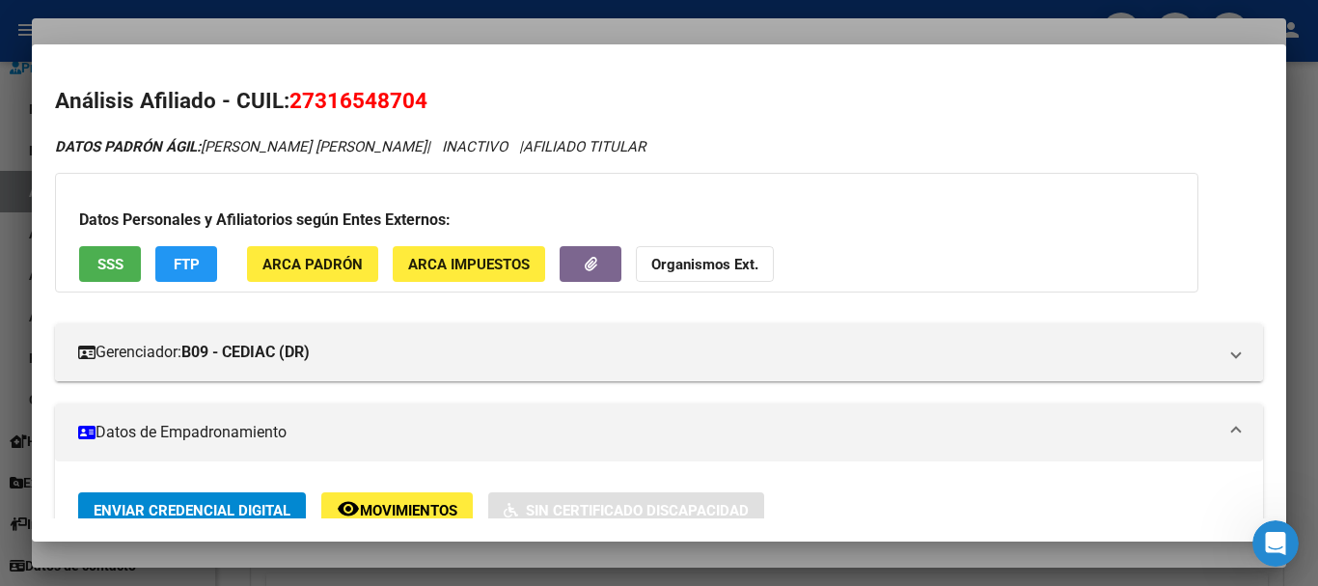
click at [422, 30] on div at bounding box center [659, 293] width 1318 height 586
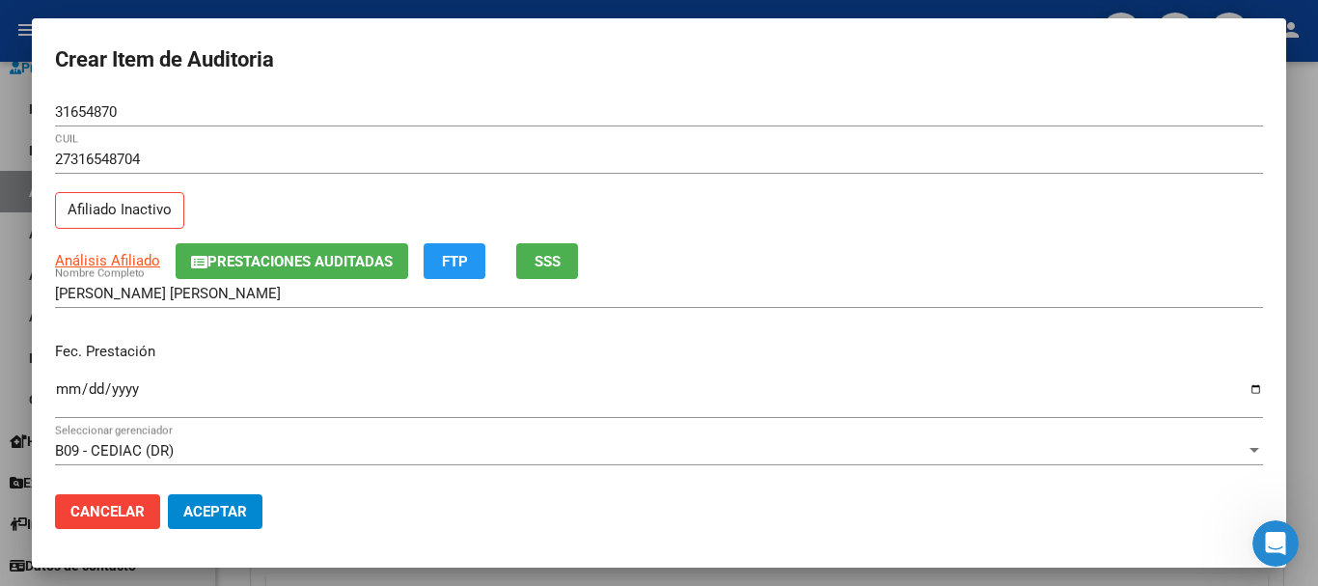
drag, startPoint x: 662, startPoint y: 85, endPoint x: 664, endPoint y: 97, distance: 11.7
click at [663, 87] on form "Crear Item de Auditoria 31654870 Nro Documento 27316548704 CUIL Afiliado Inacti…" at bounding box center [659, 293] width 1208 height 503
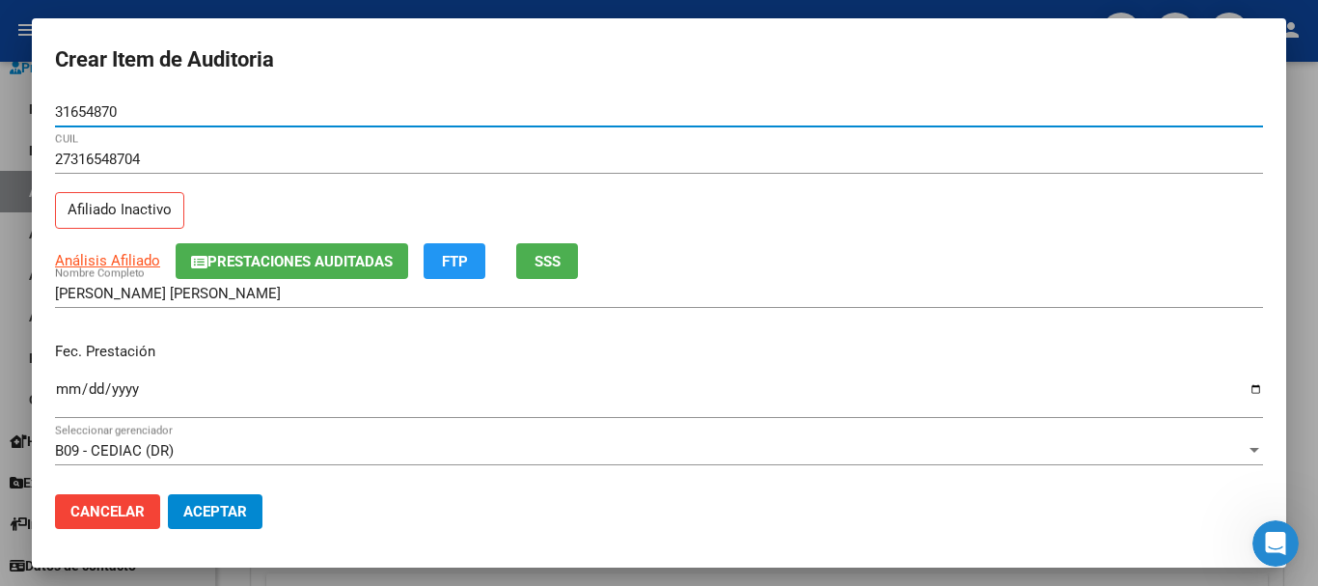
click at [168, 494] on button "Aceptar" at bounding box center [215, 511] width 95 height 35
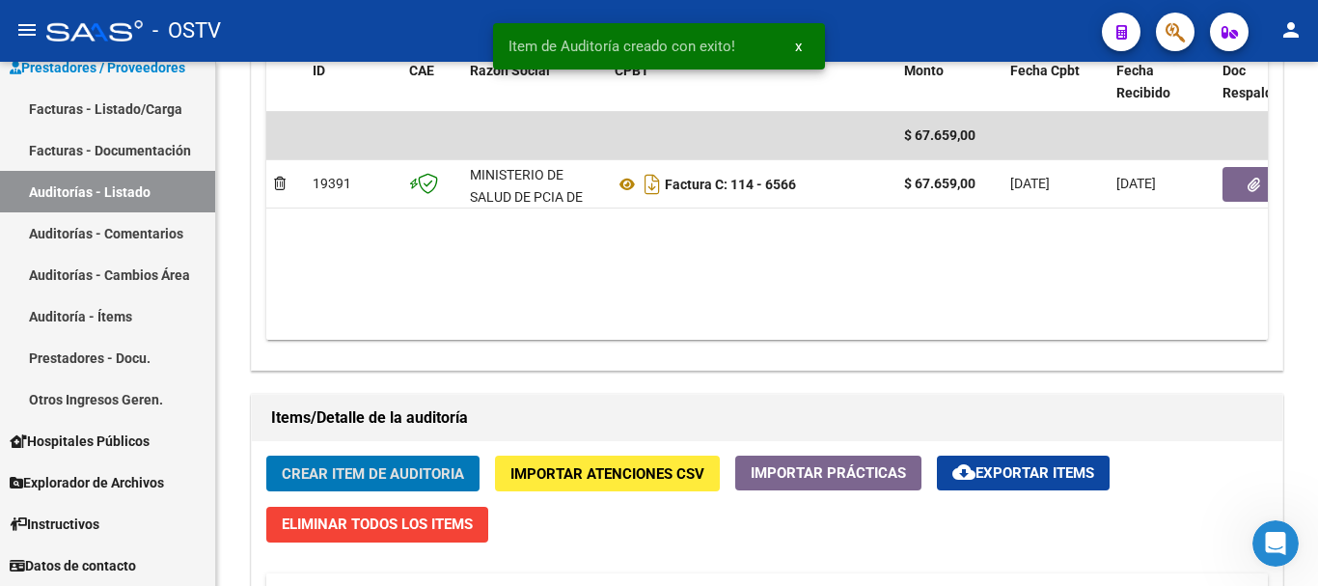
click at [266, 456] on button "Crear Item de Auditoria" at bounding box center [372, 474] width 213 height 36
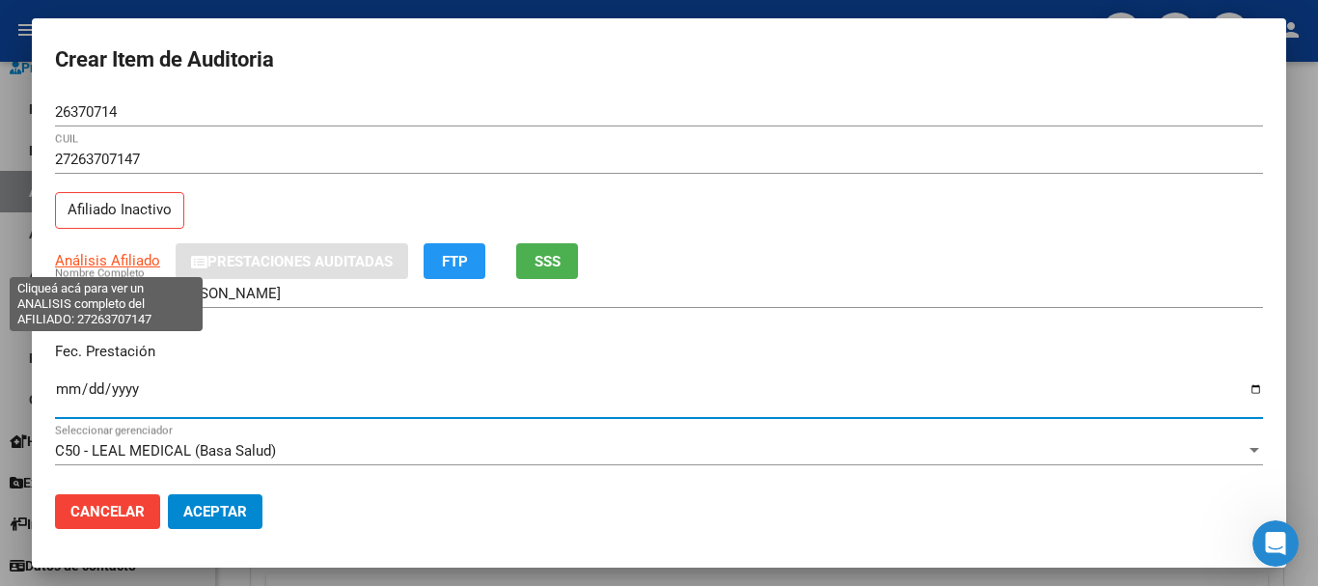
click at [125, 255] on span "Análisis Afiliado" at bounding box center [107, 260] width 105 height 17
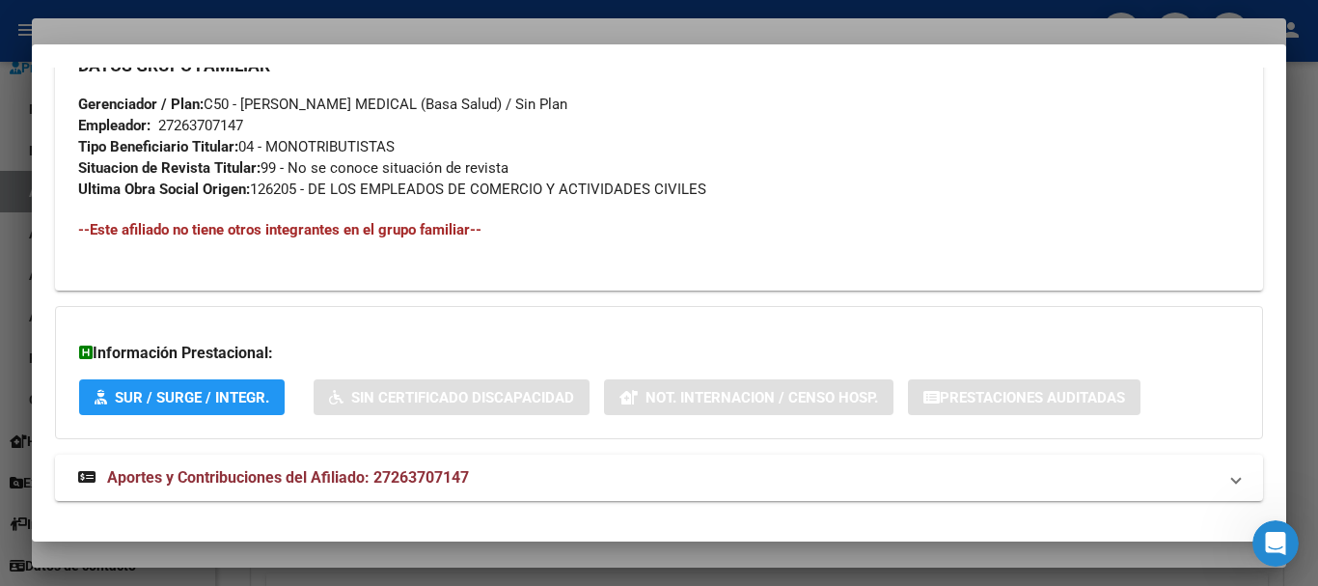
scroll to position [1021, 0]
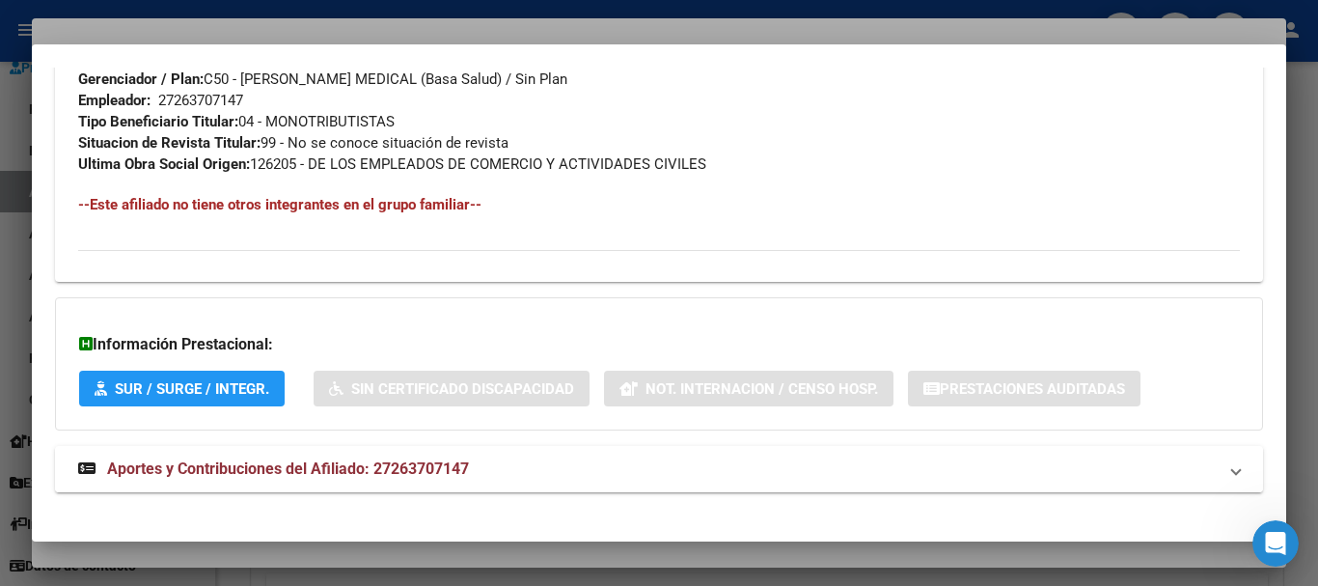
click at [386, 465] on span "Aportes y Contribuciones del Afiliado: 27263707147" at bounding box center [288, 468] width 362 height 18
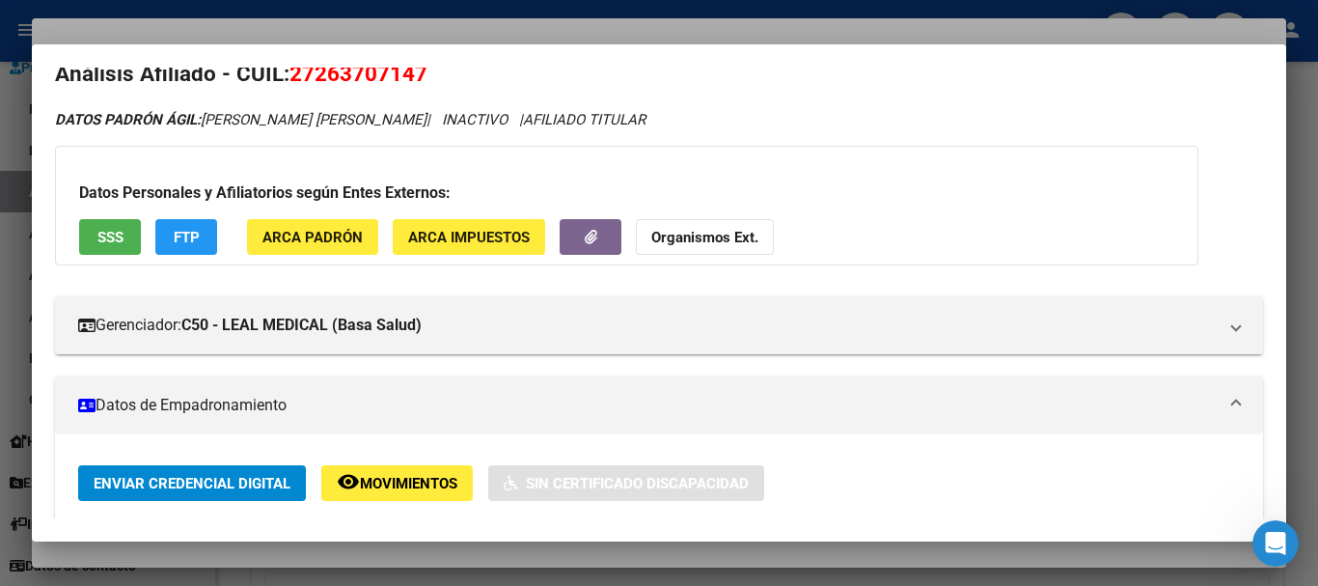
scroll to position [0, 0]
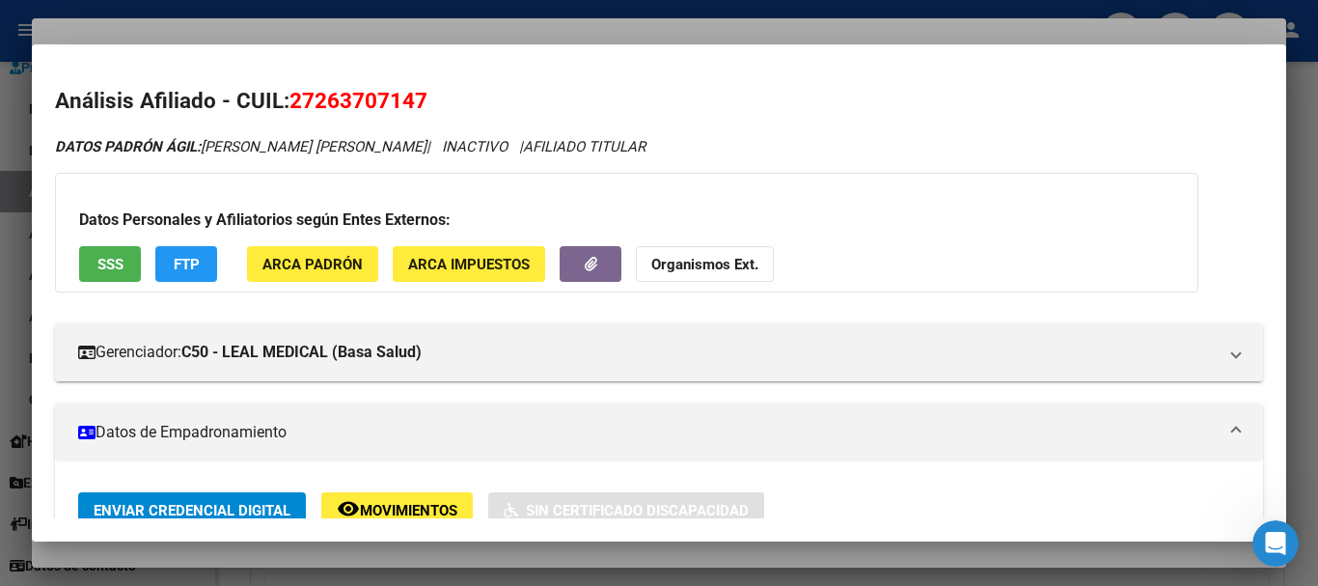
click at [719, 262] on strong "Organismos Ext." at bounding box center [704, 264] width 107 height 17
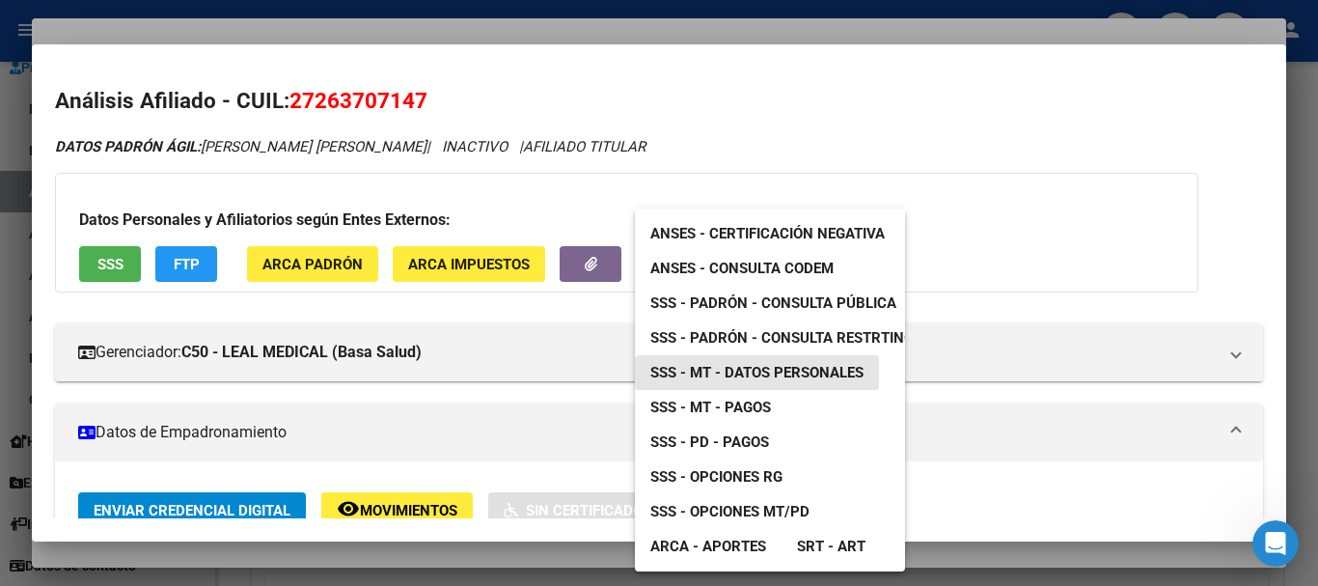
click at [821, 373] on span "SSS - MT - Datos Personales" at bounding box center [757, 372] width 213 height 17
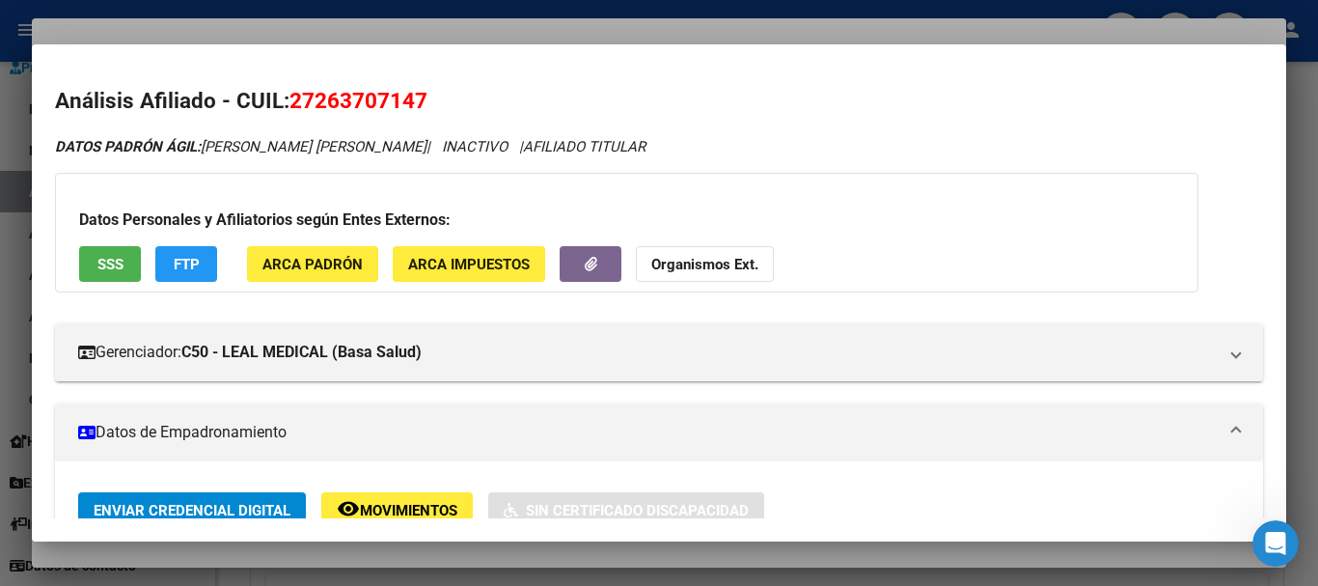
click at [470, 37] on div at bounding box center [659, 293] width 1318 height 586
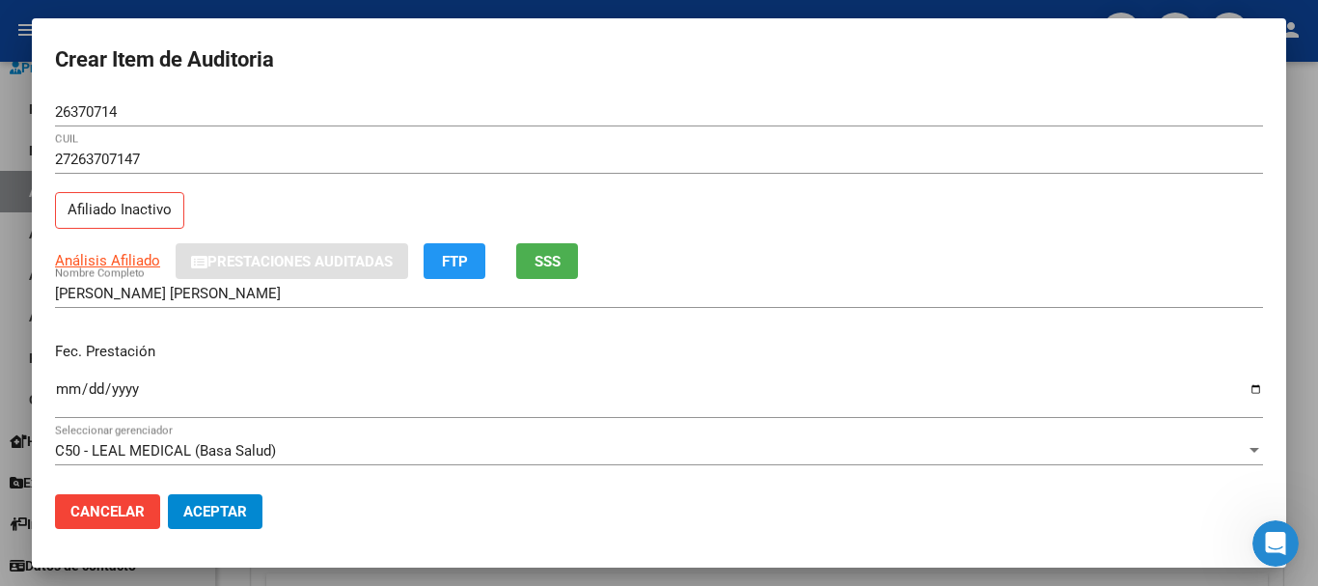
click at [634, 100] on div "26370714 Nro Documento" at bounding box center [659, 111] width 1208 height 29
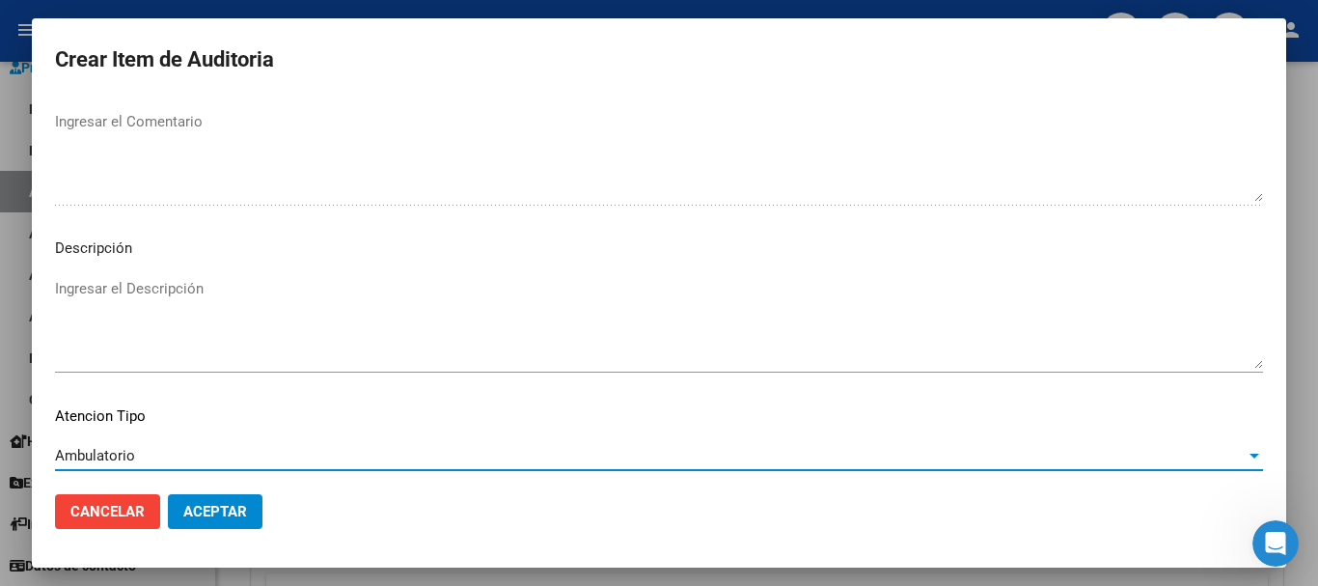
scroll to position [1190, 0]
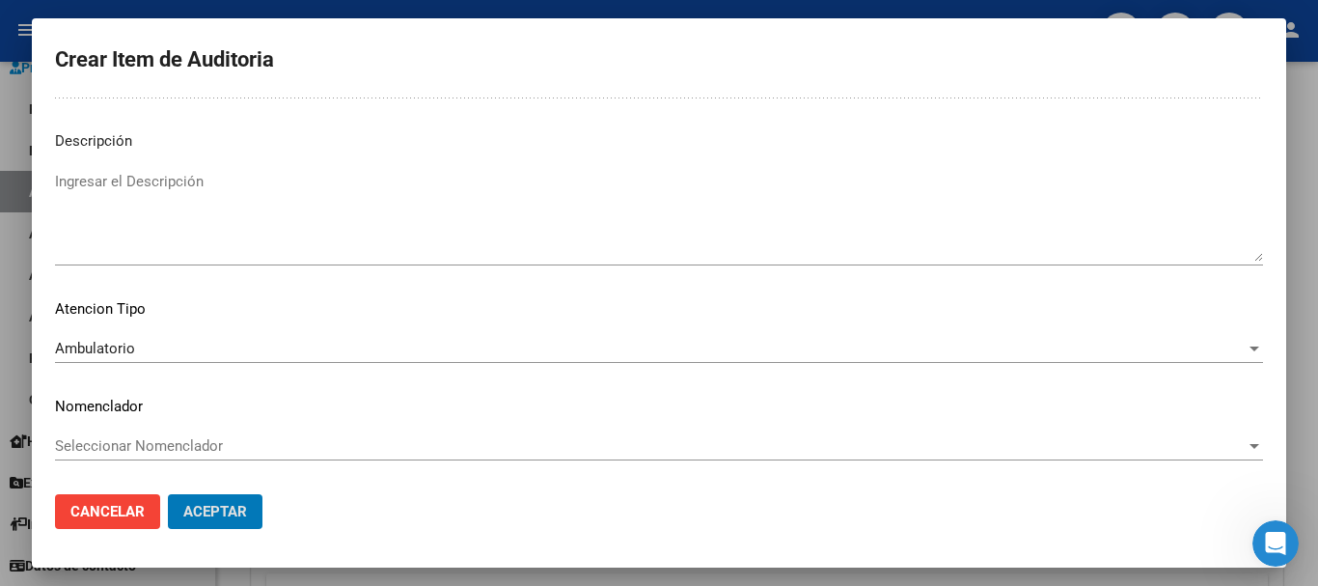
click at [168, 494] on button "Aceptar" at bounding box center [215, 511] width 95 height 35
click at [266, 456] on button "Crear Item de Auditoria" at bounding box center [372, 474] width 213 height 36
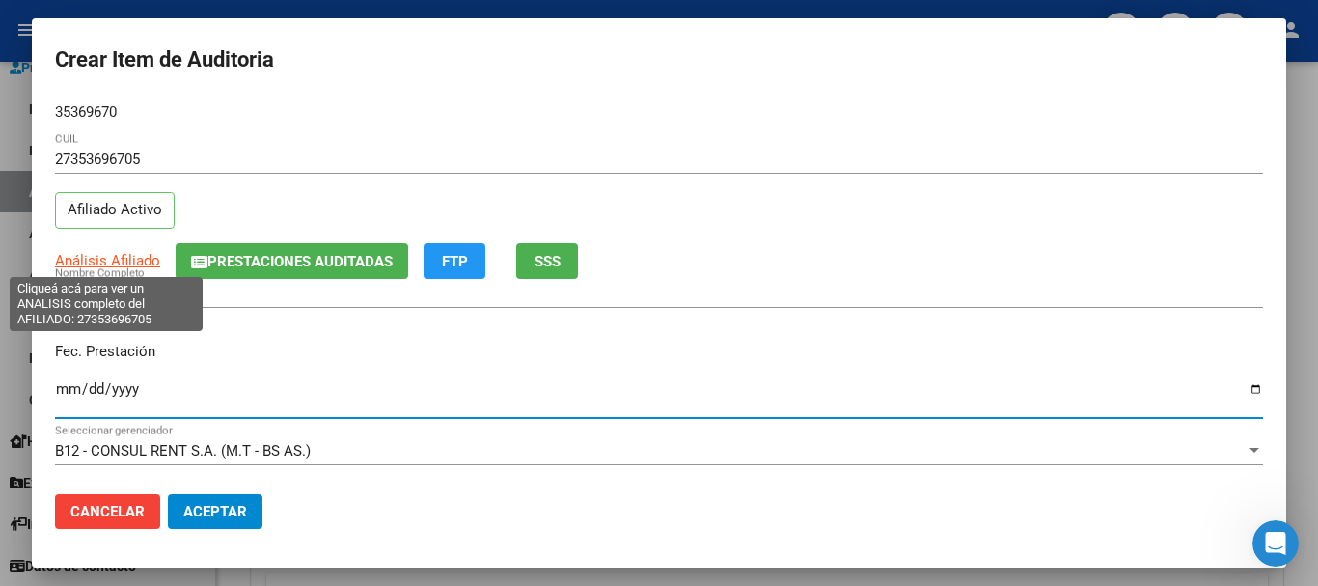
click at [94, 267] on span "Análisis Afiliado" at bounding box center [107, 260] width 105 height 17
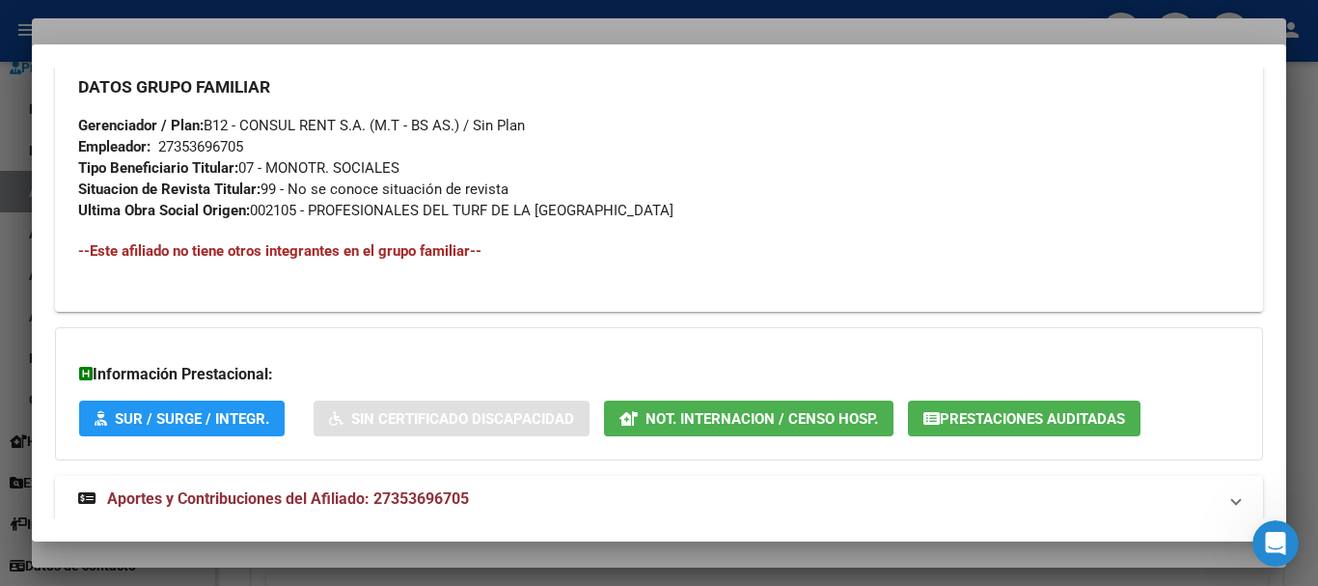
scroll to position [979, 0]
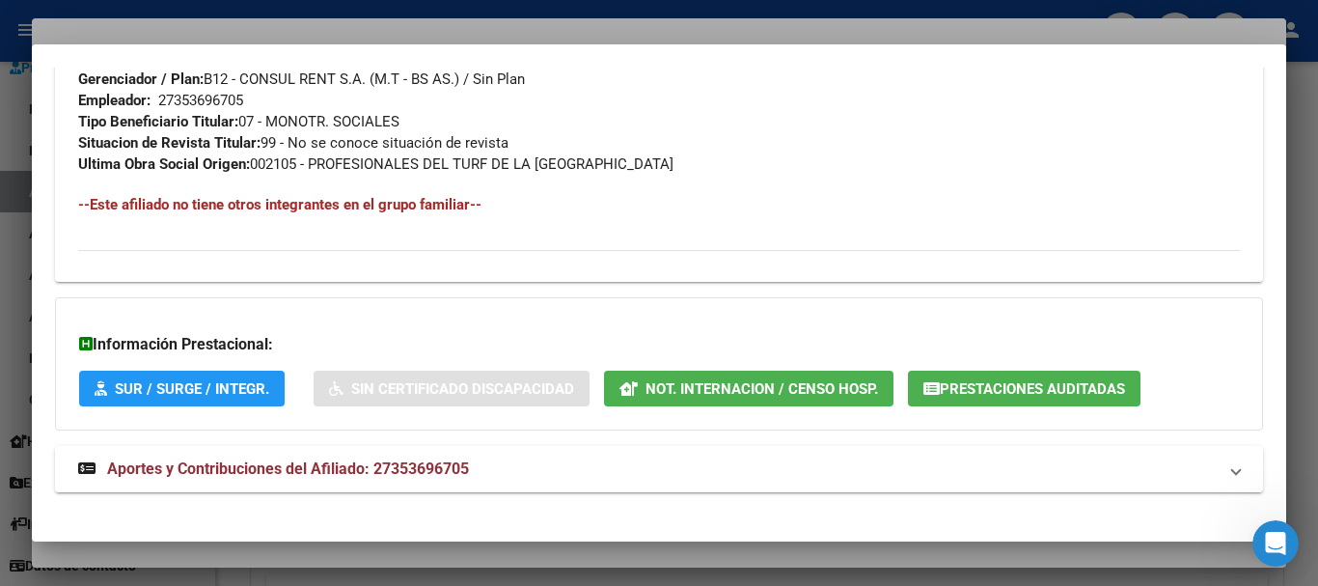
click at [400, 449] on mat-expansion-panel-header "Aportes y Contribuciones del Afiliado: 27353696705" at bounding box center [659, 469] width 1208 height 46
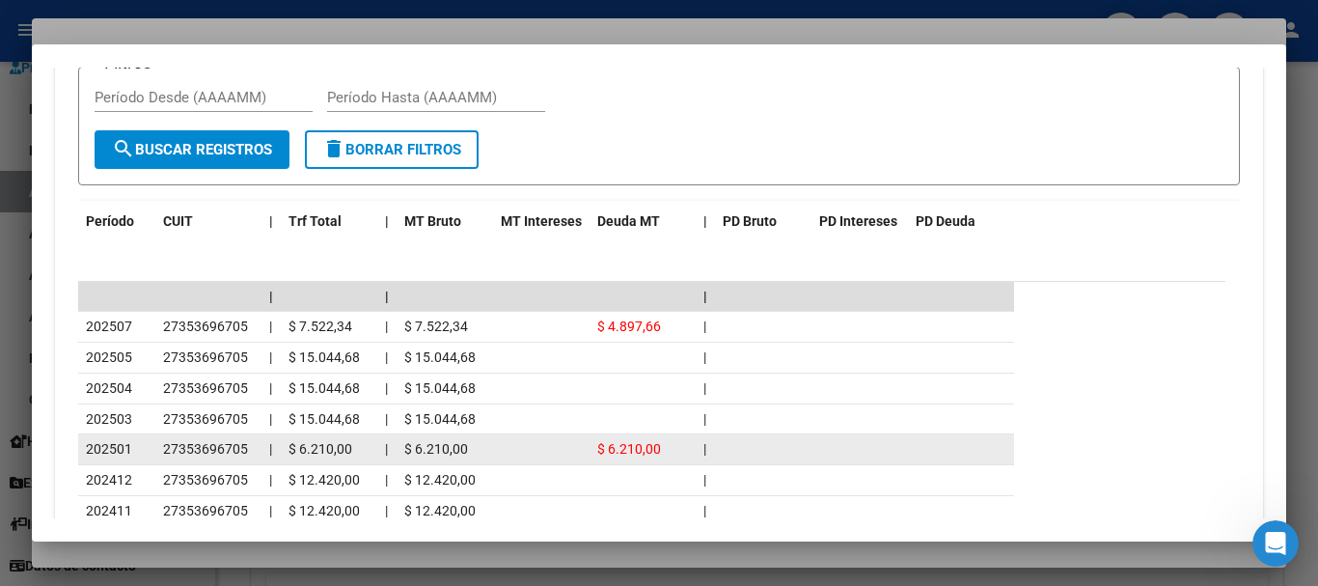
scroll to position [1717, 0]
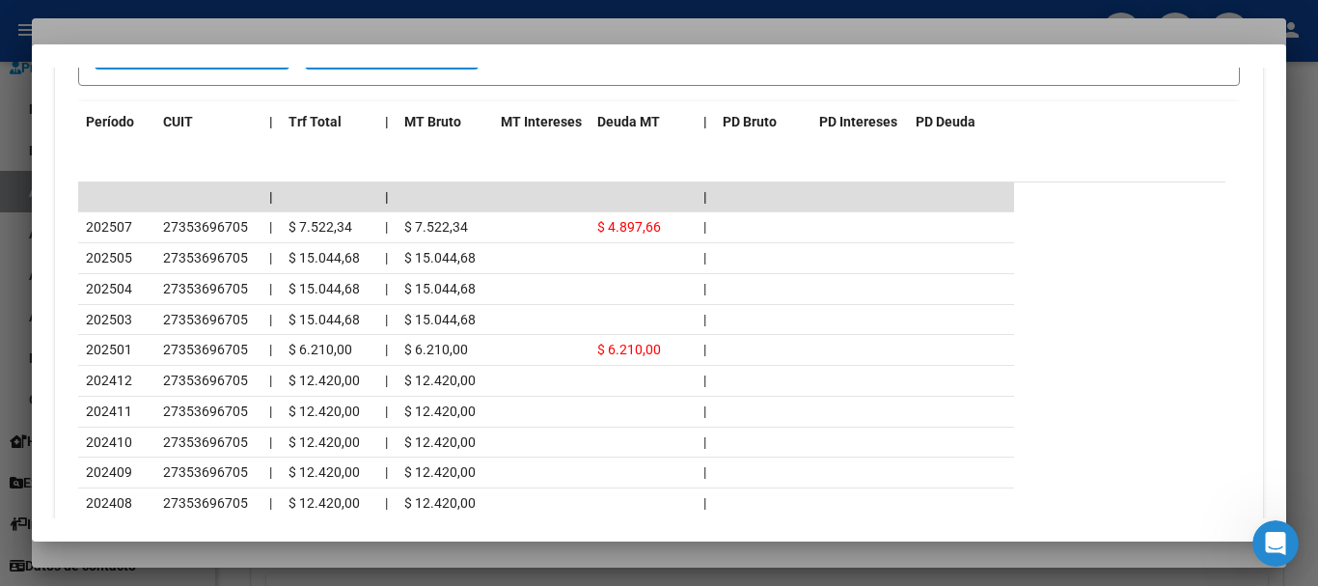
click at [279, 26] on div at bounding box center [659, 293] width 1318 height 586
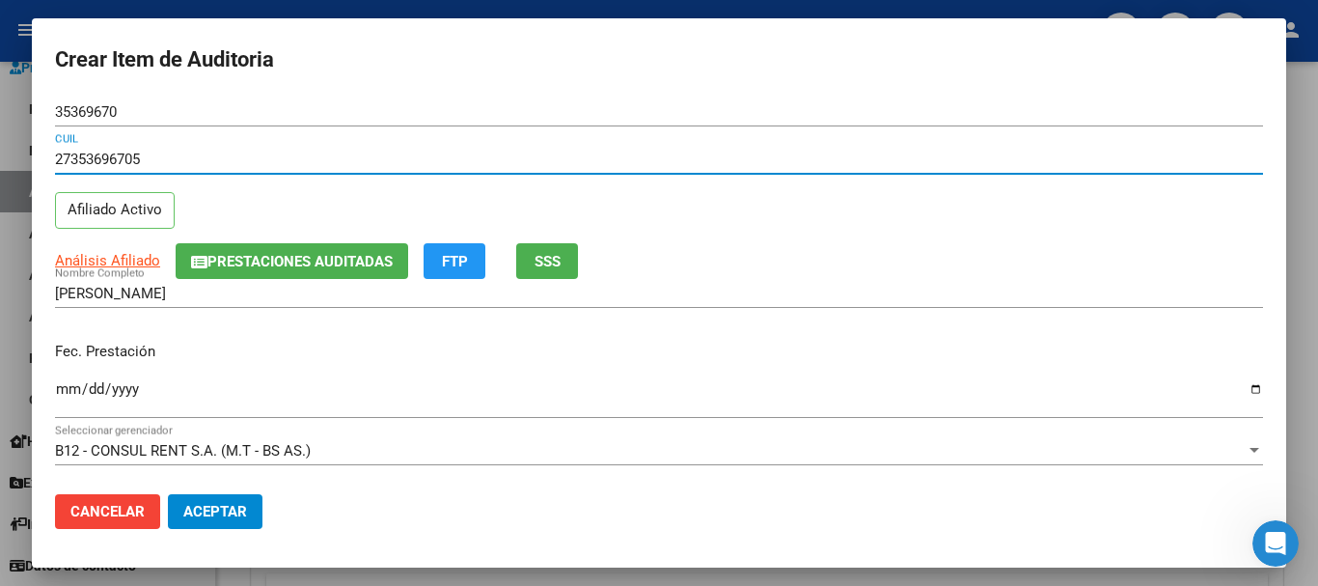
click at [673, 152] on input "27353696705" at bounding box center [659, 159] width 1208 height 17
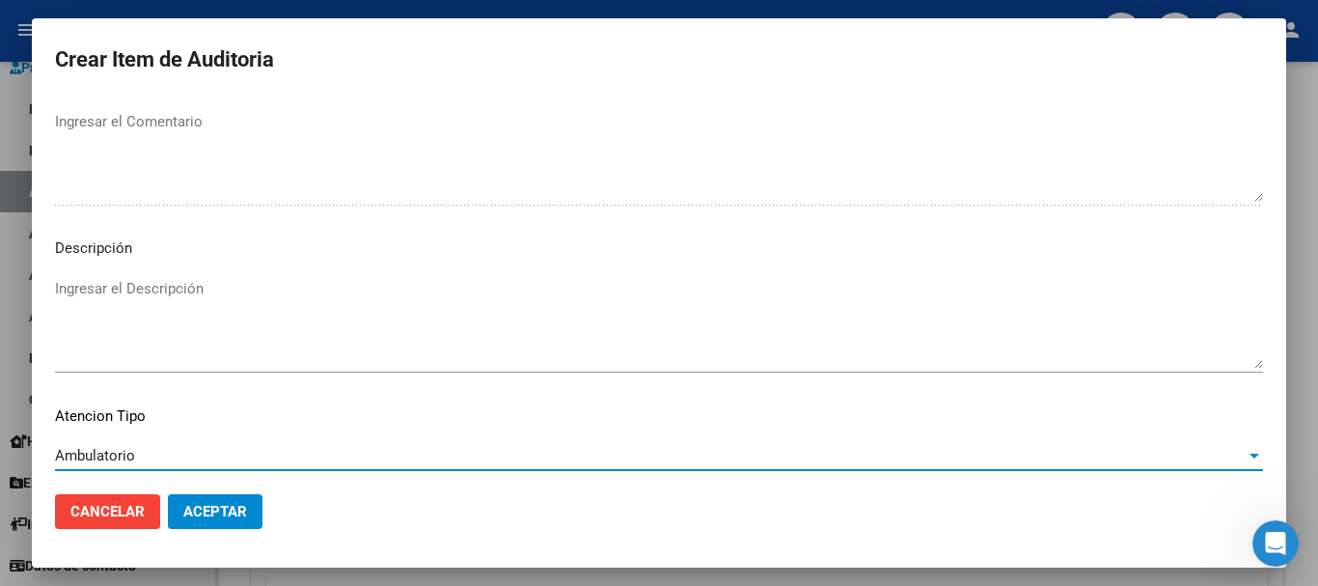
scroll to position [1190, 0]
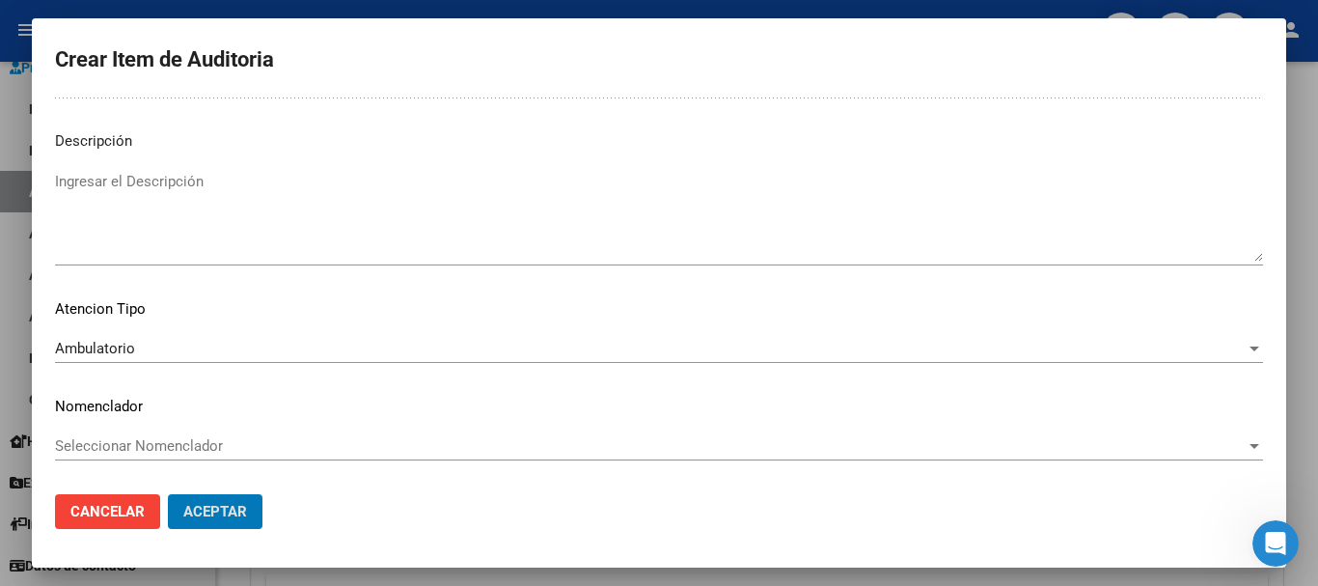
click at [168, 494] on button "Aceptar" at bounding box center [215, 511] width 95 height 35
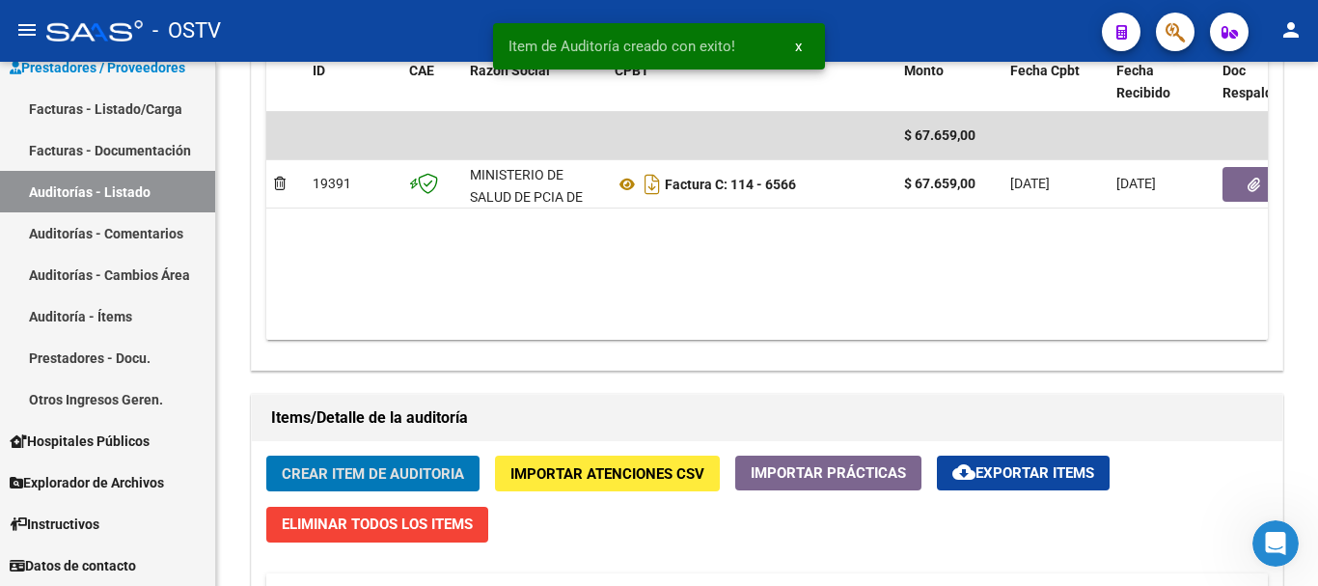
click at [266, 456] on button "Crear Item de Auditoria" at bounding box center [372, 474] width 213 height 36
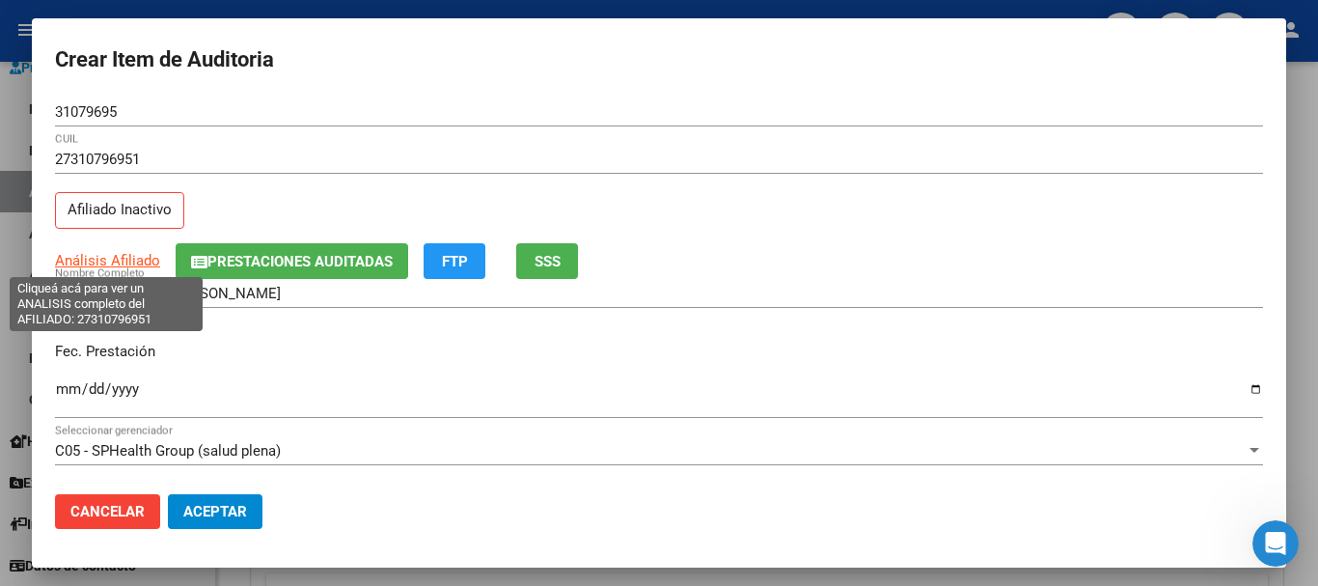
click at [120, 266] on span "Análisis Afiliado" at bounding box center [107, 260] width 105 height 17
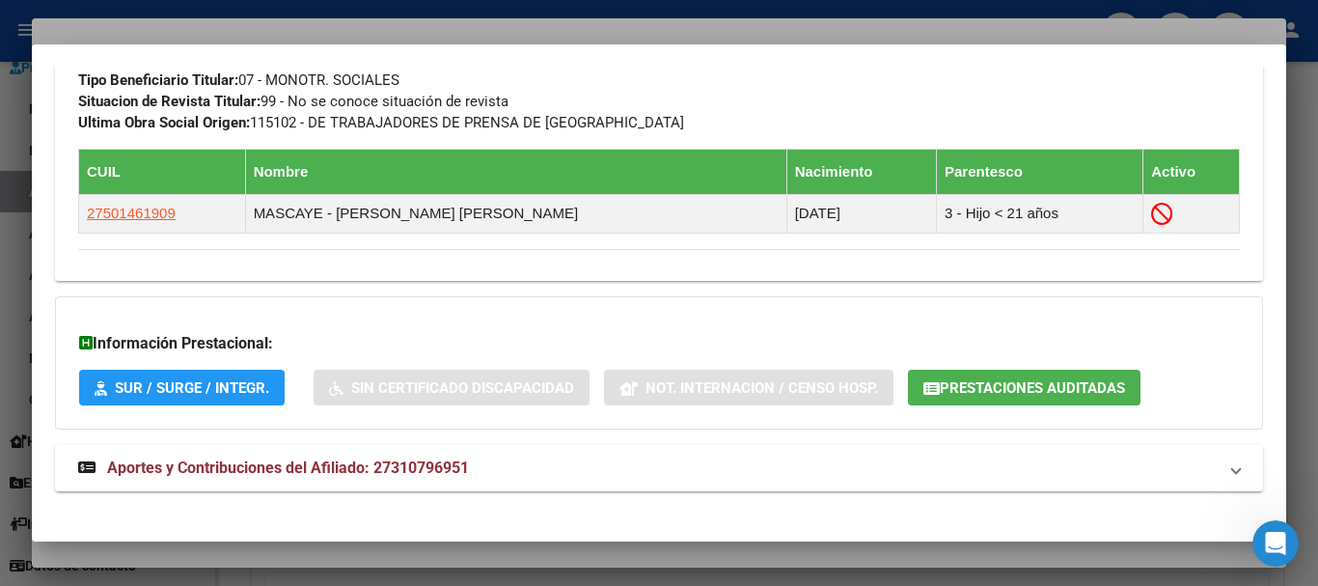
scroll to position [1079, 0]
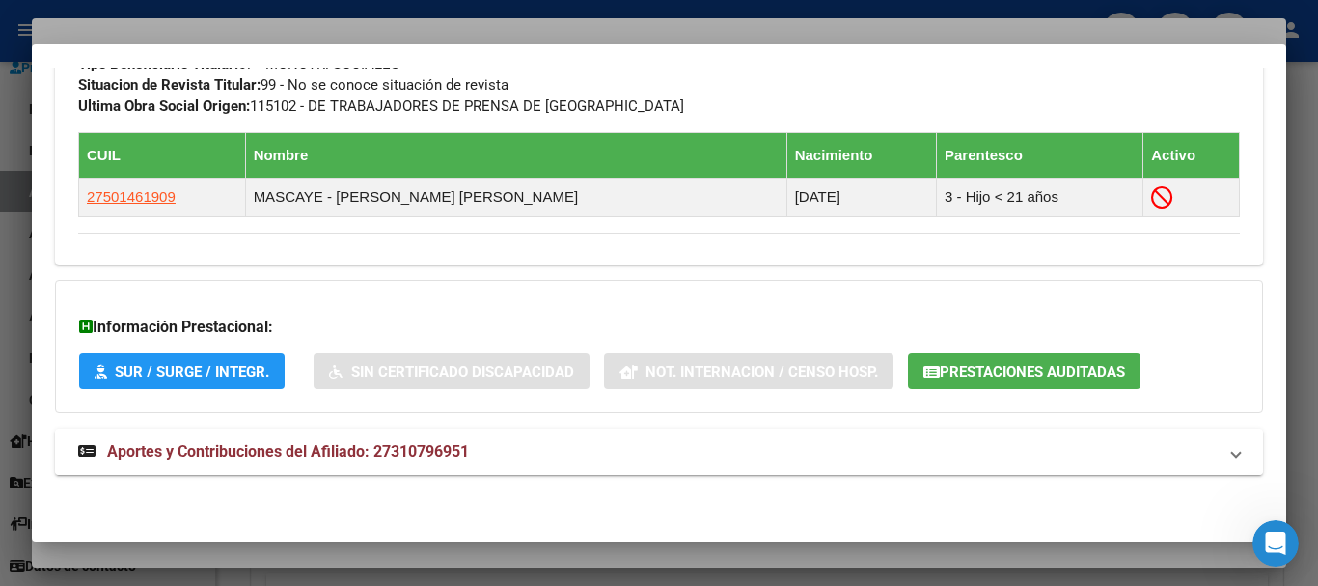
click at [495, 471] on mat-expansion-panel-header "Aportes y Contribuciones del Afiliado: 27310796951" at bounding box center [659, 452] width 1208 height 46
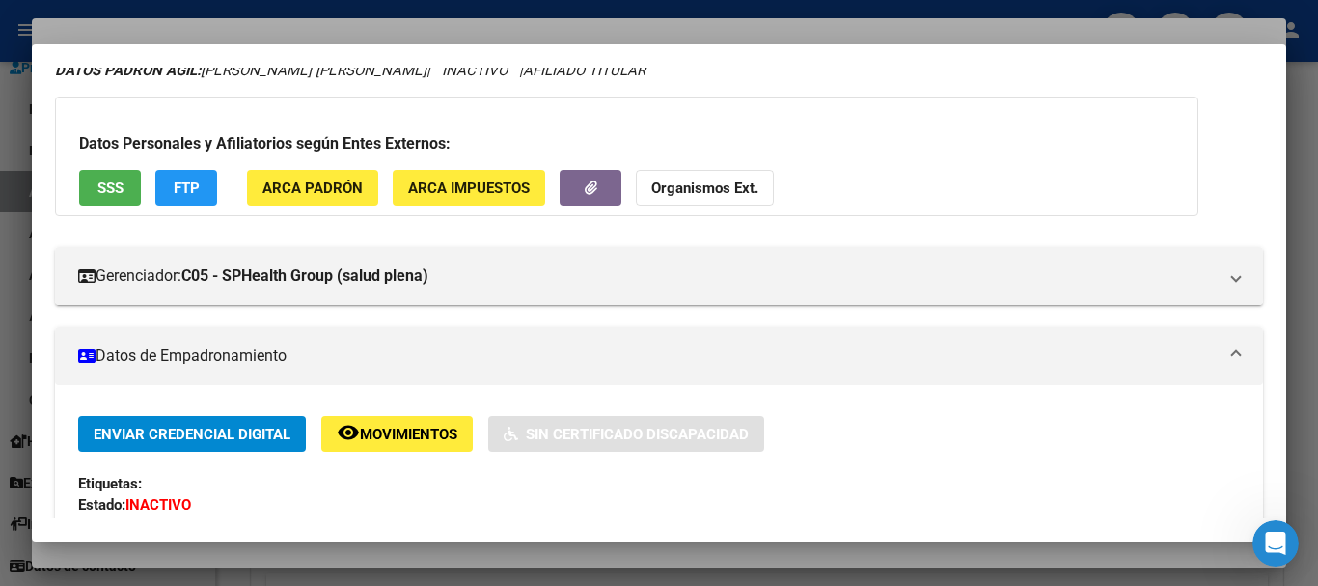
scroll to position [0, 0]
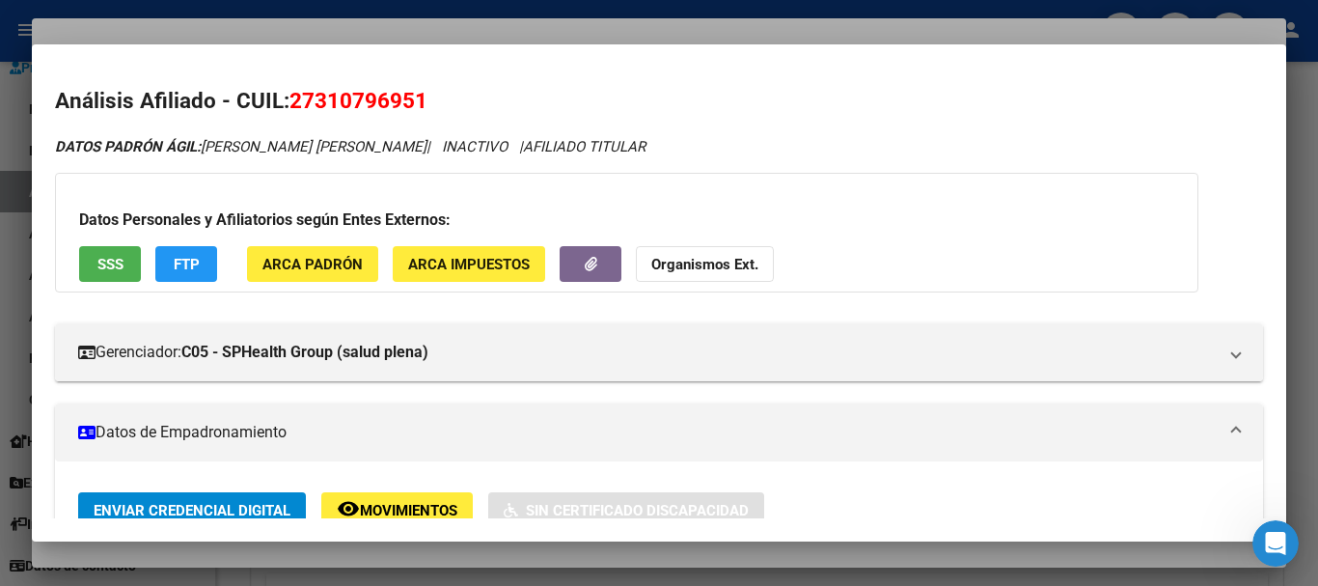
click at [743, 268] on strong "Organismos Ext." at bounding box center [704, 264] width 107 height 17
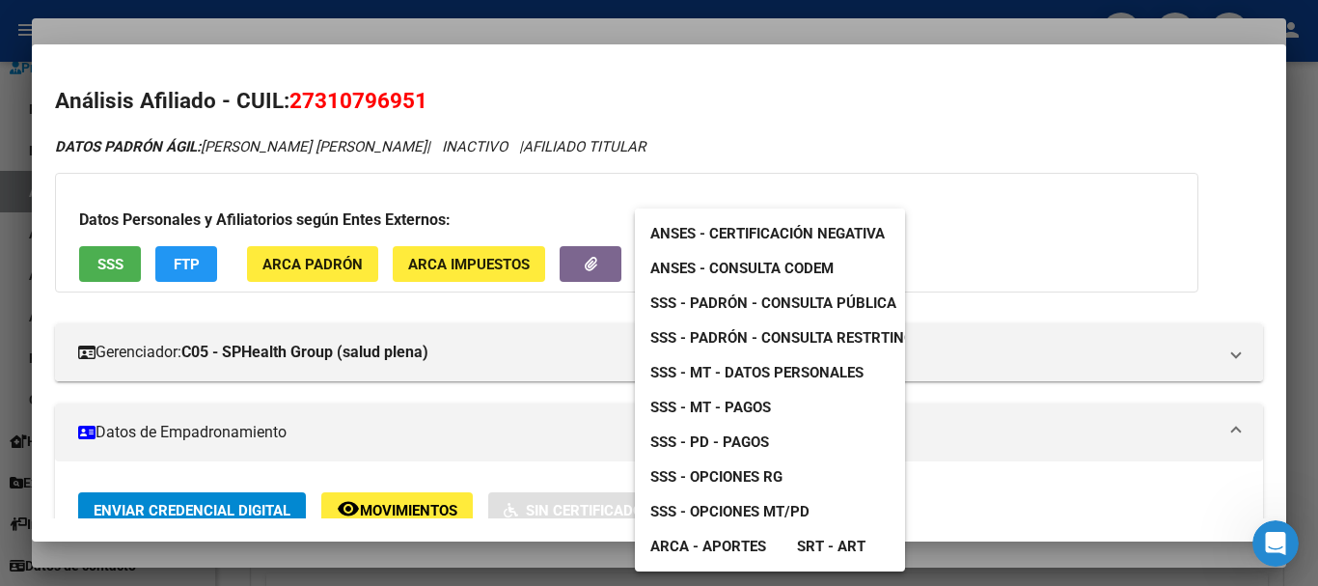
click at [717, 366] on span "SSS - MT - Datos Personales" at bounding box center [757, 372] width 213 height 17
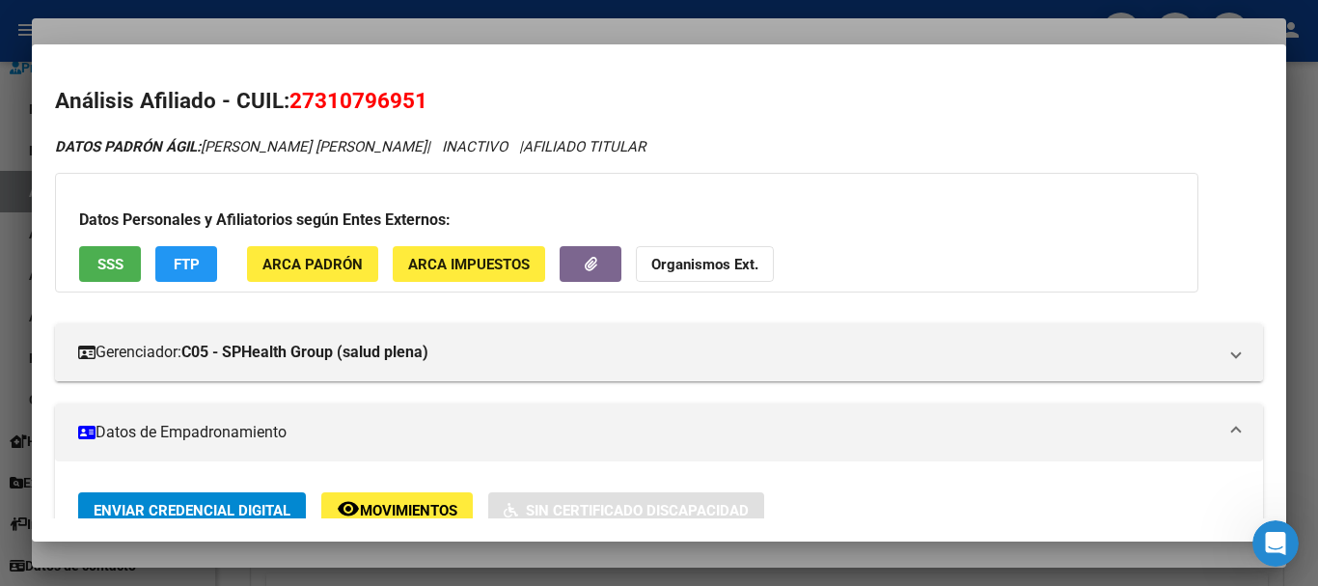
click at [453, 37] on div at bounding box center [659, 293] width 1318 height 586
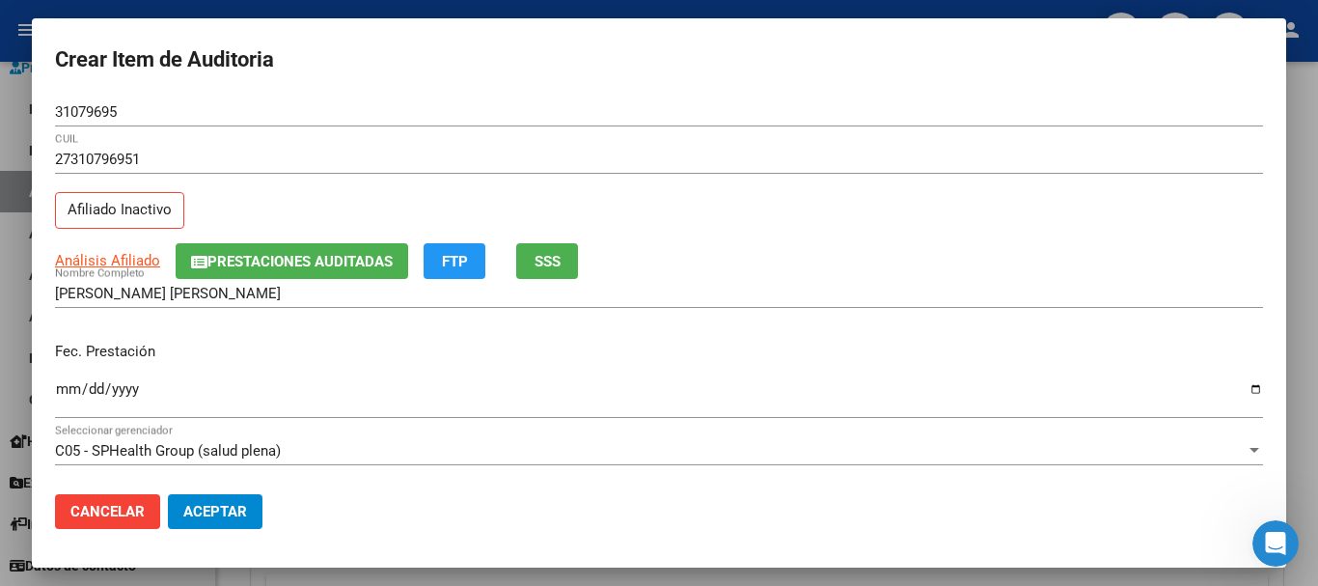
click at [790, 151] on input "27310796951" at bounding box center [659, 159] width 1208 height 17
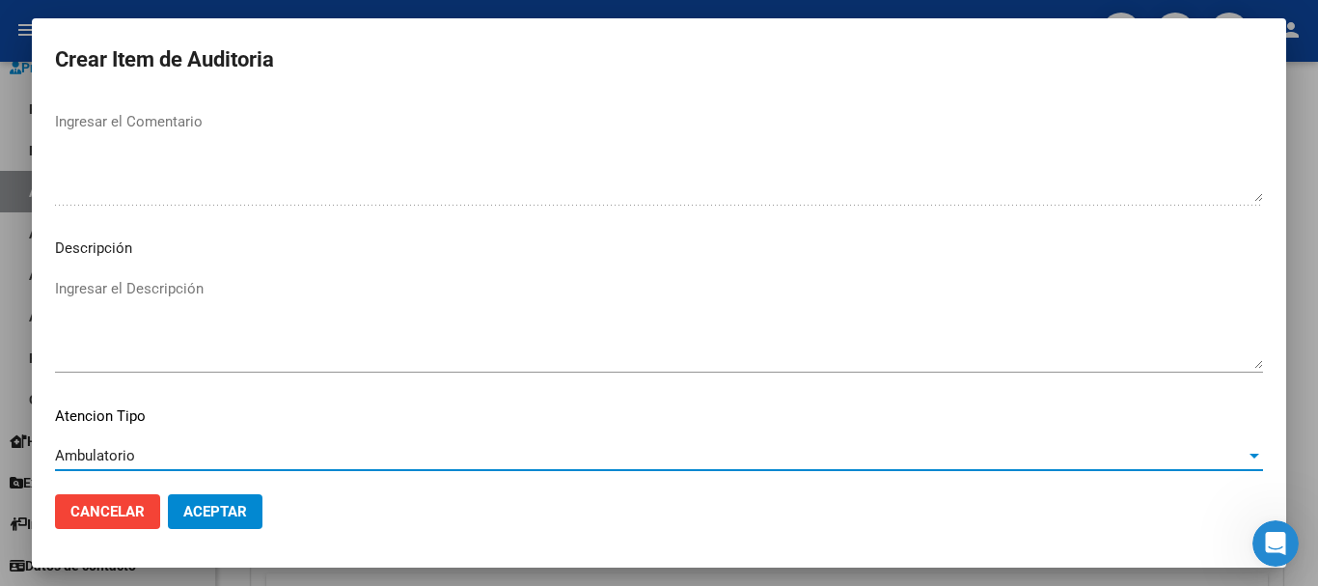
scroll to position [1190, 0]
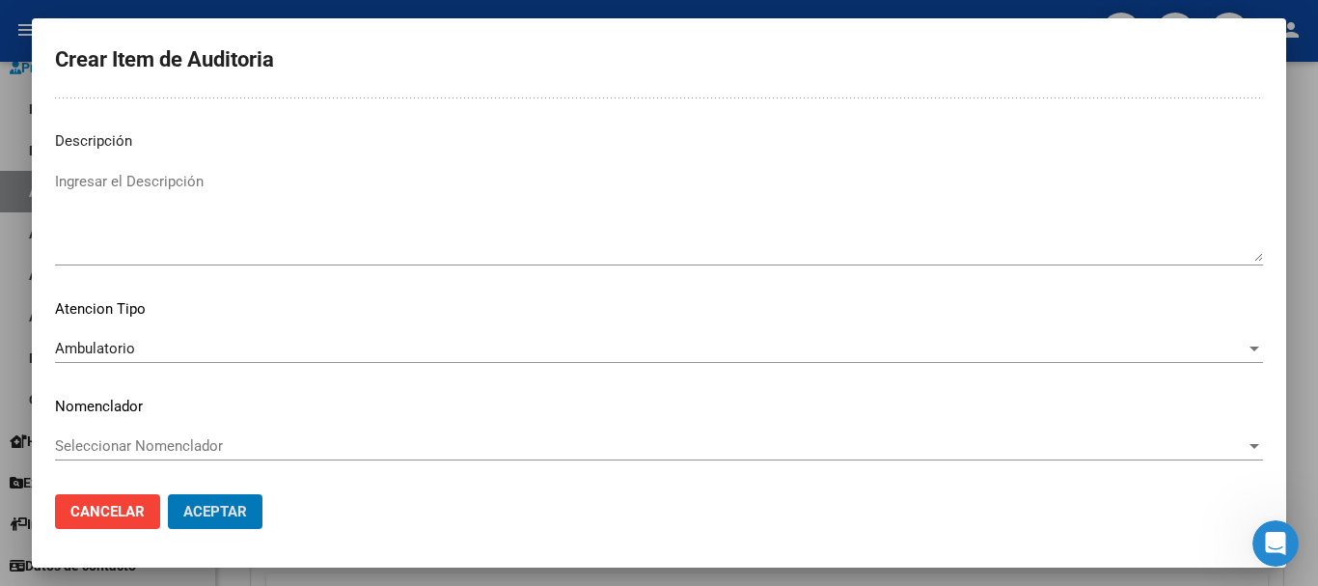
click at [168, 494] on button "Aceptar" at bounding box center [215, 511] width 95 height 35
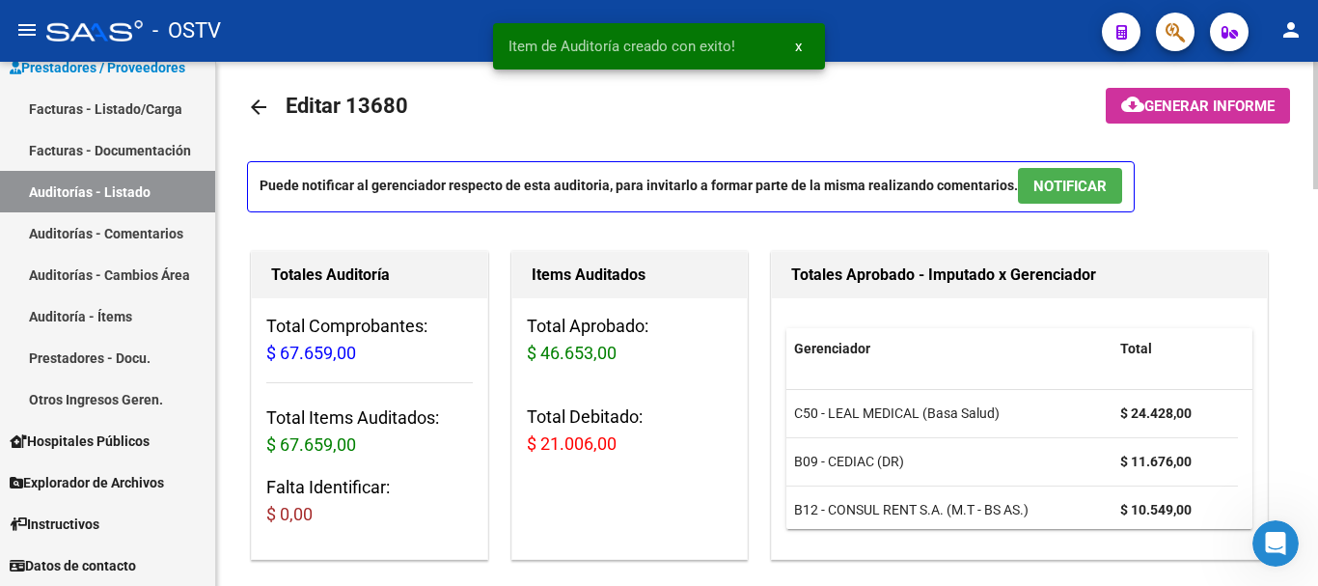
scroll to position [0, 0]
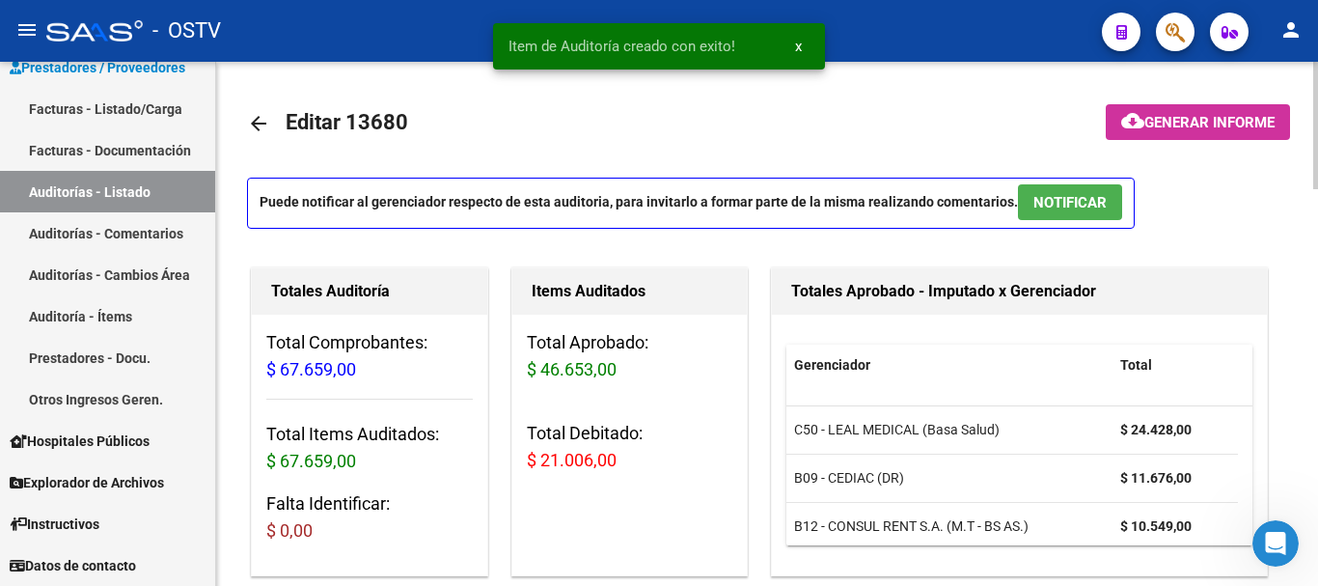
click at [1201, 125] on span "Generar informe" at bounding box center [1210, 122] width 130 height 17
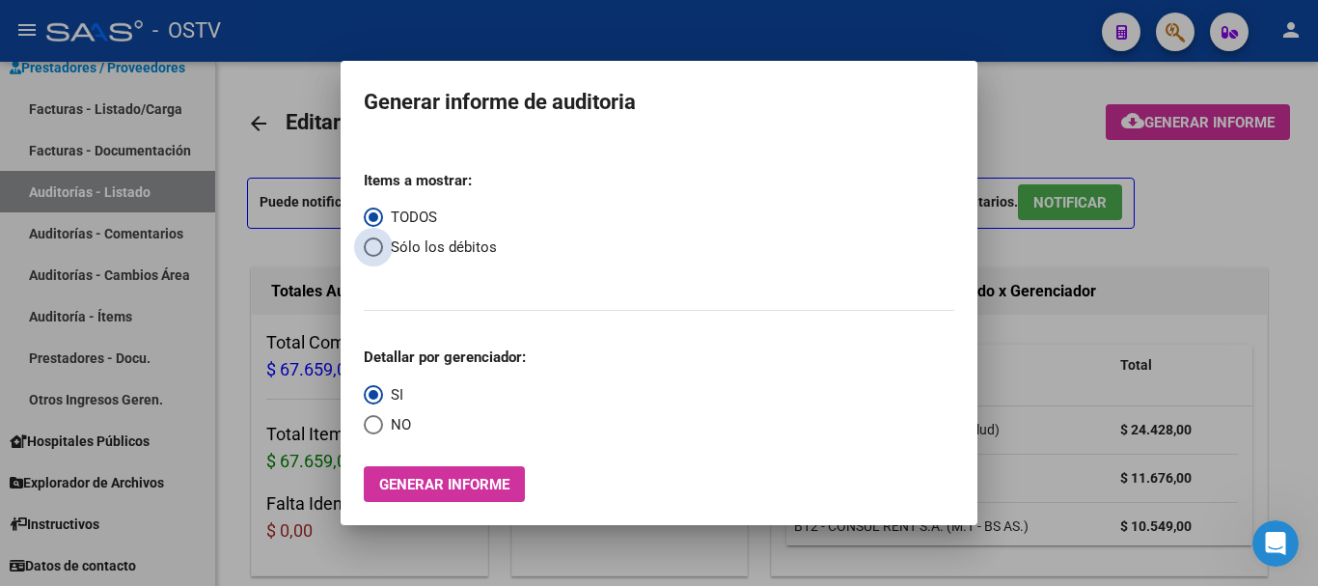
click at [368, 247] on span "Select an option" at bounding box center [373, 246] width 19 height 19
click at [368, 247] on input "Sólo los débitos" at bounding box center [373, 246] width 19 height 19
click at [364, 426] on span "Select an option" at bounding box center [373, 424] width 19 height 19
click at [364, 426] on input "NO" at bounding box center [373, 424] width 19 height 19
click at [461, 485] on span "Generar informe" at bounding box center [444, 484] width 130 height 17
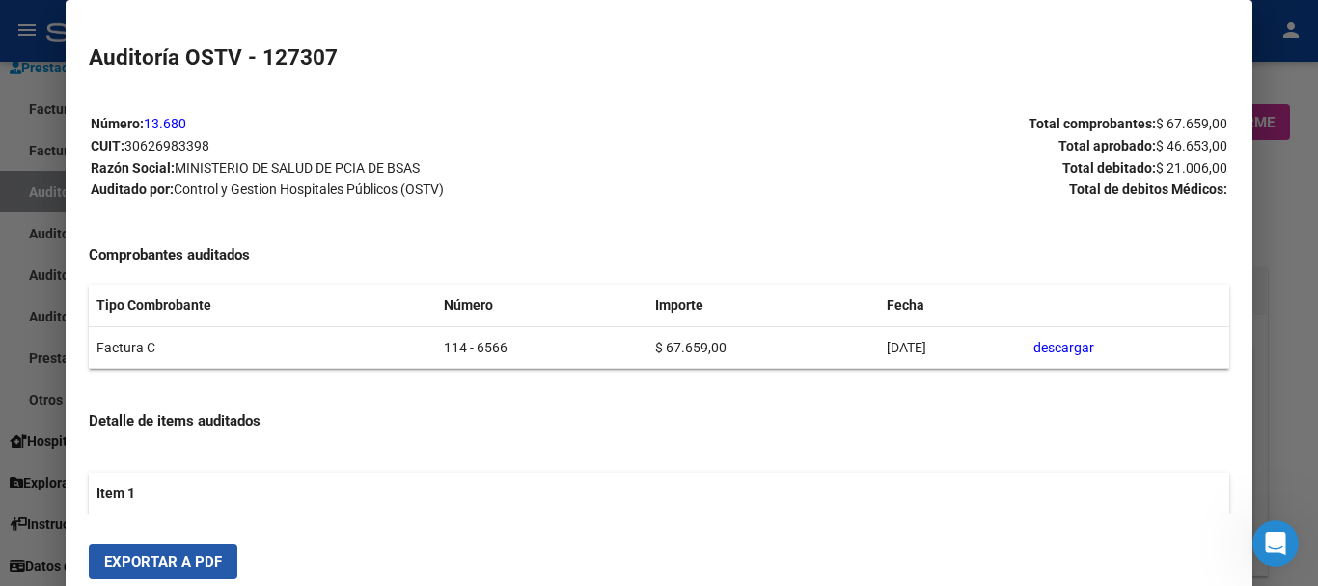
click at [194, 563] on span "Exportar a PDF" at bounding box center [163, 561] width 118 height 17
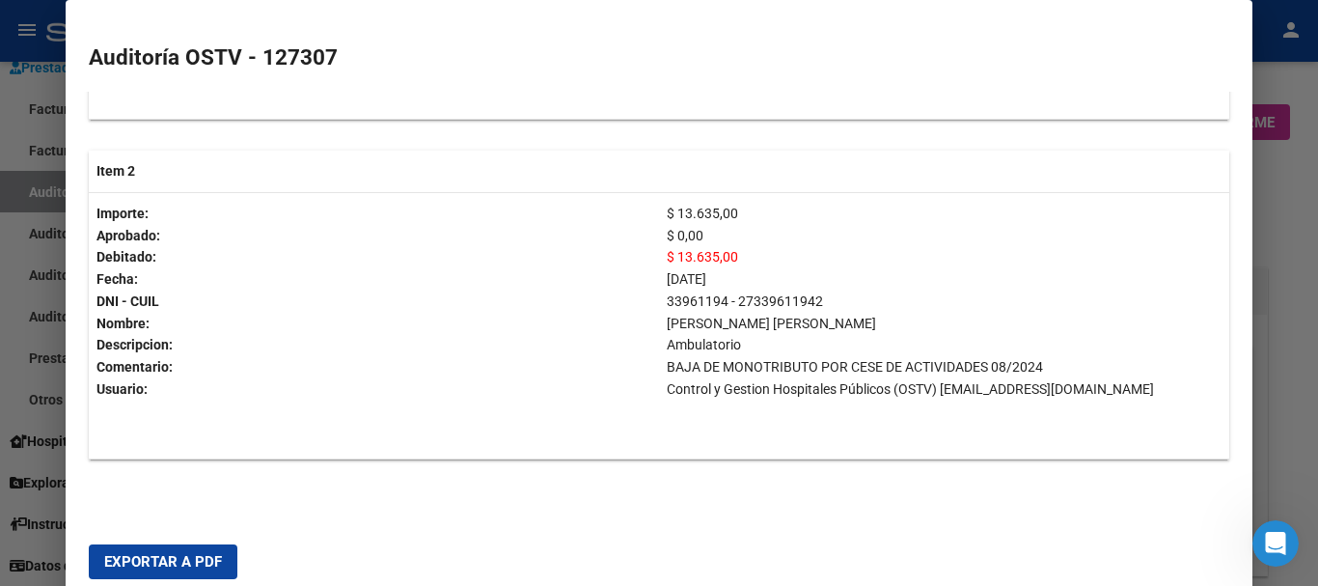
scroll to position [707, 0]
click at [1207, 274] on td "$ 13.635,00 $ 0,00 $ 13.635,00 11/09/2024 33961194 - 27339611942 LOPEZ GIMENA E…" at bounding box center [944, 325] width 570 height 267
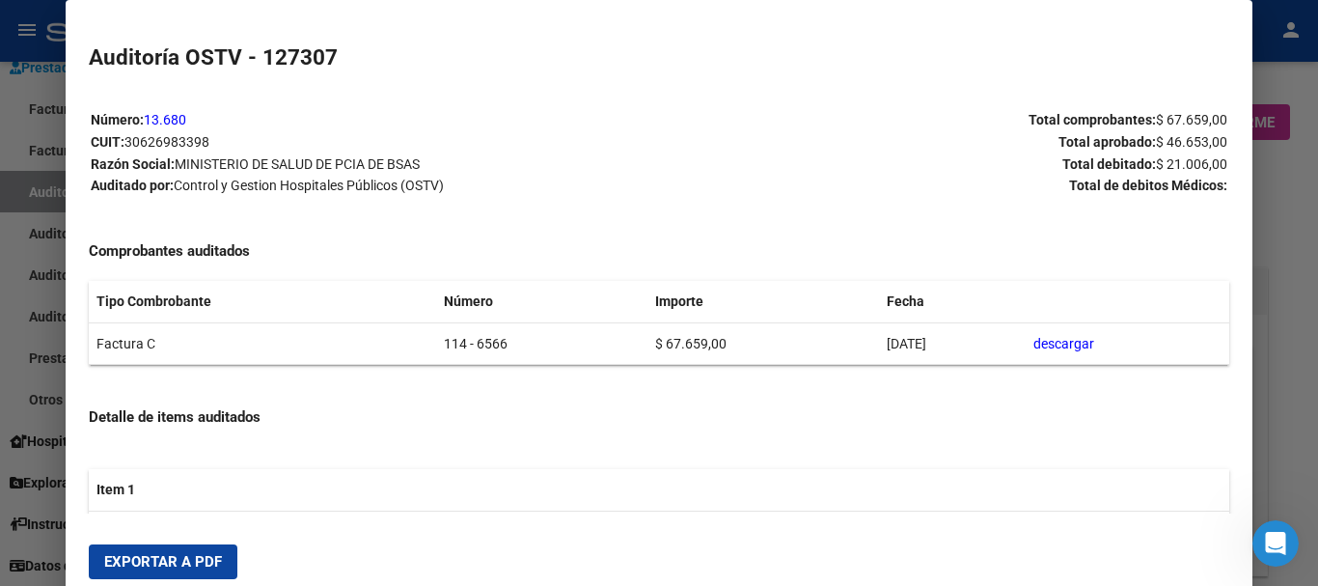
scroll to position [0, 0]
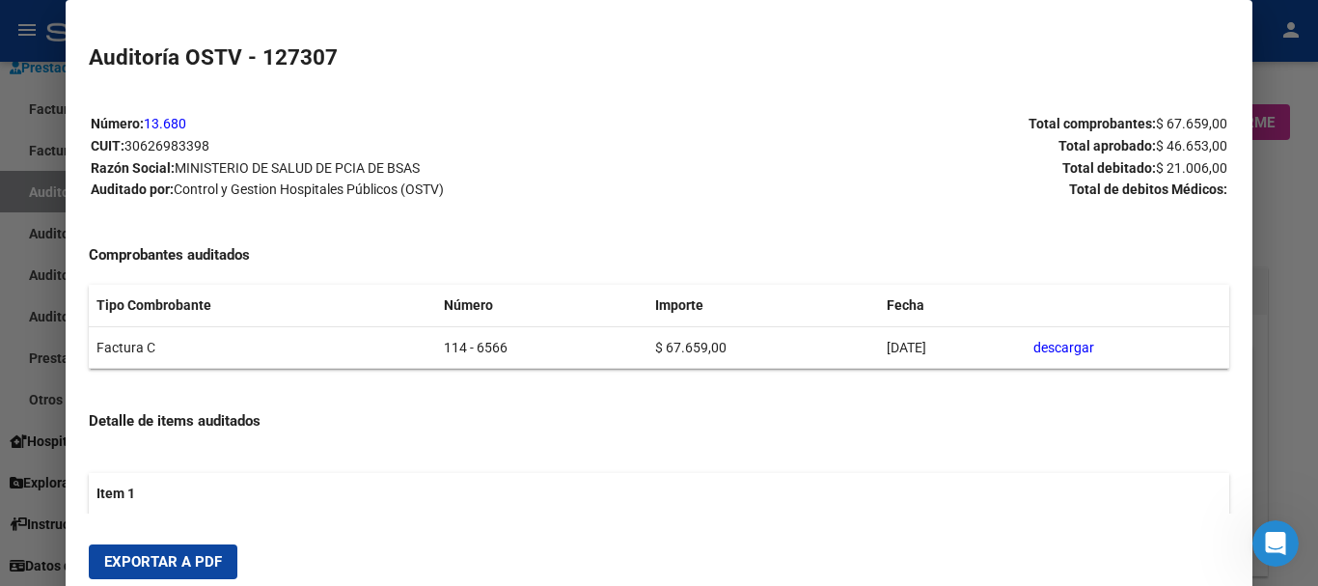
click at [1297, 236] on div at bounding box center [659, 293] width 1318 height 586
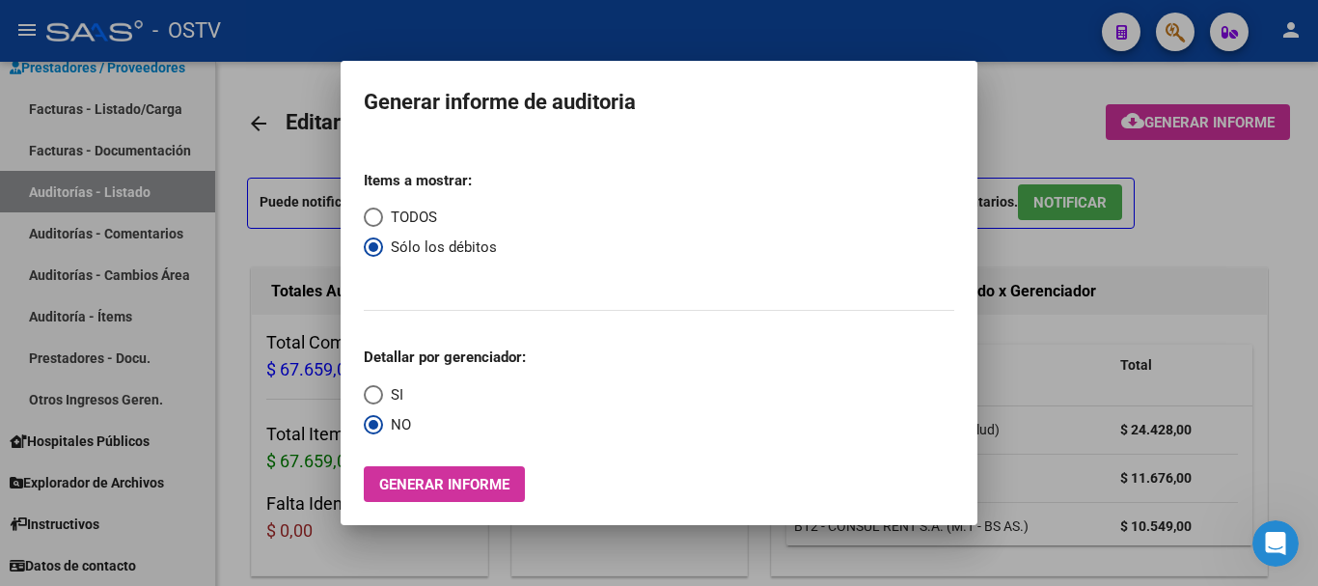
click at [1127, 296] on div at bounding box center [659, 293] width 1318 height 586
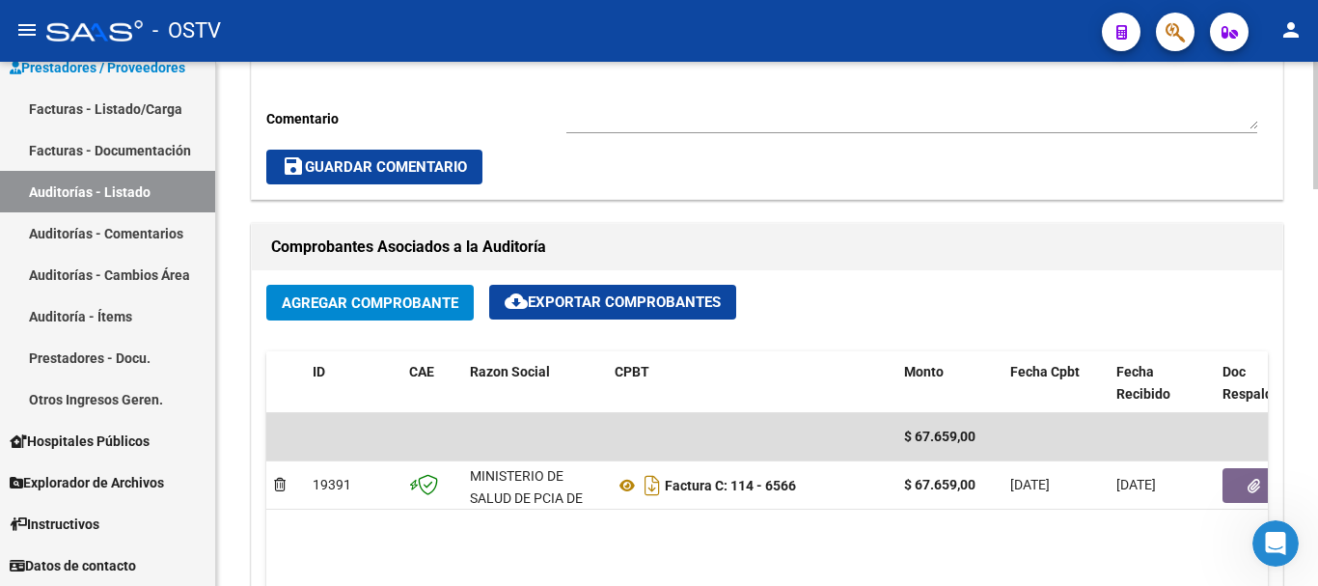
scroll to position [869, 0]
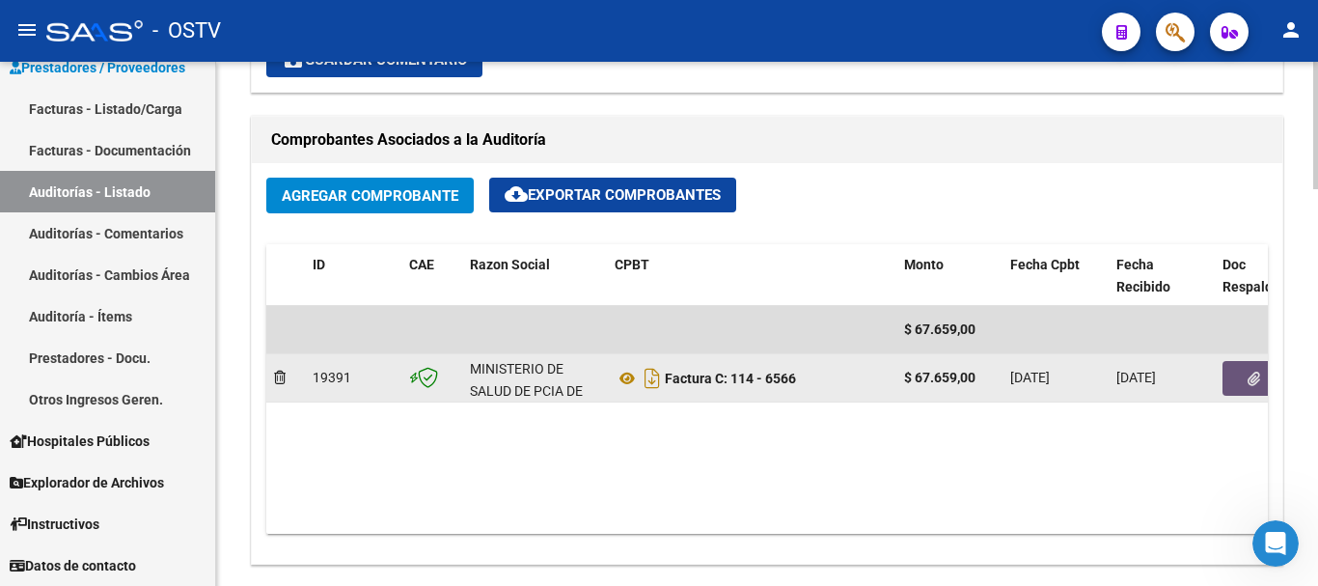
click at [1246, 373] on button "button" at bounding box center [1254, 378] width 62 height 35
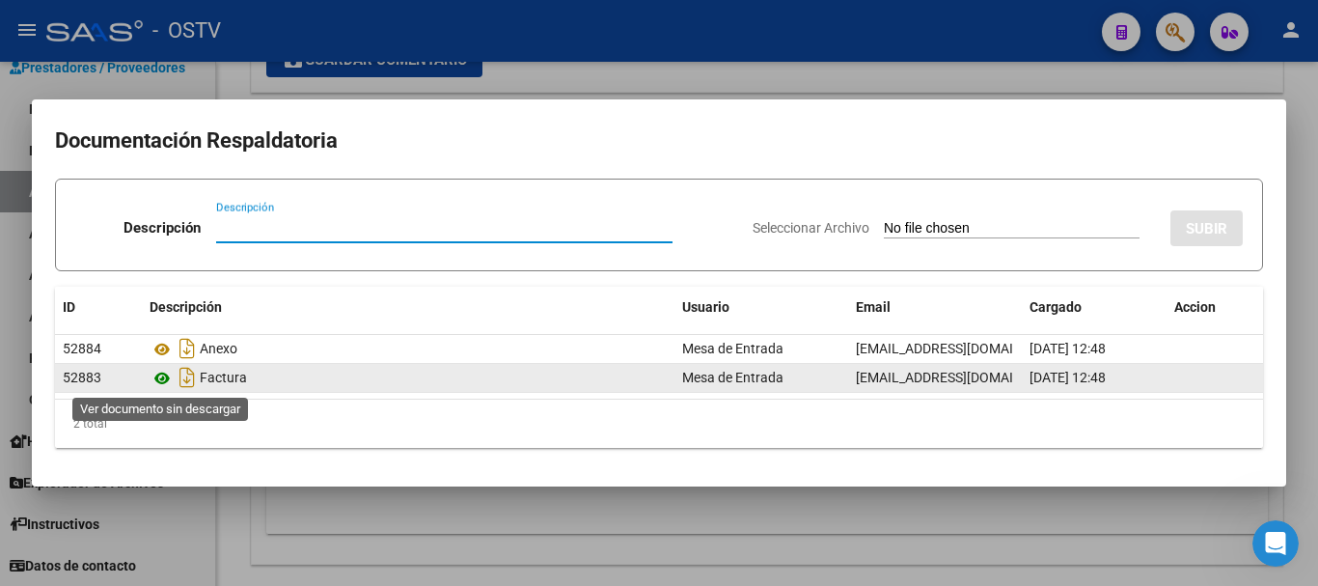
click at [163, 374] on icon at bounding box center [162, 378] width 25 height 23
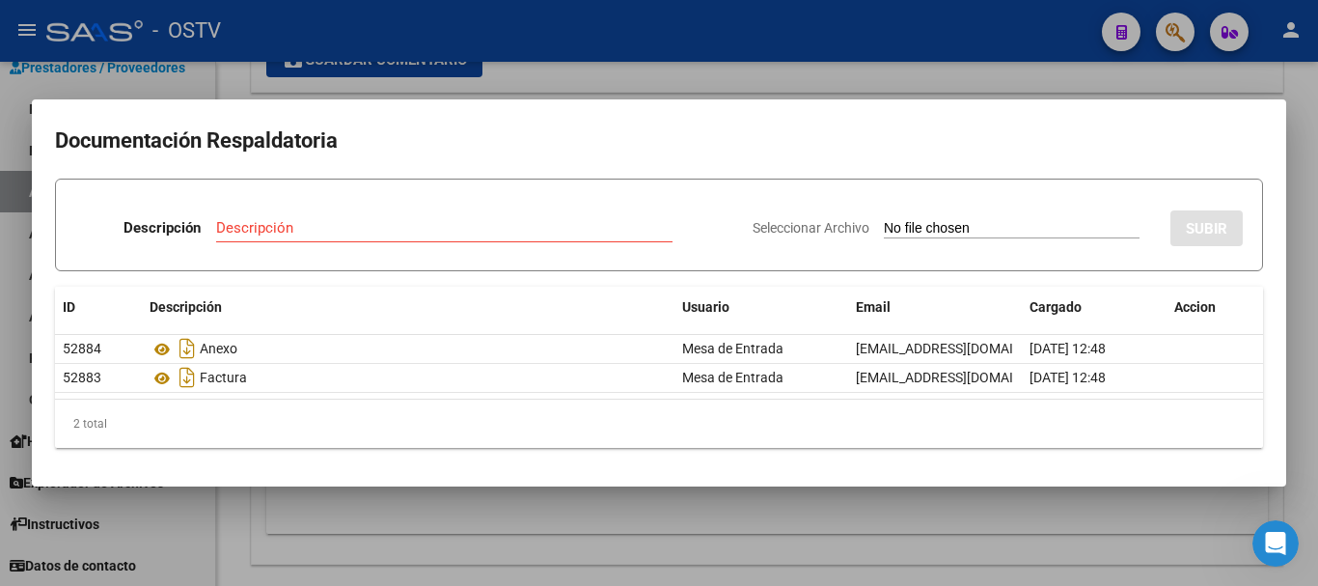
click at [354, 236] on div "Descripción" at bounding box center [444, 227] width 457 height 29
click at [884, 220] on input "Seleccionar Archivo" at bounding box center [1012, 229] width 256 height 18
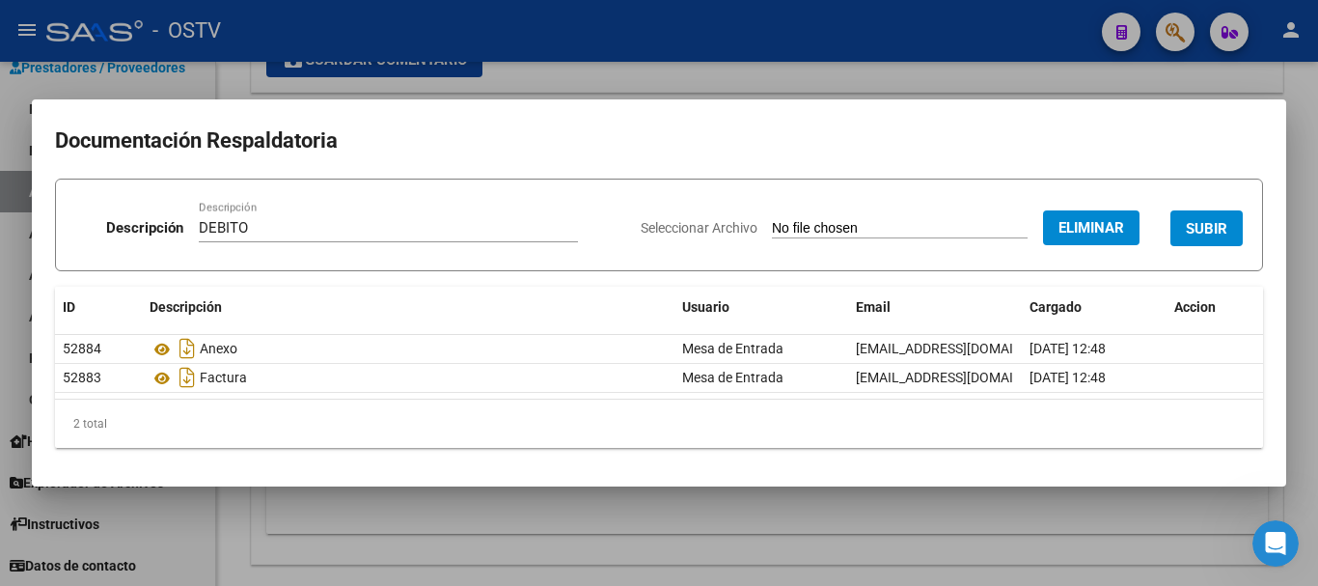
click at [1228, 229] on span "SUBIR" at bounding box center [1207, 228] width 42 height 17
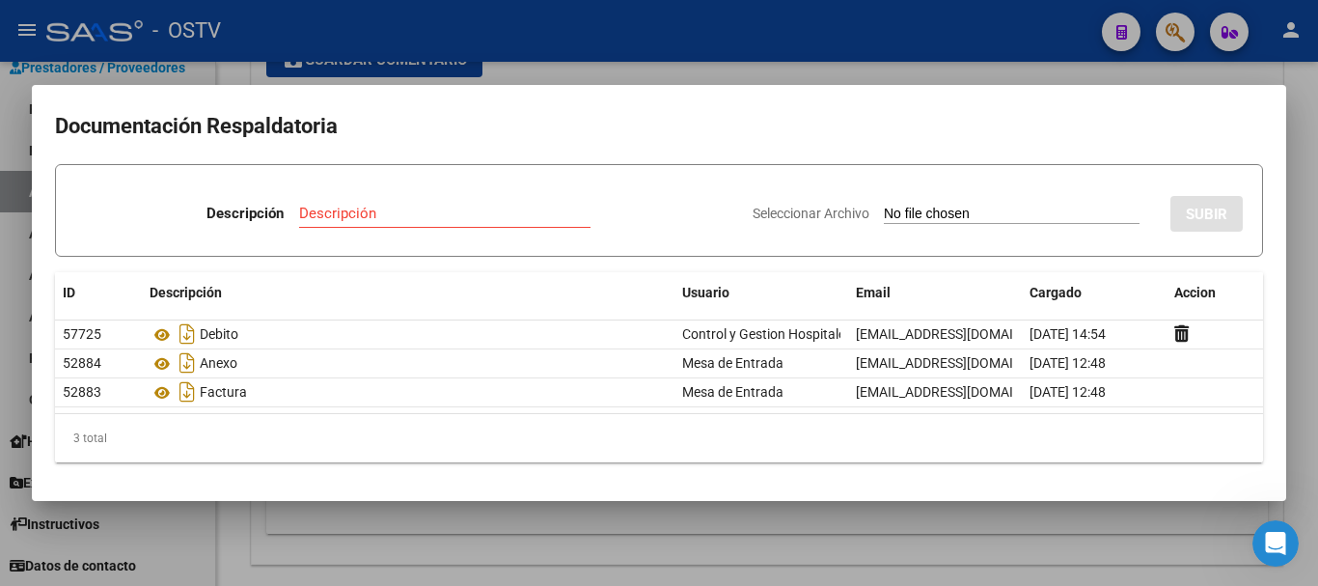
click at [1303, 354] on div at bounding box center [659, 293] width 1318 height 586
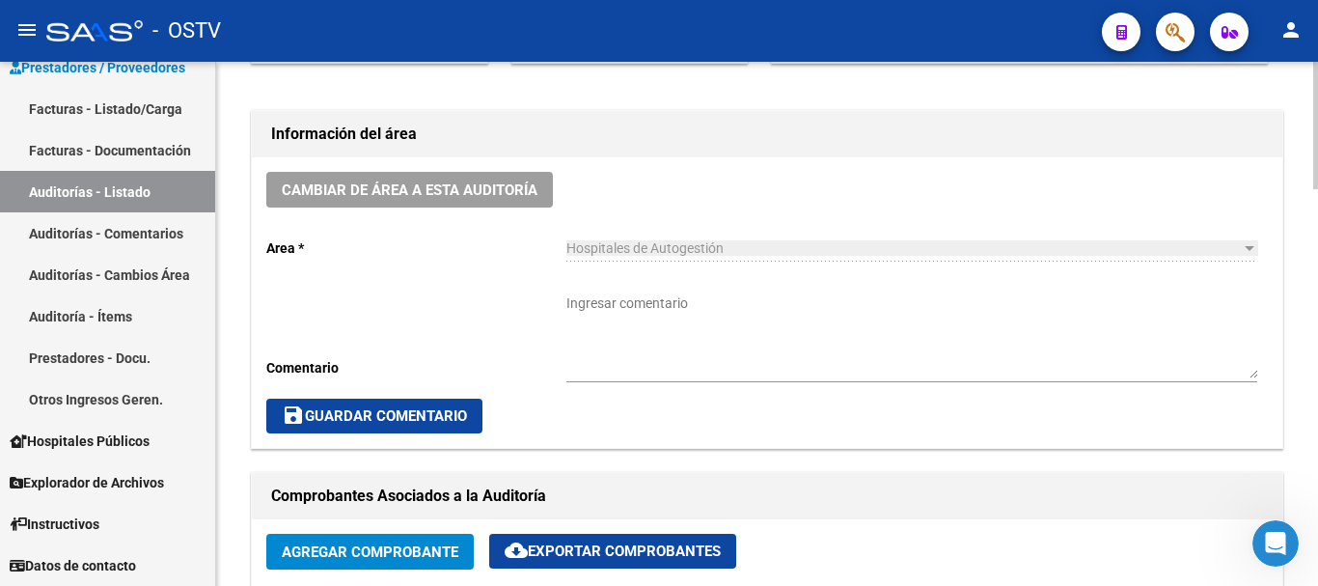
scroll to position [483, 0]
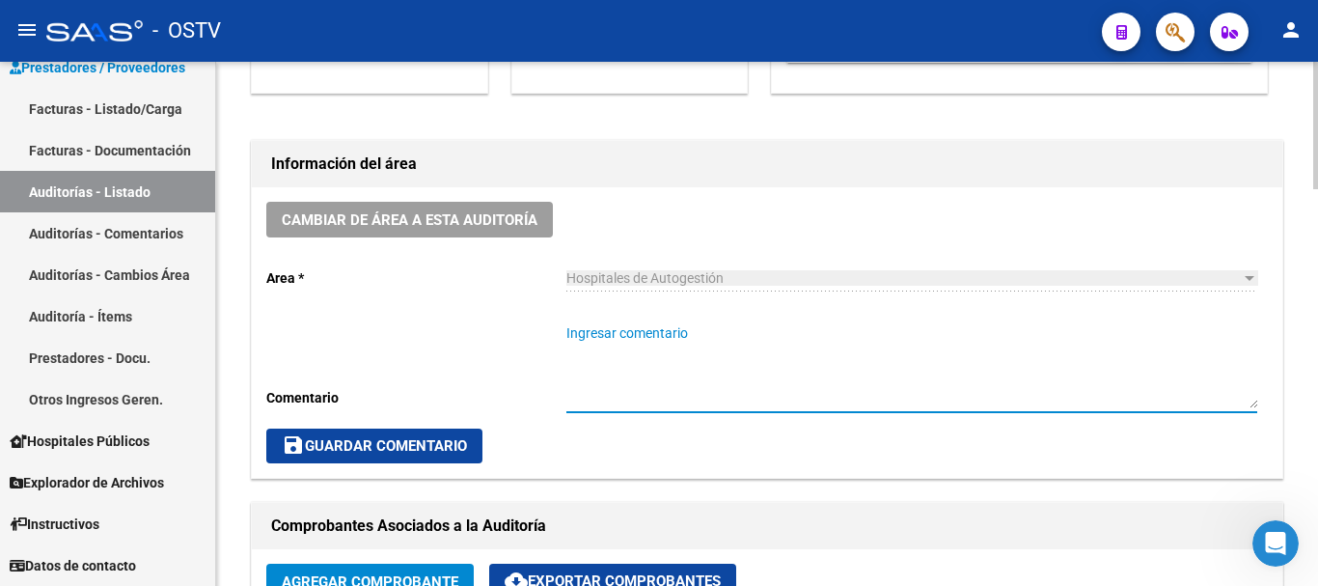
click at [743, 373] on textarea "Ingresar comentario" at bounding box center [912, 365] width 691 height 85
click at [370, 439] on span "save Guardar Comentario" at bounding box center [374, 445] width 185 height 17
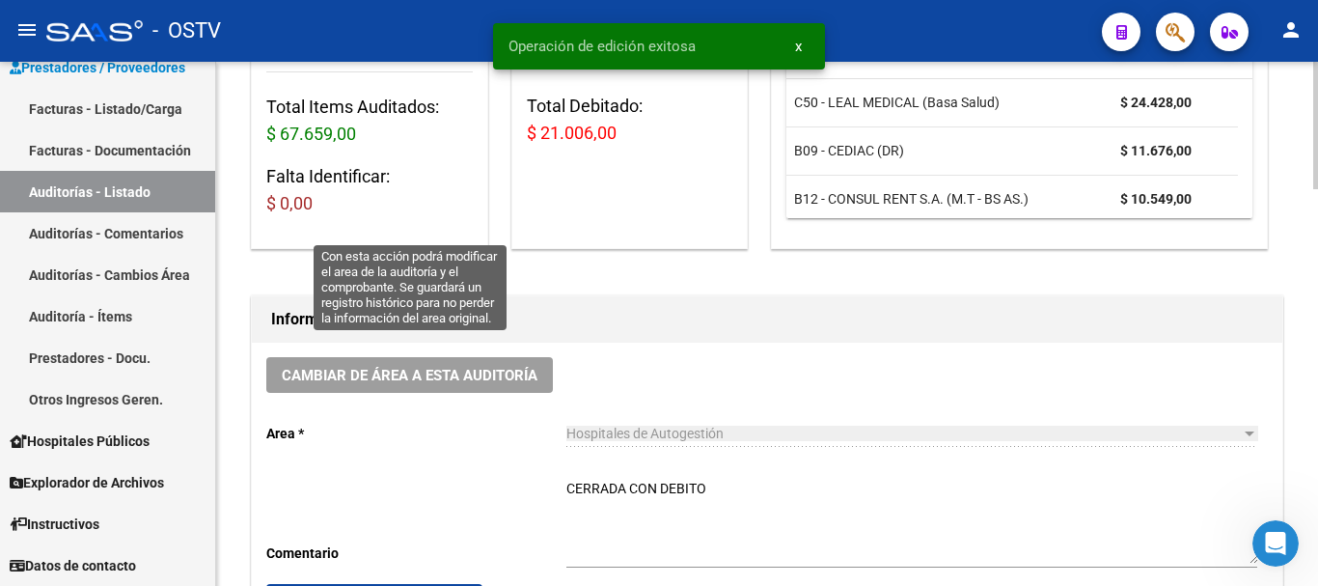
scroll to position [0, 0]
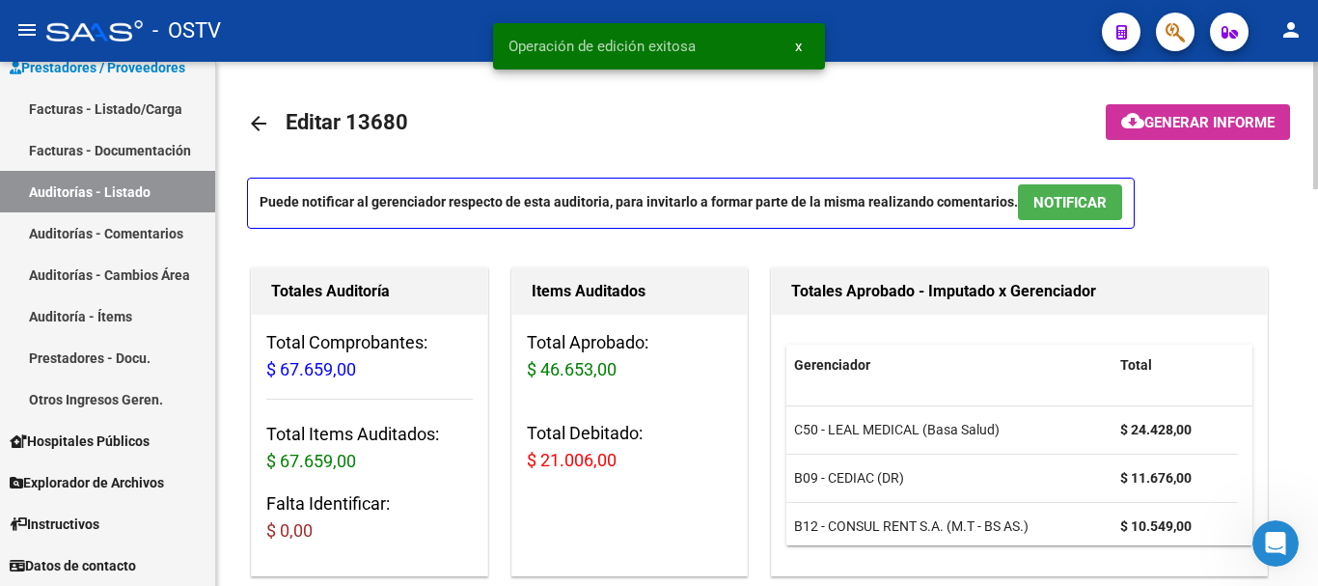
click at [263, 117] on mat-icon "arrow_back" at bounding box center [258, 123] width 23 height 23
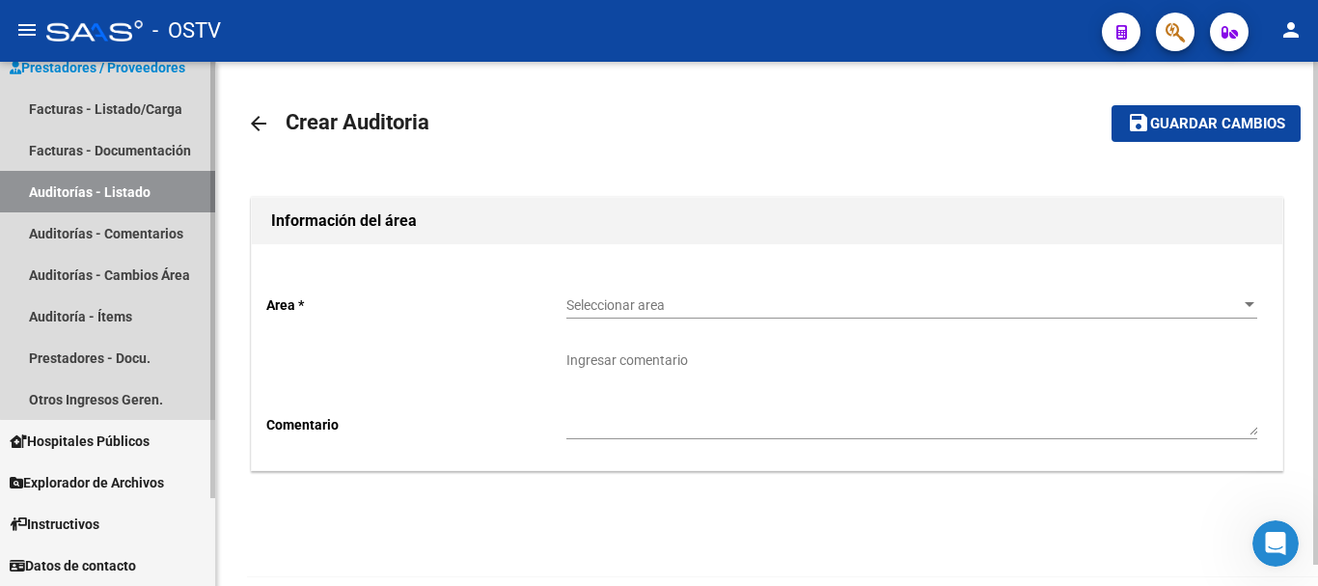
click at [117, 191] on link "Auditorías - Listado" at bounding box center [107, 192] width 215 height 42
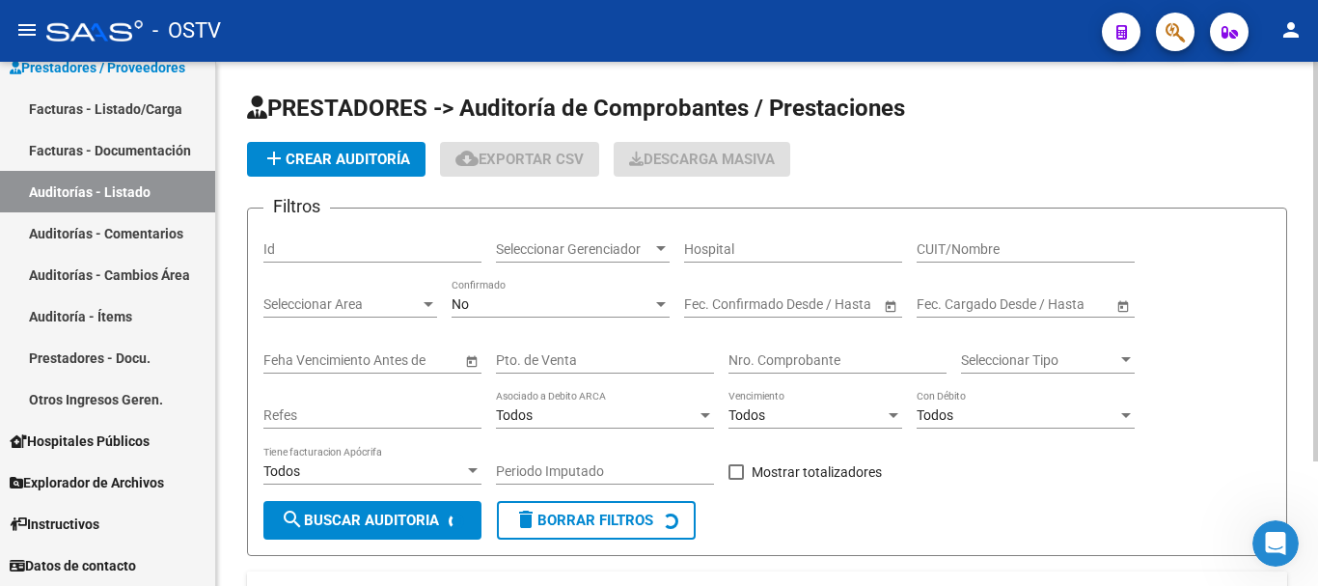
click at [813, 342] on div "Nro. Comprobante" at bounding box center [838, 354] width 218 height 39
paste input "1461"
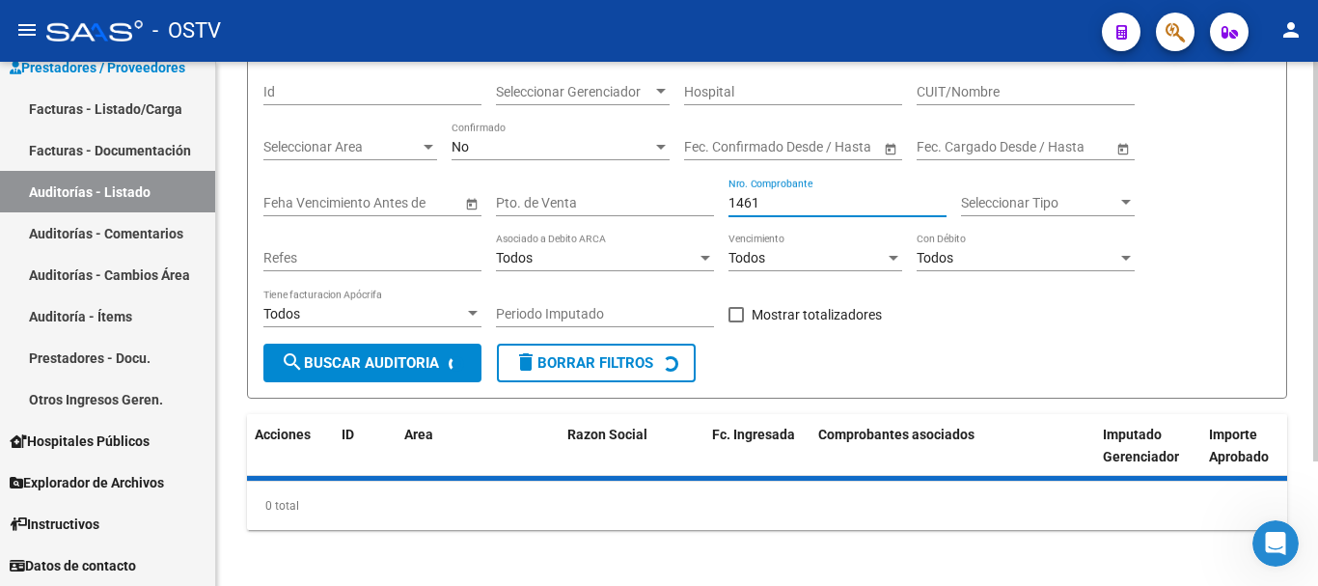
scroll to position [163, 0]
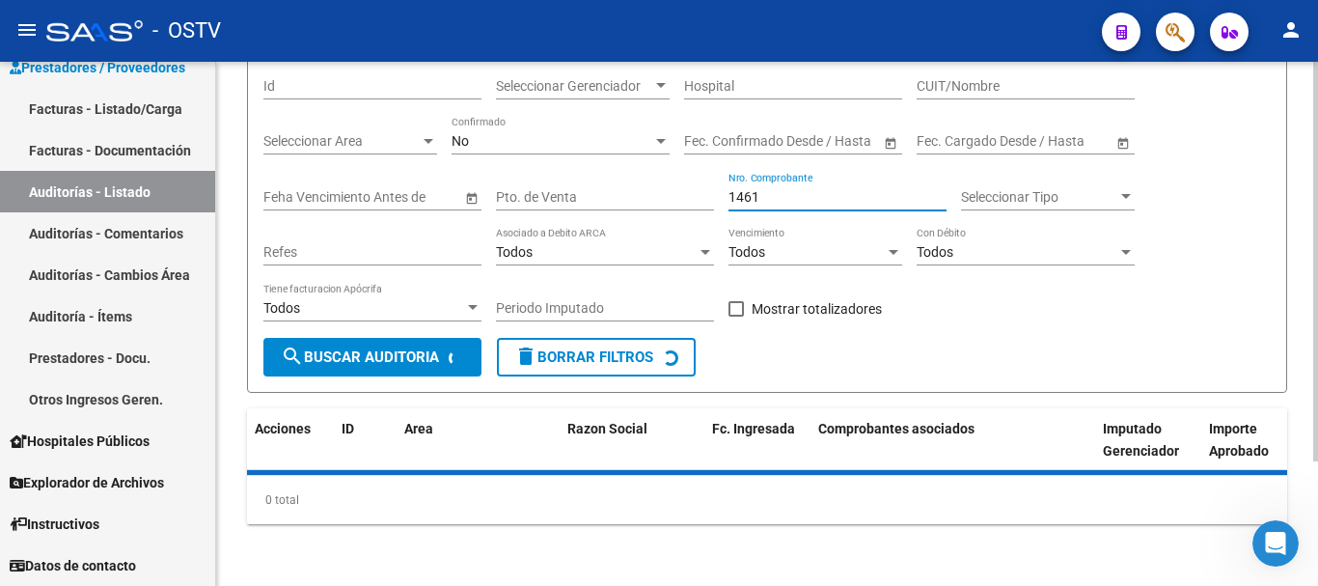
drag, startPoint x: 791, startPoint y: 194, endPoint x: 722, endPoint y: 195, distance: 69.5
click at [722, 195] on div "Filtros Id Seleccionar Gerenciador Seleccionar Gerenciador Hospital CUIT/Nombre…" at bounding box center [767, 199] width 1008 height 277
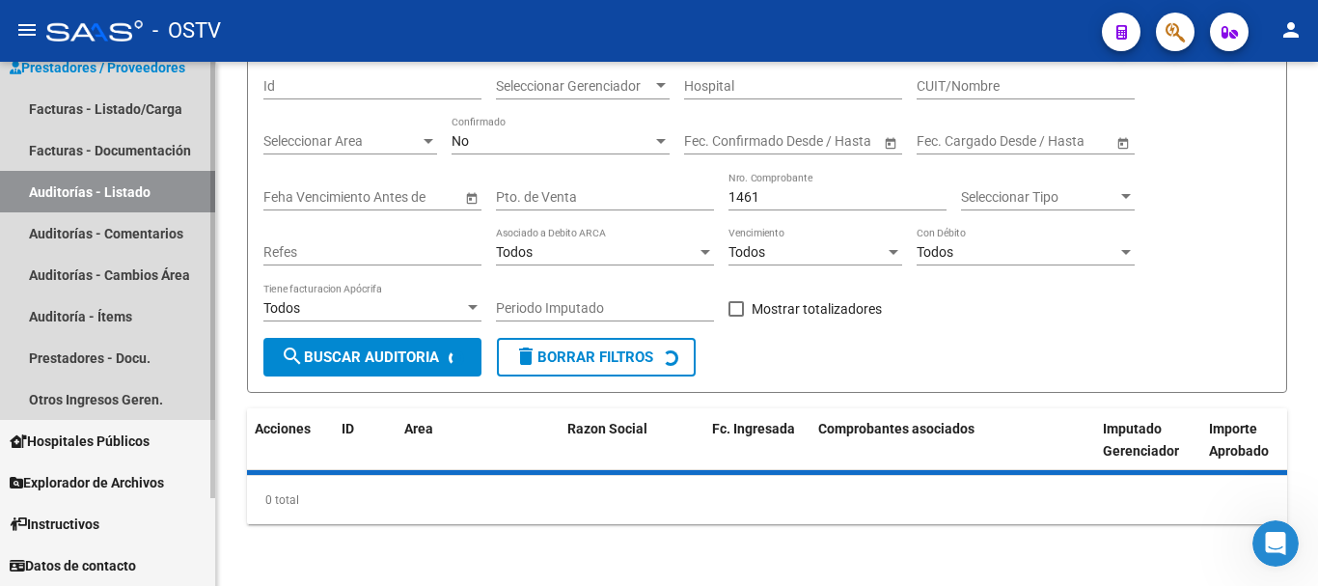
click at [64, 183] on link "Auditorías - Listado" at bounding box center [107, 192] width 215 height 42
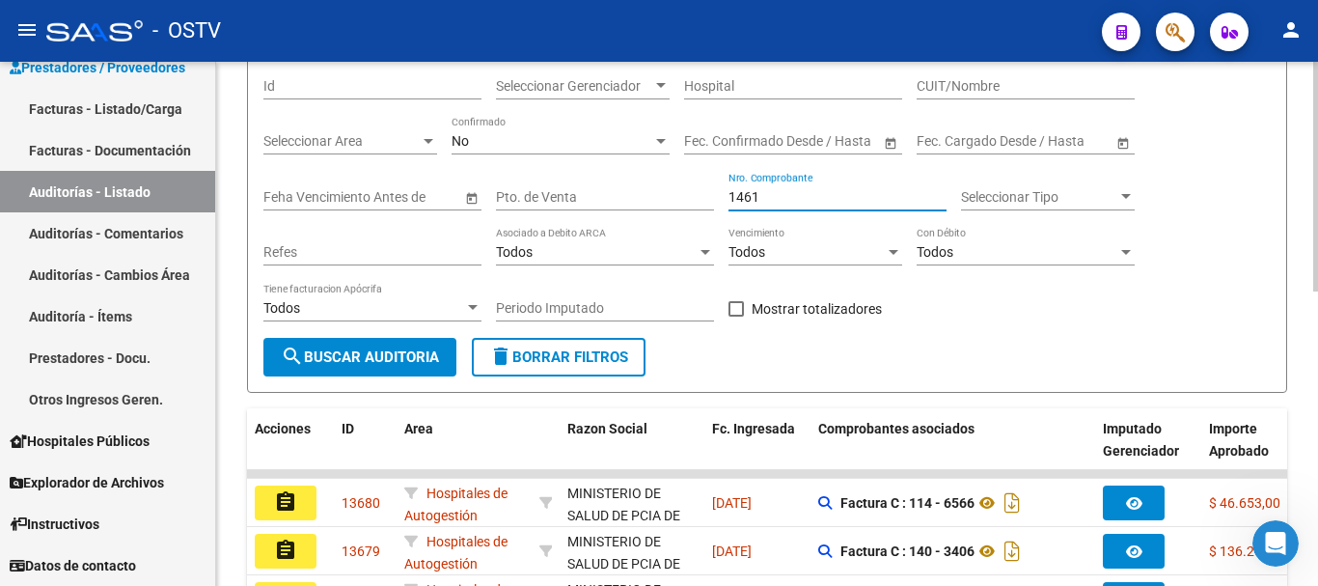
click at [826, 196] on input "1461" at bounding box center [838, 197] width 218 height 16
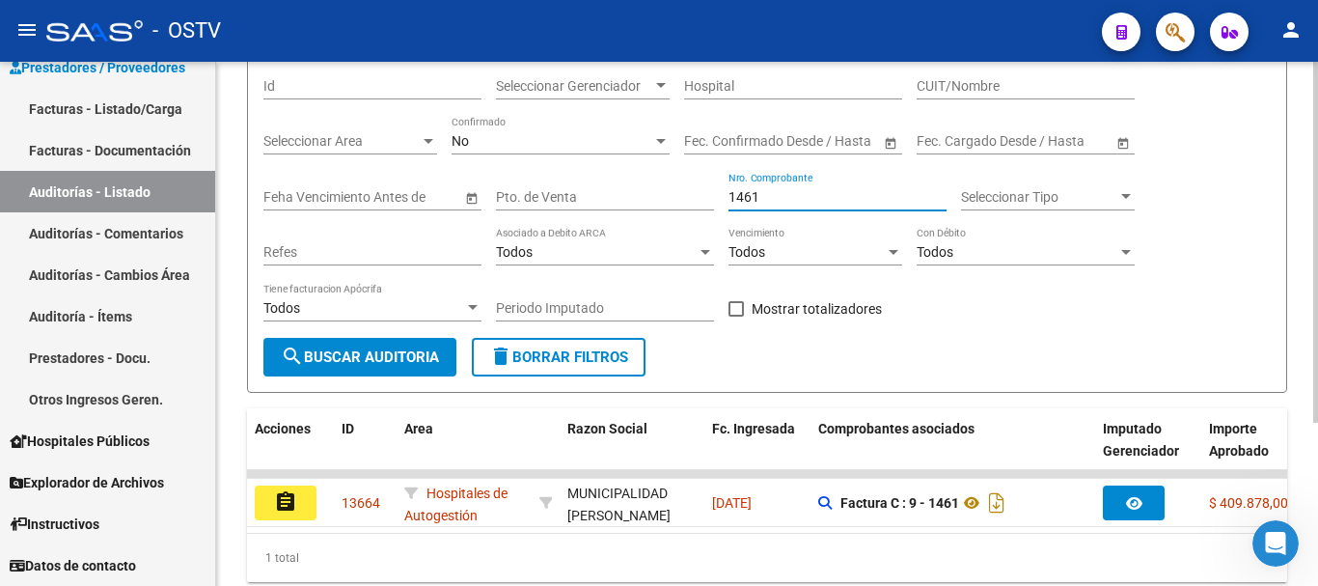
scroll to position [0, 0]
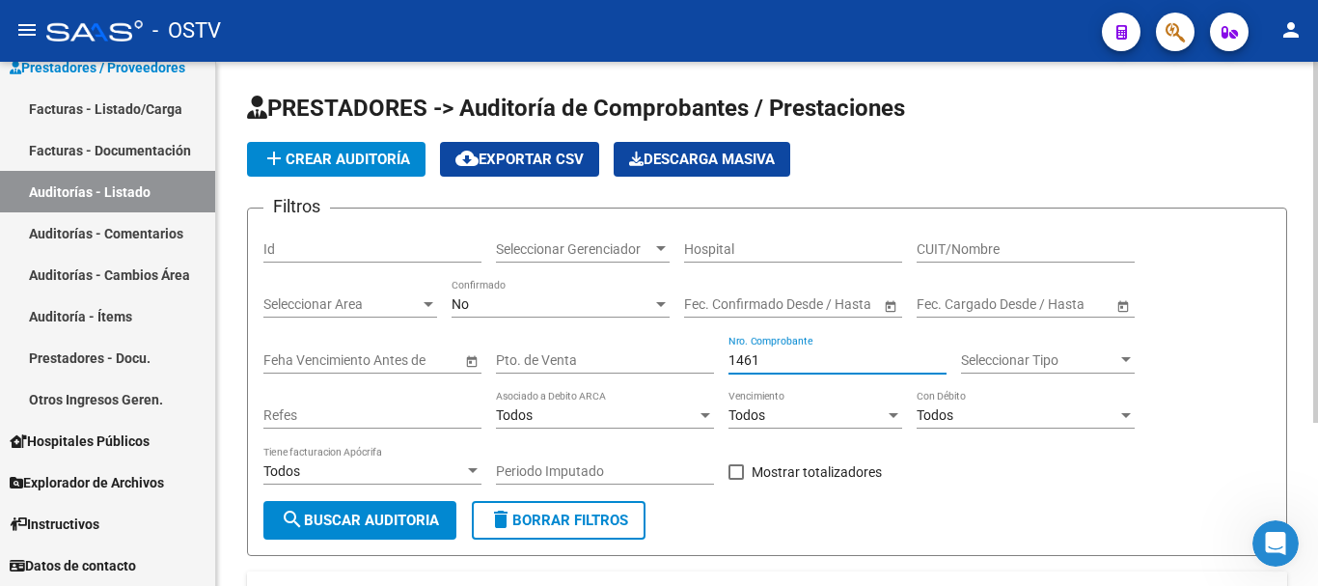
click at [317, 156] on span "add Crear Auditoría" at bounding box center [337, 159] width 148 height 17
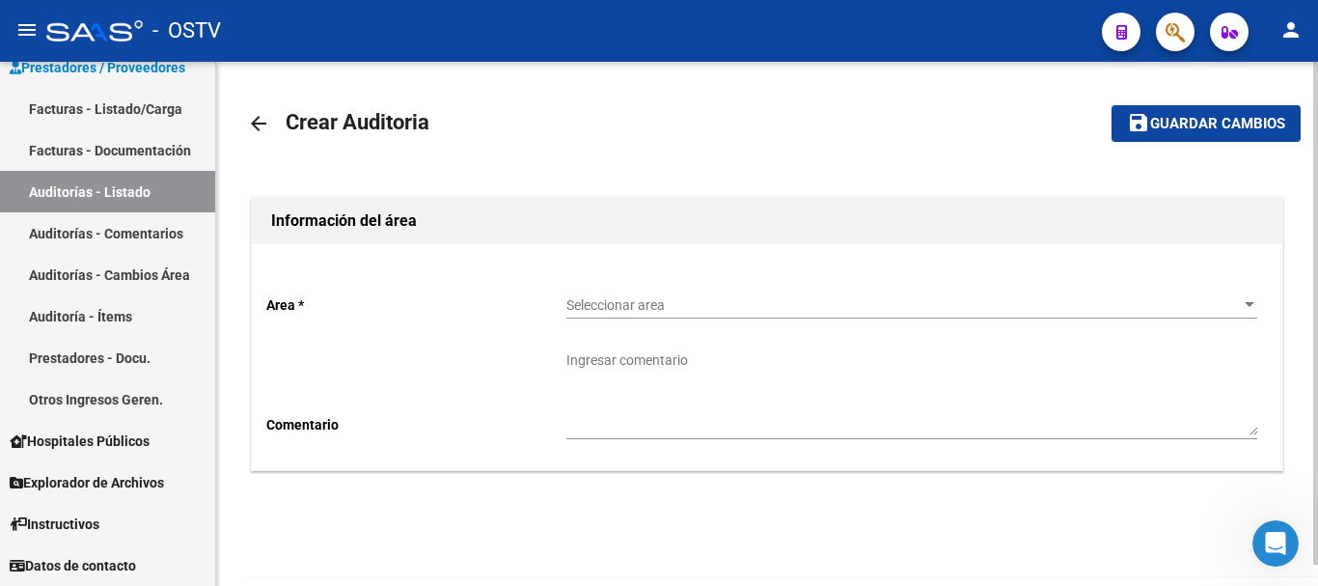
click at [699, 297] on span "Seleccionar area" at bounding box center [904, 305] width 674 height 16
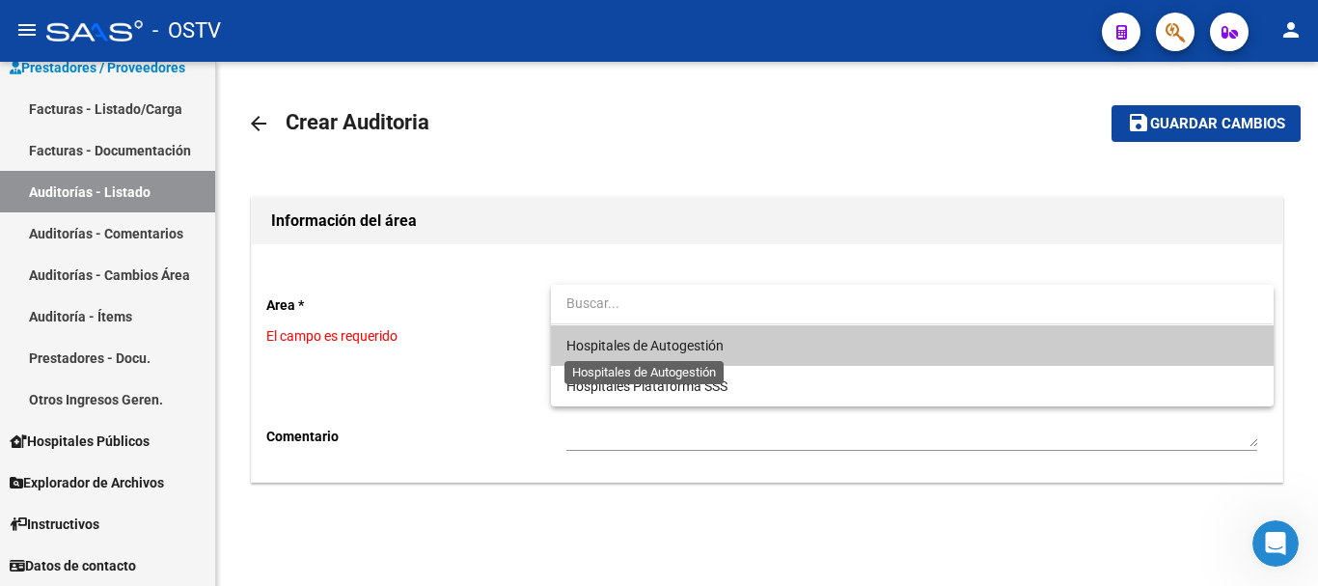
click at [659, 338] on span "Hospitales de Autogestión" at bounding box center [645, 345] width 157 height 15
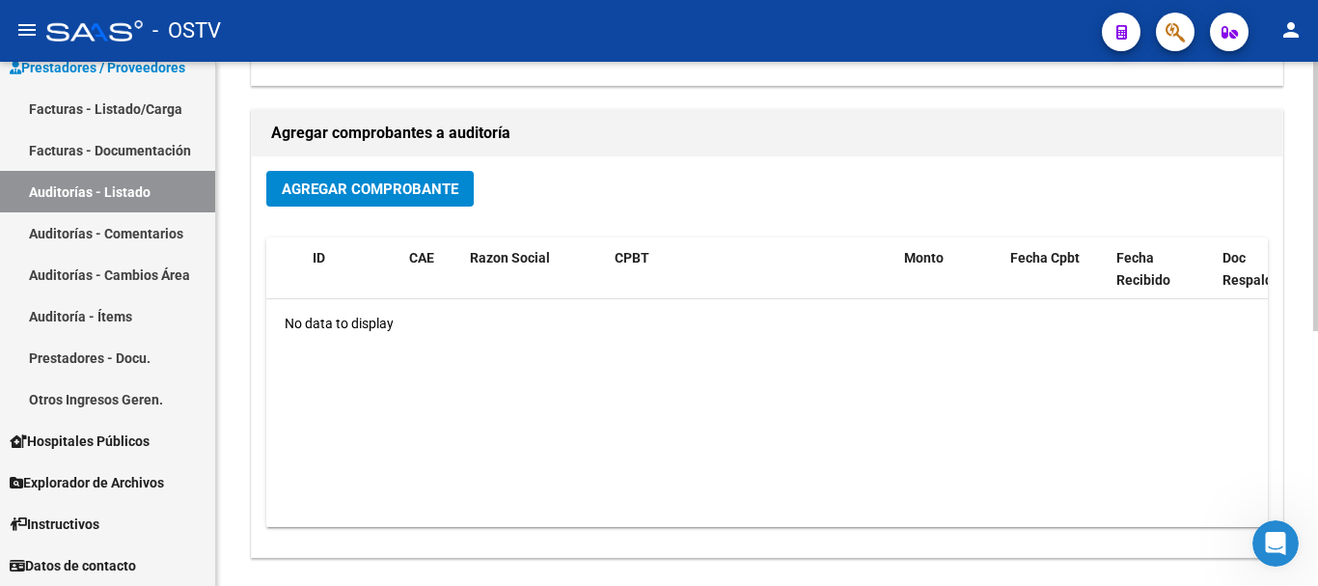
scroll to position [386, 0]
click at [447, 177] on button "Agregar Comprobante" at bounding box center [370, 188] width 208 height 36
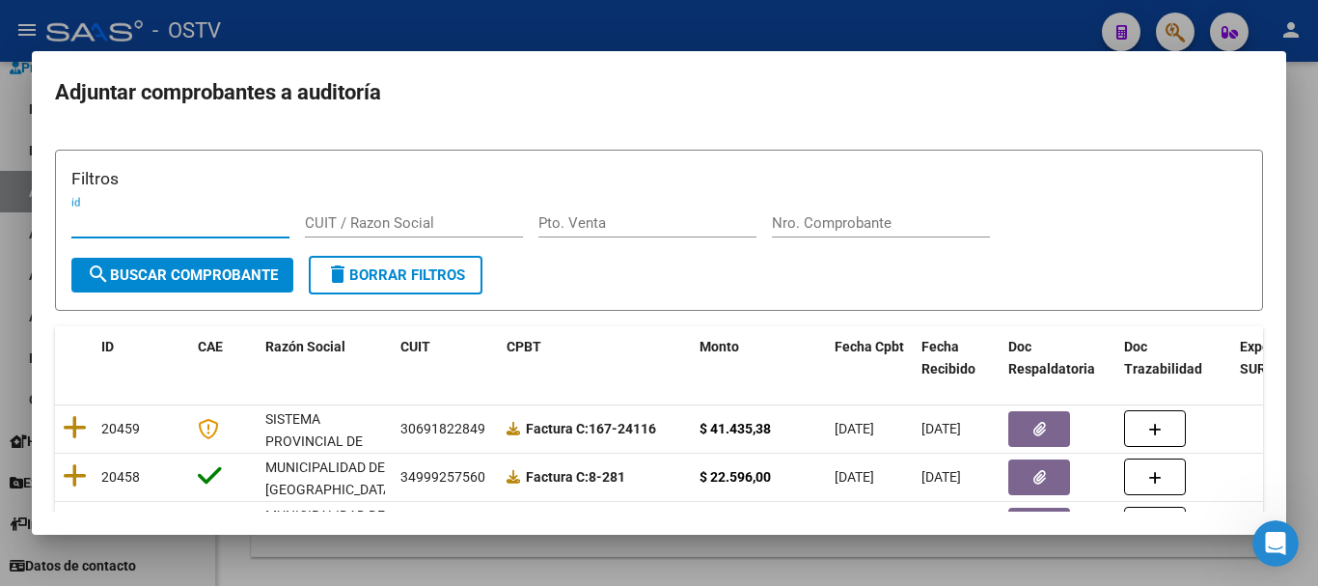
click at [840, 232] on input "Nro. Comprobante" at bounding box center [881, 222] width 218 height 17
paste input "6614"
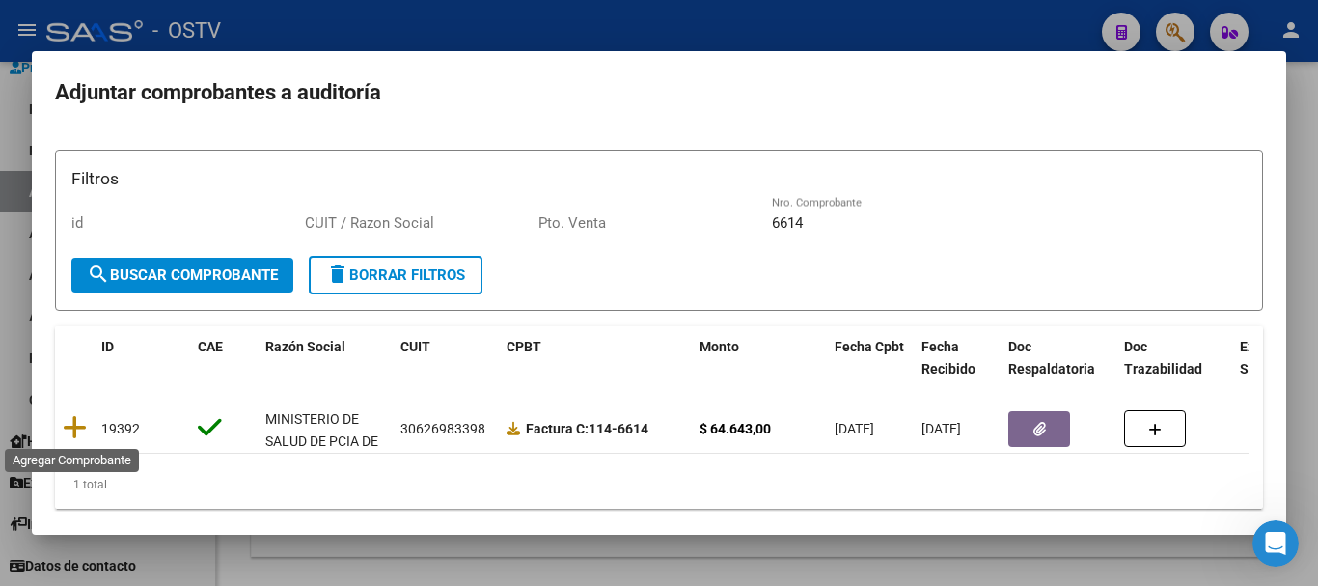
drag, startPoint x: 69, startPoint y: 421, endPoint x: 89, endPoint y: 410, distance: 22.0
click at [69, 423] on icon at bounding box center [75, 427] width 24 height 27
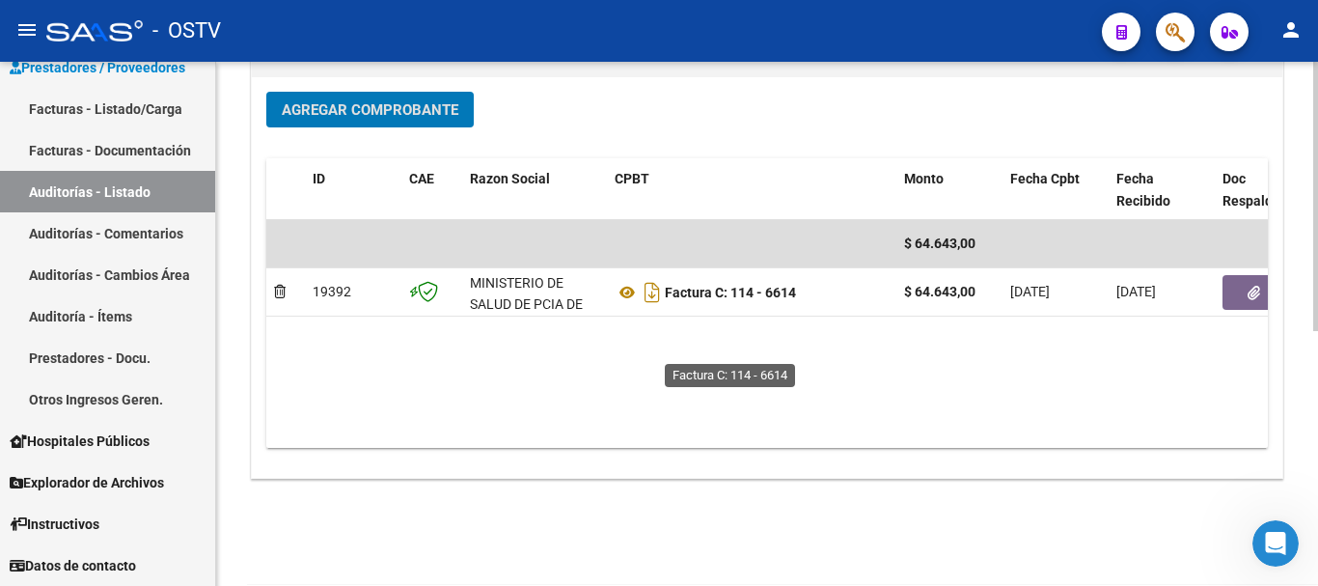
scroll to position [494, 0]
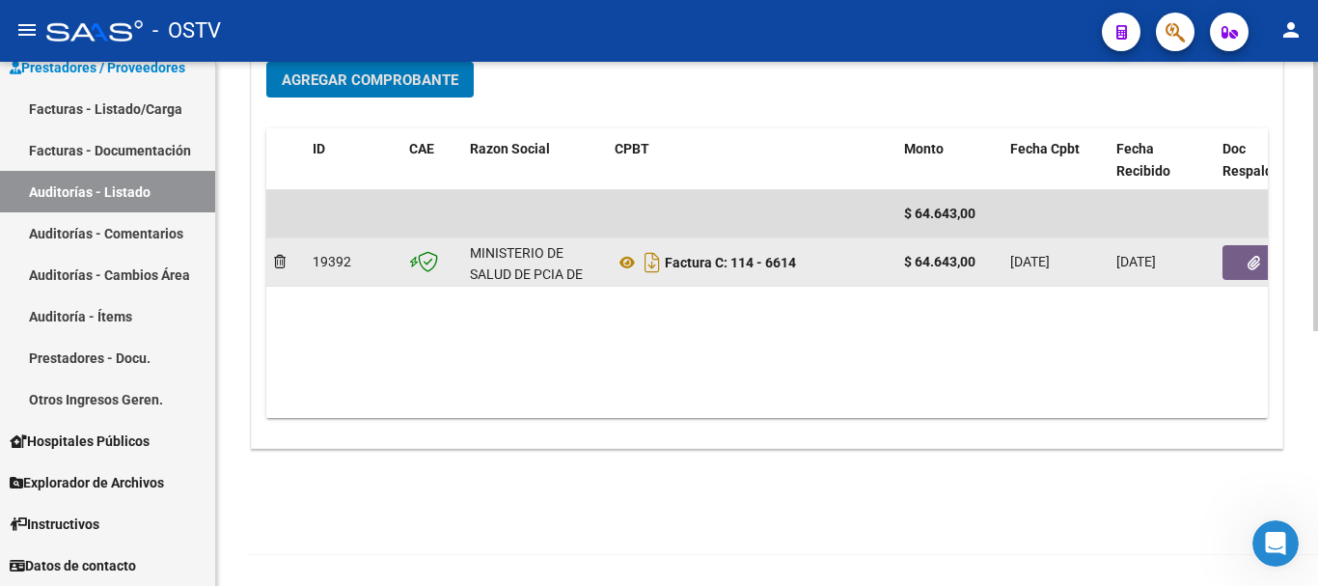
click at [1267, 262] on button "button" at bounding box center [1254, 262] width 62 height 35
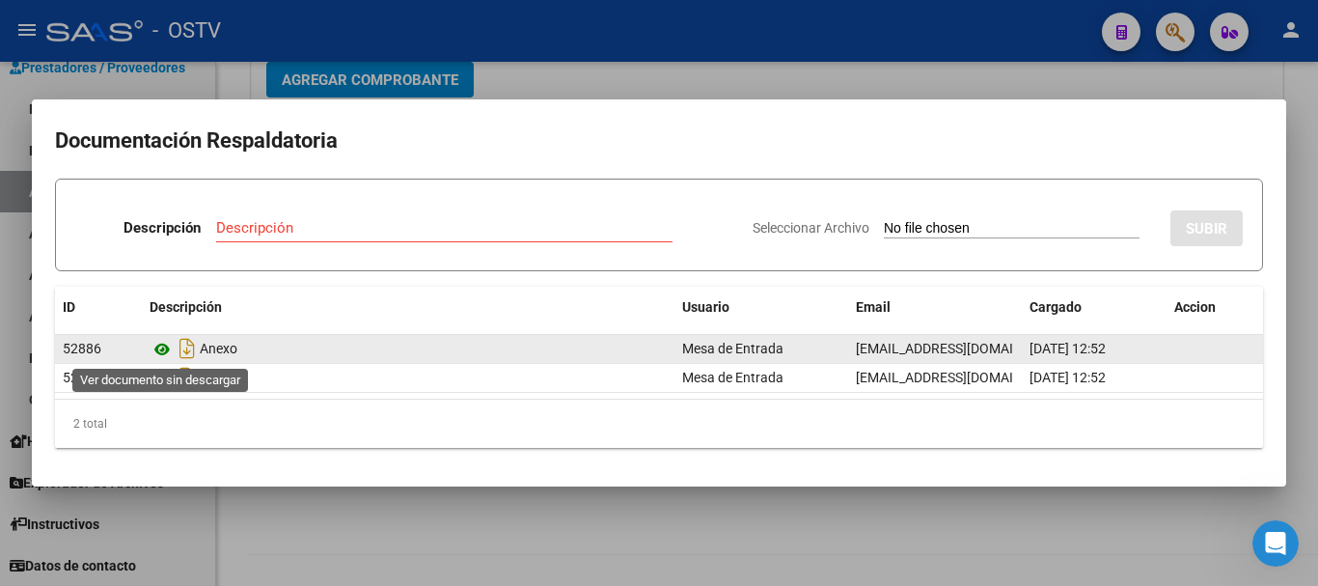
click at [165, 346] on icon at bounding box center [162, 349] width 25 height 23
click at [158, 347] on icon at bounding box center [162, 349] width 25 height 23
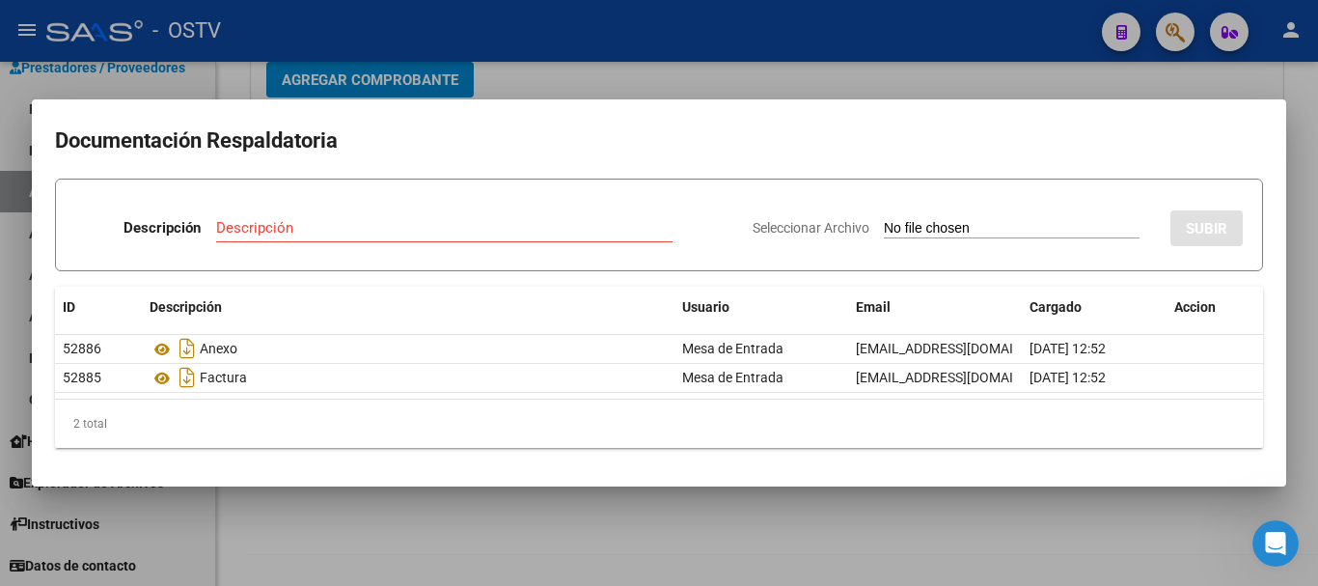
click at [550, 69] on div at bounding box center [659, 293] width 1318 height 586
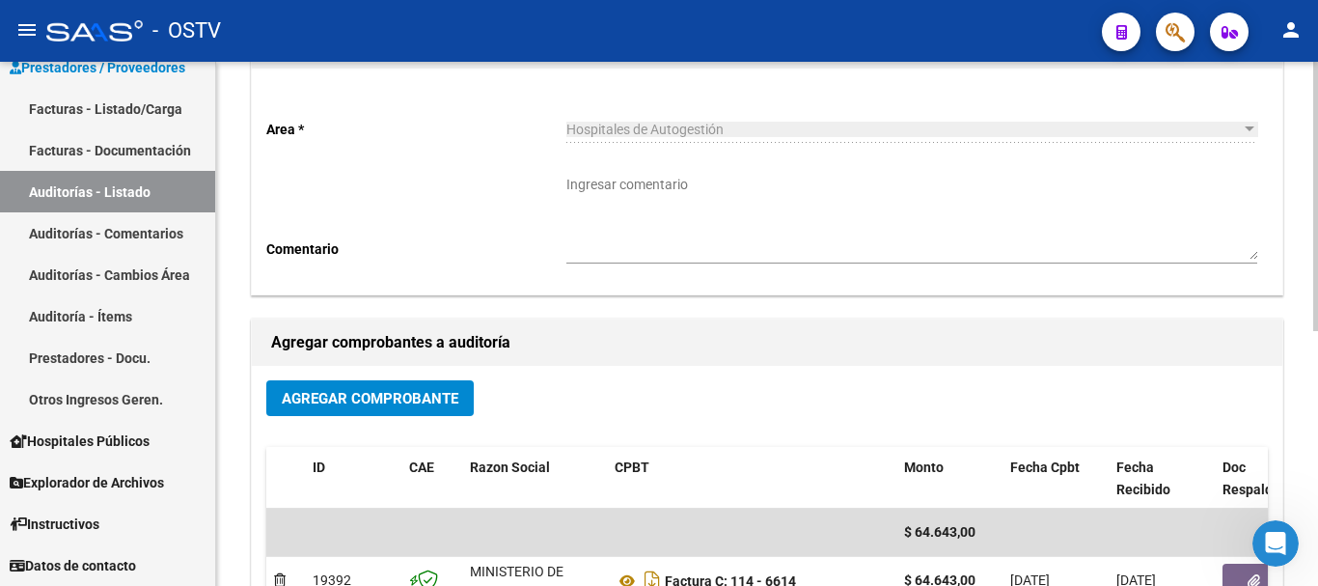
scroll to position [0, 0]
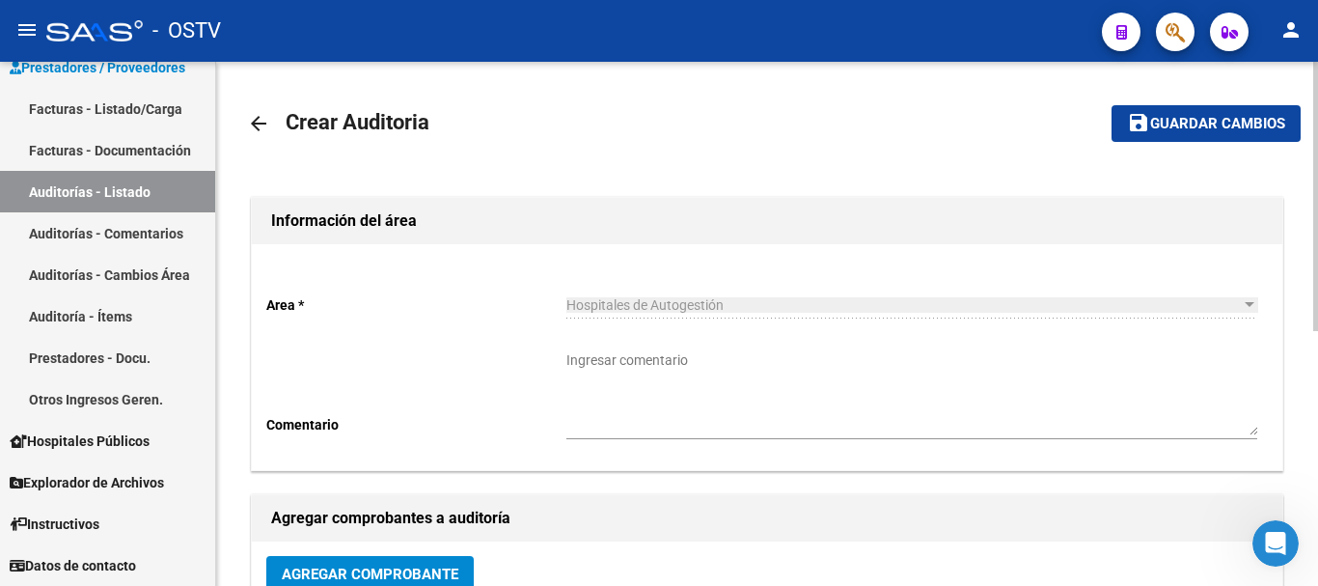
click at [1233, 126] on span "Guardar cambios" at bounding box center [1217, 124] width 135 height 17
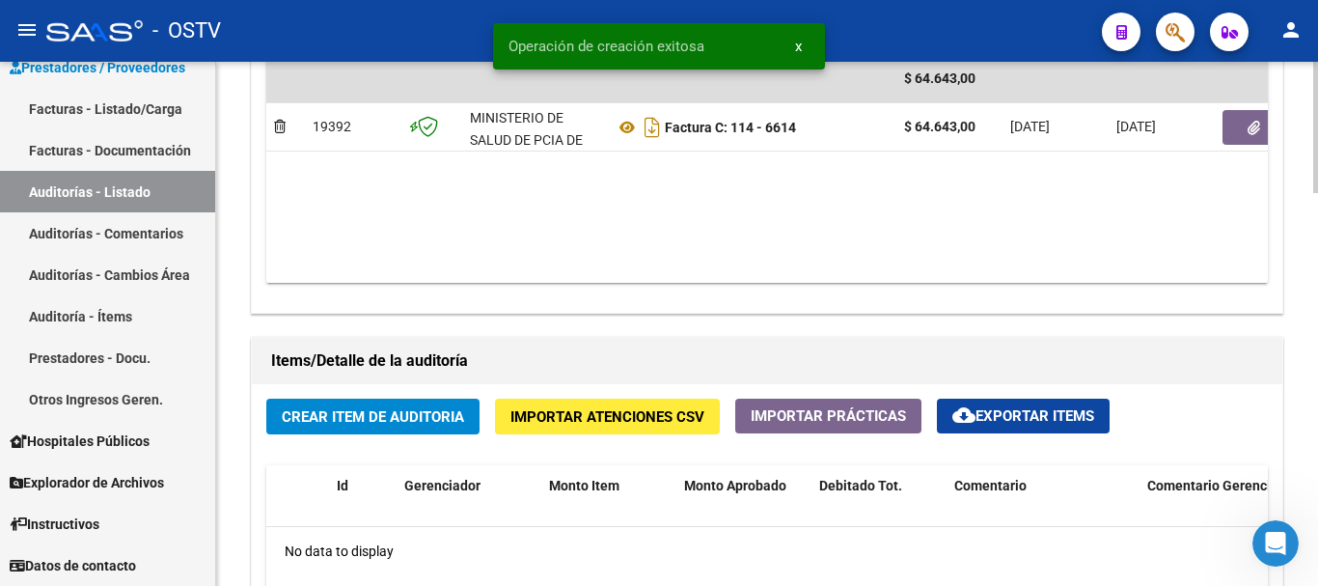
scroll to position [1158, 0]
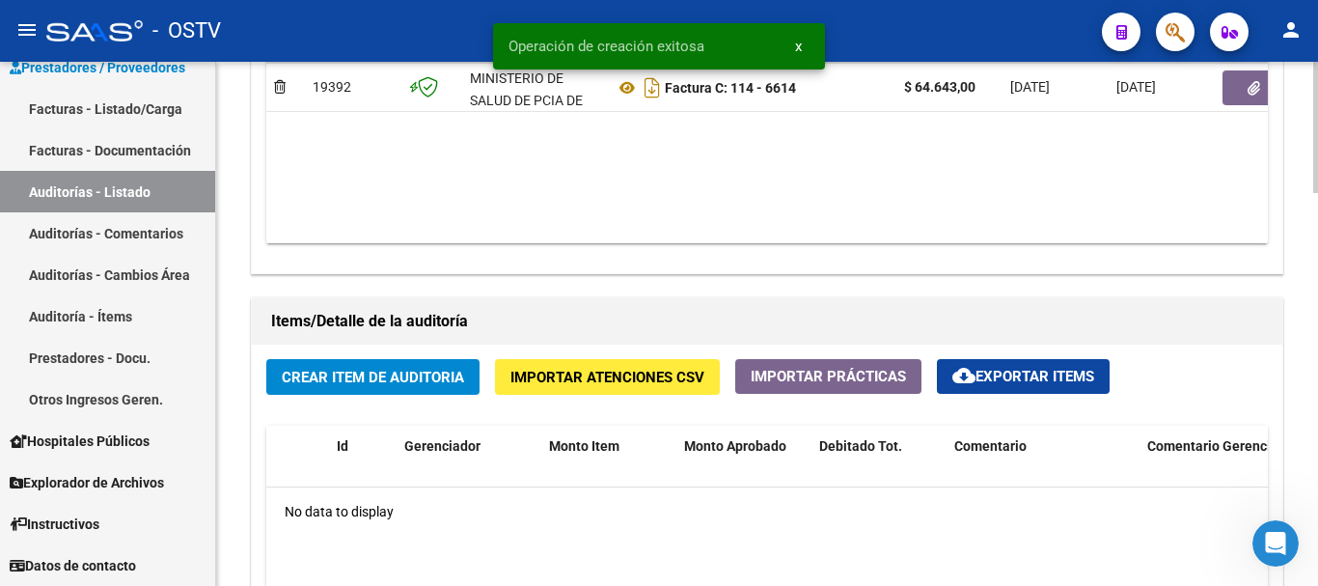
click at [415, 368] on span "Crear Item de Auditoria" at bounding box center [373, 376] width 182 height 17
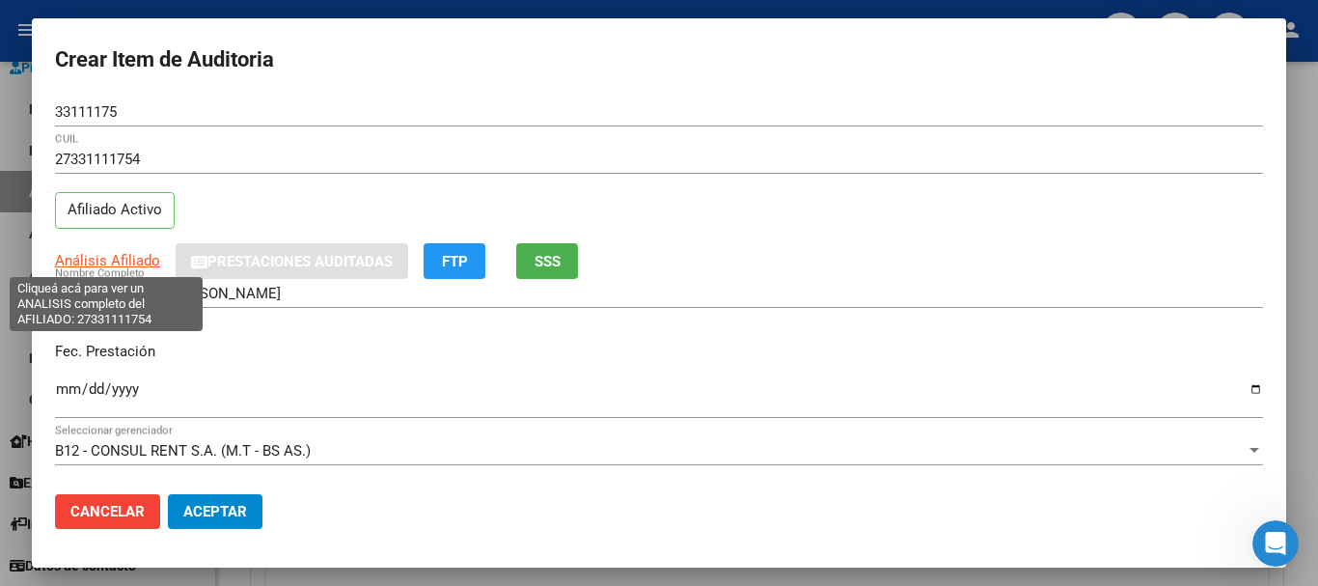
click at [112, 256] on span "Análisis Afiliado" at bounding box center [107, 260] width 105 height 17
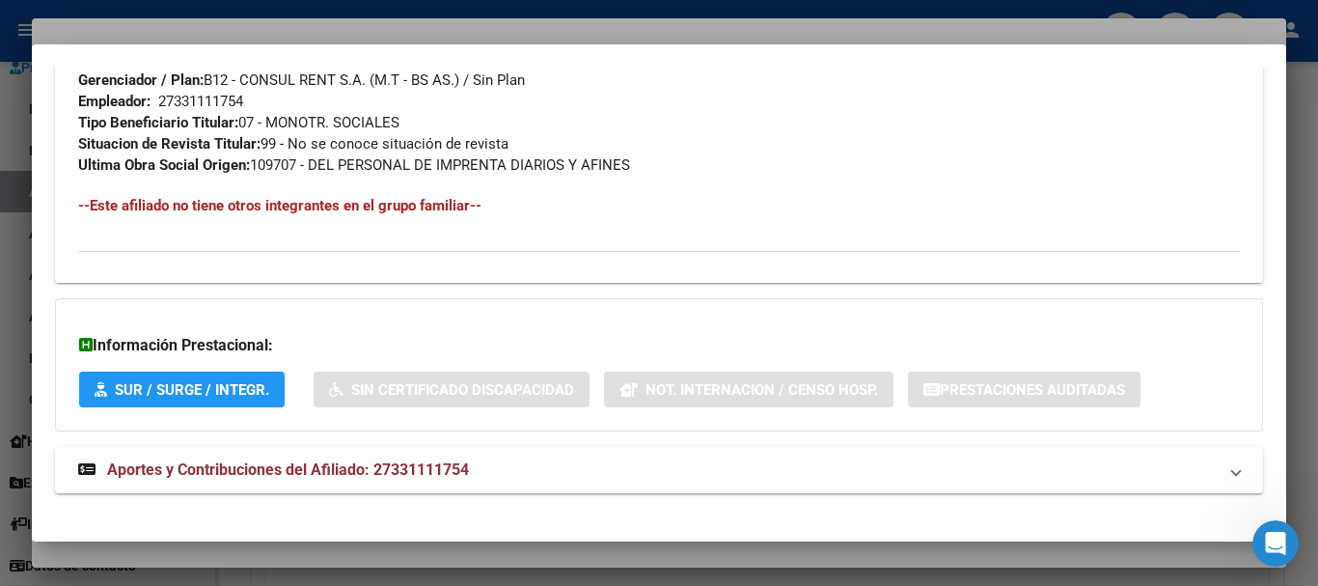
scroll to position [995, 0]
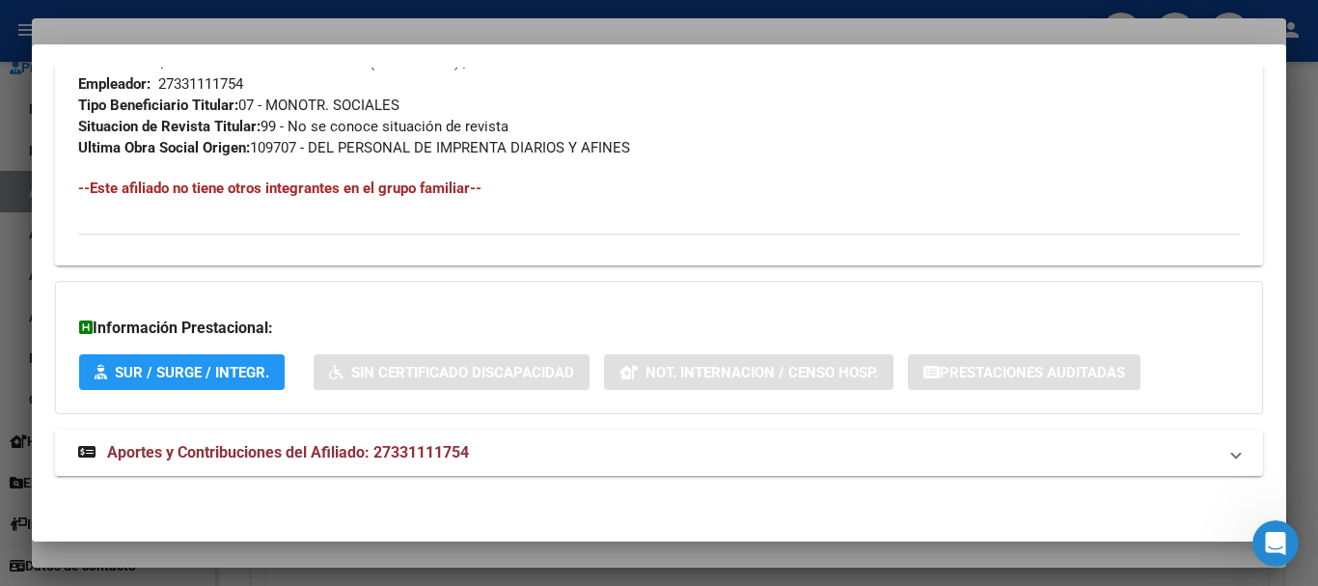
click at [387, 461] on strong "Aportes y Contribuciones del Afiliado: 27331111754" at bounding box center [273, 452] width 391 height 23
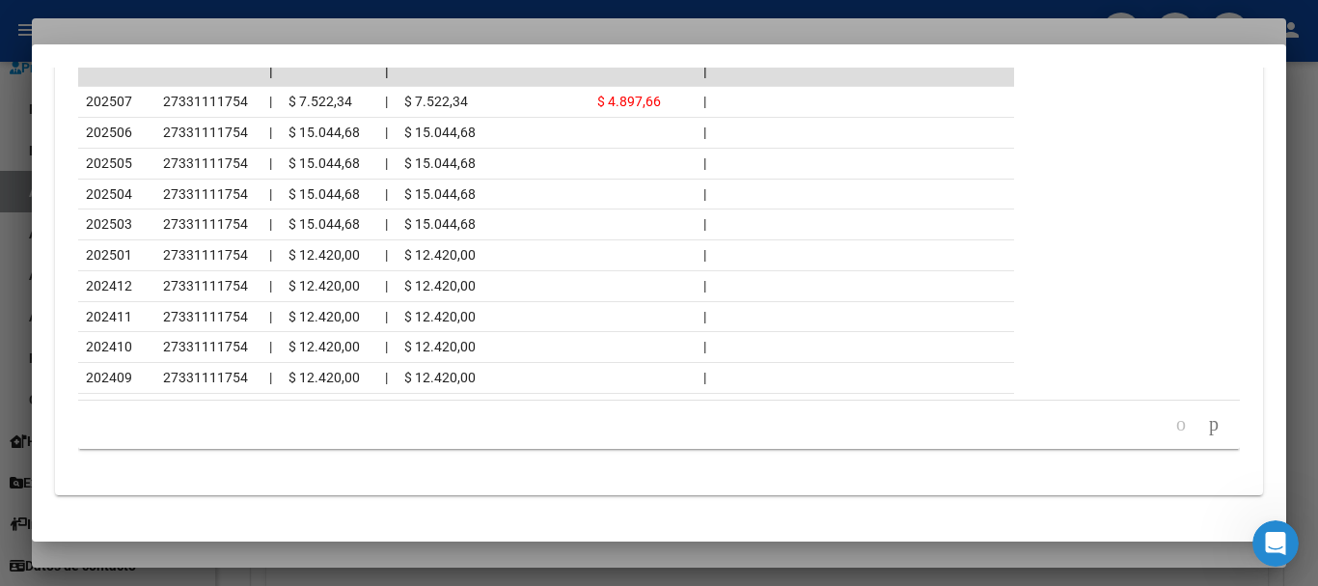
scroll to position [1862, 0]
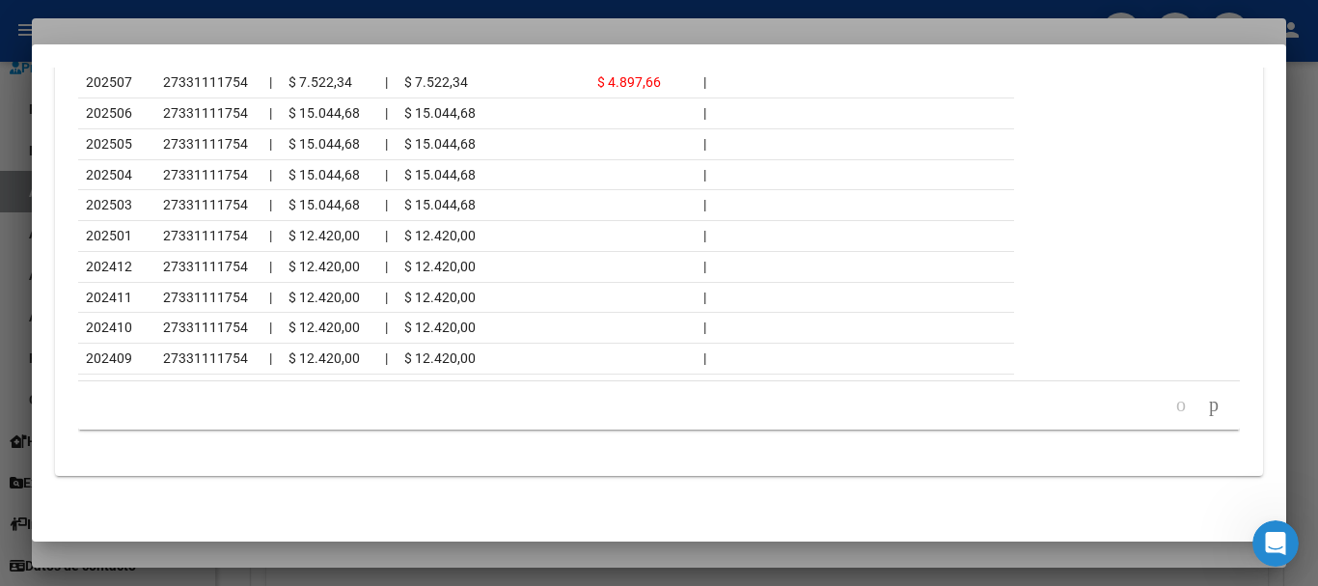
click at [241, 25] on div at bounding box center [659, 293] width 1318 height 586
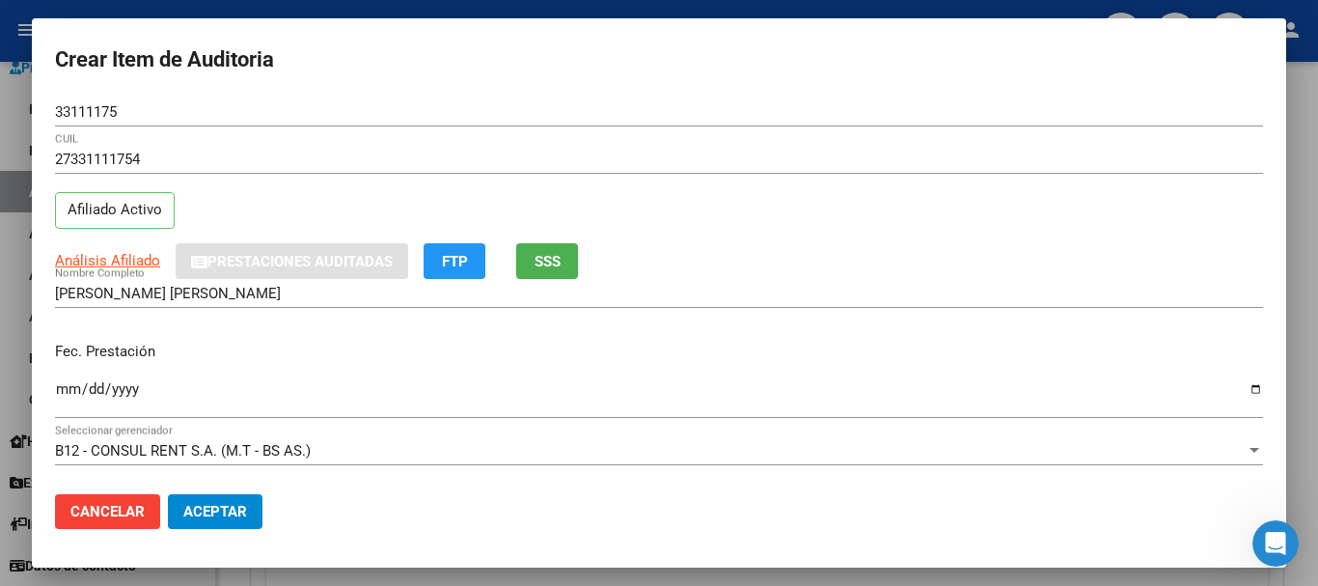
click at [795, 167] on input "27331111754" at bounding box center [659, 159] width 1208 height 17
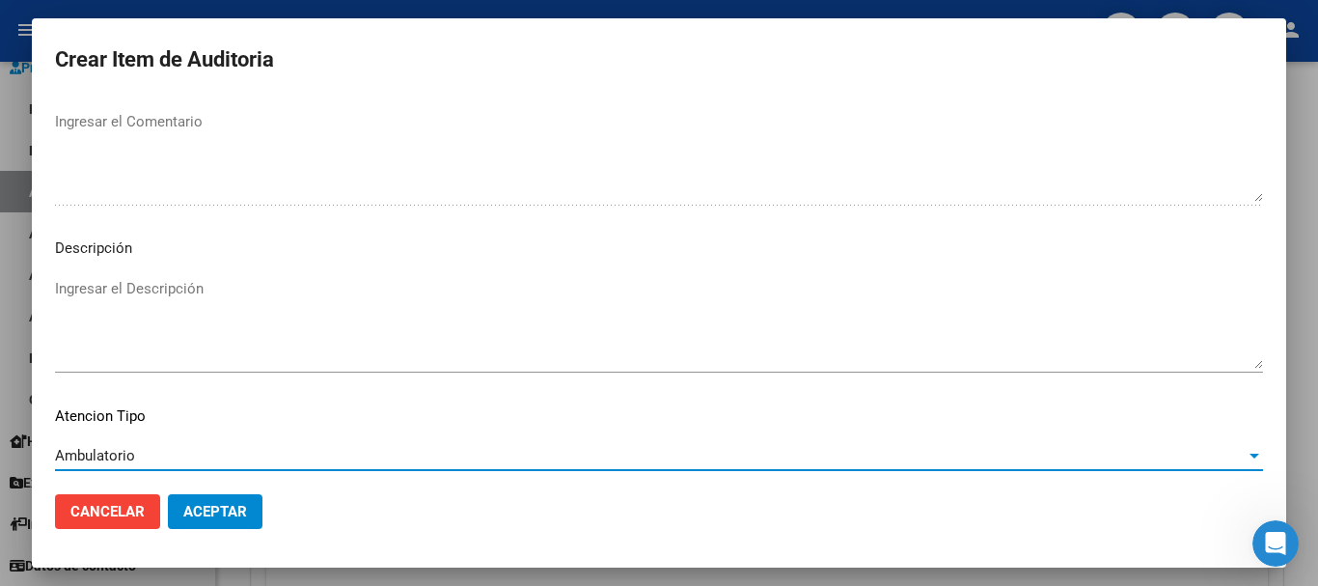
scroll to position [1190, 0]
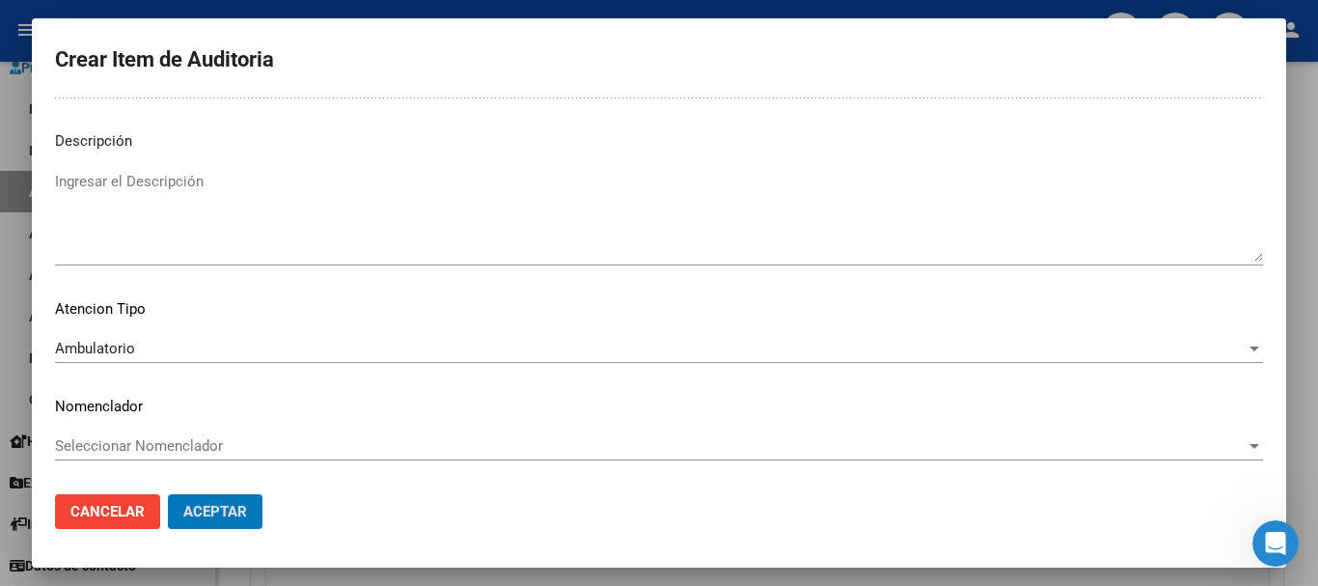
click at [168, 494] on button "Aceptar" at bounding box center [215, 511] width 95 height 35
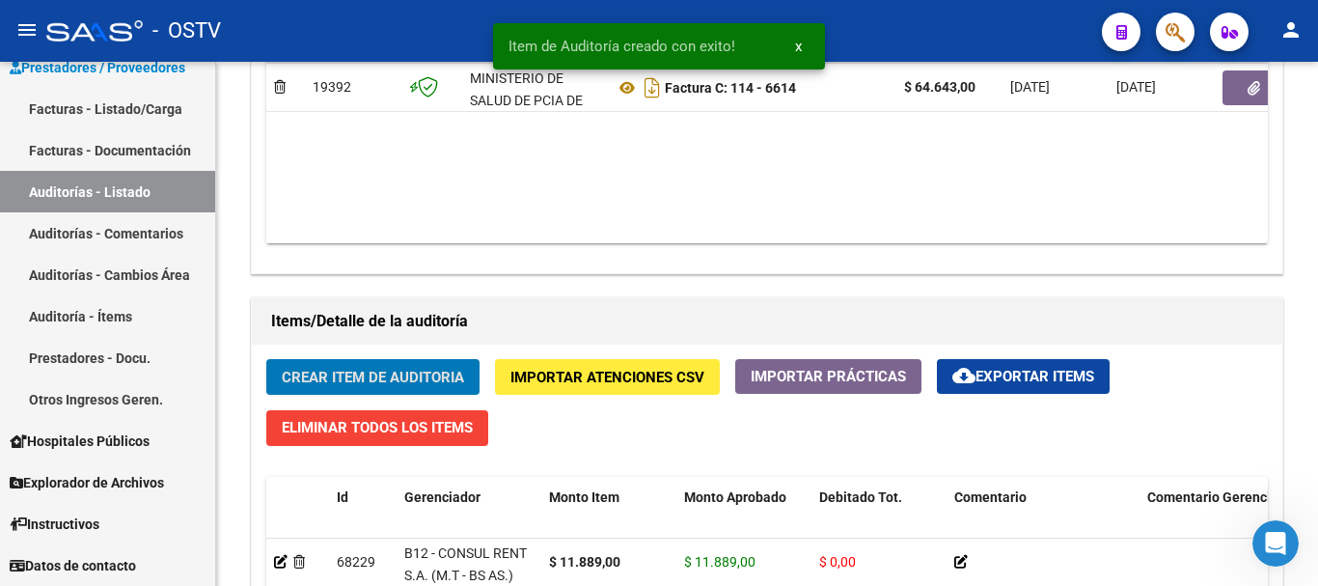
click at [266, 359] on button "Crear Item de Auditoria" at bounding box center [372, 377] width 213 height 36
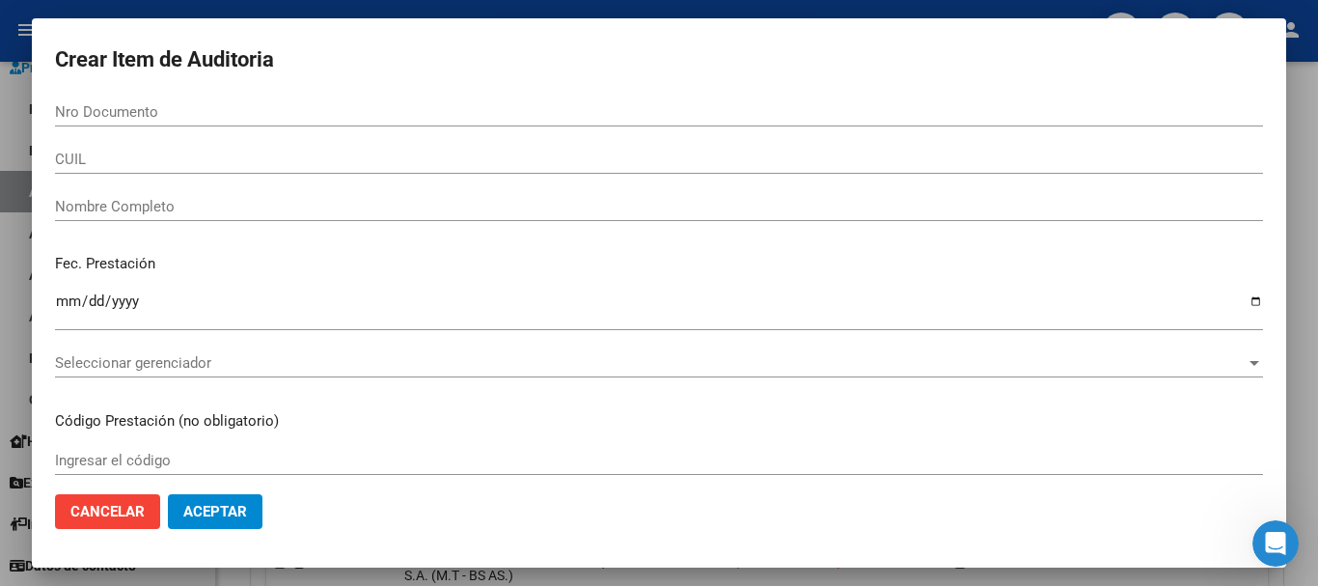
scroll to position [1159, 0]
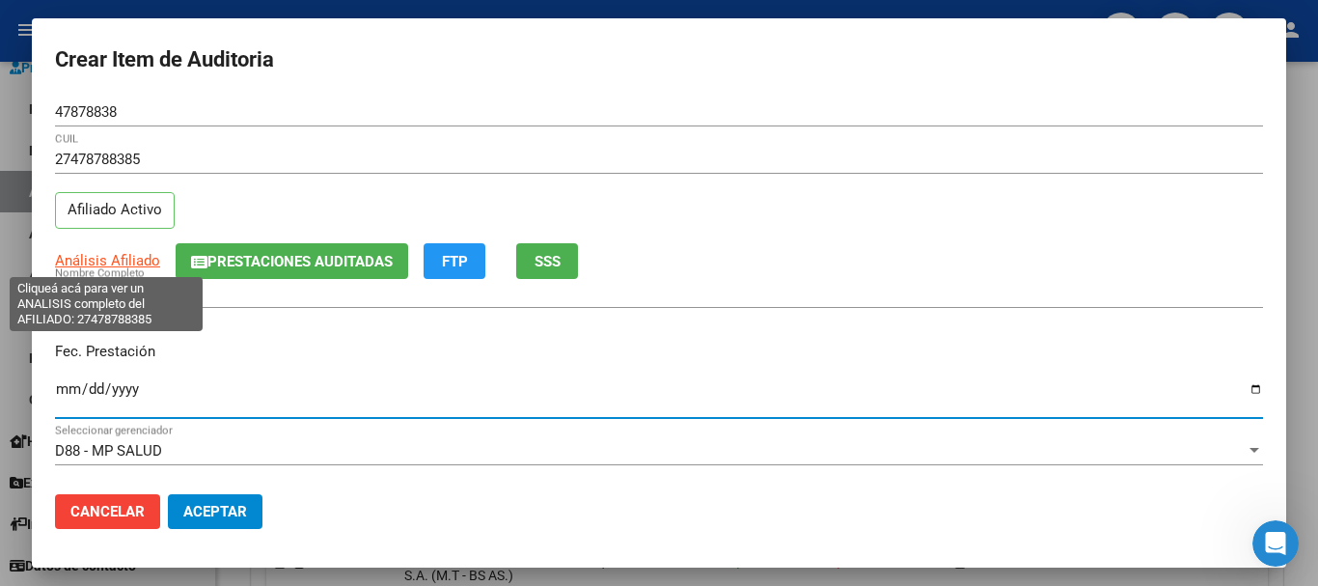
click at [77, 259] on span "Análisis Afiliado" at bounding box center [107, 260] width 105 height 17
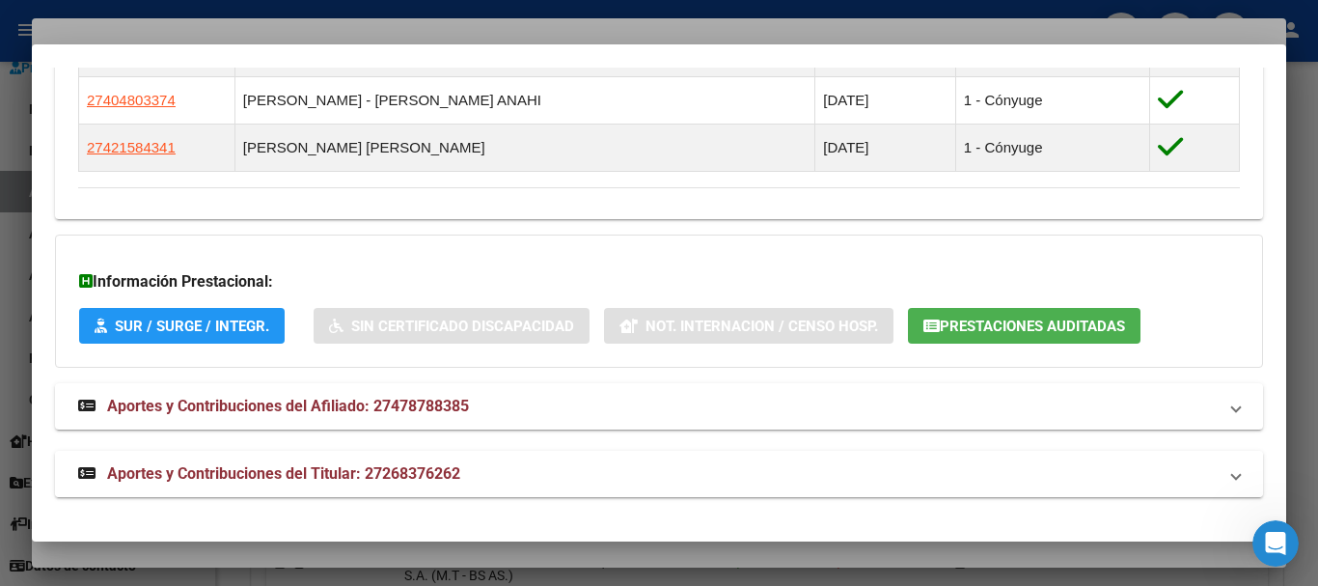
click at [399, 472] on span "Aportes y Contribuciones del Titular: 27268376262" at bounding box center [283, 473] width 353 height 18
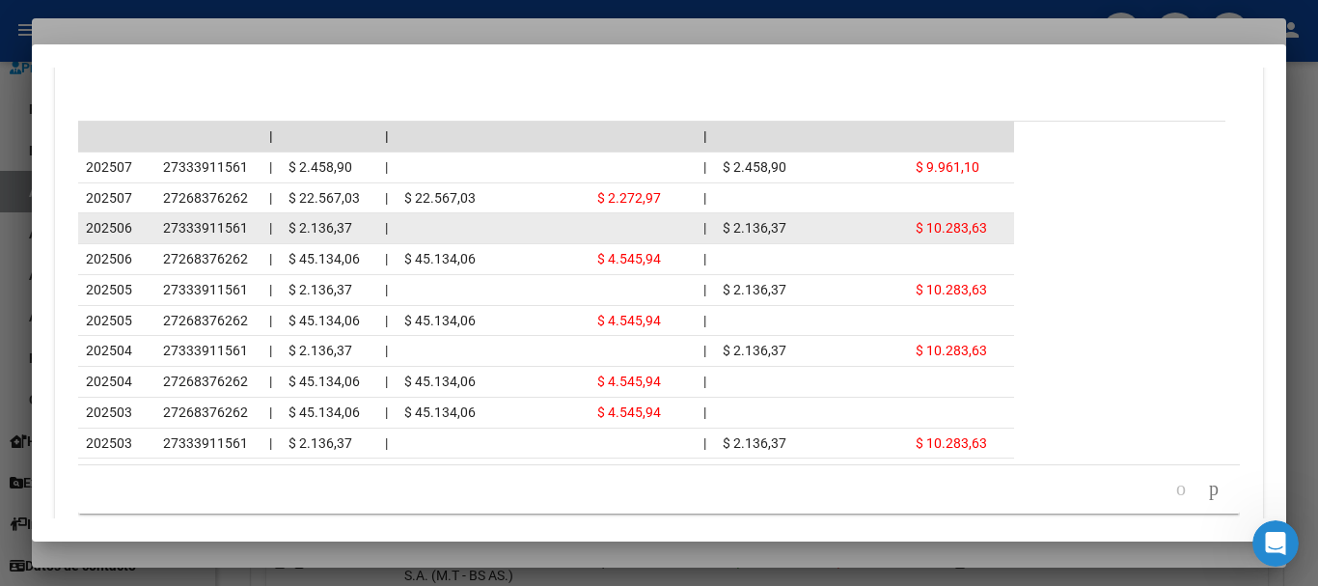
scroll to position [2125, 0]
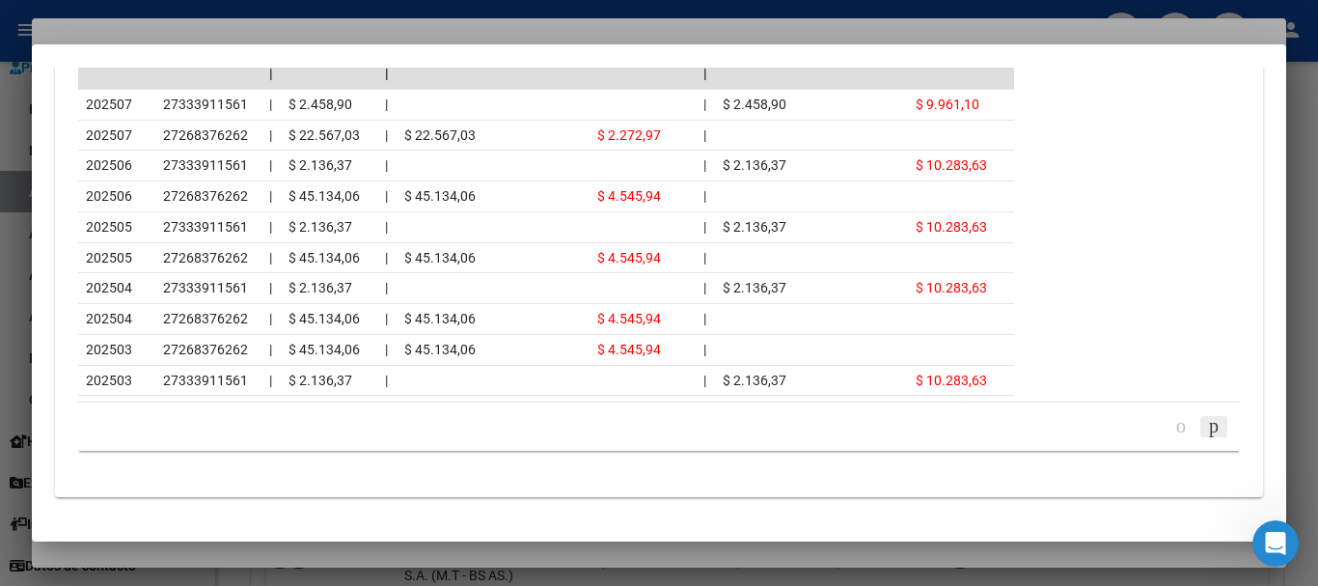
click at [1206, 437] on icon "go to next page" at bounding box center [1213, 425] width 15 height 23
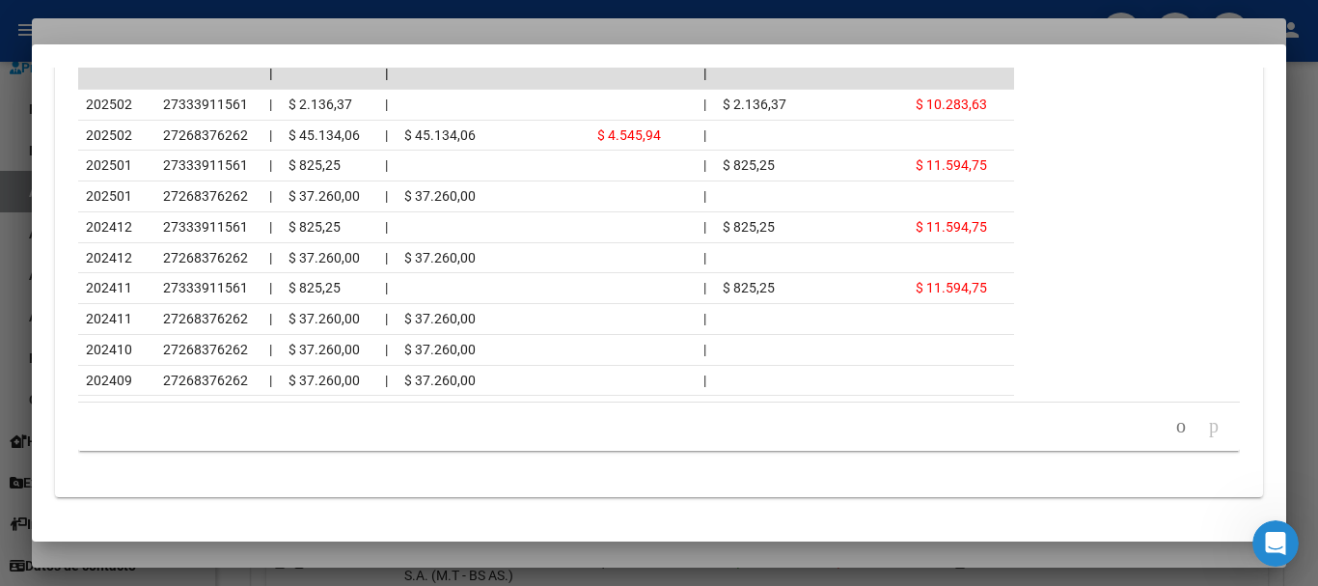
click at [234, 27] on div at bounding box center [659, 293] width 1318 height 586
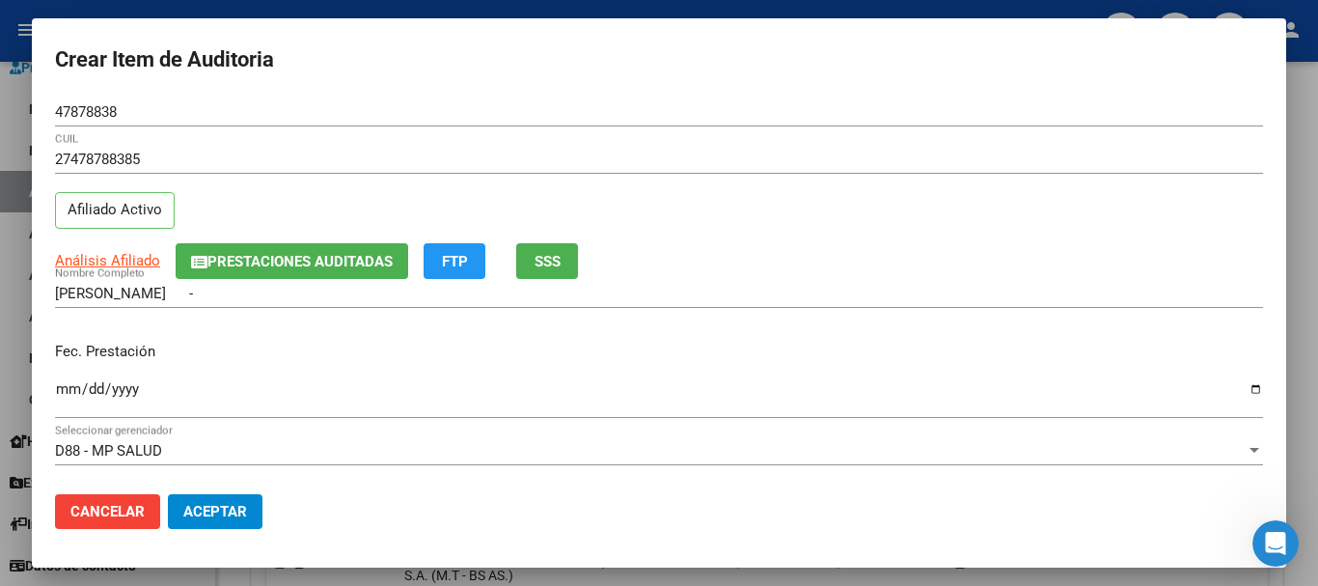
click at [723, 247] on div "Análisis Afiliado Prestaciones Auditadas FTP SSS" at bounding box center [659, 261] width 1208 height 36
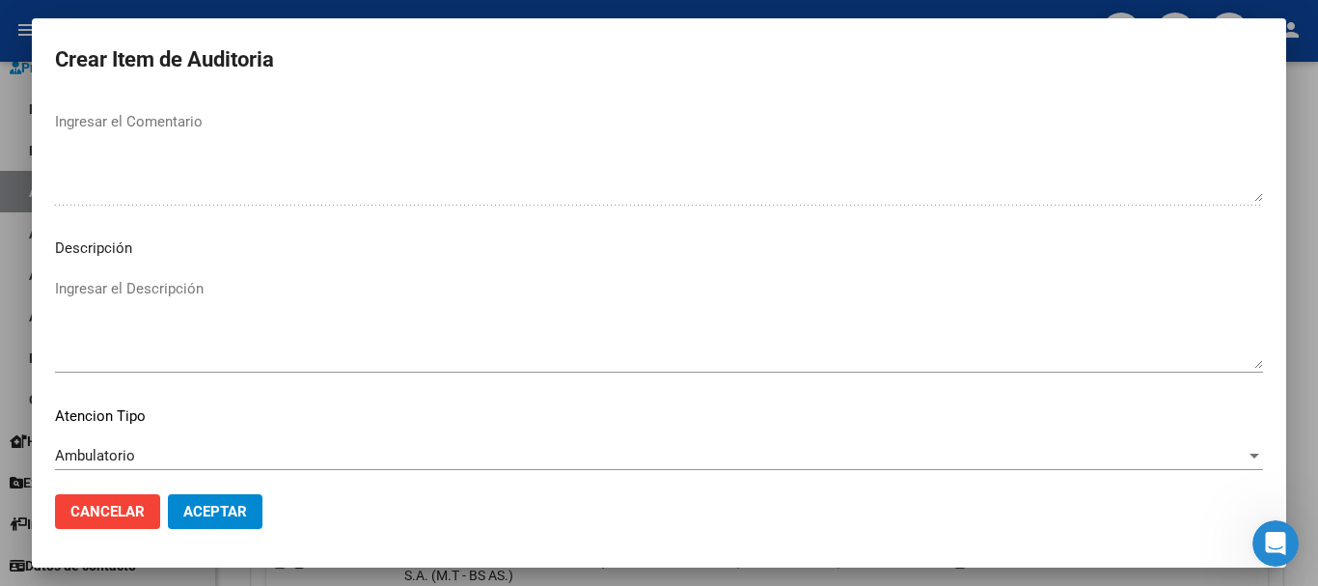
scroll to position [1190, 0]
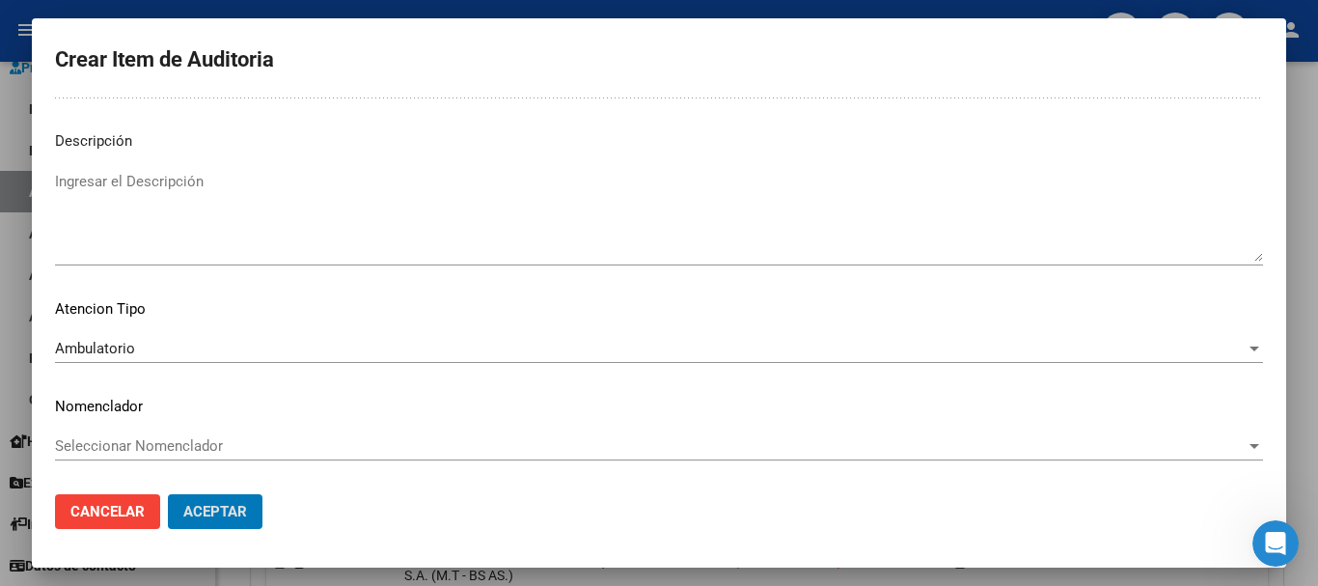
click at [168, 494] on button "Aceptar" at bounding box center [215, 511] width 95 height 35
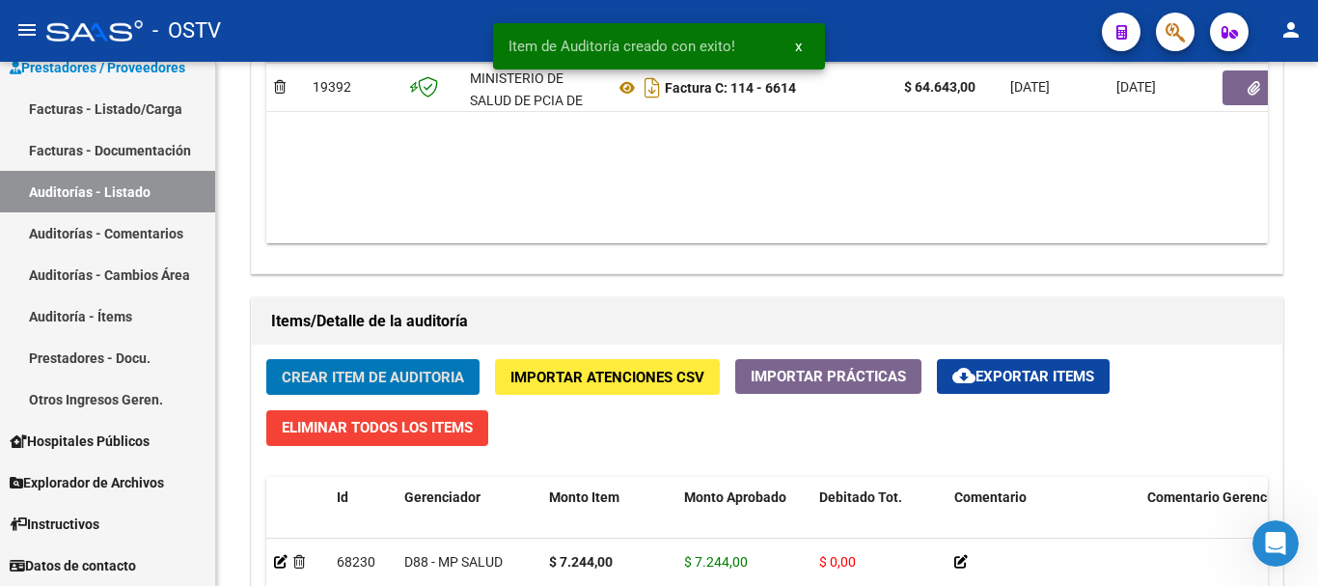
click at [266, 359] on button "Crear Item de Auditoria" at bounding box center [372, 377] width 213 height 36
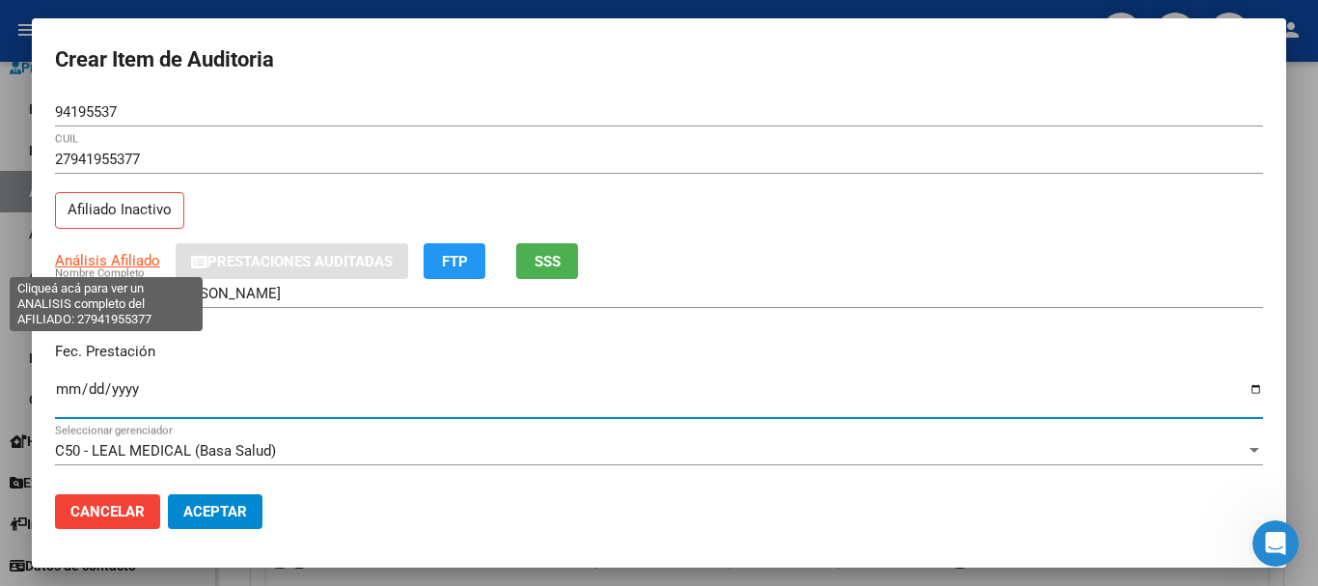
click at [109, 260] on span "Análisis Afiliado" at bounding box center [107, 260] width 105 height 17
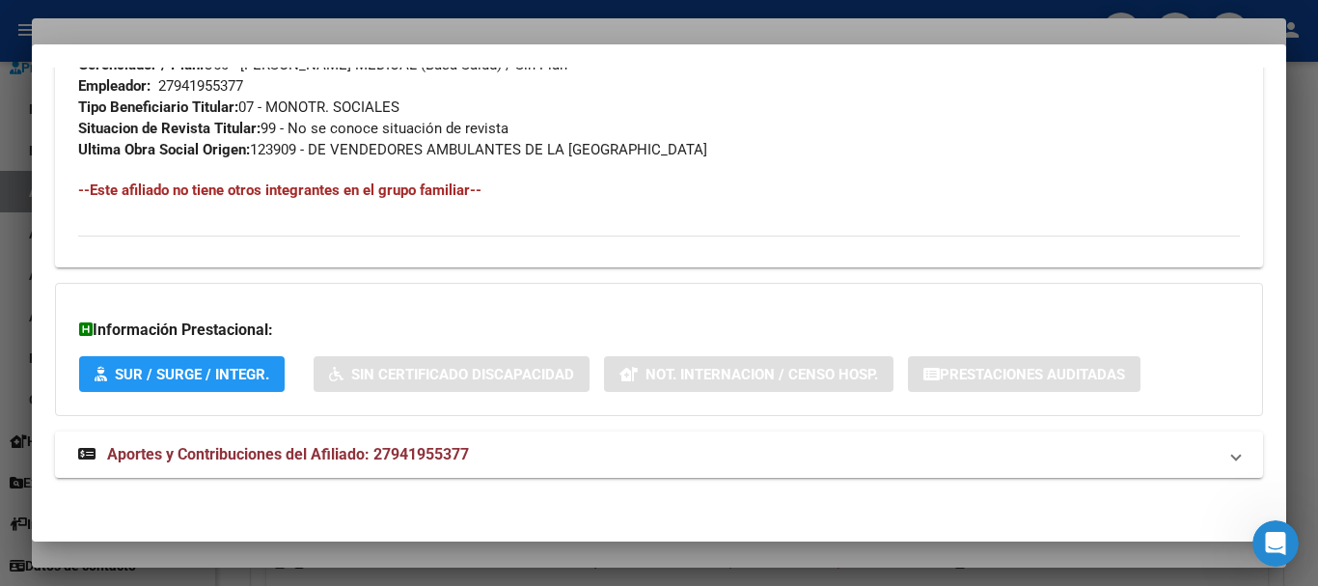
scroll to position [1038, 0]
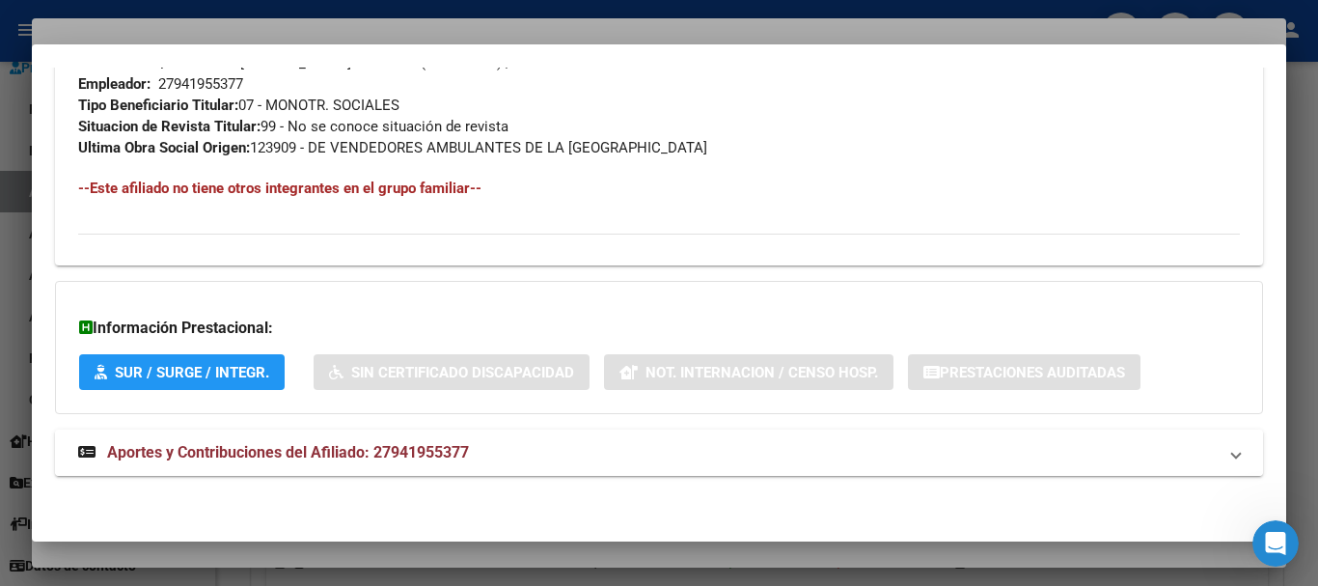
click at [483, 462] on mat-panel-title "Aportes y Contribuciones del Afiliado: 27941955377" at bounding box center [647, 452] width 1139 height 23
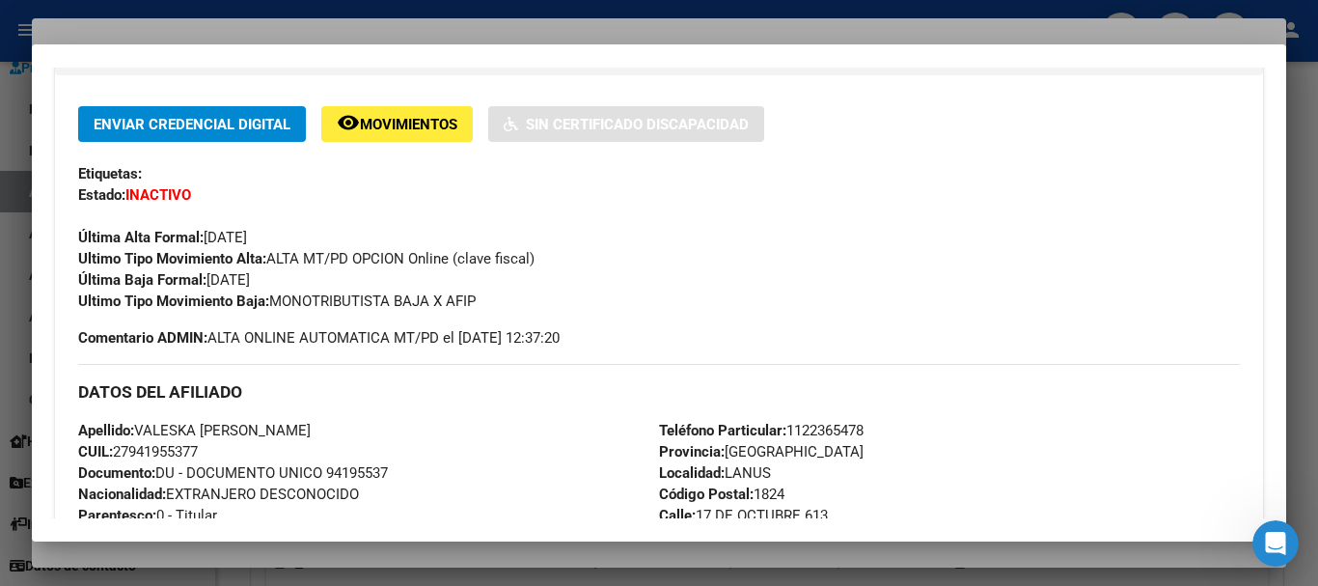
scroll to position [0, 0]
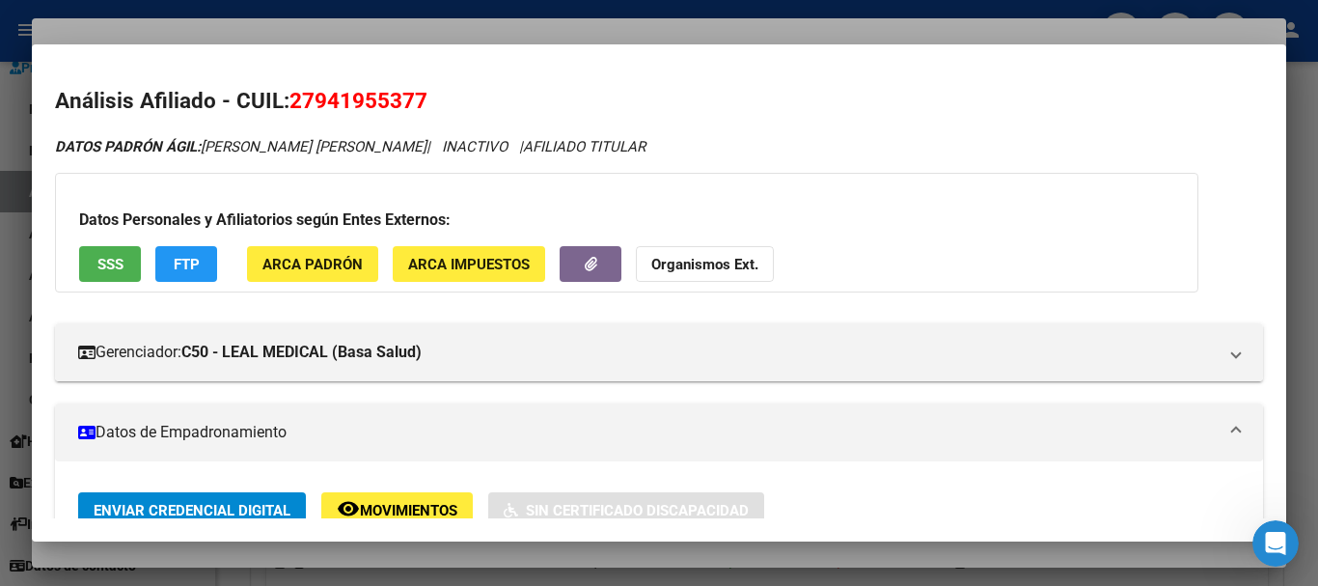
click at [713, 253] on button "Organismos Ext." at bounding box center [705, 264] width 138 height 36
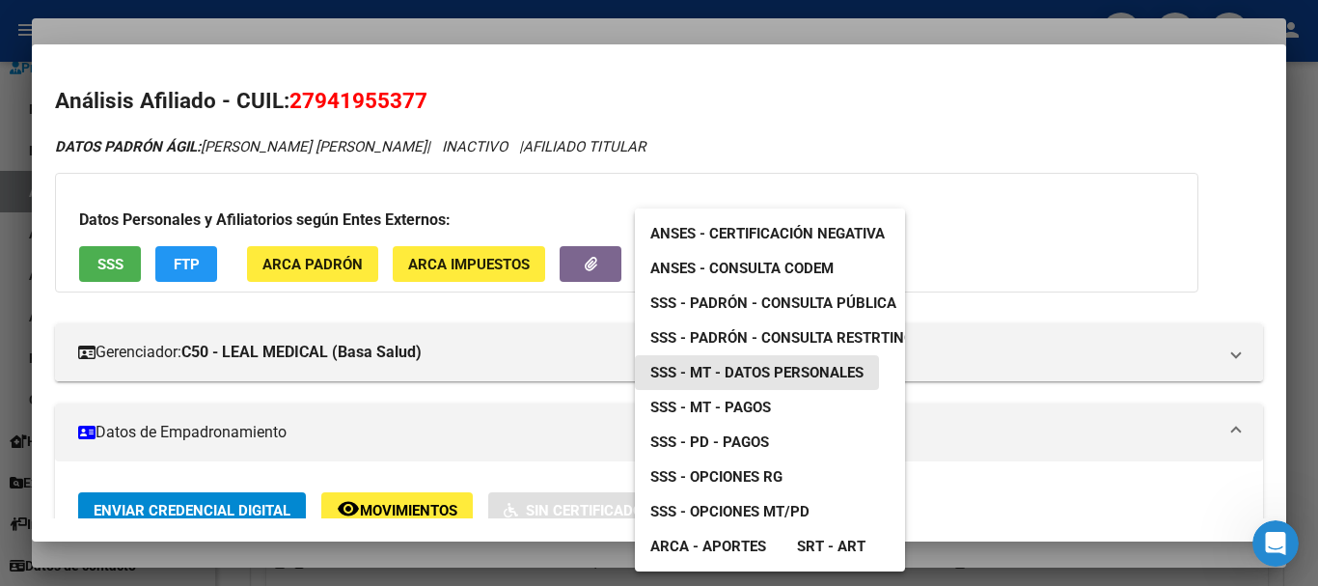
click at [782, 371] on span "SSS - MT - Datos Personales" at bounding box center [757, 372] width 213 height 17
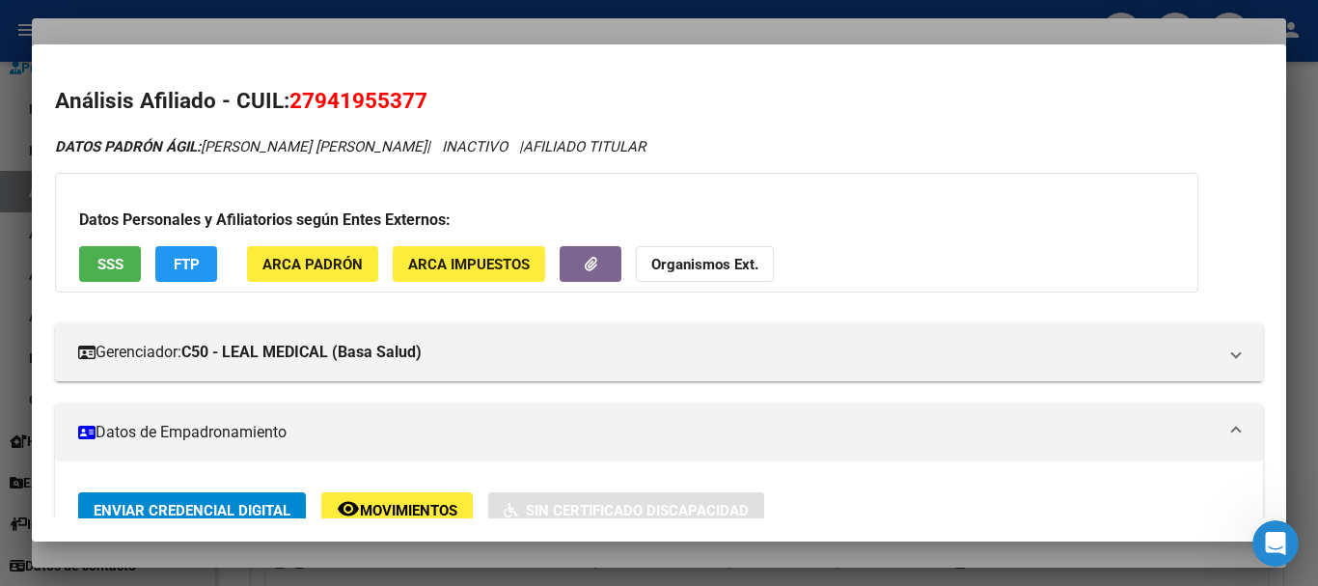
click at [679, 262] on strong "Organismos Ext." at bounding box center [704, 264] width 107 height 17
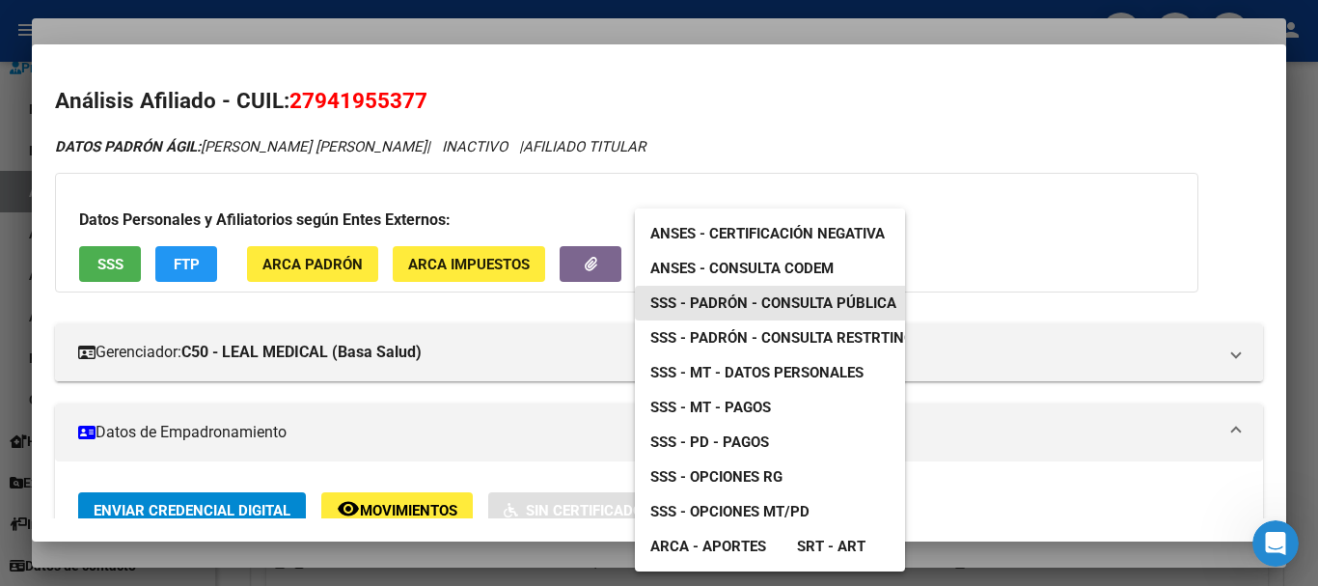
click at [790, 311] on span "SSS - Padrón - Consulta Pública" at bounding box center [774, 302] width 246 height 17
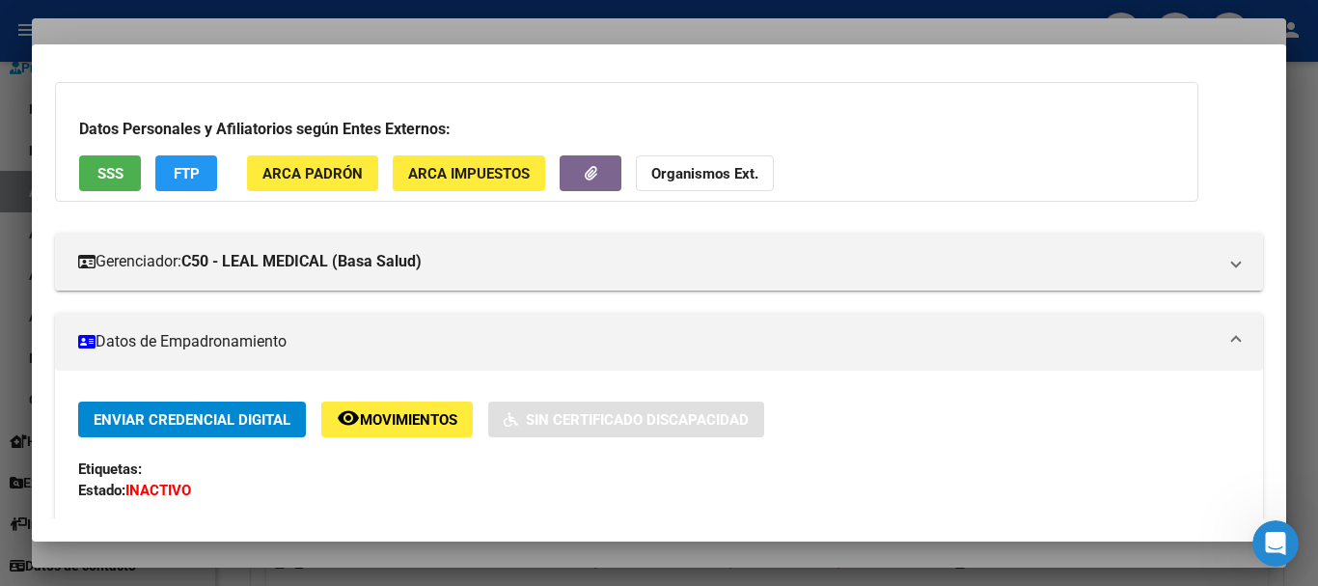
scroll to position [71, 0]
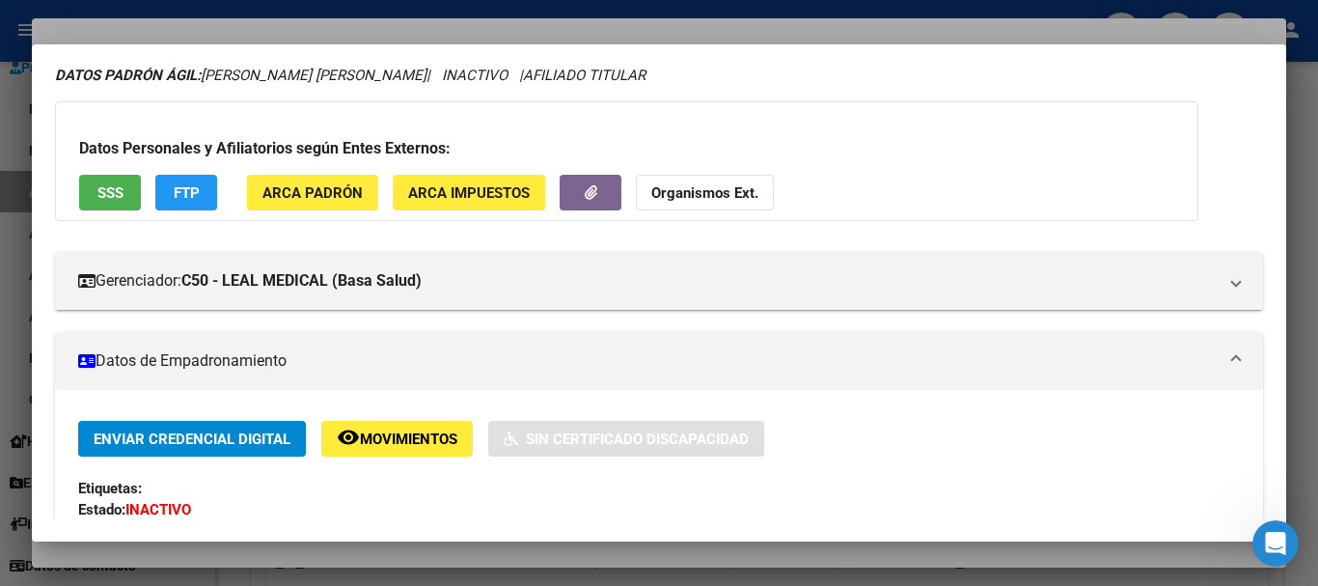
click at [424, 24] on div at bounding box center [659, 293] width 1318 height 586
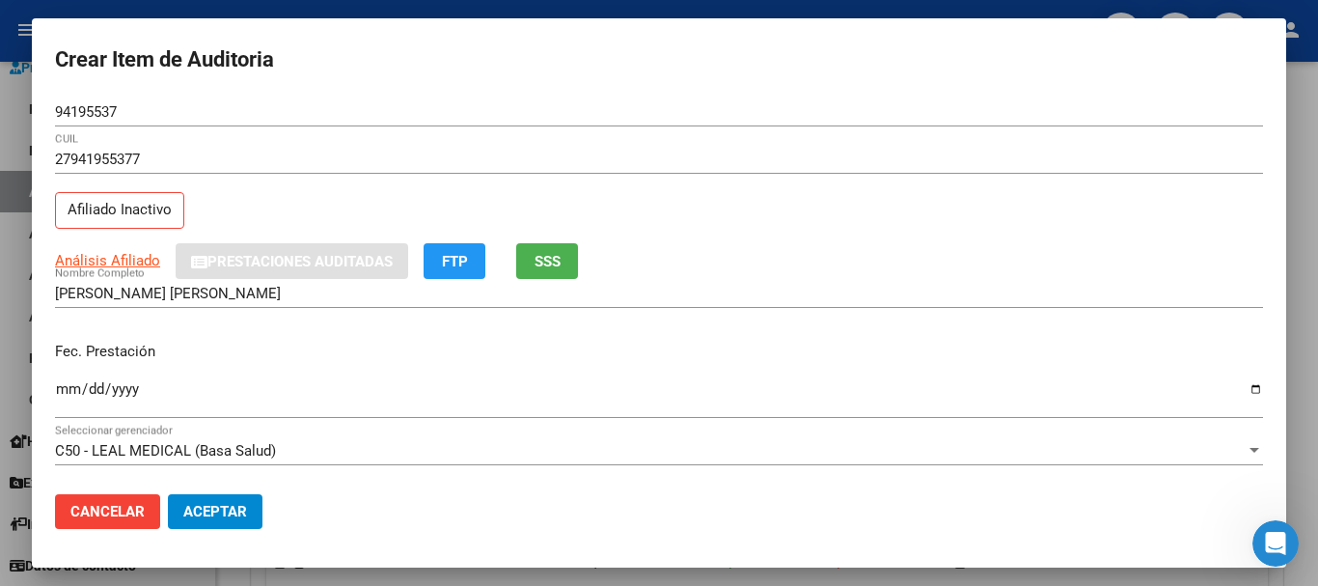
click at [834, 149] on div "27941955377 CUIL" at bounding box center [659, 159] width 1208 height 29
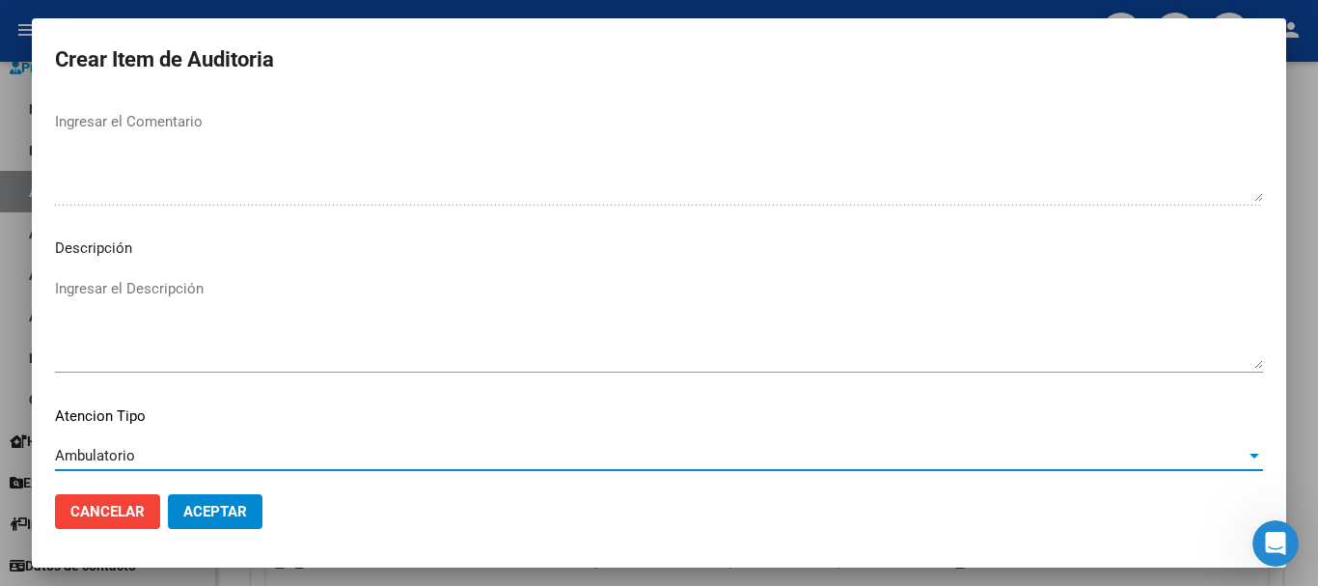
scroll to position [1190, 0]
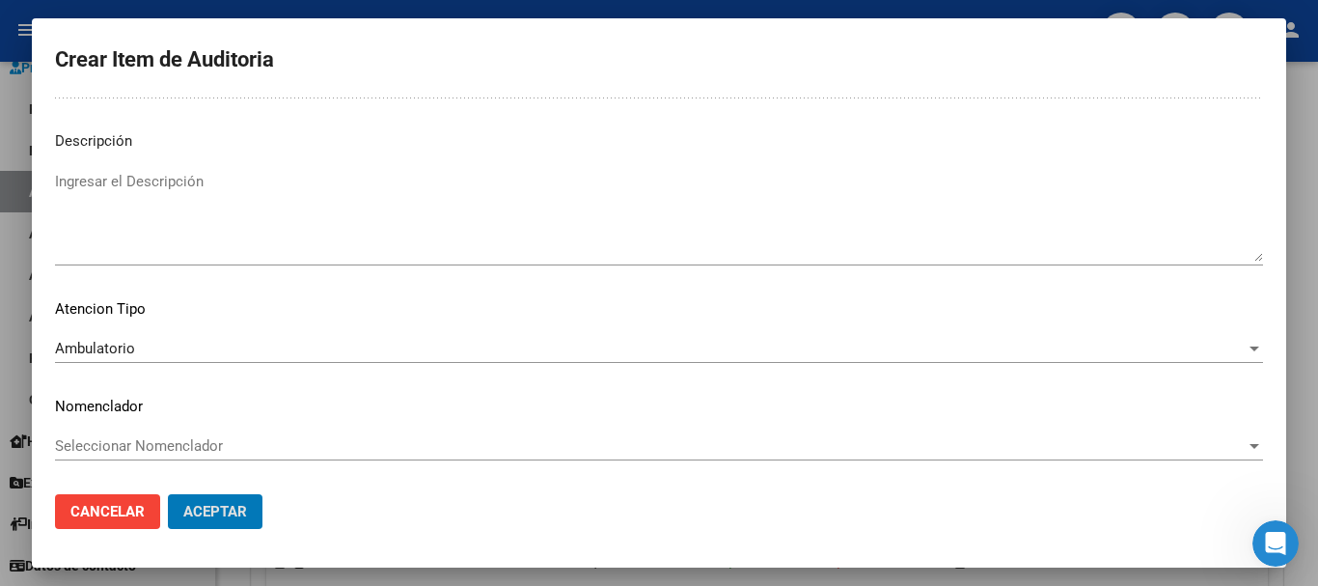
click at [168, 494] on button "Aceptar" at bounding box center [215, 511] width 95 height 35
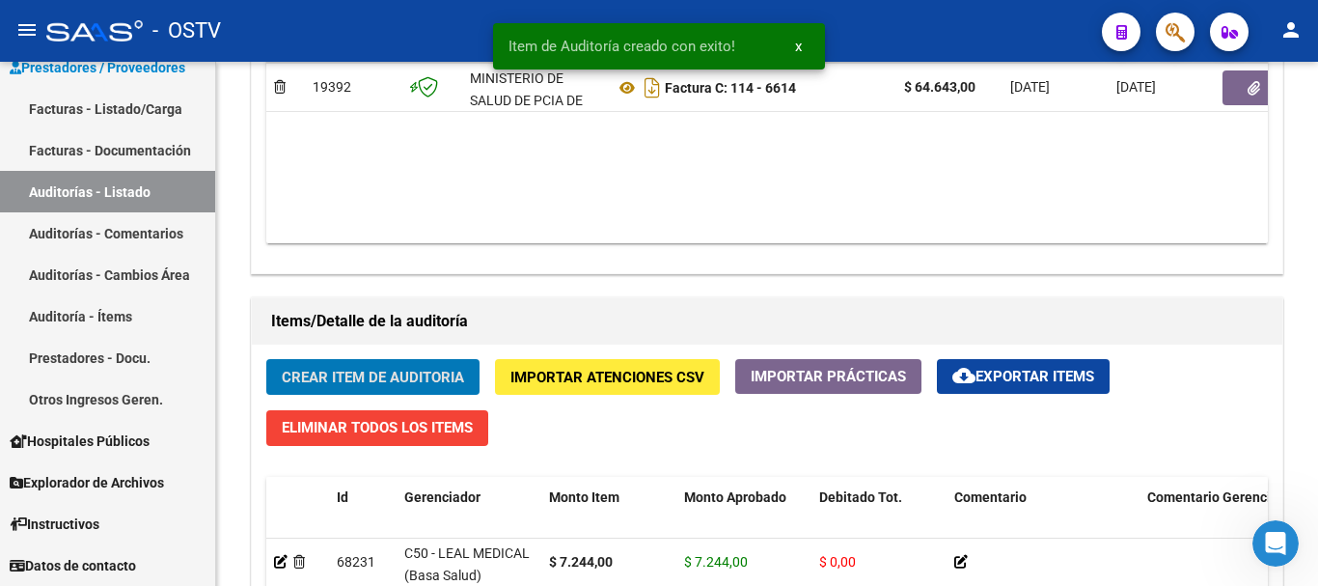
click at [266, 359] on button "Crear Item de Auditoria" at bounding box center [372, 377] width 213 height 36
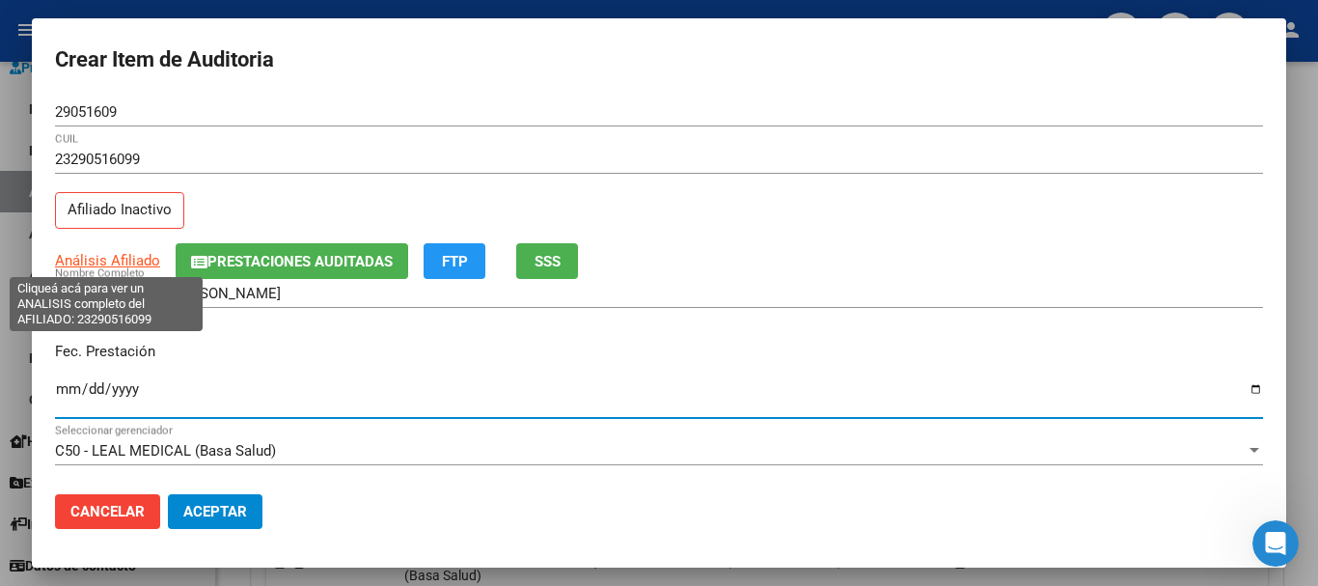
click at [111, 258] on span "Análisis Afiliado" at bounding box center [107, 260] width 105 height 17
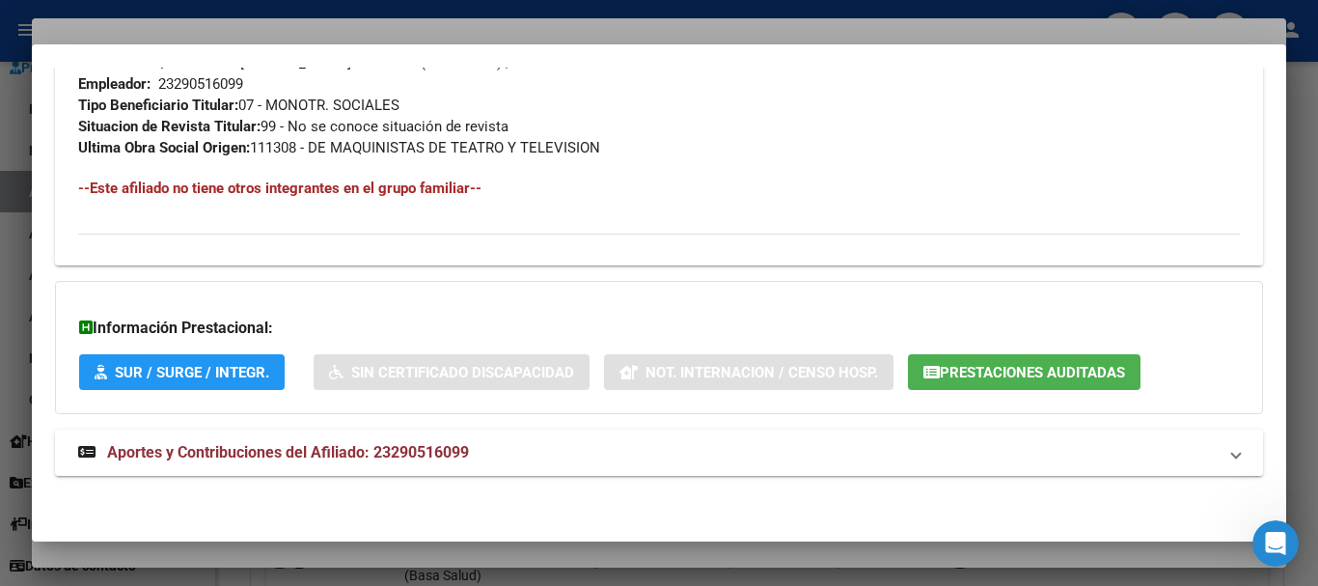
click at [223, 439] on mat-expansion-panel-header "Aportes y Contribuciones del Afiliado: 23290516099" at bounding box center [659, 452] width 1208 height 46
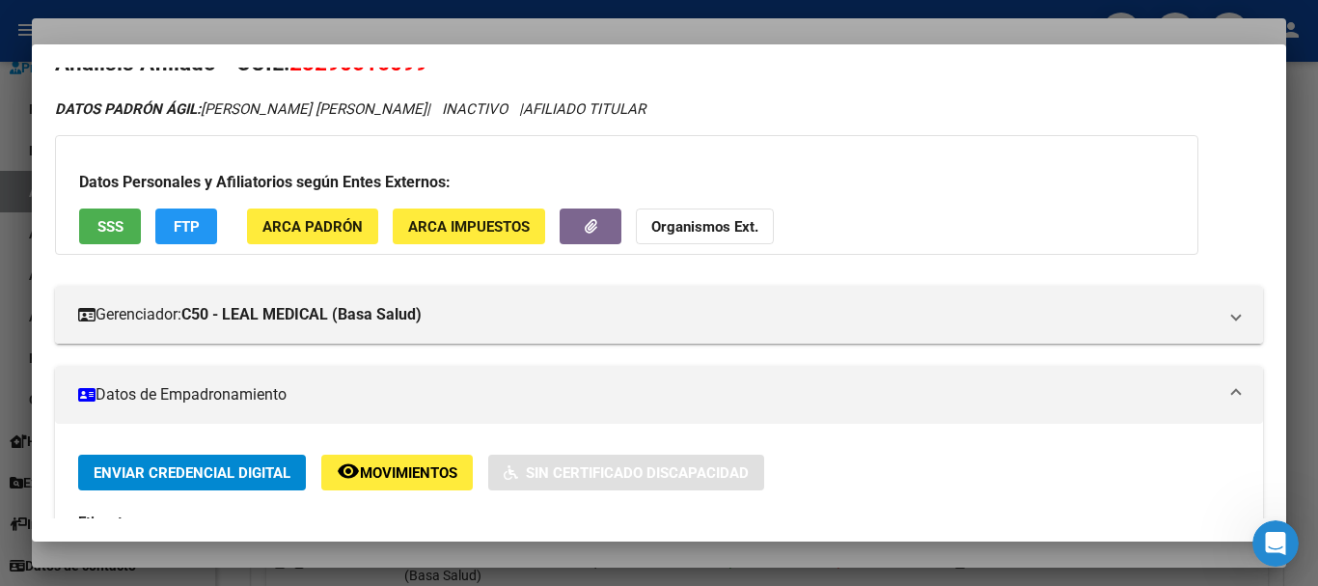
scroll to position [0, 0]
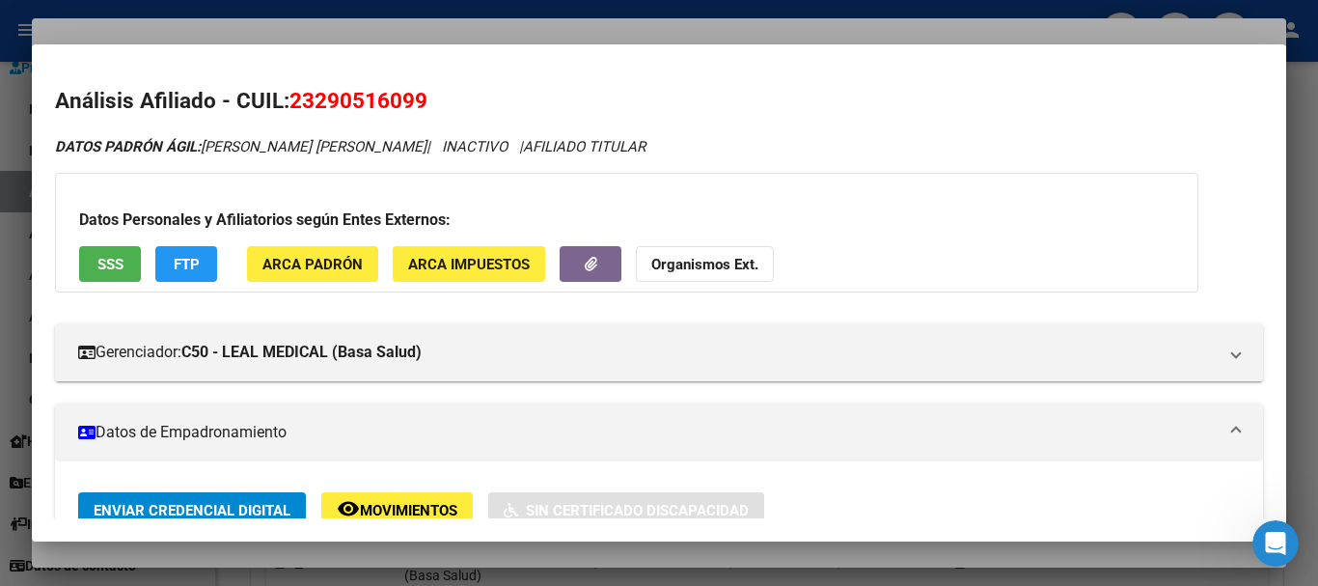
click at [707, 258] on strong "Organismos Ext." at bounding box center [704, 264] width 107 height 17
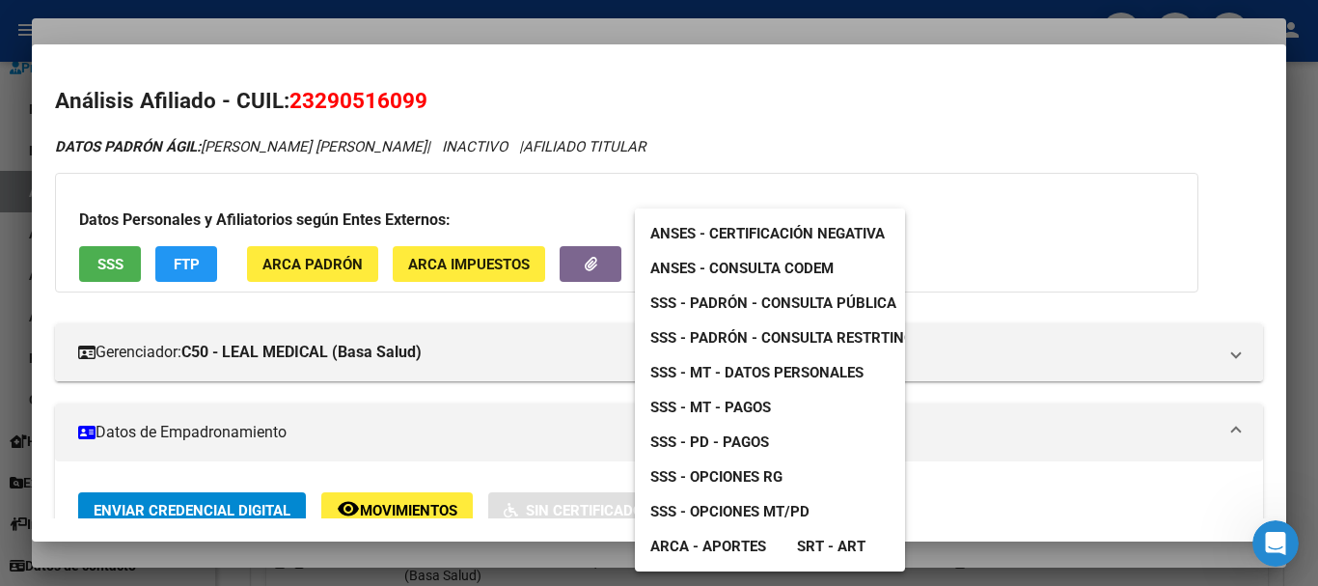
click at [824, 364] on span "SSS - MT - Datos Personales" at bounding box center [757, 372] width 213 height 17
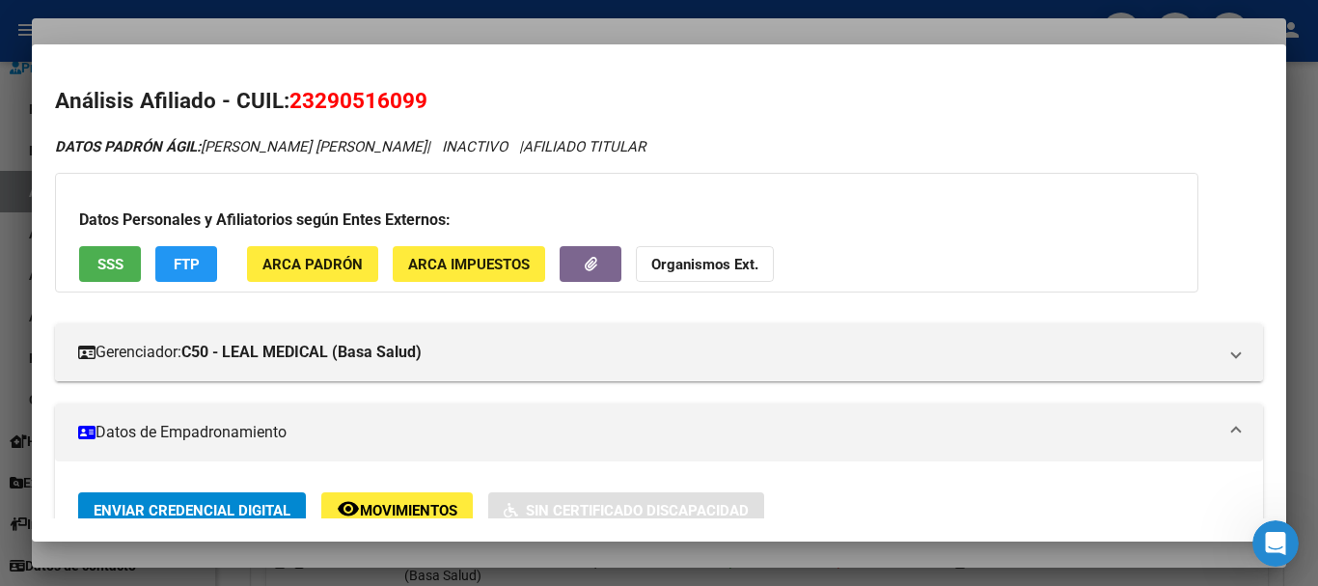
click at [457, 15] on div at bounding box center [659, 293] width 1318 height 586
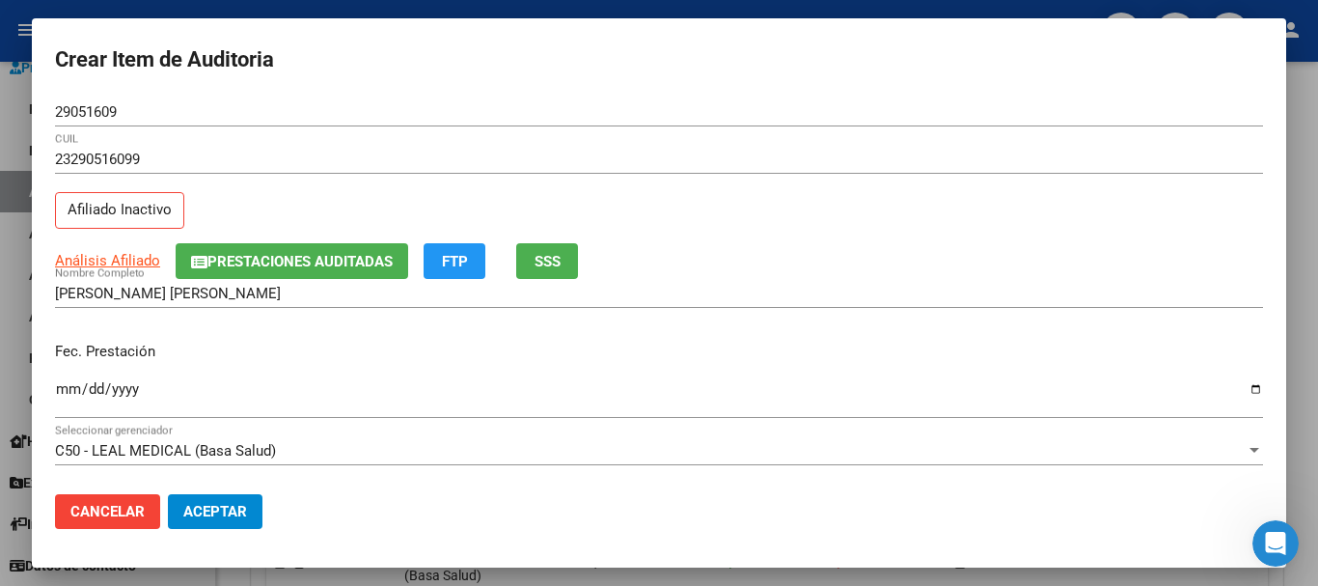
click at [525, 123] on div "29051609 Nro Documento" at bounding box center [659, 111] width 1208 height 29
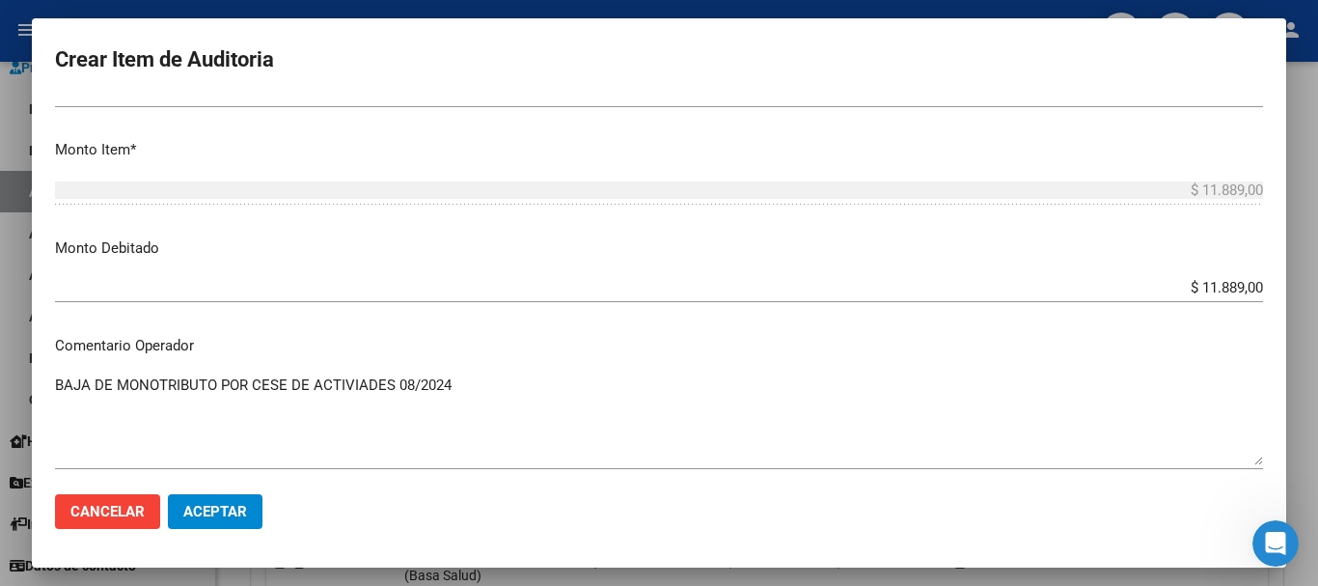
scroll to position [1190, 0]
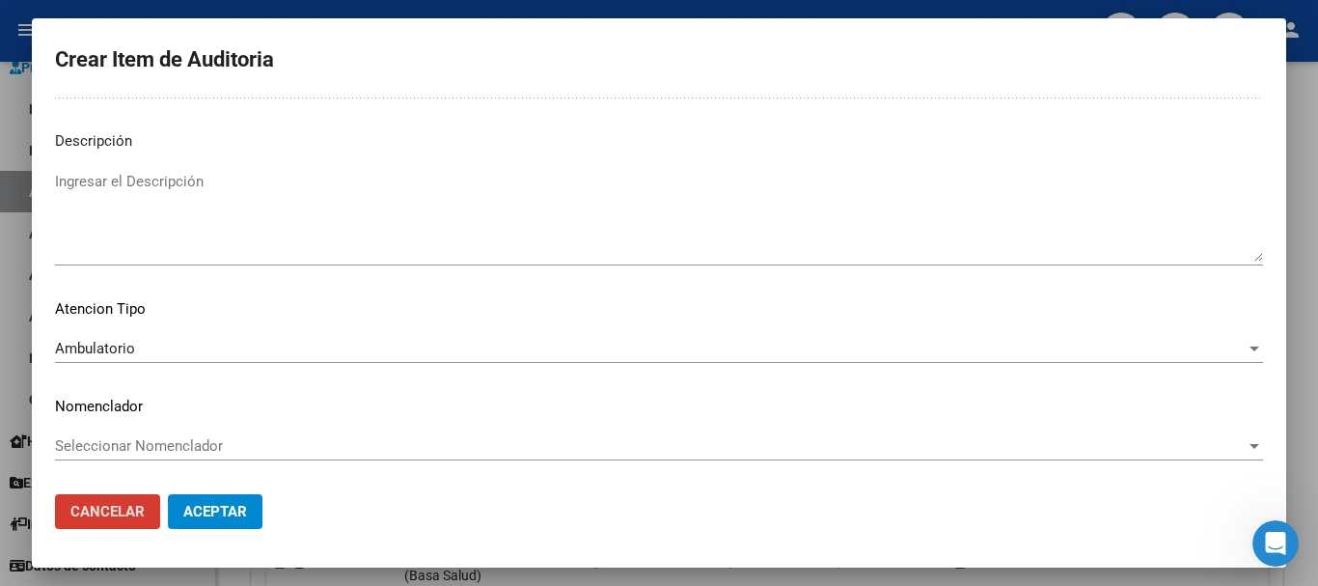
click at [168, 494] on button "Aceptar" at bounding box center [215, 511] width 95 height 35
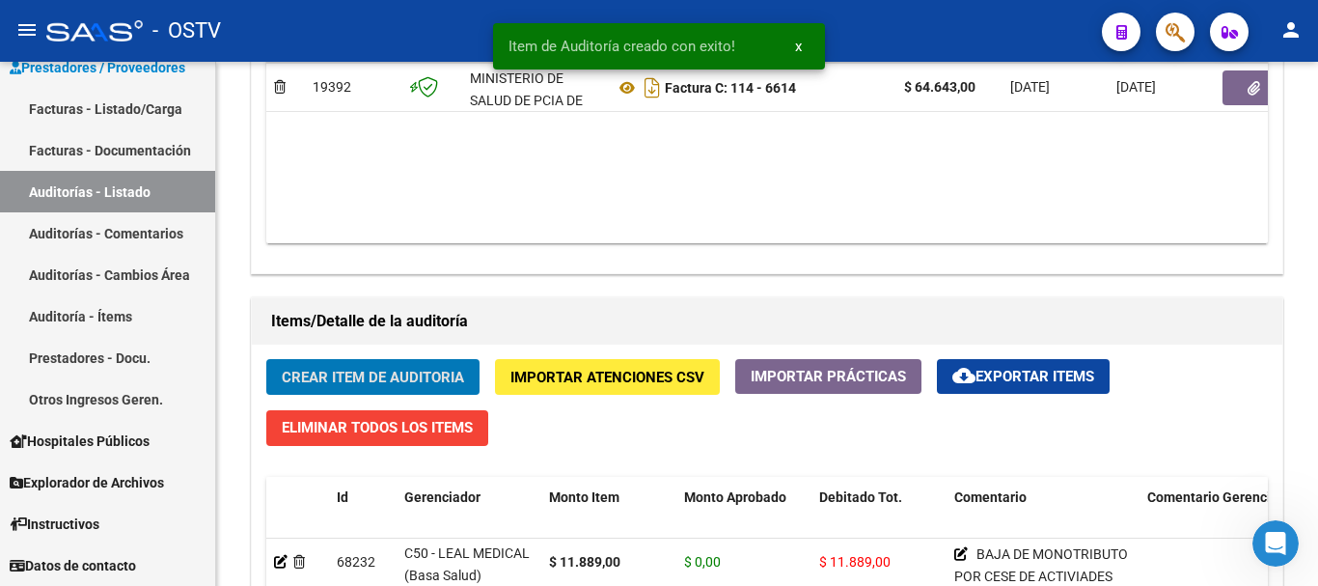
click at [266, 359] on button "Crear Item de Auditoria" at bounding box center [372, 377] width 213 height 36
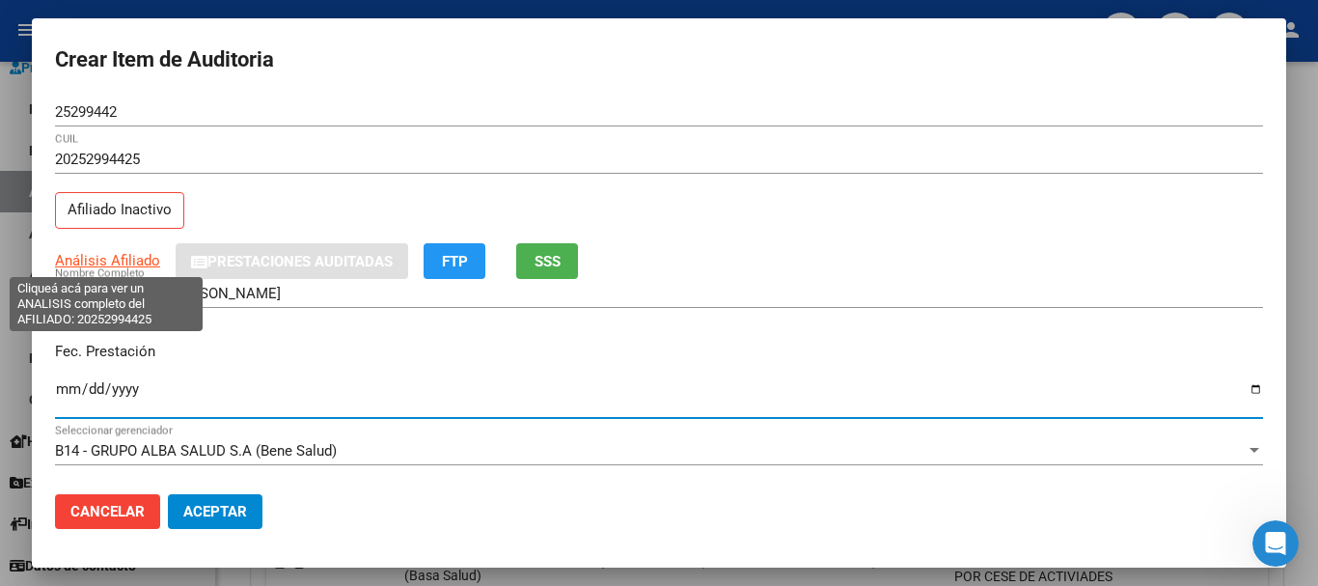
click at [119, 256] on span "Análisis Afiliado" at bounding box center [107, 260] width 105 height 17
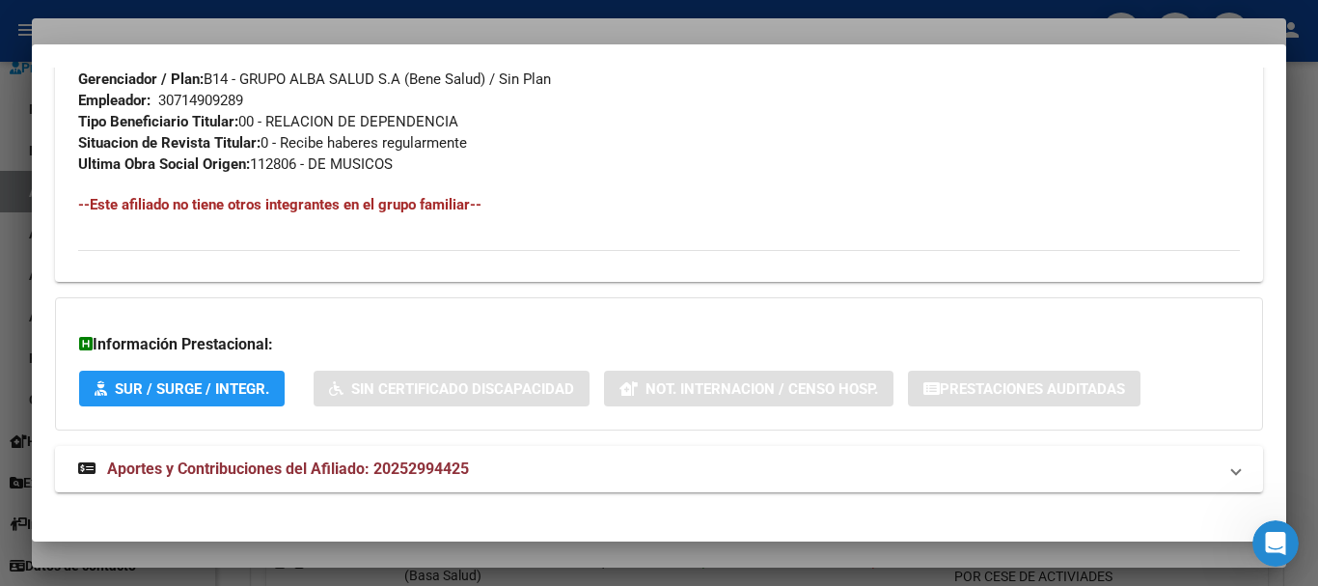
scroll to position [1038, 0]
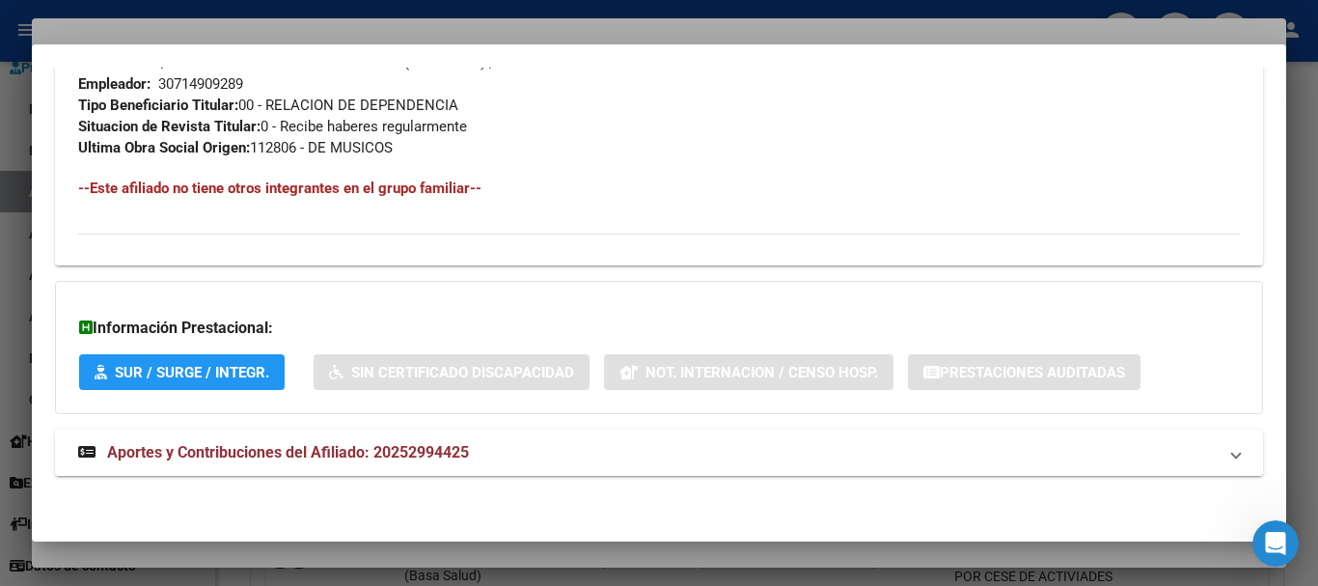
click at [321, 458] on span "Aportes y Contribuciones del Afiliado: 20252994425" at bounding box center [288, 452] width 362 height 18
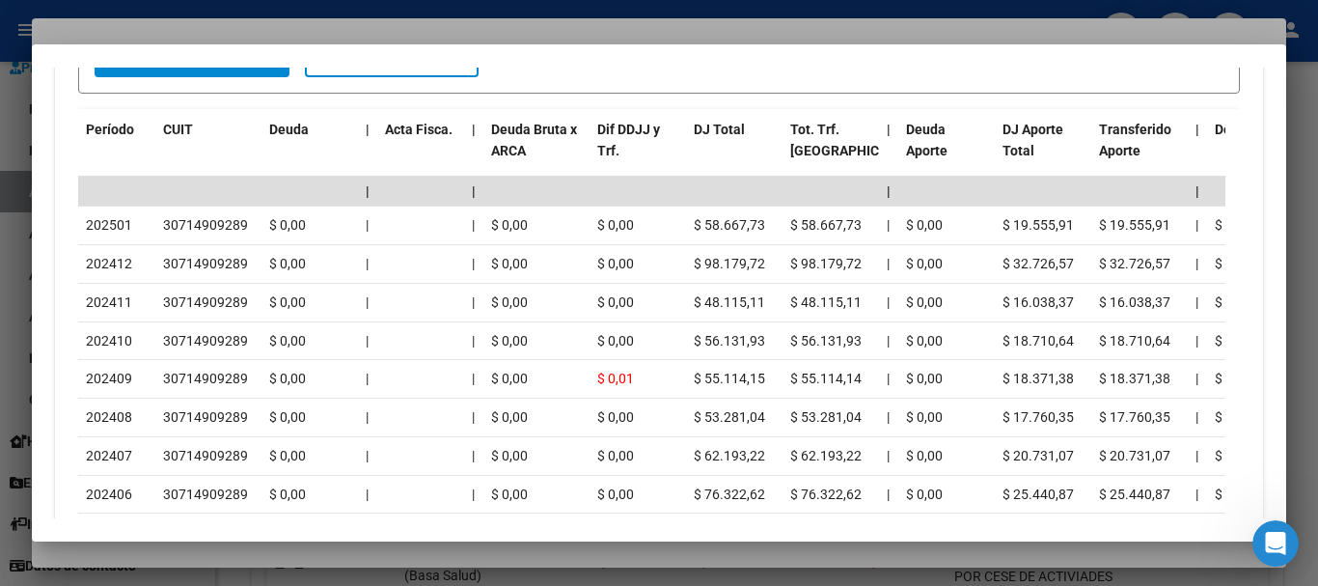
scroll to position [1843, 0]
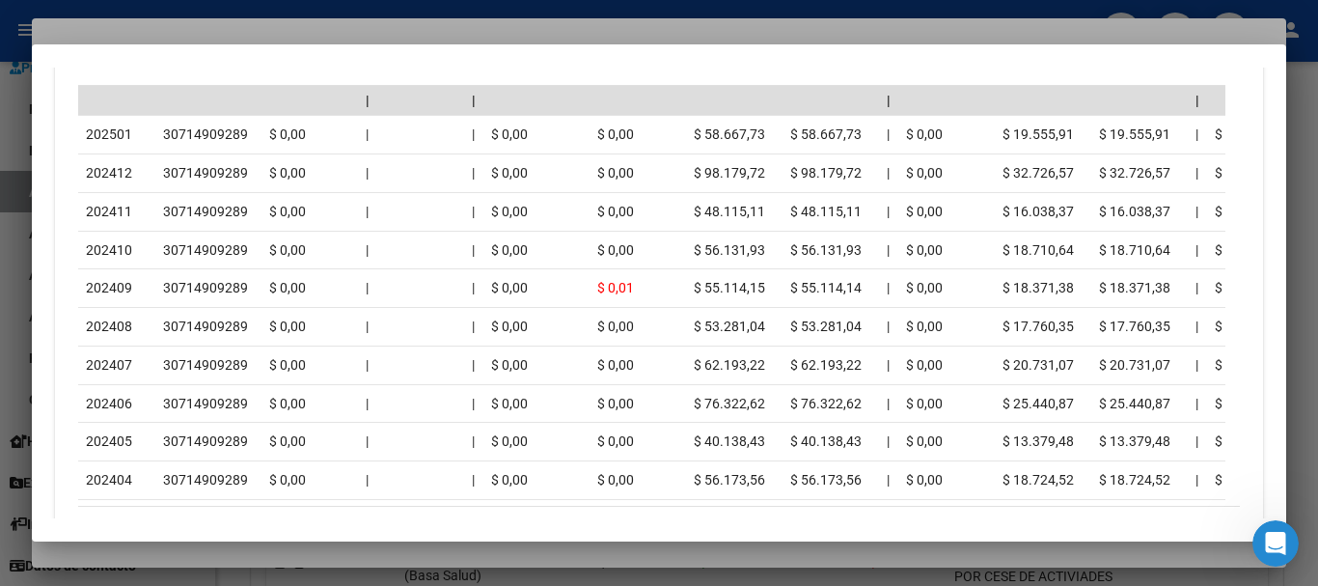
click at [251, 30] on div at bounding box center [659, 293] width 1318 height 586
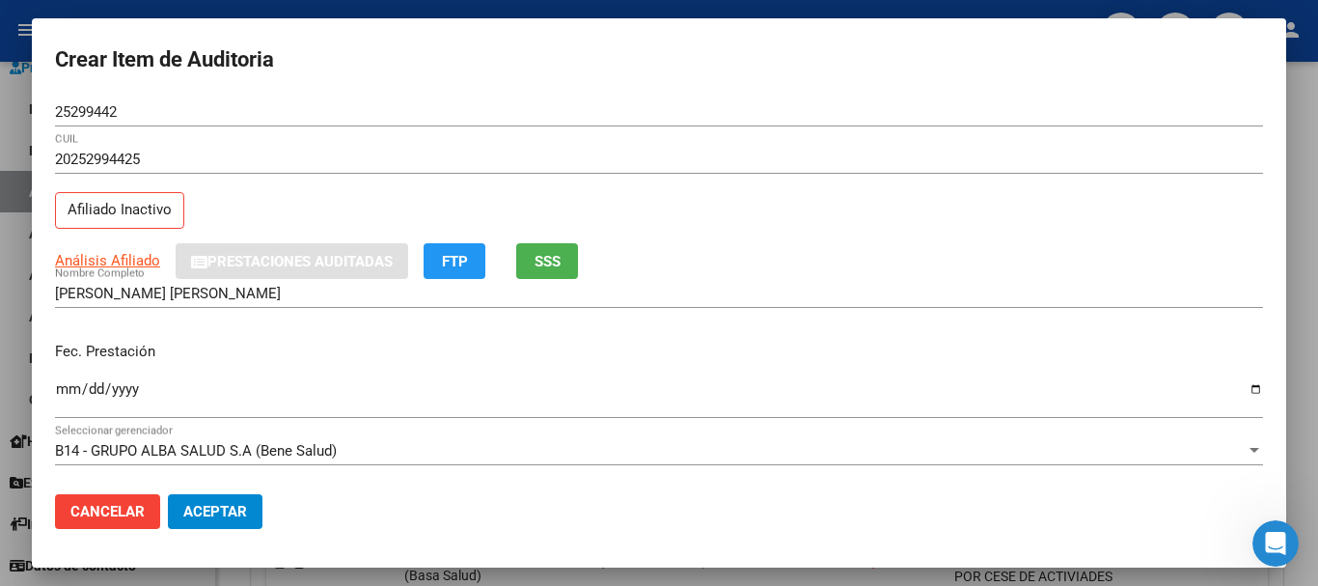
click at [601, 129] on div "25299442 Nro Documento" at bounding box center [659, 120] width 1208 height 47
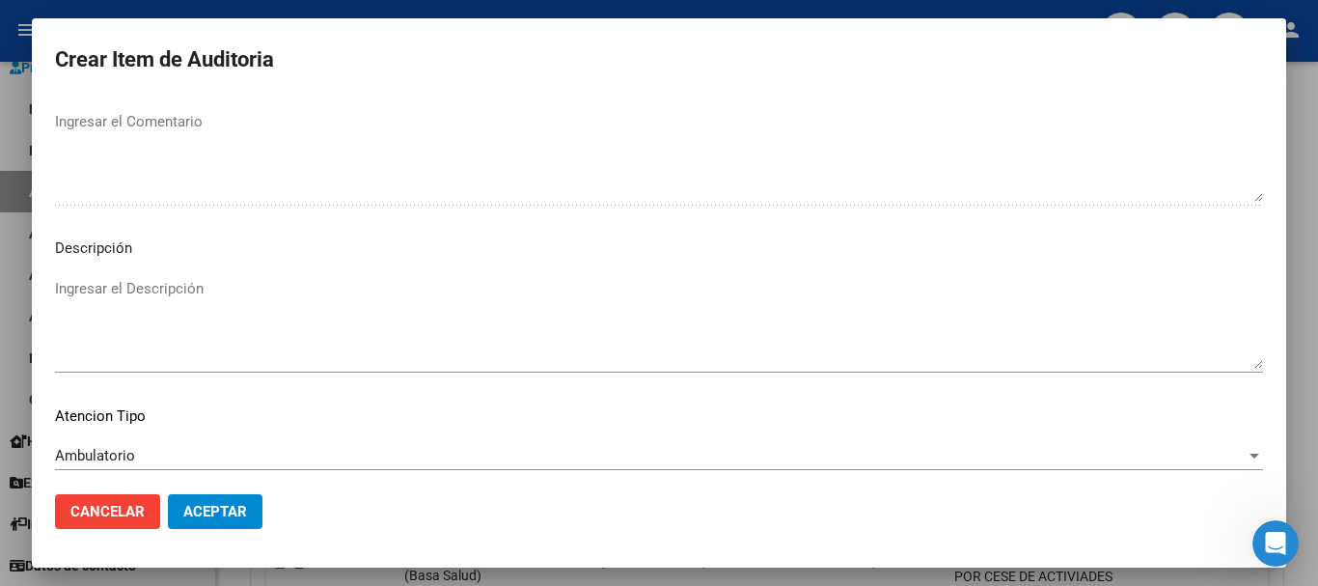
scroll to position [1190, 0]
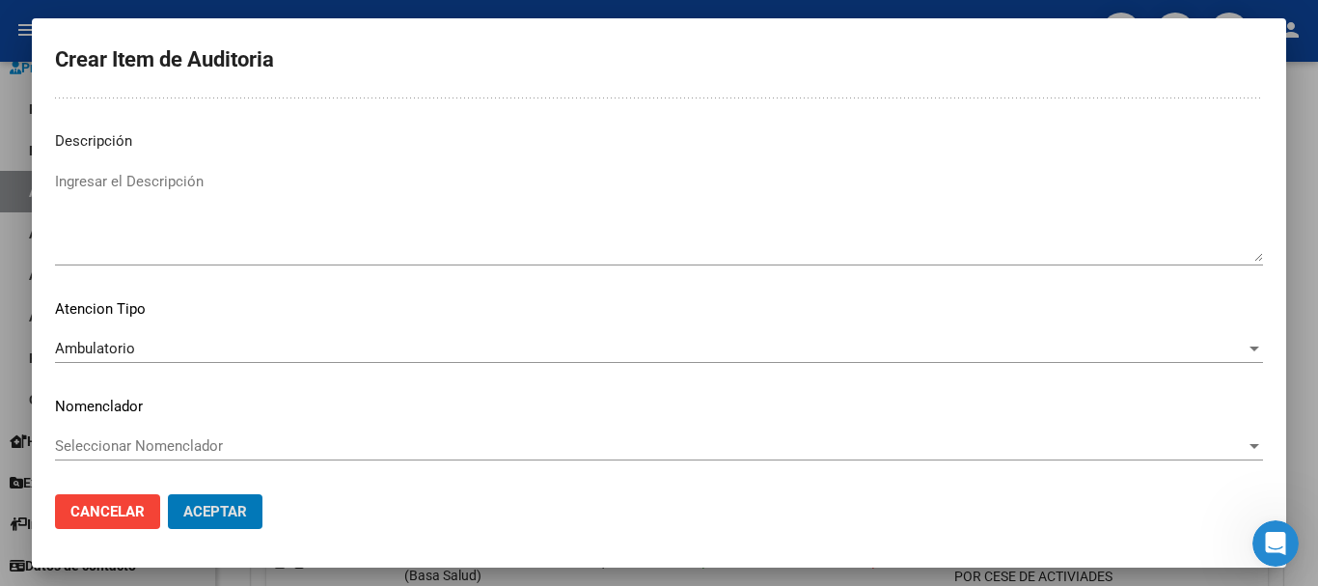
click at [168, 494] on button "Aceptar" at bounding box center [215, 511] width 95 height 35
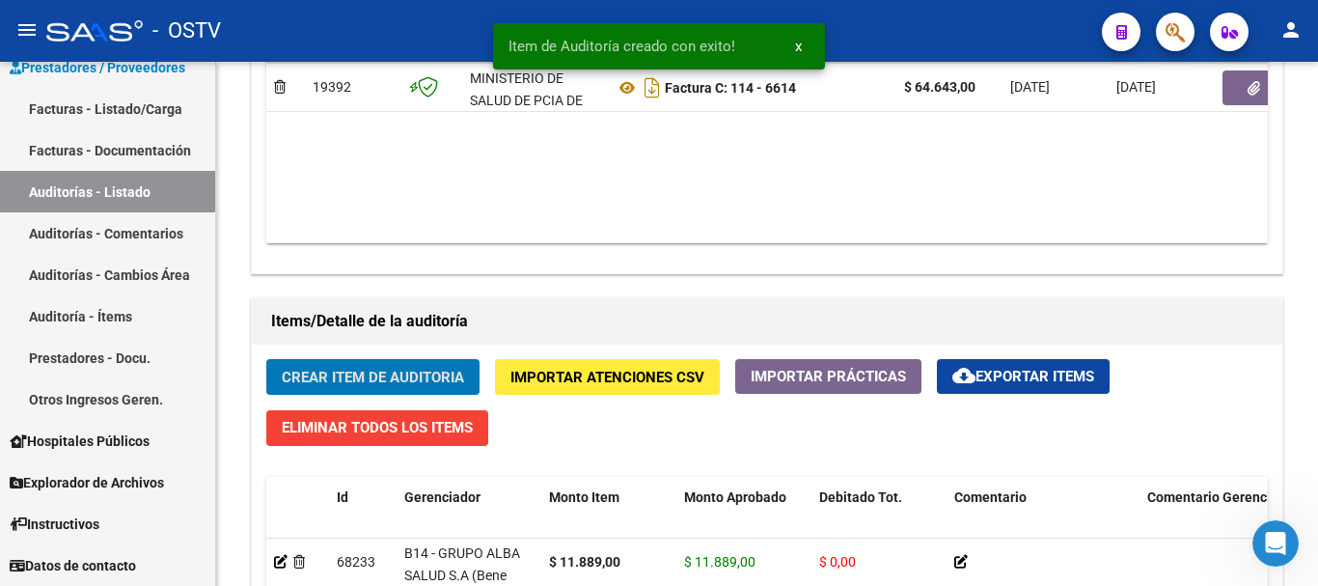
click at [266, 359] on button "Crear Item de Auditoria" at bounding box center [372, 377] width 213 height 36
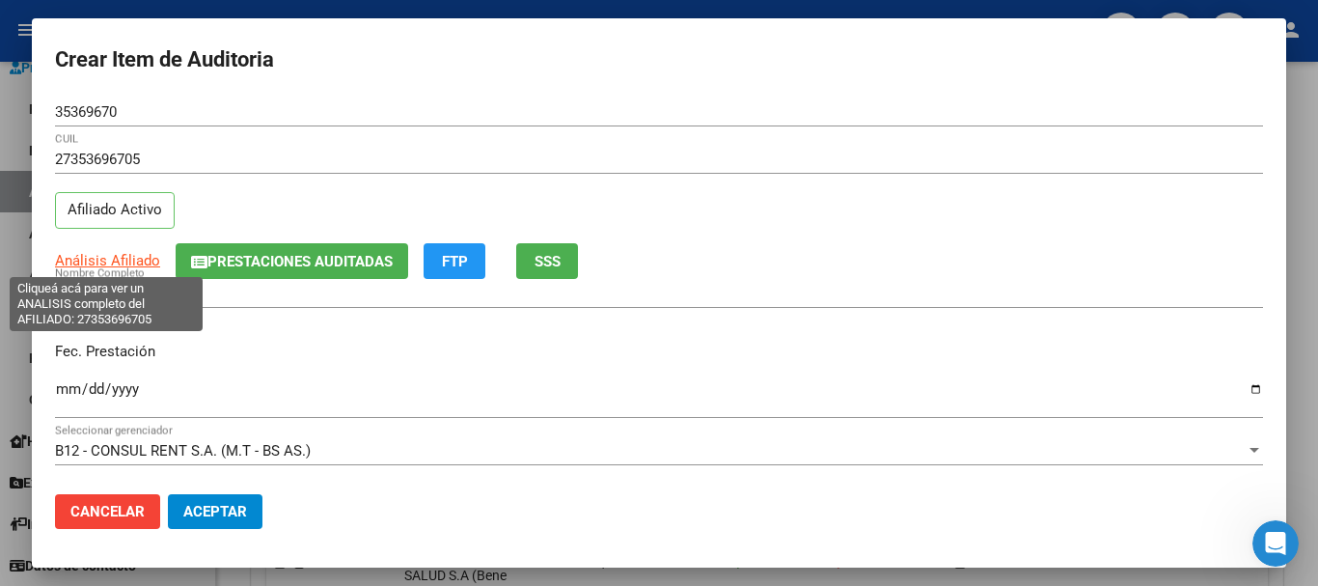
click at [139, 260] on span "Análisis Afiliado" at bounding box center [107, 260] width 105 height 17
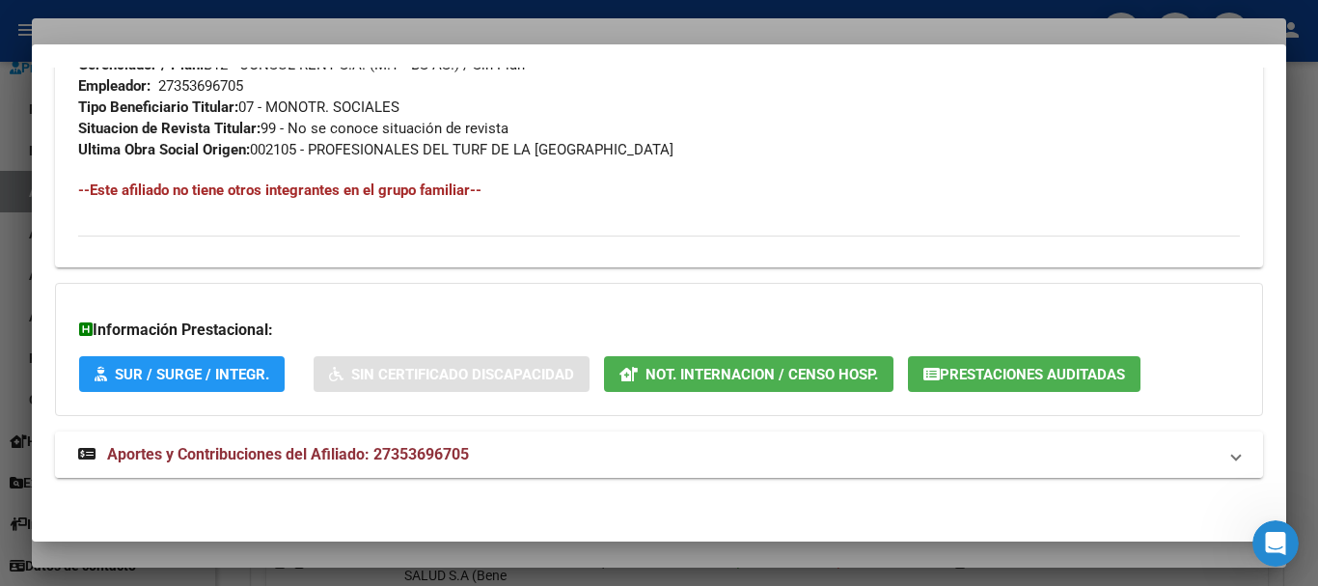
scroll to position [995, 0]
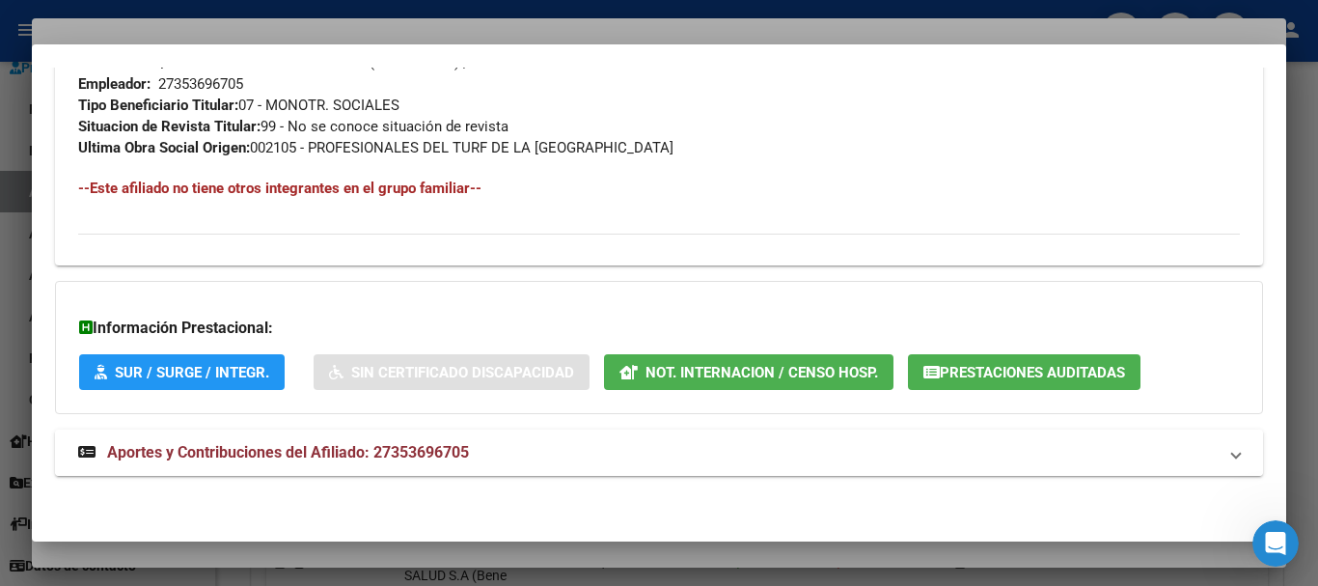
click at [444, 448] on span "Aportes y Contribuciones del Afiliado: 27353696705" at bounding box center [288, 452] width 362 height 18
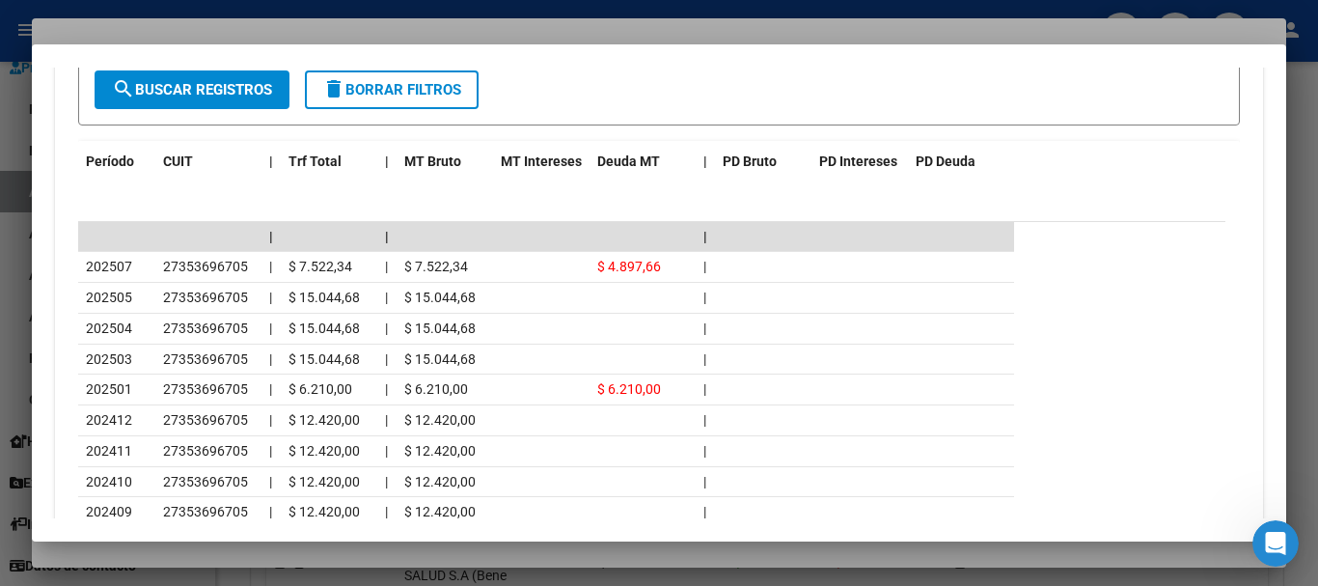
scroll to position [1814, 0]
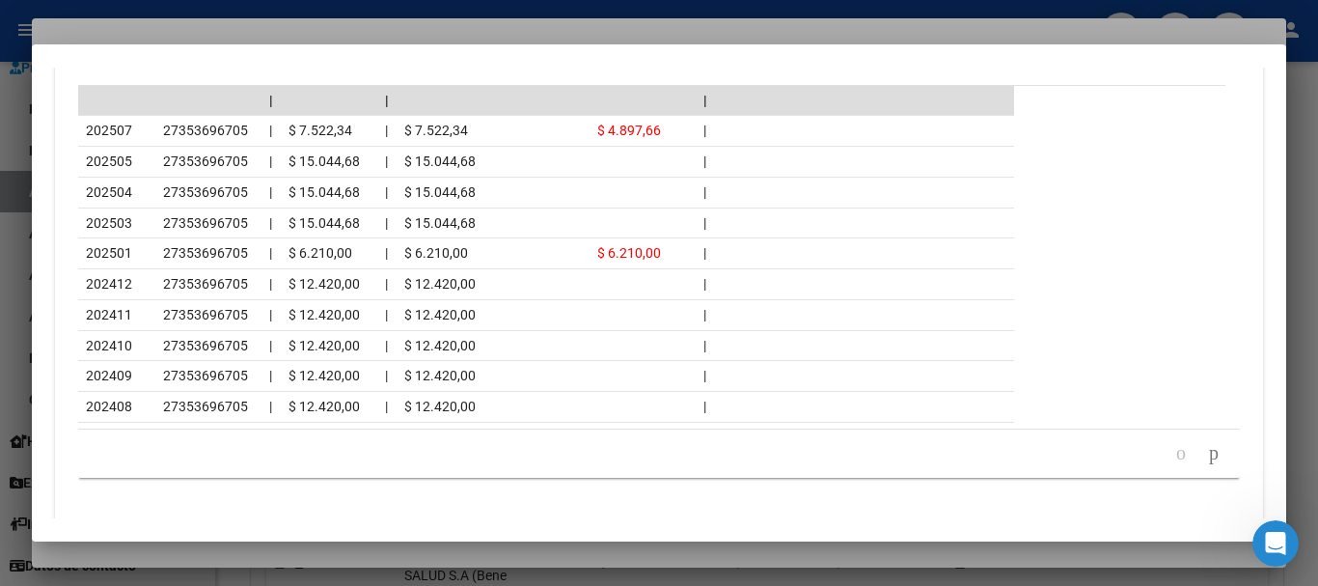
click at [283, 18] on div at bounding box center [659, 293] width 1318 height 586
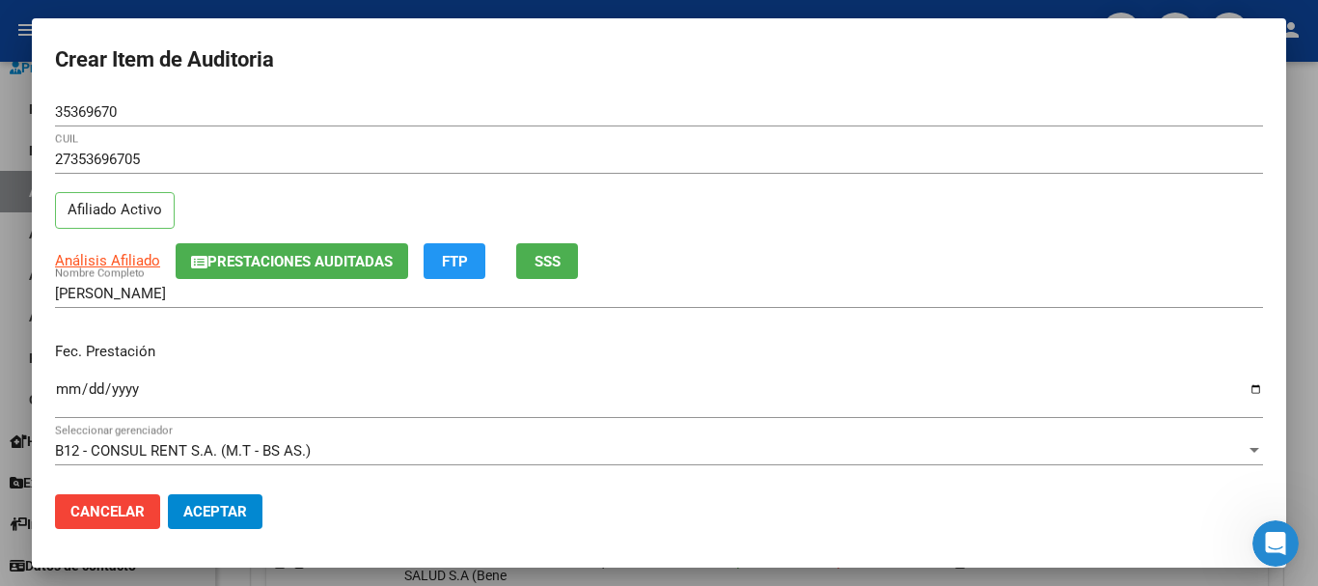
click at [762, 196] on div "27353696705 CUIL Afiliado Activo" at bounding box center [659, 194] width 1208 height 98
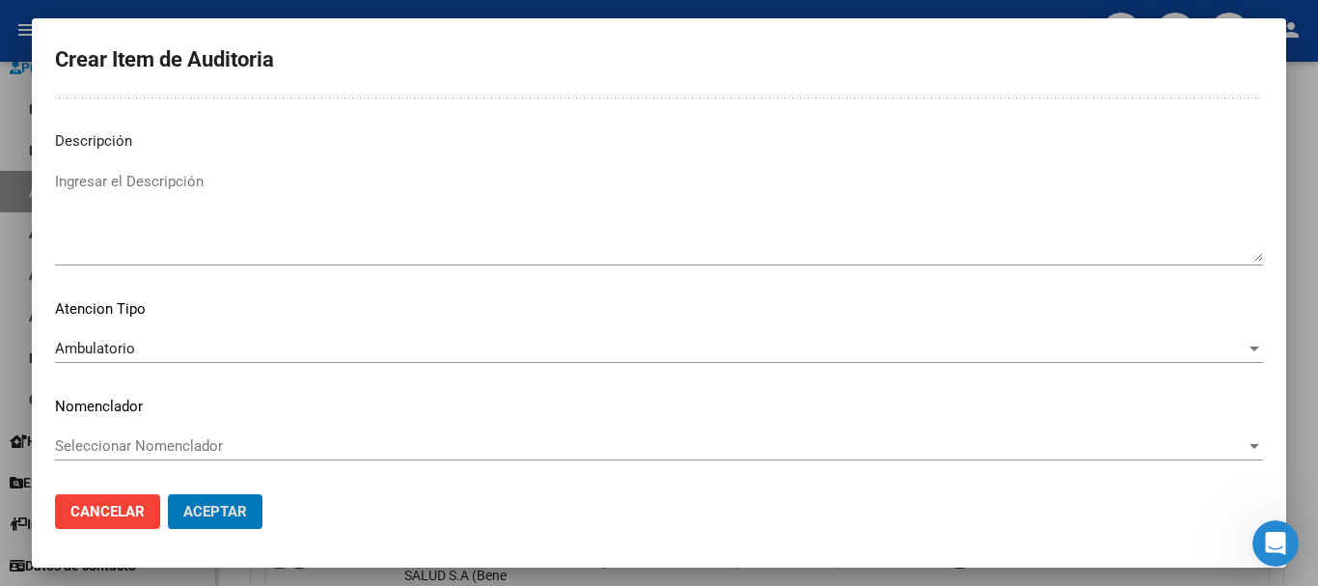
scroll to position [0, 0]
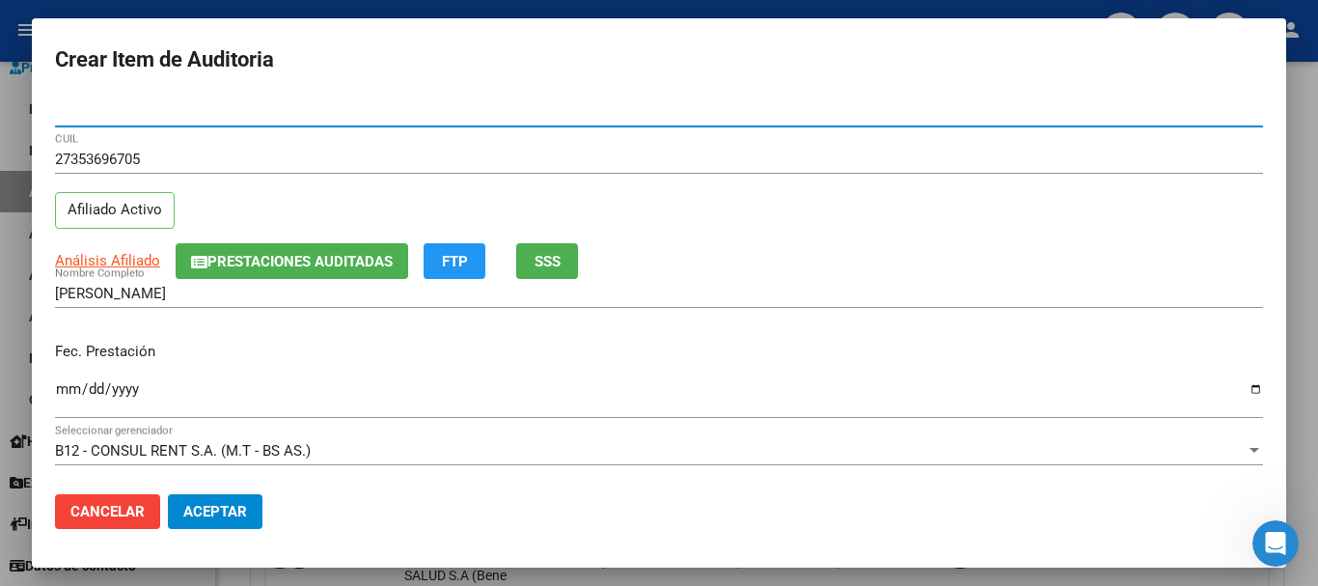
click at [168, 494] on button "Aceptar" at bounding box center [215, 511] width 95 height 35
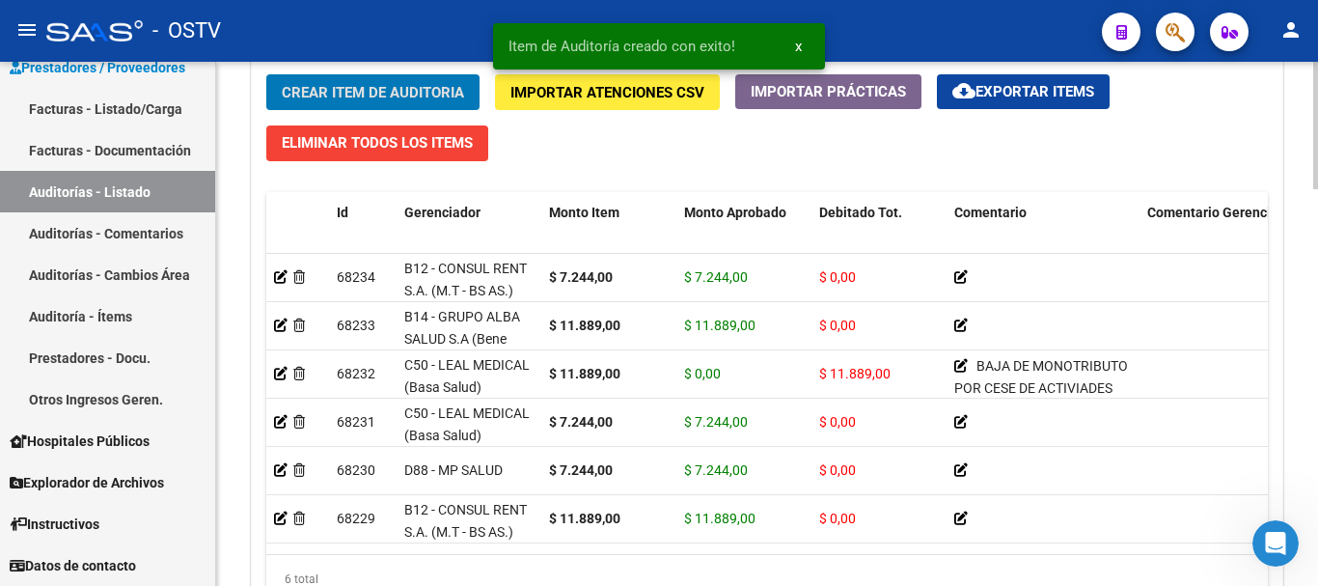
scroll to position [1449, 0]
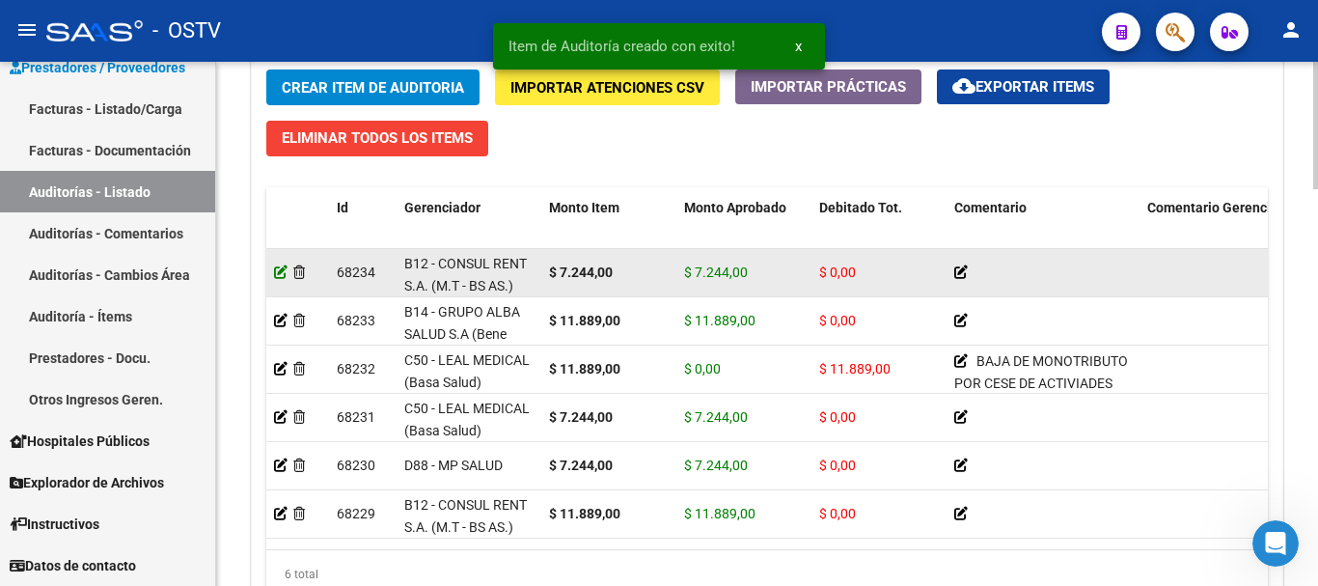
click at [277, 273] on icon at bounding box center [281, 272] width 14 height 14
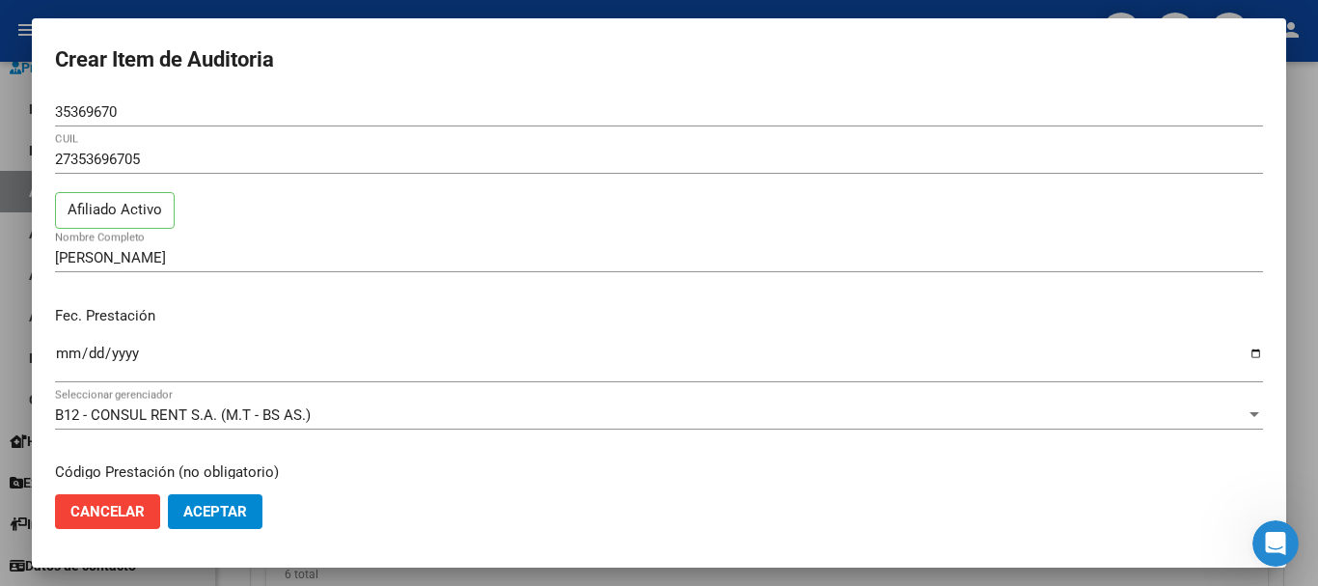
click at [289, 9] on div at bounding box center [659, 293] width 1318 height 586
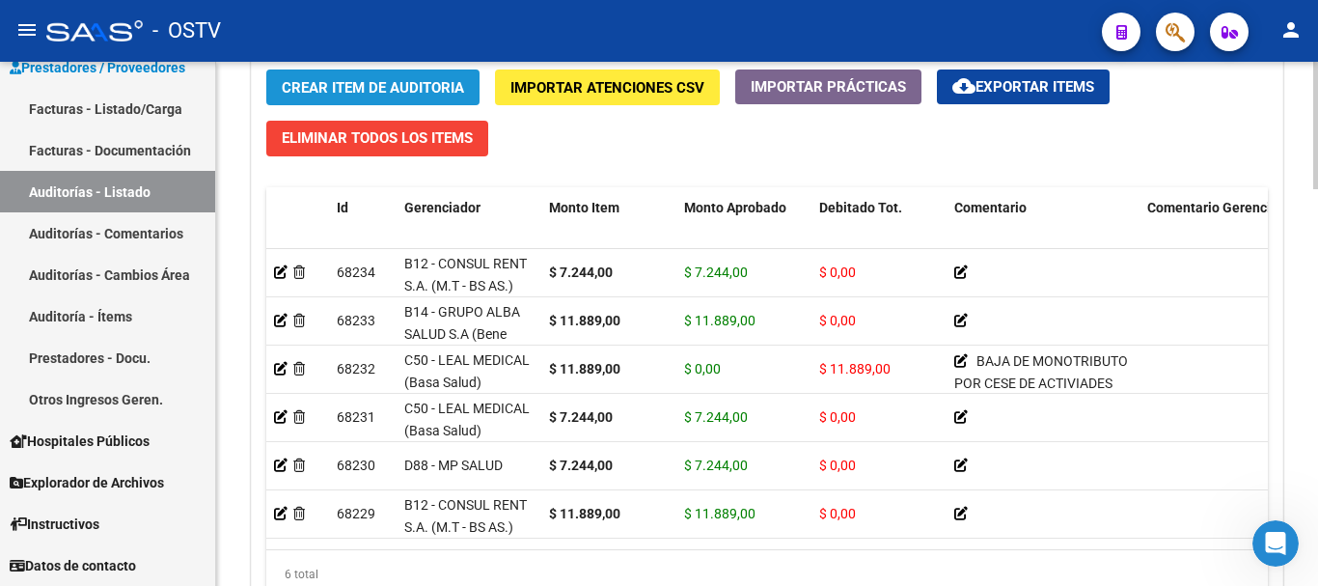
click at [380, 87] on span "Crear Item de Auditoria" at bounding box center [373, 87] width 182 height 17
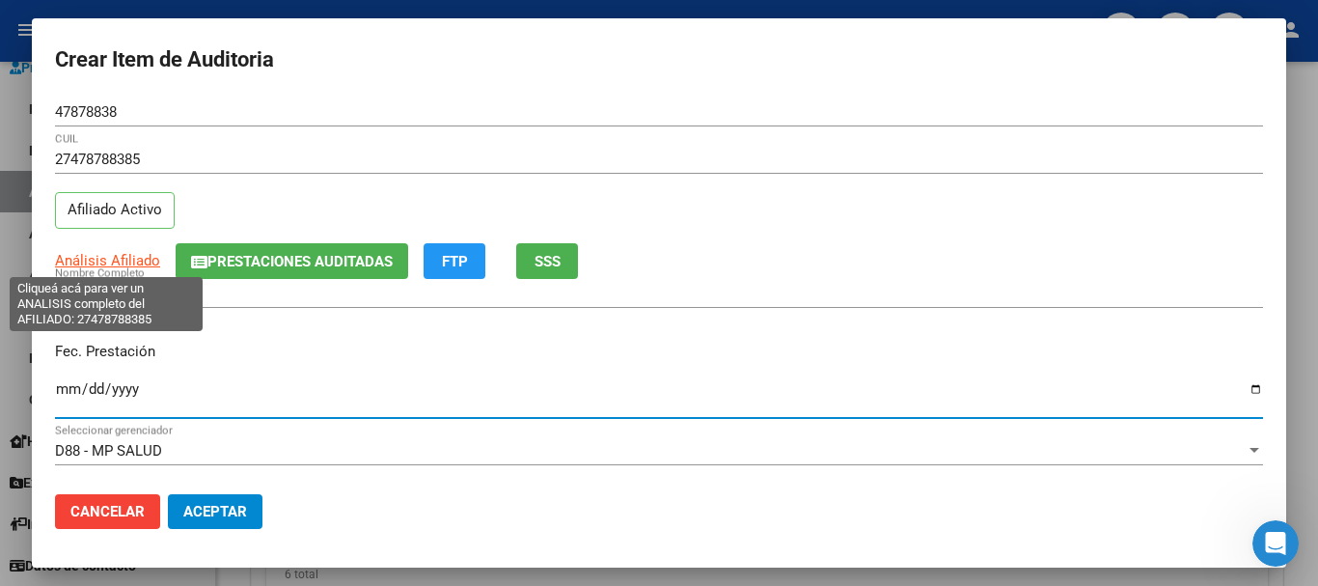
click at [120, 255] on span "Análisis Afiliado" at bounding box center [107, 260] width 105 height 17
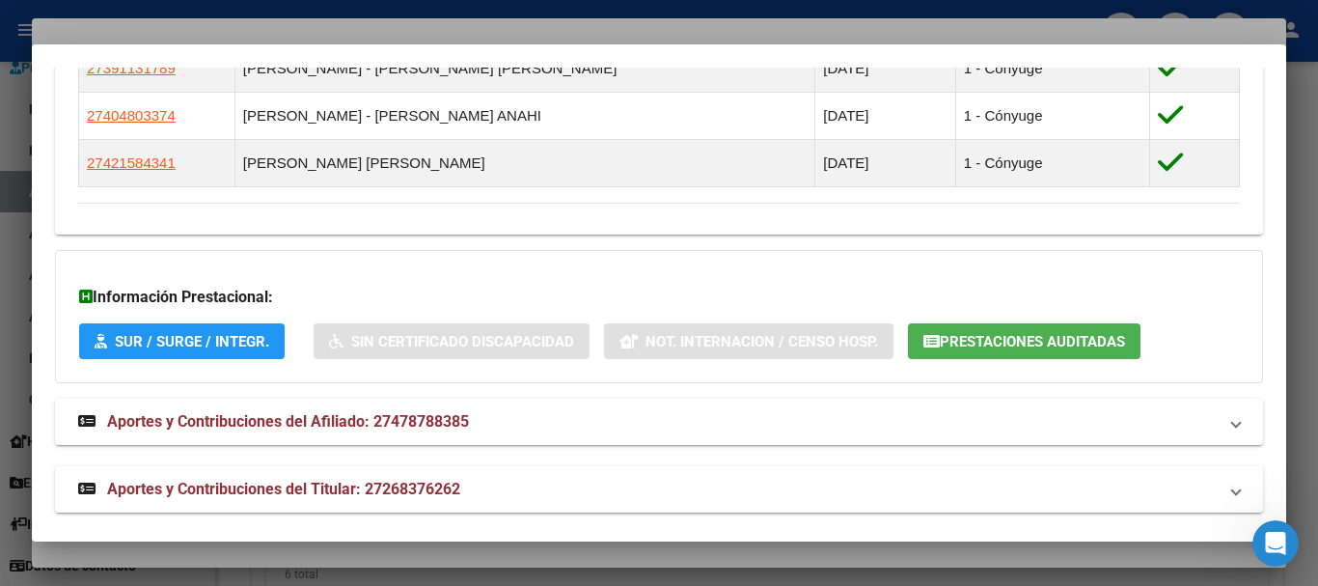
click at [270, 486] on span "Aportes y Contribuciones del Titular: 27268376262" at bounding box center [283, 489] width 353 height 18
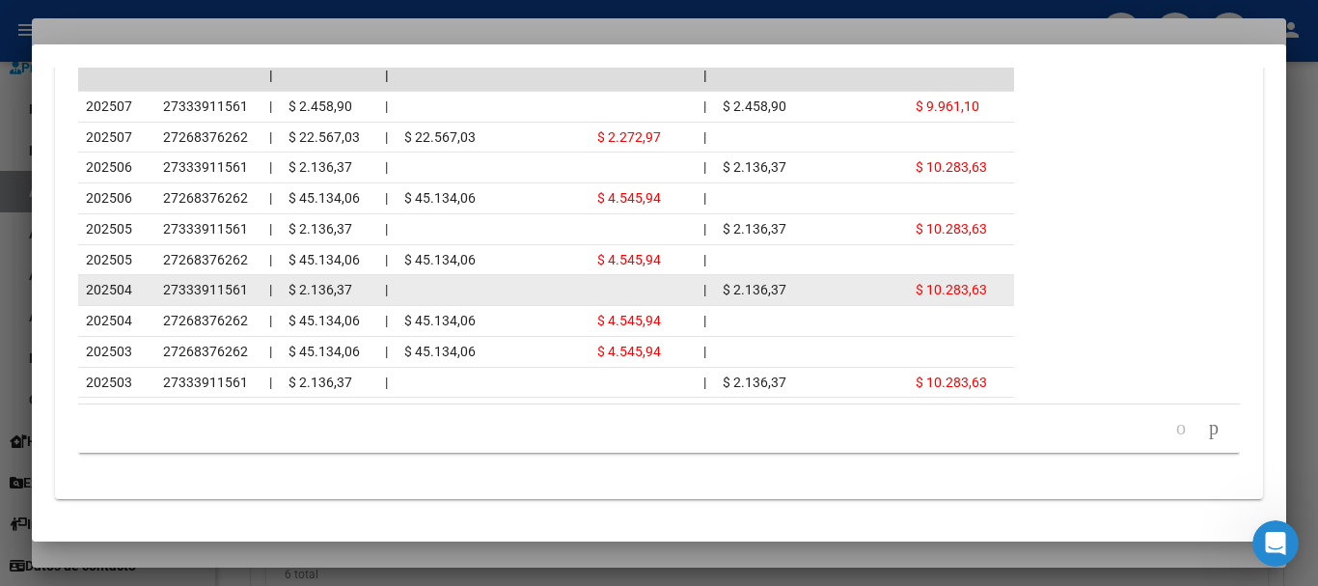
scroll to position [2125, 0]
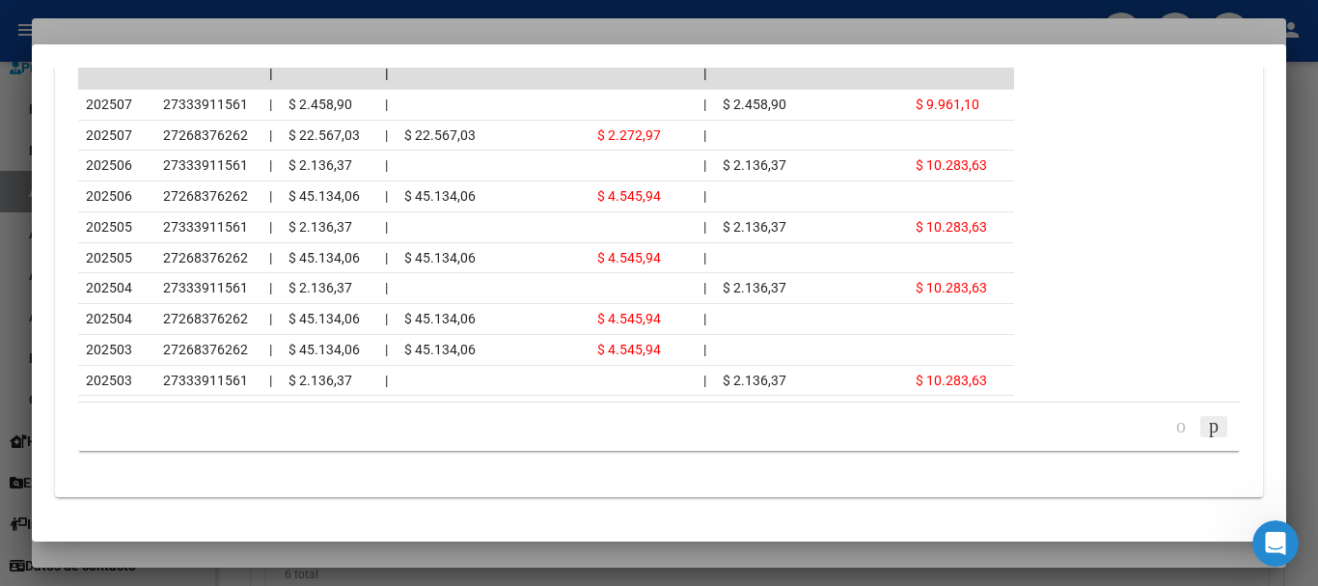
click at [1206, 427] on icon "go to next page" at bounding box center [1213, 425] width 15 height 23
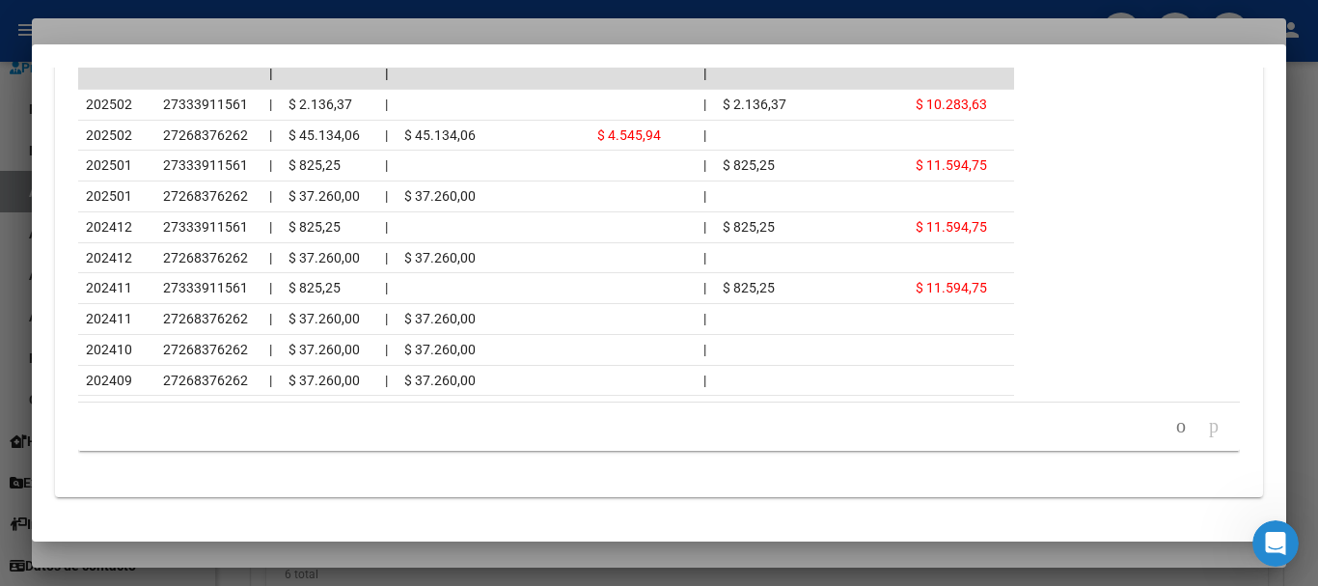
click at [307, 29] on div at bounding box center [659, 293] width 1318 height 586
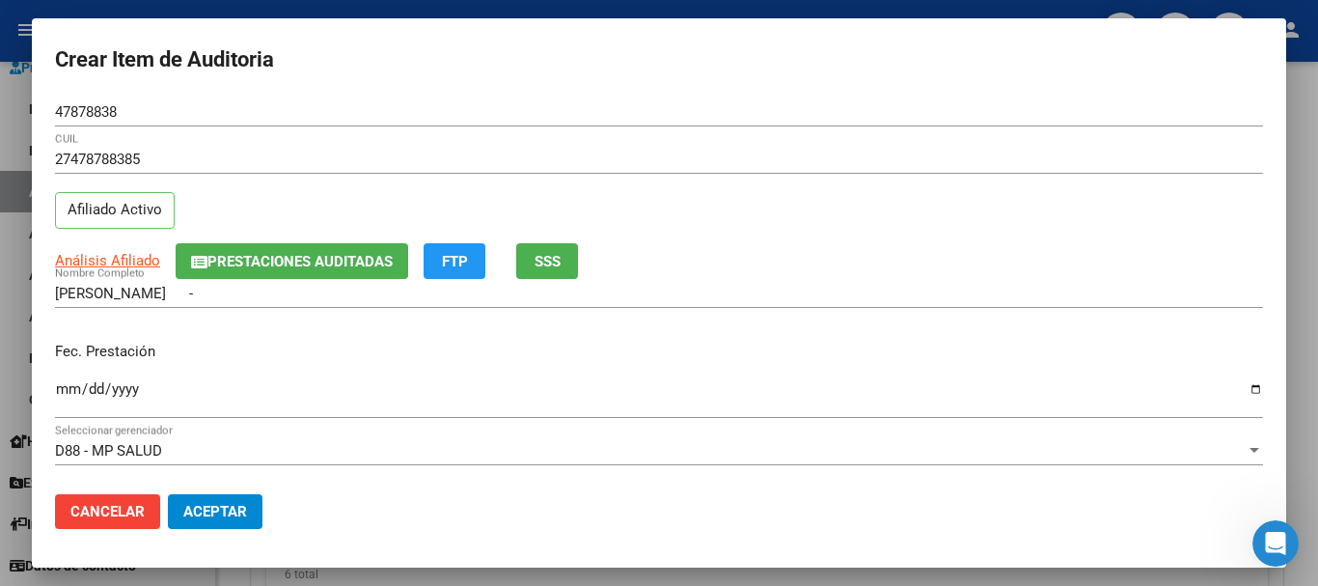
click at [805, 200] on div "27478788385 CUIL Afiliado Activo" at bounding box center [659, 194] width 1208 height 98
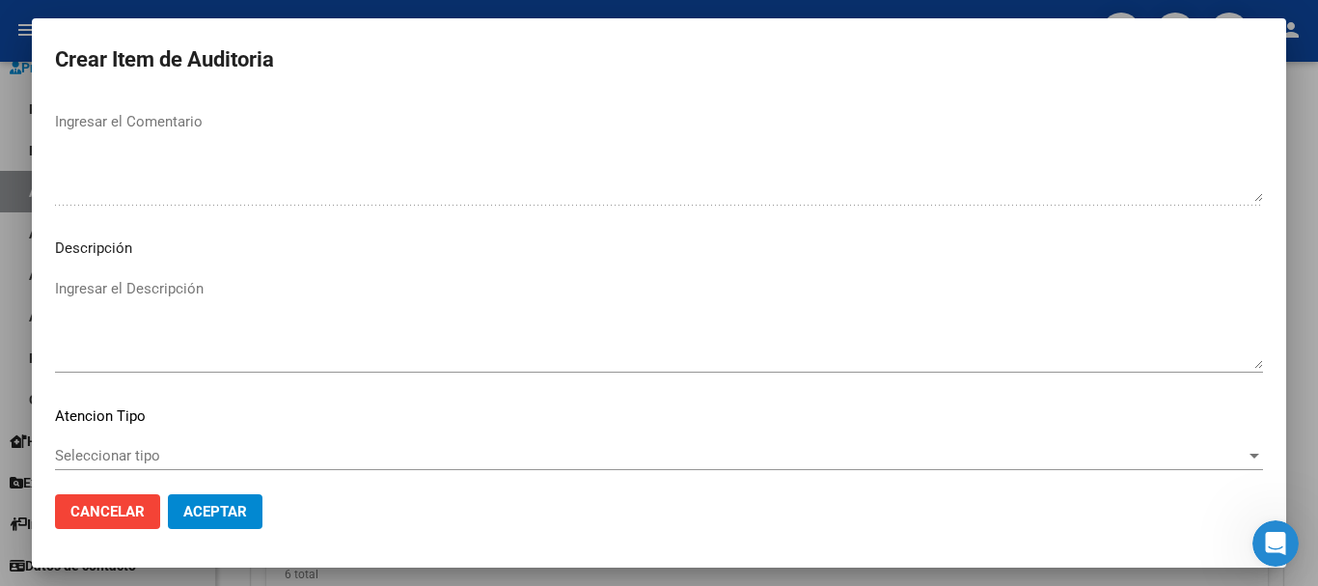
scroll to position [1190, 0]
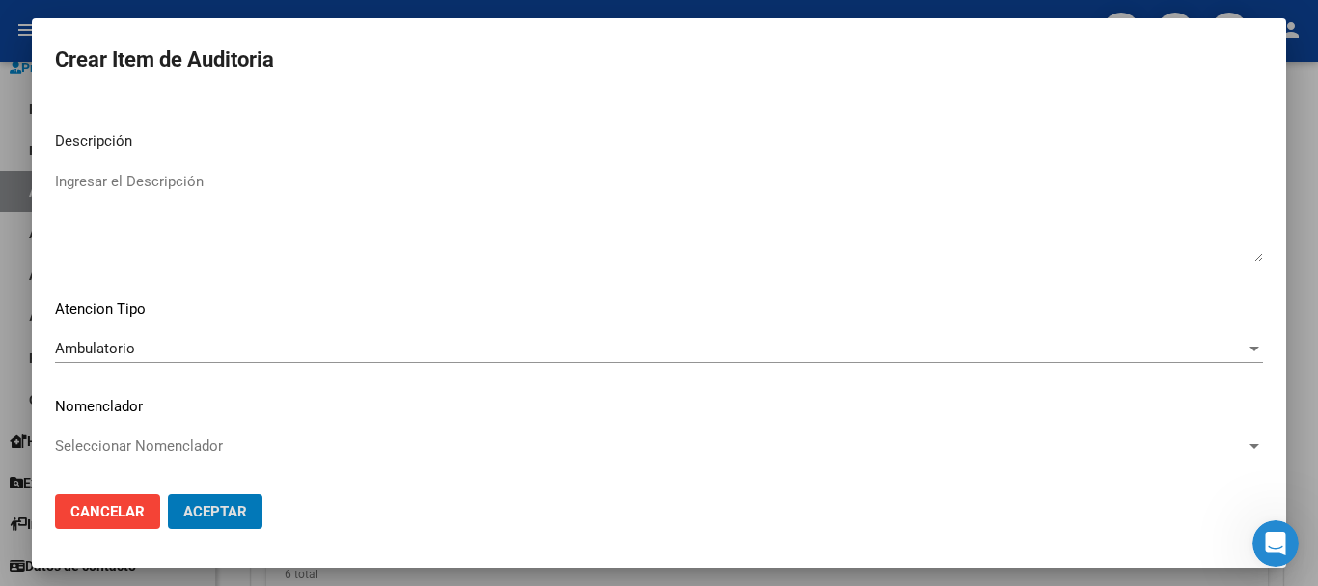
click at [168, 494] on button "Aceptar" at bounding box center [215, 511] width 95 height 35
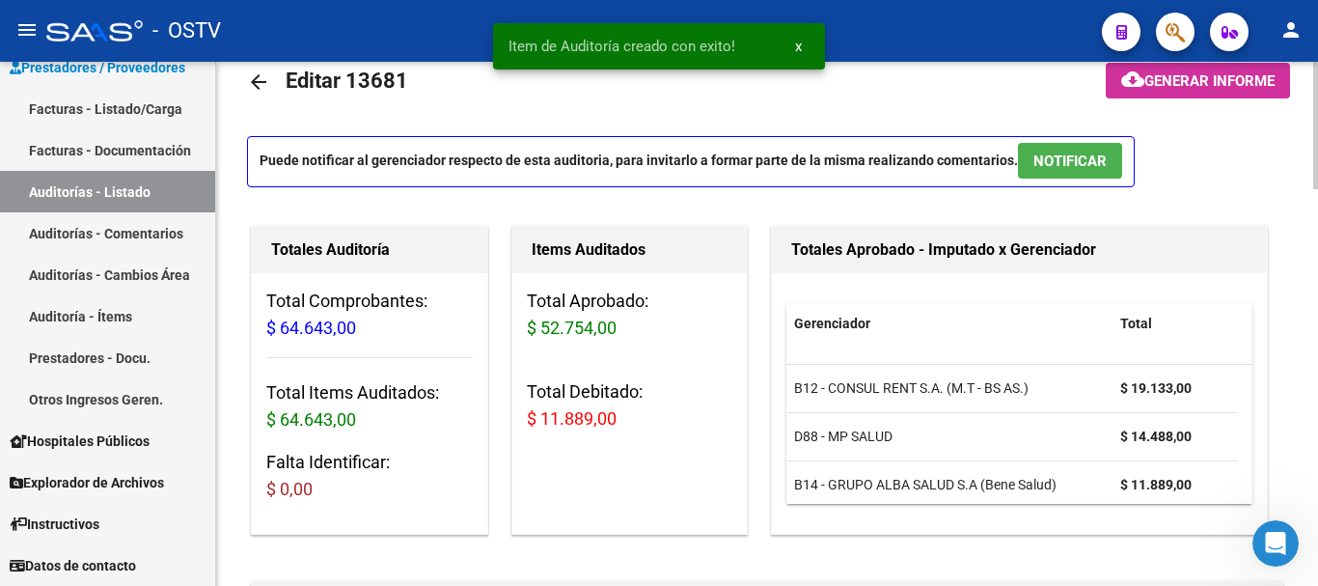
scroll to position [0, 0]
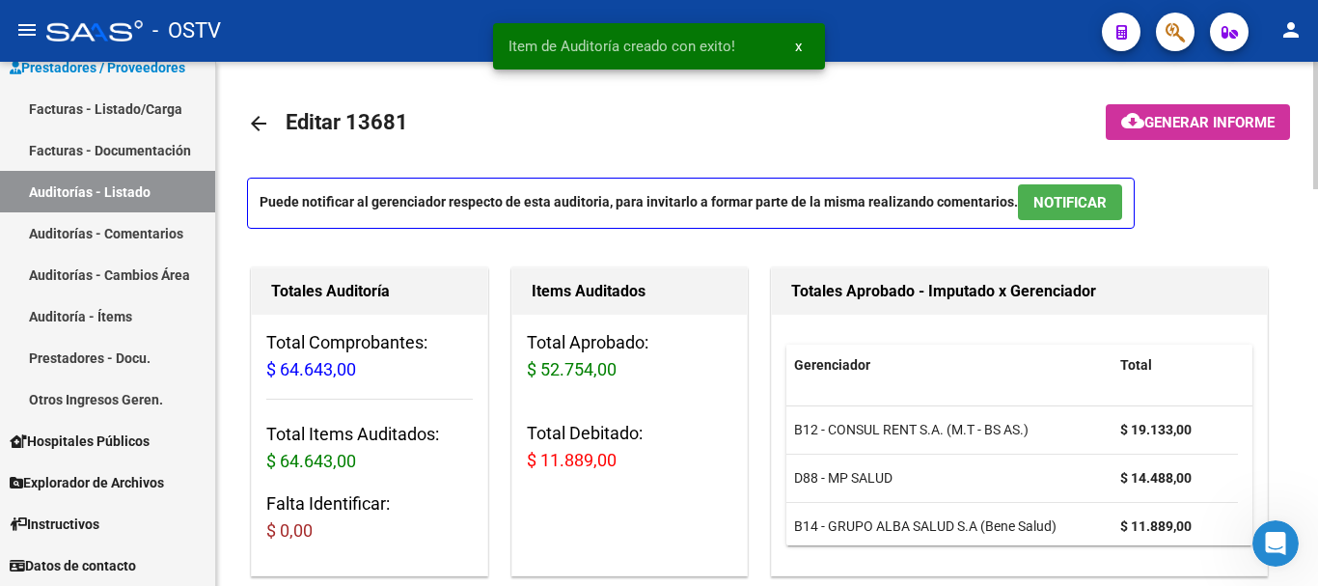
click at [1209, 117] on span "Generar informe" at bounding box center [1210, 122] width 130 height 17
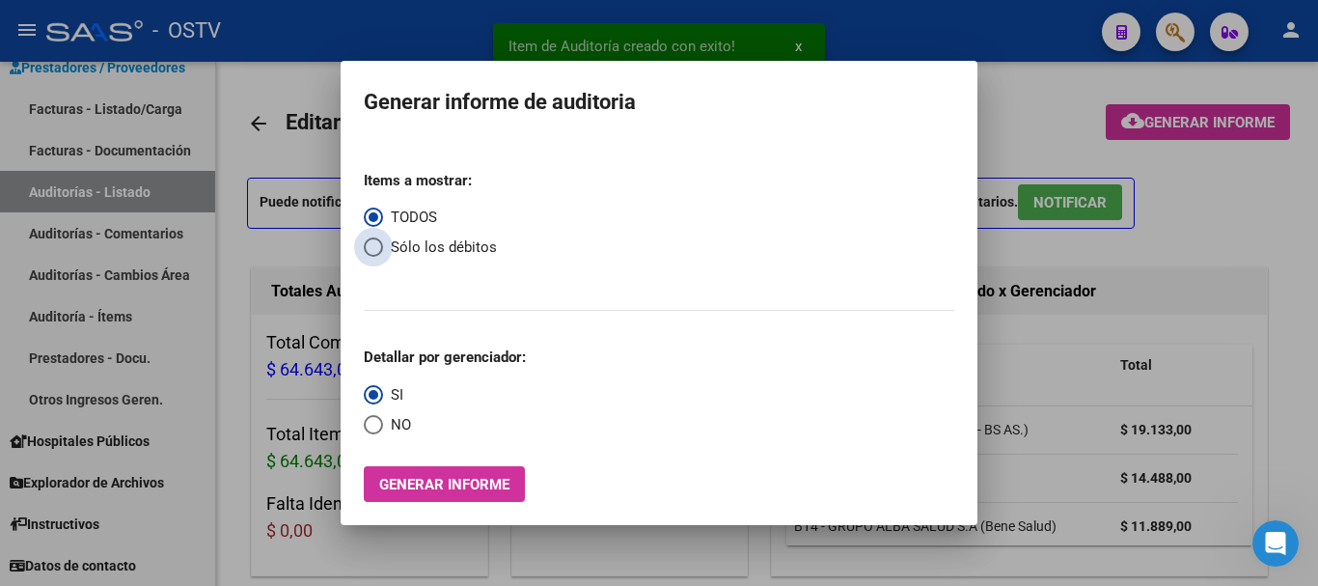
click at [380, 244] on span "Select an option" at bounding box center [373, 246] width 19 height 19
click at [380, 244] on input "Sólo los débitos" at bounding box center [373, 246] width 19 height 19
click at [370, 432] on span "Select an option" at bounding box center [373, 424] width 19 height 19
click at [370, 432] on input "NO" at bounding box center [373, 424] width 19 height 19
click at [405, 474] on button "Generar informe" at bounding box center [444, 484] width 161 height 36
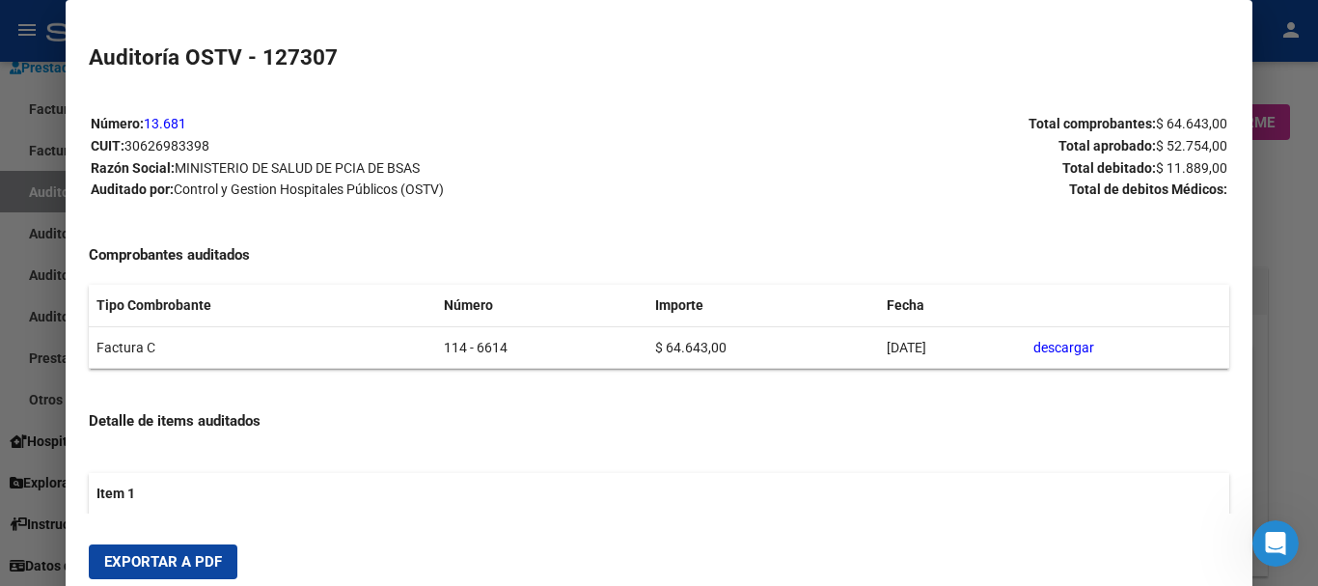
click at [170, 551] on button "Exportar a PDF" at bounding box center [163, 561] width 149 height 35
click at [1317, 424] on div at bounding box center [659, 293] width 1318 height 586
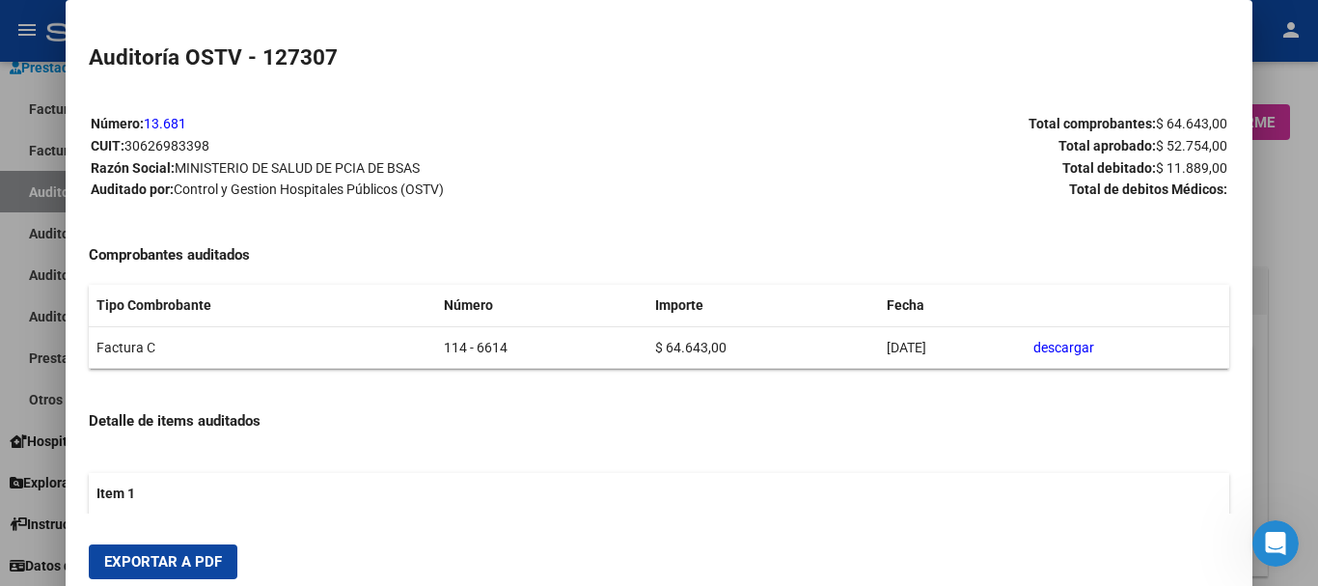
click at [1317, 424] on div at bounding box center [659, 293] width 1318 height 586
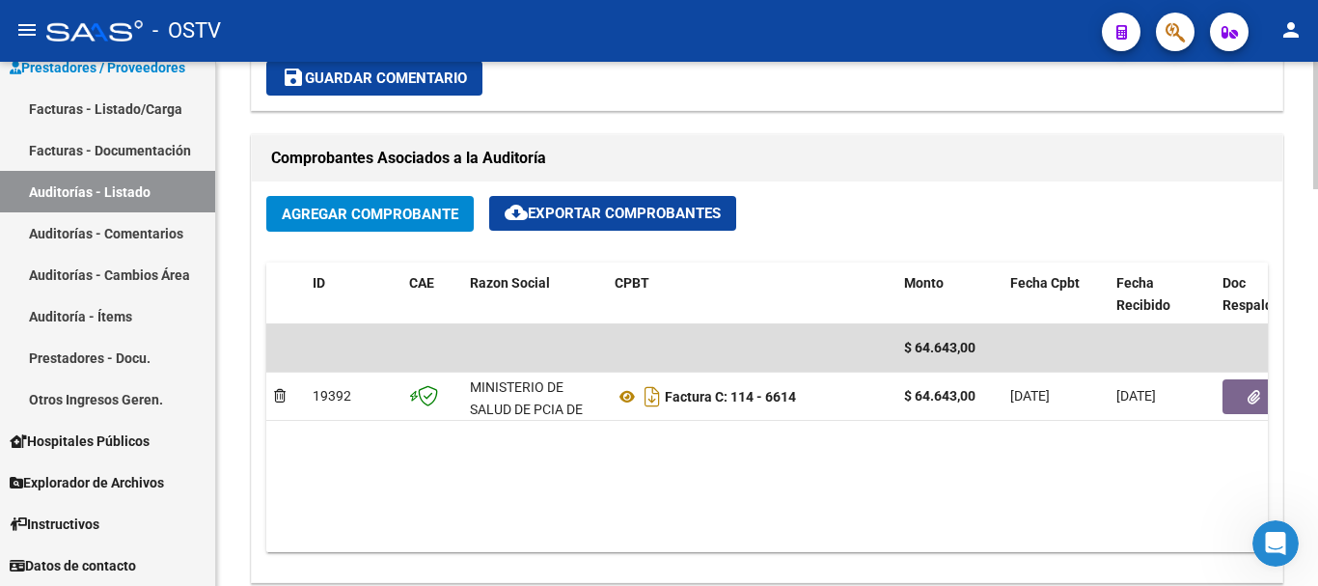
scroll to position [869, 0]
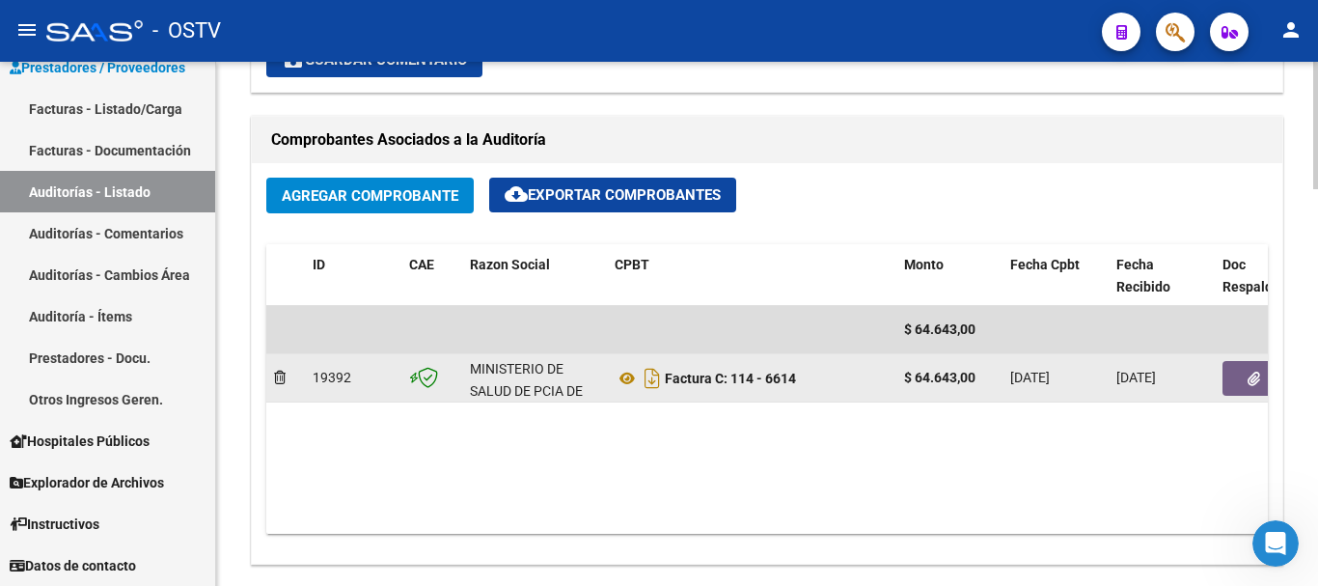
click at [1250, 380] on icon "button" at bounding box center [1254, 379] width 13 height 14
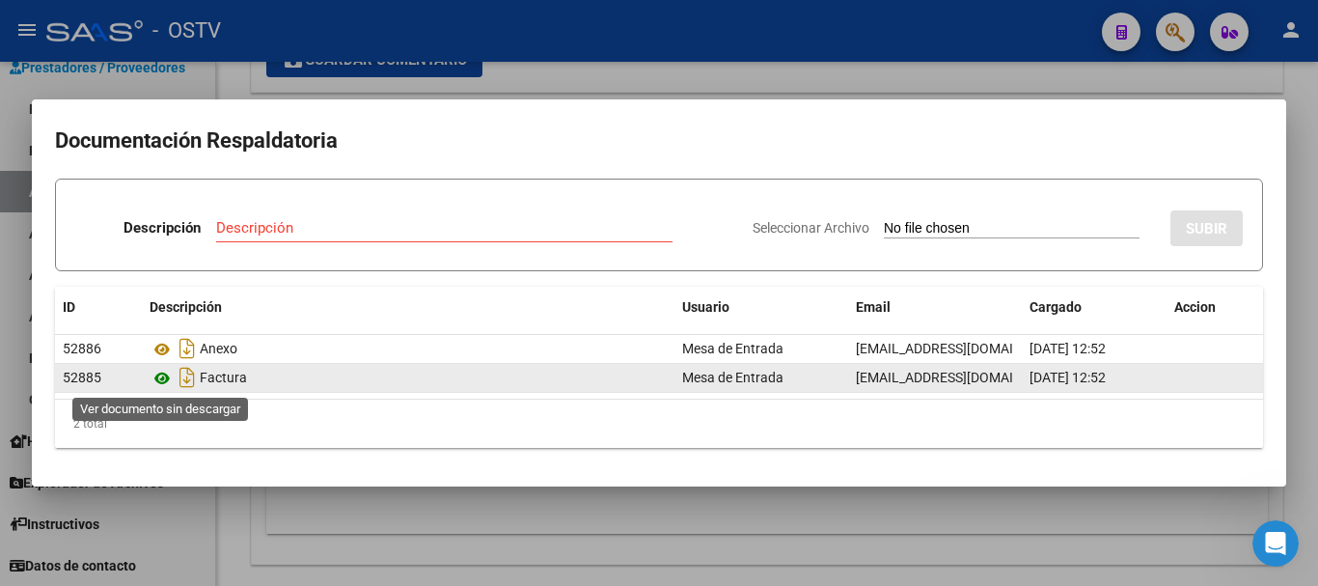
click at [157, 382] on icon at bounding box center [162, 378] width 25 height 23
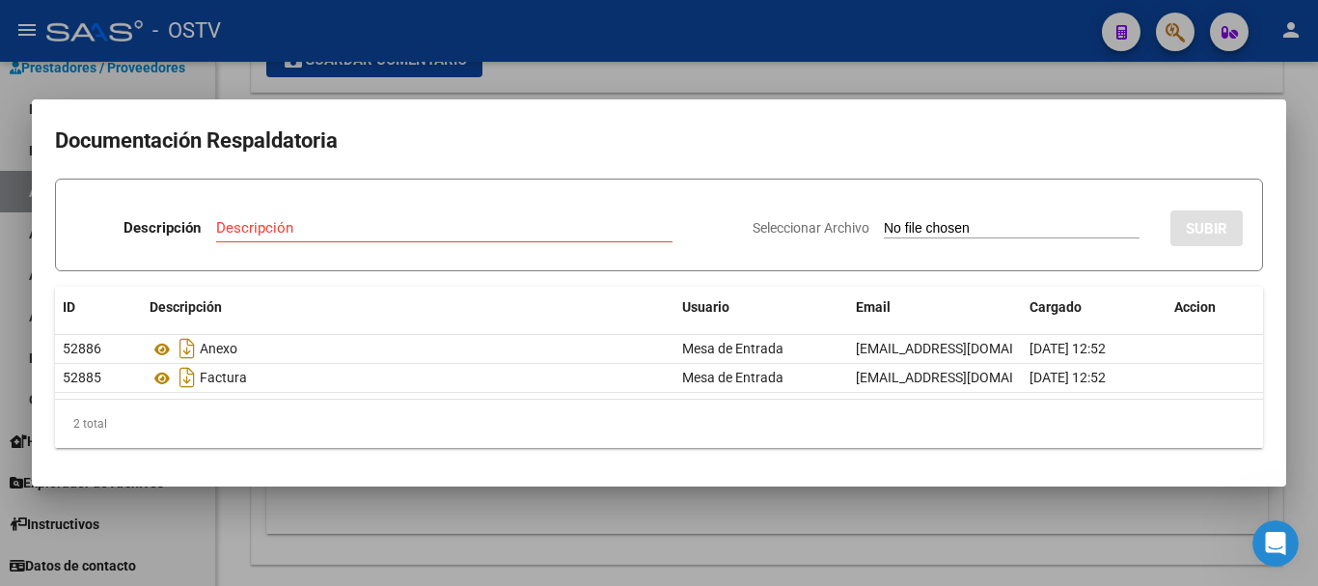
click at [789, 74] on div at bounding box center [659, 293] width 1318 height 586
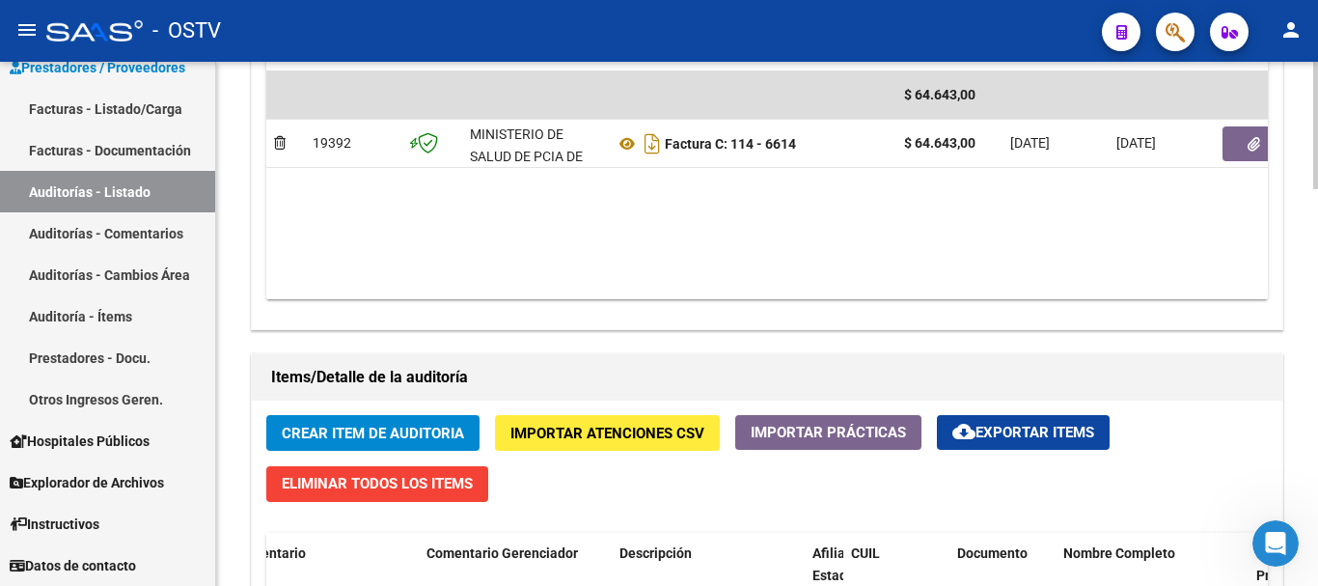
scroll to position [965, 0]
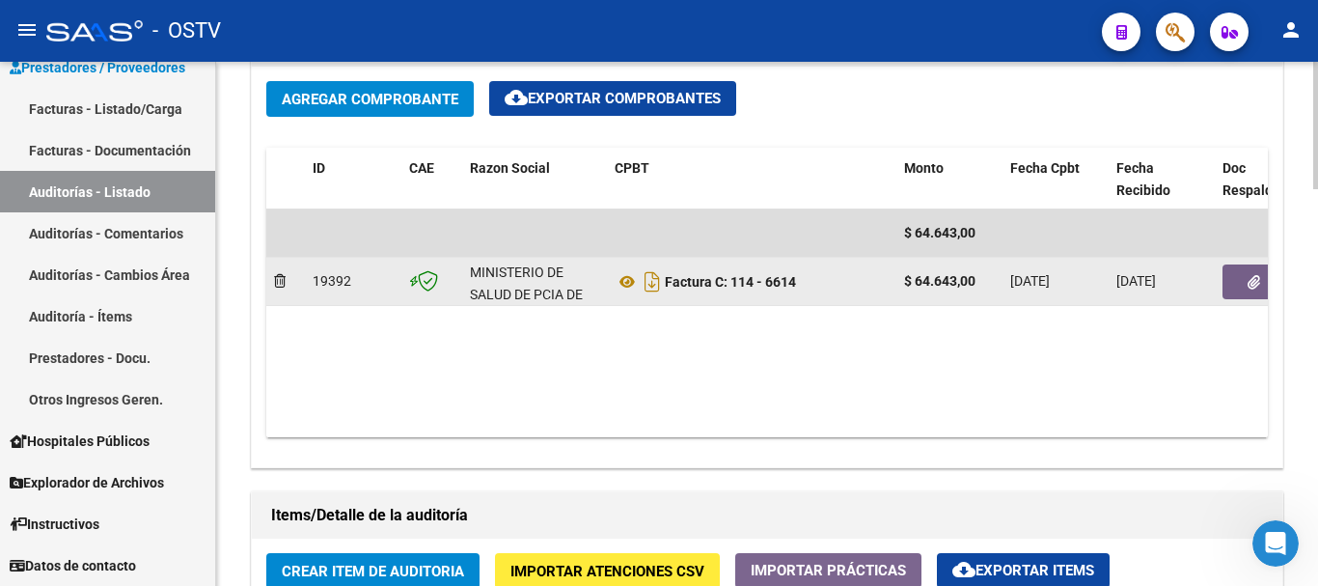
click at [1245, 289] on button "button" at bounding box center [1254, 281] width 62 height 35
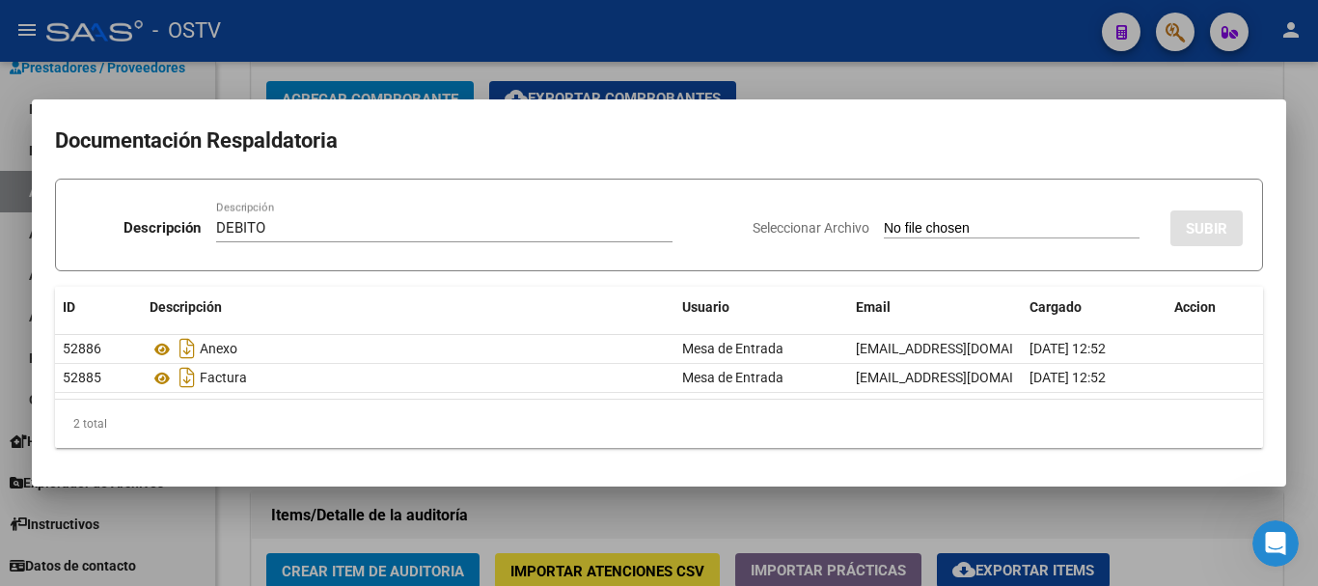
click at [884, 220] on input "Seleccionar Archivo" at bounding box center [1012, 229] width 256 height 18
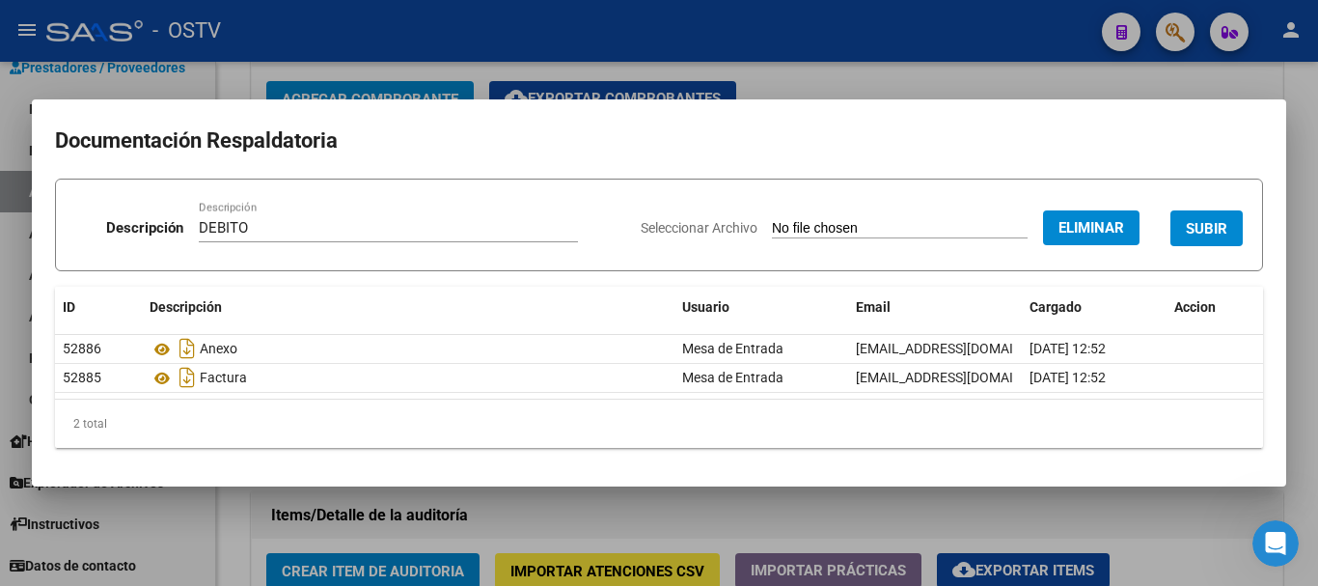
click at [1213, 217] on button "SUBIR" at bounding box center [1207, 228] width 72 height 36
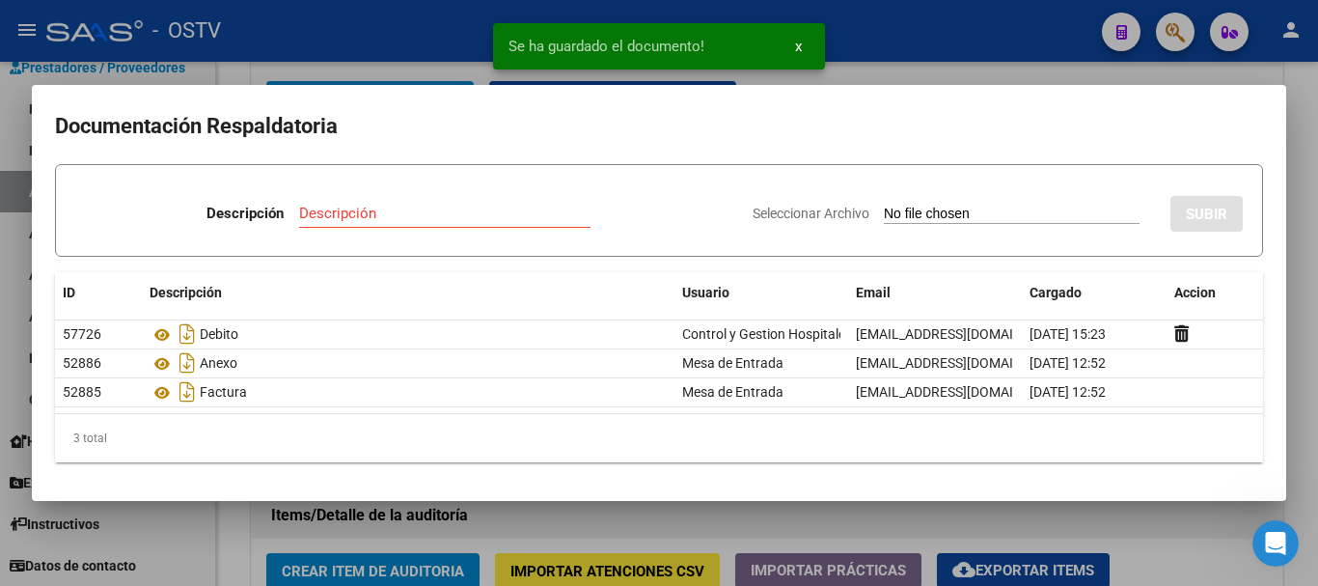
click at [1317, 263] on div at bounding box center [659, 293] width 1318 height 586
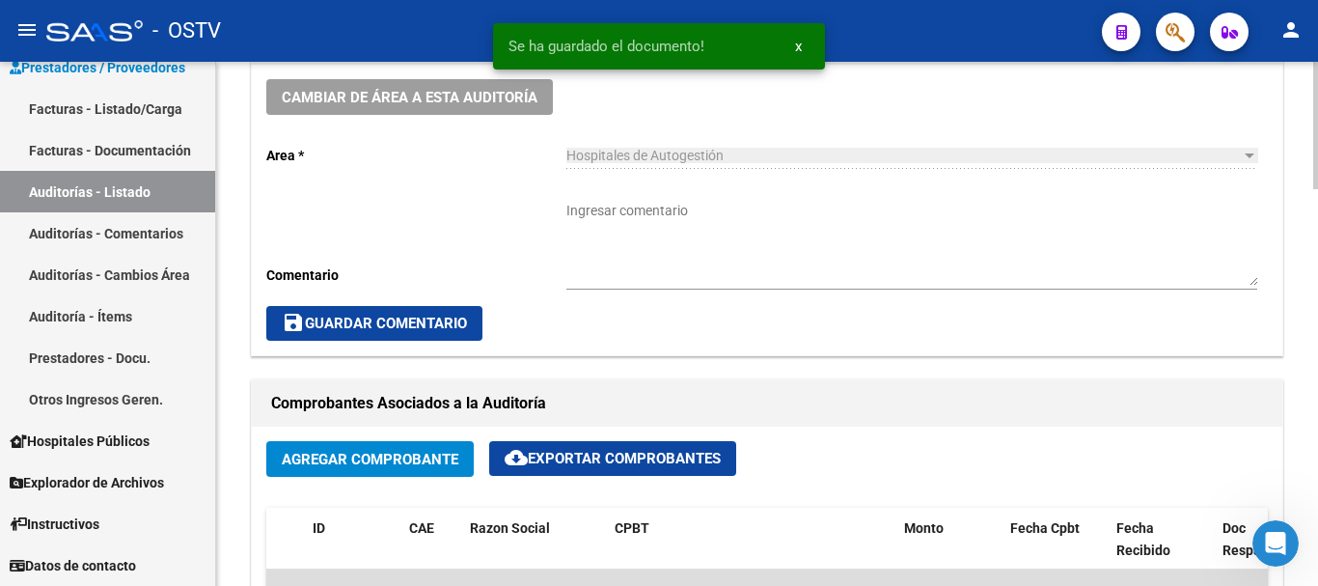
scroll to position [579, 0]
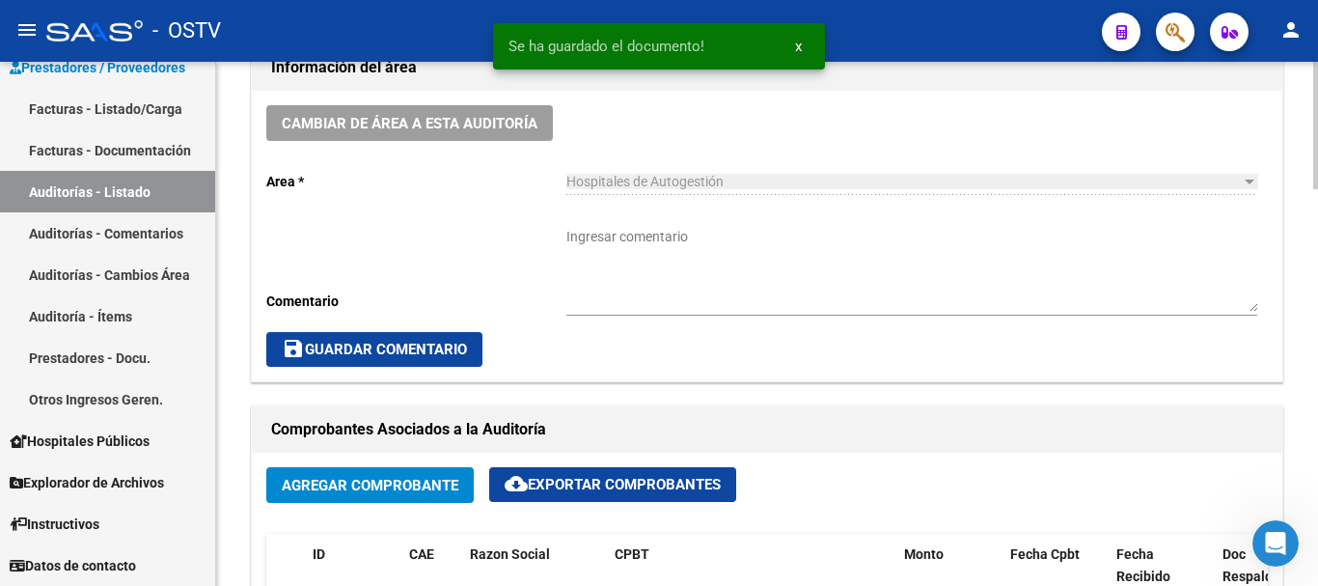
click at [735, 252] on textarea "Ingresar comentario" at bounding box center [912, 269] width 691 height 85
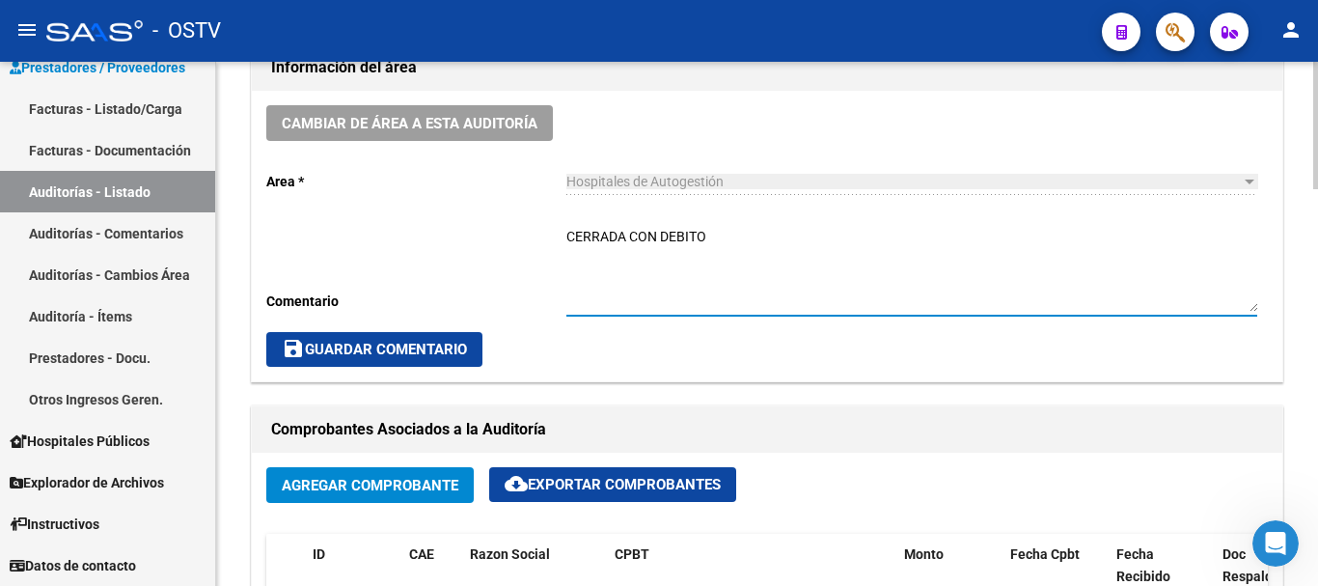
click at [356, 348] on span "save Guardar Comentario" at bounding box center [374, 349] width 185 height 17
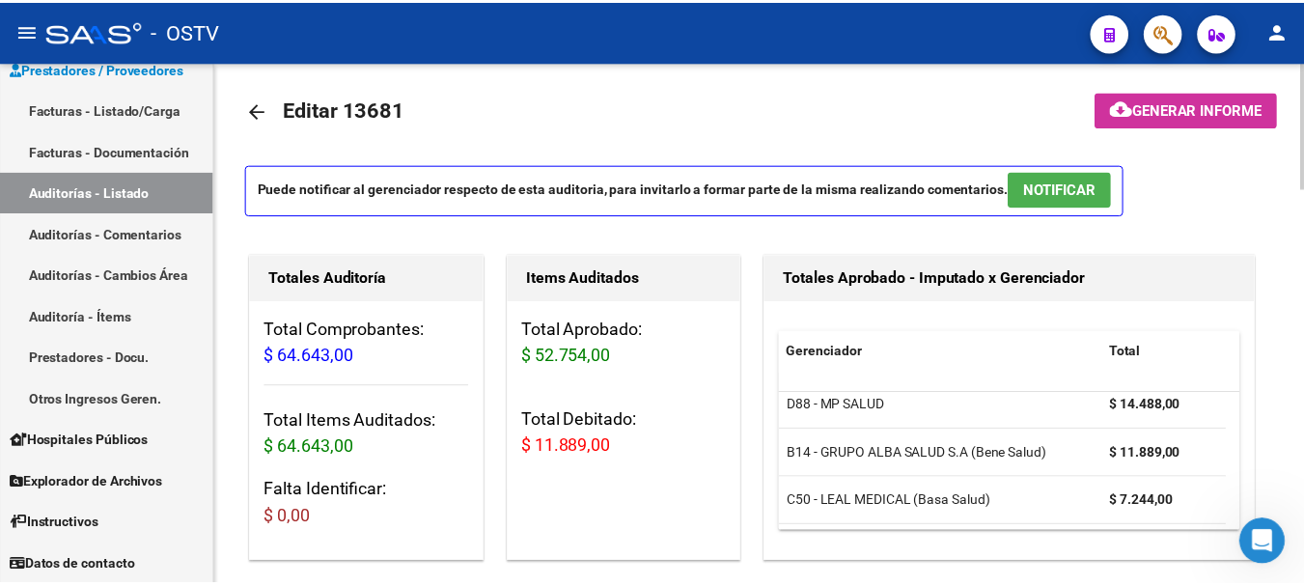
scroll to position [0, 0]
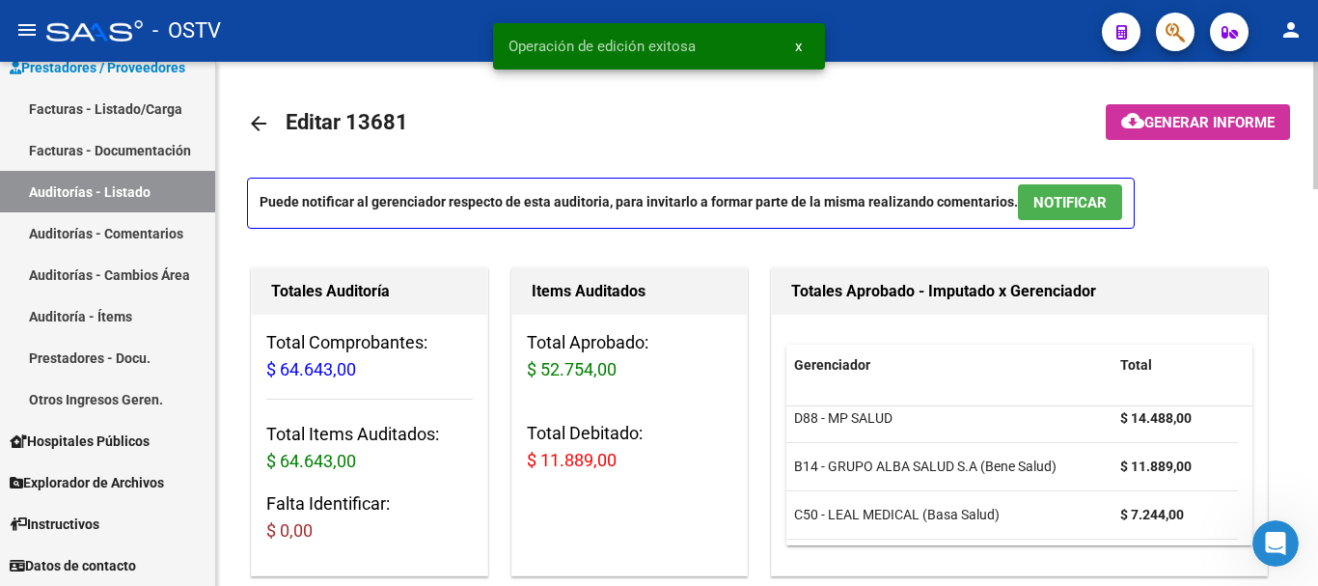
click at [267, 128] on mat-icon "arrow_back" at bounding box center [258, 123] width 23 height 23
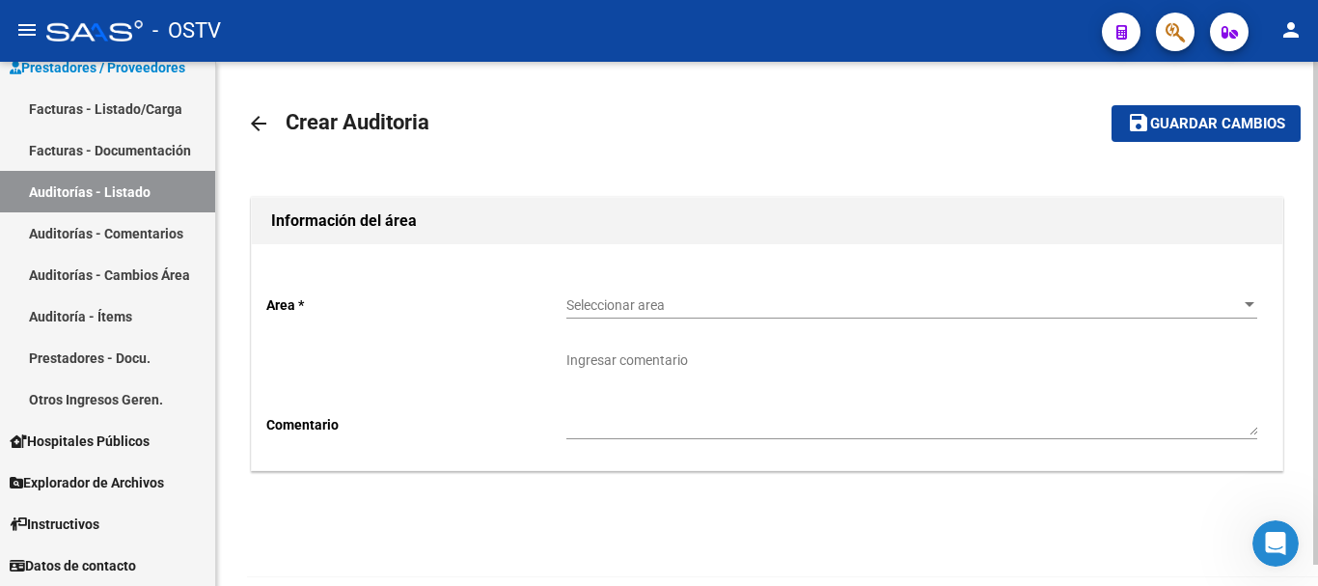
click at [631, 315] on div "Seleccionar area Seleccionar area" at bounding box center [912, 299] width 691 height 39
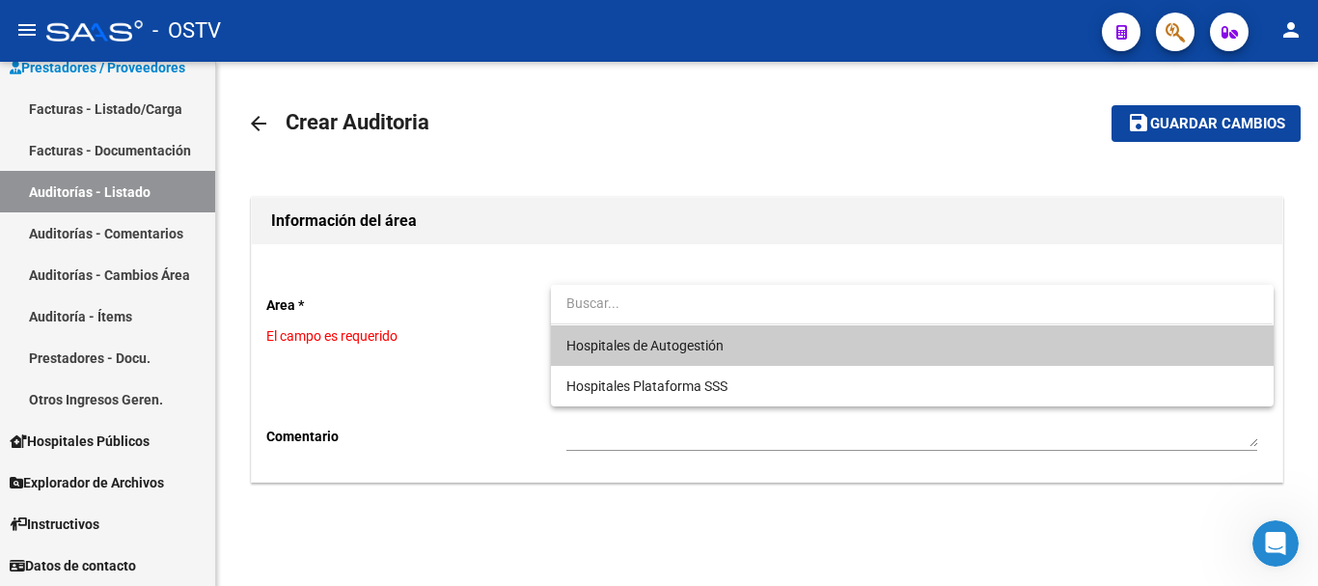
click at [1292, 40] on div at bounding box center [659, 293] width 1318 height 586
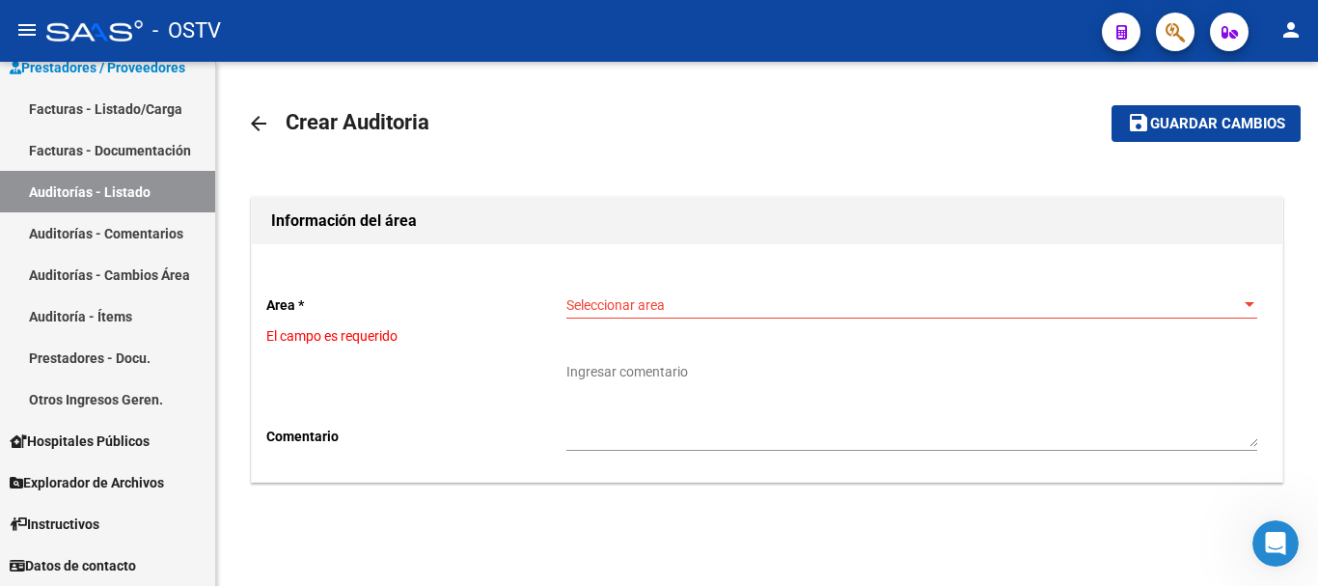
click at [1292, 34] on mat-icon "person" at bounding box center [1291, 29] width 23 height 23
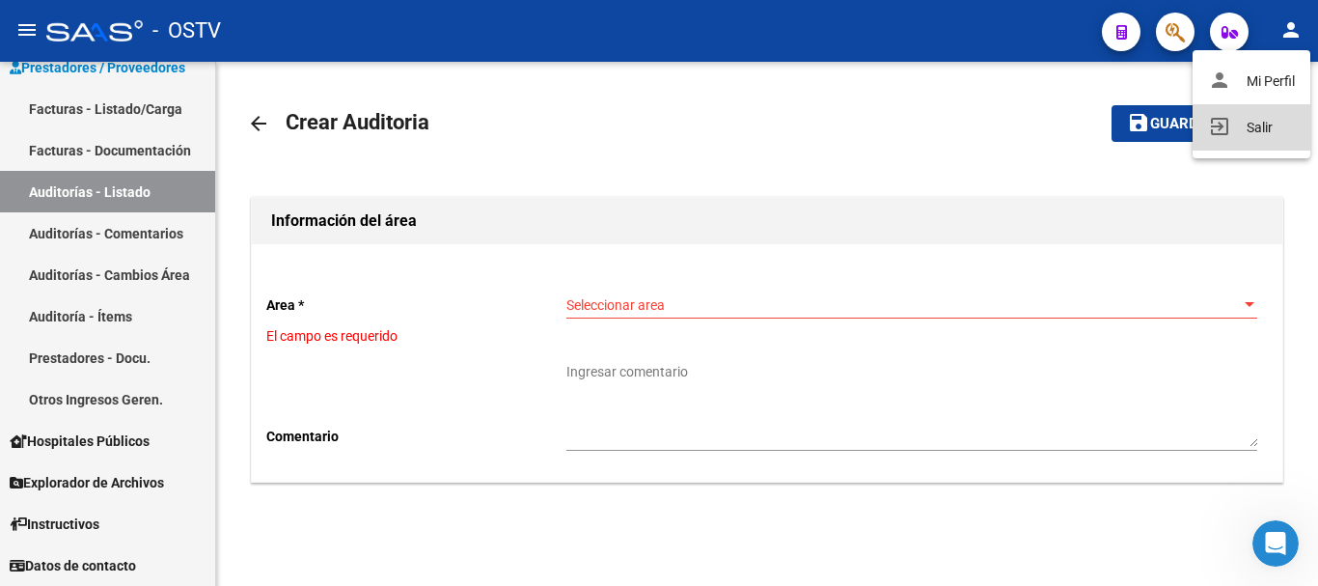
click at [1262, 131] on button "exit_to_app Salir" at bounding box center [1252, 127] width 118 height 46
